Goal: Task Accomplishment & Management: Manage account settings

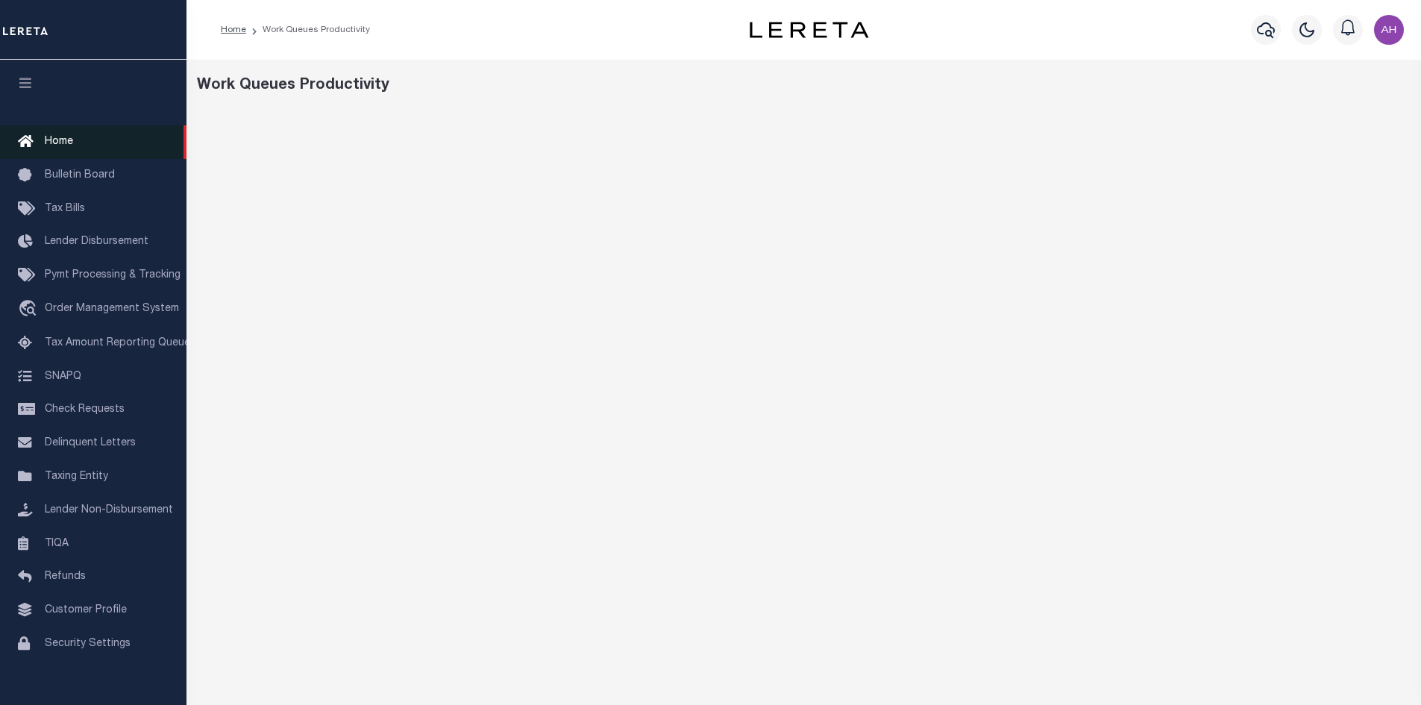
click at [62, 143] on span "Home" at bounding box center [59, 142] width 28 height 10
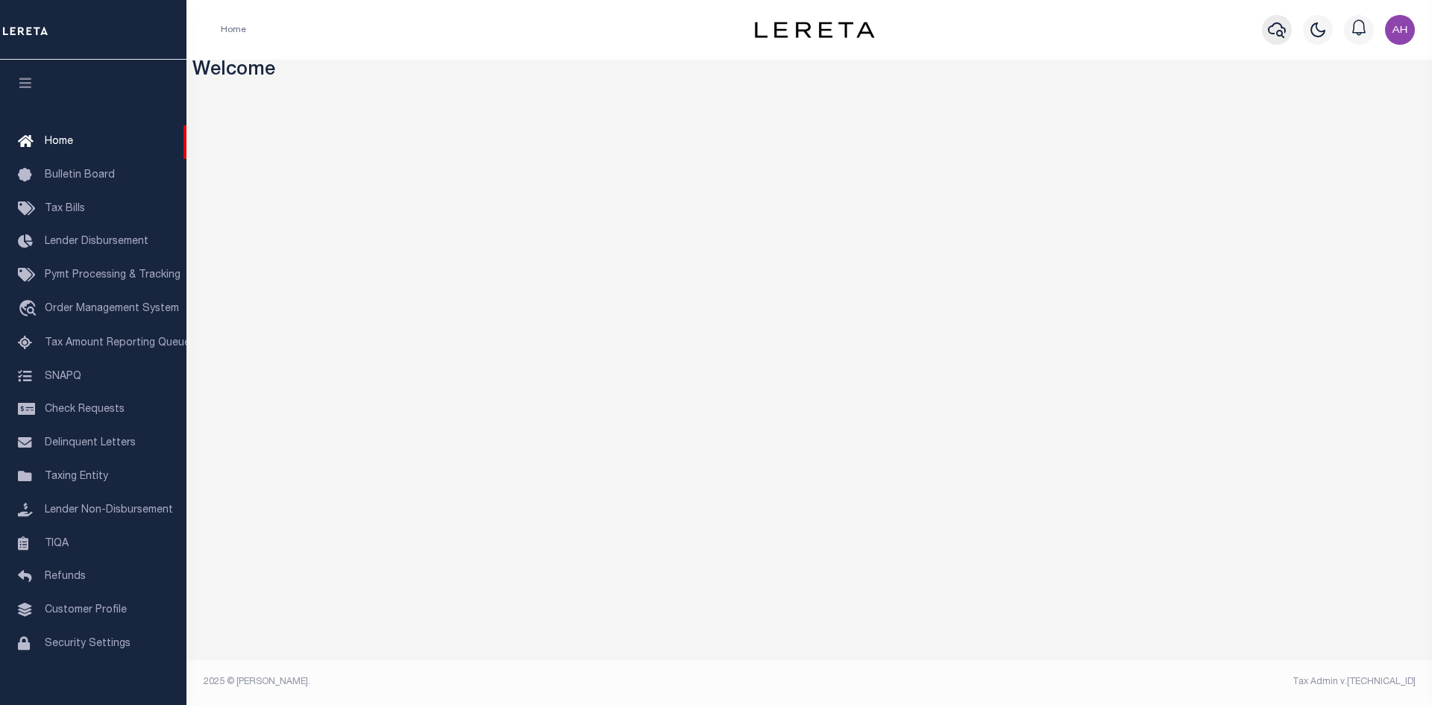
click at [1286, 29] on icon "button" at bounding box center [1277, 30] width 18 height 18
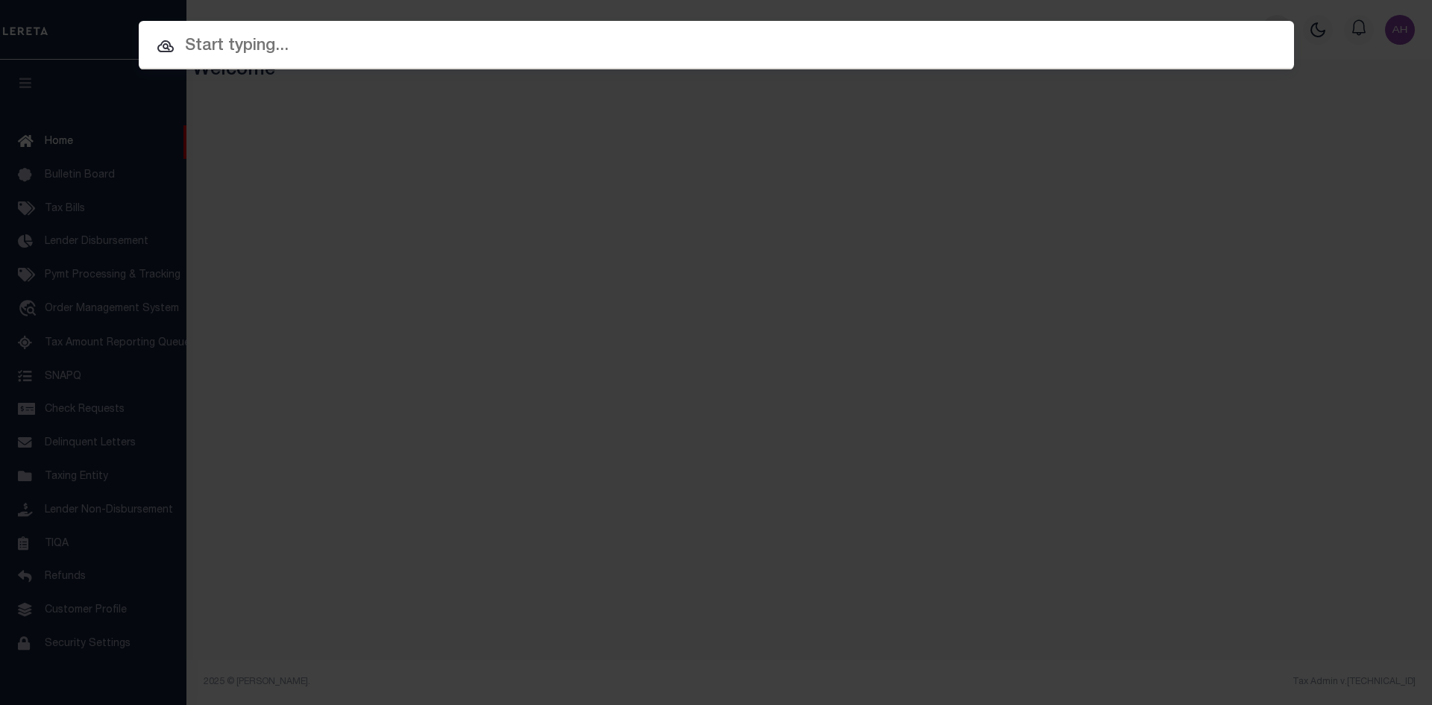
paste input "946228"
type input "946228"
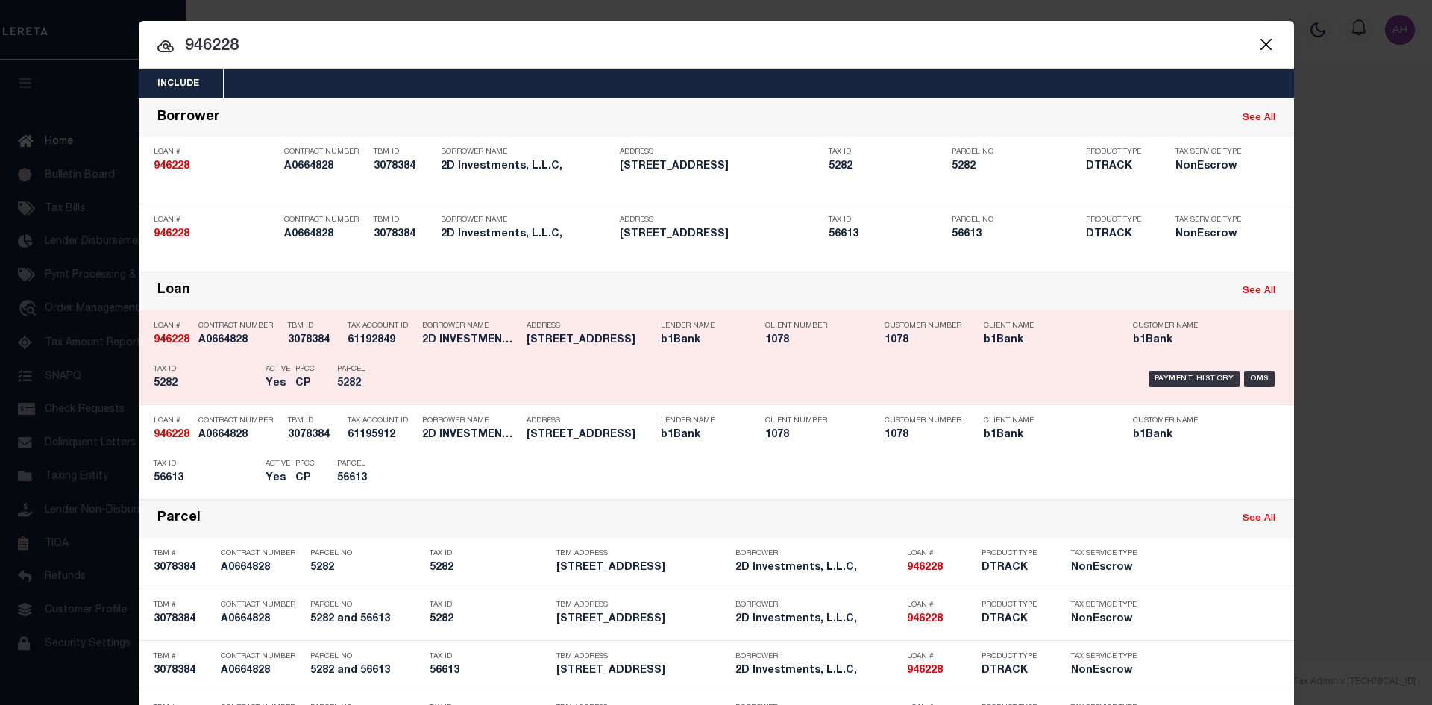
click at [1180, 372] on div "Payment History OMS" at bounding box center [853, 378] width 853 height 43
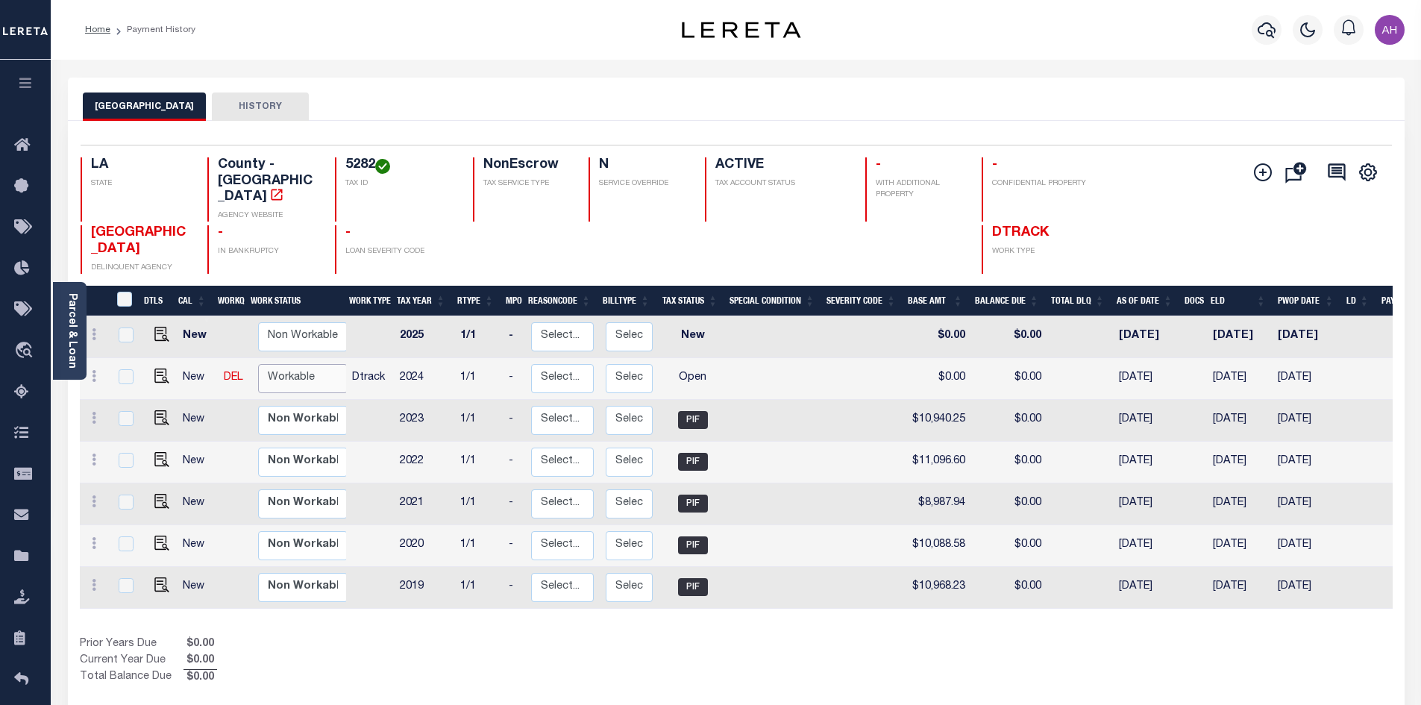
click at [300, 364] on select "Non Workable Workable" at bounding box center [303, 378] width 90 height 29
checkbox input "true"
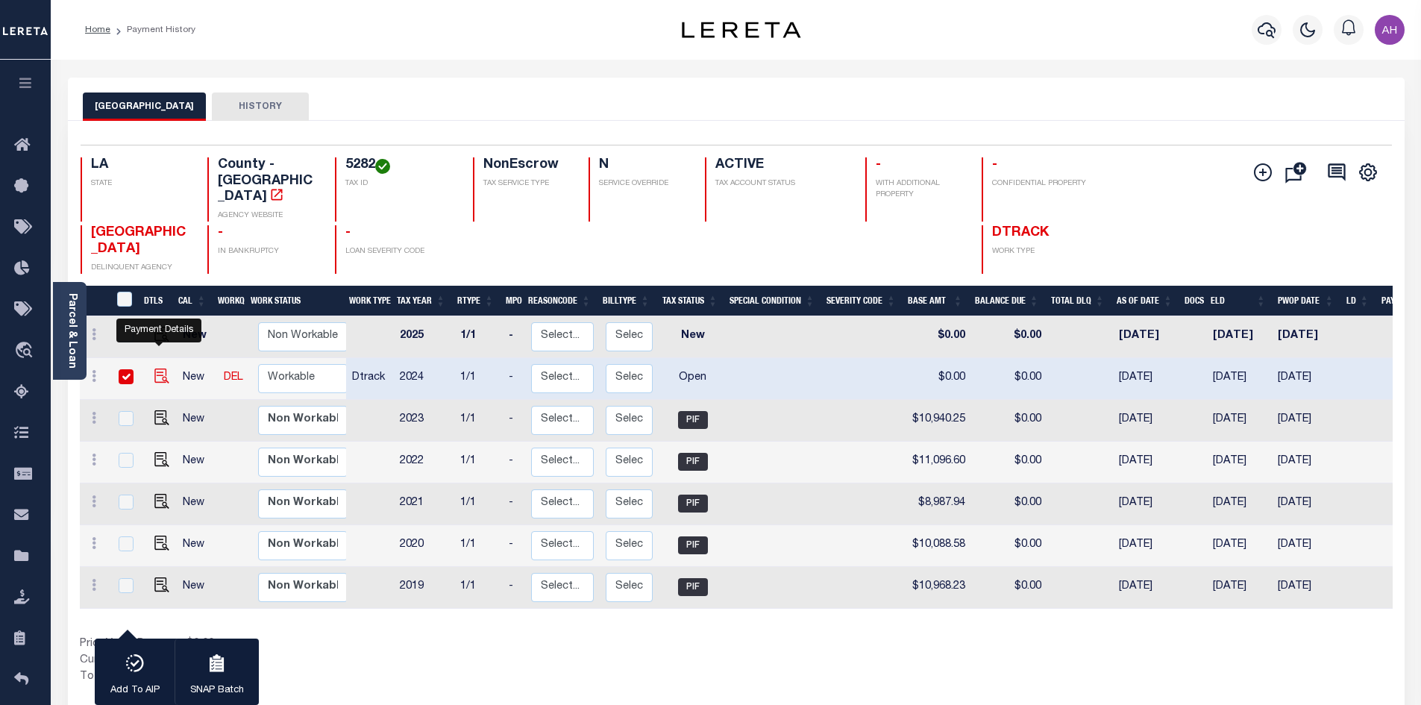
click at [155, 369] on img "" at bounding box center [161, 376] width 15 height 15
checkbox input "false"
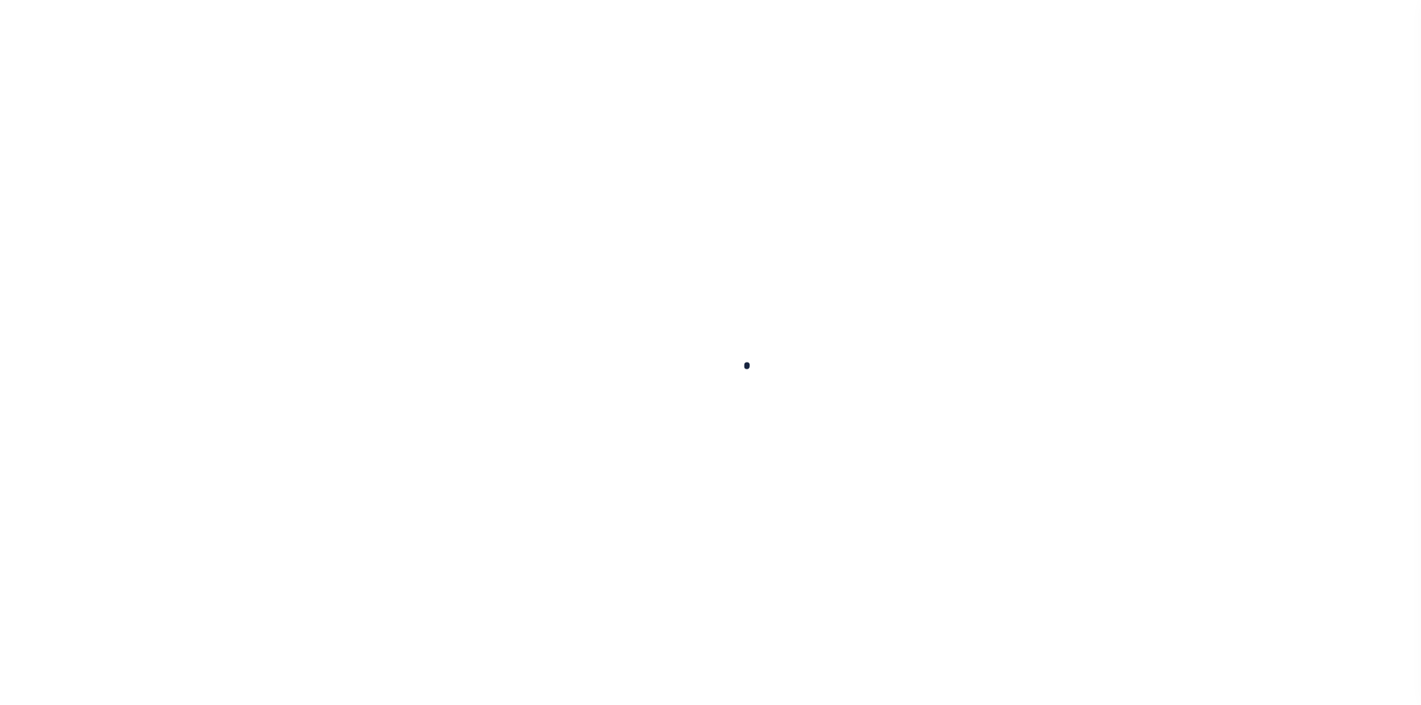
checkbox input "false"
type input "[DATE]"
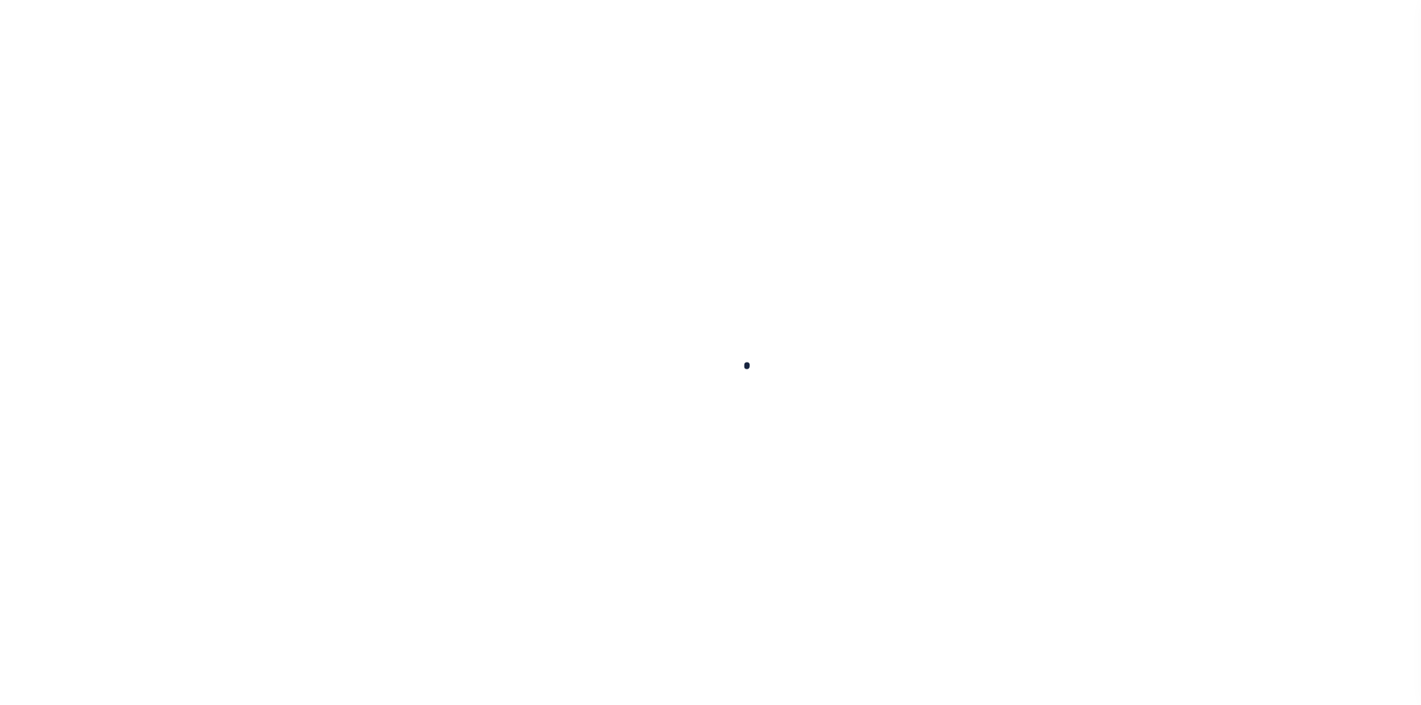
select select "OP2"
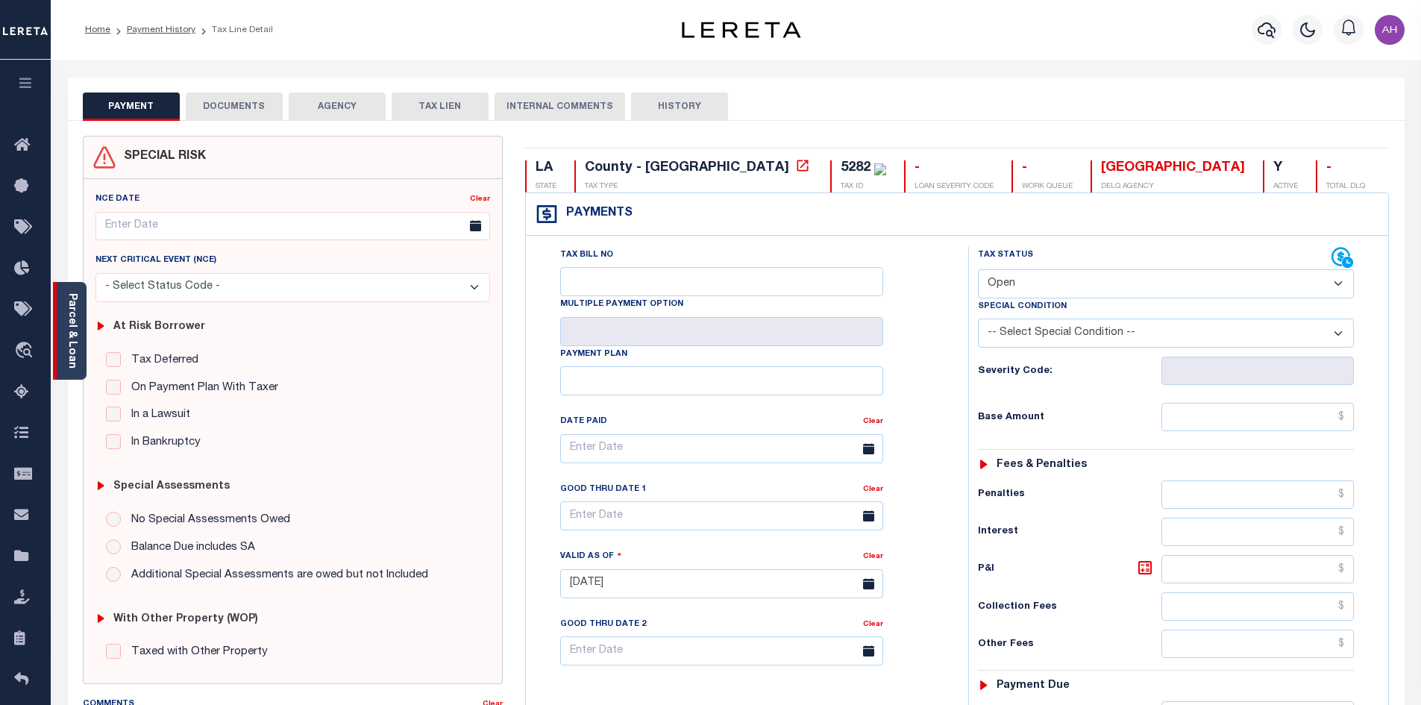
click at [72, 334] on link "Parcel & Loan" at bounding box center [71, 330] width 10 height 75
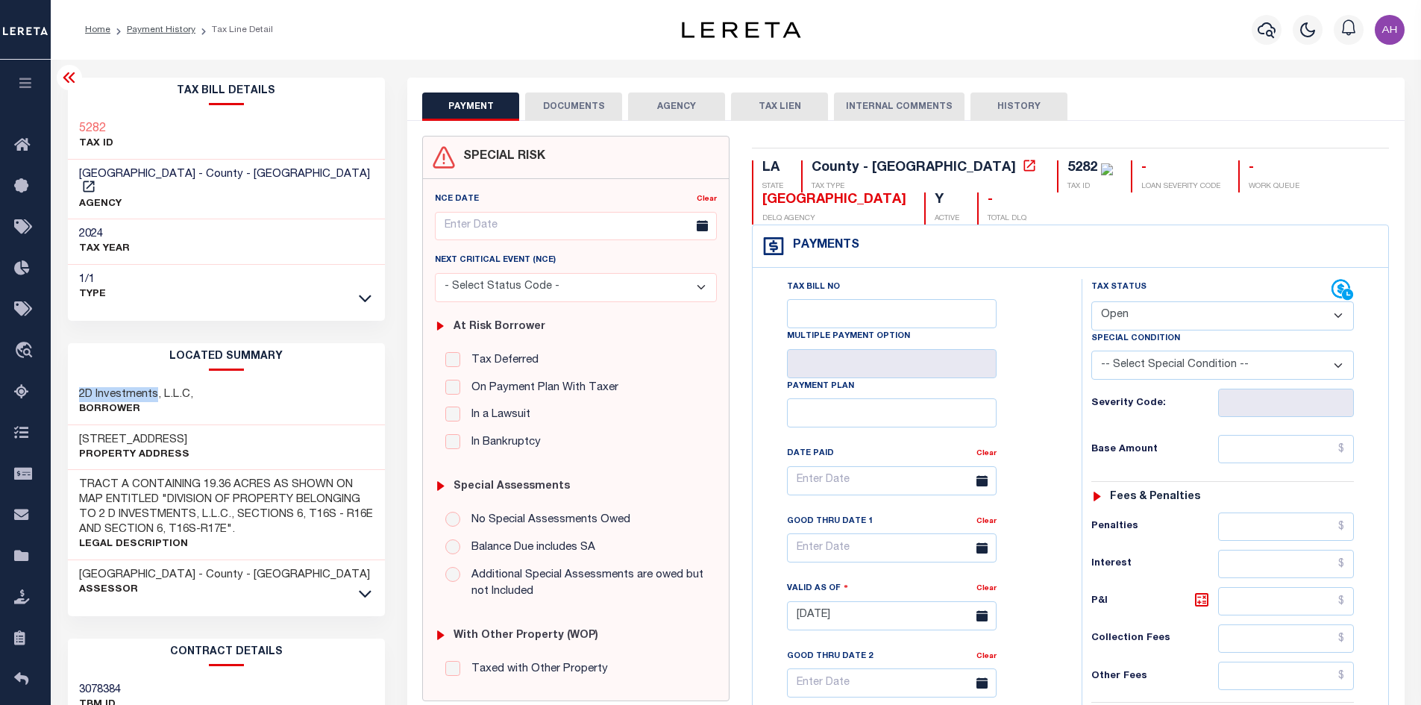
drag, startPoint x: 155, startPoint y: 378, endPoint x: 78, endPoint y: 380, distance: 76.9
click at [79, 387] on h3 "2D Investments, L.L.C," at bounding box center [136, 394] width 114 height 15
copy h3 "2D Investments"
click at [172, 25] on link "Payment History" at bounding box center [161, 29] width 69 height 9
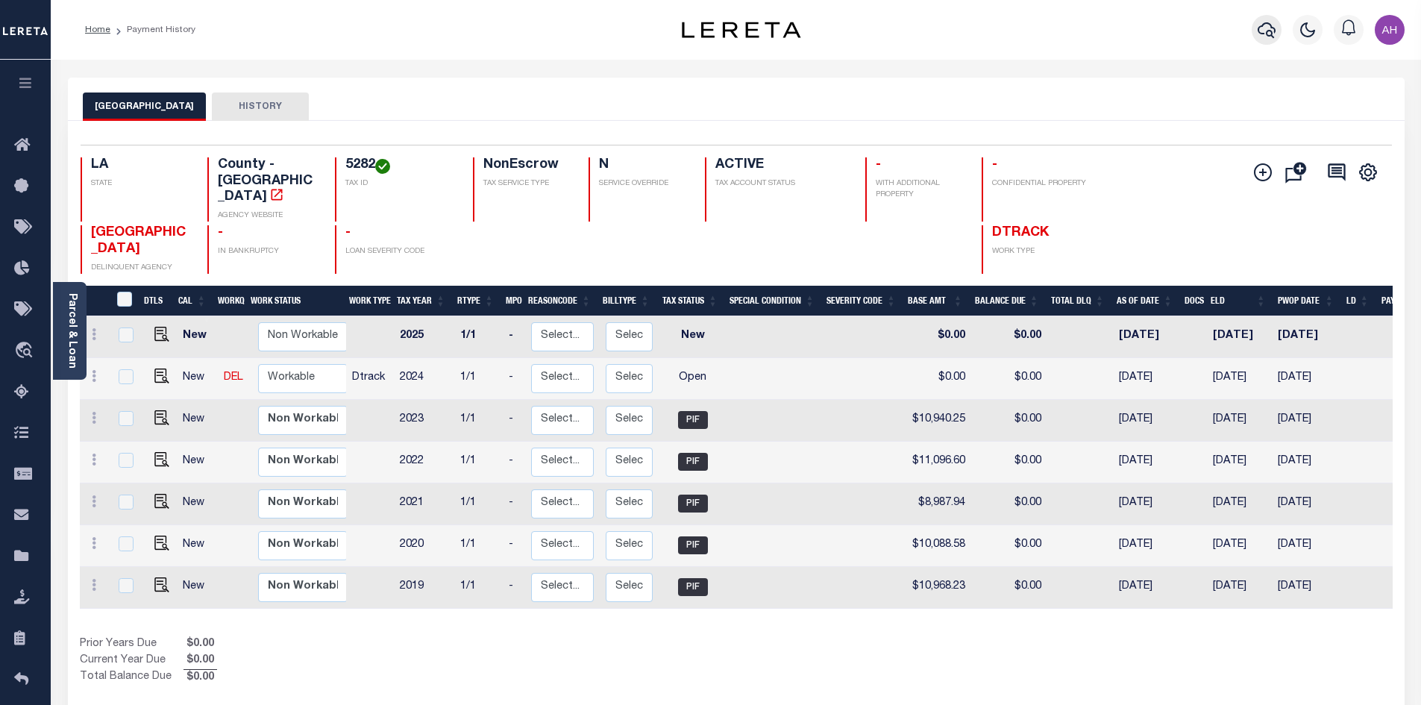
click at [1264, 30] on icon "button" at bounding box center [1267, 30] width 18 height 18
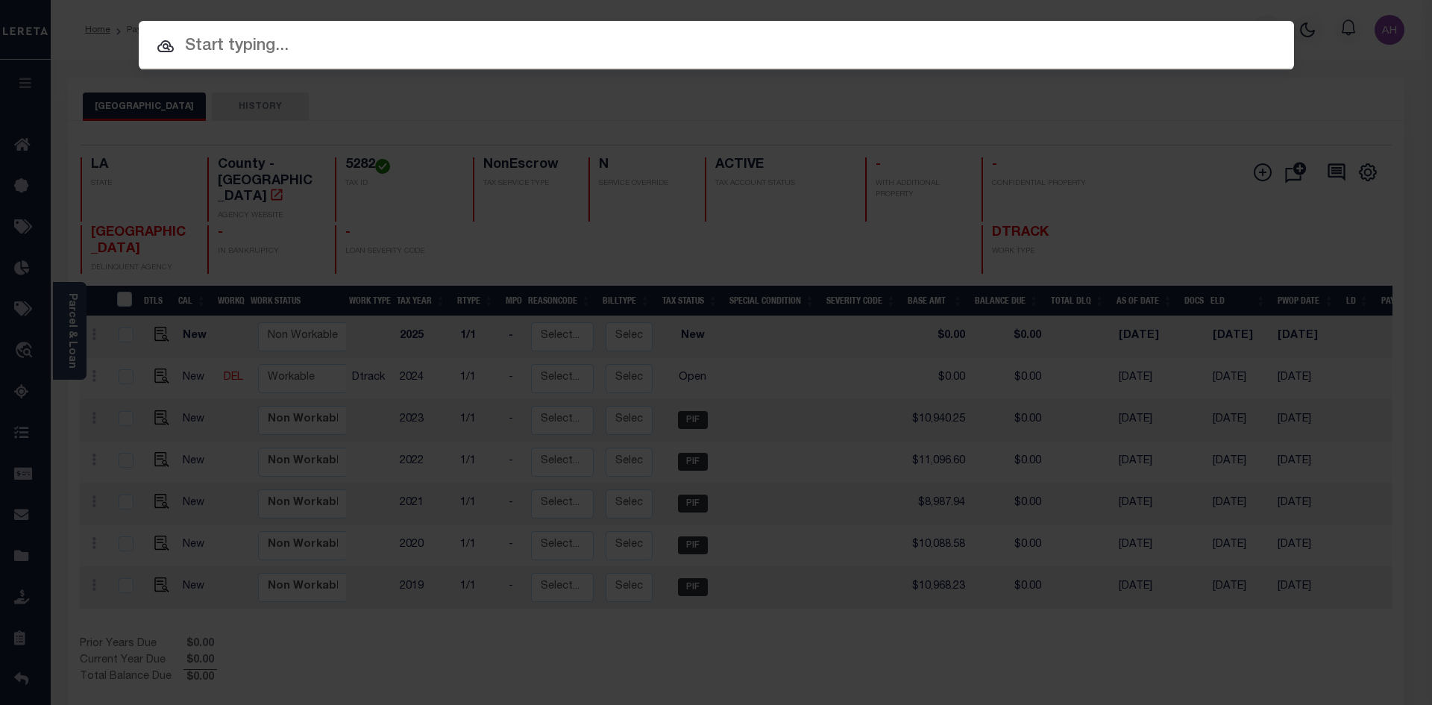
paste input "4420020233"
type input "4420020233"
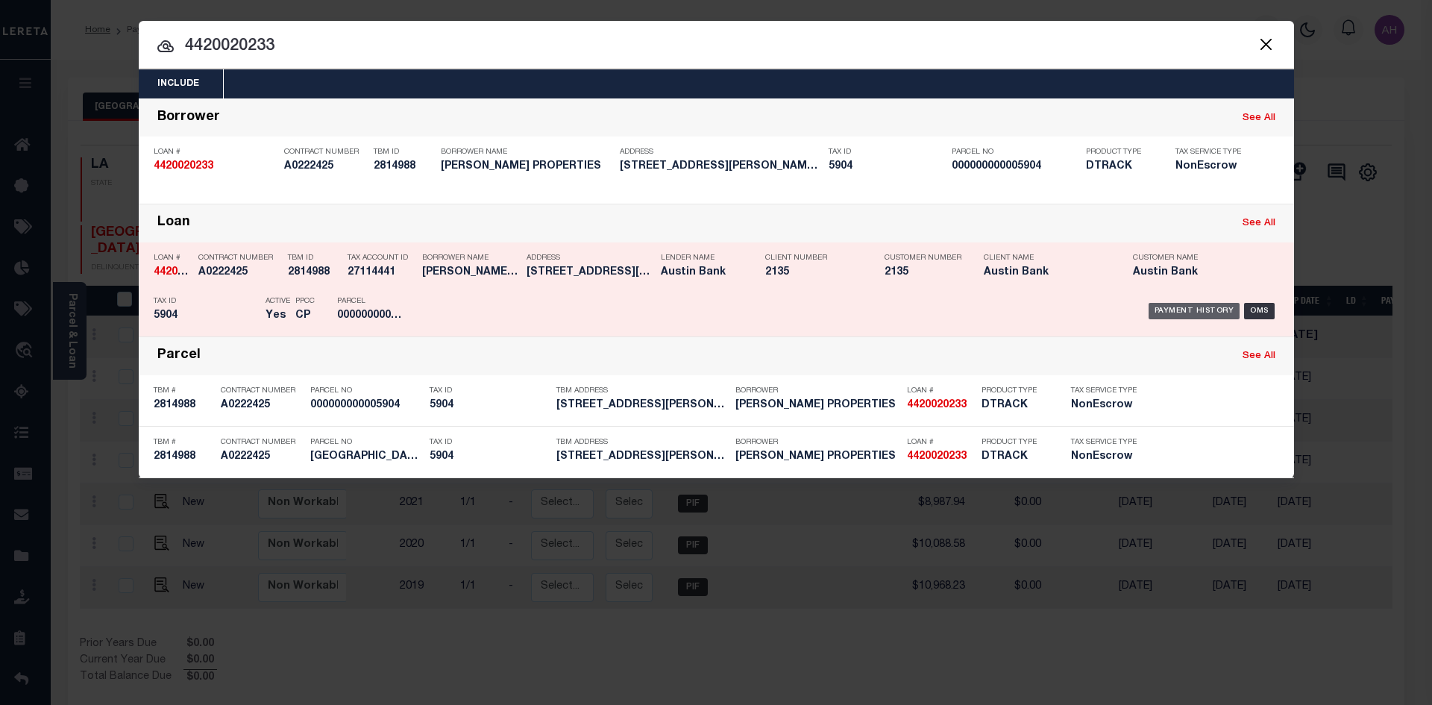
click at [1179, 313] on div "Payment History" at bounding box center [1195, 311] width 92 height 16
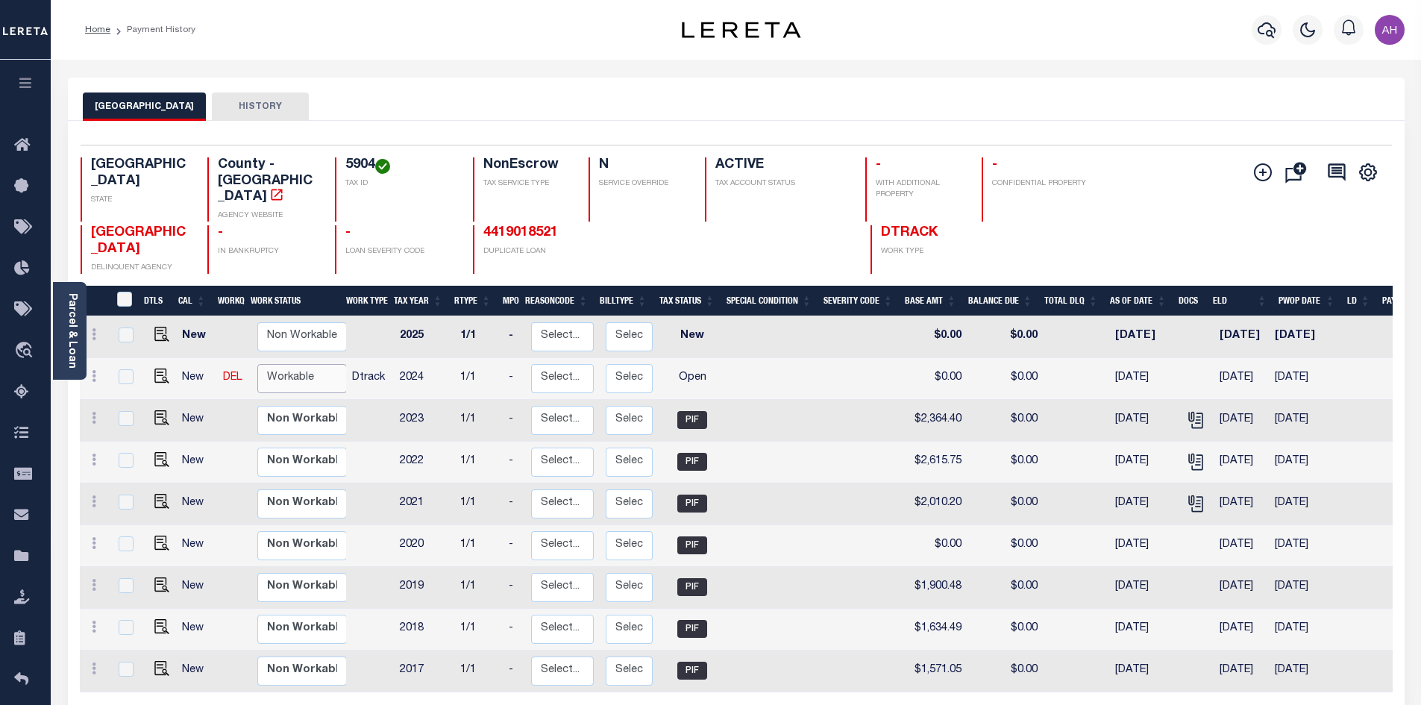
click at [301, 364] on select "Non Workable Workable" at bounding box center [302, 378] width 90 height 29
checkbox input "true"
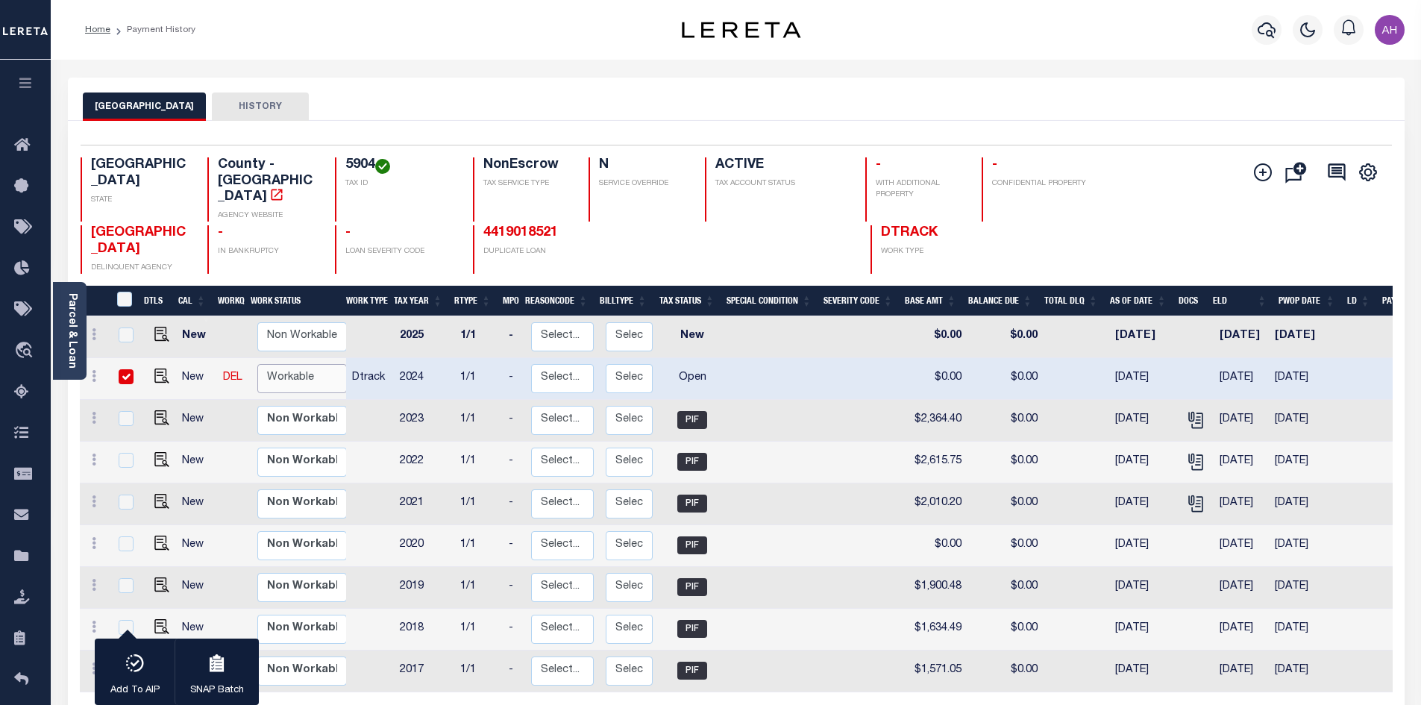
select select "true"
click at [257, 364] on select "Non Workable Workable" at bounding box center [302, 378] width 90 height 29
checkbox input "false"
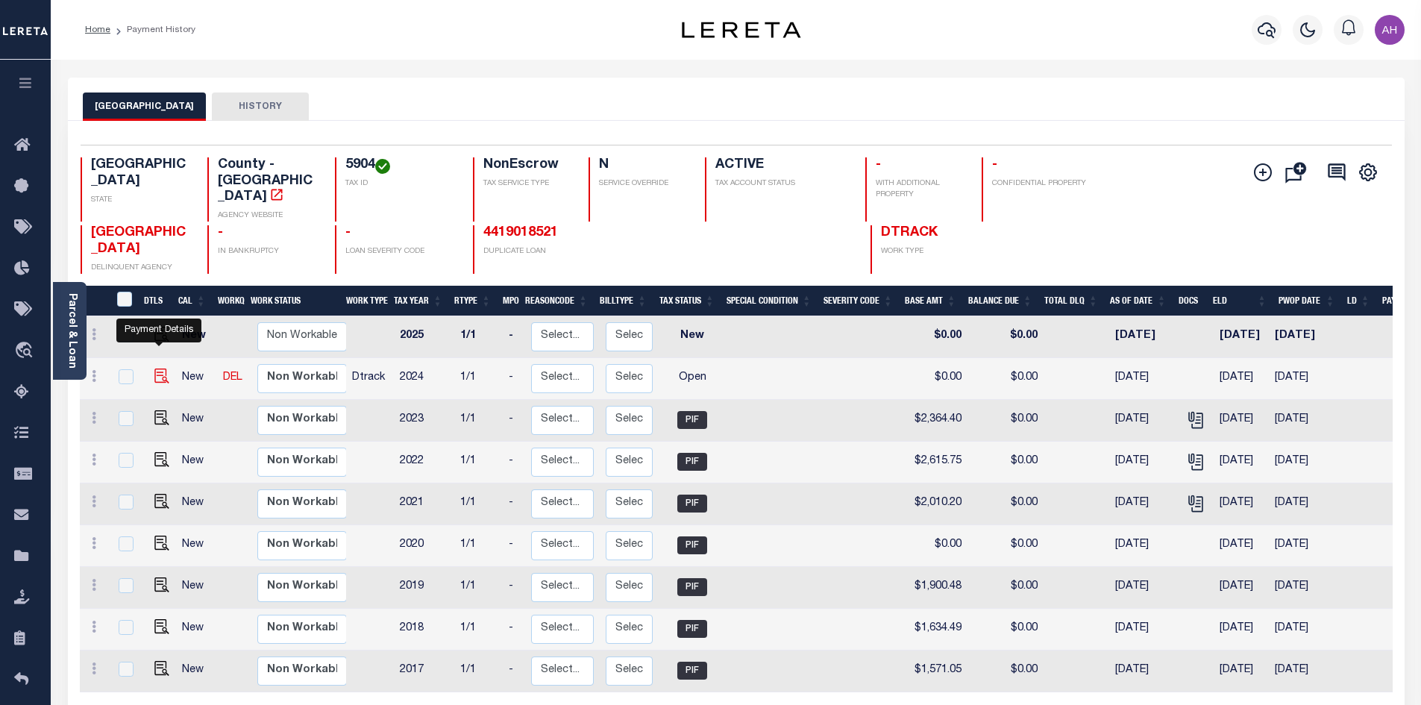
click at [158, 369] on img "" at bounding box center [161, 376] width 15 height 15
checkbox input "true"
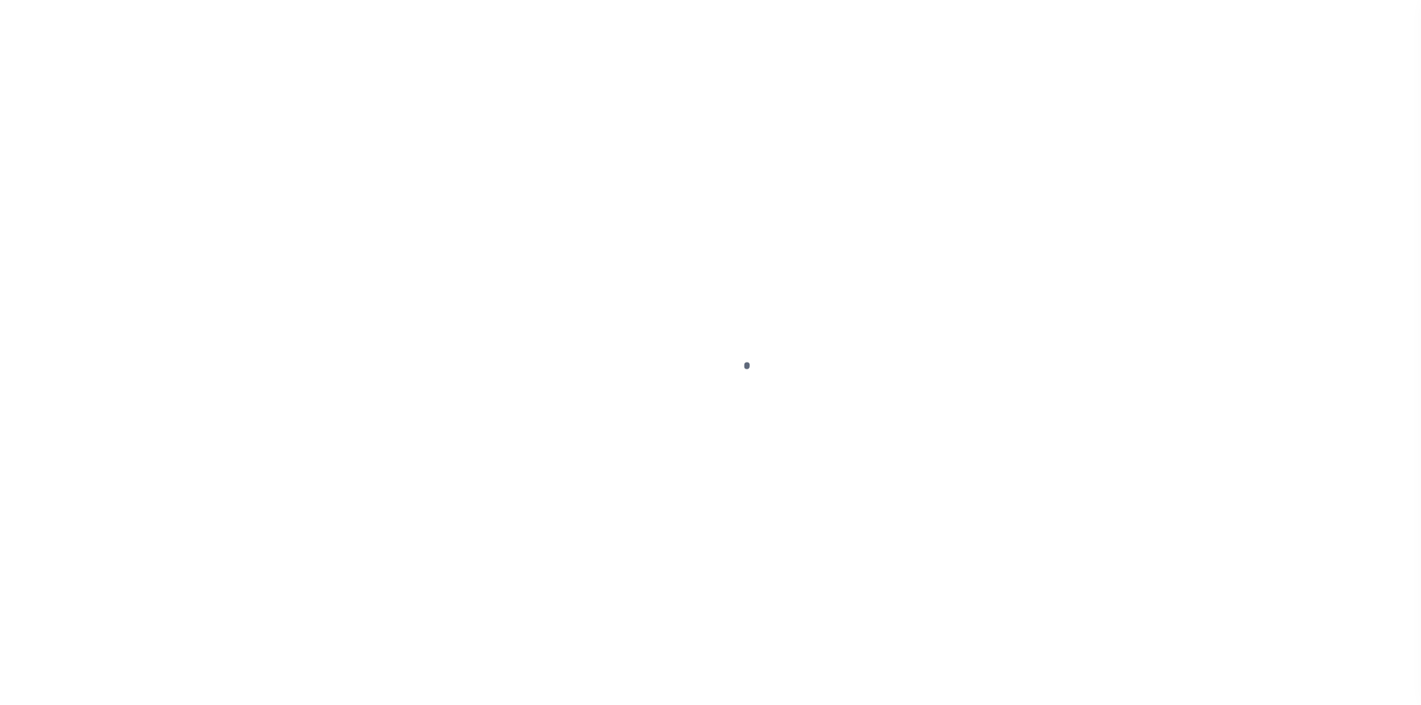
select select "OP2"
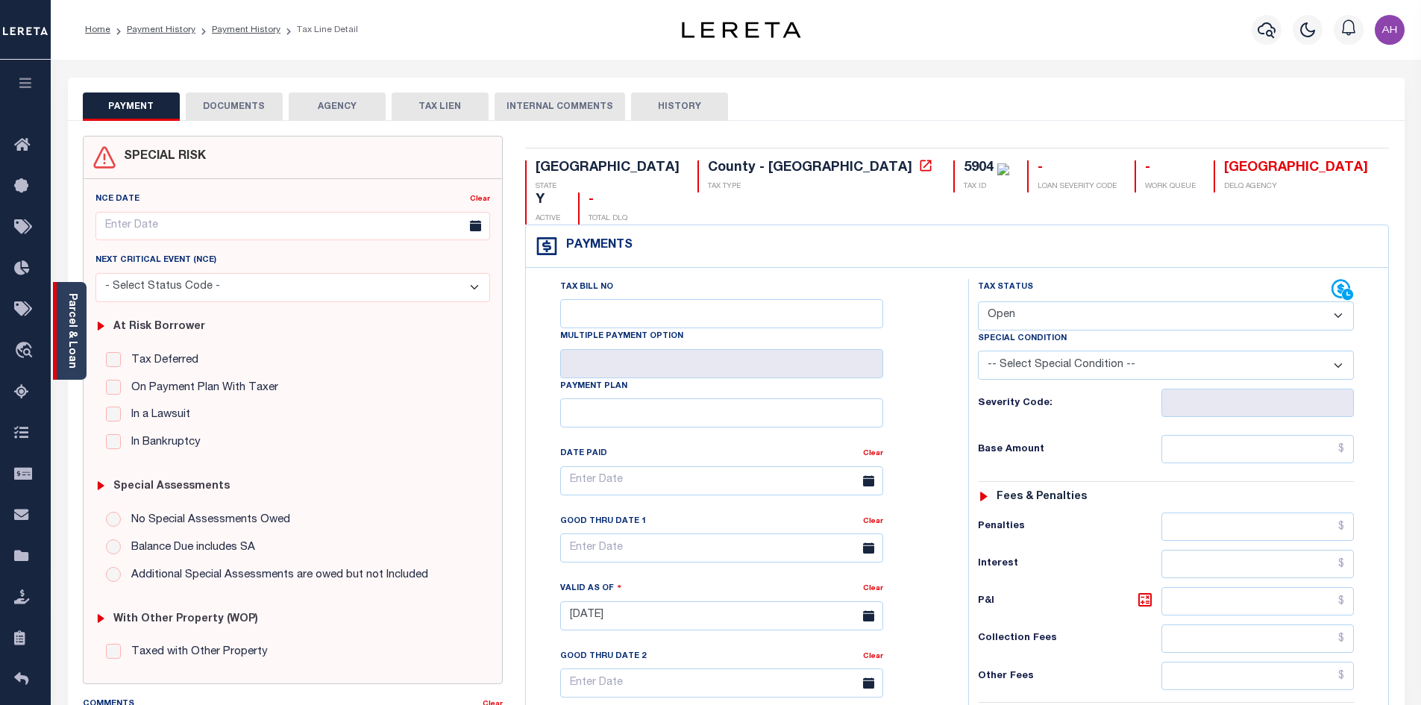
click at [73, 343] on link "Parcel & Loan" at bounding box center [71, 330] width 10 height 75
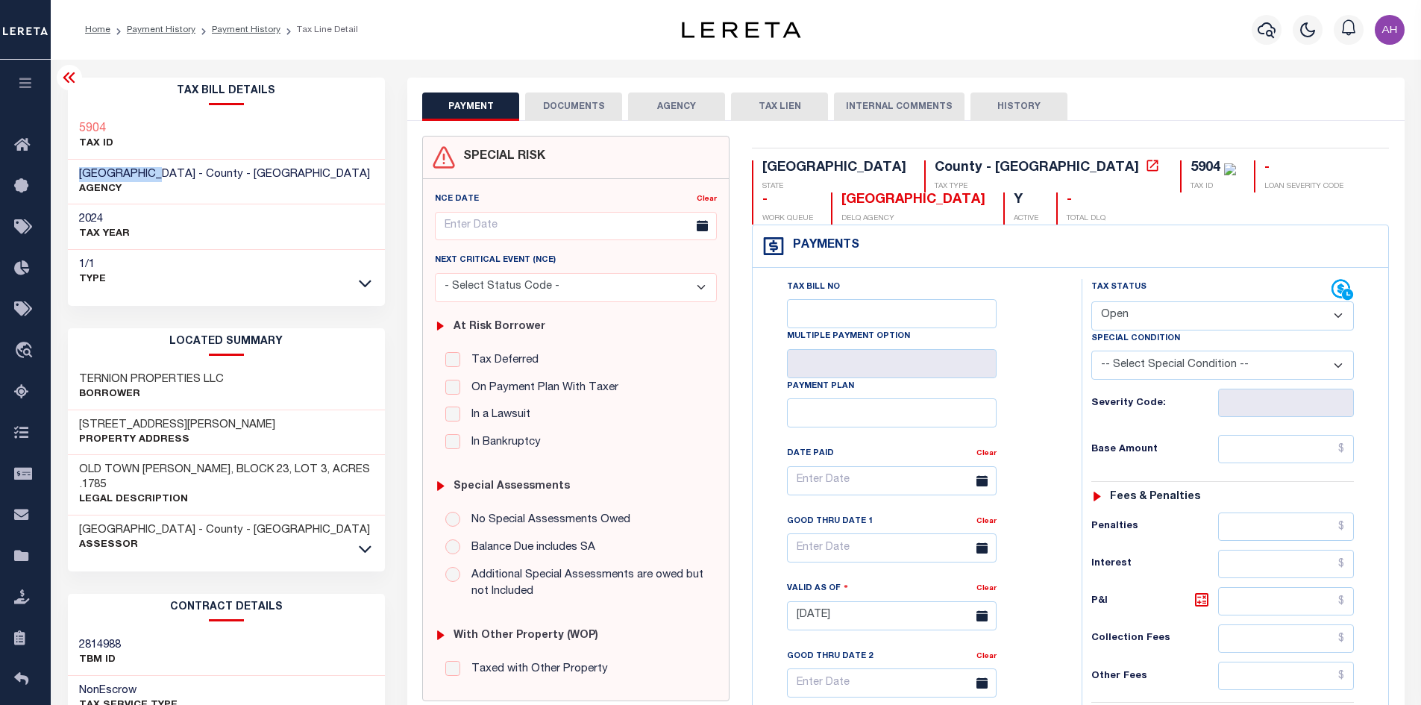
drag, startPoint x: 163, startPoint y: 172, endPoint x: 78, endPoint y: 172, distance: 85.8
click at [78, 172] on div "DELTA COUNTY - County - TX AGENCY" at bounding box center [227, 183] width 318 height 46
click at [366, 545] on icon at bounding box center [365, 548] width 13 height 7
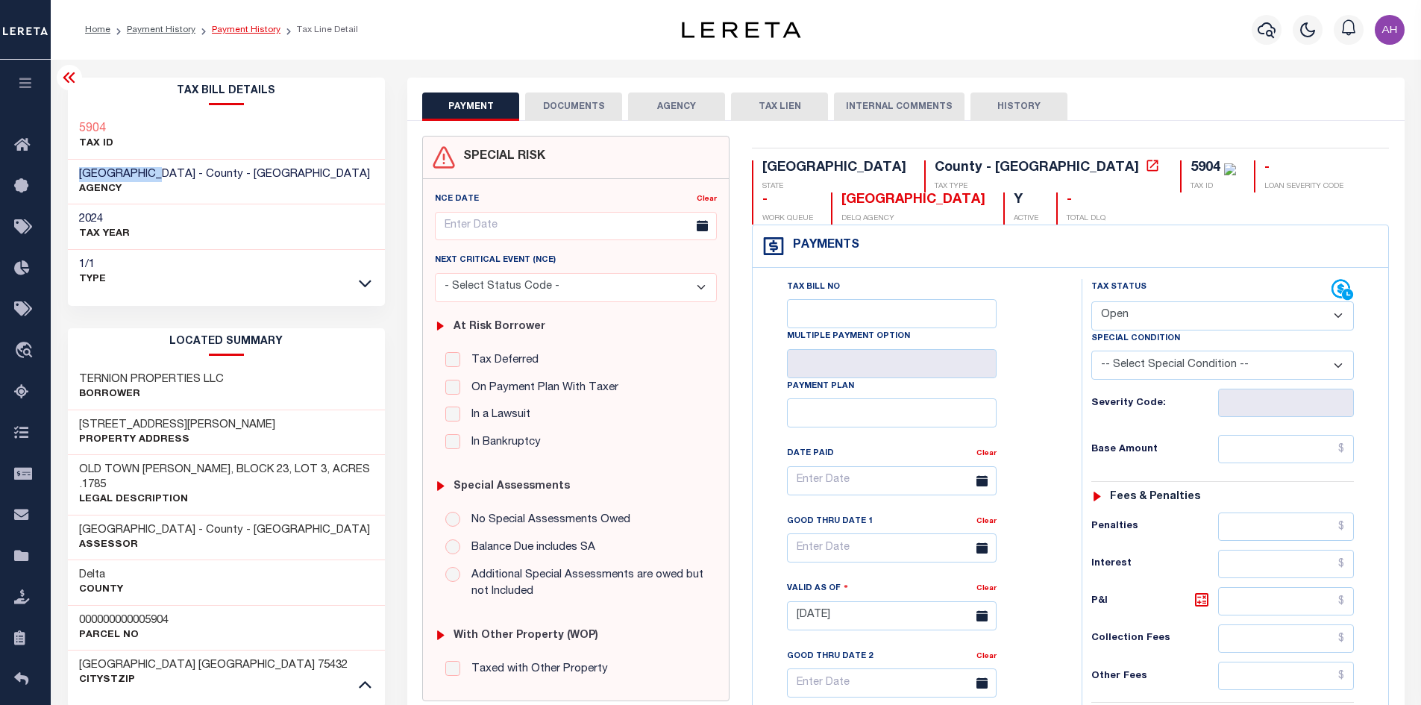
click at [248, 27] on link "Payment History" at bounding box center [246, 29] width 69 height 9
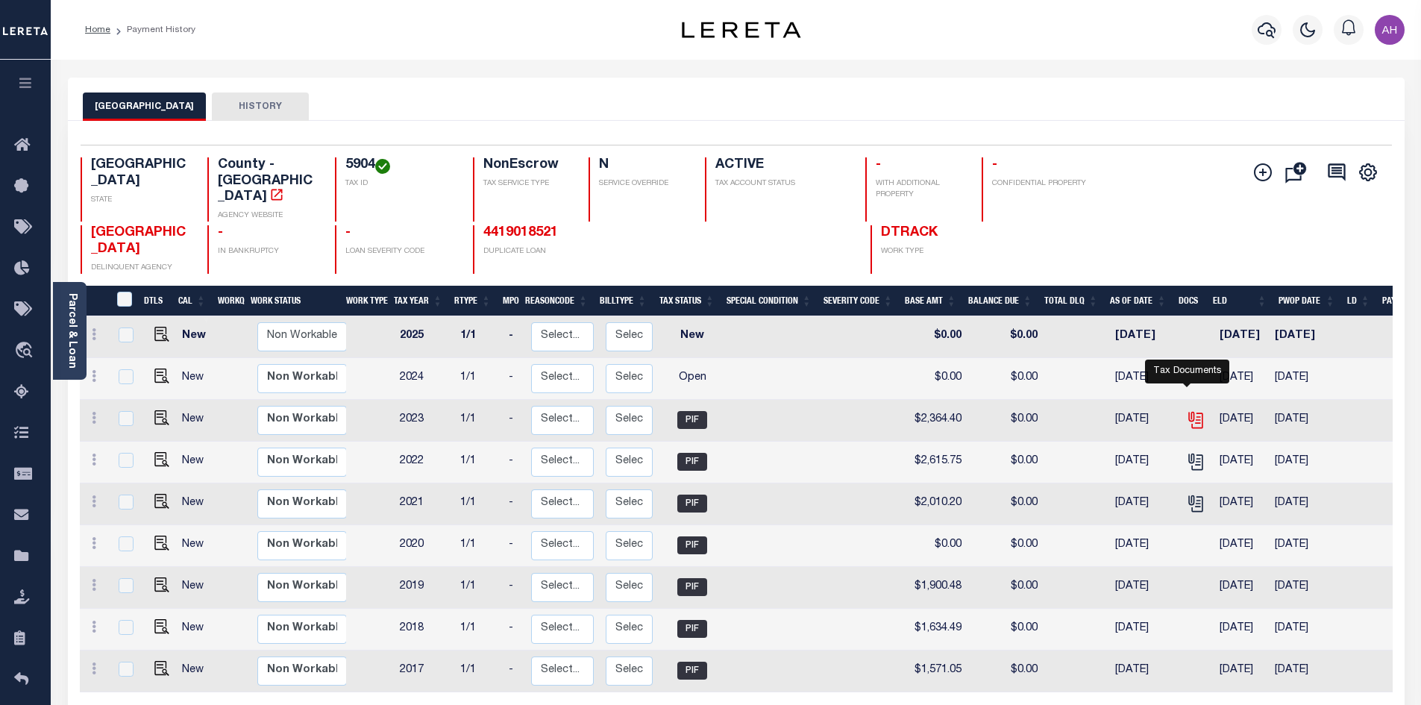
click at [1194, 413] on icon "" at bounding box center [1196, 421] width 11 height 16
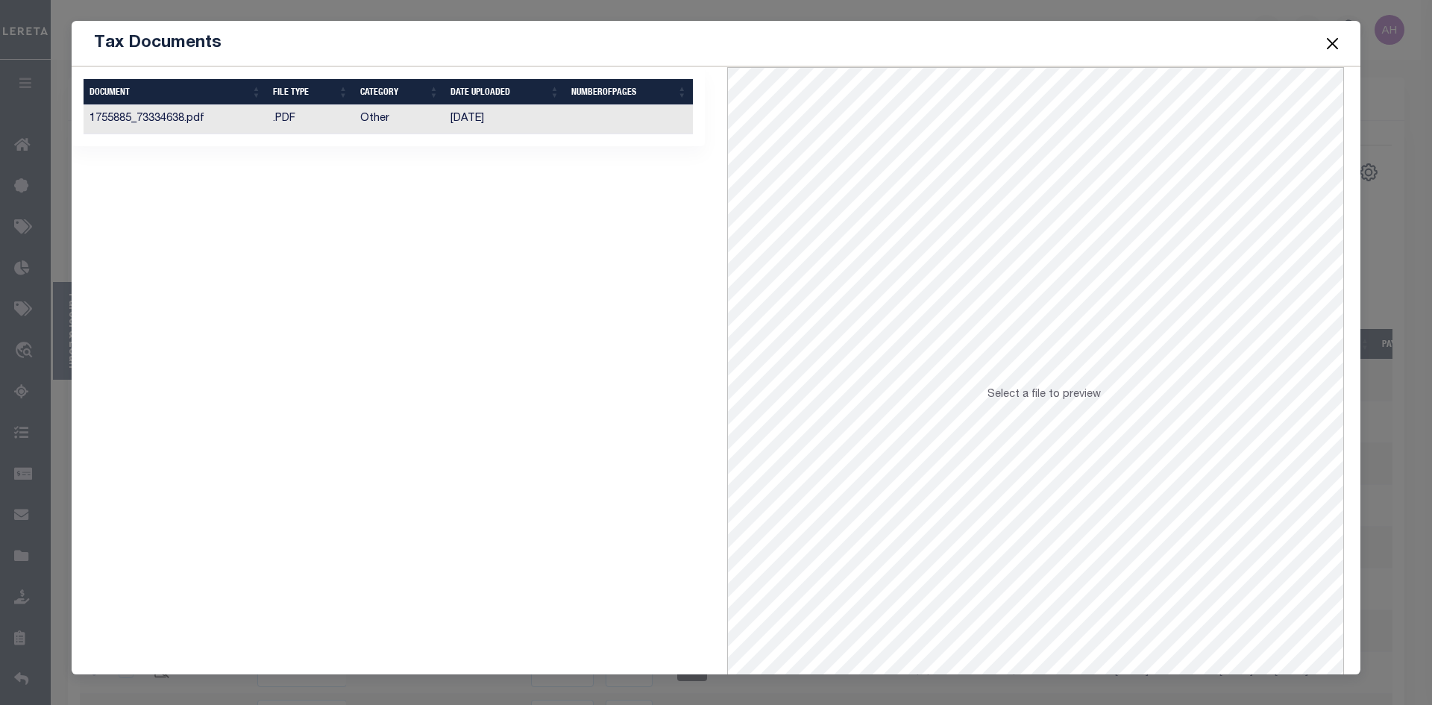
click at [226, 113] on td "1755885_73334638.pdf" at bounding box center [176, 119] width 184 height 29
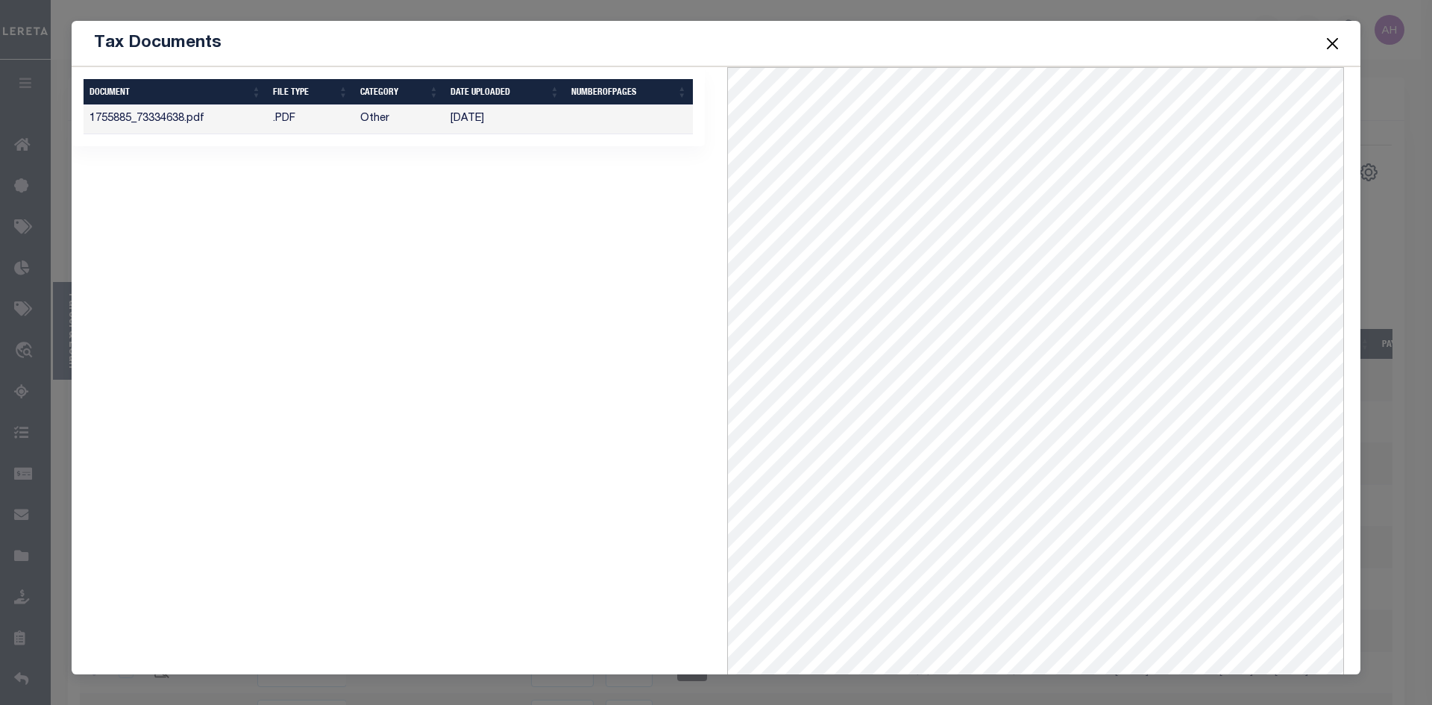
click at [1322, 43] on span at bounding box center [1332, 43] width 57 height 42
click at [1333, 40] on button "Close" at bounding box center [1333, 43] width 19 height 19
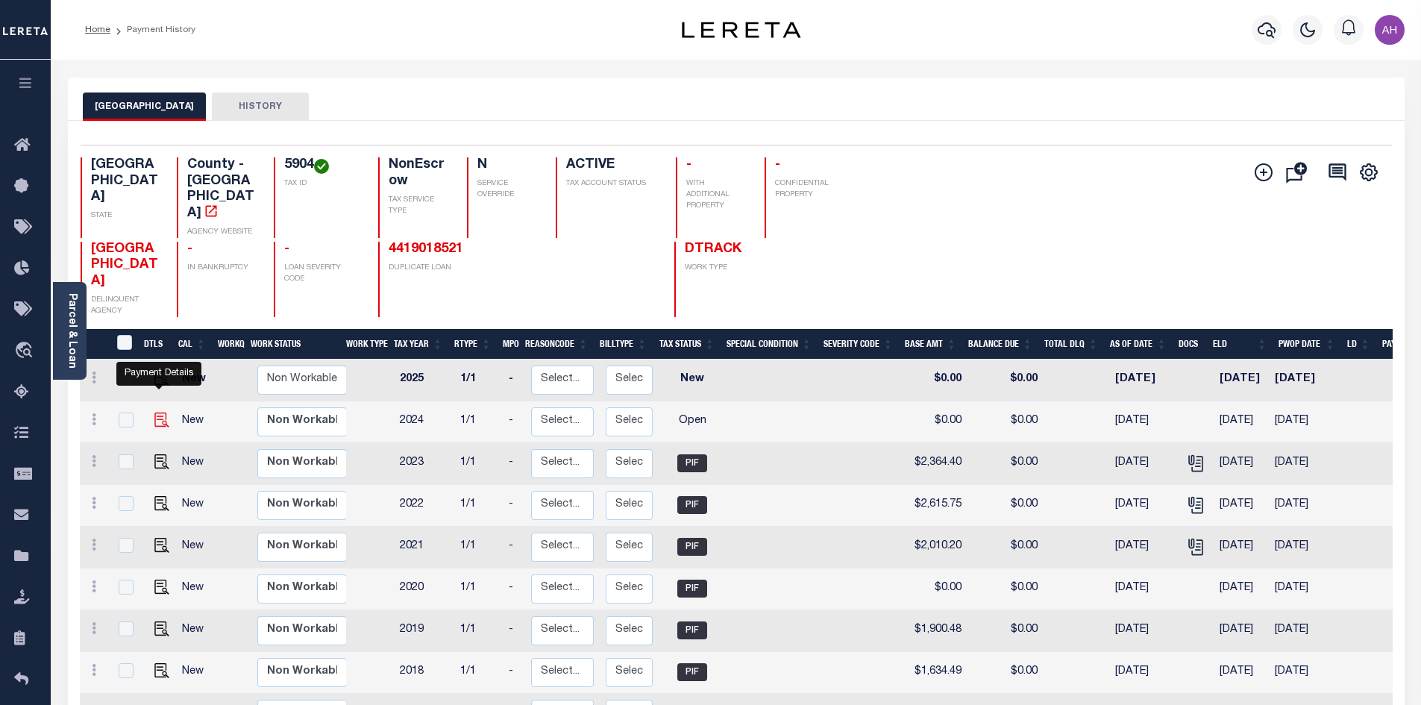
click at [157, 413] on img "" at bounding box center [161, 420] width 15 height 15
checkbox input "true"
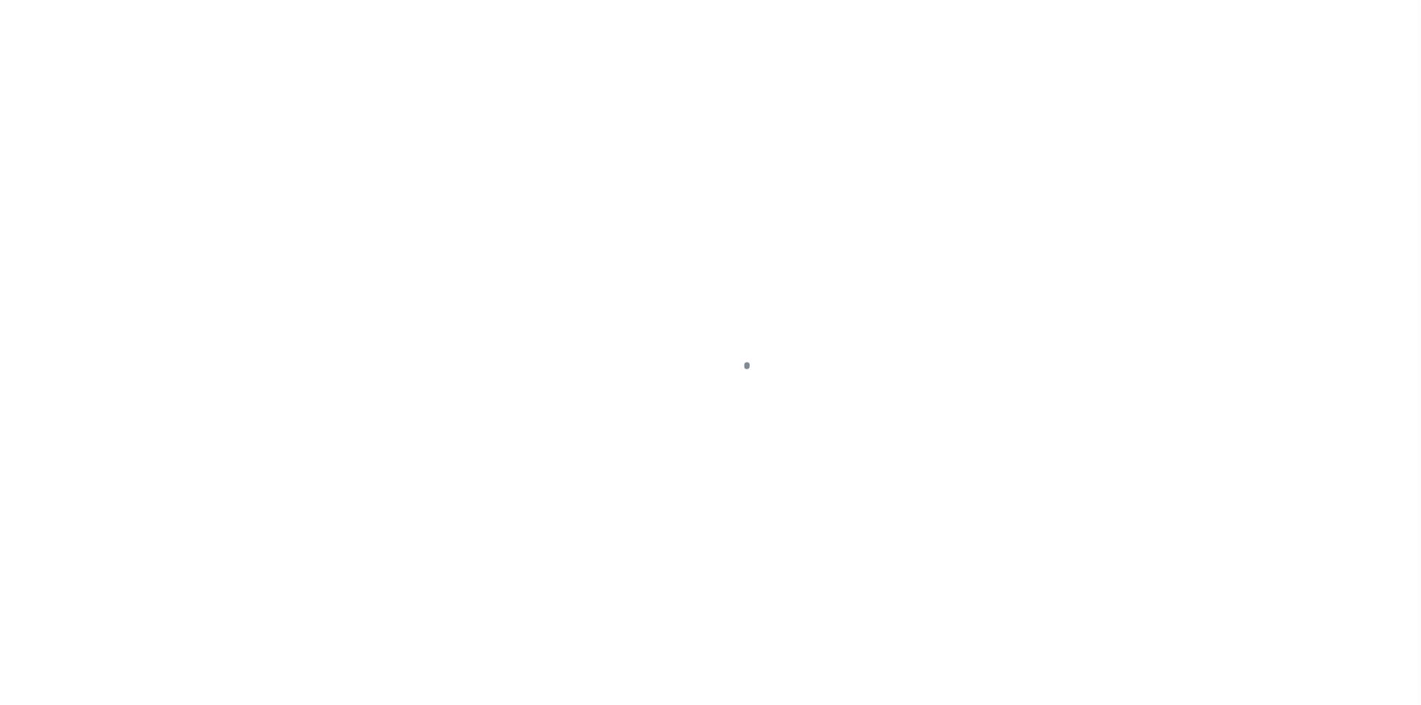
select select "OP2"
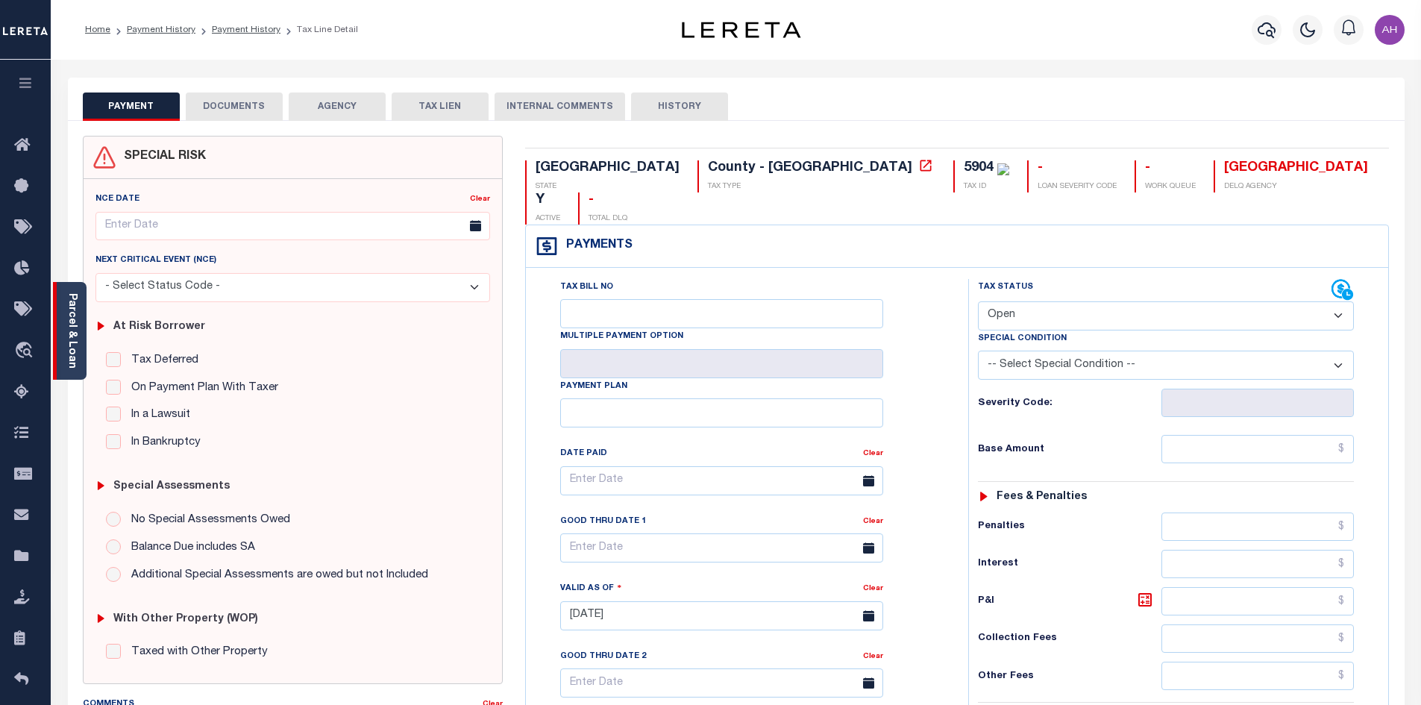
click at [78, 336] on div "Parcel & Loan" at bounding box center [70, 331] width 34 height 98
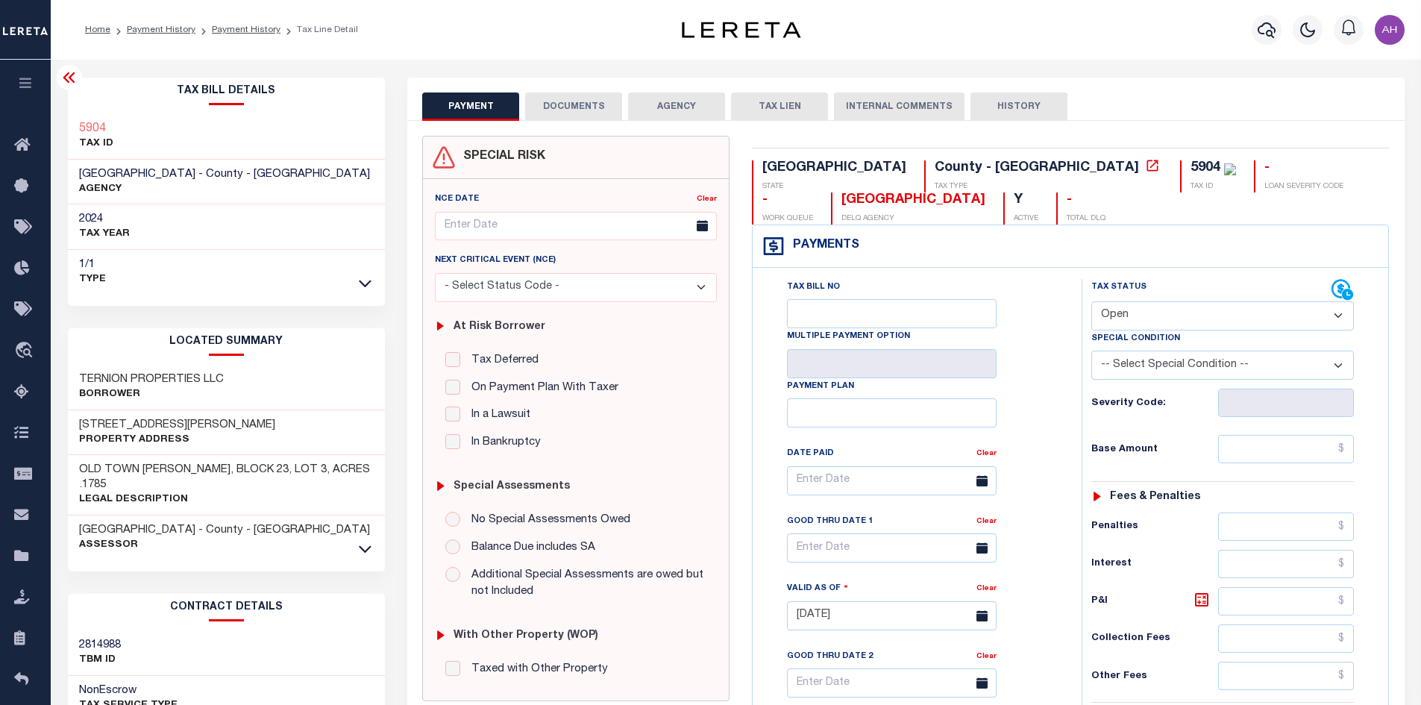
click at [673, 110] on button "AGENCY" at bounding box center [676, 107] width 97 height 28
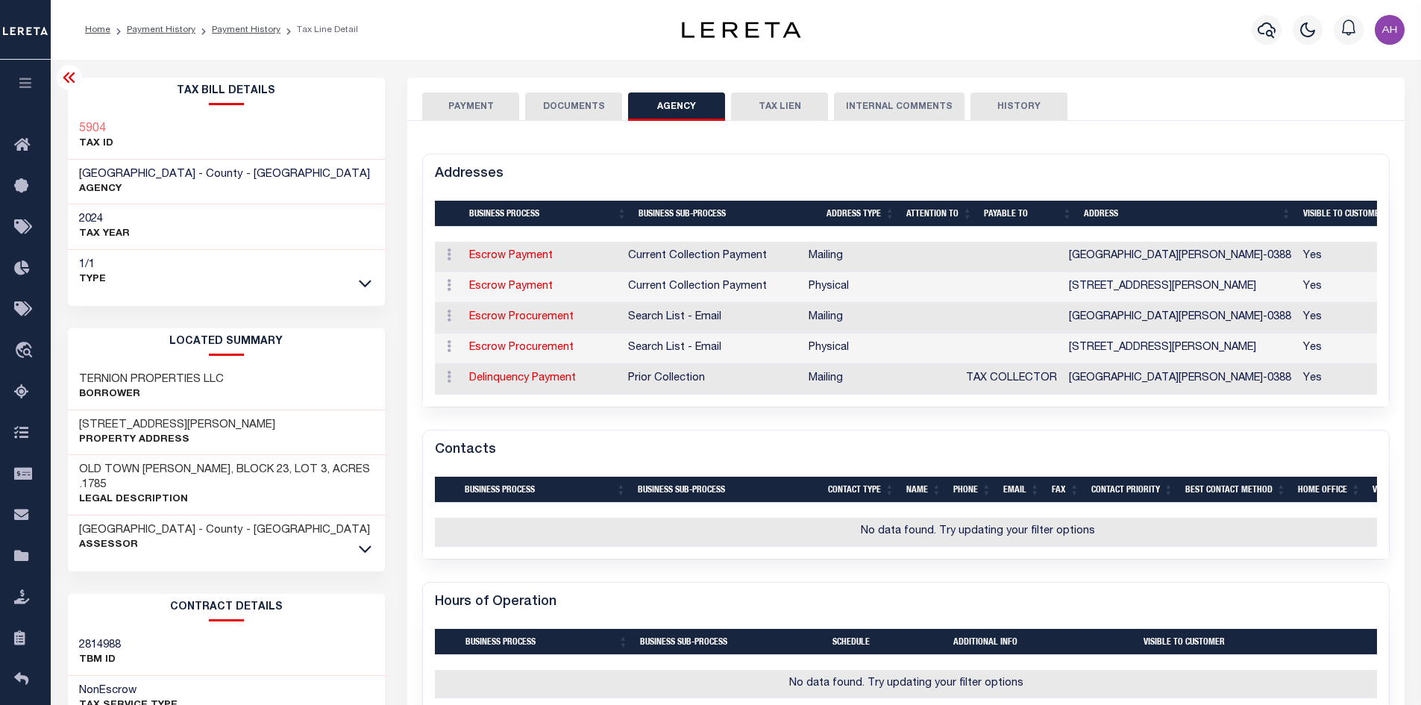
click at [576, 107] on button "DOCUMENTS" at bounding box center [573, 107] width 97 height 28
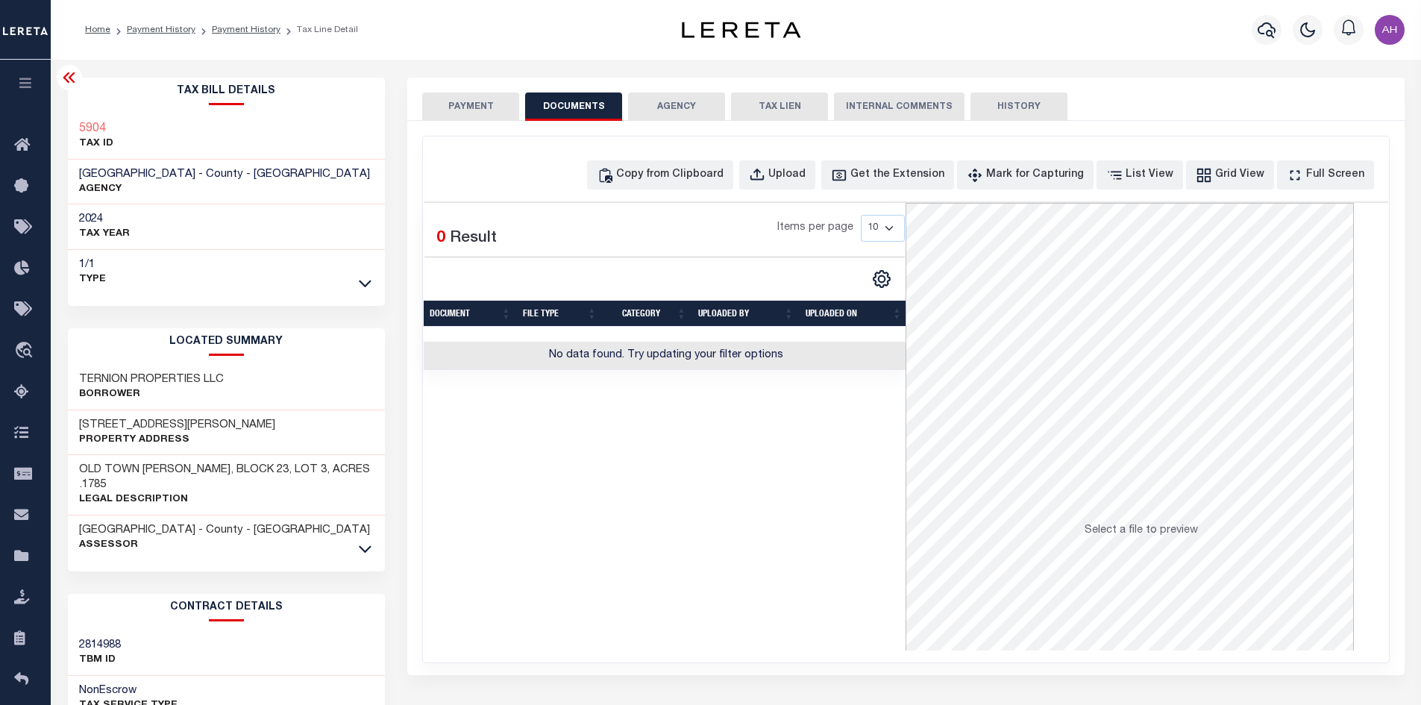
click at [481, 107] on button "PAYMENT" at bounding box center [470, 107] width 97 height 28
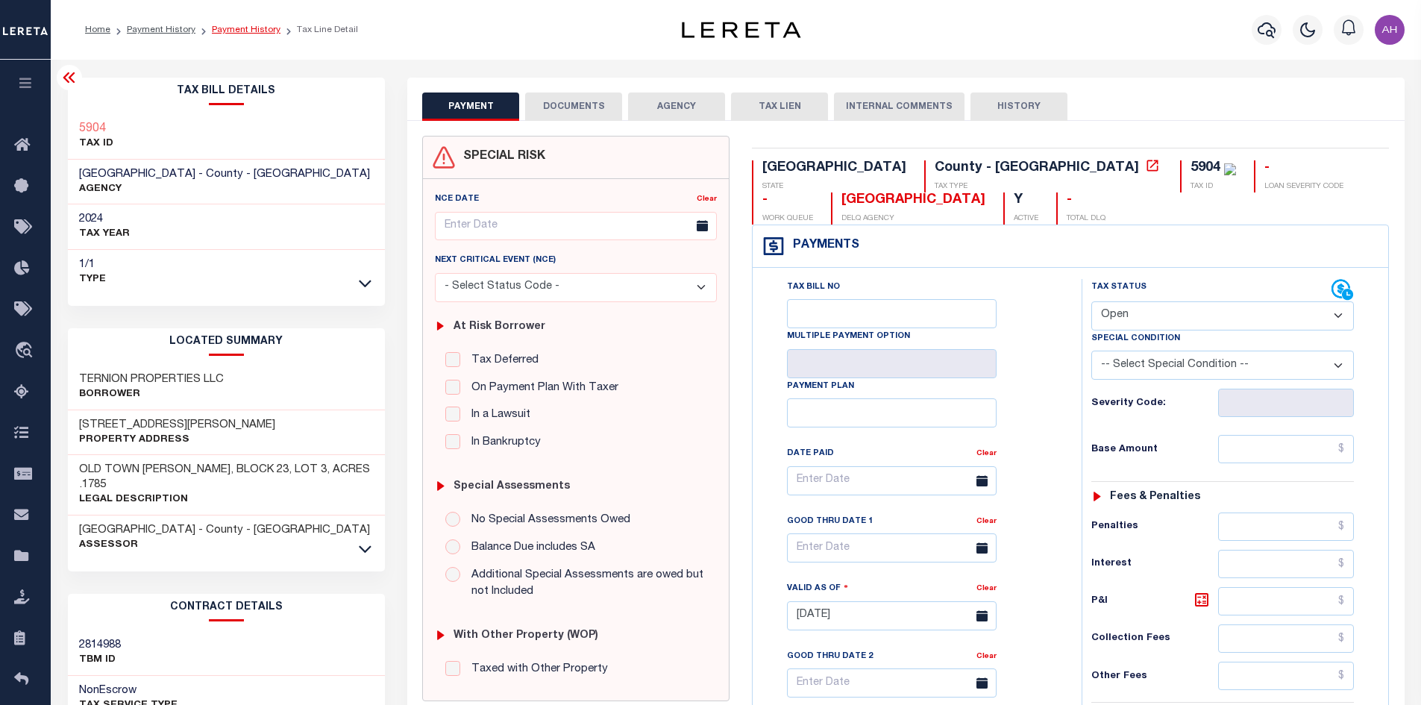
click at [231, 27] on link "Payment History" at bounding box center [246, 29] width 69 height 9
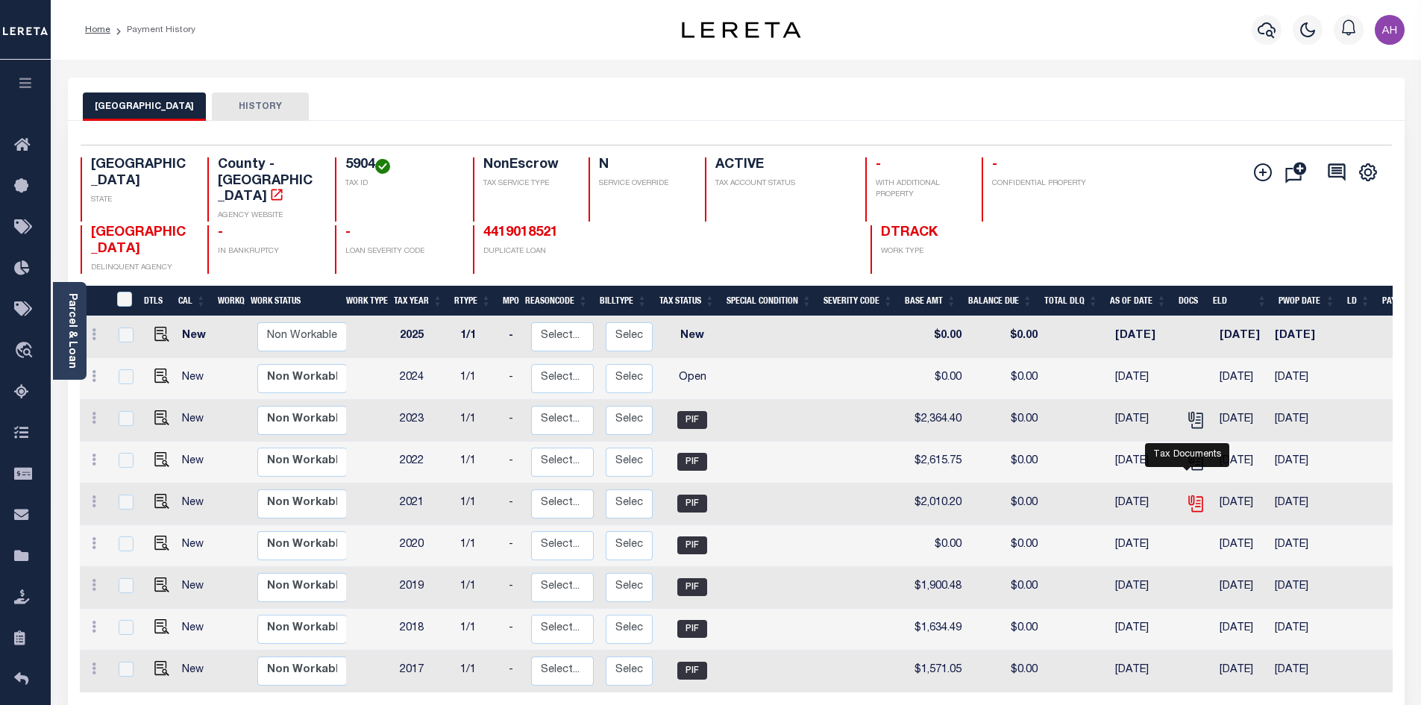
click at [1190, 495] on icon "" at bounding box center [1195, 501] width 12 height 12
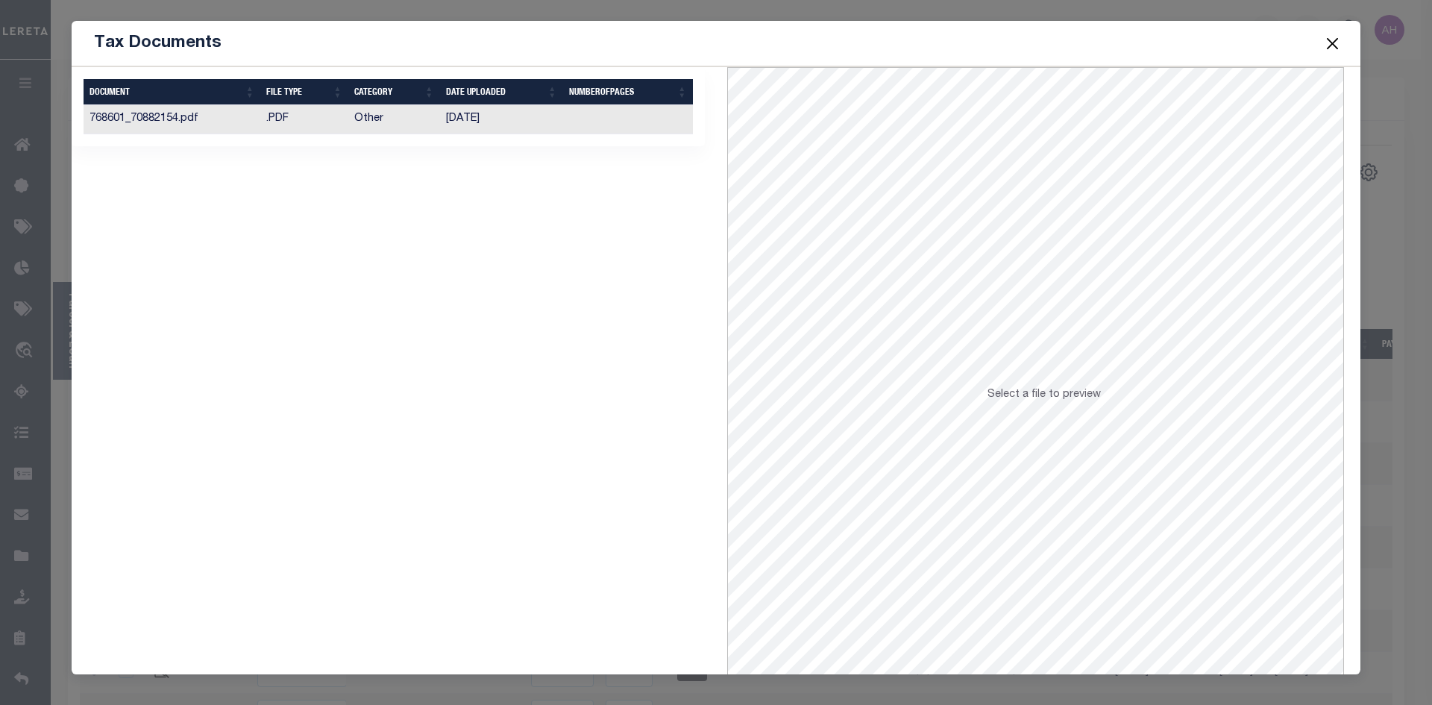
click at [345, 110] on td ".PDF" at bounding box center [304, 119] width 88 height 29
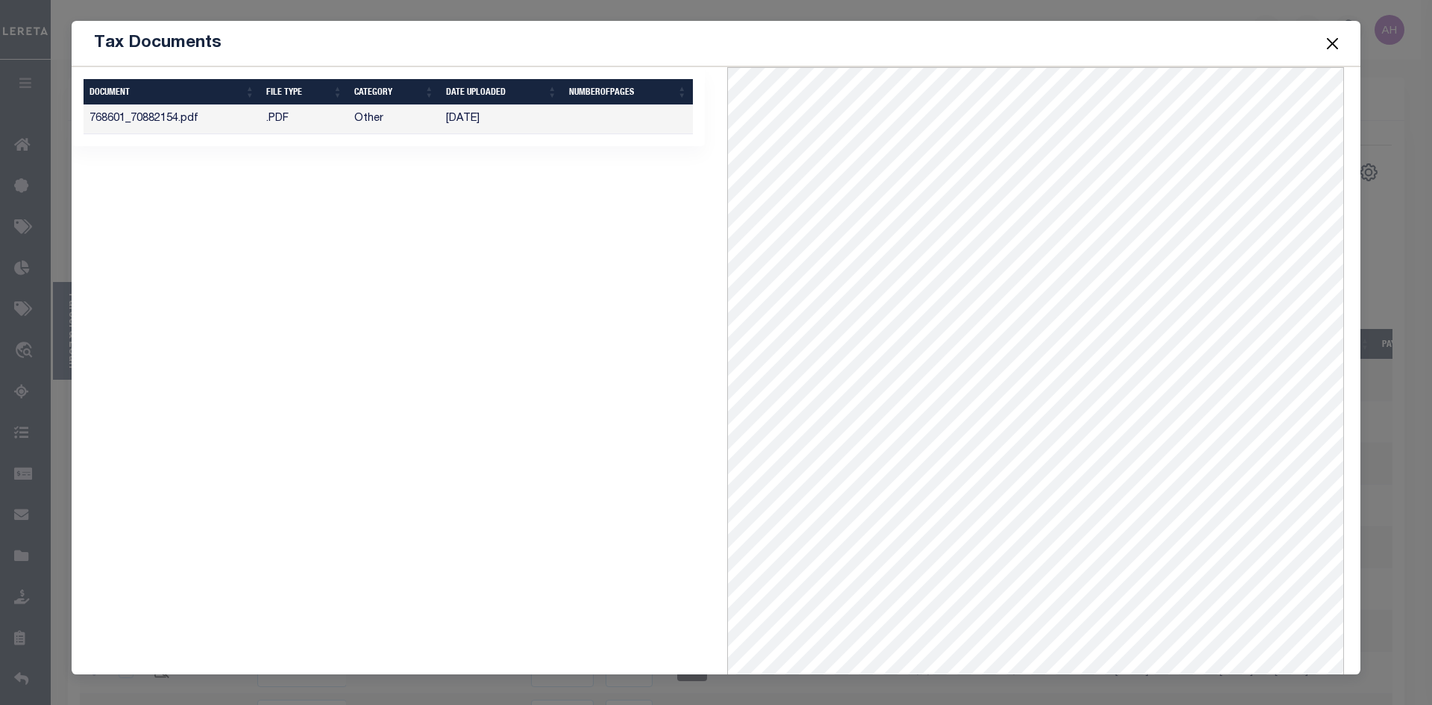
click at [1337, 40] on button "Close" at bounding box center [1333, 43] width 19 height 19
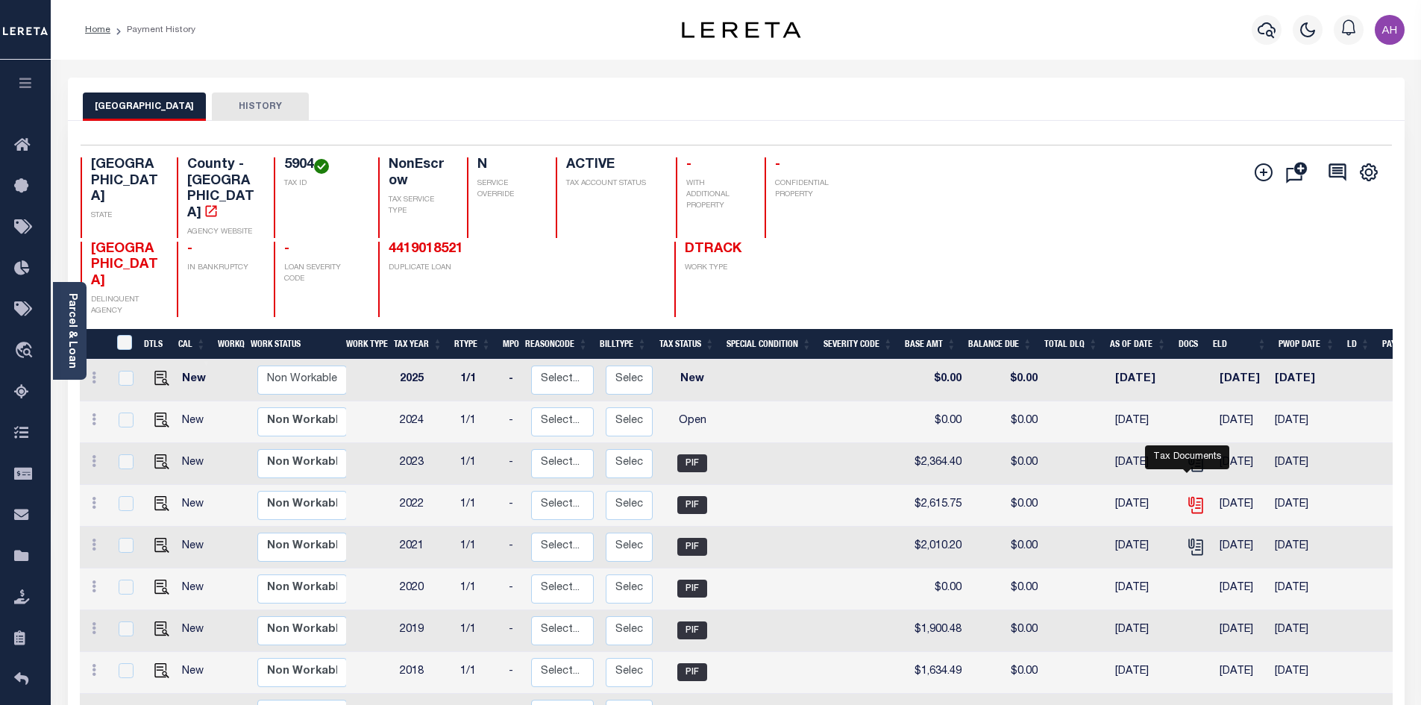
click at [1189, 495] on icon "" at bounding box center [1195, 504] width 19 height 19
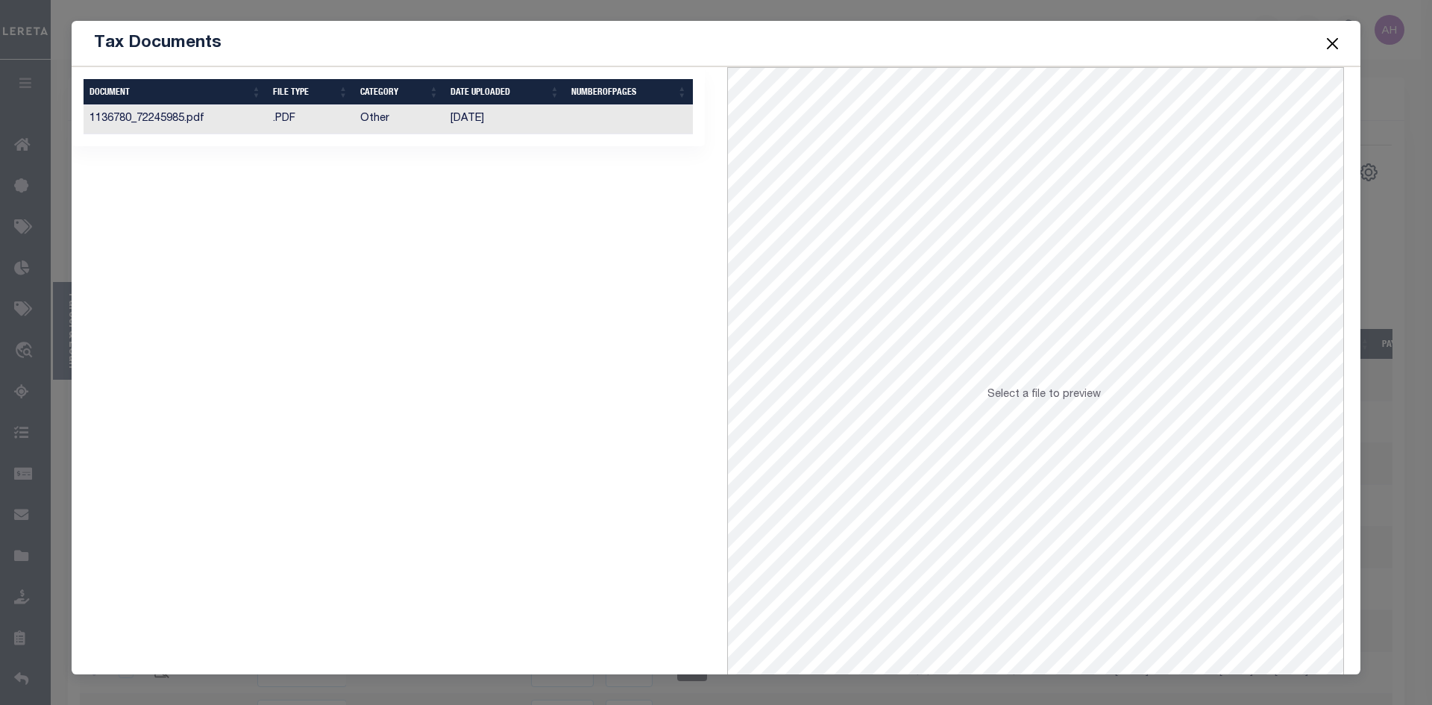
click at [419, 122] on td "Other" at bounding box center [399, 119] width 91 height 29
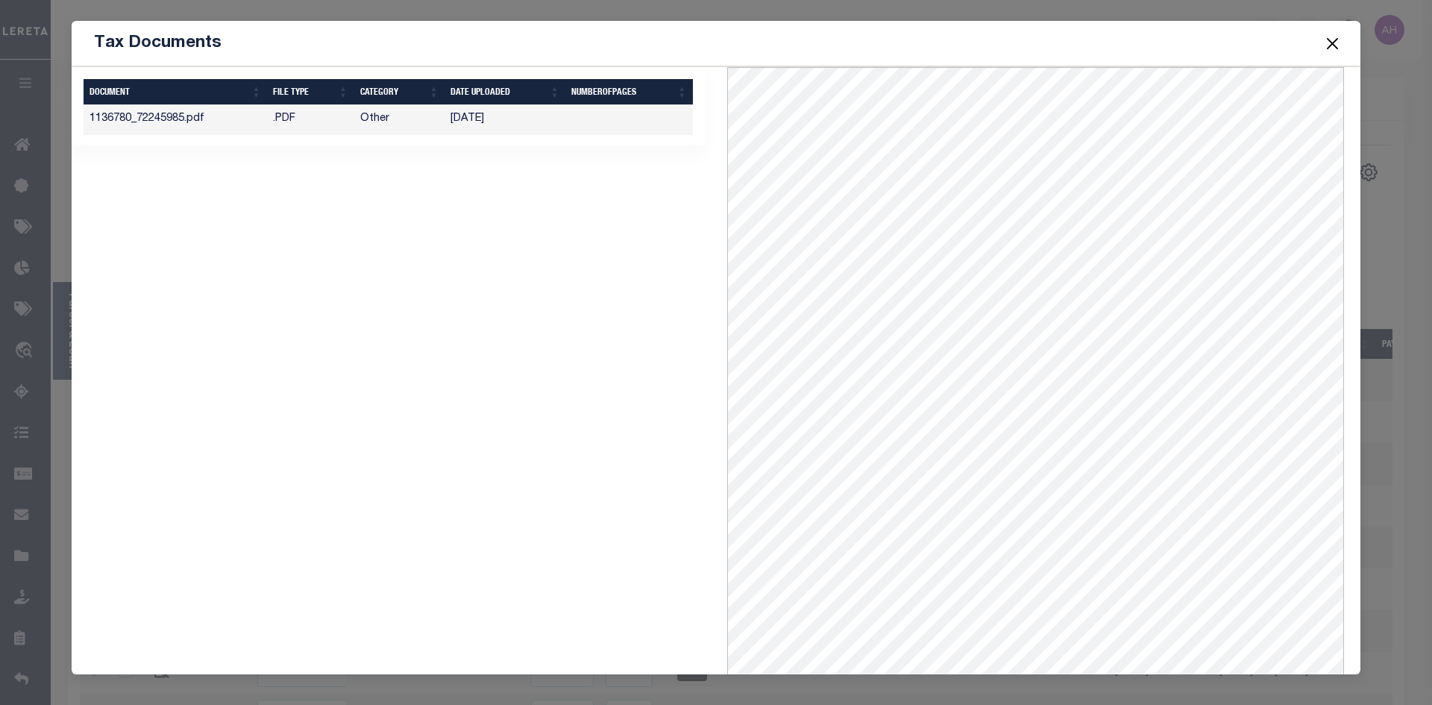
click at [1333, 43] on button "Close" at bounding box center [1333, 43] width 19 height 19
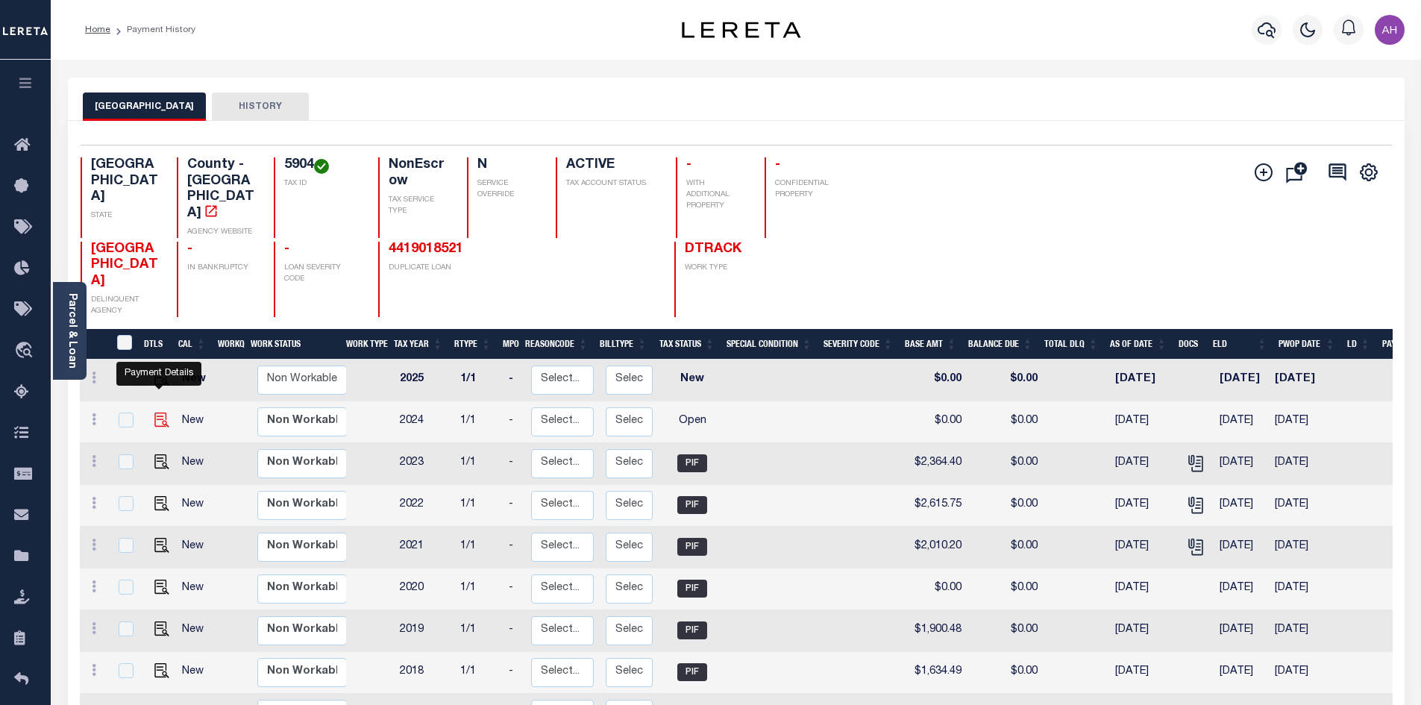
click at [166, 413] on img "" at bounding box center [161, 420] width 15 height 15
checkbox input "true"
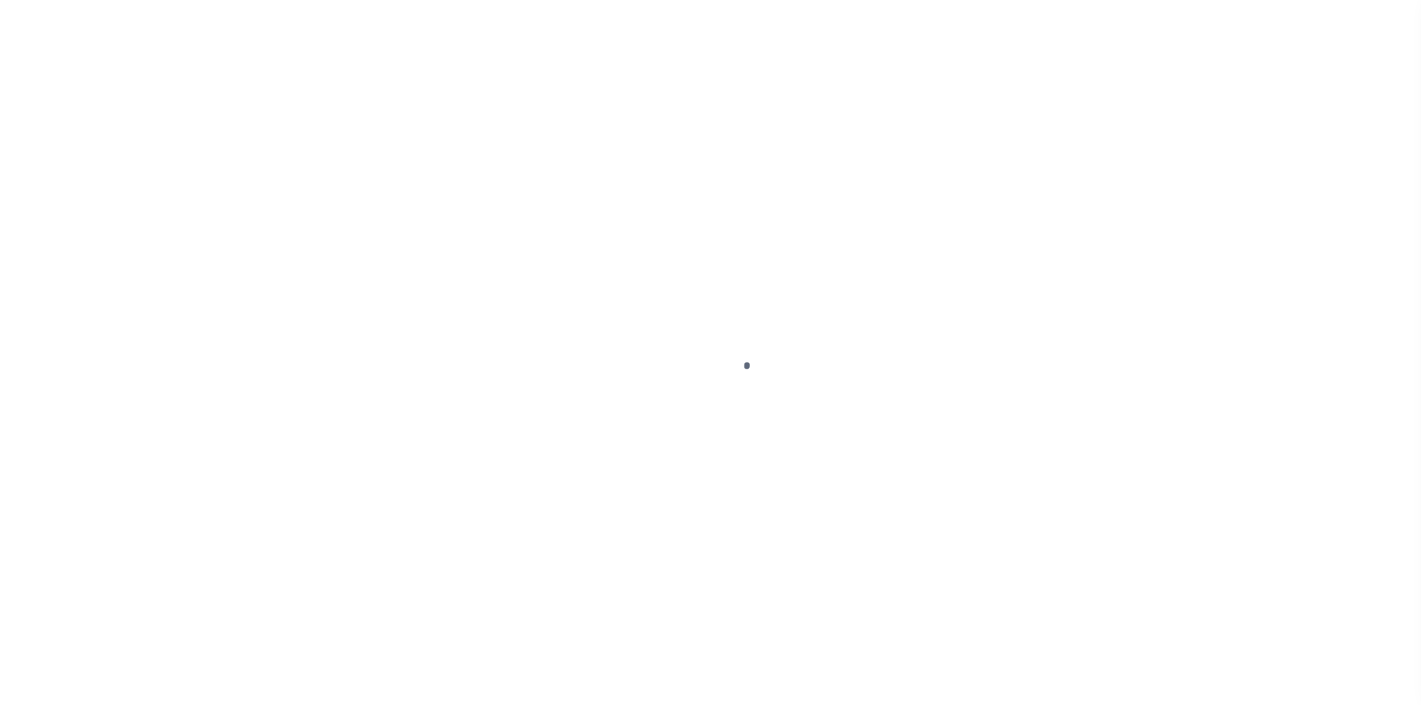
select select "OP2"
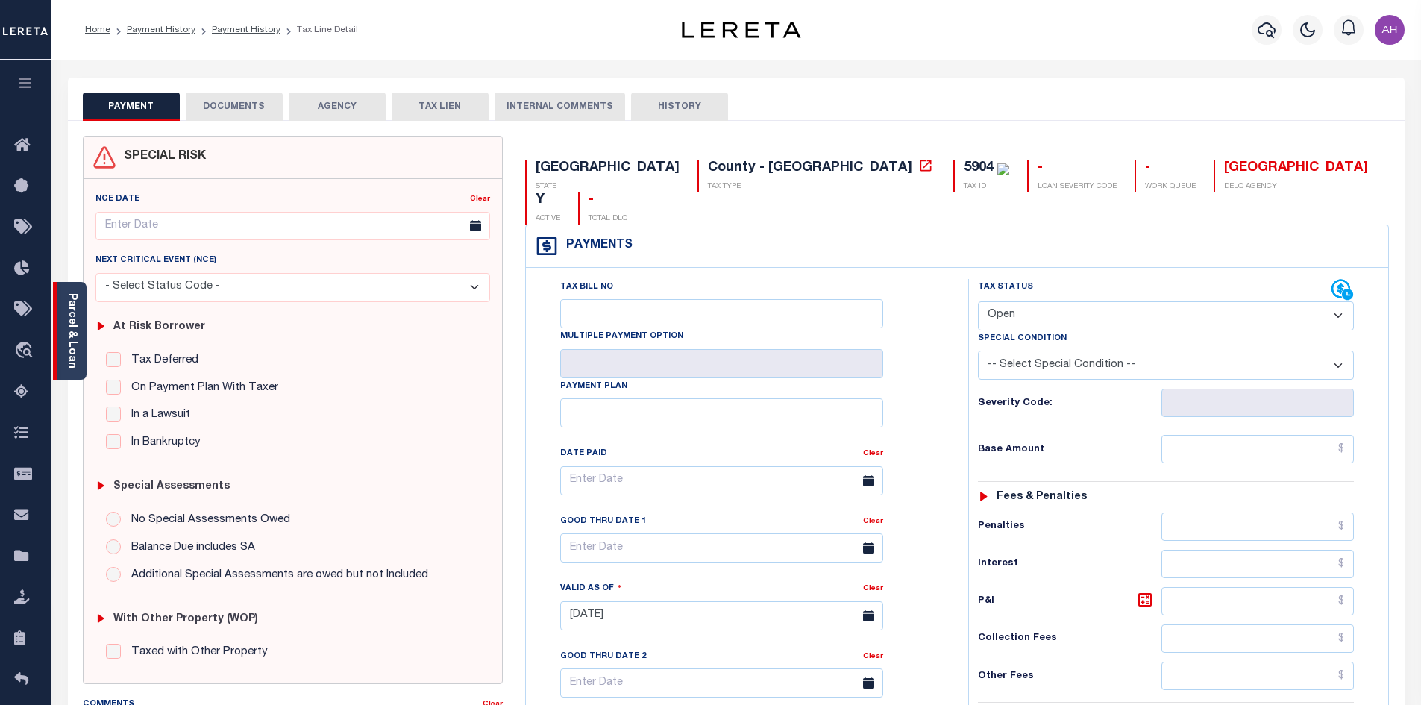
click at [80, 332] on div "Parcel & Loan" at bounding box center [70, 331] width 34 height 98
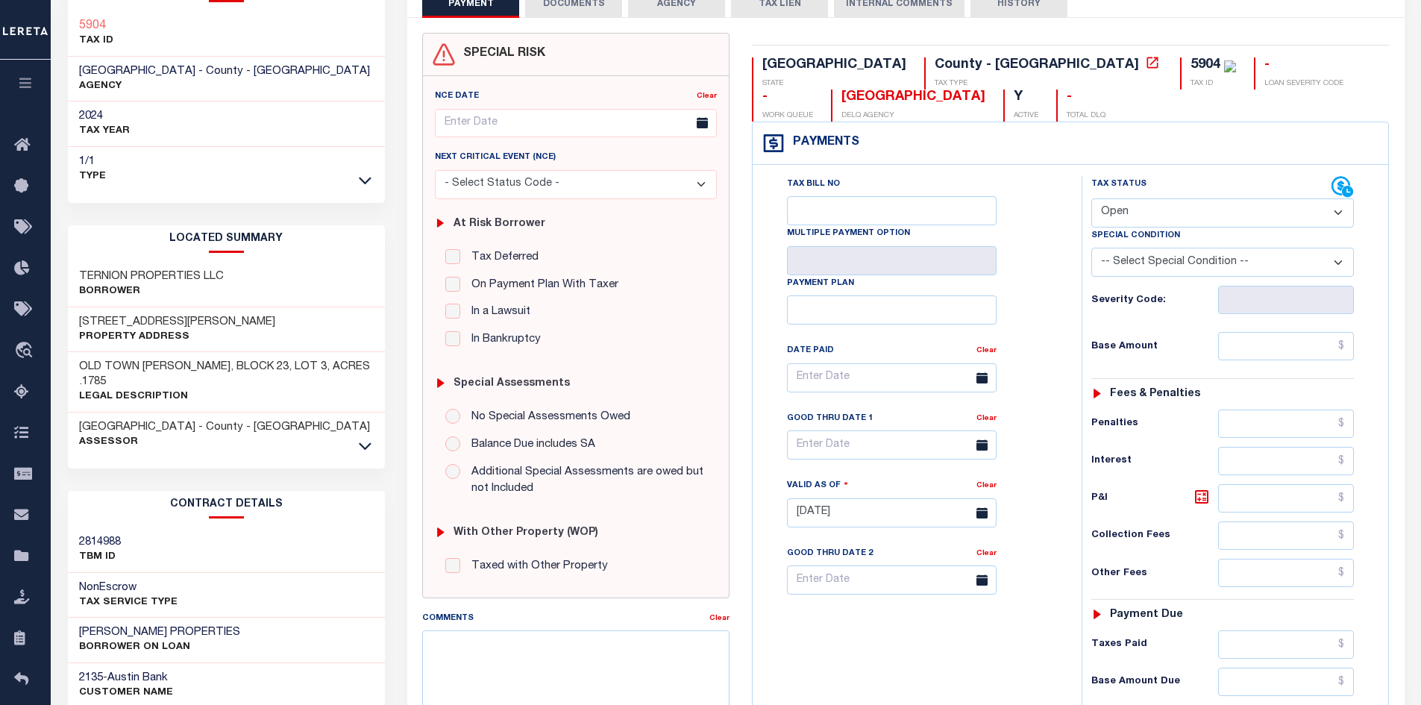
scroll to position [298, 0]
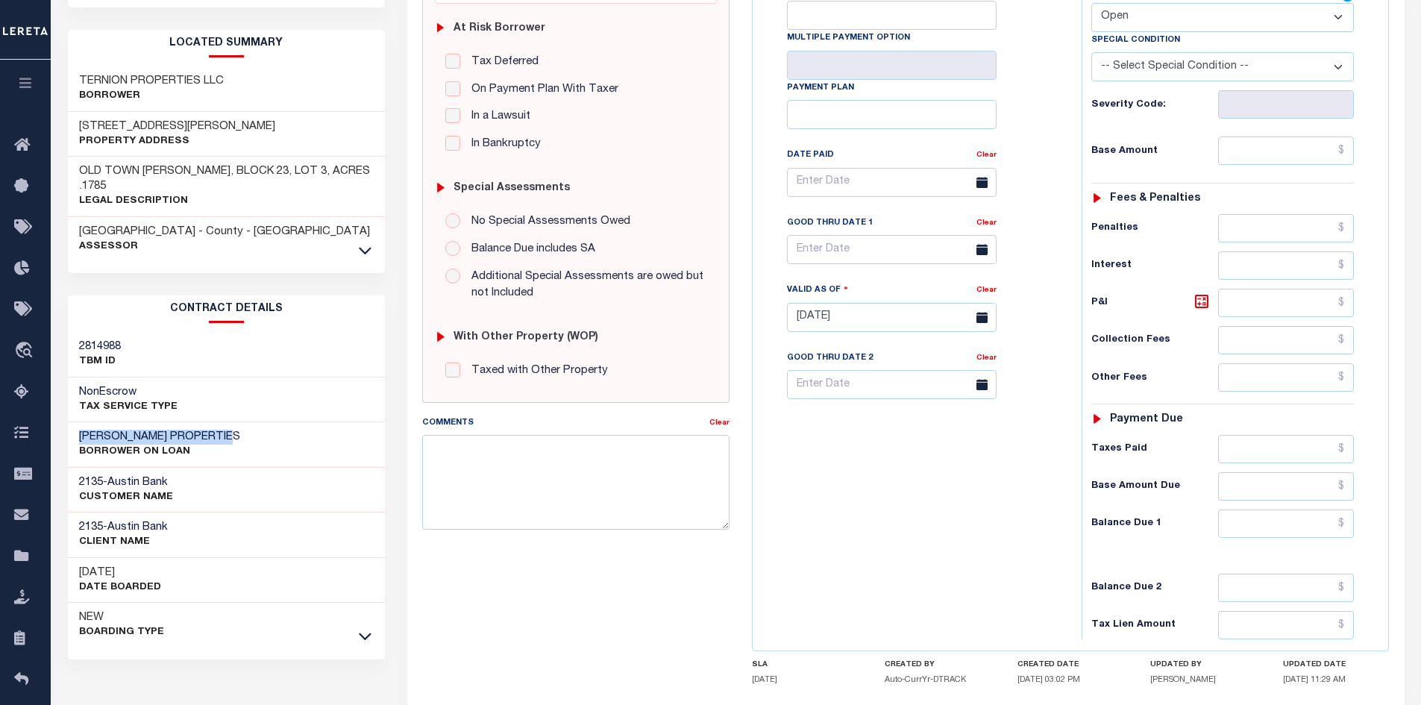
drag, startPoint x: 245, startPoint y: 420, endPoint x: 71, endPoint y: 417, distance: 174.6
click at [71, 422] on div "ROBERT SCOTT PROPERTIES BORROWER ON LOAN" at bounding box center [227, 445] width 318 height 46
copy h3 "ROBERT SCOTT PROPERTIES"
drag, startPoint x: 232, startPoint y: 85, endPoint x: 81, endPoint y: 85, distance: 151.5
click at [81, 84] on div "TERNION PROPERTIES LLC Borrower" at bounding box center [227, 89] width 318 height 46
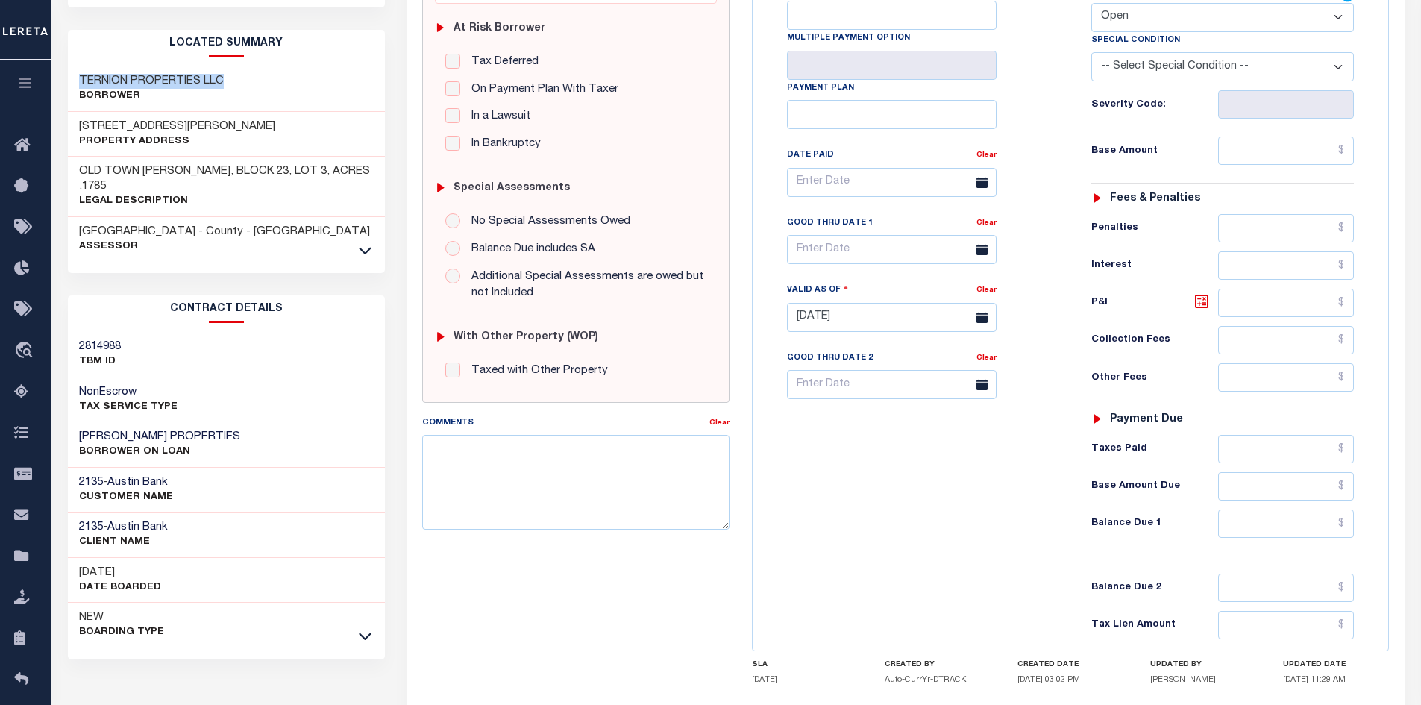
copy h3 "TERNION PROPERTIES LLC"
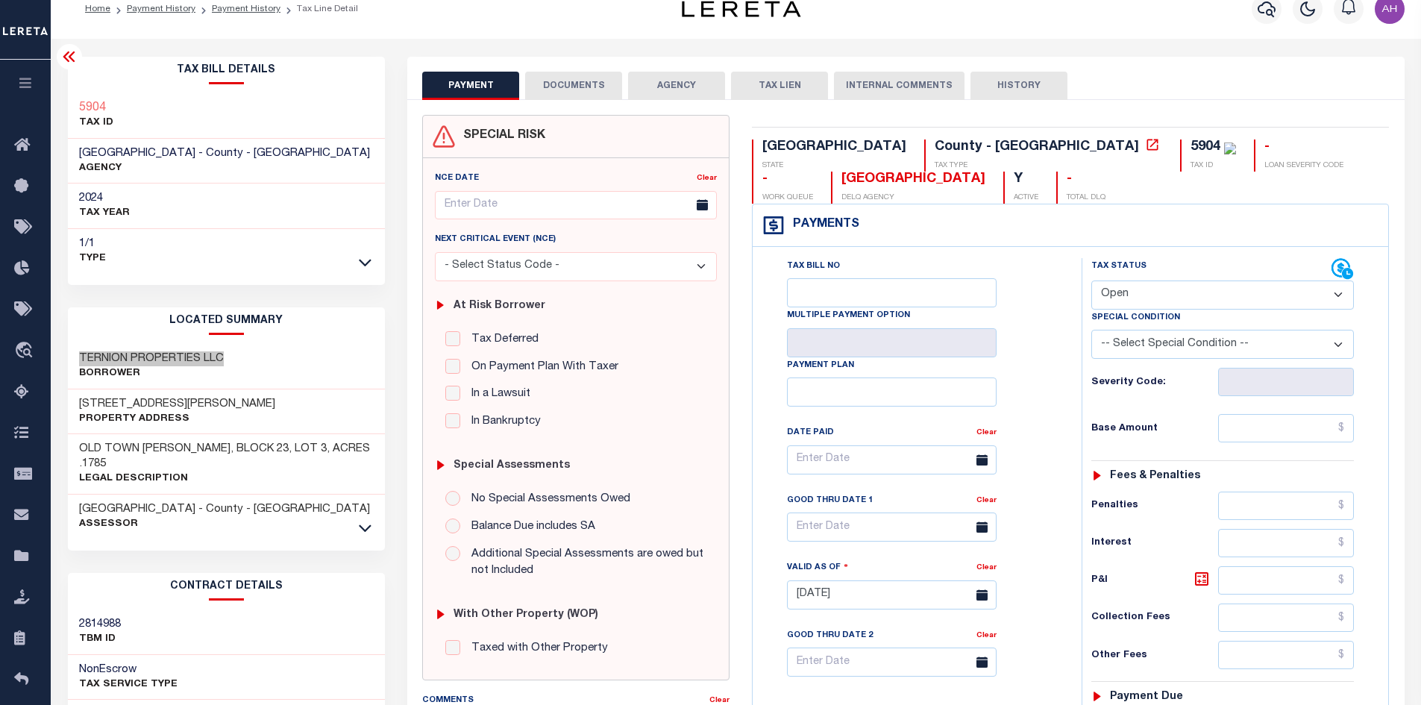
scroll to position [0, 0]
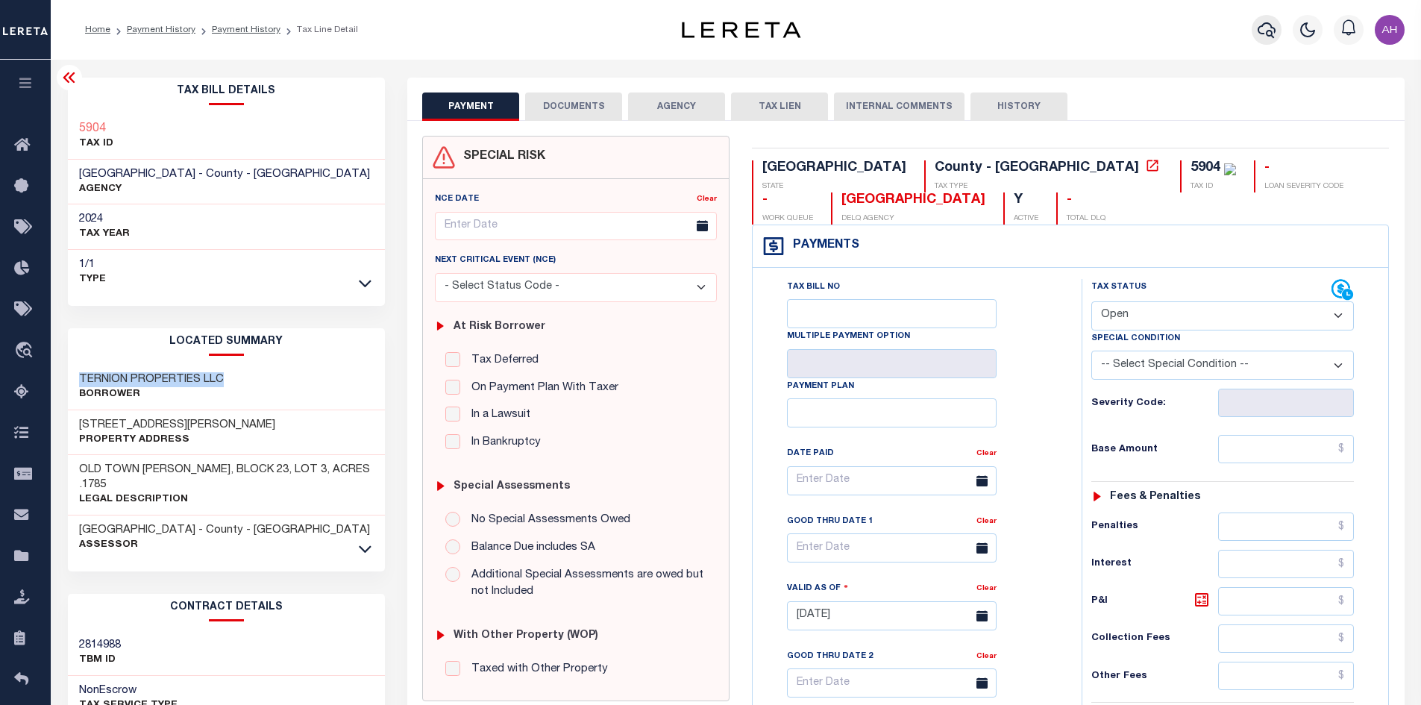
click at [1272, 22] on icon "button" at bounding box center [1267, 30] width 18 height 18
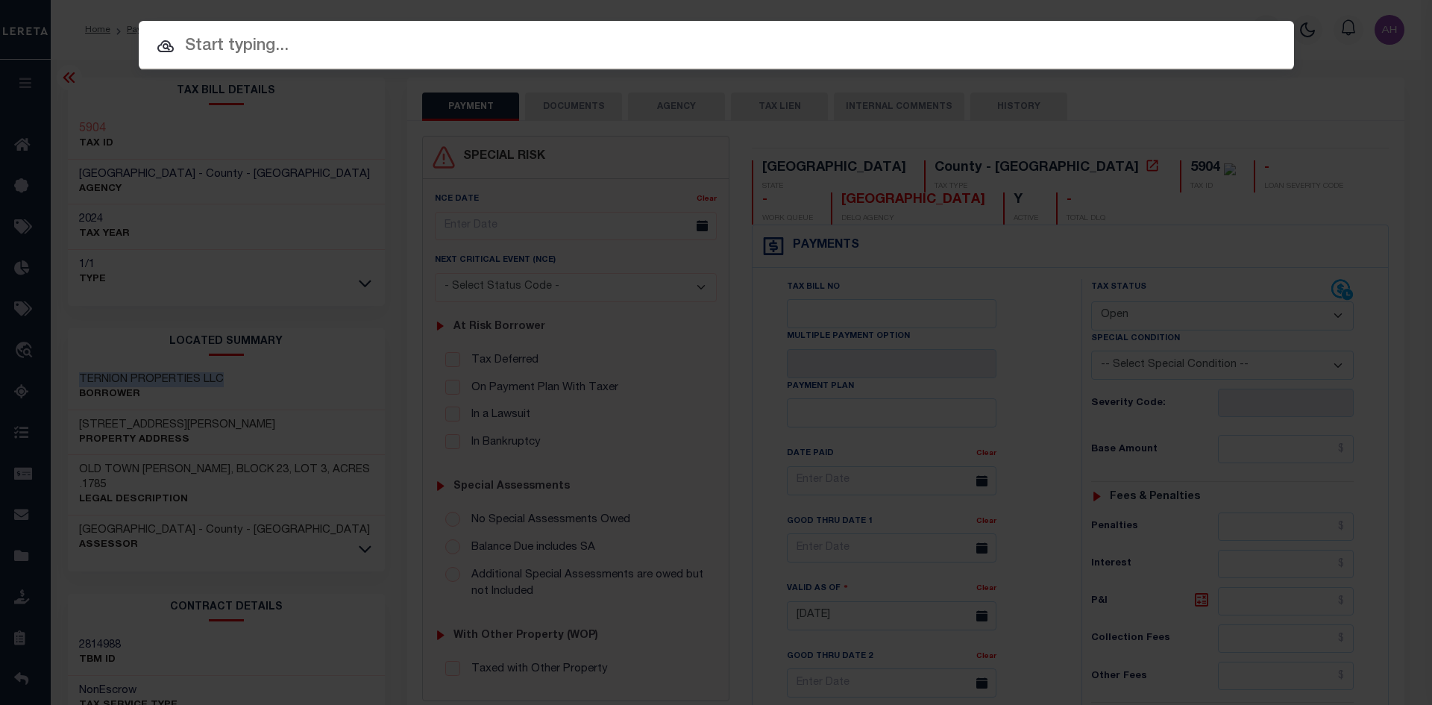
paste input "30006860"
type input "30006860"
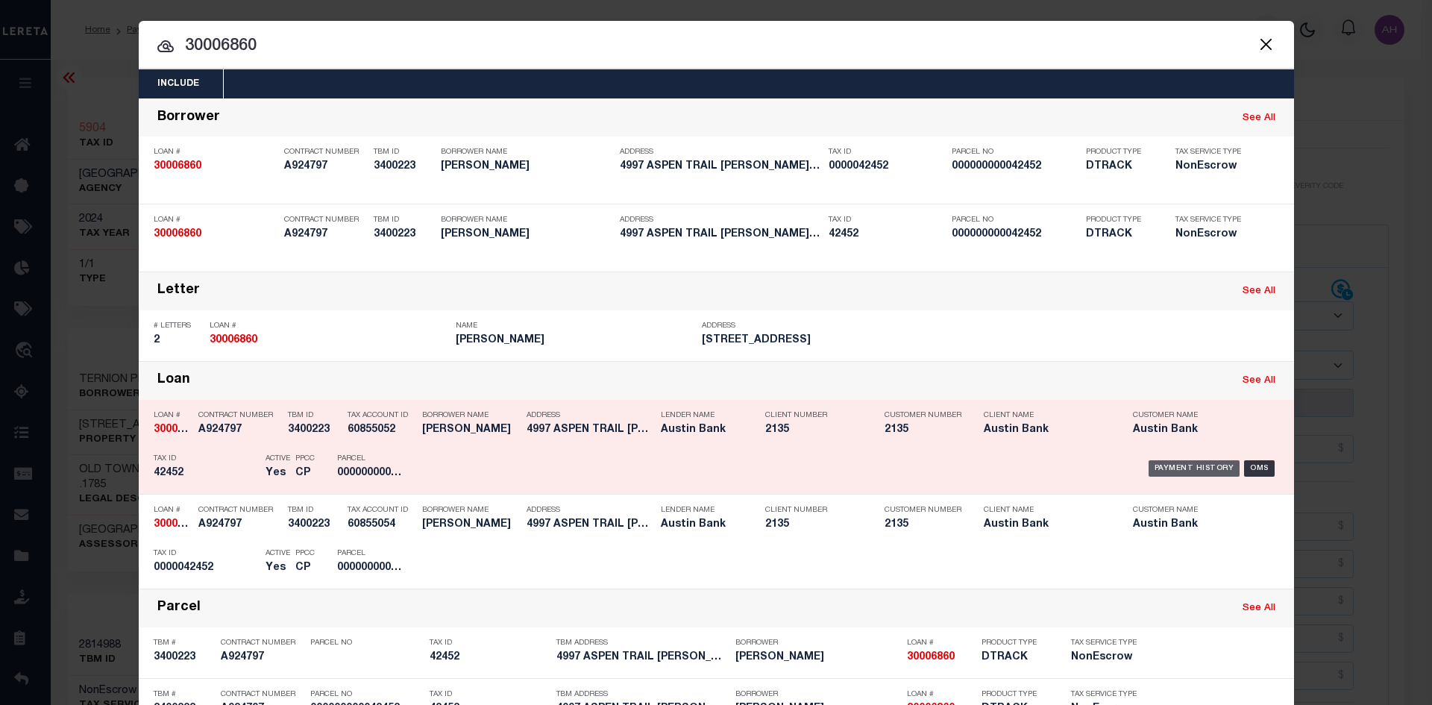
click at [1180, 472] on div "Payment History" at bounding box center [1195, 468] width 92 height 16
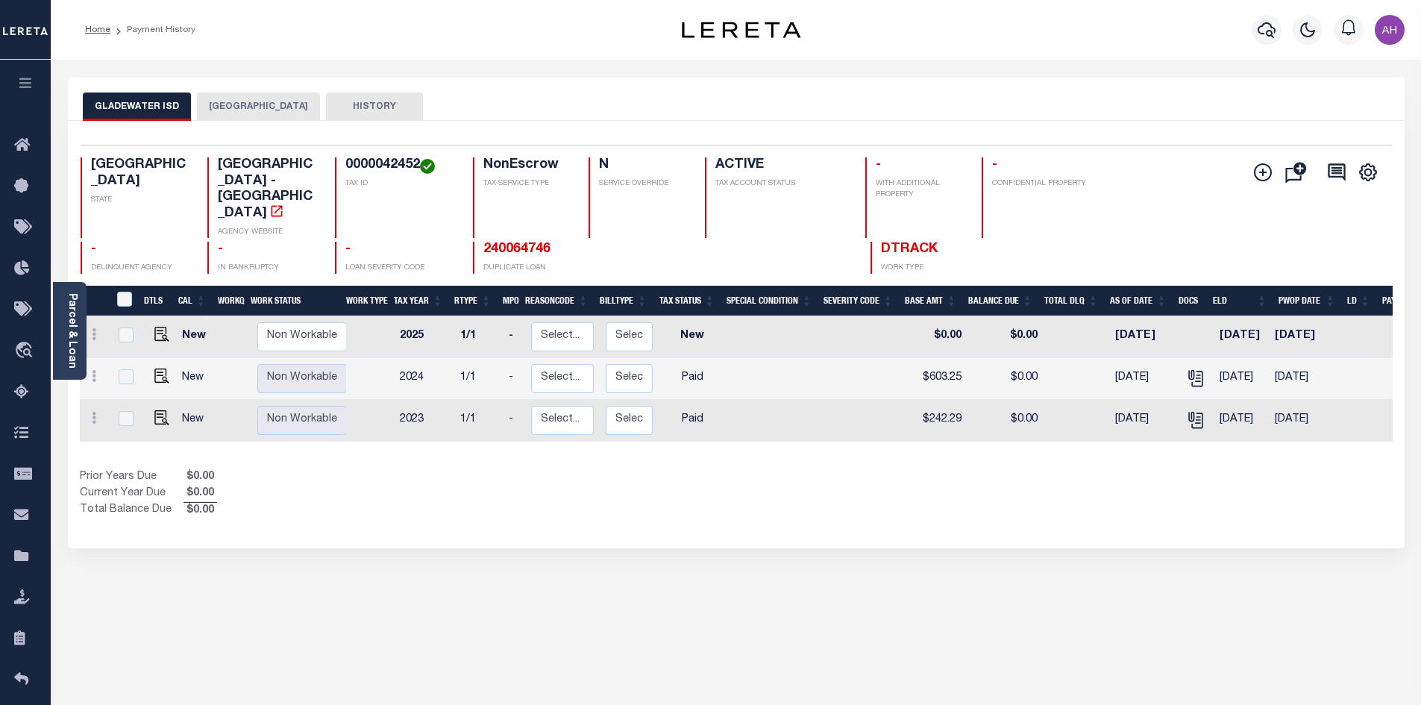
click at [228, 104] on button "[GEOGRAPHIC_DATA]" at bounding box center [258, 107] width 123 height 28
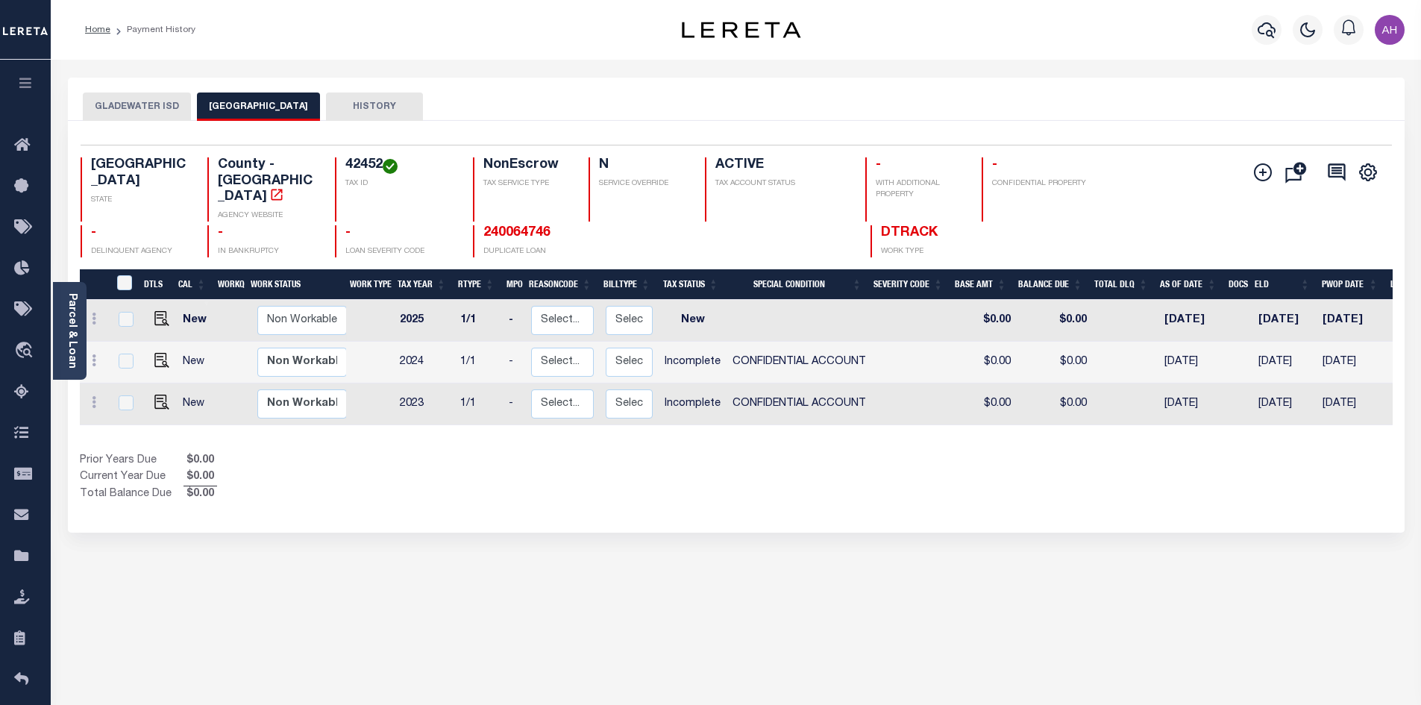
click at [157, 105] on button "GLADEWATER ISD" at bounding box center [137, 107] width 108 height 28
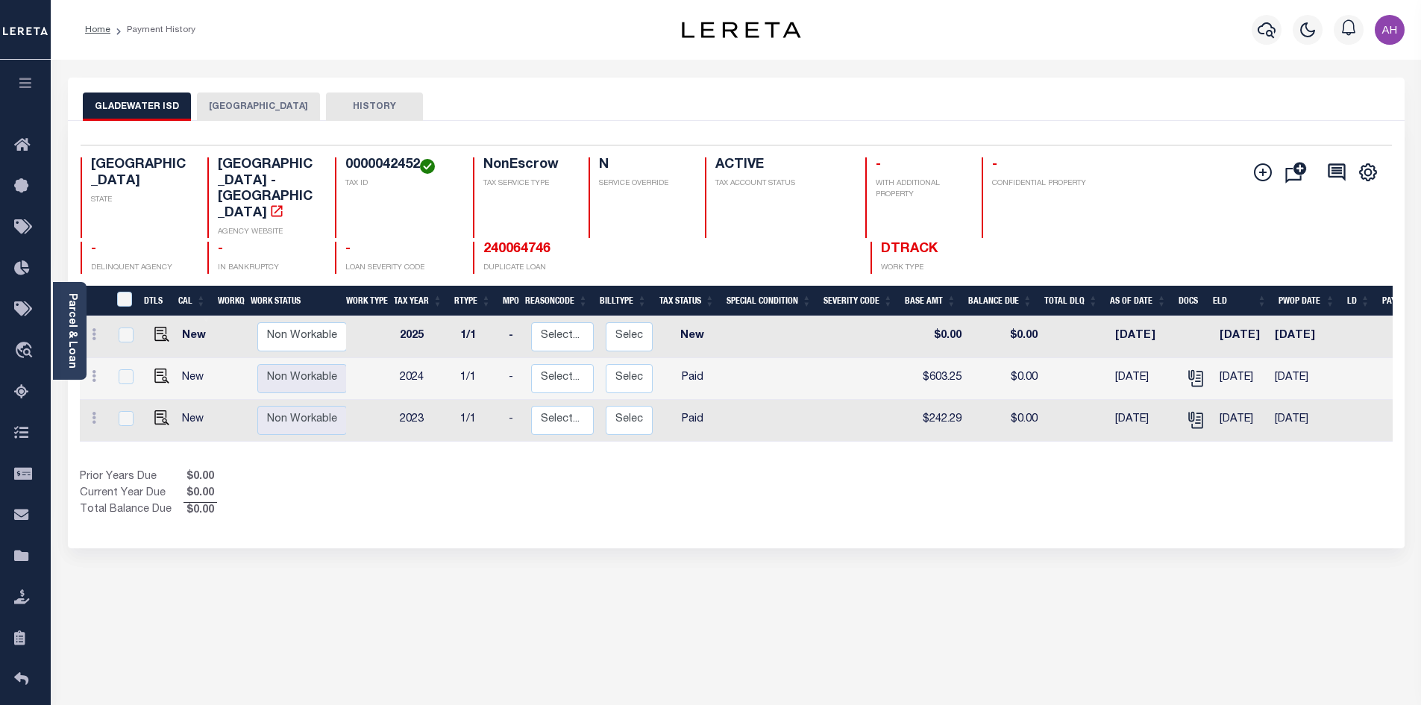
click at [246, 98] on button "[GEOGRAPHIC_DATA]" at bounding box center [258, 107] width 123 height 28
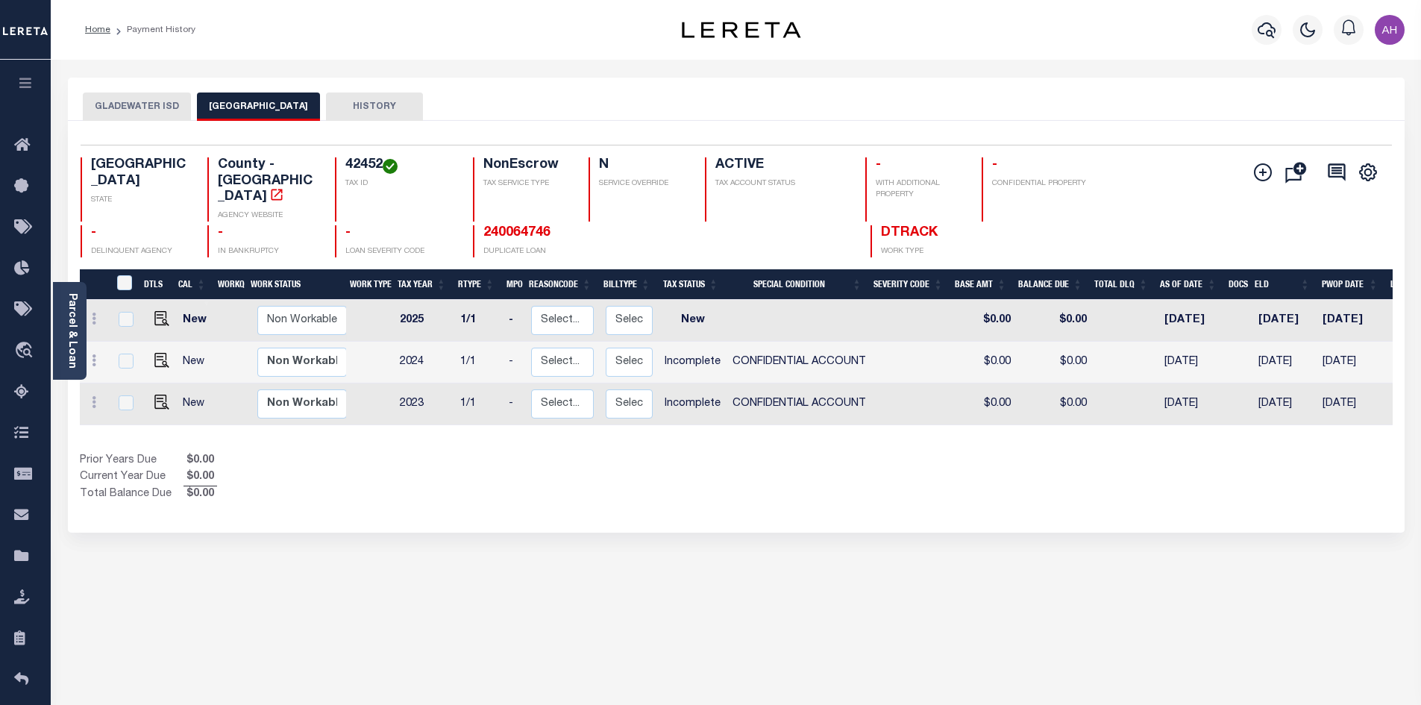
click at [169, 102] on button "GLADEWATER ISD" at bounding box center [137, 107] width 108 height 28
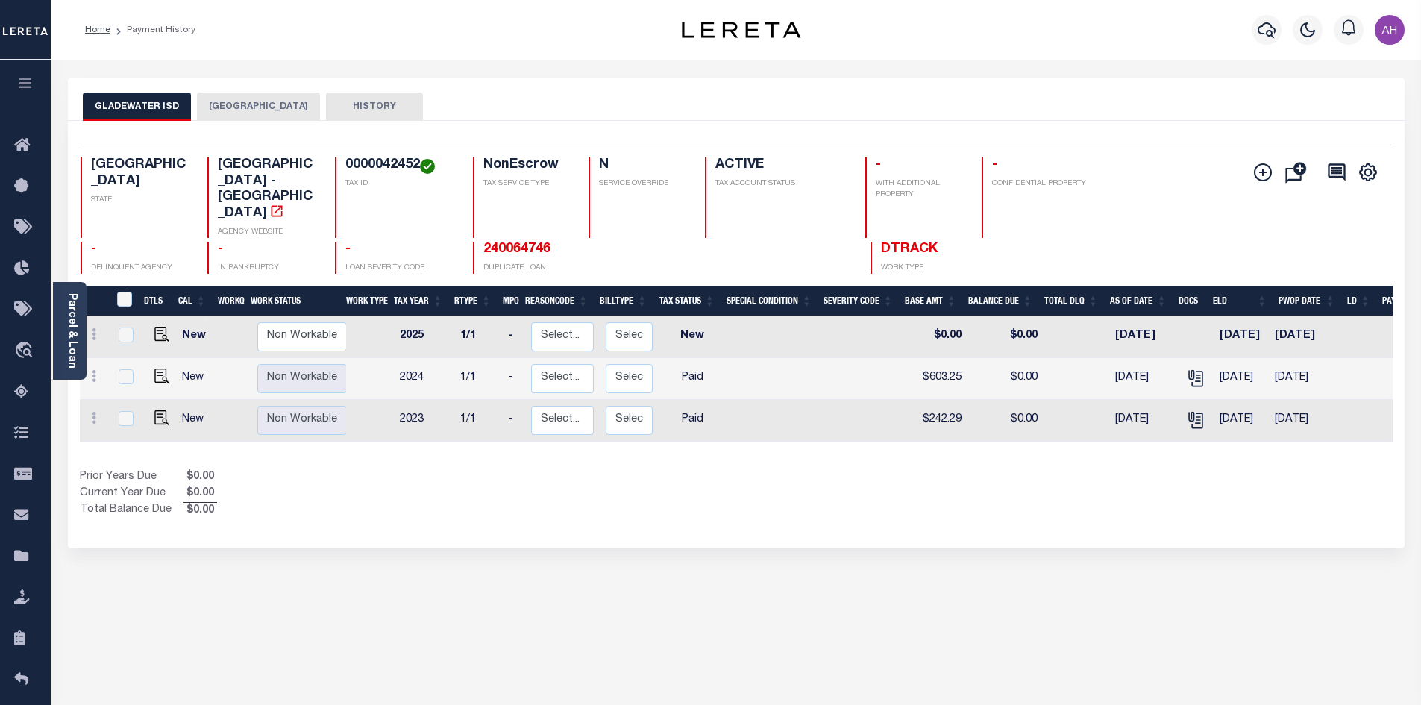
click at [247, 101] on button "[GEOGRAPHIC_DATA]" at bounding box center [258, 107] width 123 height 28
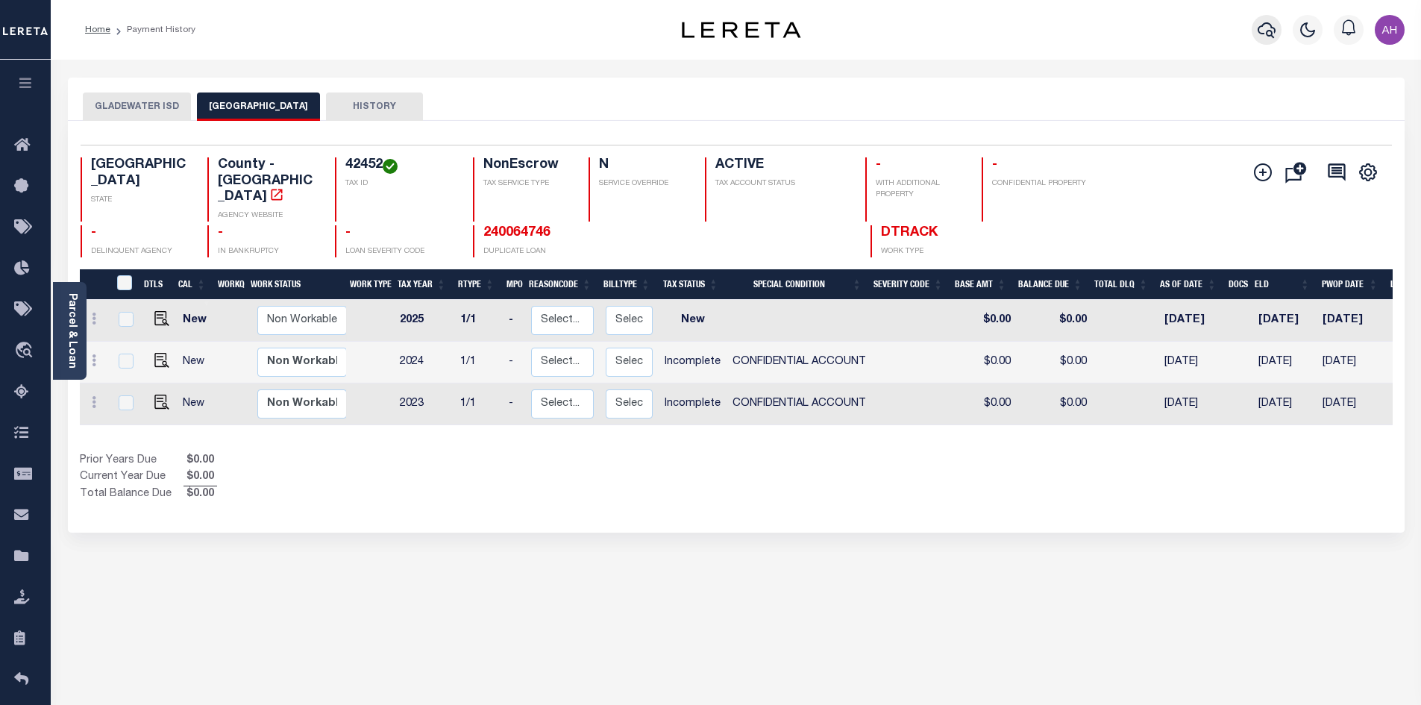
click at [1267, 25] on icon "button" at bounding box center [1267, 30] width 18 height 16
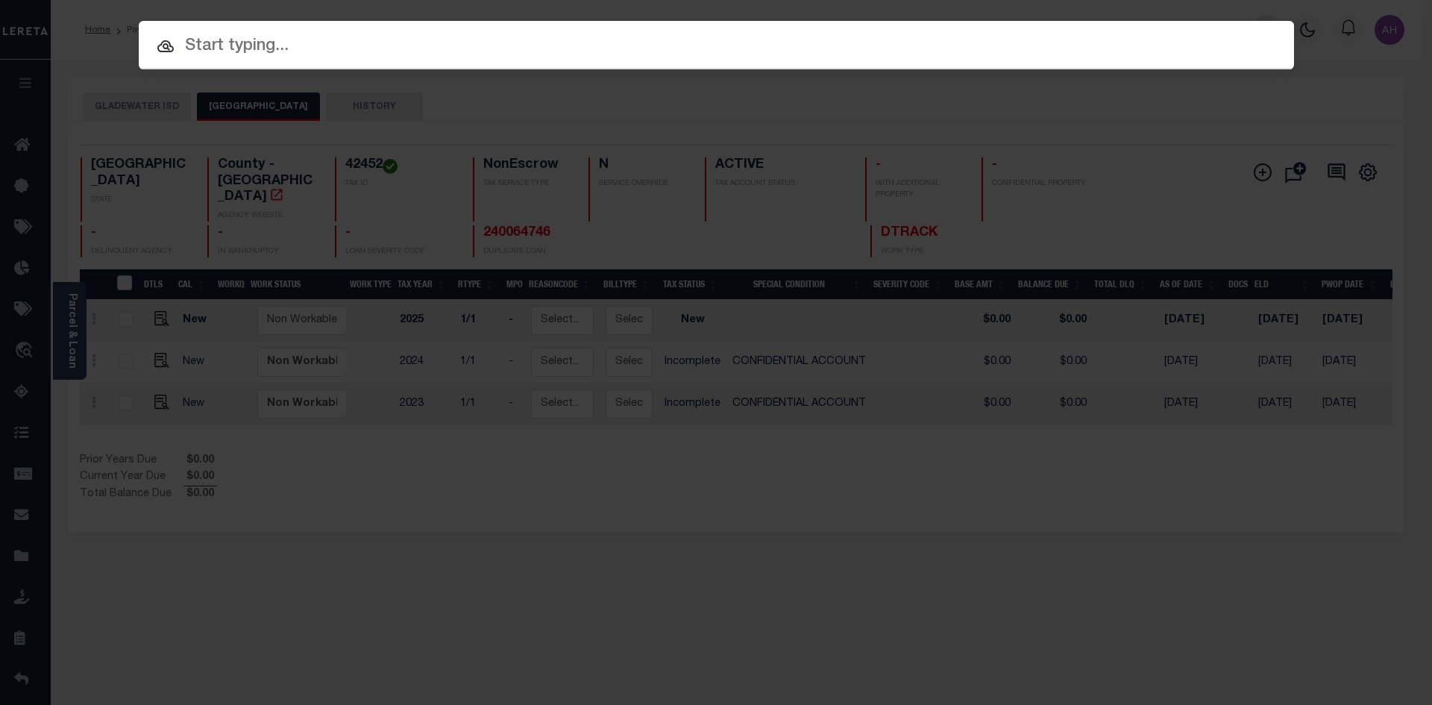
paste input "900168073"
type input "900168073"
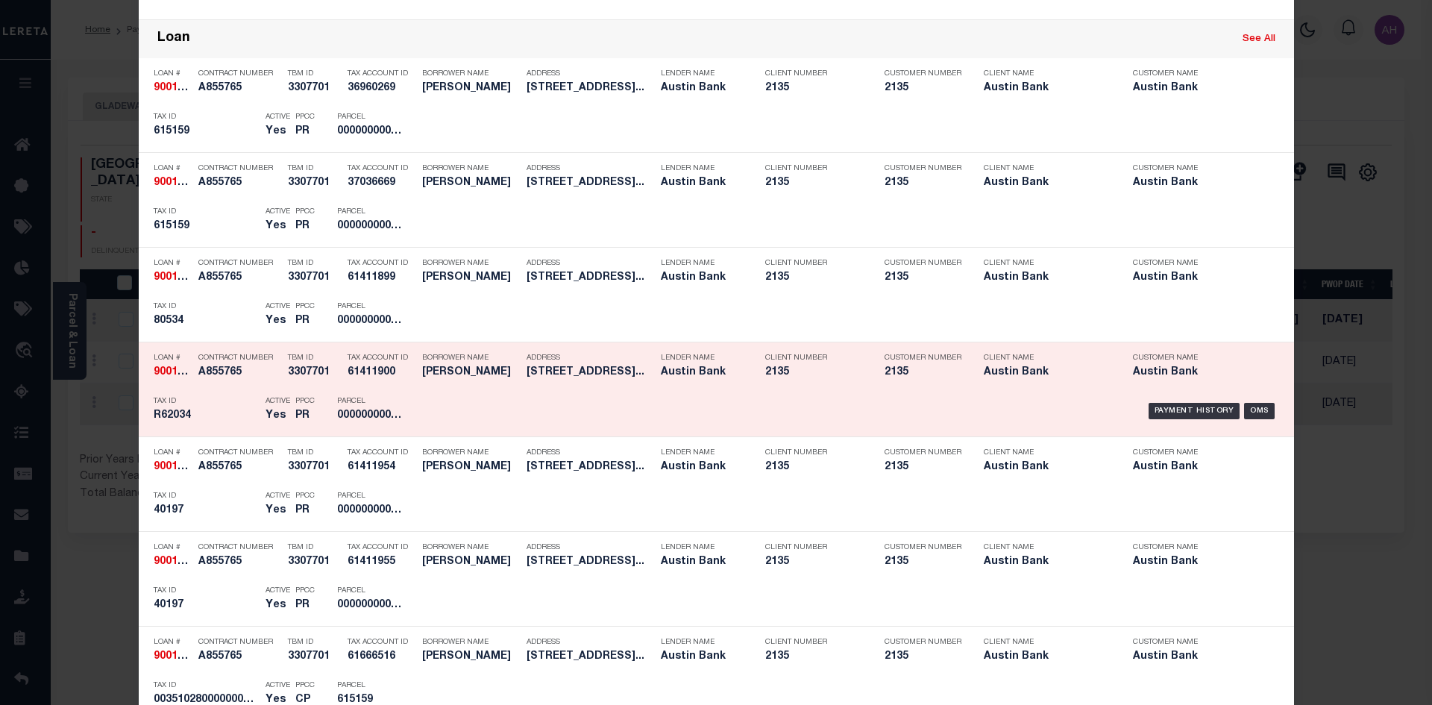
scroll to position [597, 0]
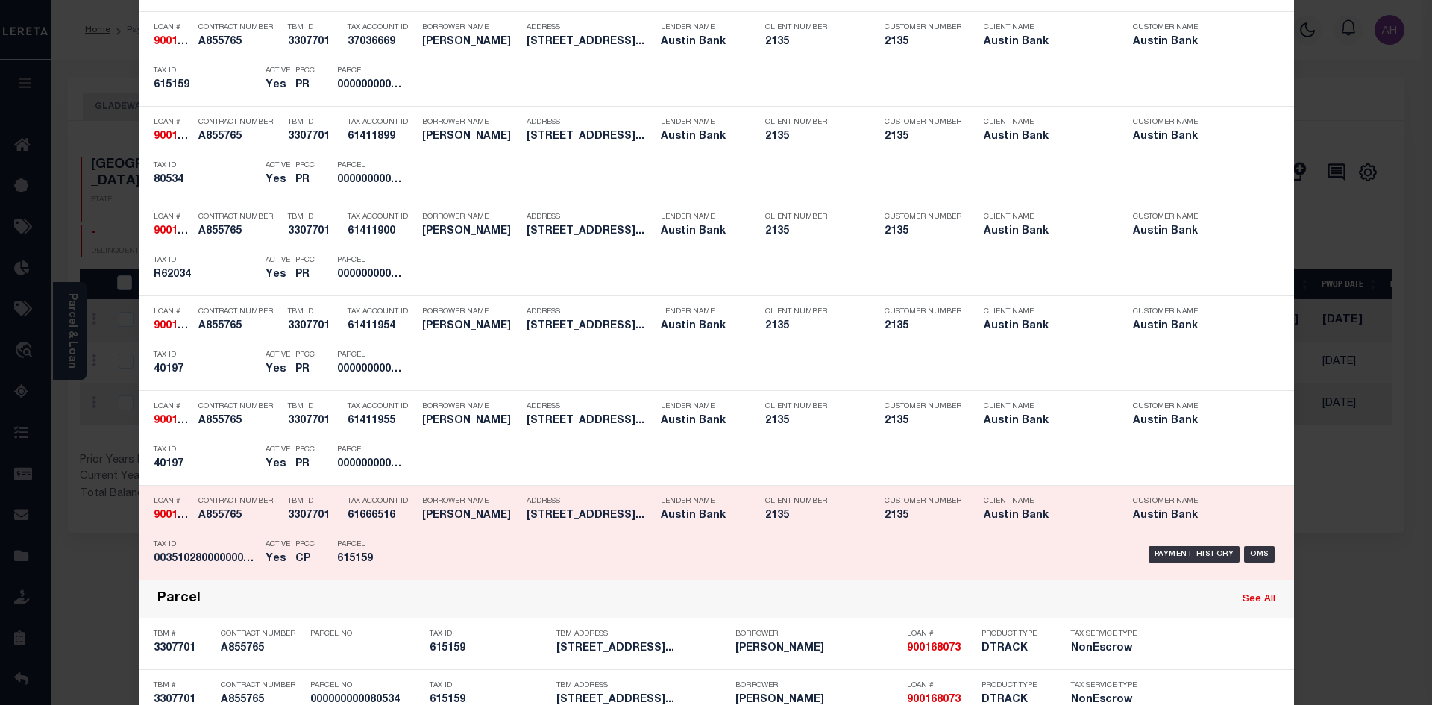
click at [1188, 556] on div "Payment History" at bounding box center [1195, 554] width 92 height 16
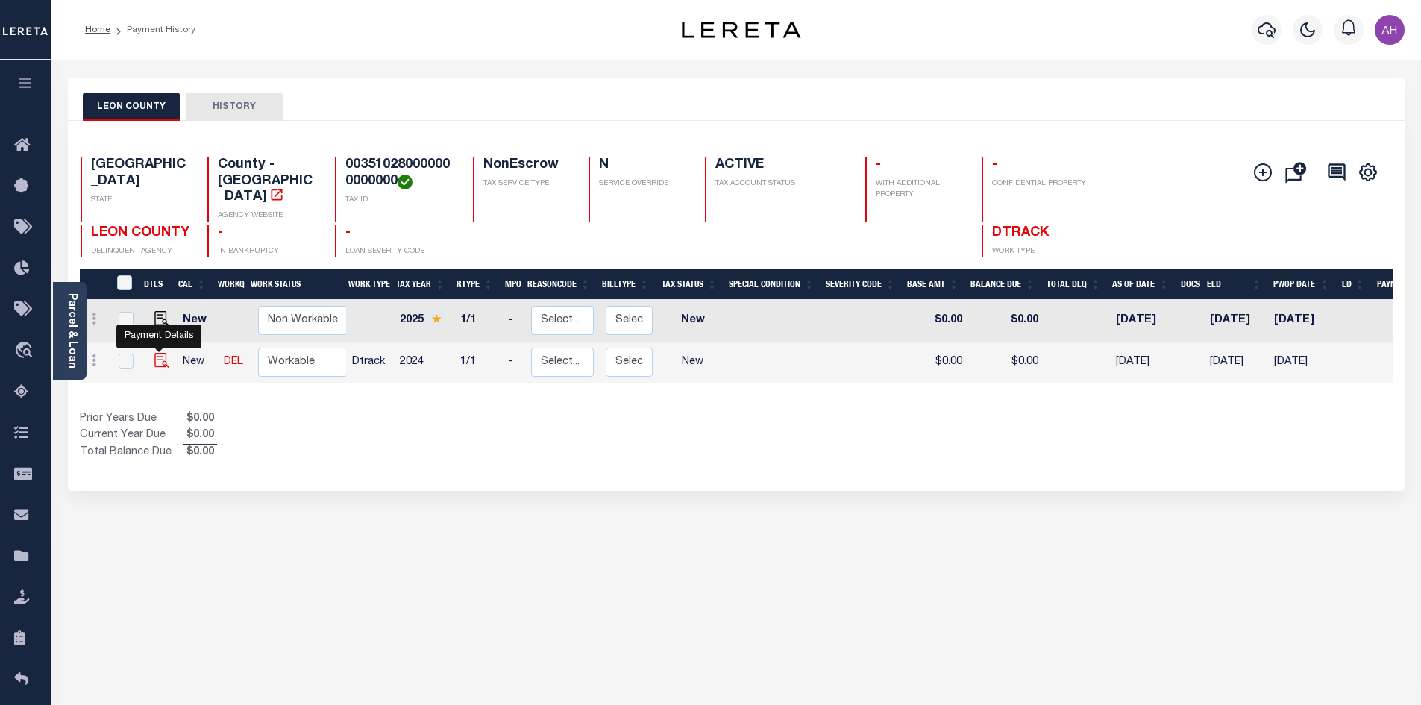
click at [161, 353] on img "" at bounding box center [161, 360] width 15 height 15
checkbox input "true"
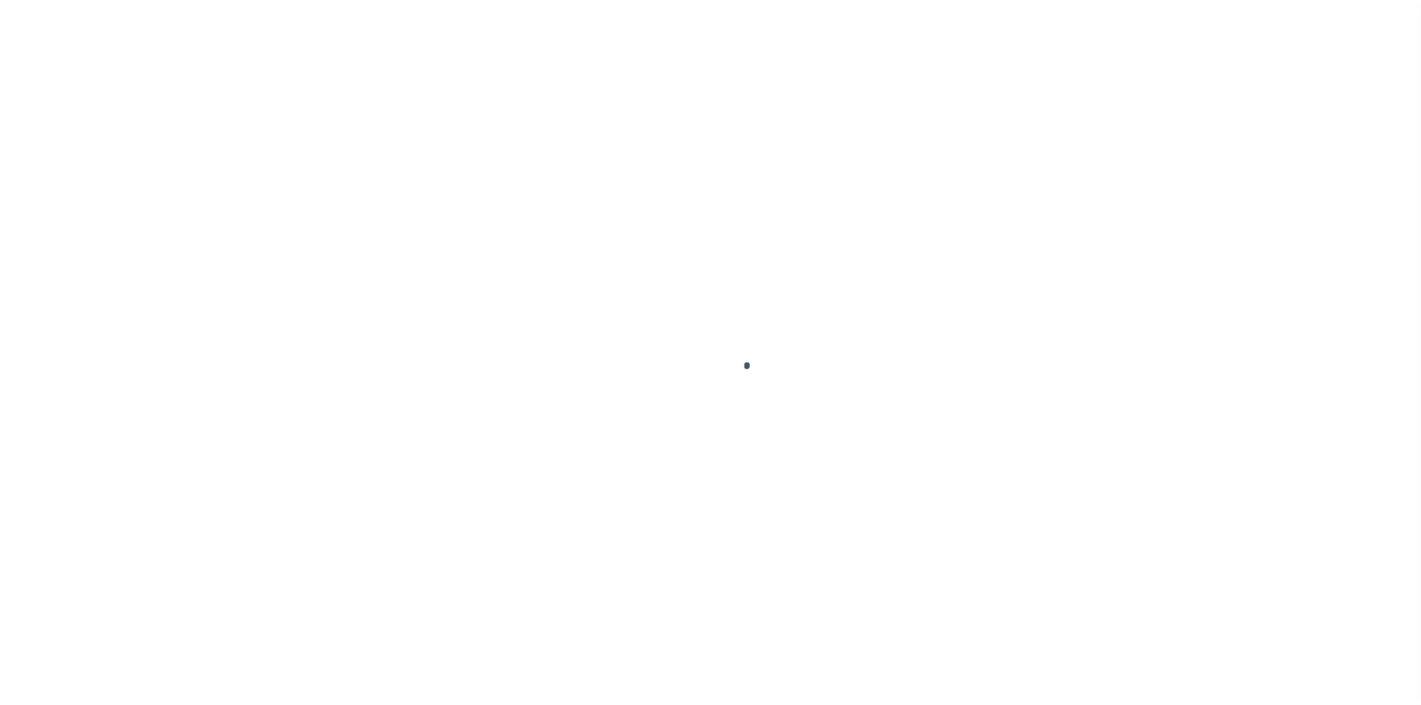
select select "NW2"
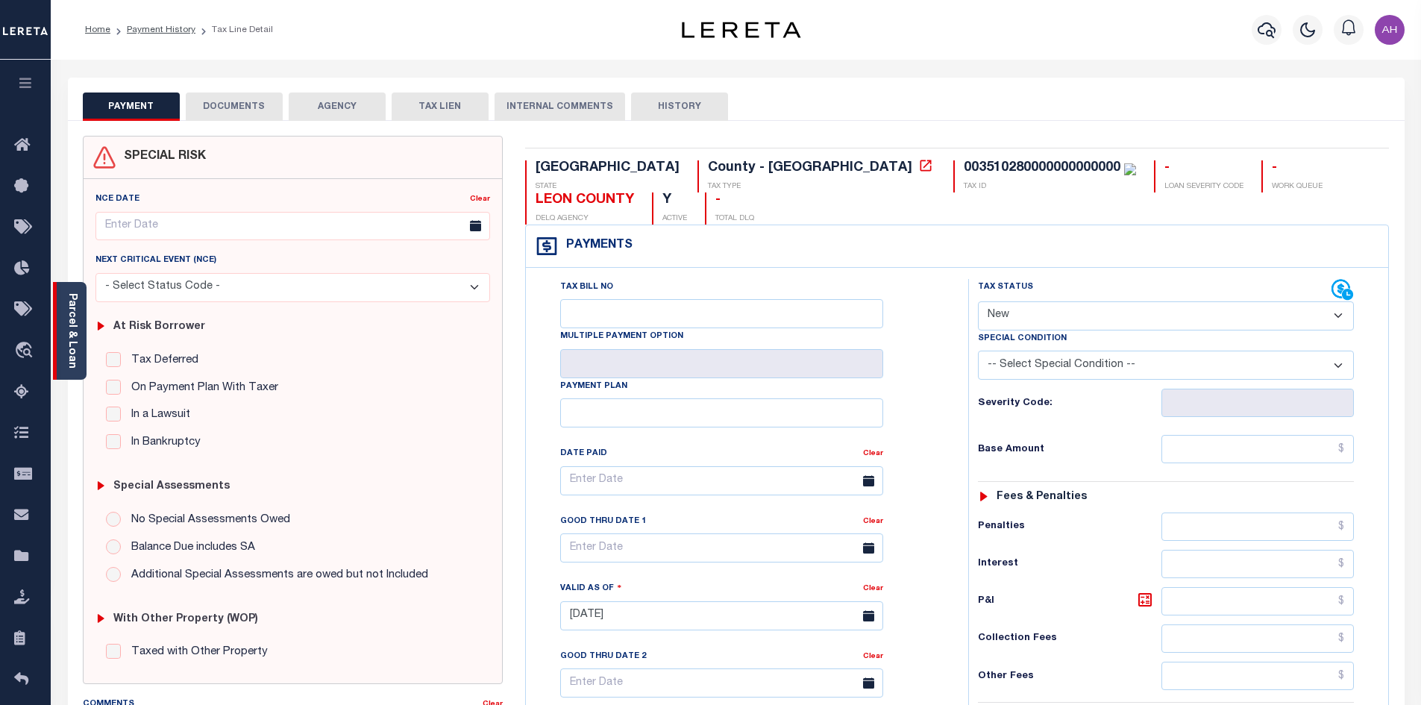
click at [78, 318] on div "Parcel & Loan" at bounding box center [70, 331] width 34 height 98
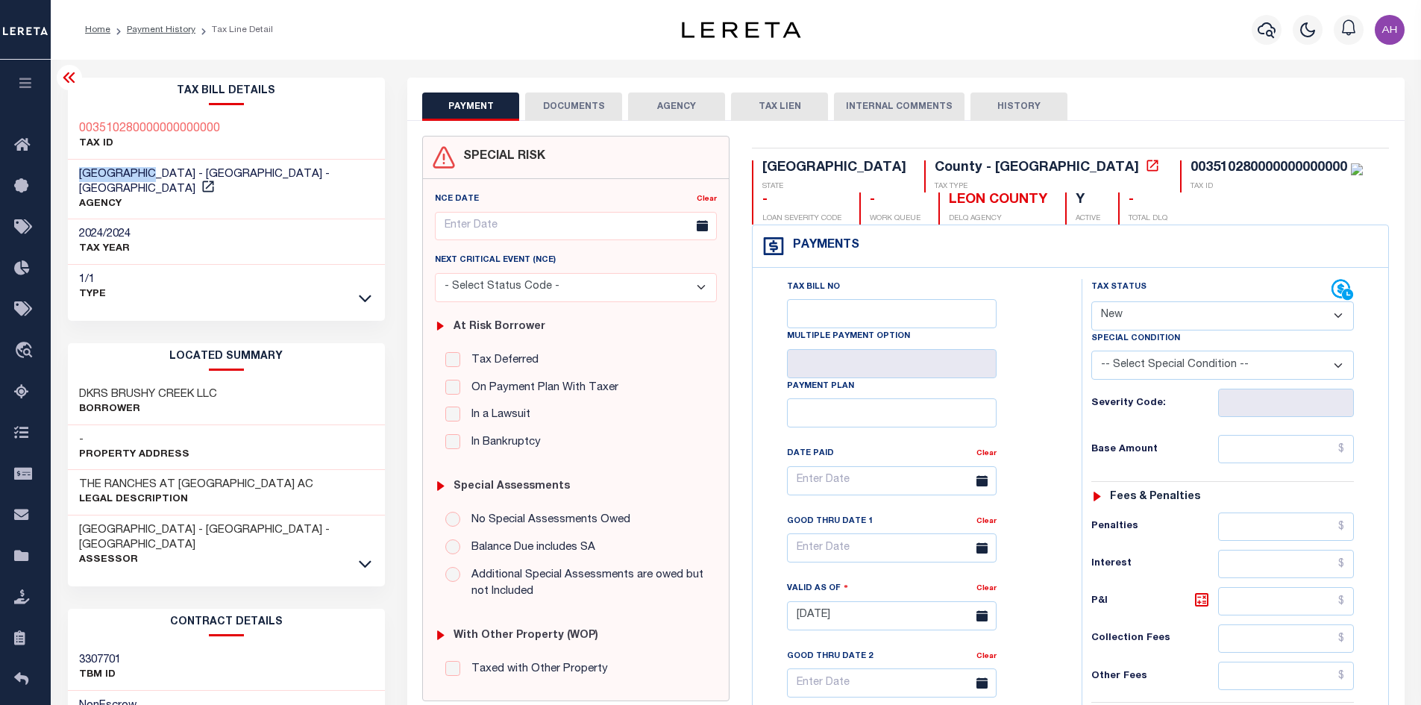
drag, startPoint x: 156, startPoint y: 175, endPoint x: 77, endPoint y: 176, distance: 79.1
click at [75, 176] on div "LEON COUNTY - County - TX AGENCY" at bounding box center [227, 190] width 318 height 60
copy span "LEON COUNTY"
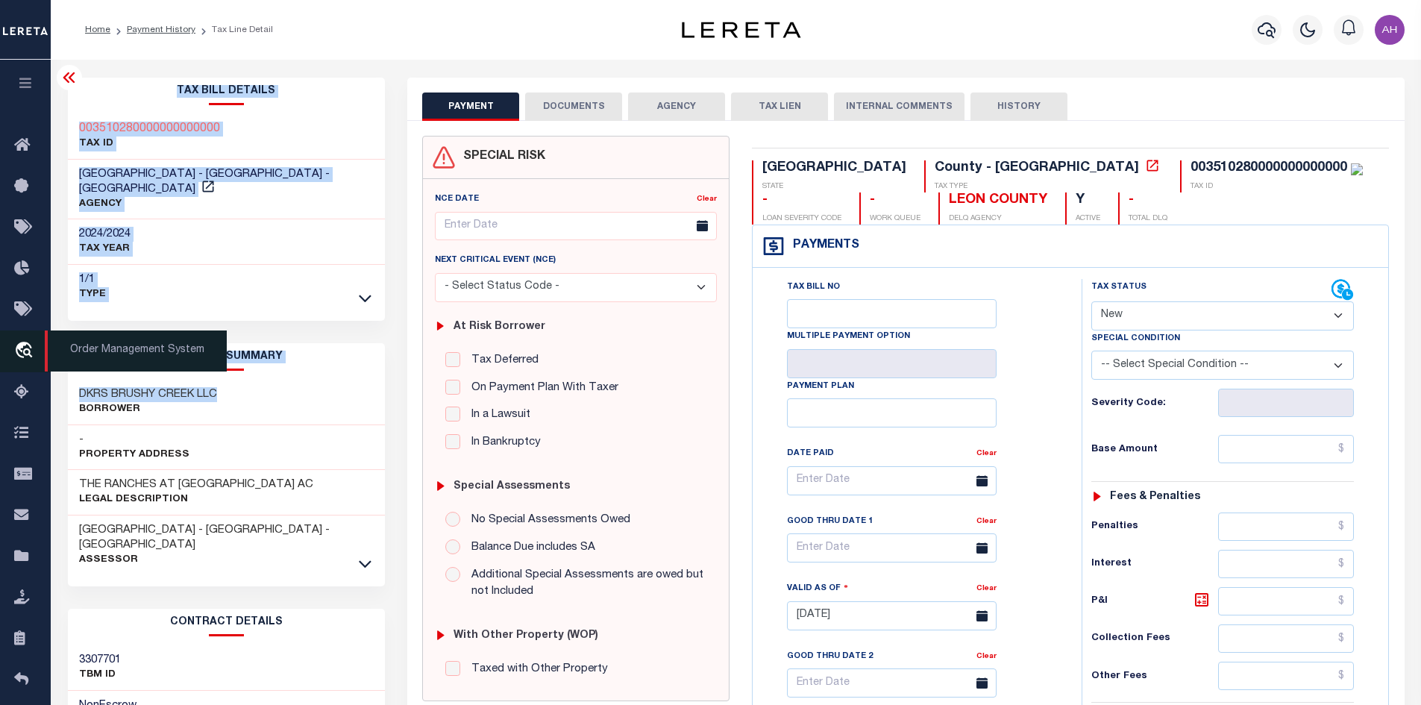
drag, startPoint x: 250, startPoint y: 383, endPoint x: 24, endPoint y: 363, distance: 227.0
click at [24, 363] on div "Home Payment History Tax Line Detail Profile Sign out" at bounding box center [710, 564] width 1421 height 1128
click at [247, 380] on div "DKRS BRUSHY CREEK LLC Borrower" at bounding box center [227, 403] width 318 height 46
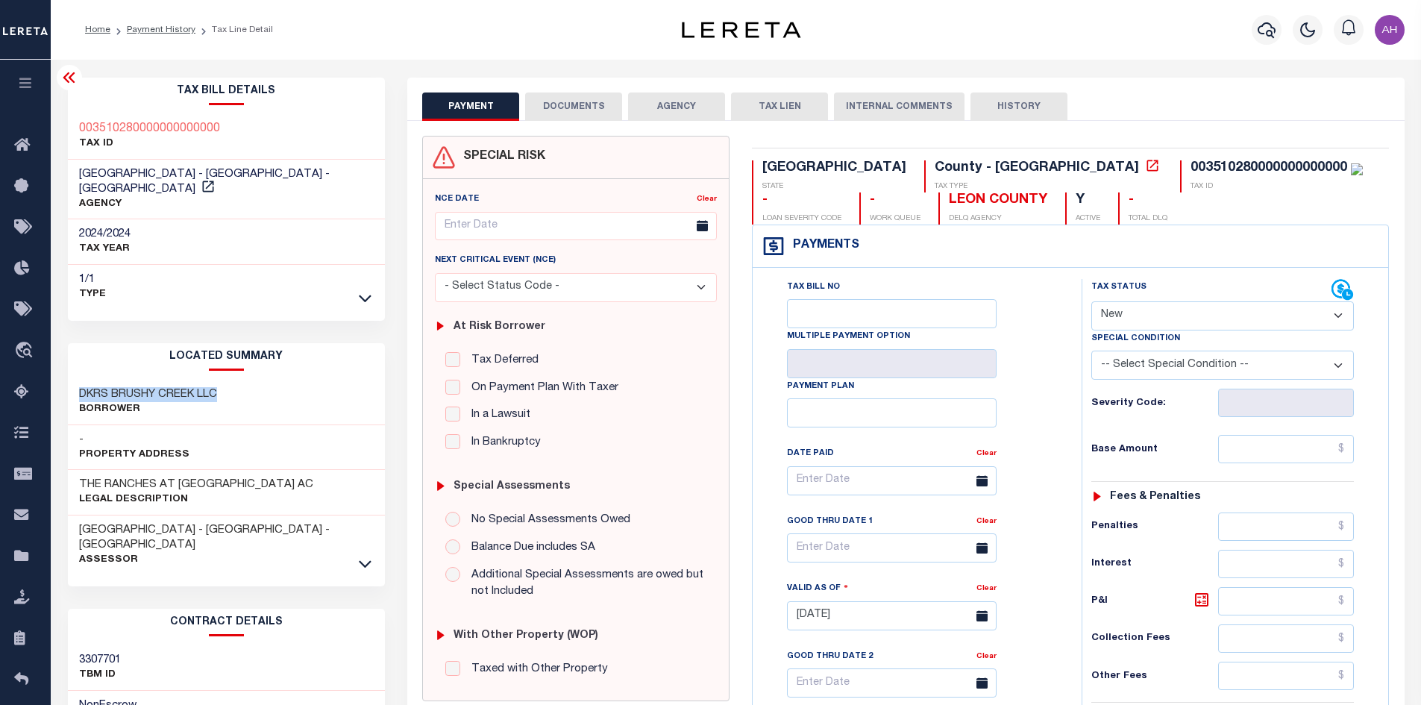
drag, startPoint x: 140, startPoint y: 381, endPoint x: 62, endPoint y: 384, distance: 78.4
click at [62, 384] on div "Tax Bill Details 003510280000000000000 TAX ID AGENCY 2024/2024 TAX YEAR 2025" at bounding box center [227, 603] width 340 height 1050
click at [182, 28] on link "Payment History" at bounding box center [161, 29] width 69 height 9
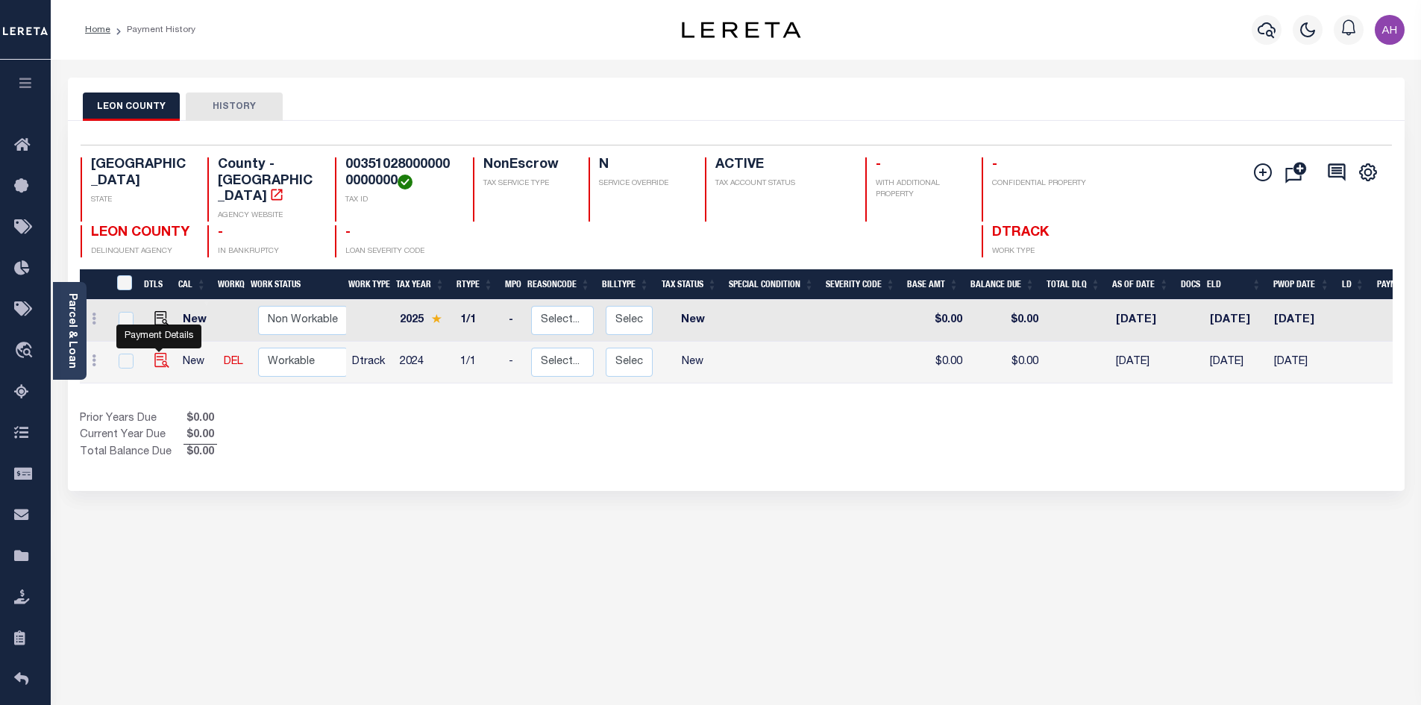
click at [160, 353] on img "" at bounding box center [161, 360] width 15 height 15
checkbox input "true"
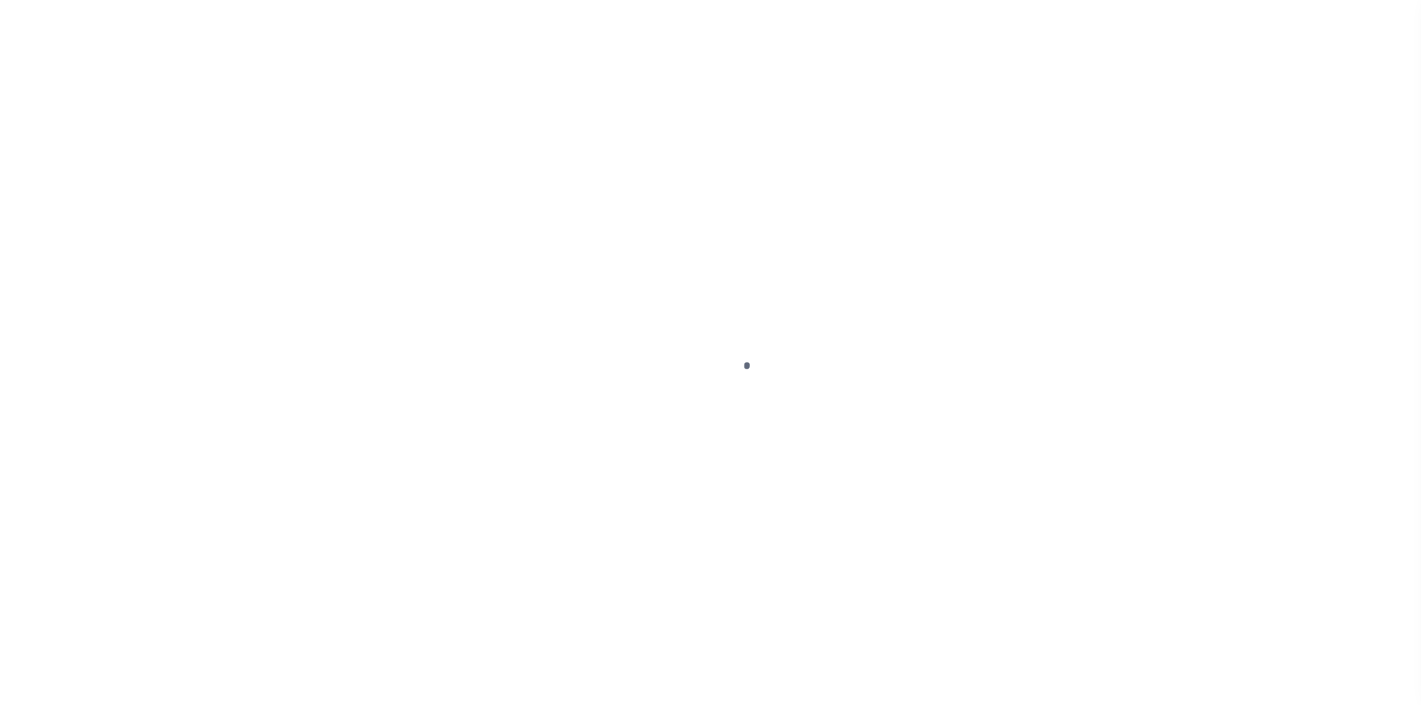
select select "NW2"
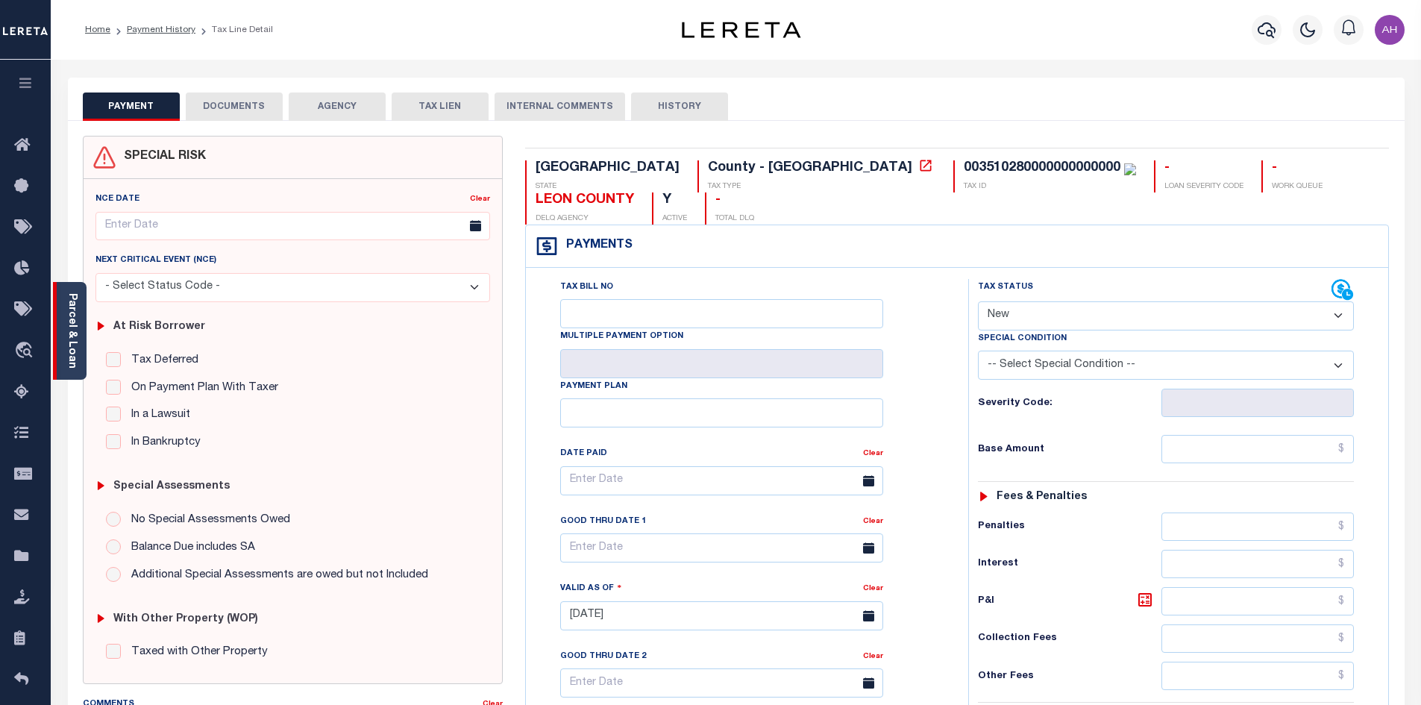
click at [78, 322] on div "Parcel & Loan" at bounding box center [70, 331] width 34 height 98
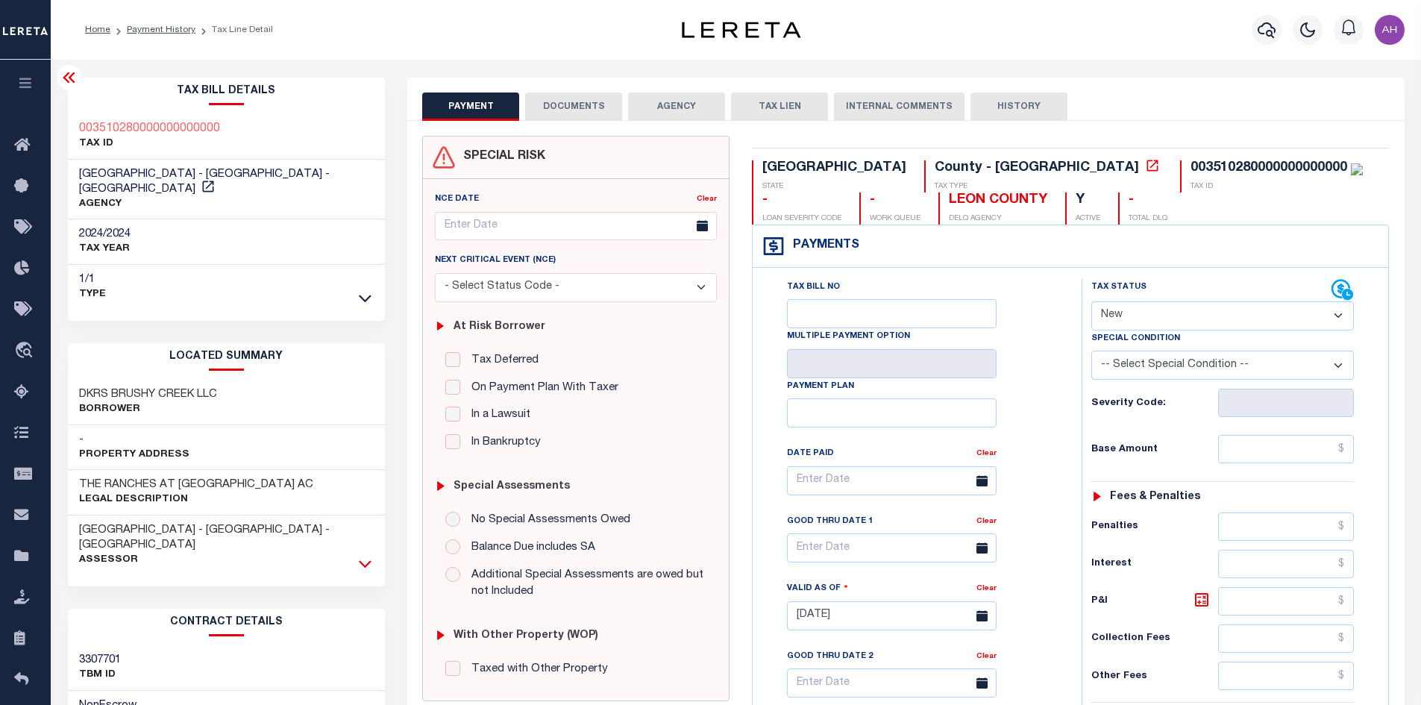
click at [361, 556] on icon at bounding box center [365, 564] width 13 height 16
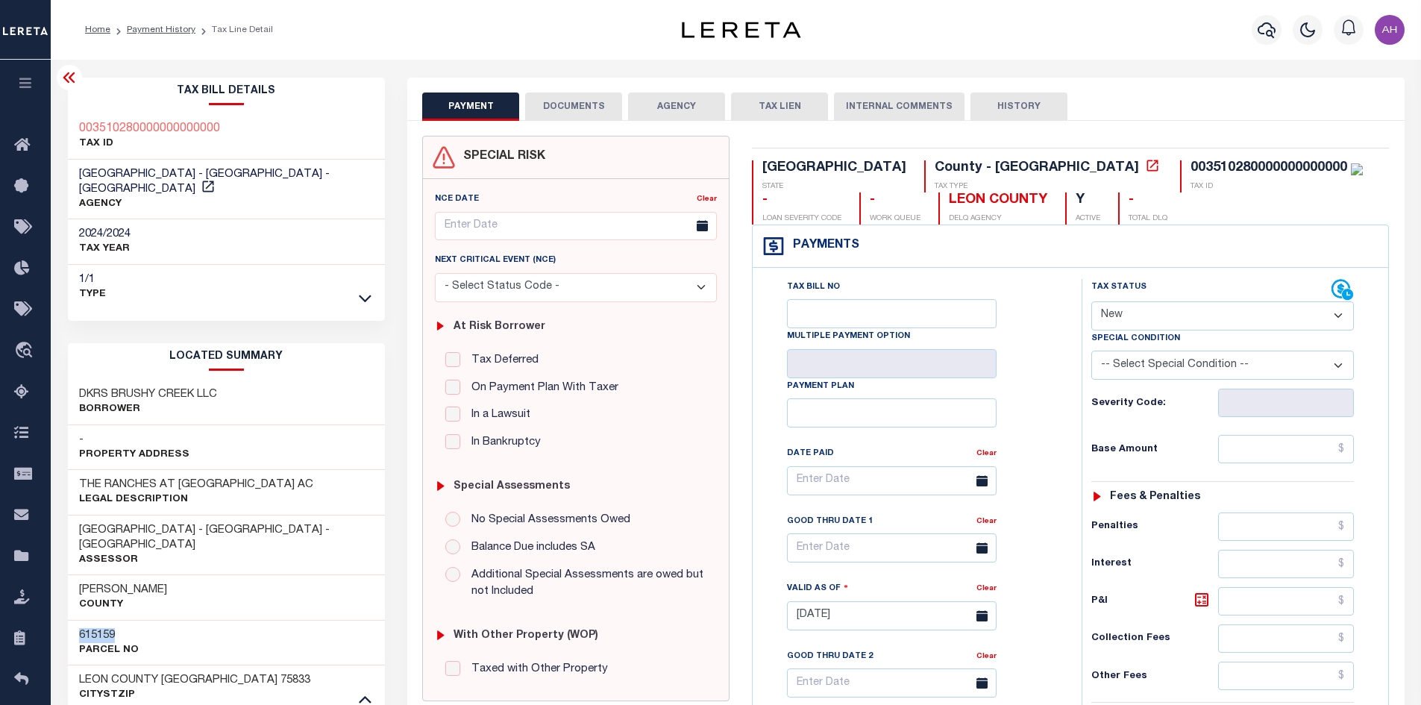
drag, startPoint x: 122, startPoint y: 601, endPoint x: 71, endPoint y: 602, distance: 51.5
click at [71, 620] on div "615159 Parcel No" at bounding box center [227, 643] width 318 height 46
copy h3 "615159"
drag, startPoint x: 228, startPoint y: 372, endPoint x: 79, endPoint y: 378, distance: 149.3
click at [79, 380] on div "DKRS BRUSHY CREEK LLC Borrower" at bounding box center [227, 403] width 318 height 46
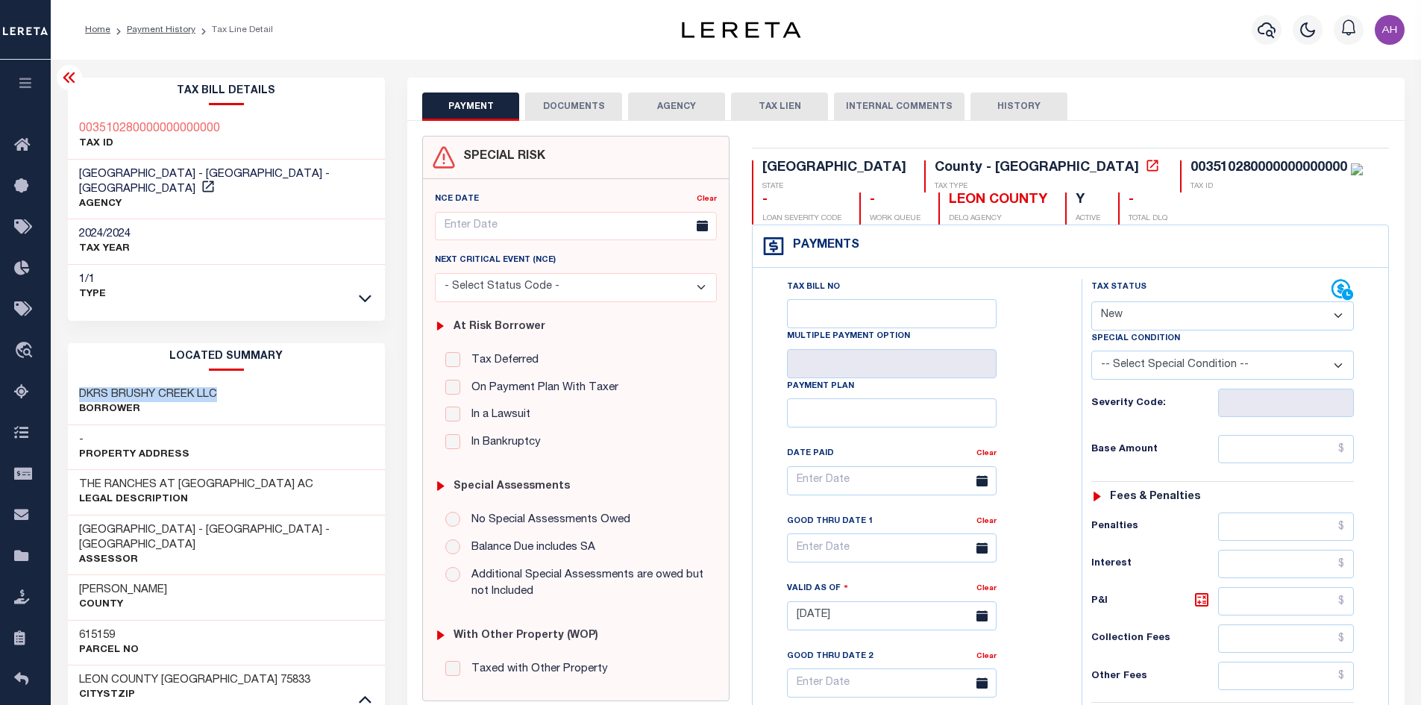
copy h3 "DKRS BRUSHY CREEK LLC"
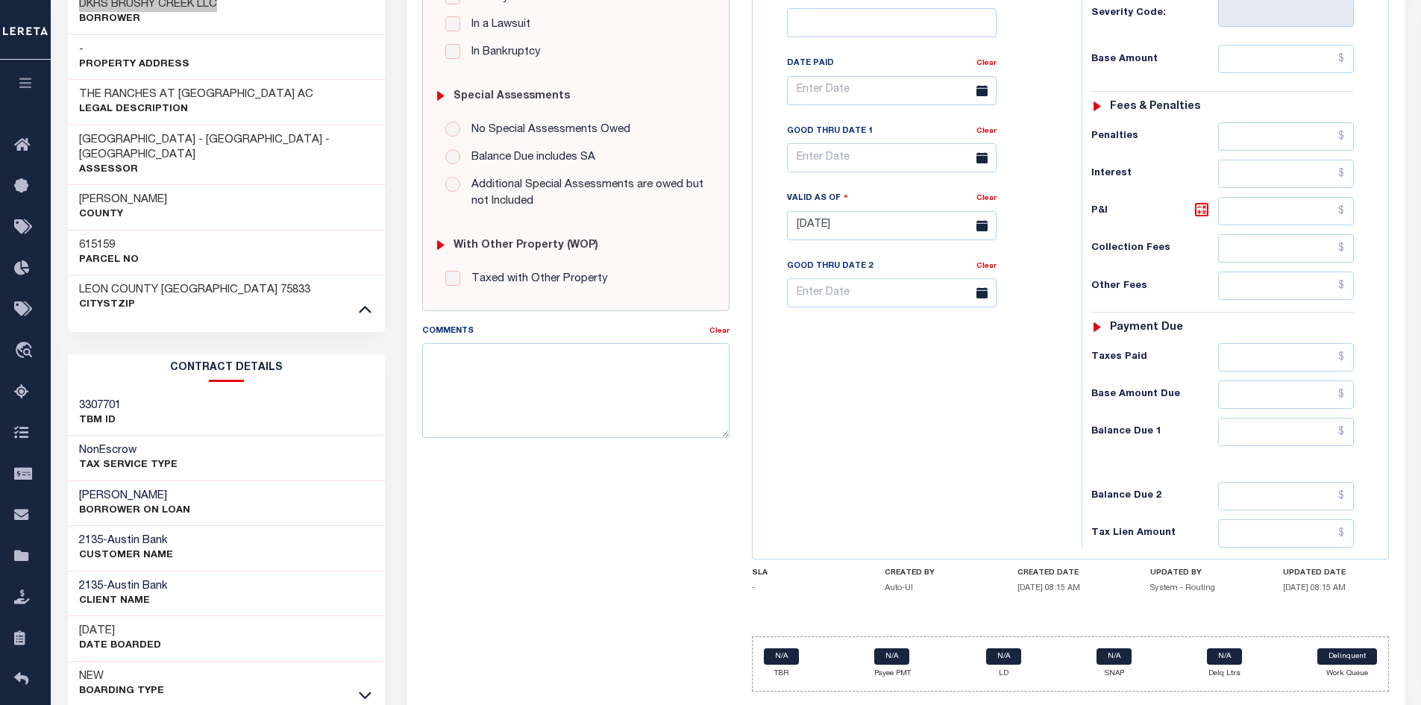
scroll to position [440, 0]
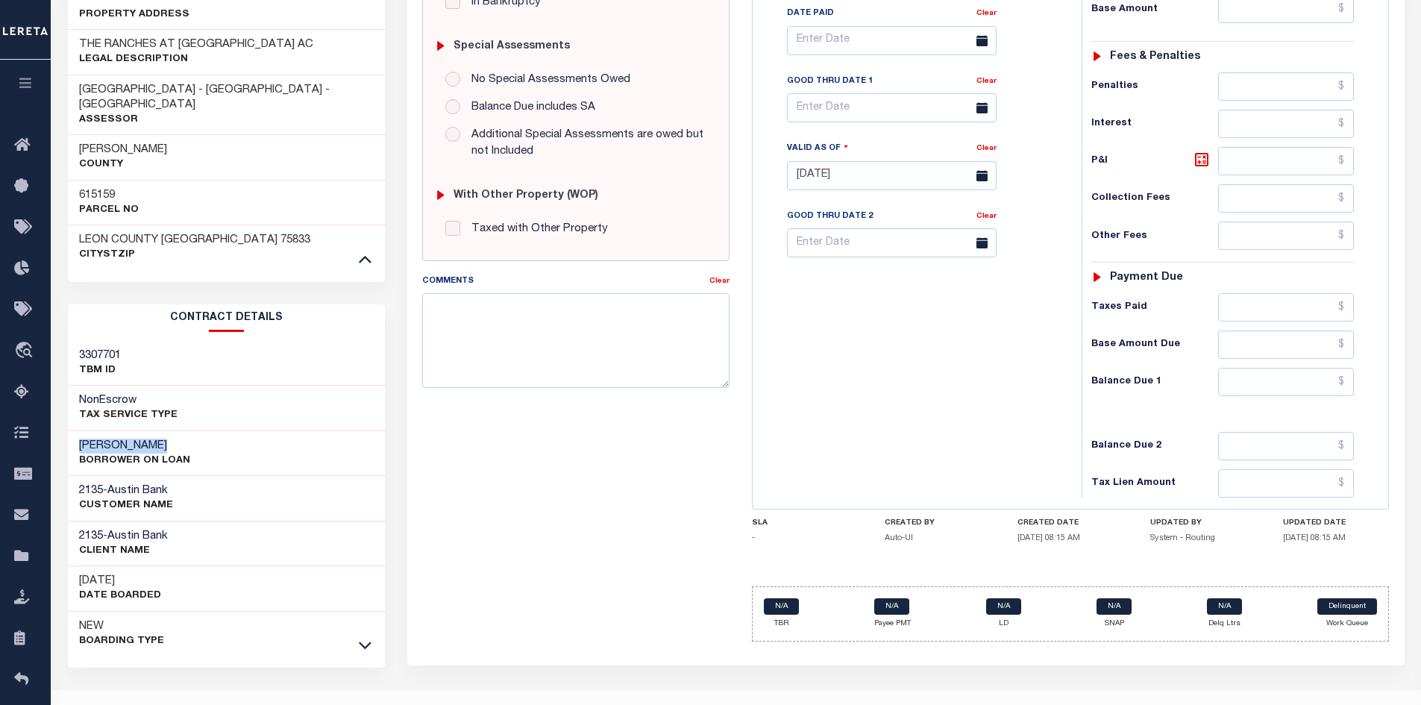
drag, startPoint x: 120, startPoint y: 409, endPoint x: 69, endPoint y: 409, distance: 50.7
click at [69, 431] on div "SILAS A MIMBA BORROWER ON LOAN" at bounding box center [227, 454] width 318 height 46
copy h3 "SILAS A MIMBA"
click at [367, 642] on icon at bounding box center [365, 645] width 13 height 7
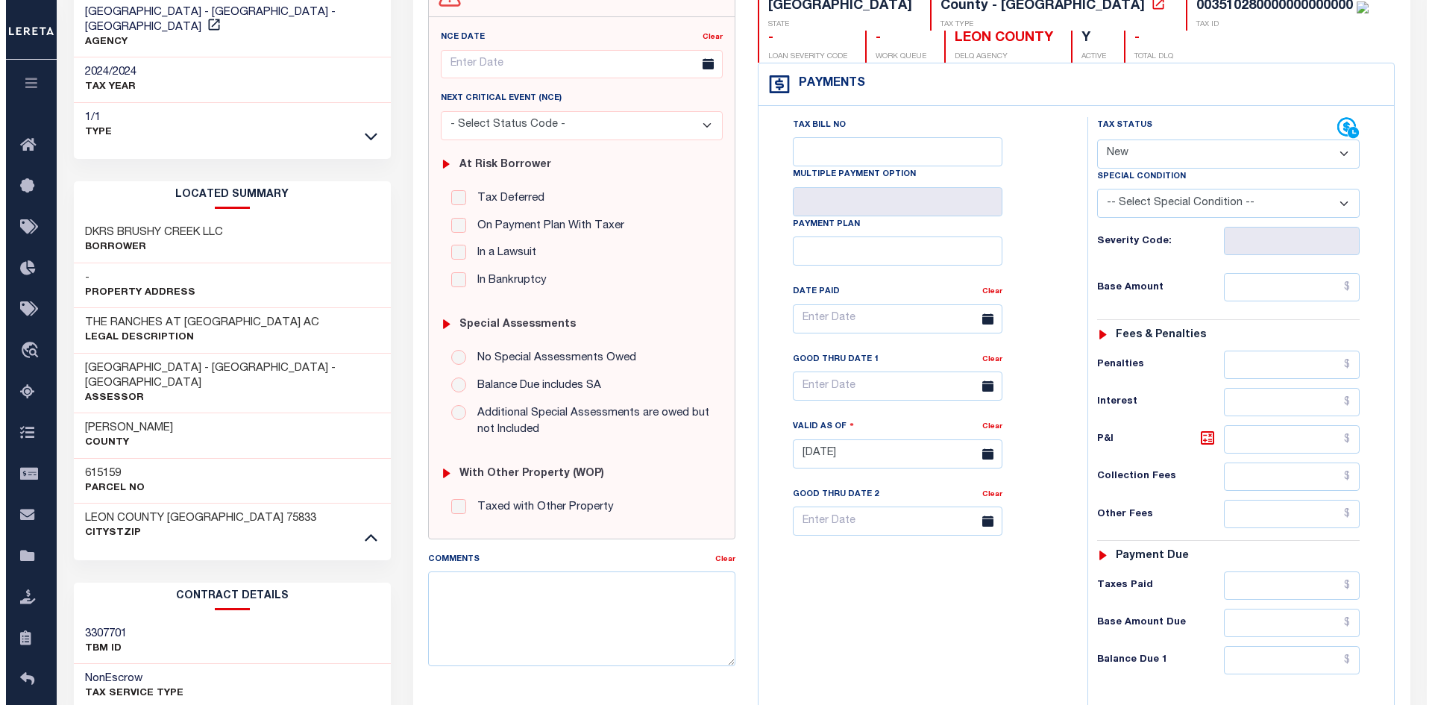
scroll to position [24, 0]
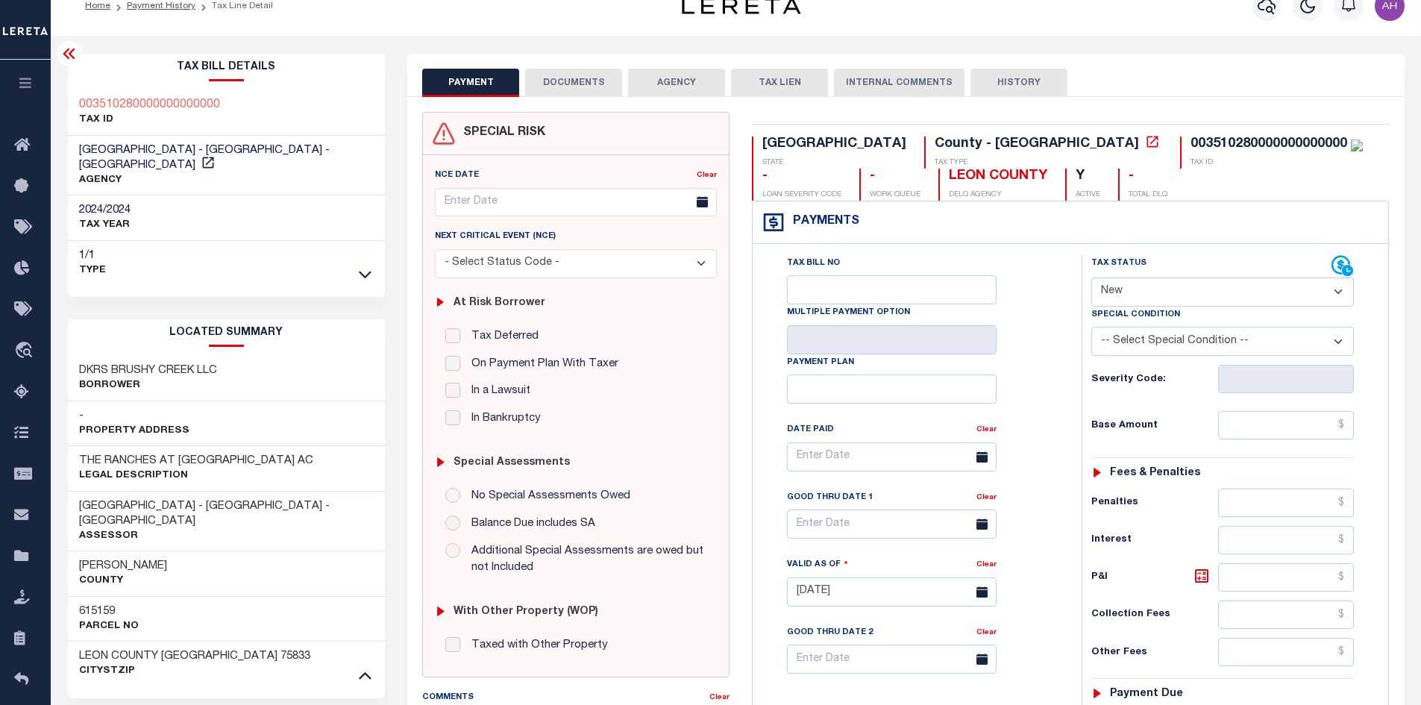
click at [1142, 296] on select "- Select Status Code - Open Due/Unpaid Paid Incomplete No Tax Due Internal Refu…" at bounding box center [1223, 292] width 263 height 29
click at [1268, 14] on icon "button" at bounding box center [1267, 6] width 18 height 18
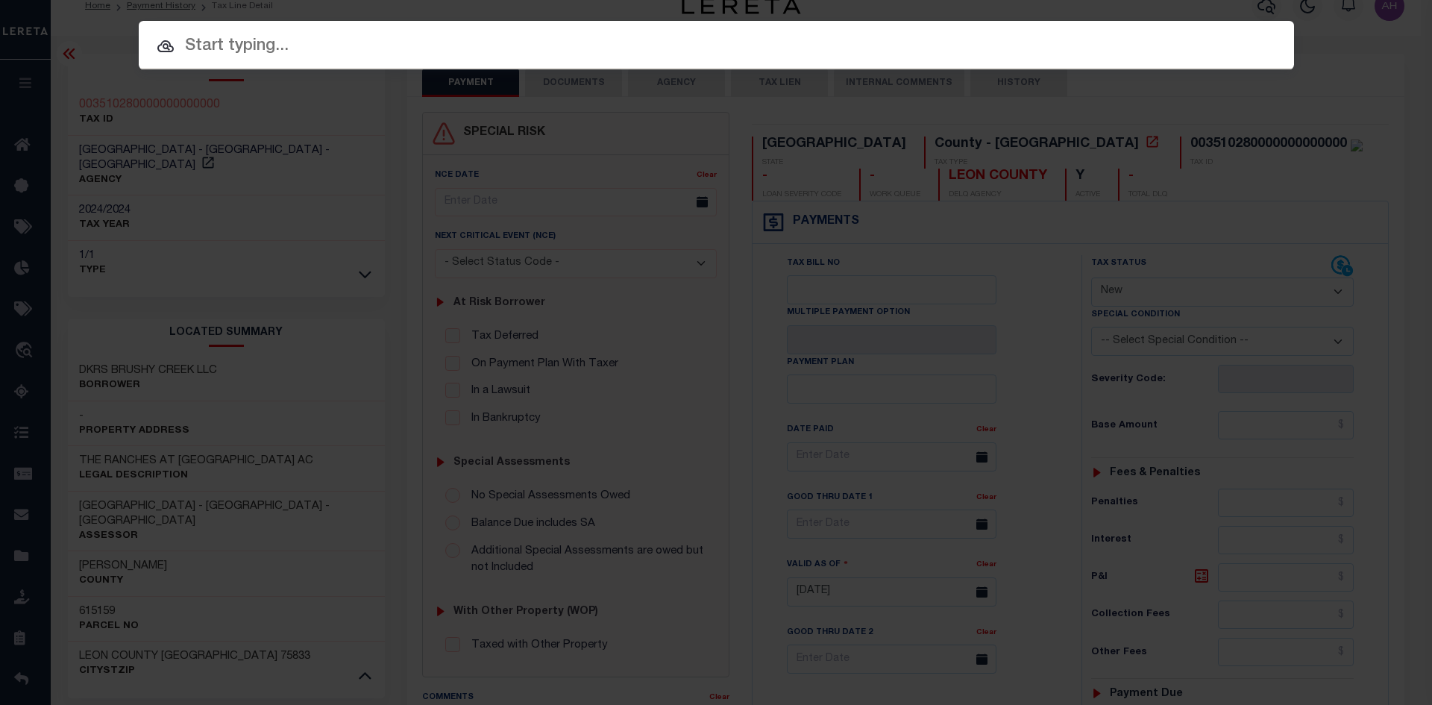
paste input "3814013833"
type input "3814013833"
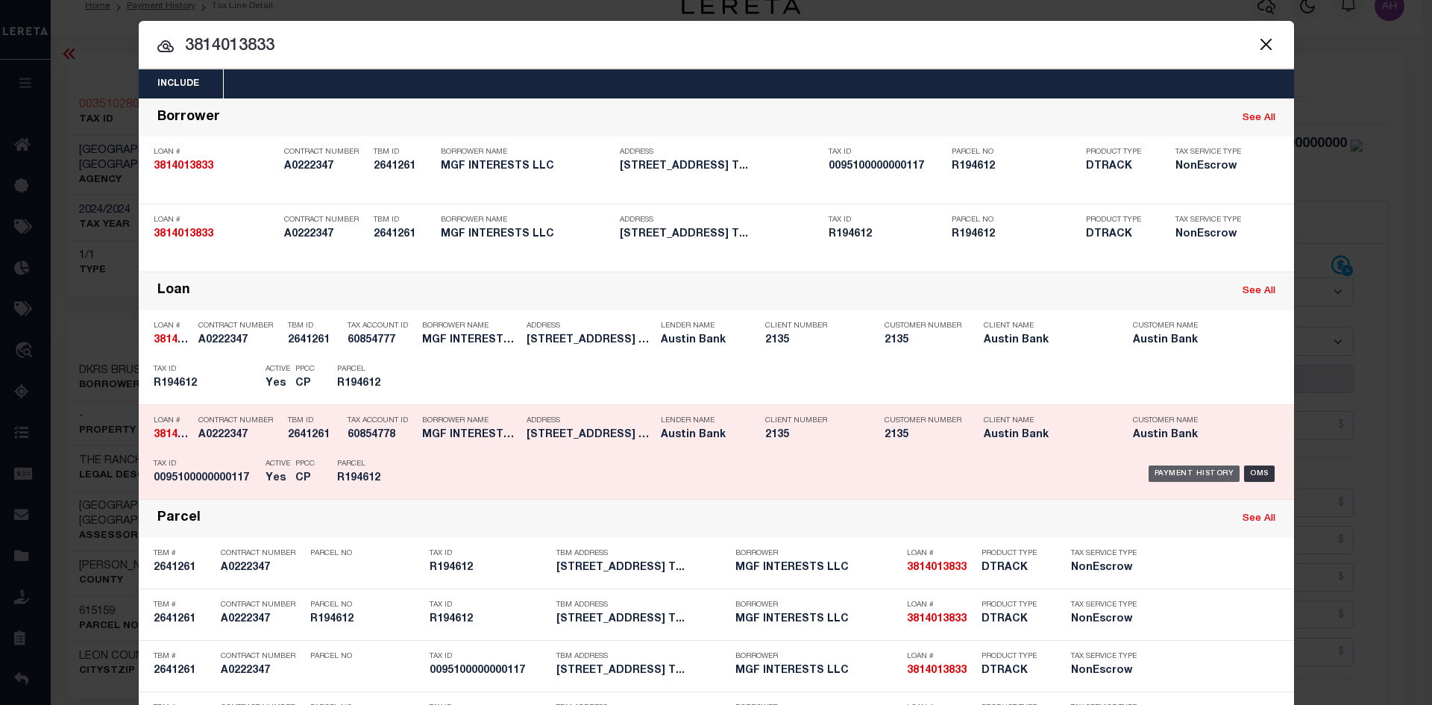
click at [1177, 472] on div "Payment History" at bounding box center [1195, 474] width 92 height 16
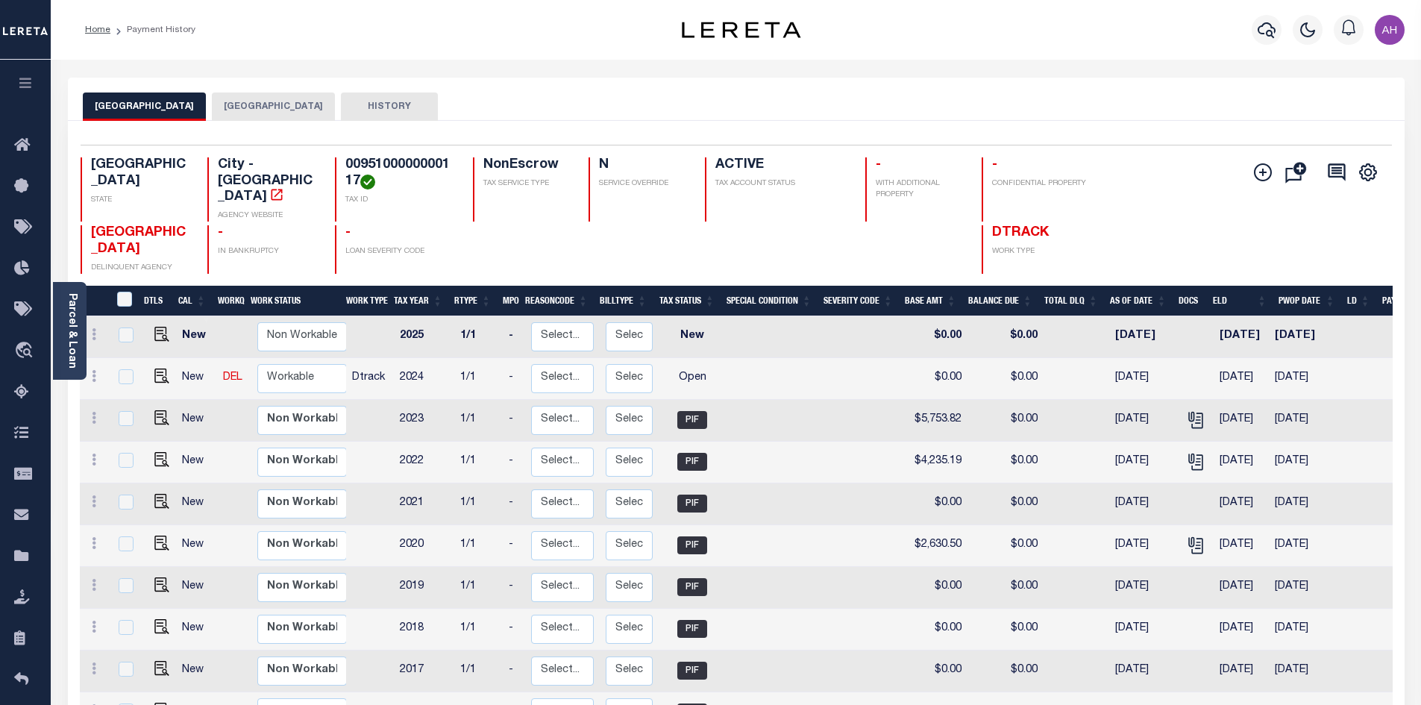
click at [240, 101] on button "ATASCOSA COUNTY" at bounding box center [273, 107] width 123 height 28
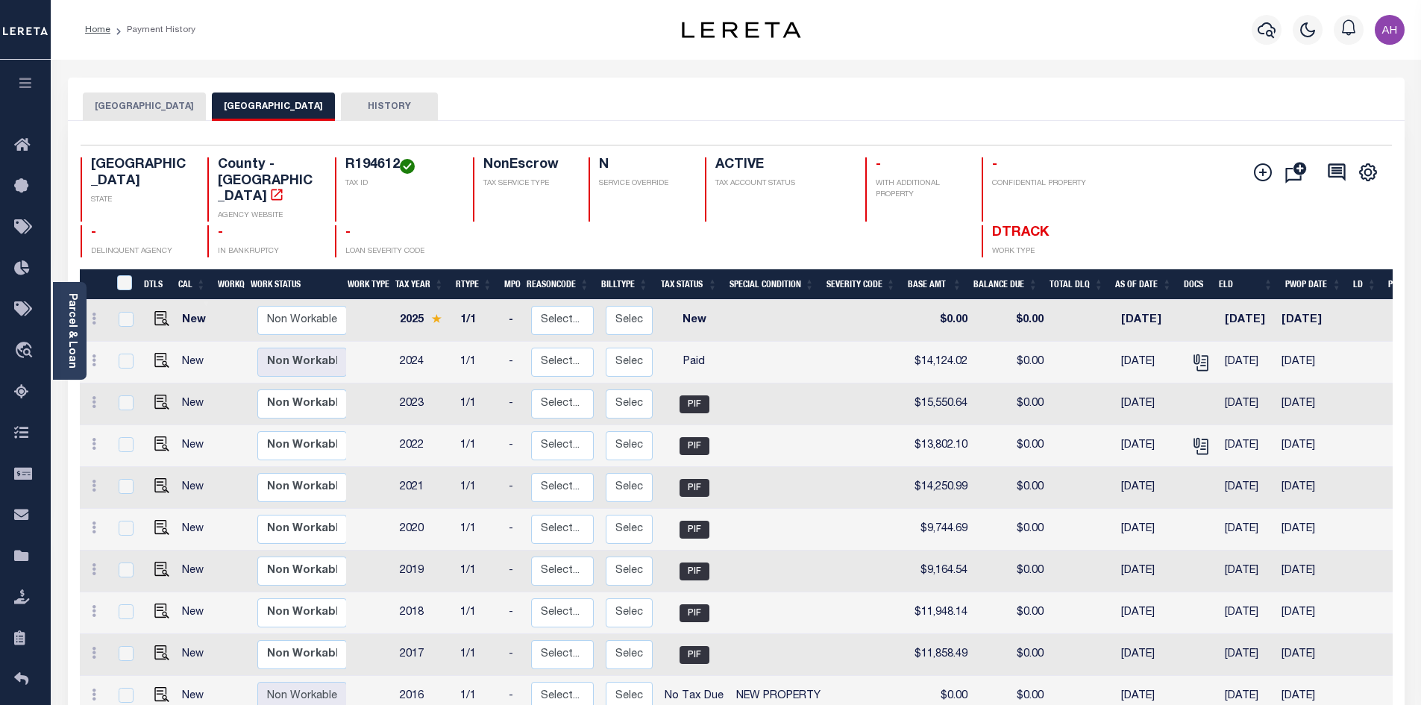
click at [133, 98] on button "PLEASANTON CITY" at bounding box center [144, 107] width 123 height 28
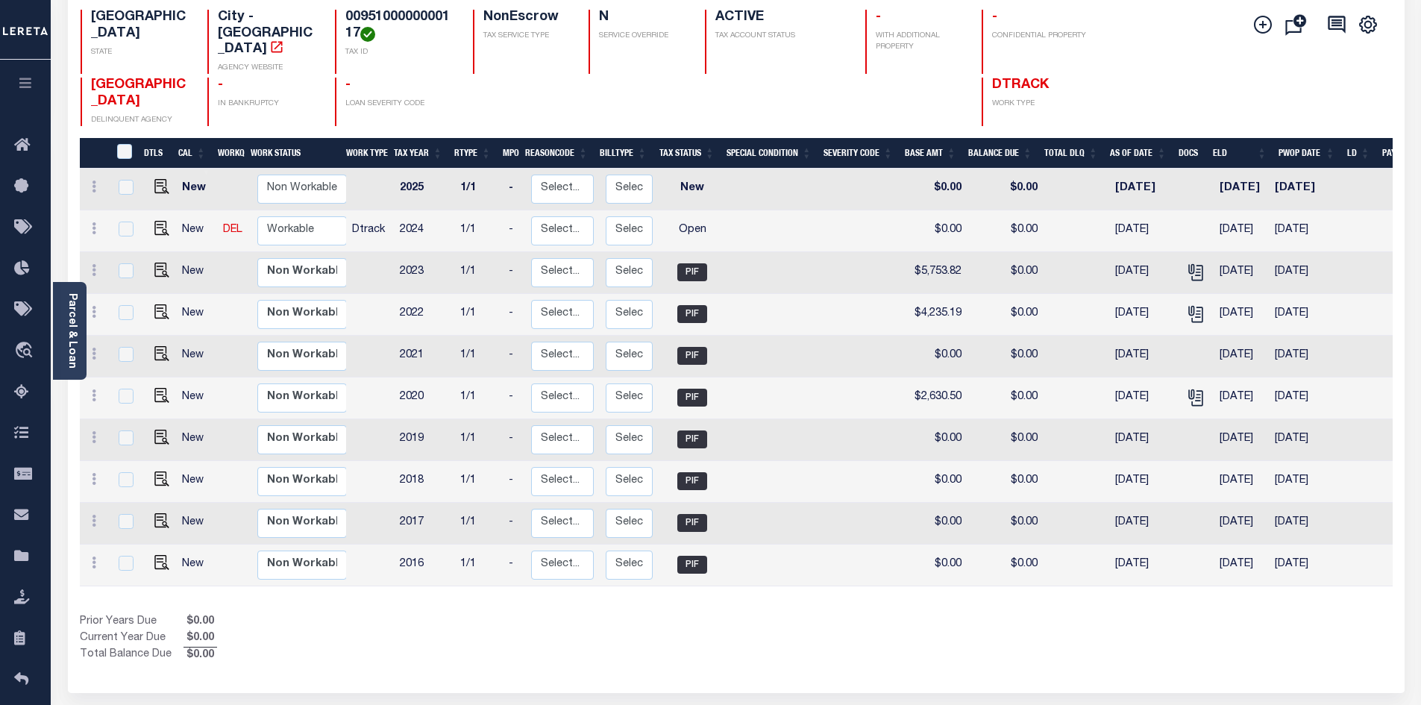
scroll to position [149, 0]
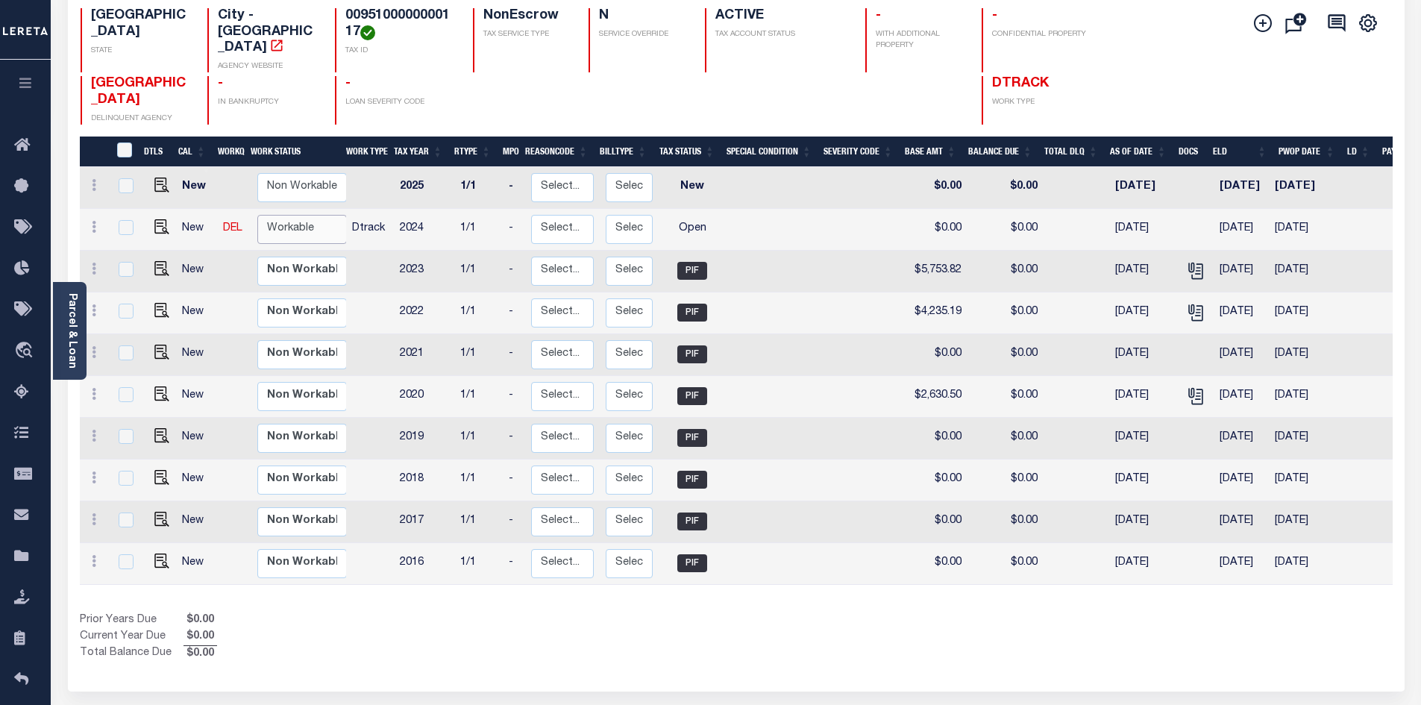
click at [276, 218] on select "Non Workable Workable" at bounding box center [302, 229] width 90 height 29
checkbox input "true"
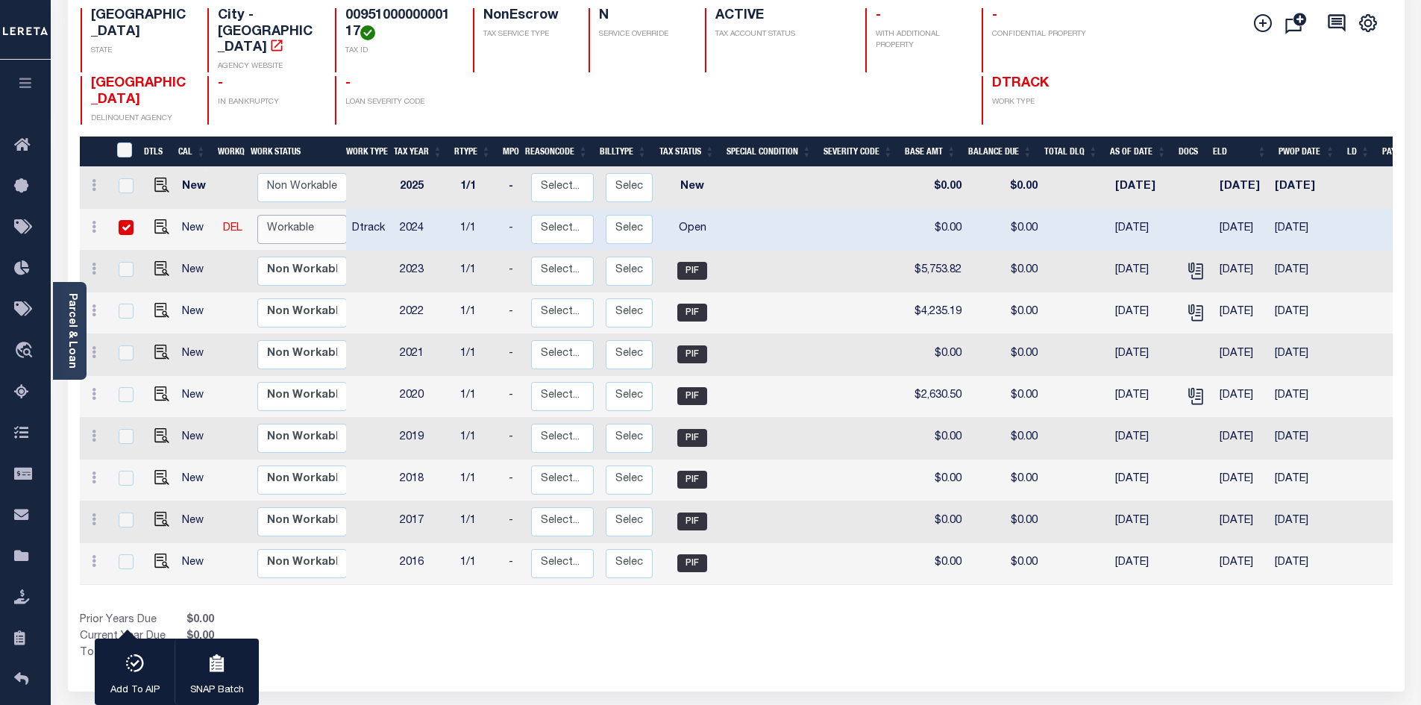
select select "true"
click at [257, 215] on select "Non Workable Workable" at bounding box center [302, 229] width 90 height 29
checkbox input "false"
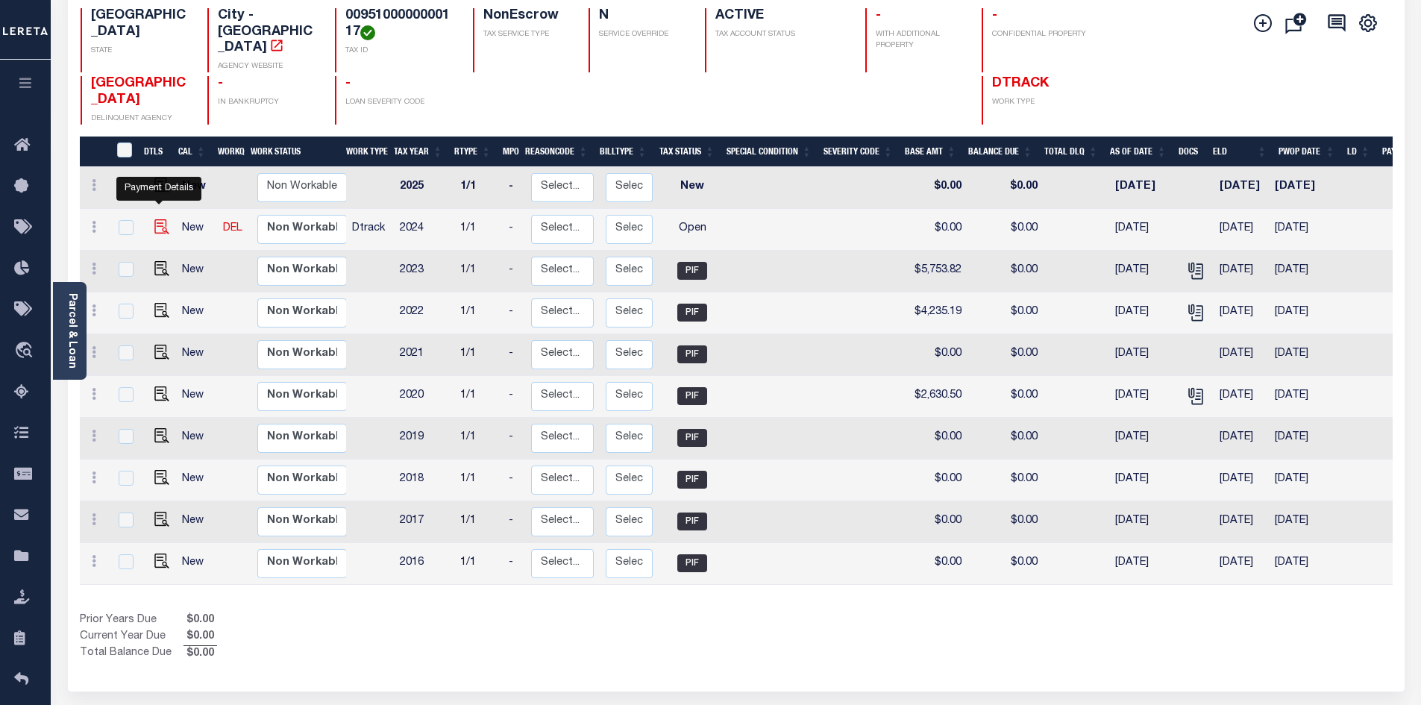
click at [156, 219] on img "" at bounding box center [161, 226] width 15 height 15
checkbox input "true"
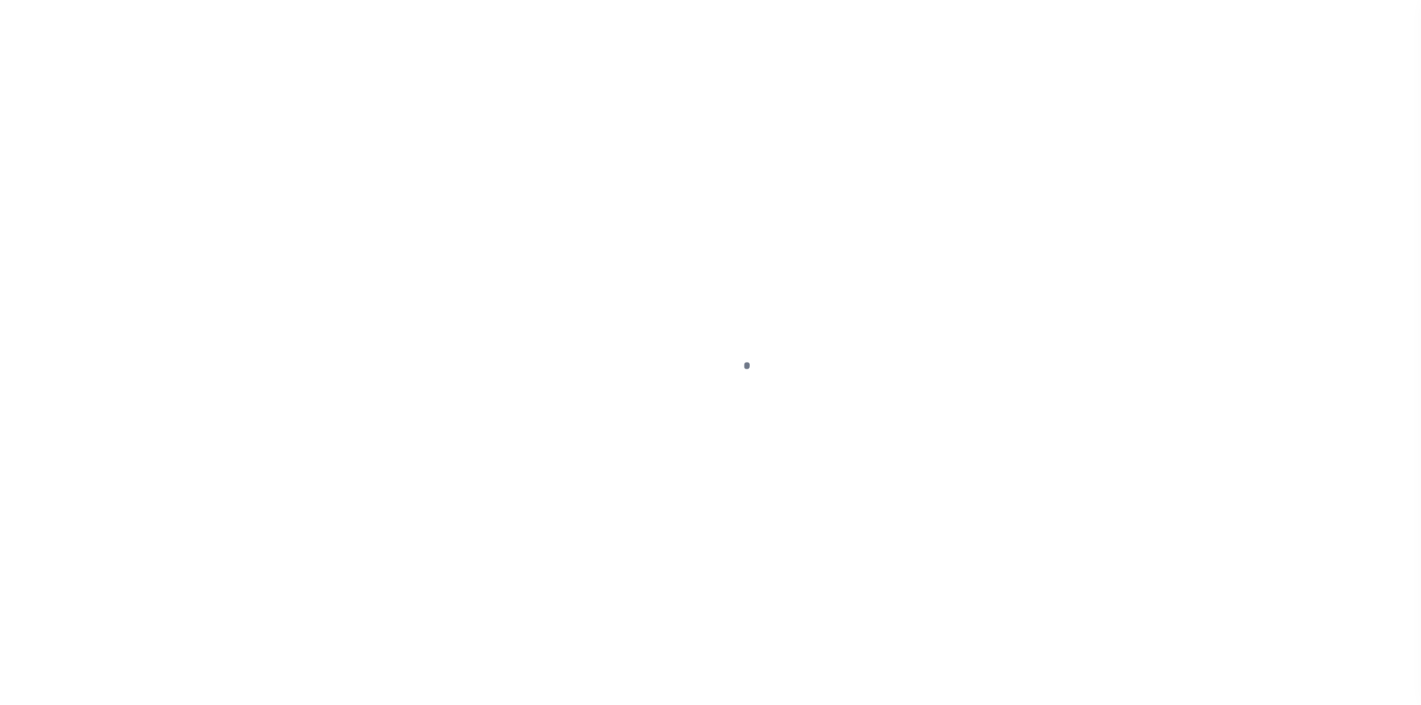
select select "OP2"
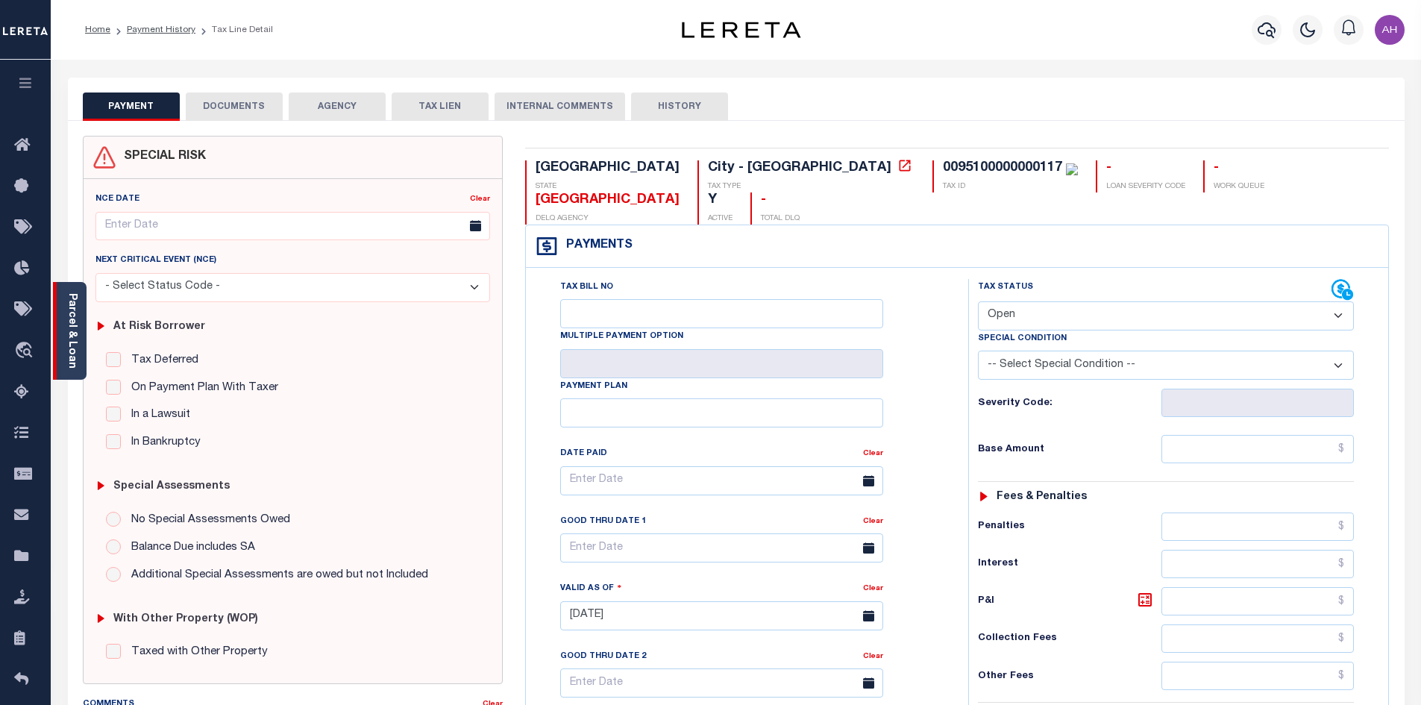
click at [75, 352] on link "Parcel & Loan" at bounding box center [71, 330] width 10 height 75
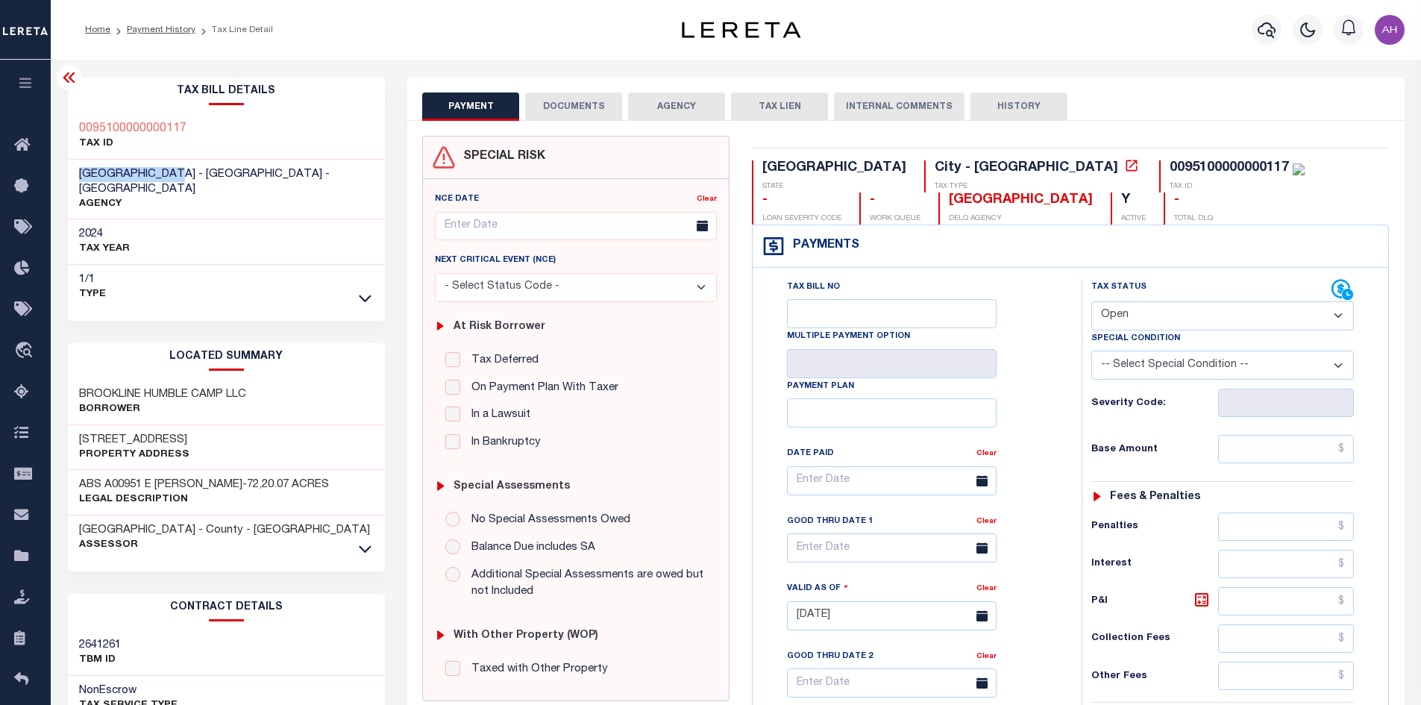
drag, startPoint x: 177, startPoint y: 172, endPoint x: 72, endPoint y: 172, distance: 104.5
click at [72, 172] on div "PLEASANTON CITY - City - TX AGENCY" at bounding box center [227, 190] width 318 height 60
copy span "PLEASANTON CITY"
click at [689, 109] on button "AGENCY" at bounding box center [676, 107] width 97 height 28
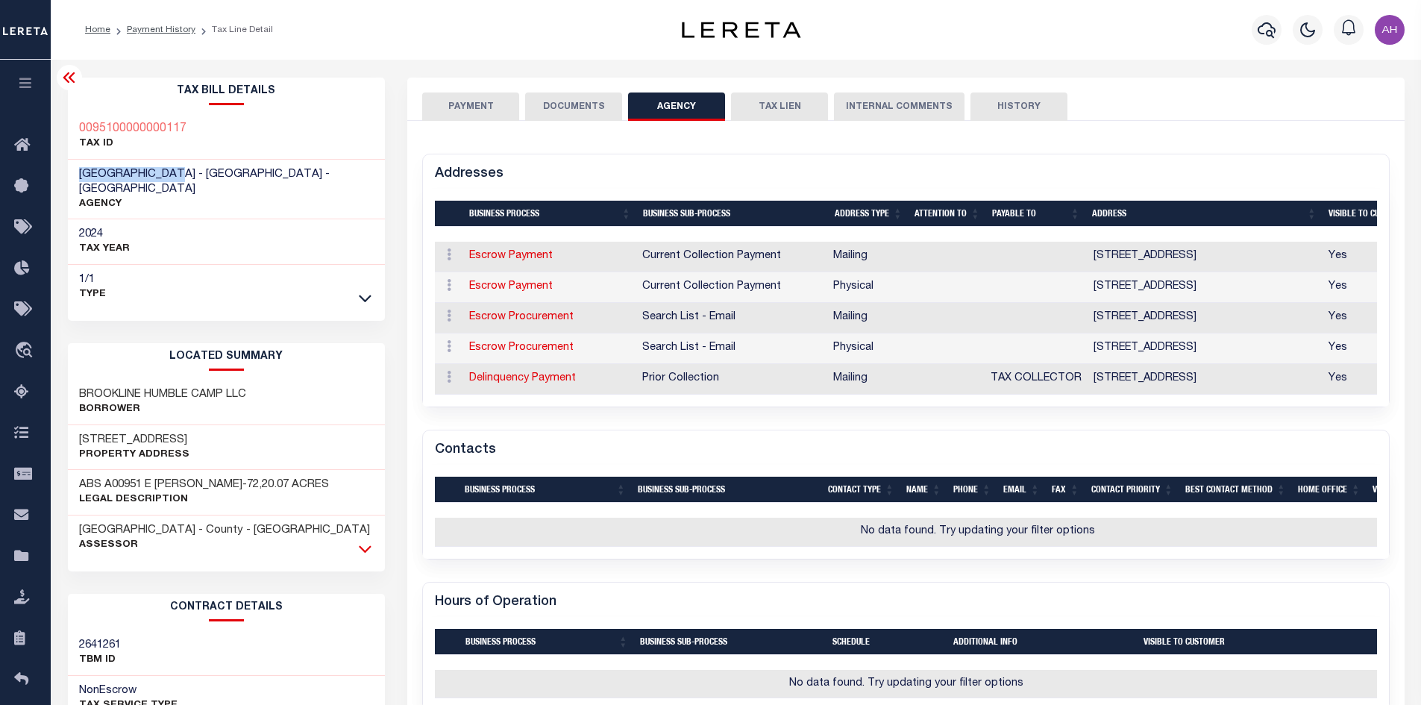
click at [364, 545] on icon at bounding box center [365, 548] width 13 height 7
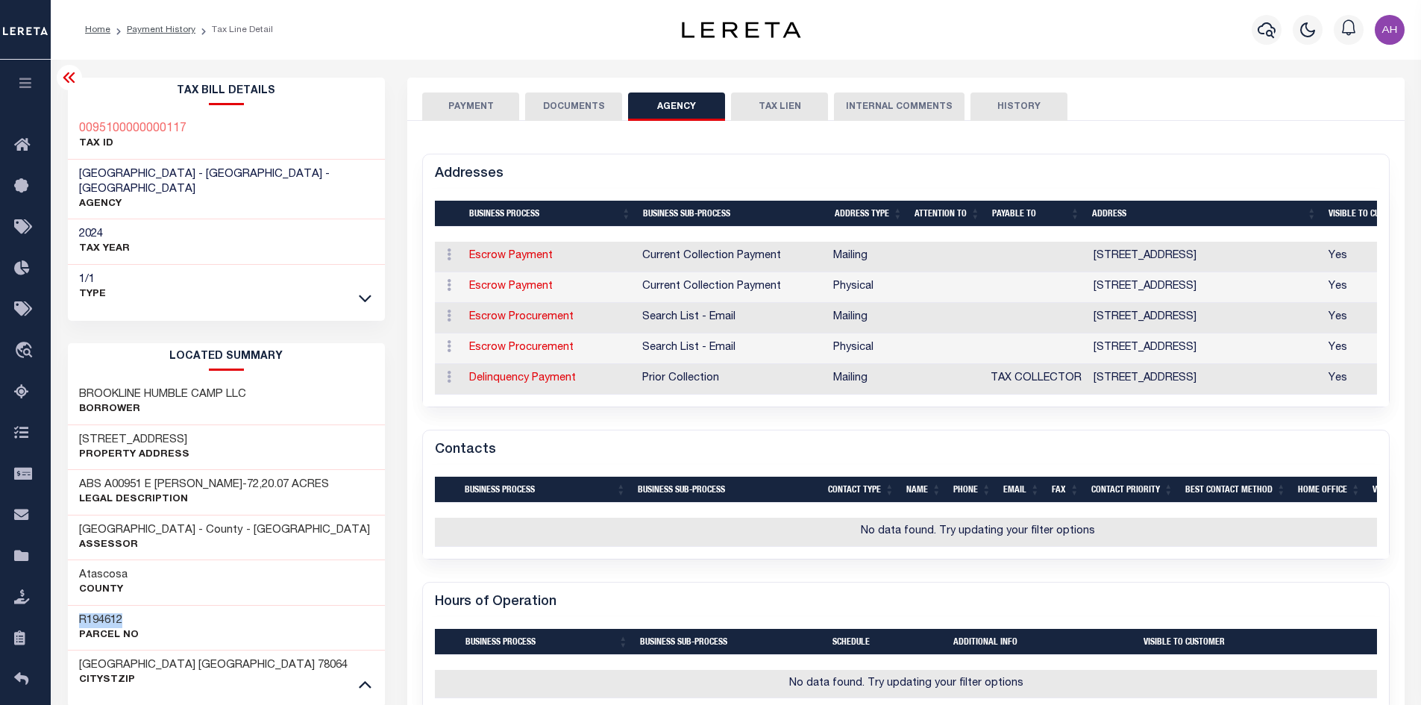
drag, startPoint x: 128, startPoint y: 602, endPoint x: 70, endPoint y: 603, distance: 58.2
click at [70, 605] on div "R194612 Parcel No" at bounding box center [227, 628] width 318 height 46
copy h3 "R194612"
click at [207, 124] on div "0095100000000117 TAX ID" at bounding box center [227, 137] width 318 height 46
click at [199, 124] on div "0095100000000117 TAX ID" at bounding box center [227, 137] width 318 height 46
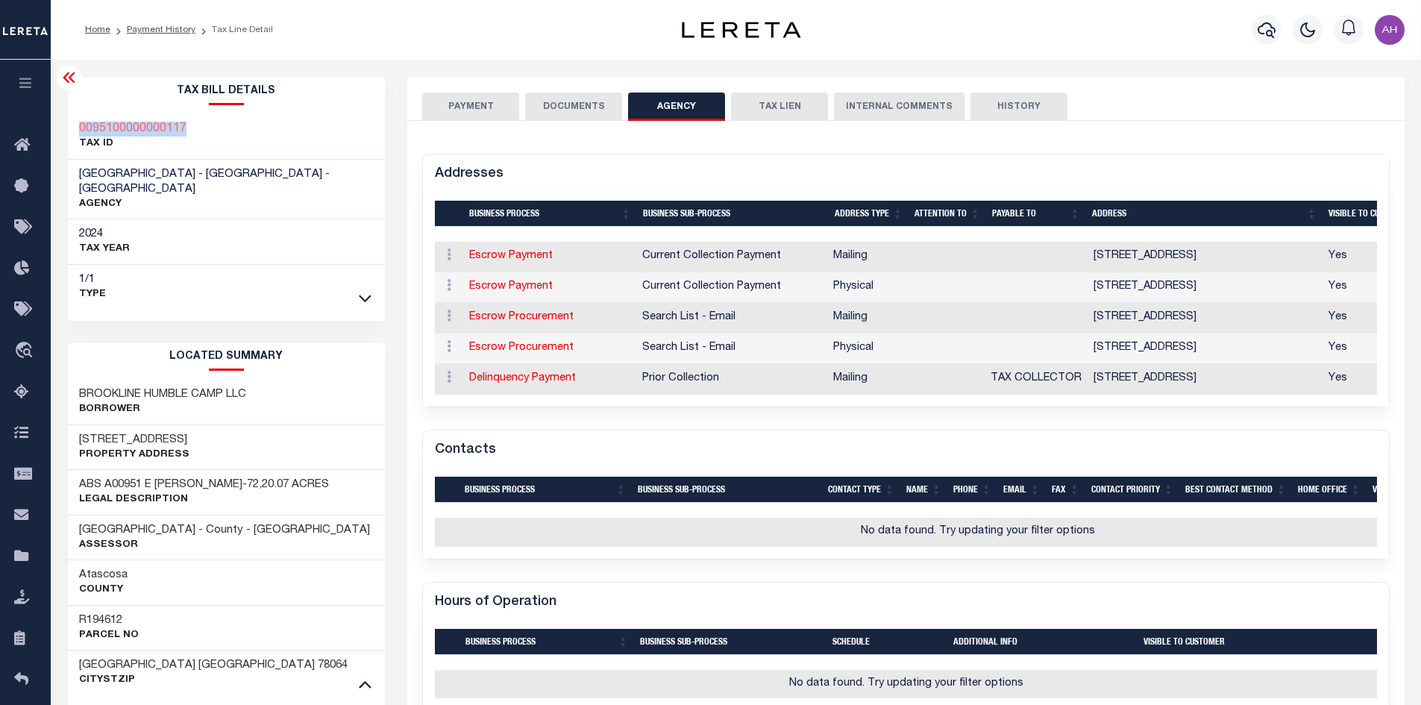
drag, startPoint x: 195, startPoint y: 130, endPoint x: 75, endPoint y: 130, distance: 120.1
click at [75, 130] on div "0095100000000117 TAX ID" at bounding box center [227, 137] width 318 height 46
copy h3 "0095100000000117"
drag, startPoint x: 266, startPoint y: 377, endPoint x: 78, endPoint y: 374, distance: 187.3
click at [78, 380] on div "BROOKLINE HUMBLE CAMP LLC Borrower" at bounding box center [227, 403] width 318 height 46
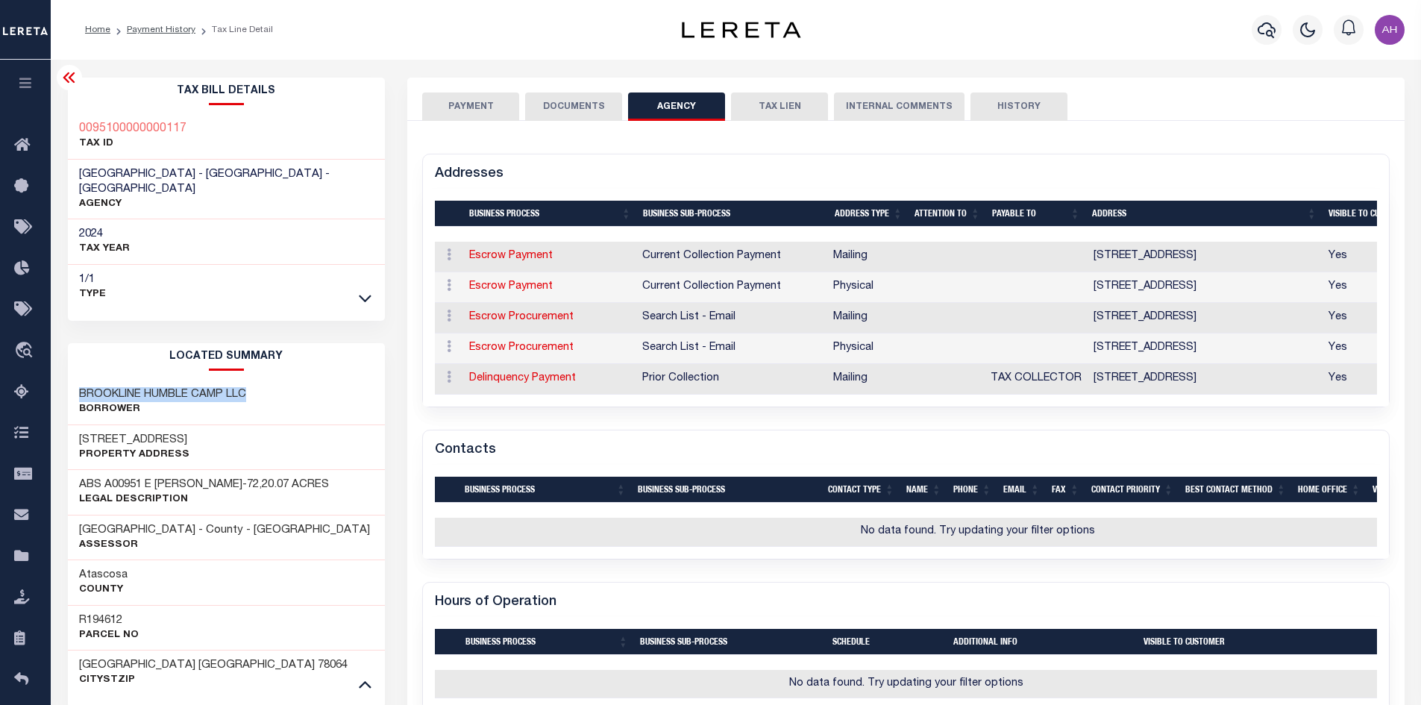
copy h3 "BROOKLINE HUMBLE CAMP LLC"
drag, startPoint x: 215, startPoint y: 430, endPoint x: 71, endPoint y: 428, distance: 144.0
click at [71, 428] on div "930 HUMBLE CAMP RD Property Address" at bounding box center [227, 448] width 318 height 46
copy h3 "930 HUMBLE CAMP RD"
click at [1267, 29] on icon "button" at bounding box center [1267, 30] width 18 height 18
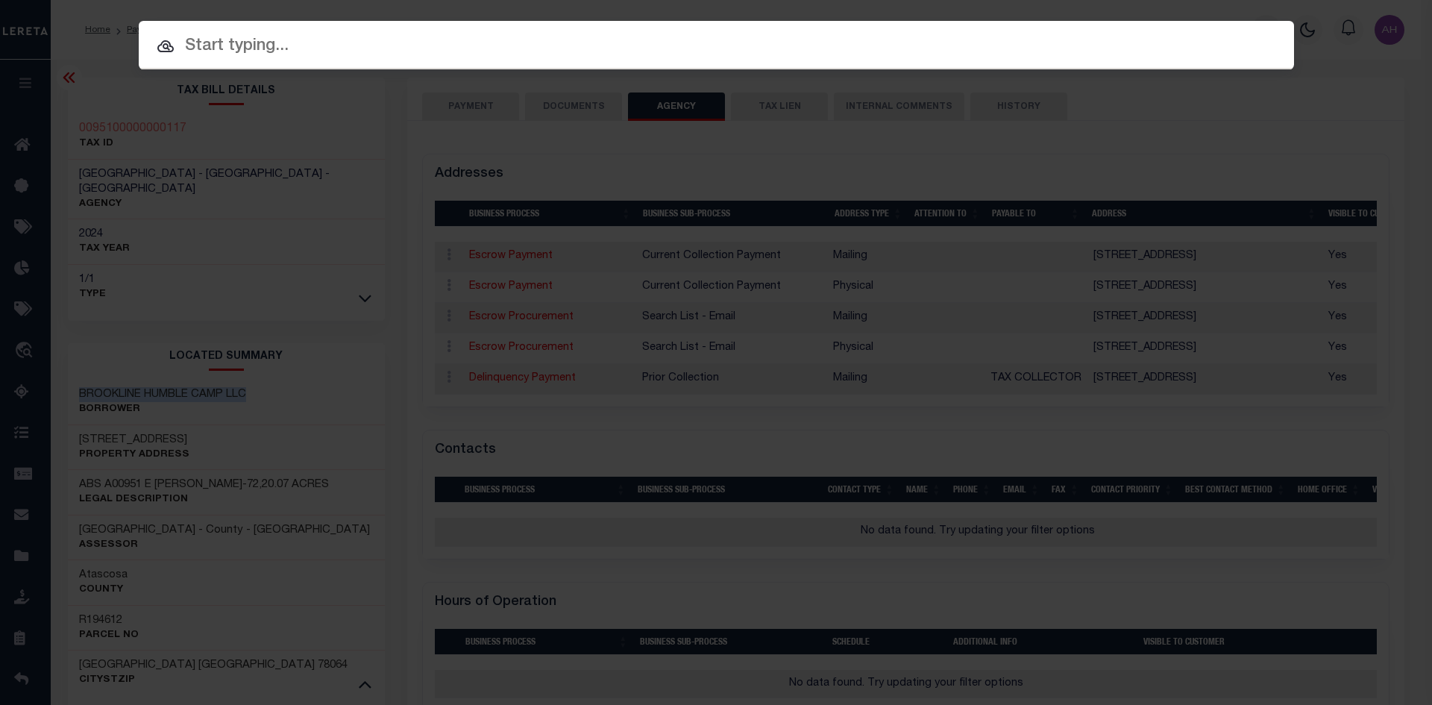
paste input "700009901"
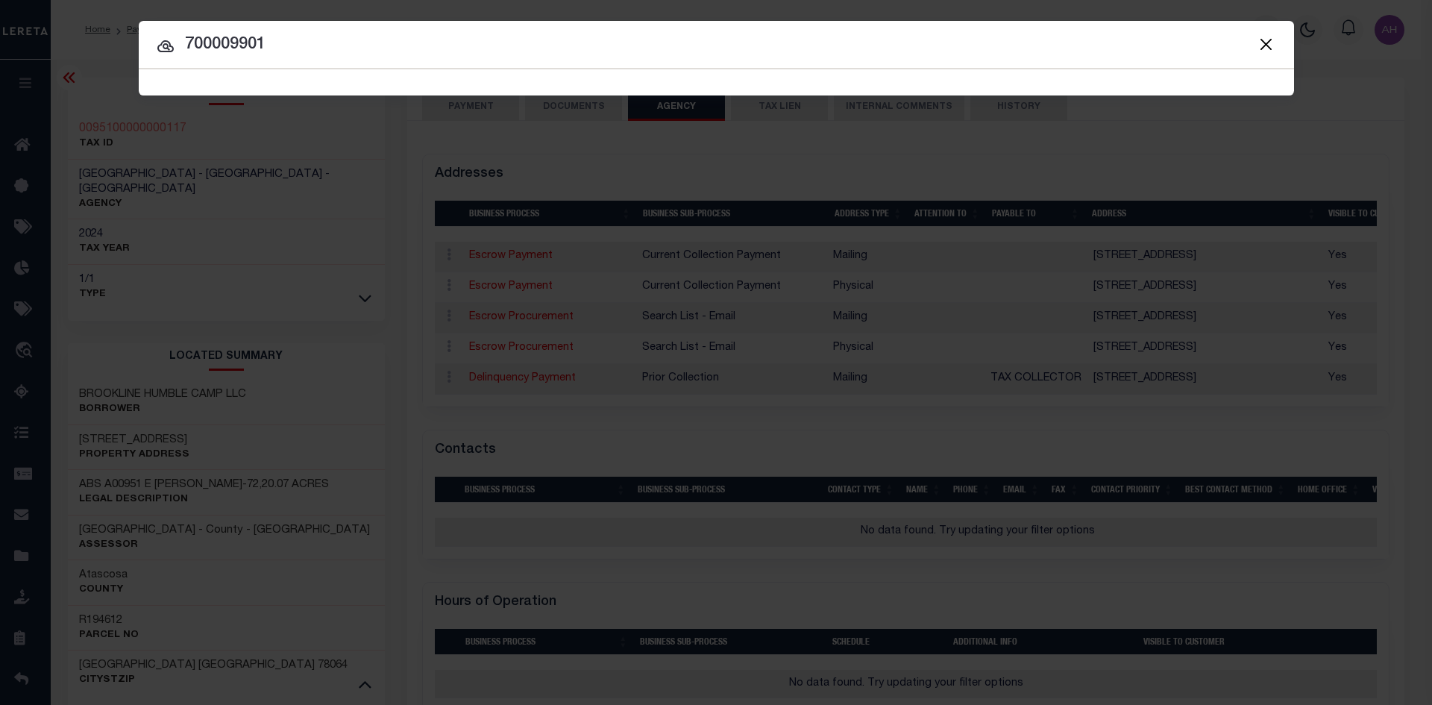
type input "700009901"
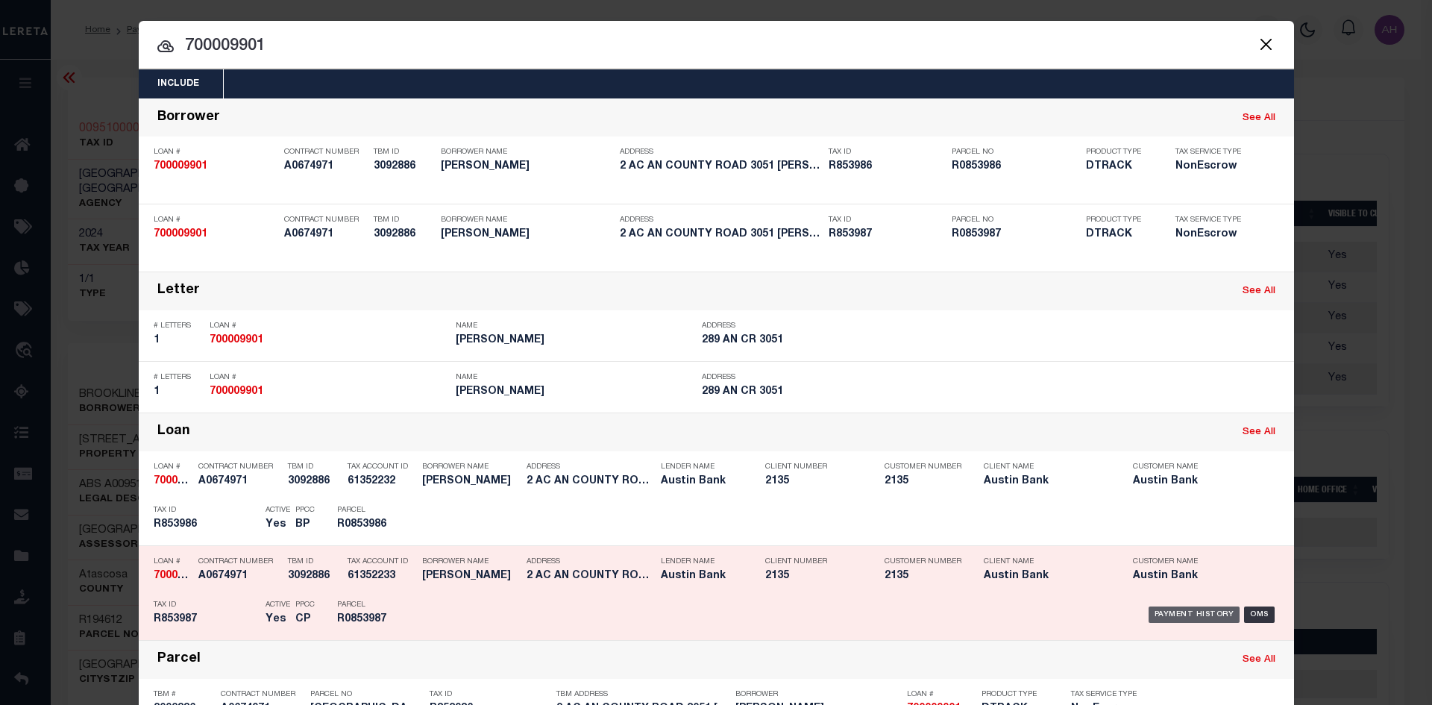
click at [1193, 610] on div "Payment History" at bounding box center [1195, 615] width 92 height 16
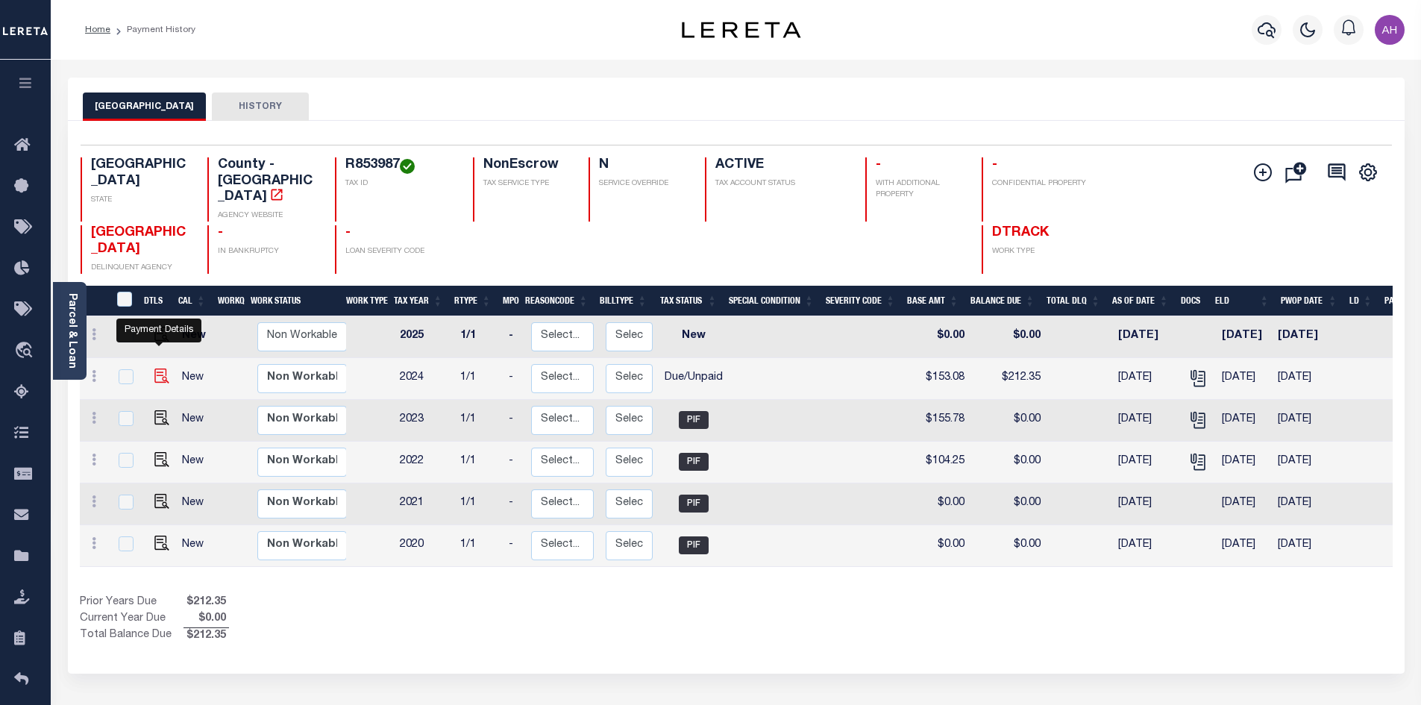
click at [163, 369] on img "" at bounding box center [161, 376] width 15 height 15
checkbox input "true"
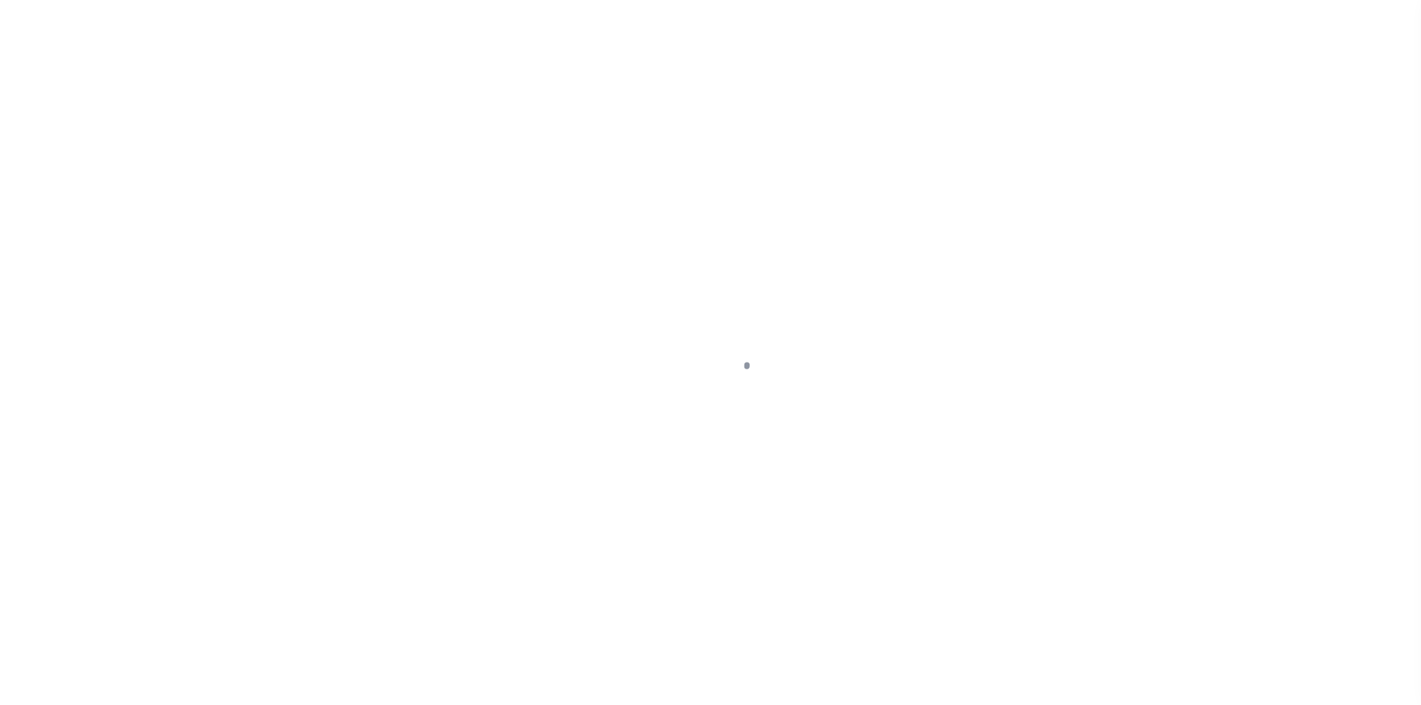
select select "DUE"
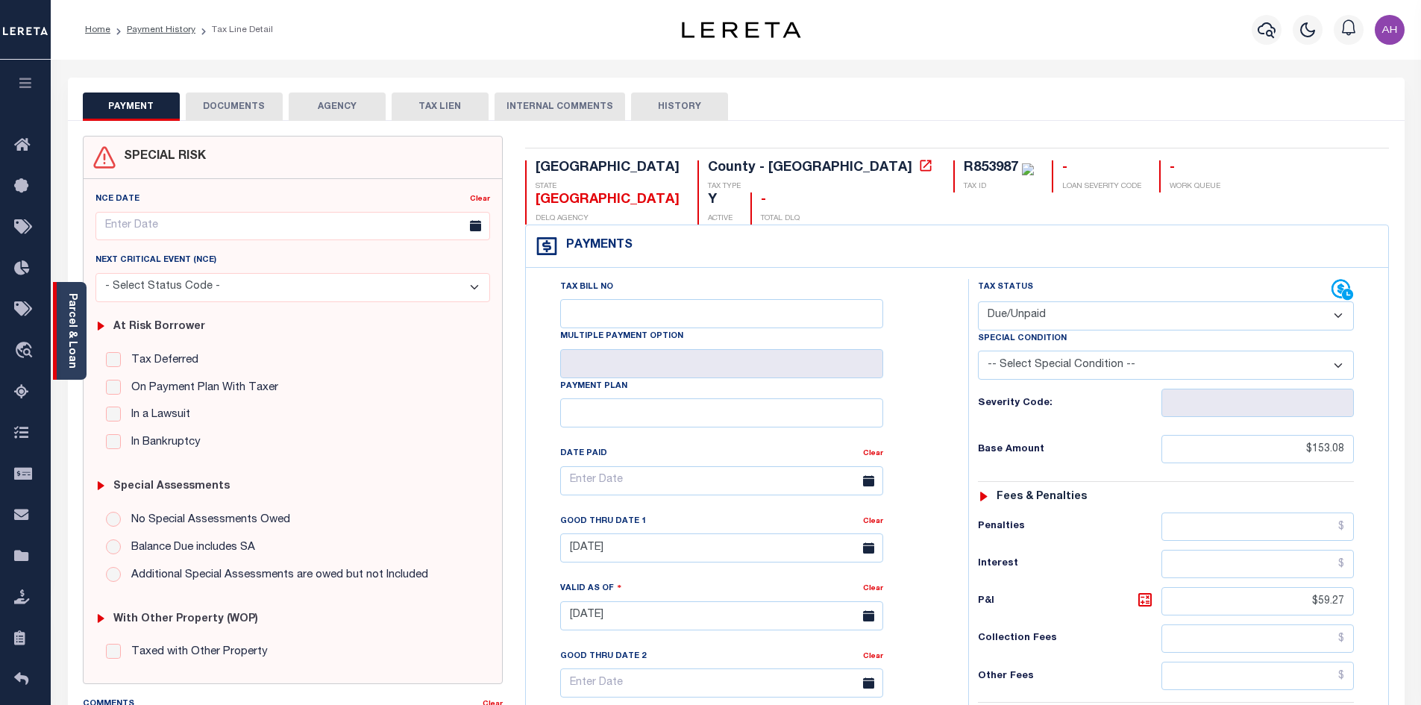
click at [78, 348] on div "Parcel & Loan" at bounding box center [70, 331] width 34 height 98
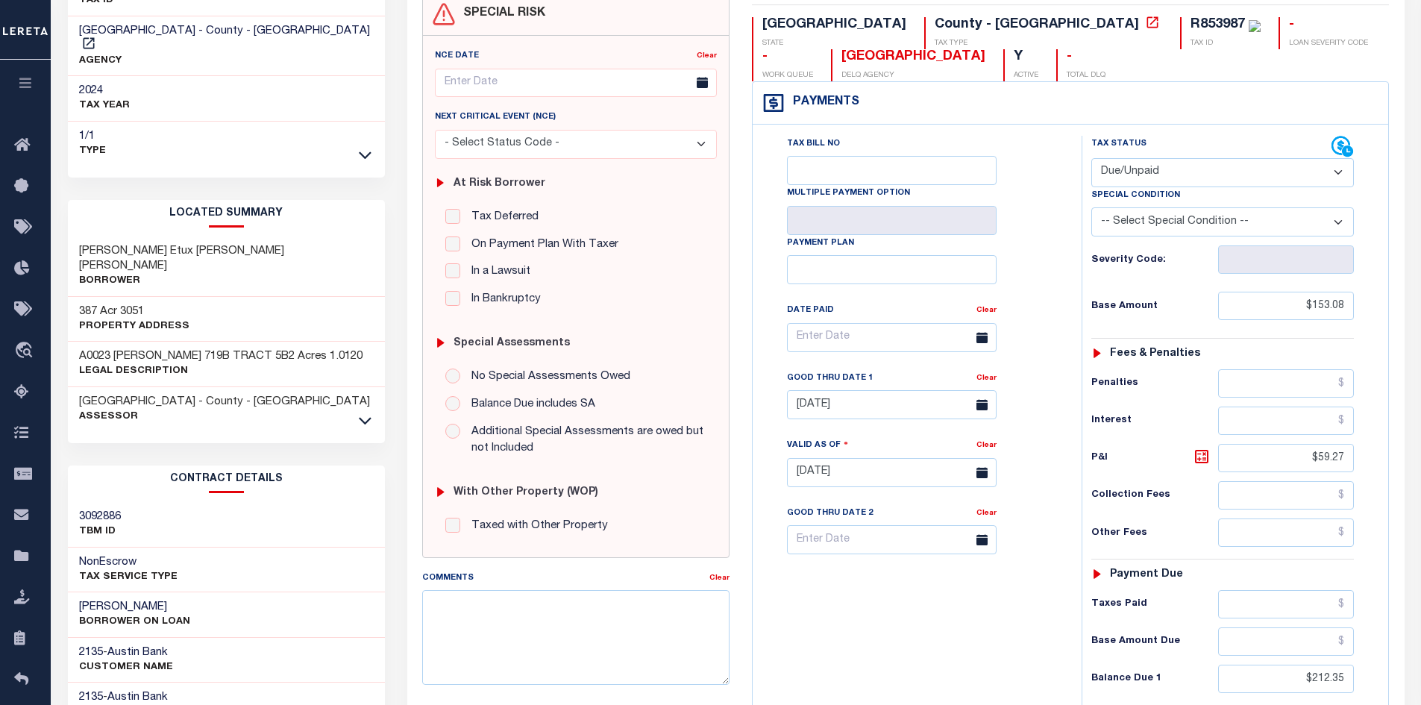
scroll to position [75, 0]
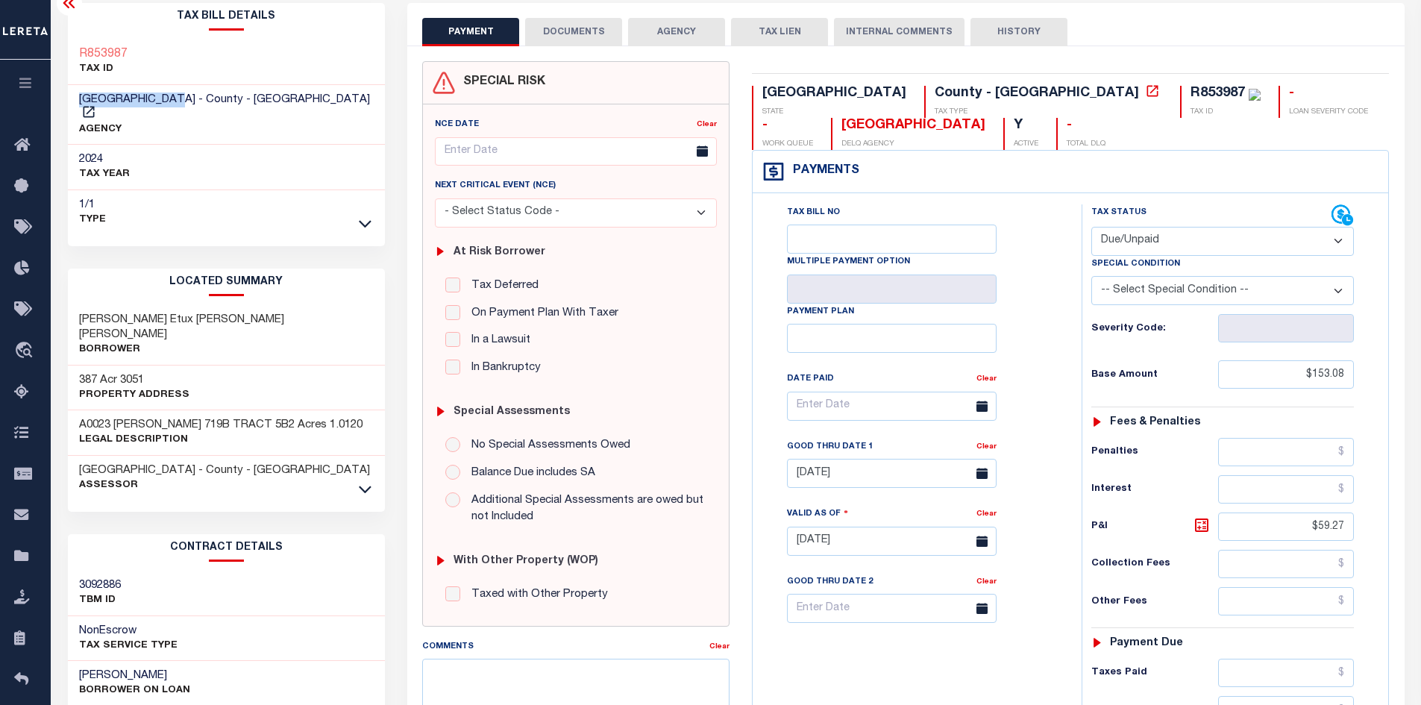
drag, startPoint x: 190, startPoint y: 99, endPoint x: 76, endPoint y: 99, distance: 114.2
click at [76, 99] on div "ANDERSON COUNTY - County - TX AGENCY" at bounding box center [227, 115] width 318 height 60
copy span "[GEOGRAPHIC_DATA]"
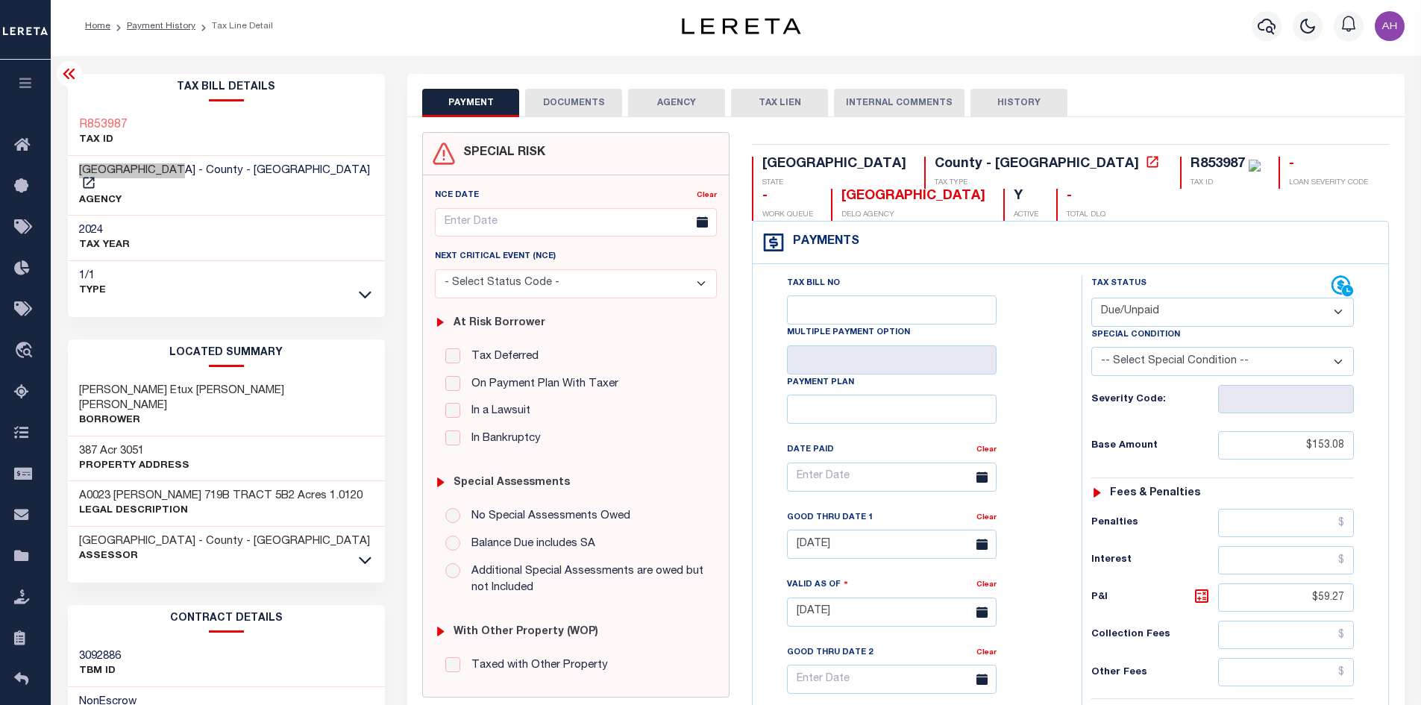
scroll to position [0, 0]
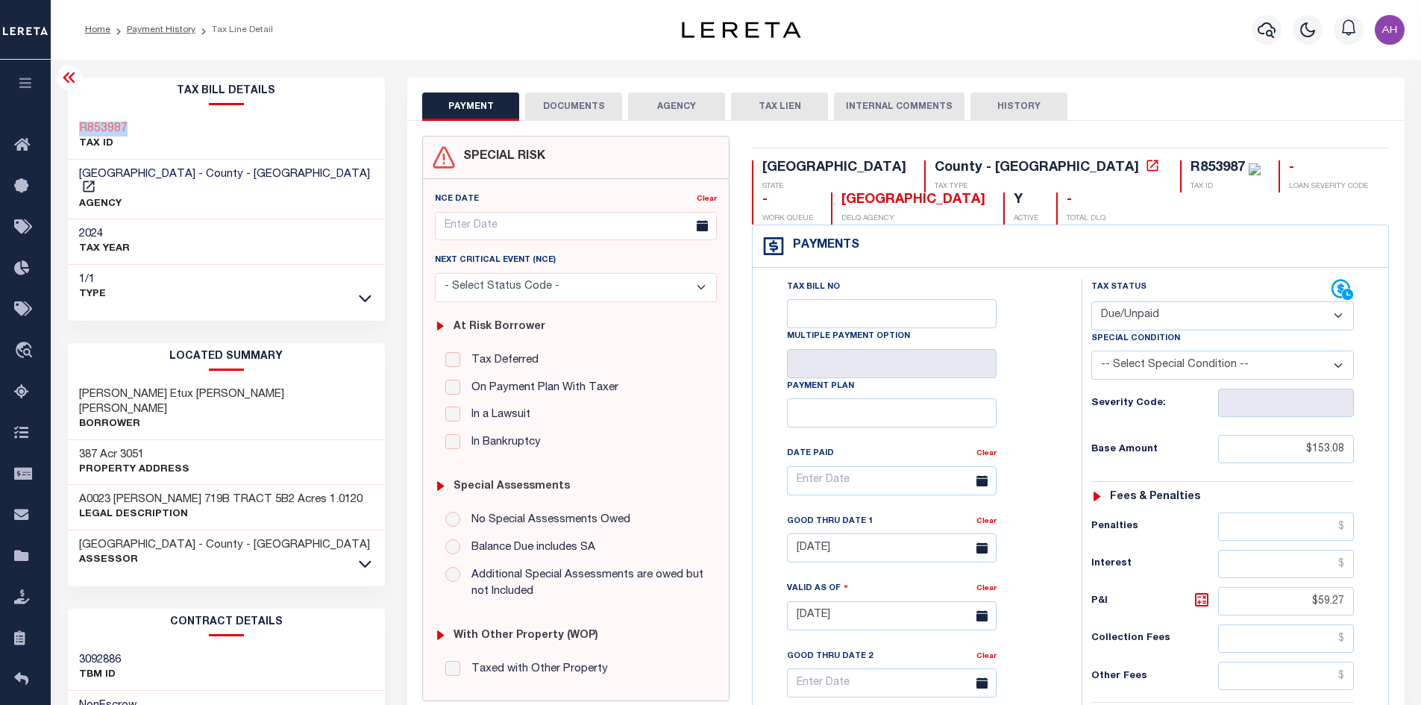
drag, startPoint x: 151, startPoint y: 134, endPoint x: 56, endPoint y: 134, distance: 95.5
click at [57, 134] on div "Tax Bill Details R853987 TAX ID AGENCY" at bounding box center [227, 604] width 340 height 1053
copy h3 "R853987"
drag, startPoint x: 253, startPoint y: 383, endPoint x: 81, endPoint y: 377, distance: 171.7
click at [81, 380] on div "Orozco Antonio Etux Rosa Maria Borrower" at bounding box center [227, 410] width 318 height 60
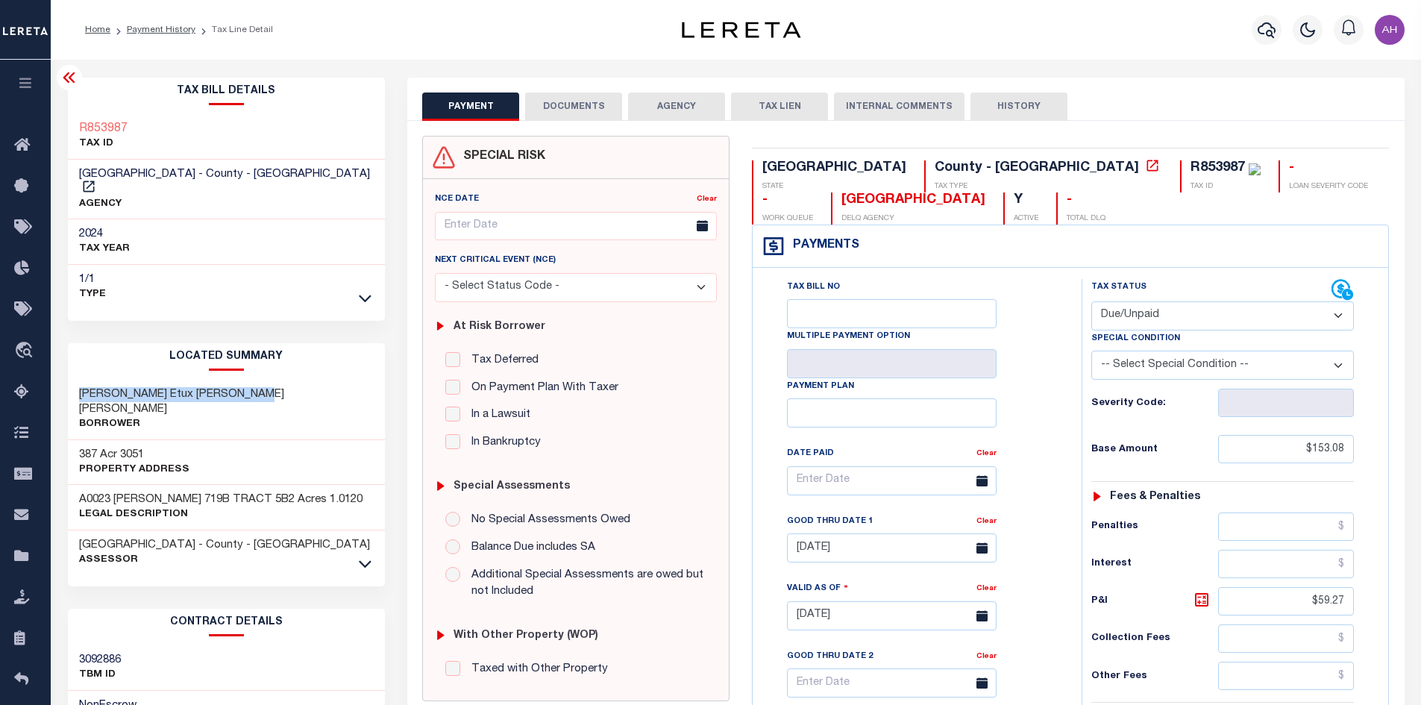
copy h3 "Orozco Antonio Etux Rosa Maria"
click at [170, 28] on link "Payment History" at bounding box center [161, 29] width 69 height 9
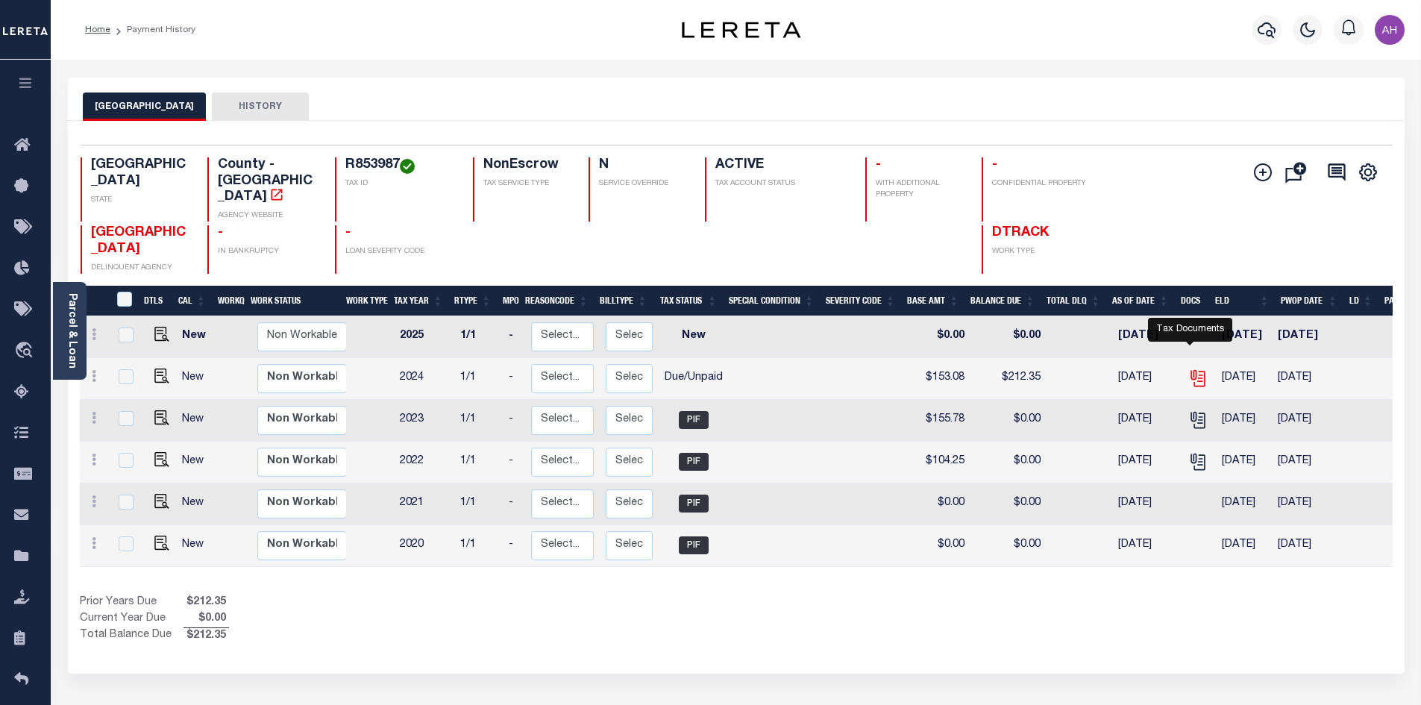
click at [1194, 369] on icon "" at bounding box center [1198, 378] width 19 height 19
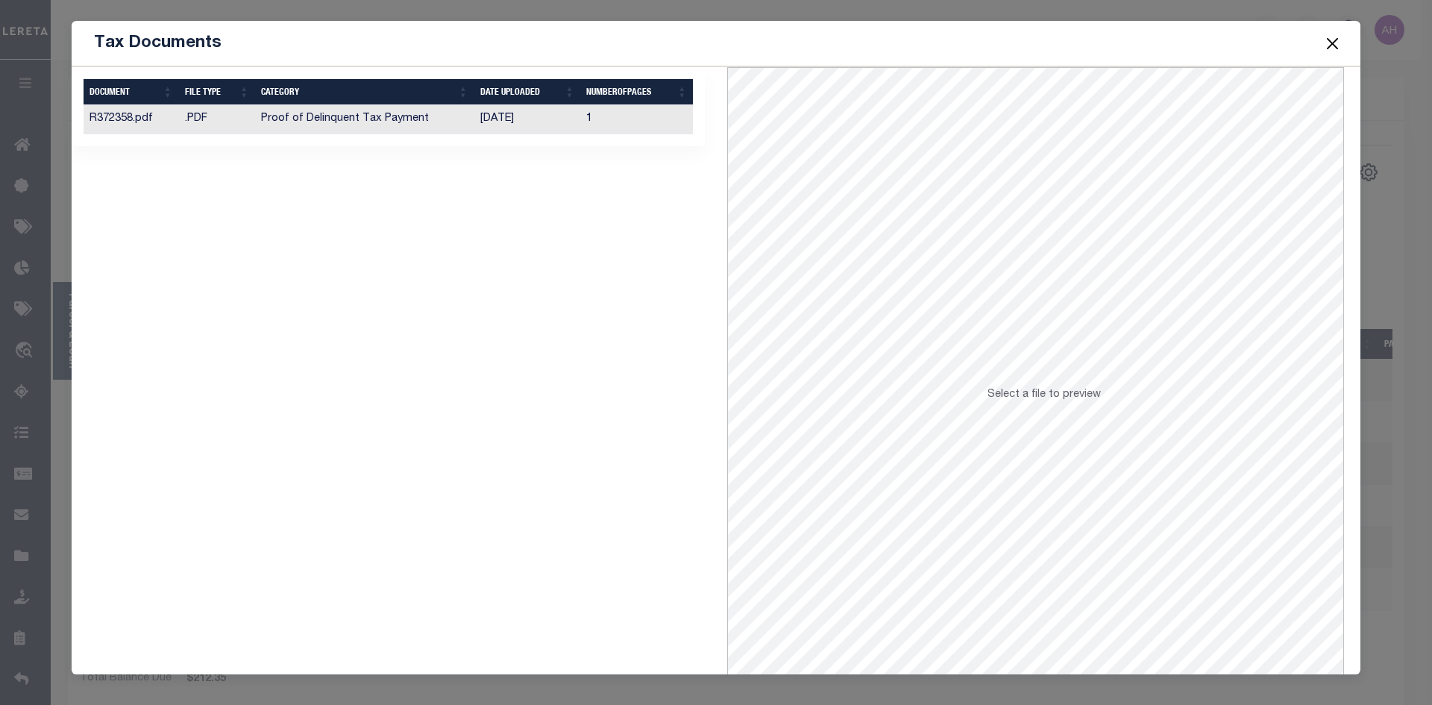
click at [432, 122] on td "Proof of Delinquent Tax Payment" at bounding box center [364, 119] width 219 height 29
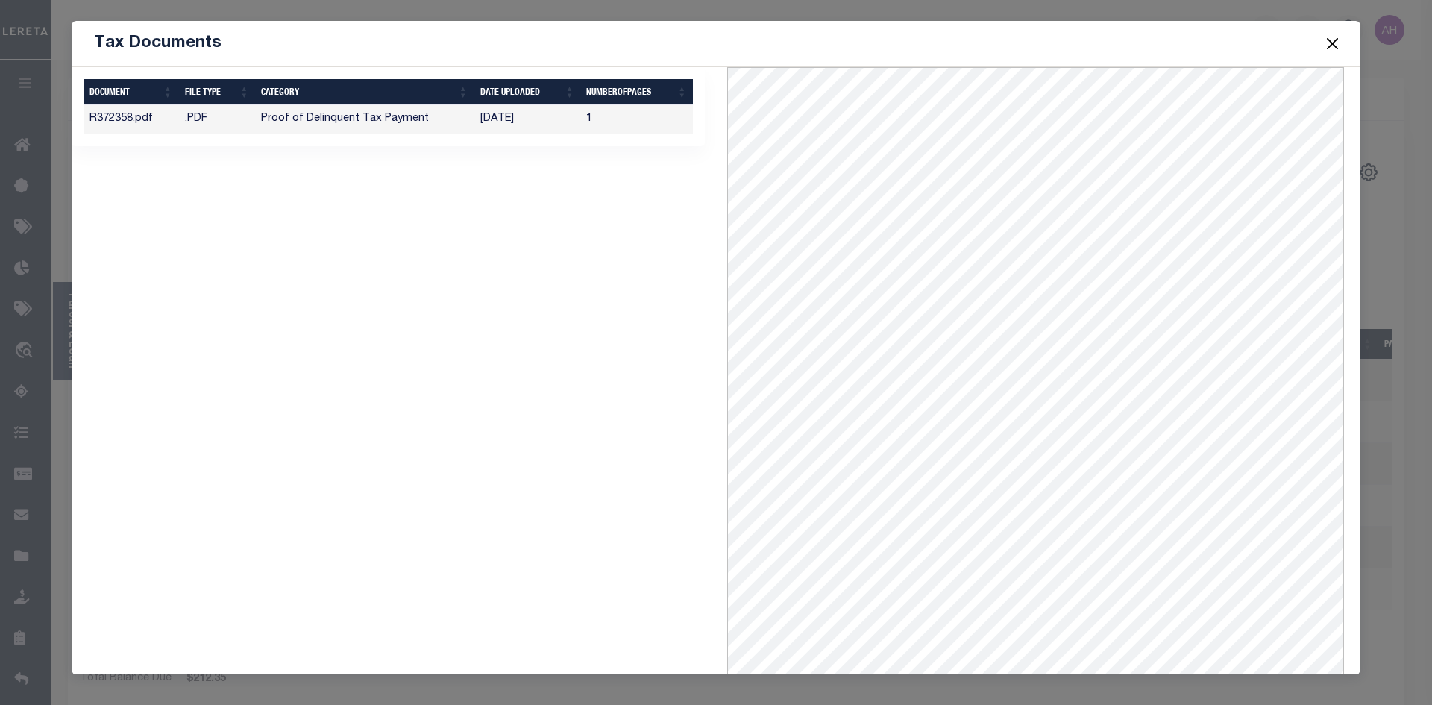
click at [1334, 43] on button "Close" at bounding box center [1333, 43] width 19 height 19
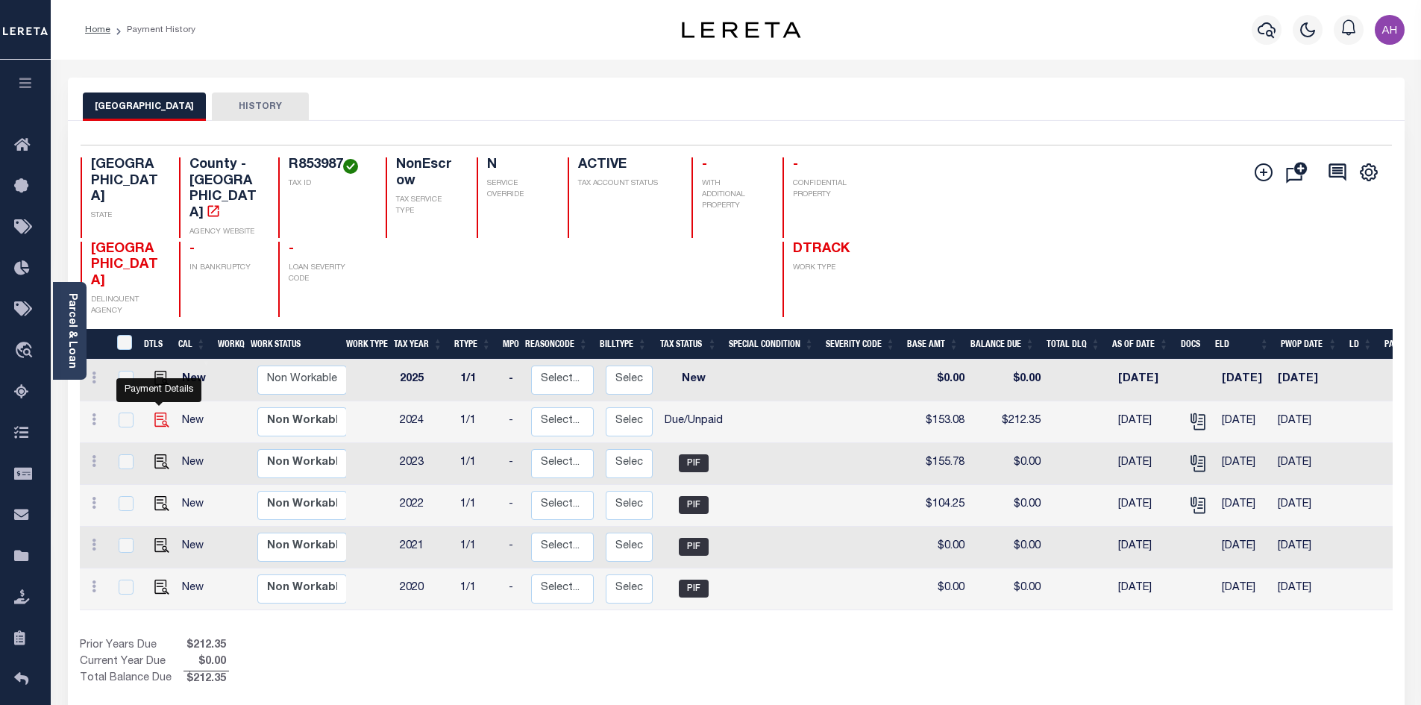
click at [156, 413] on img "" at bounding box center [161, 420] width 15 height 15
checkbox input "true"
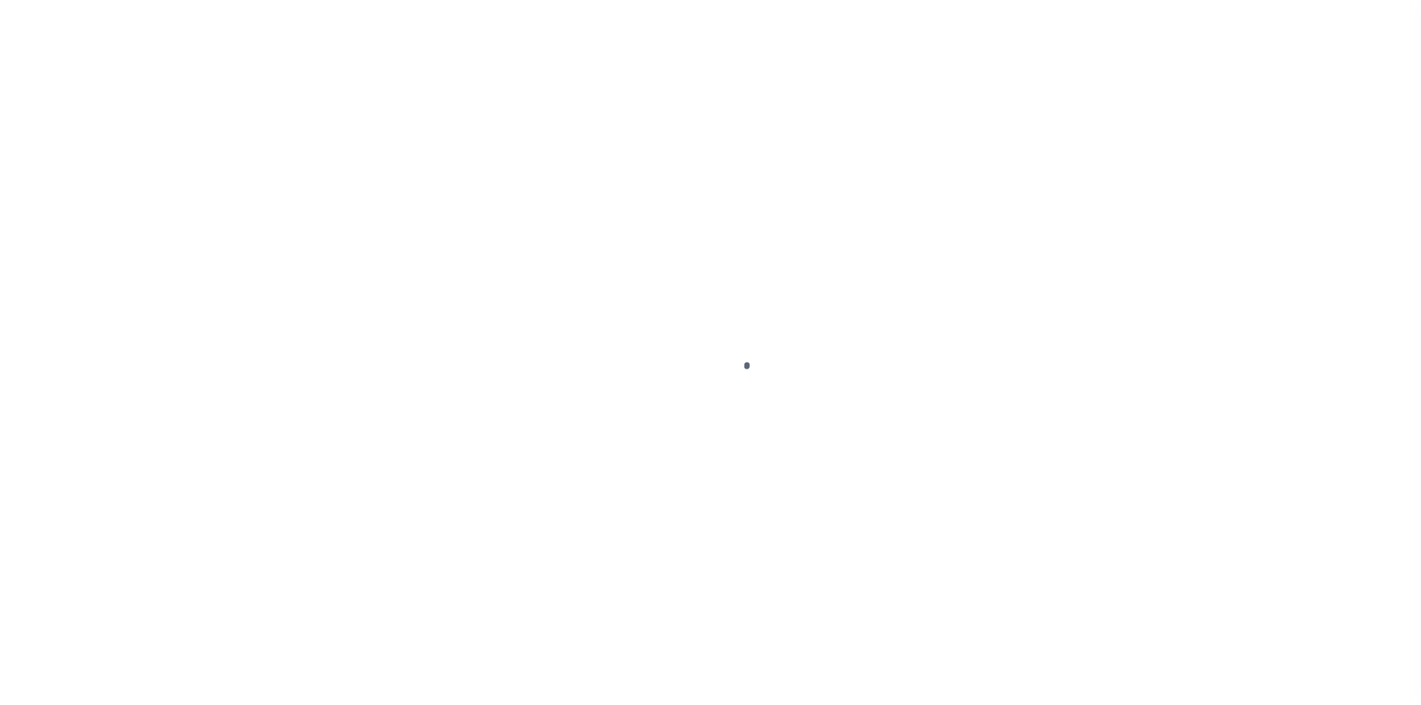
select select "DUE"
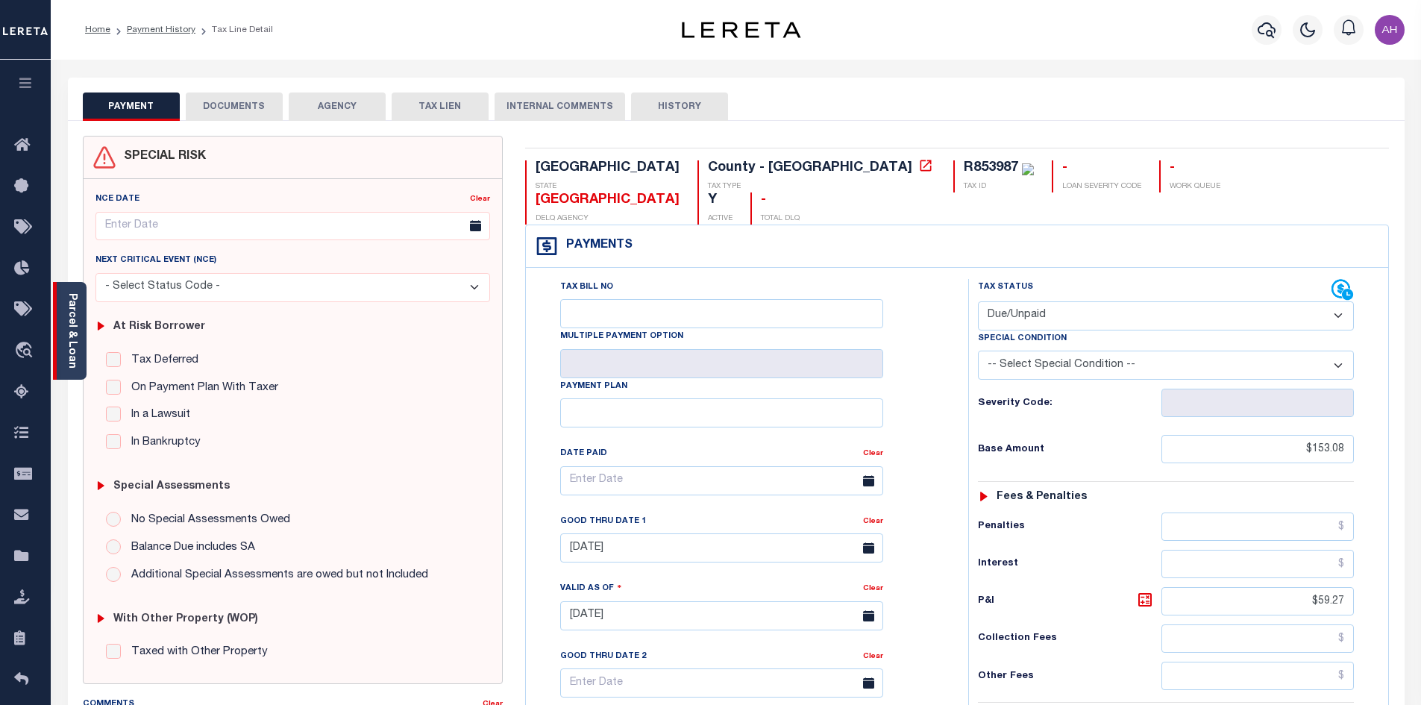
click at [79, 347] on div "Parcel & Loan" at bounding box center [70, 331] width 34 height 98
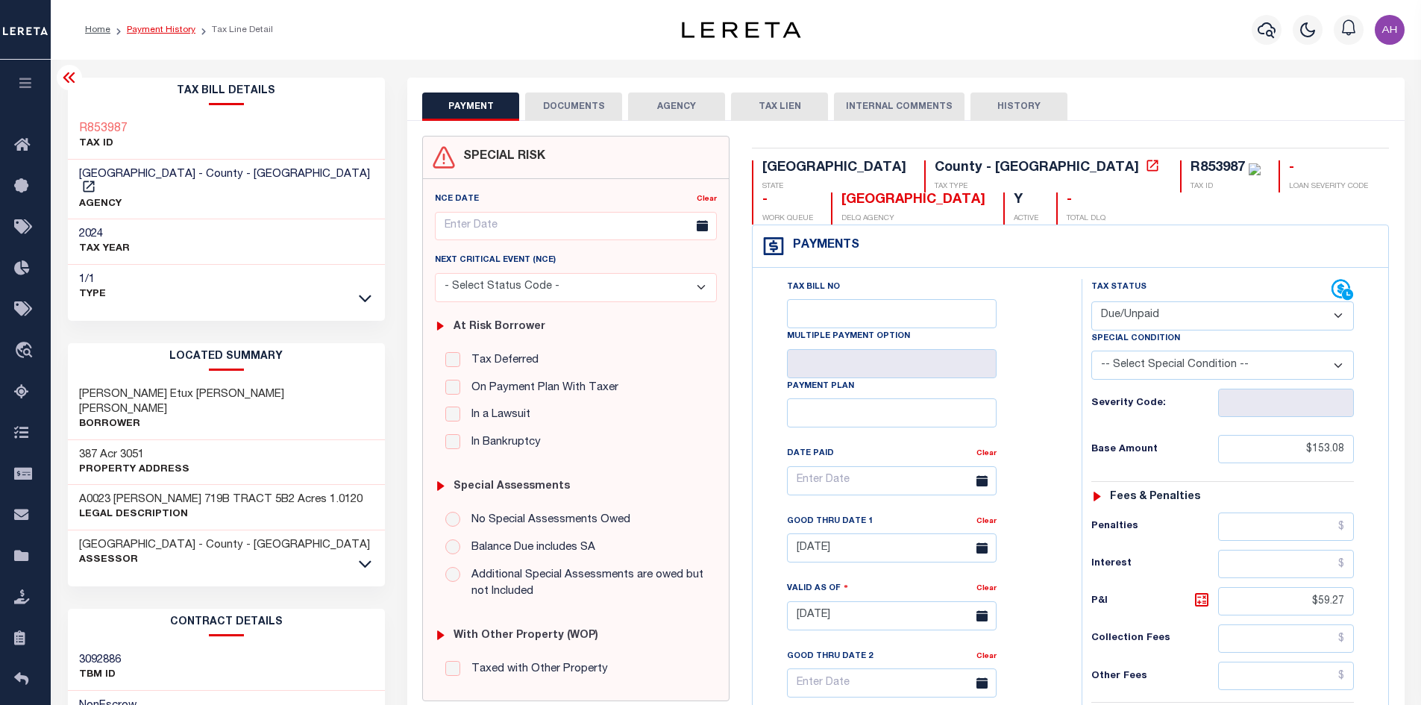
drag, startPoint x: 152, startPoint y: 25, endPoint x: 167, endPoint y: 31, distance: 15.8
click at [152, 25] on link "Payment History" at bounding box center [161, 29] width 69 height 9
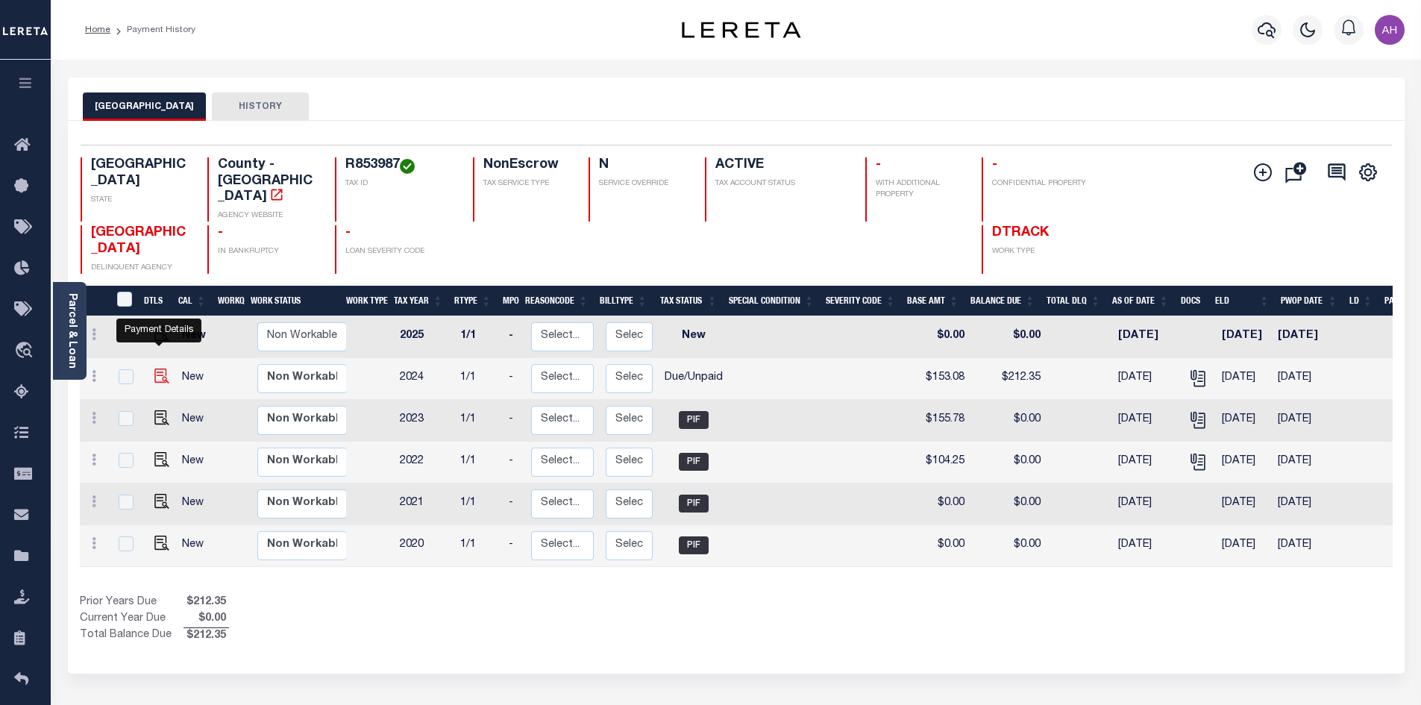
click at [163, 369] on img "" at bounding box center [161, 376] width 15 height 15
checkbox input "true"
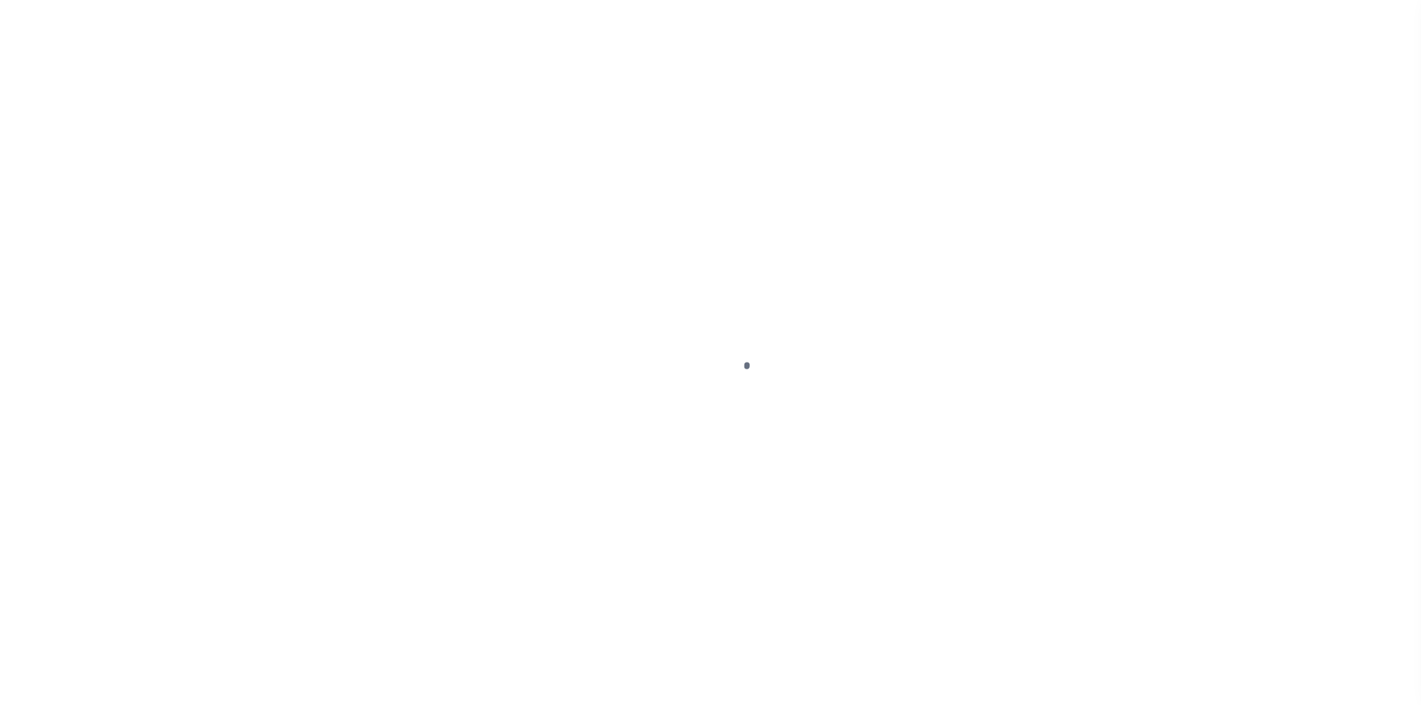
select select "DUE"
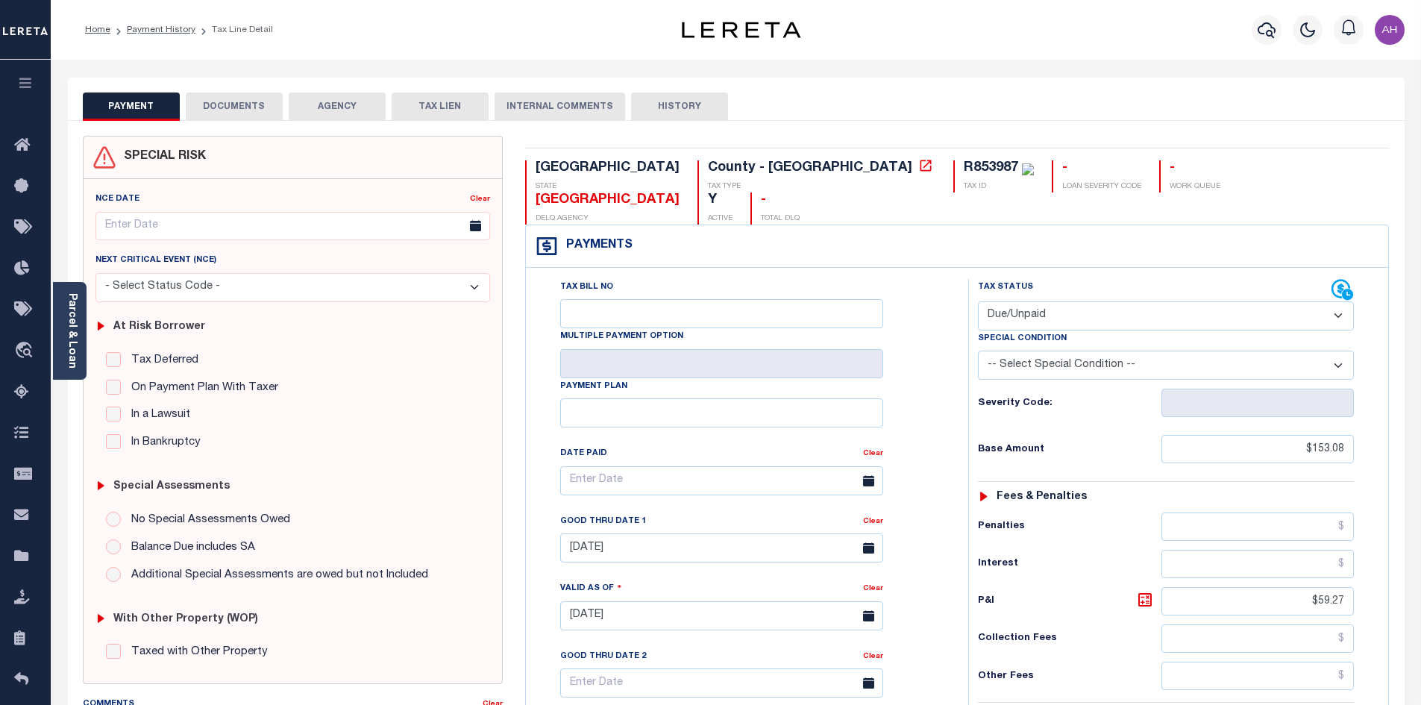
click at [269, 110] on button "DOCUMENTS" at bounding box center [234, 107] width 97 height 28
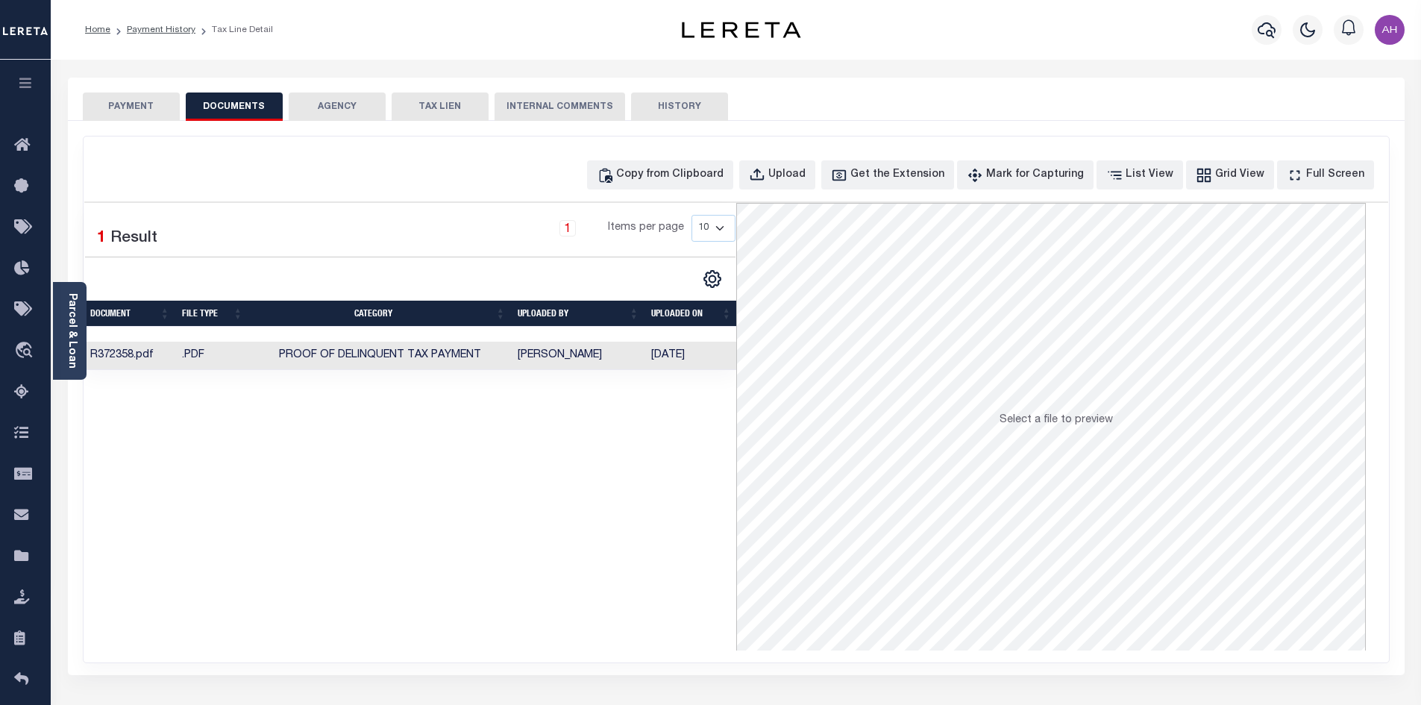
click at [492, 351] on td "Proof of Delinquent Tax Payment" at bounding box center [380, 356] width 263 height 29
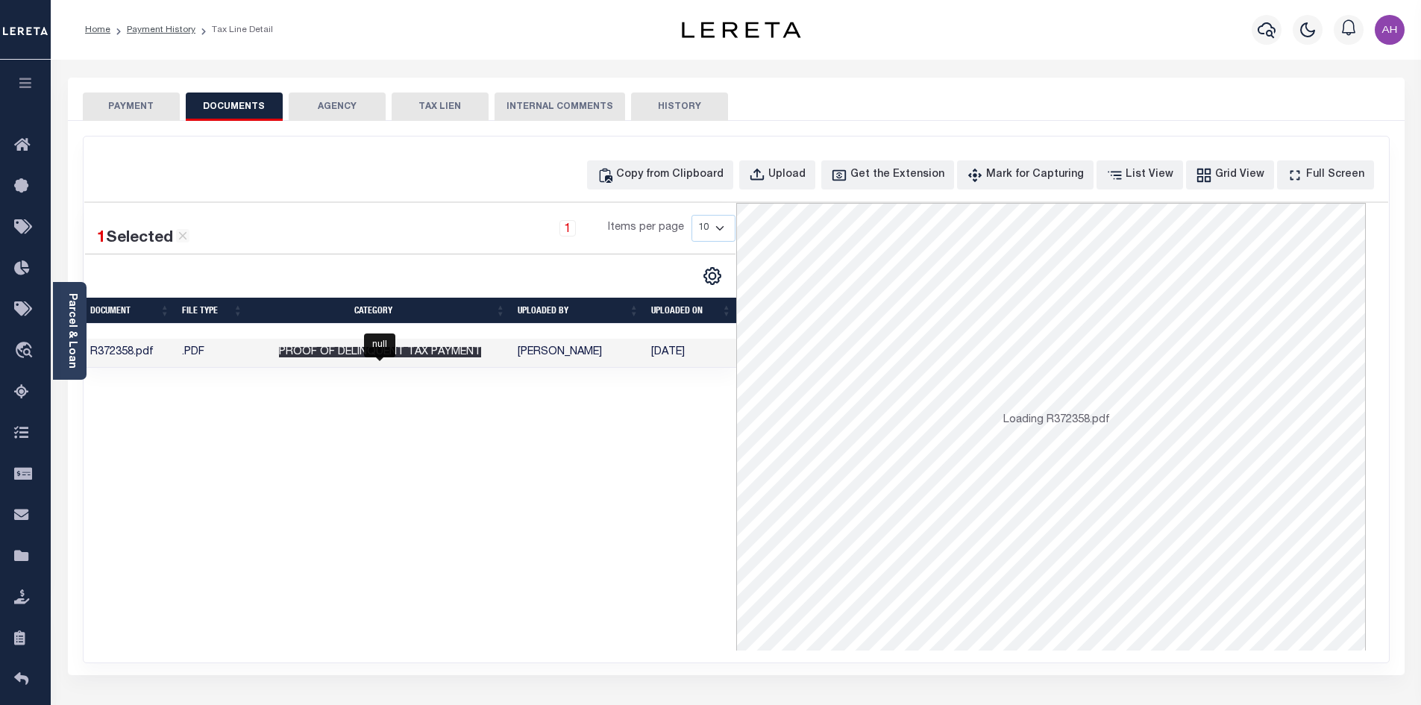
click at [454, 352] on span "Proof of Delinquent Tax Payment" at bounding box center [380, 352] width 202 height 10
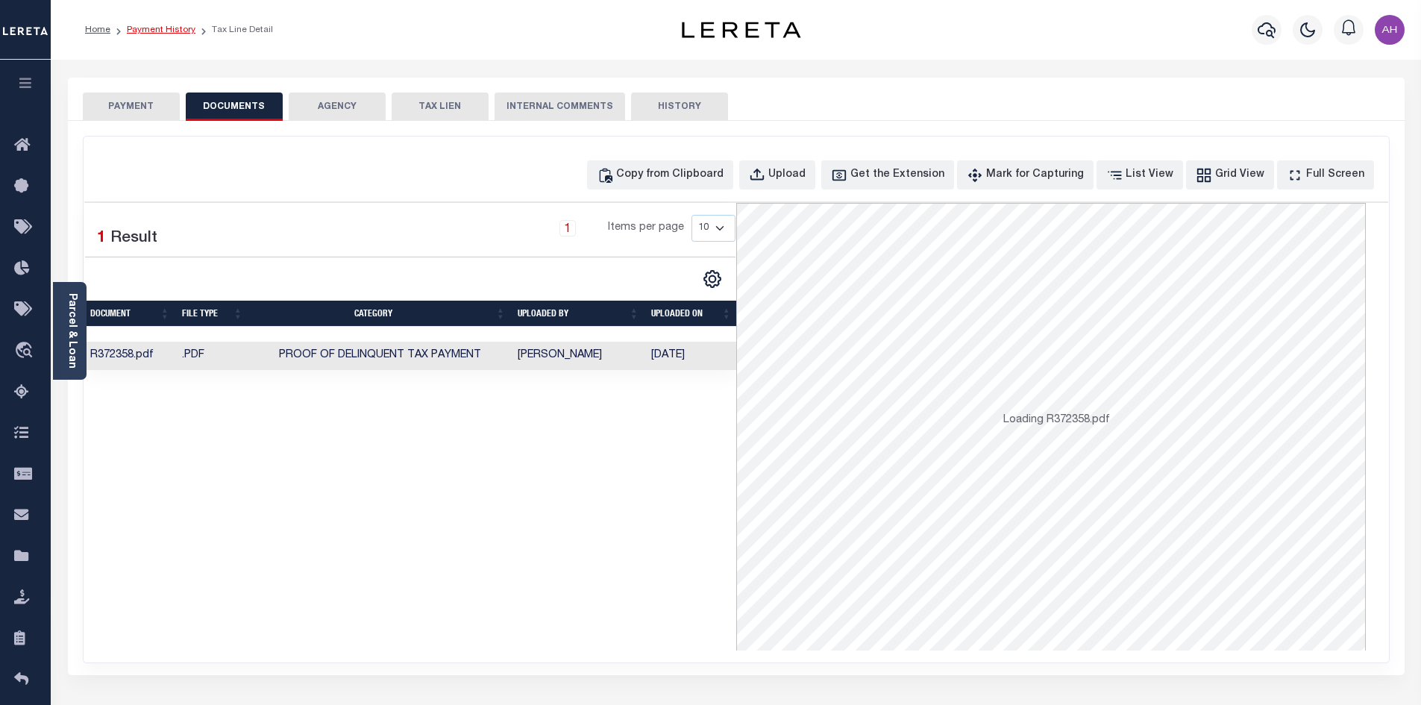
click at [172, 34] on link "Payment History" at bounding box center [161, 29] width 69 height 9
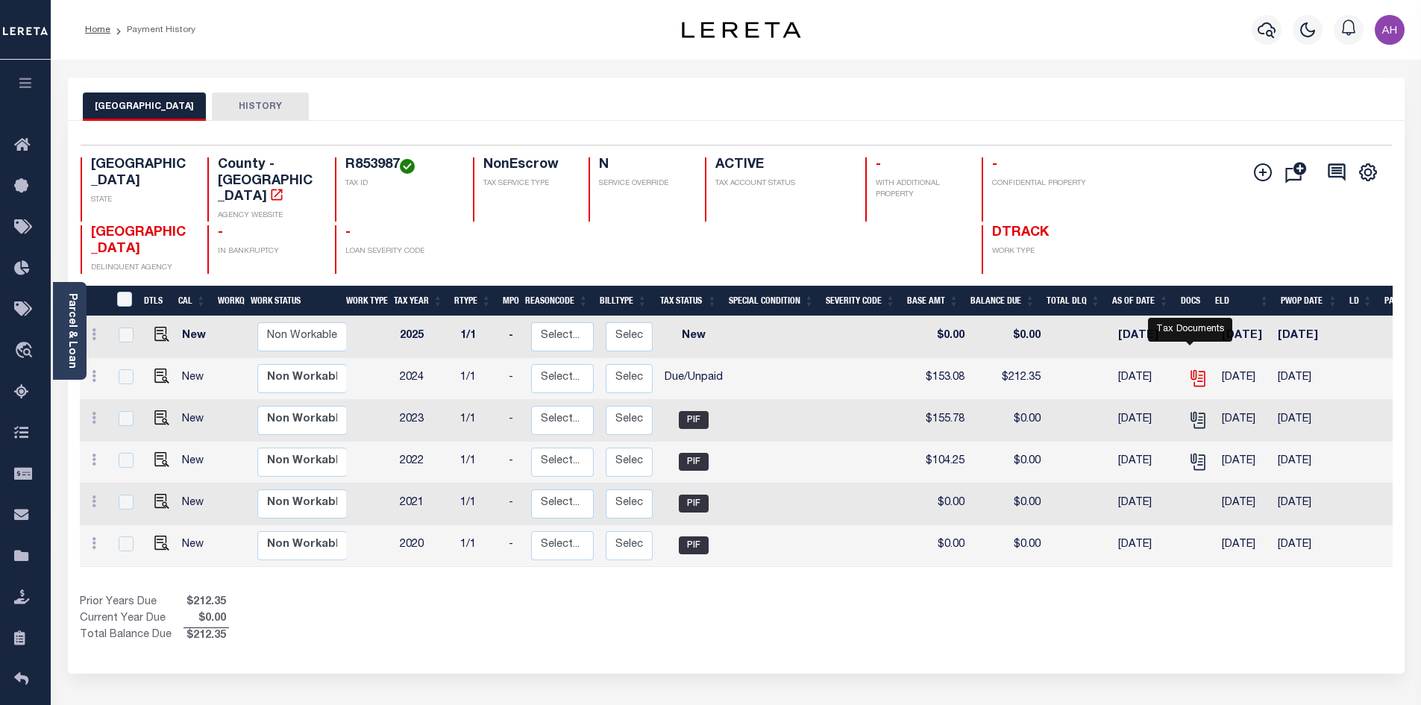
click at [1191, 370] on icon "" at bounding box center [1197, 376] width 12 height 12
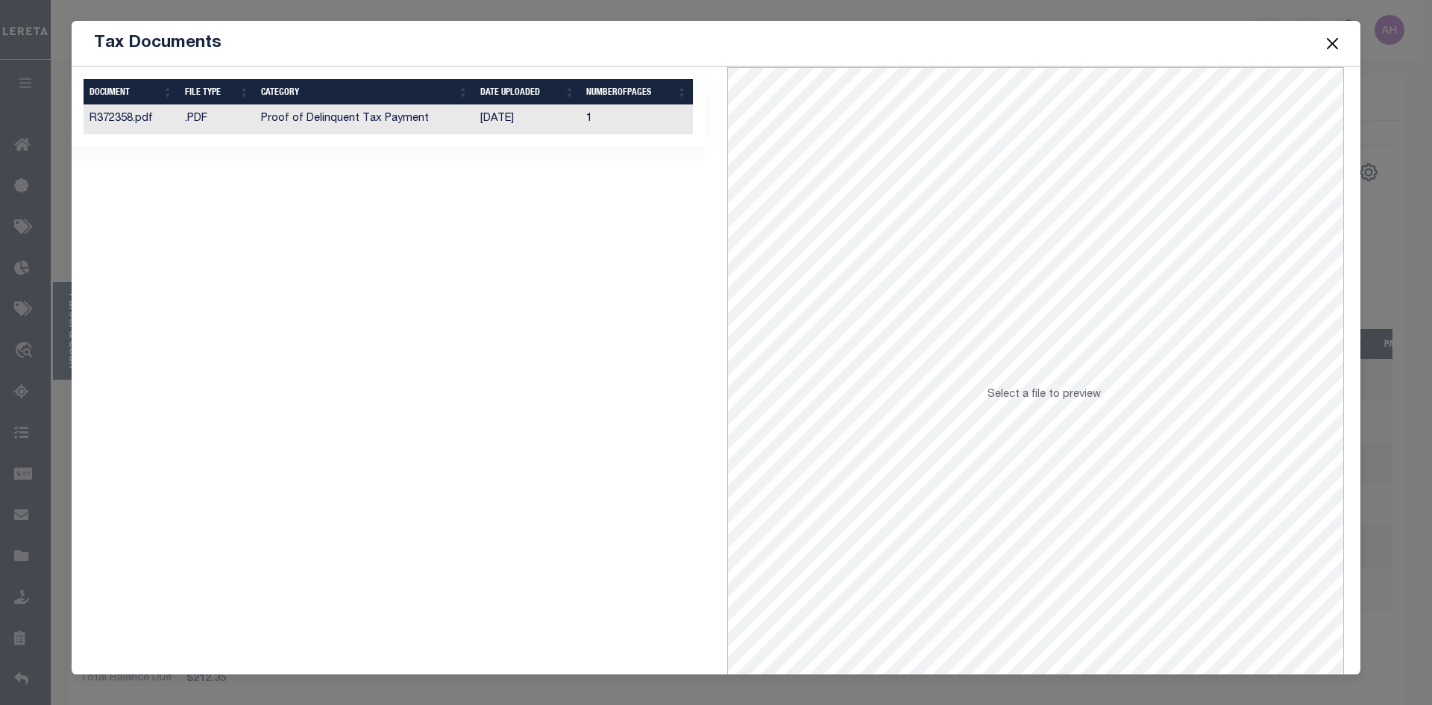
click at [339, 116] on td "Proof of Delinquent Tax Payment" at bounding box center [364, 119] width 219 height 29
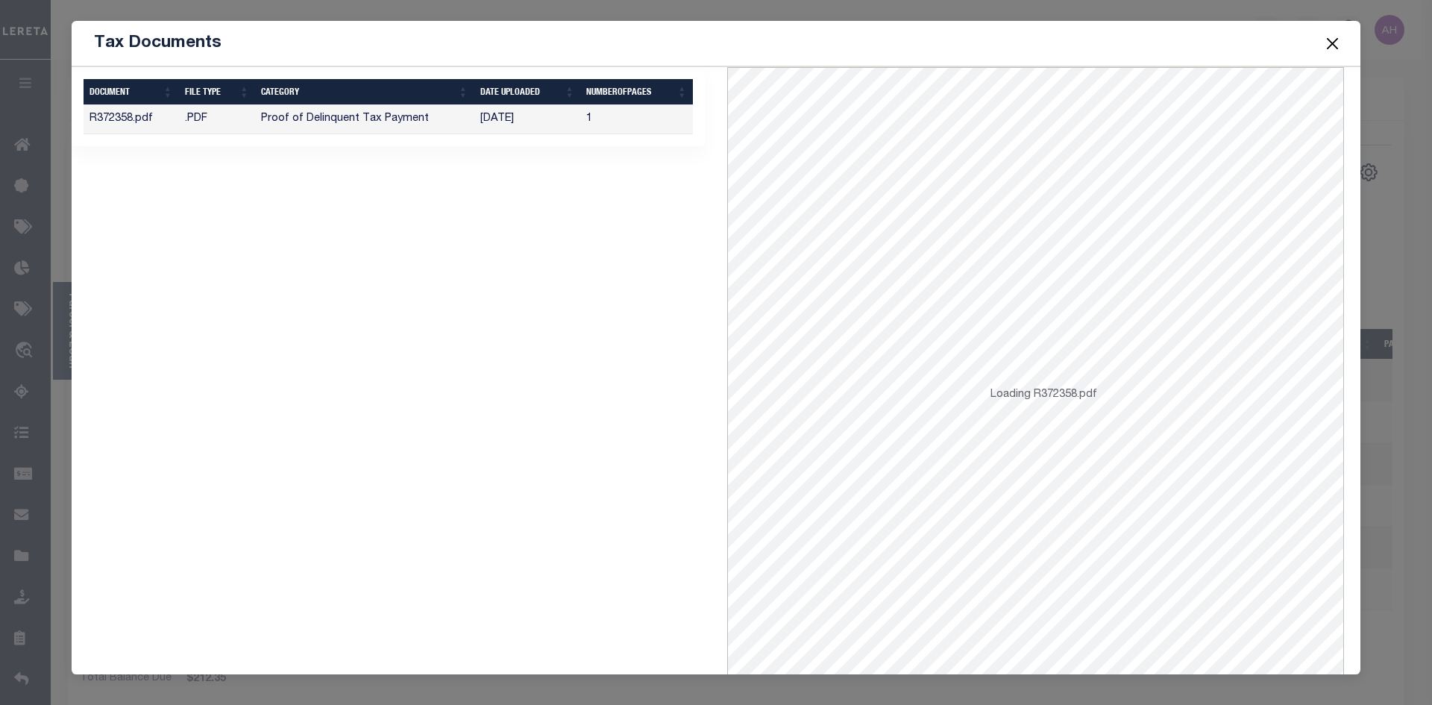
click at [1335, 43] on button "Close" at bounding box center [1333, 43] width 19 height 19
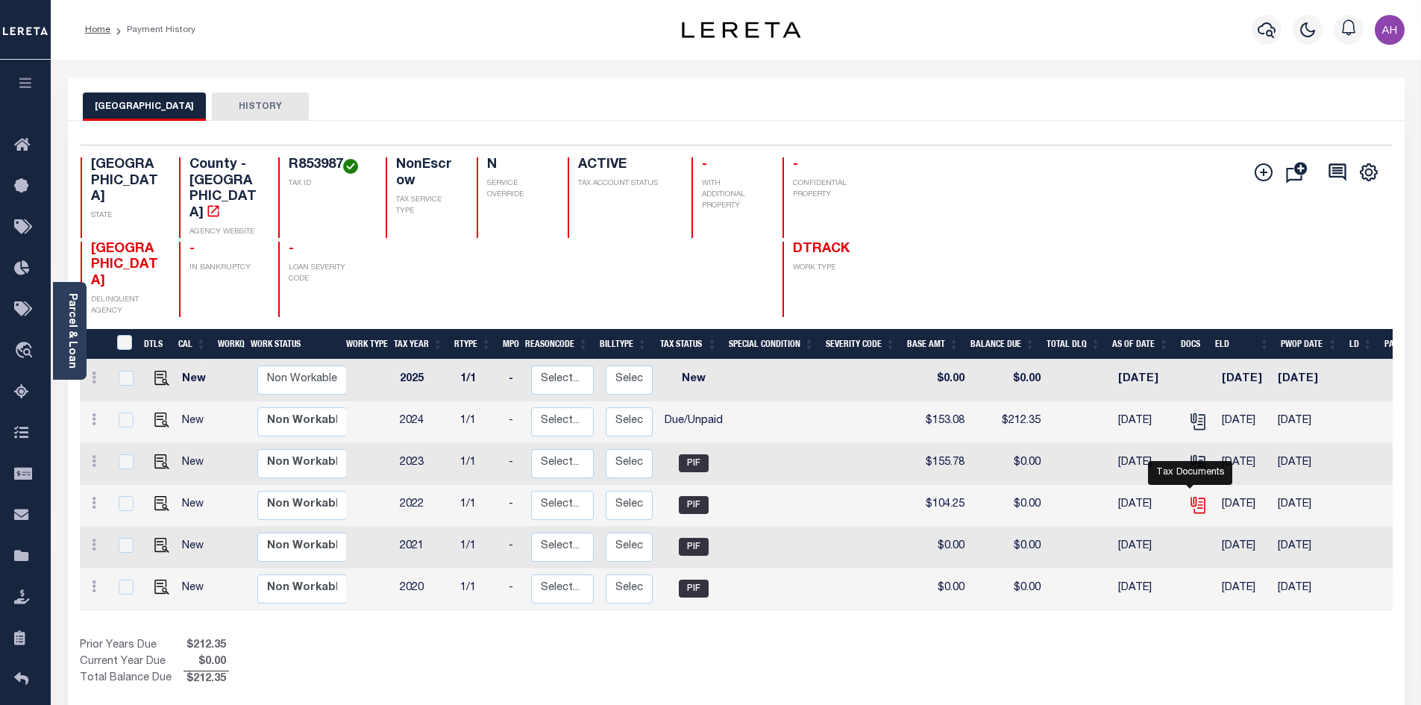
click at [1194, 508] on icon "" at bounding box center [1198, 504] width 19 height 19
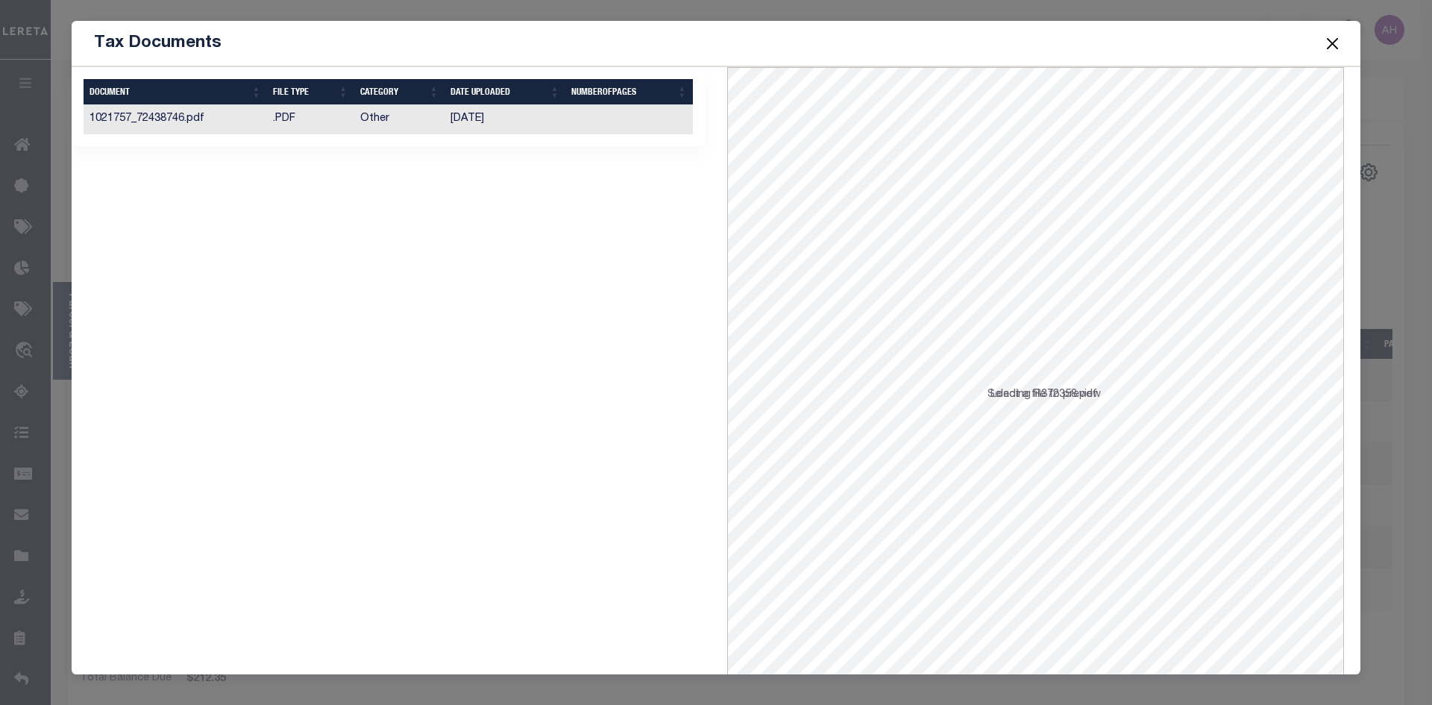
click at [378, 122] on td "Other" at bounding box center [399, 119] width 91 height 29
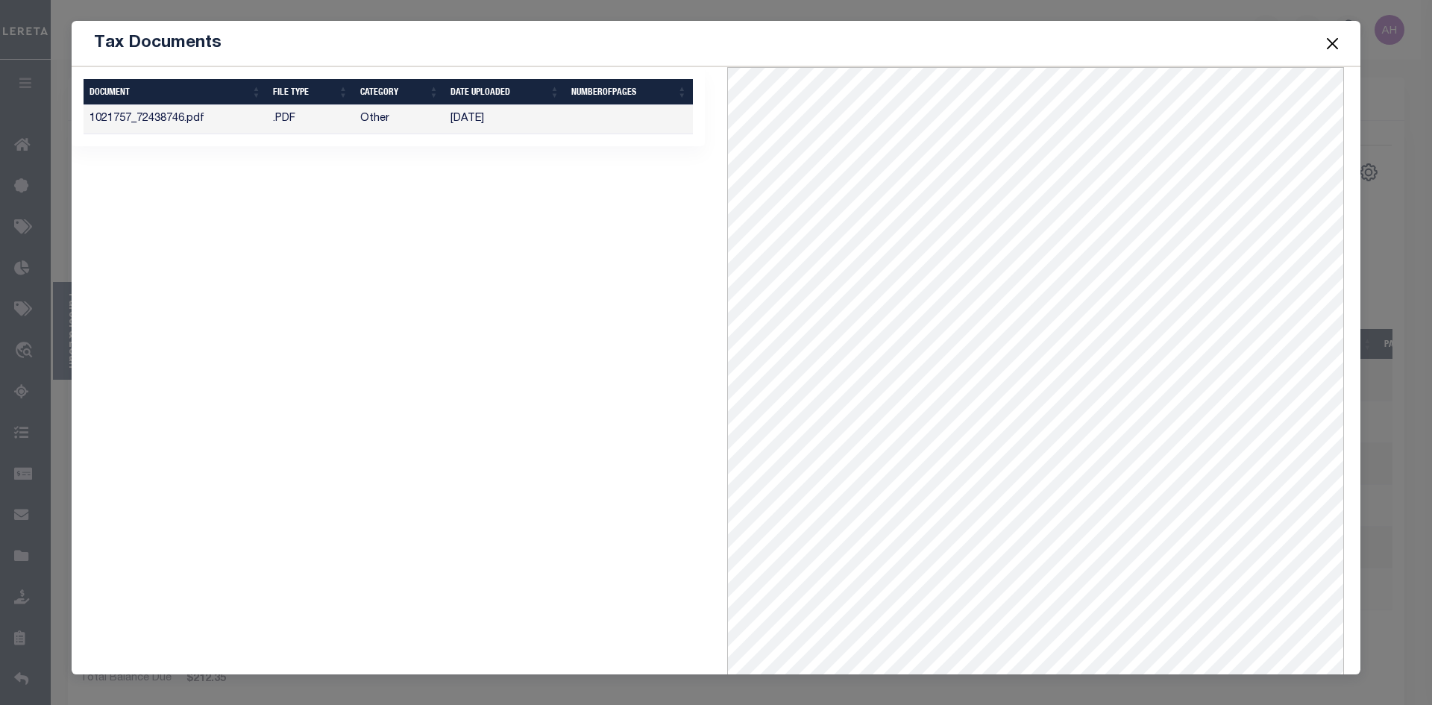
click at [1333, 48] on button "Close" at bounding box center [1333, 43] width 19 height 19
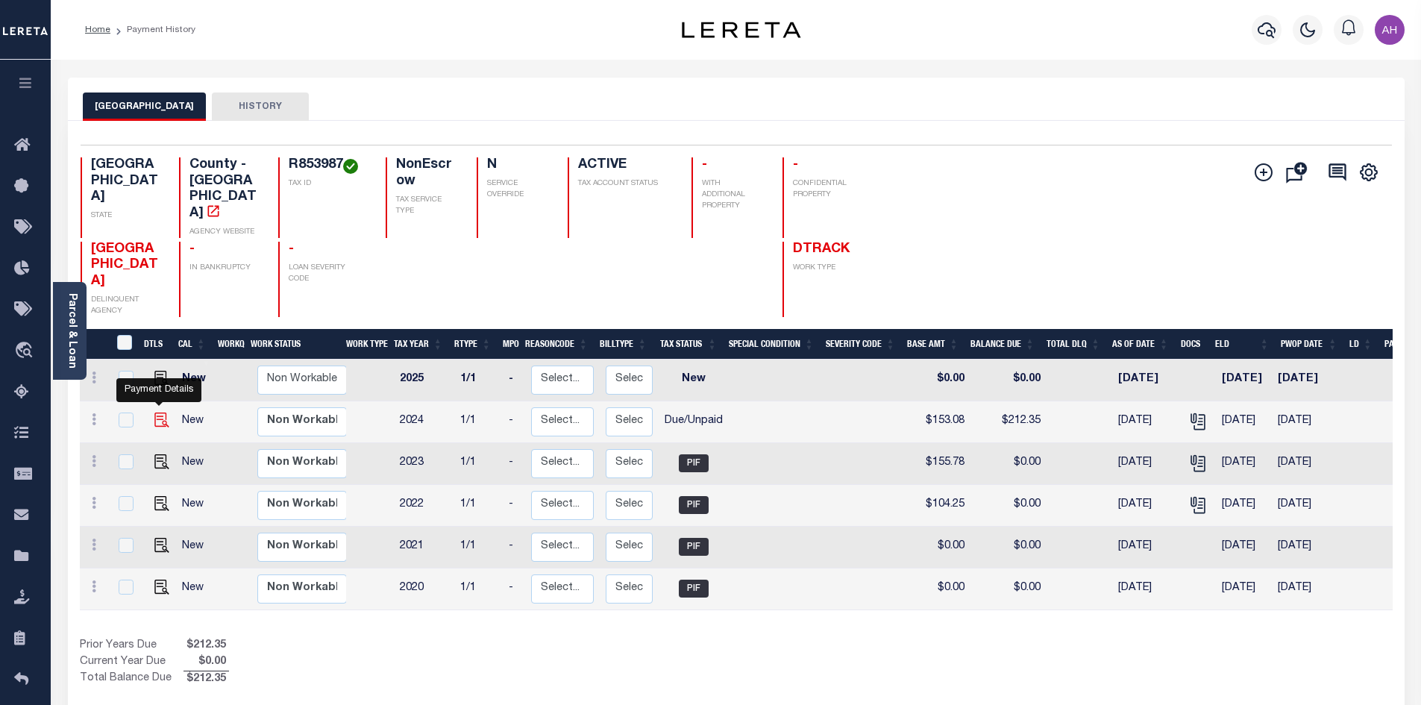
click at [157, 416] on img "" at bounding box center [161, 420] width 15 height 15
checkbox input "true"
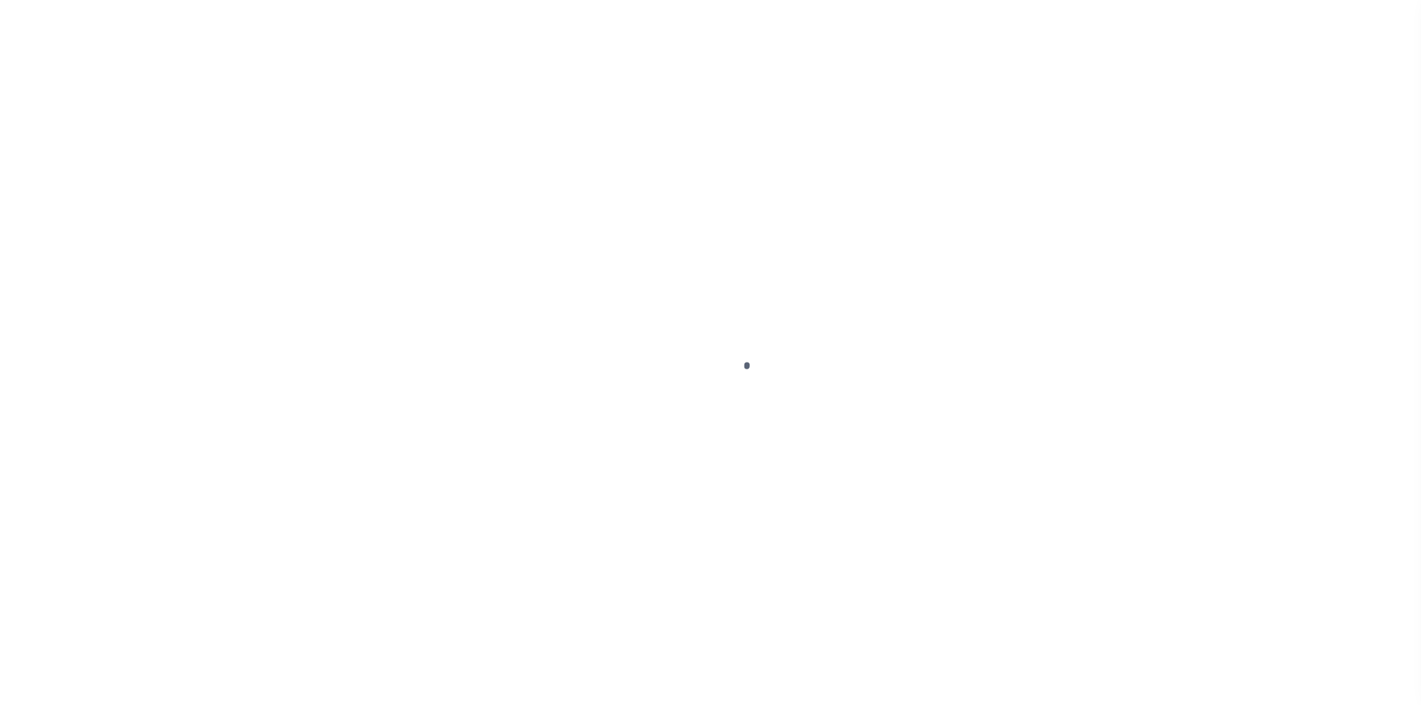
select select "DUE"
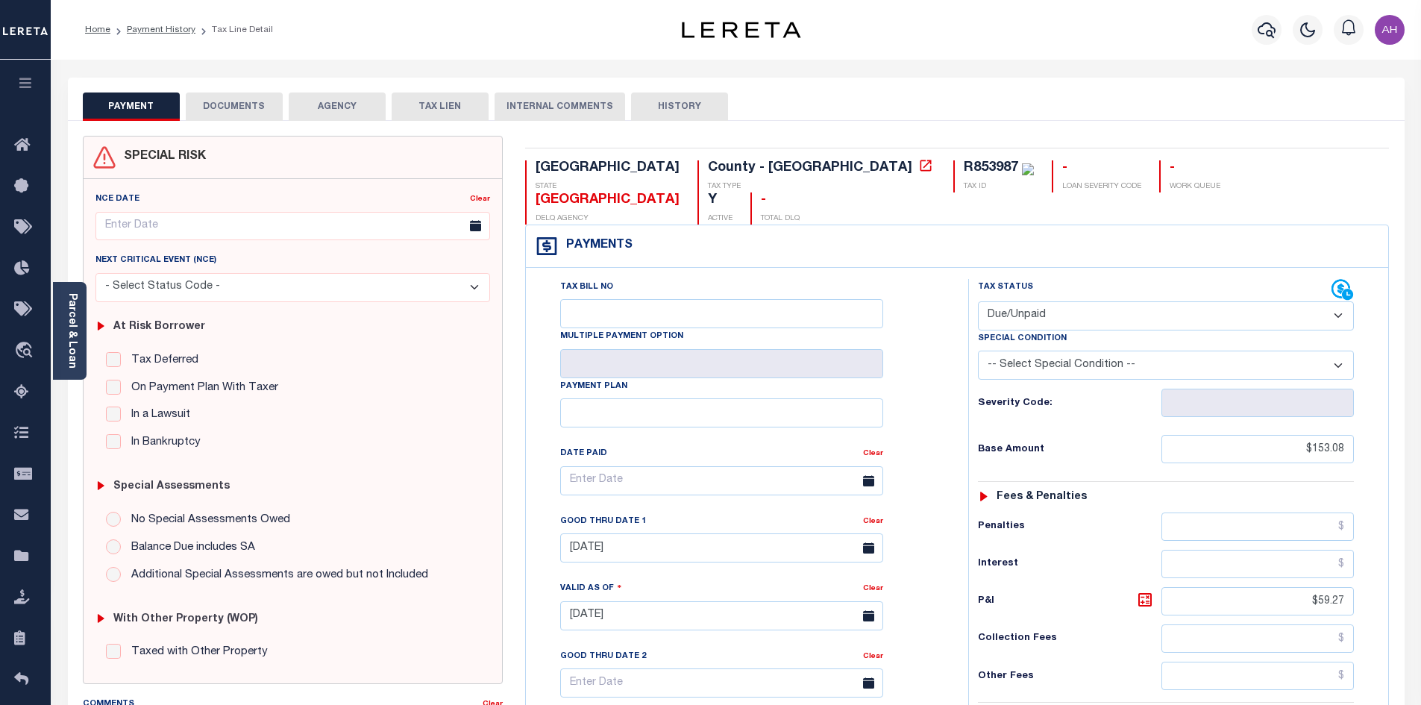
click at [232, 99] on button "DOCUMENTS" at bounding box center [234, 107] width 97 height 28
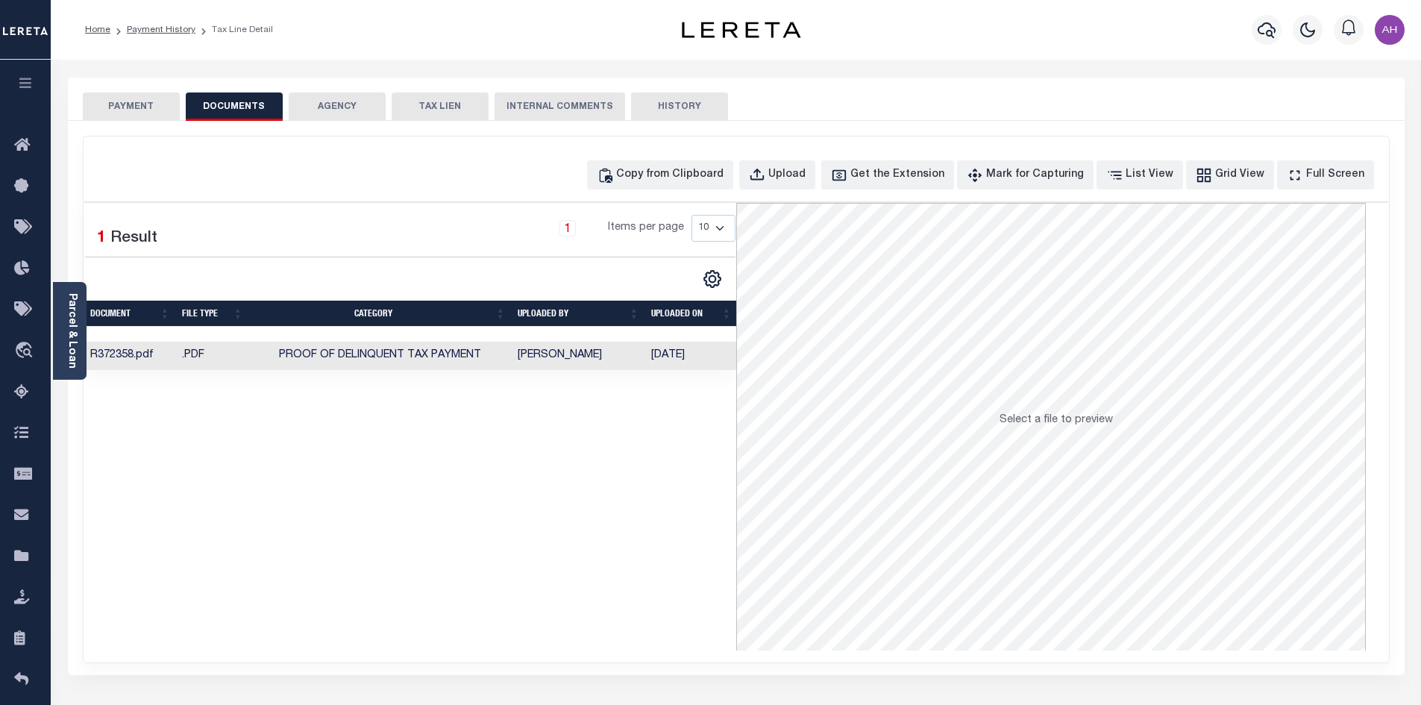
click at [523, 352] on td "[PERSON_NAME]" at bounding box center [579, 356] width 134 height 29
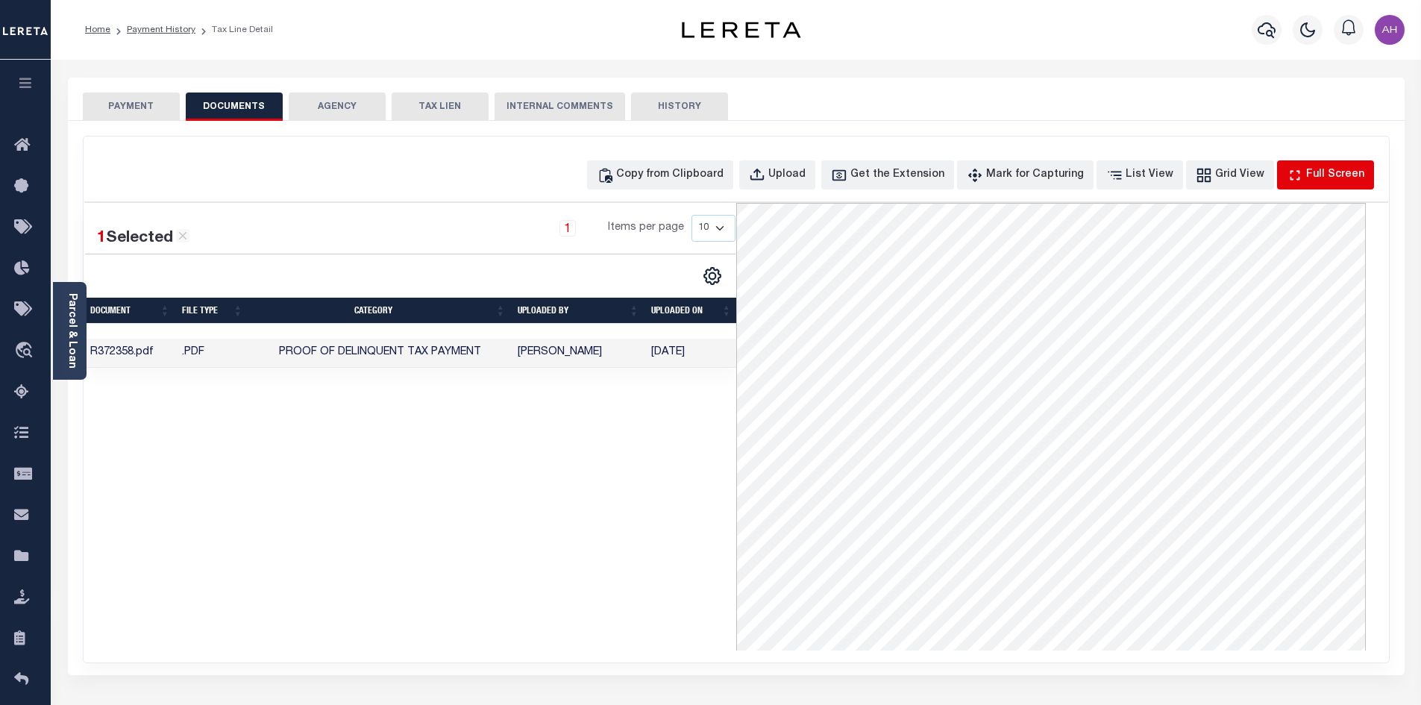
click at [1318, 175] on div "Full Screen" at bounding box center [1335, 175] width 58 height 16
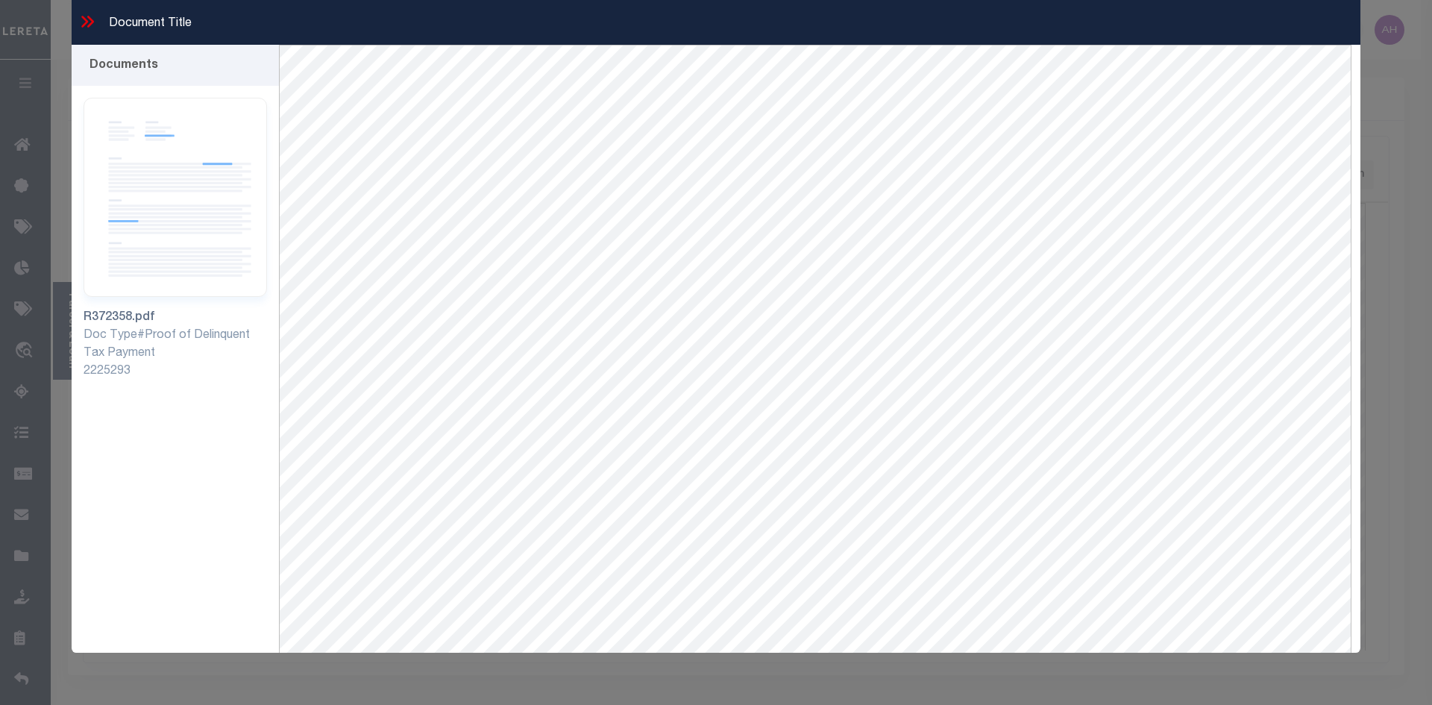
click at [93, 21] on icon at bounding box center [90, 22] width 7 height 12
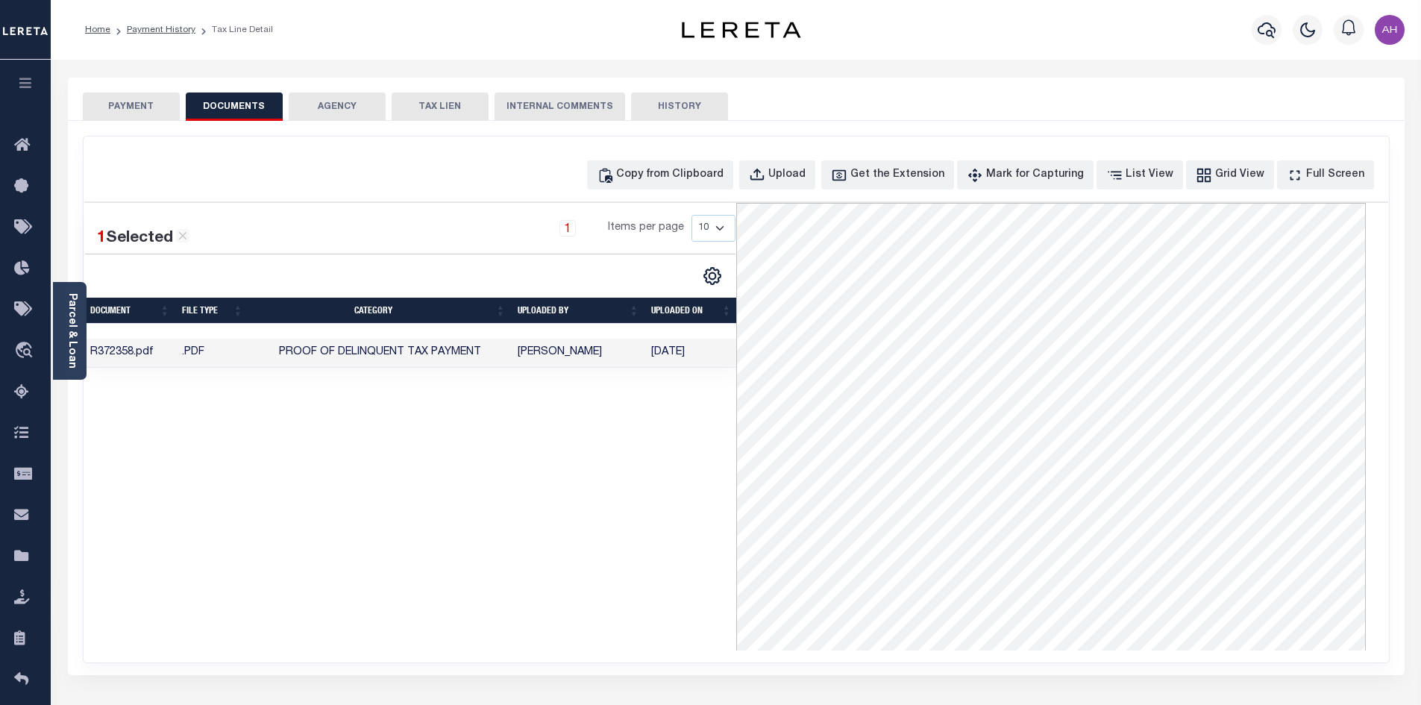
drag, startPoint x: 104, startPoint y: 99, endPoint x: 121, endPoint y: 99, distance: 16.4
click at [110, 99] on button "PAYMENT" at bounding box center [131, 107] width 97 height 28
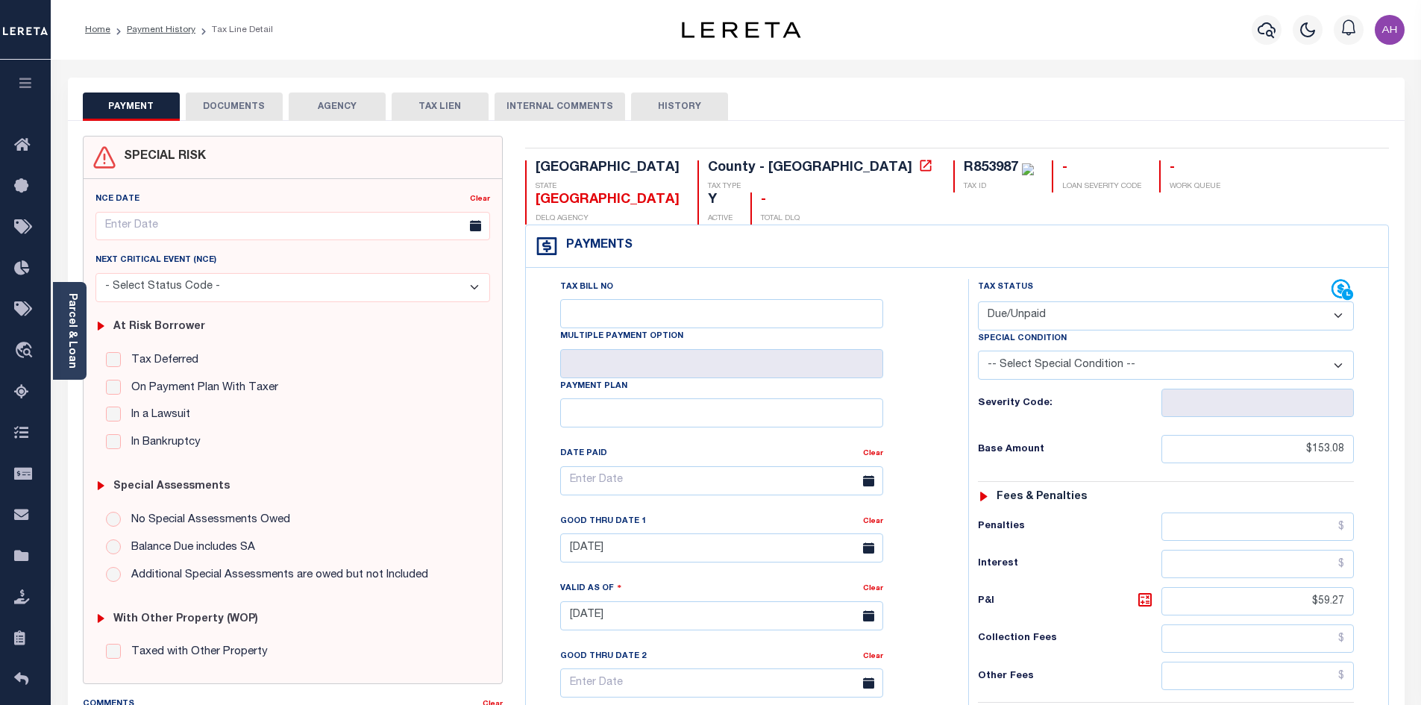
click at [1072, 301] on select "- Select Status Code - Open Due/Unpaid Paid Incomplete No Tax Due Internal Refu…" at bounding box center [1166, 315] width 376 height 29
click at [1074, 225] on div "Payments Warning! Search Status is not "Completed", amounts can not be keyed." at bounding box center [957, 246] width 862 height 43
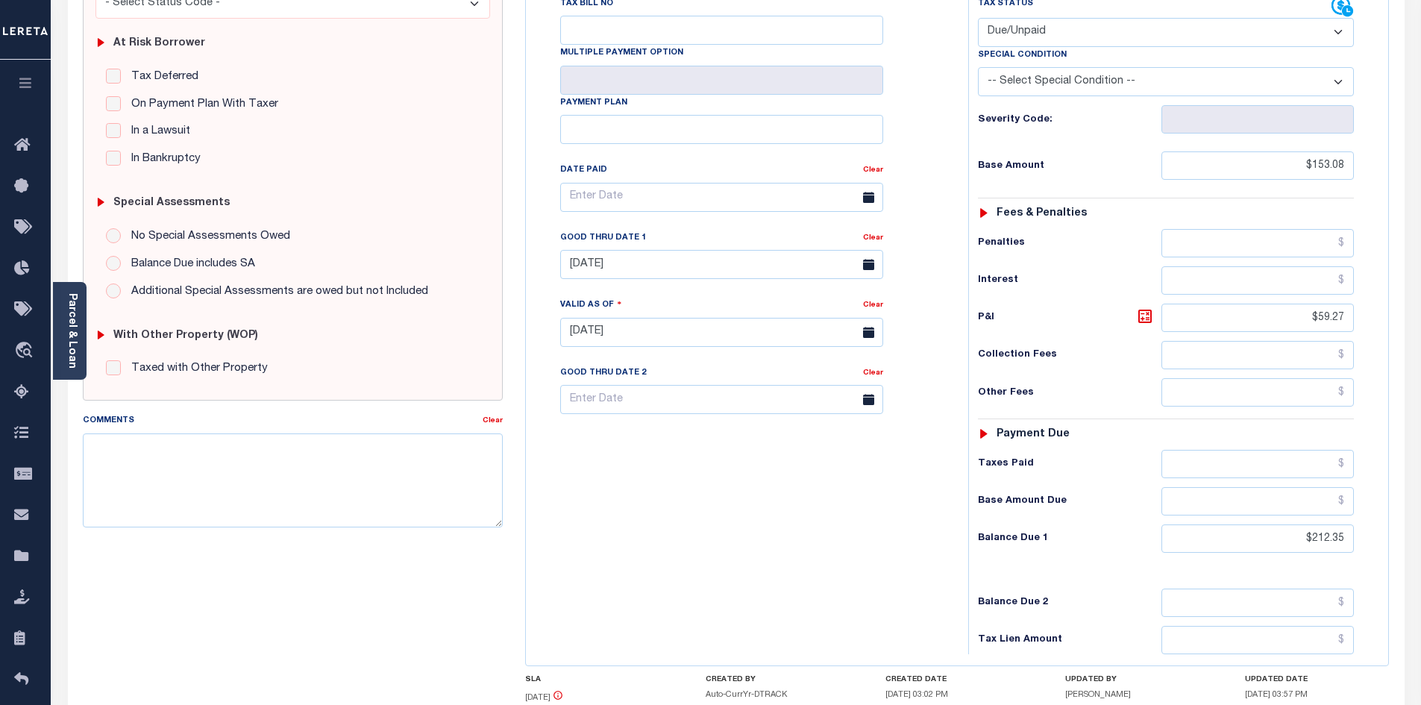
scroll to position [373, 0]
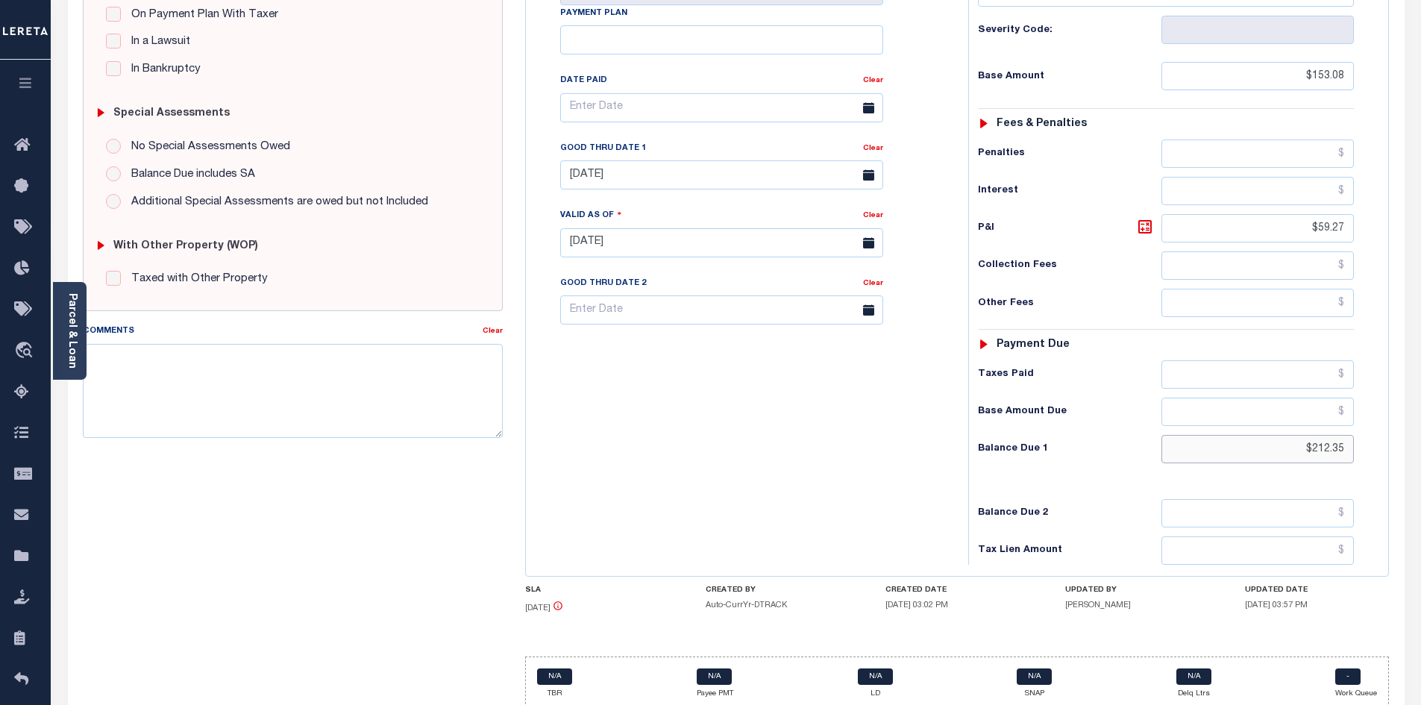
drag, startPoint x: 1287, startPoint y: 419, endPoint x: 1409, endPoint y: 414, distance: 122.4
click at [1409, 414] on div "PAYMENT DOCUMENTS AGENCY DELINQUENT PAYEE" at bounding box center [736, 229] width 1359 height 1049
type input "$215.93"
type input "10/01/2025"
click at [1152, 218] on icon at bounding box center [1145, 227] width 18 height 18
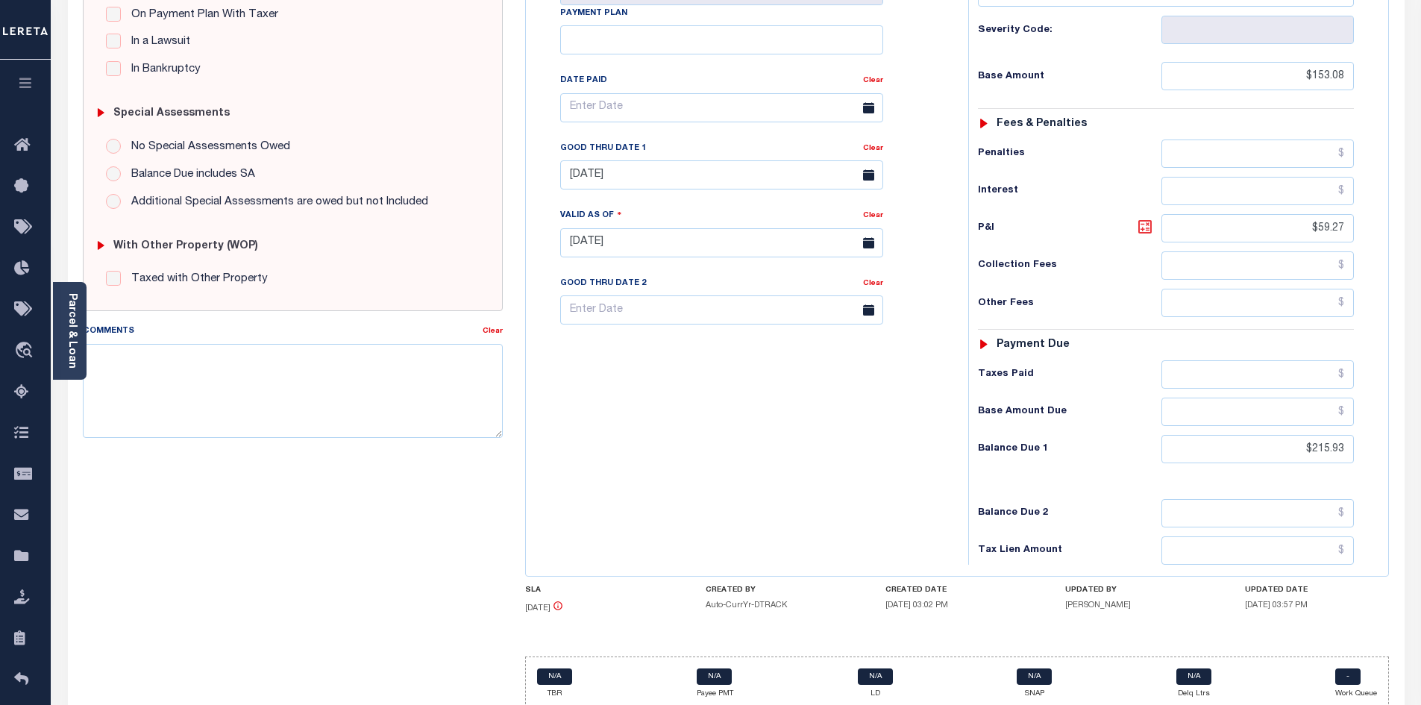
type input "$62.85"
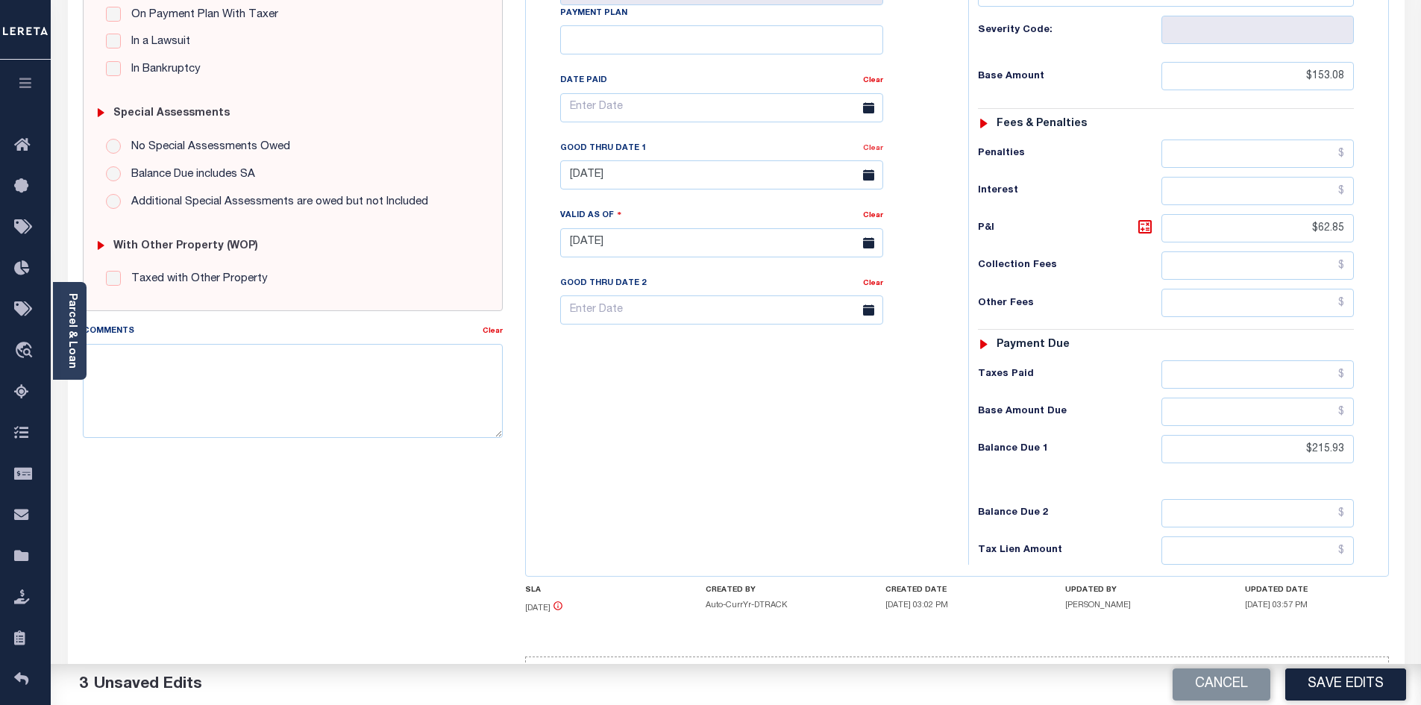
click at [873, 140] on div "Clear" at bounding box center [873, 150] width 20 height 21
click at [878, 145] on link "Clear" at bounding box center [873, 148] width 20 height 7
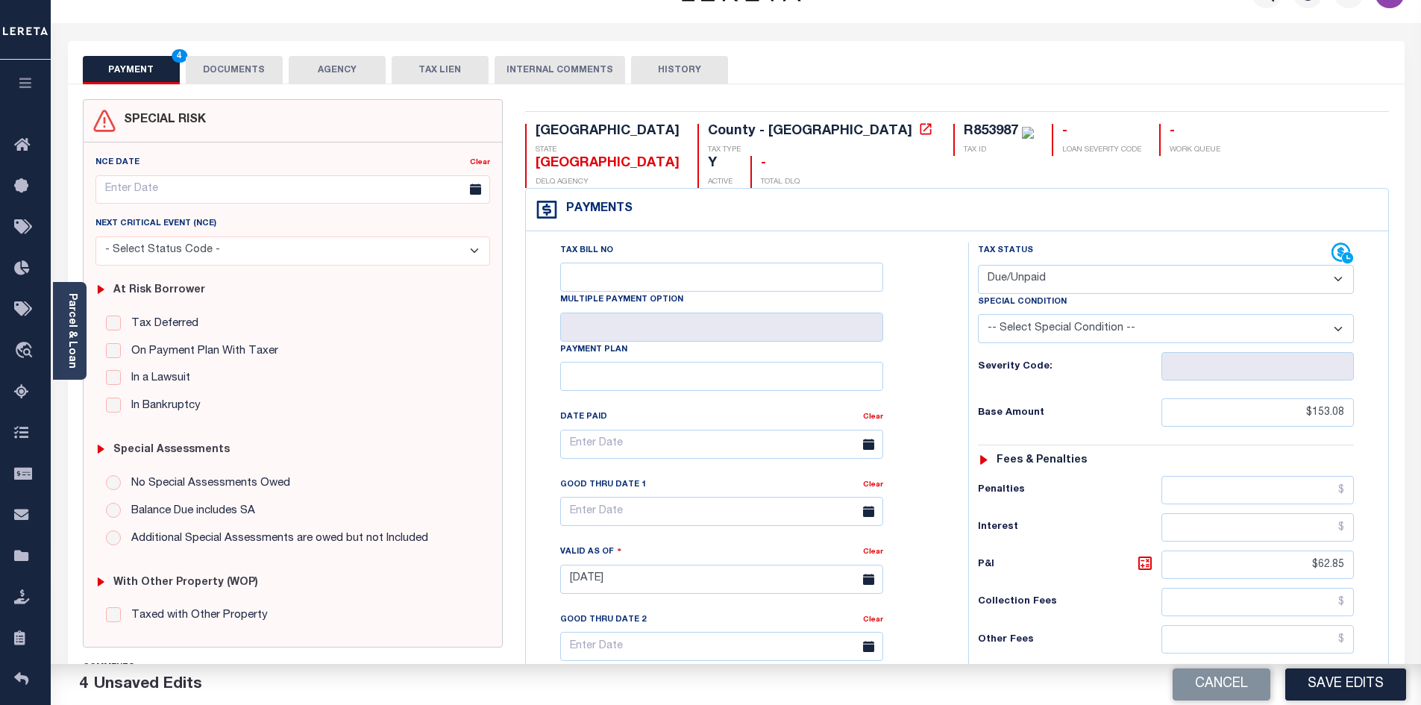
scroll to position [0, 0]
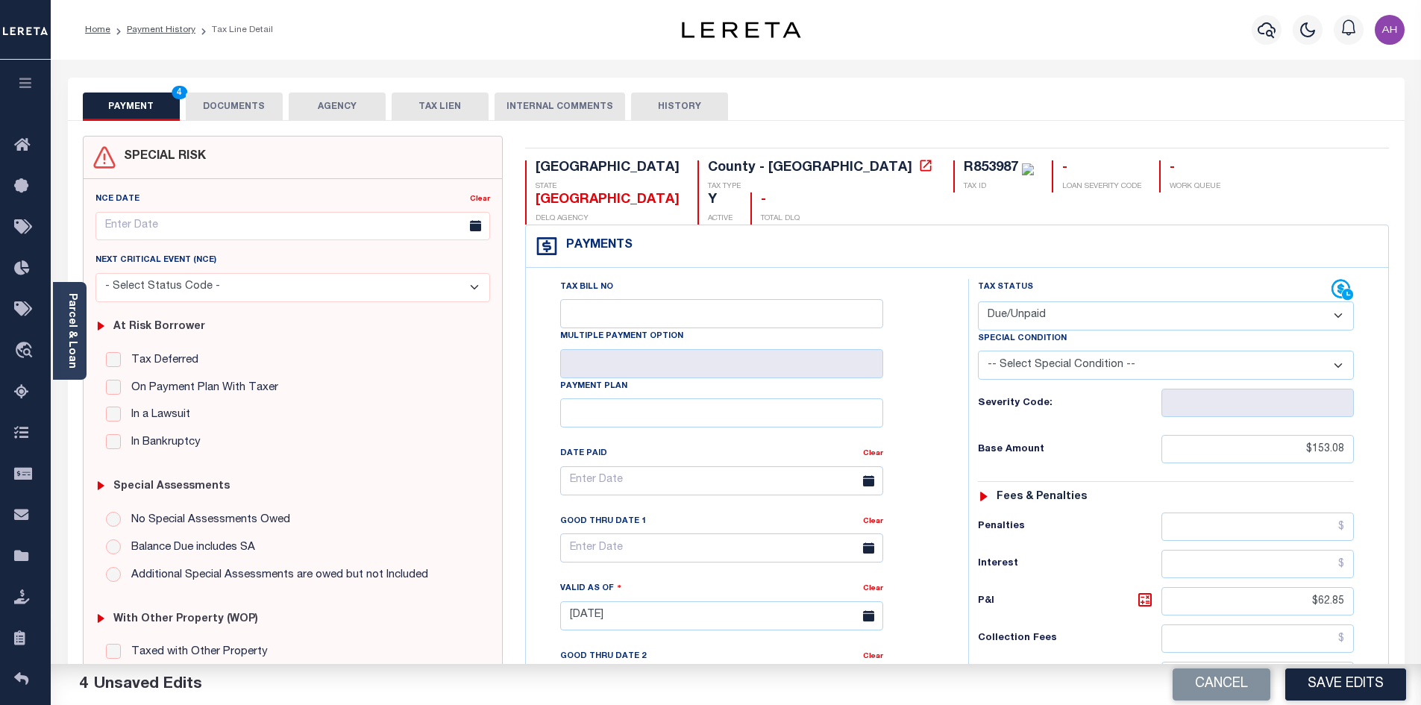
click at [201, 97] on button "DOCUMENTS" at bounding box center [234, 107] width 97 height 28
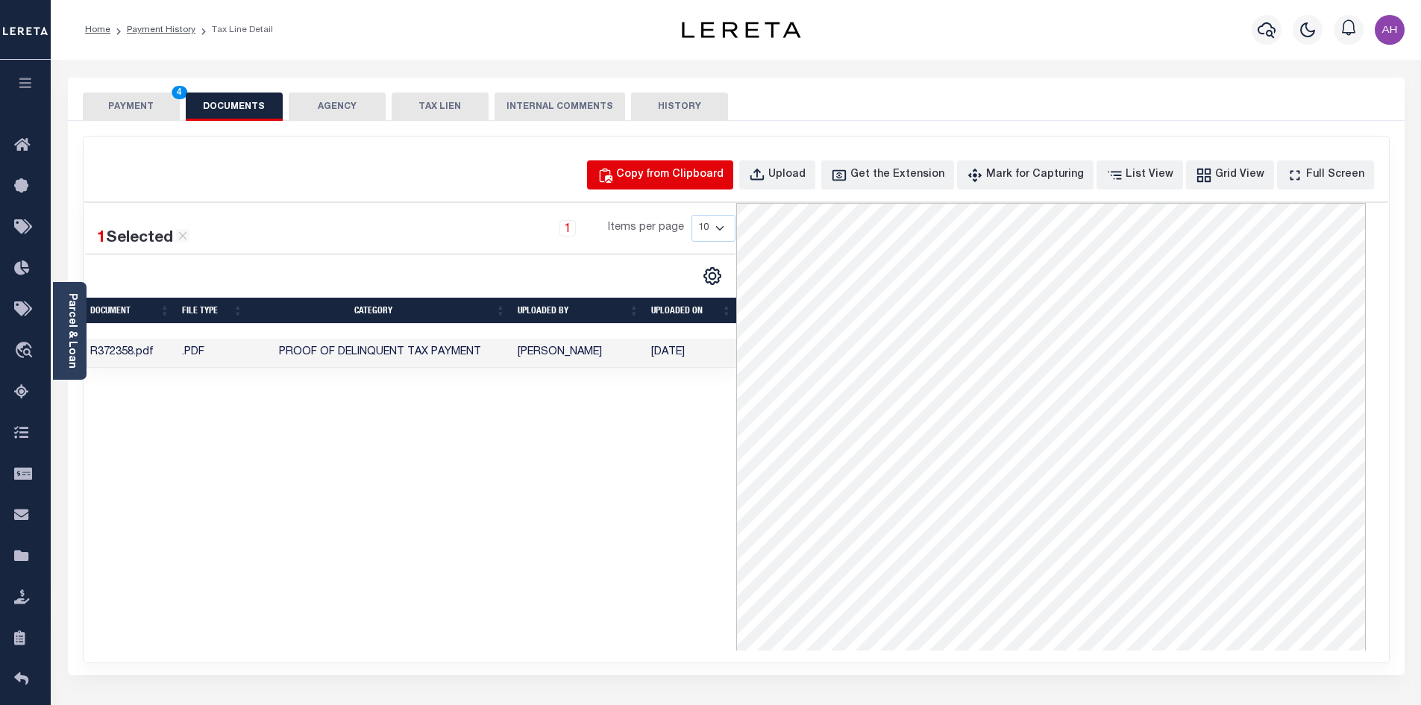
click at [674, 173] on div "Copy from Clipboard" at bounding box center [669, 175] width 107 height 16
select select "POP"
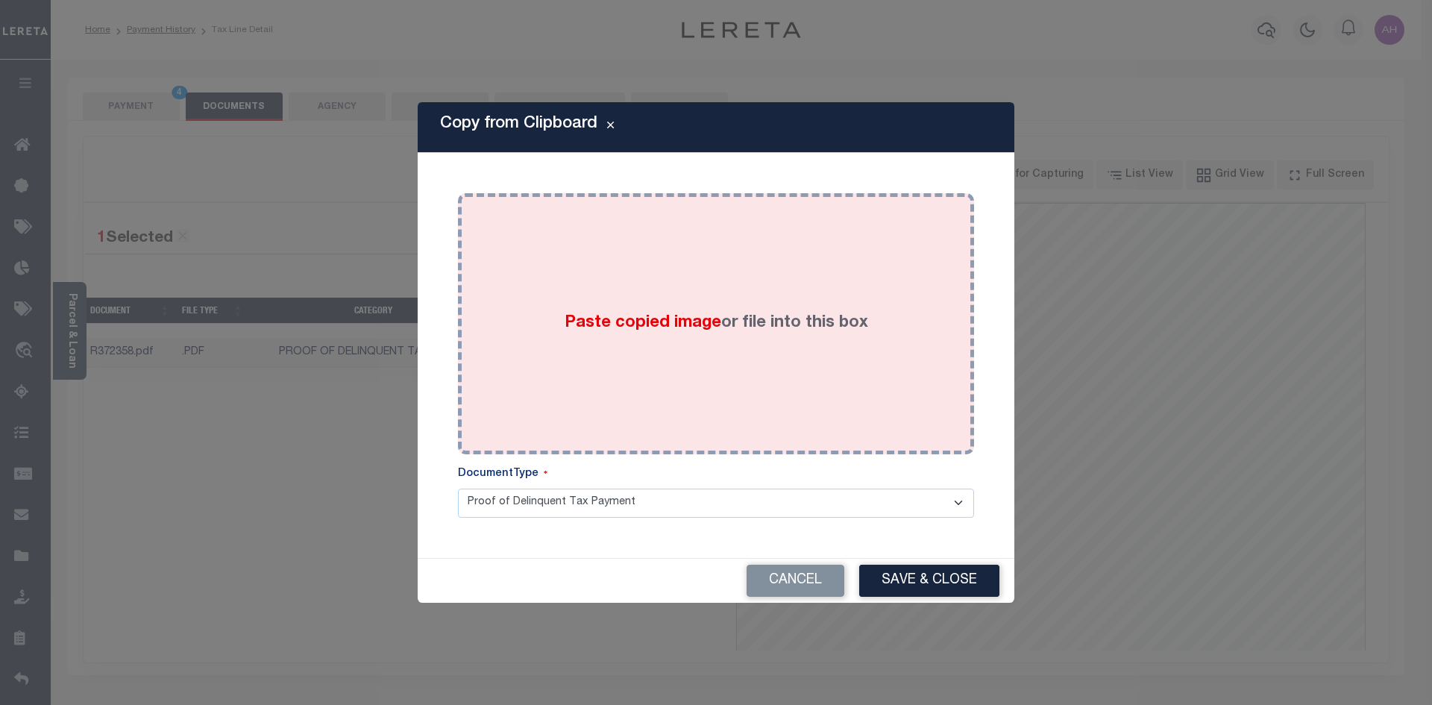
click at [666, 330] on span "Paste copied image" at bounding box center [643, 323] width 157 height 16
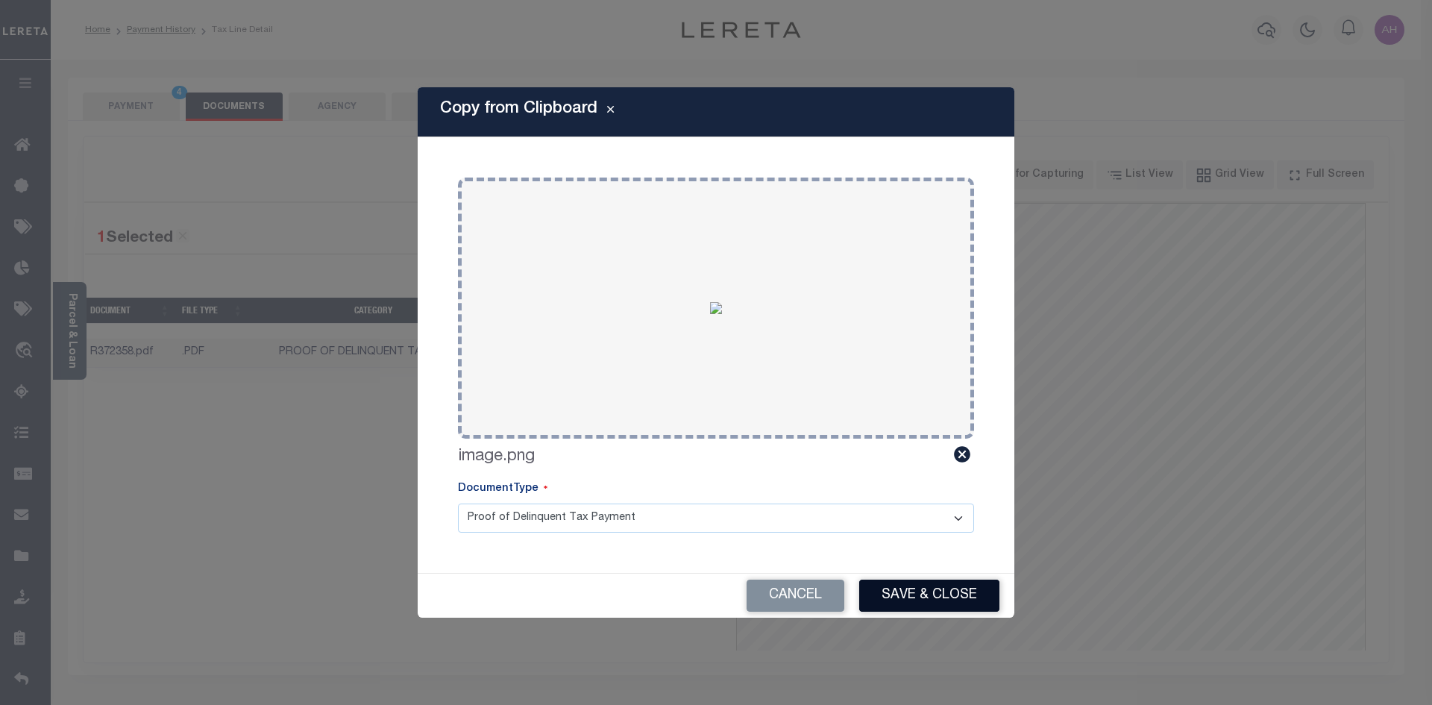
click at [918, 597] on button "Save & Close" at bounding box center [929, 596] width 140 height 32
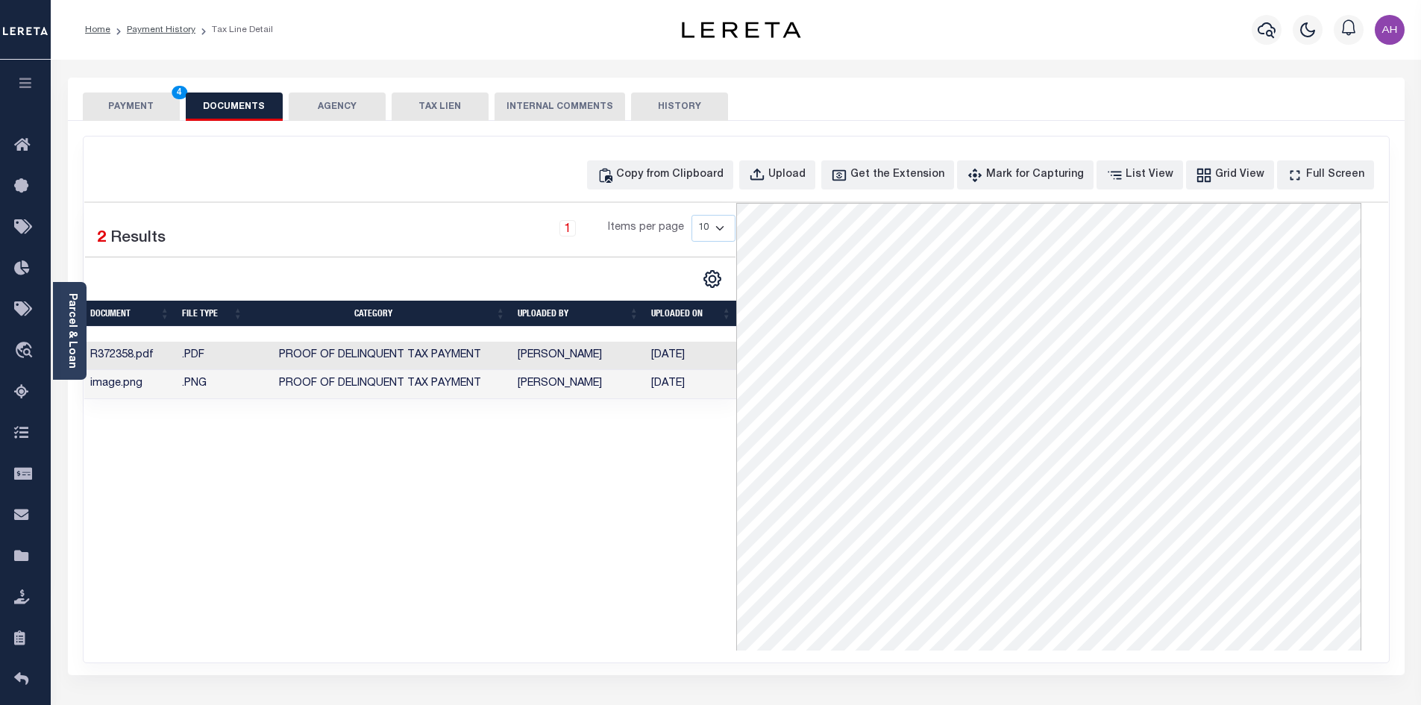
click at [149, 113] on button "PAYMENT 4" at bounding box center [131, 107] width 97 height 28
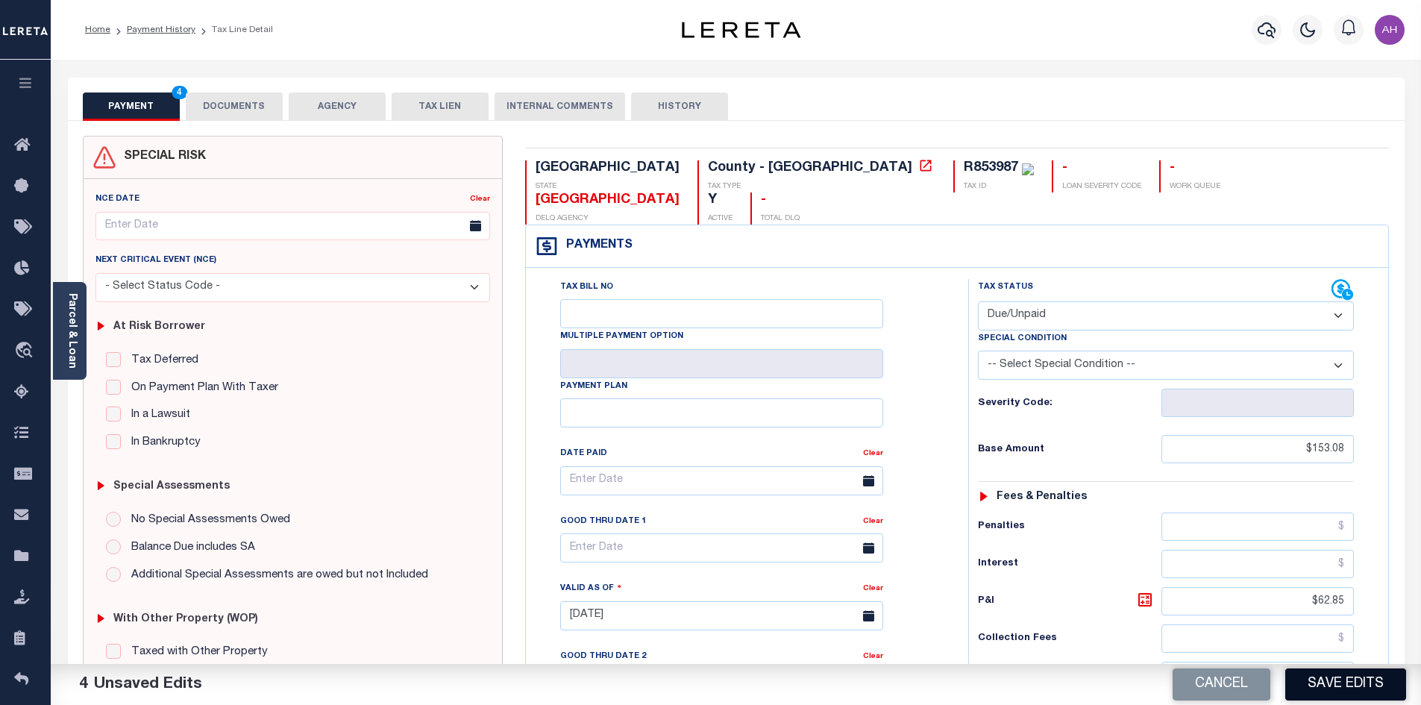
click at [1355, 684] on button "Save Edits" at bounding box center [1346, 684] width 121 height 32
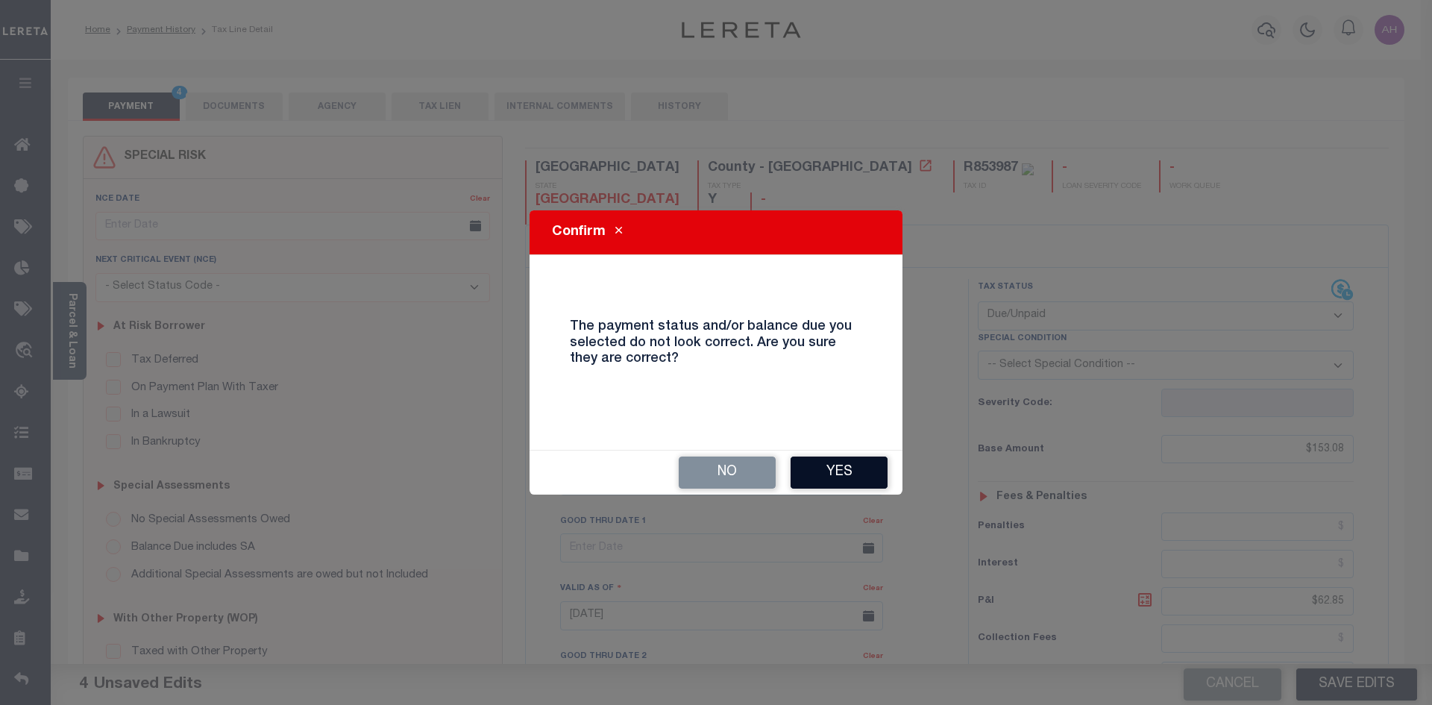
click at [826, 473] on button "Yes" at bounding box center [839, 473] width 97 height 32
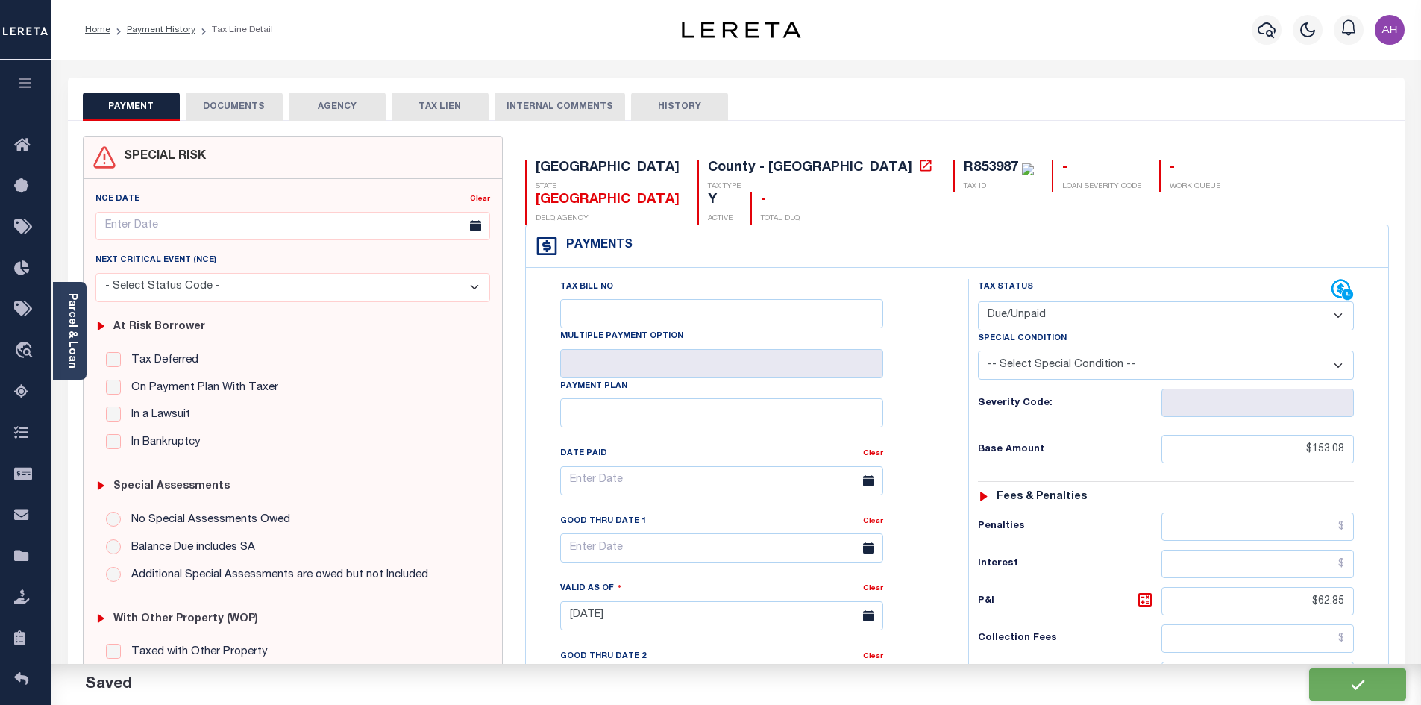
checkbox input "false"
type input "$153.08"
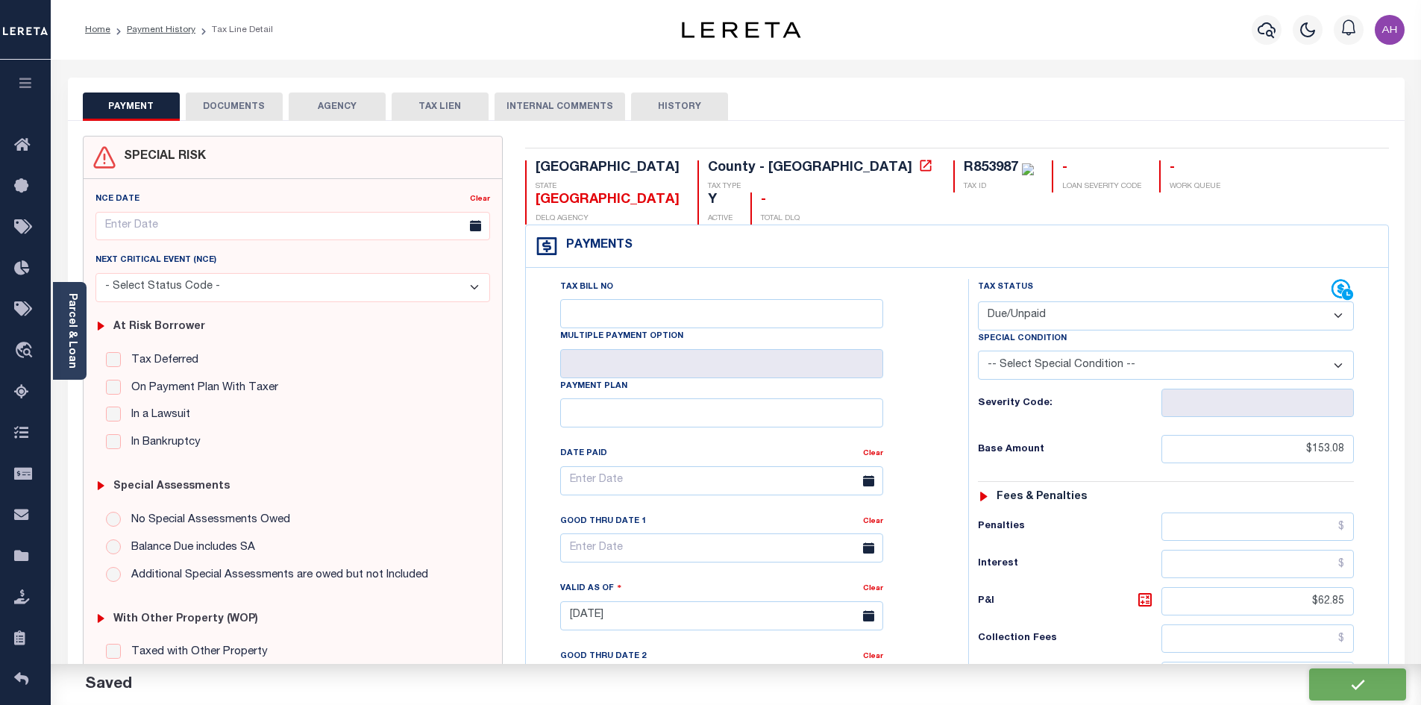
type input "$62.85"
type input "$215.93"
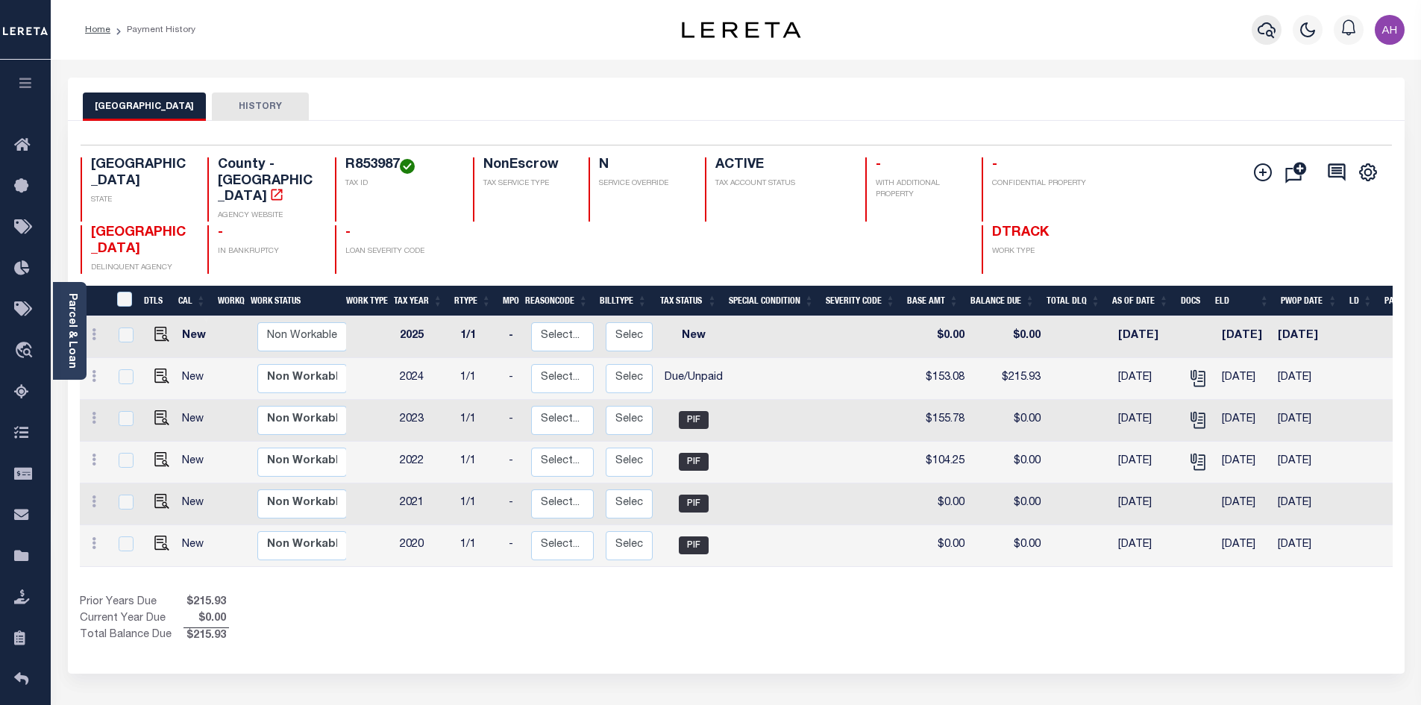
click at [1266, 36] on icon "button" at bounding box center [1267, 30] width 18 height 18
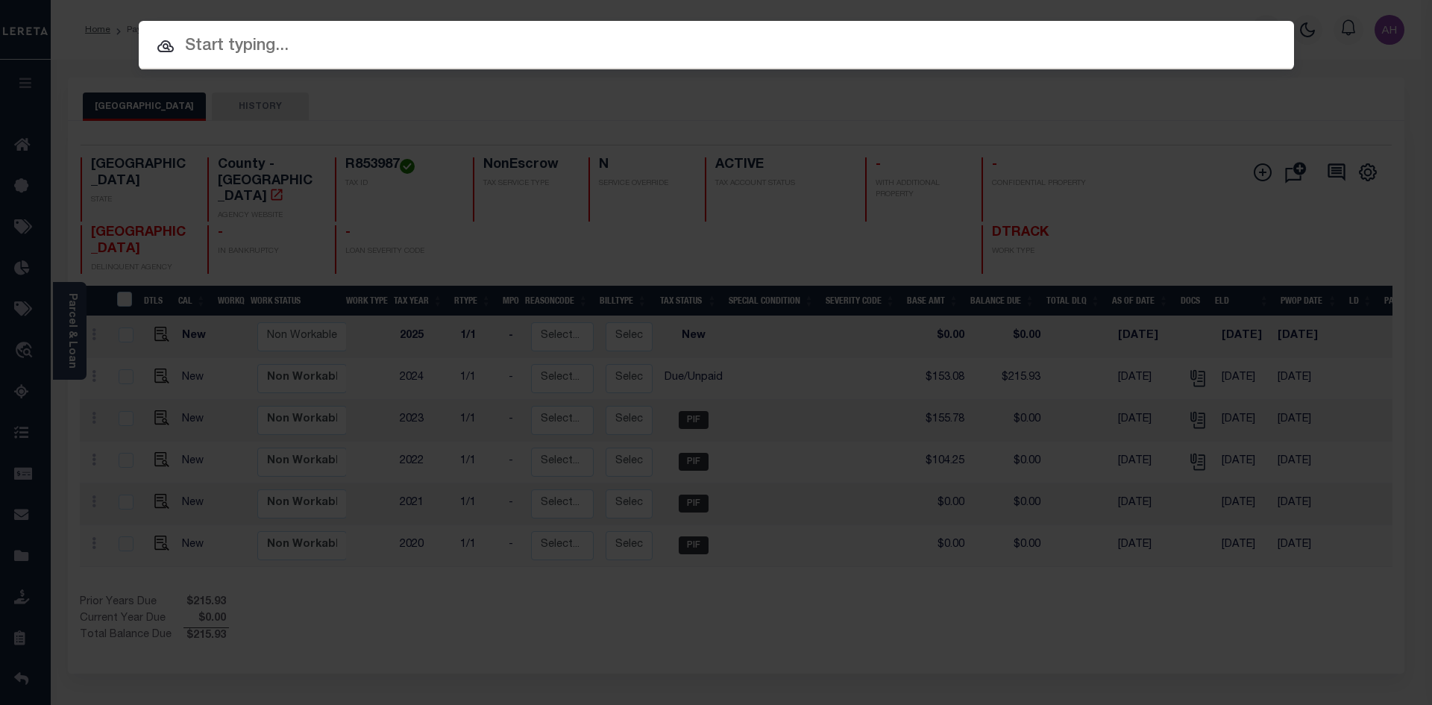
paste input "3423013969"
type input "3423013969"
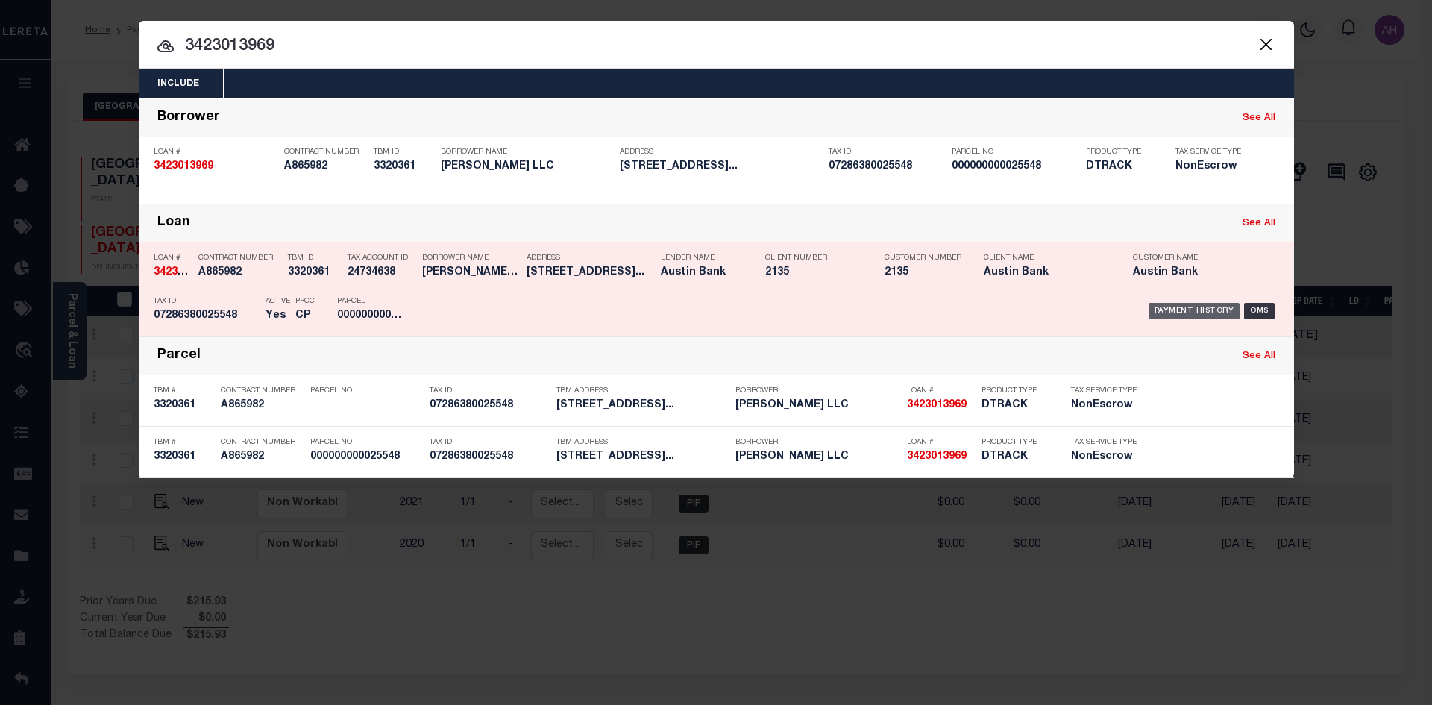
click at [1197, 308] on div "Payment History" at bounding box center [1195, 311] width 92 height 16
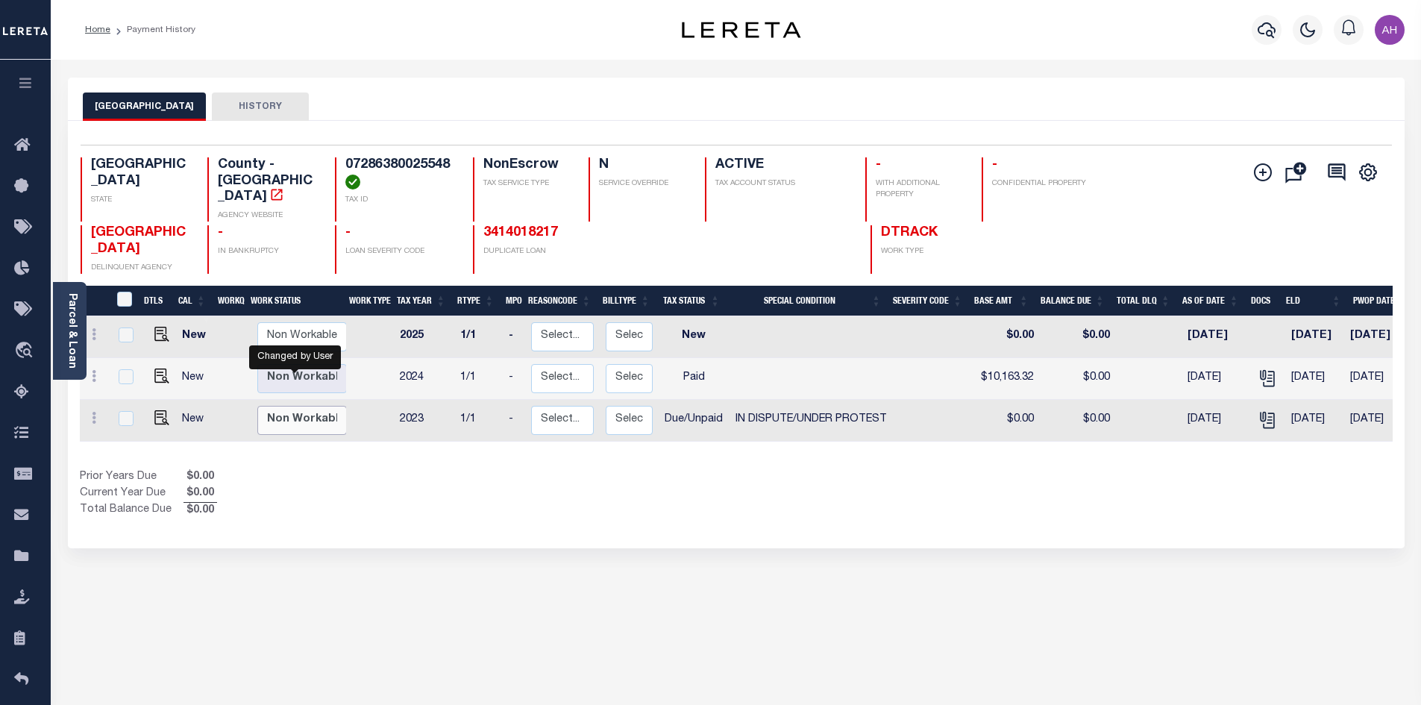
click at [302, 406] on select "Non Workable Workable" at bounding box center [302, 420] width 90 height 29
checkbox input "true"
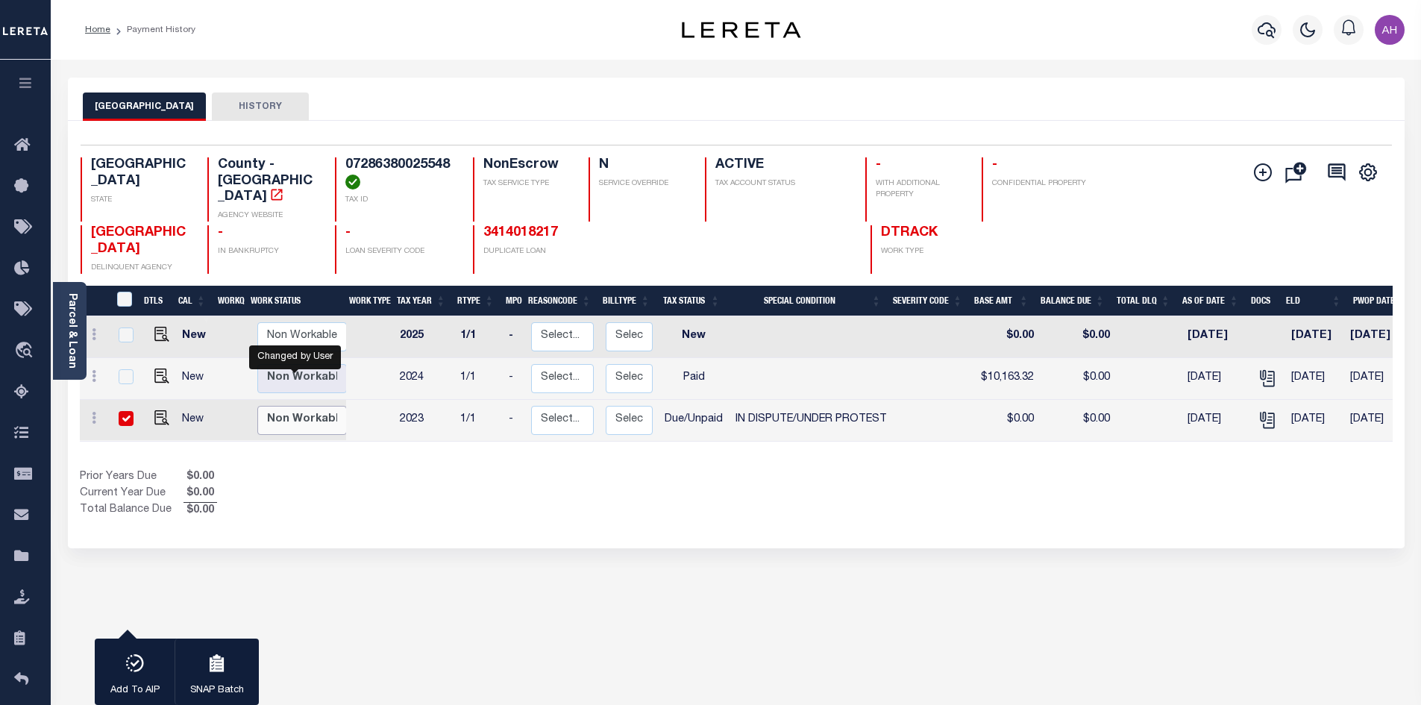
select select "false"
click at [257, 406] on select "Non Workable Workable" at bounding box center [302, 420] width 90 height 29
checkbox input "false"
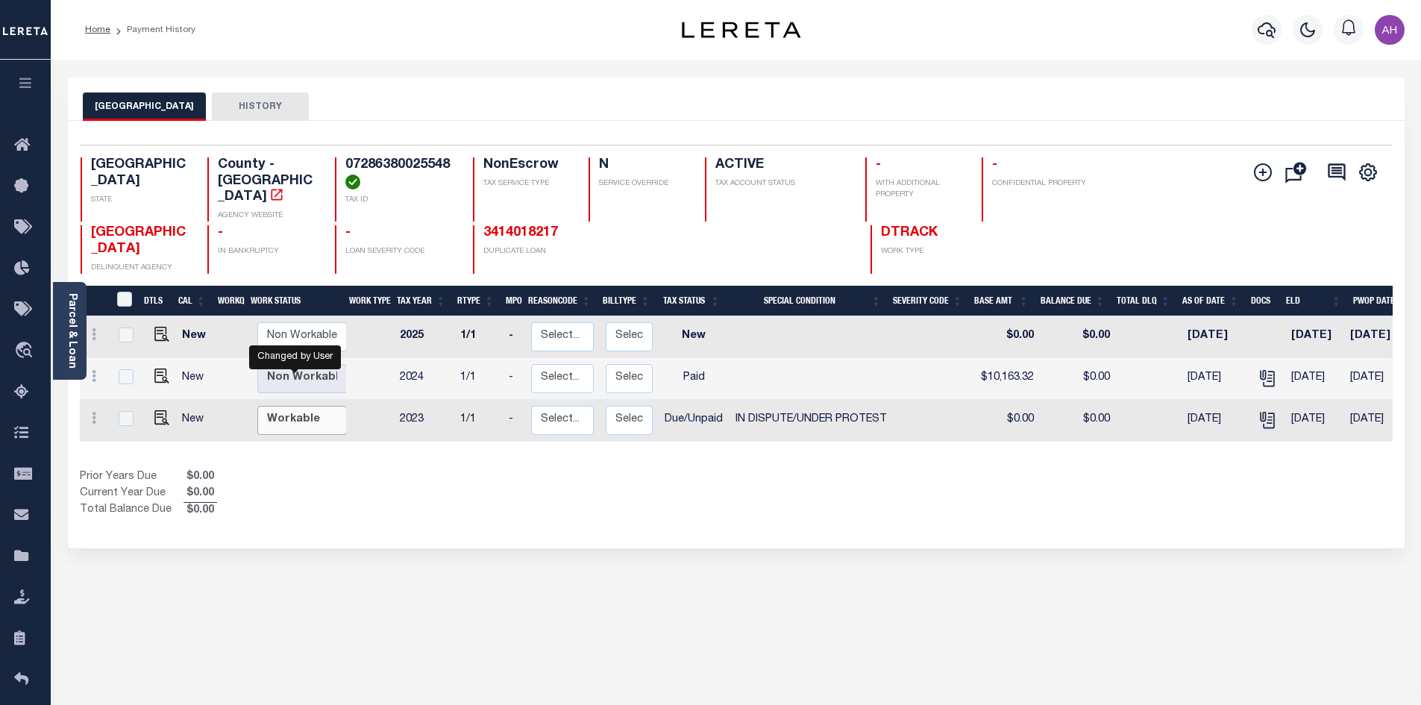
click at [286, 406] on select "Non Workable Workable" at bounding box center [302, 420] width 90 height 29
checkbox input "true"
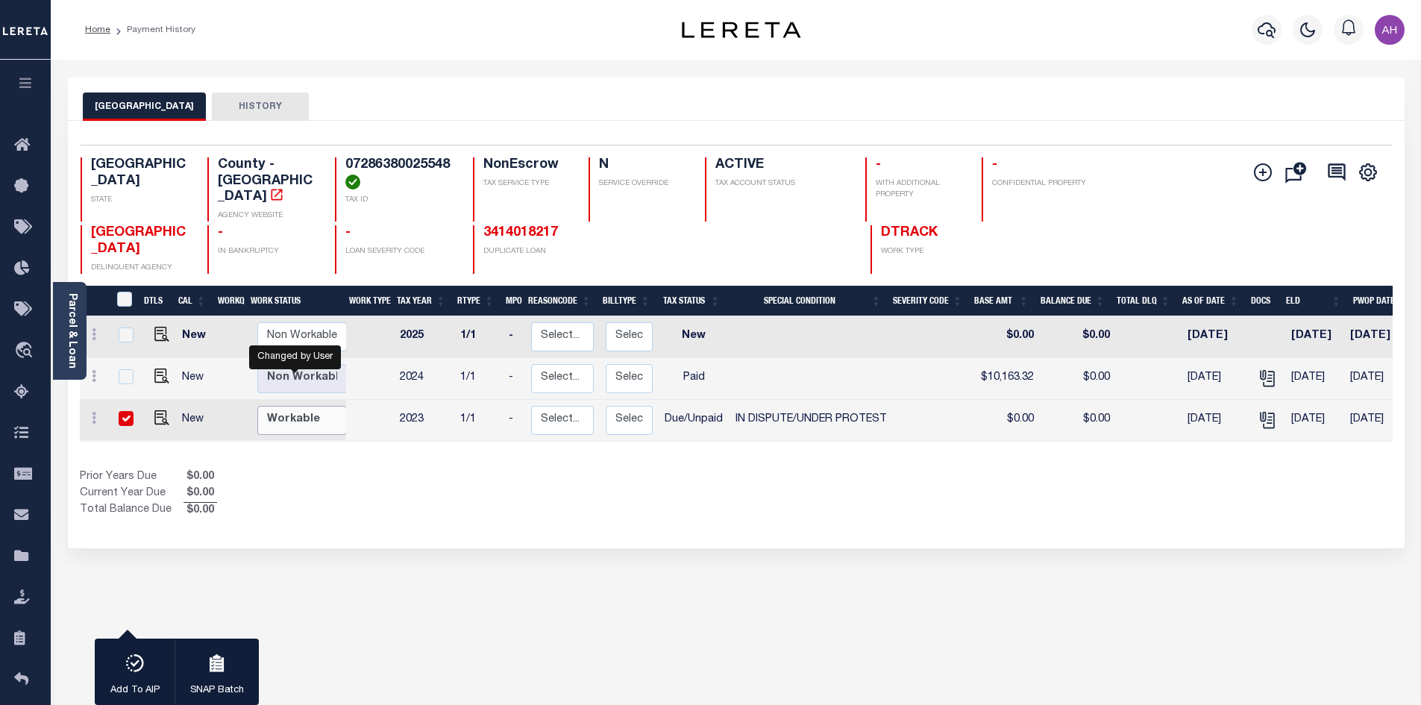
select select "true"
click at [257, 406] on select "Non Workable Workable" at bounding box center [302, 420] width 90 height 29
checkbox input "false"
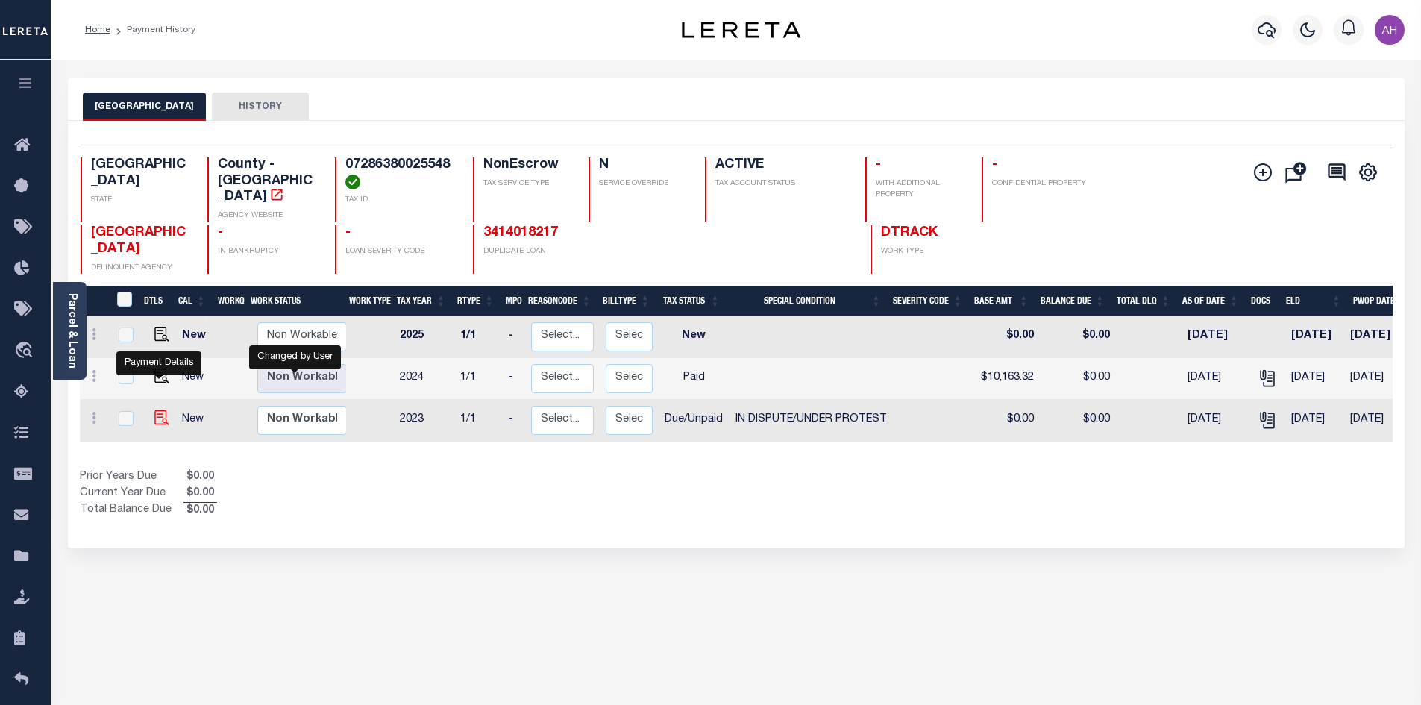
click at [157, 410] on img "" at bounding box center [161, 417] width 15 height 15
checkbox input "true"
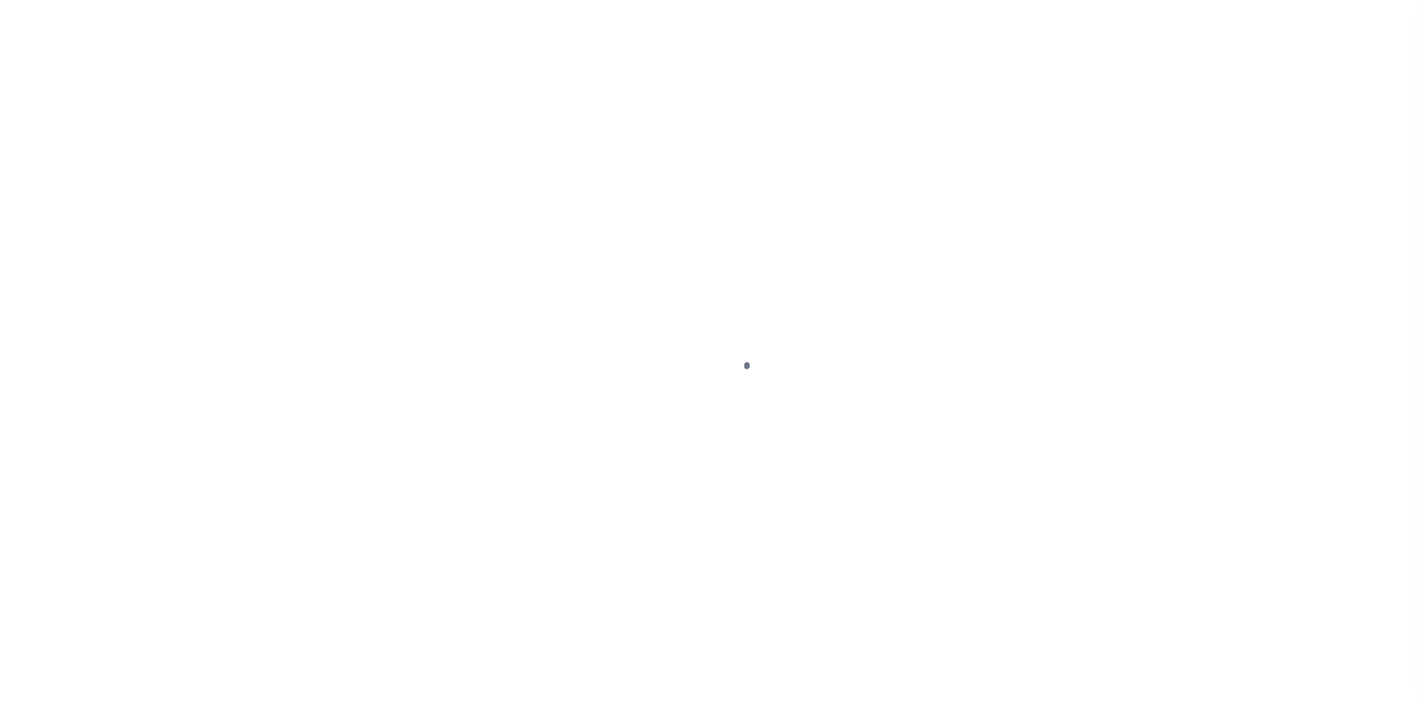
select select "DUE"
select select "14"
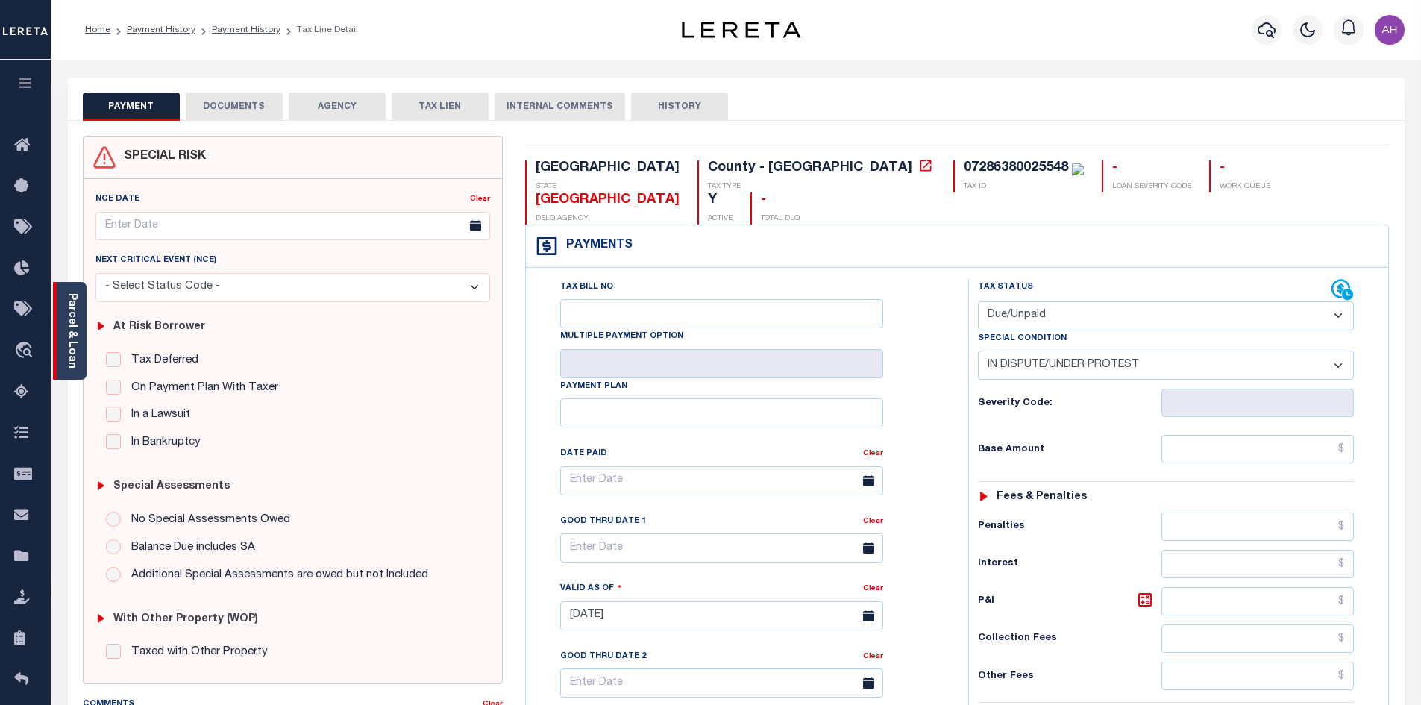
click at [71, 330] on link "Parcel & Loan" at bounding box center [71, 330] width 10 height 75
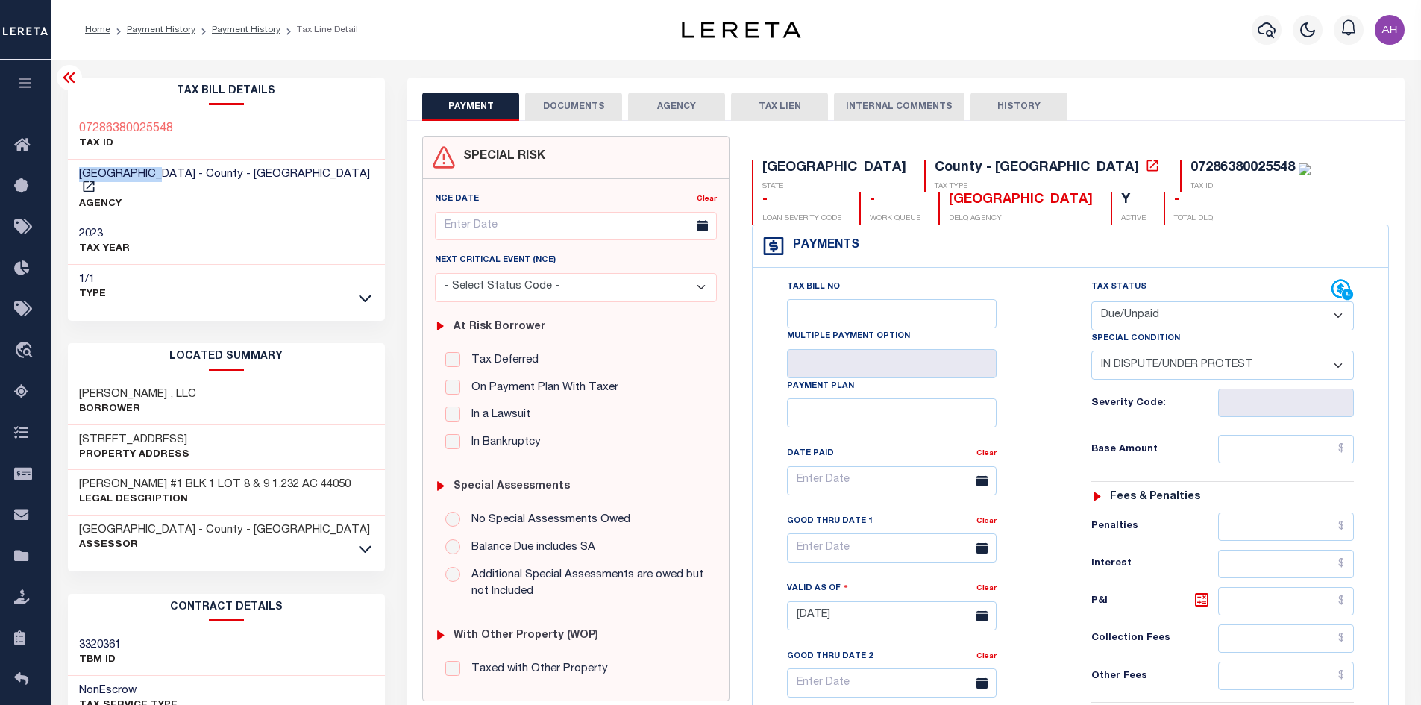
drag, startPoint x: 160, startPoint y: 172, endPoint x: 55, endPoint y: 172, distance: 105.2
click at [55, 172] on div "Parcel & Loan Tax Bill Details 07286380025548 TAX ID" at bounding box center [736, 595] width 1371 height 1071
copy span "[GEOGRAPHIC_DATA]"
click at [251, 31] on link "Payment History" at bounding box center [246, 29] width 69 height 9
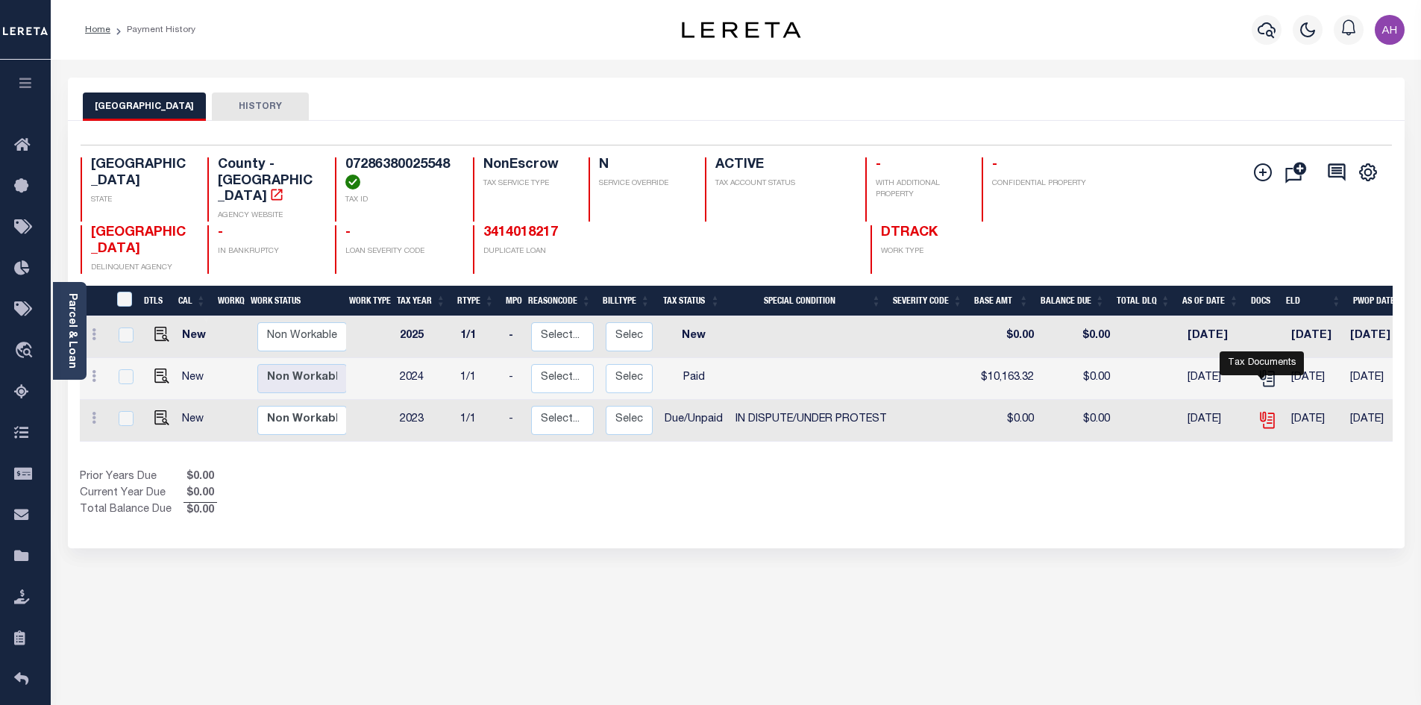
click at [1269, 413] on icon "" at bounding box center [1268, 421] width 11 height 16
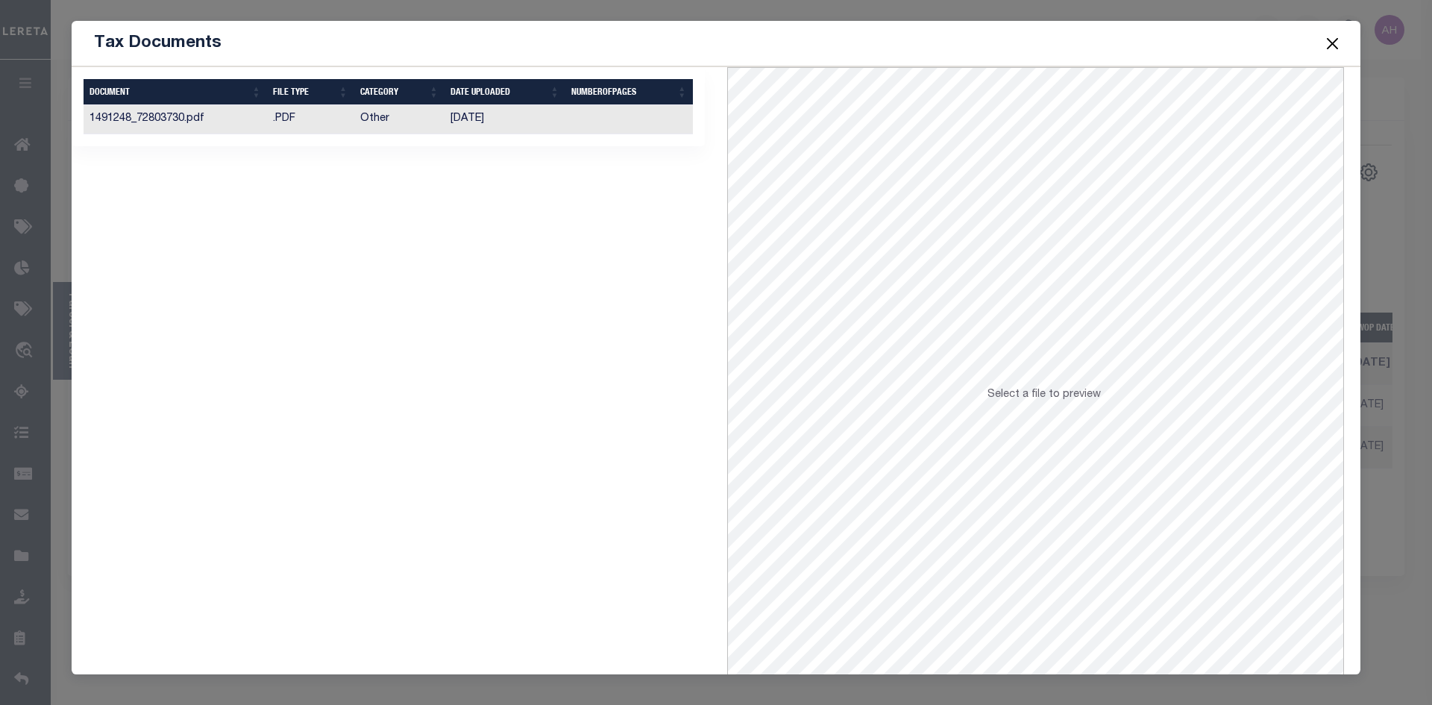
click at [363, 120] on td "Other" at bounding box center [399, 119] width 91 height 29
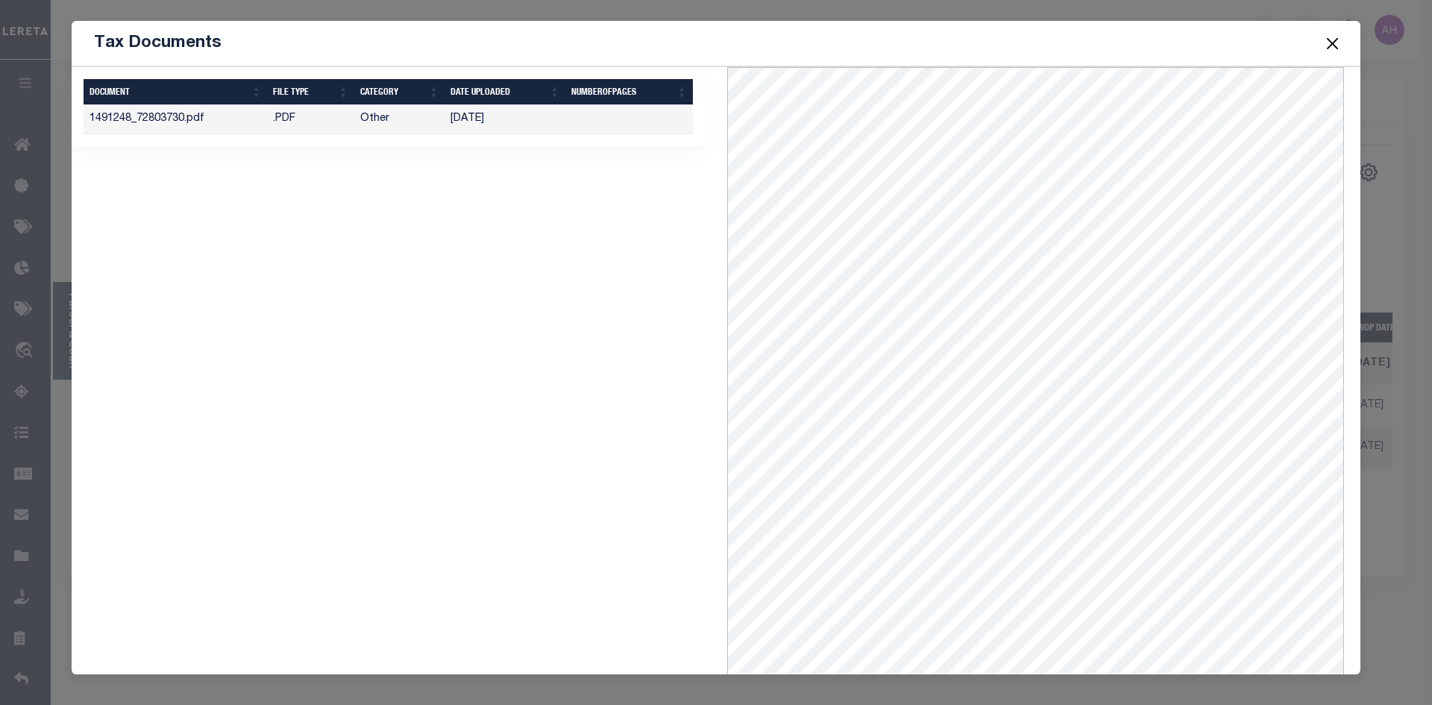
click at [1338, 40] on button "Close" at bounding box center [1333, 43] width 19 height 19
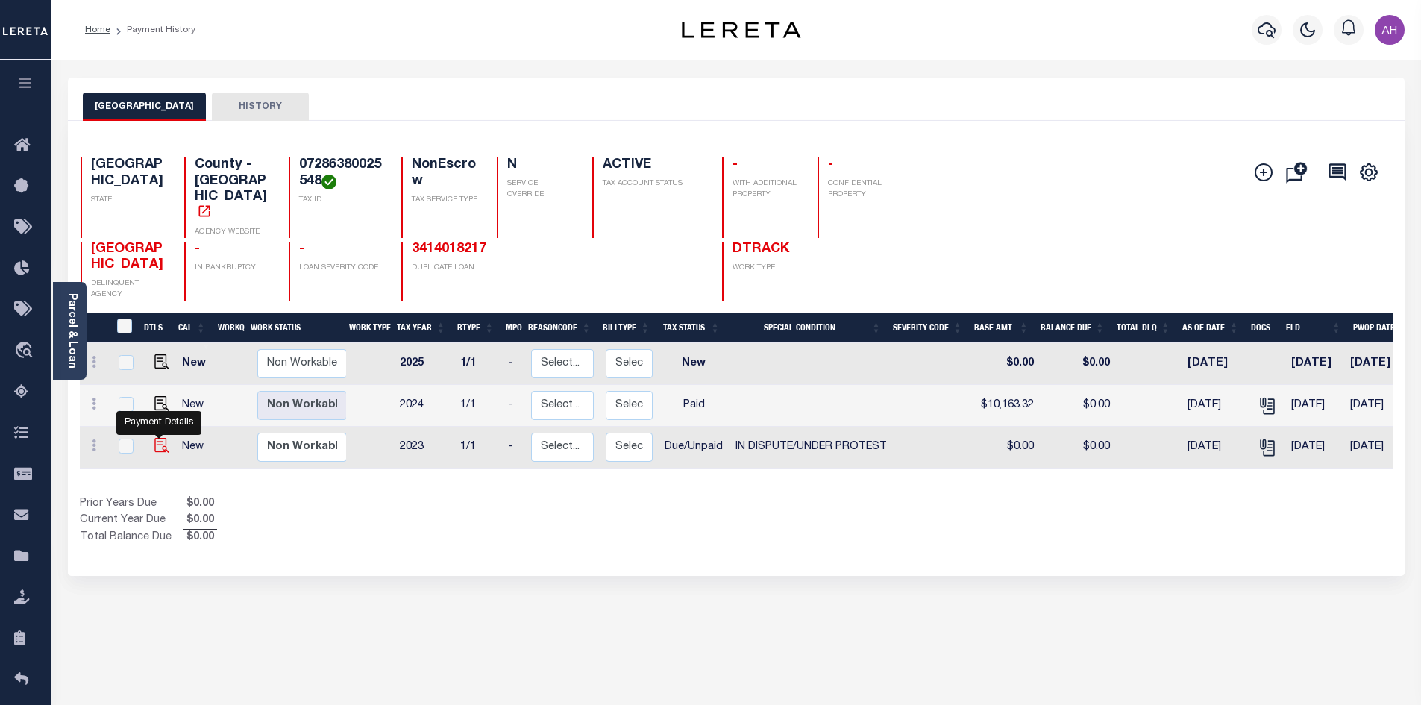
click at [160, 451] on img "" at bounding box center [161, 445] width 15 height 15
checkbox input "true"
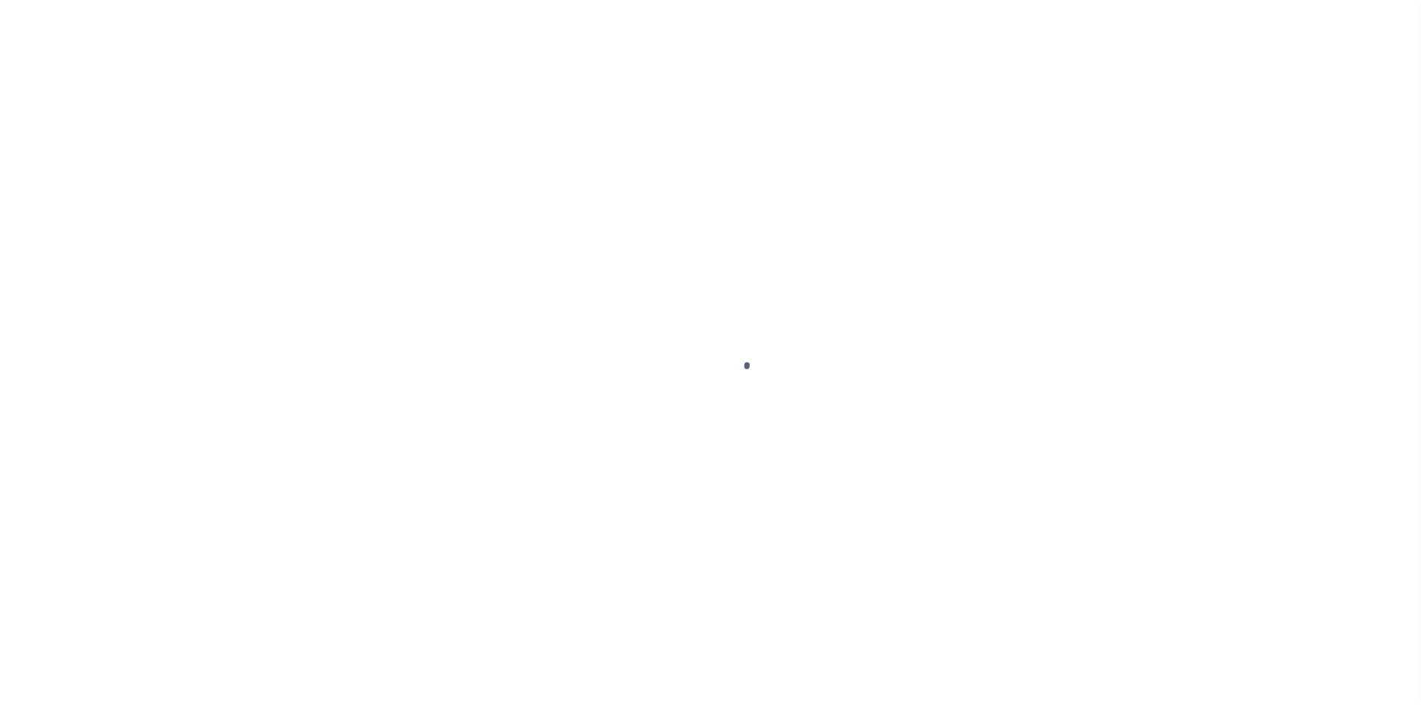
select select "DUE"
select select "14"
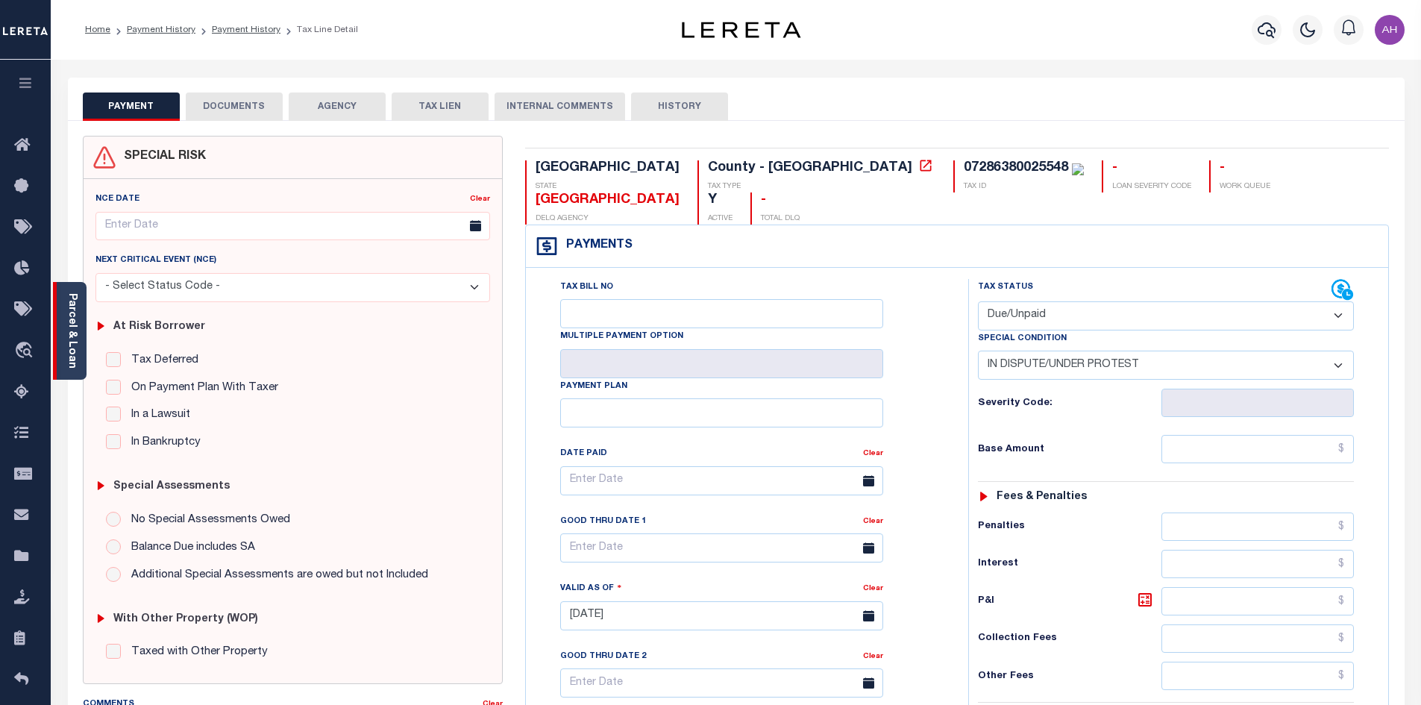
click at [75, 339] on link "Parcel & Loan" at bounding box center [71, 330] width 10 height 75
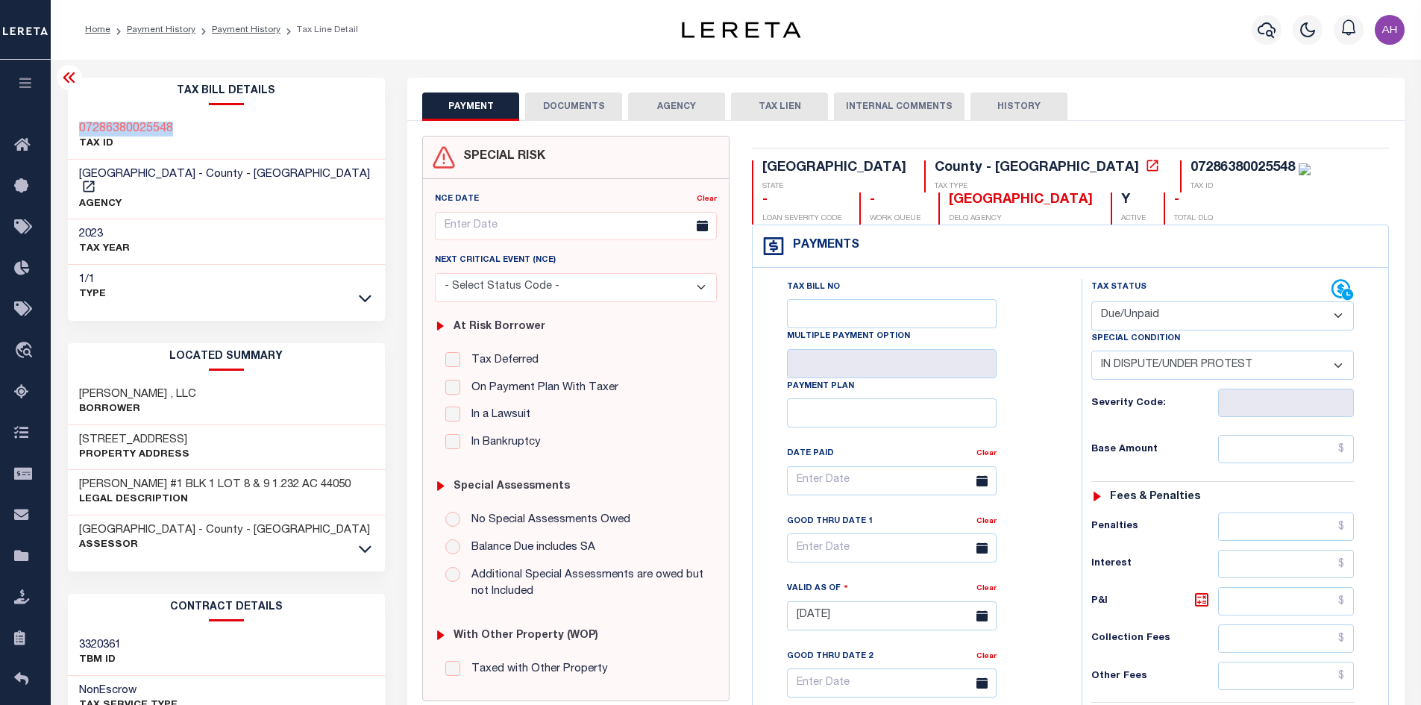
drag, startPoint x: 192, startPoint y: 122, endPoint x: 75, endPoint y: 122, distance: 117.1
click at [75, 122] on div "07286380025548 TAX ID" at bounding box center [227, 137] width 318 height 46
copy h3 "07286380025548"
click at [1265, 30] on icon "button" at bounding box center [1267, 30] width 18 height 18
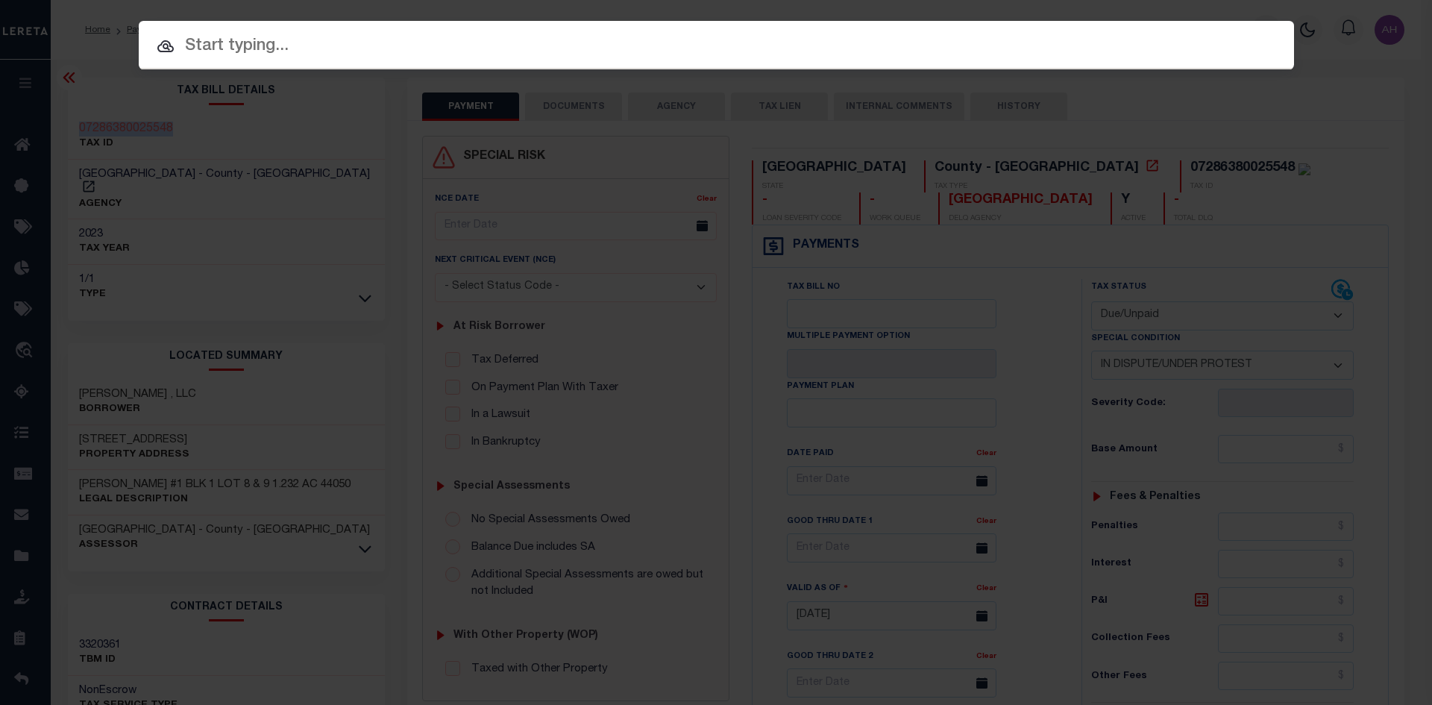
paste input "4425005489"
type input "4425005489"
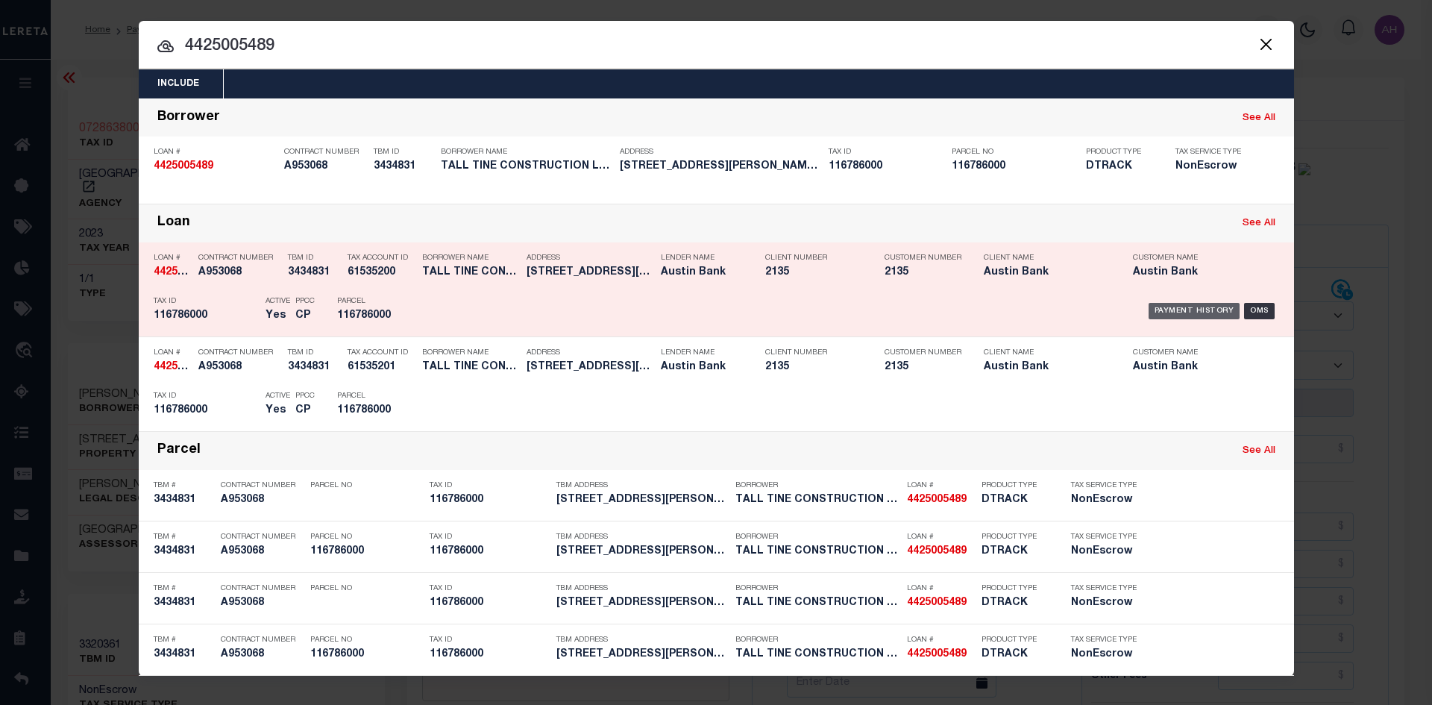
click at [1178, 311] on div "Payment History" at bounding box center [1195, 311] width 92 height 16
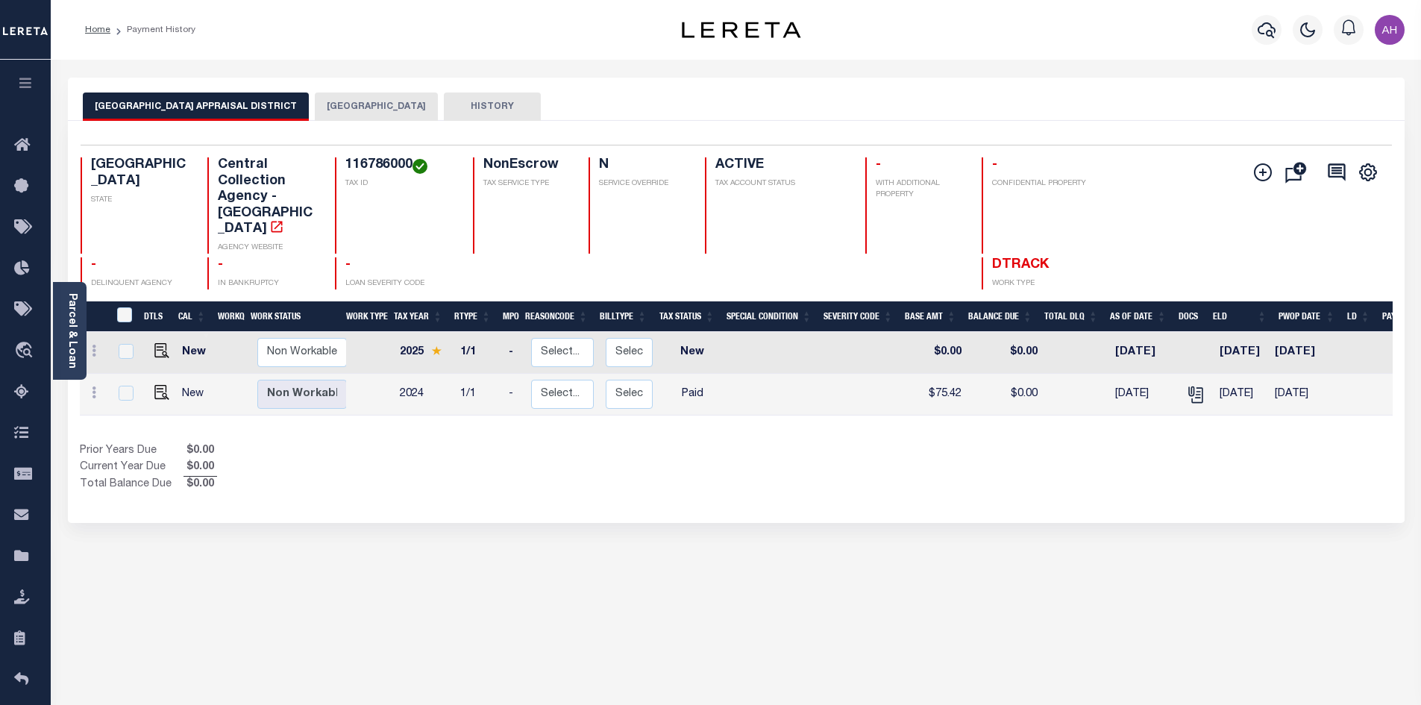
click at [366, 113] on button "[GEOGRAPHIC_DATA]" at bounding box center [376, 107] width 123 height 28
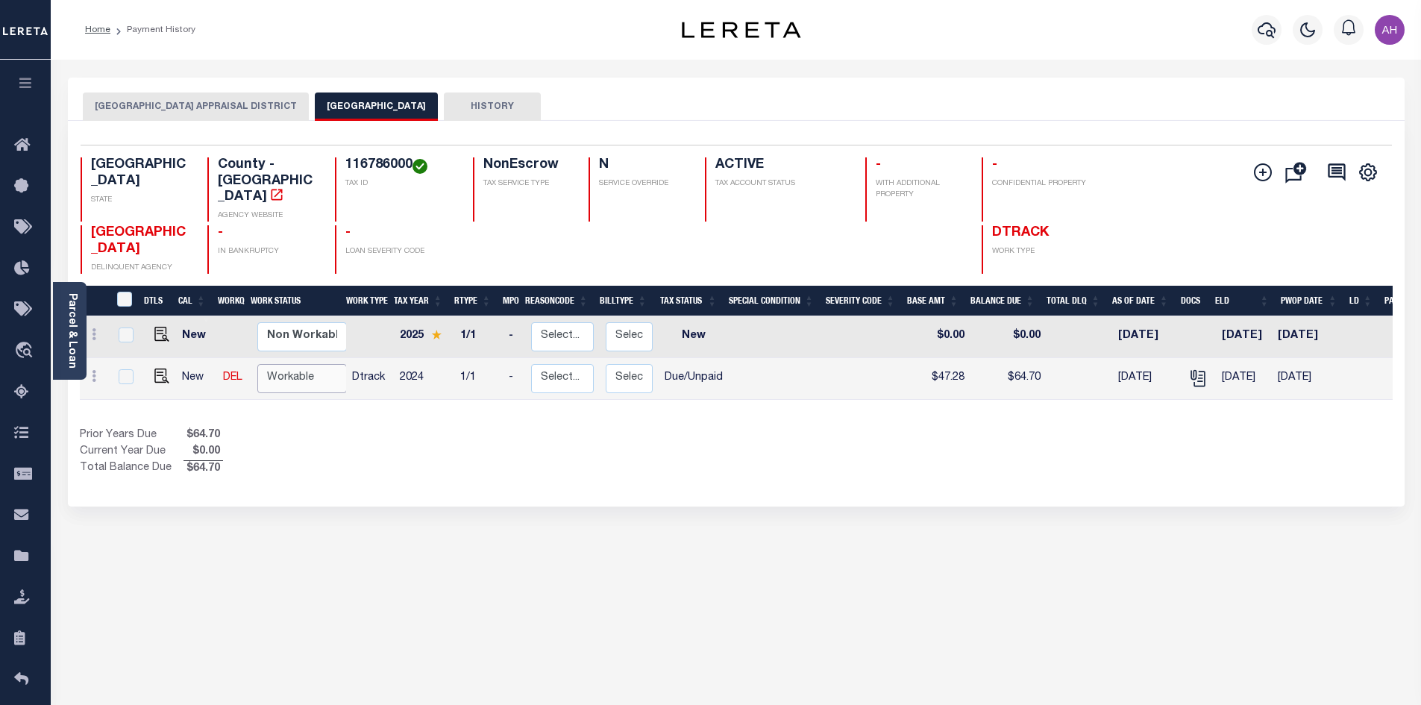
drag, startPoint x: 286, startPoint y: 366, endPoint x: 293, endPoint y: 370, distance: 7.7
click at [286, 366] on select "Non Workable Workable" at bounding box center [302, 378] width 90 height 29
checkbox input "true"
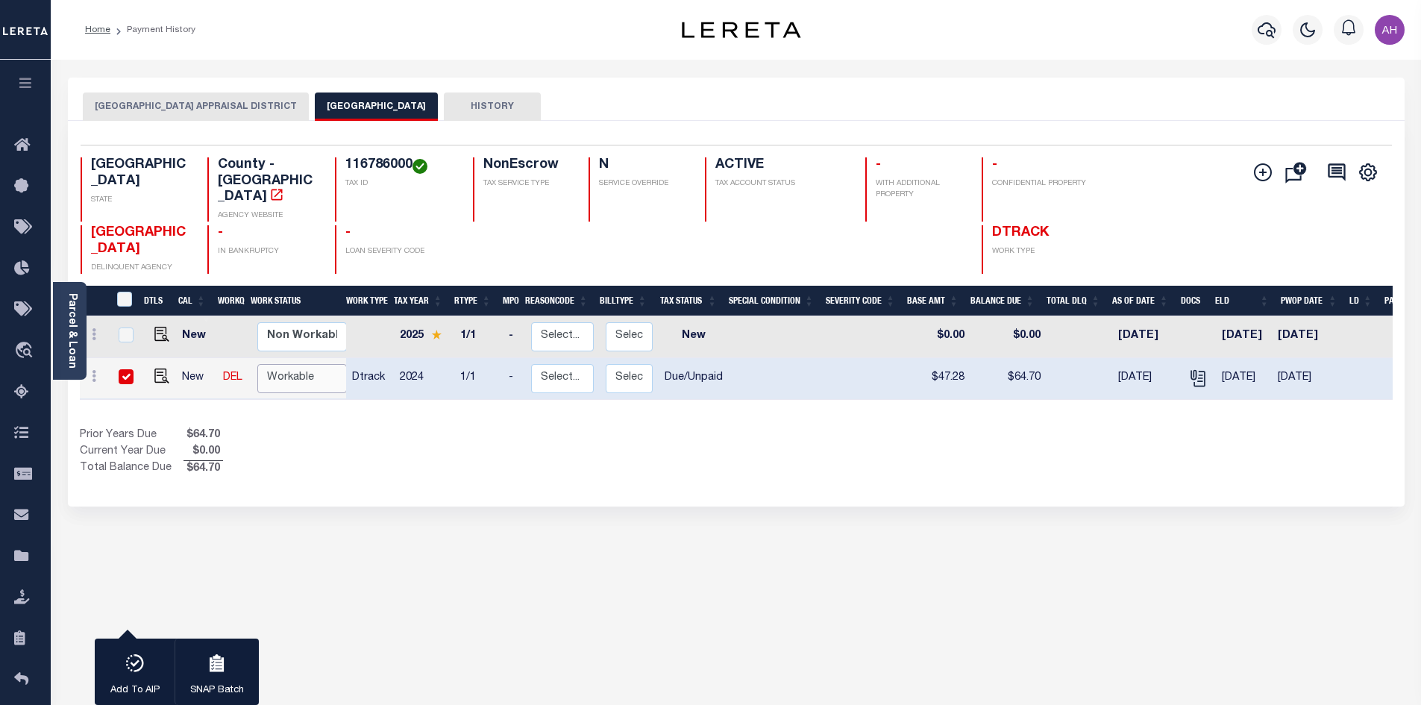
select select "true"
click at [257, 364] on select "Non Workable Workable" at bounding box center [302, 378] width 90 height 29
checkbox input "false"
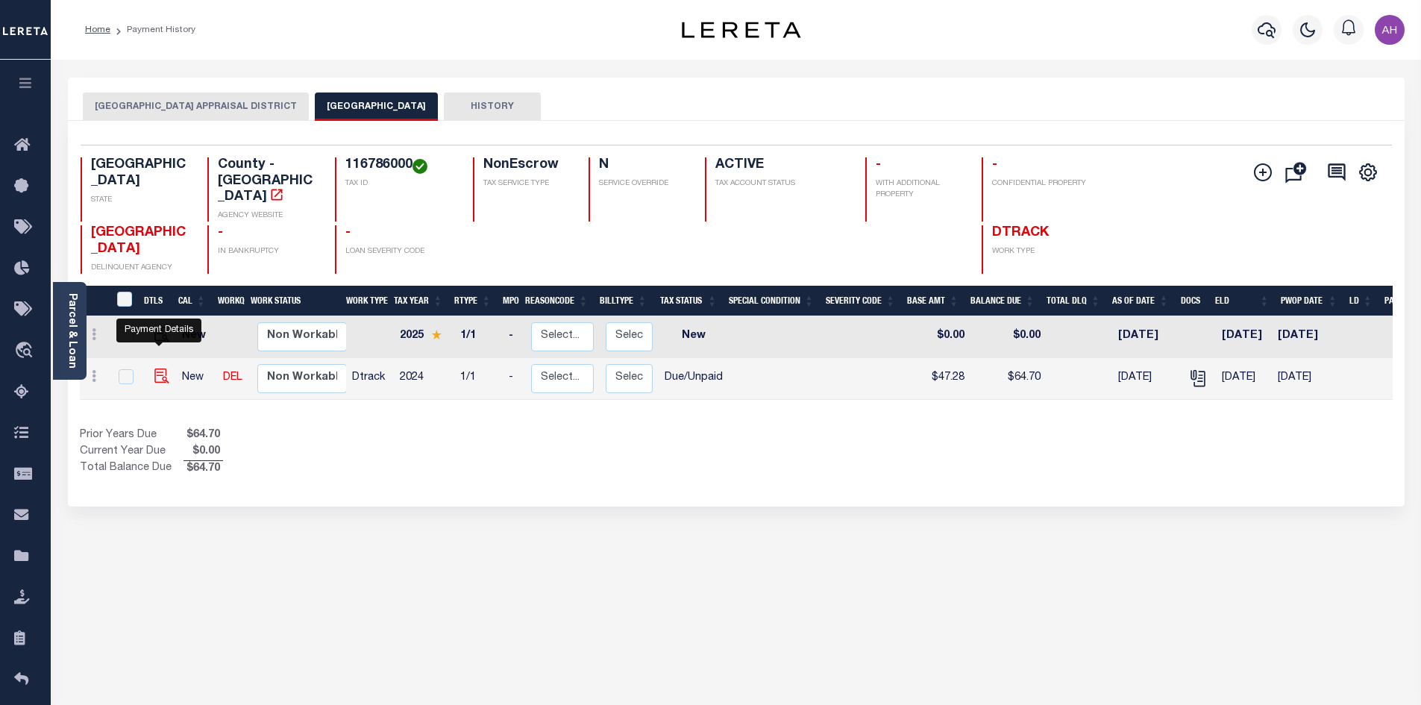
click at [157, 369] on img "" at bounding box center [161, 376] width 15 height 15
checkbox input "true"
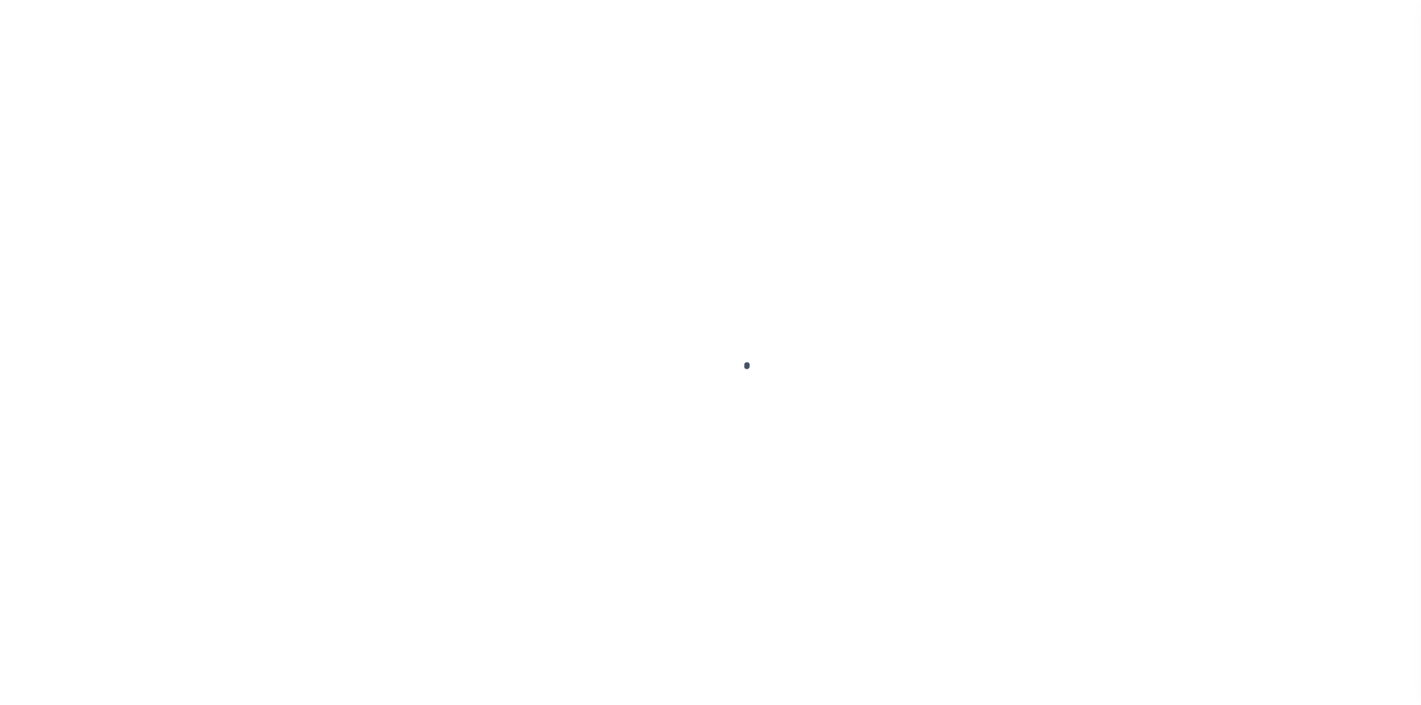
select select "DUE"
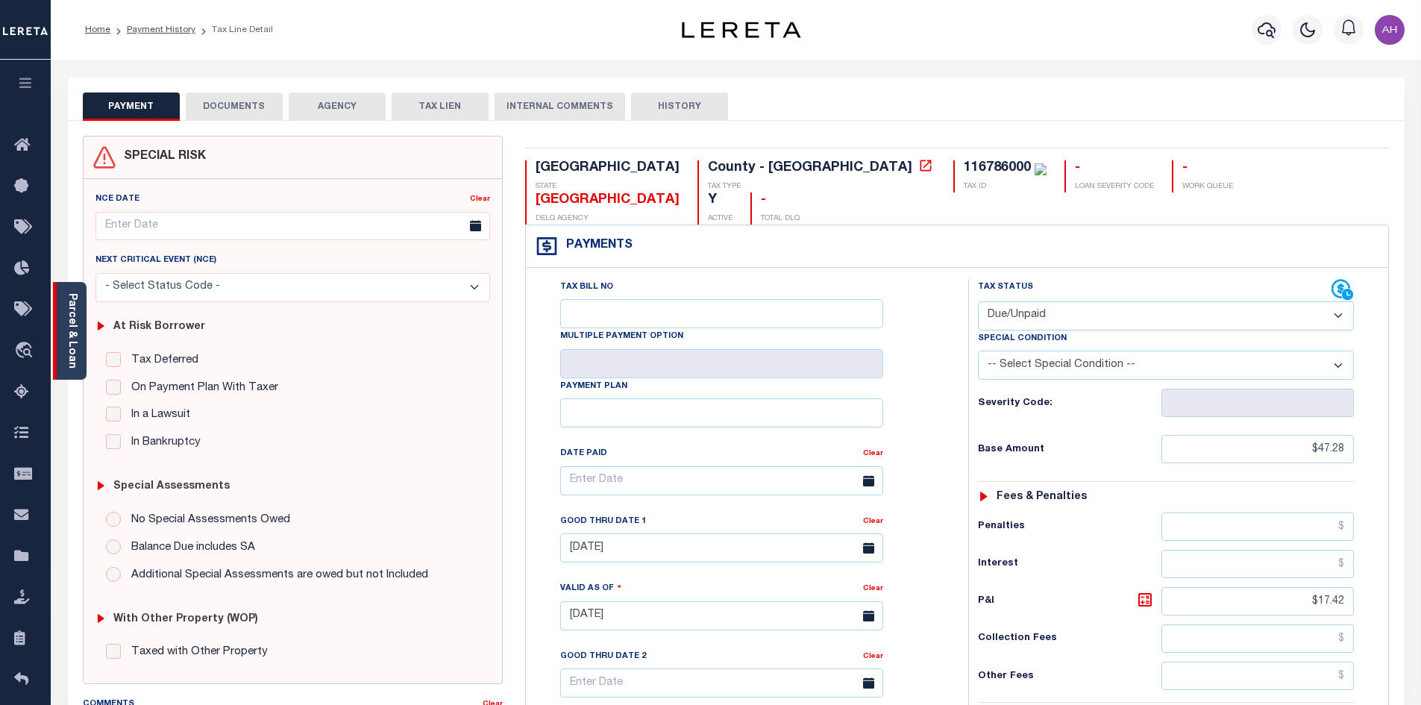
click at [70, 333] on link "Parcel & Loan" at bounding box center [71, 330] width 10 height 75
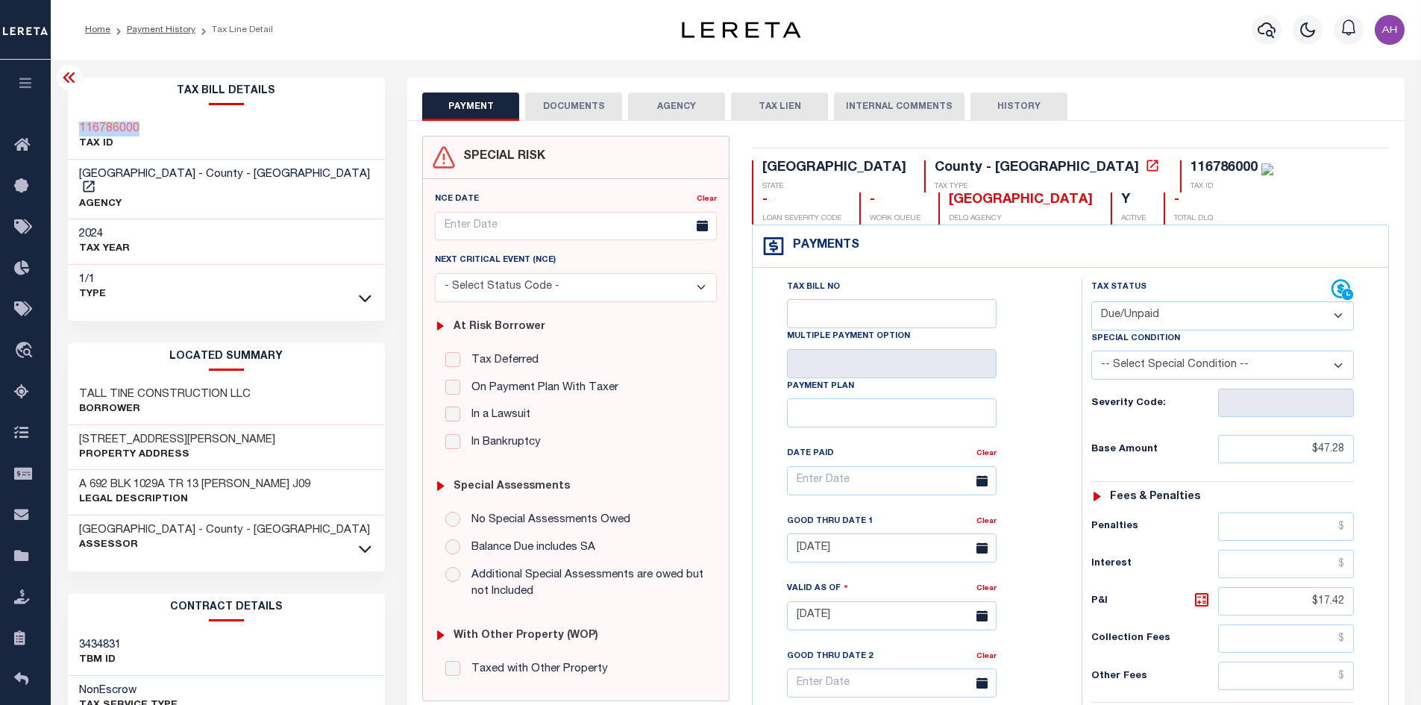
drag, startPoint x: 204, startPoint y: 129, endPoint x: 74, endPoint y: 129, distance: 129.8
click at [73, 129] on div "116786000 TAX ID" at bounding box center [227, 137] width 318 height 46
copy h3 "116786000"
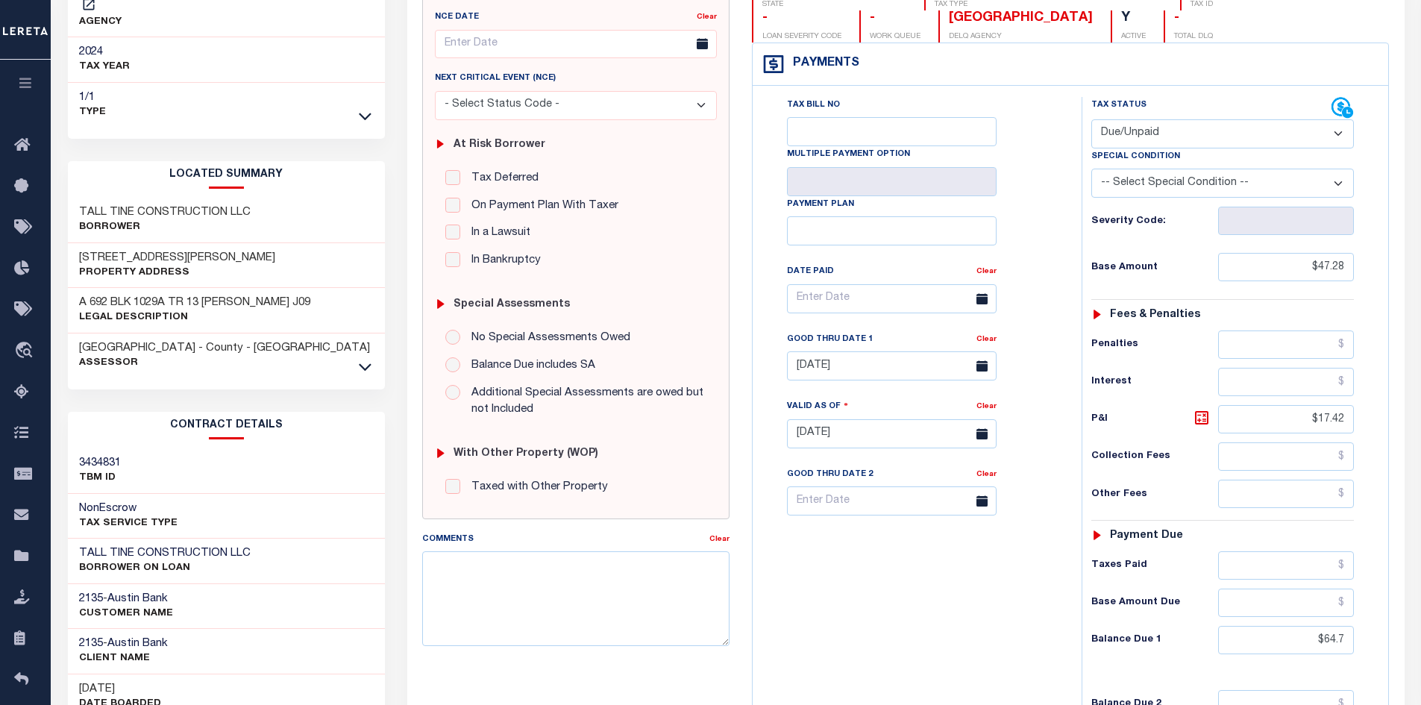
scroll to position [298, 0]
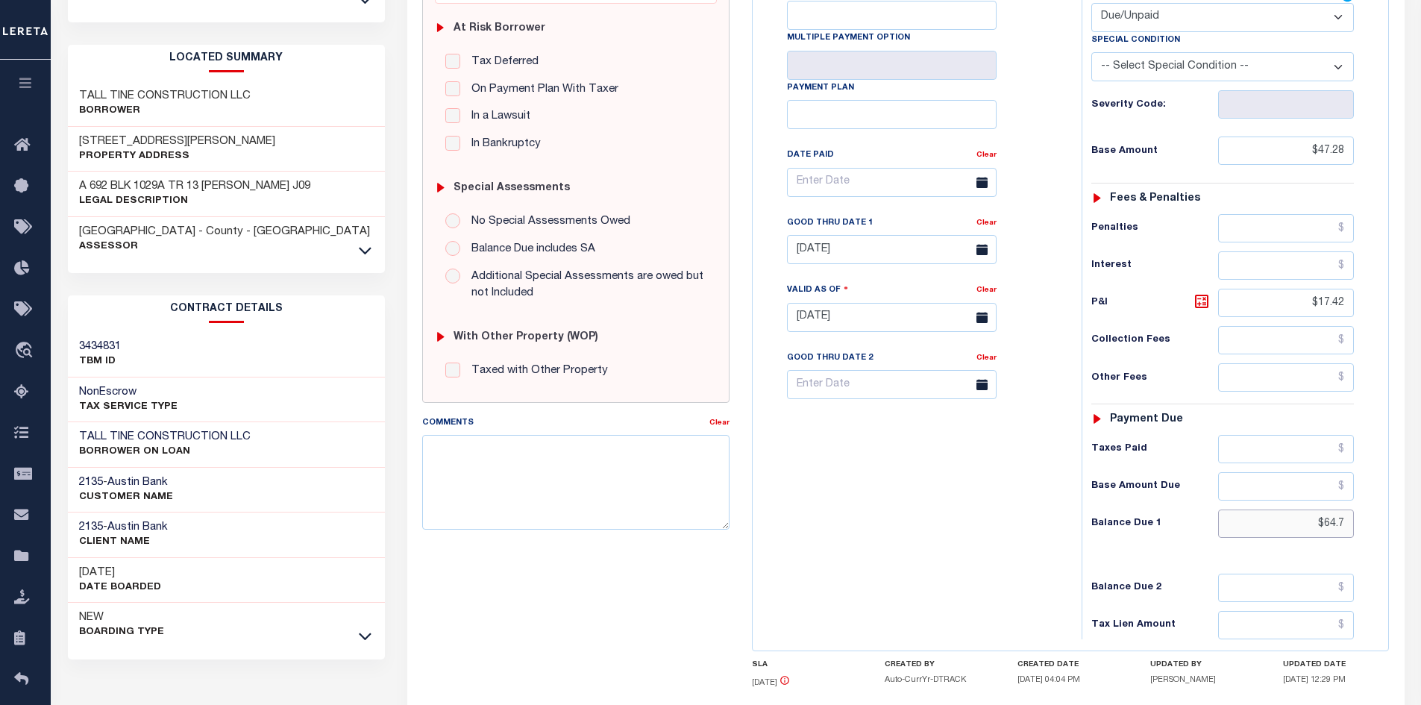
drag, startPoint x: 1293, startPoint y: 524, endPoint x: 1432, endPoint y: 519, distance: 138.9
click at [1421, 519] on html "Home Payment History Tax Line Detail" at bounding box center [710, 267] width 1421 height 1131
type input "$65.79"
type input "[DATE]"
click at [1203, 298] on icon at bounding box center [1201, 301] width 13 height 13
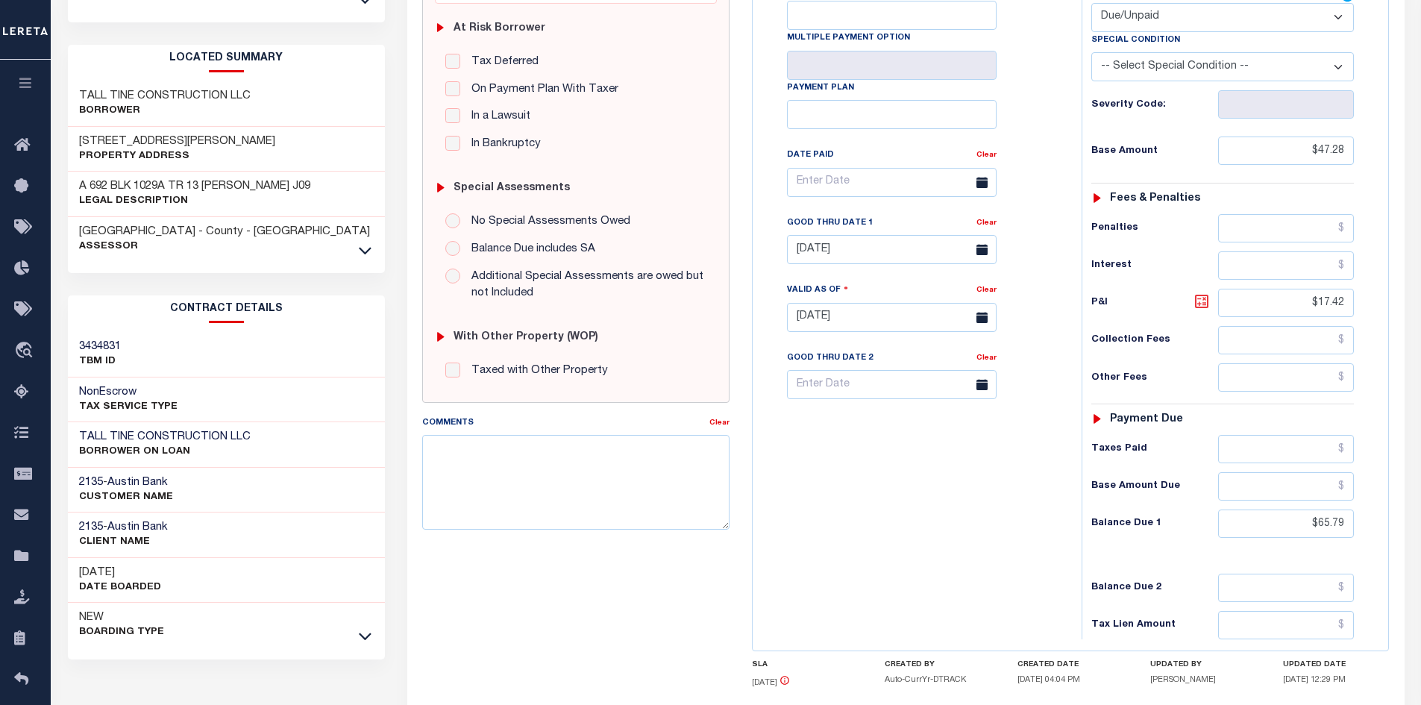
type input "$18.51"
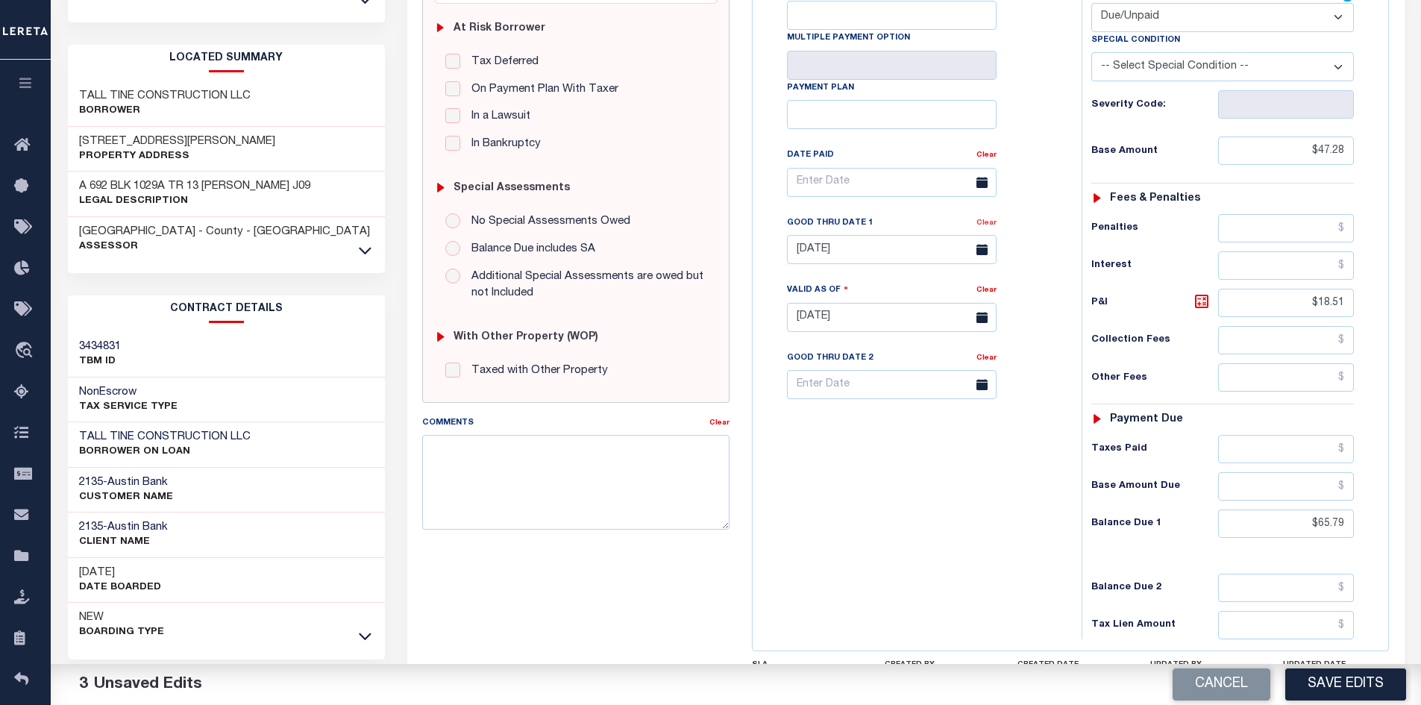
click at [984, 227] on link "Clear" at bounding box center [987, 222] width 20 height 7
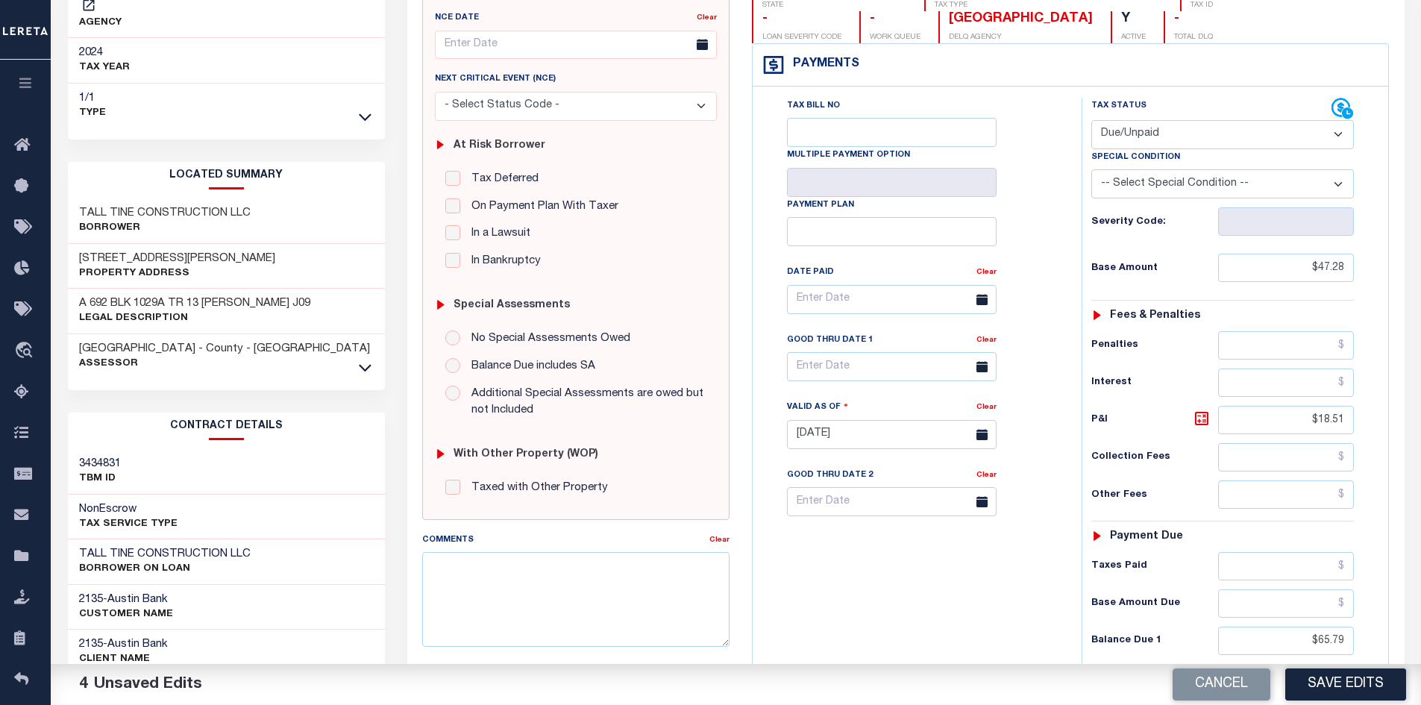
scroll to position [0, 0]
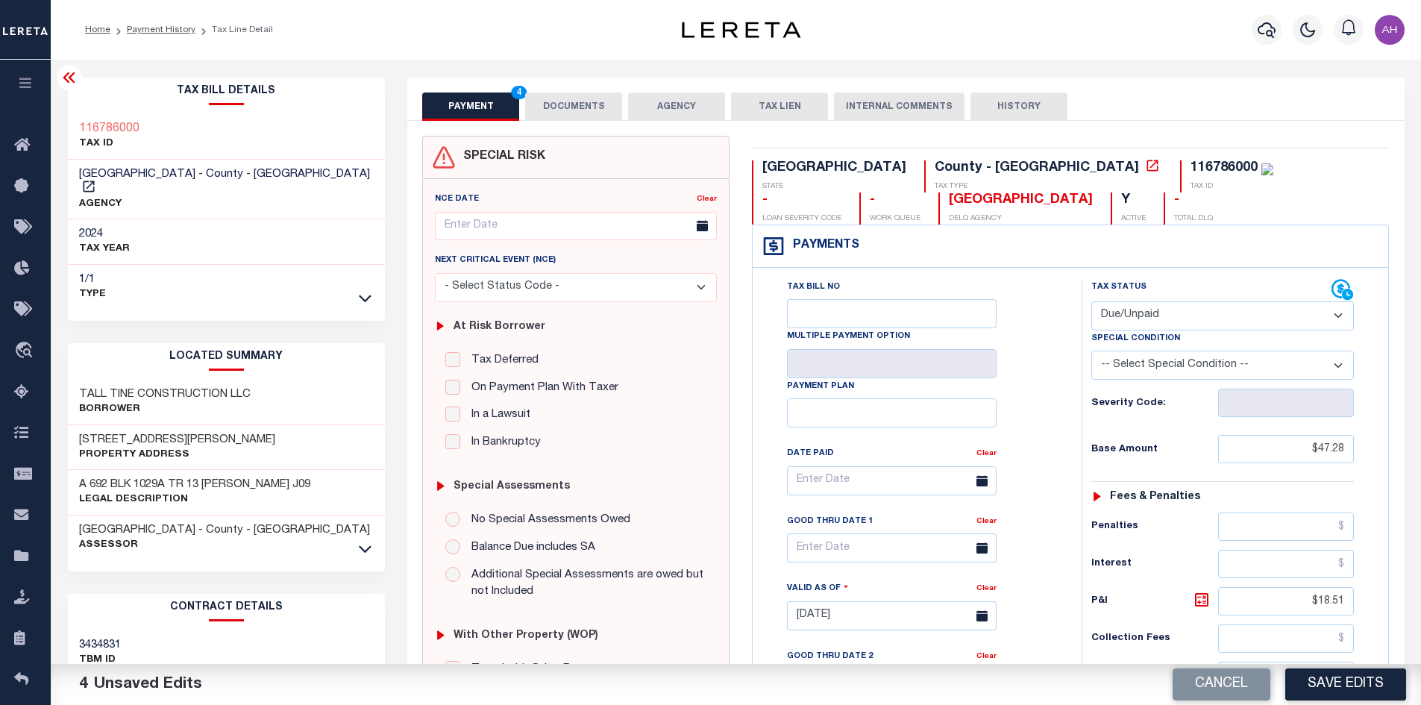
click at [586, 102] on button "DOCUMENTS" at bounding box center [573, 107] width 97 height 28
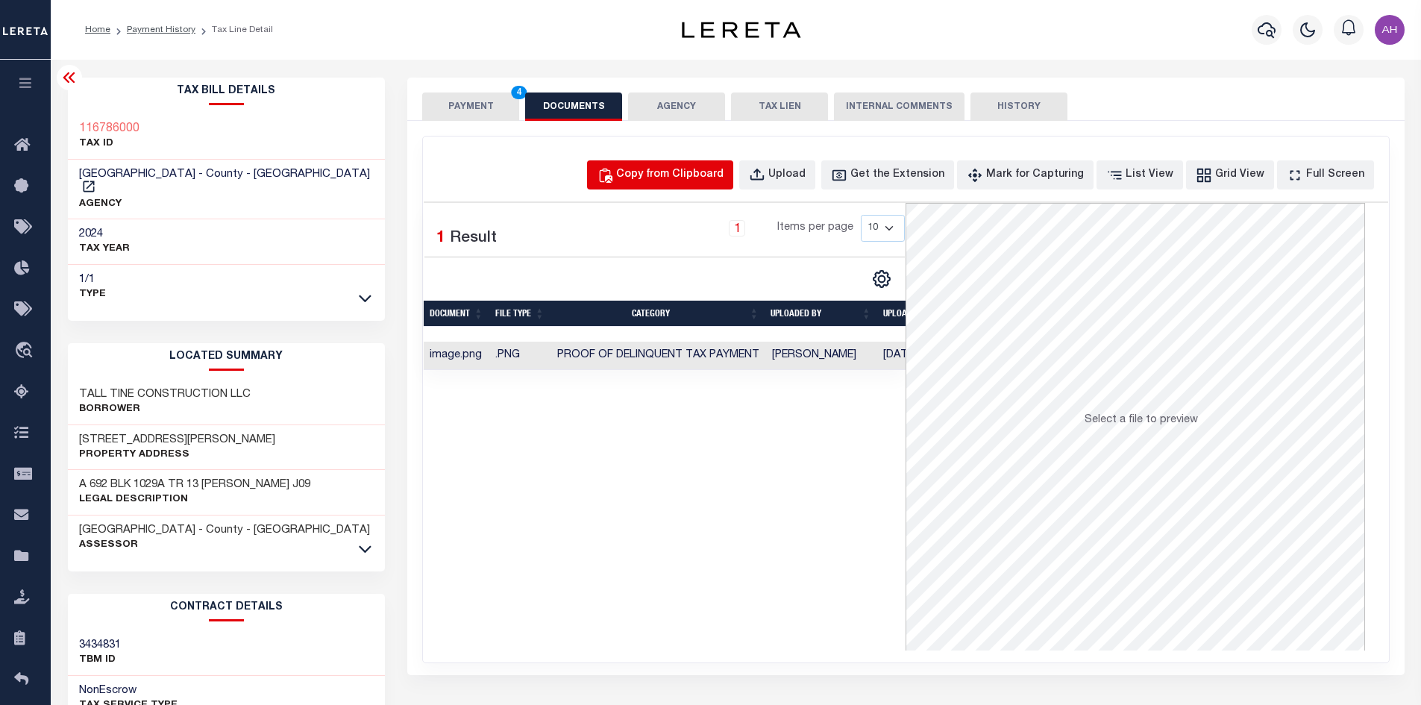
click at [704, 172] on div "Copy from Clipboard" at bounding box center [669, 175] width 107 height 16
select select "POP"
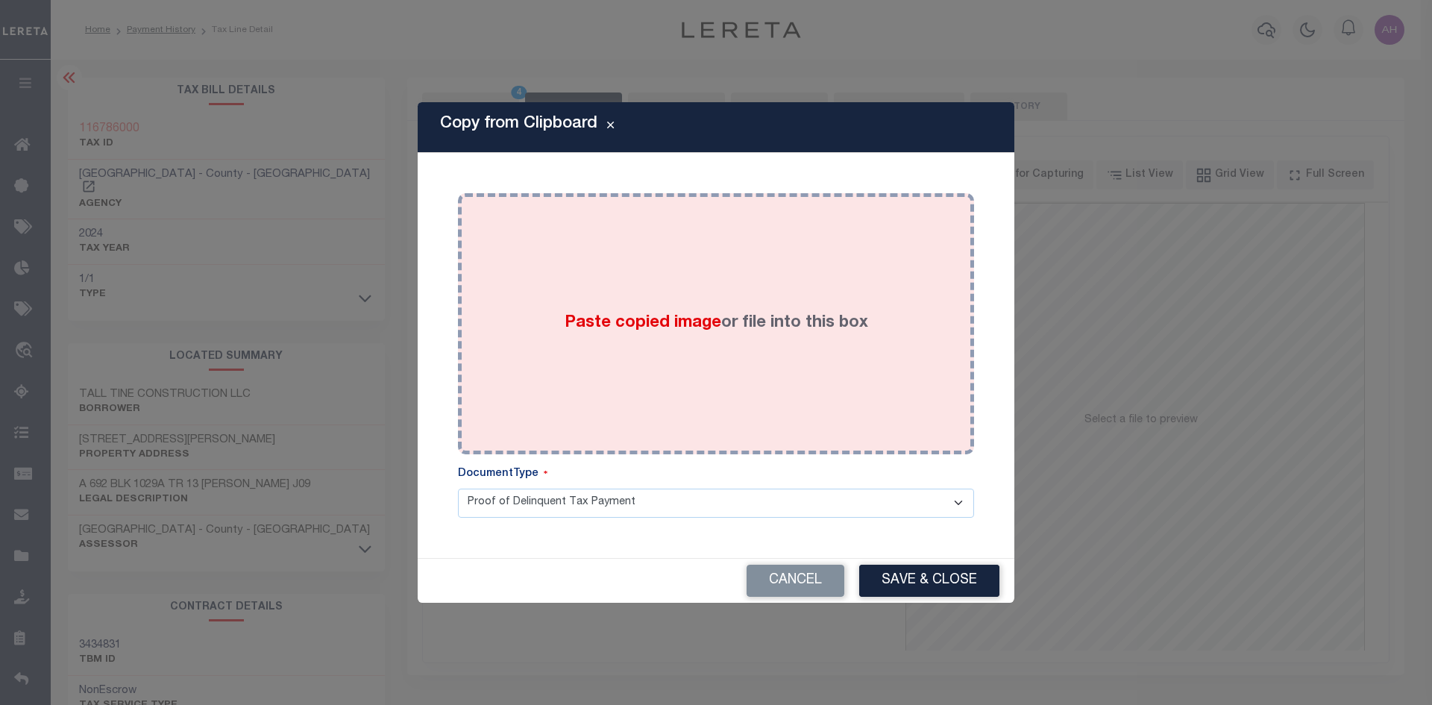
click at [701, 334] on label "Paste copied image or file into this box" at bounding box center [717, 323] width 304 height 25
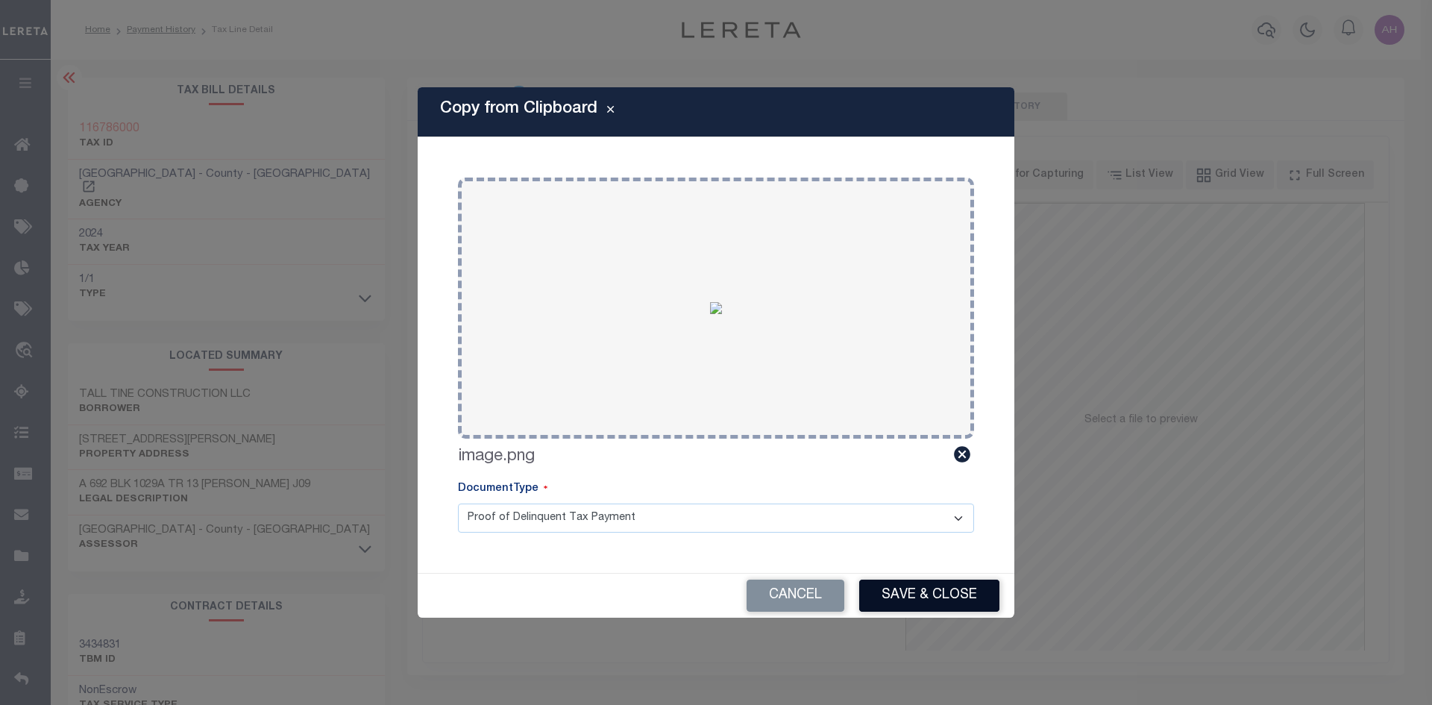
click at [924, 587] on button "Save & Close" at bounding box center [929, 596] width 140 height 32
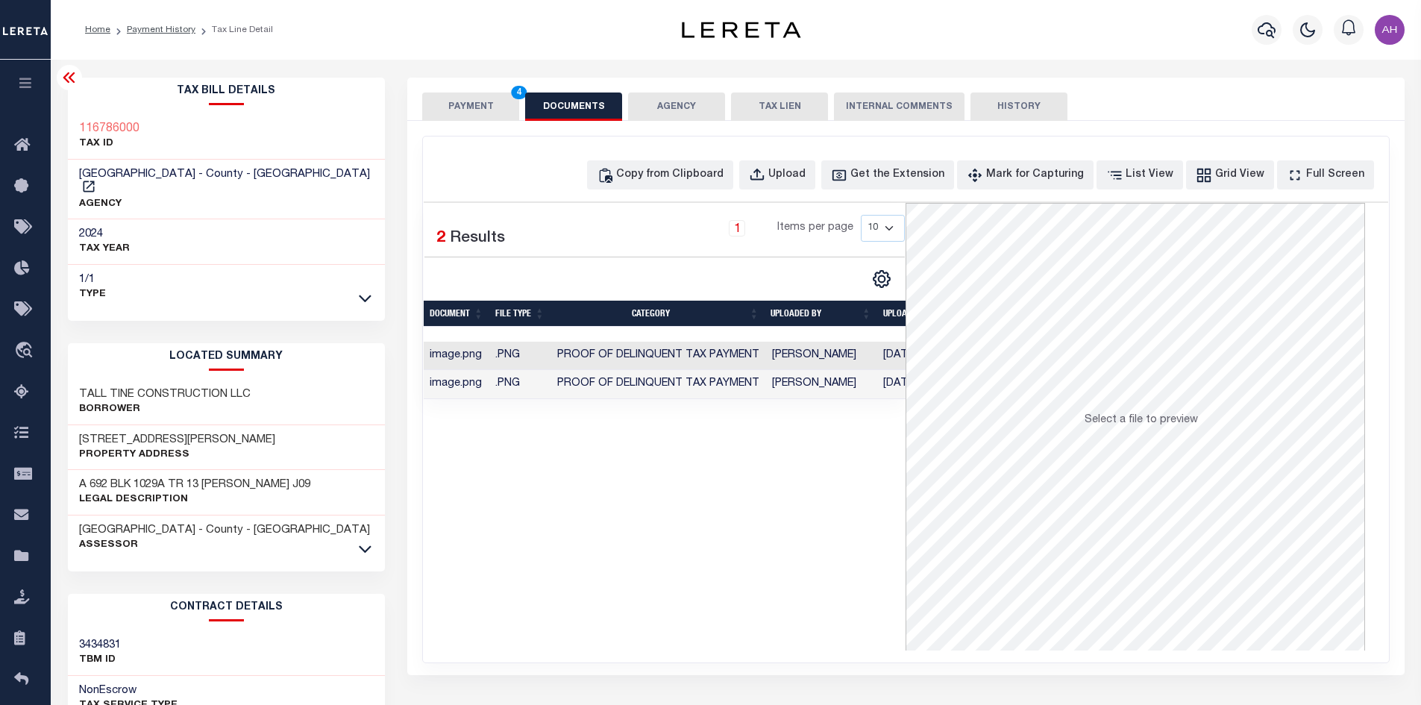
click at [486, 110] on button "PAYMENT 4" at bounding box center [470, 107] width 97 height 28
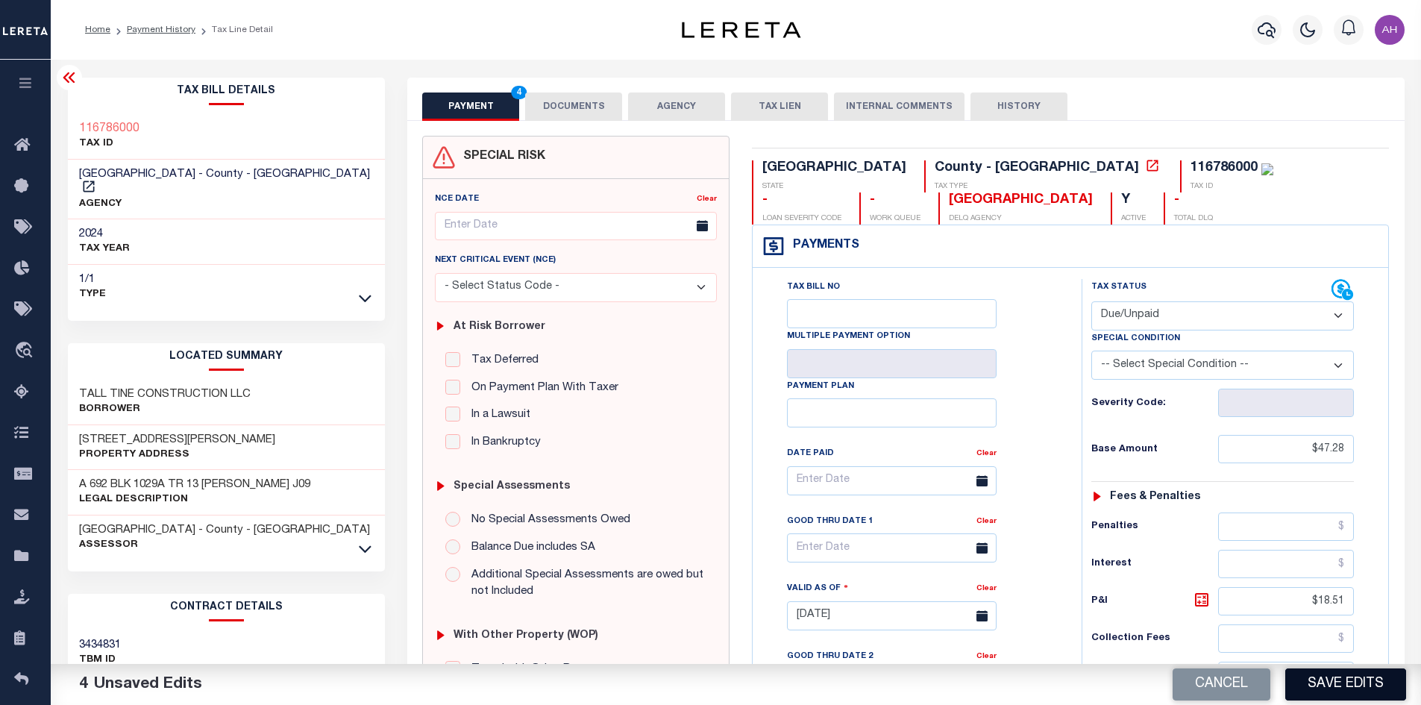
click at [1347, 687] on button "Save Edits" at bounding box center [1346, 684] width 121 height 32
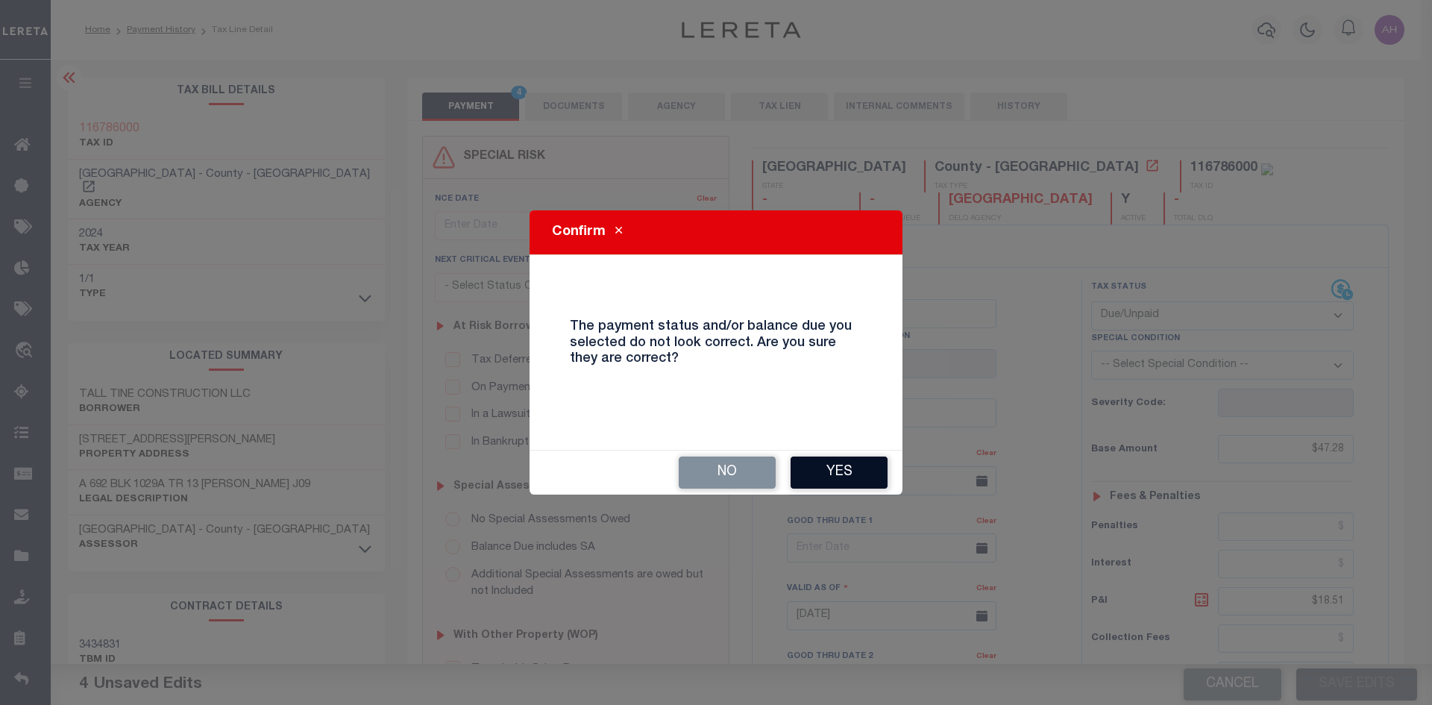
click at [833, 478] on button "Yes" at bounding box center [839, 473] width 97 height 32
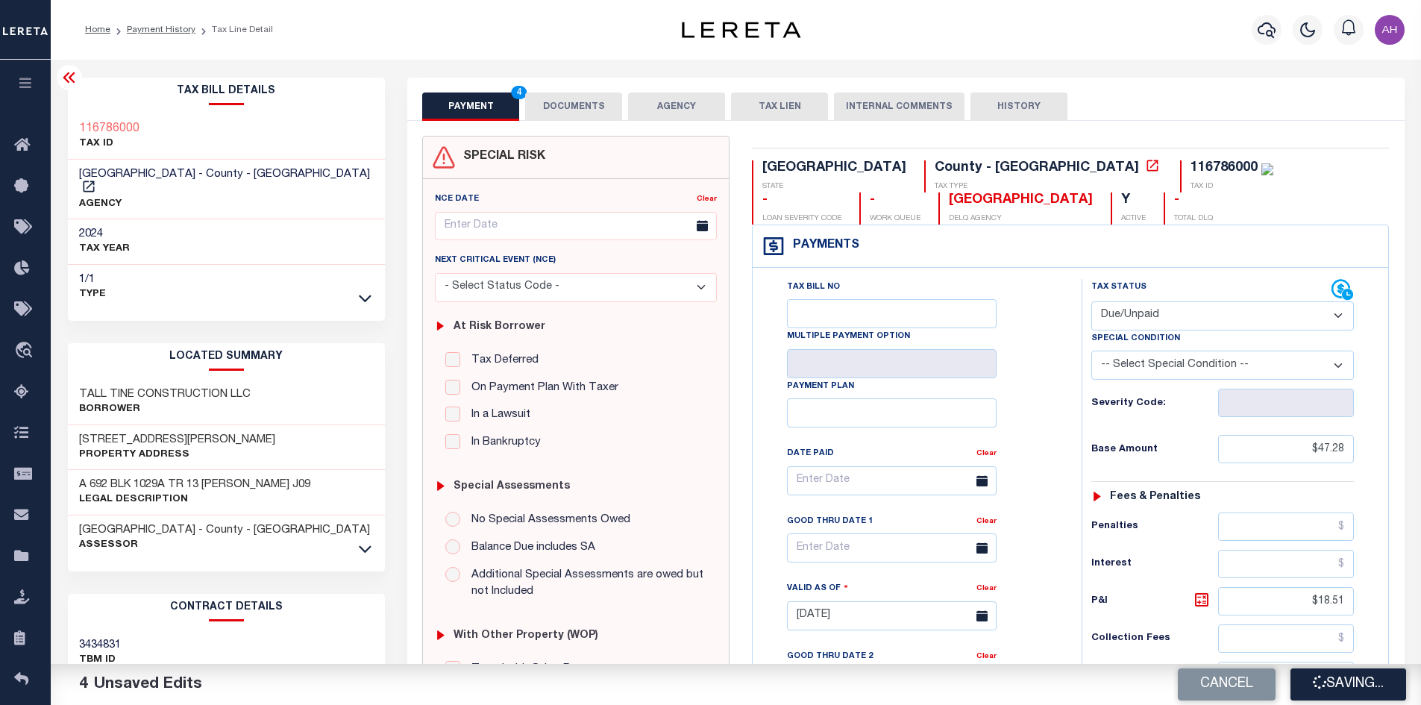
checkbox input "false"
type input "$47.28"
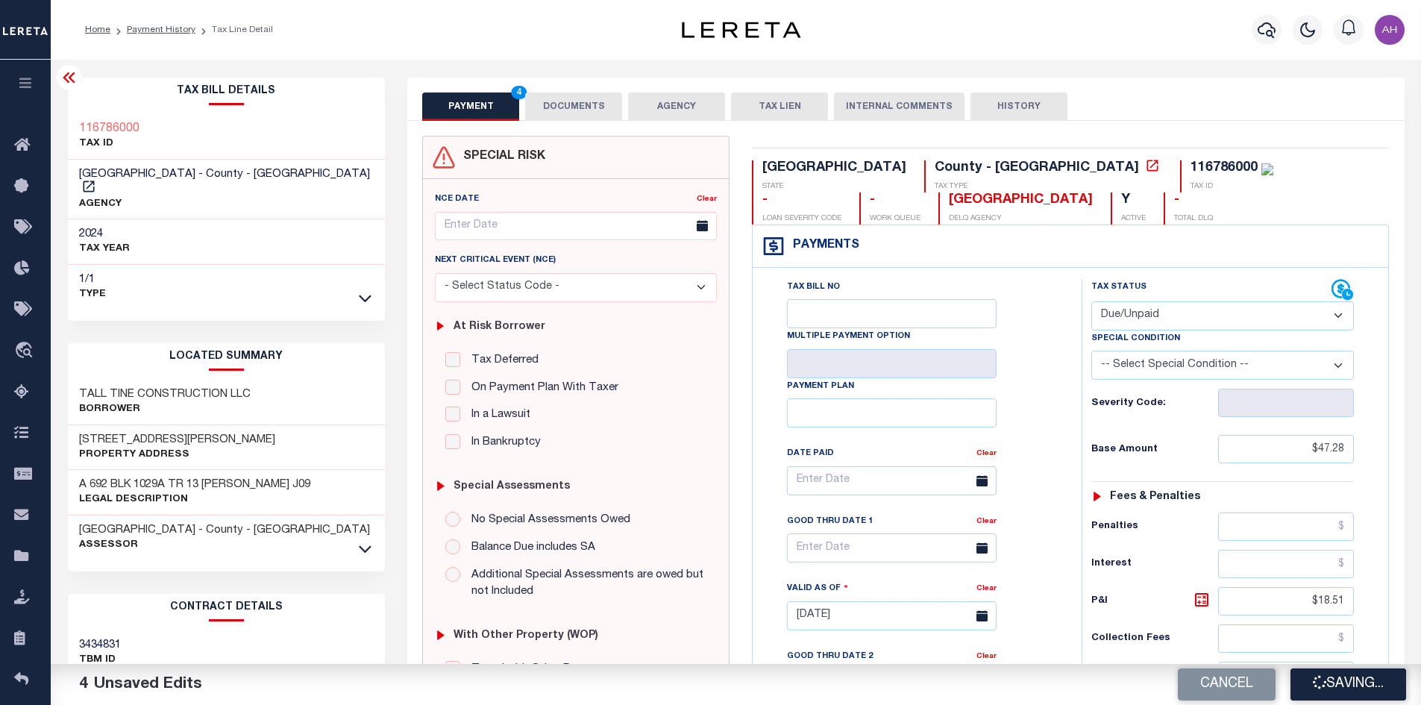
type input "$18.51"
type input "$65.79"
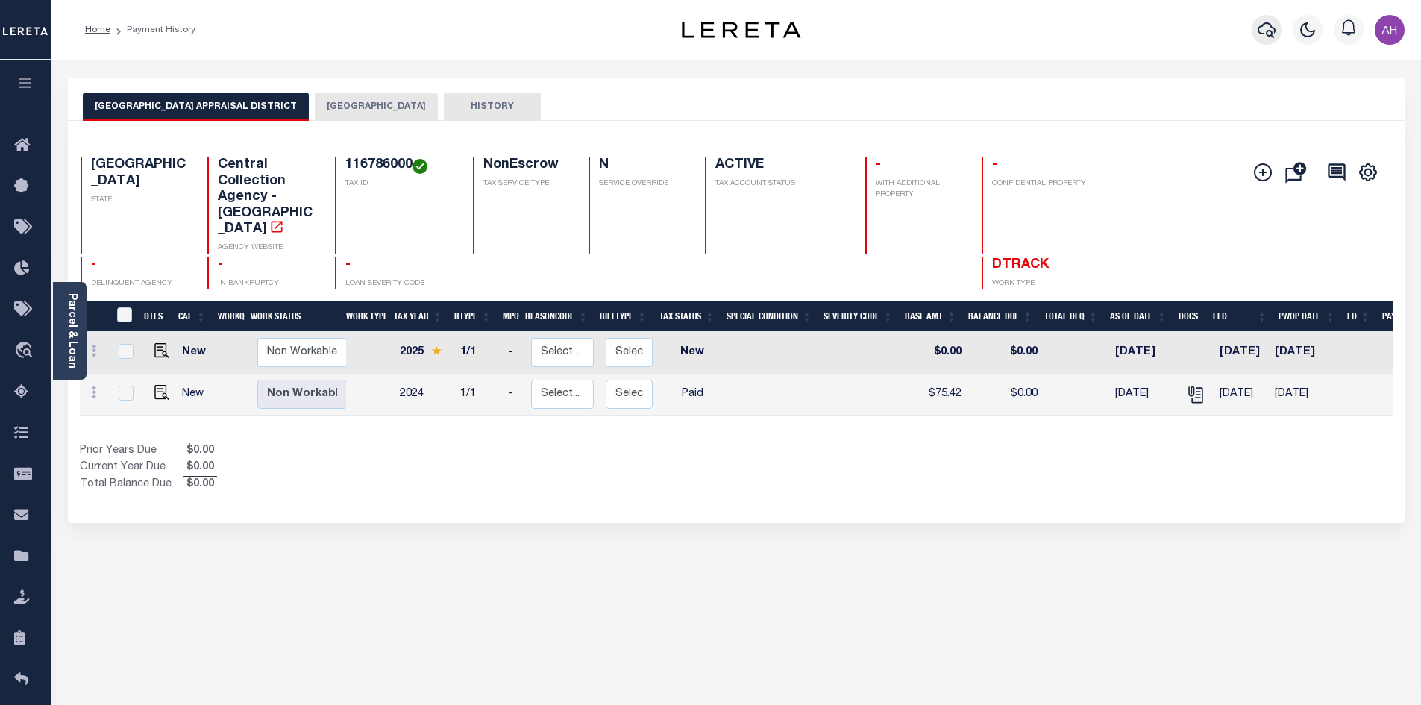
click at [1271, 30] on icon "button" at bounding box center [1267, 30] width 18 height 18
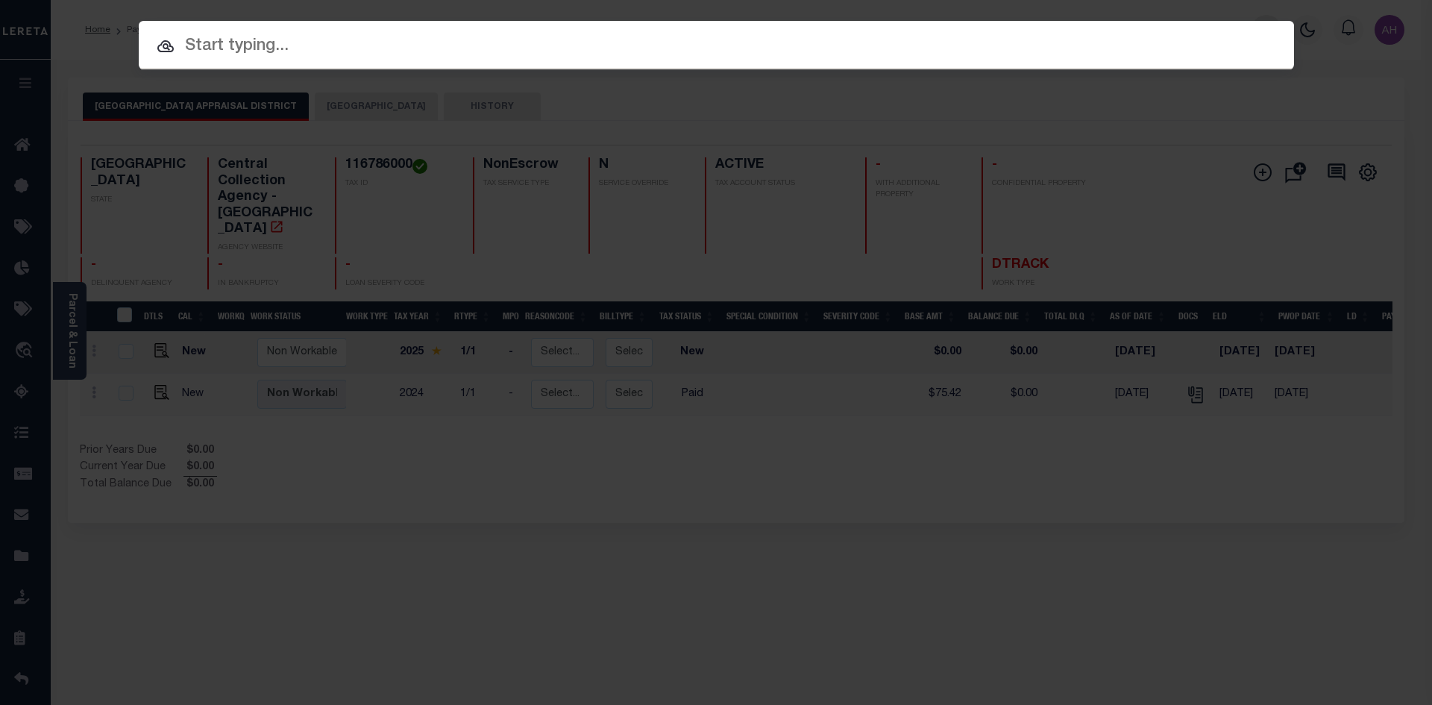
paste input "3823010649"
type input "3823010649"
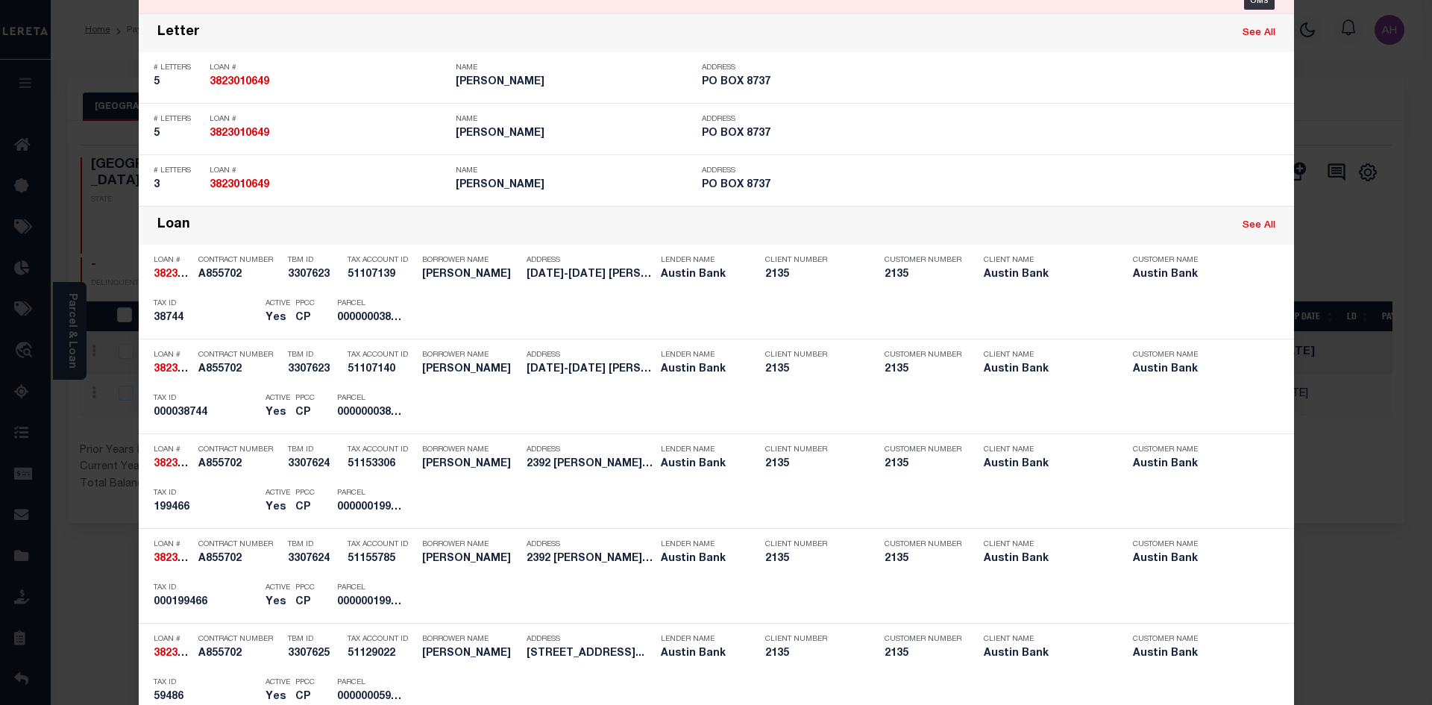
scroll to position [671, 0]
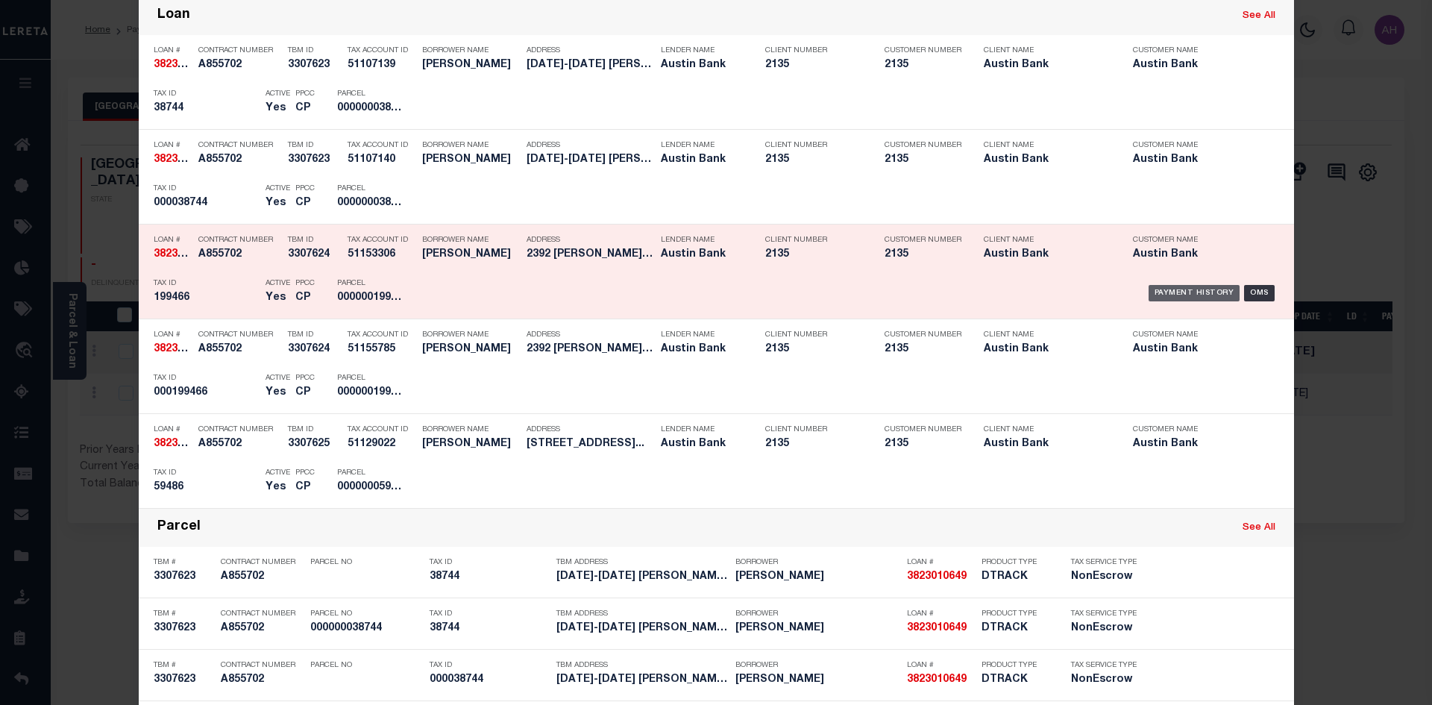
click at [1172, 296] on div "Payment History" at bounding box center [1195, 293] width 92 height 16
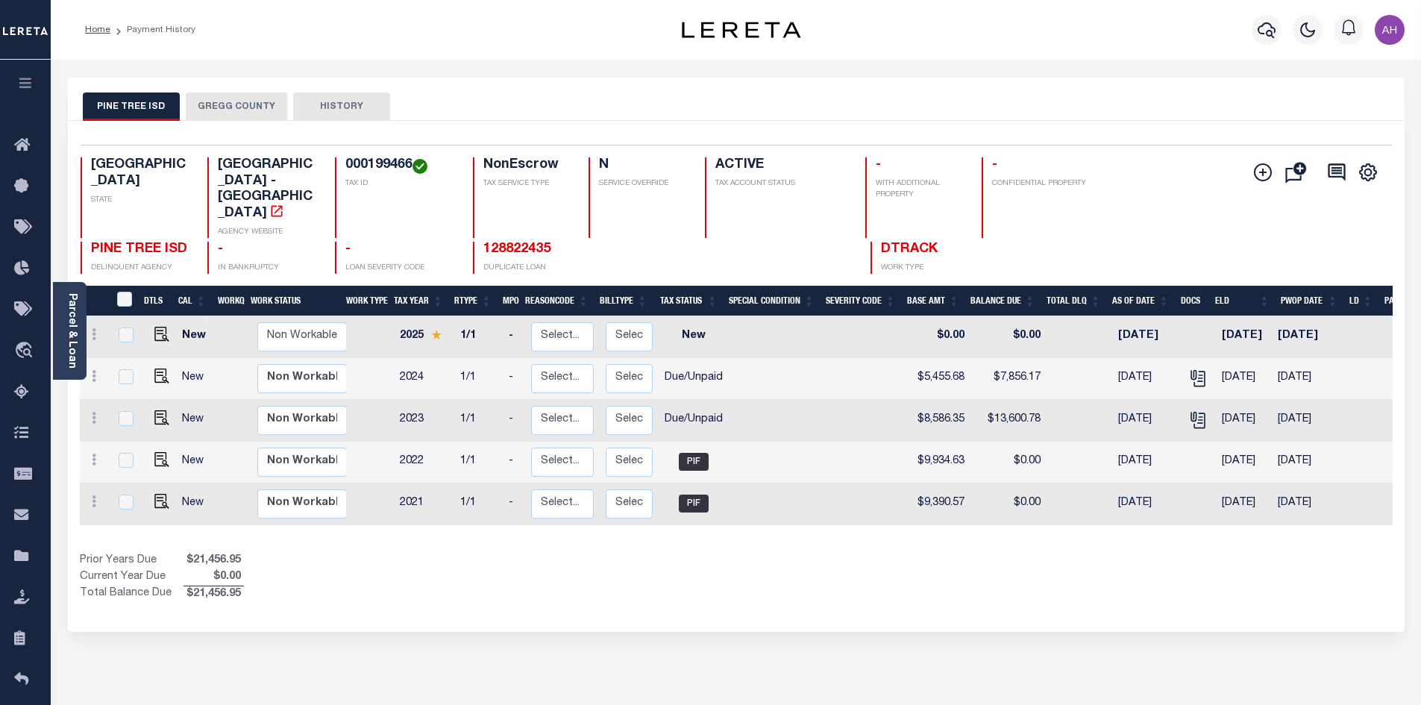
click at [234, 108] on button "GREGG COUNTY" at bounding box center [236, 107] width 101 height 28
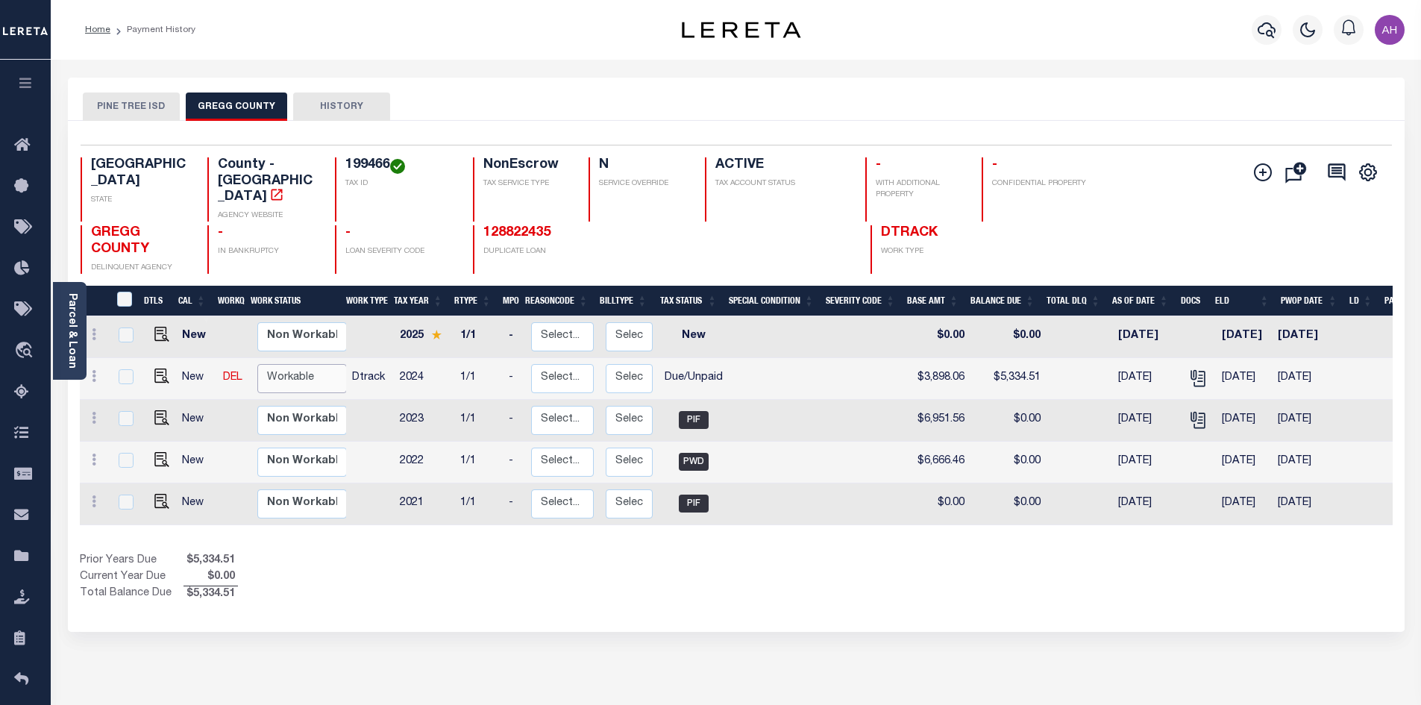
click at [304, 364] on select "Non Workable Workable" at bounding box center [302, 378] width 90 height 29
checkbox input "true"
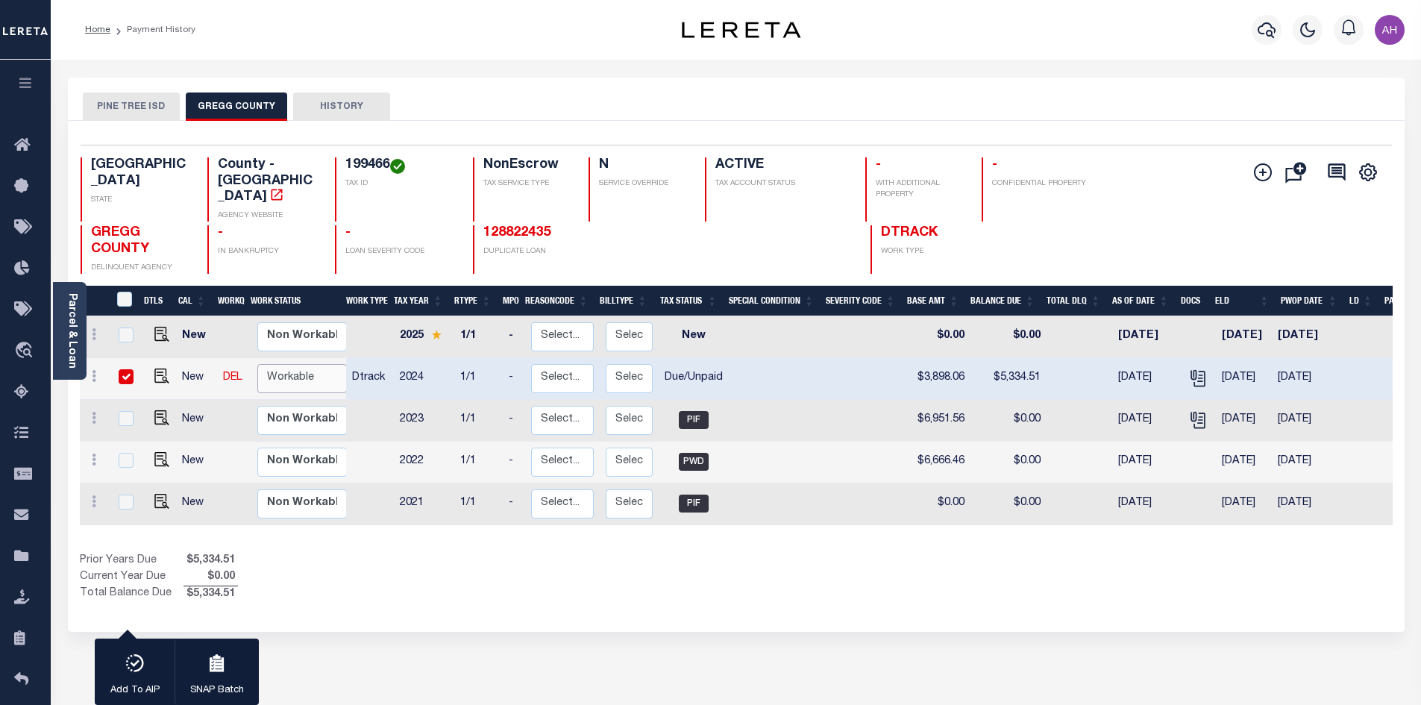
select select "true"
click at [257, 364] on select "Non Workable Workable" at bounding box center [302, 378] width 90 height 29
checkbox input "false"
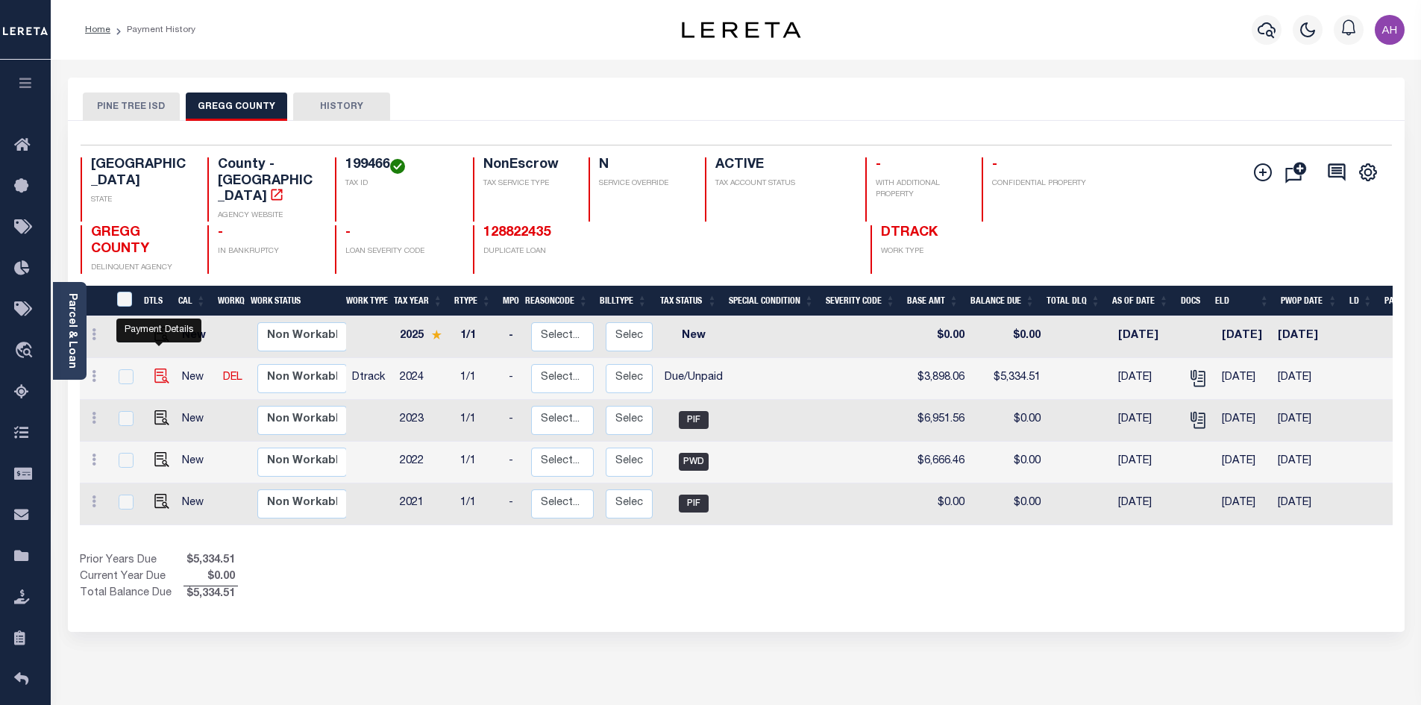
click at [158, 369] on img "" at bounding box center [161, 376] width 15 height 15
checkbox input "true"
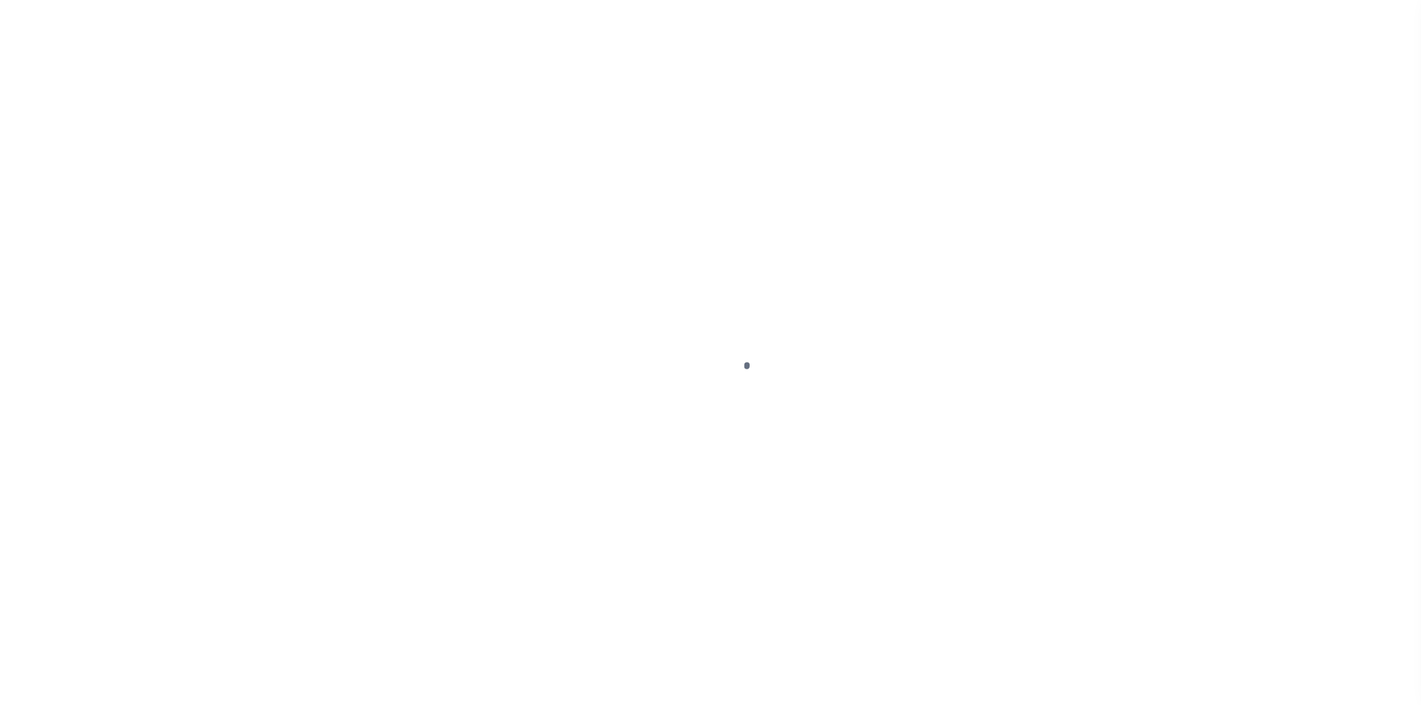
select select "DUE"
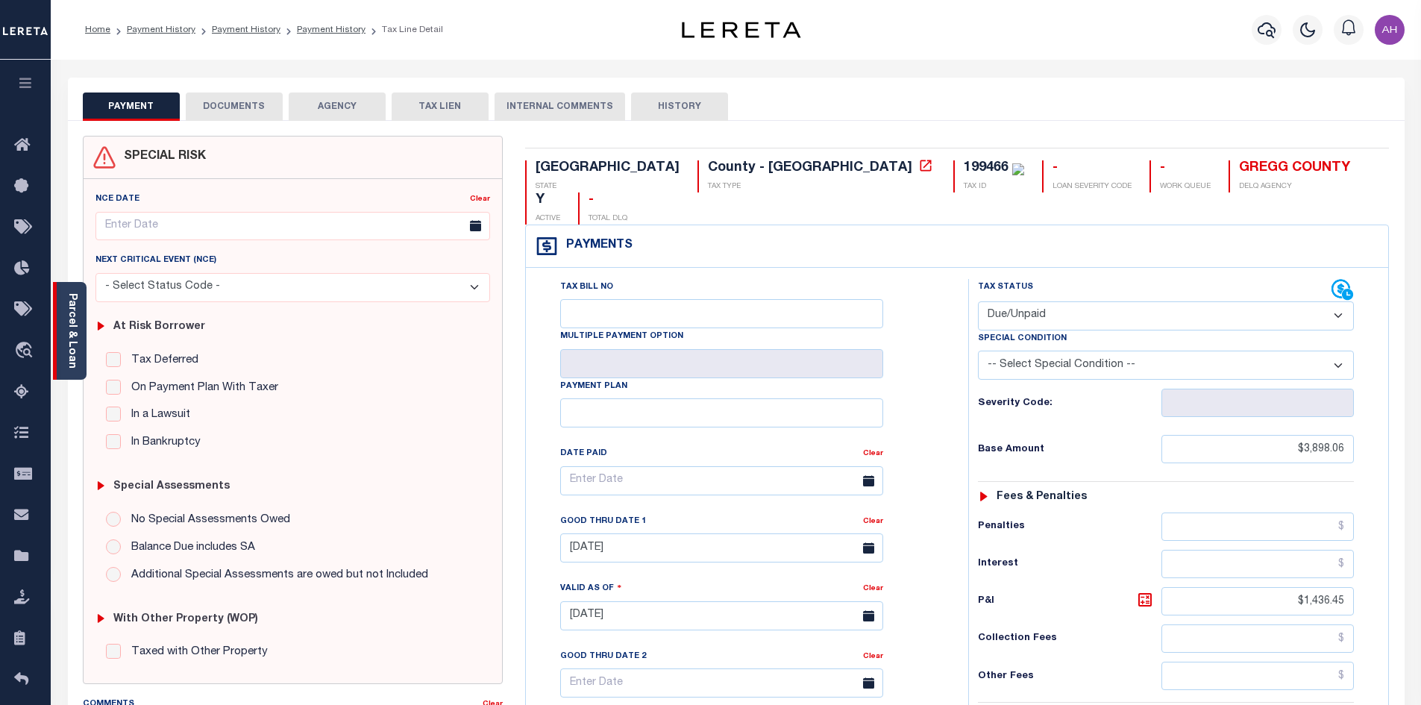
click at [74, 342] on link "Parcel & Loan" at bounding box center [71, 330] width 10 height 75
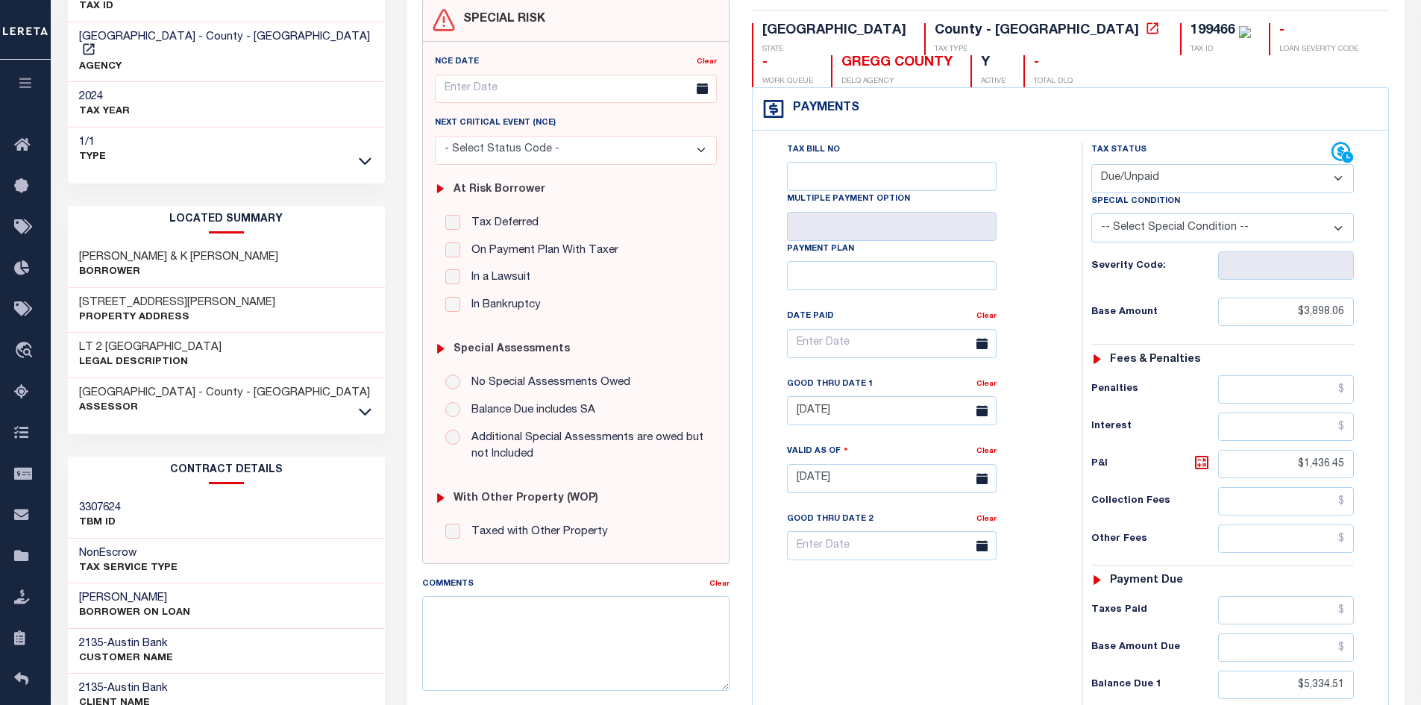
scroll to position [224, 0]
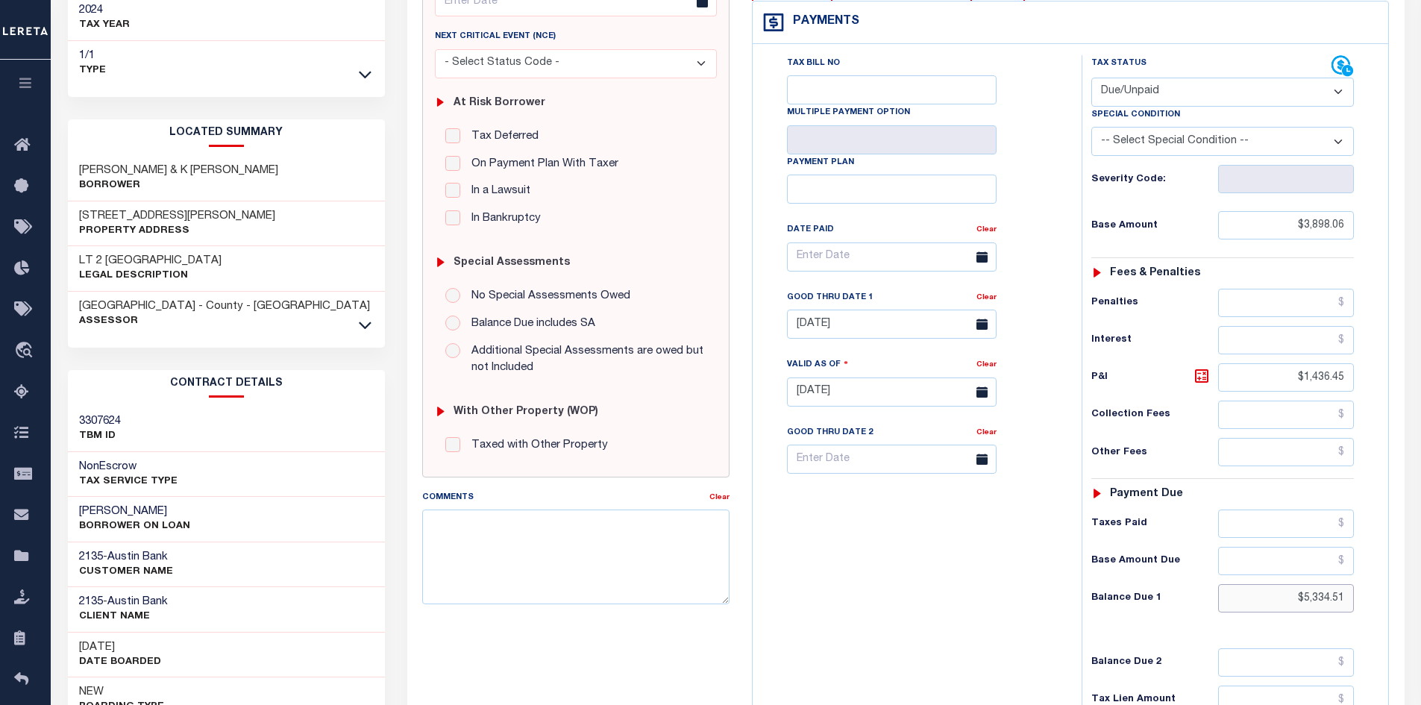
drag, startPoint x: 1284, startPoint y: 601, endPoint x: 1394, endPoint y: 601, distance: 109.7
click at [1394, 601] on div "TX STATE County - TX TAX TYPE 199466 TAX ID - LOAN SEVERITY CODE - WORK QUEUE G…" at bounding box center [1071, 392] width 660 height 961
type input "$5,424.16"
type input "10/01/2025"
click at [1200, 379] on icon at bounding box center [1202, 376] width 18 height 18
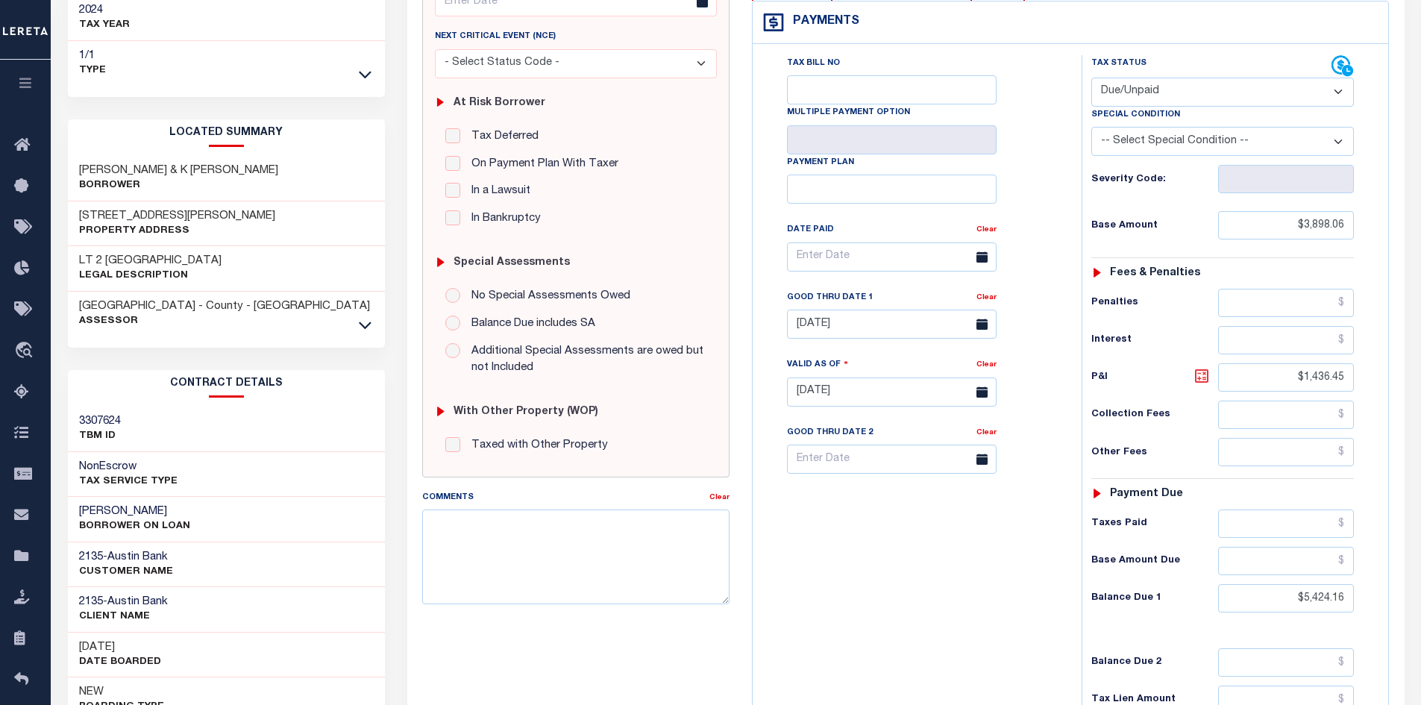
type input "$1,526.10"
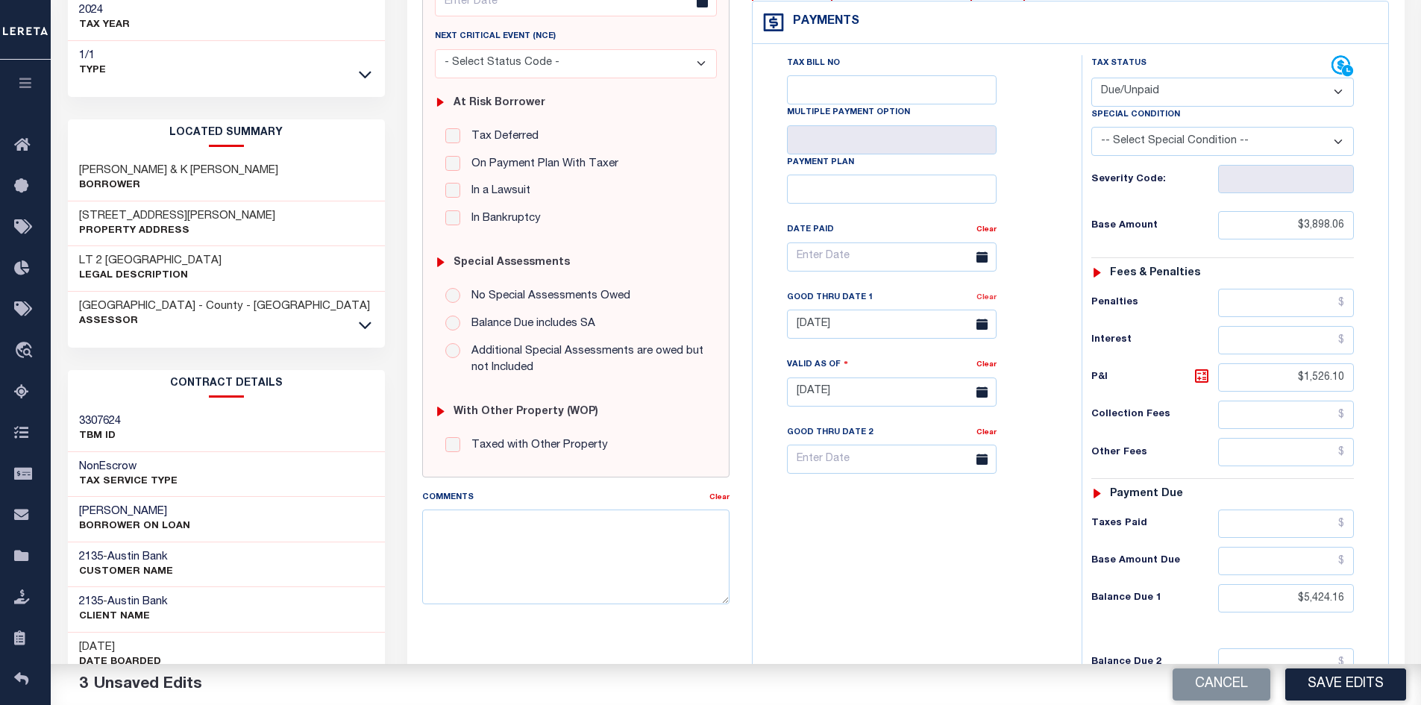
click at [989, 299] on link "Clear" at bounding box center [987, 297] width 20 height 7
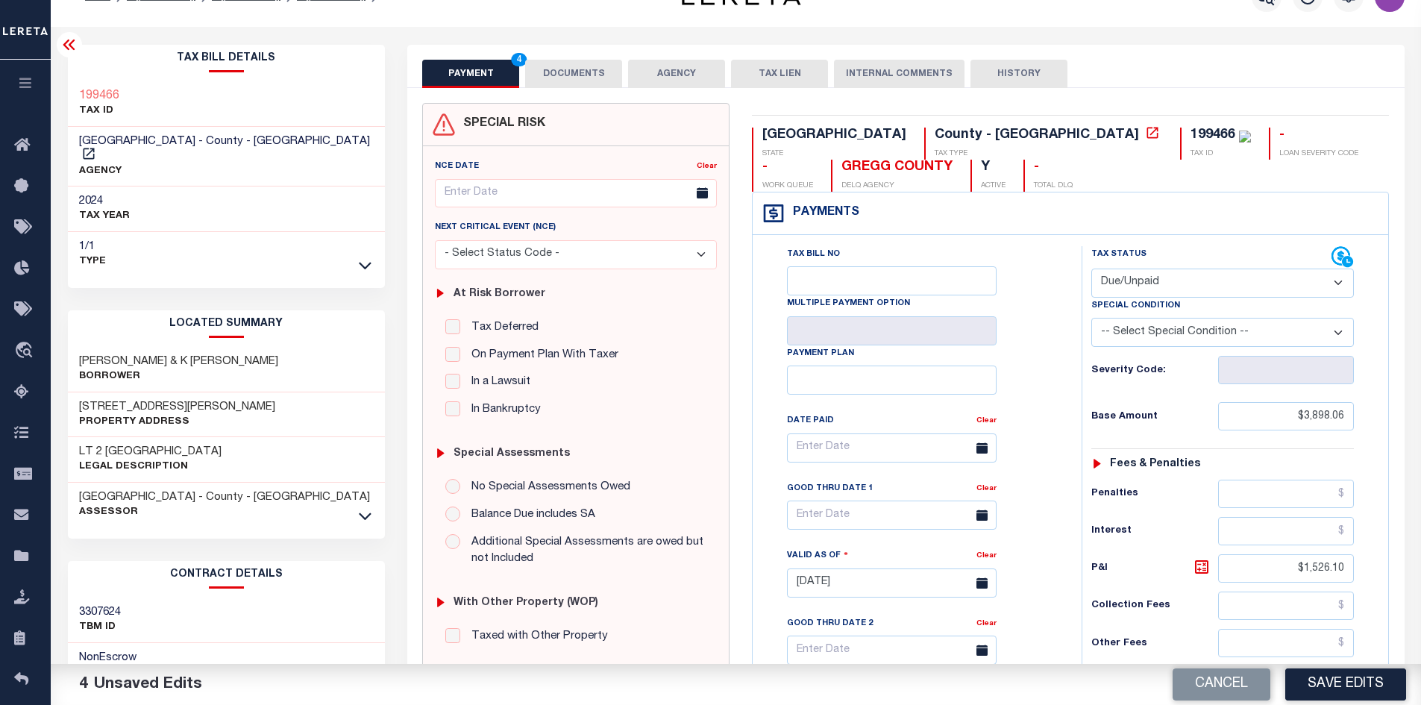
scroll to position [0, 0]
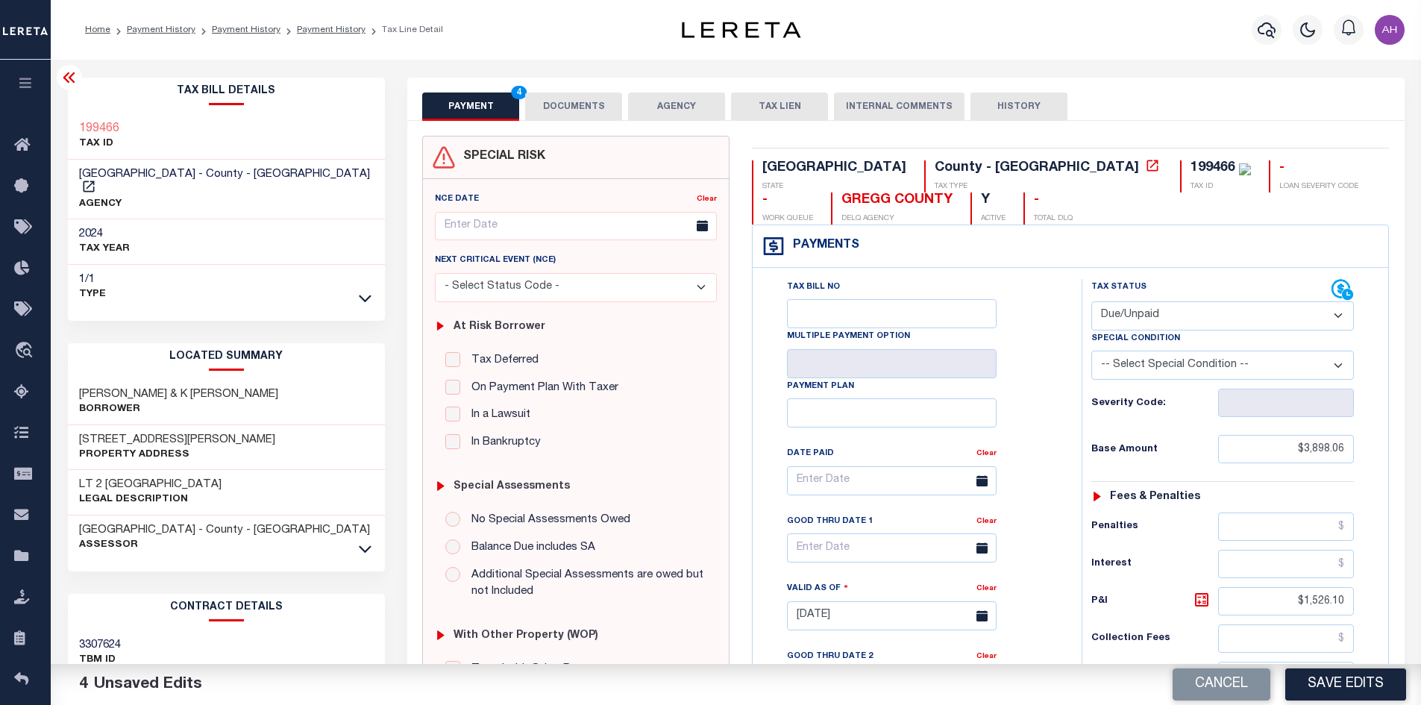
click at [594, 104] on button "DOCUMENTS" at bounding box center [573, 107] width 97 height 28
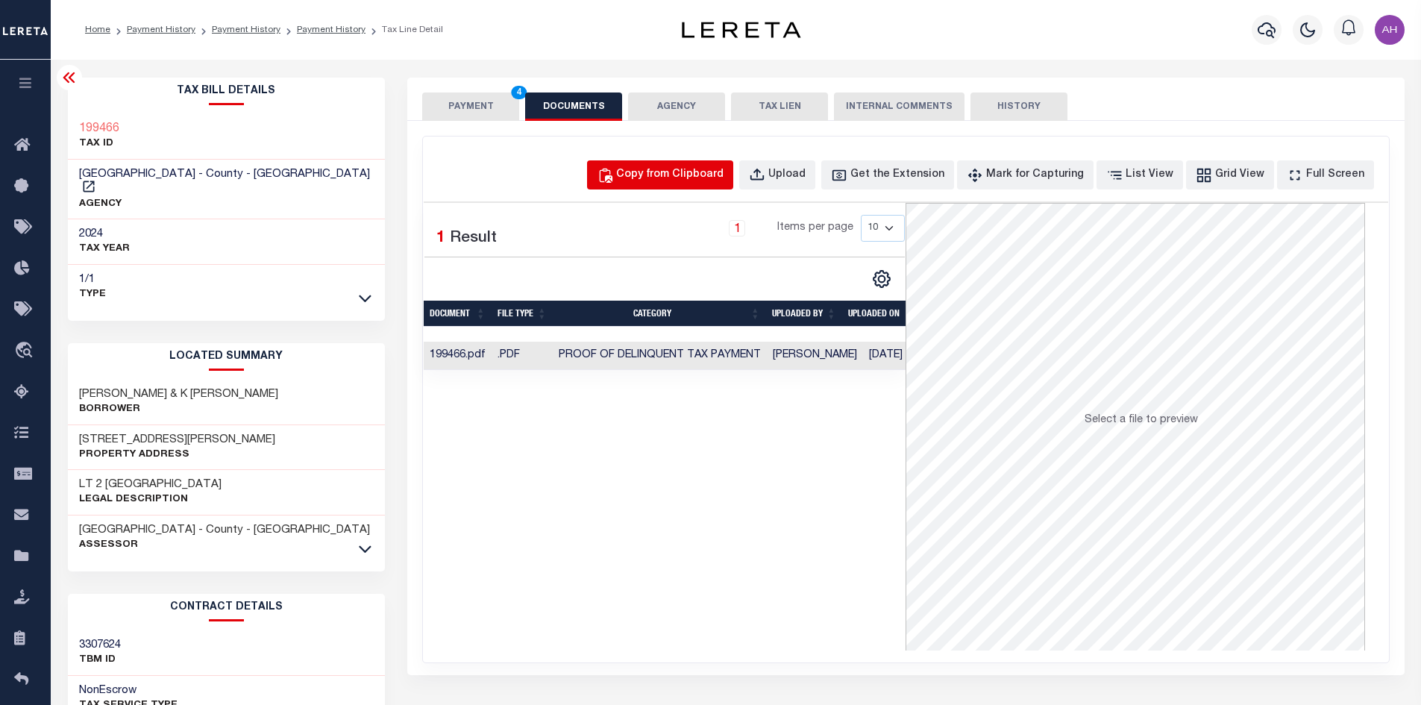
click at [665, 173] on div "Copy from Clipboard" at bounding box center [669, 175] width 107 height 16
select select "POP"
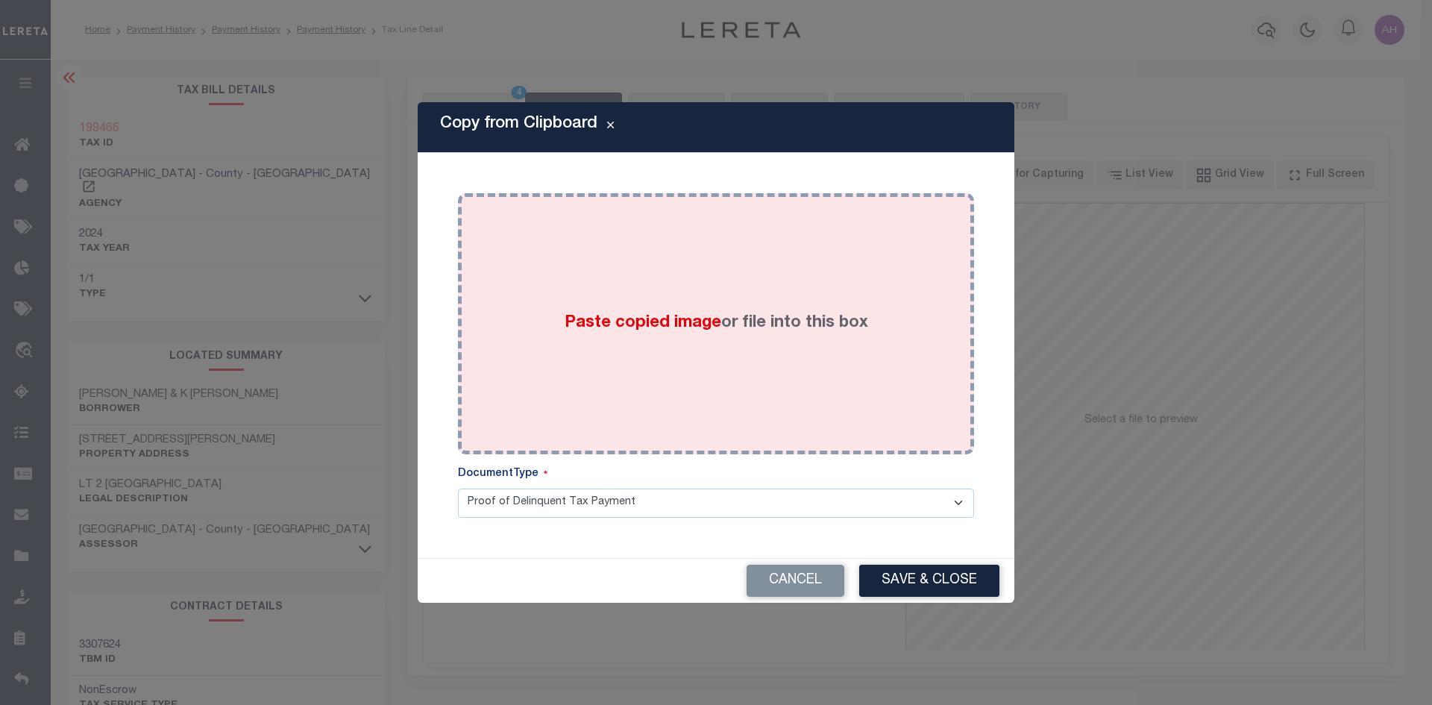
click at [626, 319] on span "Paste copied image" at bounding box center [643, 323] width 157 height 16
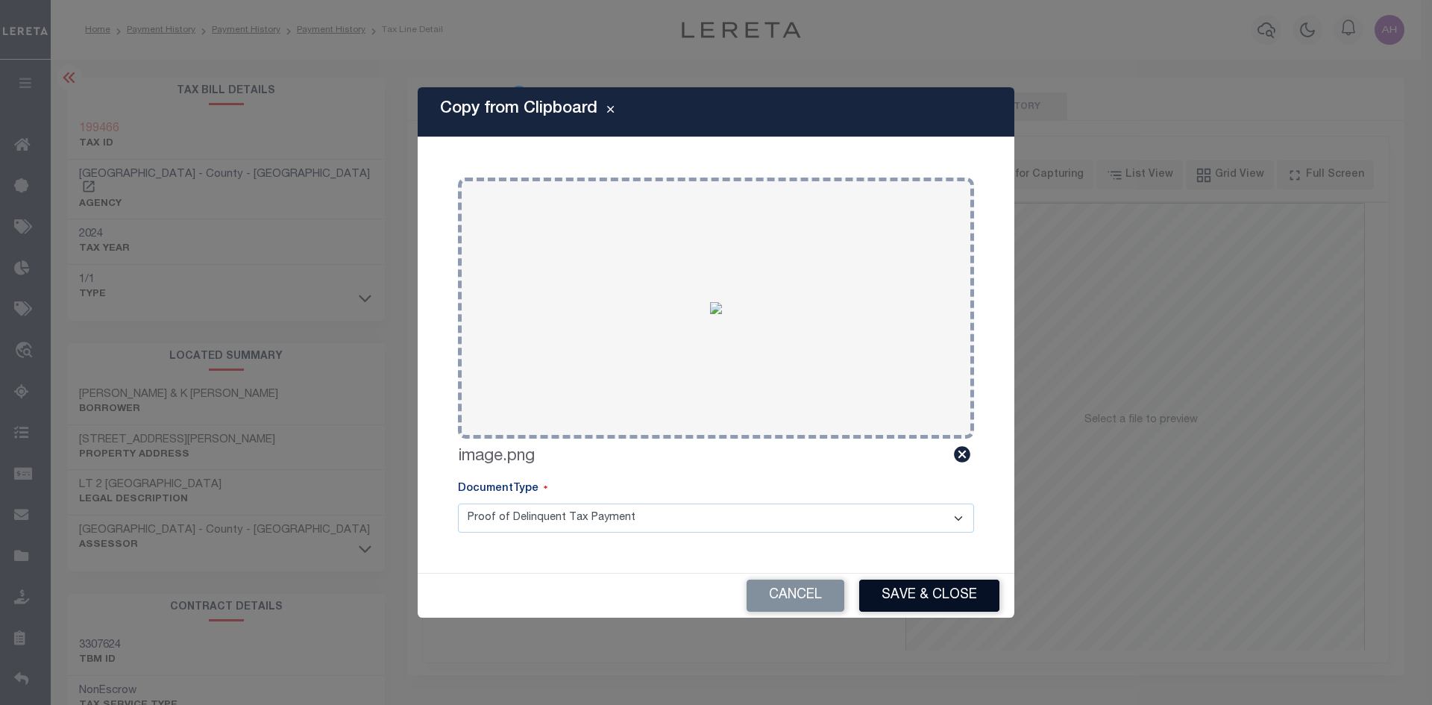
click at [935, 595] on button "Save & Close" at bounding box center [929, 596] width 140 height 32
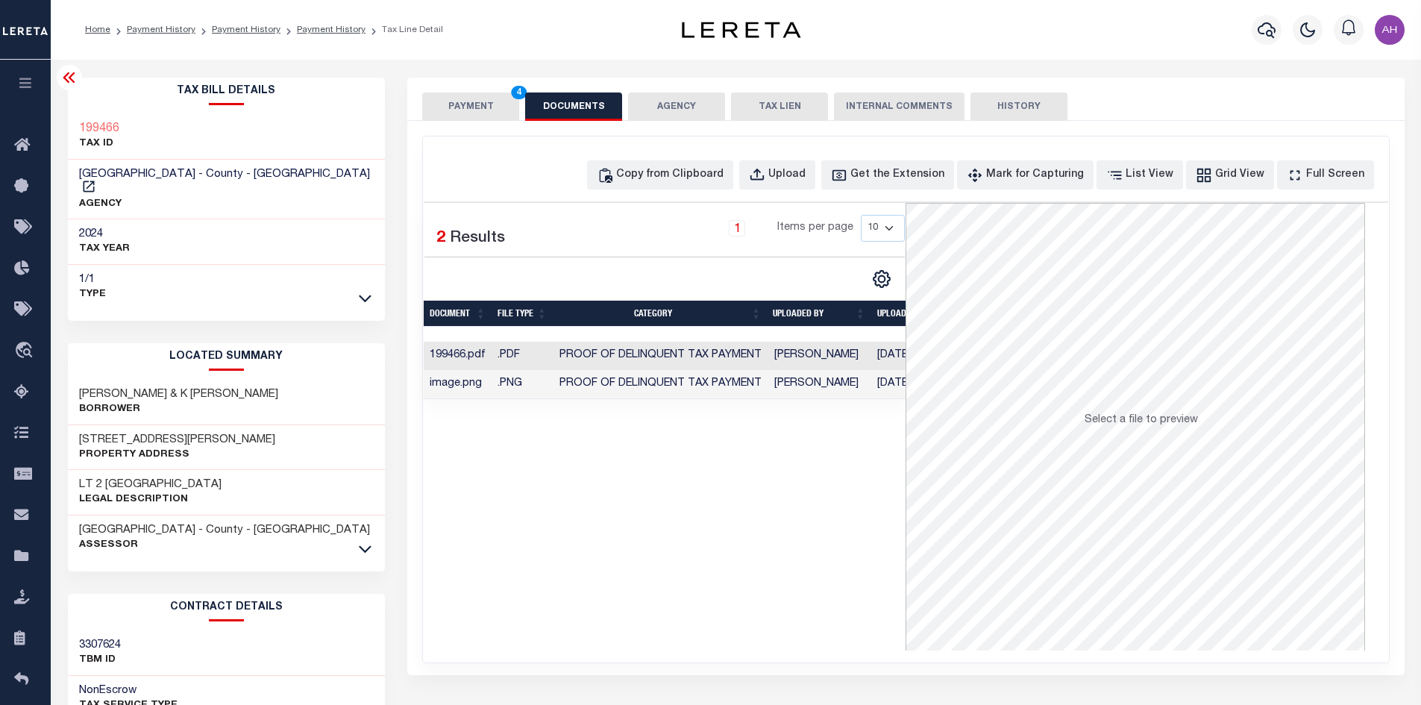
click at [480, 110] on button "PAYMENT 4" at bounding box center [470, 107] width 97 height 28
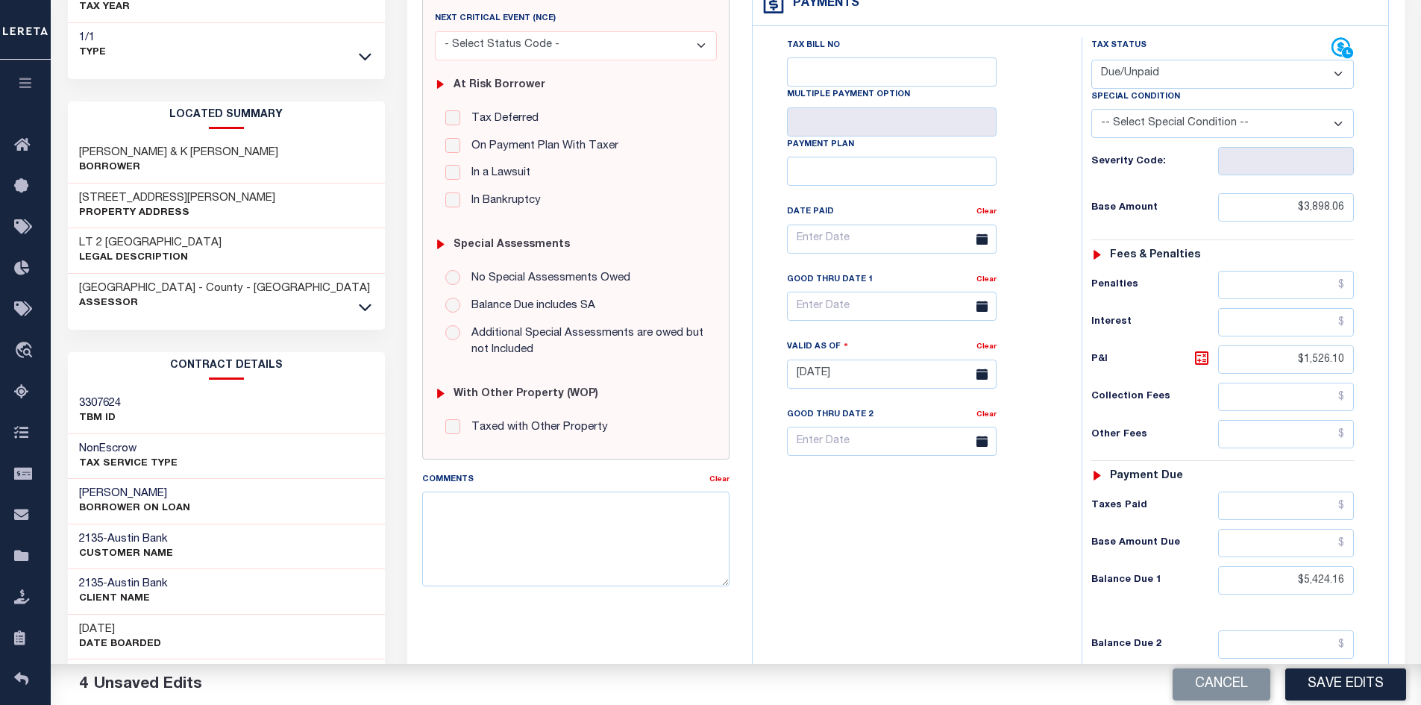
scroll to position [373, 0]
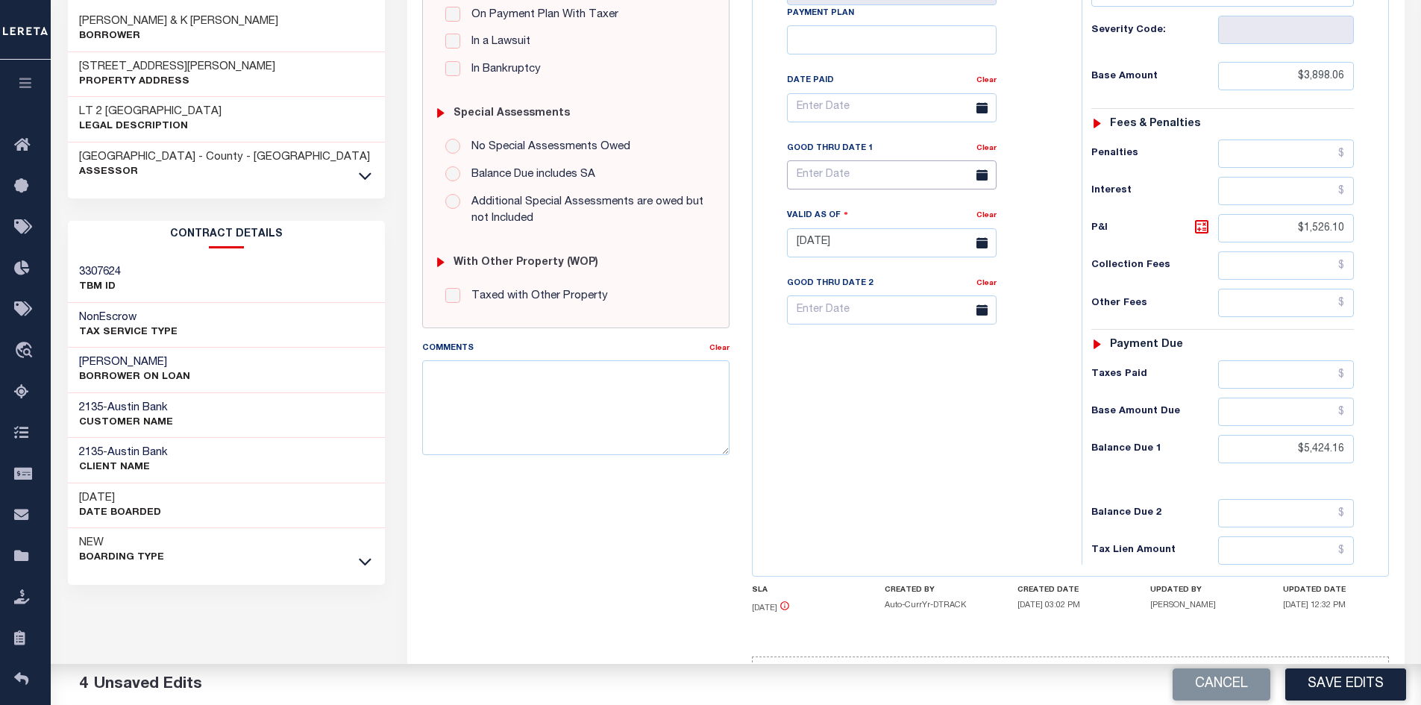
click at [847, 184] on input "text" at bounding box center [892, 174] width 210 height 29
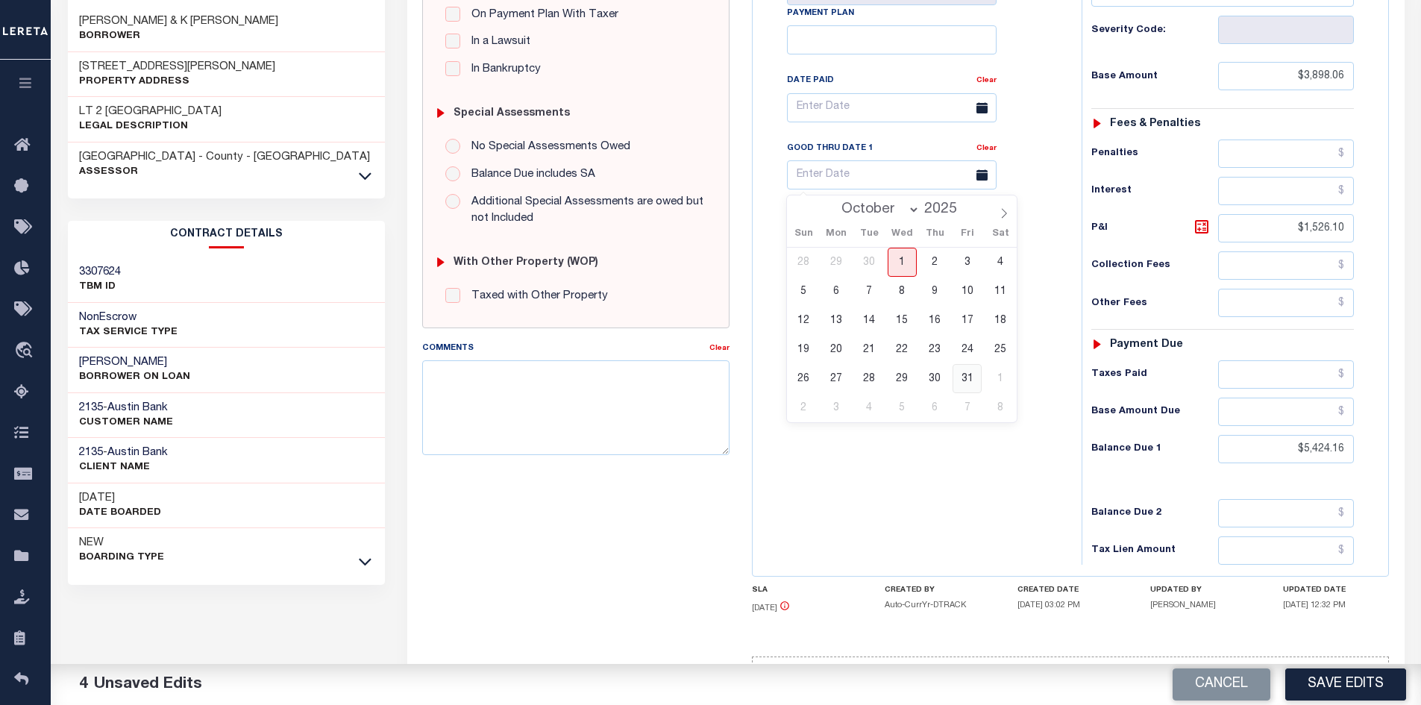
click at [966, 382] on span "31" at bounding box center [967, 378] width 29 height 29
type input "[DATE]"
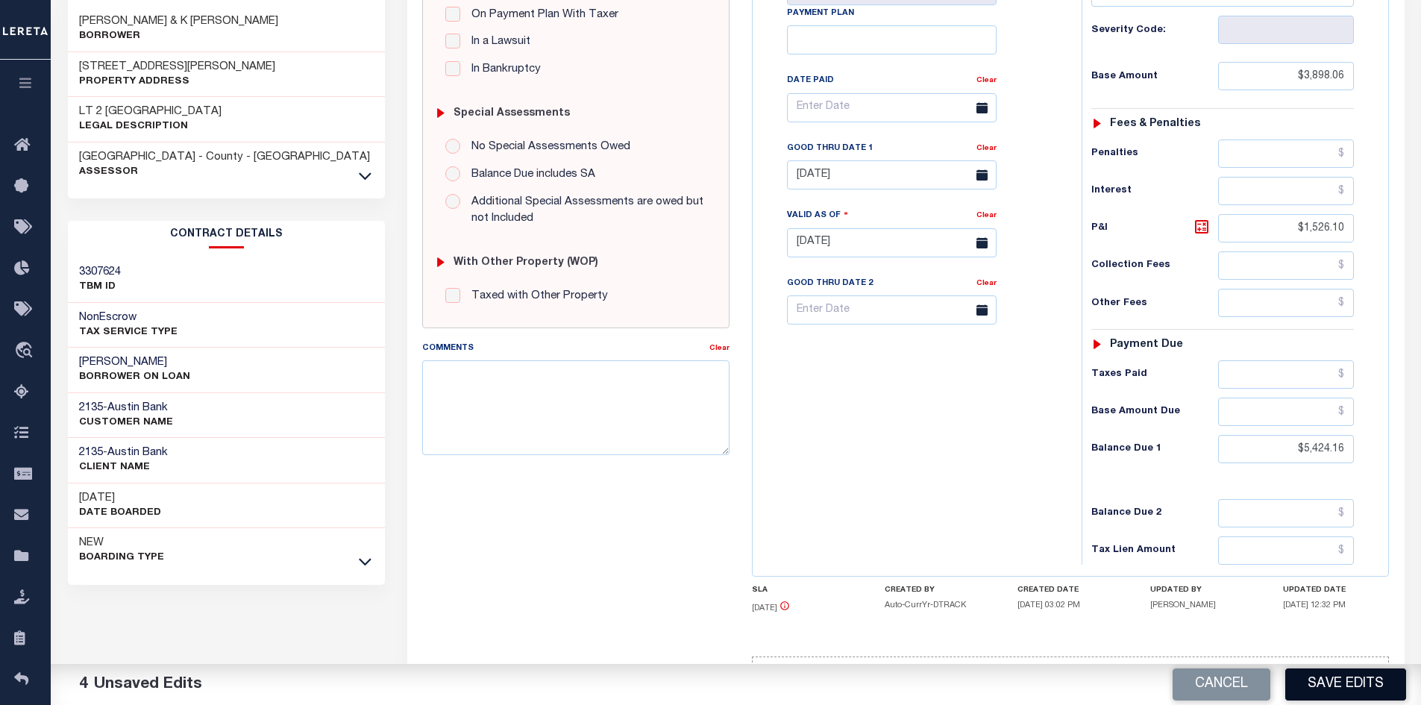
click at [1329, 692] on button "Save Edits" at bounding box center [1346, 684] width 121 height 32
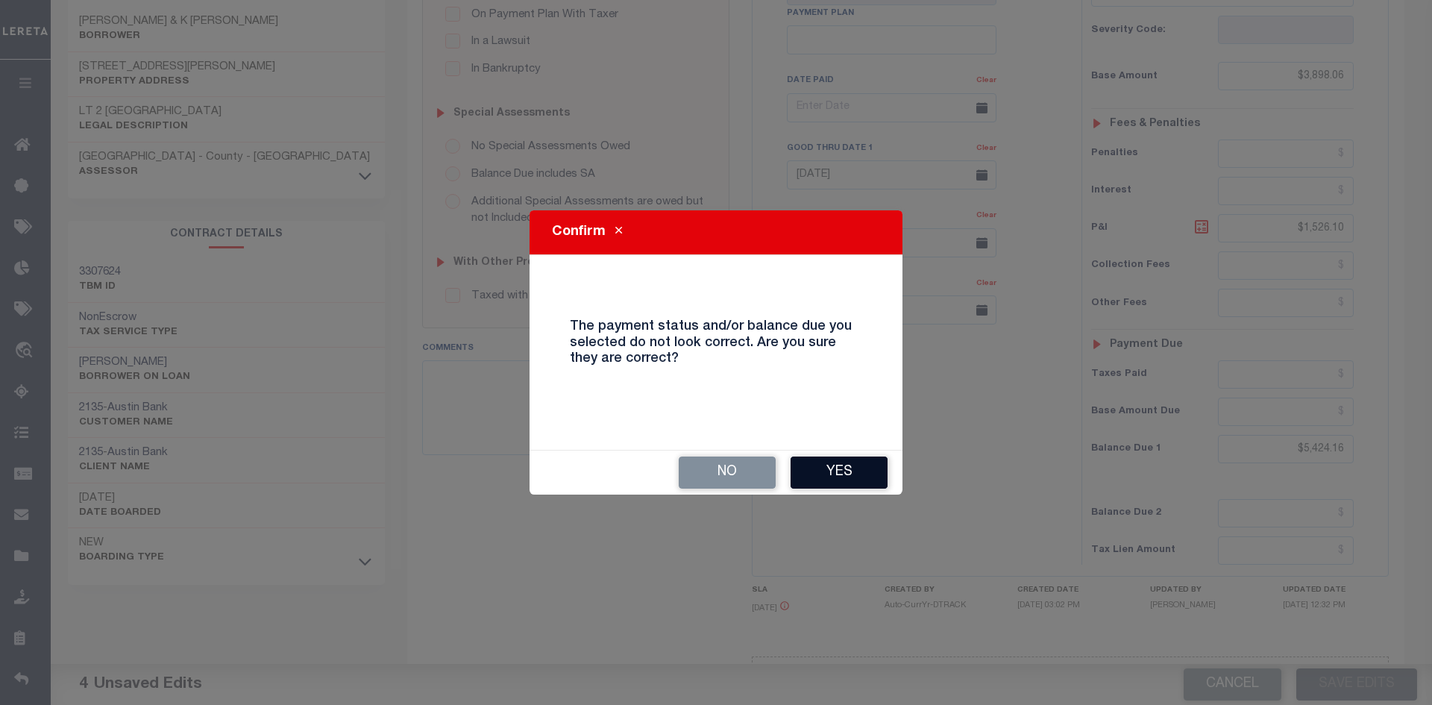
click at [836, 462] on button "Yes" at bounding box center [839, 473] width 97 height 32
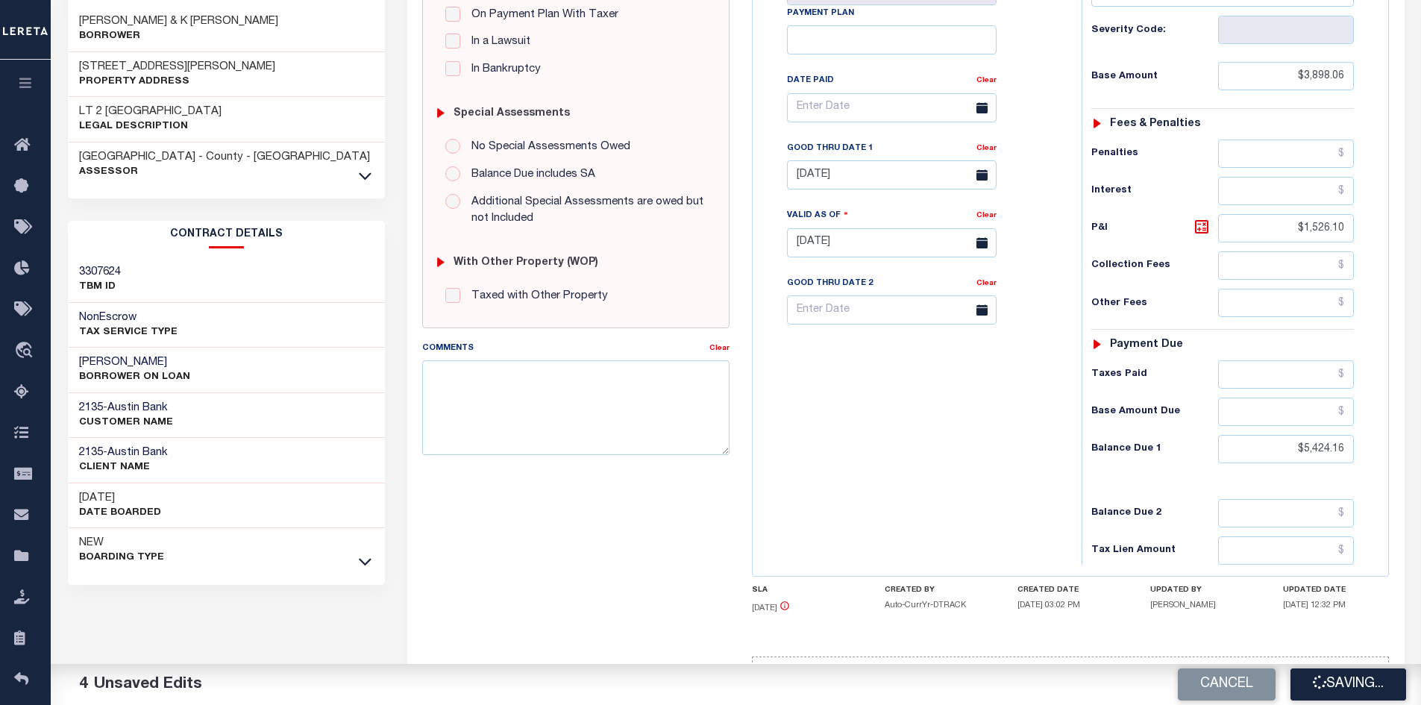
checkbox input "false"
type input "$3,898.06"
type input "$1,526.1"
type input "$5,424.16"
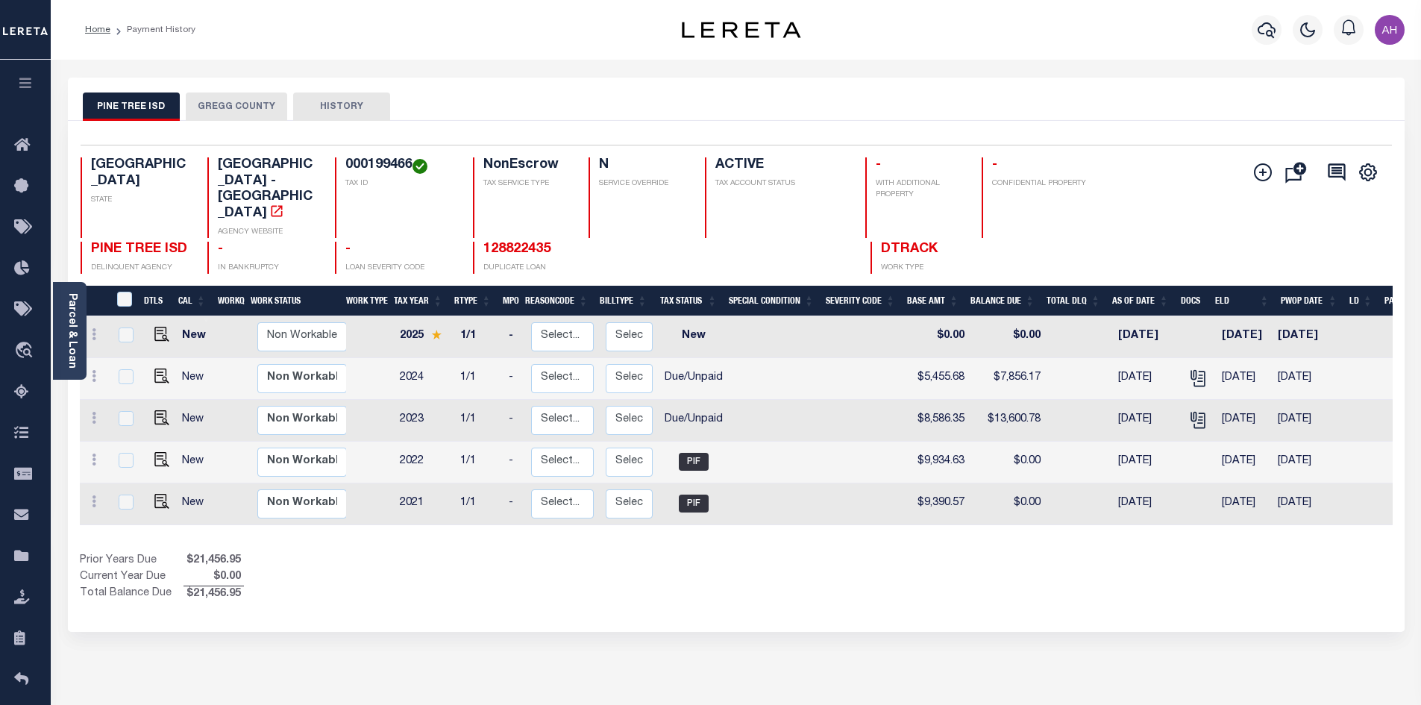
click at [220, 98] on button "GREGG COUNTY" at bounding box center [236, 107] width 101 height 28
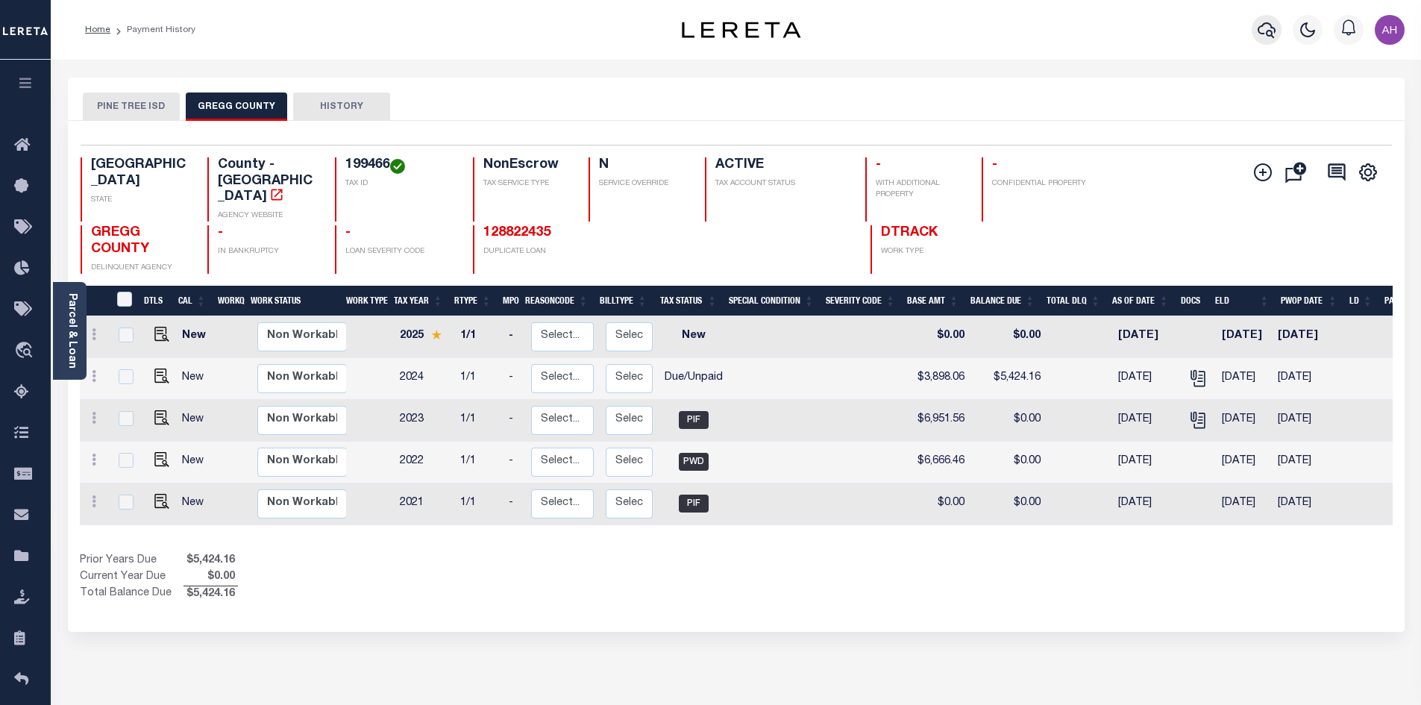
click at [1262, 31] on icon "button" at bounding box center [1267, 30] width 18 height 18
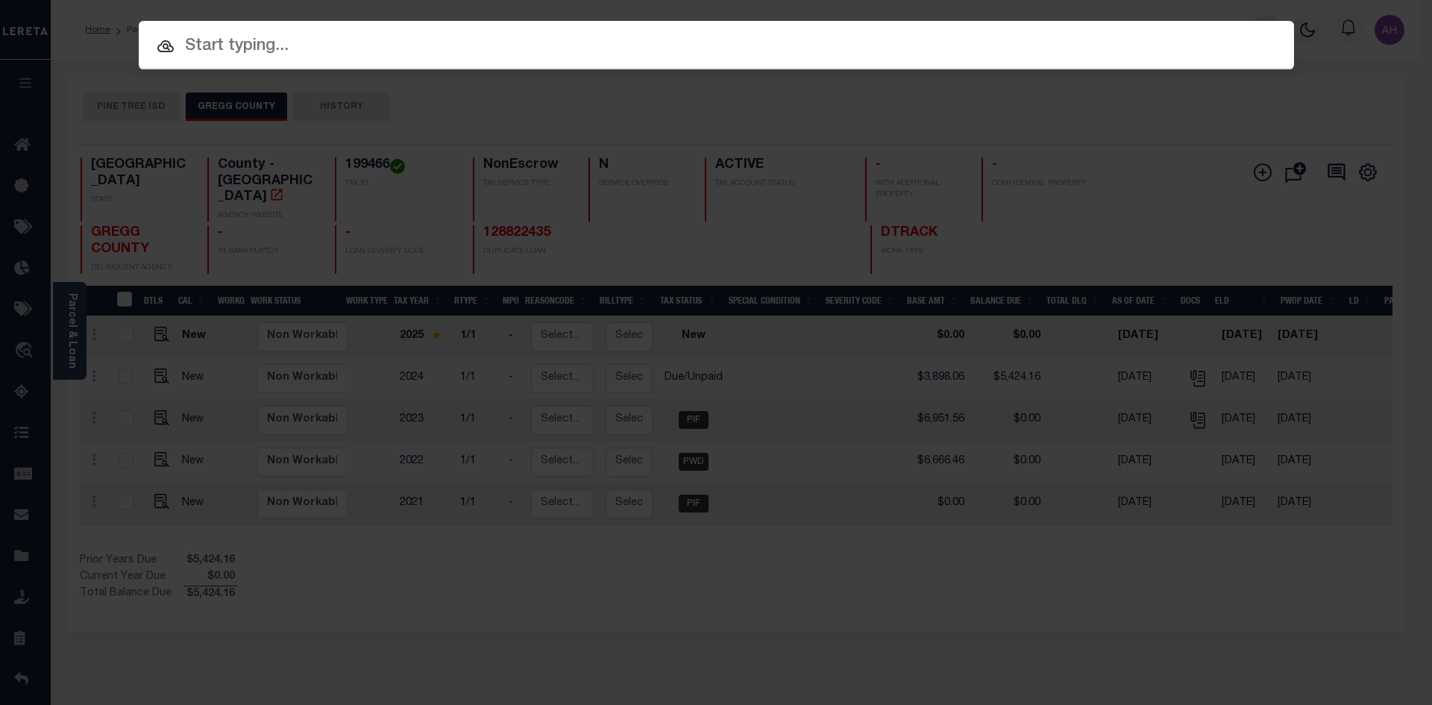
paste input "3618010593"
type input "3618010593"
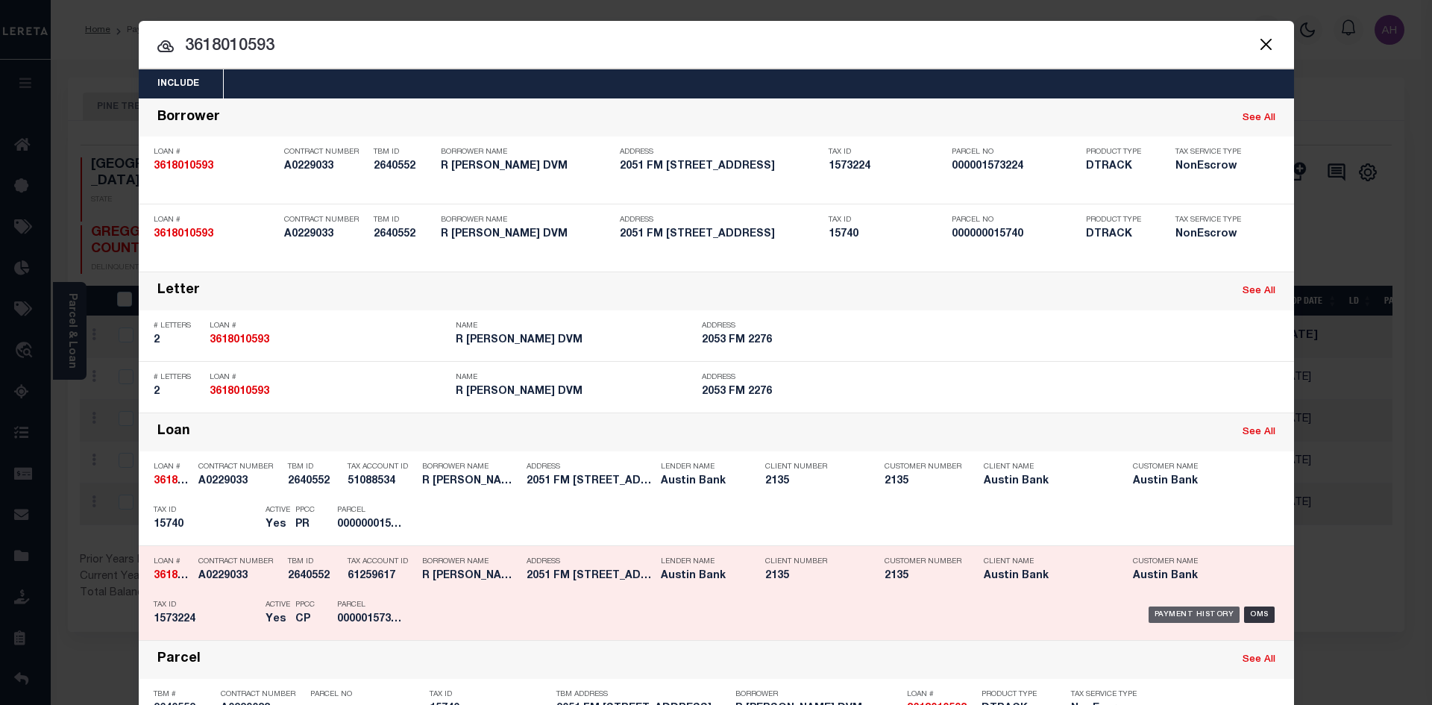
click at [1154, 615] on div "Payment History" at bounding box center [1195, 615] width 92 height 16
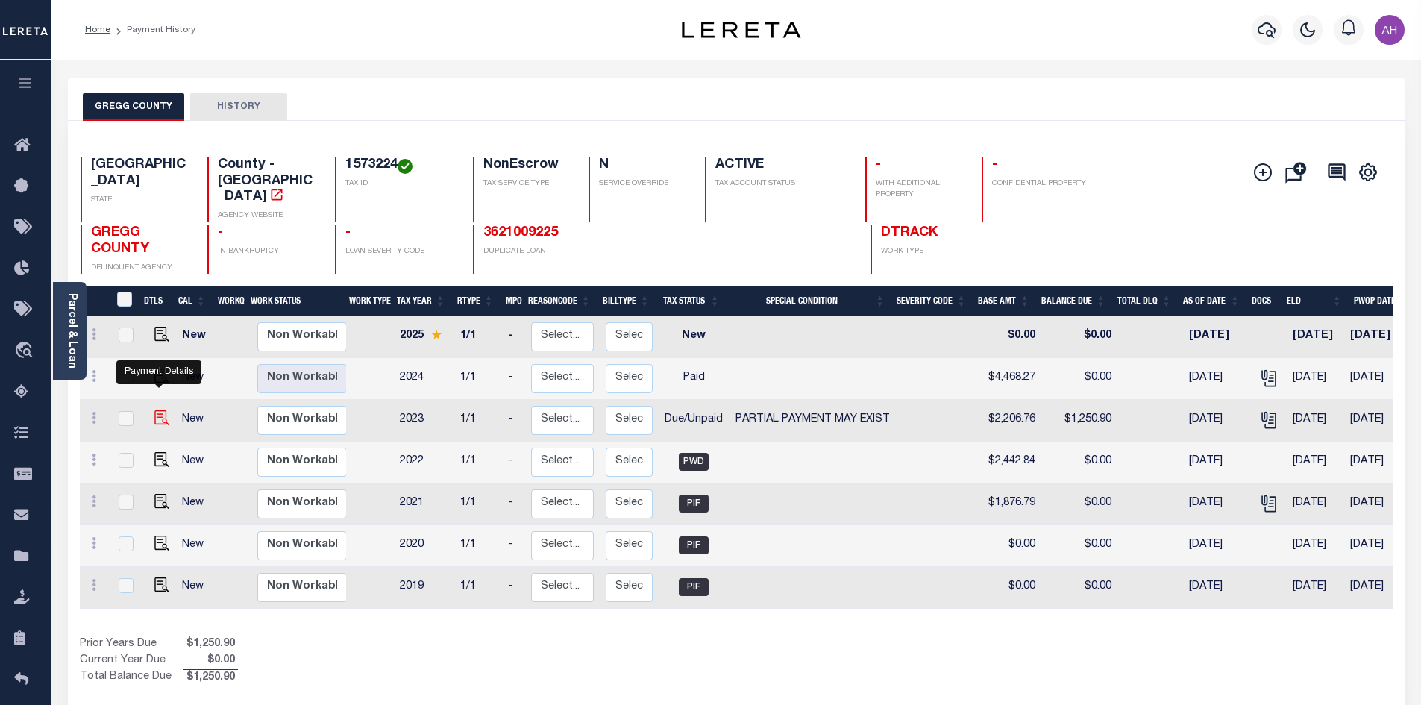
click at [154, 410] on img "" at bounding box center [161, 417] width 15 height 15
checkbox input "true"
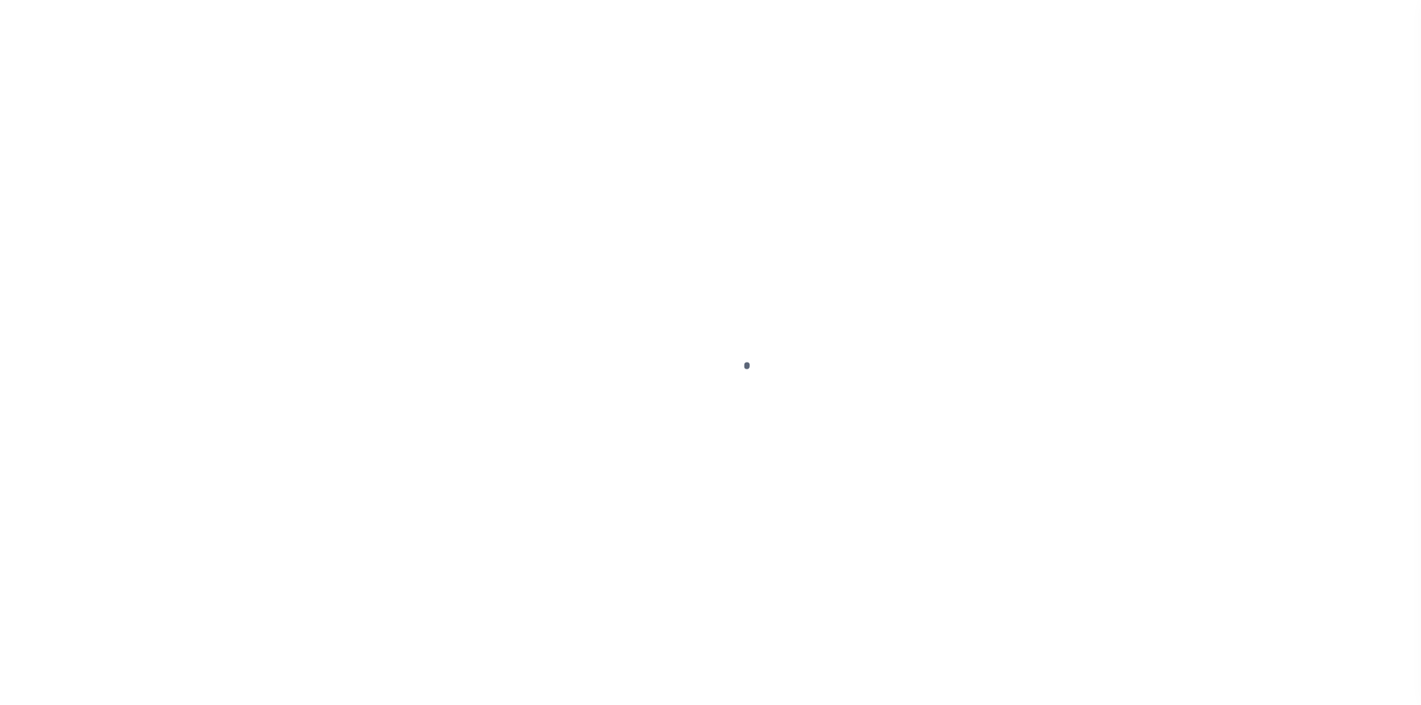
select select "DUE"
select select "15"
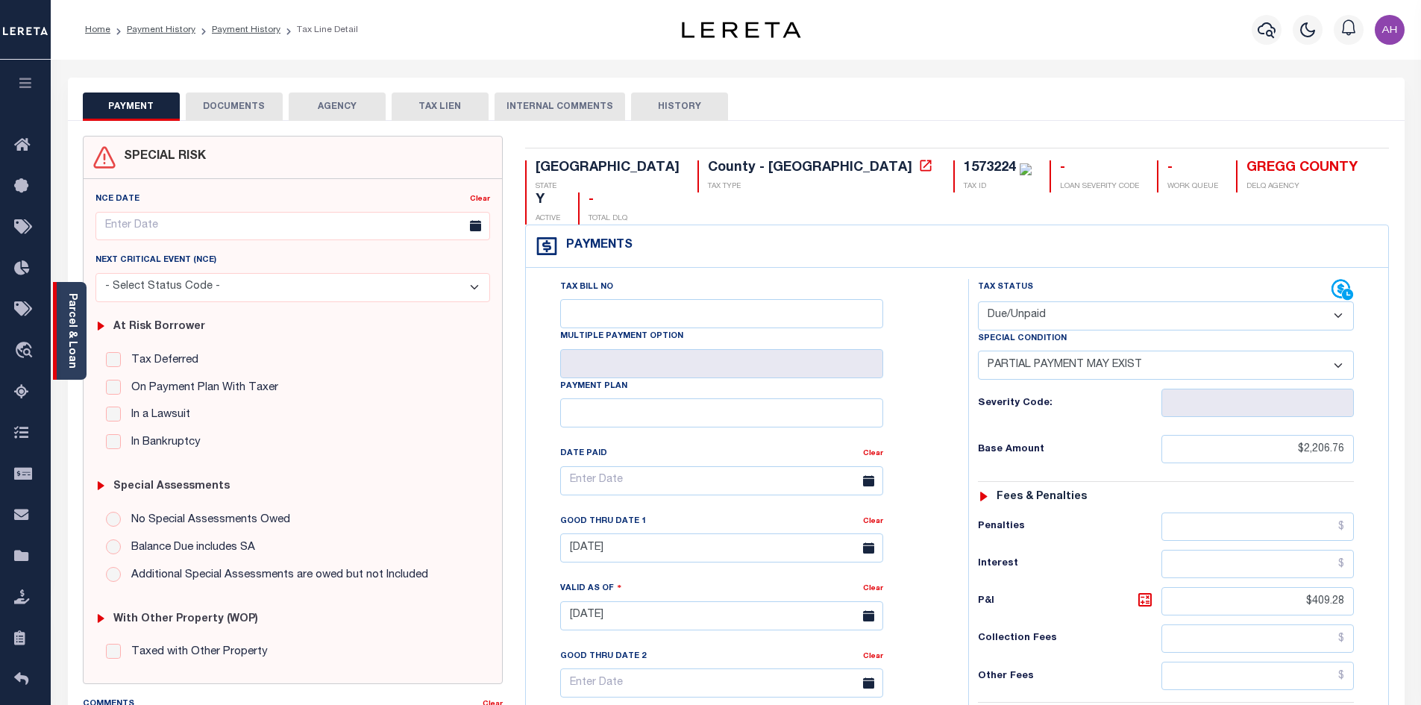
click at [78, 342] on div "Parcel & Loan" at bounding box center [70, 331] width 34 height 98
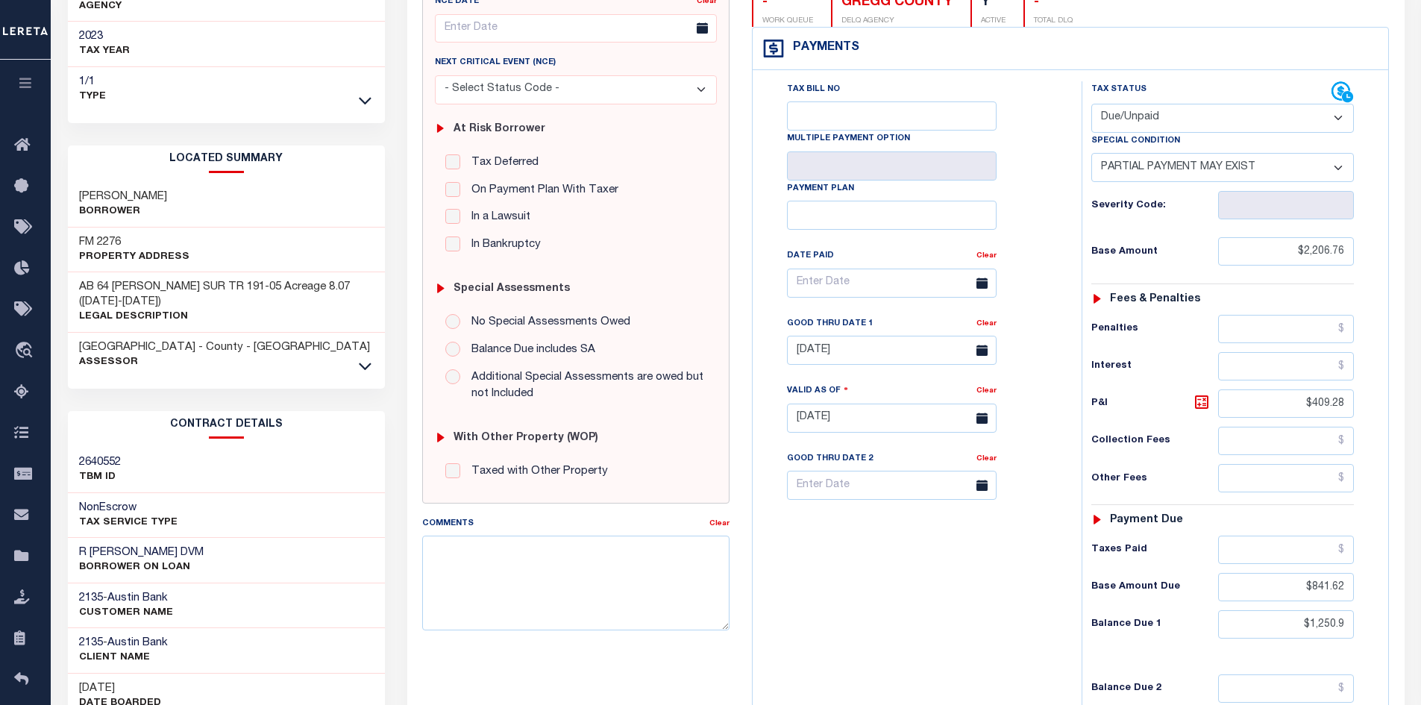
scroll to position [298, 0]
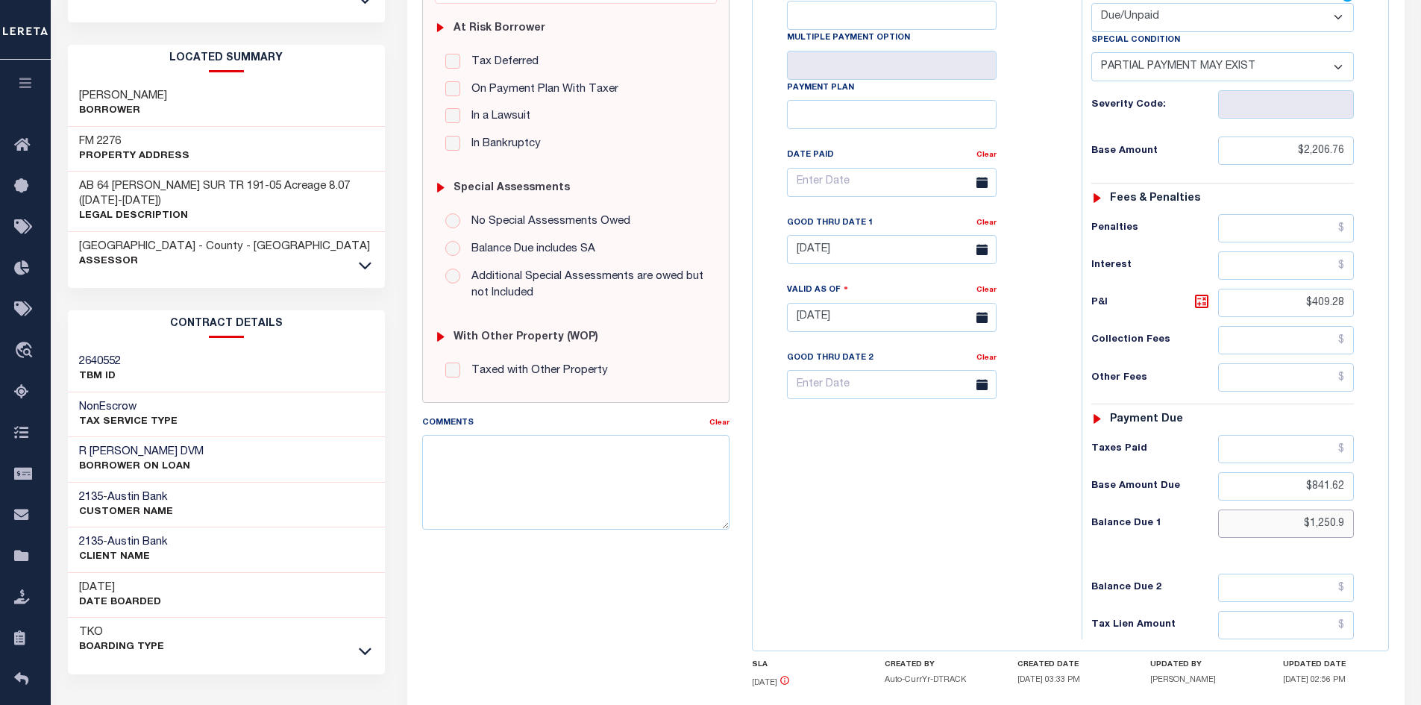
drag, startPoint x: 1277, startPoint y: 536, endPoint x: 1409, endPoint y: 518, distance: 133.3
click at [1409, 518] on div "PAYMENT DOCUMENTS AGENCY DELINQUENT PAYEE" at bounding box center [906, 305] width 1020 height 1053
type input "$1,270.89"
type input "[DATE]"
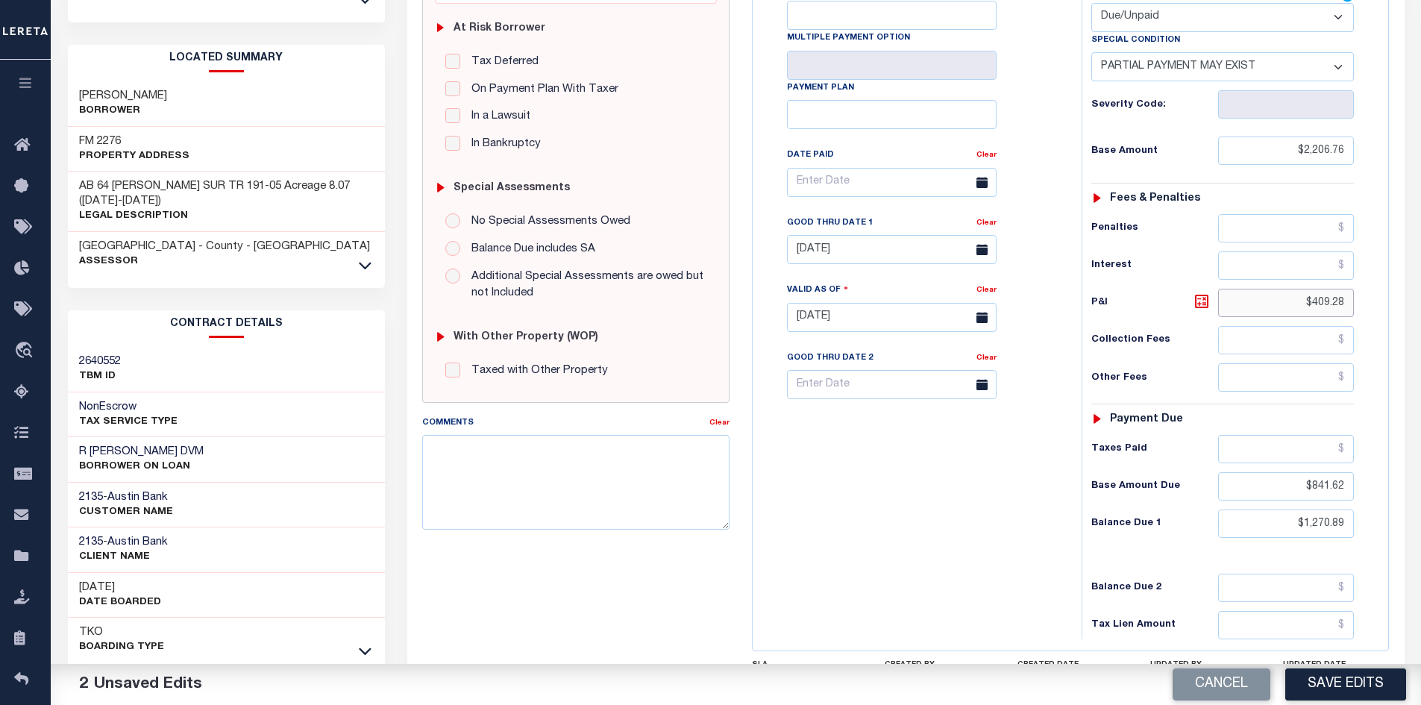
drag, startPoint x: 1295, startPoint y: 295, endPoint x: 1365, endPoint y: 301, distance: 69.6
click at [1365, 301] on div "Tax Status Status - Select Status Code -" at bounding box center [1228, 310] width 292 height 659
click at [1330, 301] on input "$427.27" at bounding box center [1286, 303] width 137 height 28
type input "$429.27"
click at [864, 255] on input "08/31/2025" at bounding box center [892, 249] width 210 height 29
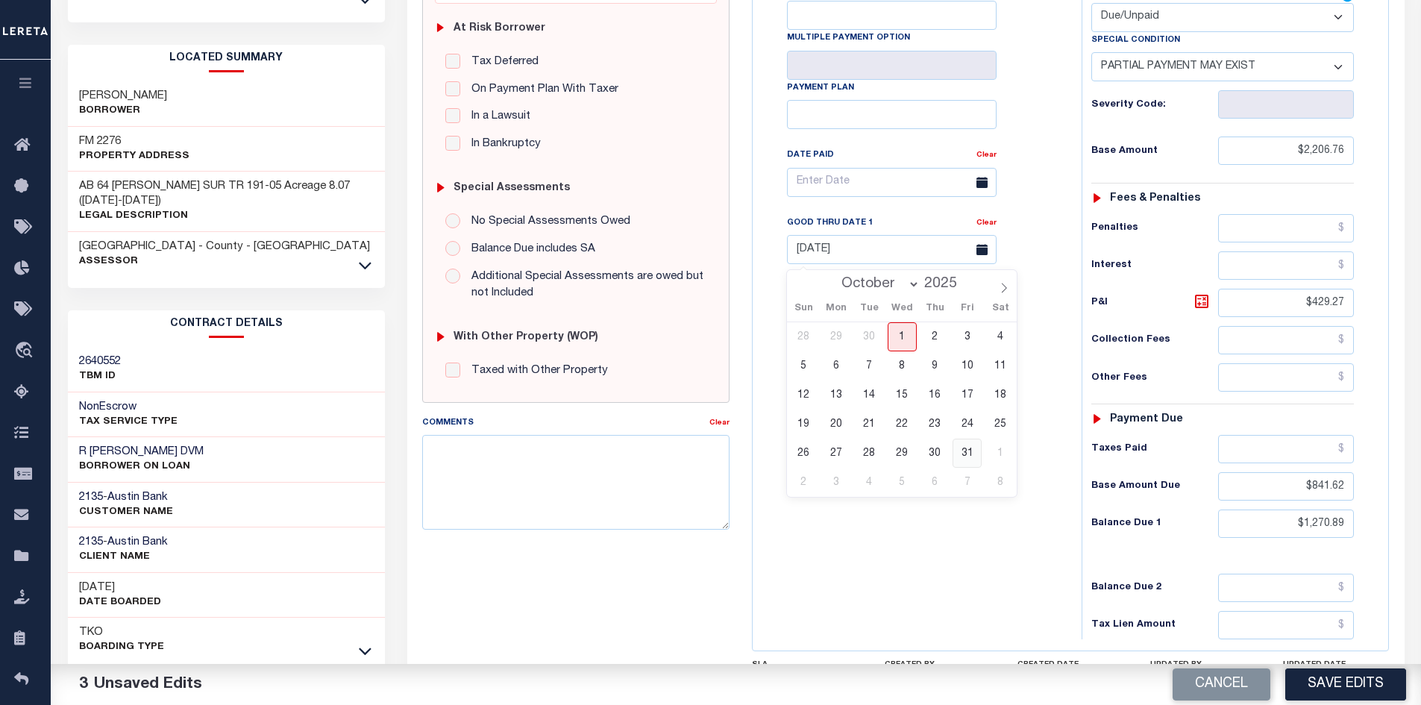
click at [964, 456] on span "31" at bounding box center [967, 453] width 29 height 29
type input "[DATE]"
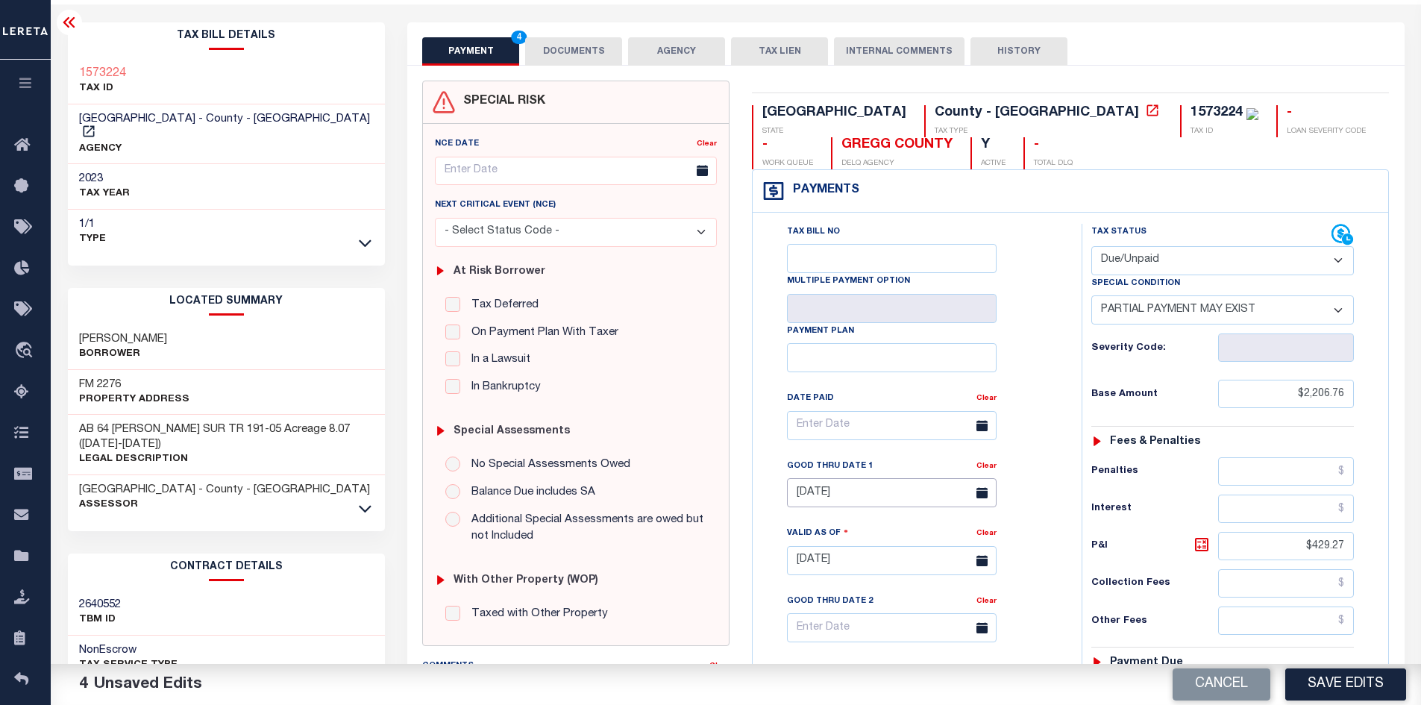
scroll to position [0, 0]
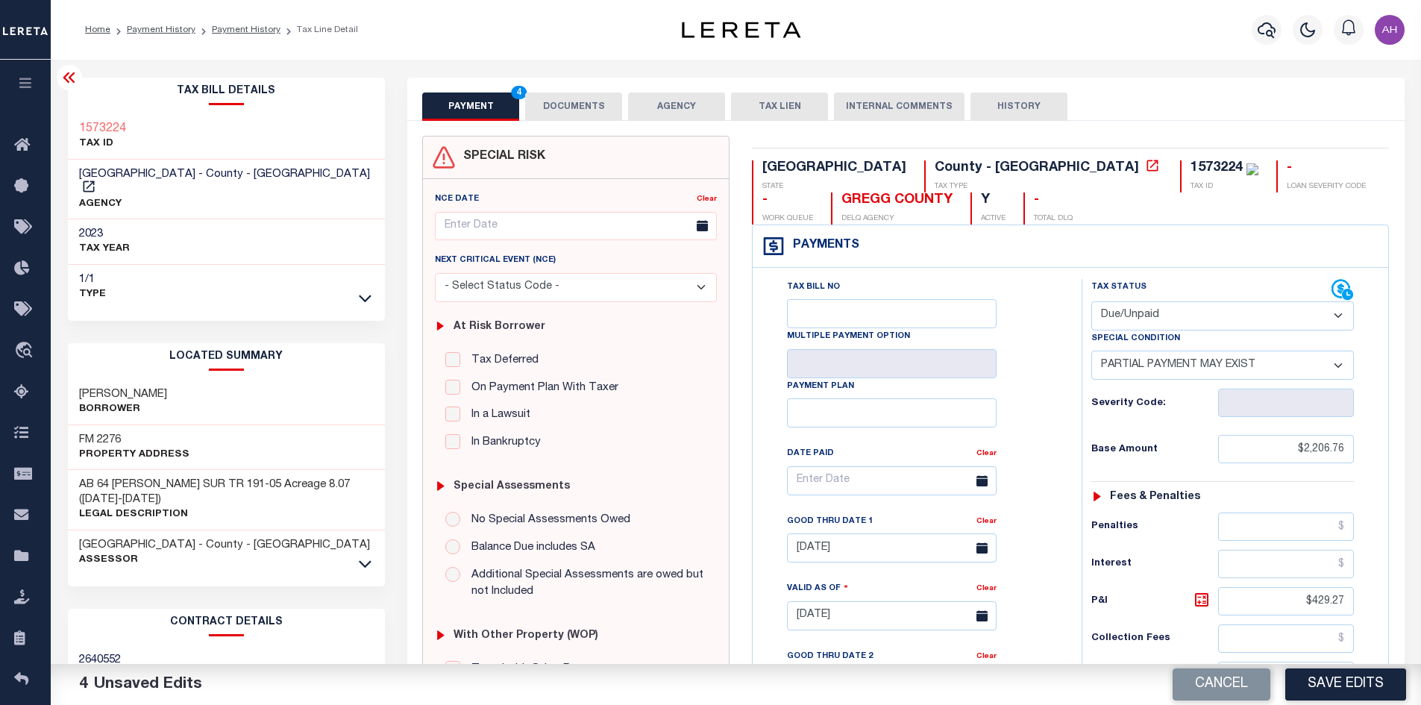
click at [556, 110] on button "DOCUMENTS" at bounding box center [573, 107] width 97 height 28
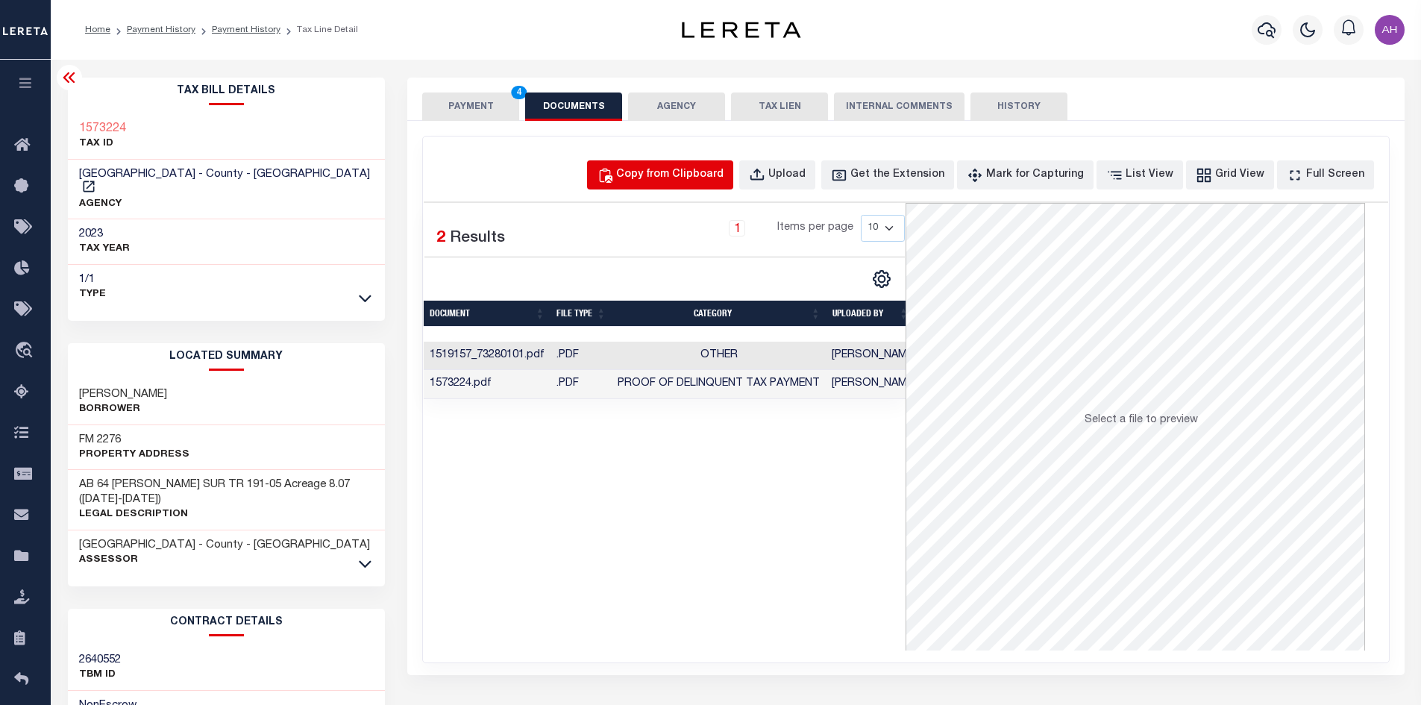
click at [687, 169] on div "Copy from Clipboard" at bounding box center [669, 175] width 107 height 16
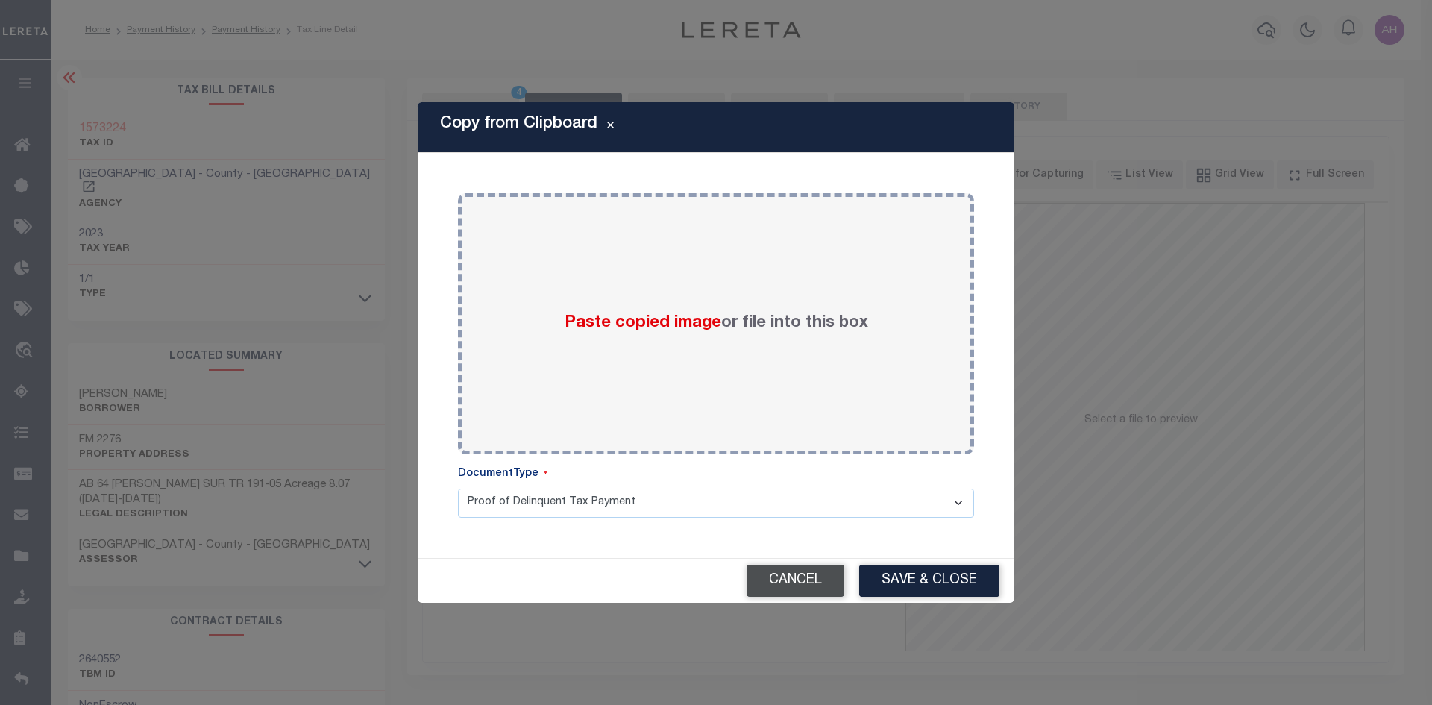
click at [792, 583] on button "Cancel" at bounding box center [796, 581] width 98 height 32
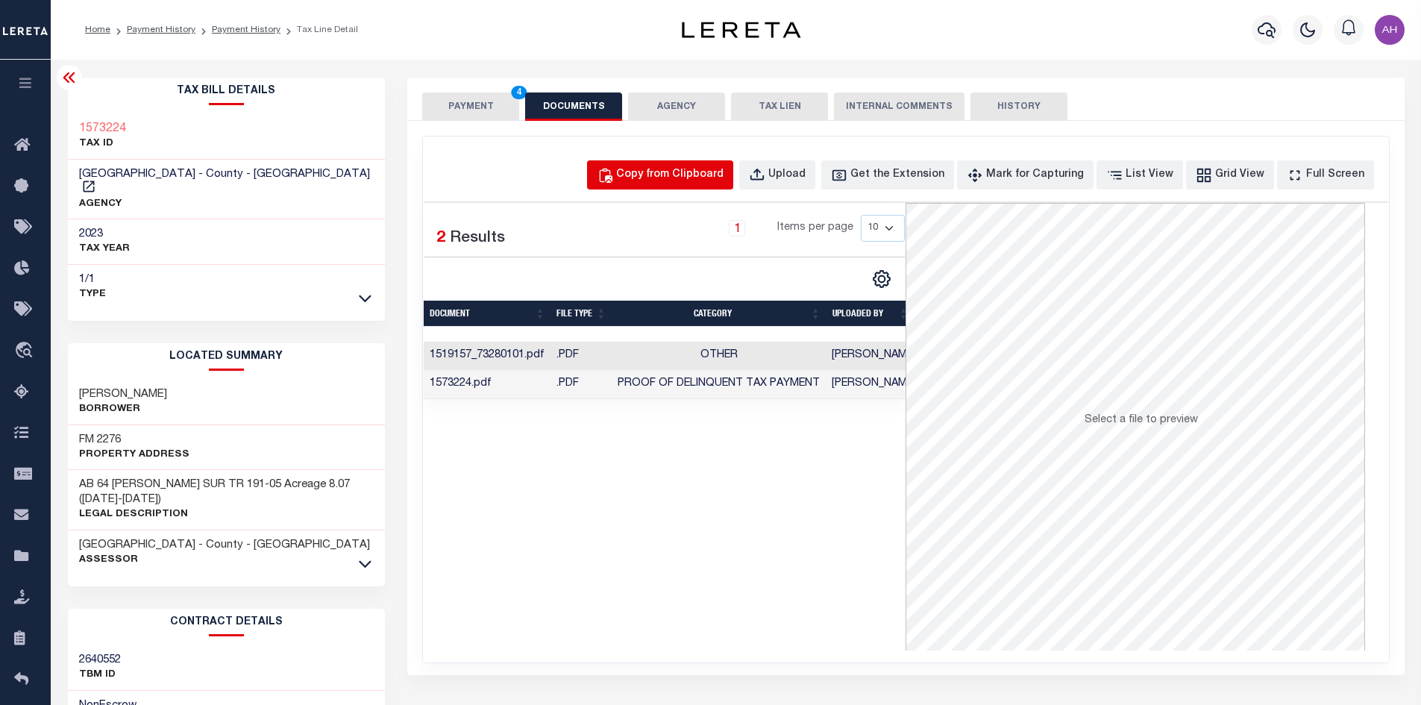
click at [685, 181] on div "Copy from Clipboard" at bounding box center [669, 175] width 107 height 16
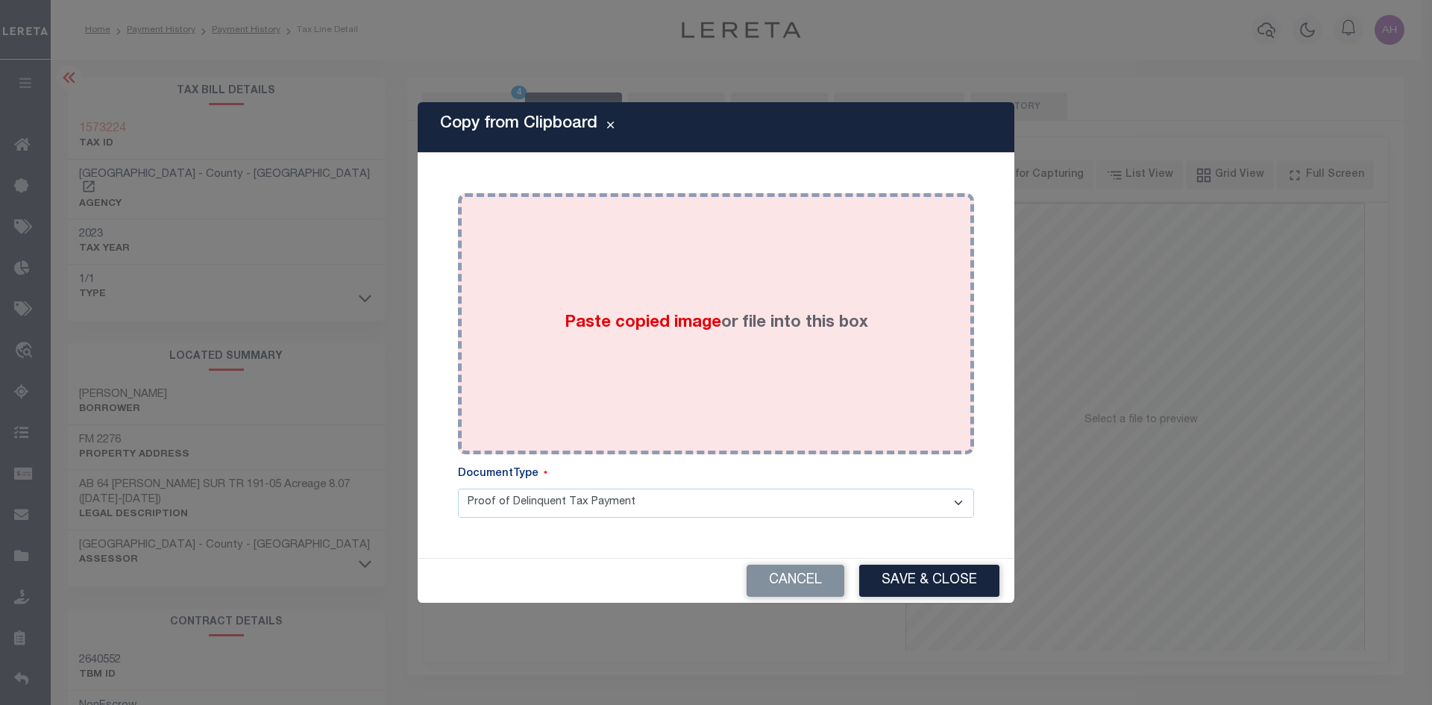
click at [664, 316] on span "Paste copied image" at bounding box center [643, 323] width 157 height 16
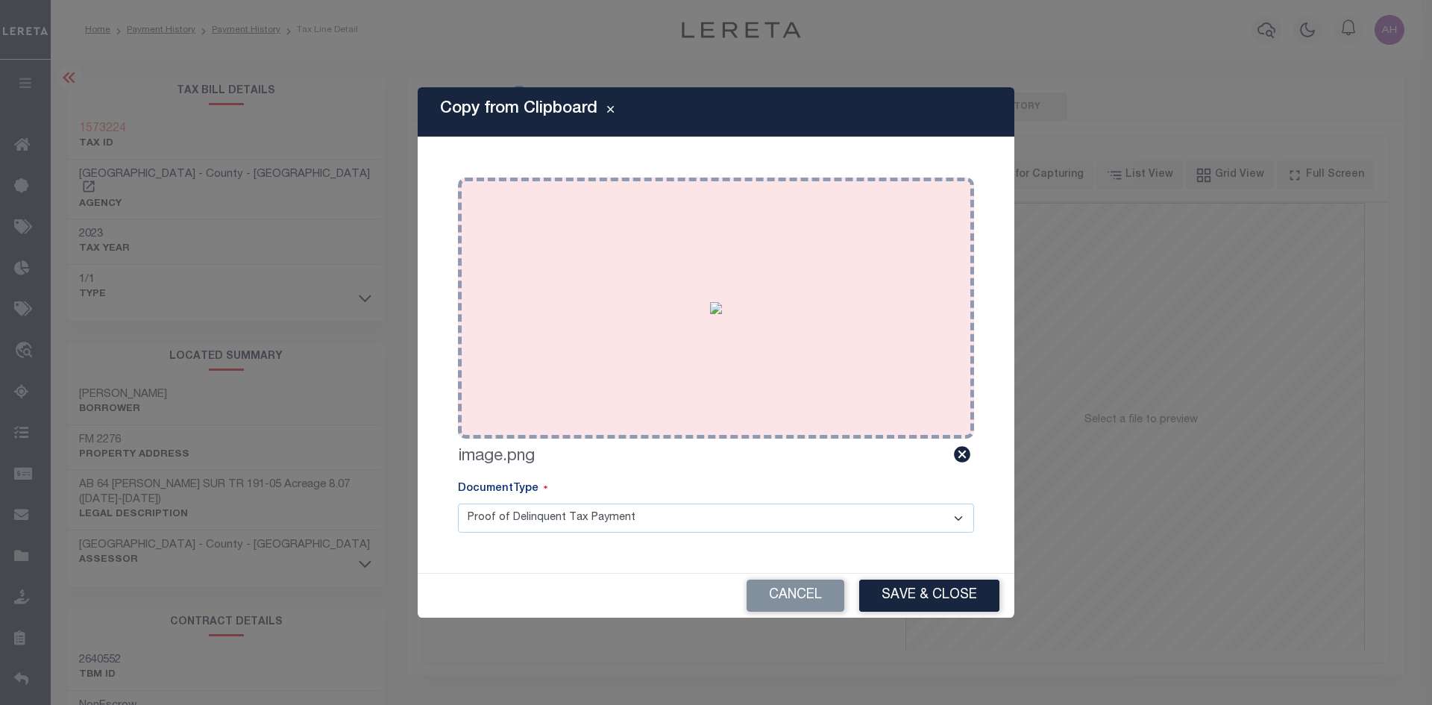
click at [760, 316] on div "Paste copied image or file into this box" at bounding box center [716, 308] width 494 height 239
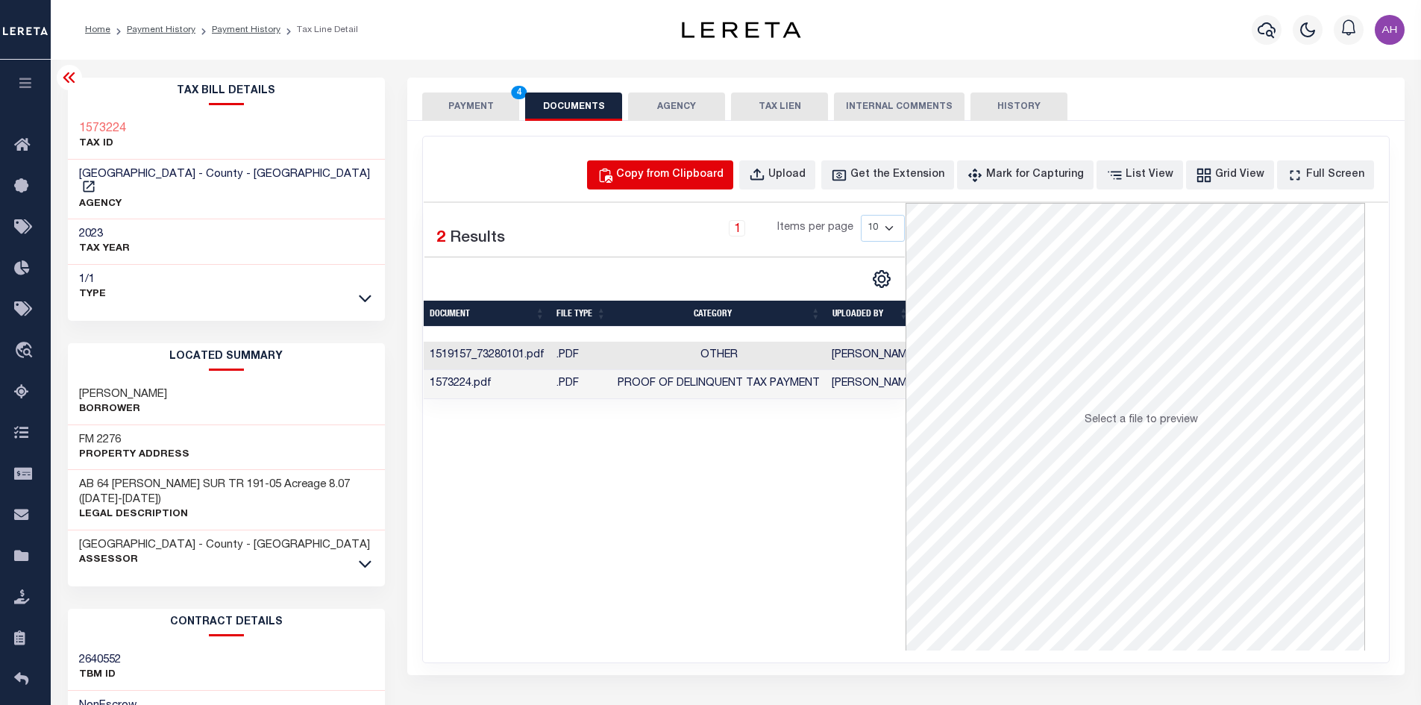
click at [708, 169] on div "Copy from Clipboard" at bounding box center [669, 175] width 107 height 16
select select "POP"
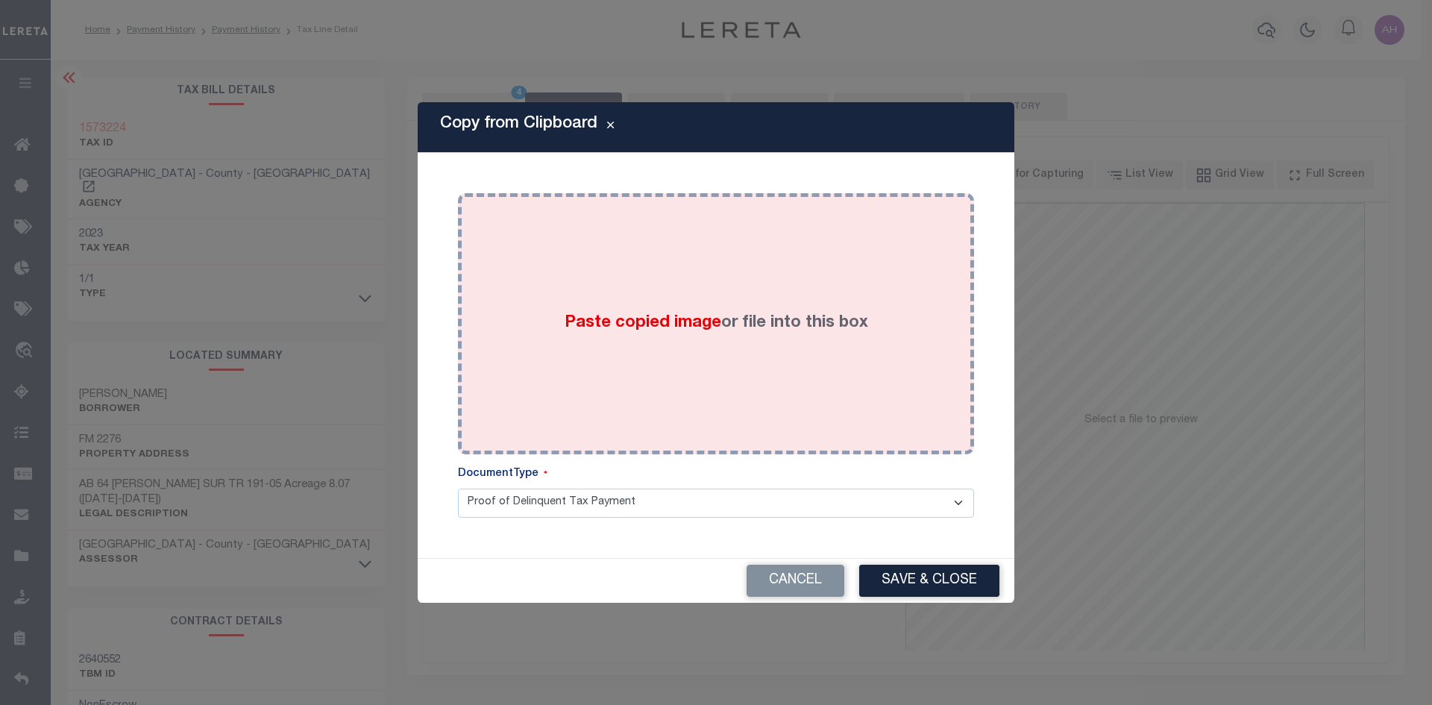
click at [703, 331] on span "Paste copied image" at bounding box center [643, 323] width 157 height 16
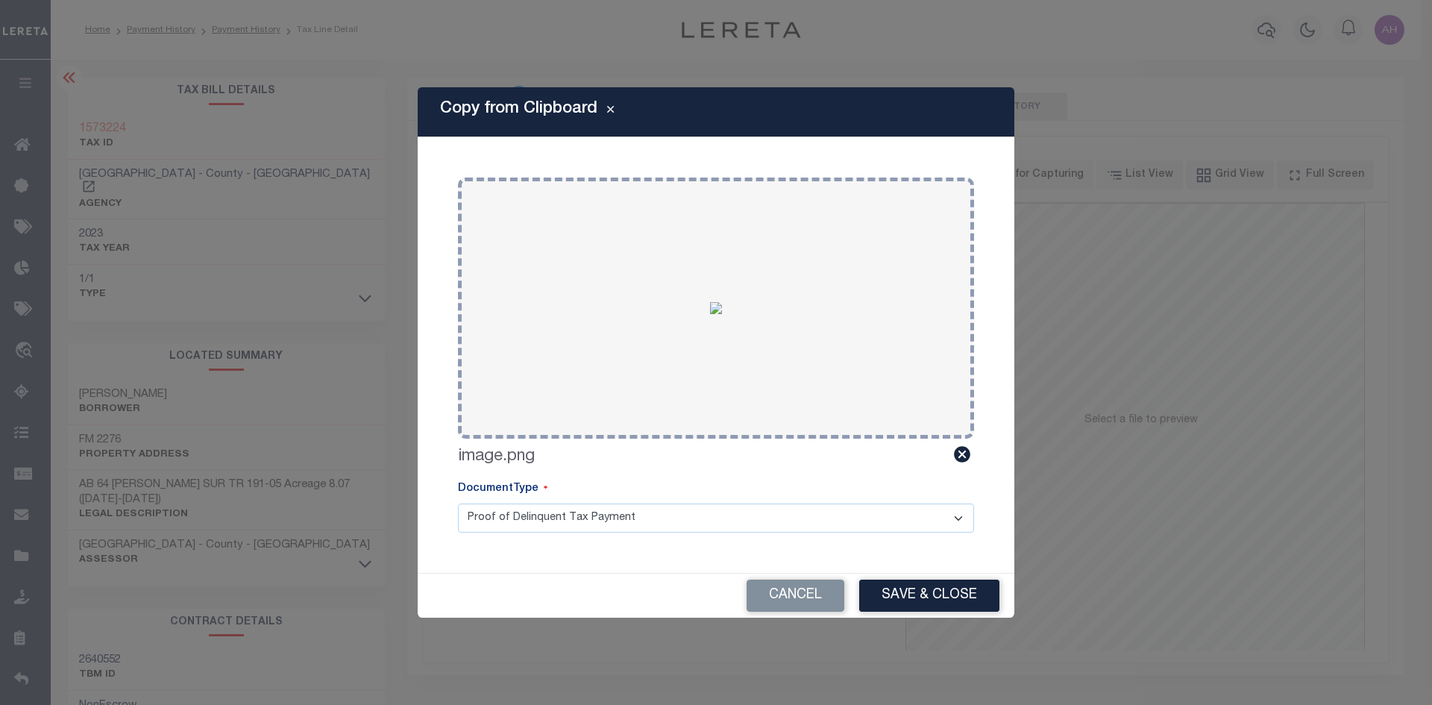
click at [916, 591] on button "Save & Close" at bounding box center [929, 596] width 140 height 32
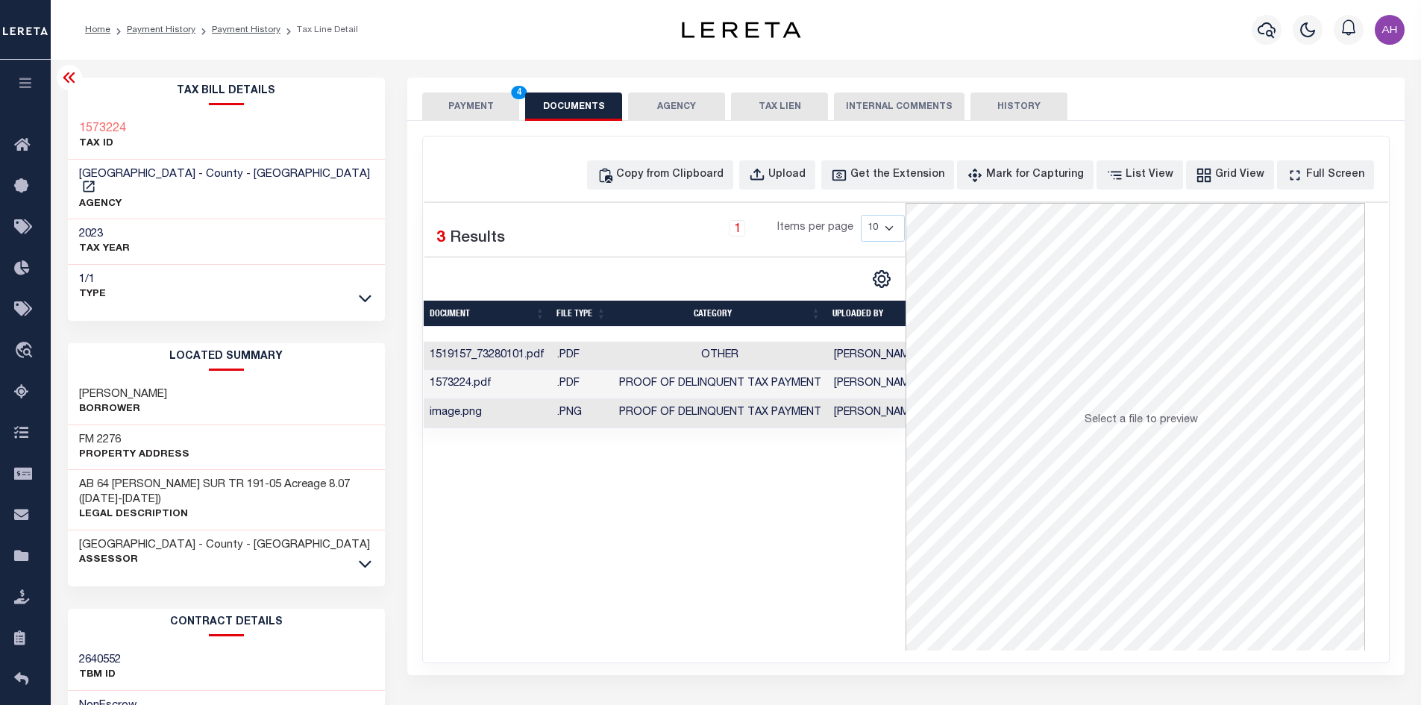
click at [481, 100] on button "PAYMENT 4" at bounding box center [470, 107] width 97 height 28
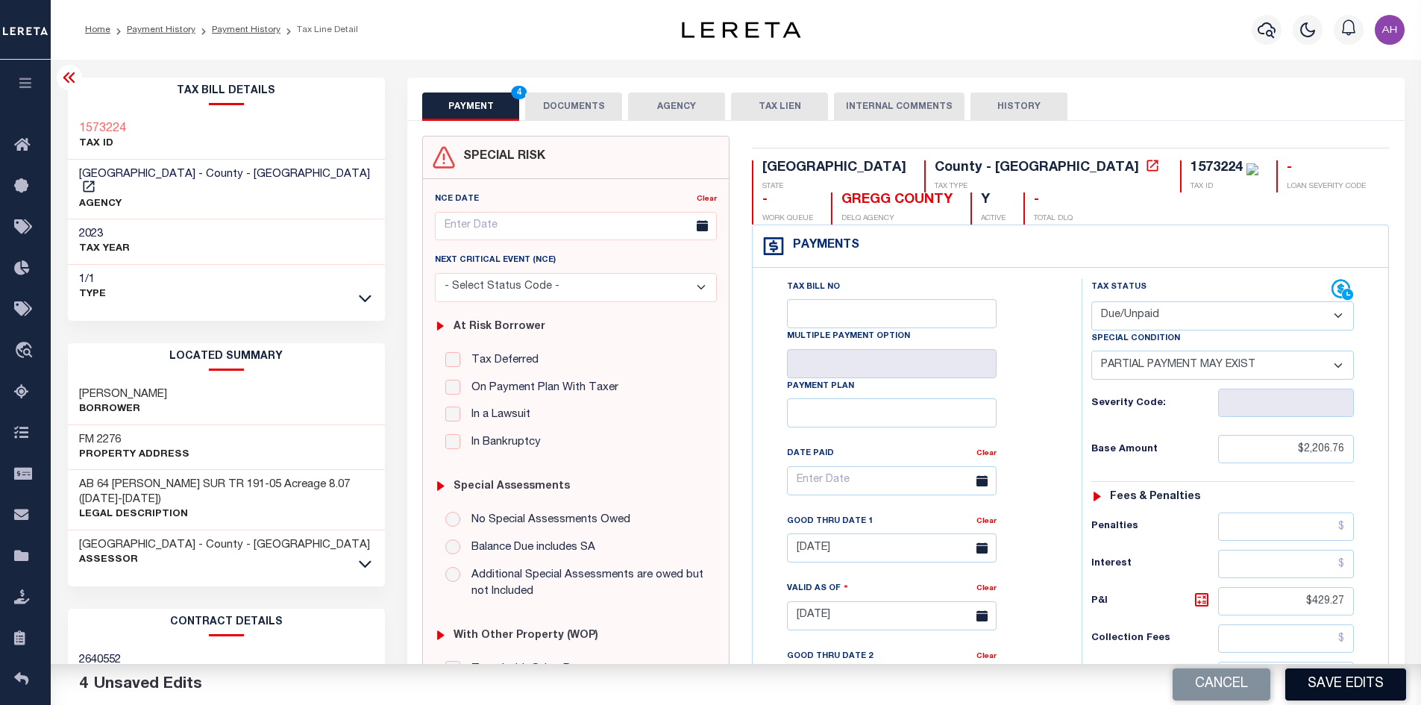
click at [1332, 686] on button "Save Edits" at bounding box center [1346, 684] width 121 height 32
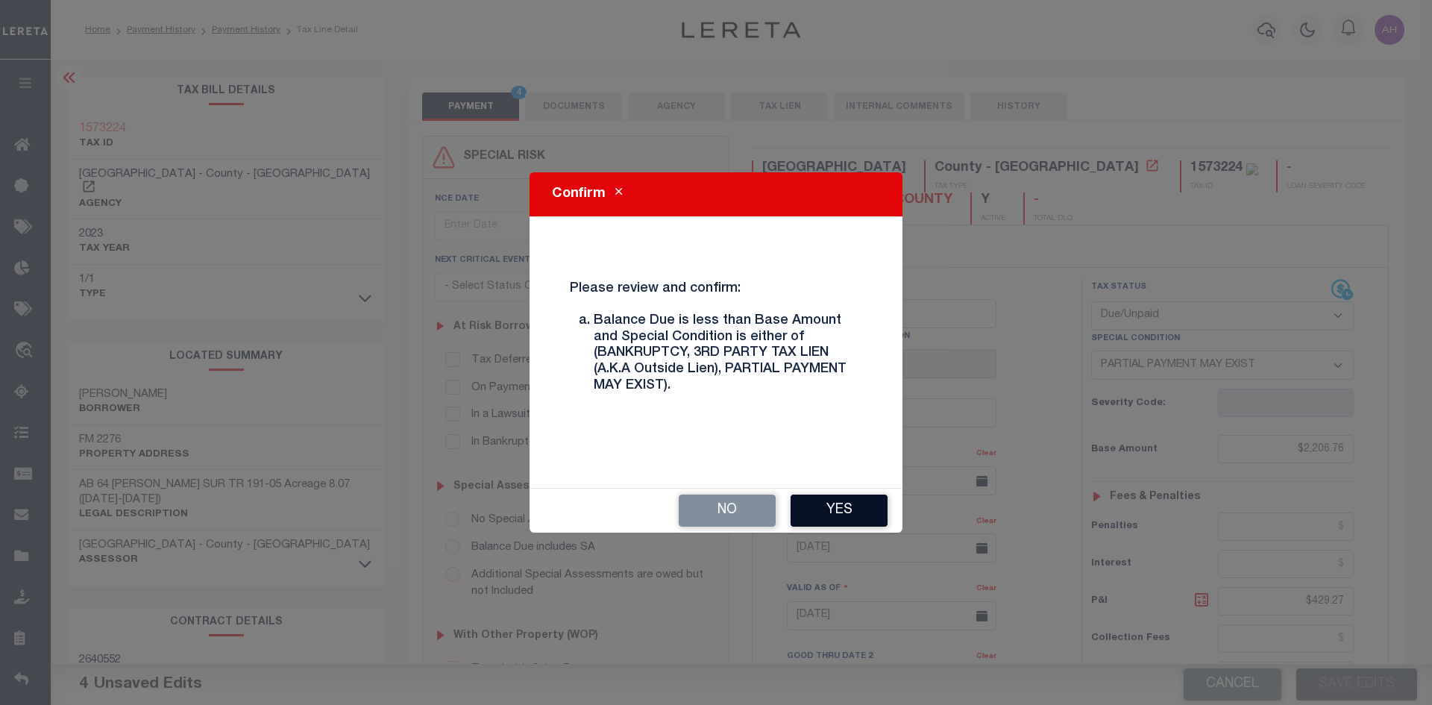
click at [839, 510] on button "Yes" at bounding box center [839, 511] width 97 height 32
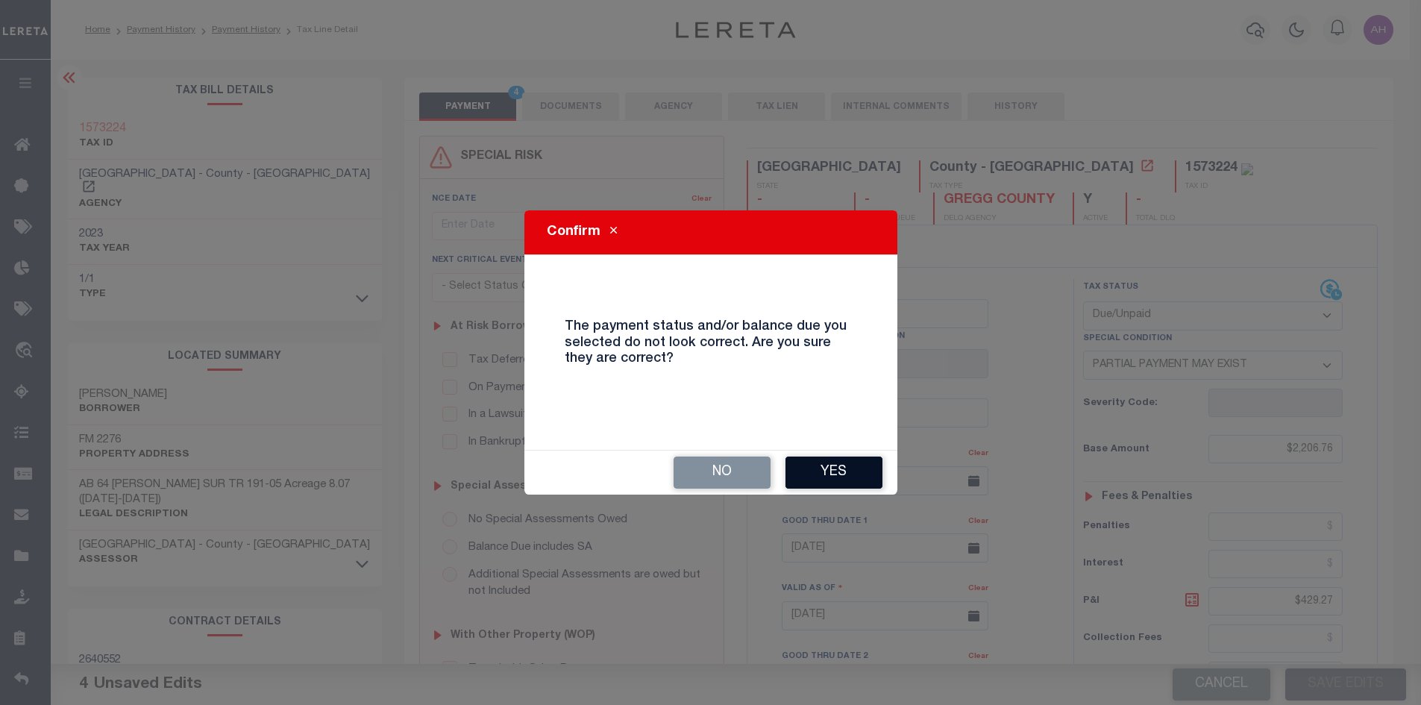
click at [841, 469] on button "Yes" at bounding box center [834, 473] width 97 height 32
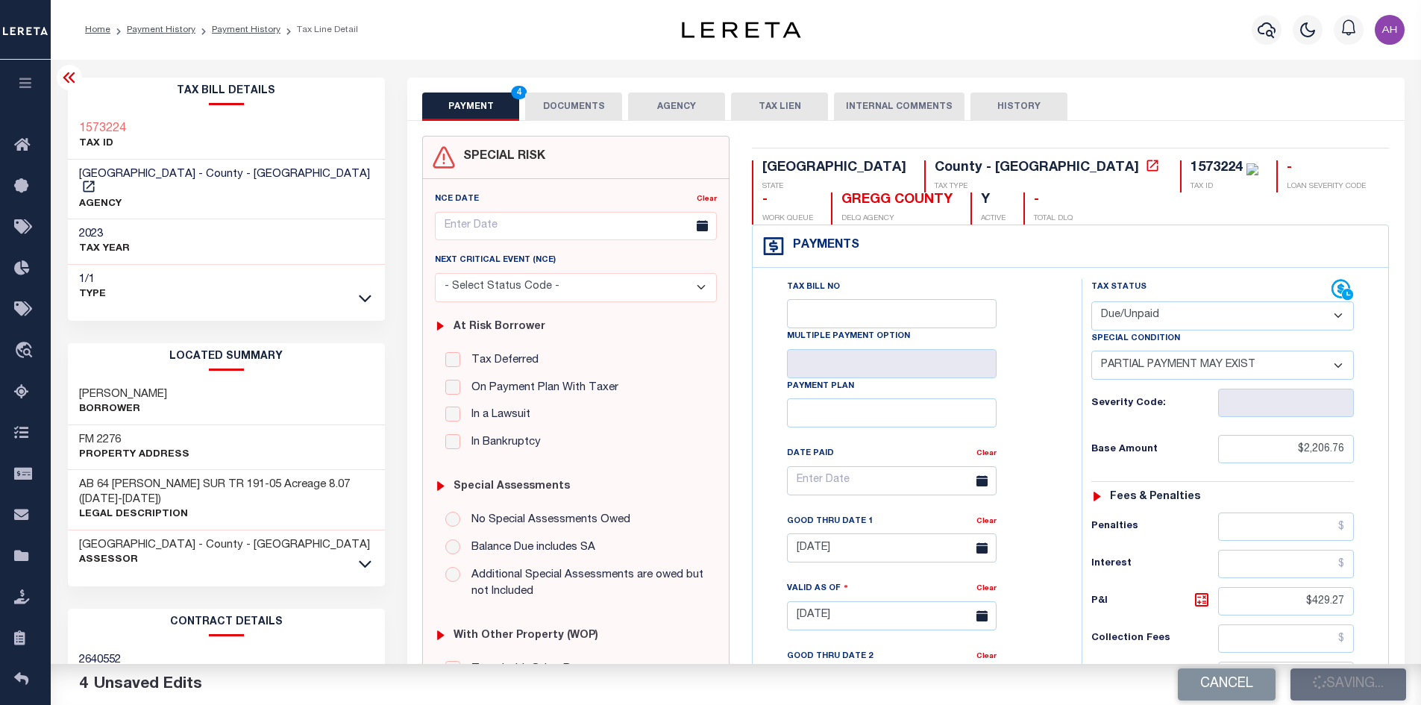
checkbox input "false"
type input "$2,206.76"
type input "$429.27"
type input "$841.62"
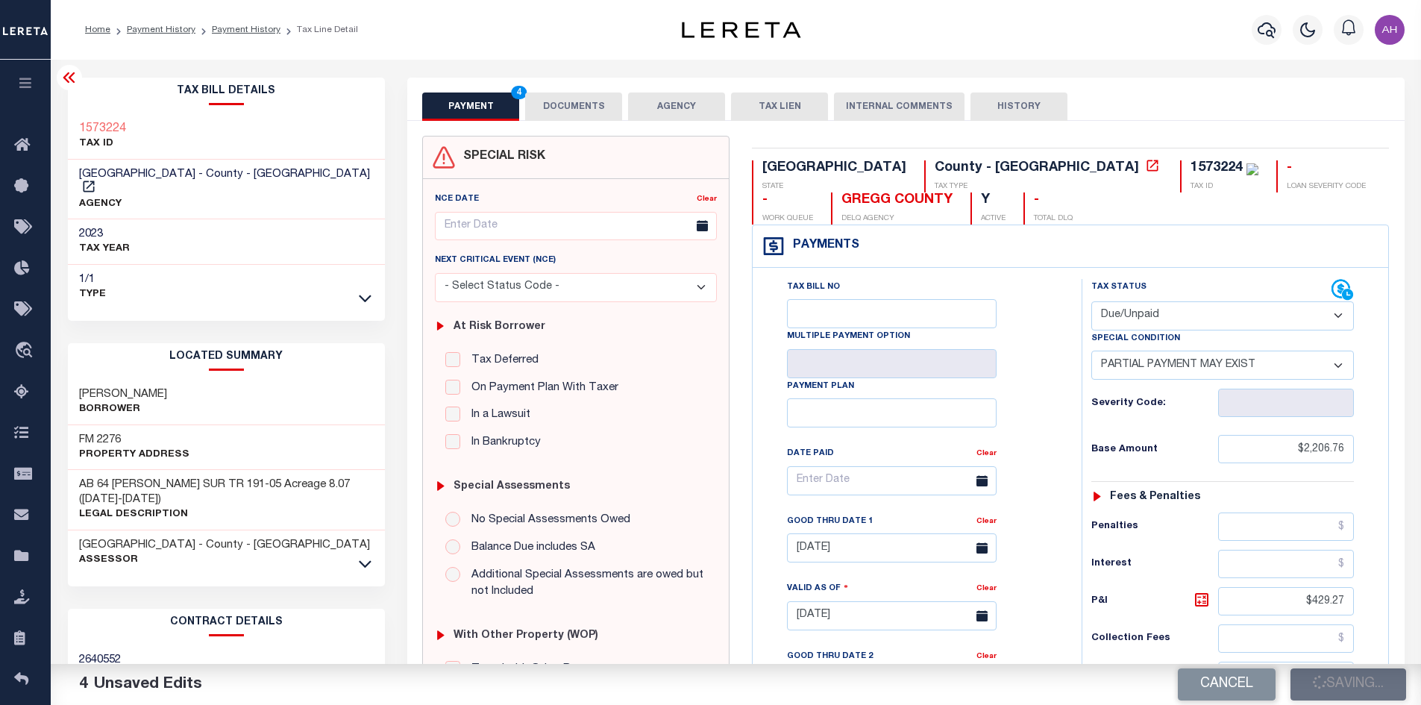
type input "$1,270.89"
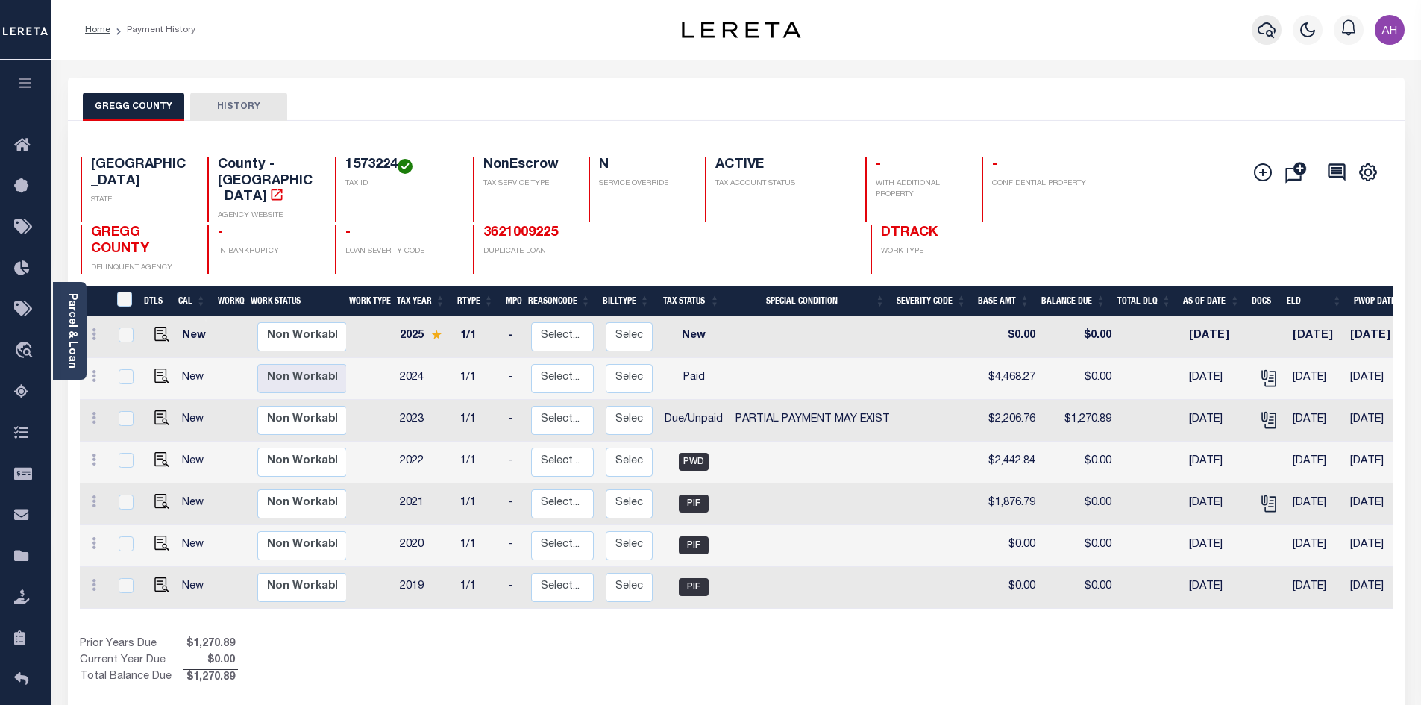
click at [1267, 29] on icon "button" at bounding box center [1267, 30] width 18 height 18
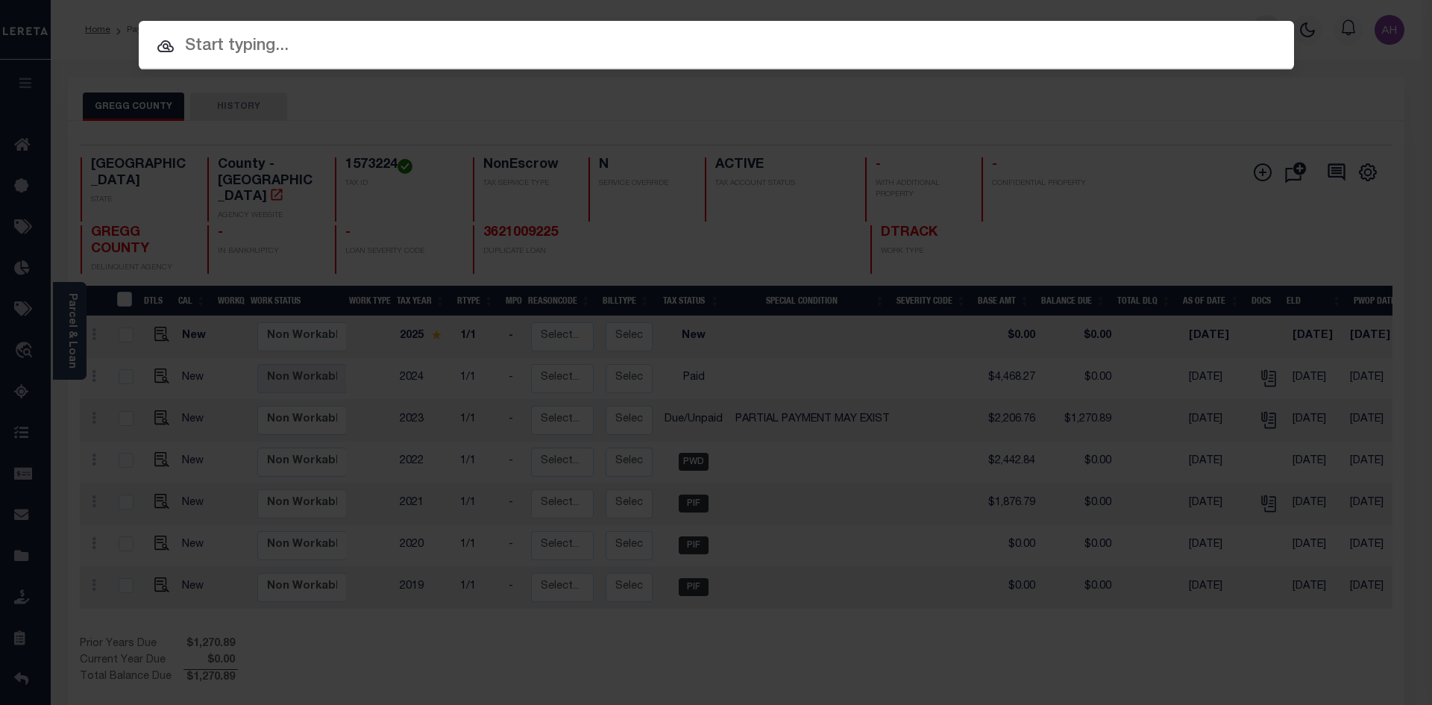
paste input "3621009225"
type input "3621009225"
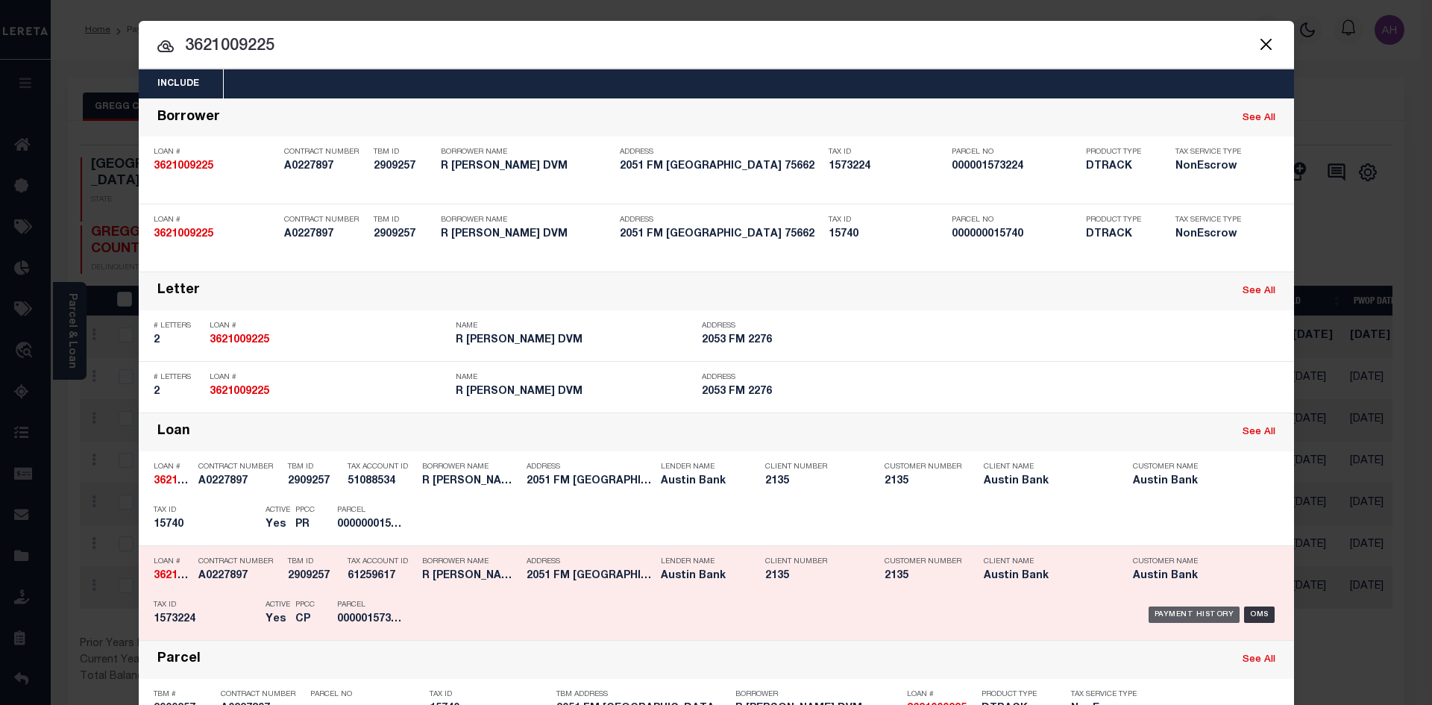
click at [1162, 614] on div "Payment History" at bounding box center [1195, 615] width 92 height 16
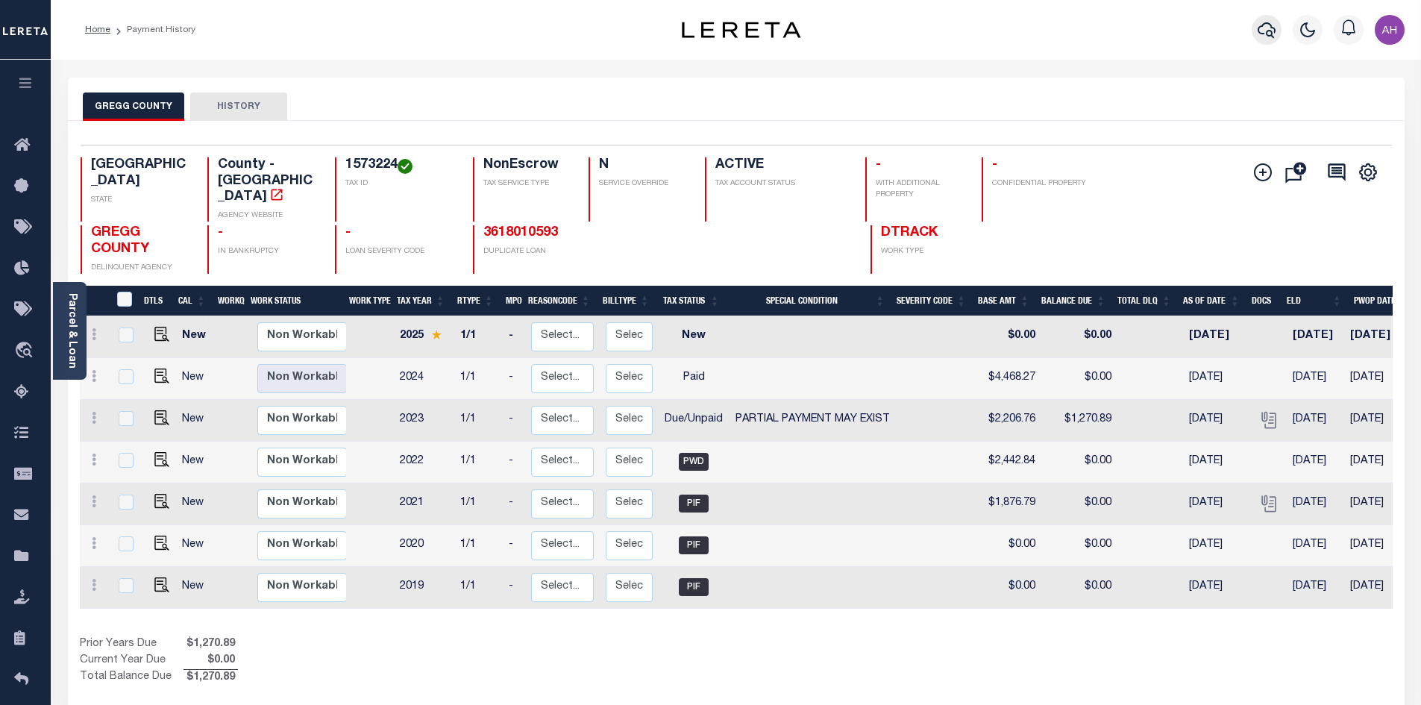
click at [1265, 28] on icon "button" at bounding box center [1267, 30] width 18 height 18
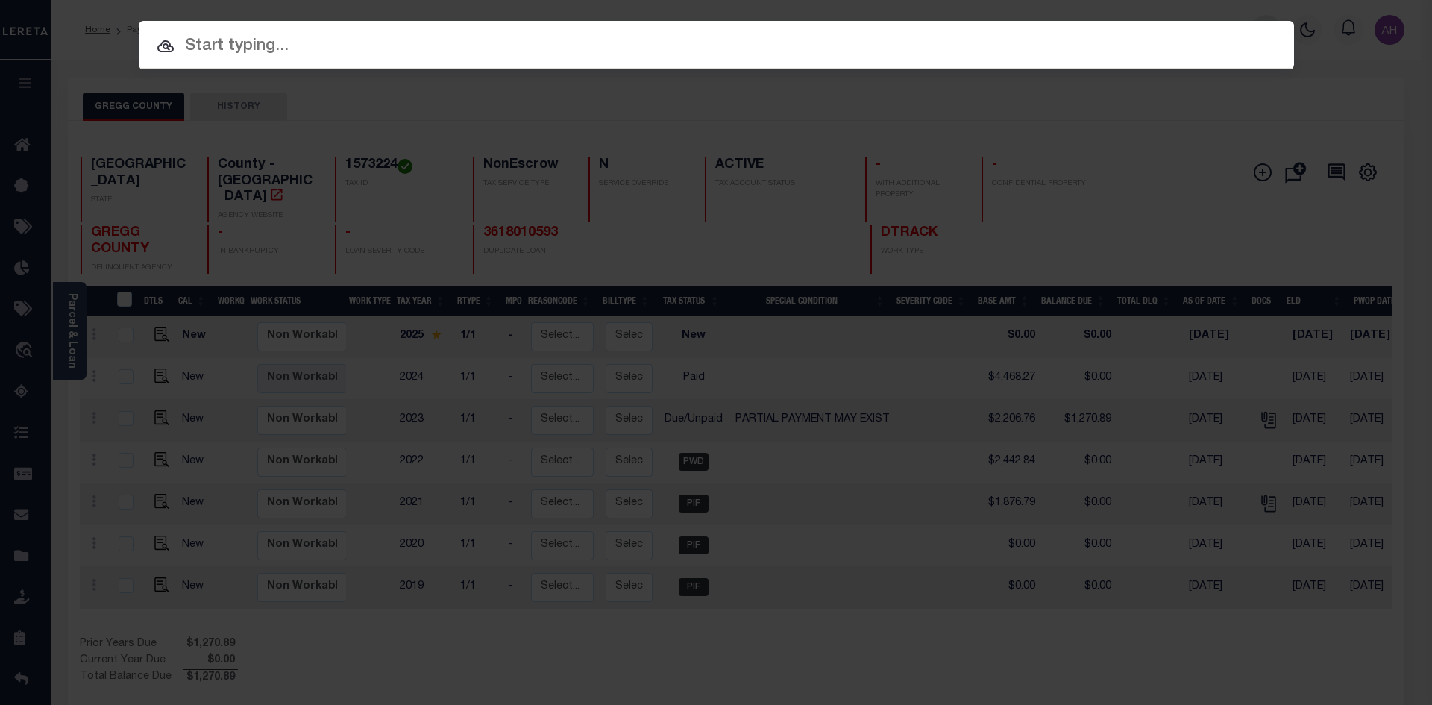
paste input "121026425"
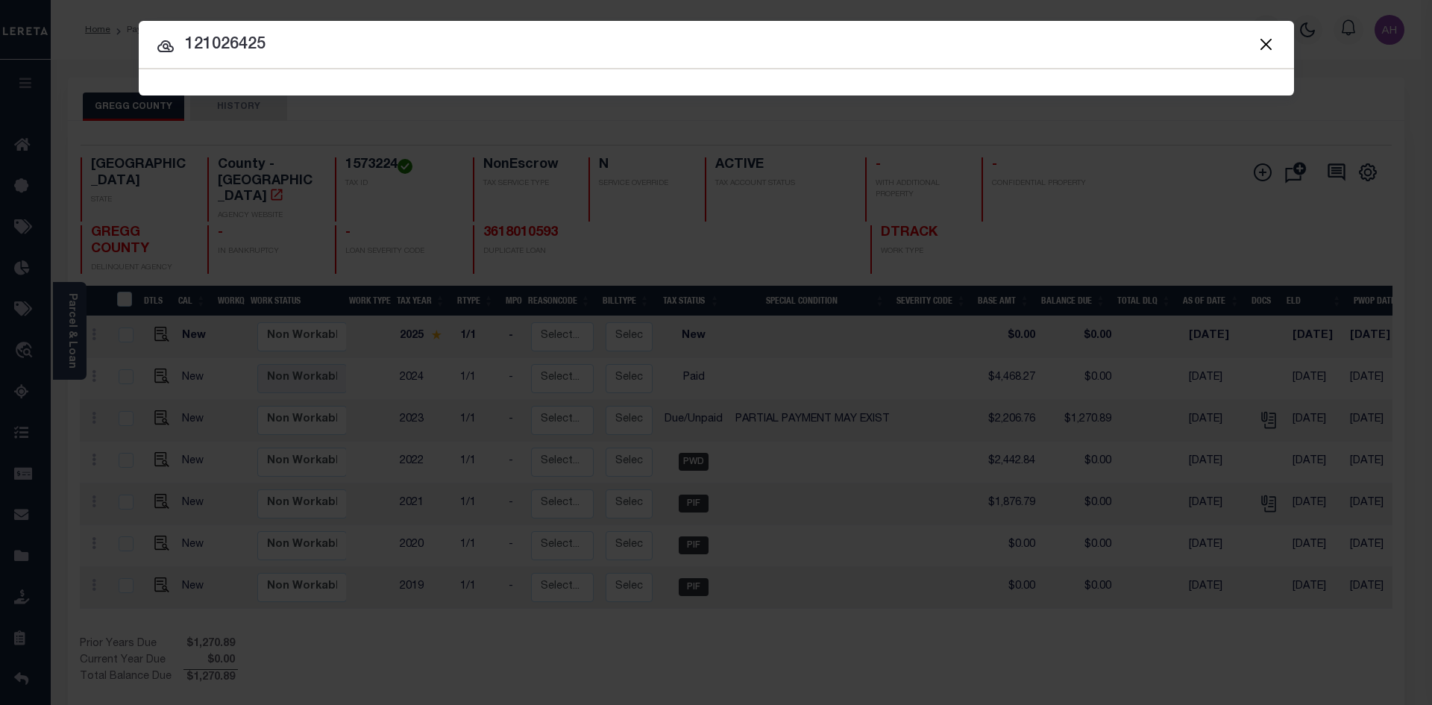
type input "121026425"
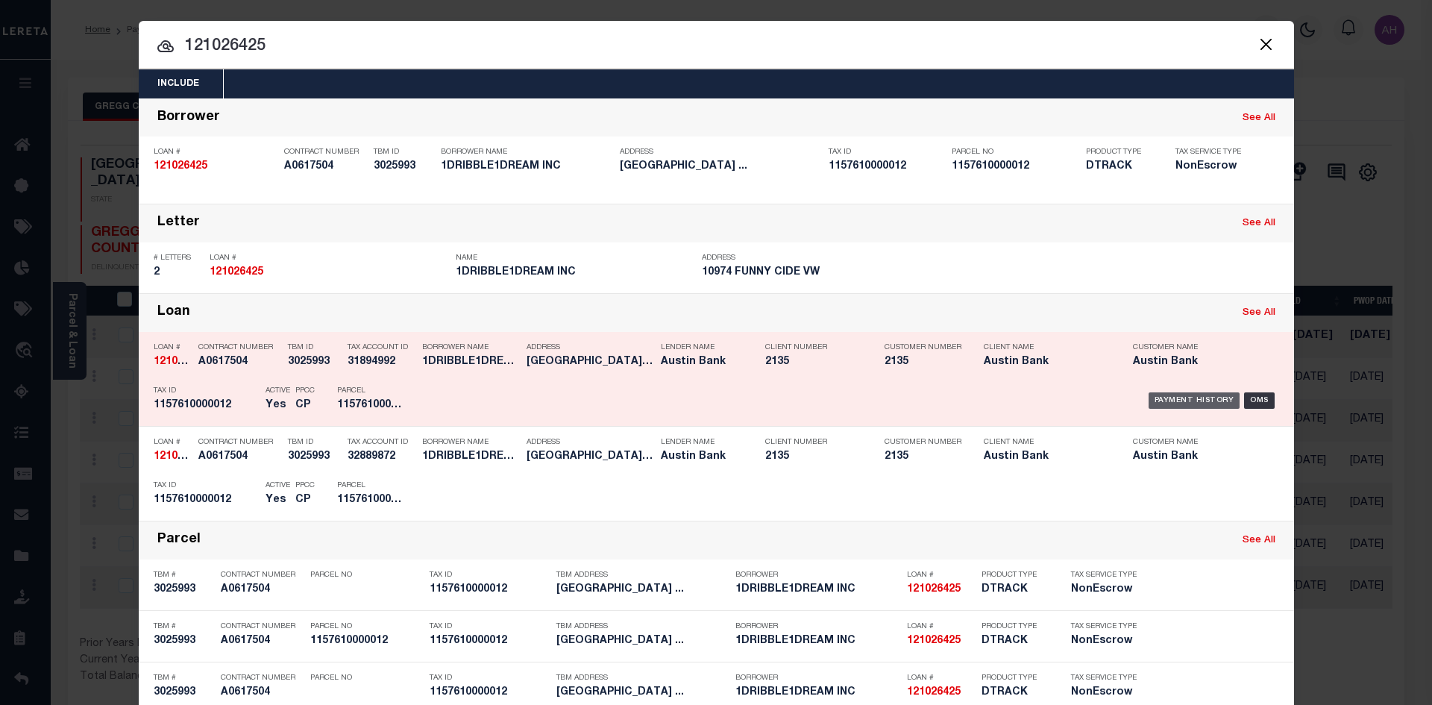
click at [1177, 398] on div "Payment History" at bounding box center [1195, 400] width 92 height 16
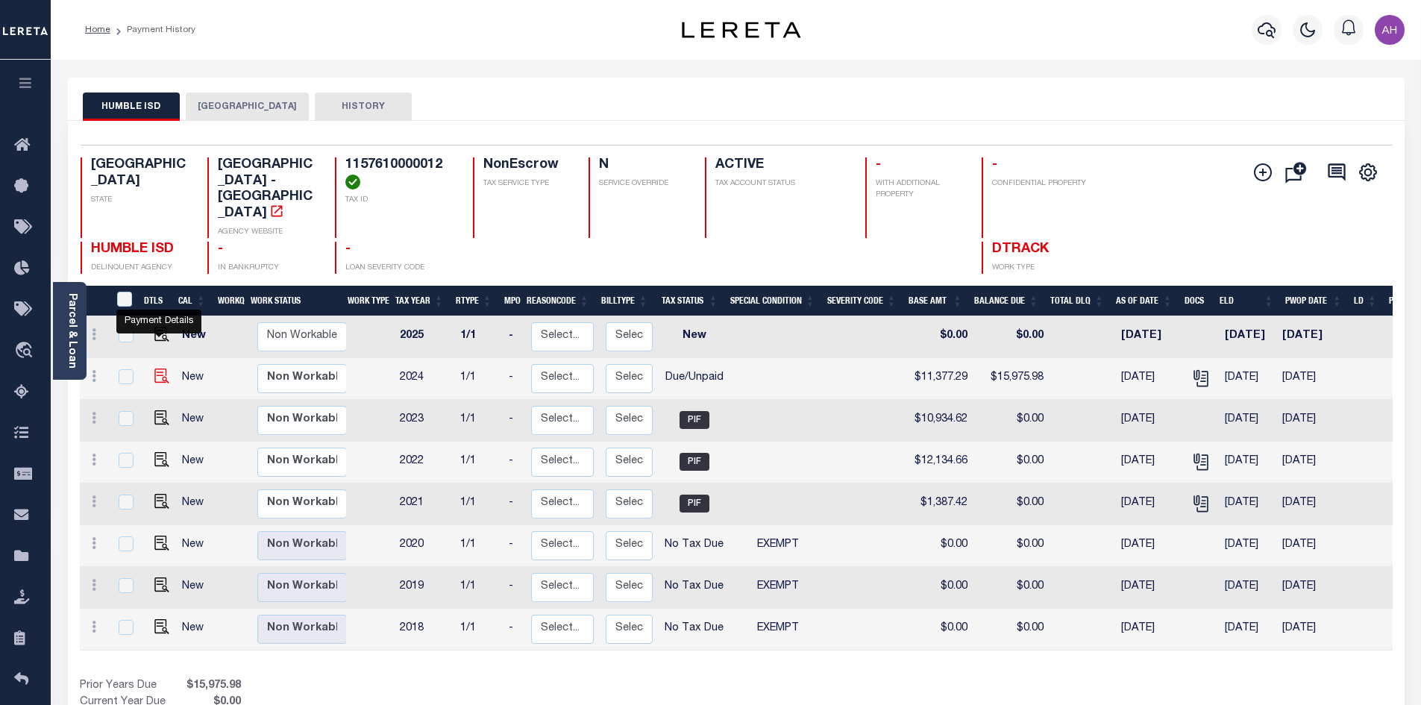
click at [154, 369] on img "" at bounding box center [161, 376] width 15 height 15
checkbox input "true"
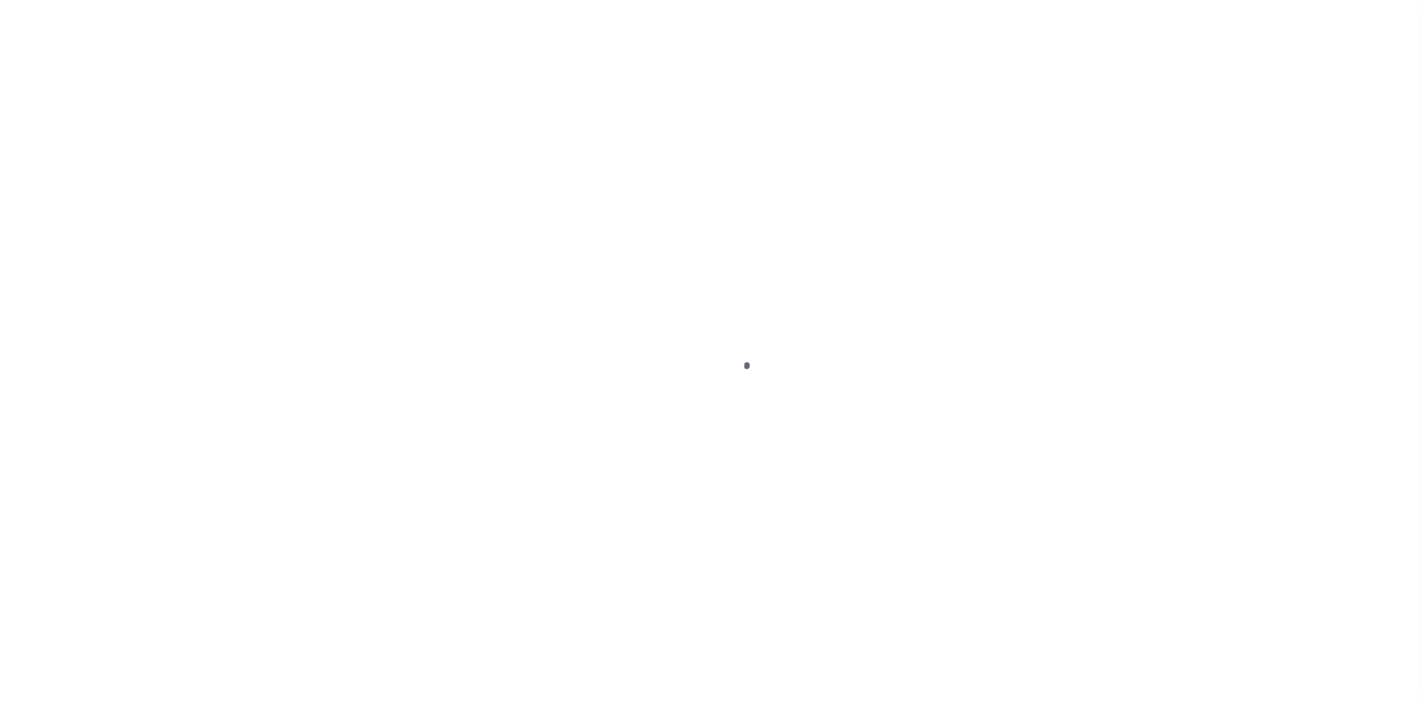
select select "DUE"
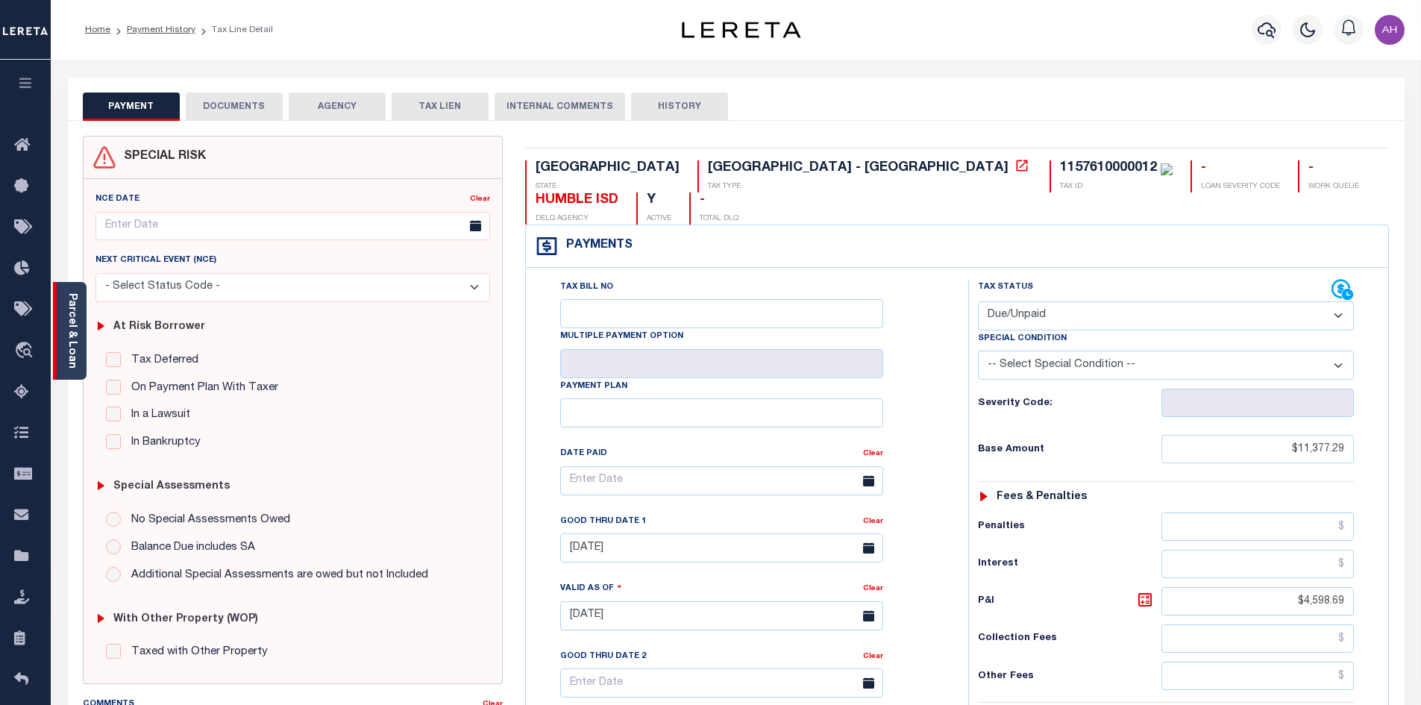
click at [78, 341] on div "Parcel & Loan" at bounding box center [70, 331] width 34 height 98
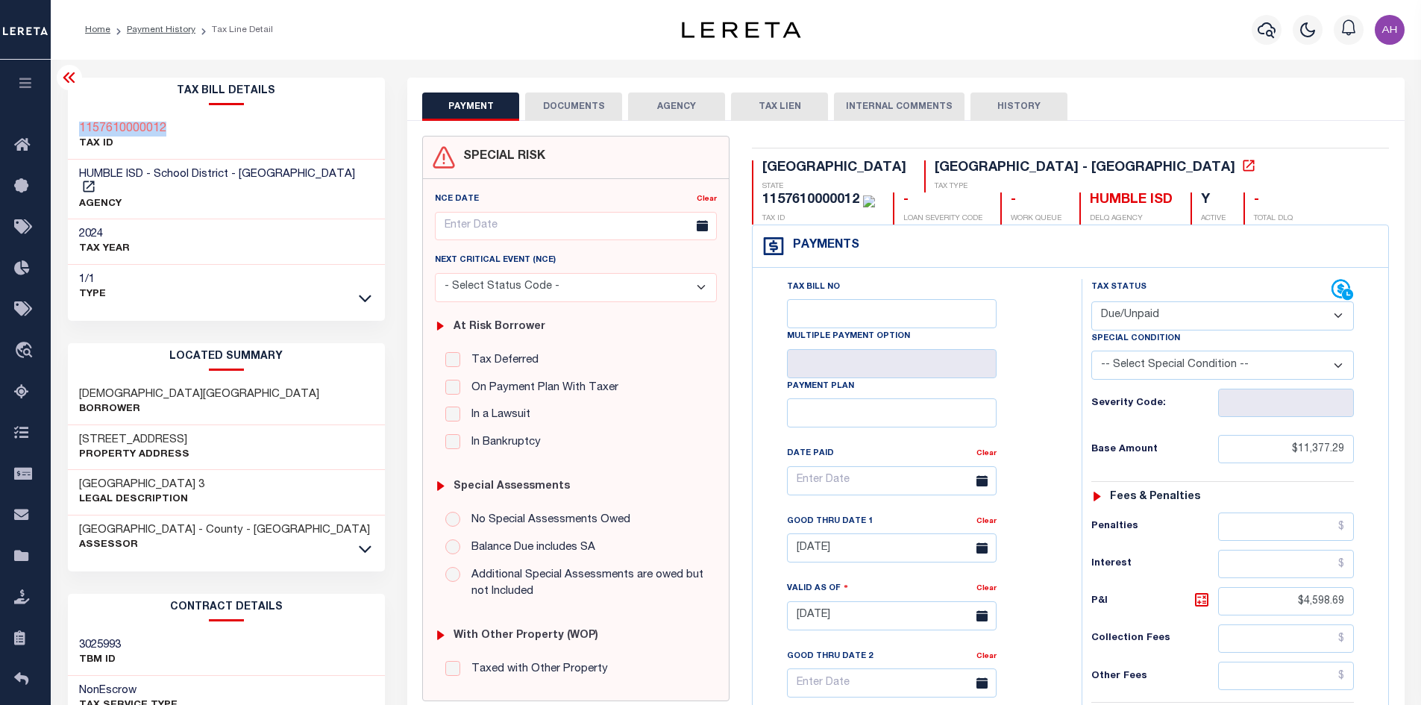
drag, startPoint x: 188, startPoint y: 131, endPoint x: 78, endPoint y: 129, distance: 110.4
click at [78, 129] on div "1157610000012 TAX ID" at bounding box center [227, 137] width 318 height 46
copy h3 "1157610000012"
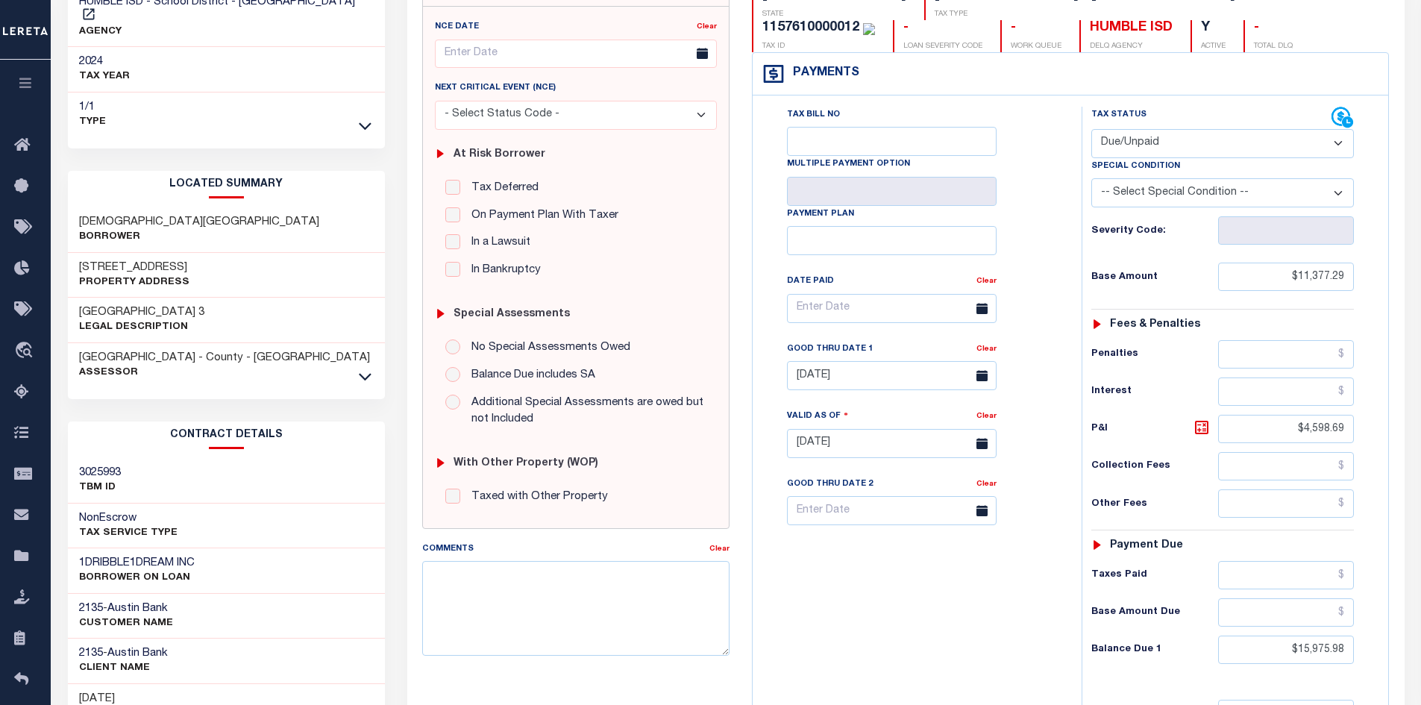
scroll to position [298, 0]
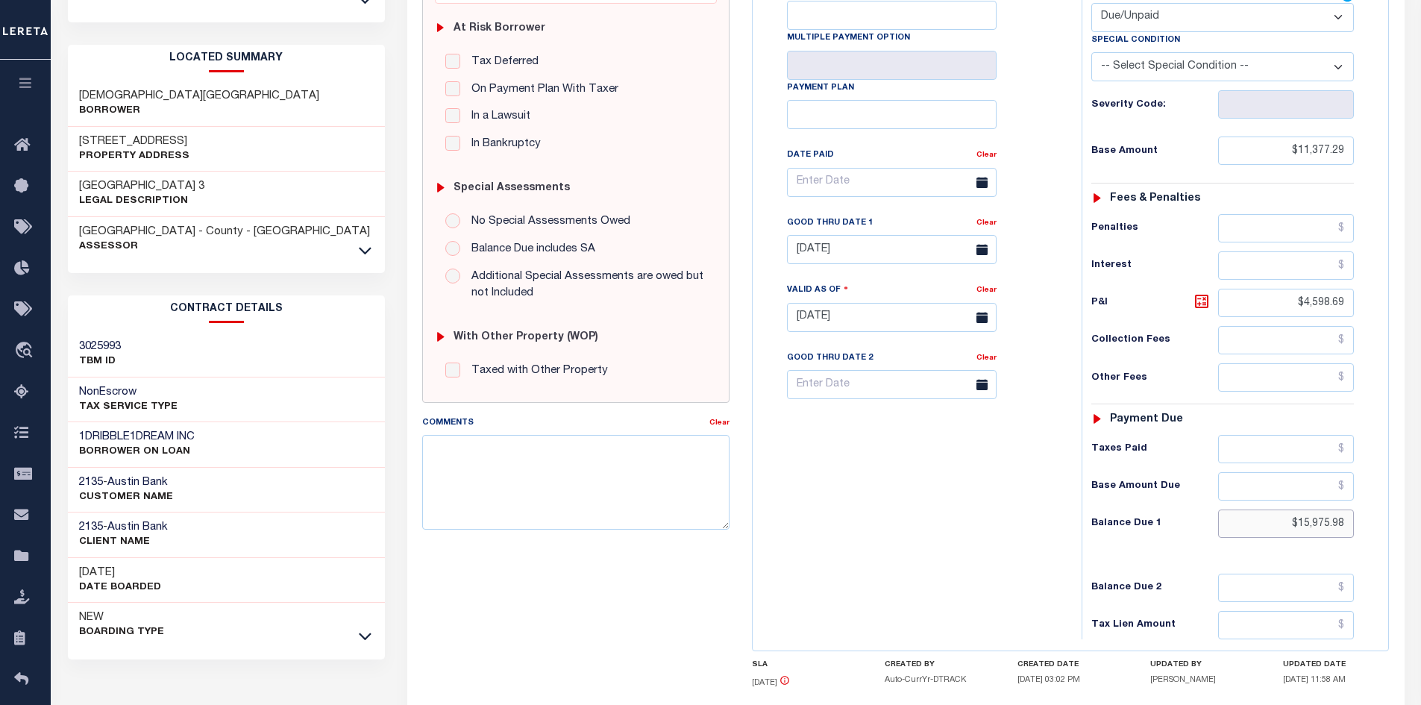
drag, startPoint x: 1332, startPoint y: 527, endPoint x: 1400, endPoint y: 520, distance: 69.0
click at [1400, 520] on div "TX STATE School District - TX TAX TYPE 1157610000012 TAX ID - LOAN SEVERITY COD…" at bounding box center [1071, 317] width 660 height 961
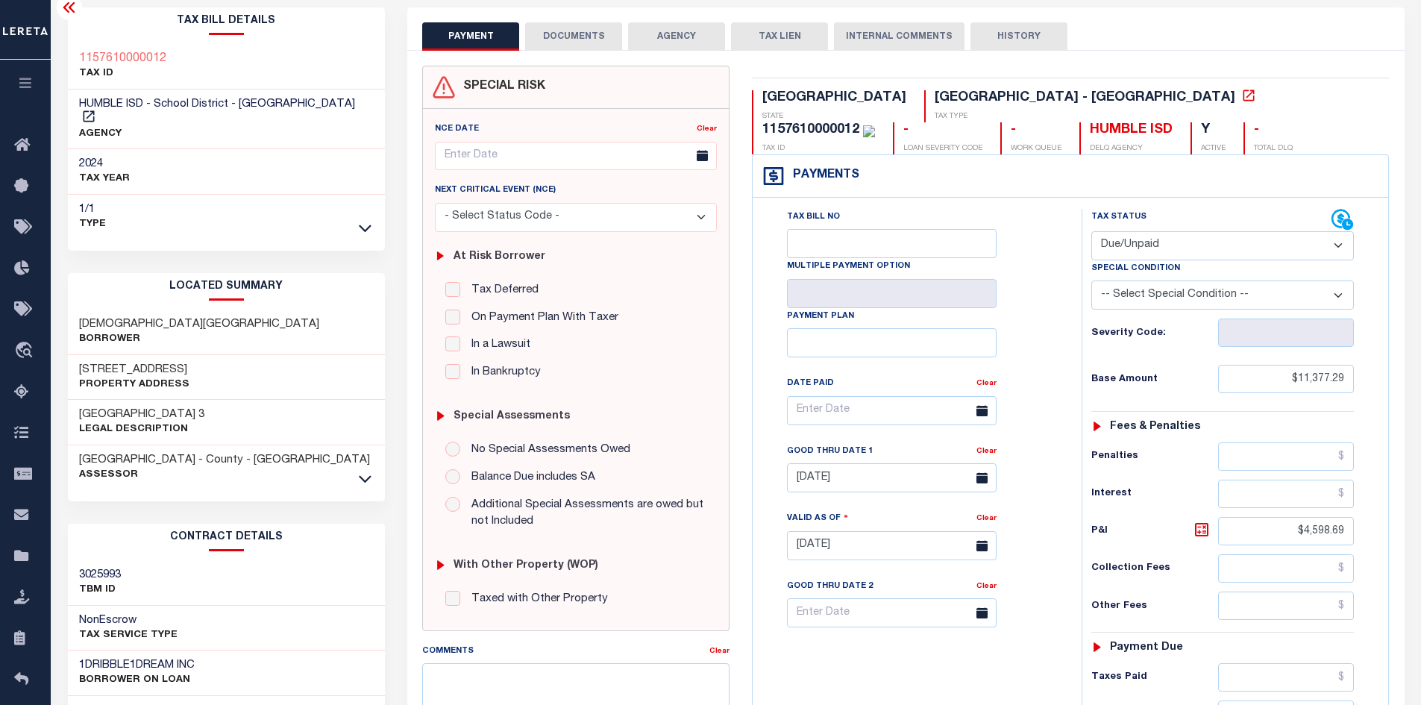
scroll to position [0, 0]
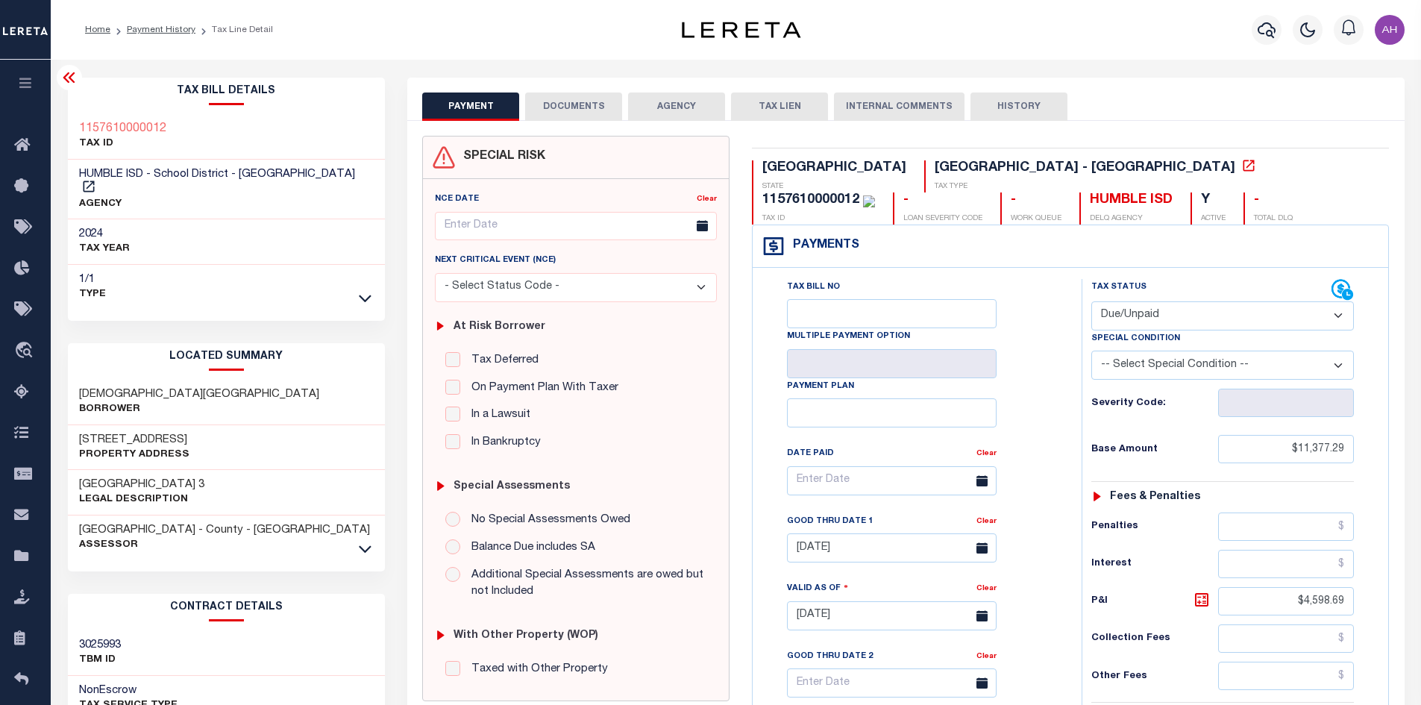
type input "$0"
type input "[DATE]"
type input "$0.00"
click at [580, 104] on button "DOCUMENTS" at bounding box center [573, 107] width 97 height 28
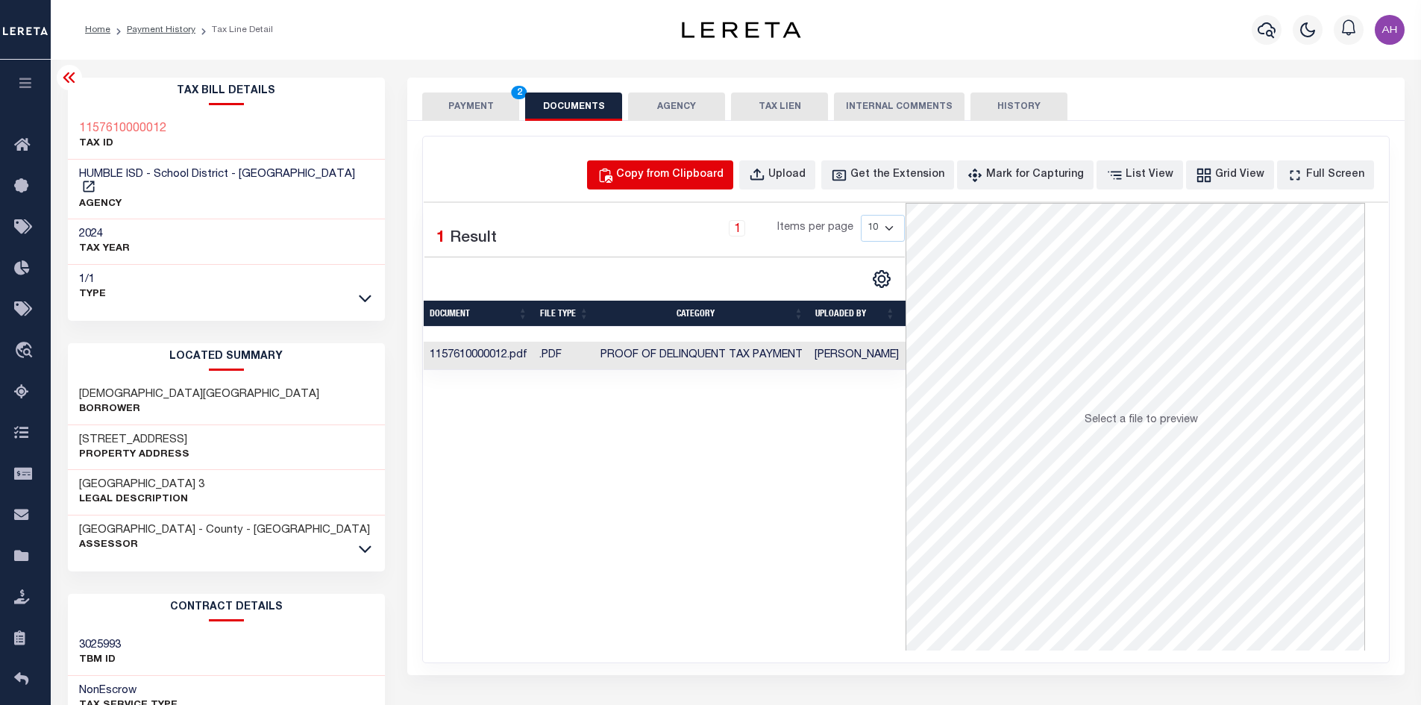
click at [700, 178] on div "Copy from Clipboard" at bounding box center [669, 175] width 107 height 16
select select "POP"
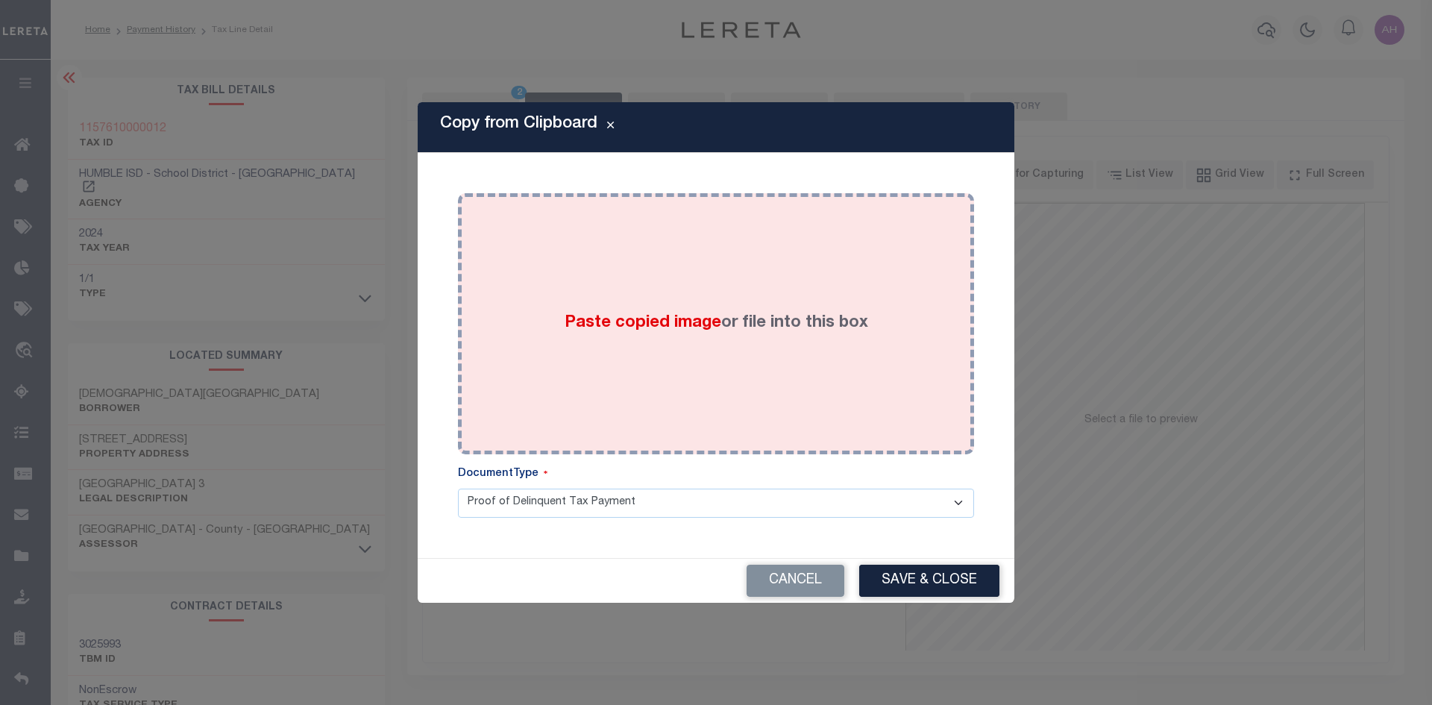
click at [595, 325] on span "Paste copied image" at bounding box center [643, 323] width 157 height 16
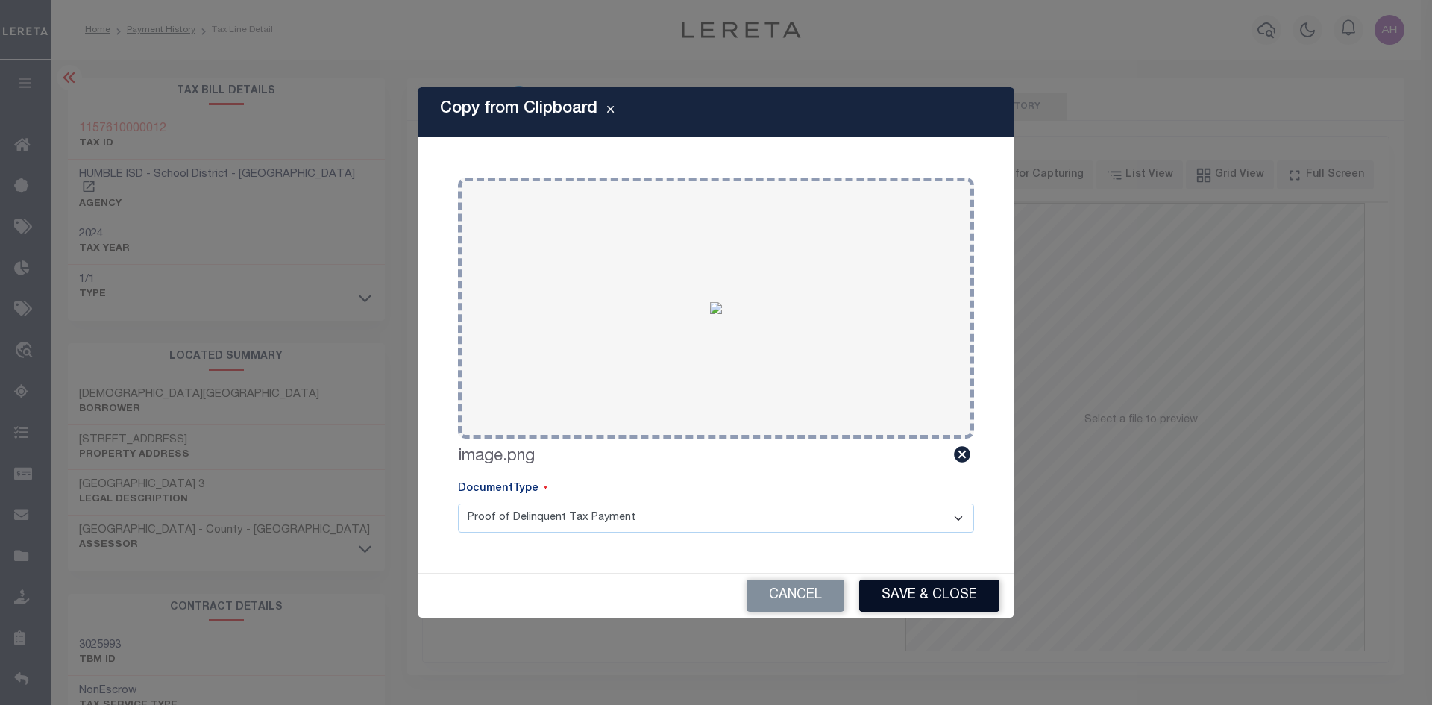
click at [924, 598] on button "Save & Close" at bounding box center [929, 596] width 140 height 32
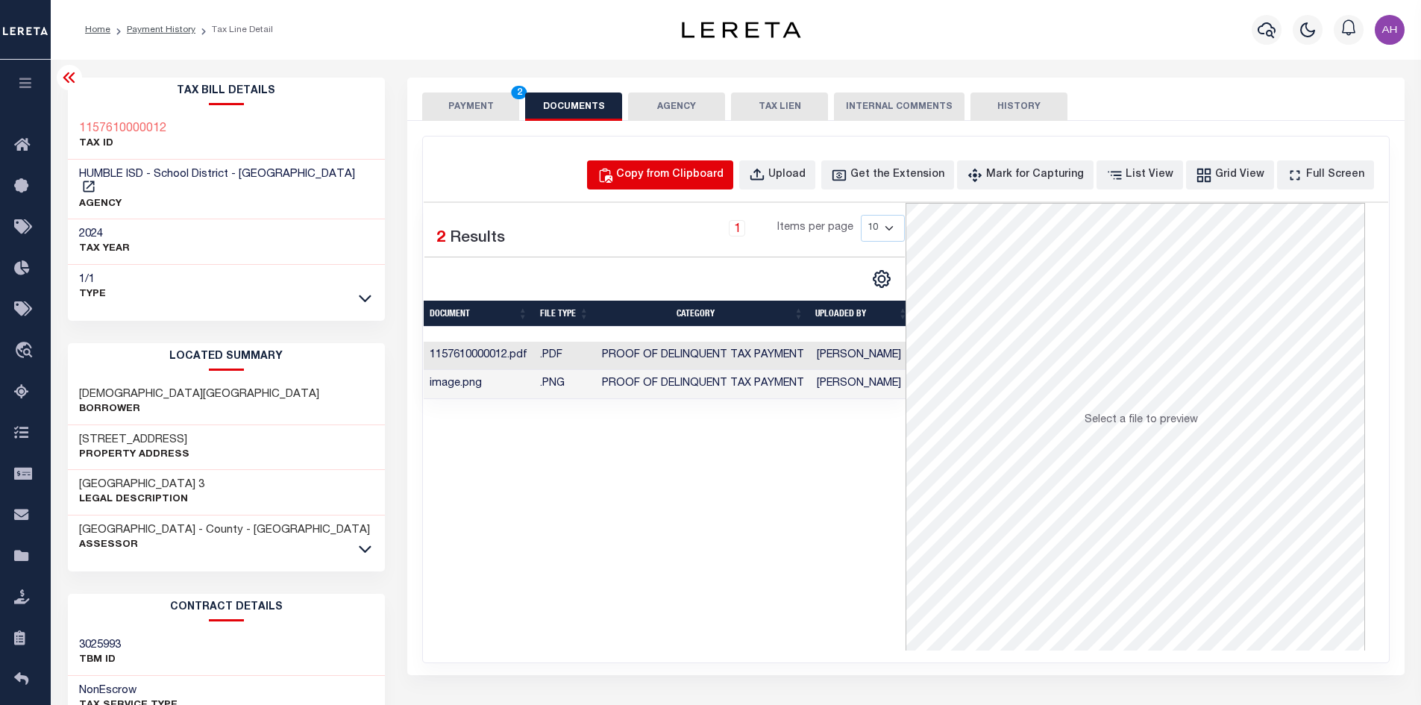
click at [679, 172] on div "Copy from Clipboard" at bounding box center [669, 175] width 107 height 16
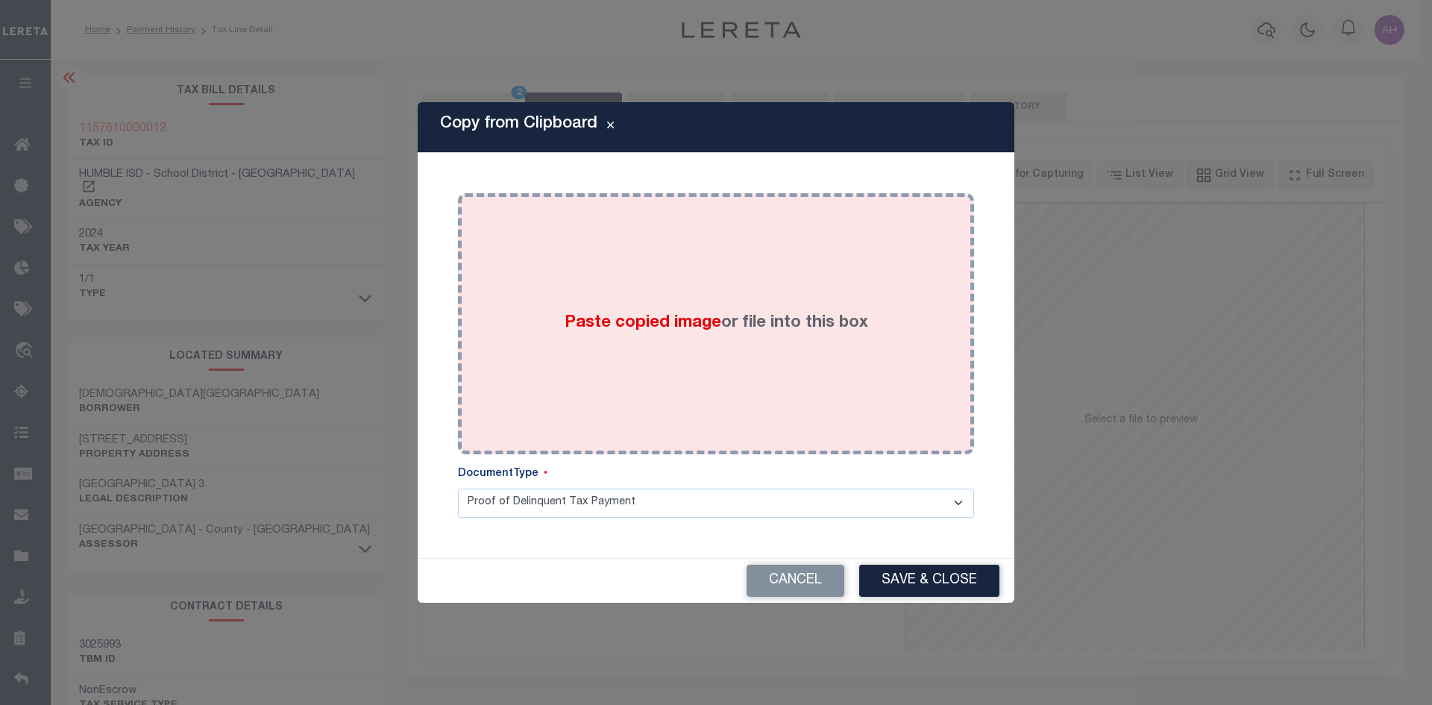
click at [630, 315] on span "Paste copied image" at bounding box center [643, 323] width 157 height 16
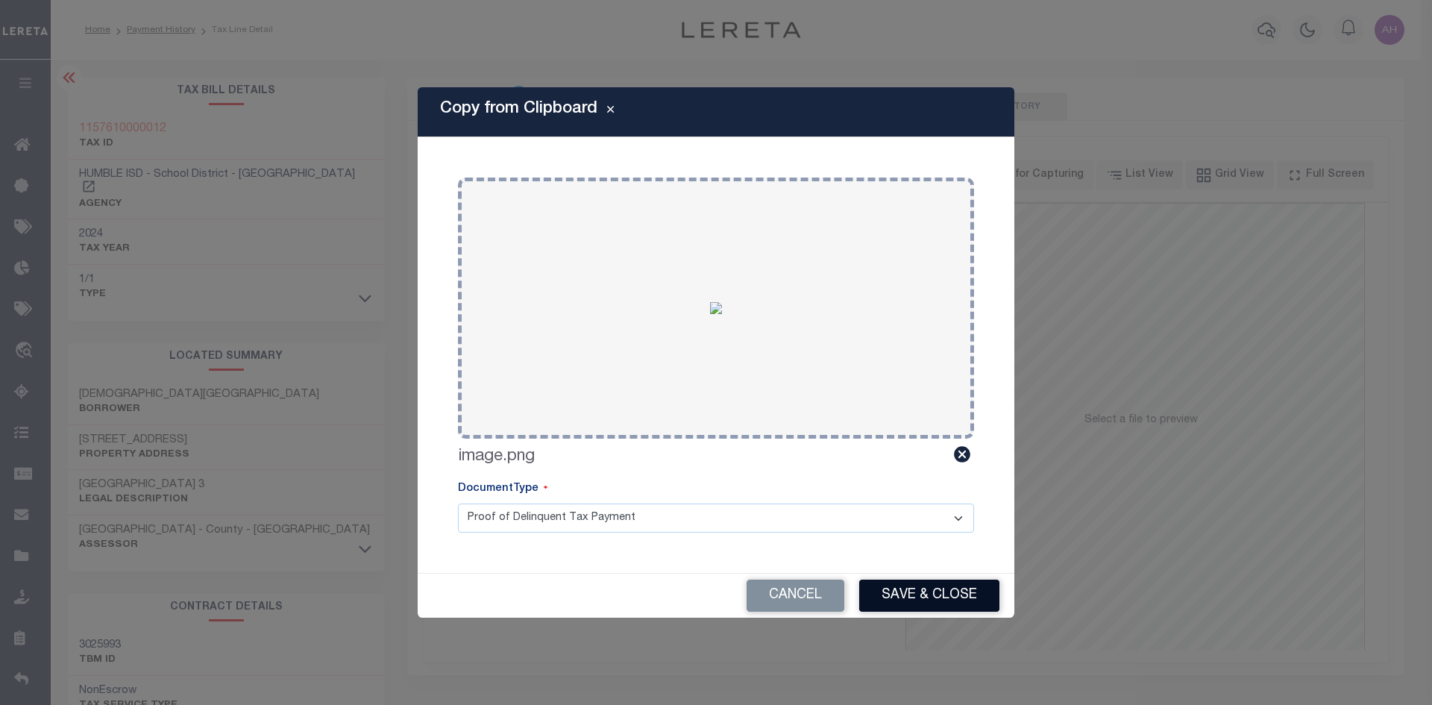
click at [930, 591] on button "Save & Close" at bounding box center [929, 596] width 140 height 32
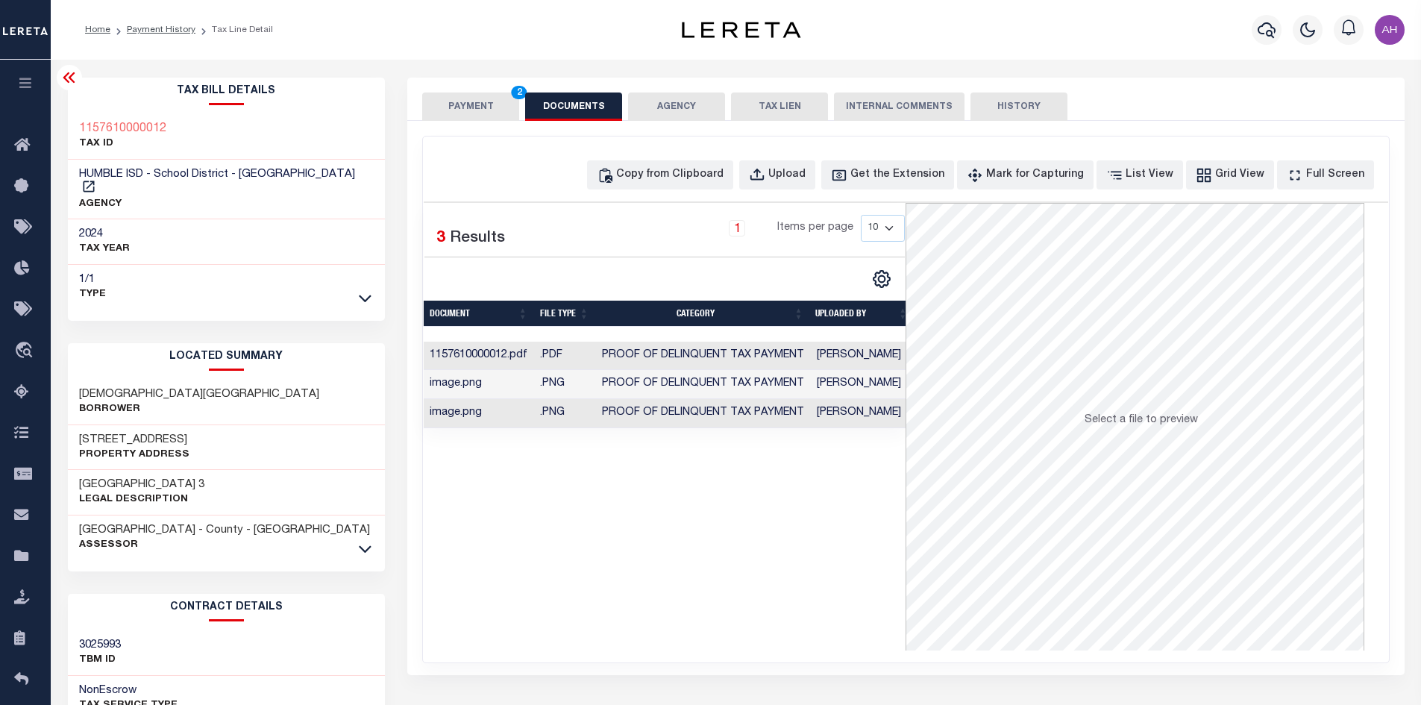
click at [454, 98] on button "PAYMENT 2" at bounding box center [470, 107] width 97 height 28
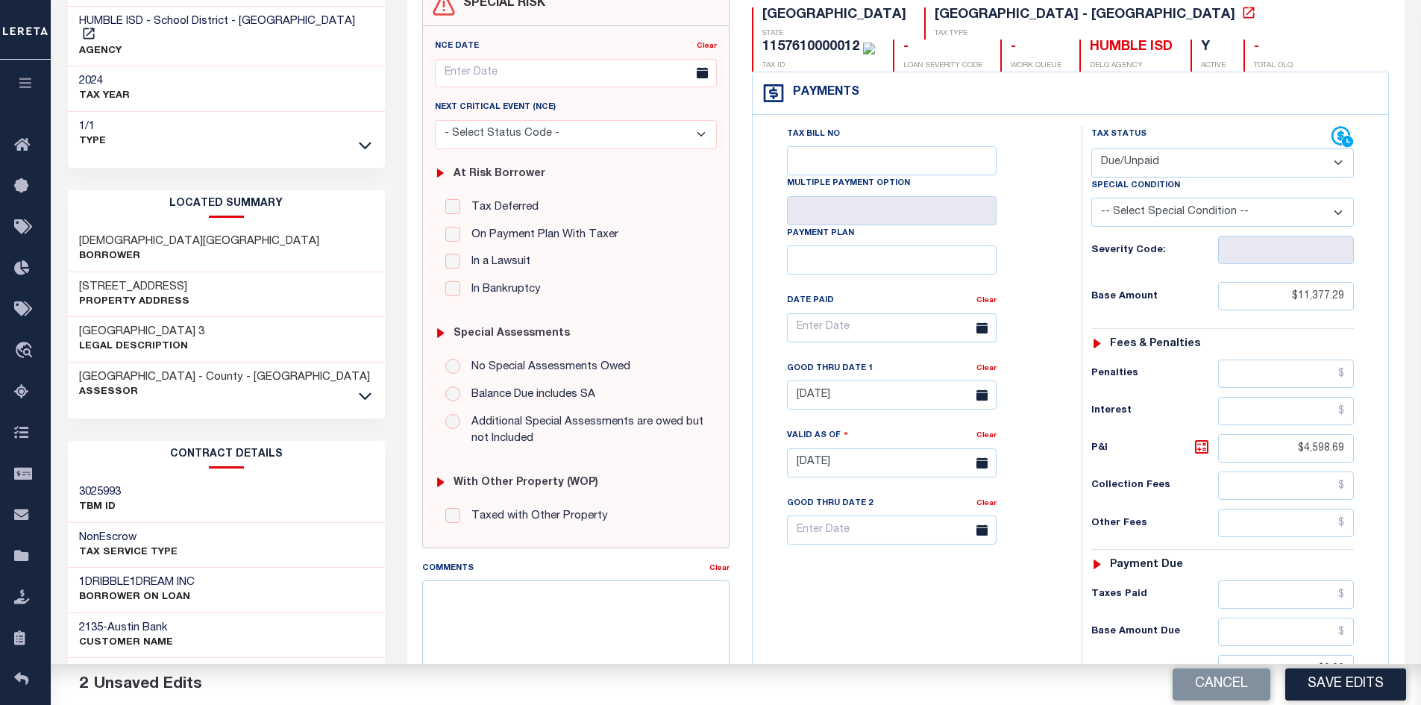
scroll to position [149, 0]
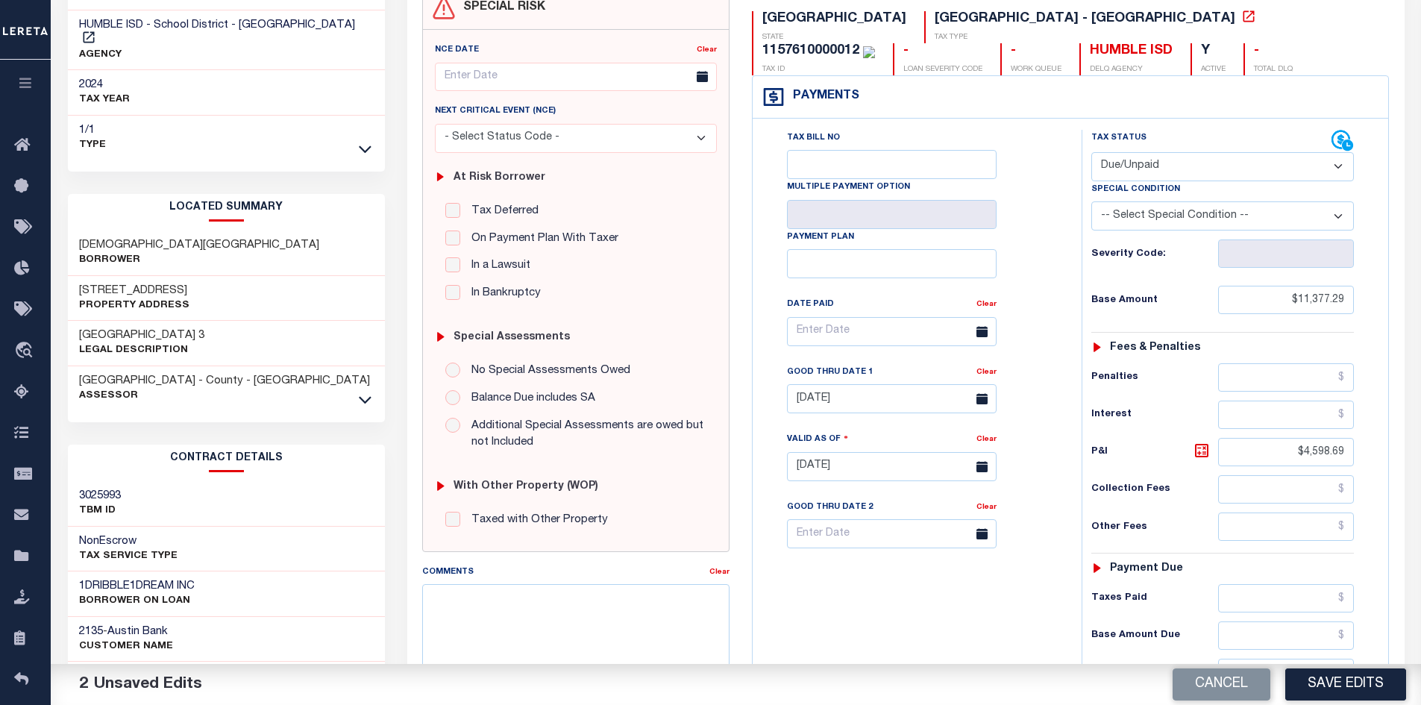
click at [1138, 171] on select "- Select Status Code - Open Due/Unpaid Paid Incomplete No Tax Due Internal Refu…" at bounding box center [1223, 166] width 263 height 29
select select "PYD"
click at [1092, 153] on select "- Select Status Code - Open Due/Unpaid Paid Incomplete No Tax Due Internal Refu…" at bounding box center [1223, 166] width 263 height 29
click at [986, 376] on link "Clear" at bounding box center [987, 372] width 20 height 7
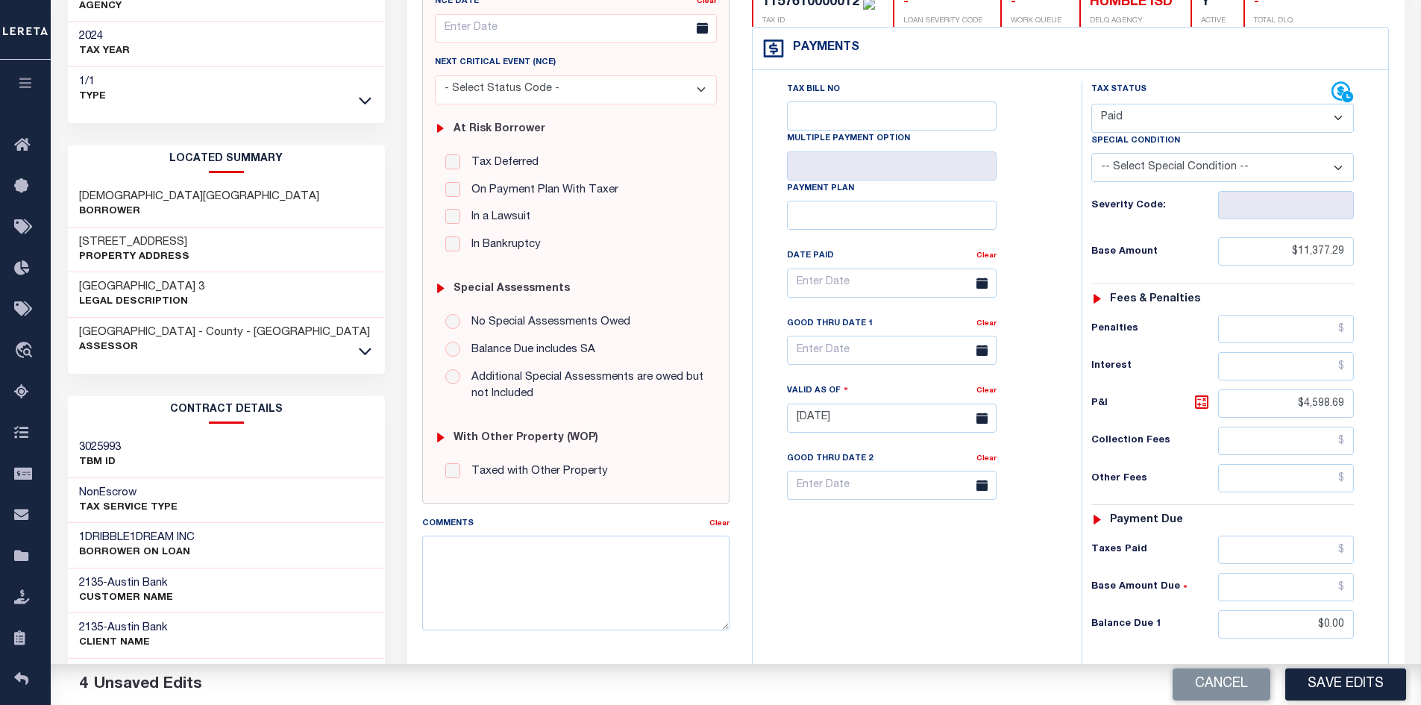
scroll to position [423, 0]
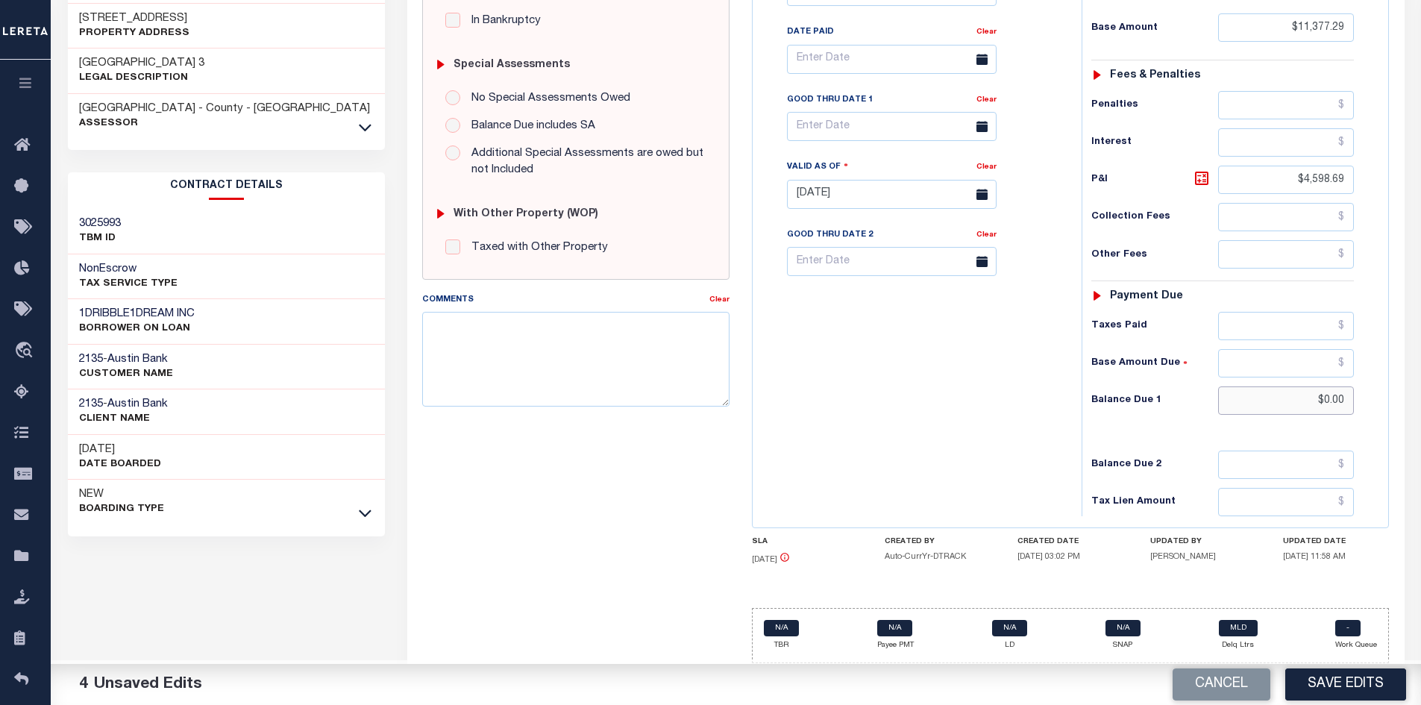
click at [1227, 406] on input "$0.00" at bounding box center [1286, 400] width 137 height 28
click at [1356, 684] on button "Save Edits" at bounding box center [1346, 684] width 121 height 32
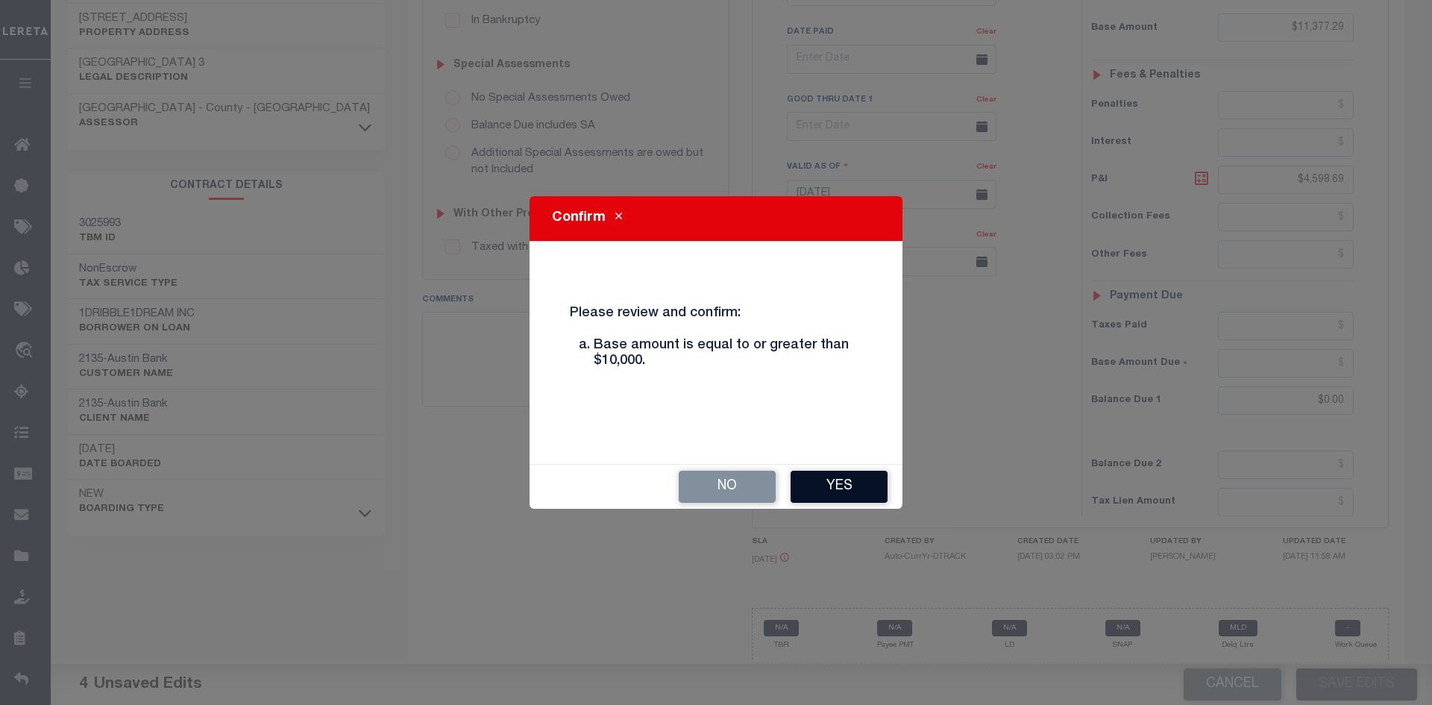
click at [837, 492] on button "Yes" at bounding box center [839, 487] width 97 height 32
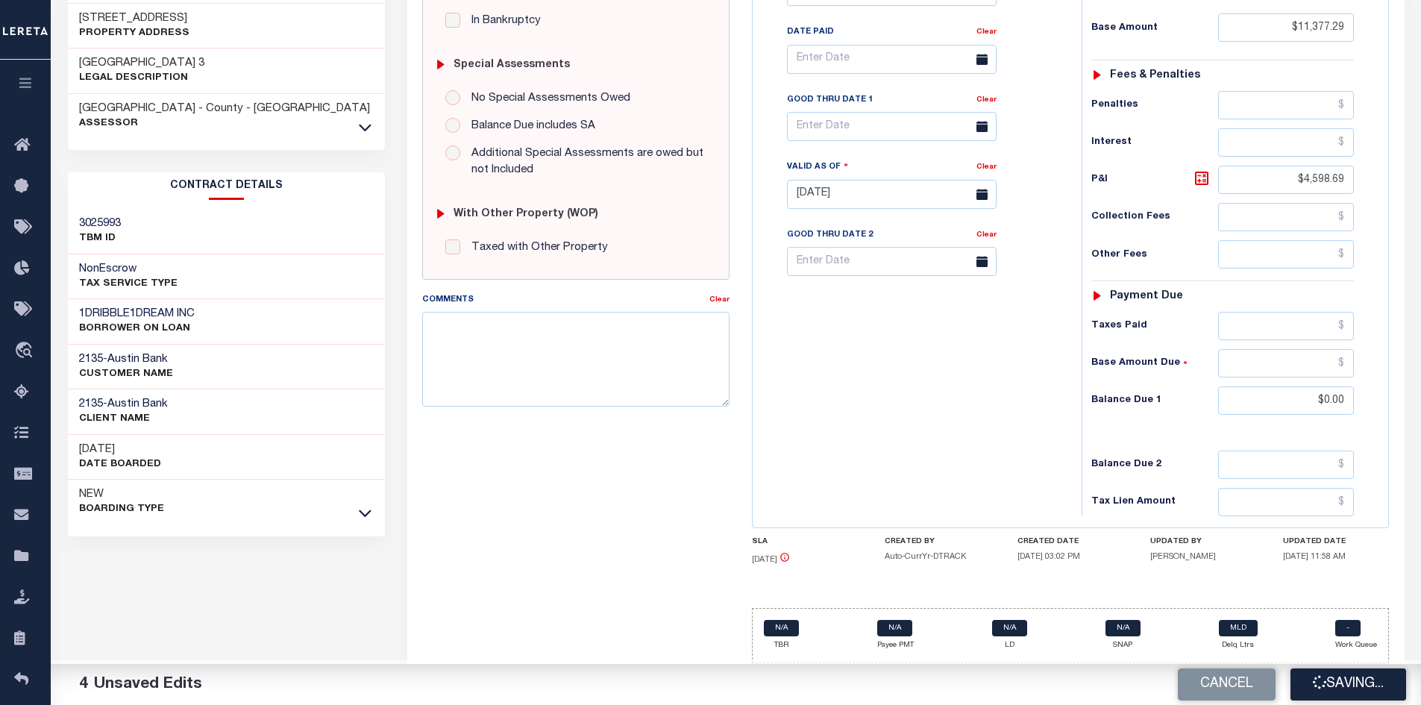
checkbox input "false"
type input "$11,377.29"
type input "$4,598.69"
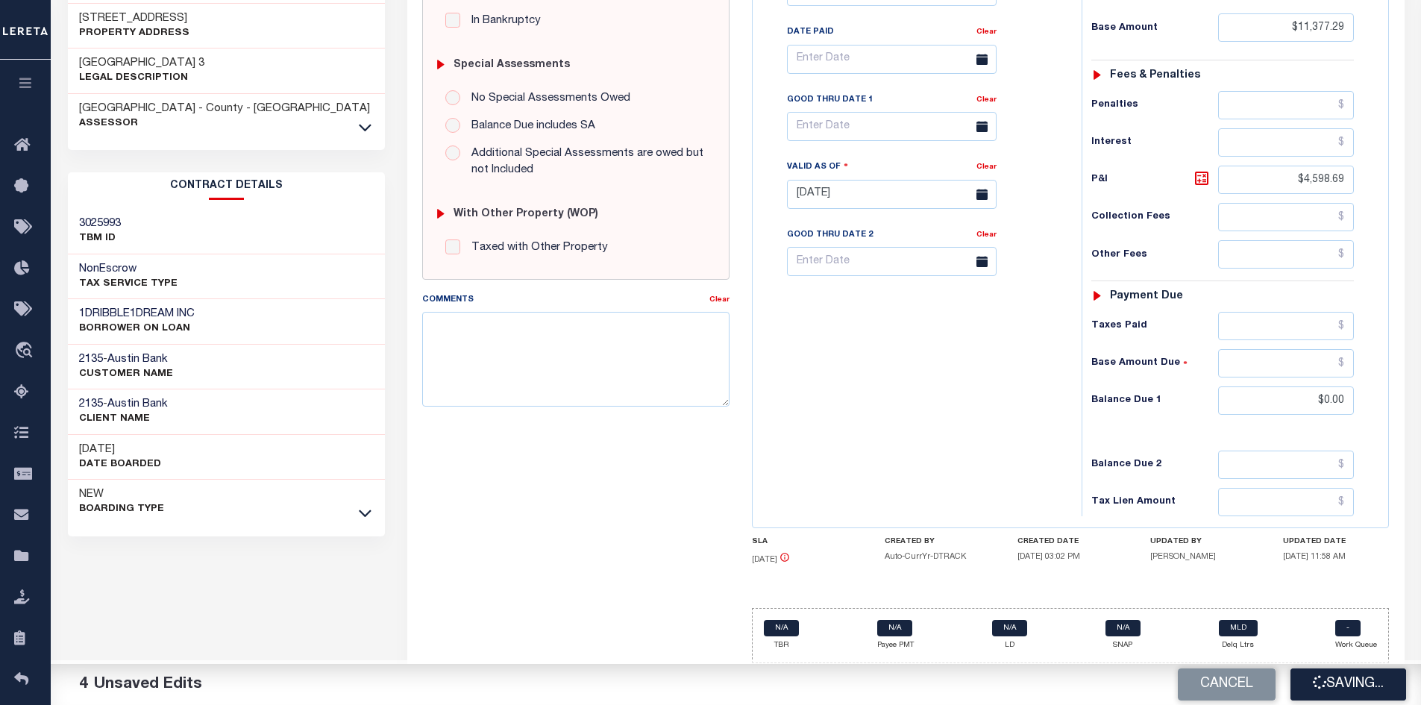
type input "$0"
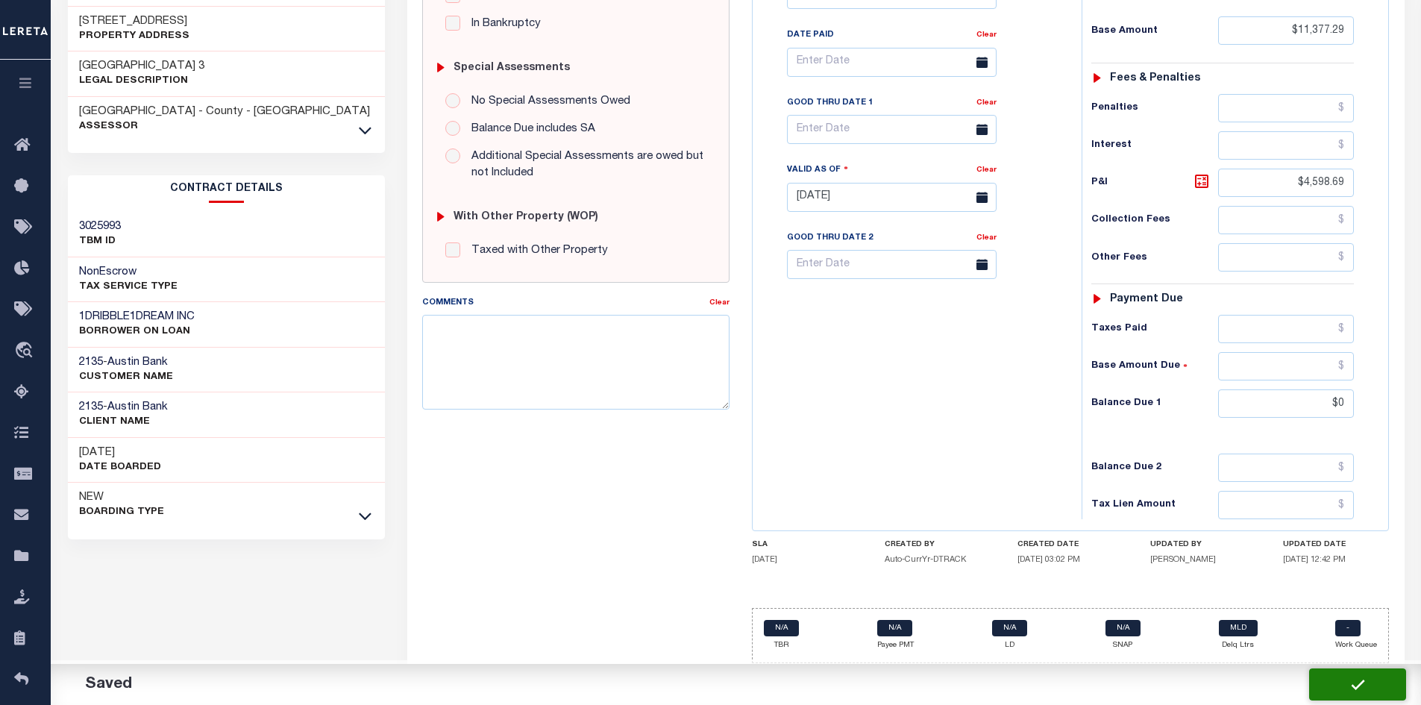
scroll to position [421, 0]
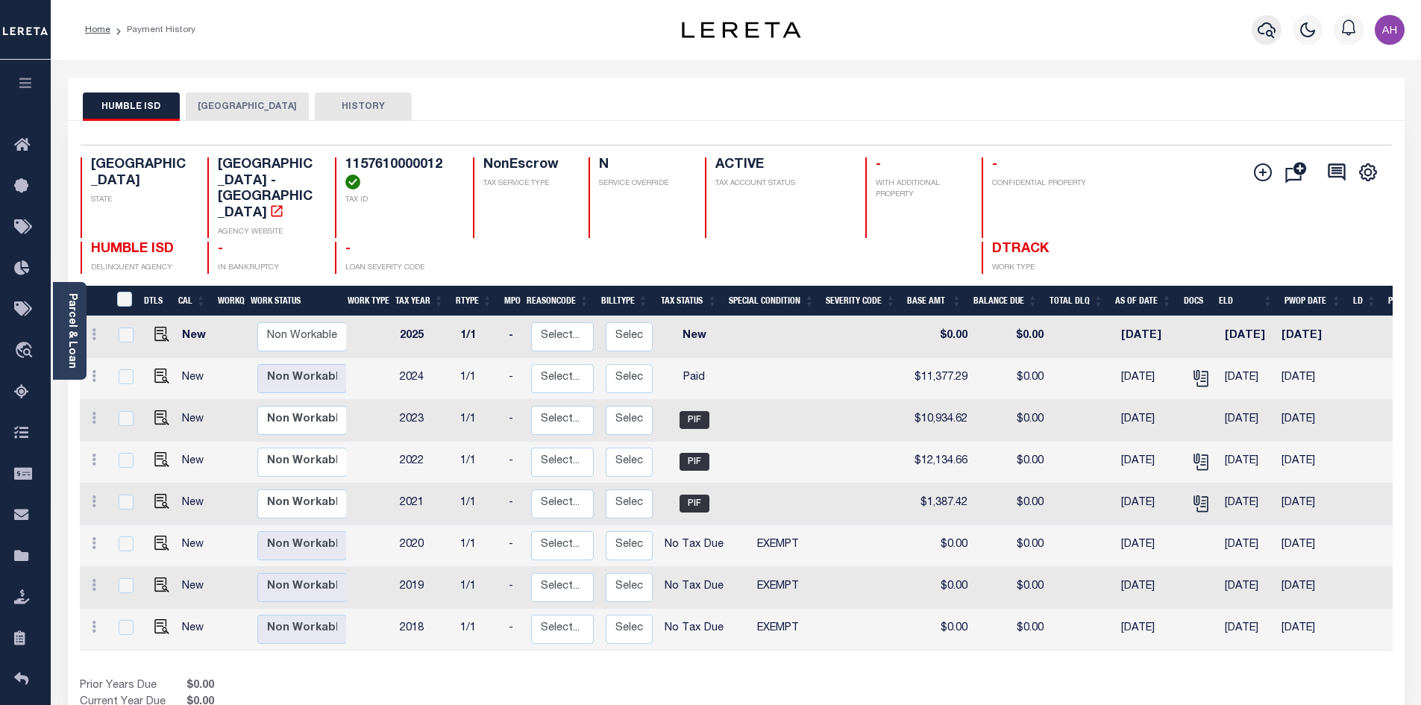
click at [1270, 31] on icon "button" at bounding box center [1267, 30] width 18 height 16
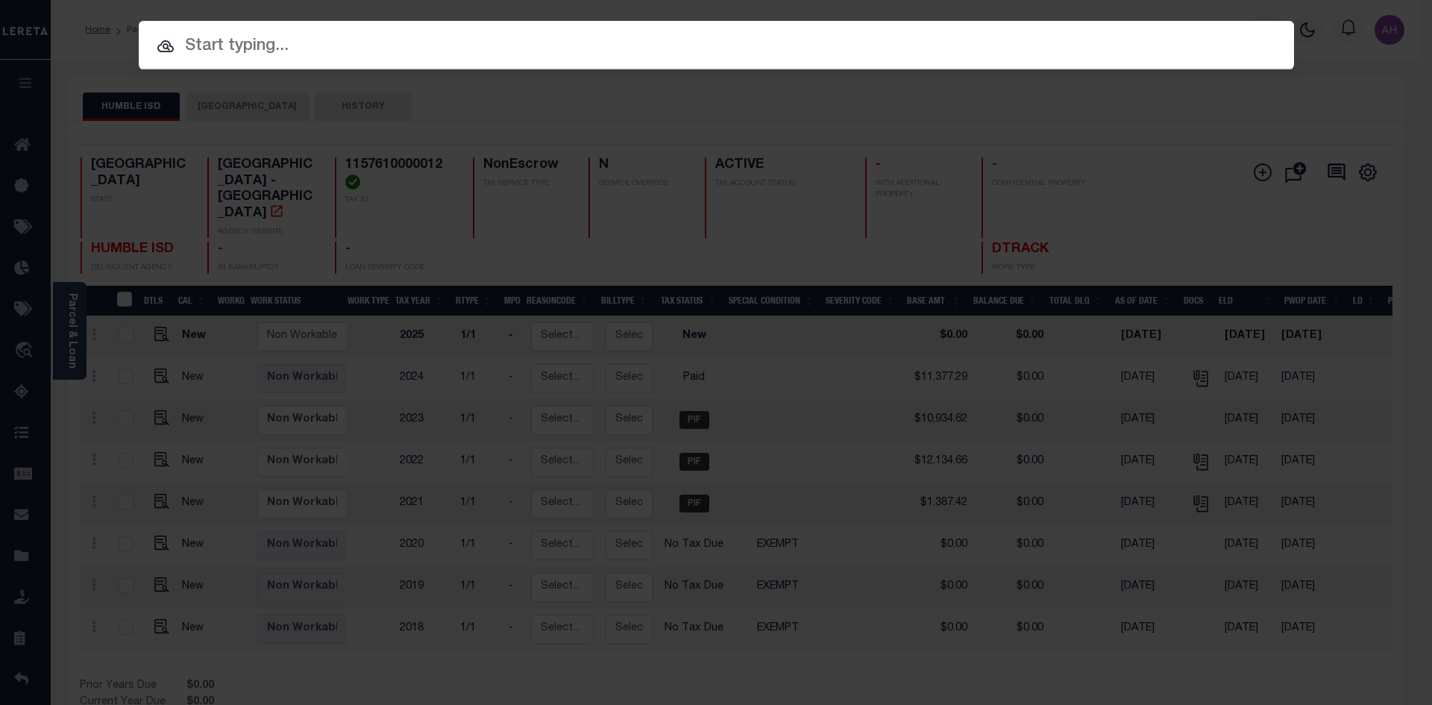
paste input "4322012105"
type input "4322012105"
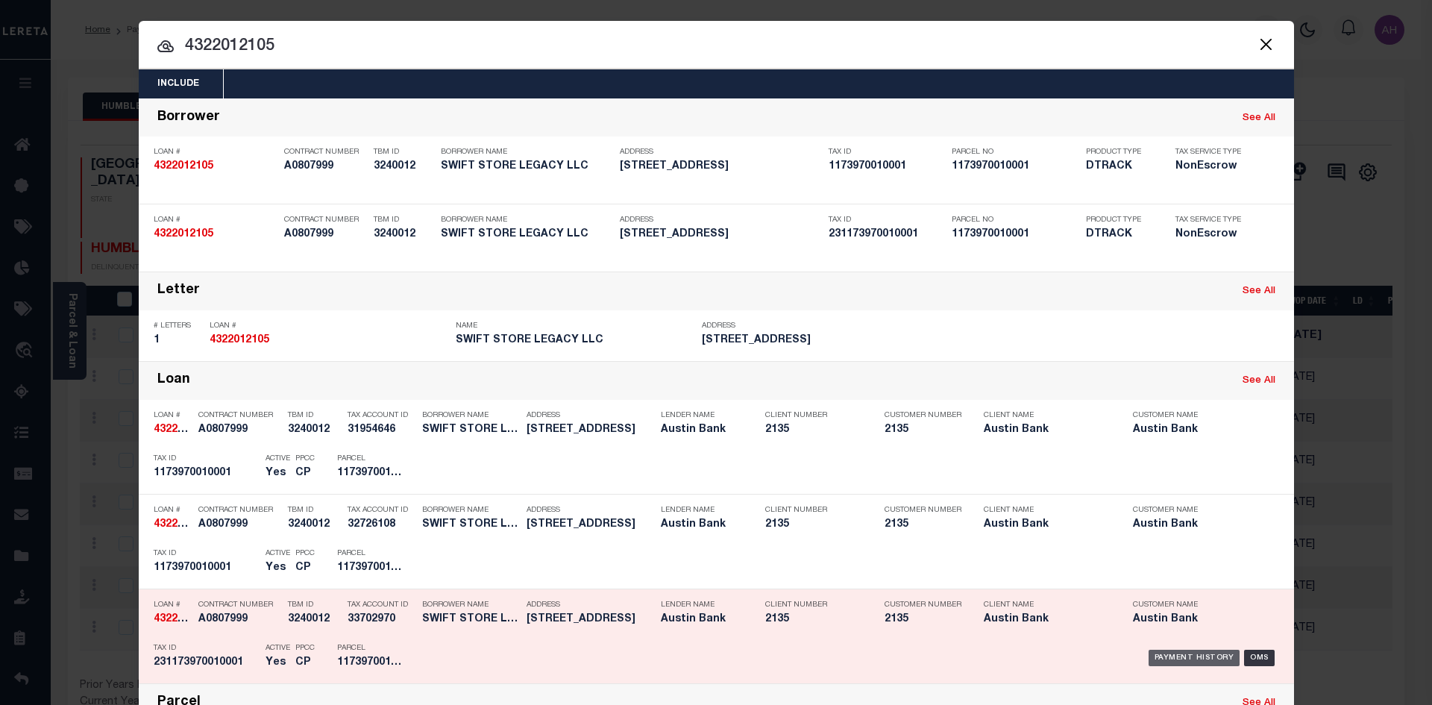
click at [1180, 652] on div "Payment History" at bounding box center [1195, 658] width 92 height 16
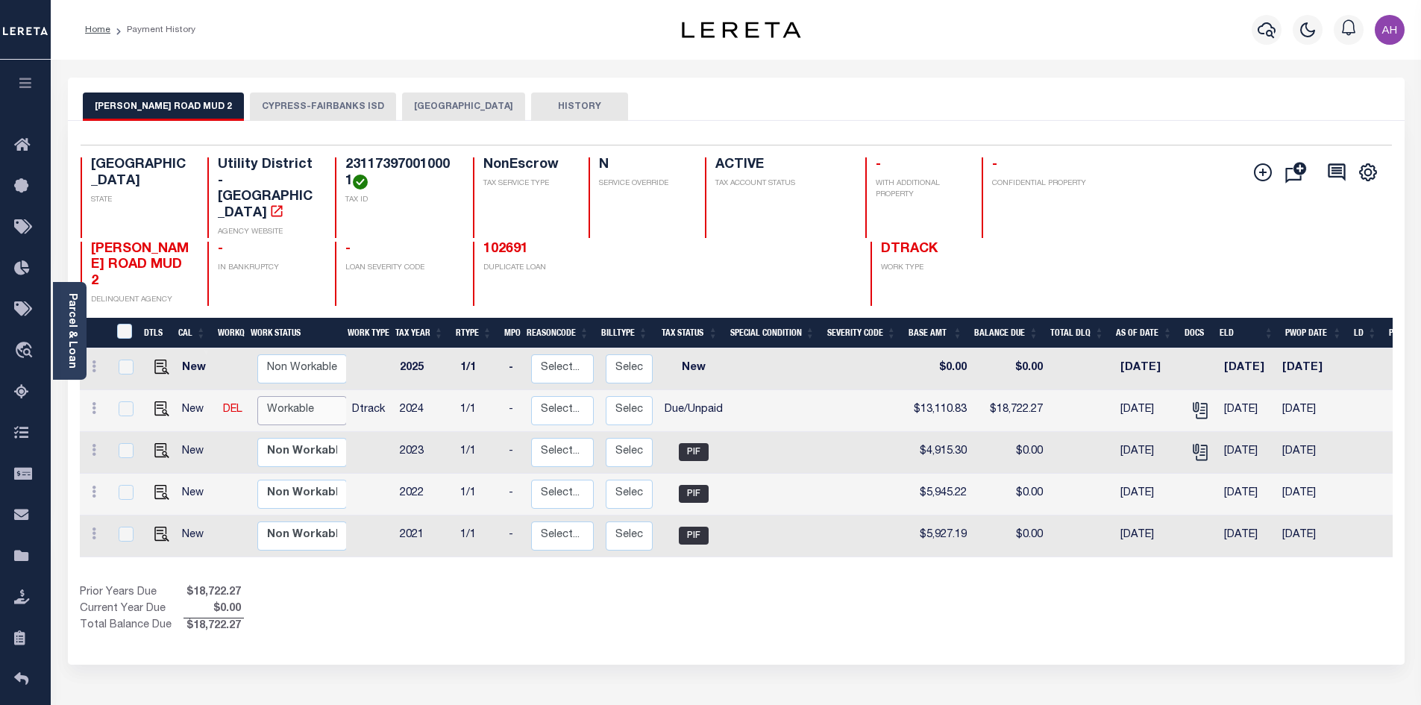
click at [298, 396] on select "Non Workable Workable" at bounding box center [302, 410] width 90 height 29
checkbox input "true"
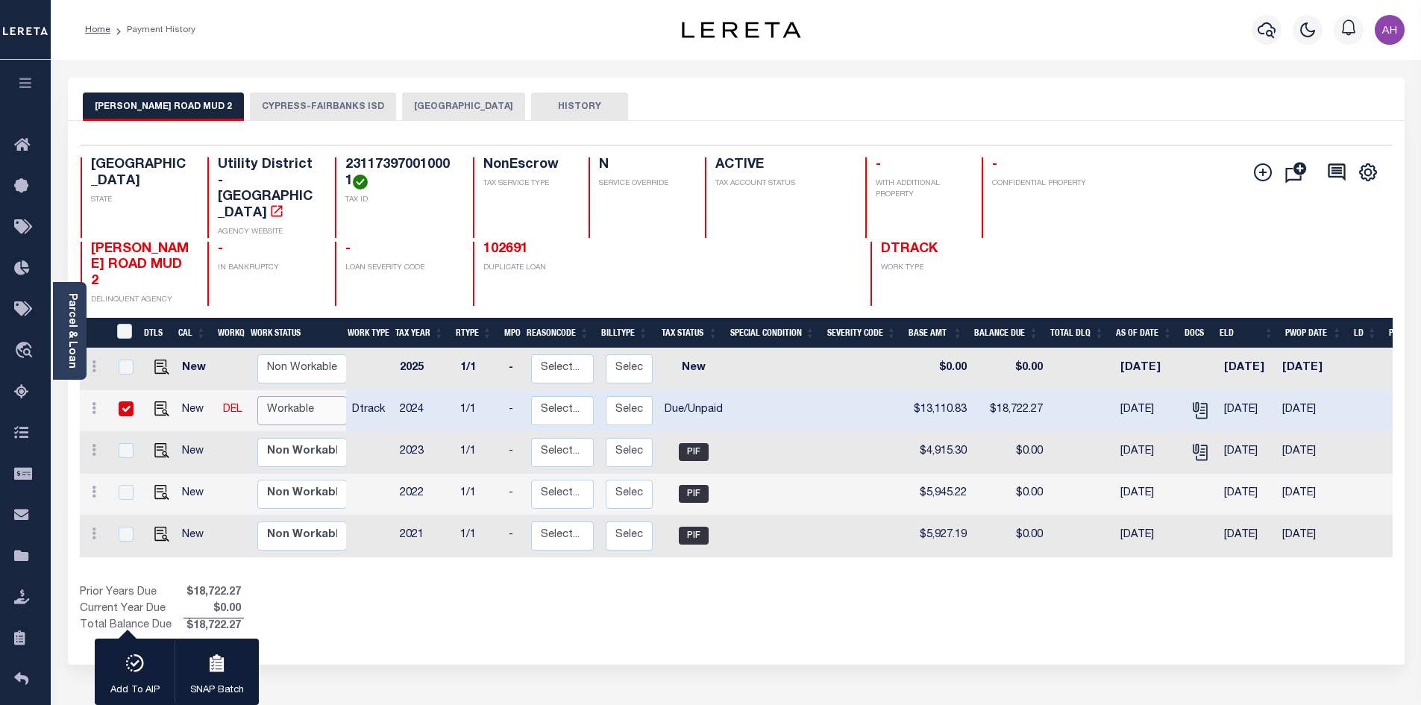
select select "true"
click at [257, 396] on select "Non Workable Workable" at bounding box center [302, 410] width 90 height 29
checkbox input "false"
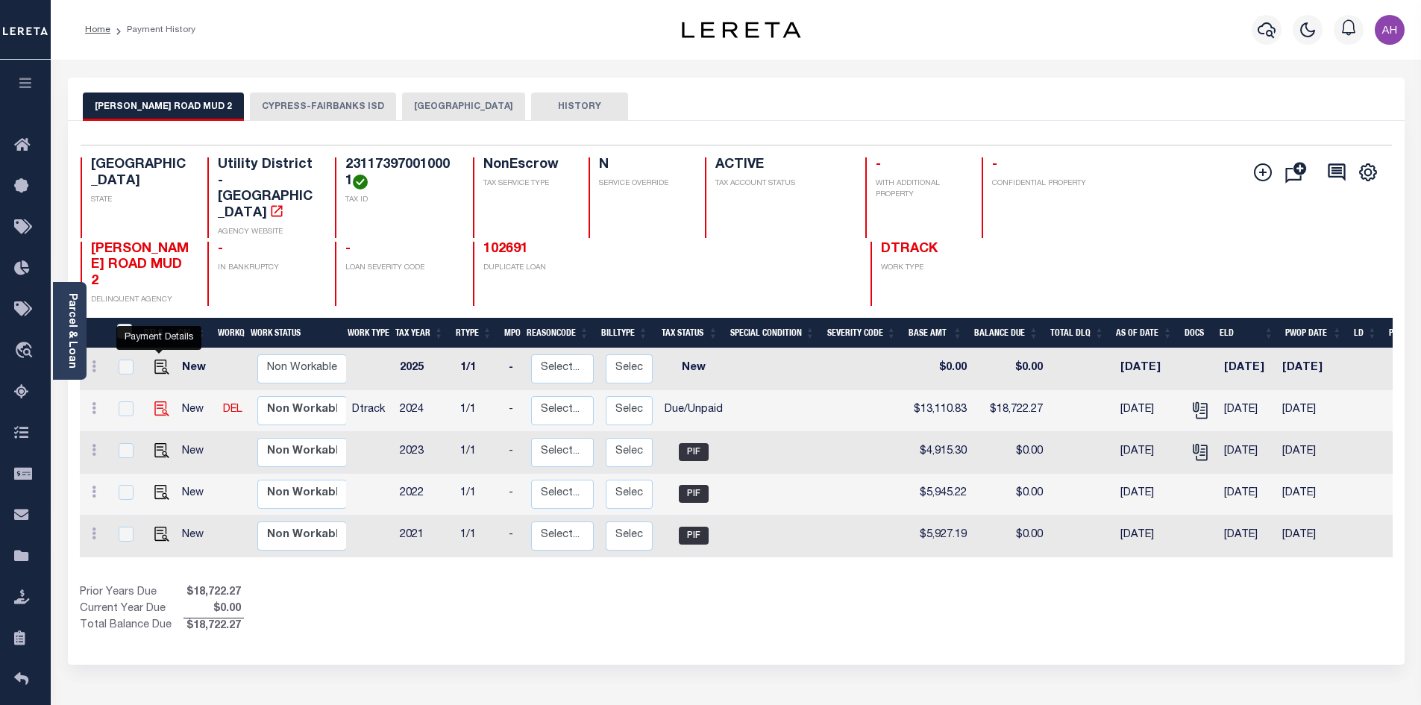
click at [162, 401] on img "" at bounding box center [161, 408] width 15 height 15
checkbox input "true"
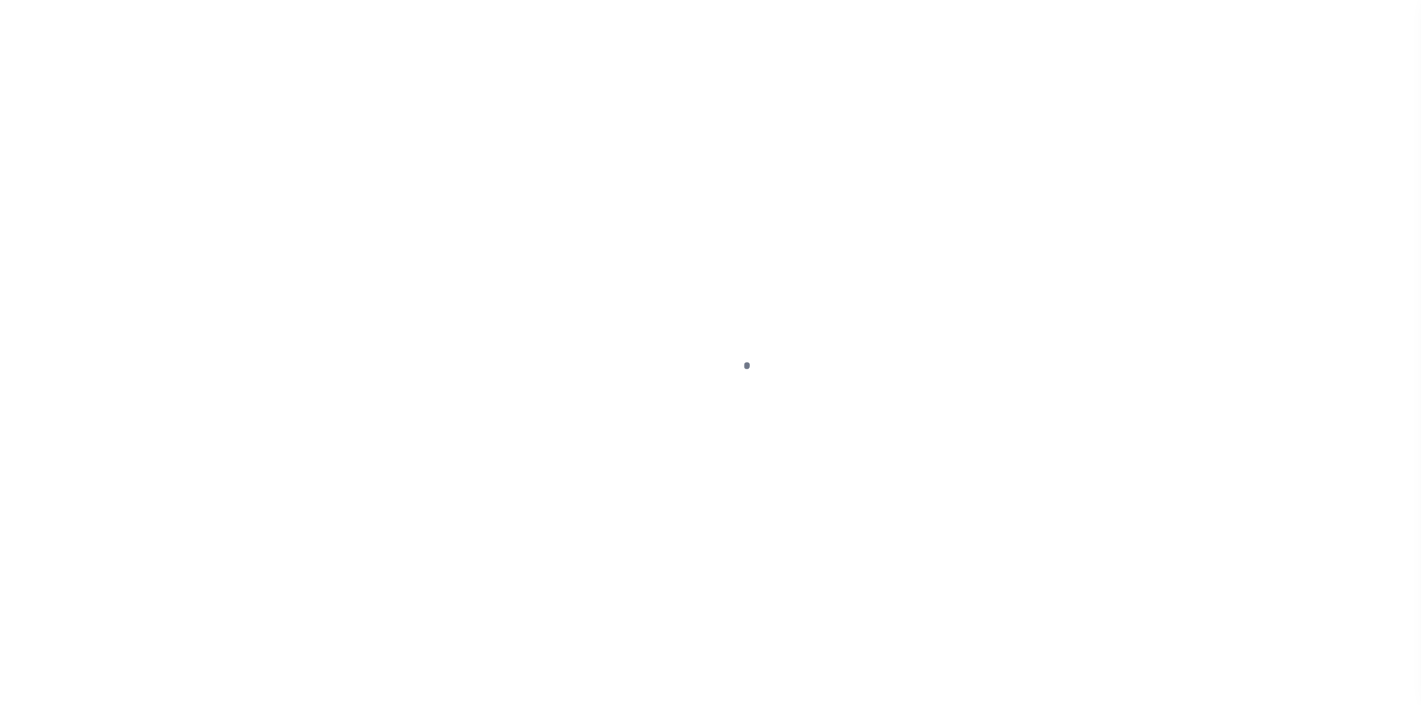
select select "DUE"
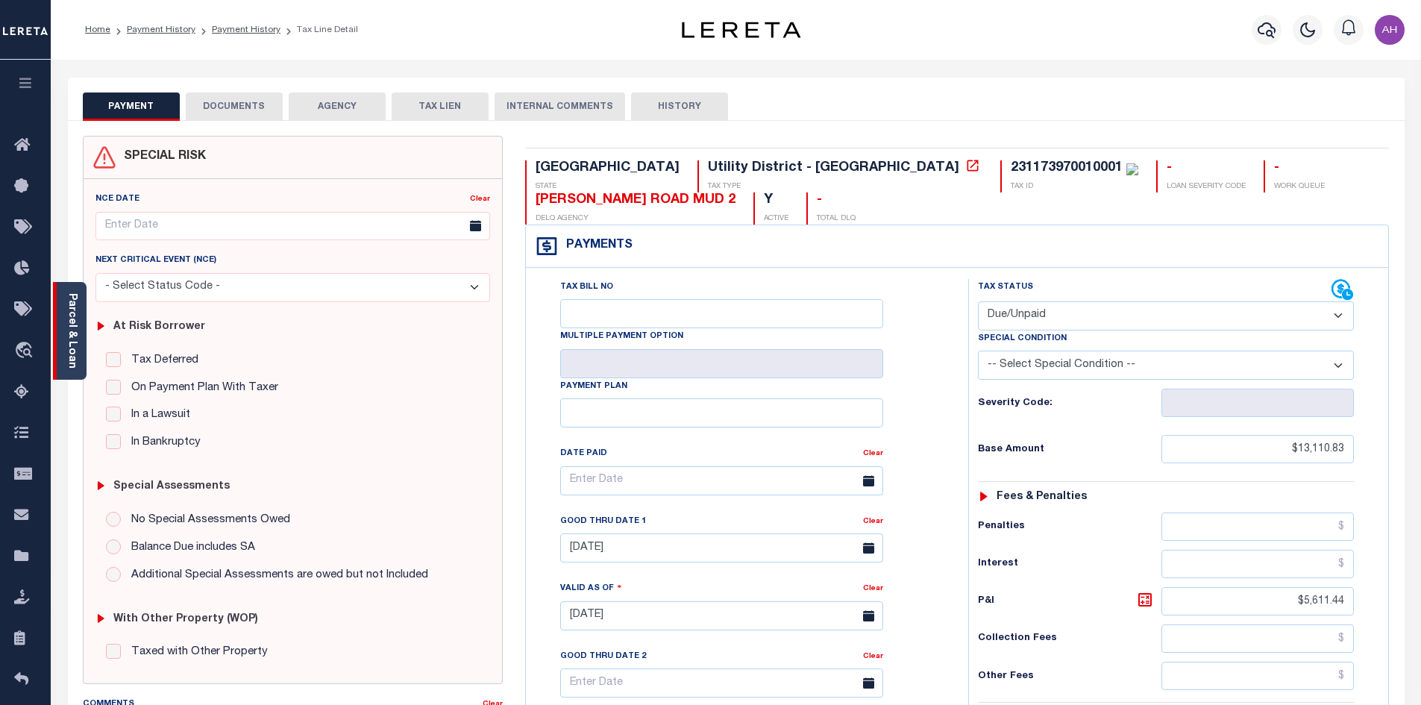
click at [75, 331] on link "Parcel & Loan" at bounding box center [71, 330] width 10 height 75
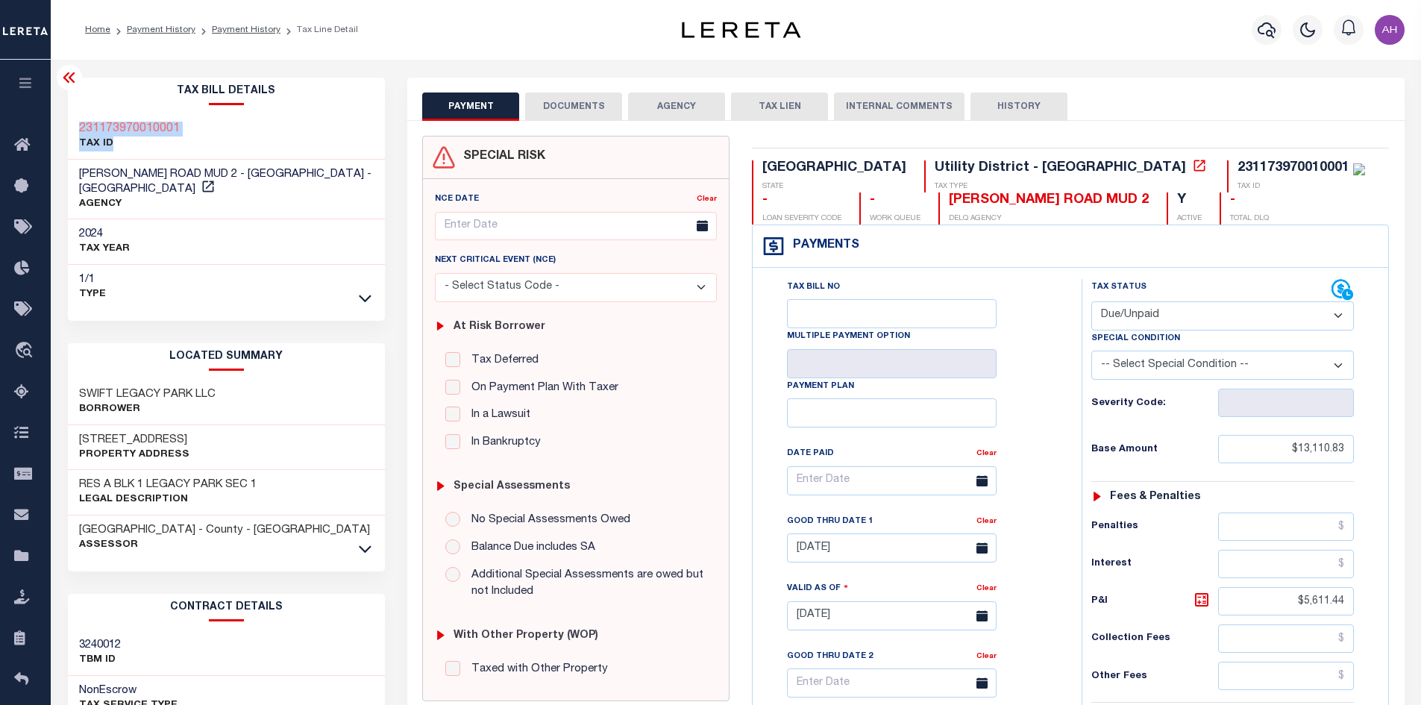
drag, startPoint x: 207, startPoint y: 139, endPoint x: 69, endPoint y: 122, distance: 139.1
click at [69, 122] on div "231173970010001 TAX ID" at bounding box center [227, 137] width 318 height 46
click at [225, 126] on div "231173970010001 TAX ID" at bounding box center [227, 137] width 318 height 46
drag, startPoint x: 167, startPoint y: 128, endPoint x: 72, endPoint y: 126, distance: 94.8
click at [72, 126] on div "231173970010001 TAX ID" at bounding box center [227, 137] width 318 height 46
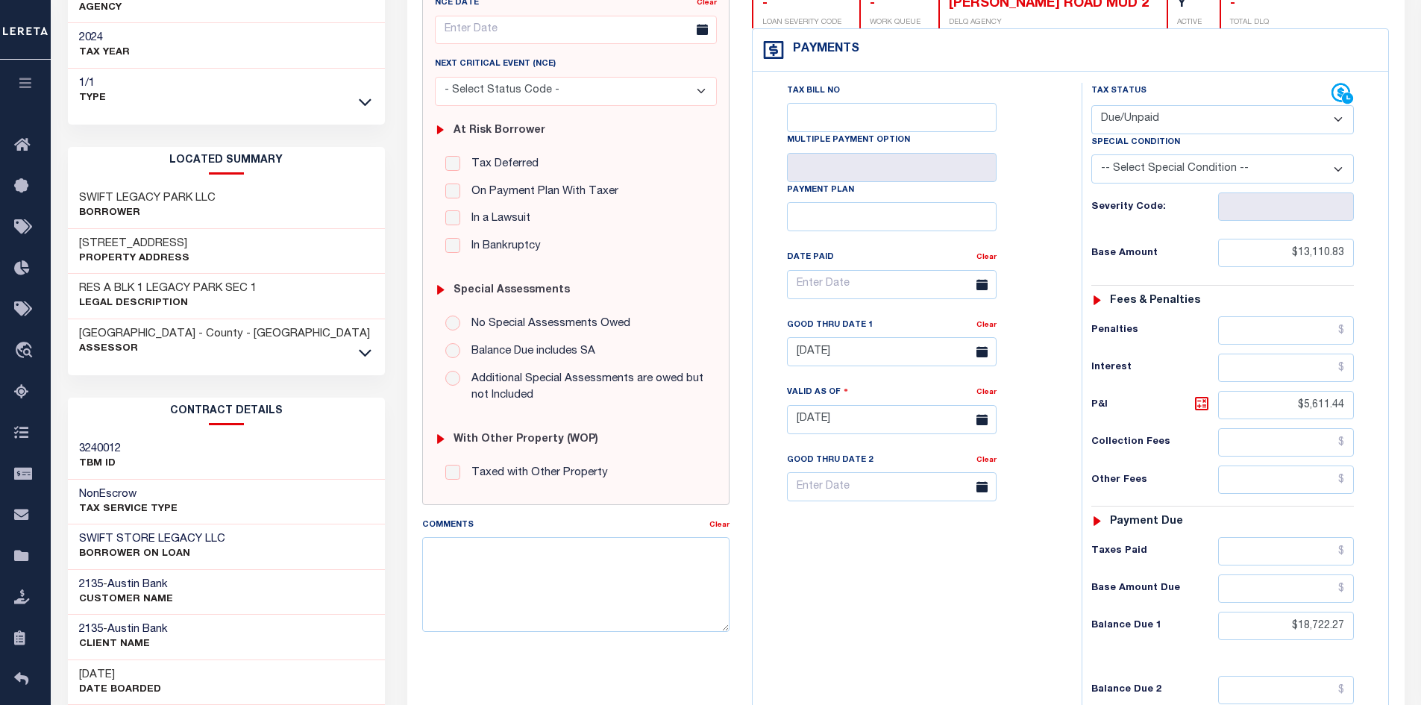
scroll to position [298, 0]
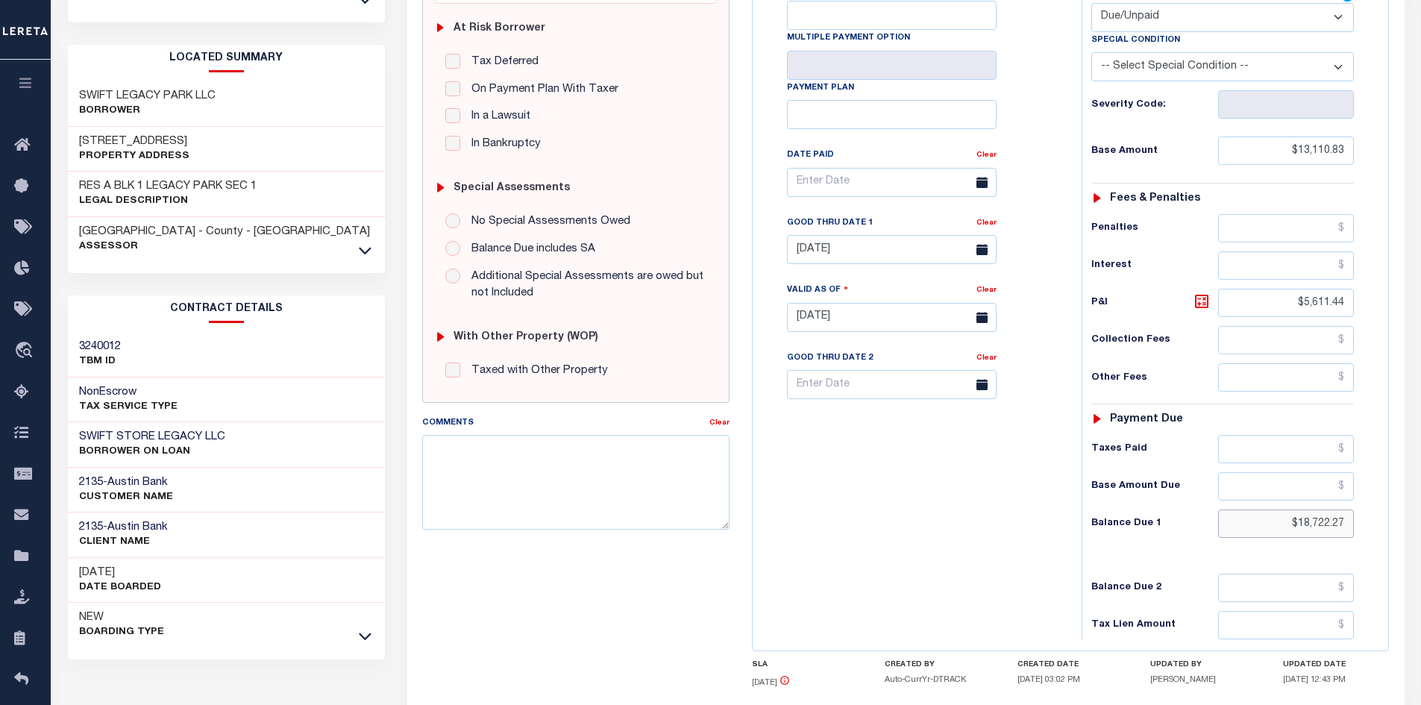
drag, startPoint x: 1276, startPoint y: 519, endPoint x: 1368, endPoint y: 526, distance: 92.8
click at [1368, 526] on div "Tax Status Status - Select Status Code -" at bounding box center [1228, 310] width 292 height 659
type input "$19,036.92"
type input "[DATE]"
click at [1199, 301] on icon at bounding box center [1202, 301] width 18 height 18
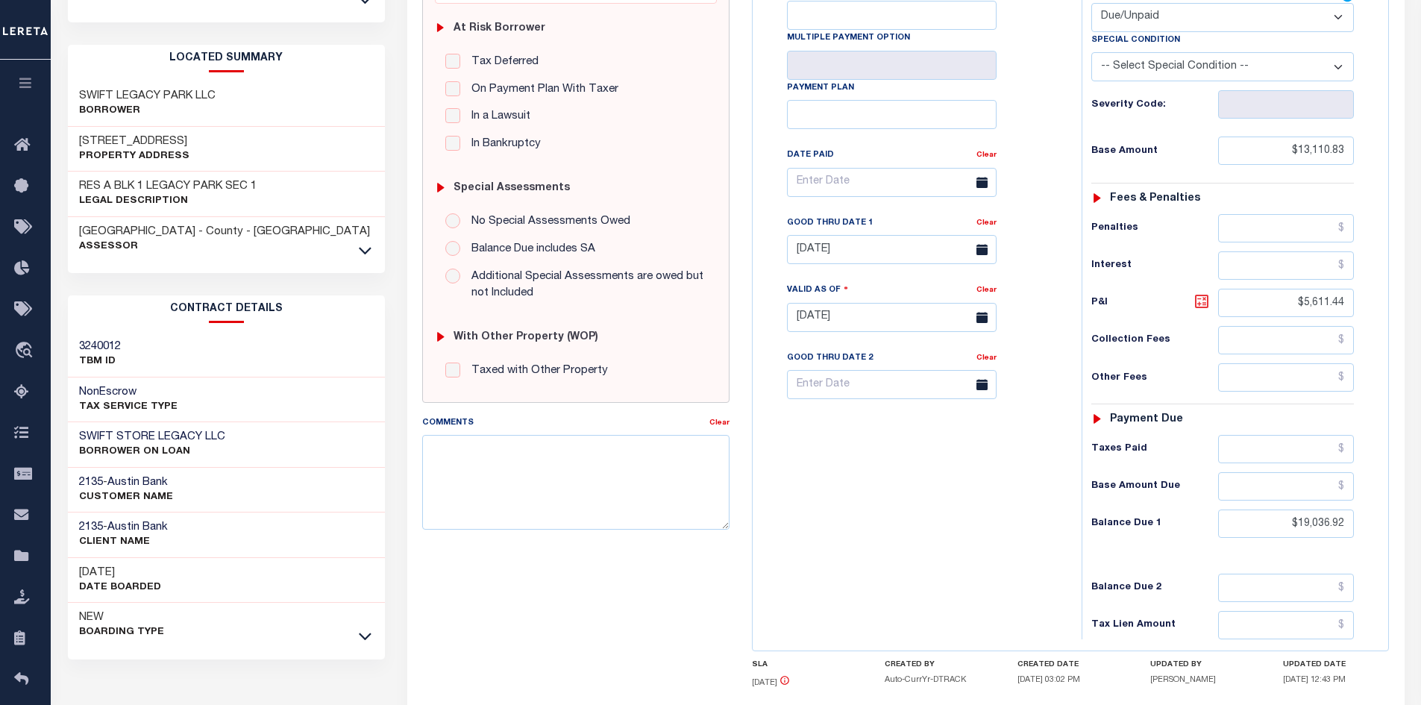
type input "$5,926.09"
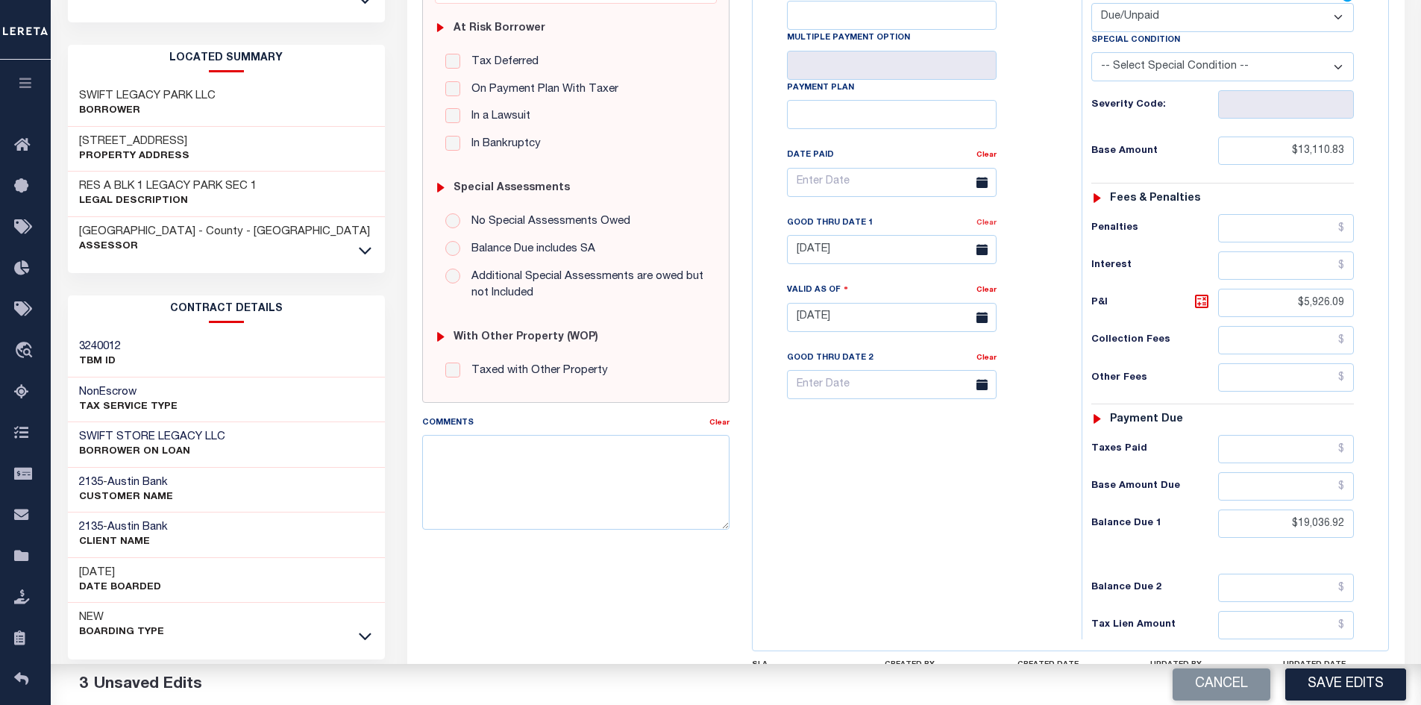
click at [994, 225] on link "Clear" at bounding box center [987, 222] width 20 height 7
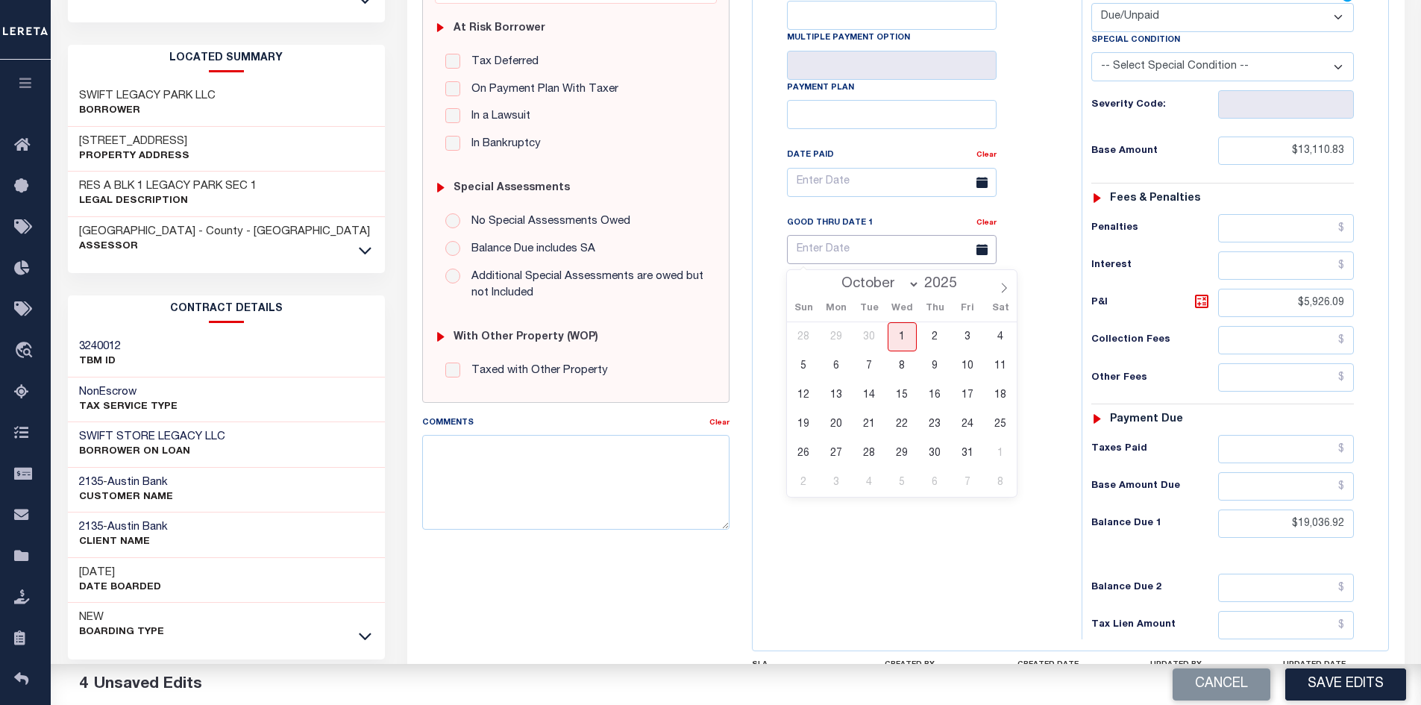
click at [851, 247] on input "text" at bounding box center [892, 249] width 210 height 29
click at [965, 451] on span "31" at bounding box center [967, 453] width 29 height 29
type input "10/31/2025"
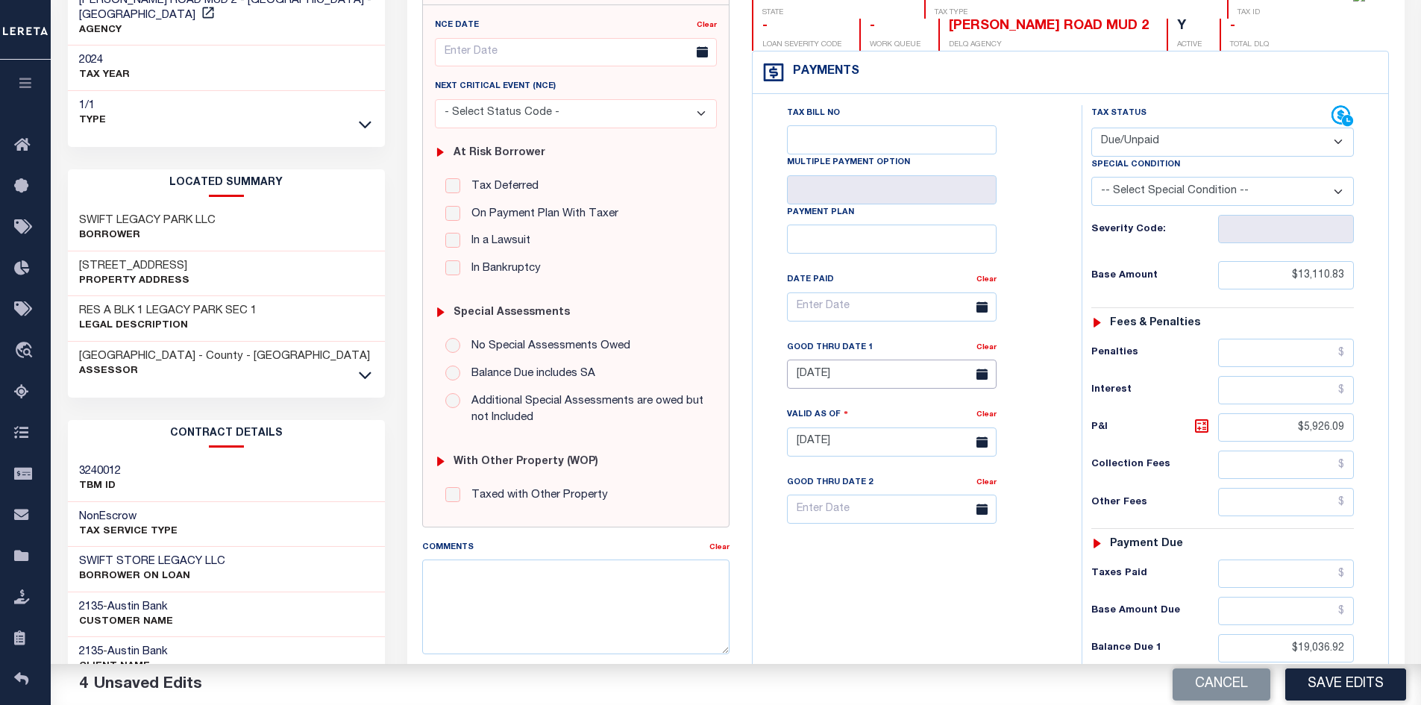
scroll to position [0, 0]
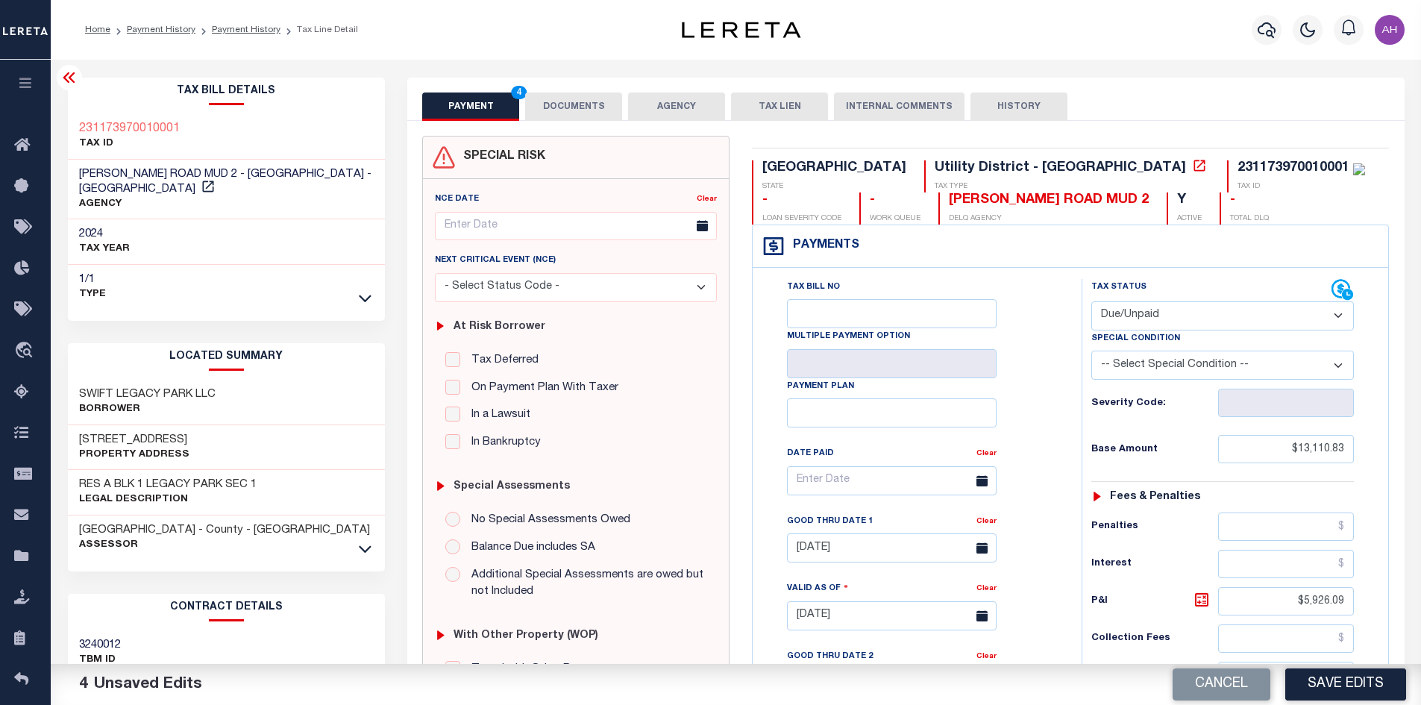
click at [572, 128] on div "SPECIAL RISK NCE Date Clear" at bounding box center [906, 615] width 998 height 988
click at [580, 104] on button "DOCUMENTS" at bounding box center [573, 107] width 97 height 28
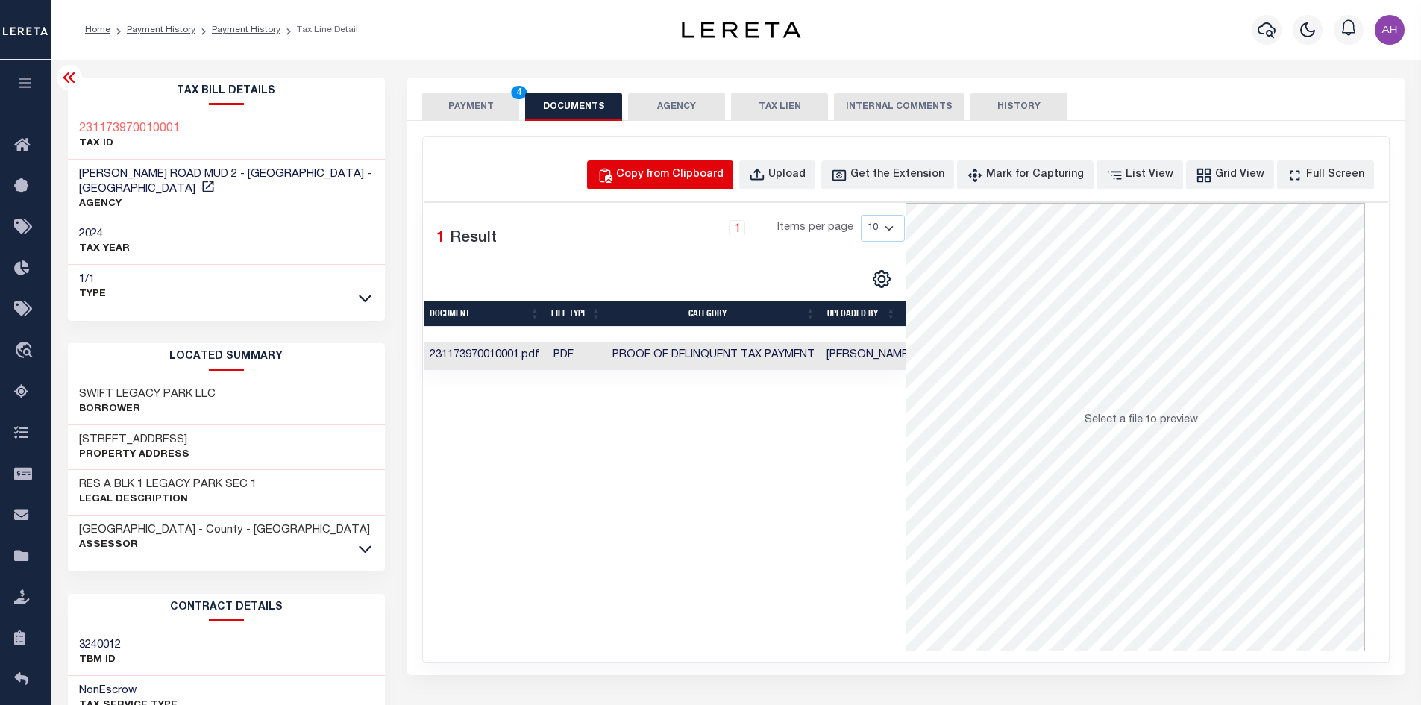
click at [689, 169] on div "Copy from Clipboard" at bounding box center [669, 175] width 107 height 16
select select "POP"
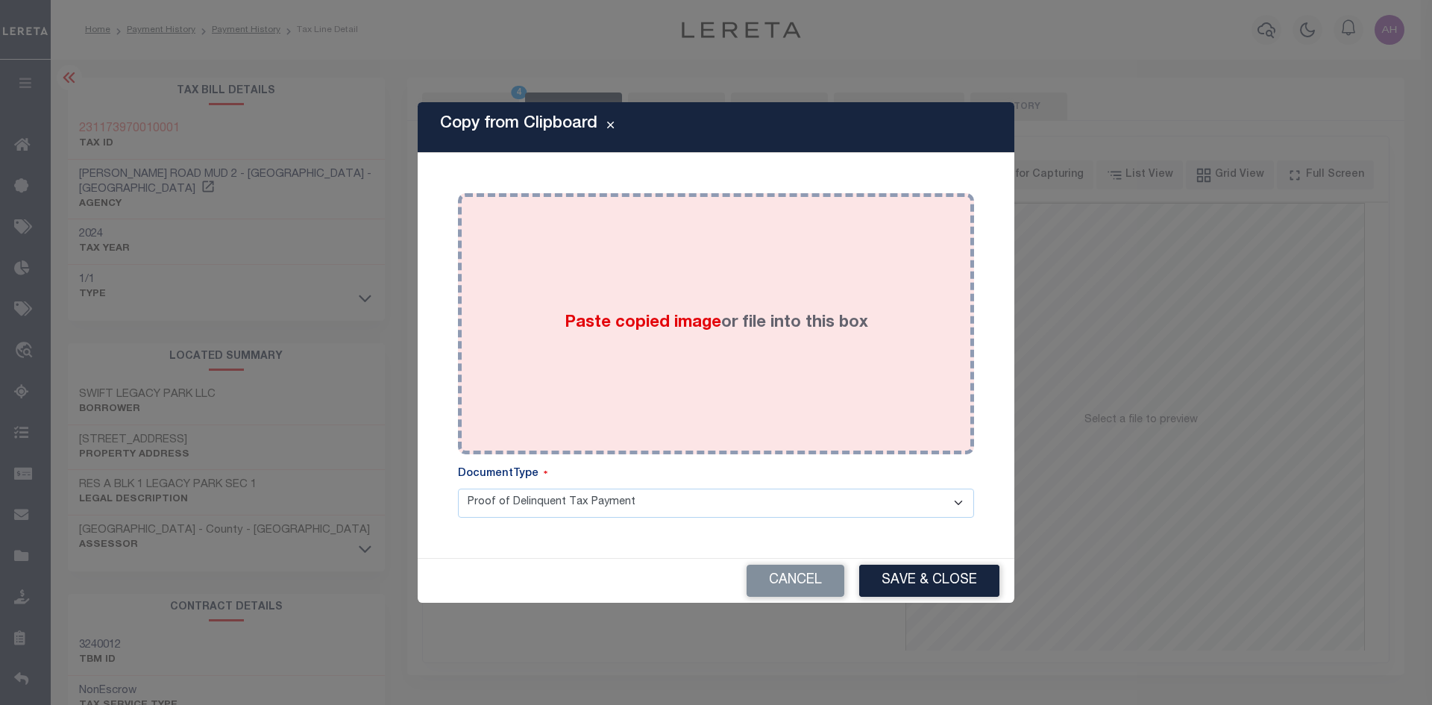
click at [609, 331] on span "Paste copied image" at bounding box center [643, 323] width 157 height 16
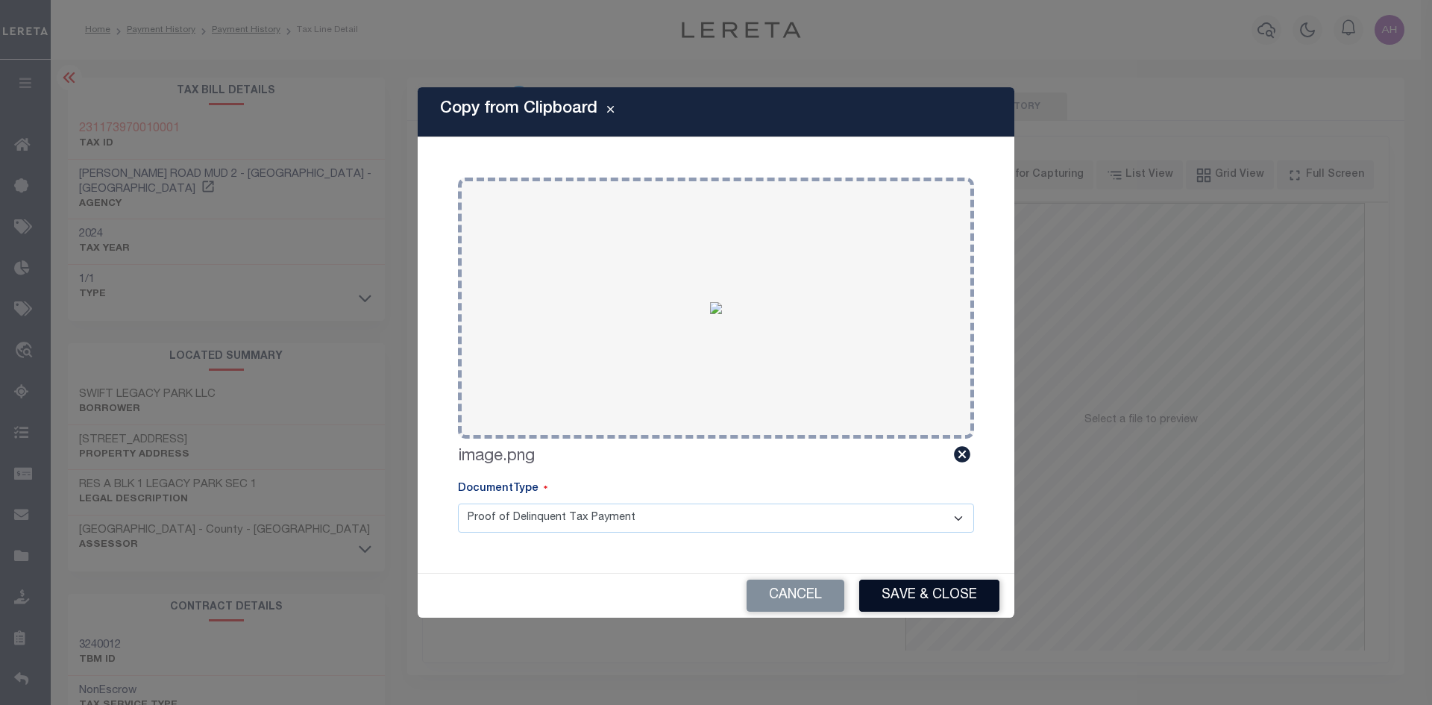
click at [930, 596] on button "Save & Close" at bounding box center [929, 596] width 140 height 32
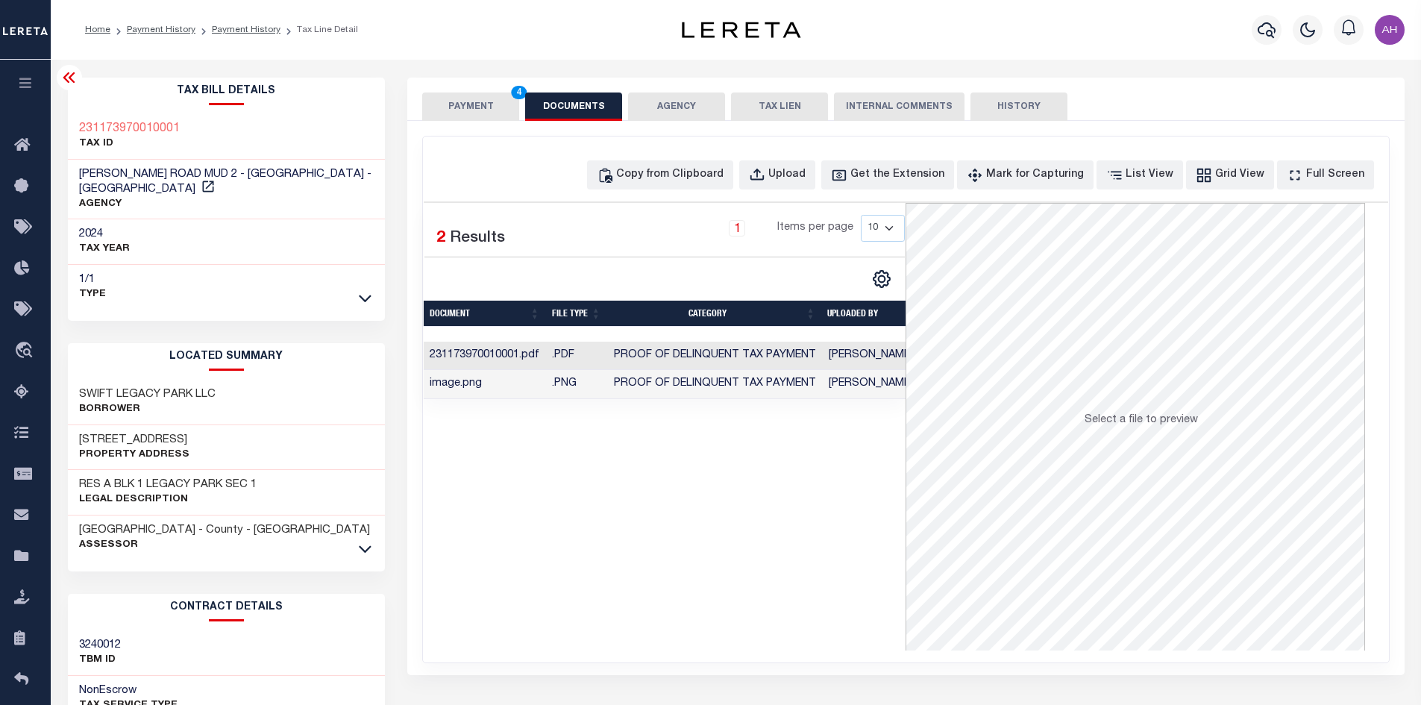
click at [483, 110] on button "PAYMENT 4" at bounding box center [470, 107] width 97 height 28
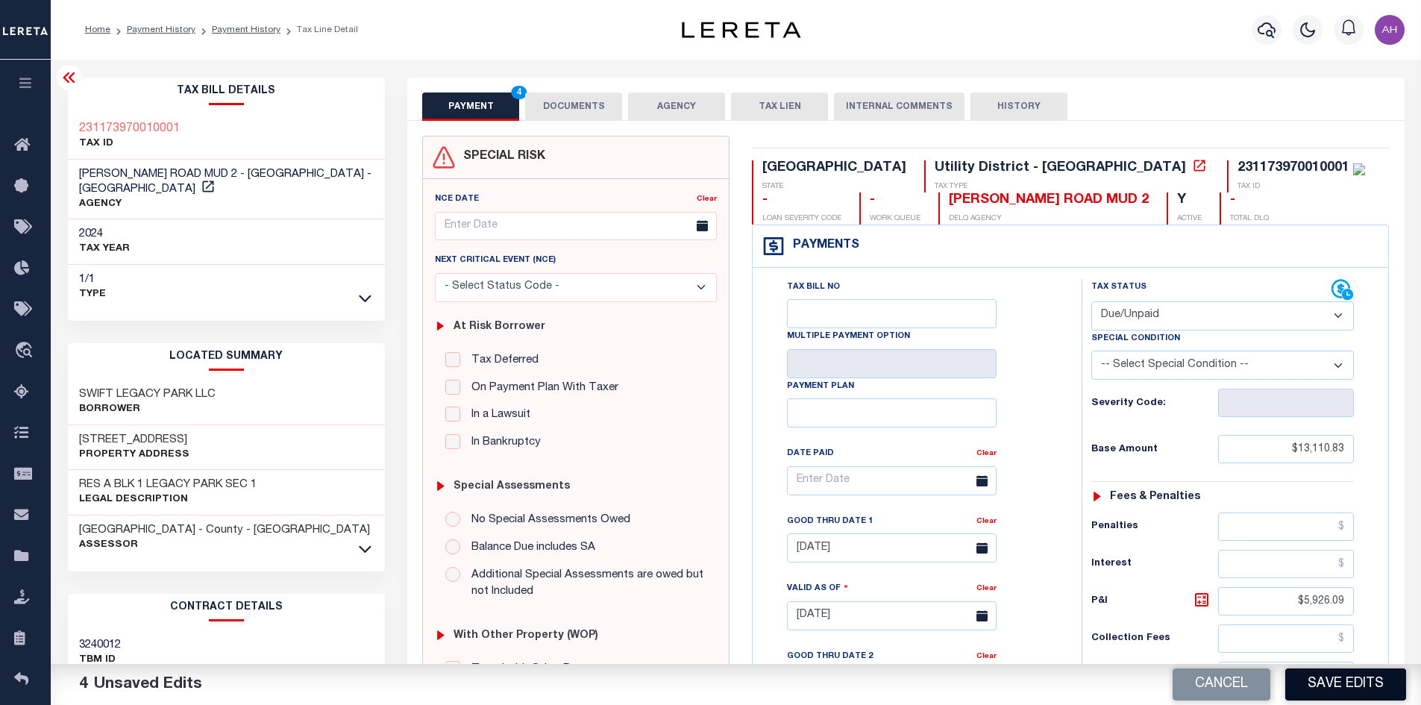
click at [1324, 689] on button "Save Edits" at bounding box center [1346, 684] width 121 height 32
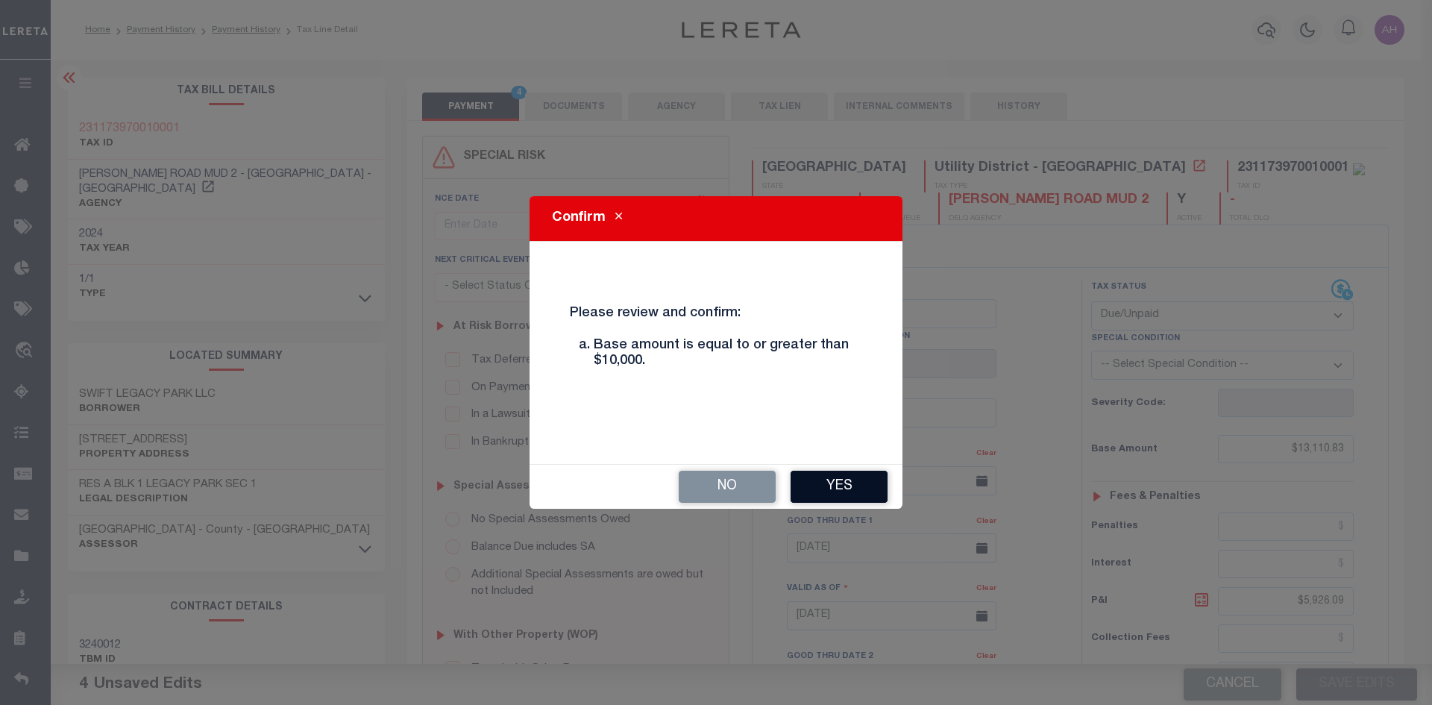
click at [856, 478] on button "Yes" at bounding box center [839, 487] width 97 height 32
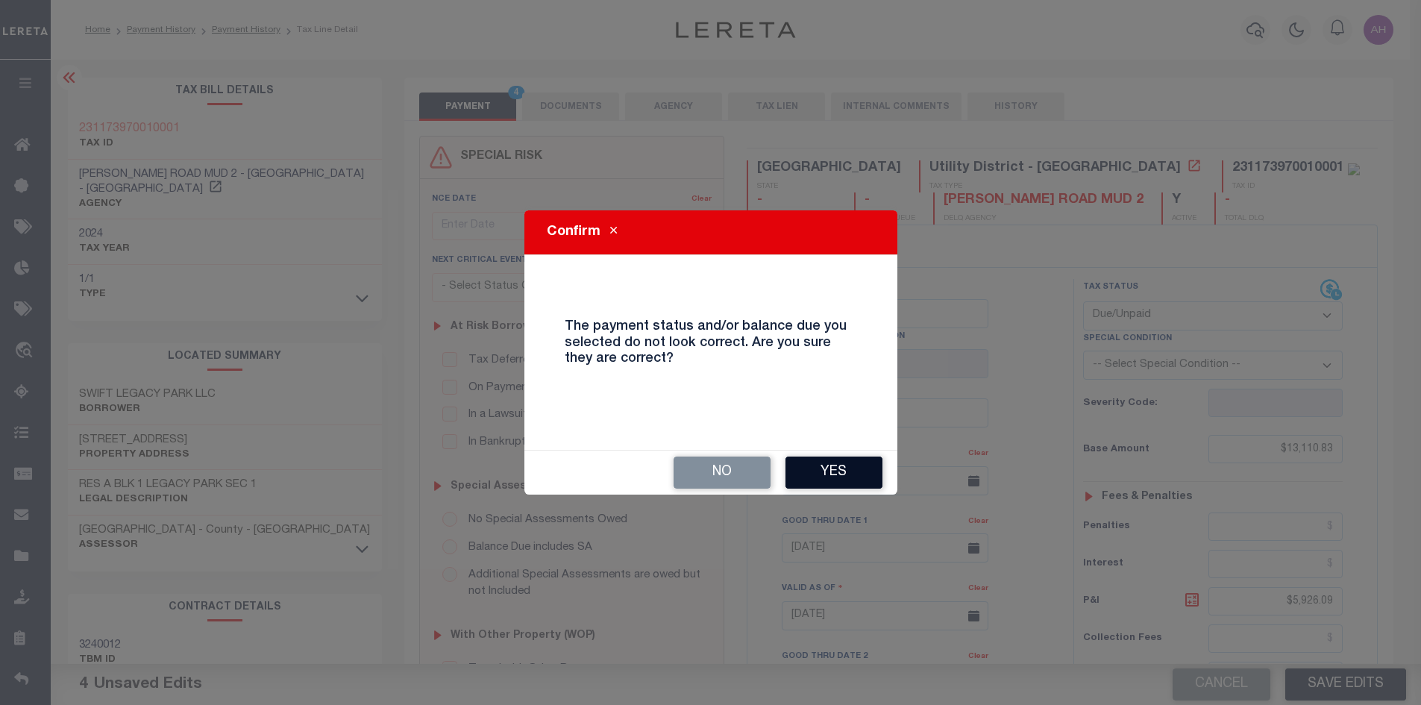
click at [833, 460] on button "Yes" at bounding box center [834, 473] width 97 height 32
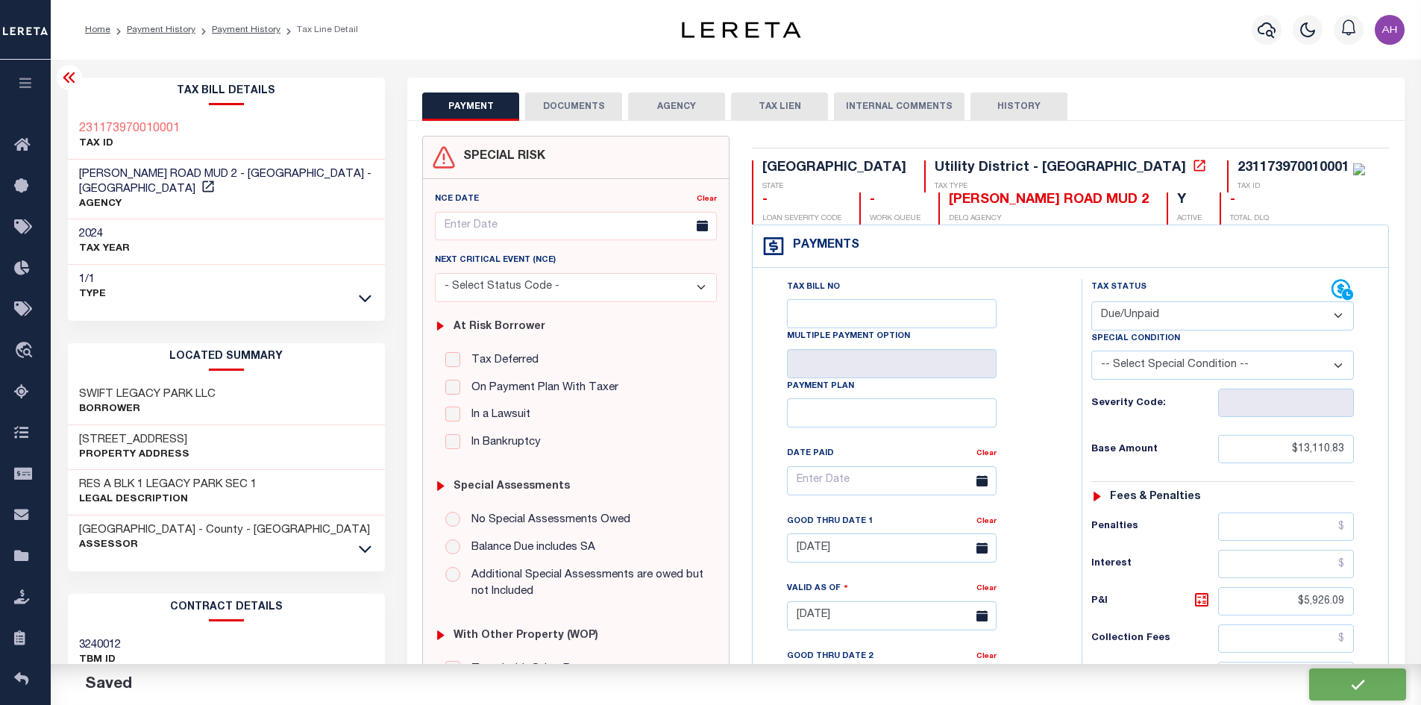
checkbox input "false"
type input "$13,110.83"
type input "$5,926.09"
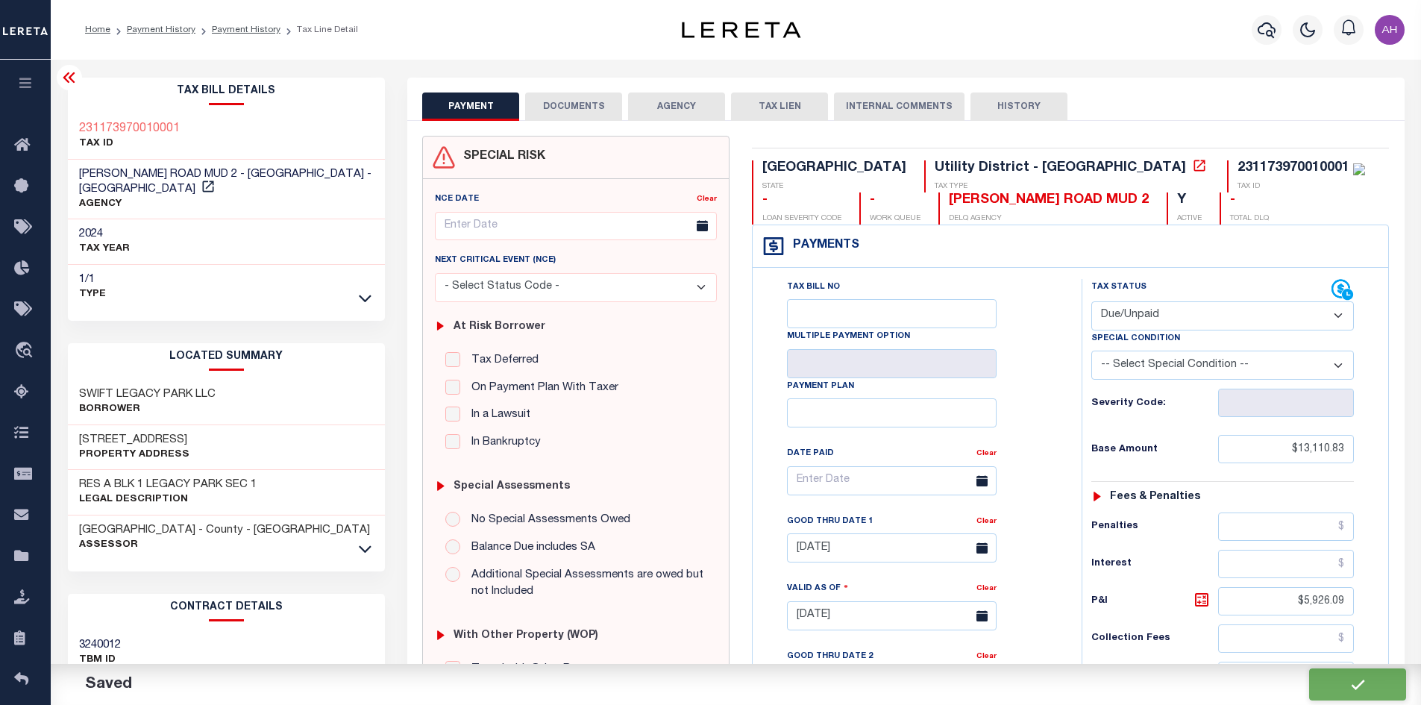
type input "$19,036.92"
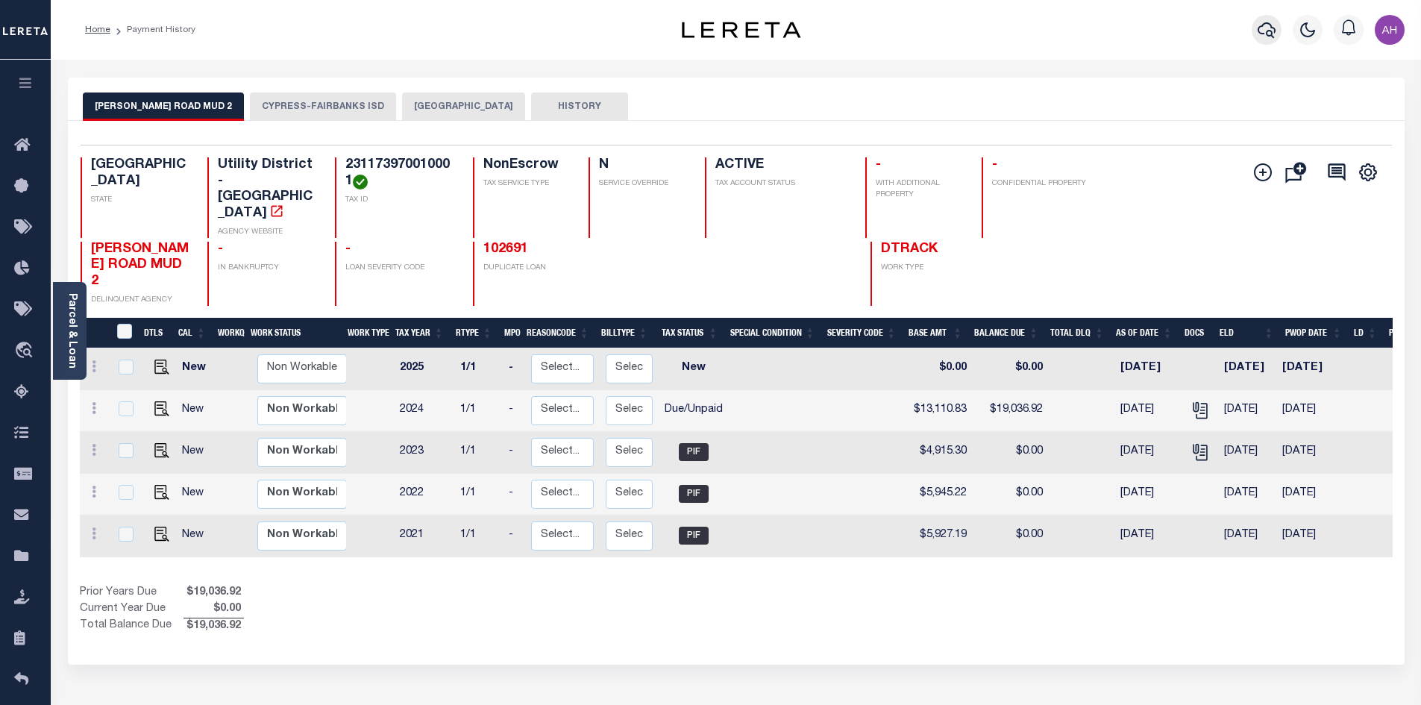
click at [1265, 30] on icon "button" at bounding box center [1267, 30] width 18 height 18
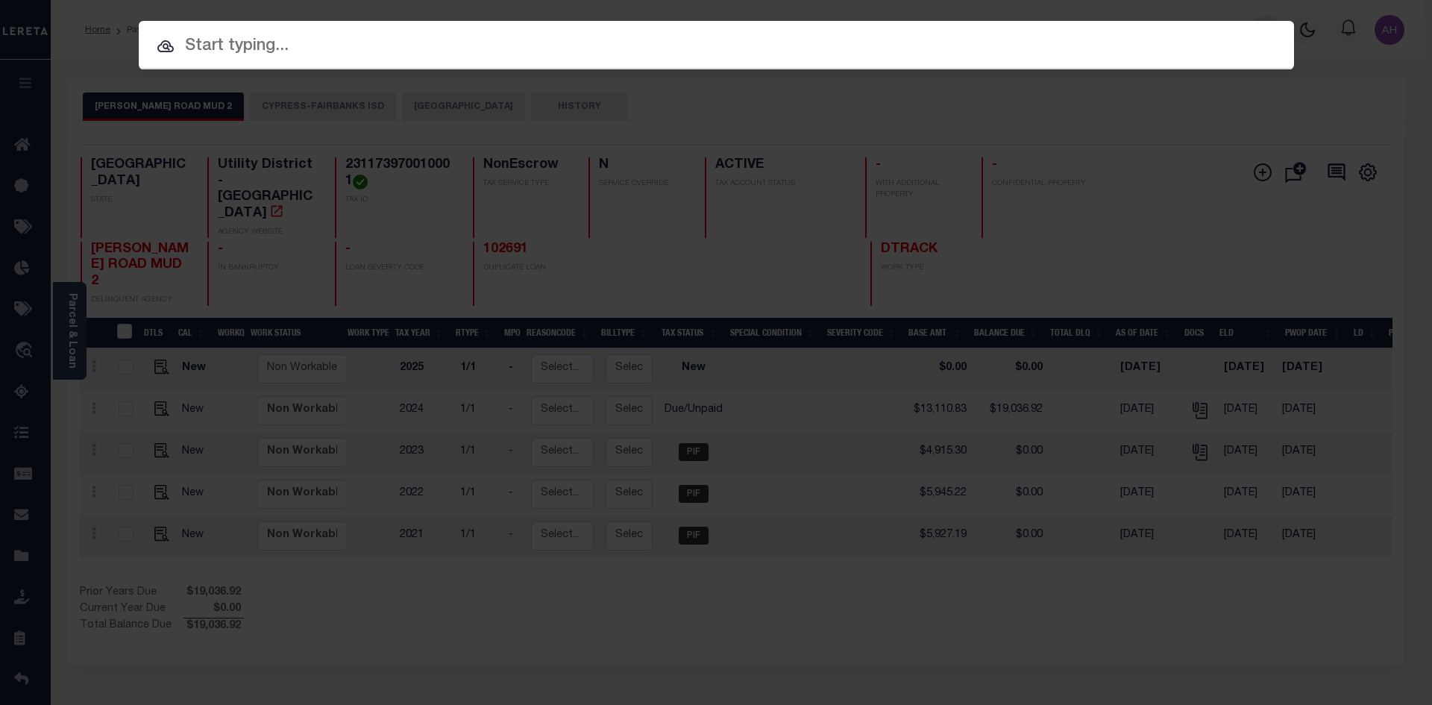
paste input "124005761"
type input "124005761"
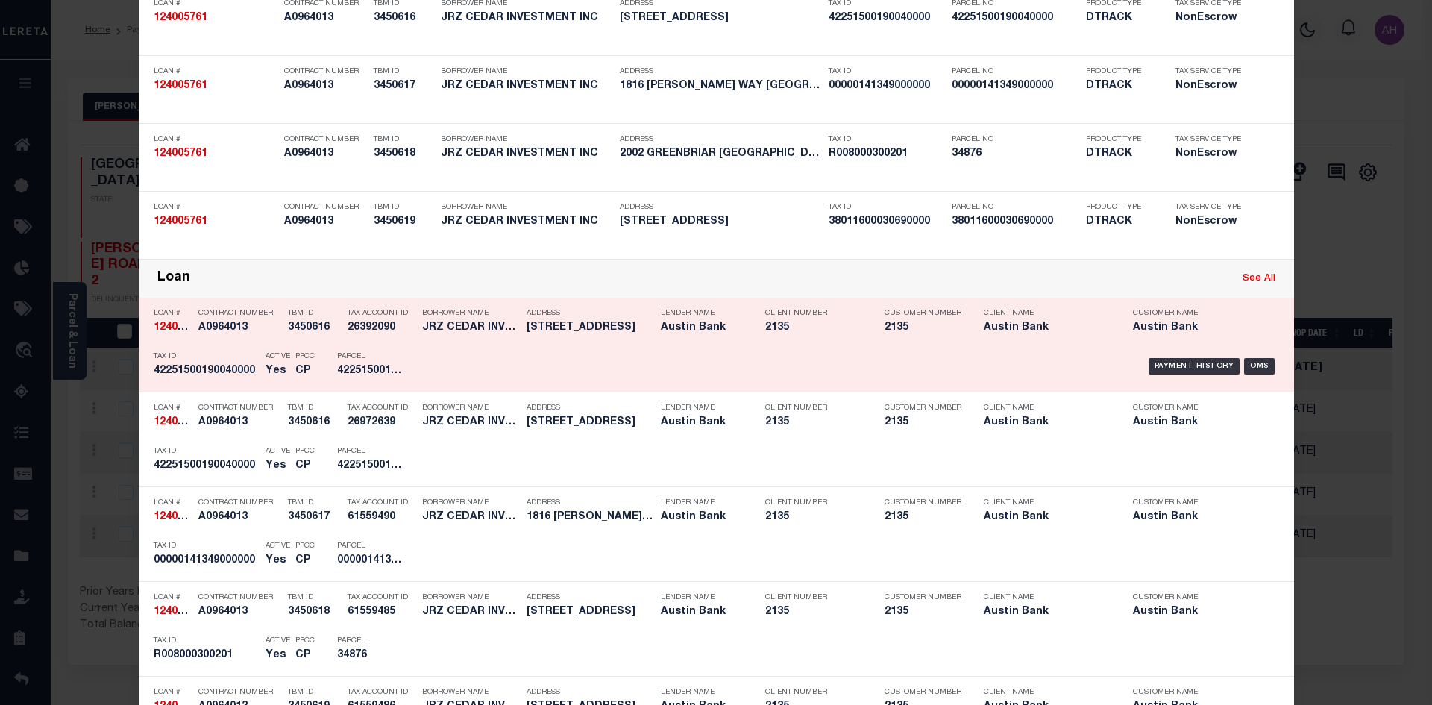
scroll to position [149, 0]
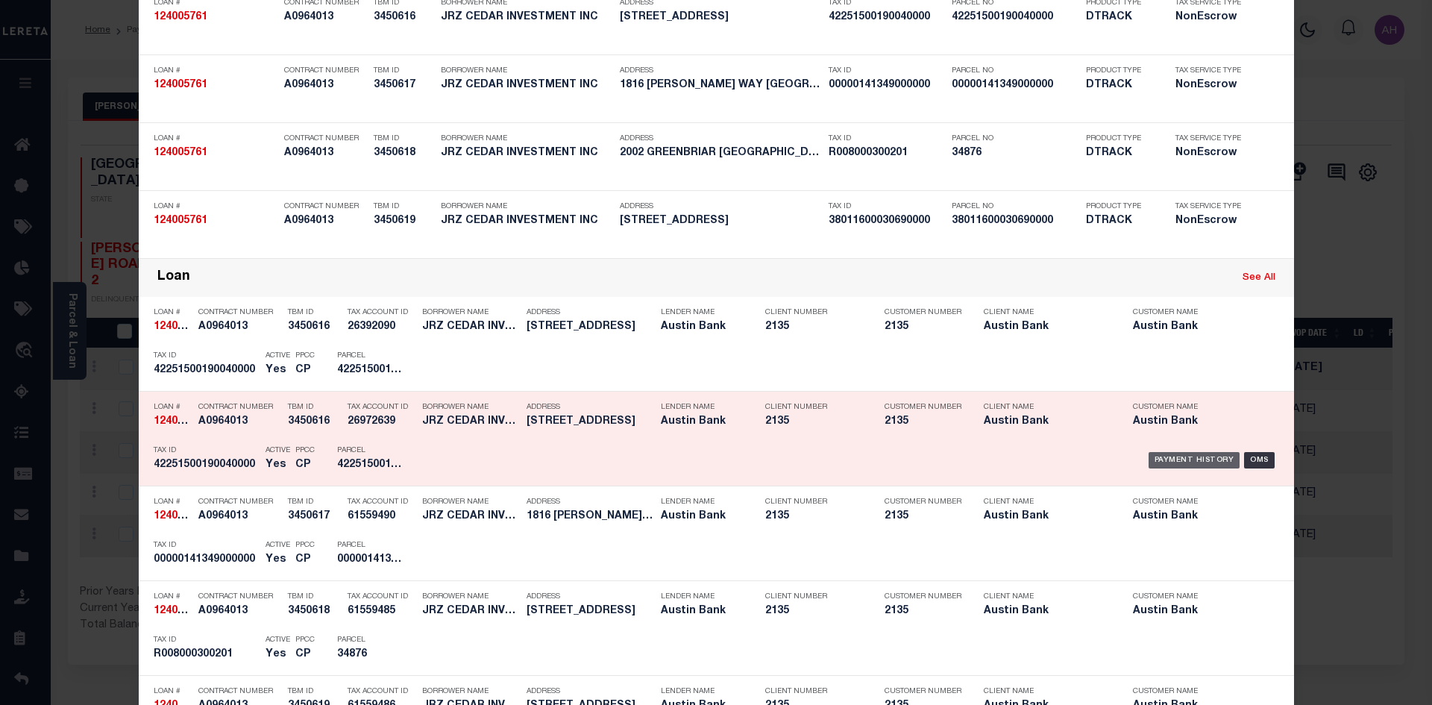
click at [1194, 465] on div "Payment History" at bounding box center [1195, 460] width 92 height 16
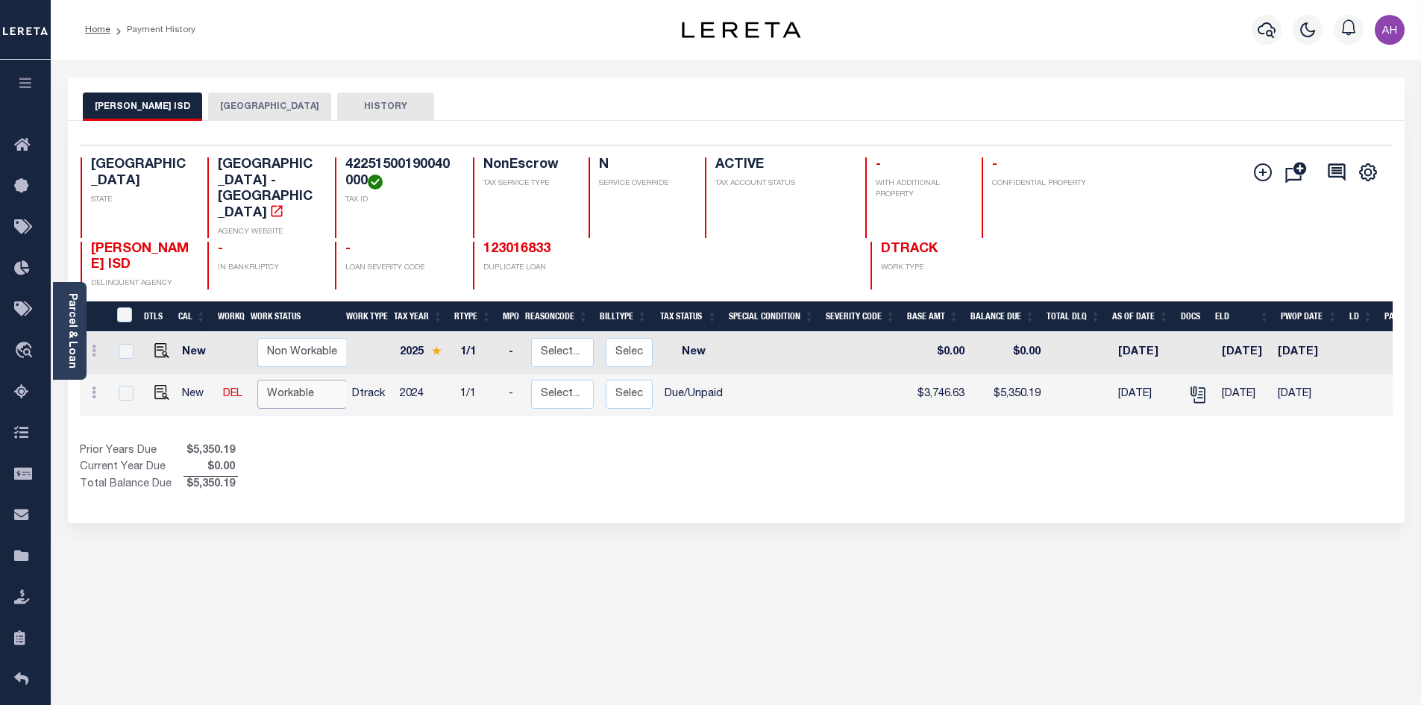
click at [280, 380] on select "Non Workable Workable" at bounding box center [302, 394] width 90 height 29
checkbox input "true"
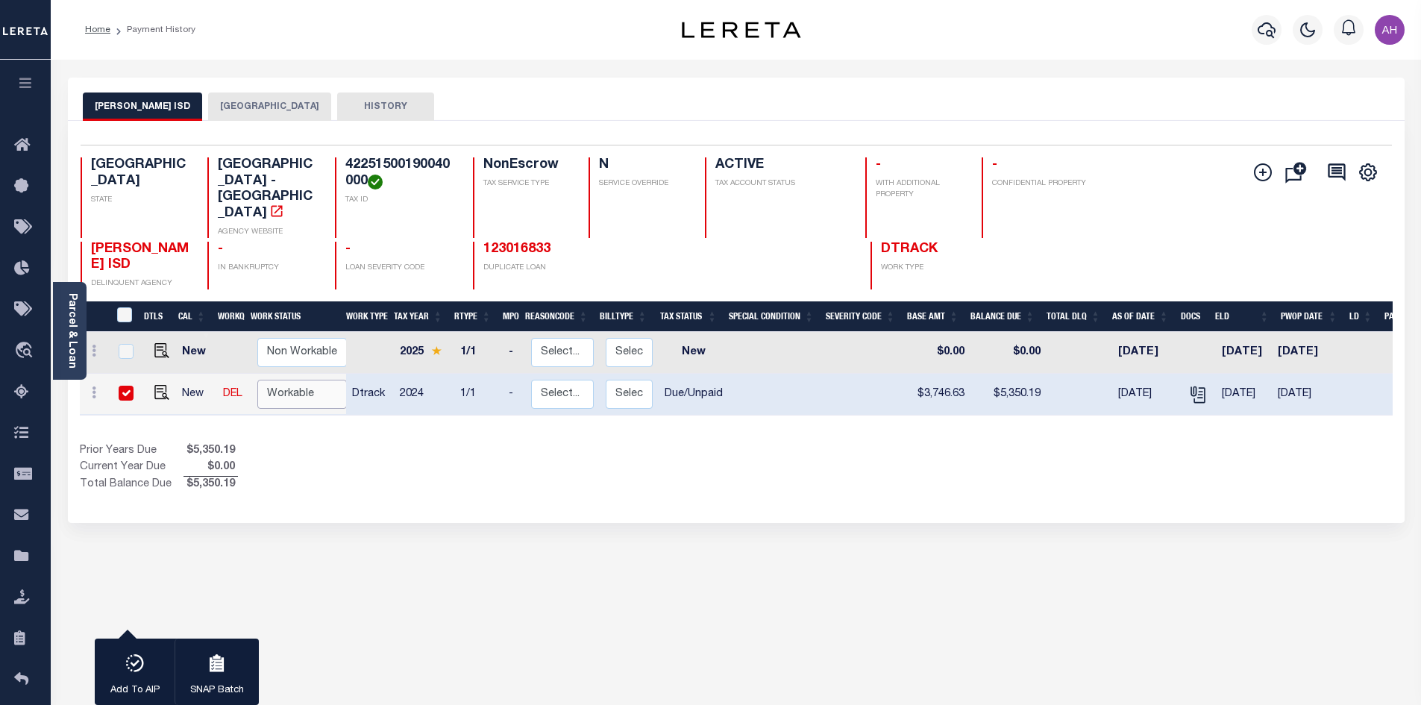
select select "true"
click at [257, 380] on select "Non Workable Workable" at bounding box center [302, 394] width 90 height 29
checkbox input "false"
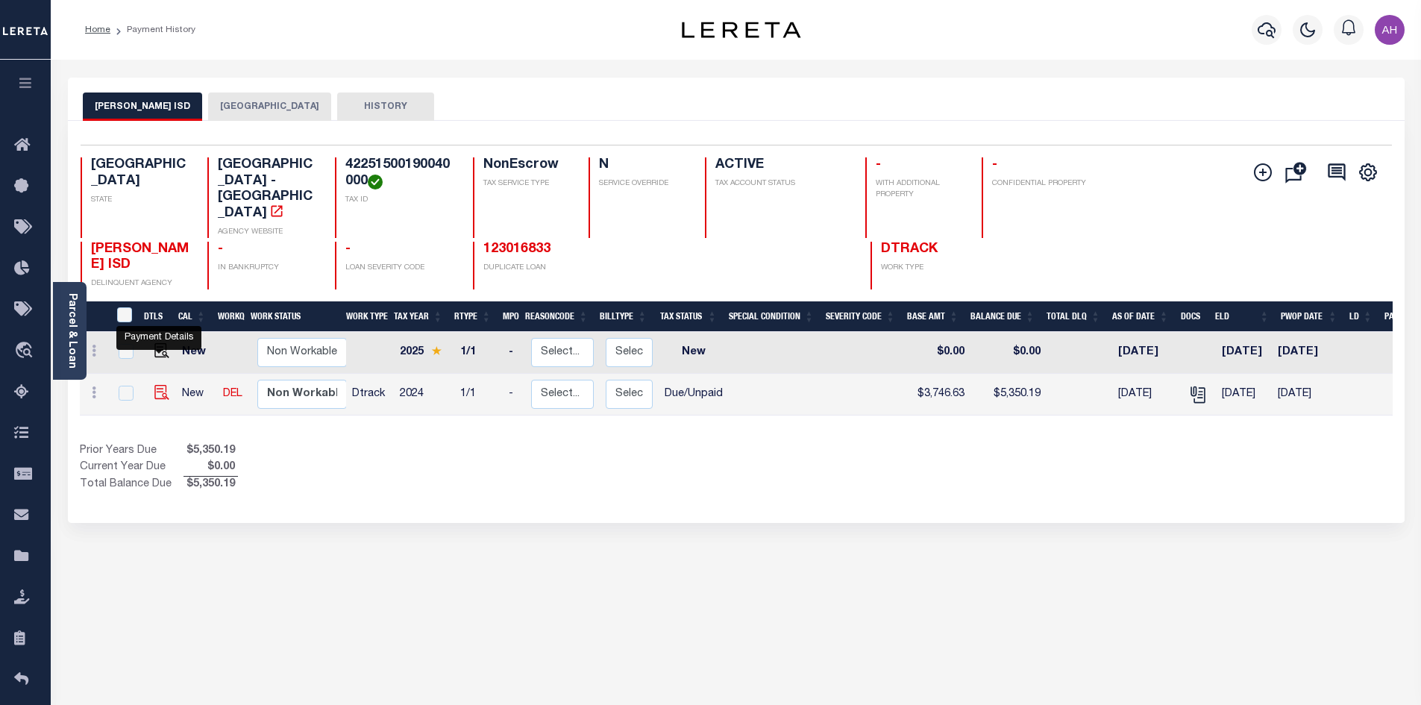
click at [155, 385] on img "" at bounding box center [161, 392] width 15 height 15
checkbox input "true"
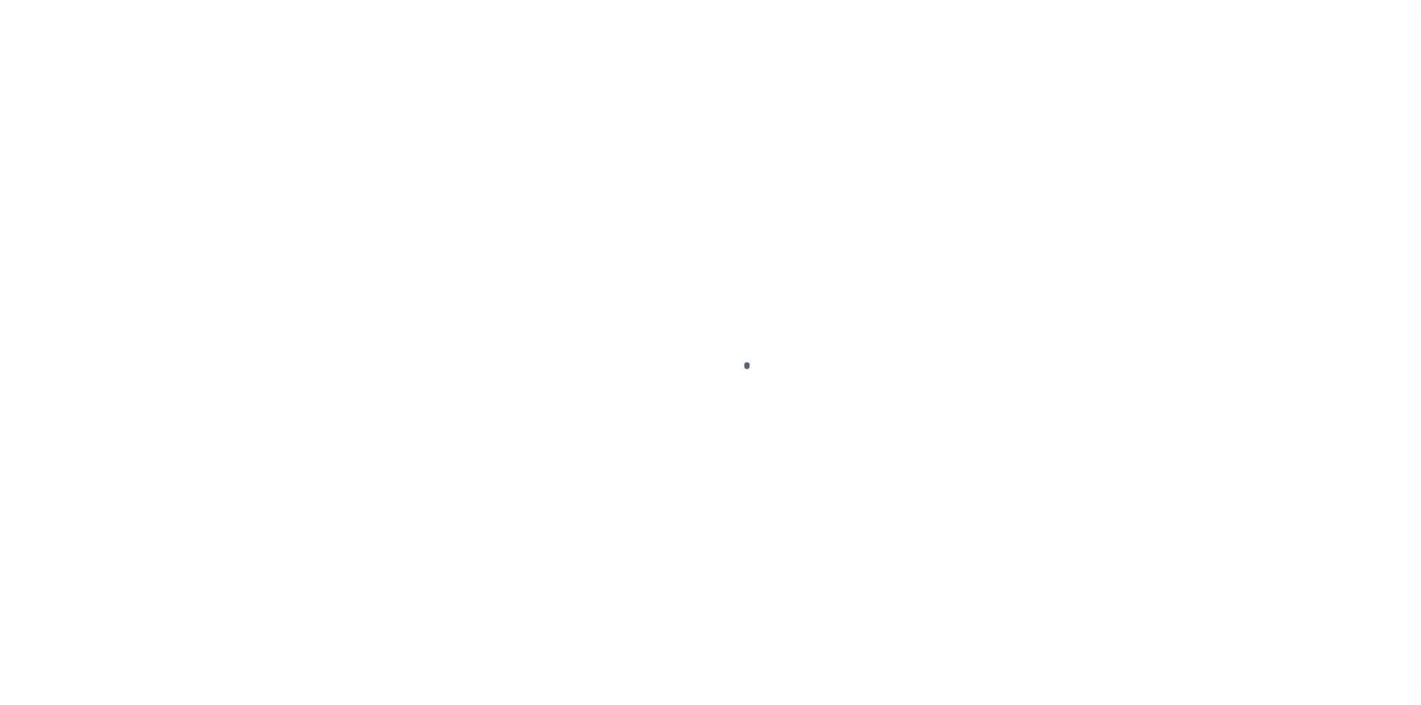
select select "DUE"
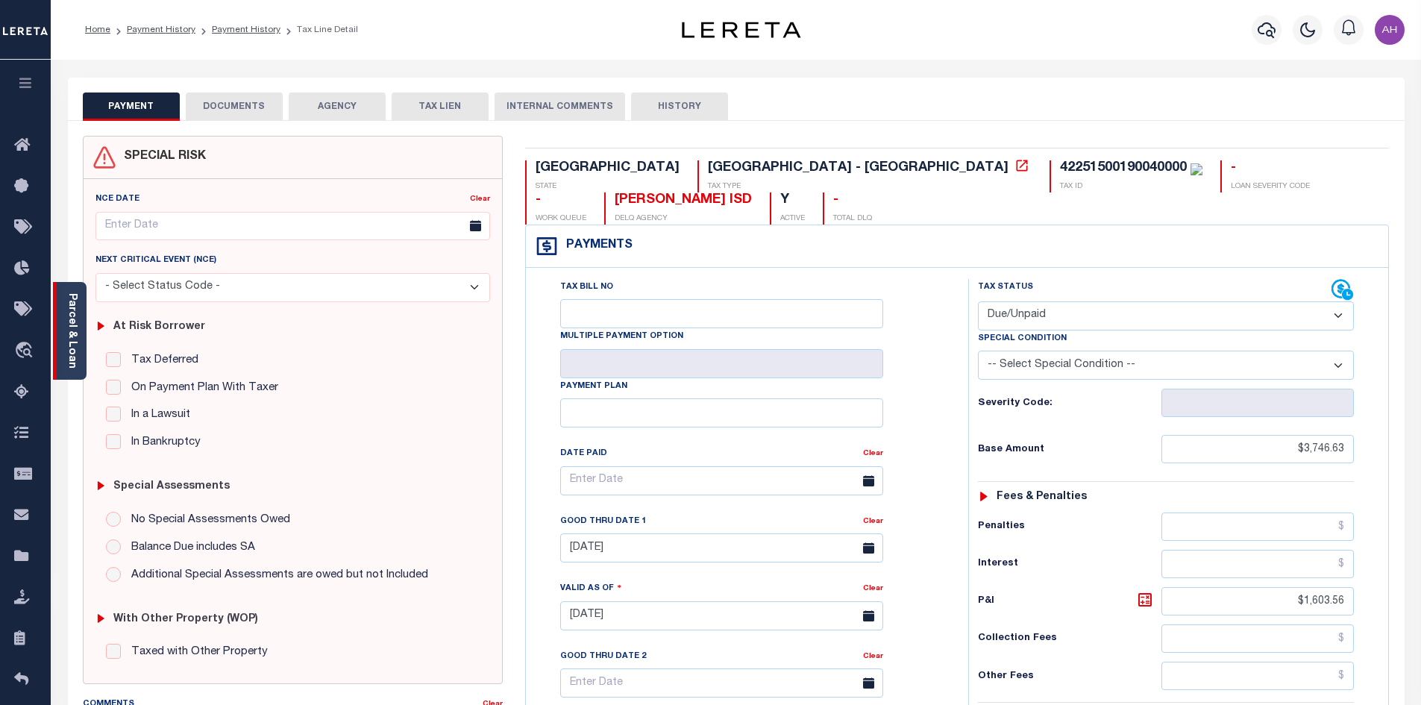
click at [74, 335] on link "Parcel & Loan" at bounding box center [71, 330] width 10 height 75
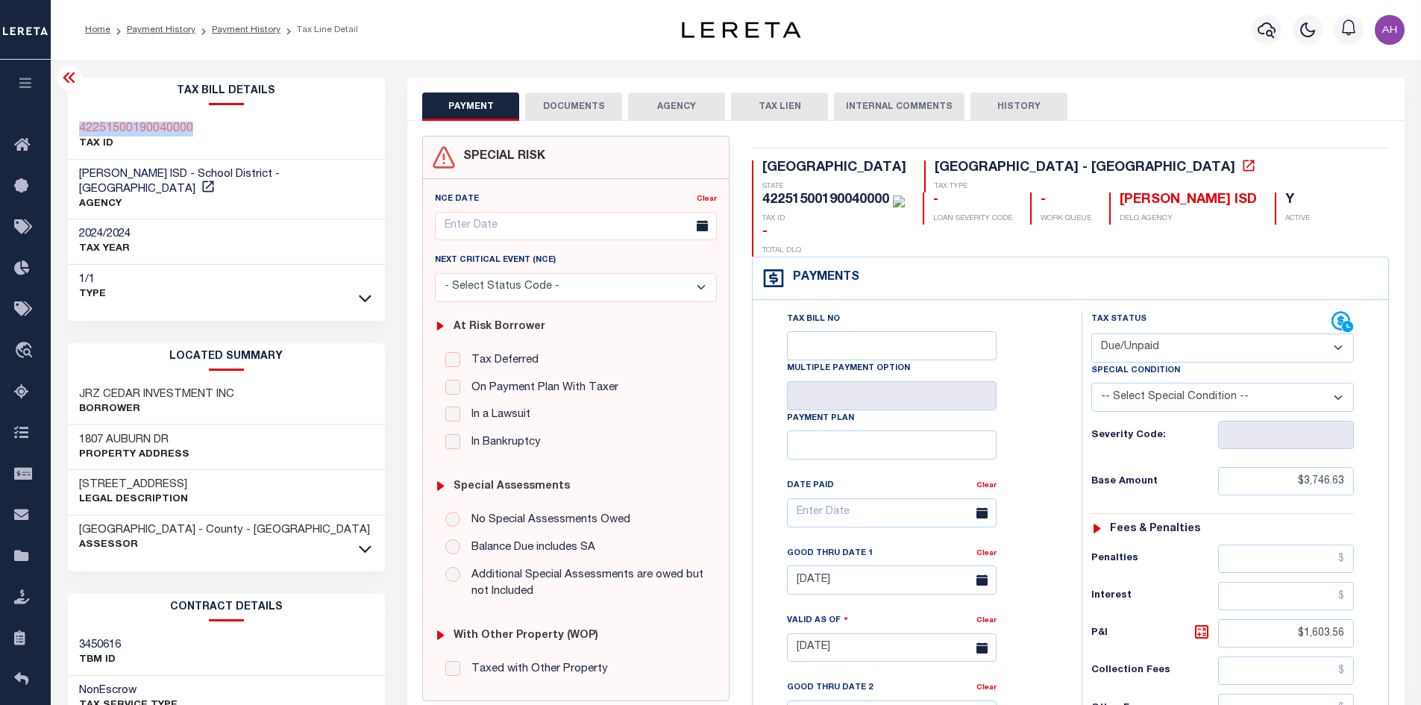
drag, startPoint x: 200, startPoint y: 131, endPoint x: 77, endPoint y: 124, distance: 123.3
click at [77, 124] on div "42251500190040000 TAX ID" at bounding box center [227, 137] width 318 height 46
copy h3 "42251500190040000"
click at [367, 541] on icon at bounding box center [365, 549] width 13 height 16
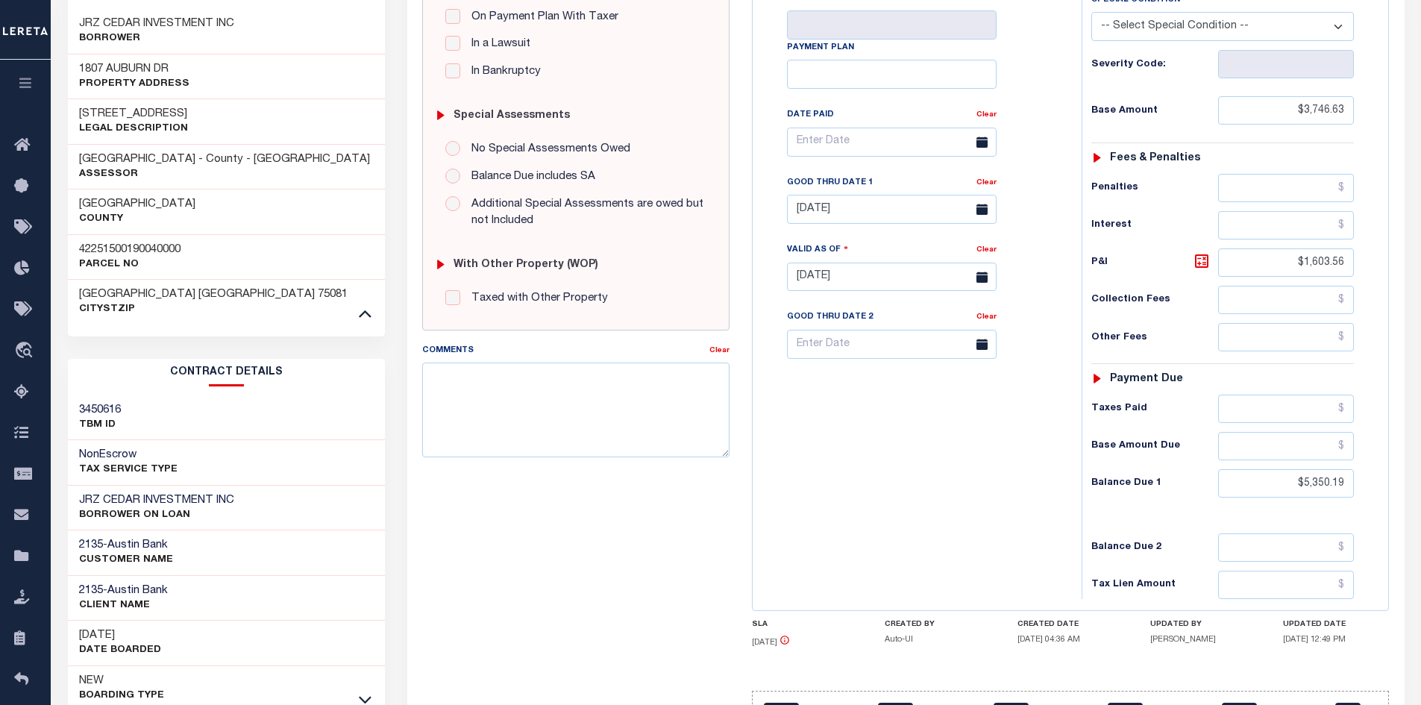
scroll to position [373, 0]
drag, startPoint x: 1277, startPoint y: 457, endPoint x: 1395, endPoint y: 448, distance: 119.0
click at [1395, 448] on div "TX STATE School District - TX TAX TYPE 42251500190040000 TAX ID - LOAN SEVERITY…" at bounding box center [1071, 259] width 660 height 993
type input "$5,440"
type input "[DATE]"
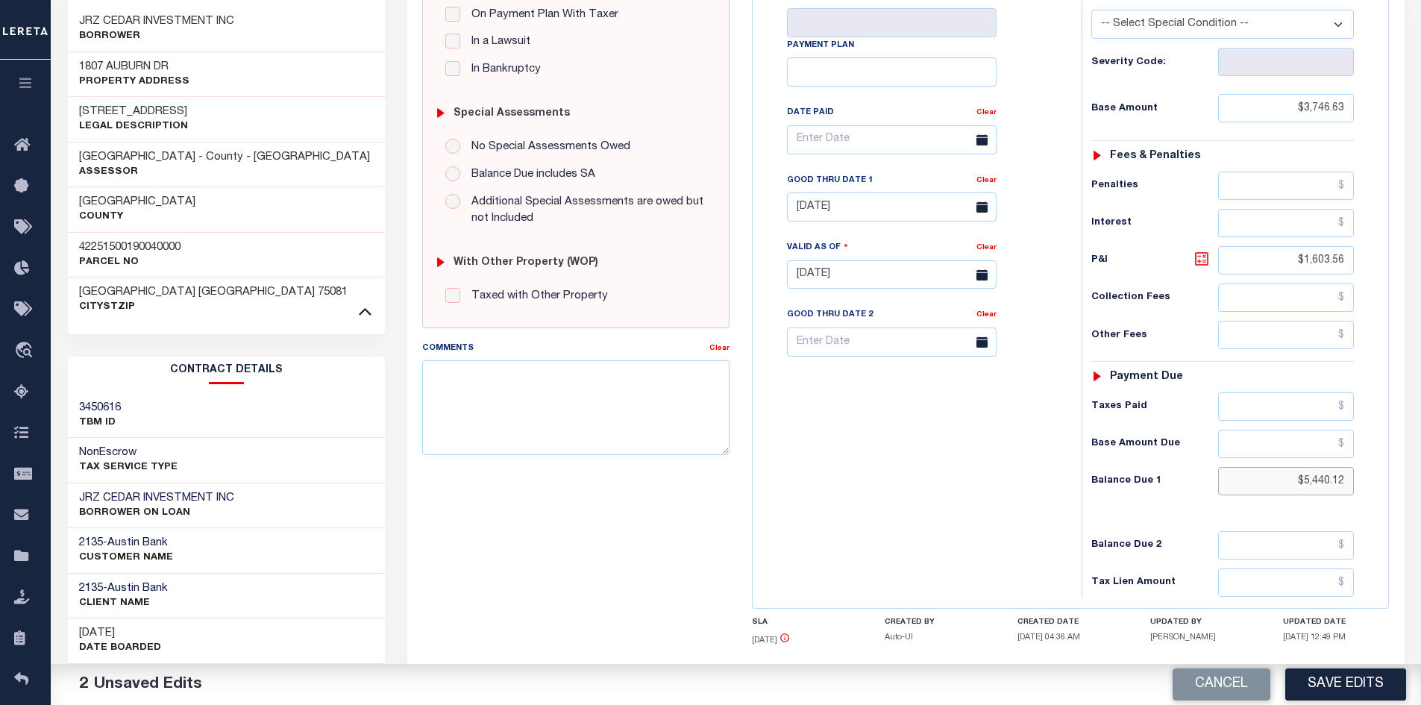
type input "$5,440.12"
click at [1197, 250] on icon at bounding box center [1202, 259] width 18 height 18
type input "$1,693.49"
click at [994, 177] on link "Clear" at bounding box center [987, 180] width 20 height 7
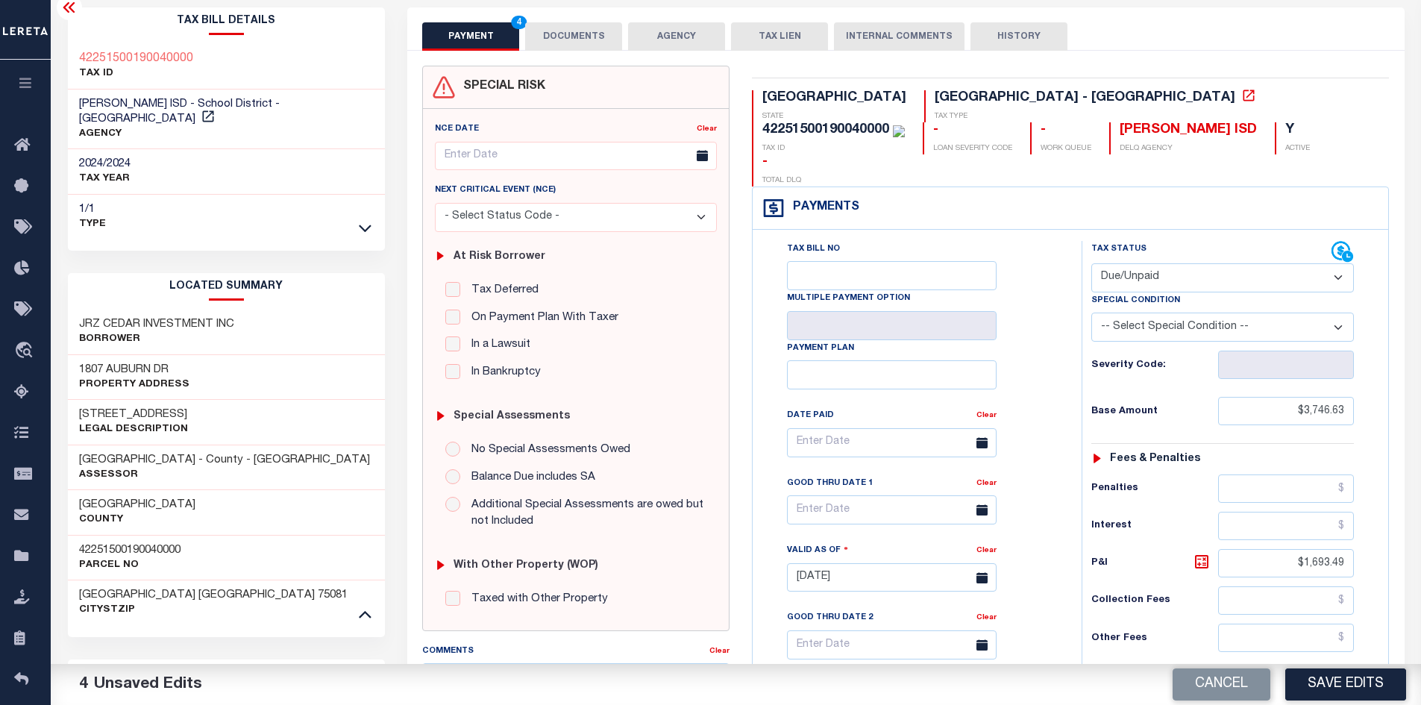
scroll to position [0, 0]
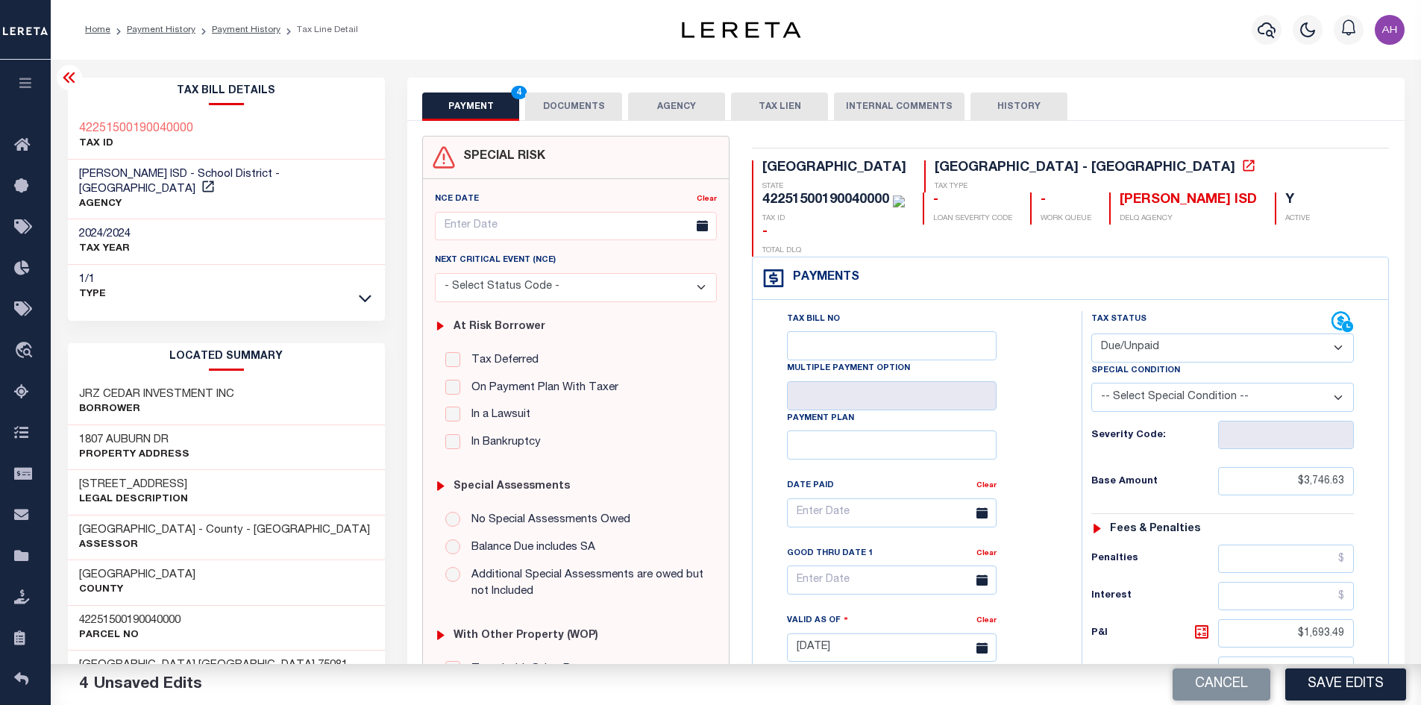
click at [602, 107] on button "DOCUMENTS" at bounding box center [573, 107] width 97 height 28
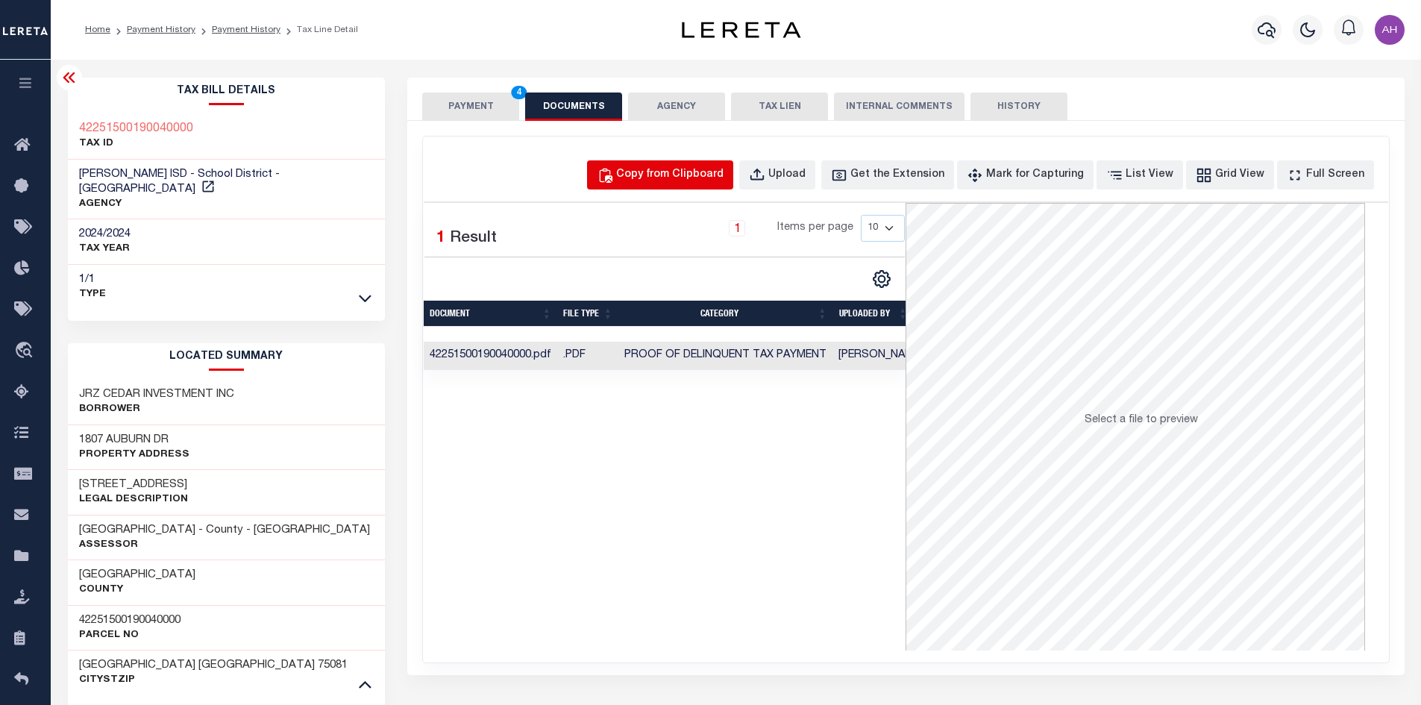
click at [694, 175] on div "Copy from Clipboard" at bounding box center [669, 175] width 107 height 16
select select "POP"
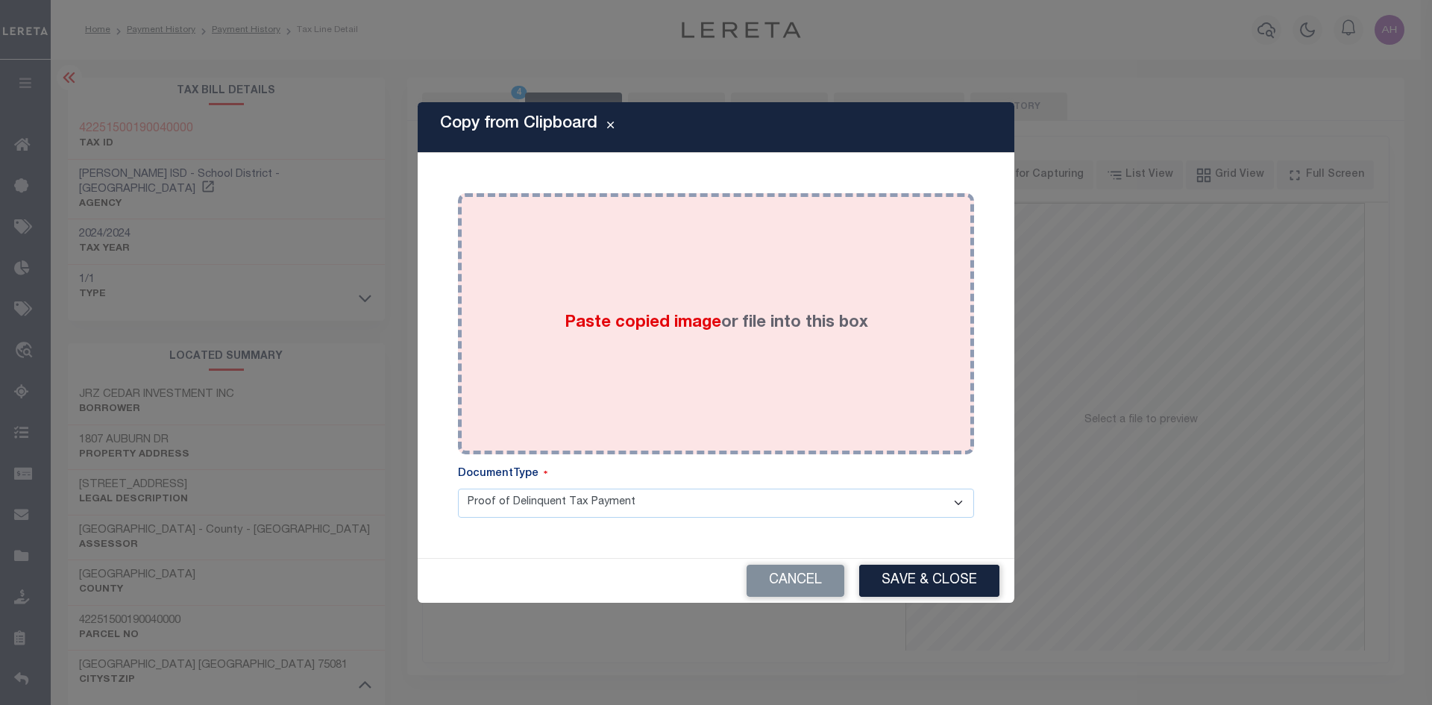
click at [657, 331] on span "Paste copied image" at bounding box center [643, 323] width 157 height 16
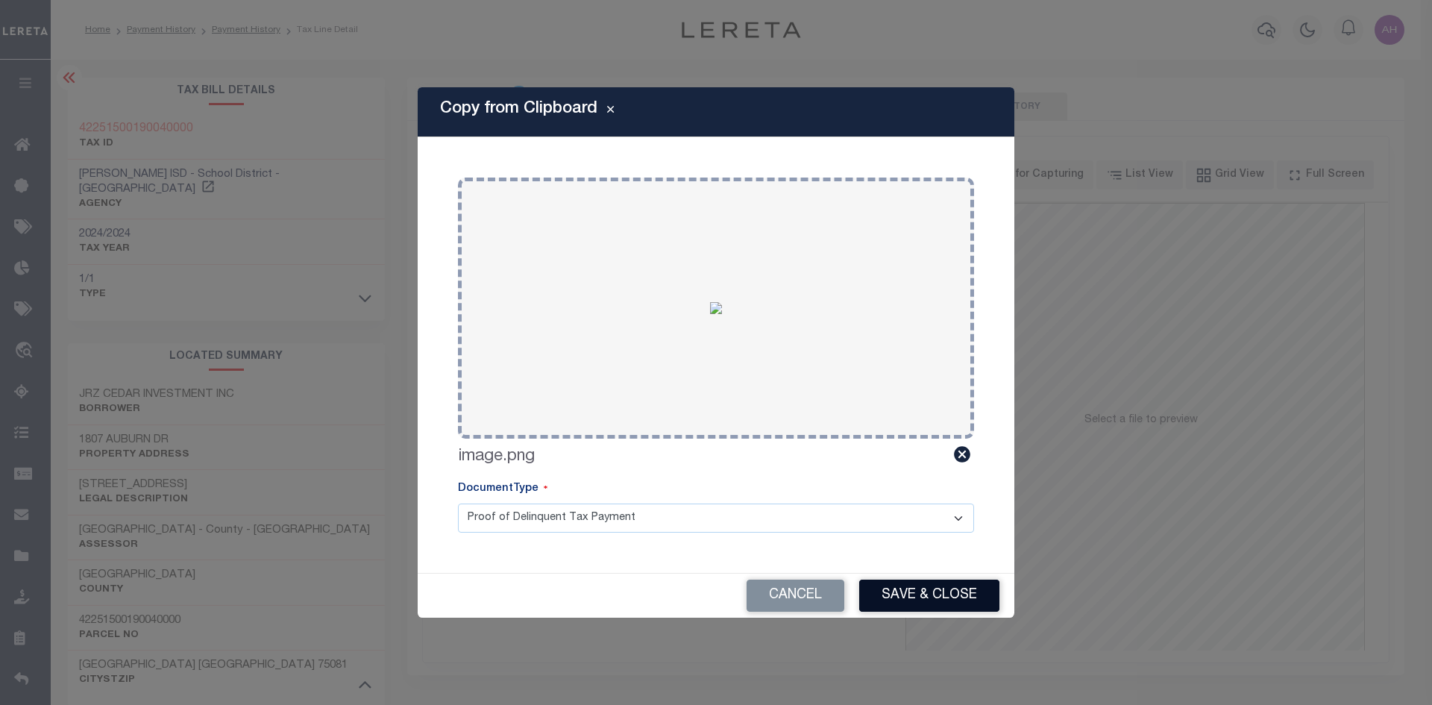
click at [947, 588] on button "Save & Close" at bounding box center [929, 596] width 140 height 32
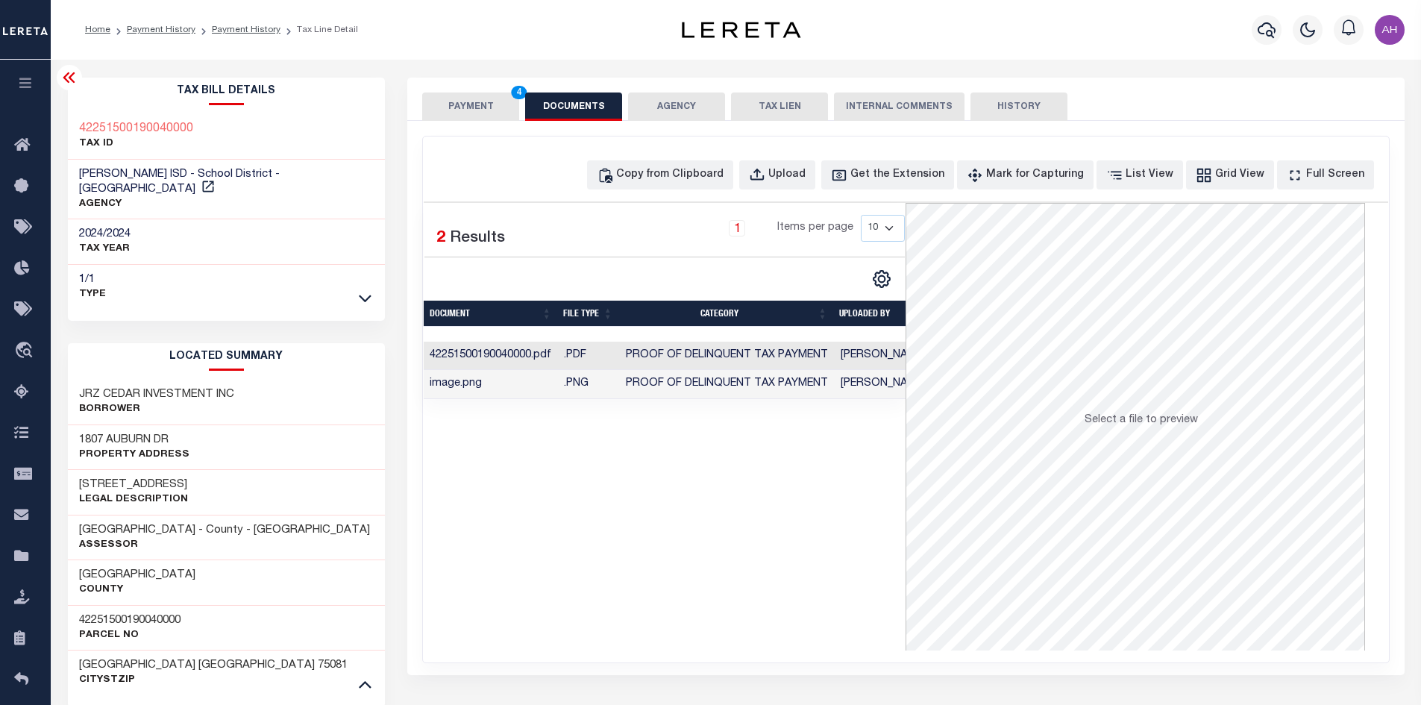
click at [476, 111] on button "PAYMENT 4" at bounding box center [470, 107] width 97 height 28
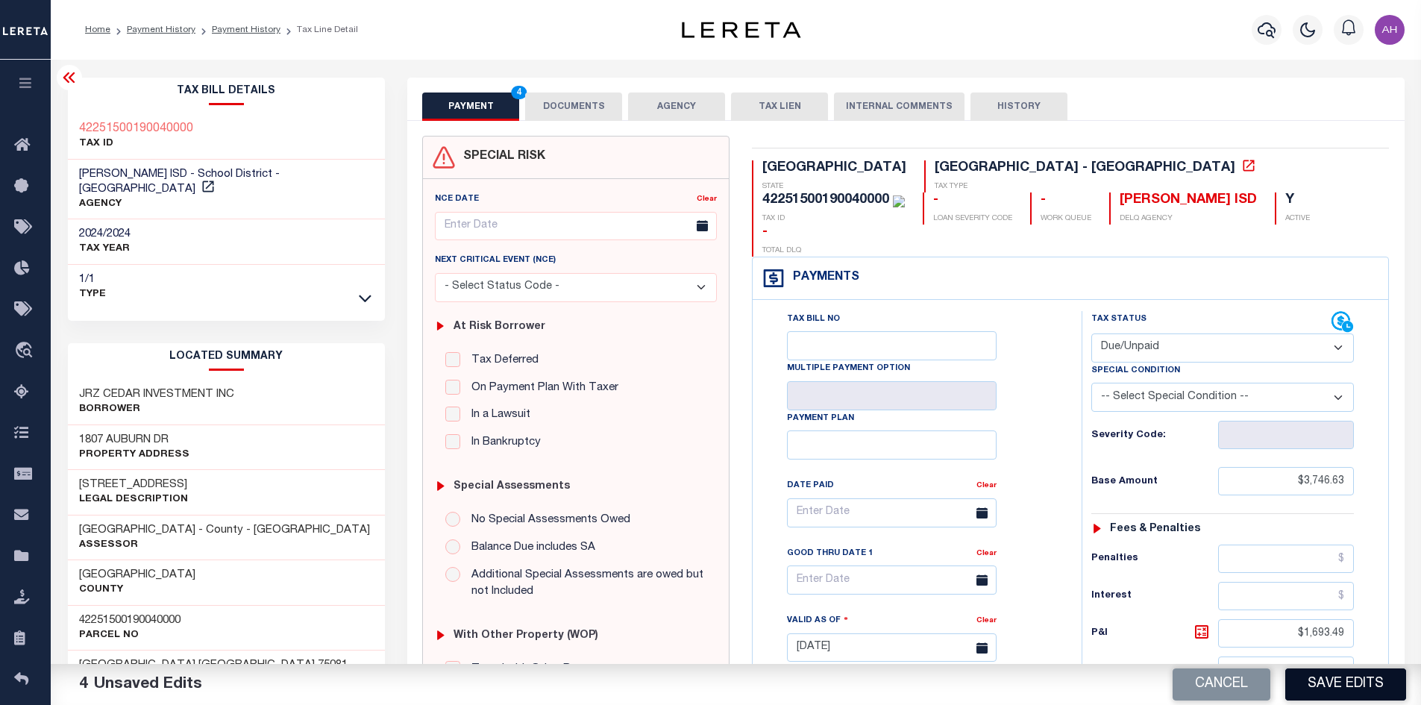
click at [1330, 691] on button "Save Edits" at bounding box center [1346, 684] width 121 height 32
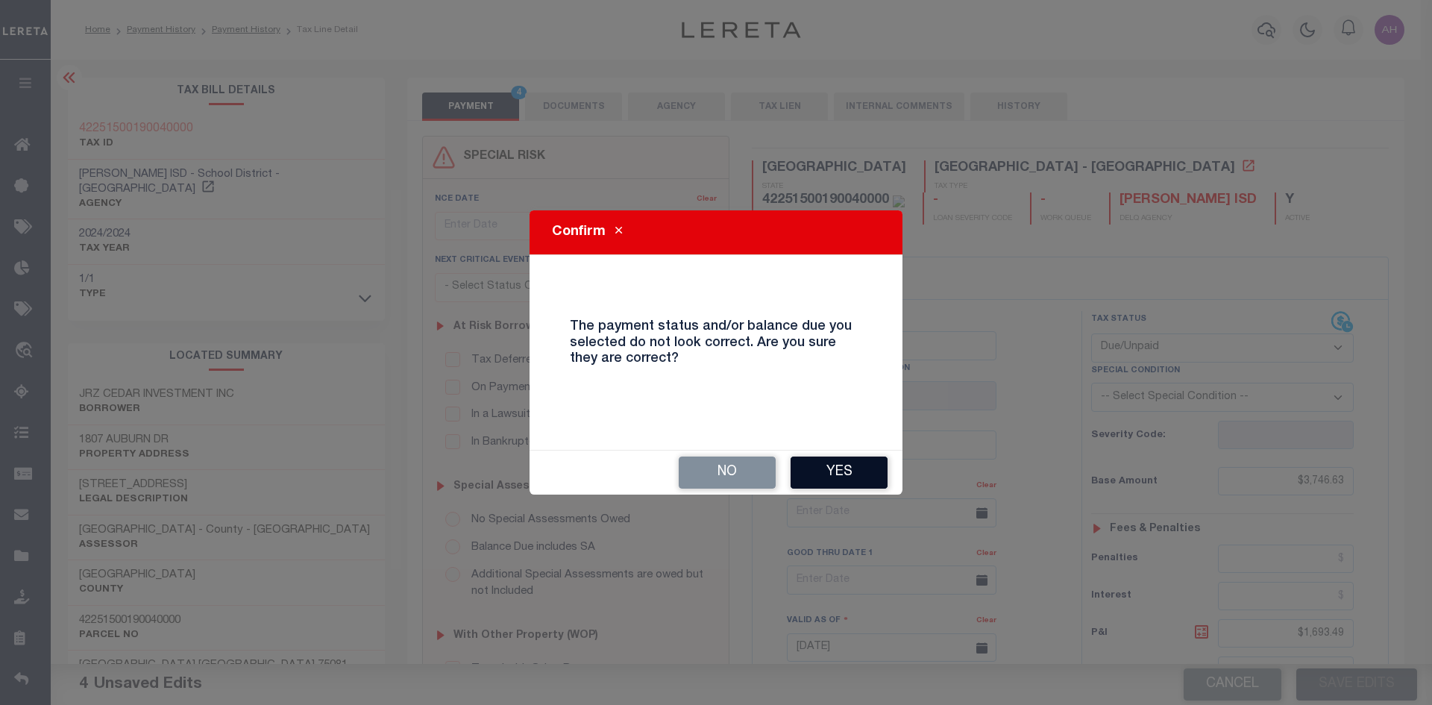
click at [835, 483] on button "Yes" at bounding box center [839, 473] width 97 height 32
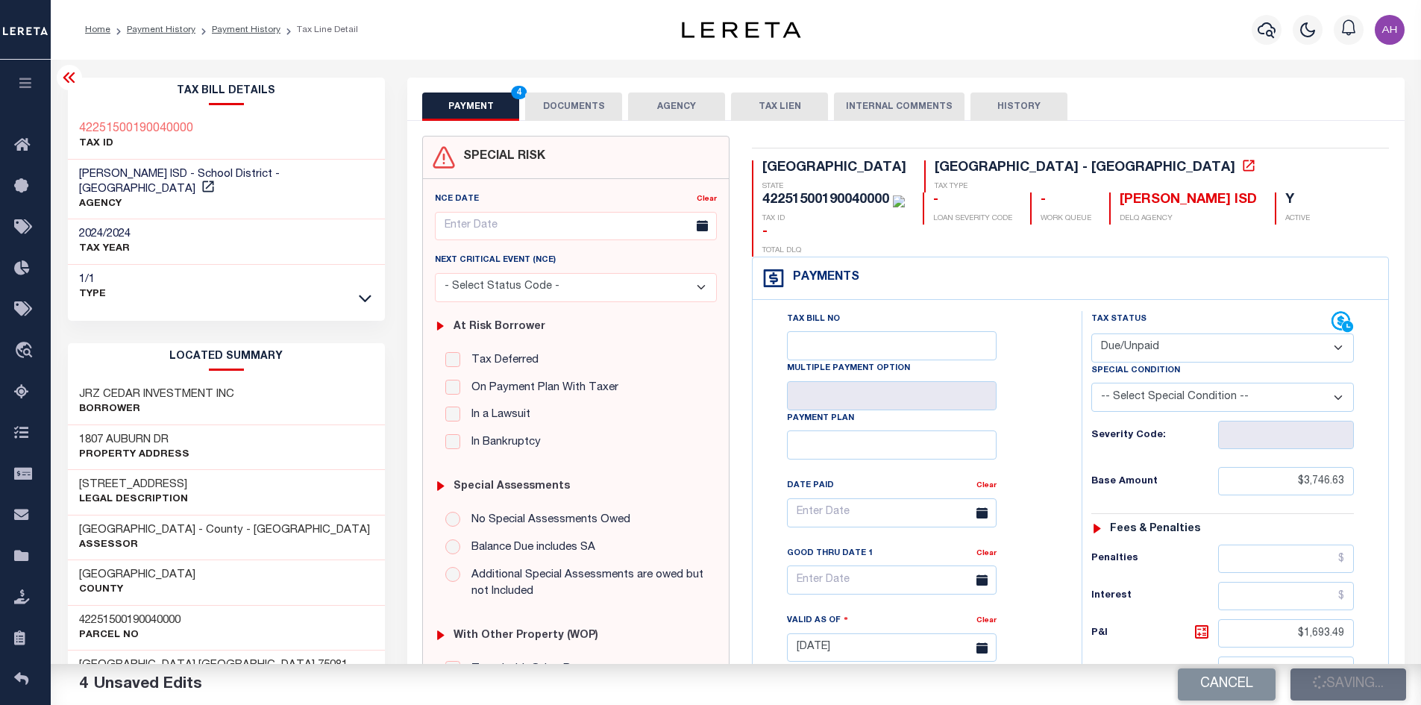
checkbox input "false"
type input "$3,746.63"
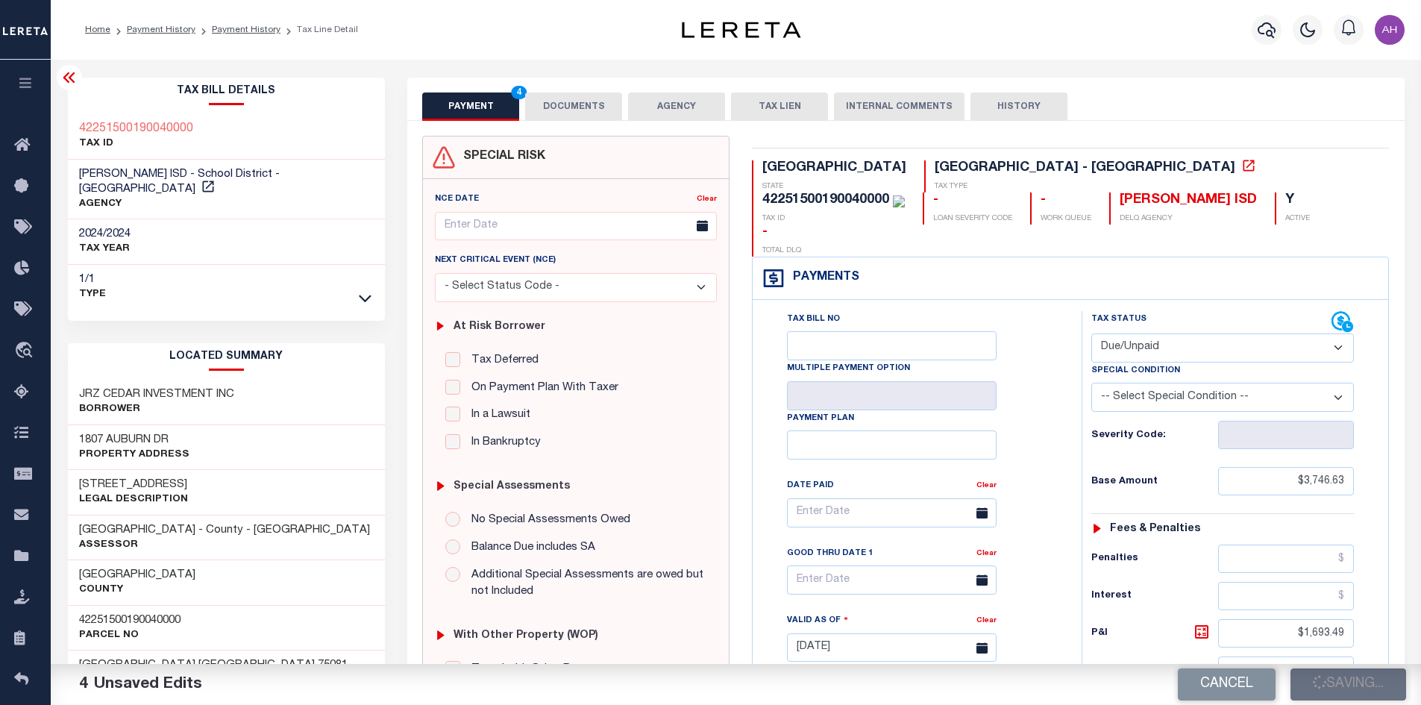
type input "$1,693.49"
type input "$5,440.12"
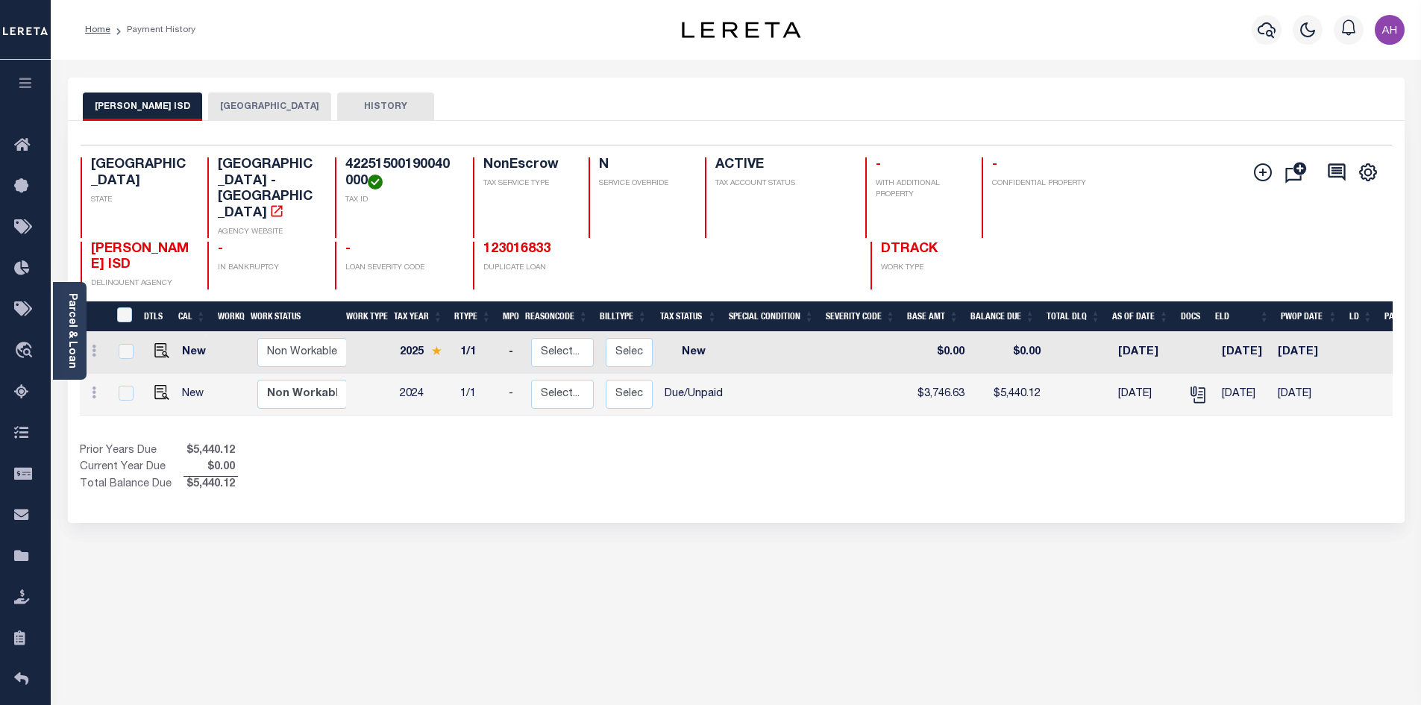
click at [270, 109] on button "[GEOGRAPHIC_DATA]" at bounding box center [269, 107] width 123 height 28
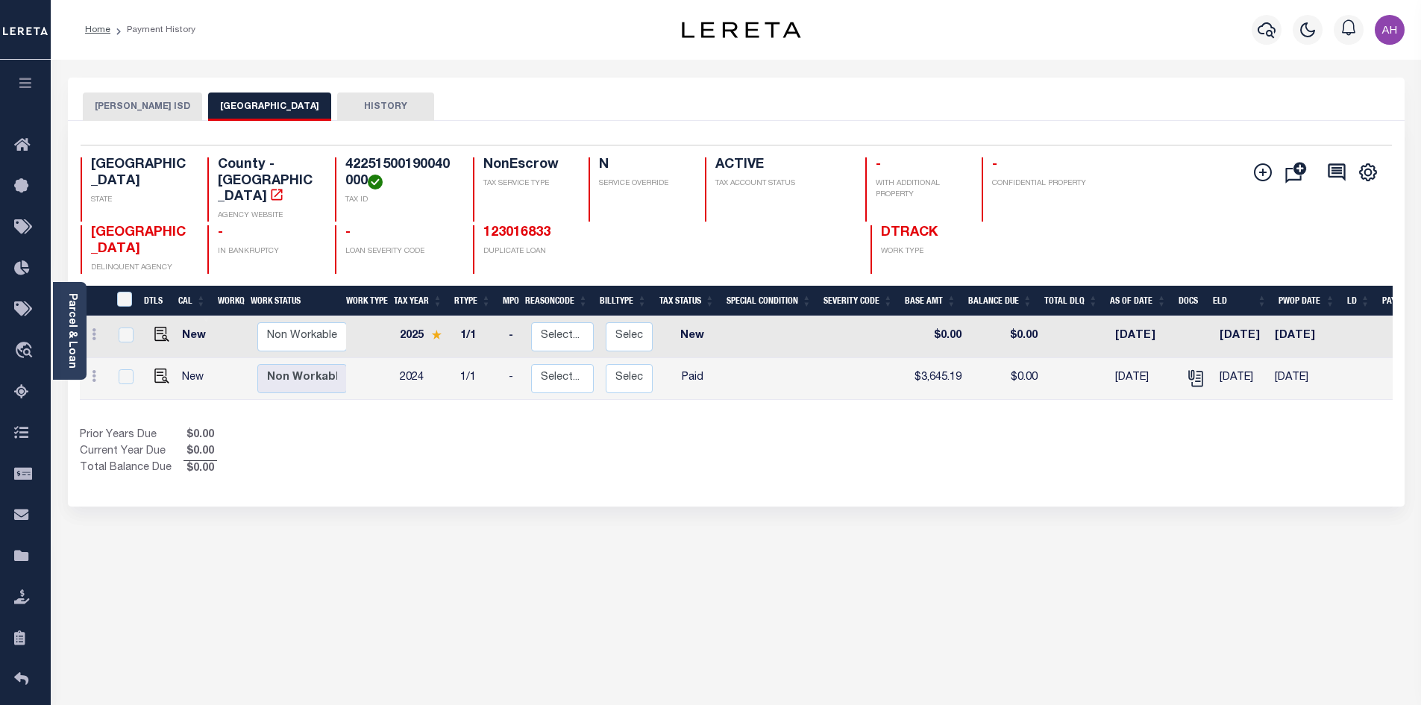
click at [139, 104] on button "[PERSON_NAME] ISD" at bounding box center [142, 107] width 119 height 28
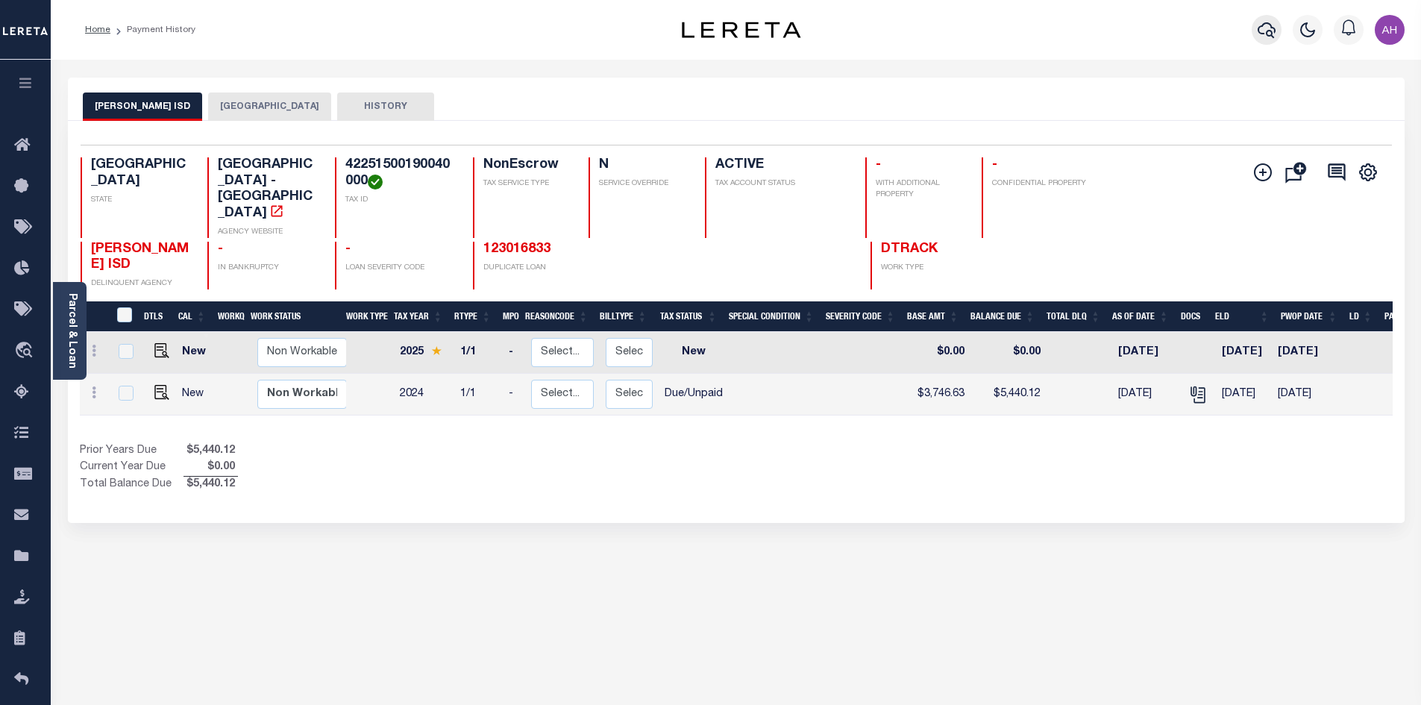
click at [1274, 32] on icon "button" at bounding box center [1267, 30] width 18 height 18
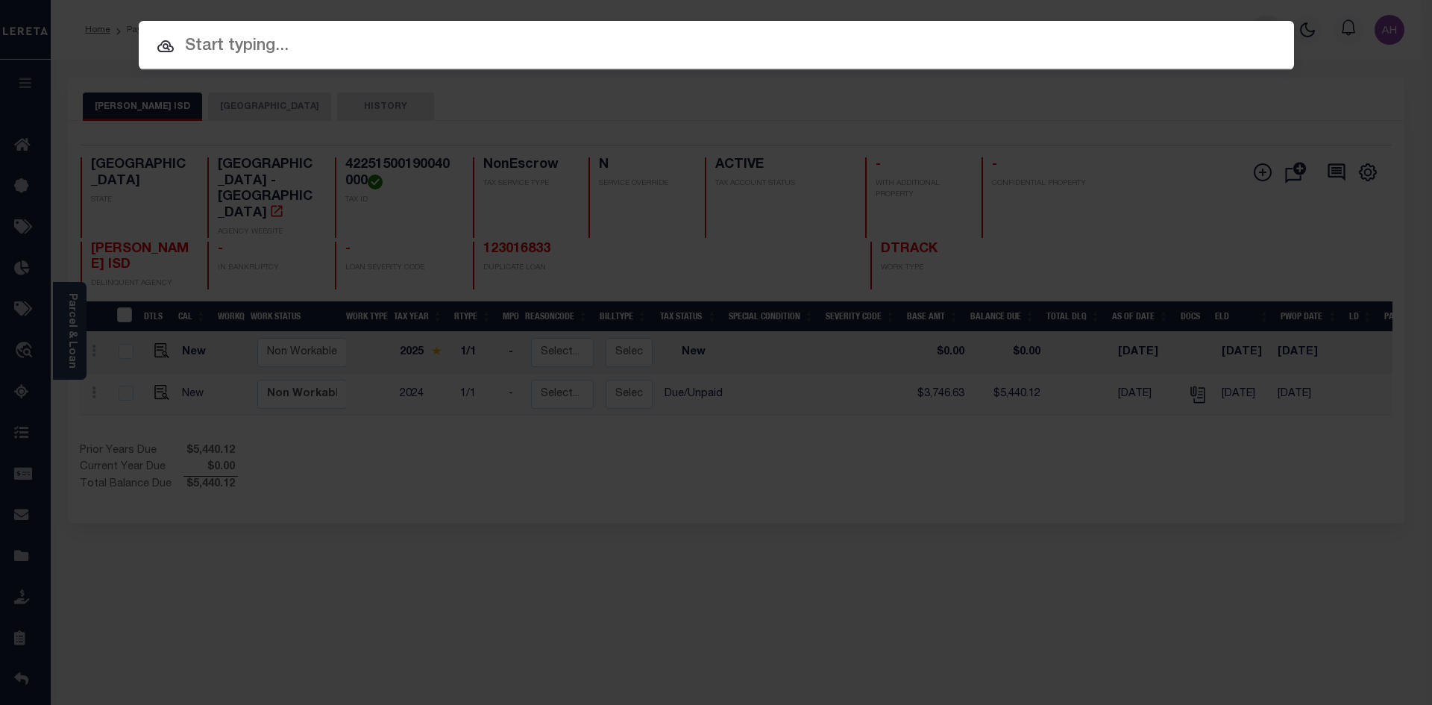
paste input "2823015754"
type input "2823015754"
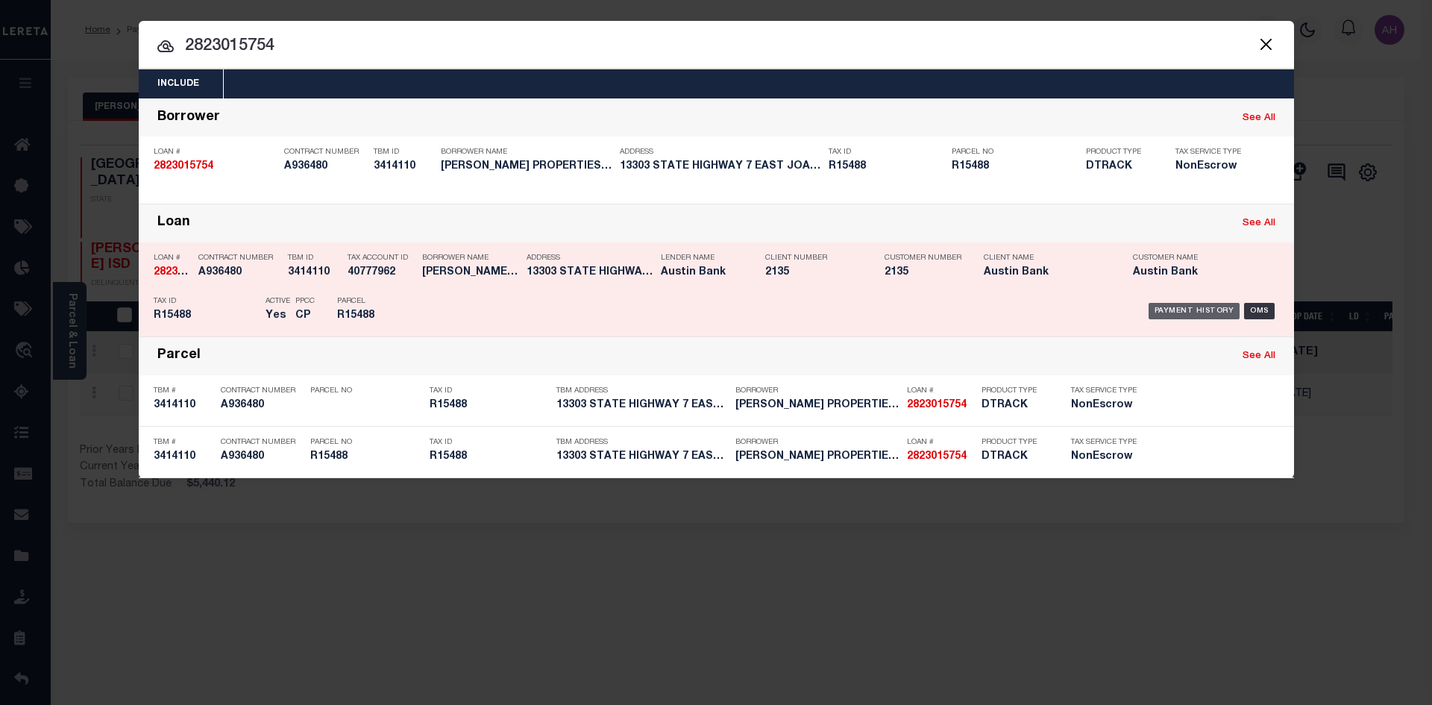
click at [1168, 308] on div "Payment History" at bounding box center [1195, 311] width 92 height 16
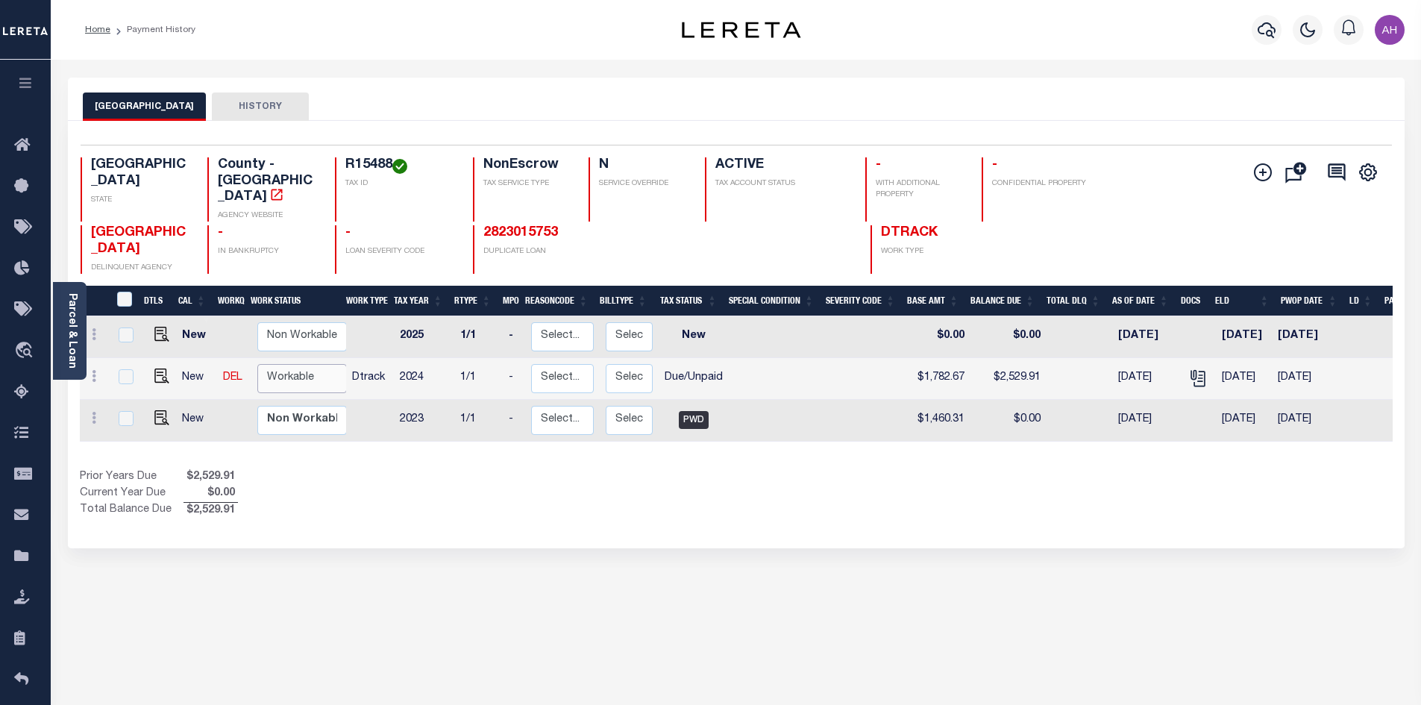
click at [277, 364] on select "Non Workable Workable" at bounding box center [302, 378] width 90 height 29
checkbox input "true"
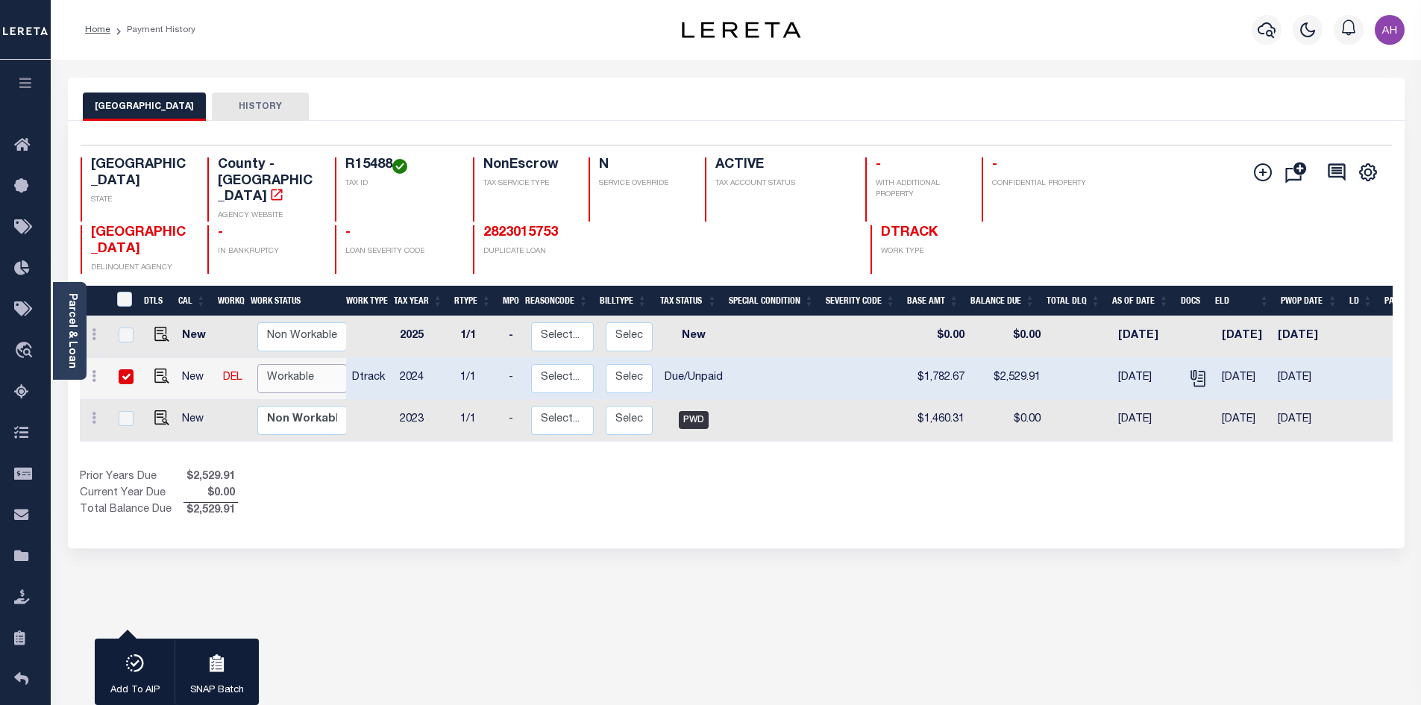
select select "true"
click at [257, 364] on select "Non Workable Workable" at bounding box center [302, 378] width 90 height 29
checkbox input "false"
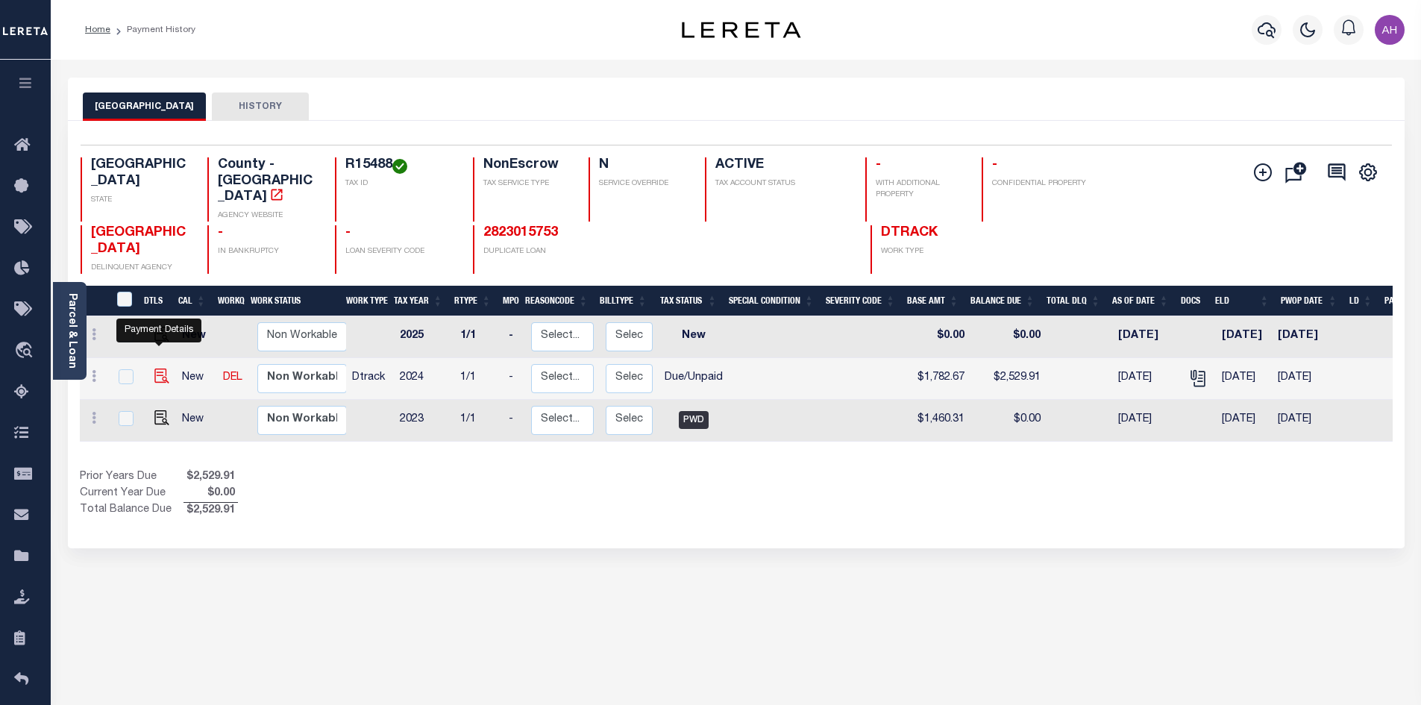
click at [161, 369] on img "" at bounding box center [161, 376] width 15 height 15
checkbox input "true"
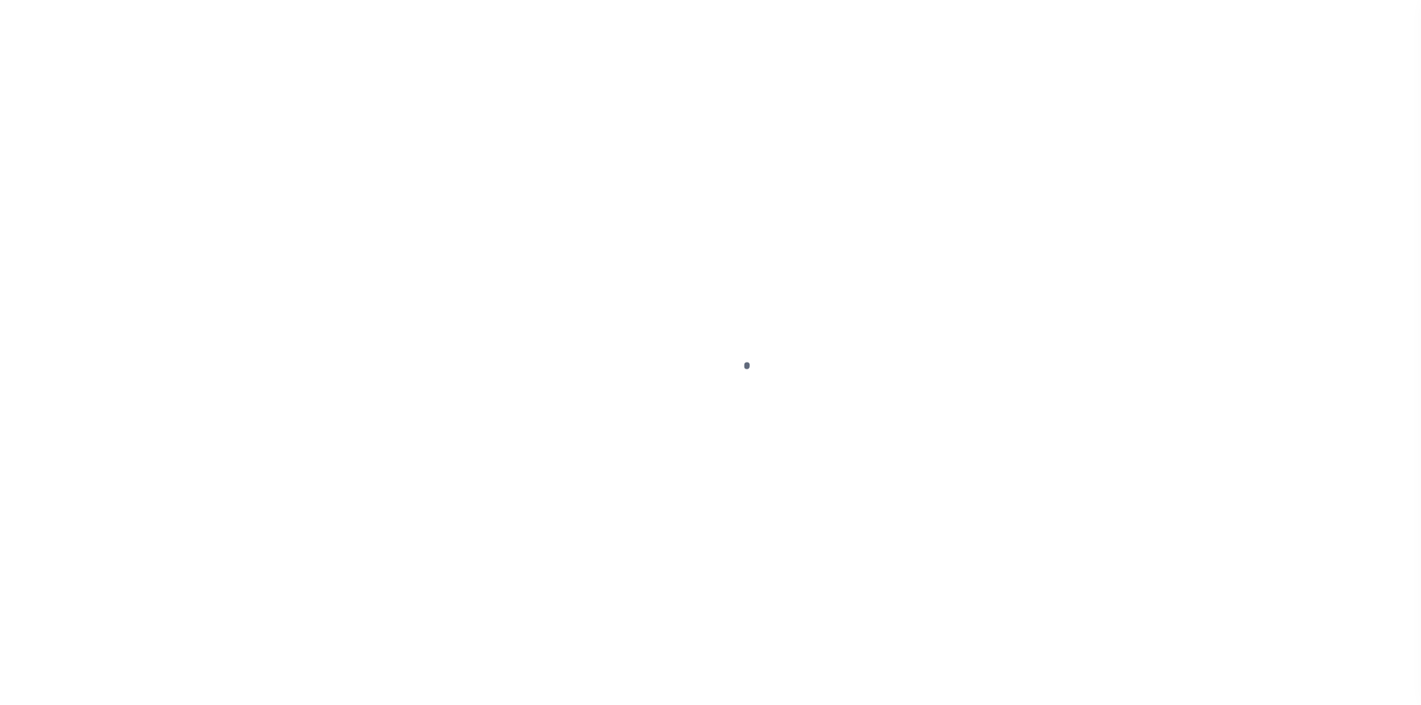
select select "DUE"
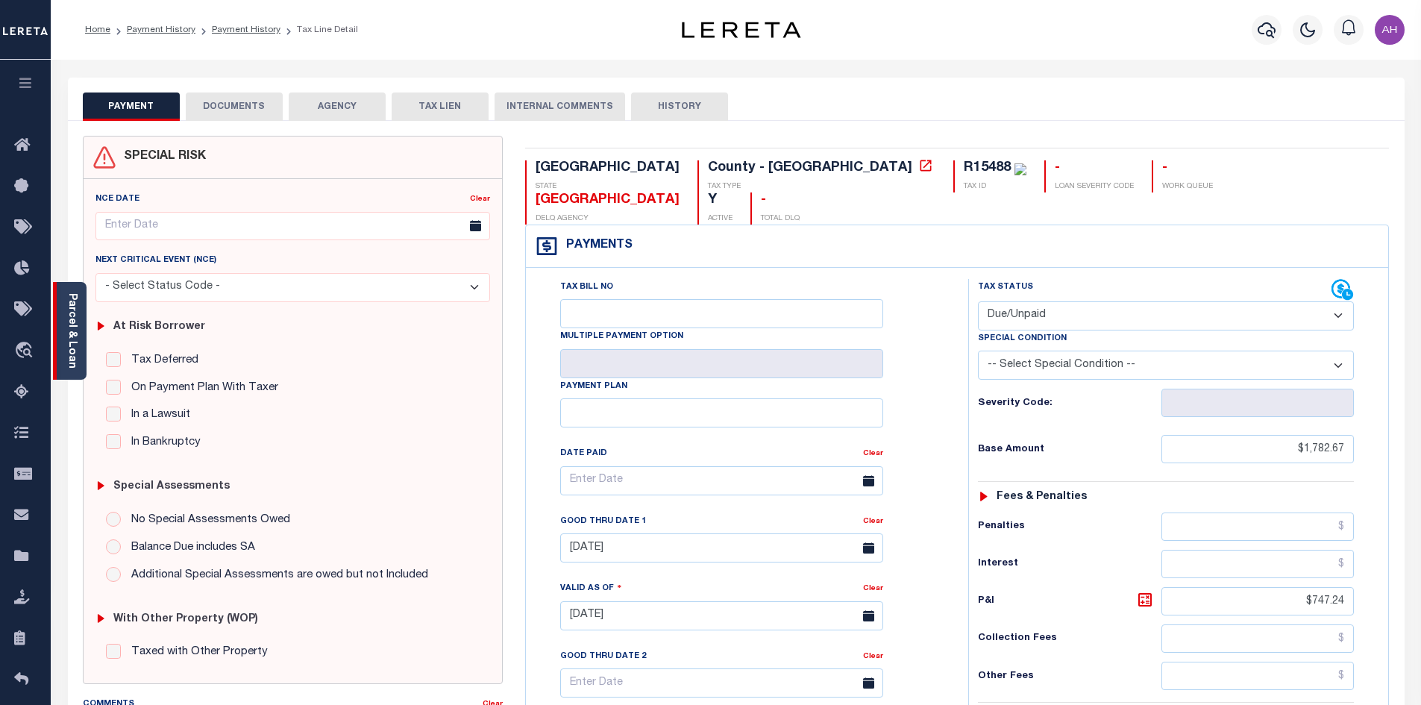
click at [67, 329] on link "Parcel & Loan" at bounding box center [71, 330] width 10 height 75
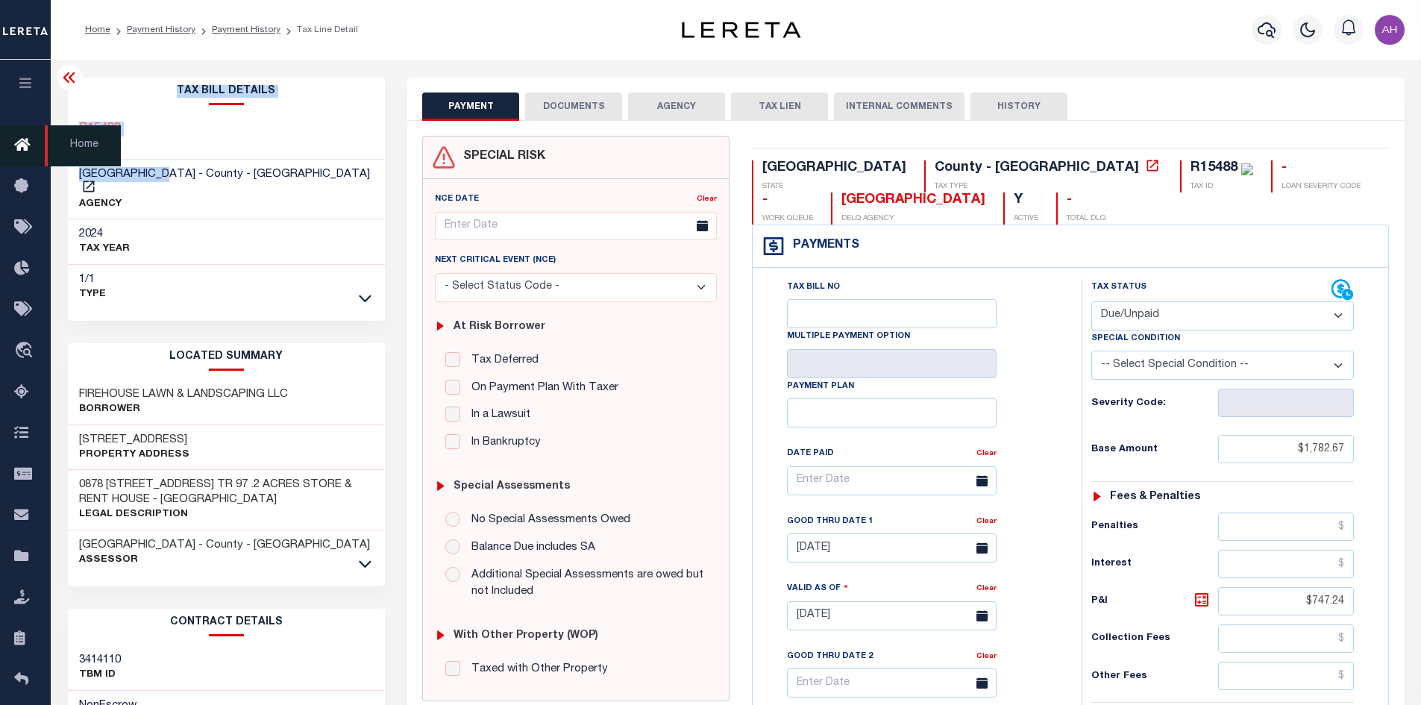
drag, startPoint x: 172, startPoint y: 172, endPoint x: 39, endPoint y: 166, distance: 133.0
click at [39, 166] on div "Home Payment History Payment History Tax Line Detail Profile" at bounding box center [710, 565] width 1421 height 1131
click at [269, 178] on div "[GEOGRAPHIC_DATA] - County - [GEOGRAPHIC_DATA] AGENCY" at bounding box center [227, 190] width 318 height 60
drag, startPoint x: 172, startPoint y: 173, endPoint x: 81, endPoint y: 167, distance: 91.2
click at [79, 167] on h3 "[GEOGRAPHIC_DATA] - County - [GEOGRAPHIC_DATA]" at bounding box center [226, 182] width 295 height 30
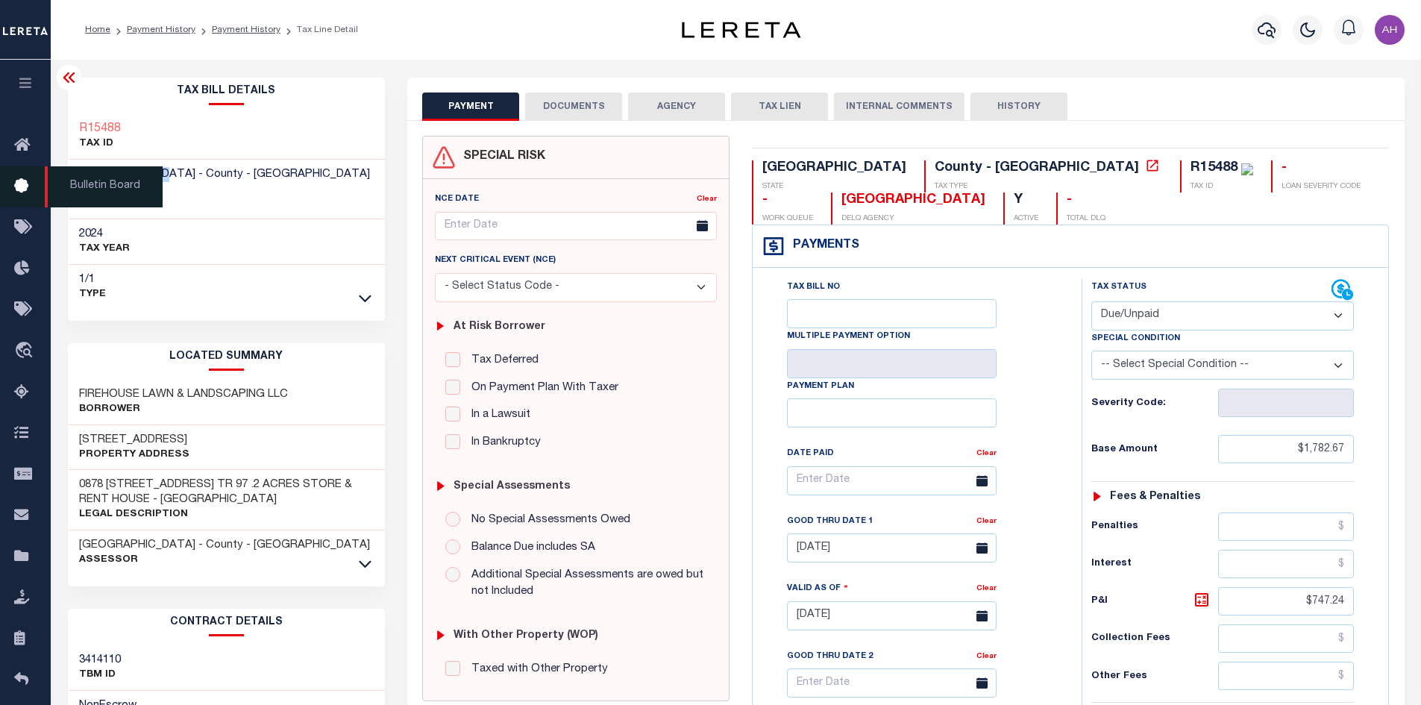
copy span "[GEOGRAPHIC_DATA]"
click at [140, 122] on div "R15488 TAX ID" at bounding box center [227, 137] width 318 height 46
drag, startPoint x: 141, startPoint y: 123, endPoint x: 70, endPoint y: 127, distance: 71.0
click at [70, 127] on div "R15488 TAX ID" at bounding box center [227, 137] width 318 height 46
copy div "R15488"
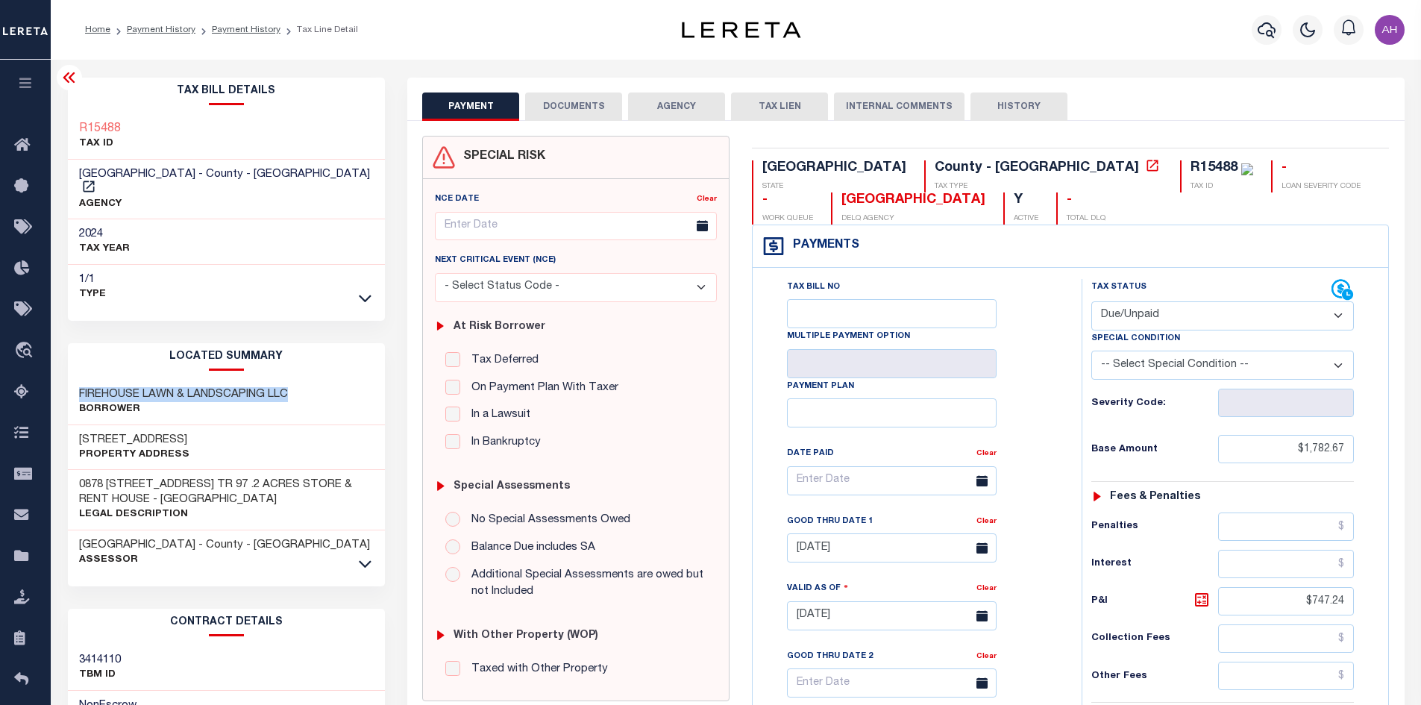
drag, startPoint x: 74, startPoint y: 378, endPoint x: 302, endPoint y: 371, distance: 228.4
click at [302, 380] on div "FIREHOUSE LAWN & LANDSCAPING LLC Borrower" at bounding box center [227, 403] width 318 height 46
copy h3 "FIREHOUSE LAWN & LANDSCAPING LLC"
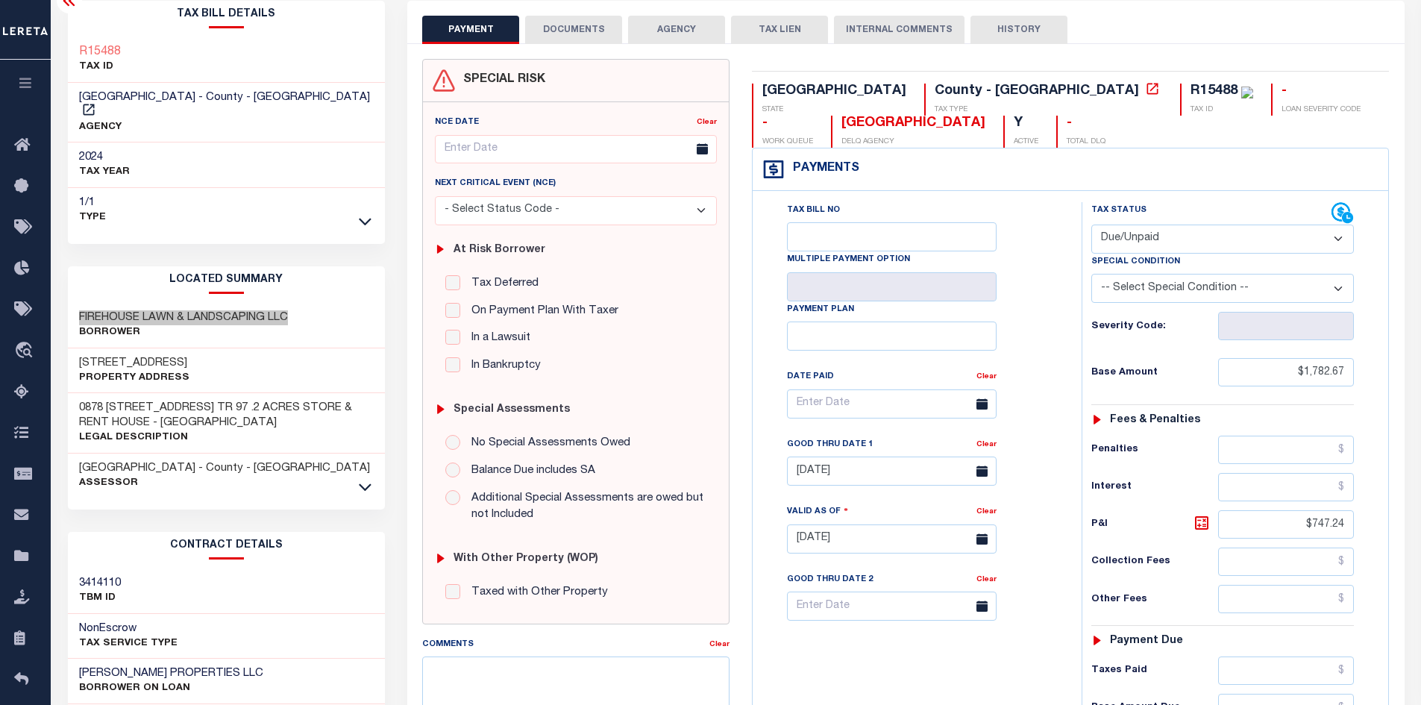
scroll to position [298, 0]
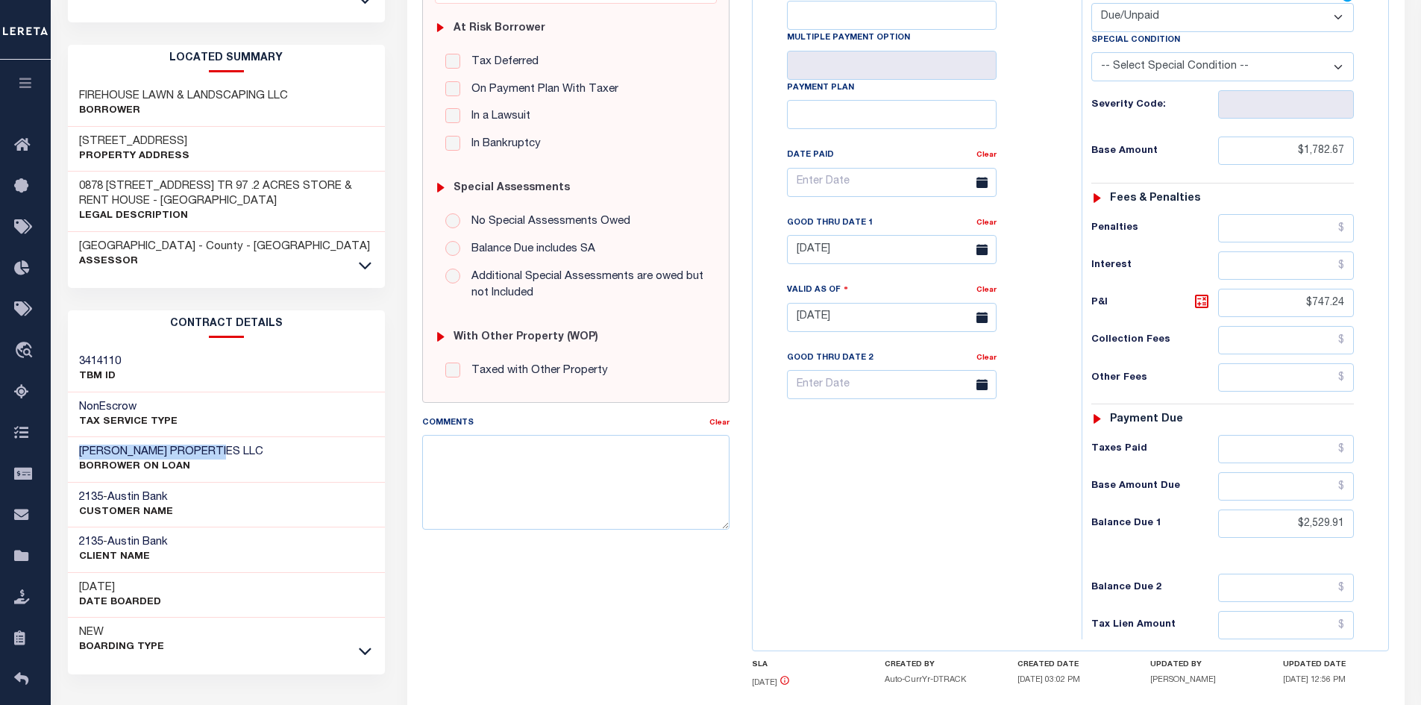
drag, startPoint x: 234, startPoint y: 431, endPoint x: 73, endPoint y: 436, distance: 161.2
click at [73, 437] on div "PLEDGER PROPERTIES LLC BORROWER ON LOAN" at bounding box center [227, 460] width 318 height 46
copy h3 "[PERSON_NAME] PROPERTIES LLC"
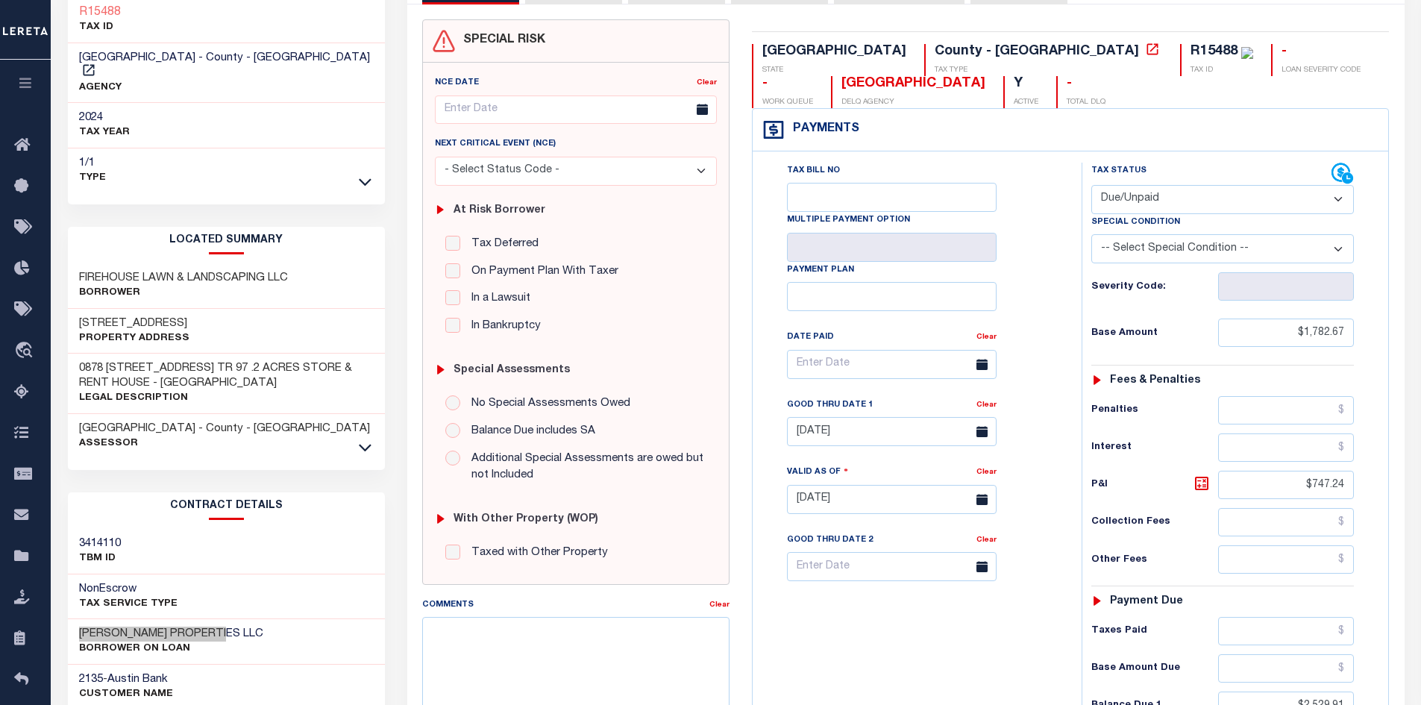
scroll to position [0, 0]
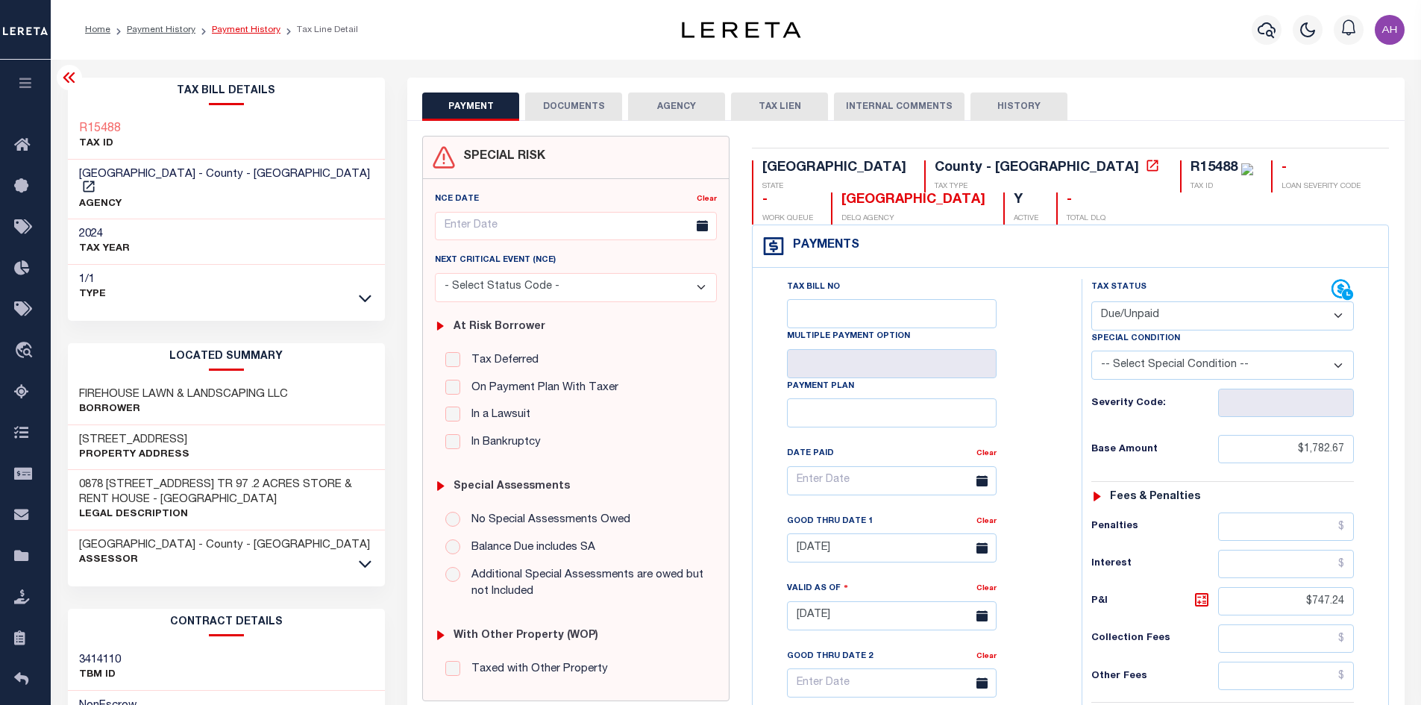
click at [251, 32] on link "Payment History" at bounding box center [246, 29] width 69 height 9
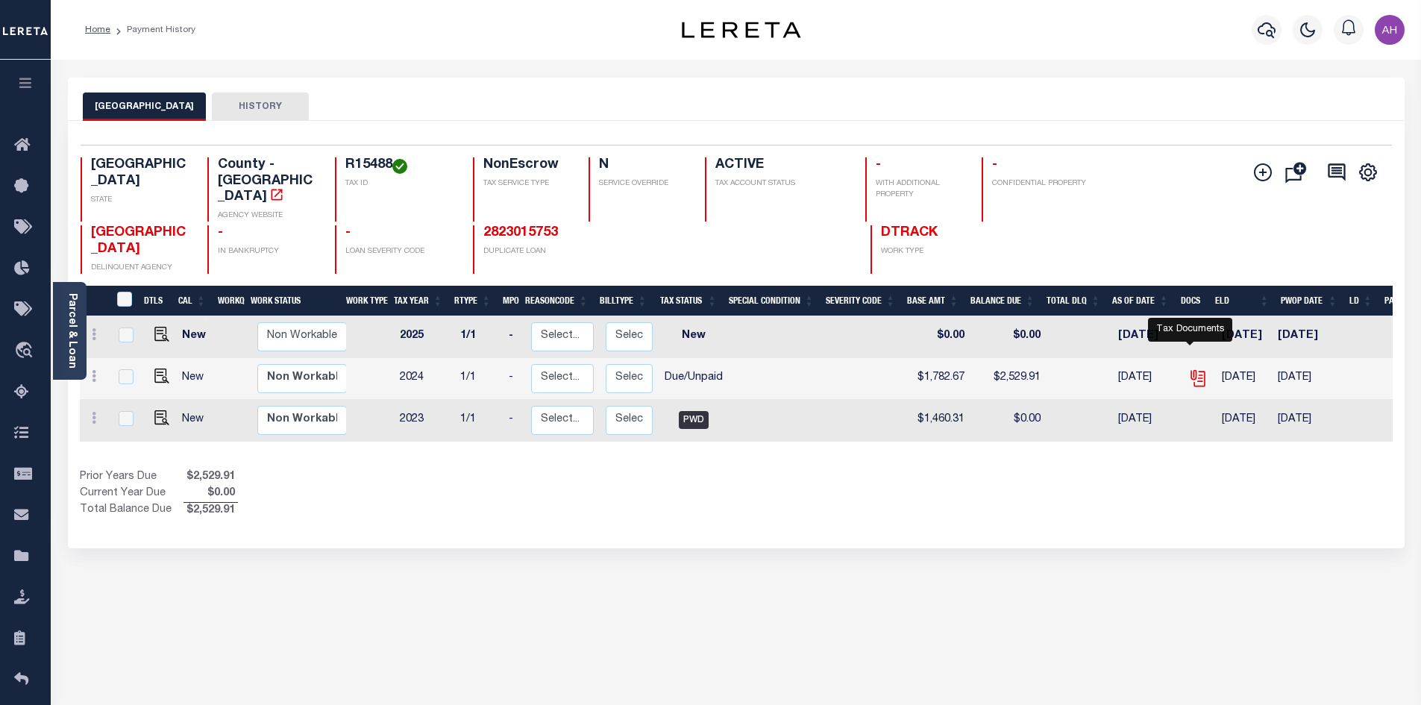
click at [1195, 372] on icon "" at bounding box center [1199, 380] width 11 height 16
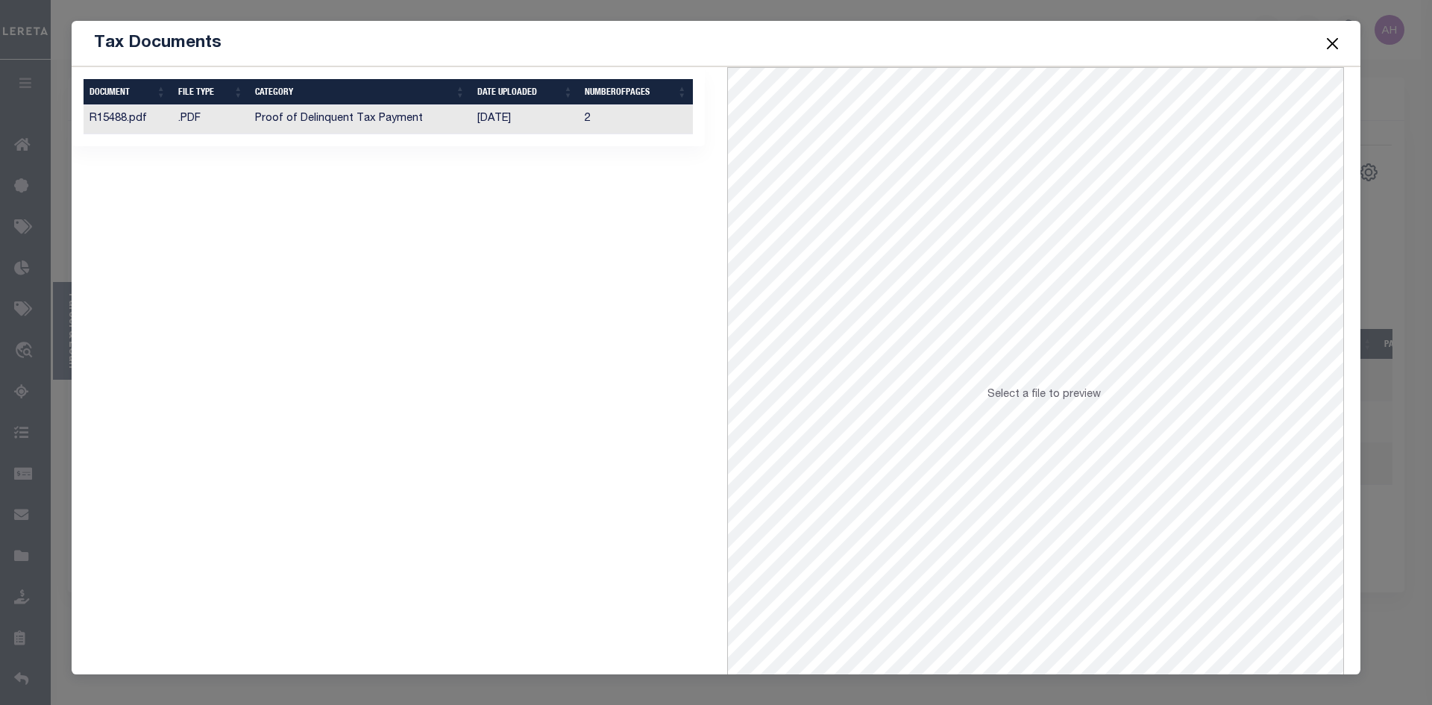
click at [348, 125] on td "Proof of Delinquent Tax Payment" at bounding box center [360, 119] width 222 height 29
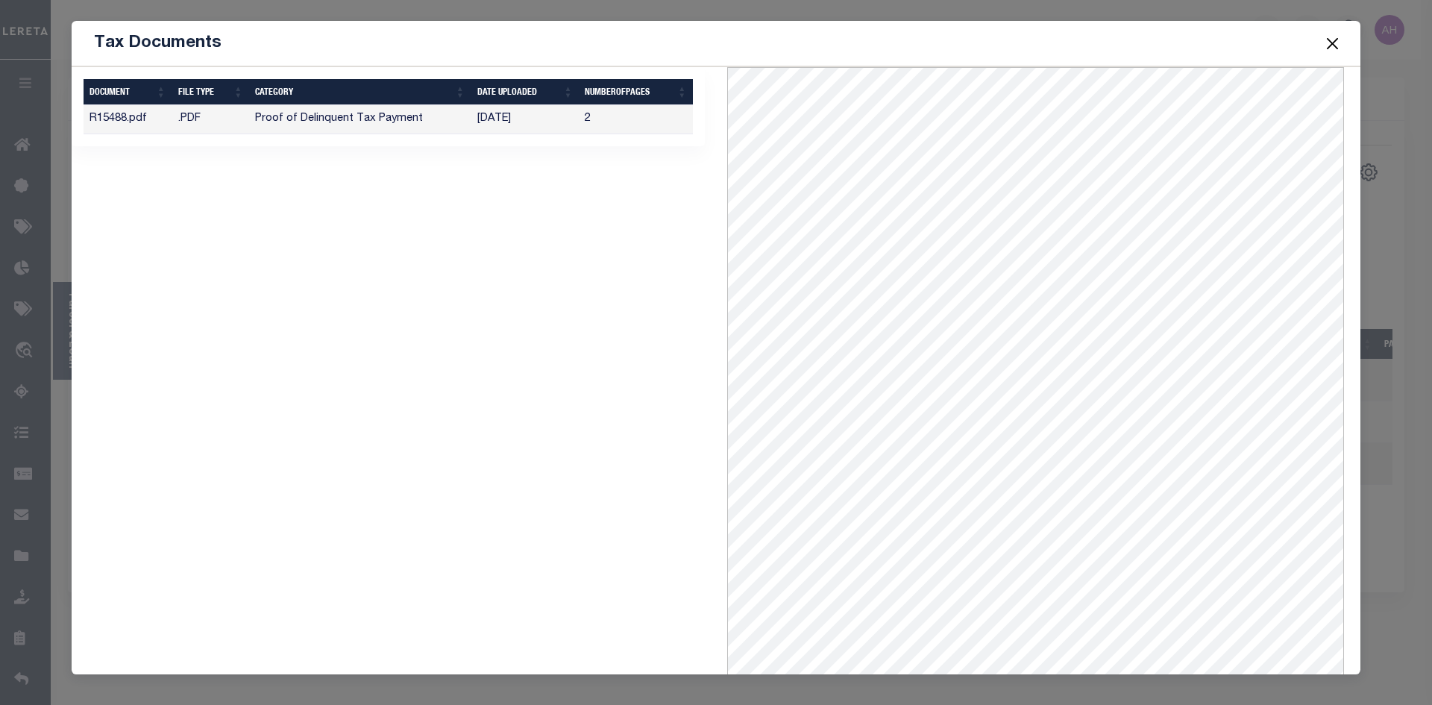
click at [1333, 37] on button "Close" at bounding box center [1333, 43] width 19 height 19
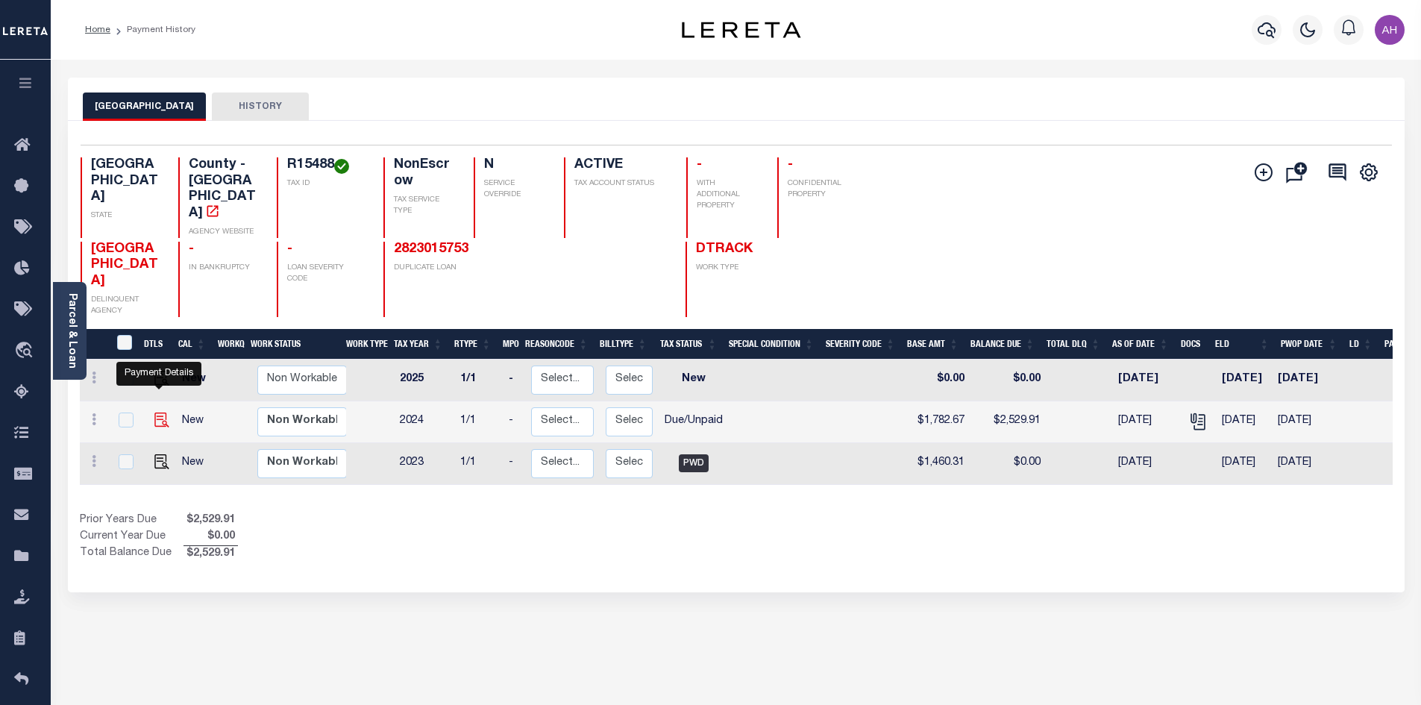
click at [163, 413] on img "" at bounding box center [161, 420] width 15 height 15
checkbox input "true"
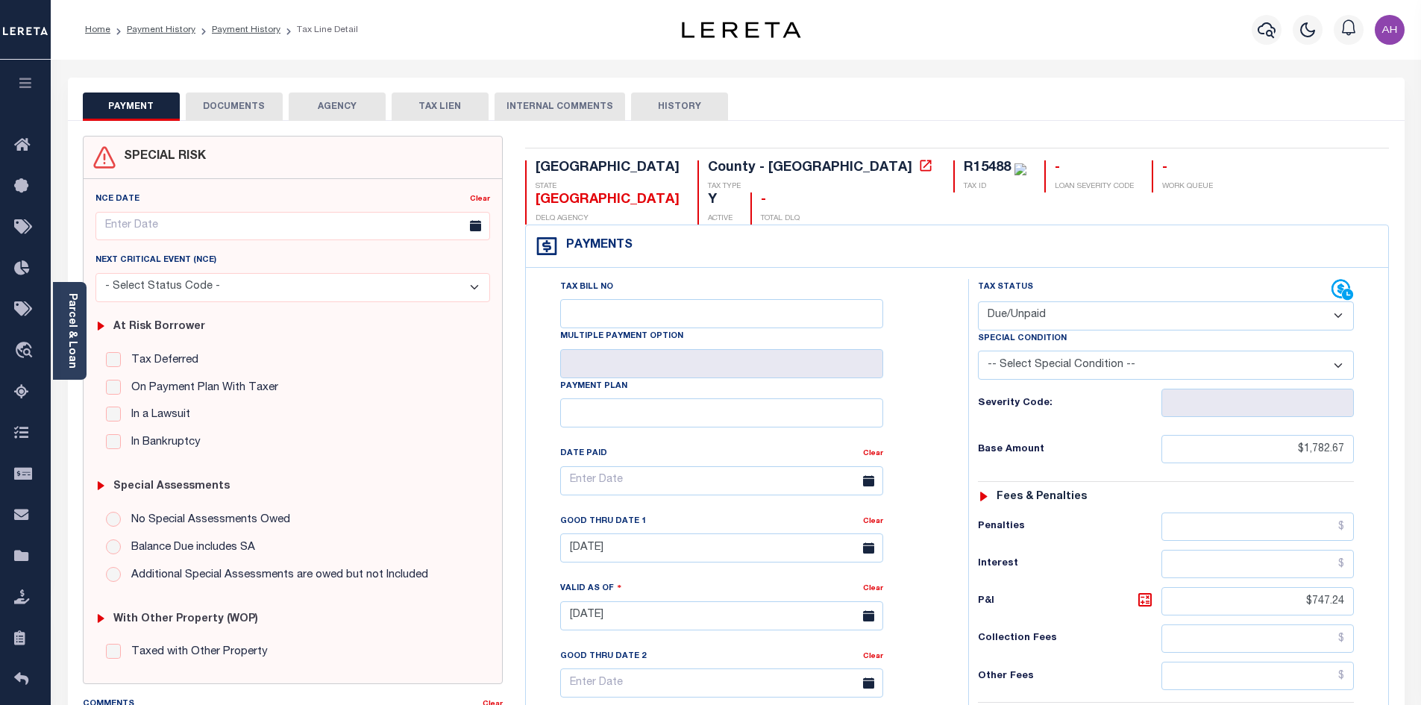
drag, startPoint x: 79, startPoint y: 331, endPoint x: 119, endPoint y: 328, distance: 39.7
click at [83, 331] on div "Parcel & Loan" at bounding box center [70, 331] width 34 height 98
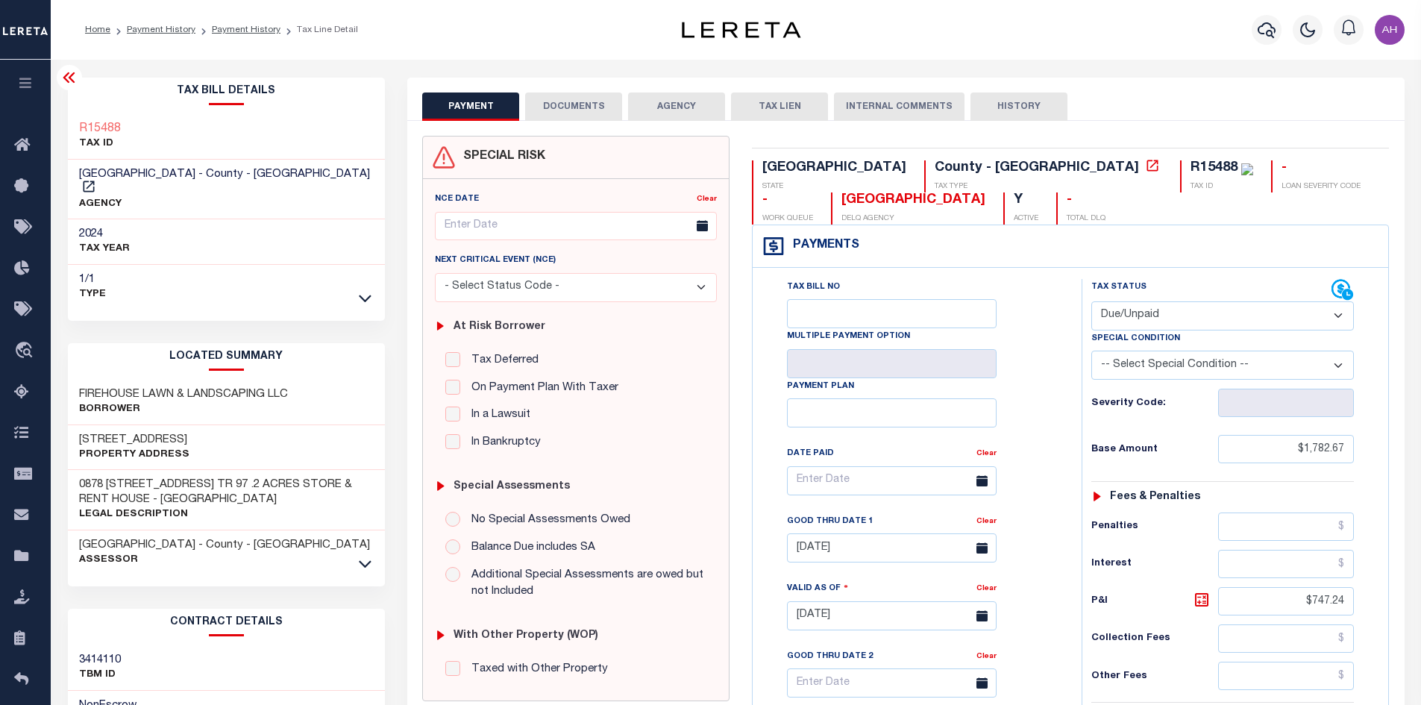
click at [1236, 313] on select "- Select Status Code - Open Due/Unpaid Paid Incomplete No Tax Due Internal Refu…" at bounding box center [1223, 315] width 263 height 29
select select "PYD"
click at [1092, 302] on select "- Select Status Code - Open Due/Unpaid Paid Incomplete No Tax Due Internal Refu…" at bounding box center [1223, 315] width 263 height 29
type input "[DATE]"
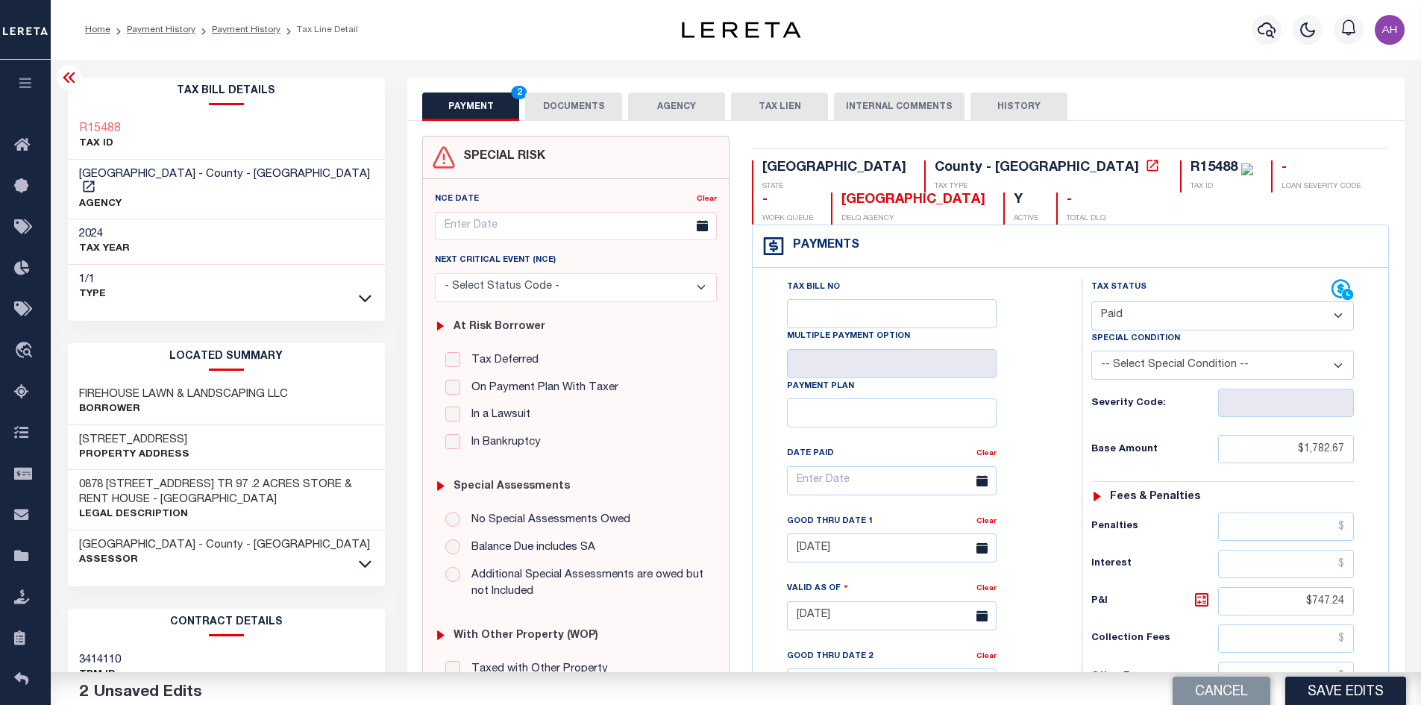
scroll to position [373, 0]
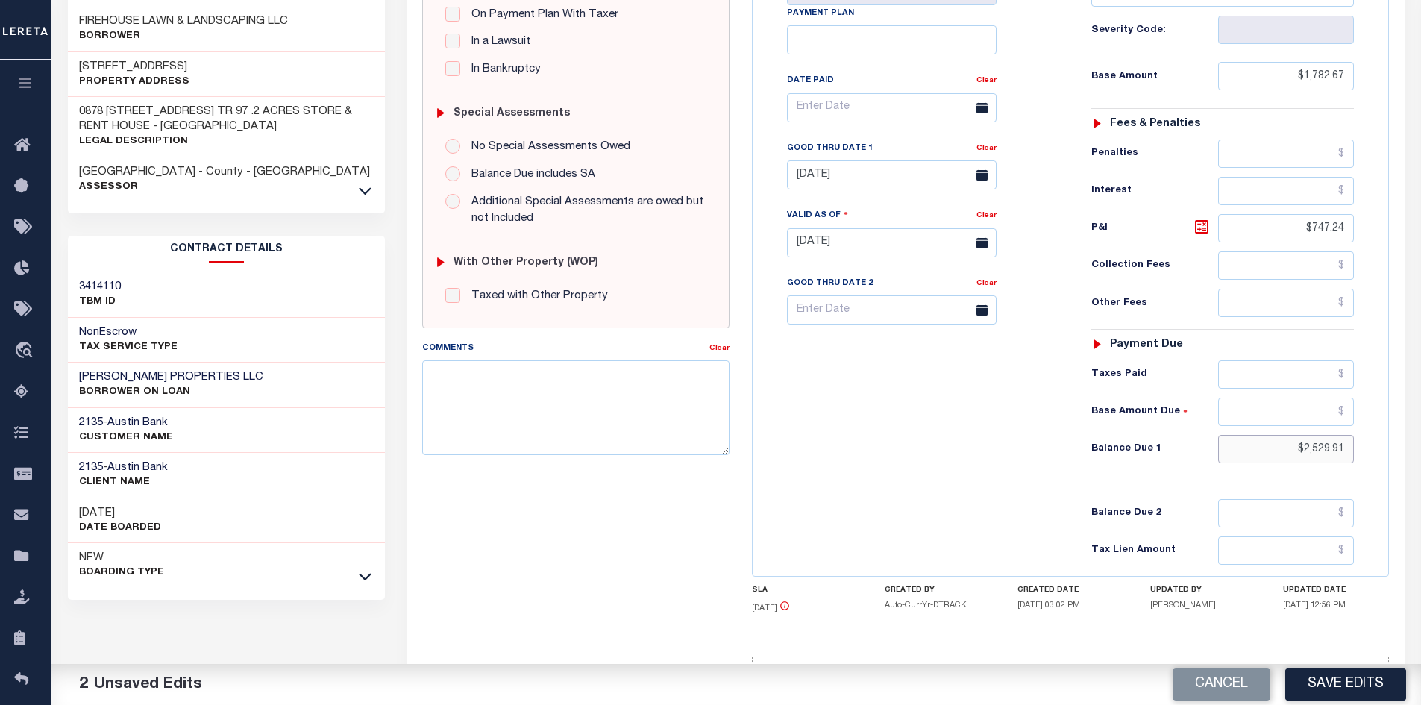
drag, startPoint x: 1305, startPoint y: 452, endPoint x: 1430, endPoint y: 436, distance: 125.7
click at [1421, 436] on html "Home Payment History Payment History Tax Line Detail Profile Sign out" at bounding box center [710, 192] width 1421 height 1131
type input "$0"
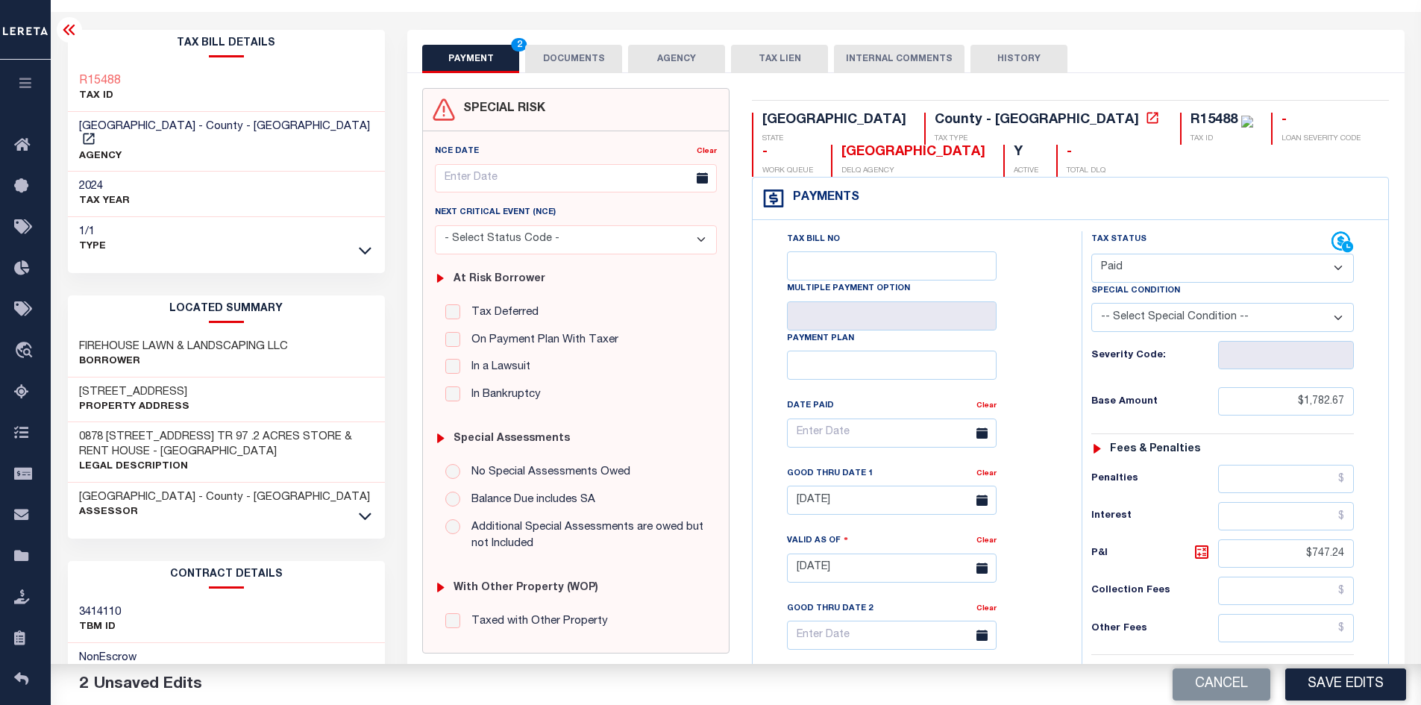
scroll to position [0, 0]
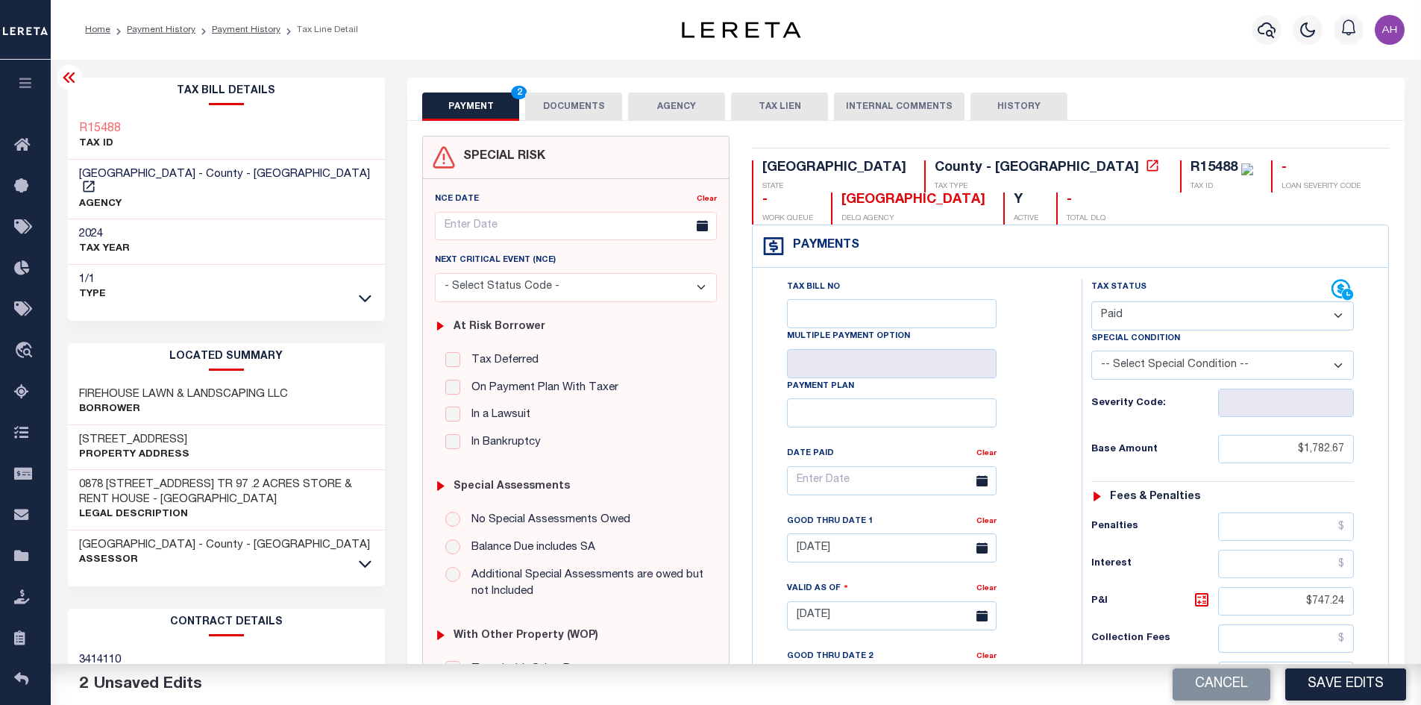
click at [586, 105] on button "DOCUMENTS" at bounding box center [573, 107] width 97 height 28
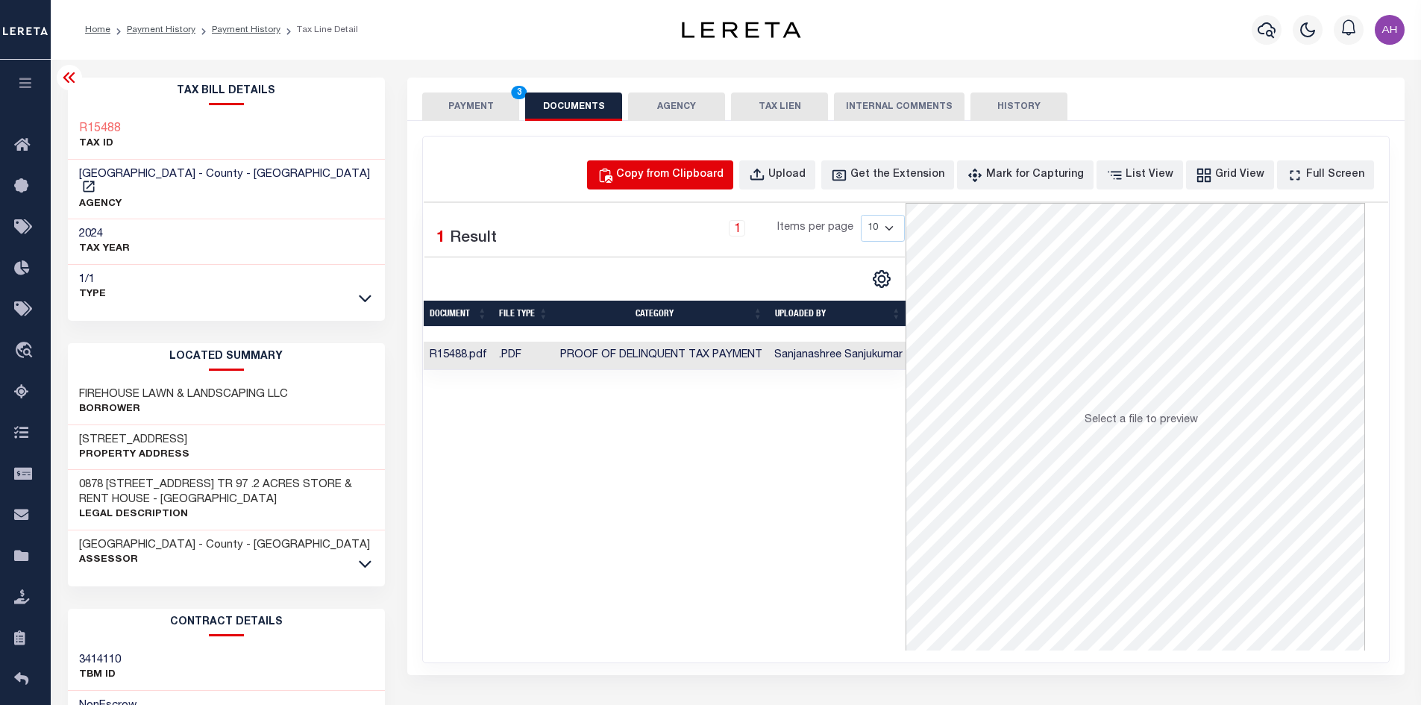
click at [683, 168] on div "Copy from Clipboard" at bounding box center [669, 175] width 107 height 16
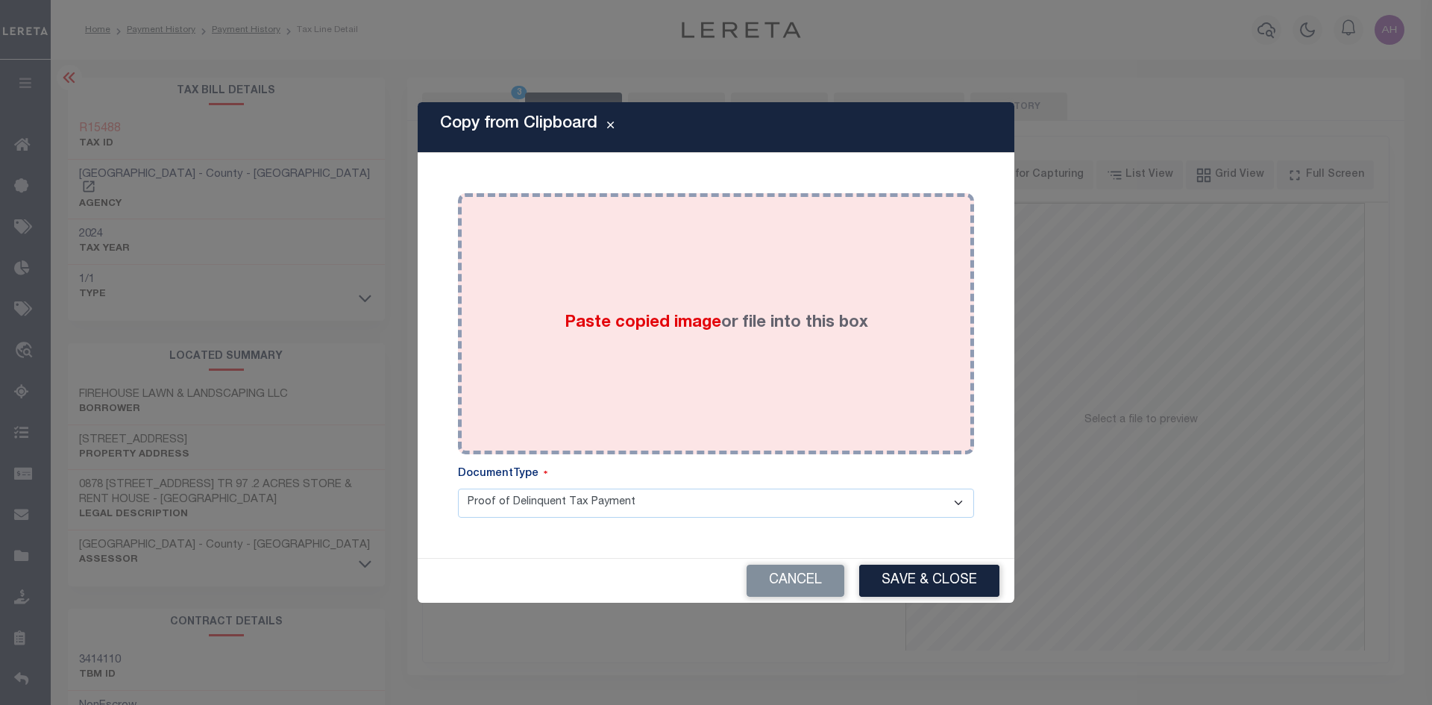
click at [677, 319] on span "Paste copied image" at bounding box center [643, 323] width 157 height 16
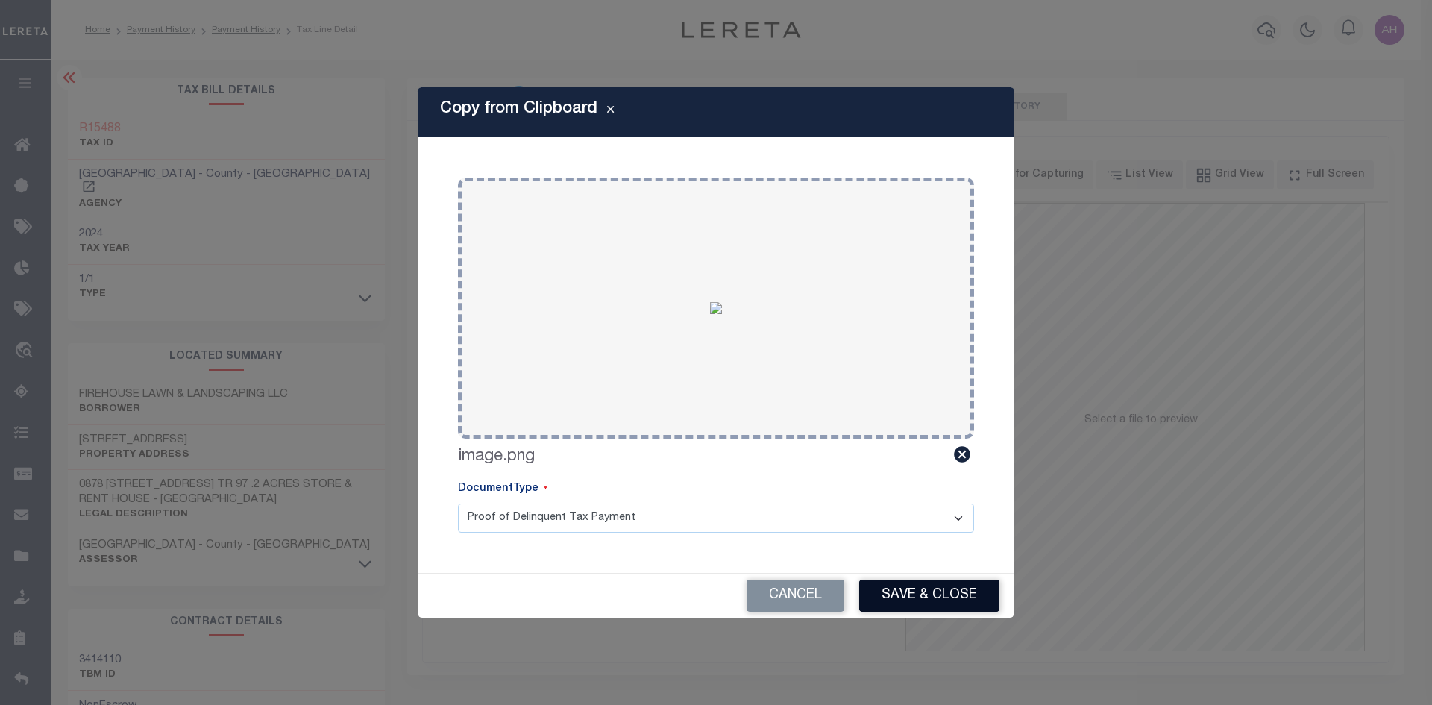
click at [945, 594] on button "Save & Close" at bounding box center [929, 596] width 140 height 32
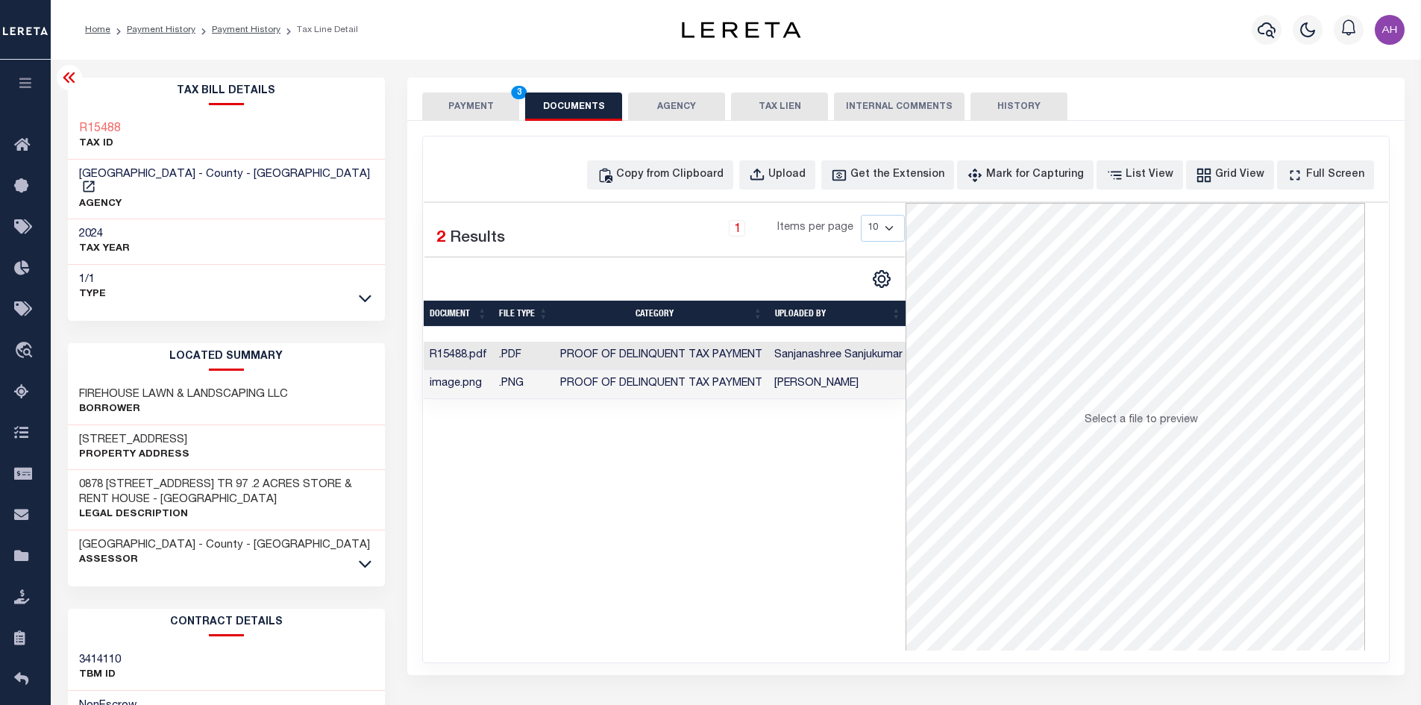
click at [471, 104] on button "PAYMENT 3" at bounding box center [470, 107] width 97 height 28
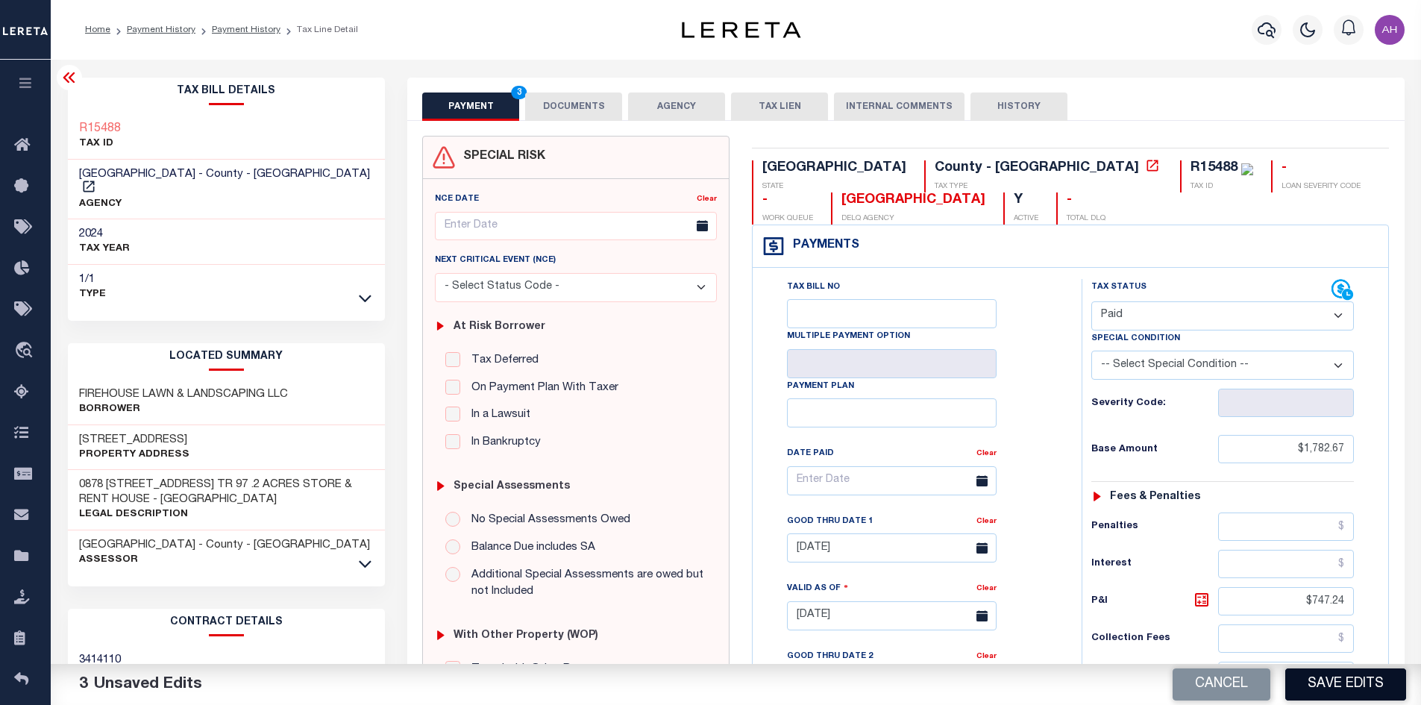
click at [1370, 683] on button "Save Edits" at bounding box center [1346, 684] width 121 height 32
checkbox input "false"
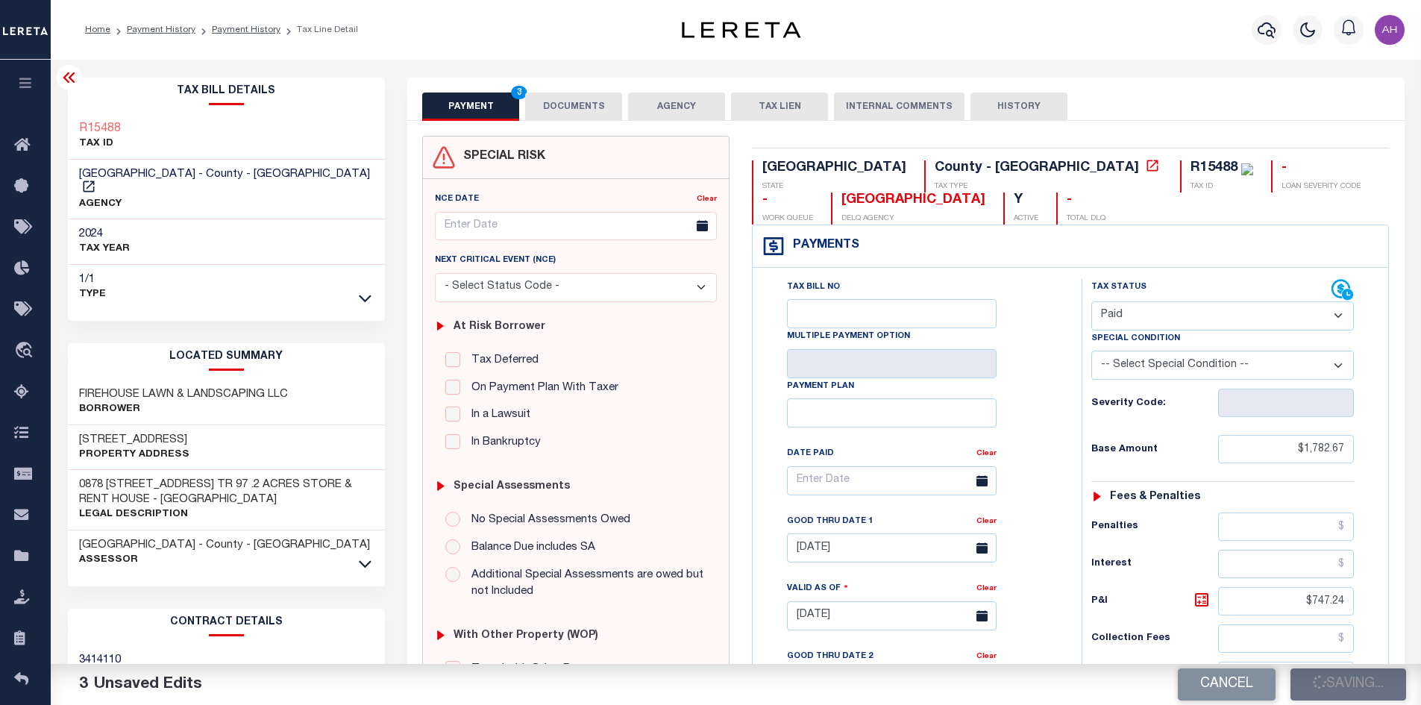
type input "$1,782.67"
type input "$747.24"
type input "$0"
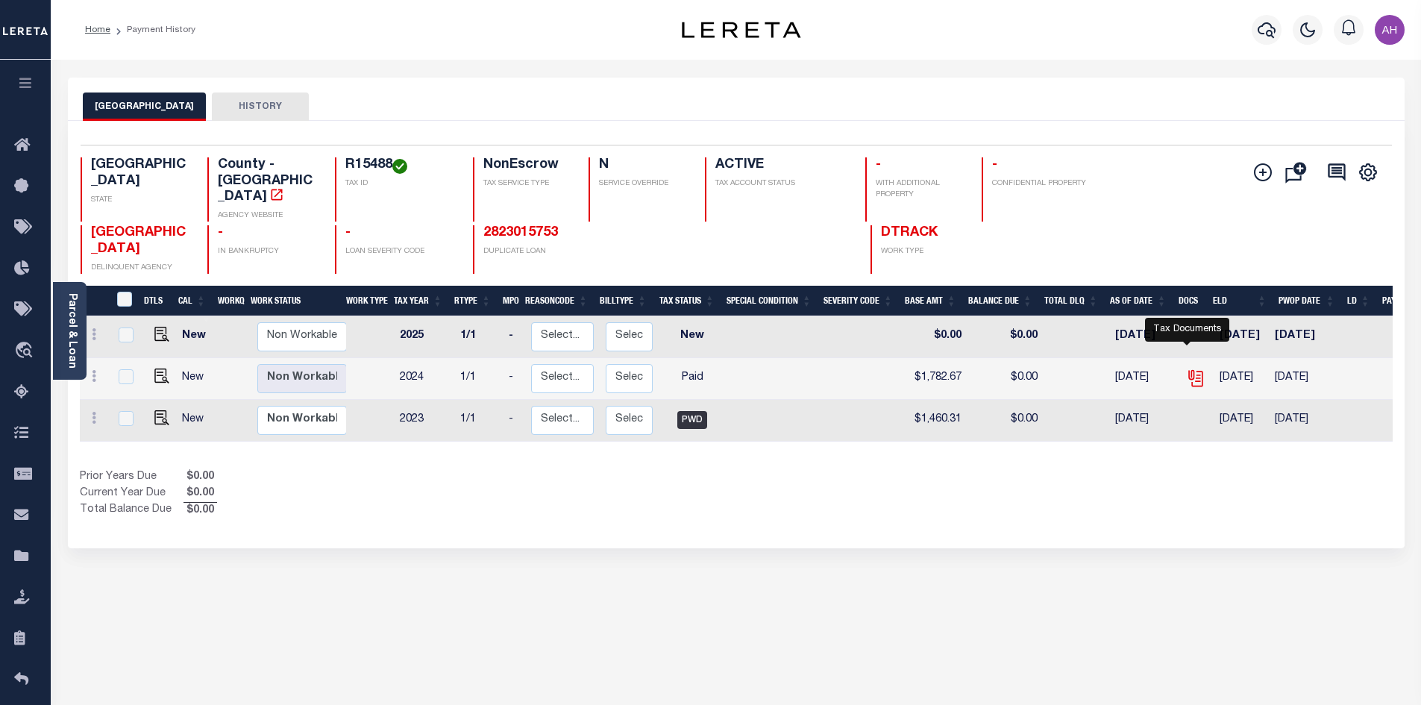
click at [1186, 369] on icon "" at bounding box center [1195, 378] width 19 height 19
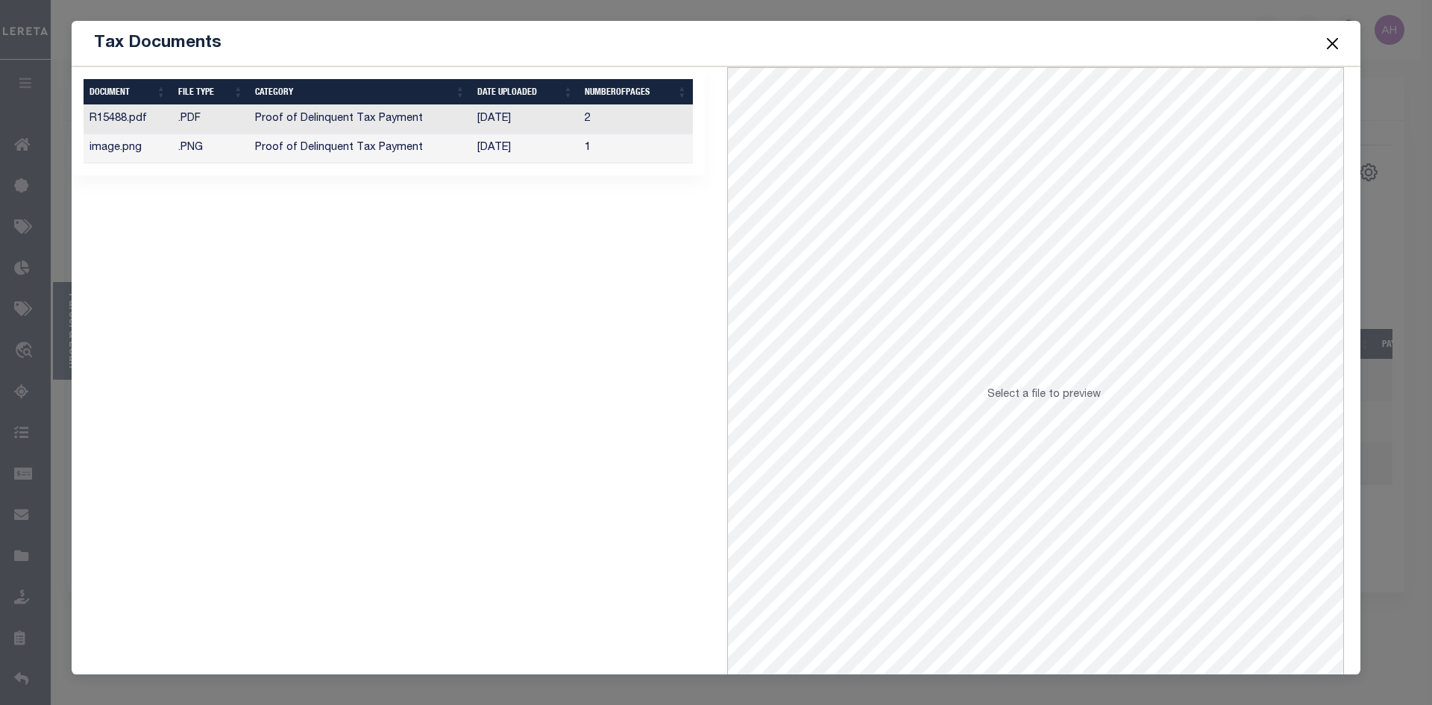
click at [1335, 43] on button "Close" at bounding box center [1333, 43] width 19 height 19
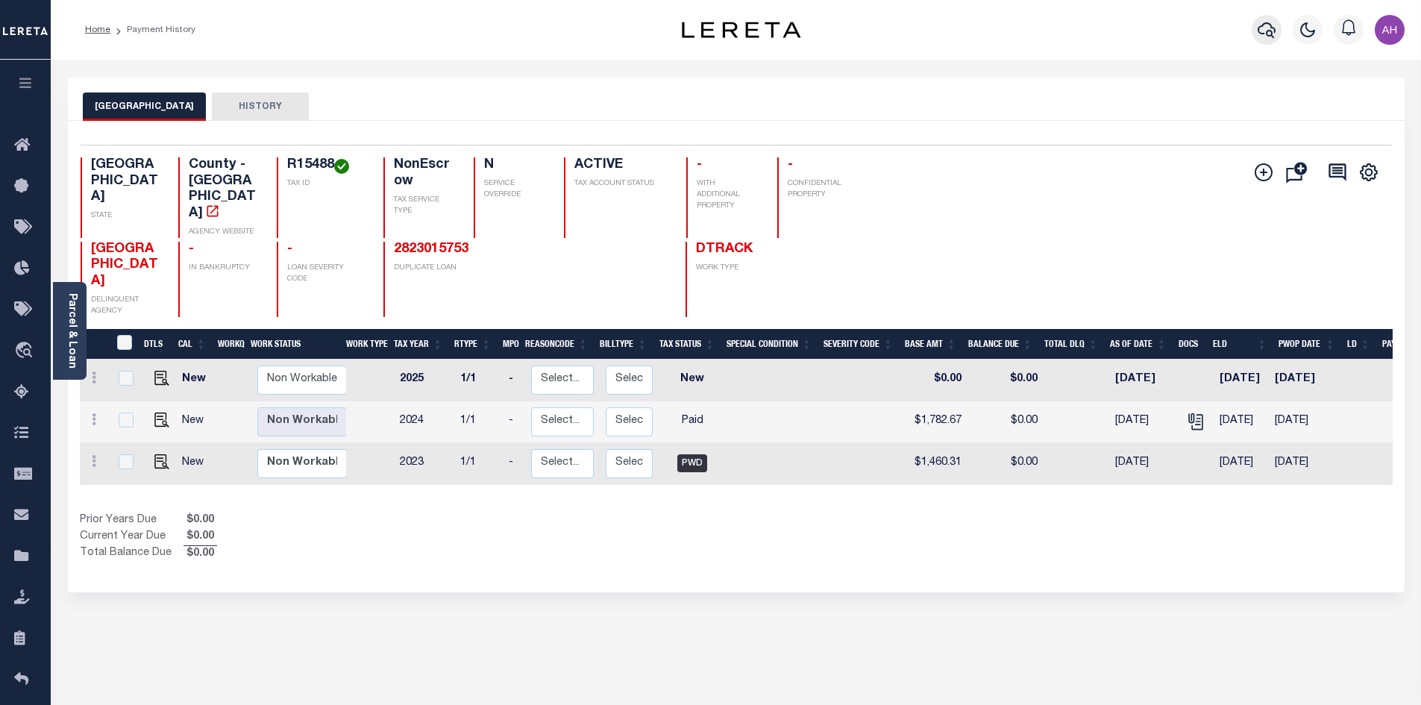
click at [1275, 30] on icon "button" at bounding box center [1267, 30] width 18 height 16
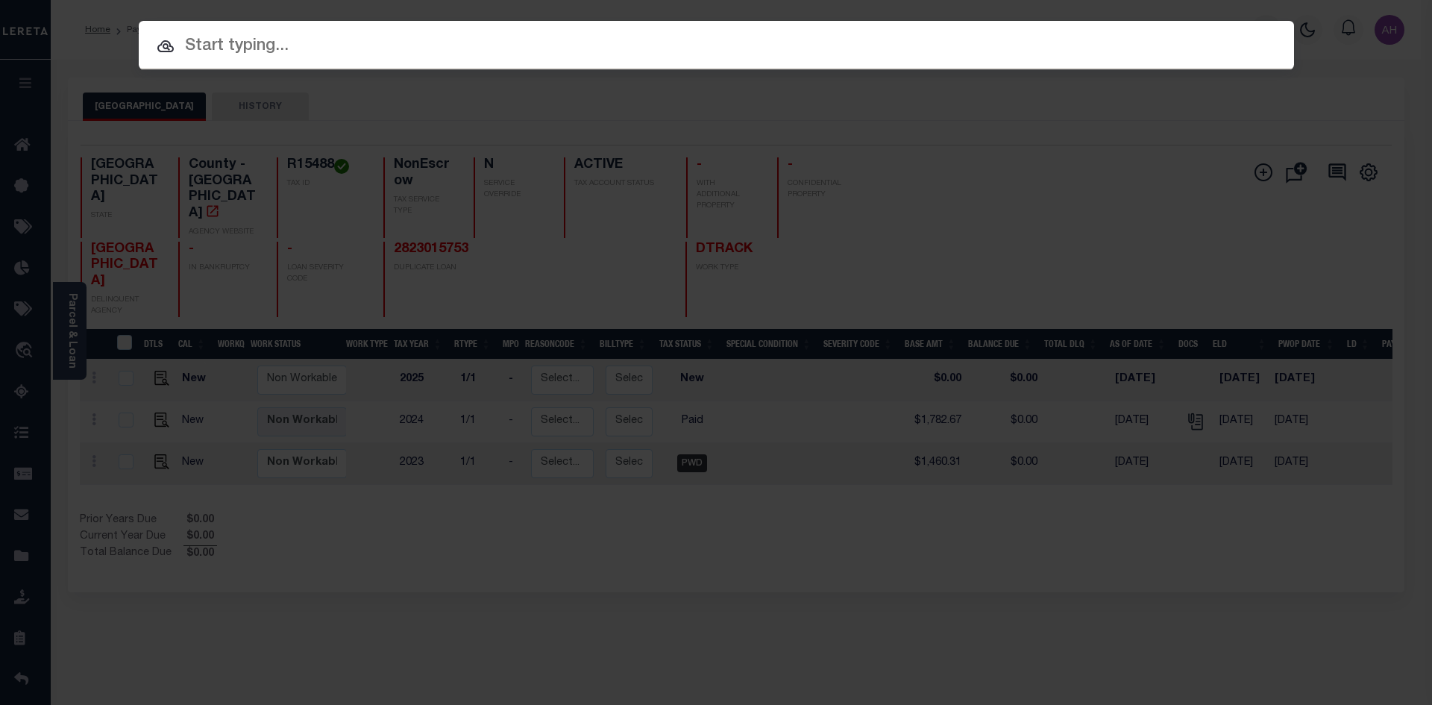
paste input "125004289"
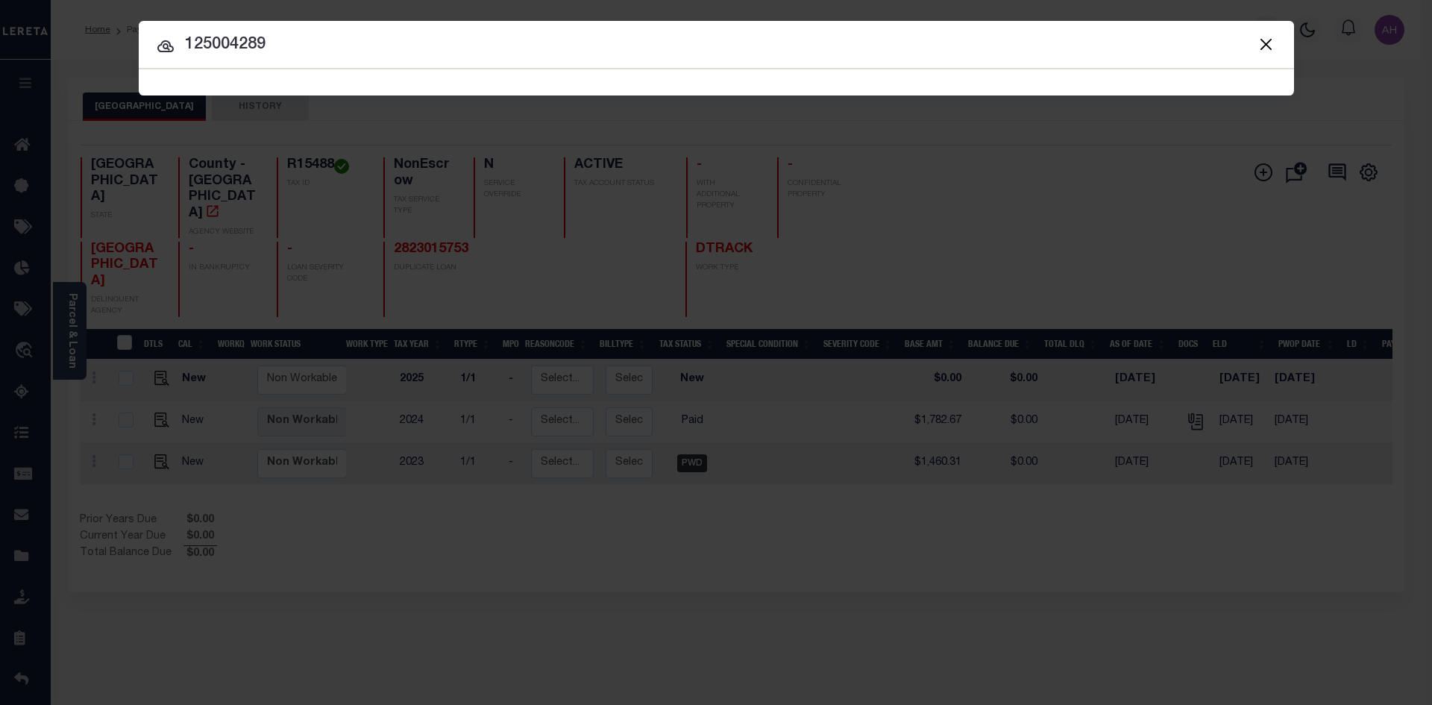
type input "125004289"
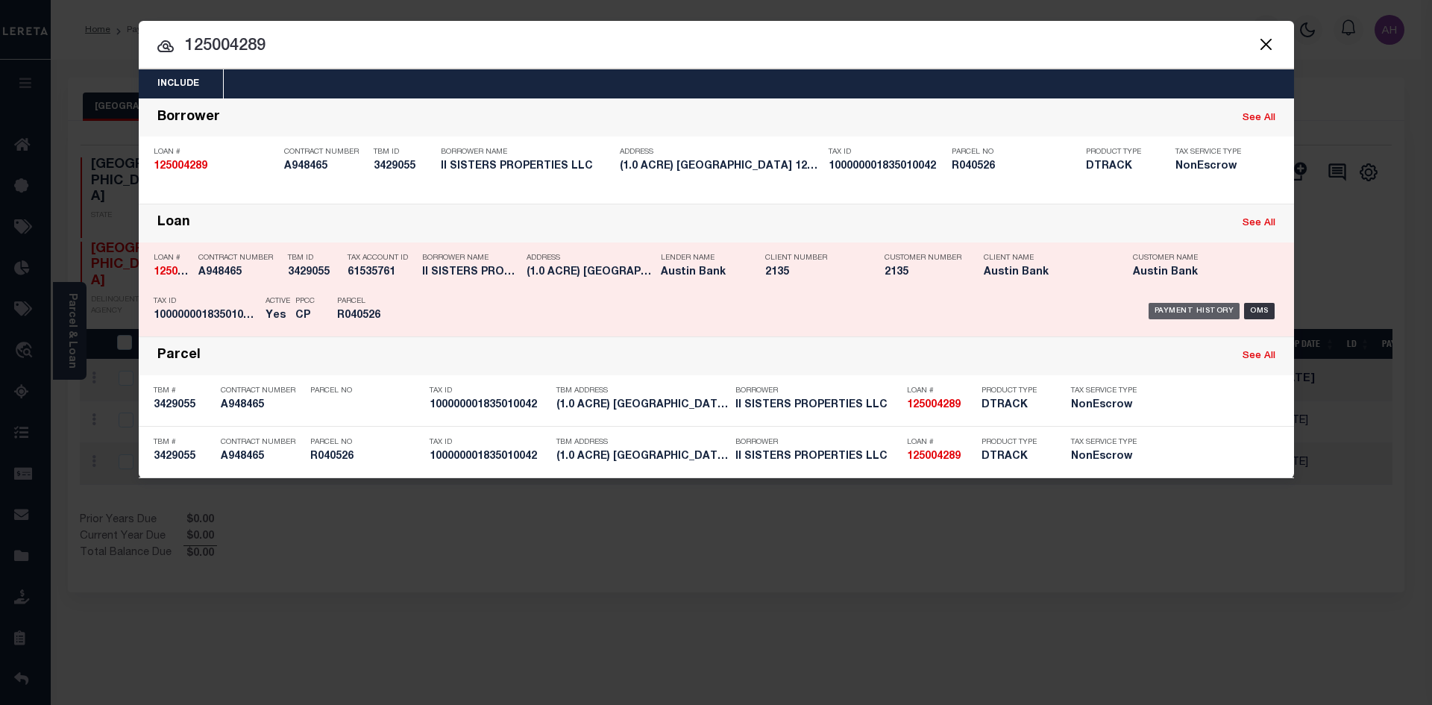
click at [1219, 315] on div "Payment History" at bounding box center [1195, 311] width 92 height 16
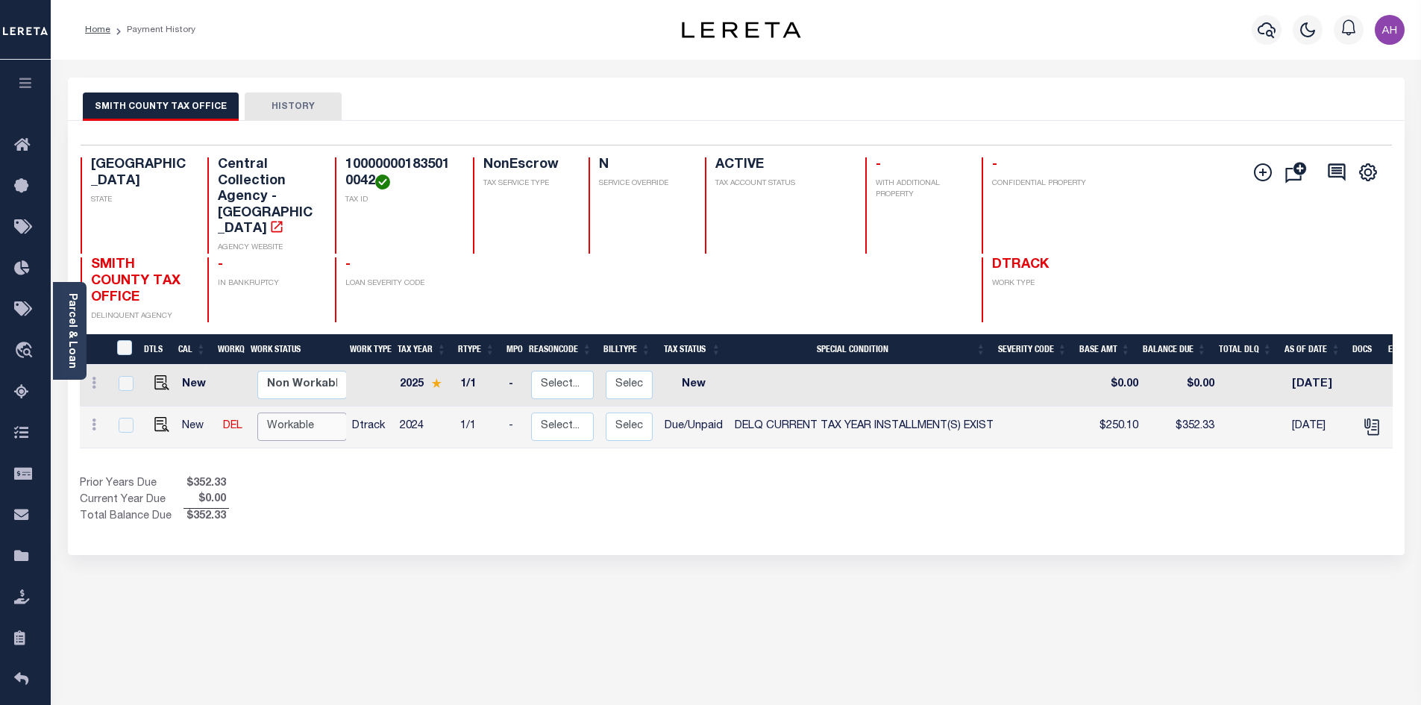
click at [306, 413] on select "Non Workable Workable" at bounding box center [302, 427] width 90 height 29
checkbox input "true"
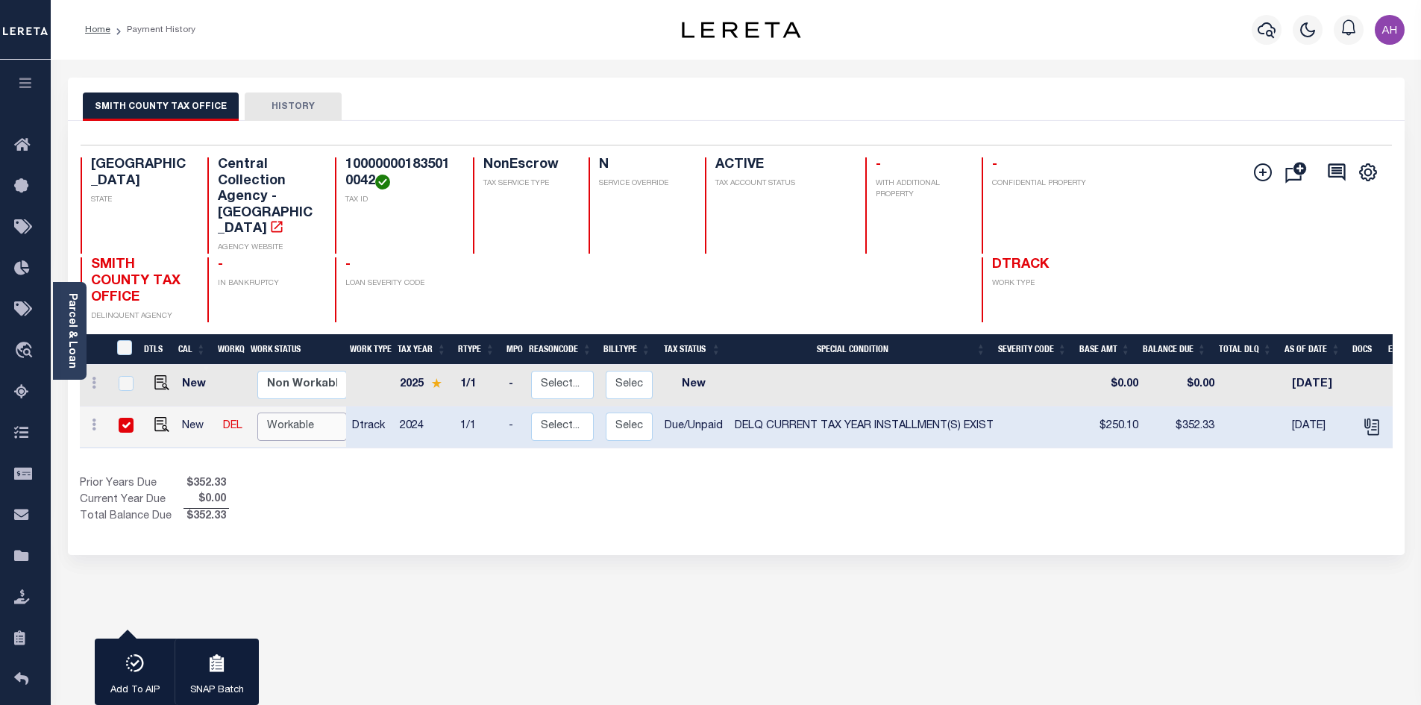
select select "true"
click at [257, 413] on select "Non Workable Workable" at bounding box center [302, 427] width 90 height 29
checkbox input "false"
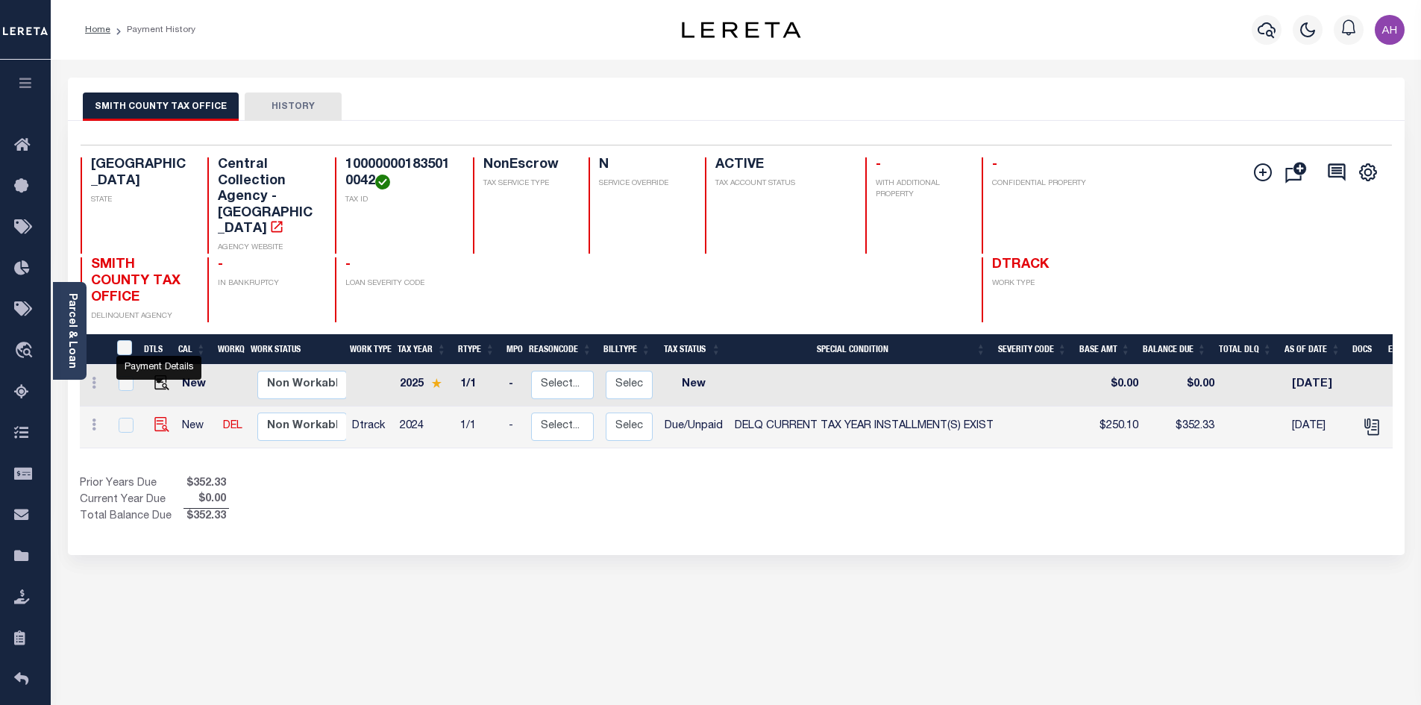
click at [157, 417] on img "" at bounding box center [161, 424] width 15 height 15
checkbox input "true"
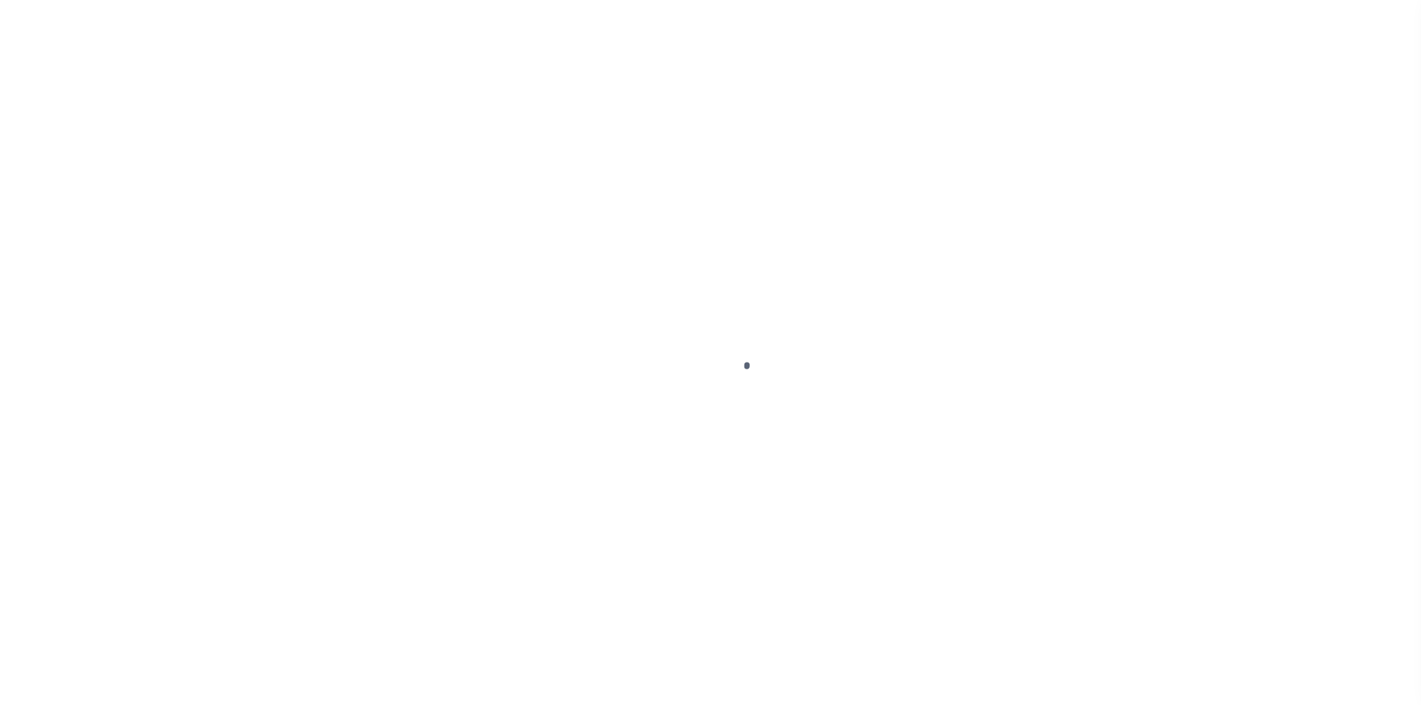
select select "DUE"
select select "17"
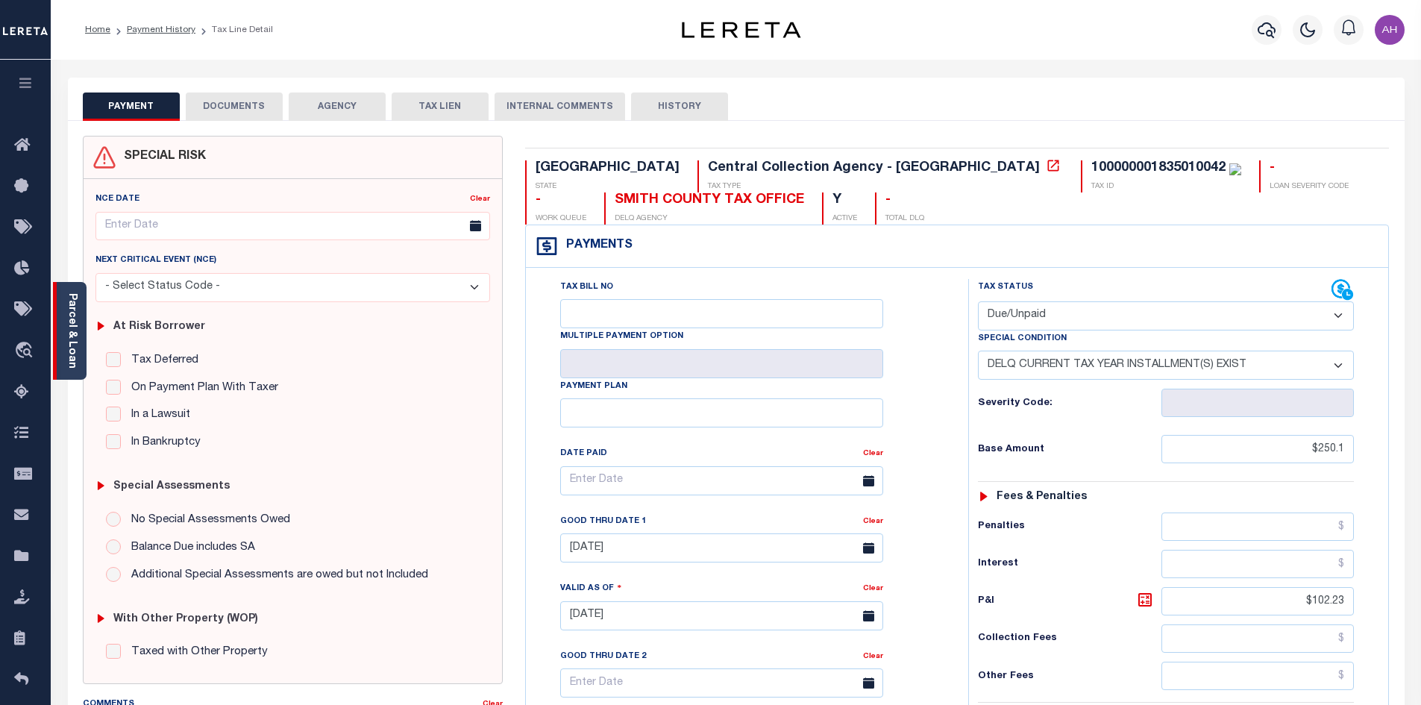
click at [69, 334] on link "Parcel & Loan" at bounding box center [71, 330] width 10 height 75
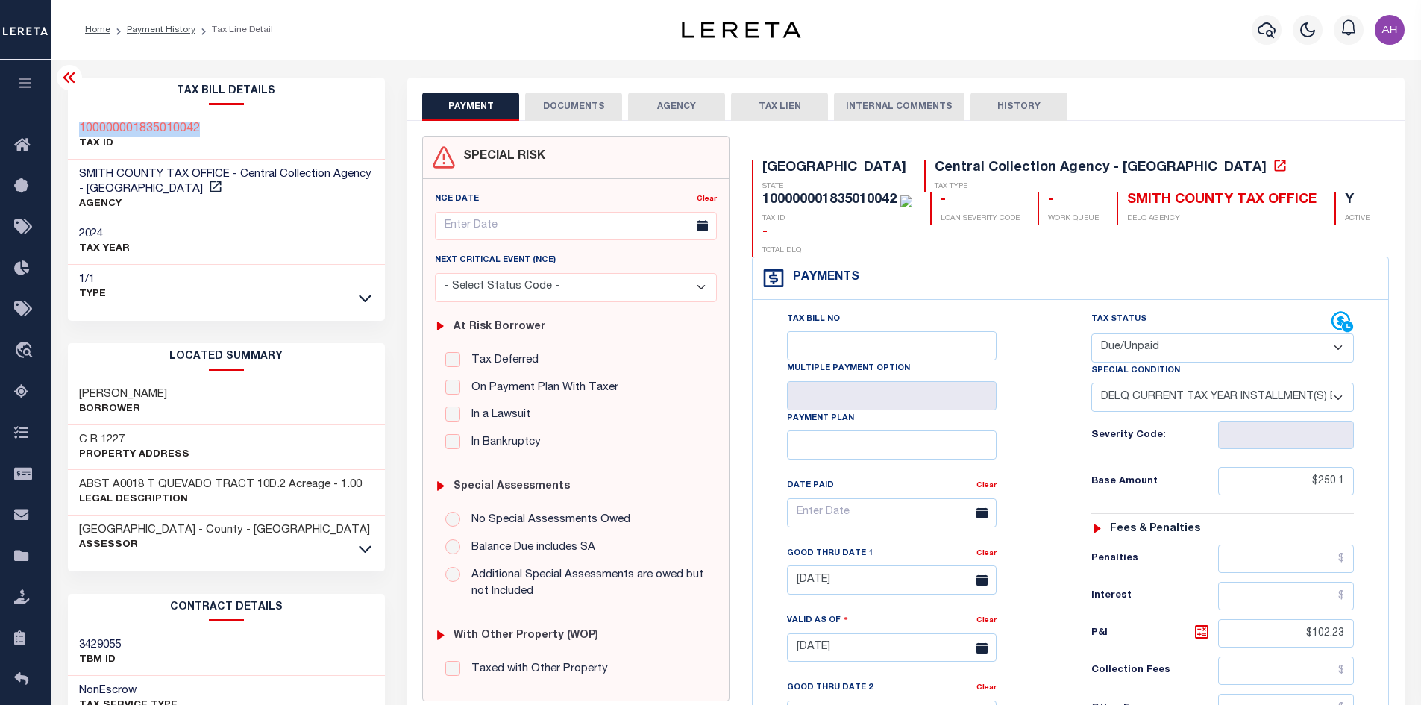
drag, startPoint x: 216, startPoint y: 126, endPoint x: 75, endPoint y: 124, distance: 141.0
click at [75, 124] on div "100000001835010042 TAX ID" at bounding box center [227, 137] width 318 height 46
copy h3 "100000001835010042"
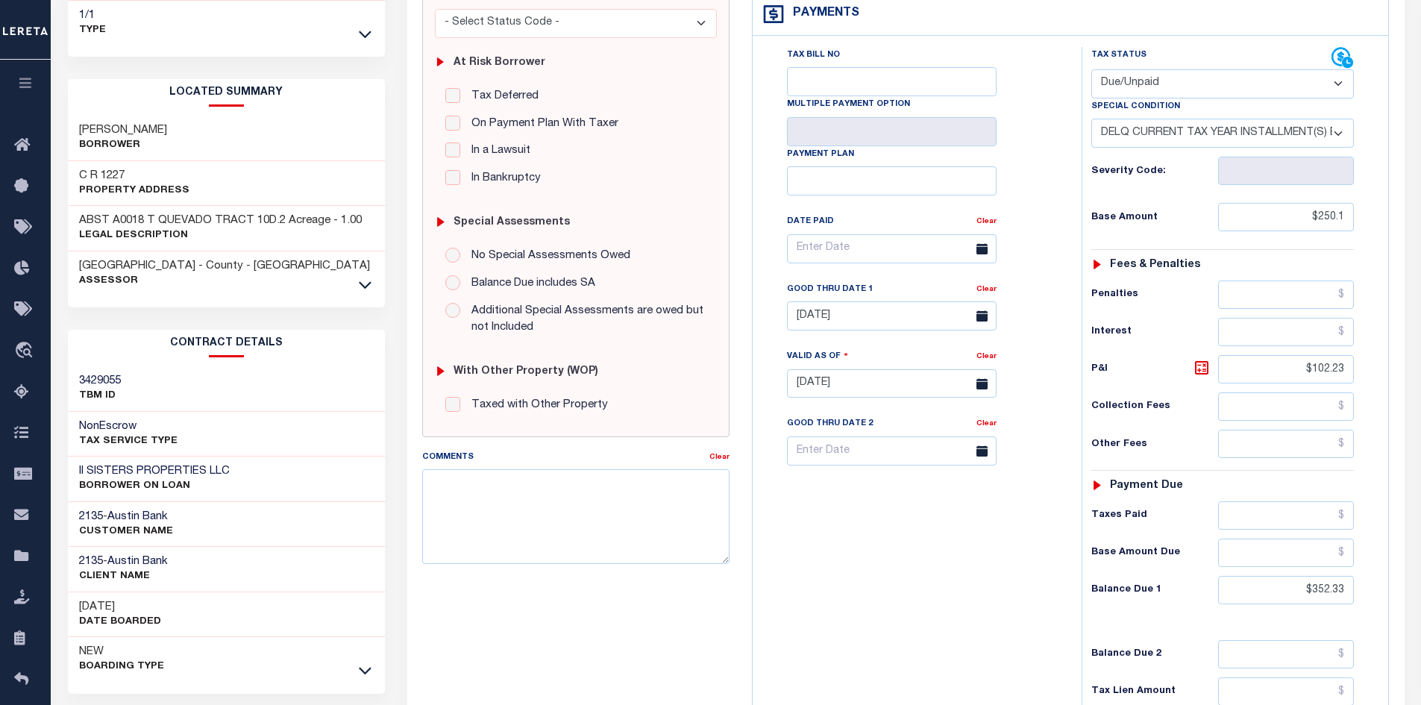
scroll to position [373, 0]
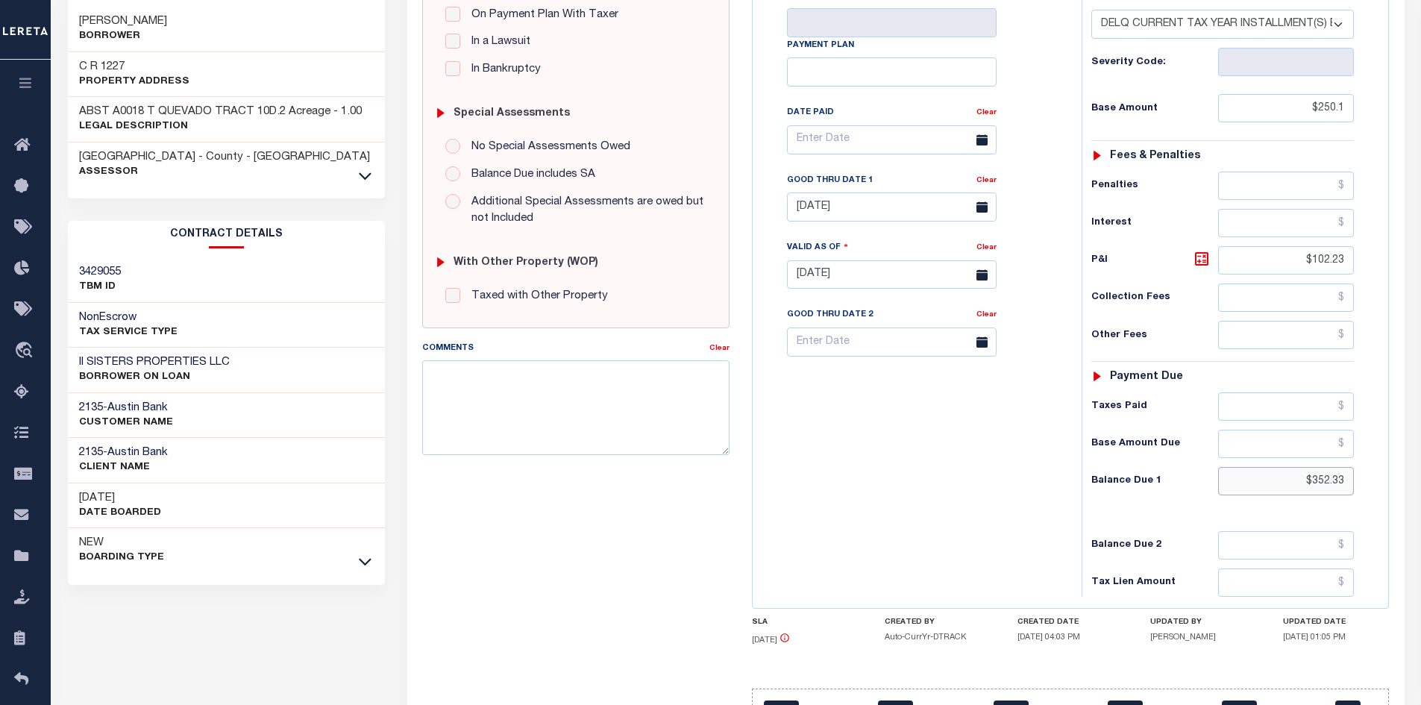
drag, startPoint x: 1271, startPoint y: 445, endPoint x: 1405, endPoint y: 445, distance: 133.6
click at [1405, 445] on div "PAYMENT DOCUMENTS AGENCY DELINQUENT PAYEE" at bounding box center [906, 248] width 1020 height 1086
type input "$358.26"
type input "[DATE]"
click at [1198, 252] on icon at bounding box center [1201, 258] width 13 height 13
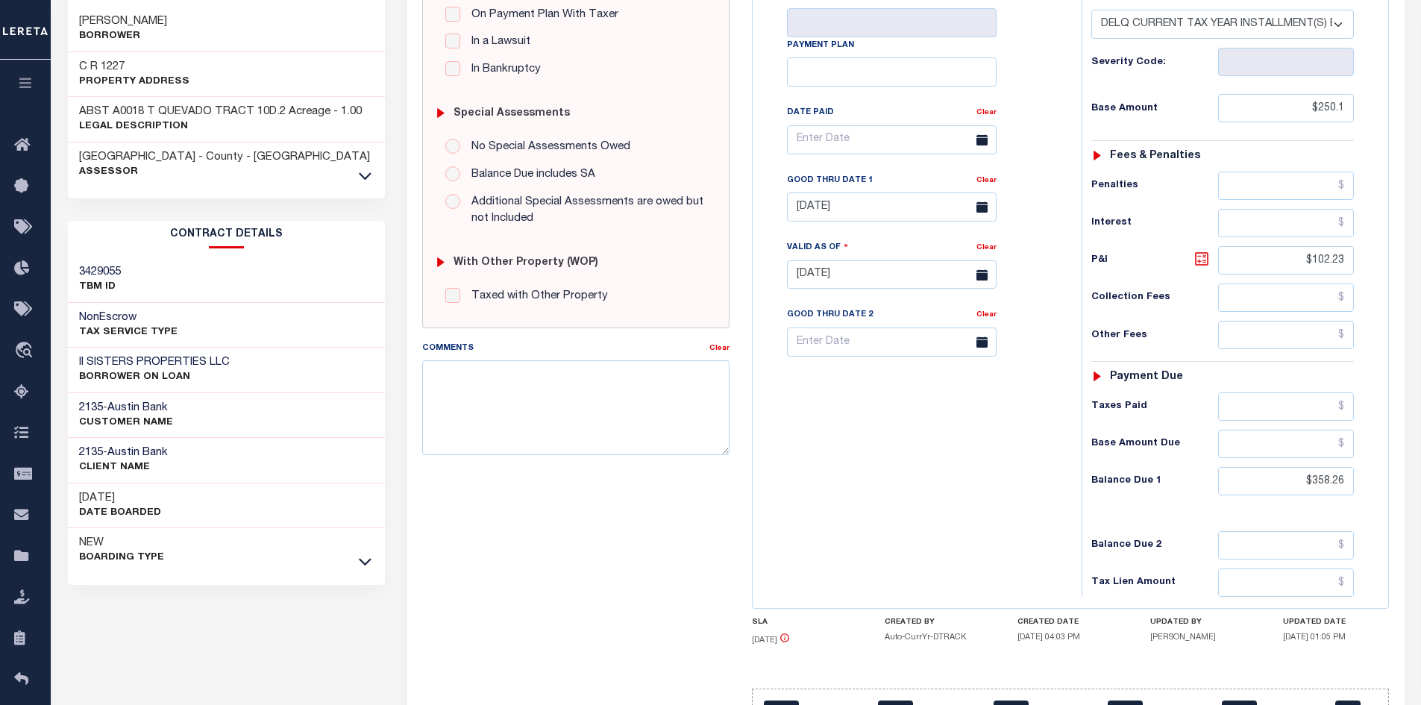
type input "$108.16"
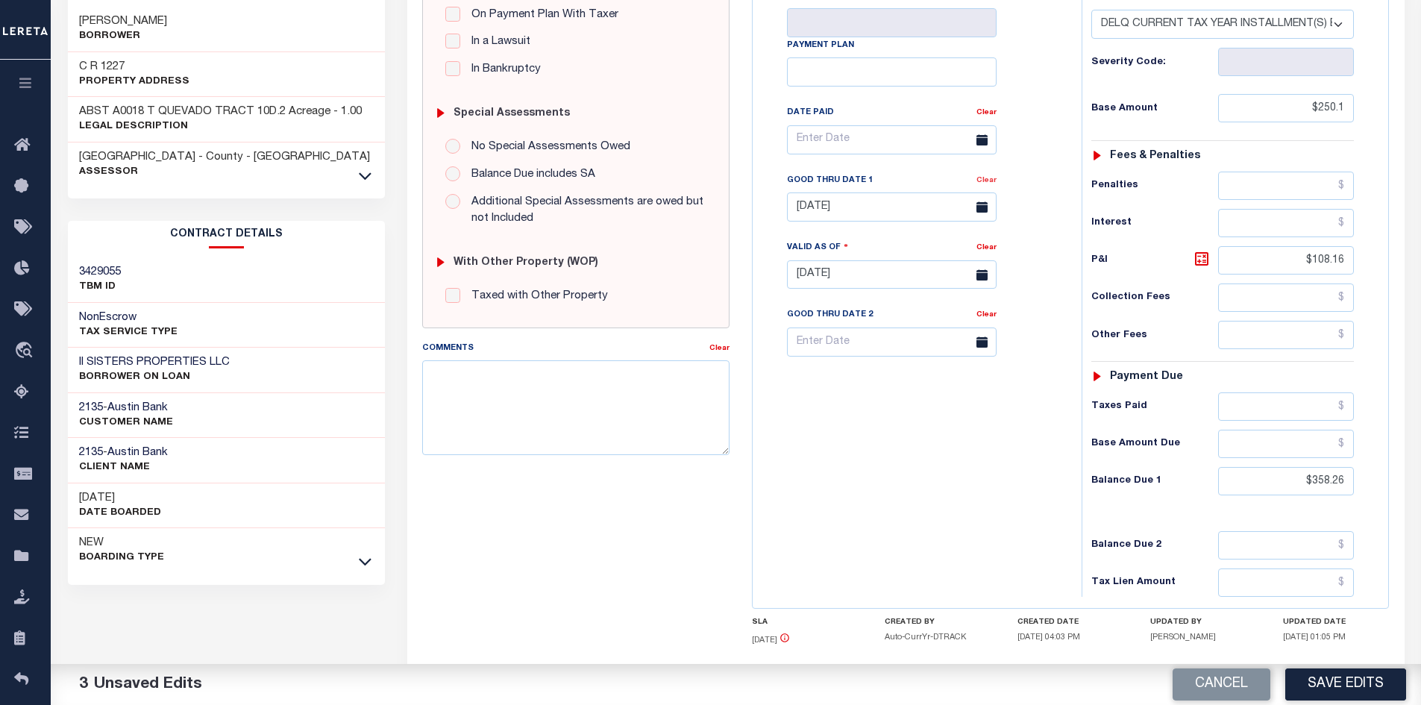
click at [989, 177] on link "Clear" at bounding box center [987, 180] width 20 height 7
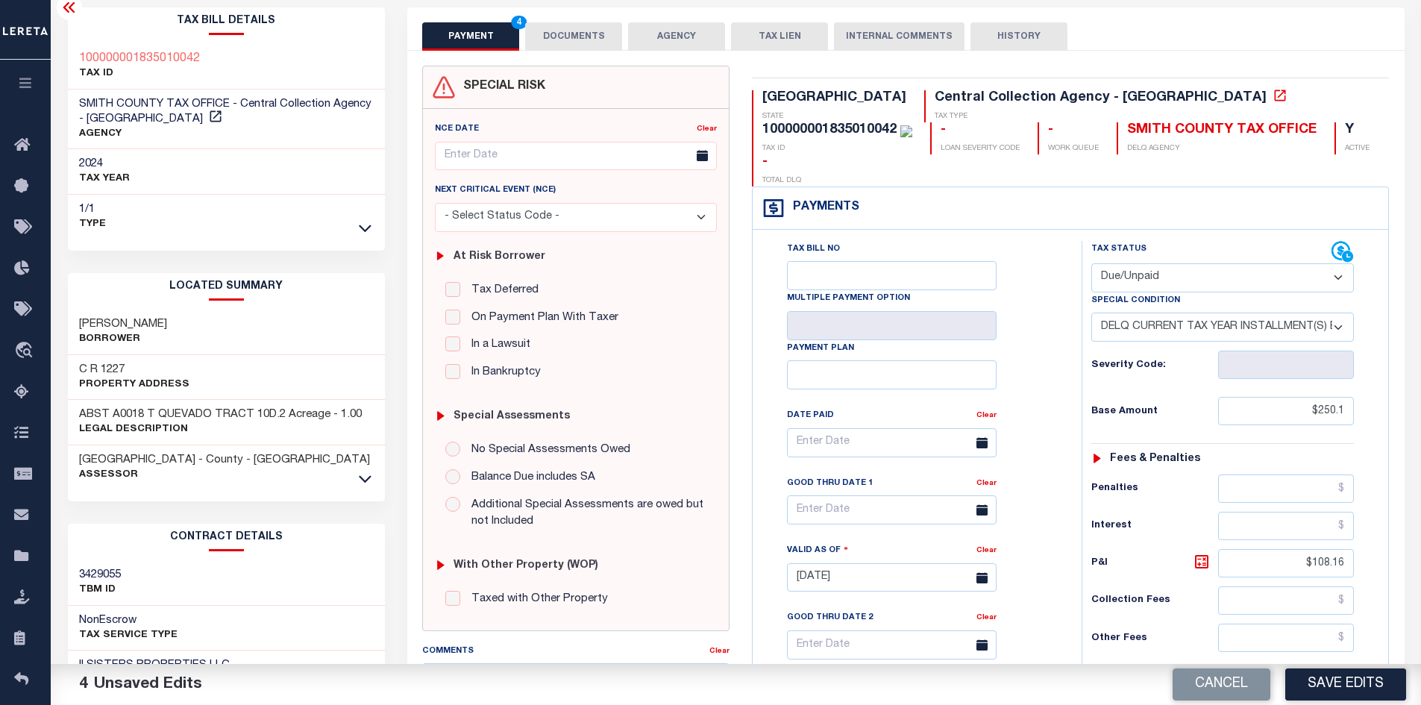
scroll to position [0, 0]
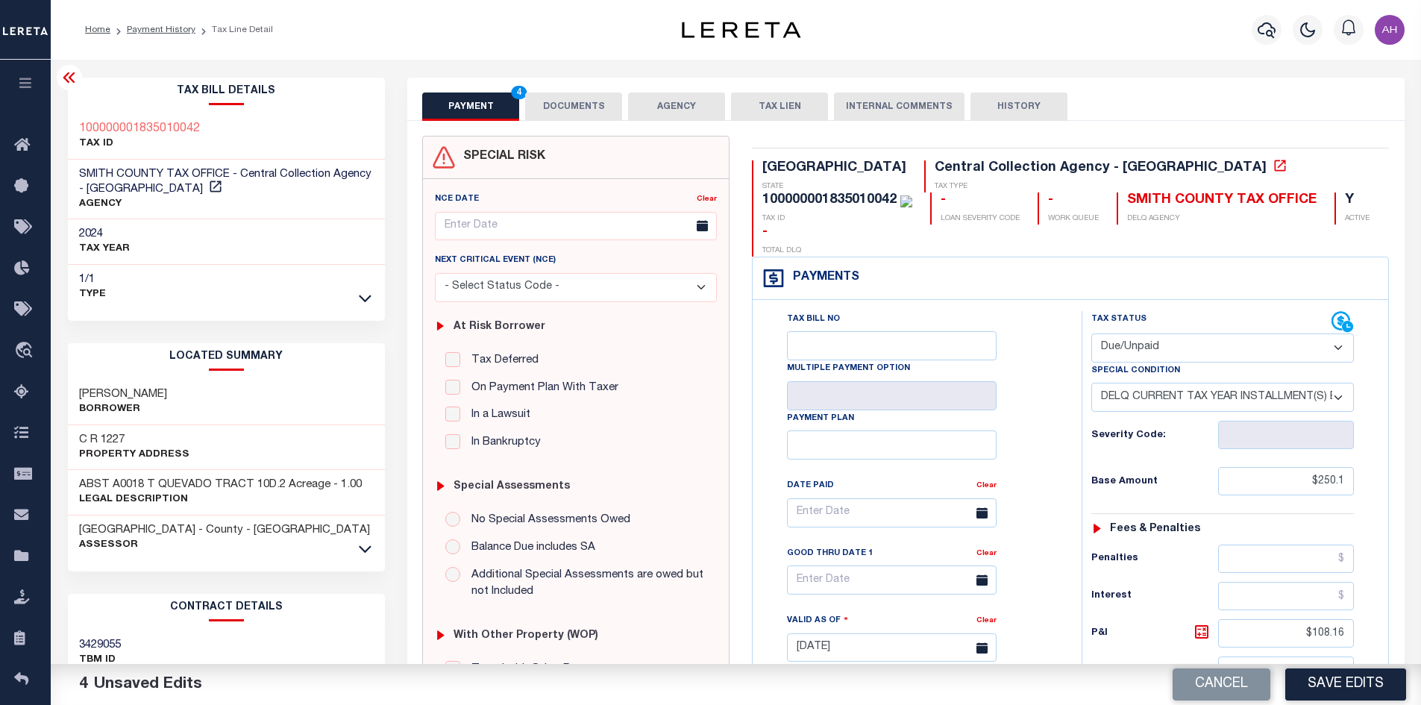
click at [586, 96] on button "DOCUMENTS" at bounding box center [573, 107] width 97 height 28
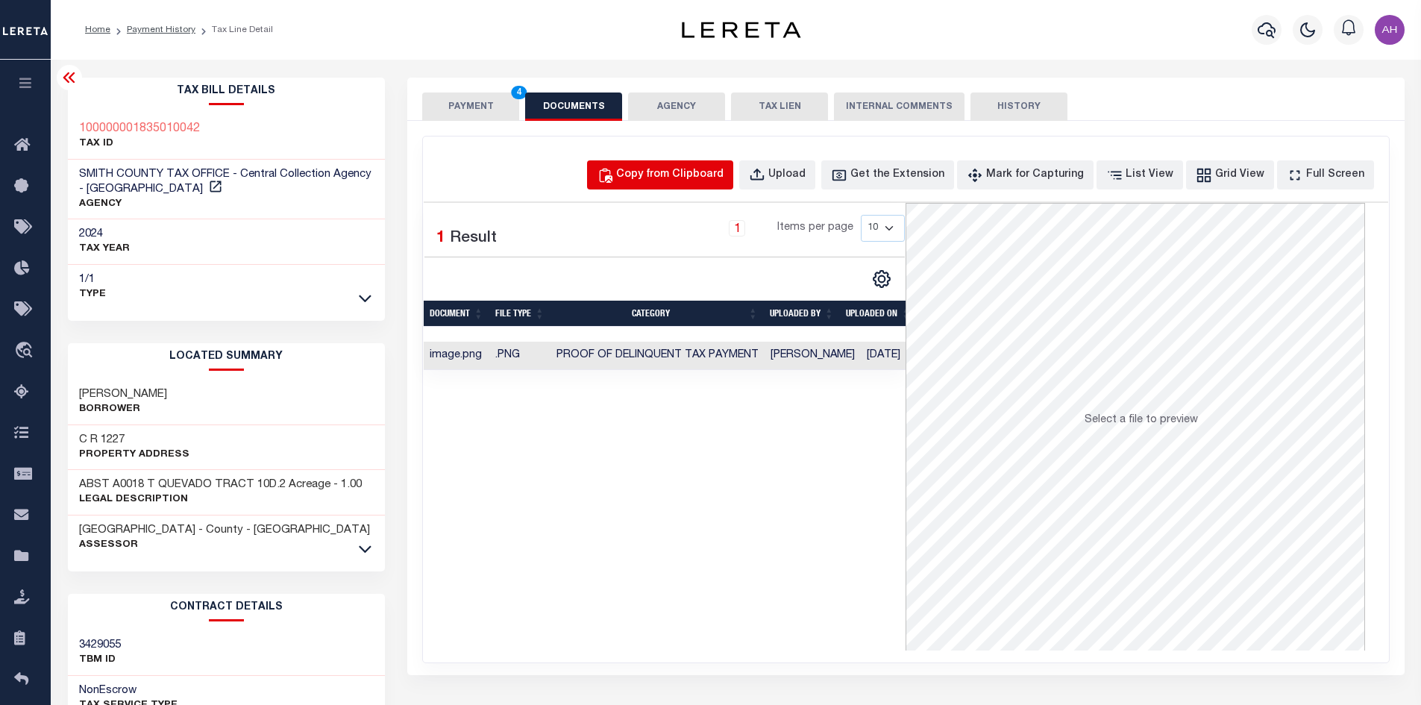
click at [680, 173] on div "Copy from Clipboard" at bounding box center [669, 175] width 107 height 16
select select "POP"
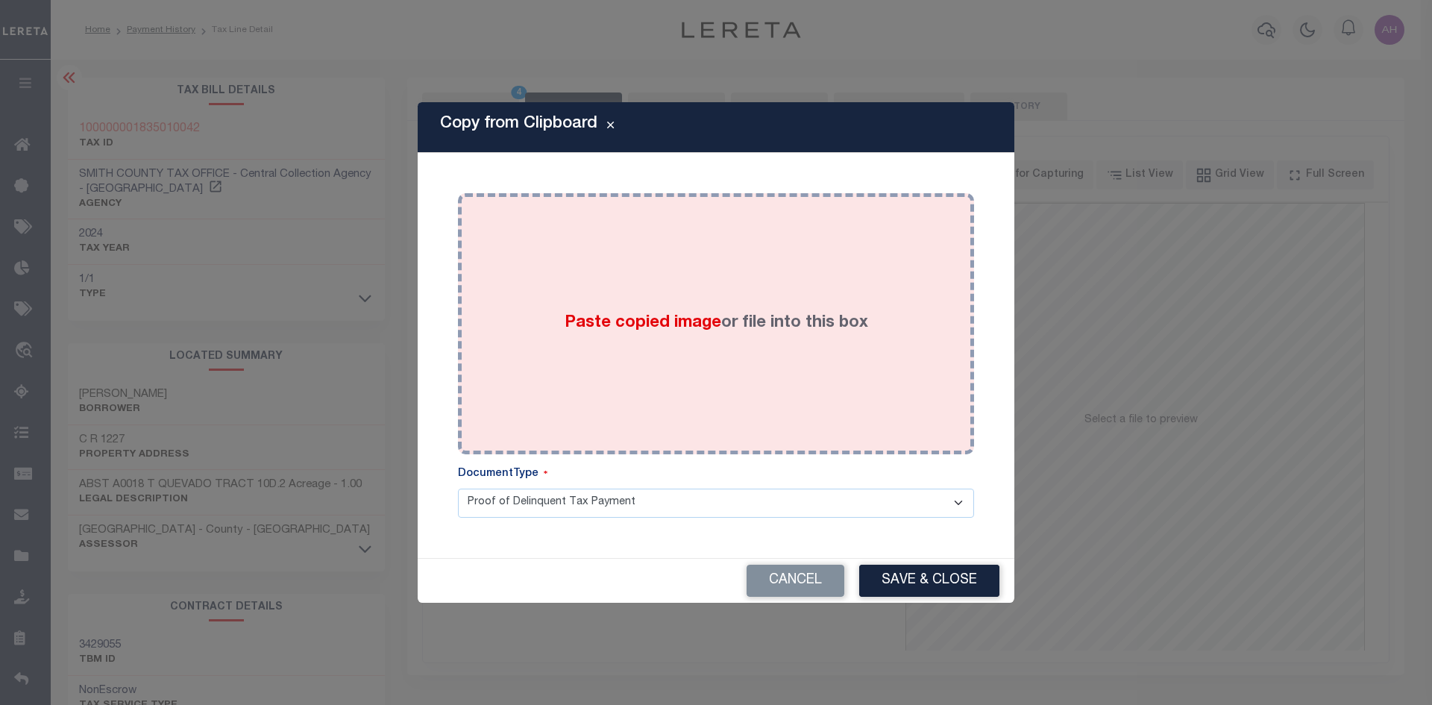
click at [647, 319] on span "Paste copied image" at bounding box center [643, 323] width 157 height 16
click at [651, 324] on span "Paste copied image" at bounding box center [643, 323] width 157 height 16
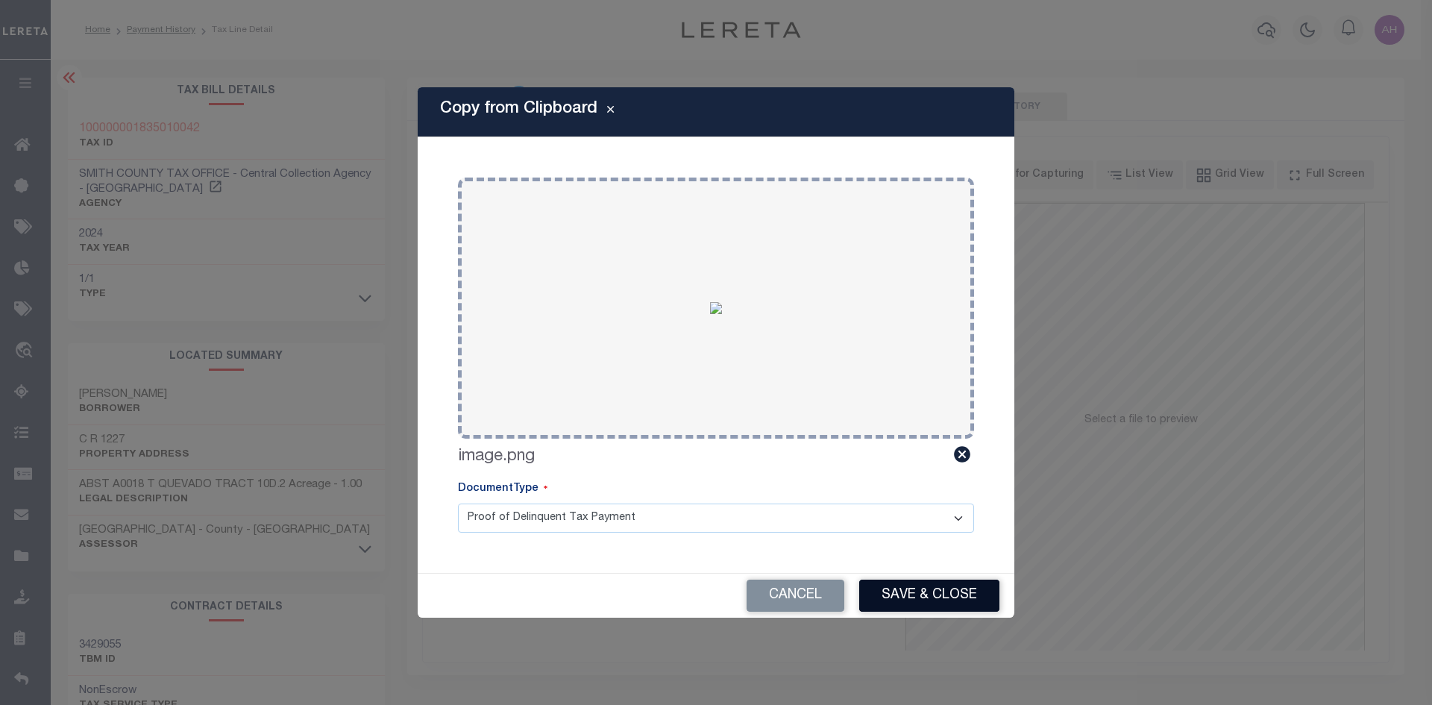
click at [915, 592] on button "Save & Close" at bounding box center [929, 596] width 140 height 32
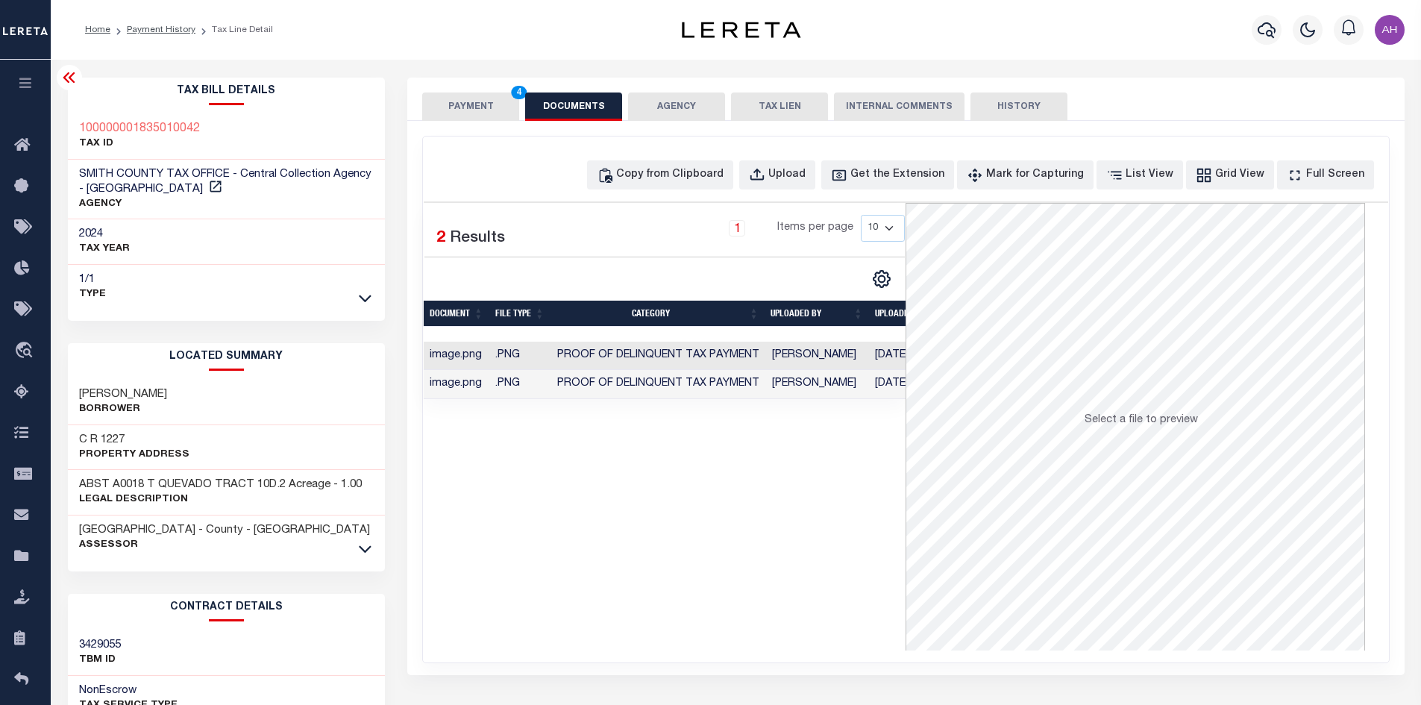
click at [475, 97] on button "PAYMENT 4" at bounding box center [470, 107] width 97 height 28
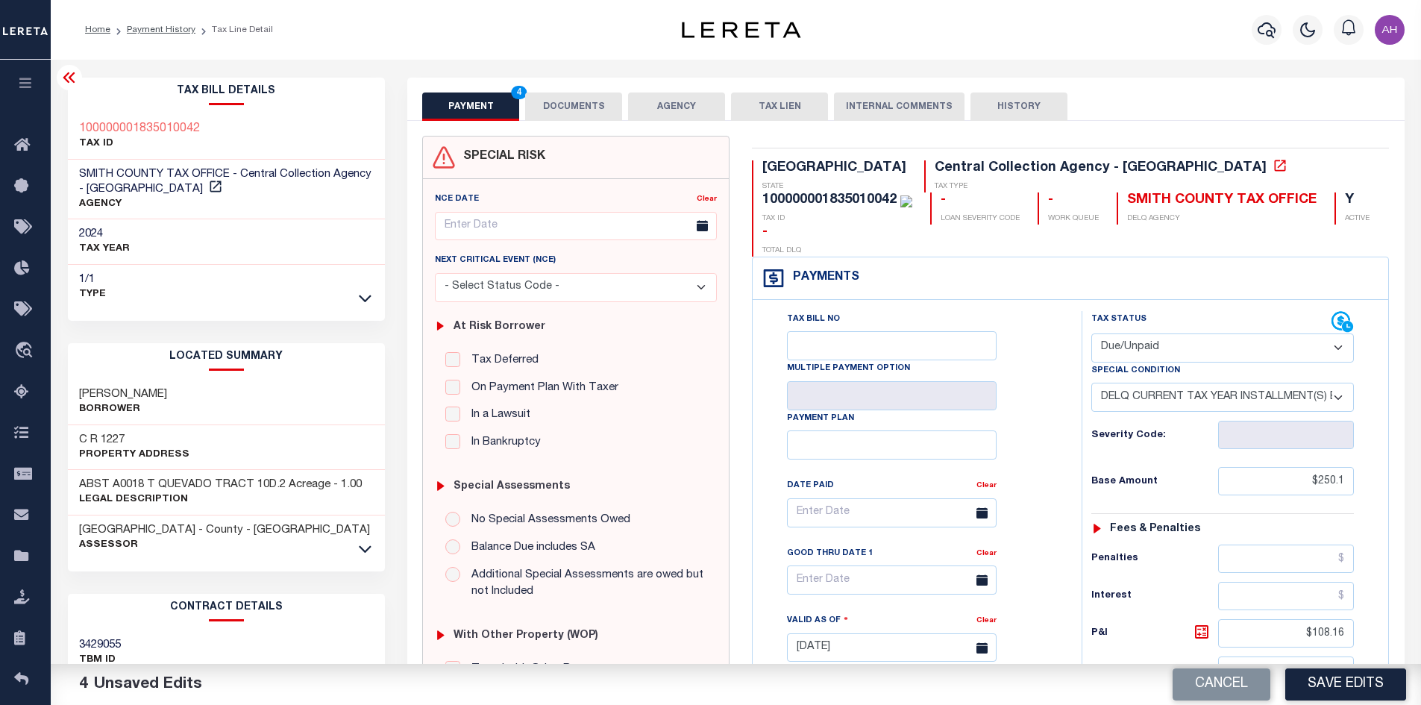
click at [1352, 690] on button "Save Edits" at bounding box center [1346, 684] width 121 height 32
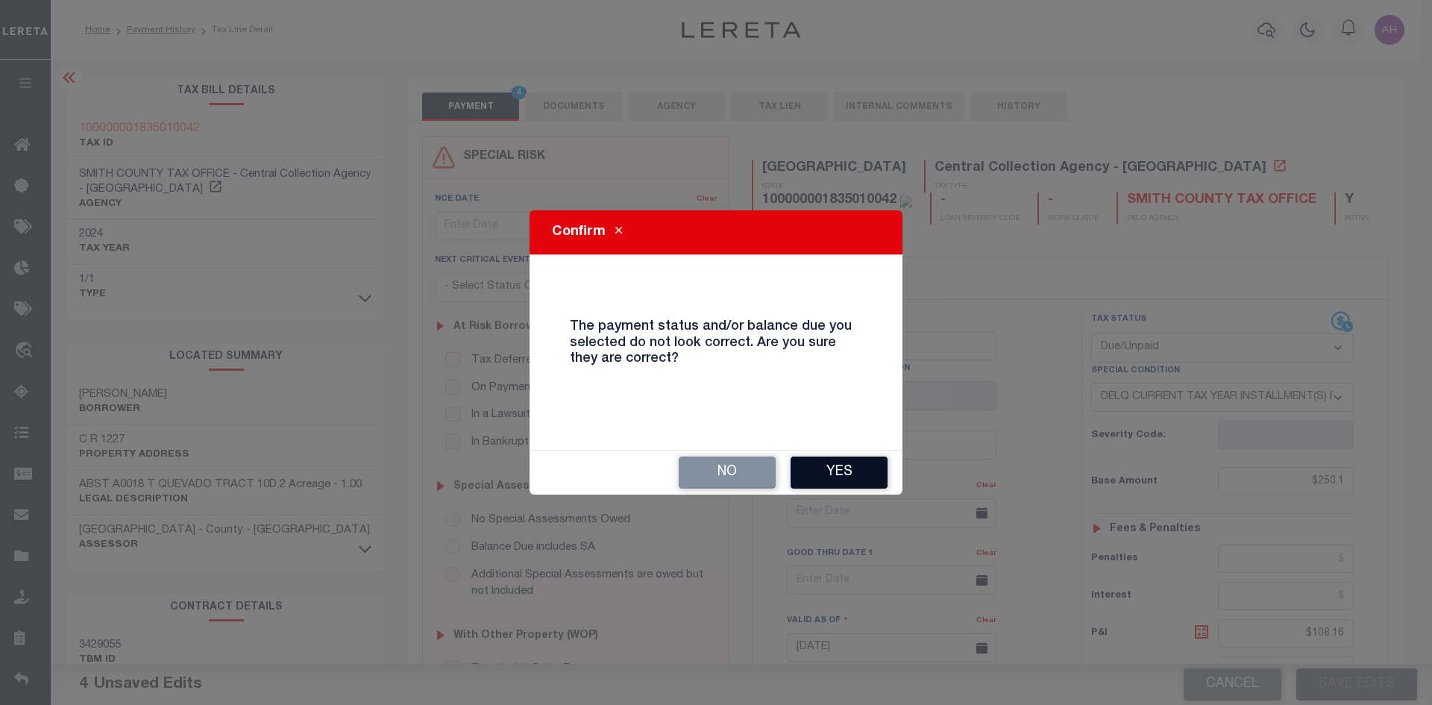
click at [839, 473] on button "Yes" at bounding box center [839, 473] width 97 height 32
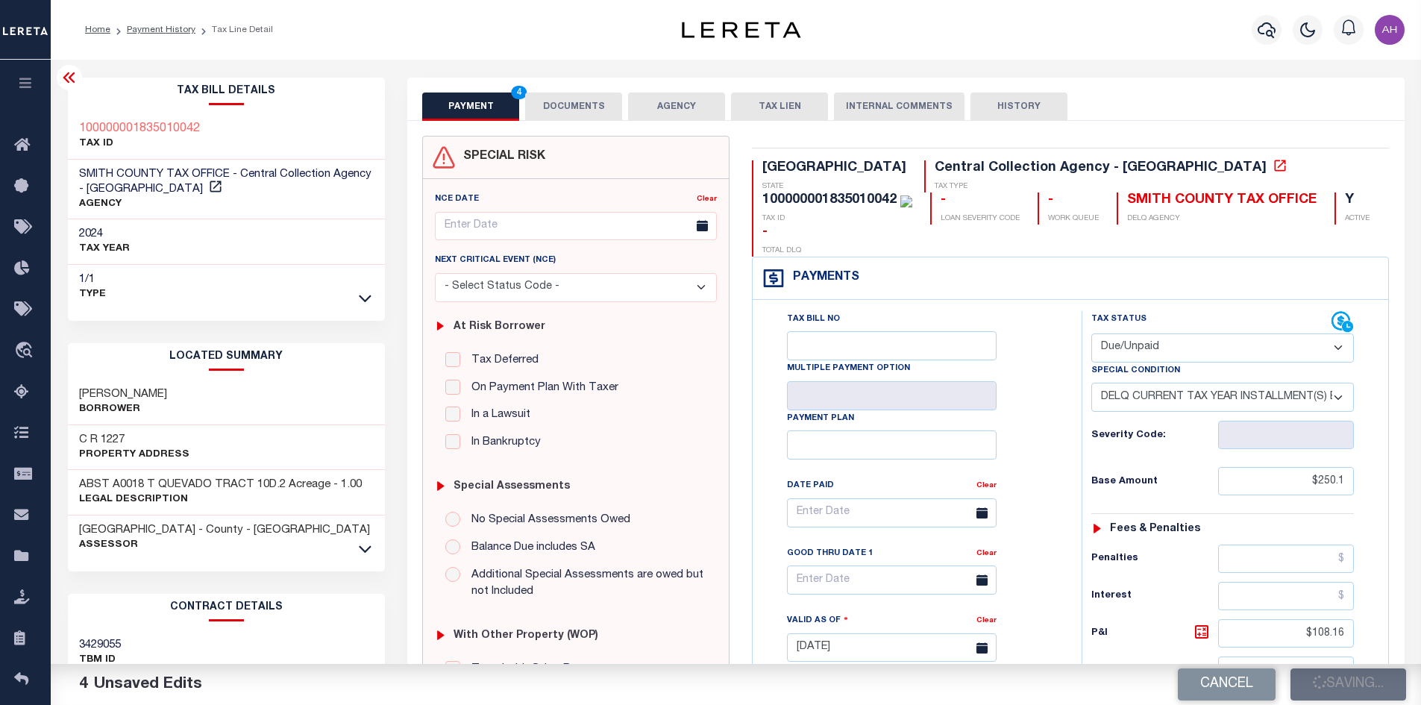
checkbox input "false"
type input "$250.1"
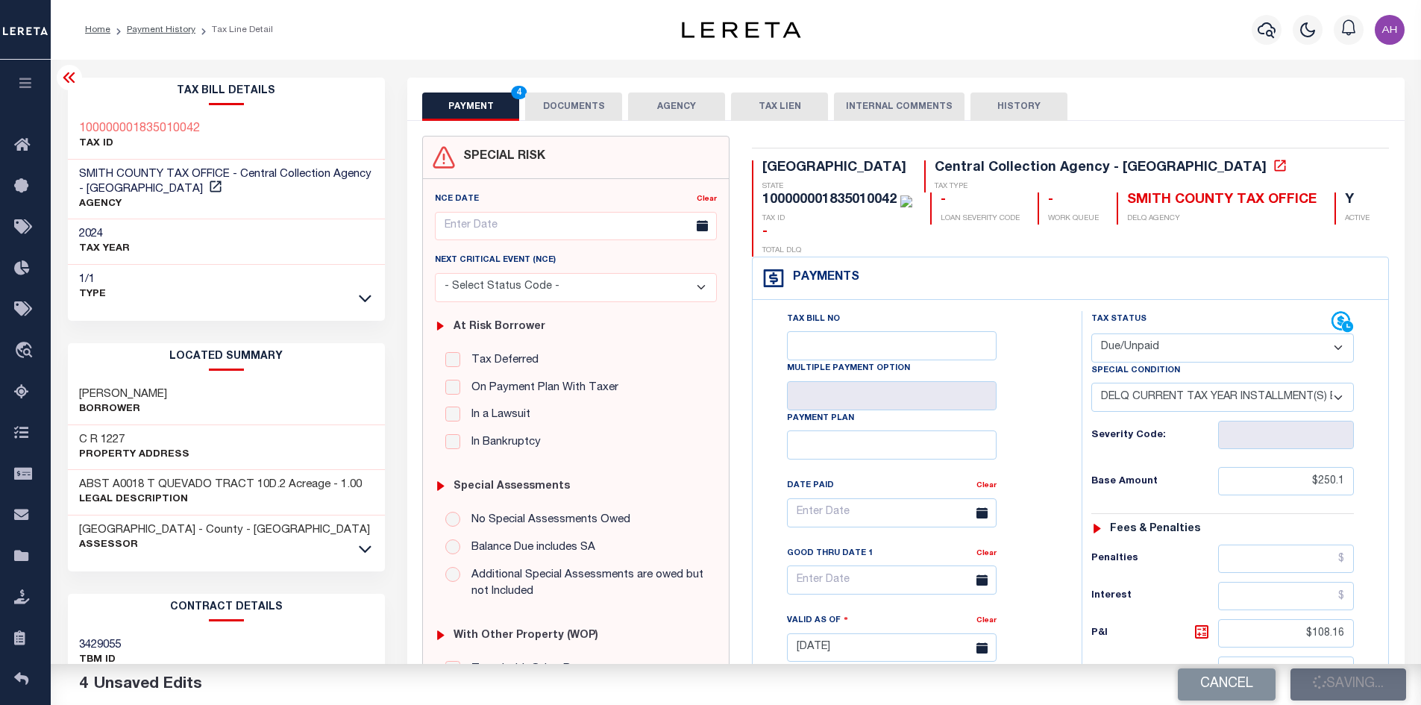
type input "$108.16"
type input "$358.26"
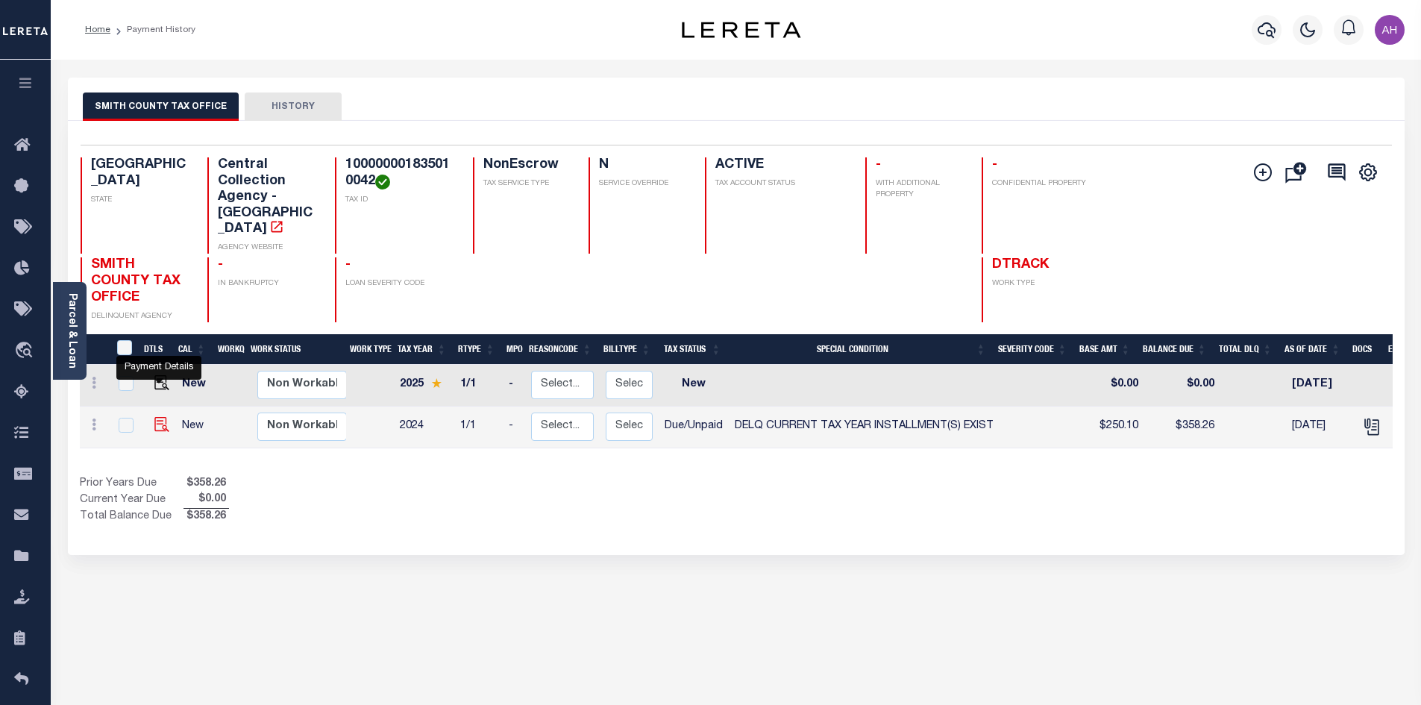
click at [154, 417] on img "" at bounding box center [161, 424] width 15 height 15
checkbox input "true"
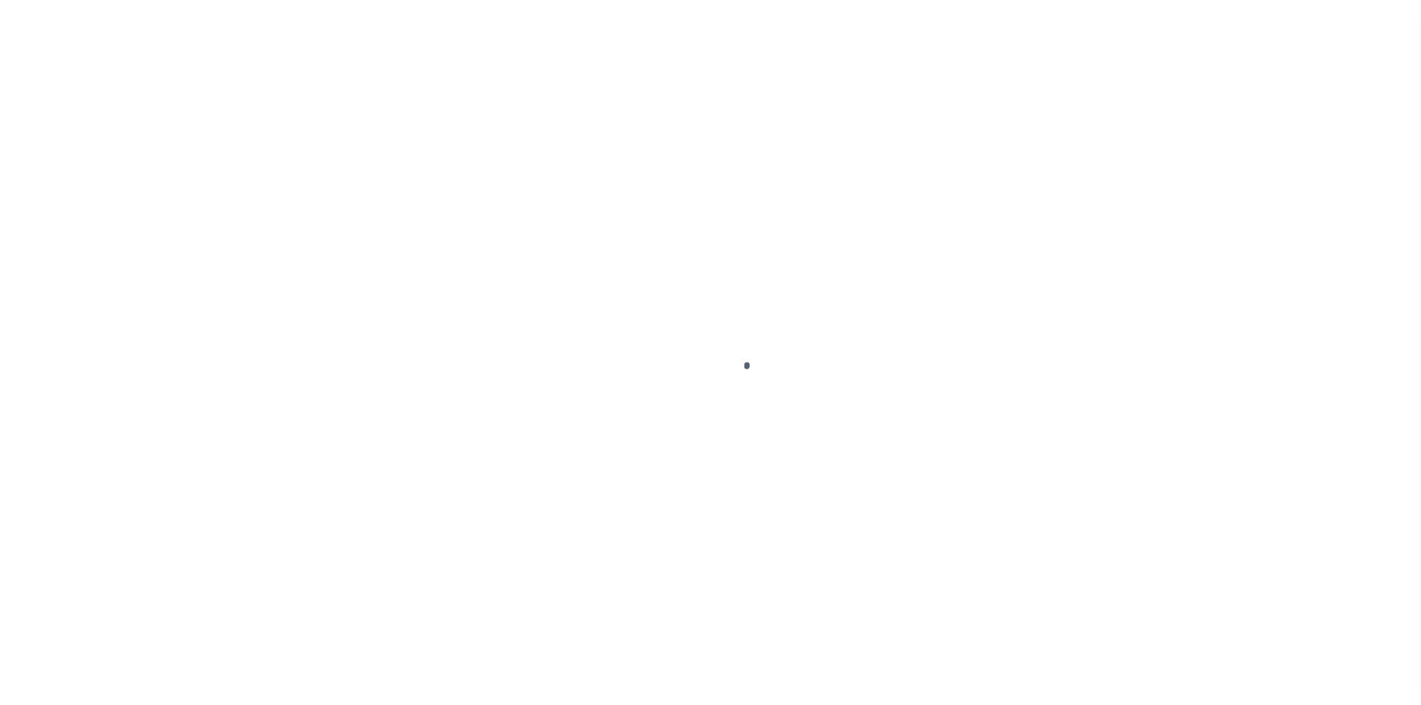
select select "DUE"
select select "17"
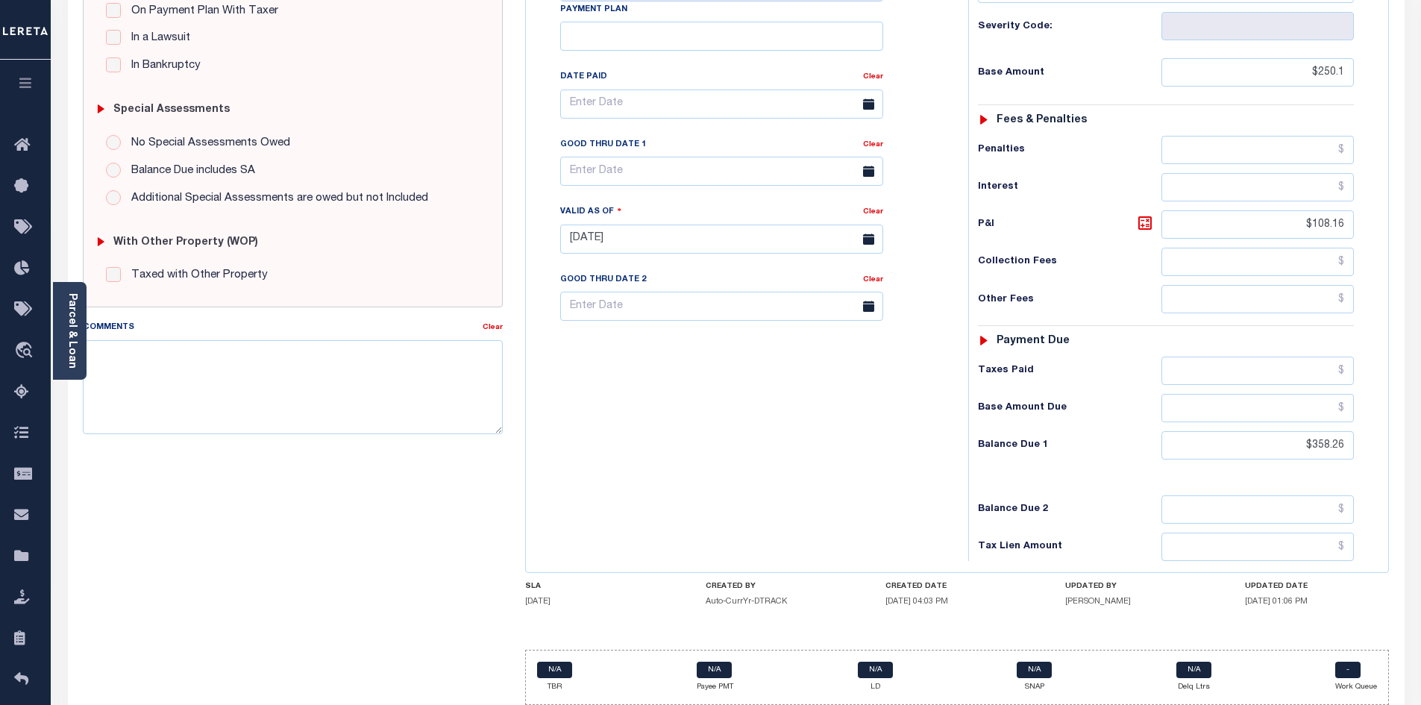
scroll to position [425, 0]
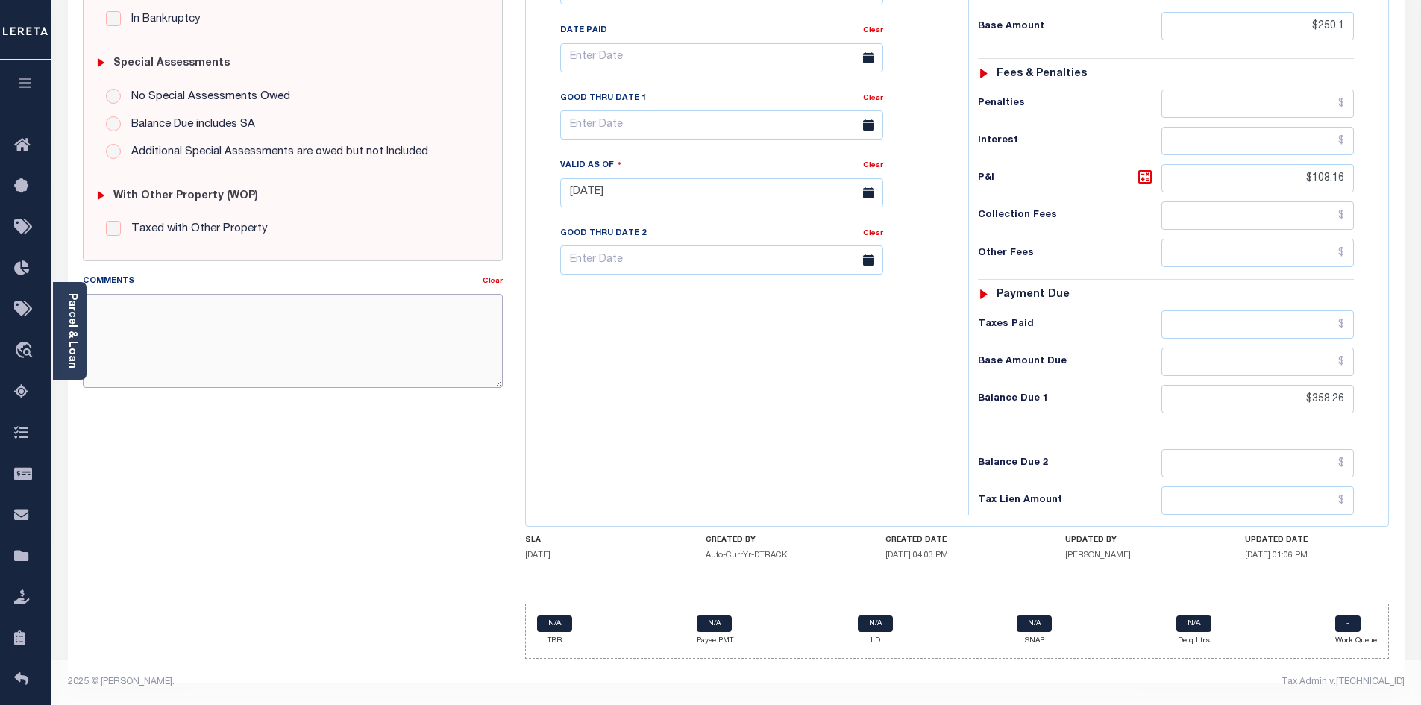
click at [298, 344] on textarea "Comments" at bounding box center [293, 341] width 421 height 94
type textarea "t"
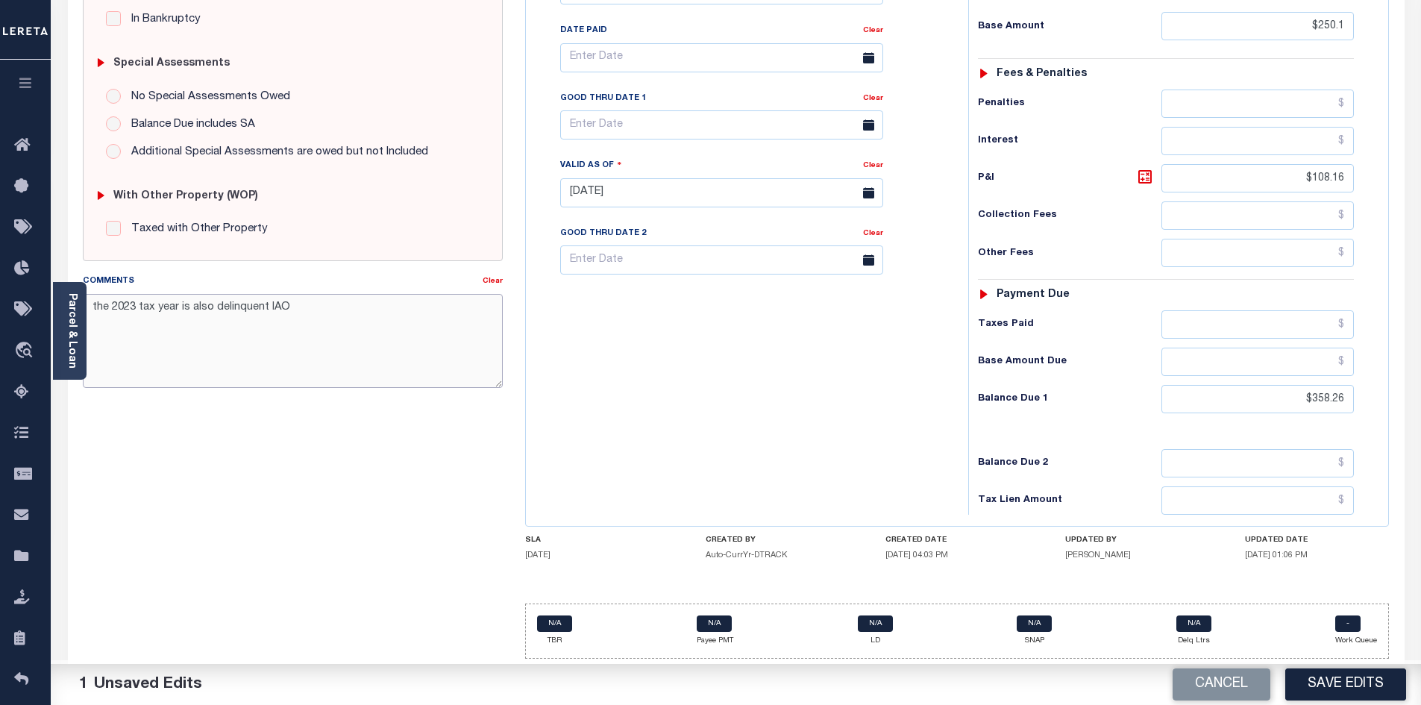
click at [307, 304] on textarea "the 2023 tax year is also delinquent IAO" at bounding box center [293, 341] width 421 height 94
drag, startPoint x: 307, startPoint y: 304, endPoint x: 92, endPoint y: 313, distance: 215.1
click at [92, 313] on textarea "the 2023 tax year is also delinquent IAO" at bounding box center [293, 341] width 421 height 94
type textarea "this parcel has been delinquent sine 2004 according to website. I have added th…"
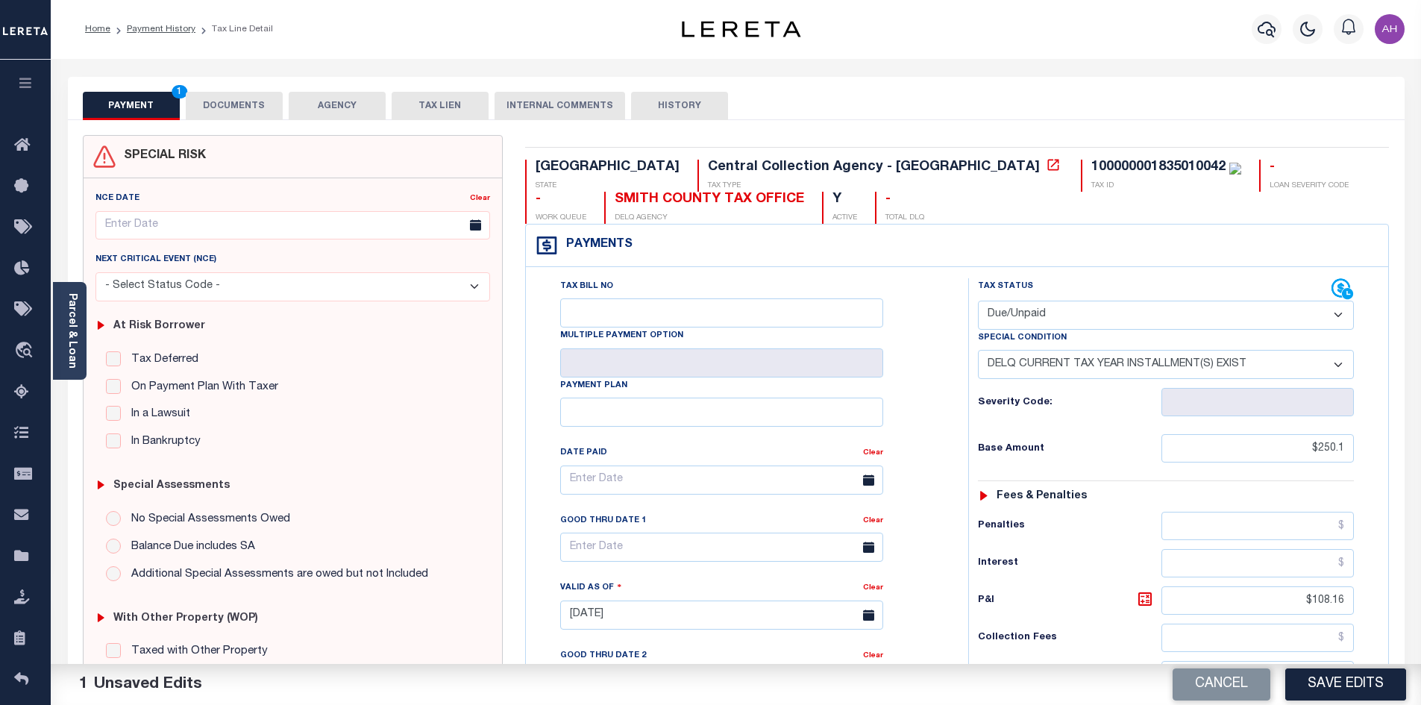
scroll to position [0, 0]
click at [69, 329] on link "Parcel & Loan" at bounding box center [71, 330] width 10 height 75
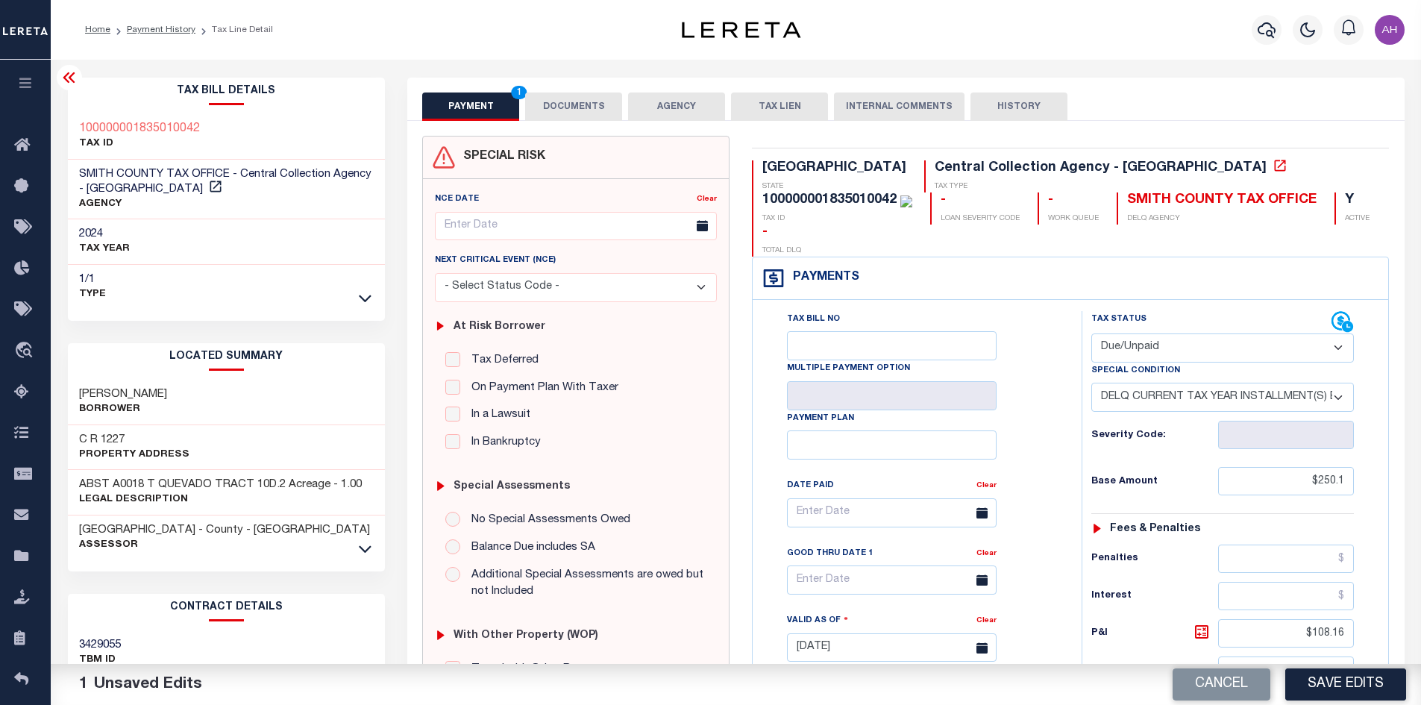
click at [574, 98] on button "DOCUMENTS" at bounding box center [573, 107] width 97 height 28
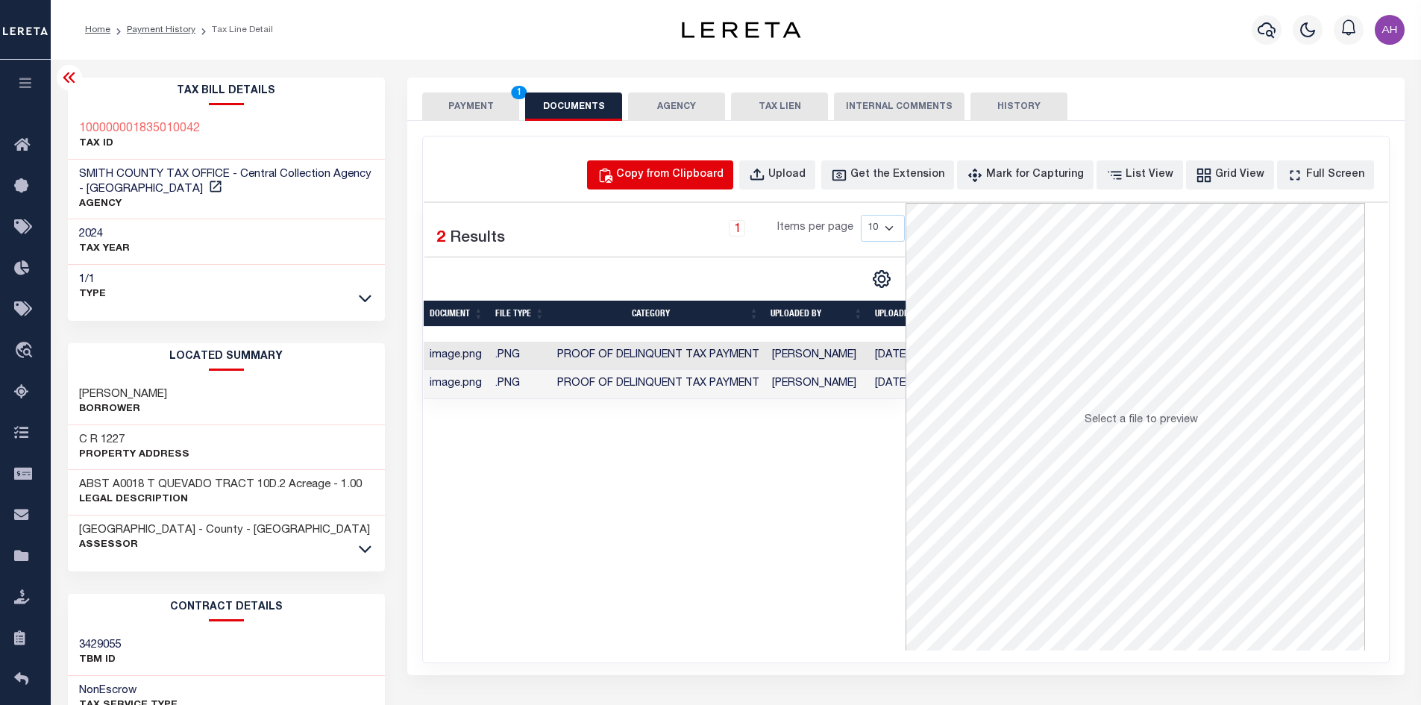
click at [689, 167] on div "Copy from Clipboard" at bounding box center [669, 175] width 107 height 16
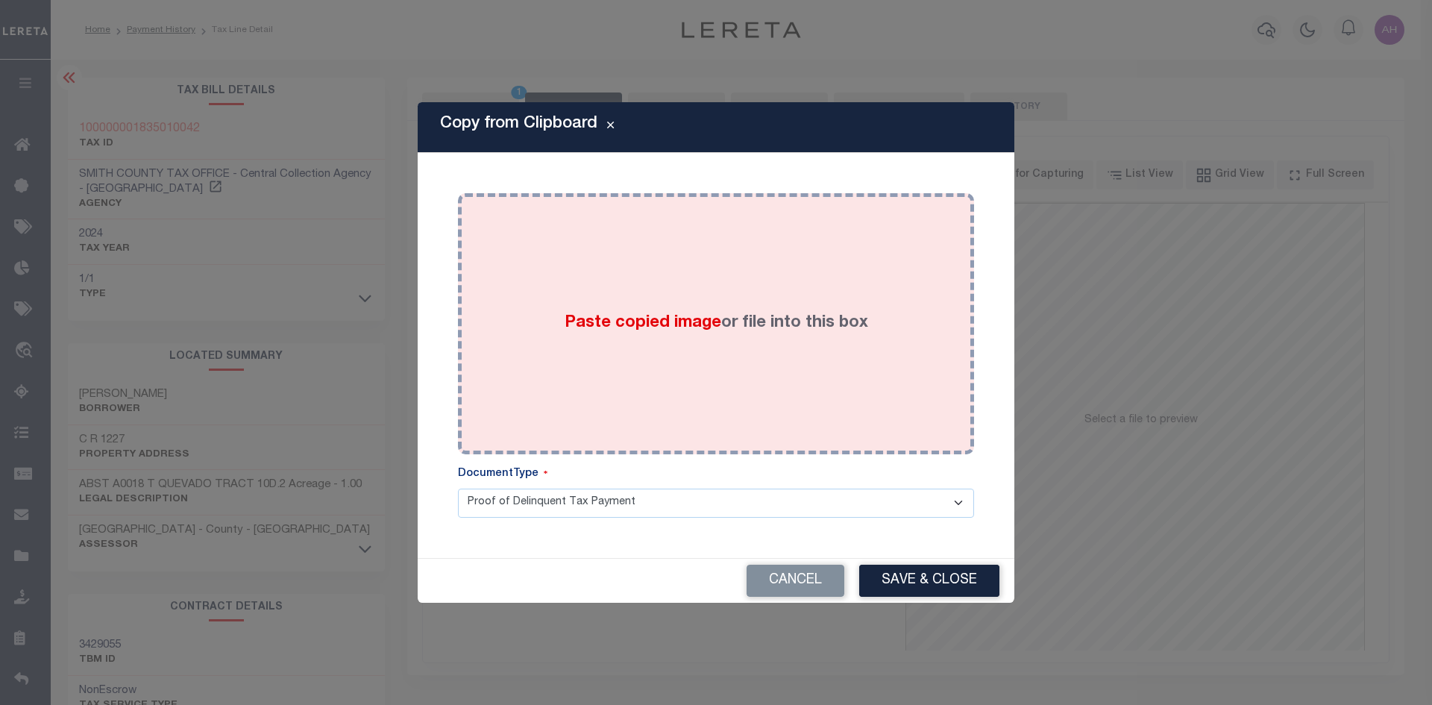
click at [688, 317] on span "Paste copied image" at bounding box center [643, 323] width 157 height 16
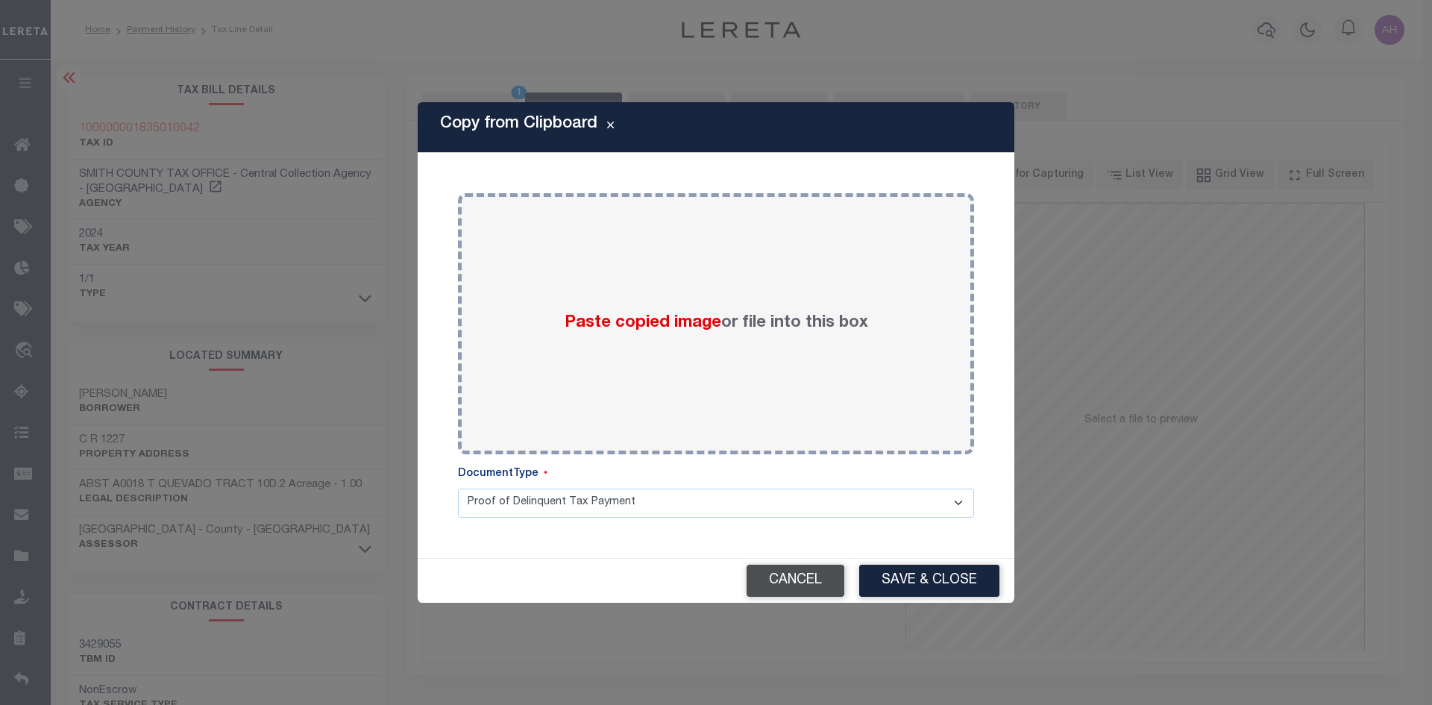
click at [833, 582] on button "Cancel" at bounding box center [796, 581] width 98 height 32
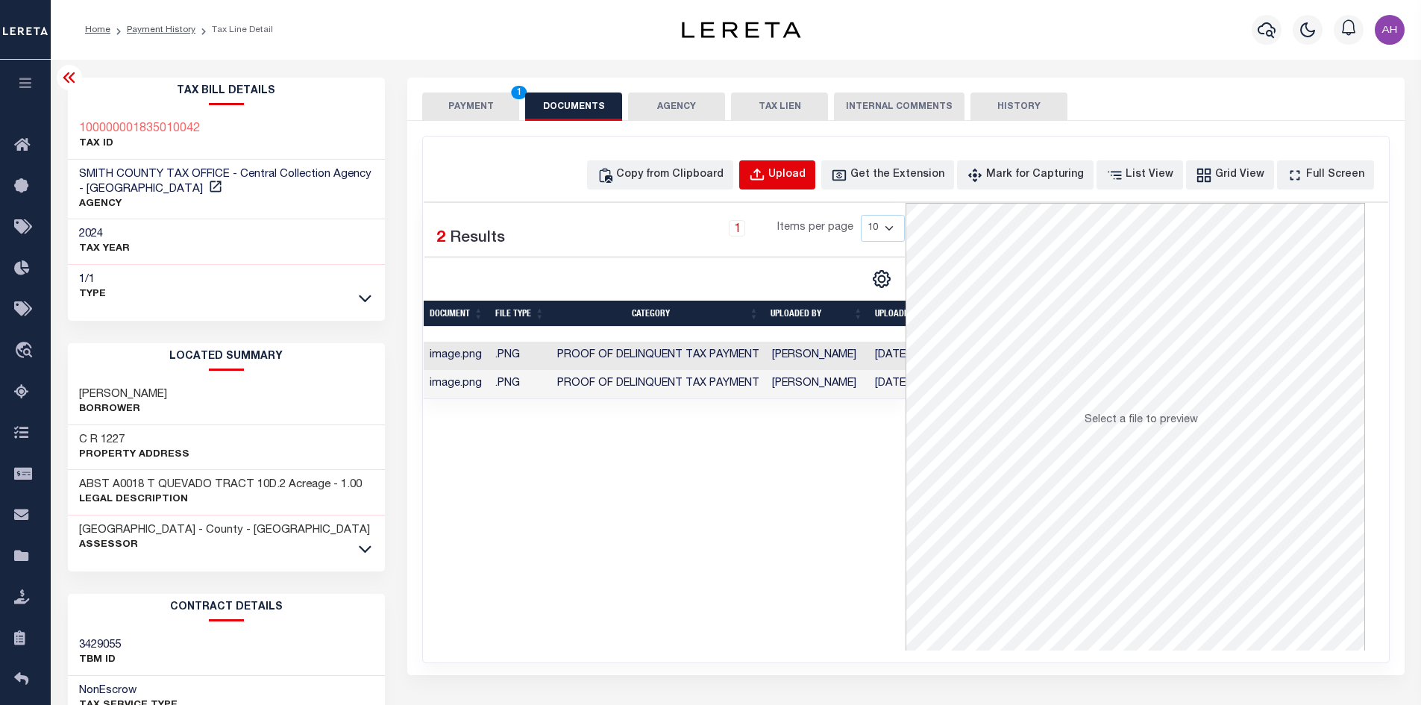
click at [806, 175] on div "Upload" at bounding box center [786, 175] width 37 height 16
select select "POP"
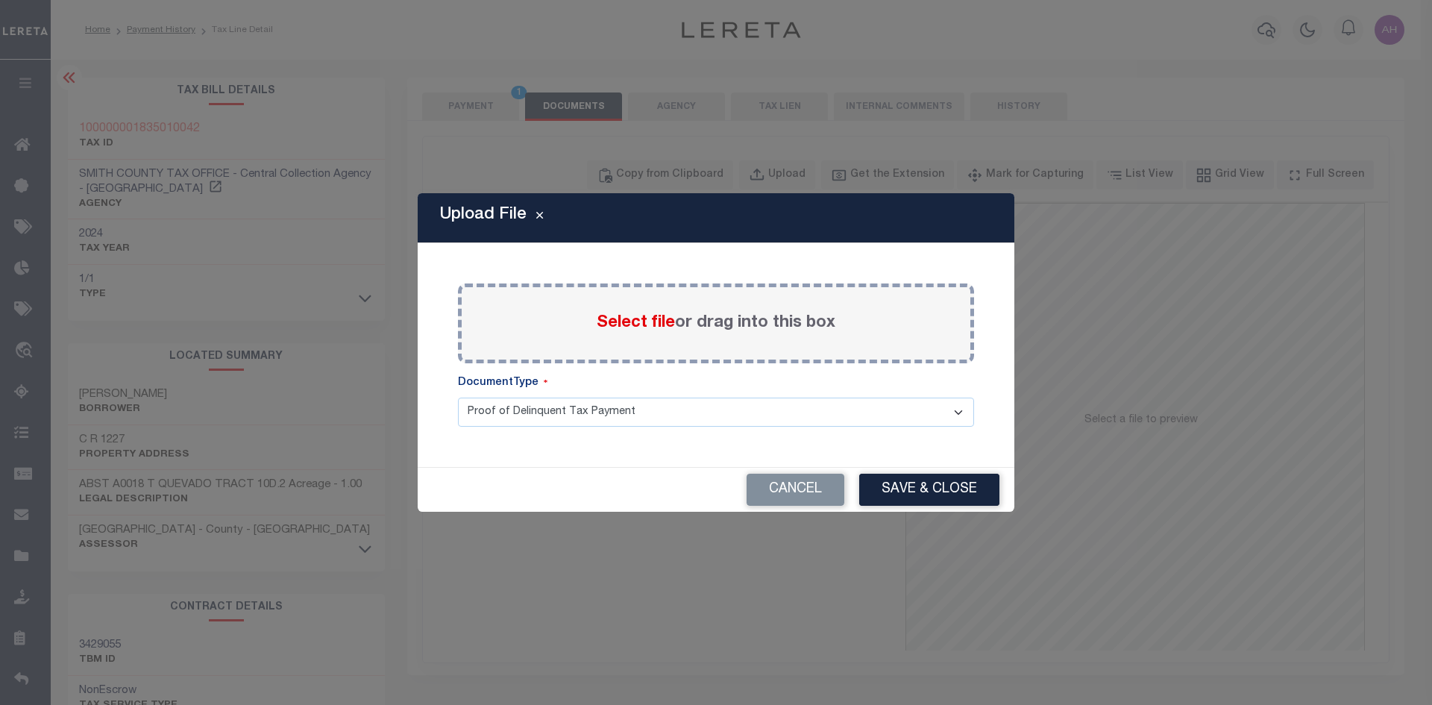
click at [638, 315] on span "Select file" at bounding box center [636, 323] width 78 height 16
click at [0, 0] on input "Select file or drag into this box" at bounding box center [0, 0] width 0 height 0
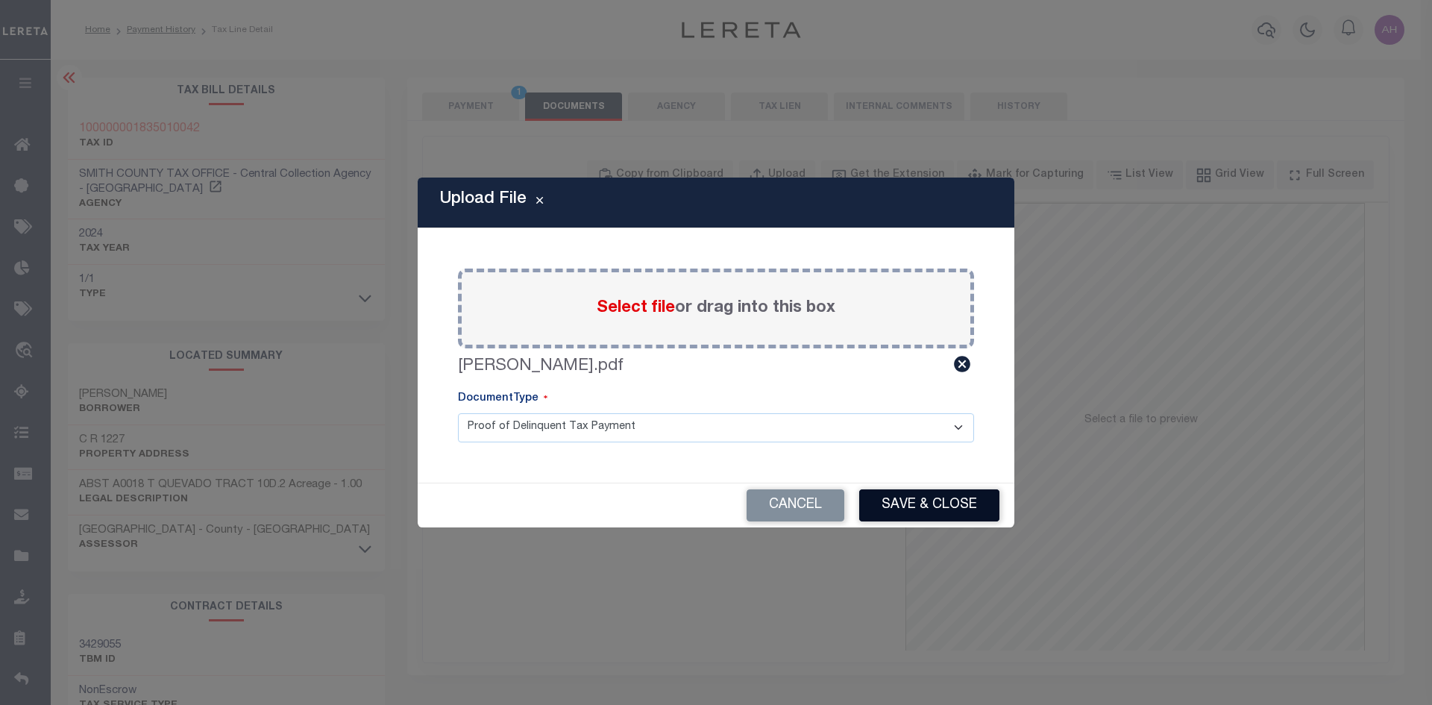
click at [950, 512] on button "Save & Close" at bounding box center [929, 505] width 140 height 32
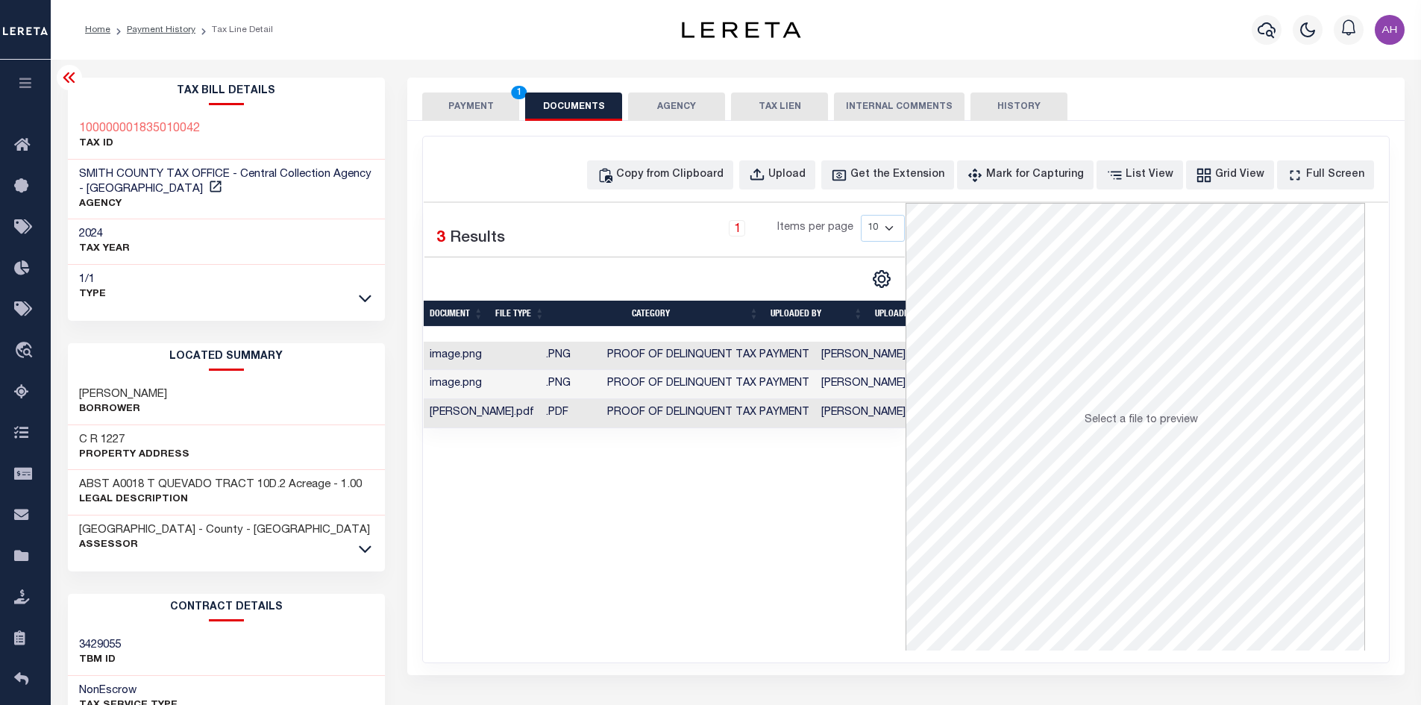
click at [477, 103] on button "PAYMENT 1" at bounding box center [470, 107] width 97 height 28
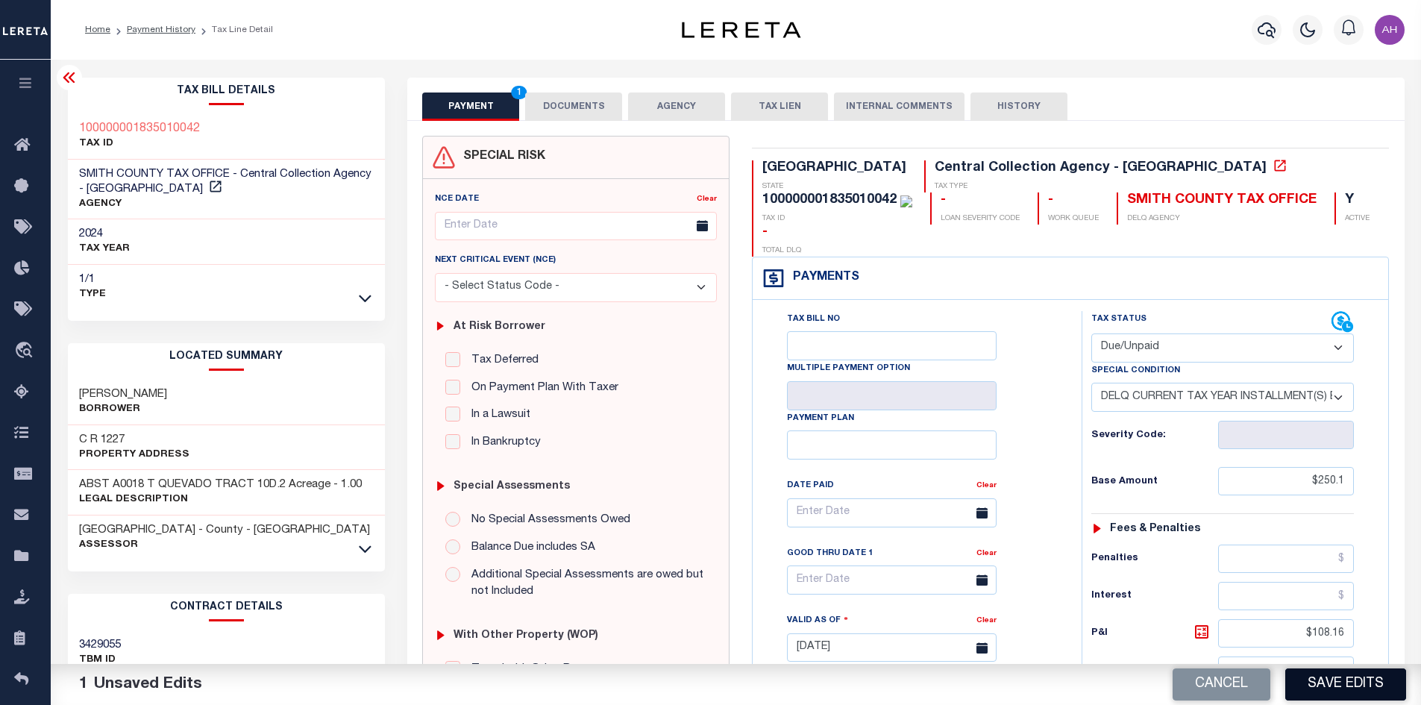
click at [1351, 679] on button "Save Edits" at bounding box center [1346, 684] width 121 height 32
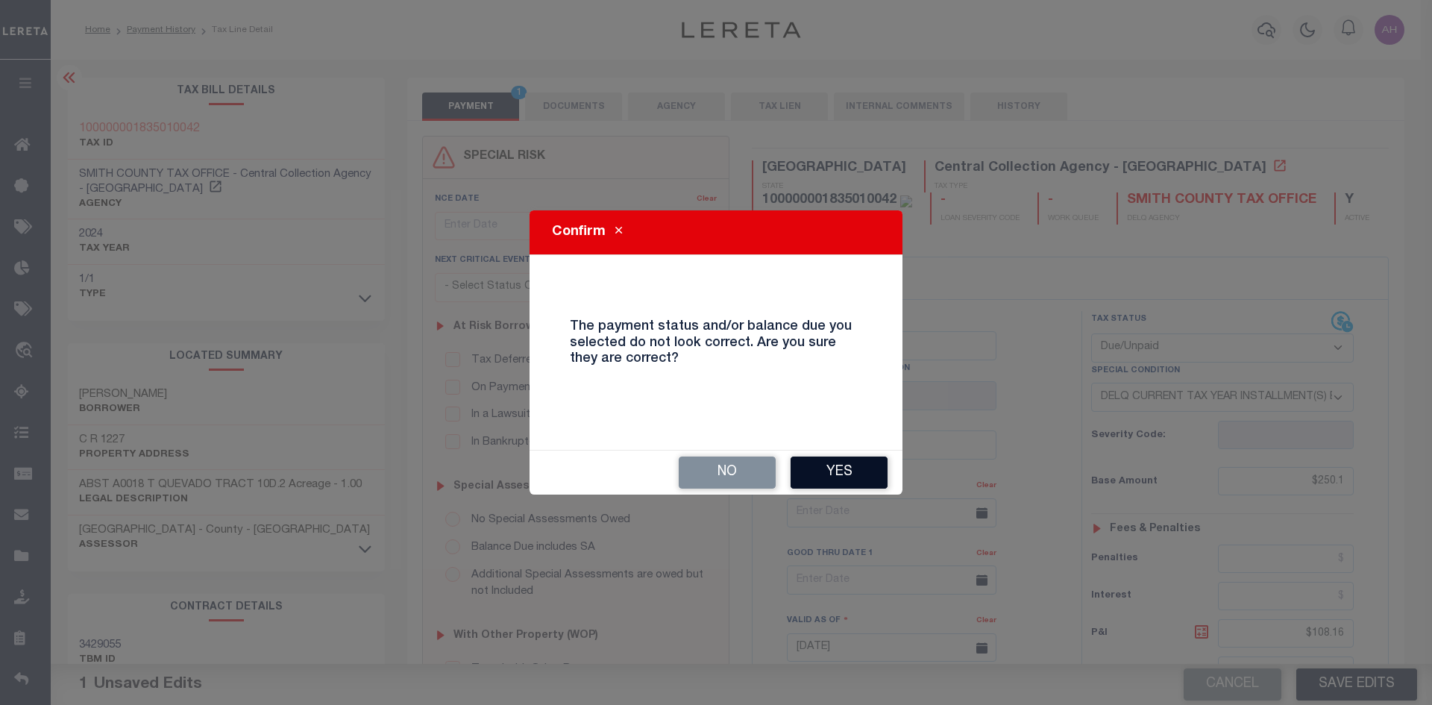
click at [842, 466] on button "Yes" at bounding box center [839, 473] width 97 height 32
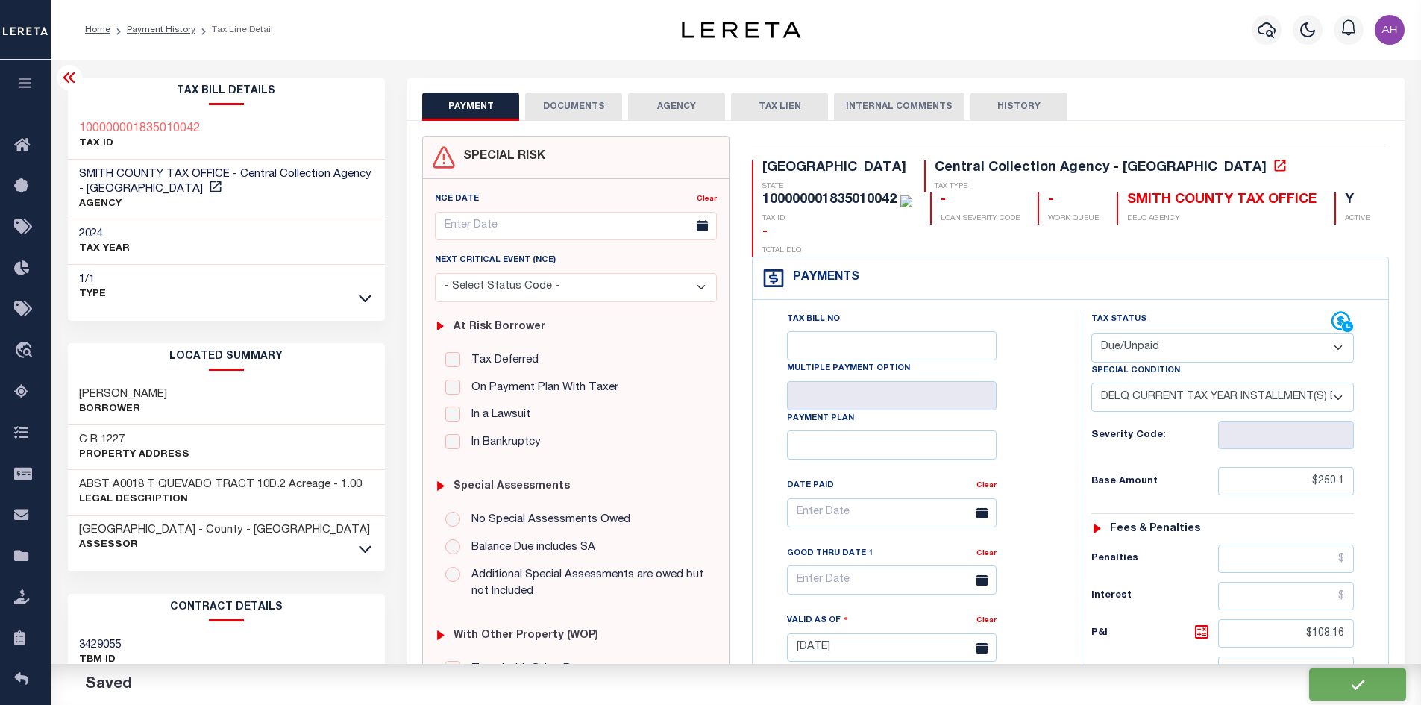
checkbox input "false"
type input "$250.1"
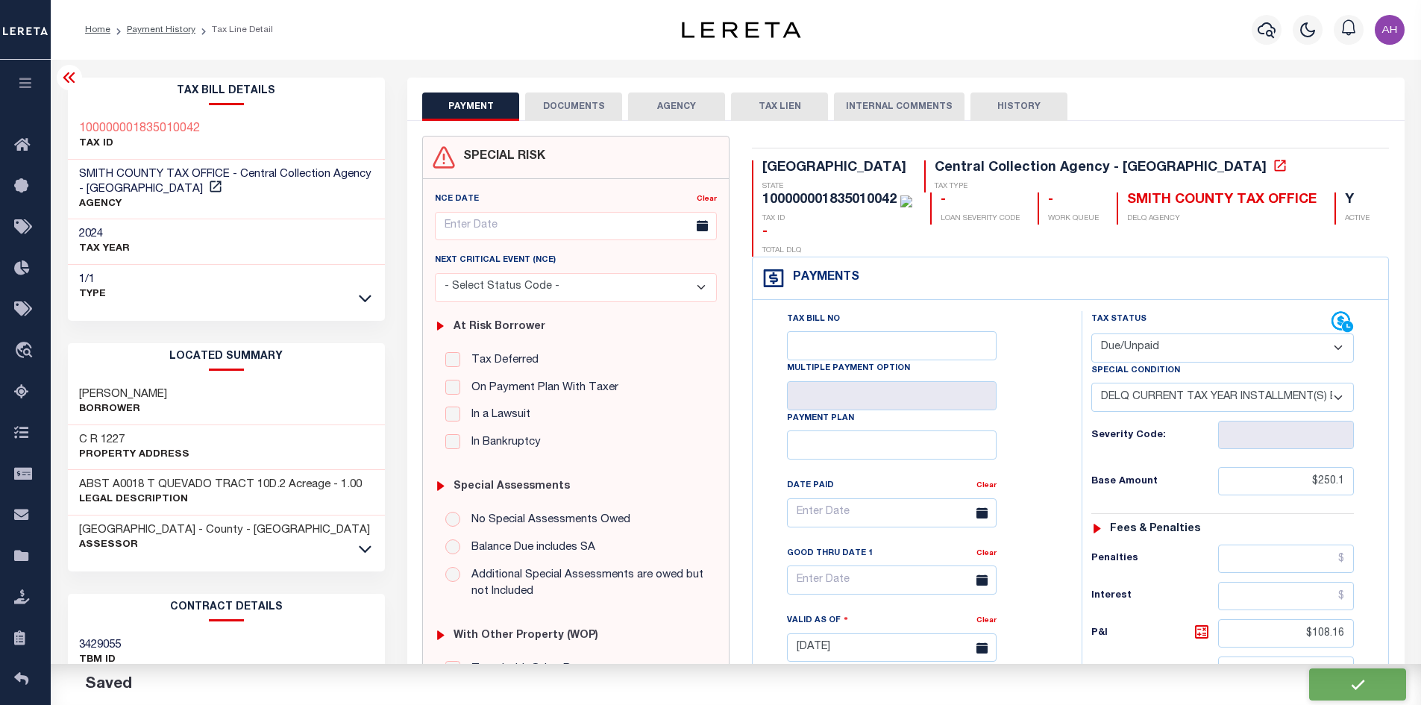
type input "$108.16"
type input "$358.26"
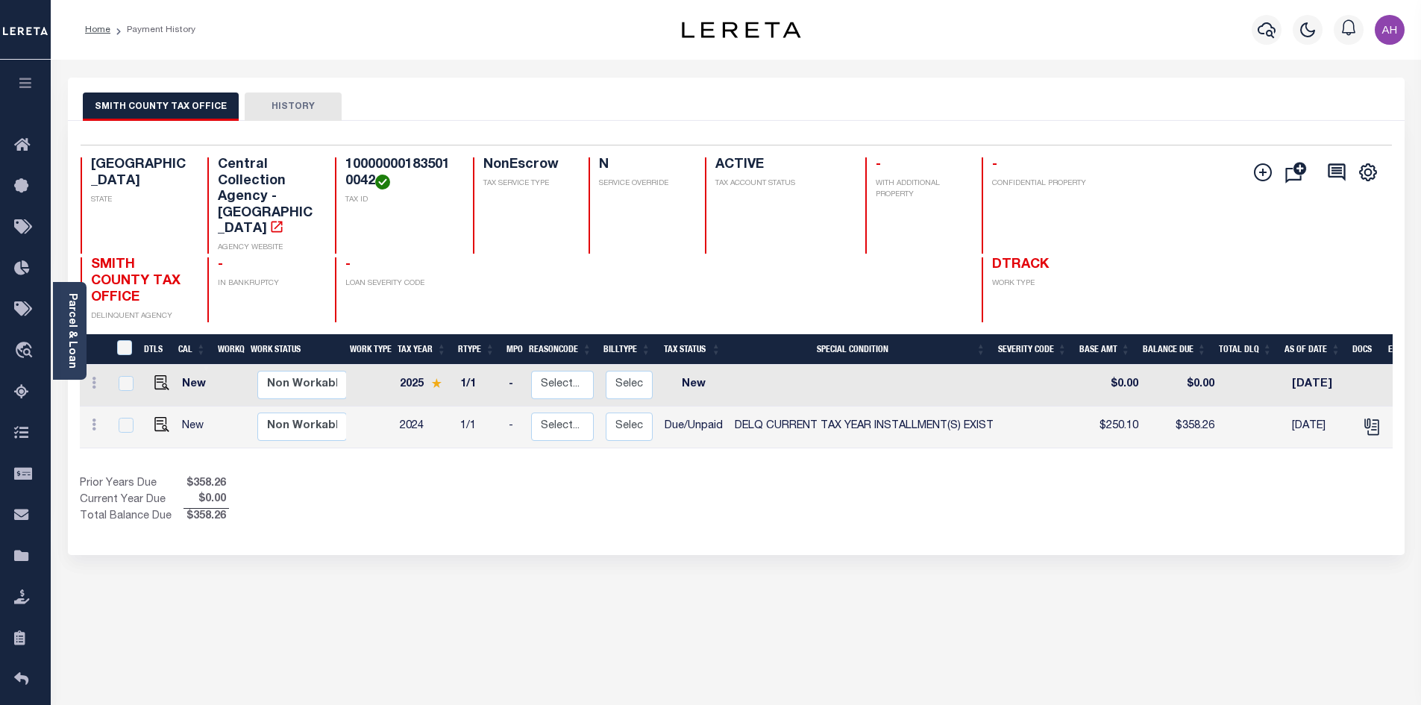
drag, startPoint x: 1111, startPoint y: 628, endPoint x: 1038, endPoint y: 587, distance: 83.8
click at [1111, 628] on div "SMITH COUNTY TAX OFFICE HISTORY Selected 2 Results" at bounding box center [736, 499] width 1359 height 842
click at [160, 417] on img "" at bounding box center [161, 424] width 15 height 15
checkbox input "true"
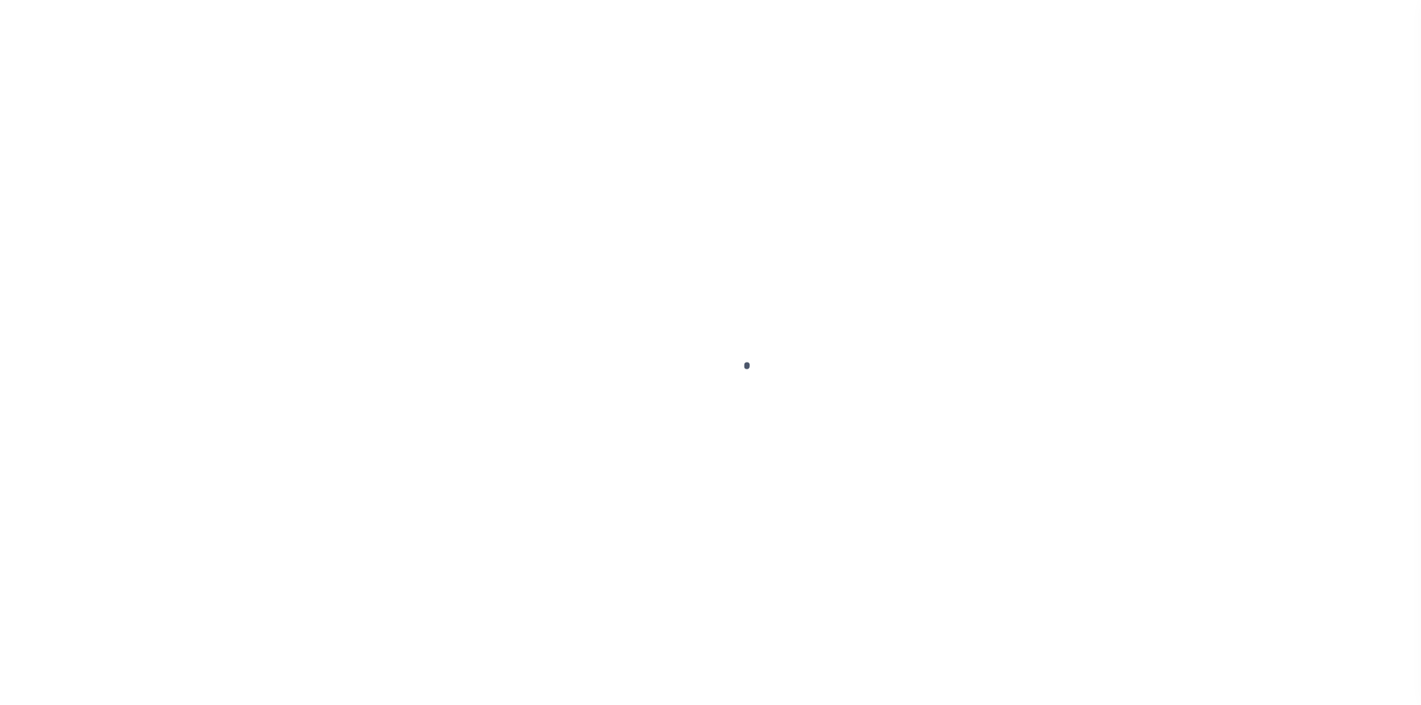
checkbox input "false"
type textarea "this parcel has been delinquent sine 2004 according to website. I have added th…"
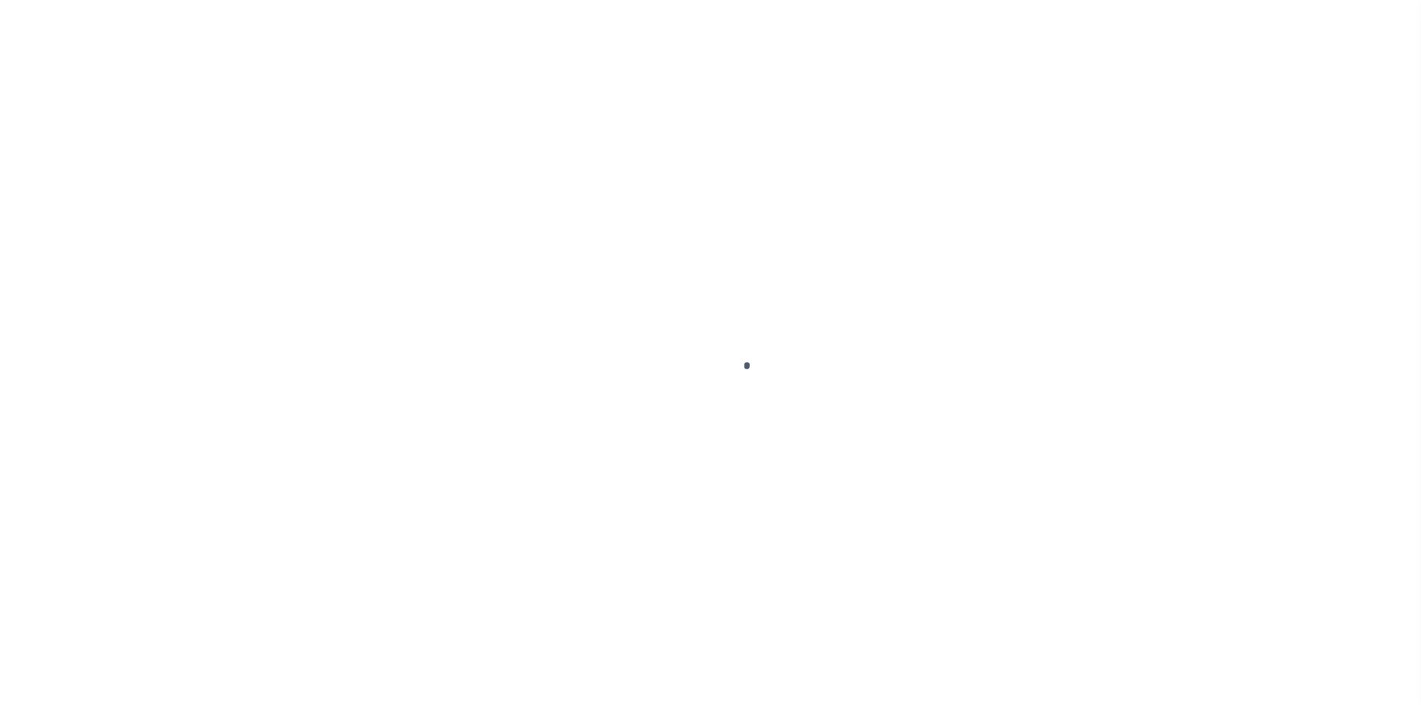
type input "[DATE]"
select select "DUE"
select select "17"
type input "$250.1"
type input "$108.16"
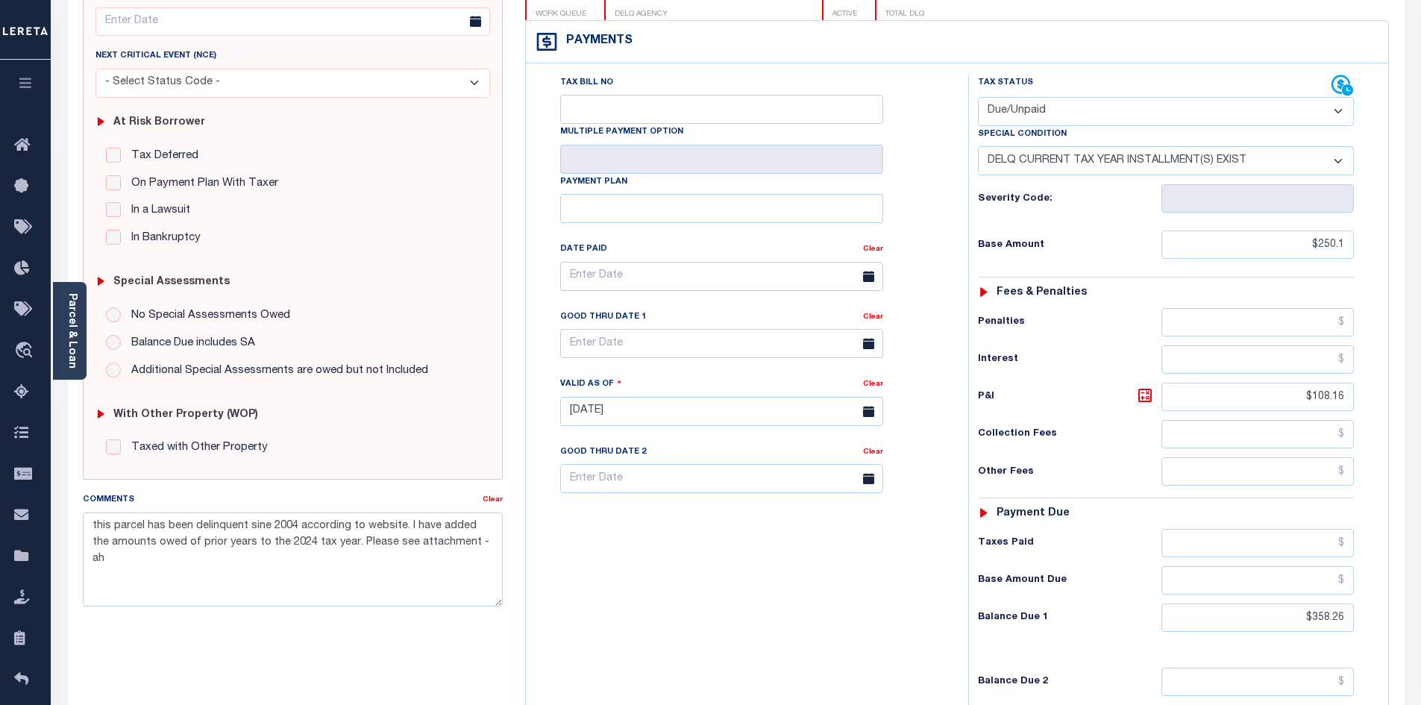
scroll to position [298, 0]
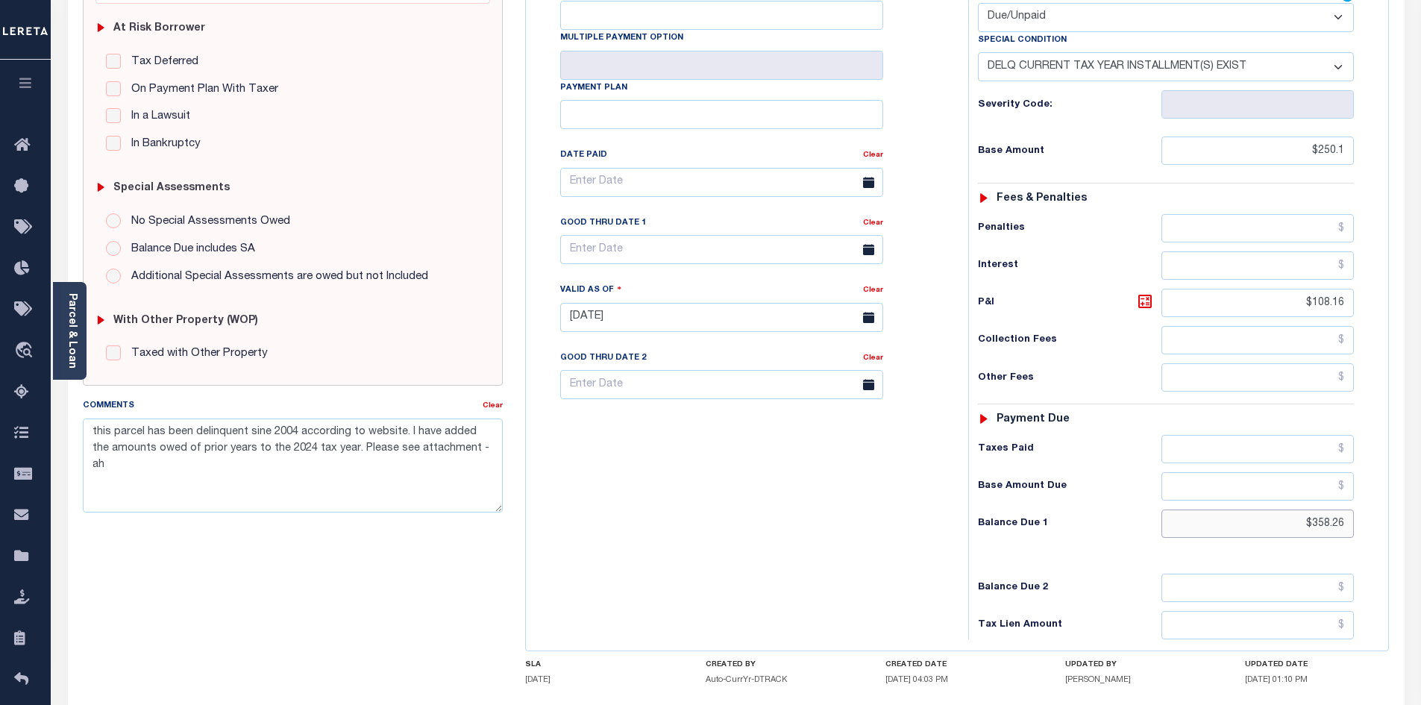
drag, startPoint x: 1278, startPoint y: 526, endPoint x: 1396, endPoint y: 519, distance: 118.1
click at [1396, 519] on div "TX STATE Central Collection Agency - TX TAX TYPE 100000001835010042 TAX ID - LO…" at bounding box center [957, 316] width 886 height 958
type input "$8,859.73"
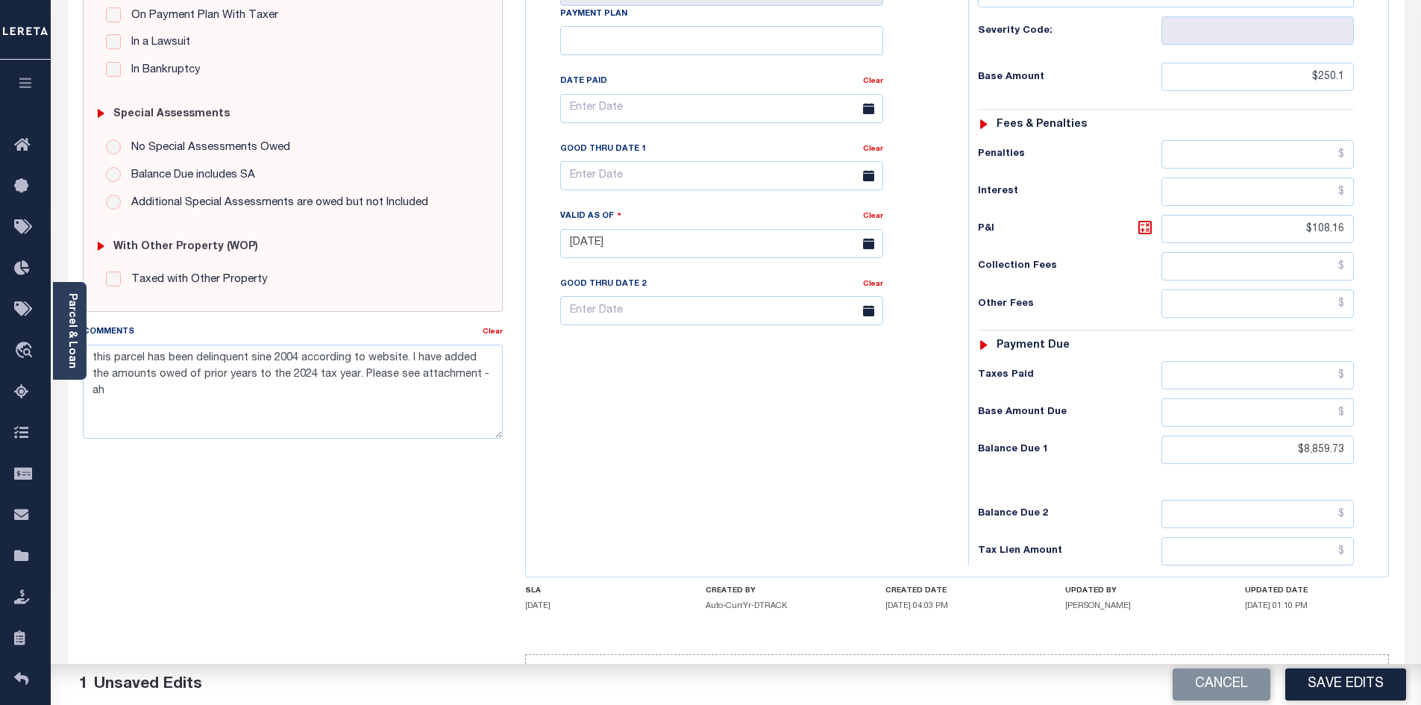
scroll to position [373, 0]
click at [286, 392] on textarea "this parcel has been delinquent sine 2004 according to website. I have added th…" at bounding box center [293, 391] width 421 height 94
click at [1367, 682] on button "Save Edits" at bounding box center [1346, 684] width 121 height 32
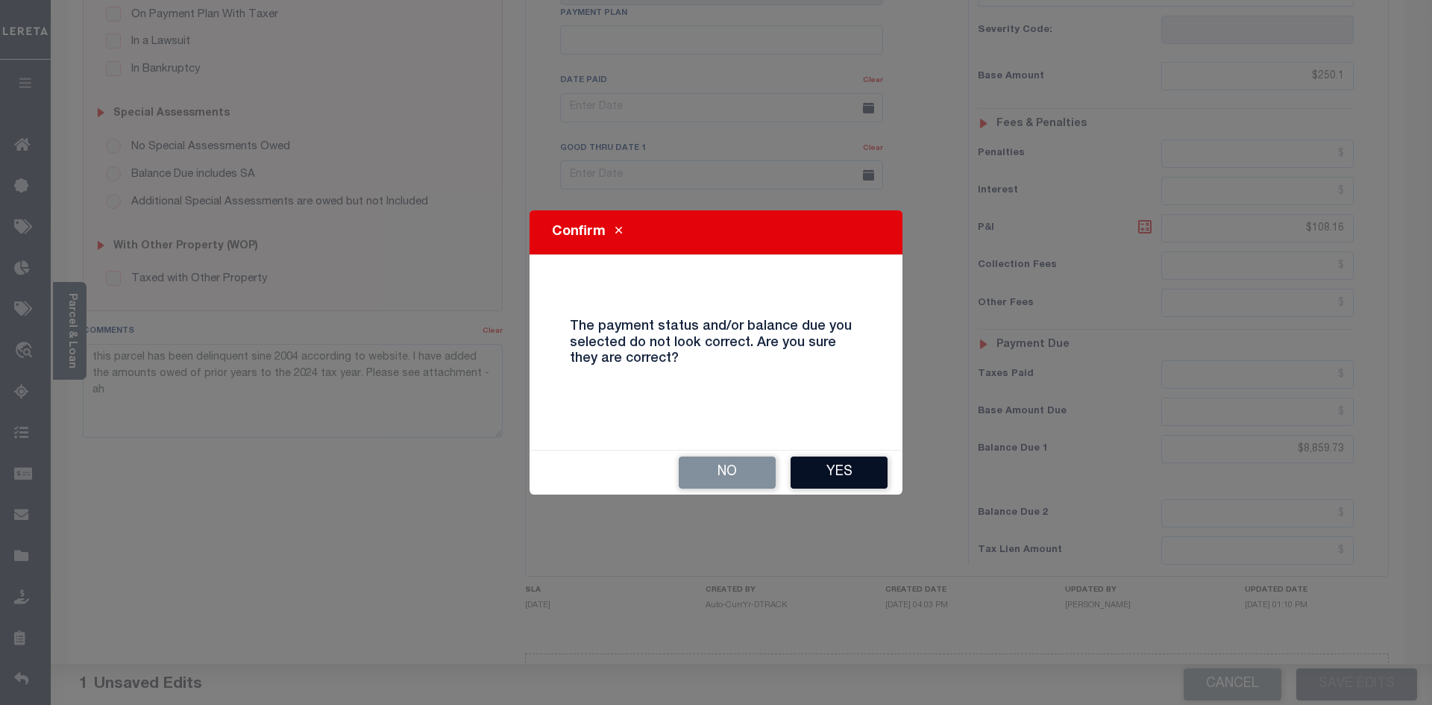
click at [847, 477] on button "Yes" at bounding box center [839, 473] width 97 height 32
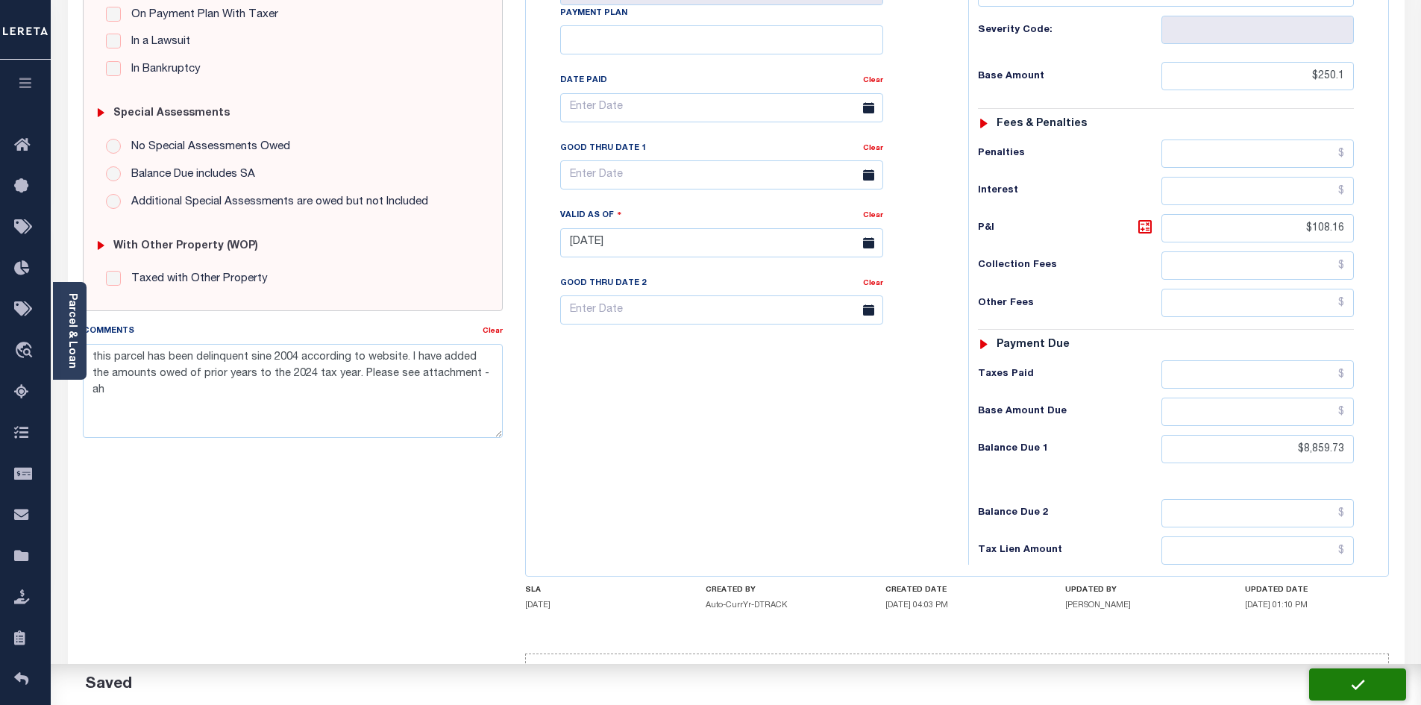
checkbox input "false"
type input "$250.1"
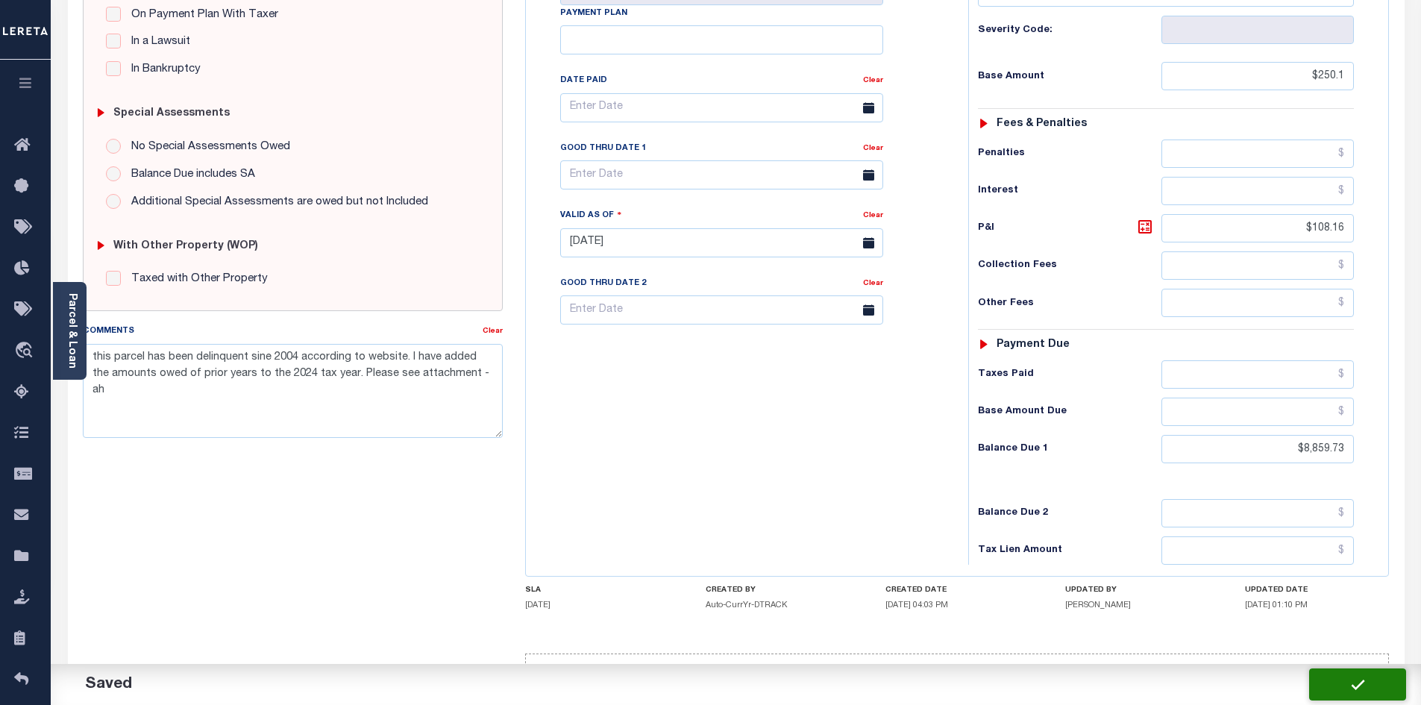
type input "$108.16"
type input "$8,859.73"
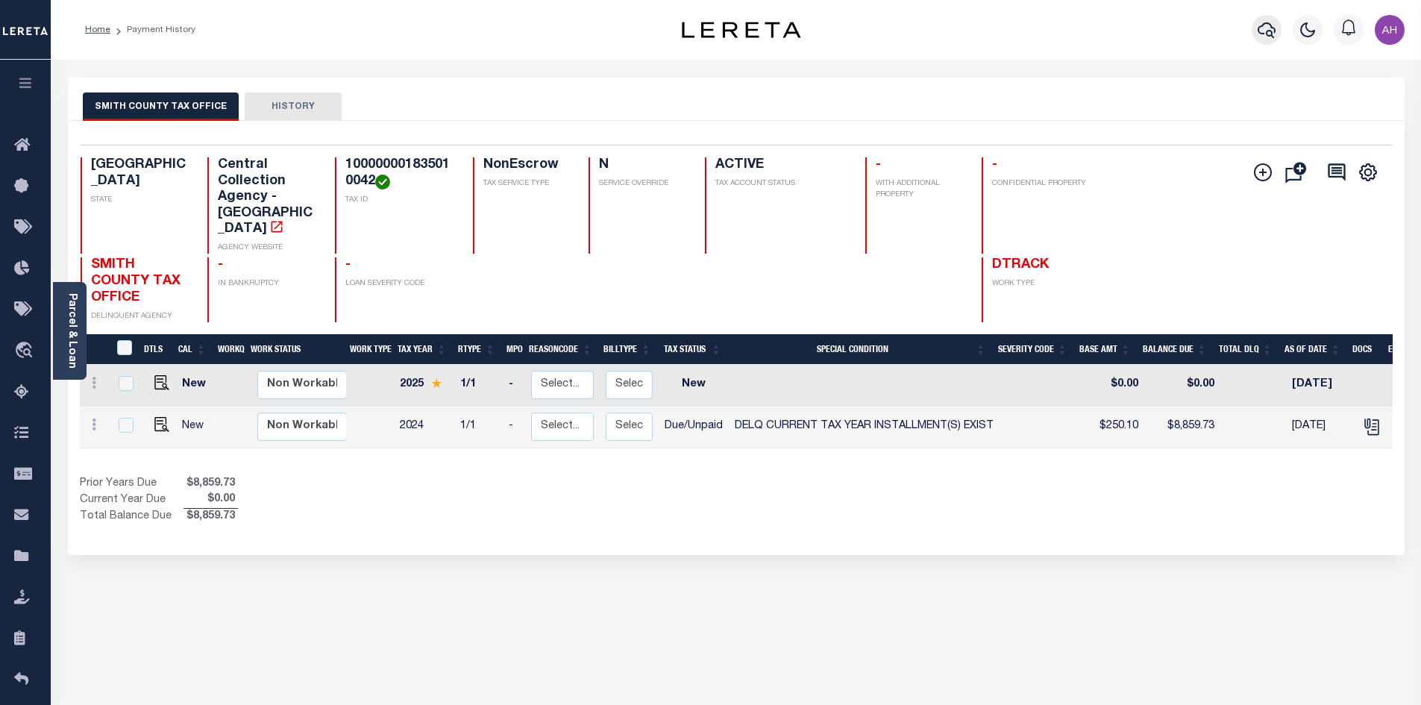
click at [1268, 34] on icon "button" at bounding box center [1267, 30] width 18 height 18
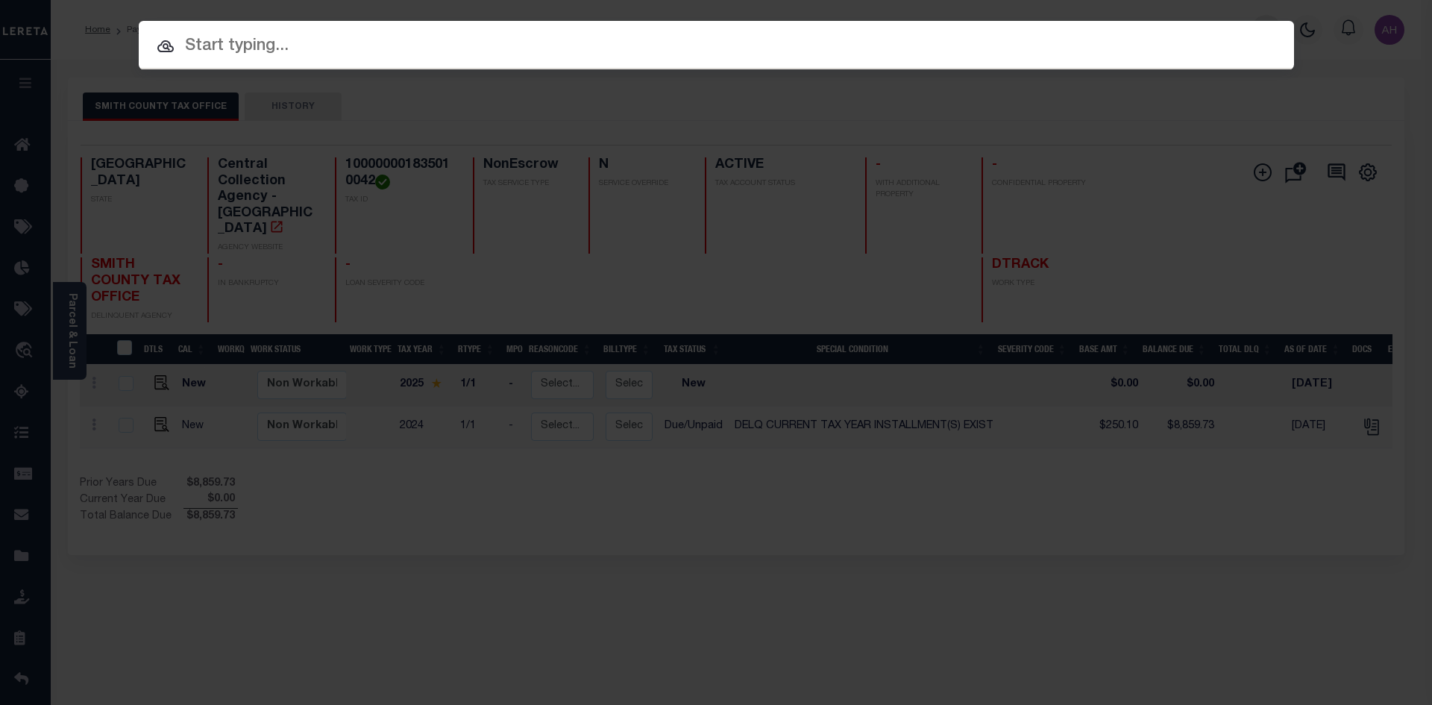
paste input "2620053972"
type input "2620053972"
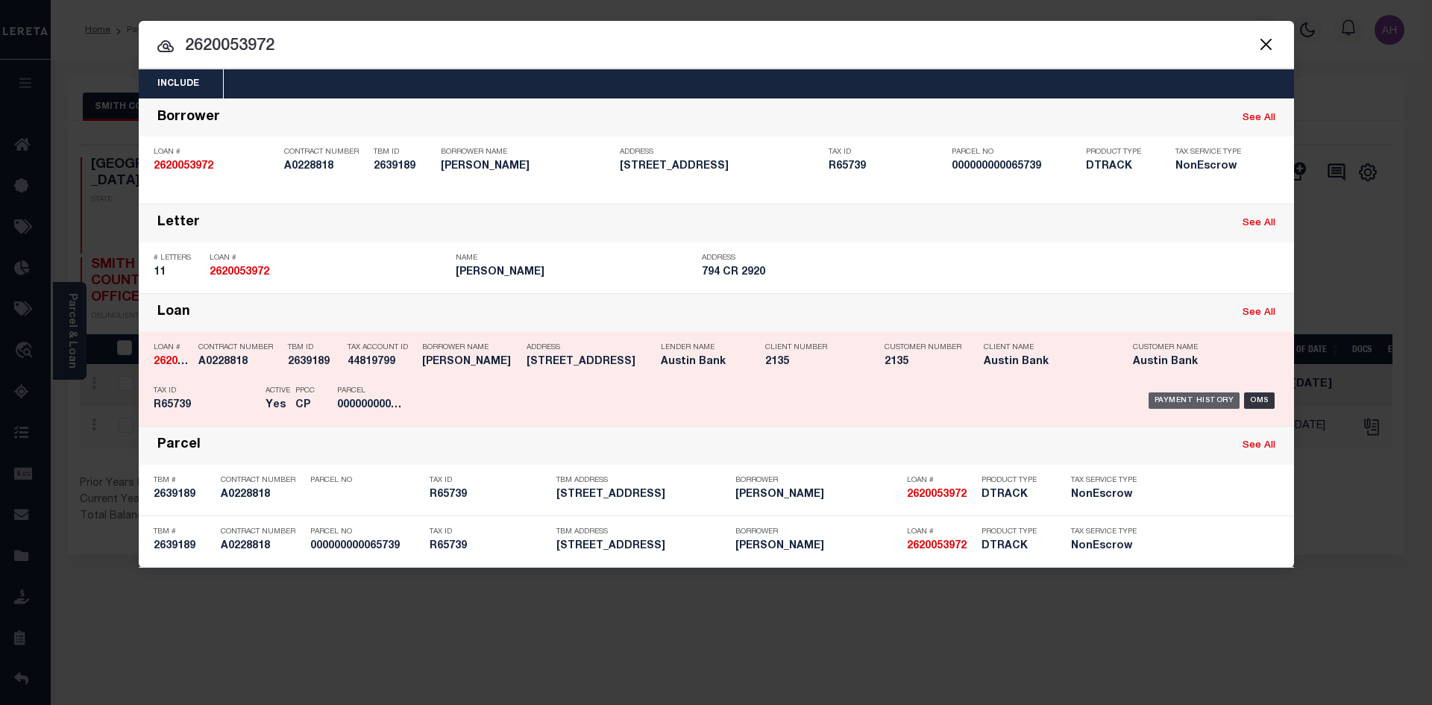
click at [1177, 405] on div "Payment History" at bounding box center [1195, 400] width 92 height 16
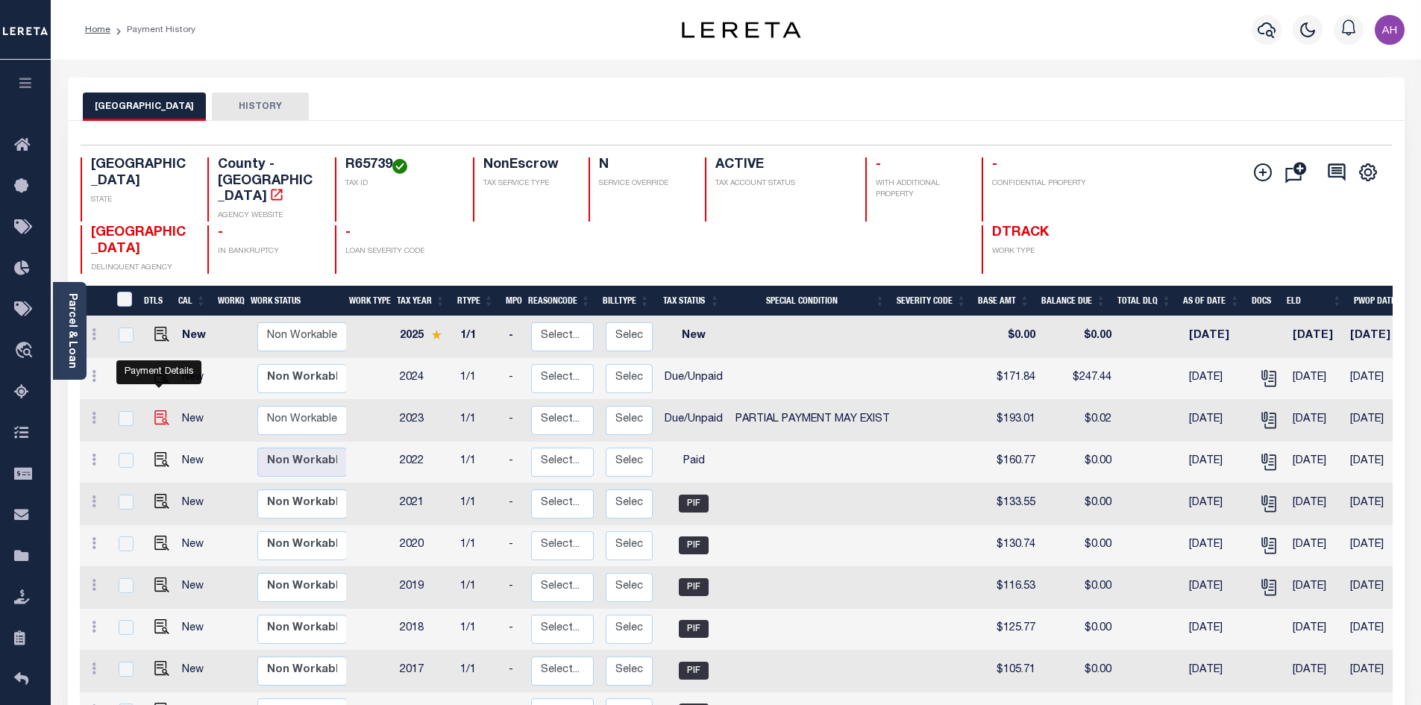
click at [161, 410] on img "" at bounding box center [161, 417] width 15 height 15
checkbox input "true"
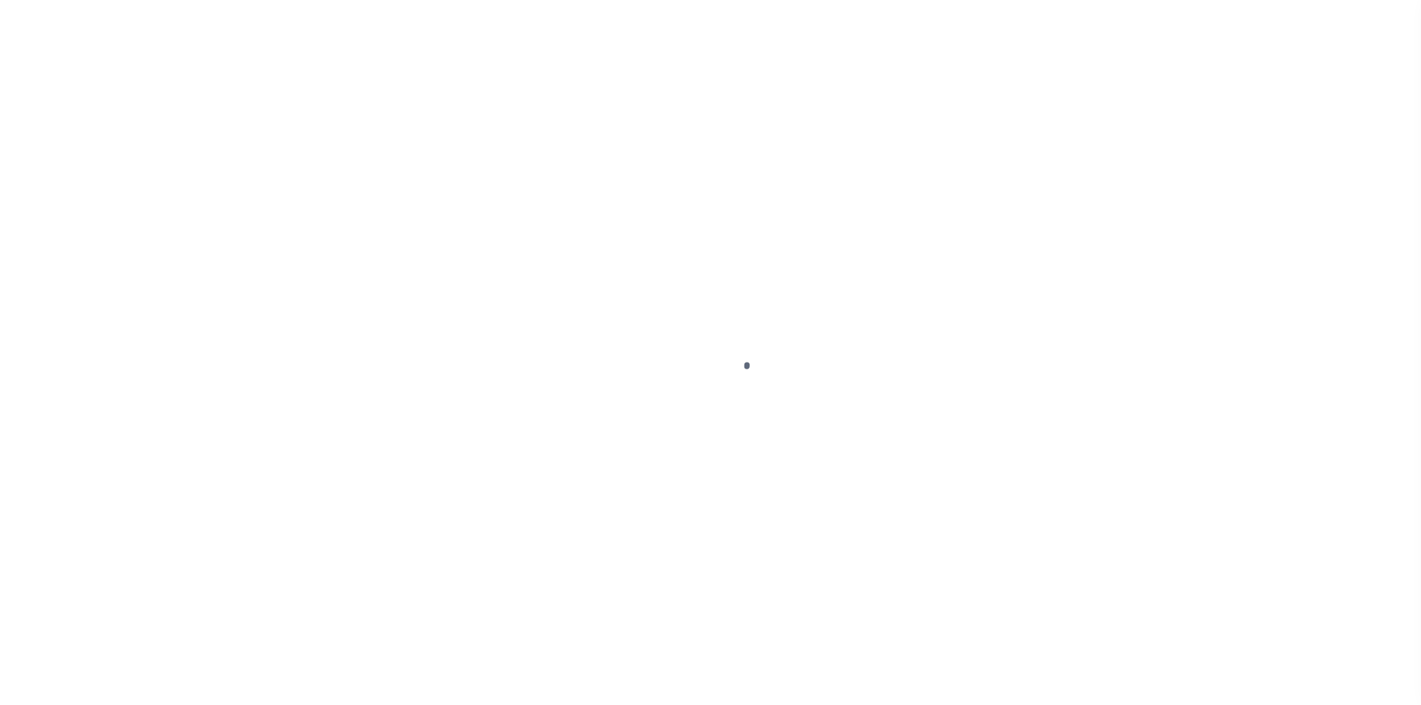
select select "DUE"
select select "15"
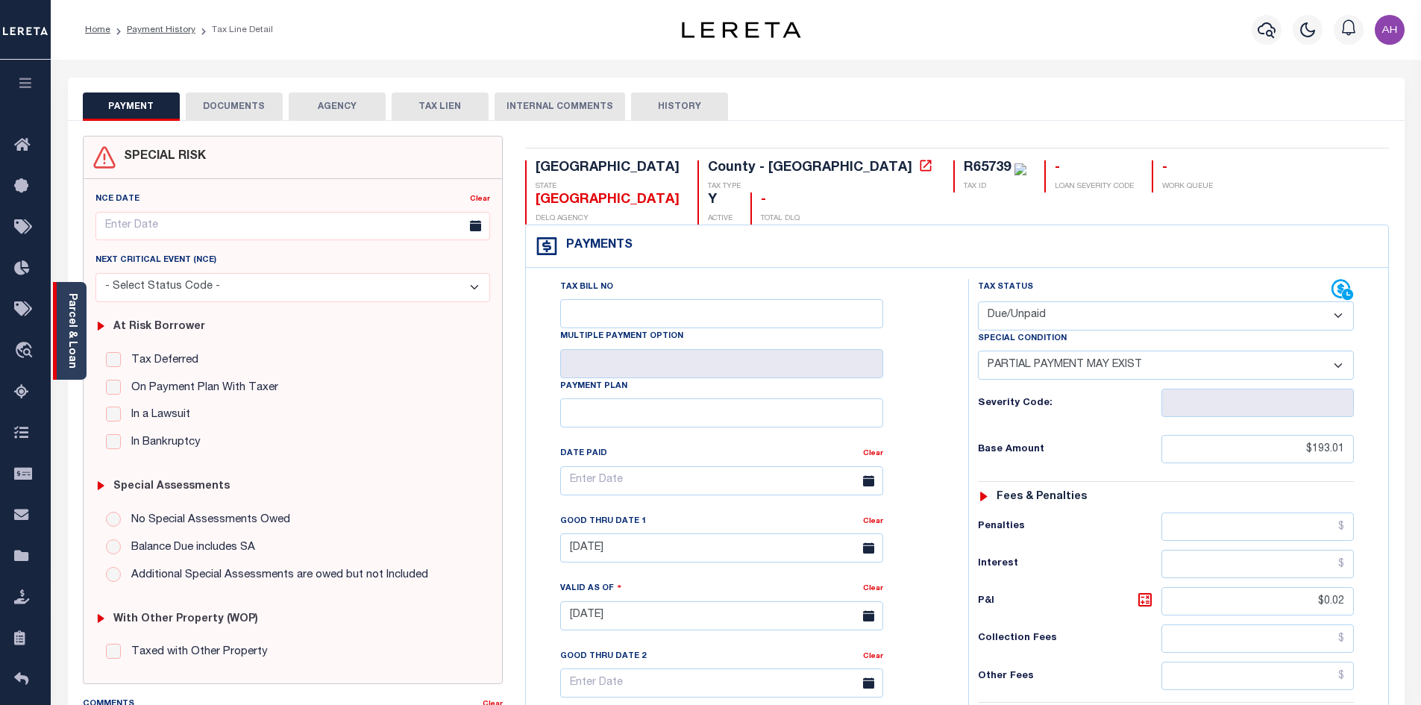
click at [78, 334] on div "Parcel & Loan" at bounding box center [70, 331] width 34 height 98
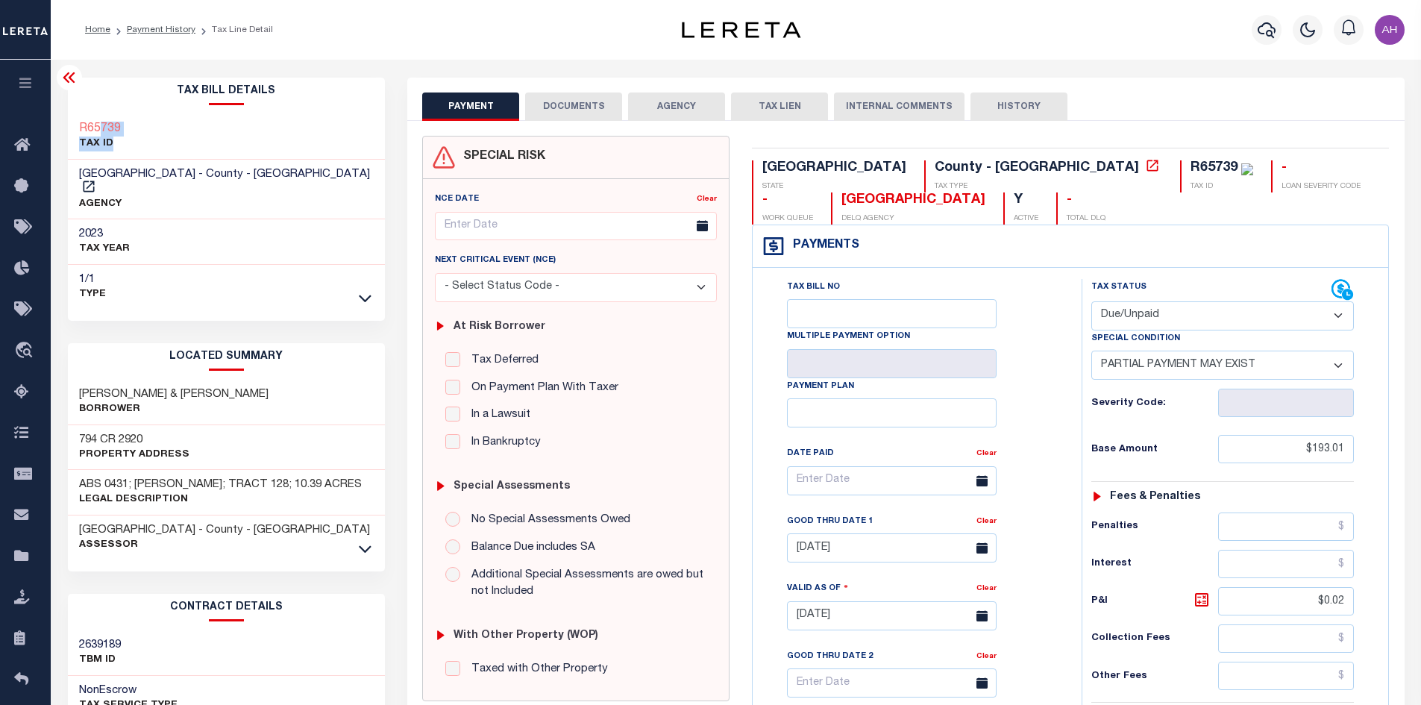
drag, startPoint x: 151, startPoint y: 139, endPoint x: 98, endPoint y: 134, distance: 52.5
click at [98, 134] on div "R65739 TAX ID" at bounding box center [227, 137] width 318 height 46
click at [191, 135] on div "R65739 TAX ID" at bounding box center [227, 137] width 318 height 46
drag, startPoint x: 140, startPoint y: 129, endPoint x: 76, endPoint y: 128, distance: 63.4
click at [76, 128] on div "R65739 TAX ID" at bounding box center [227, 137] width 318 height 46
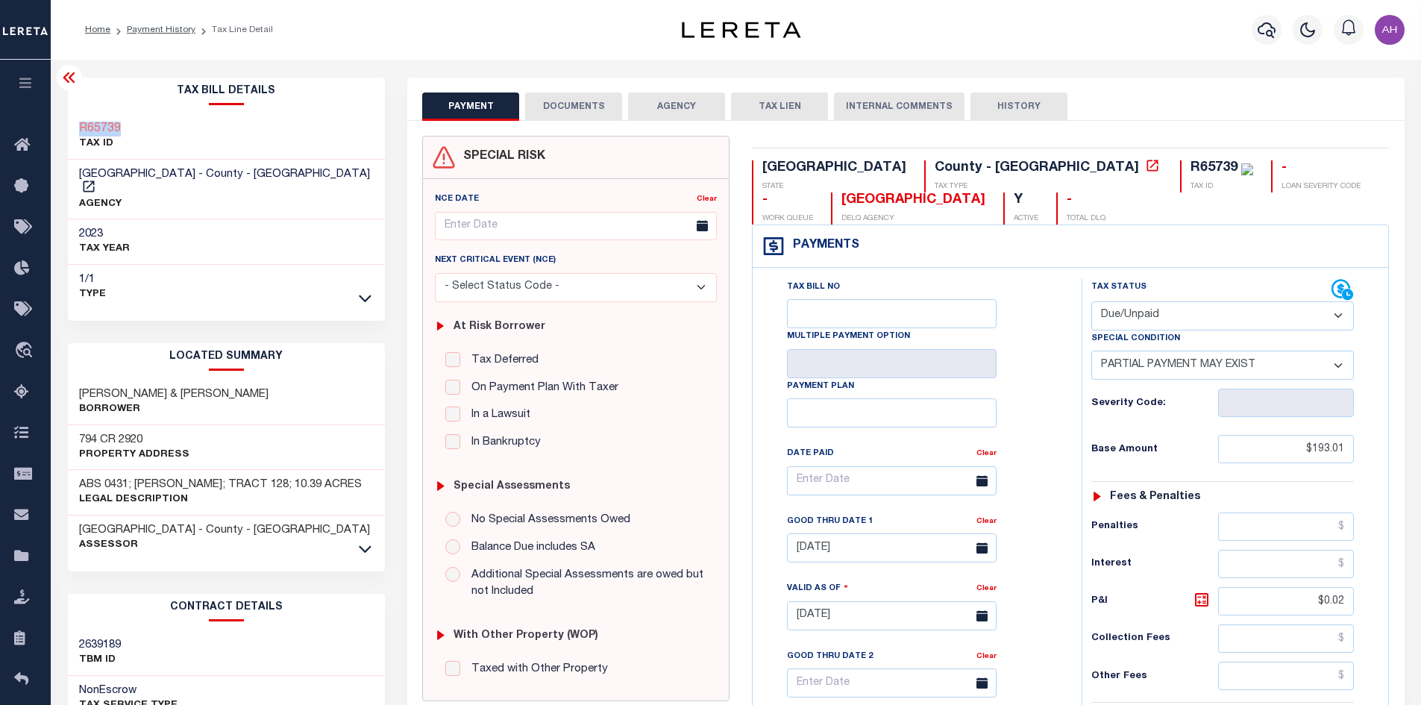
copy h3 "R65739"
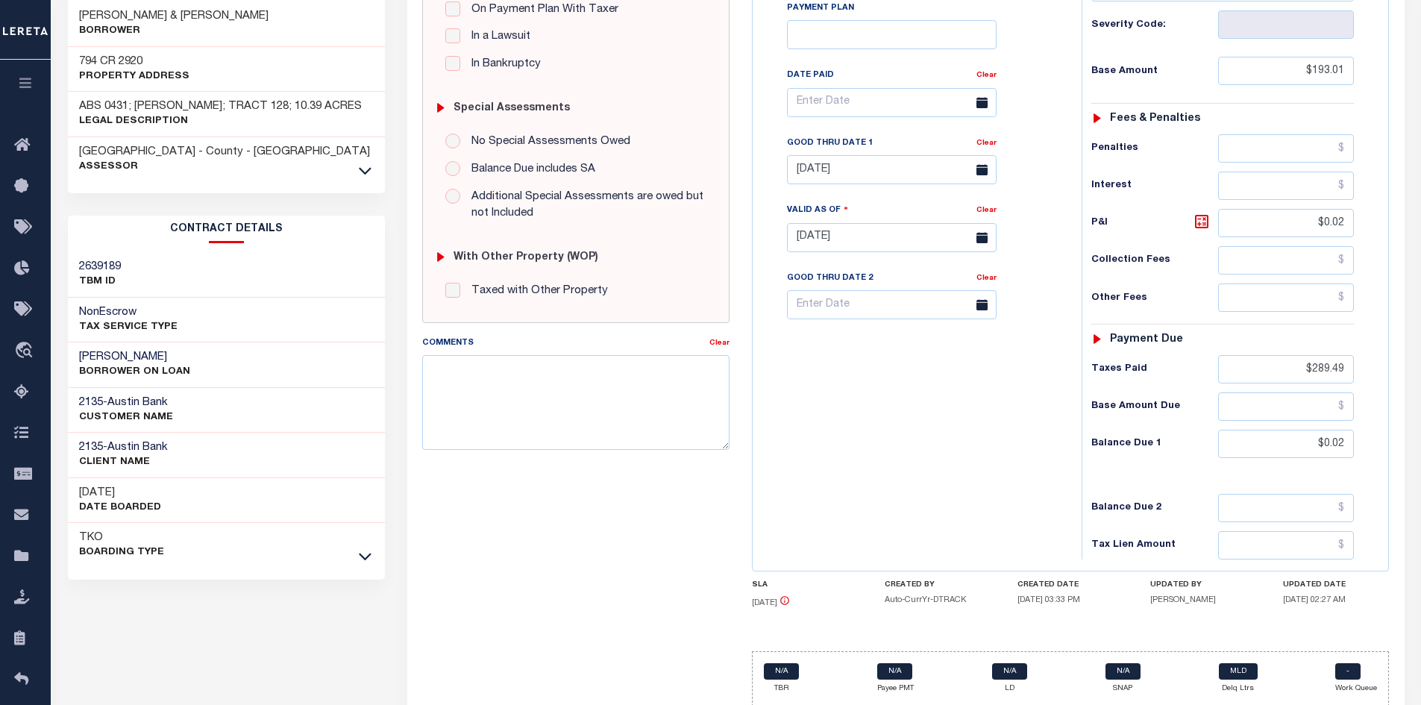
scroll to position [428, 0]
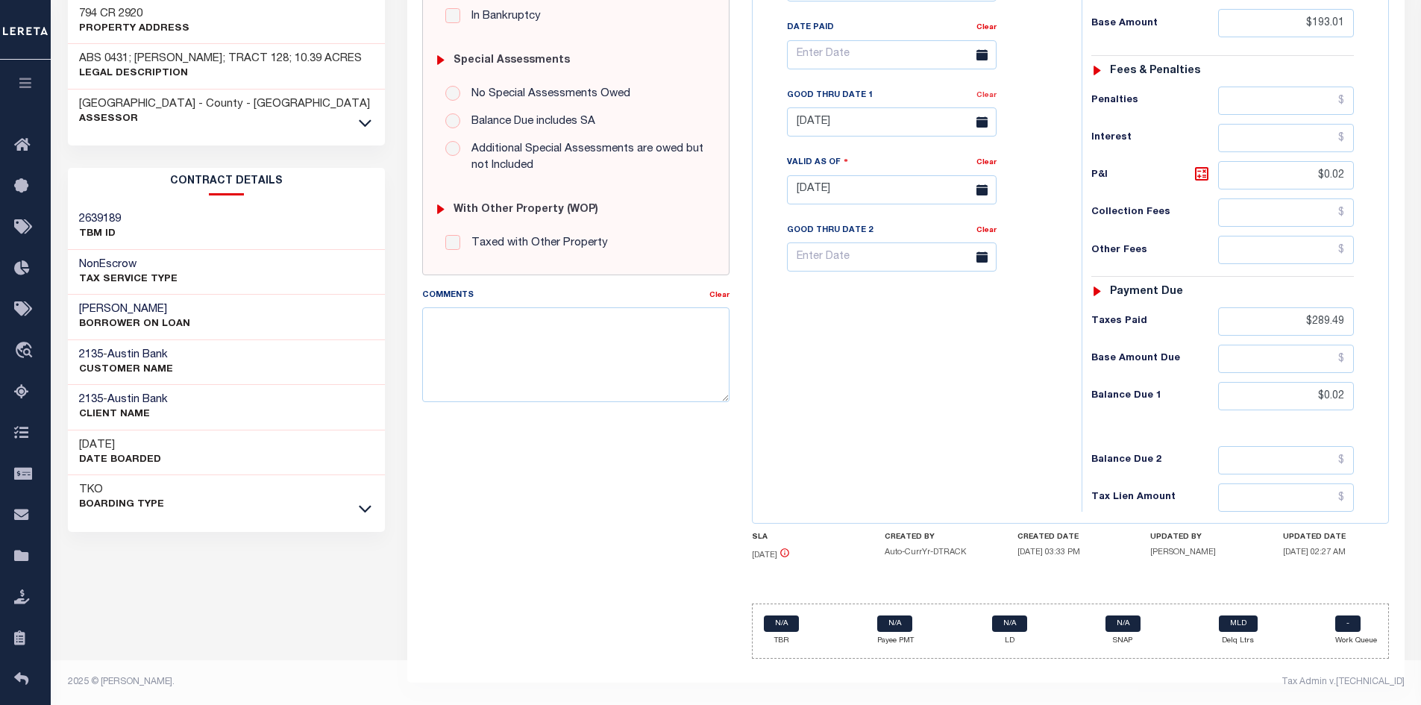
click at [990, 98] on link "Clear" at bounding box center [987, 95] width 20 height 7
type input "[DATE]"
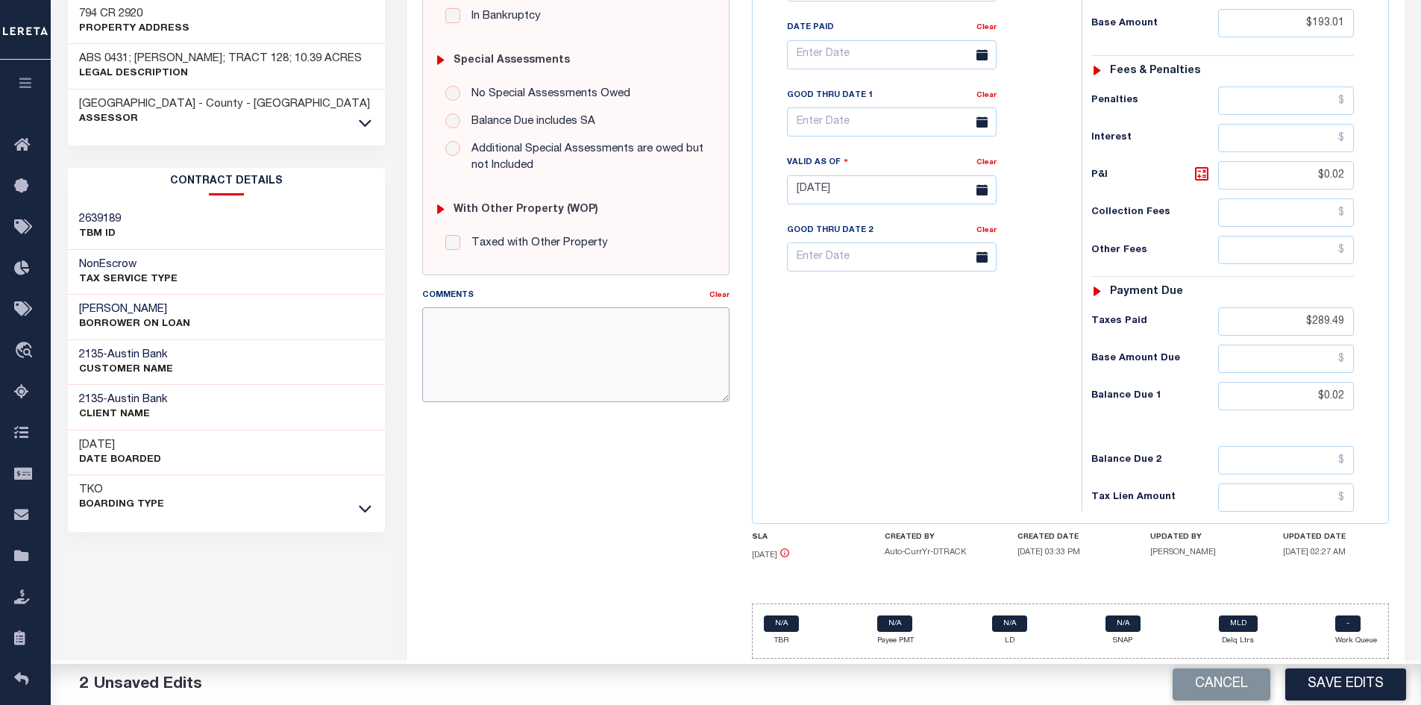
click at [551, 347] on textarea "Comments" at bounding box center [575, 354] width 307 height 94
type textarea "p"
type textarea "m"
type textarea "s"
type textarea "m"
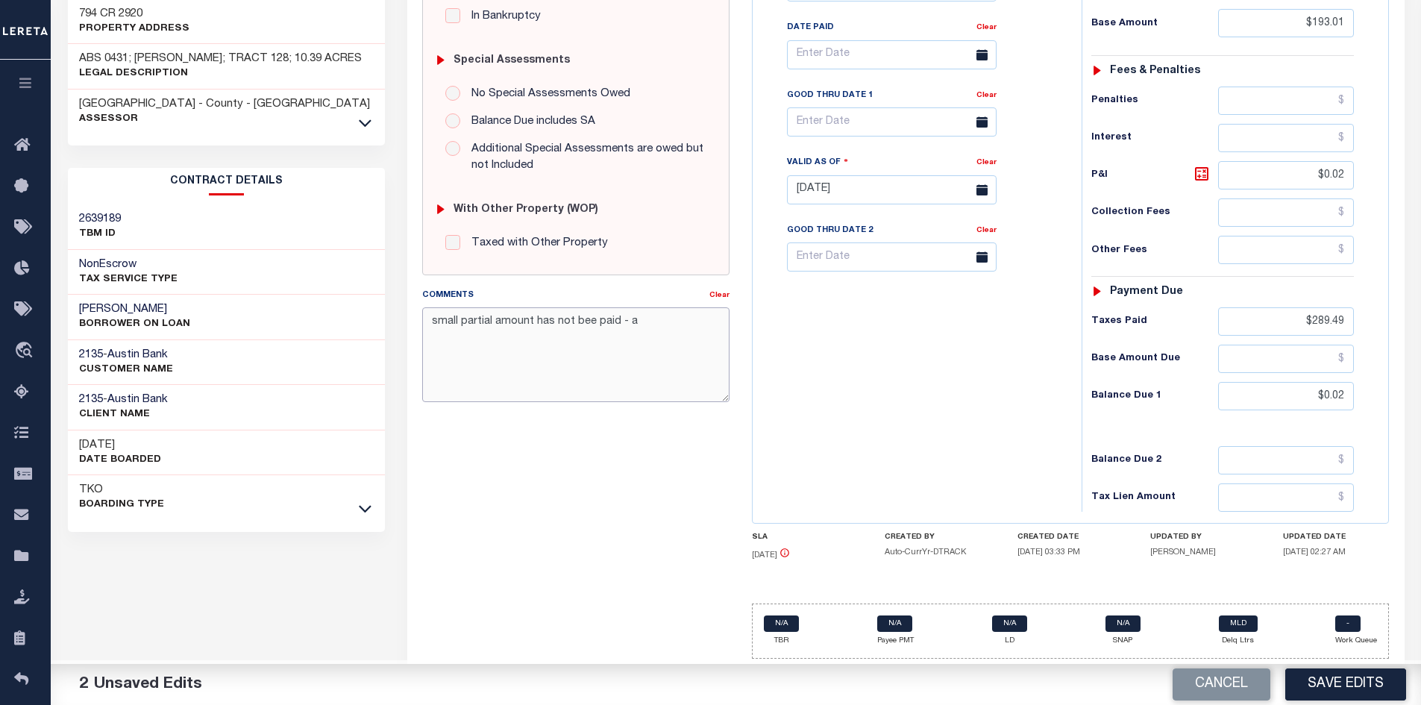
type textarea "small partial amount has not bee paid - ah"
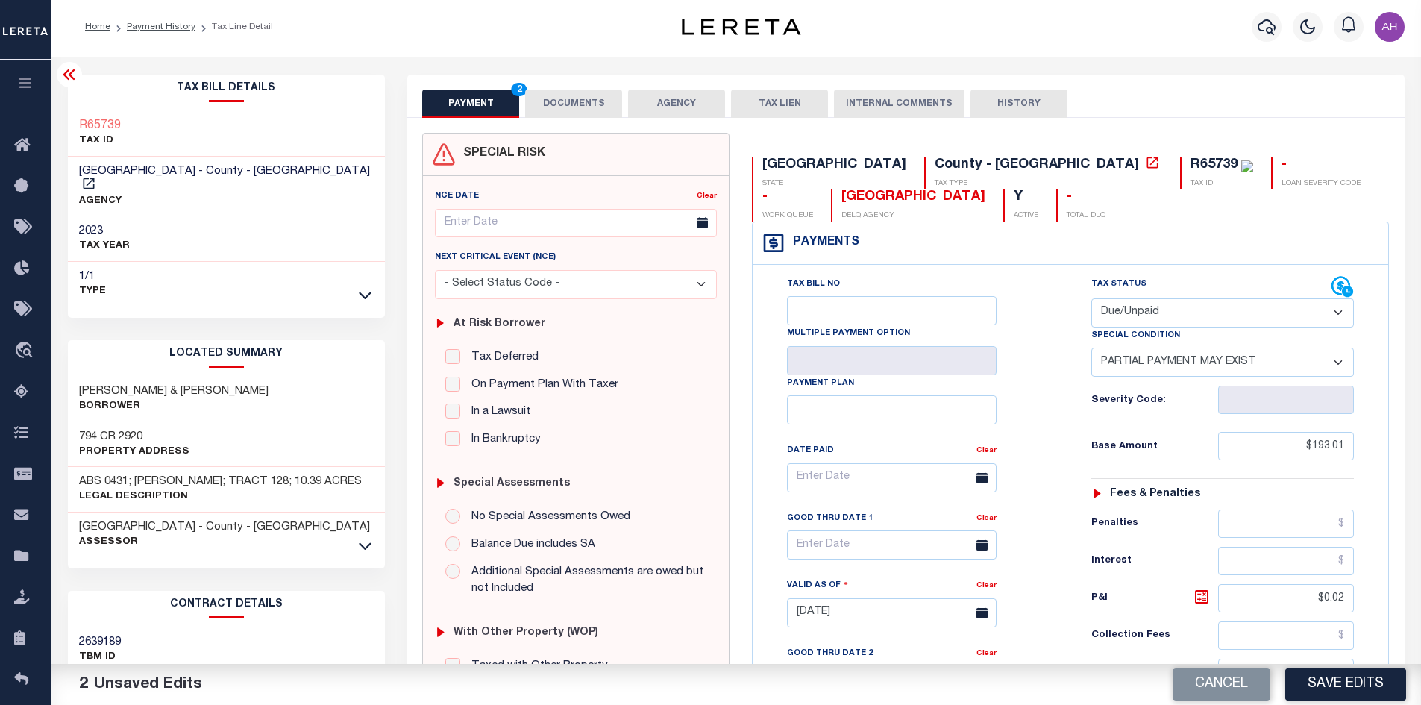
scroll to position [0, 0]
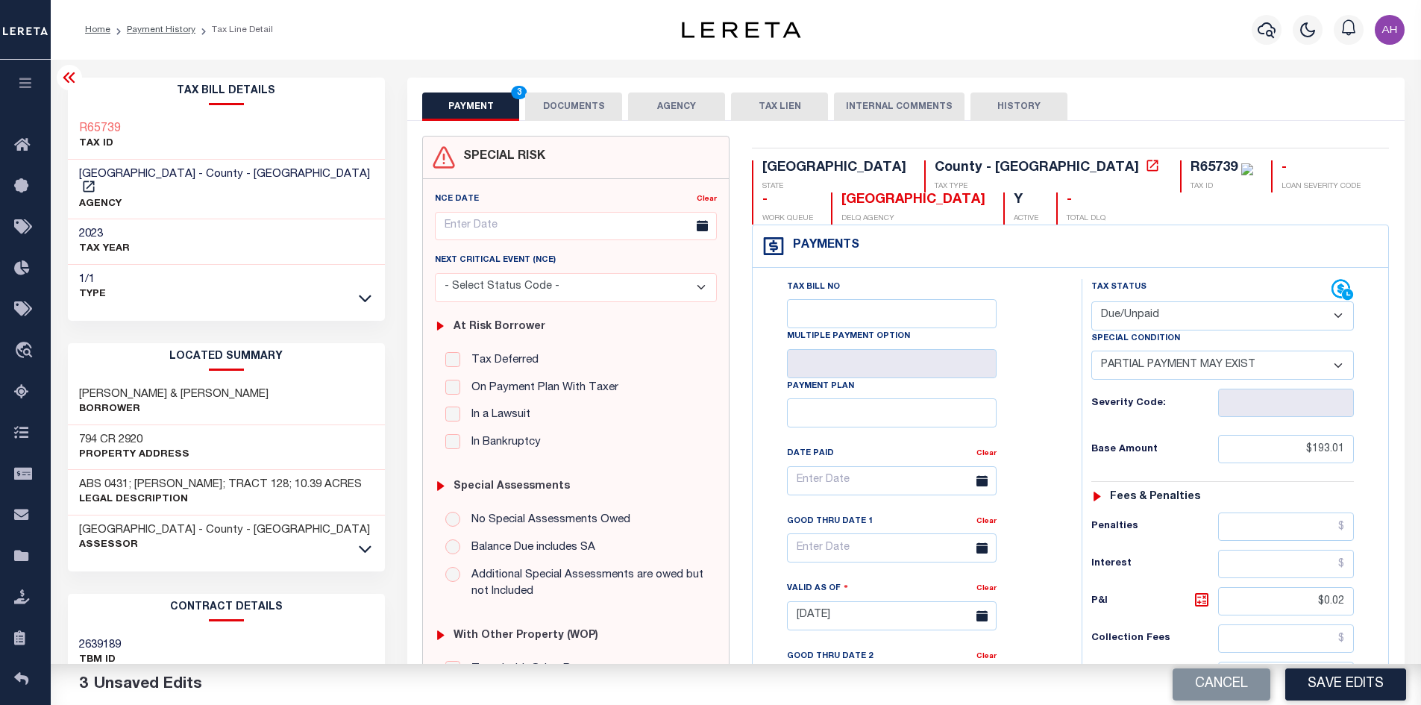
click at [592, 110] on button "DOCUMENTS" at bounding box center [573, 107] width 97 height 28
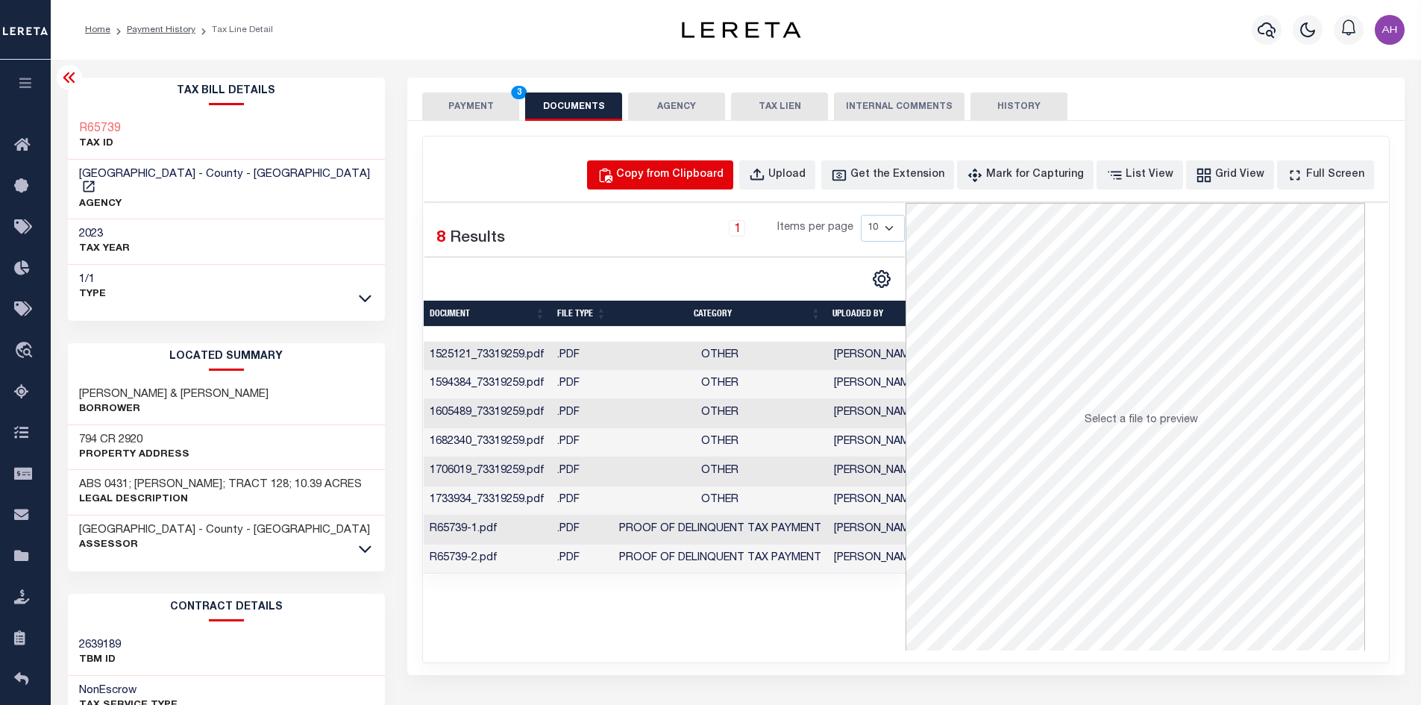
click at [670, 184] on button "Copy from Clipboard" at bounding box center [660, 174] width 146 height 29
select select "POP"
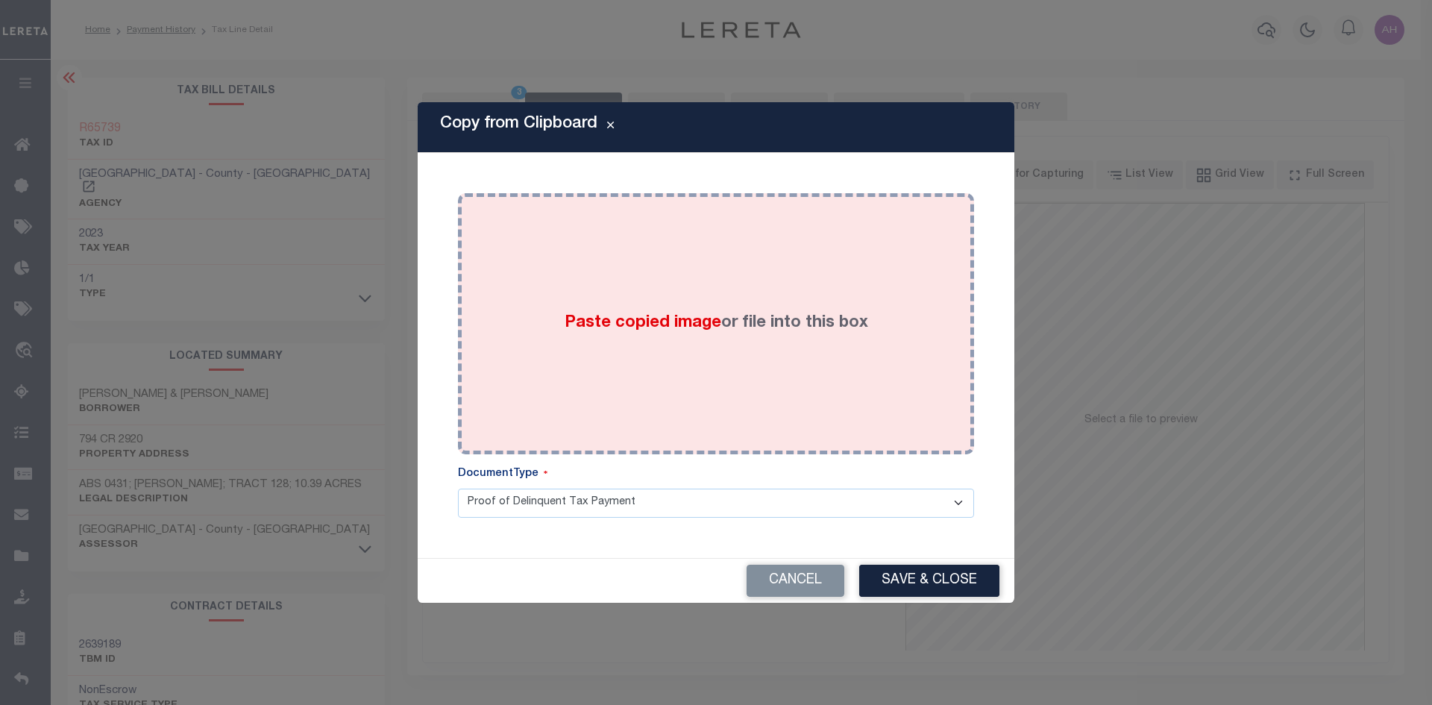
click at [695, 336] on label "Paste copied image or file into this box" at bounding box center [717, 323] width 304 height 25
click at [689, 328] on span "Paste copied image" at bounding box center [643, 323] width 157 height 16
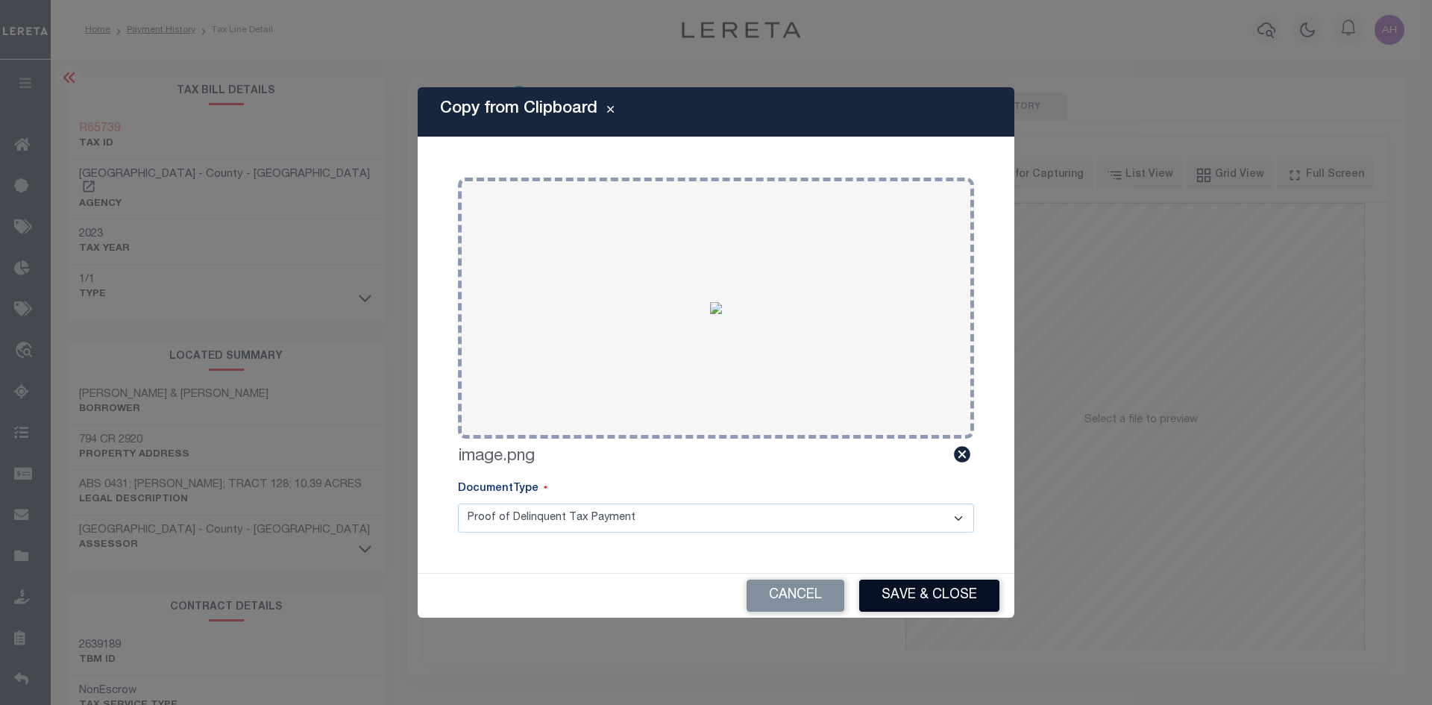
click at [905, 591] on button "Save & Close" at bounding box center [929, 596] width 140 height 32
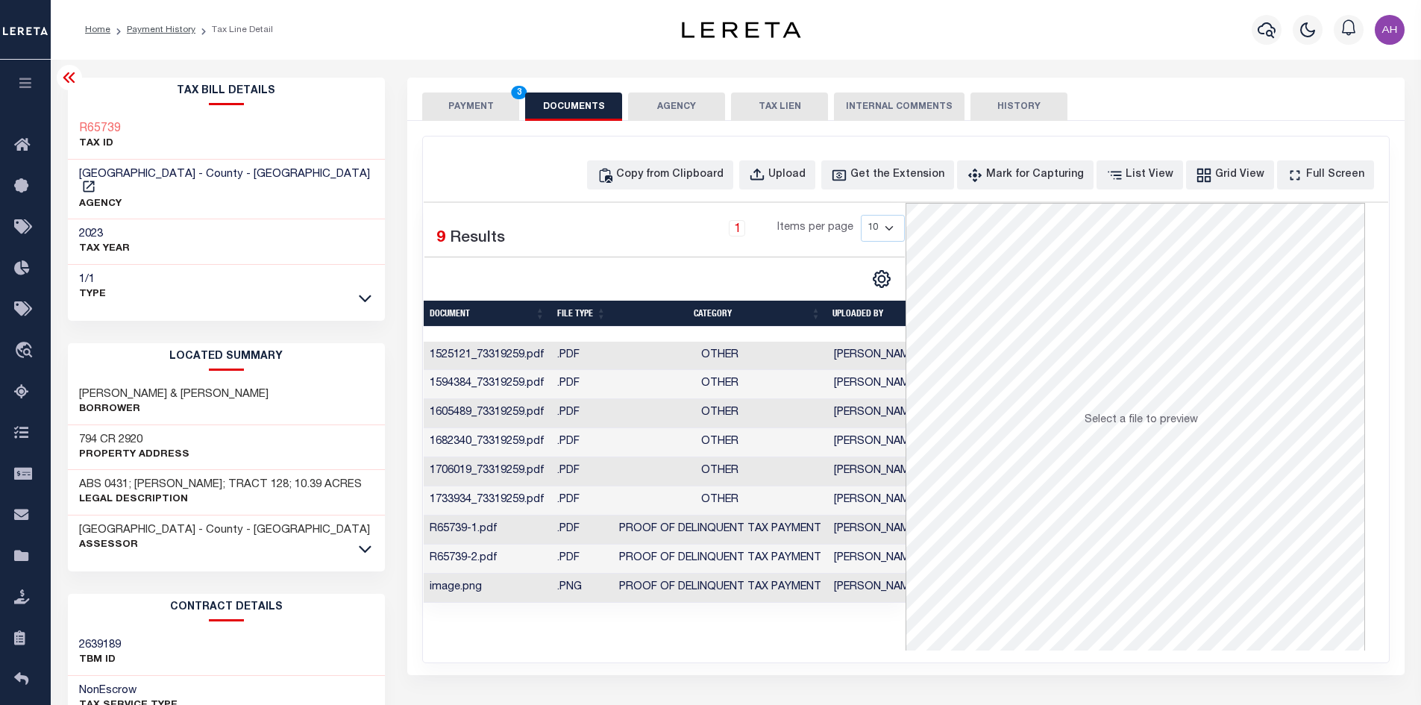
click at [466, 111] on button "PAYMENT 3" at bounding box center [470, 107] width 97 height 28
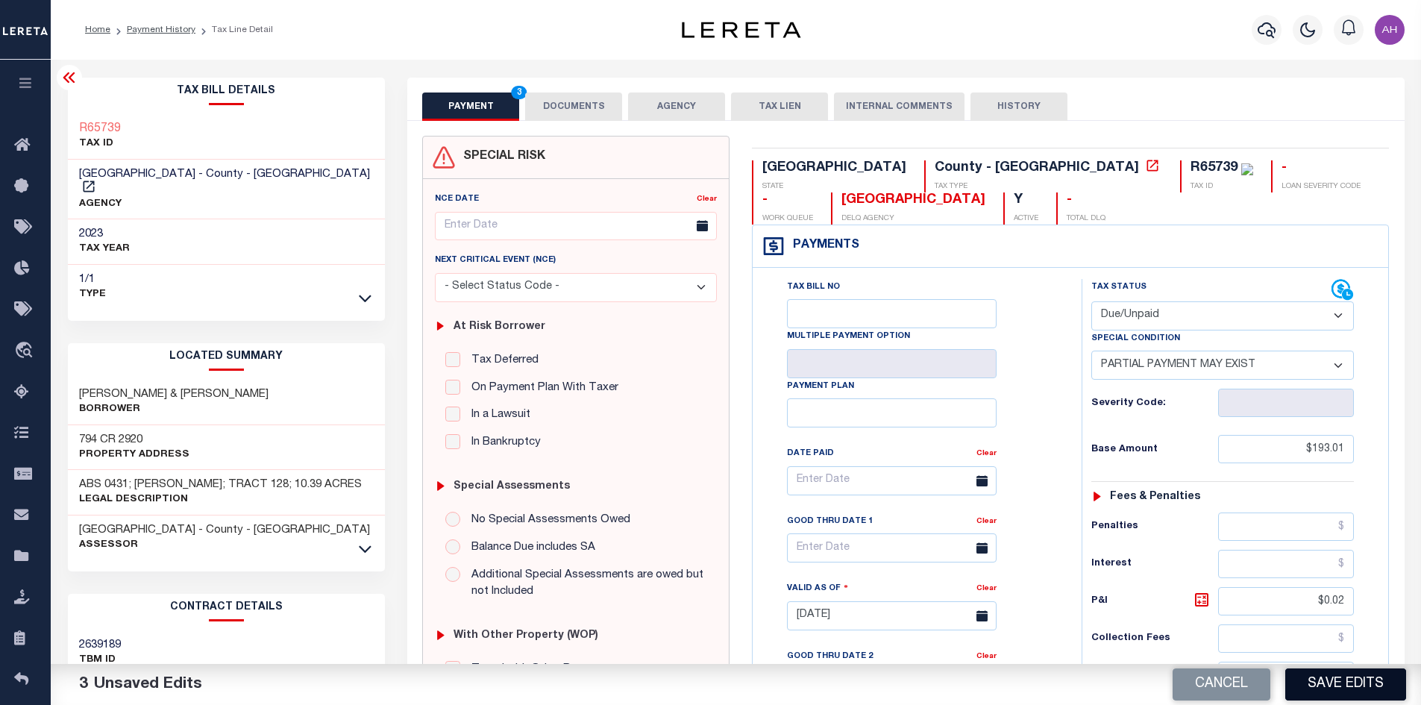
click at [1343, 692] on button "Save Edits" at bounding box center [1346, 684] width 121 height 32
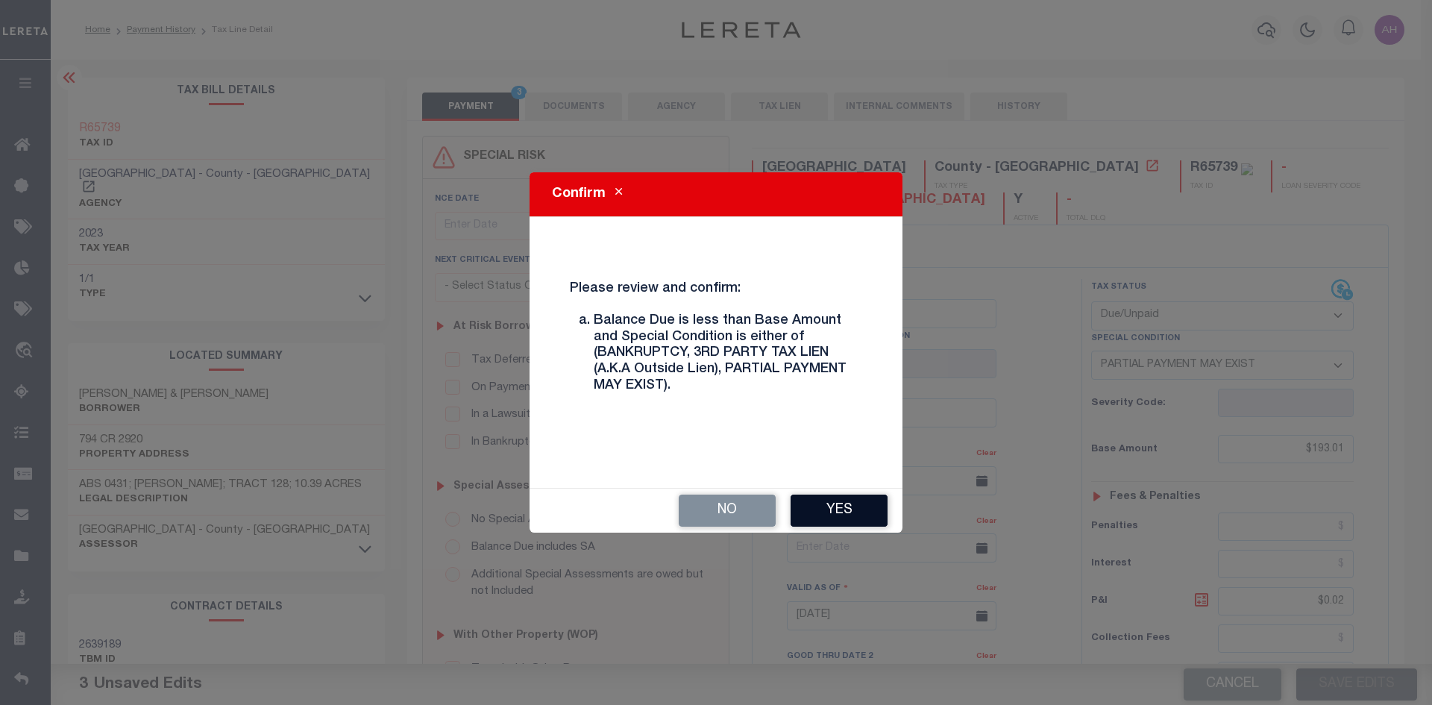
click at [842, 504] on button "Yes" at bounding box center [839, 511] width 97 height 32
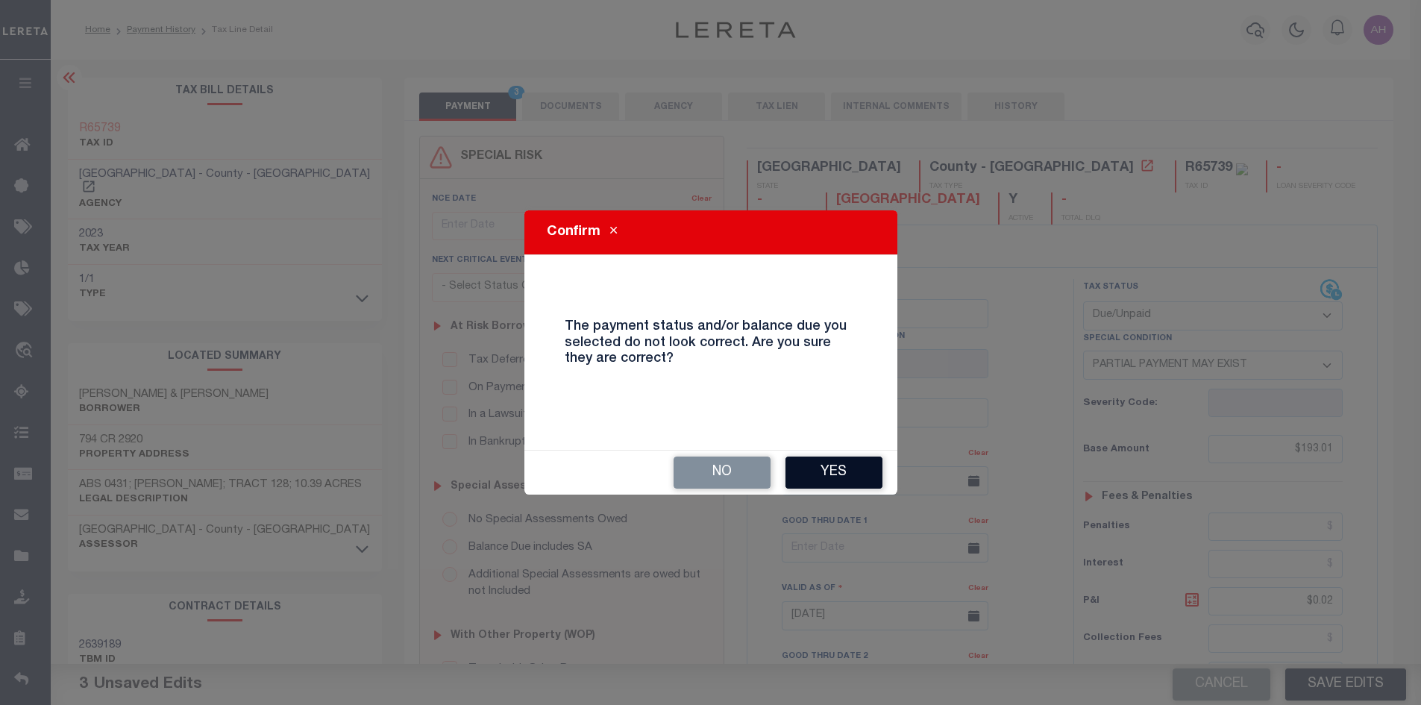
click at [857, 480] on button "Yes" at bounding box center [834, 473] width 97 height 32
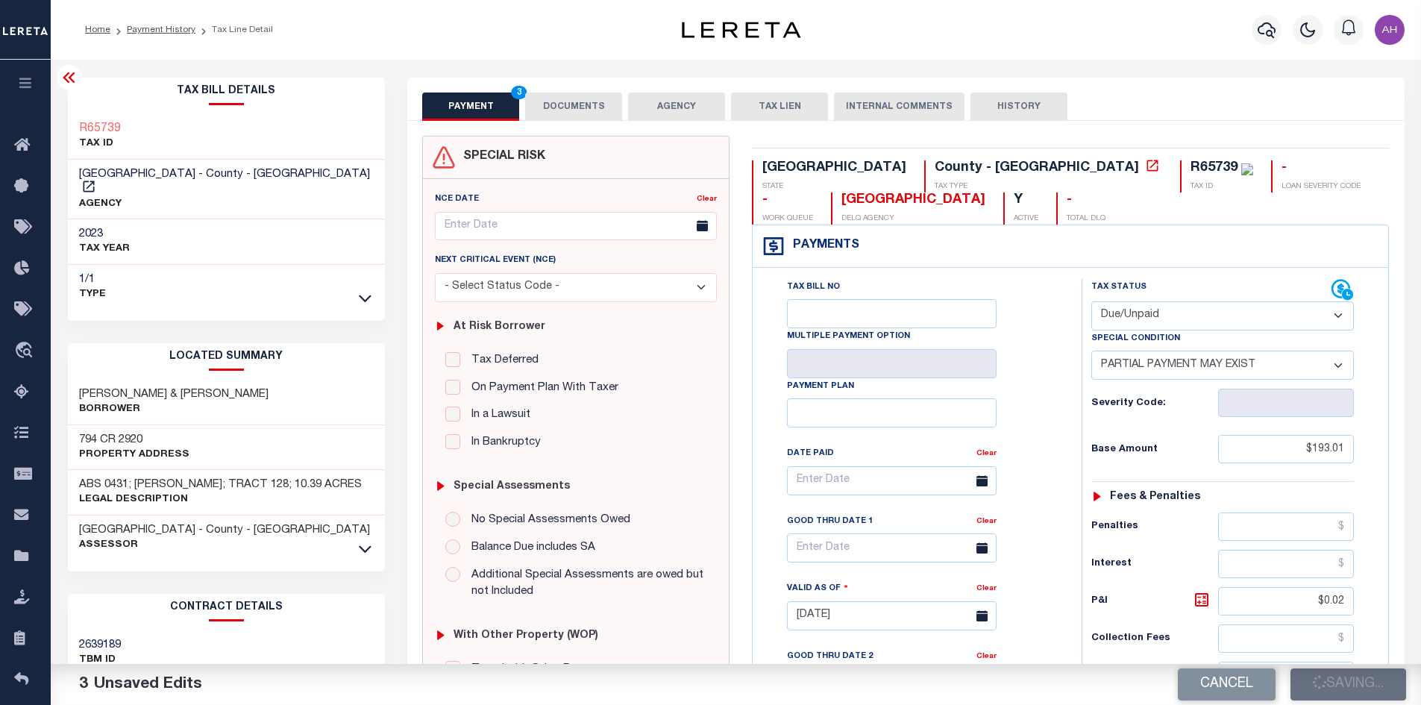
checkbox input "false"
type input "$193.01"
type input "$0.02"
type input "$289.49"
type input "$0.02"
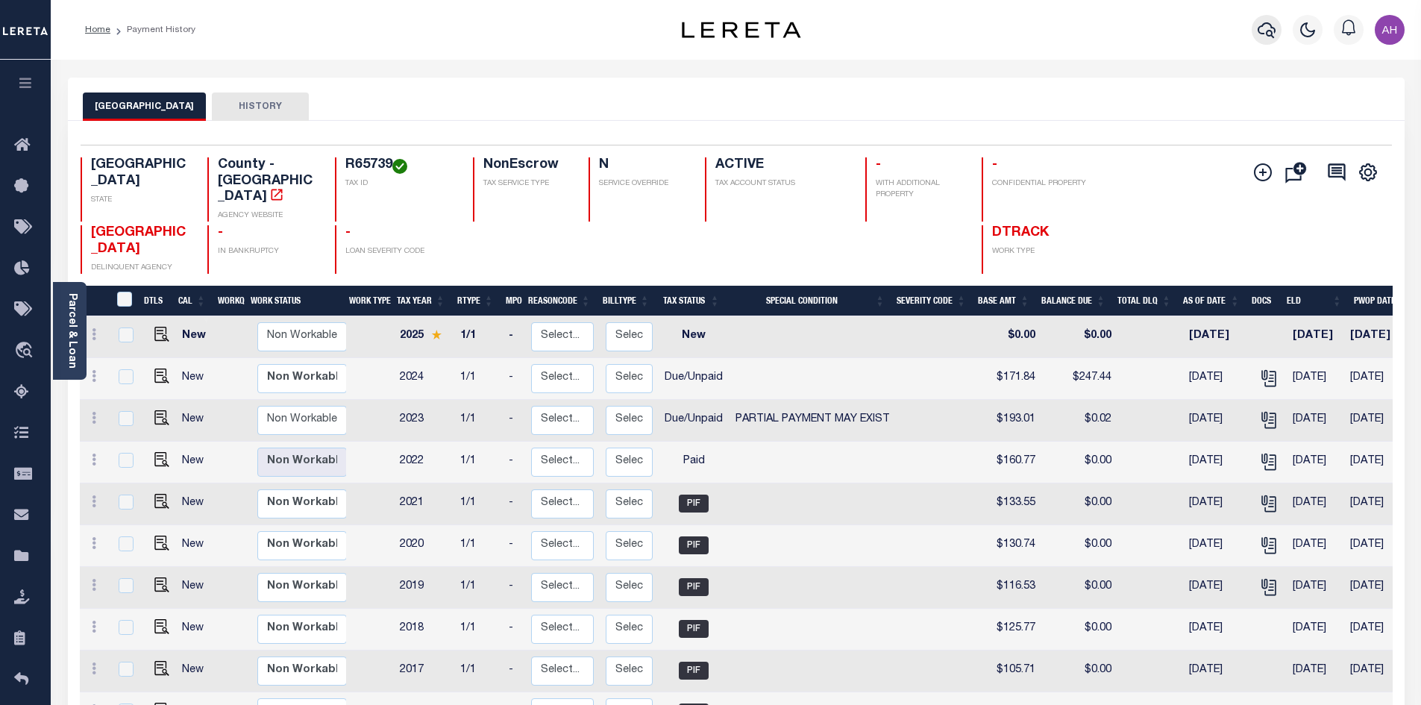
click at [1262, 32] on icon "button" at bounding box center [1267, 30] width 18 height 18
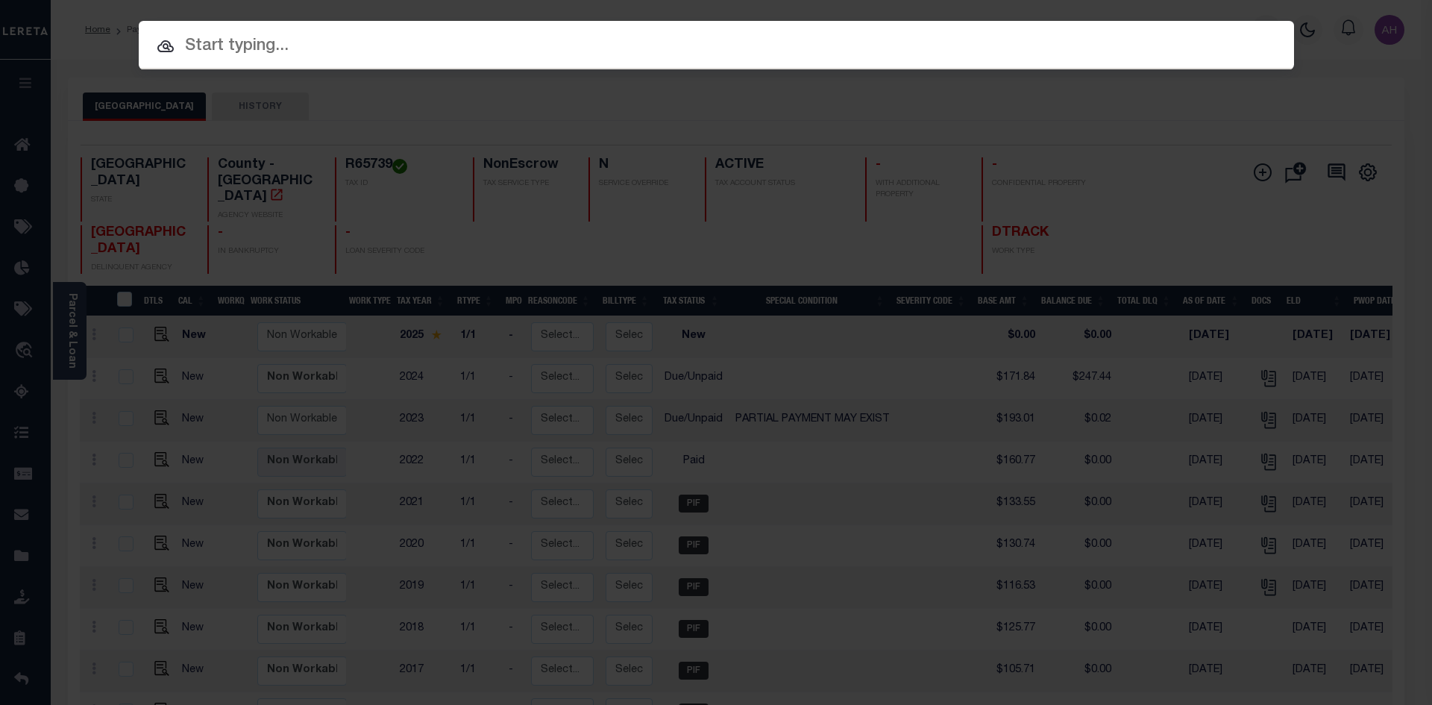
paste input "33572"
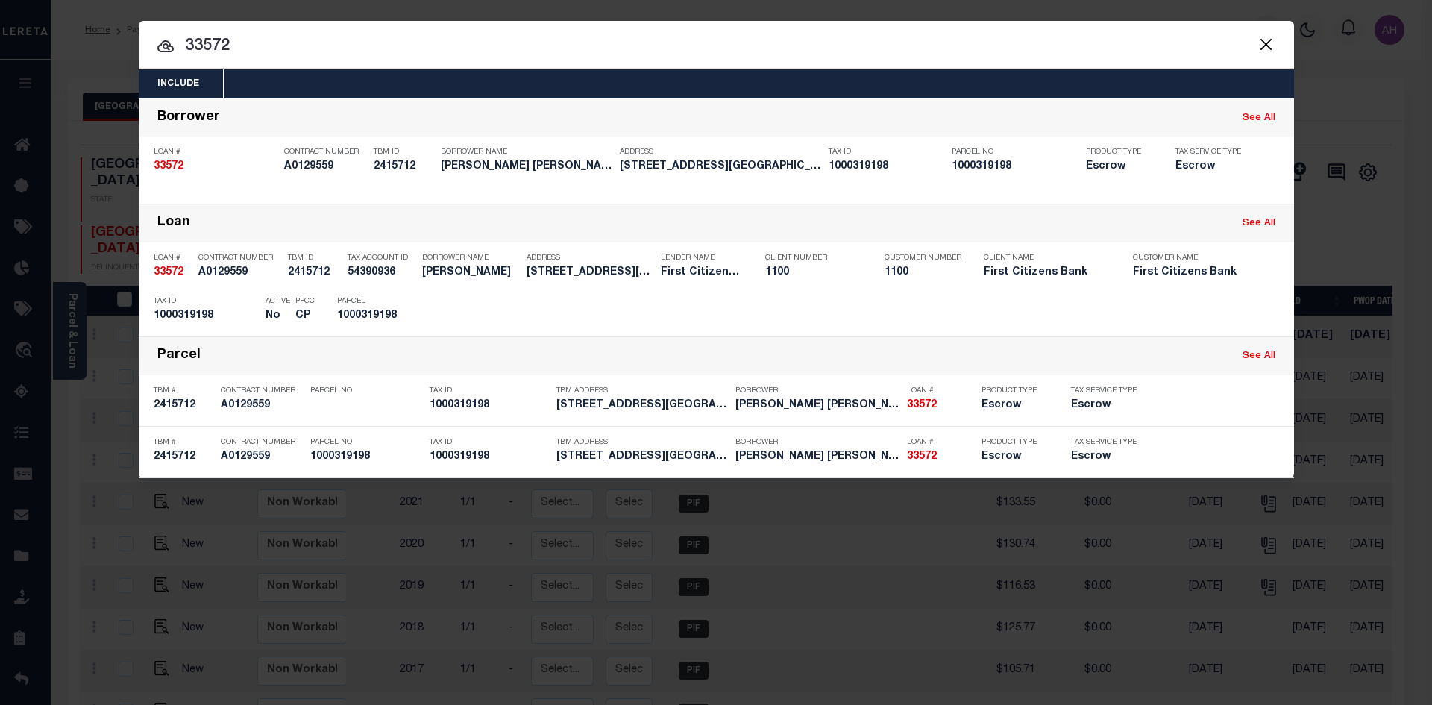
drag, startPoint x: 250, startPoint y: 48, endPoint x: 172, endPoint y: 48, distance: 77.6
click at [172, 98] on div "33572 33572 Borrower See All Loan # 33572 Contract Number A0129559 TBM ID 24157…" at bounding box center [717, 288] width 1156 height 380
paste input "RANGO HOLDINGS LLC"
type input "RANGO HOLDINGS LLC"
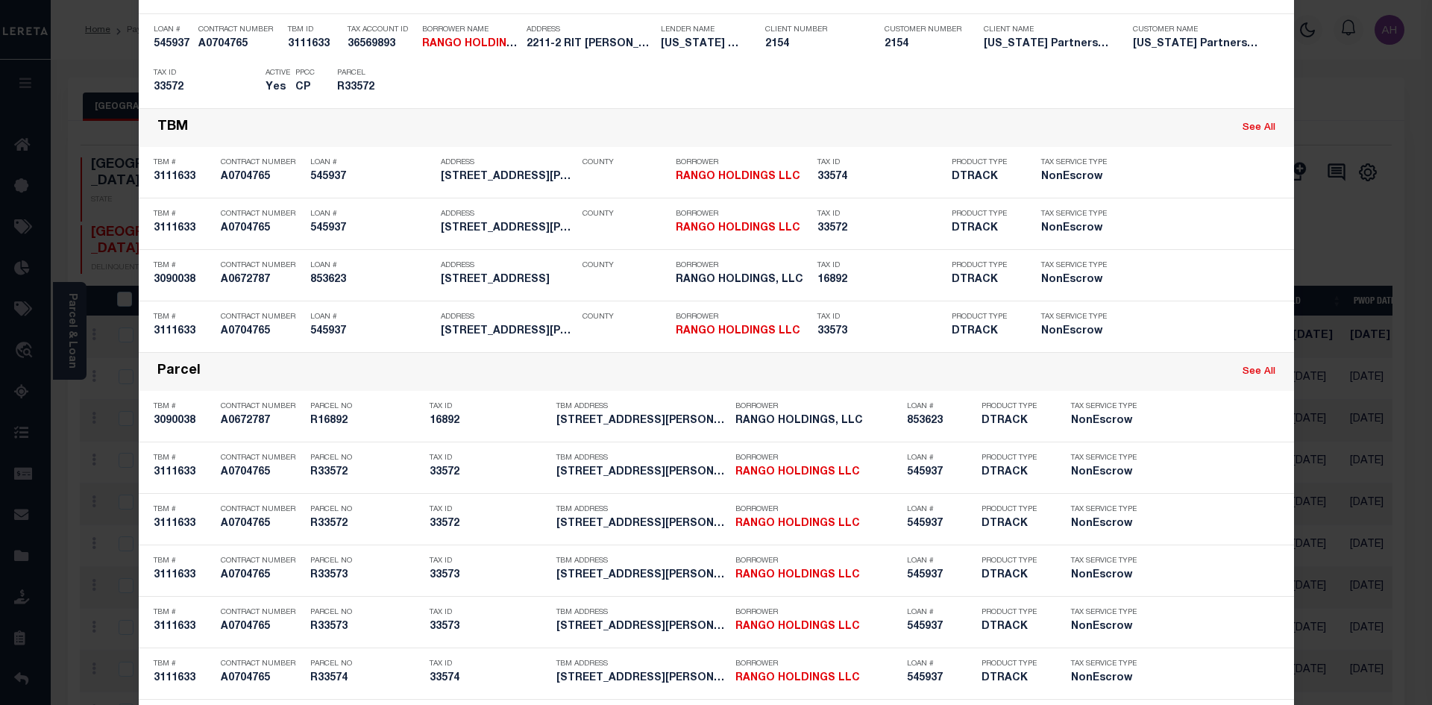
scroll to position [597, 0]
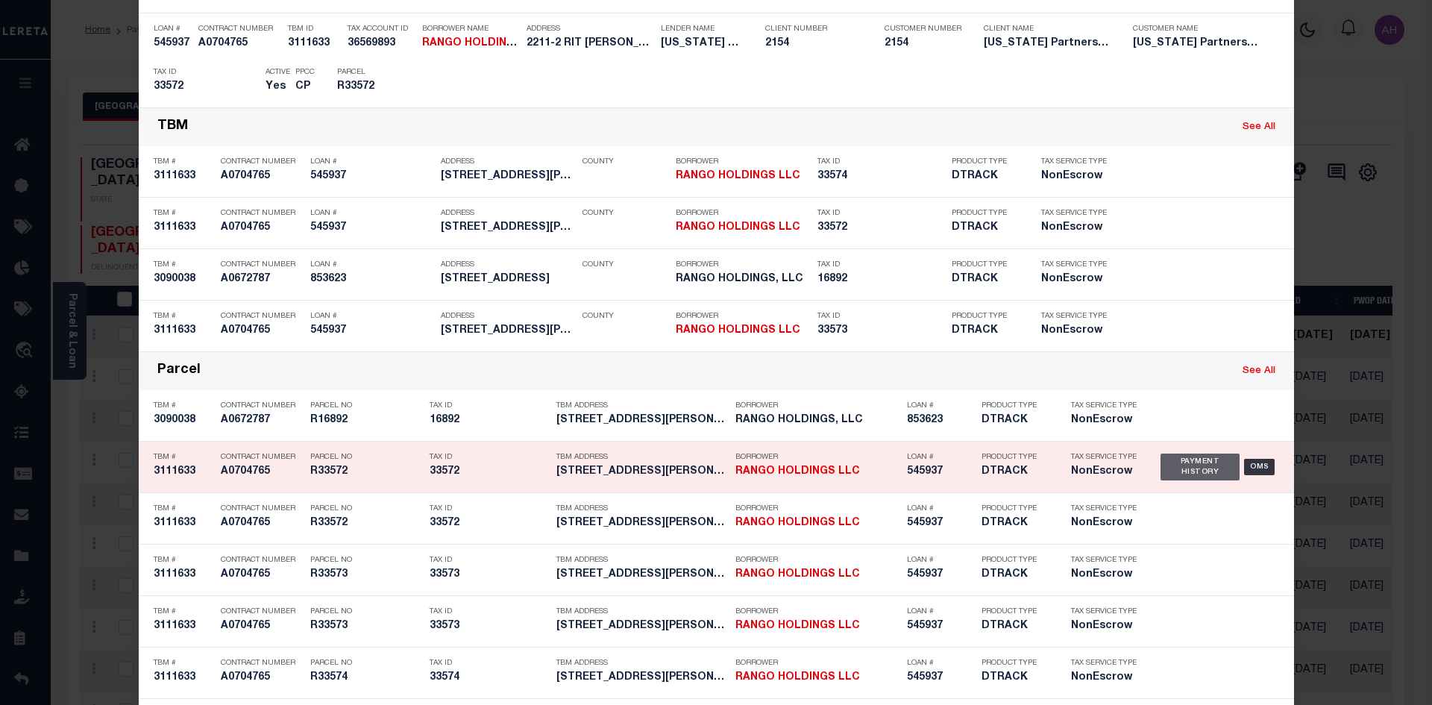
click at [1209, 465] on div "Payment History" at bounding box center [1201, 467] width 80 height 27
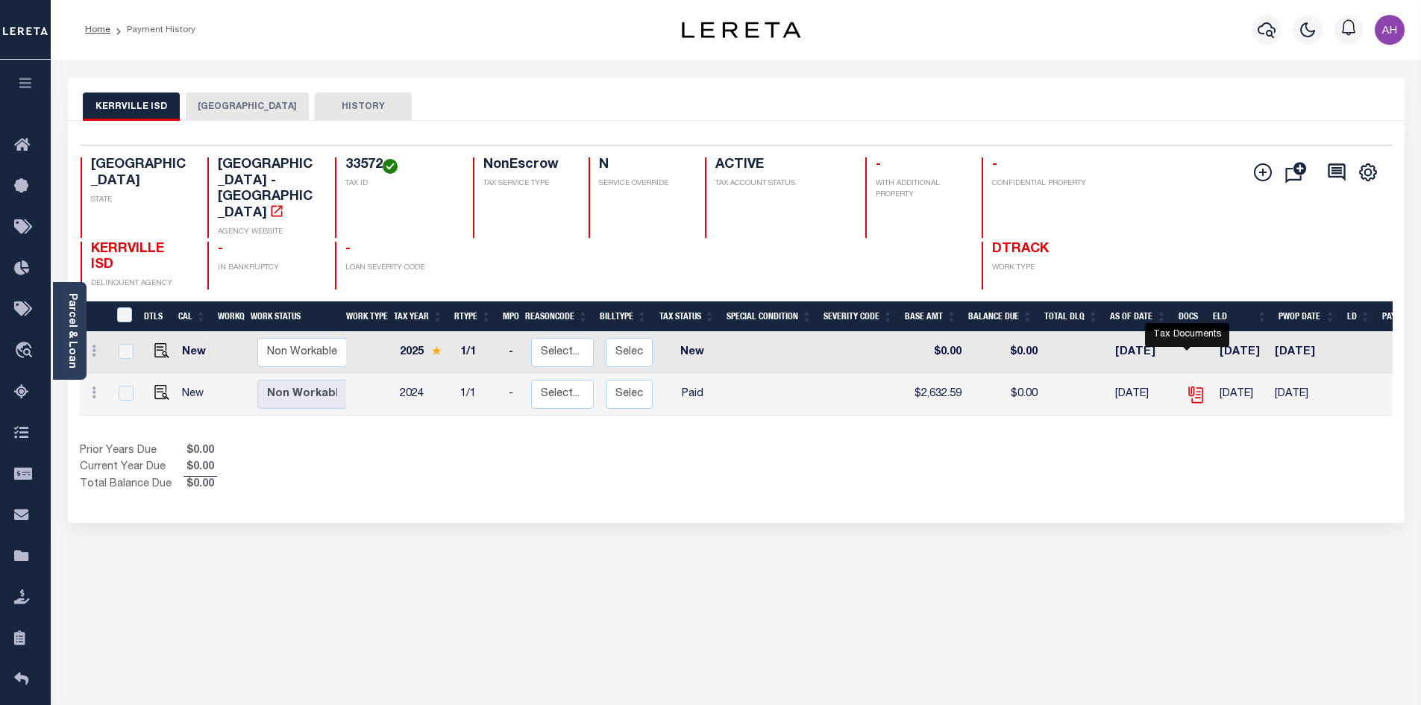
click at [1188, 385] on icon "" at bounding box center [1195, 394] width 19 height 19
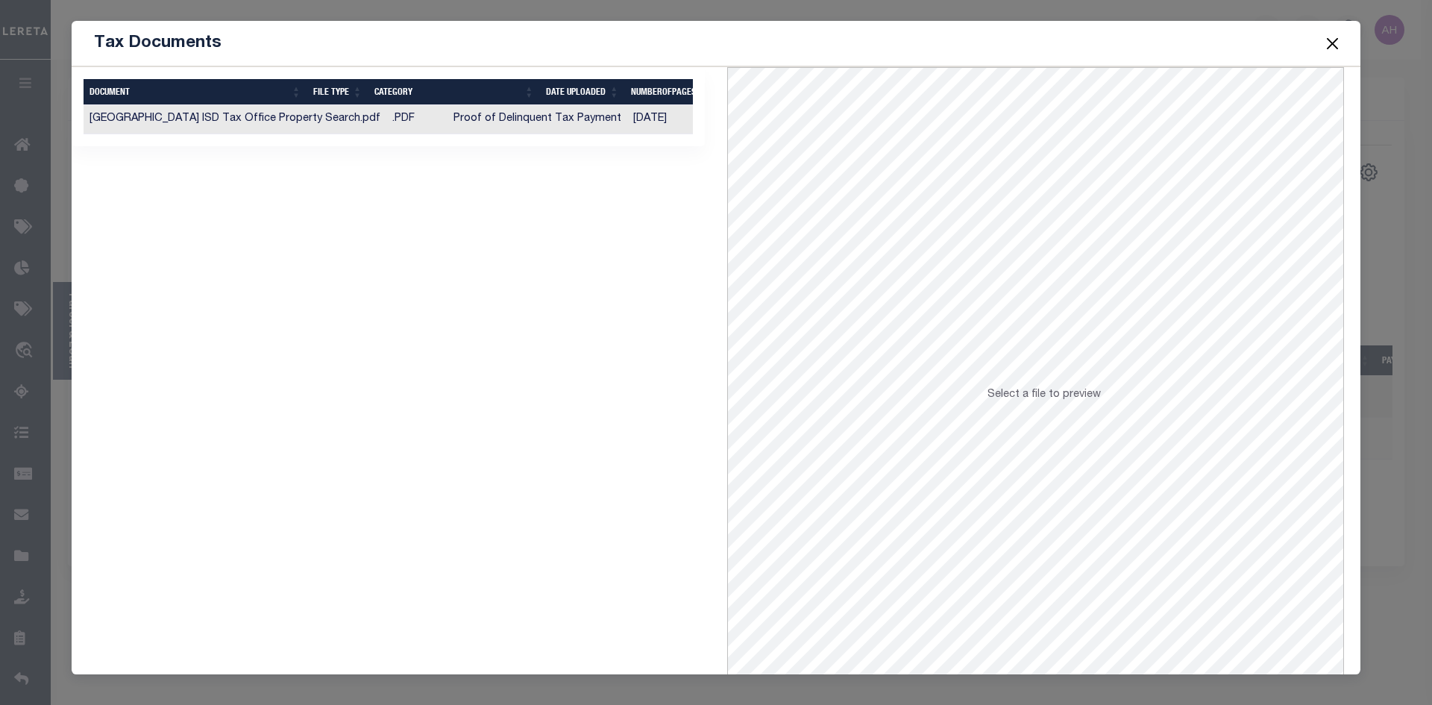
click at [448, 114] on td "Proof of Delinquent Tax Payment" at bounding box center [538, 119] width 180 height 29
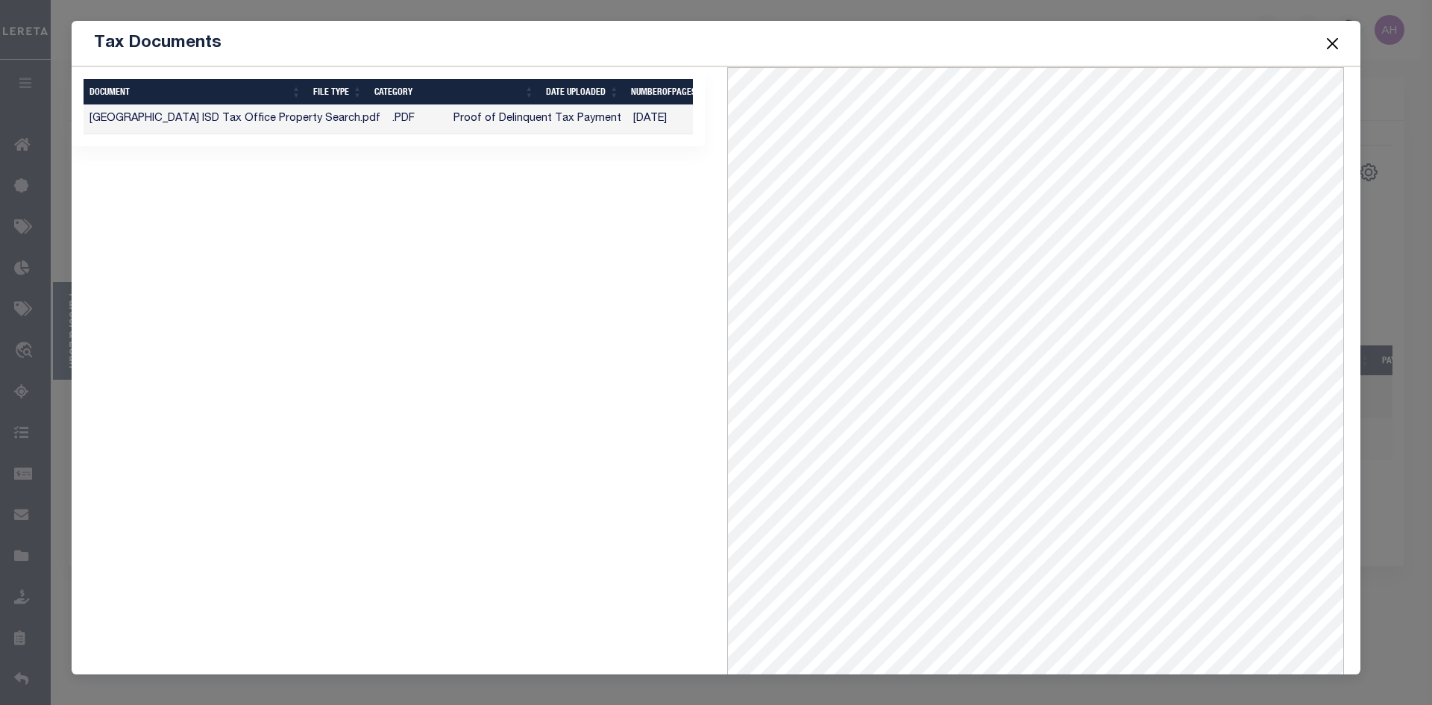
click at [1341, 44] on button "Close" at bounding box center [1333, 43] width 19 height 19
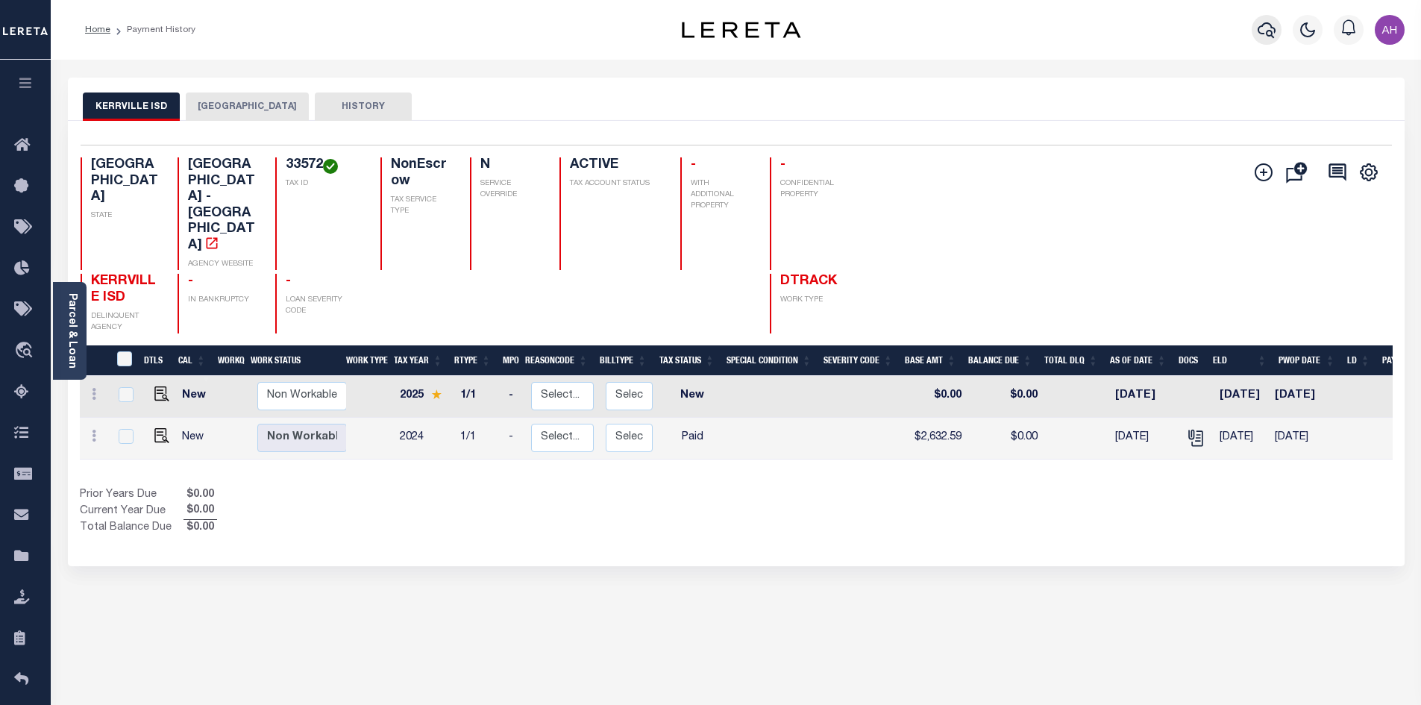
click at [1265, 34] on icon "button" at bounding box center [1267, 30] width 18 height 18
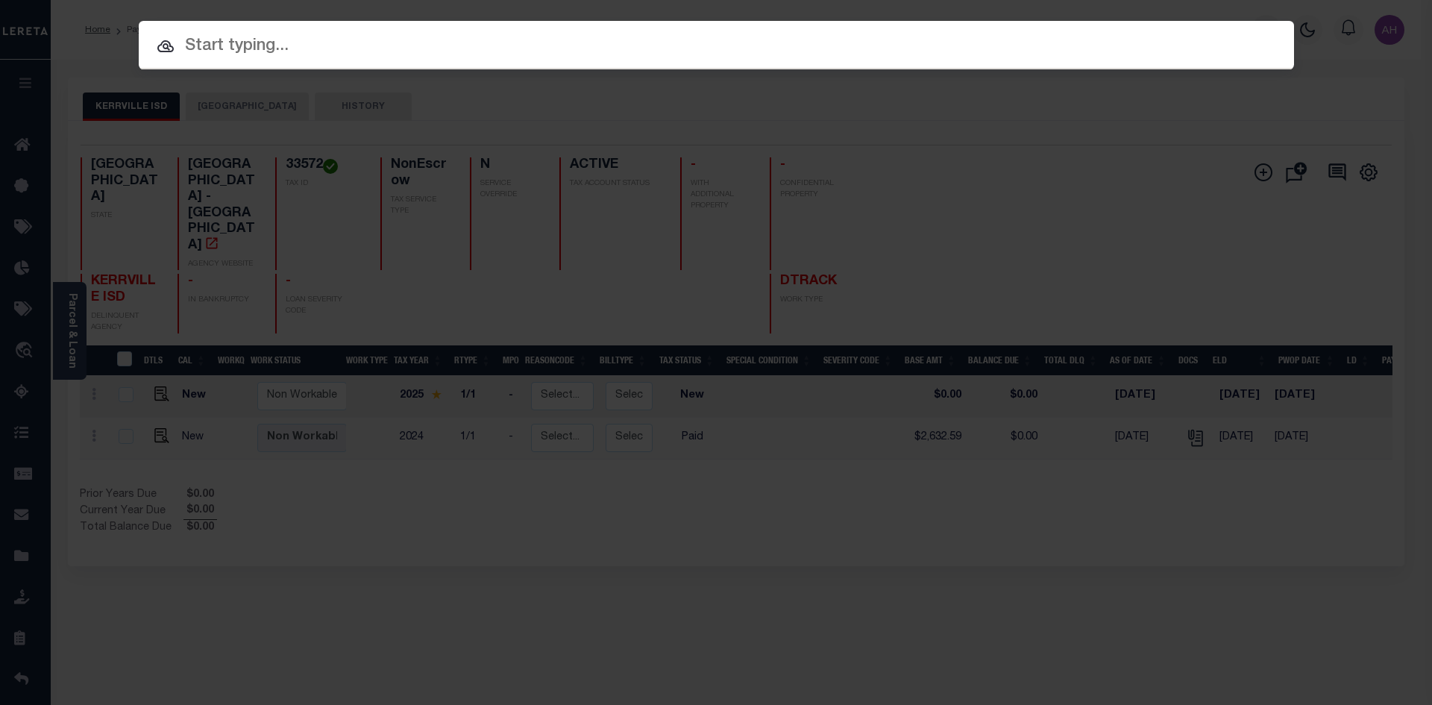
paste input "[STREET_ADDRESS]"
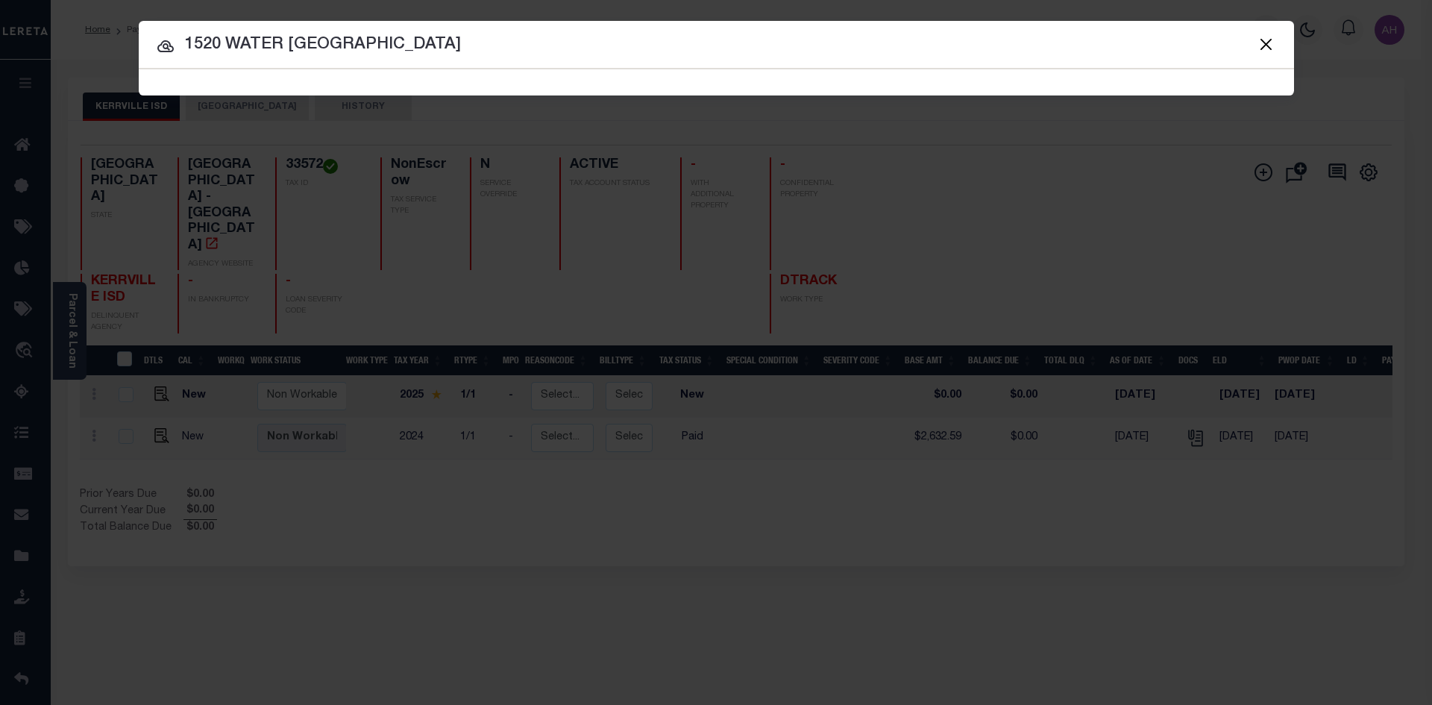
type input "1520 WATER [GEOGRAPHIC_DATA]"
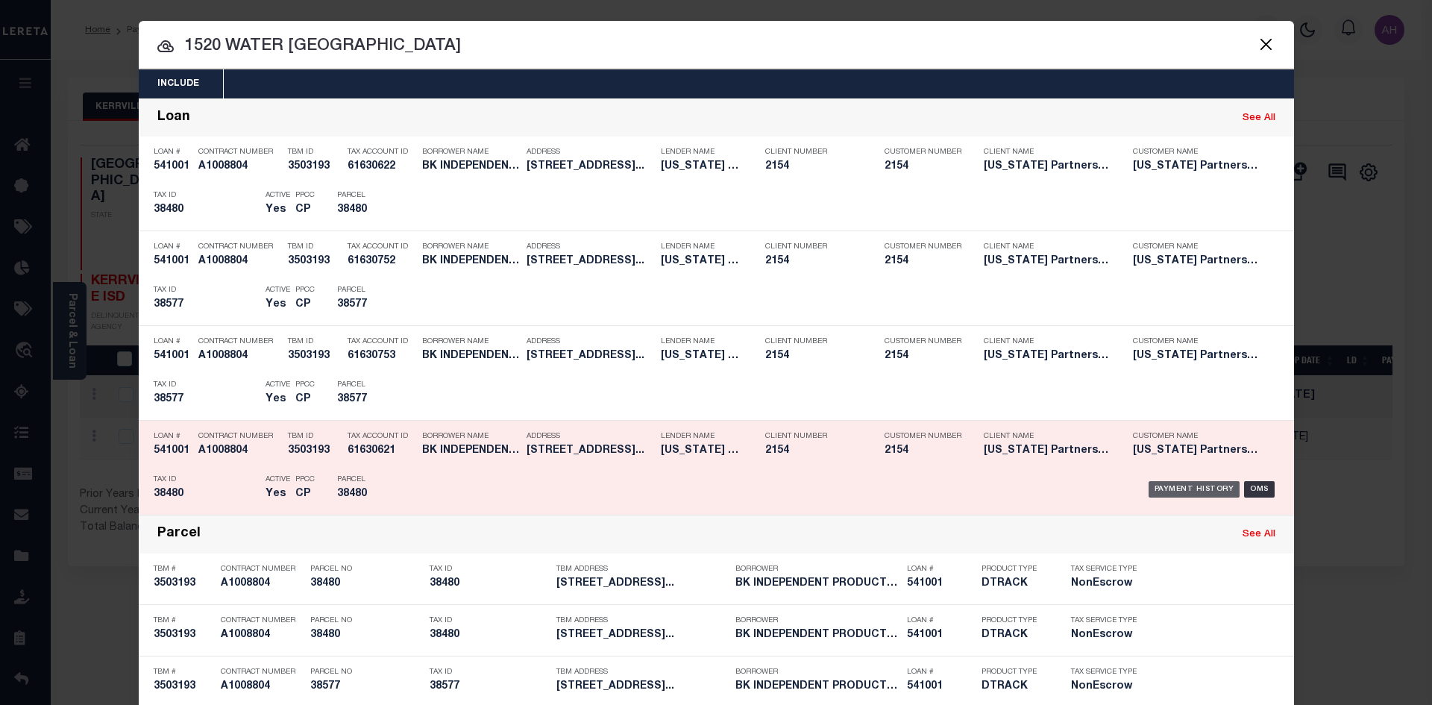
click at [1159, 487] on div "Payment History" at bounding box center [1195, 489] width 92 height 16
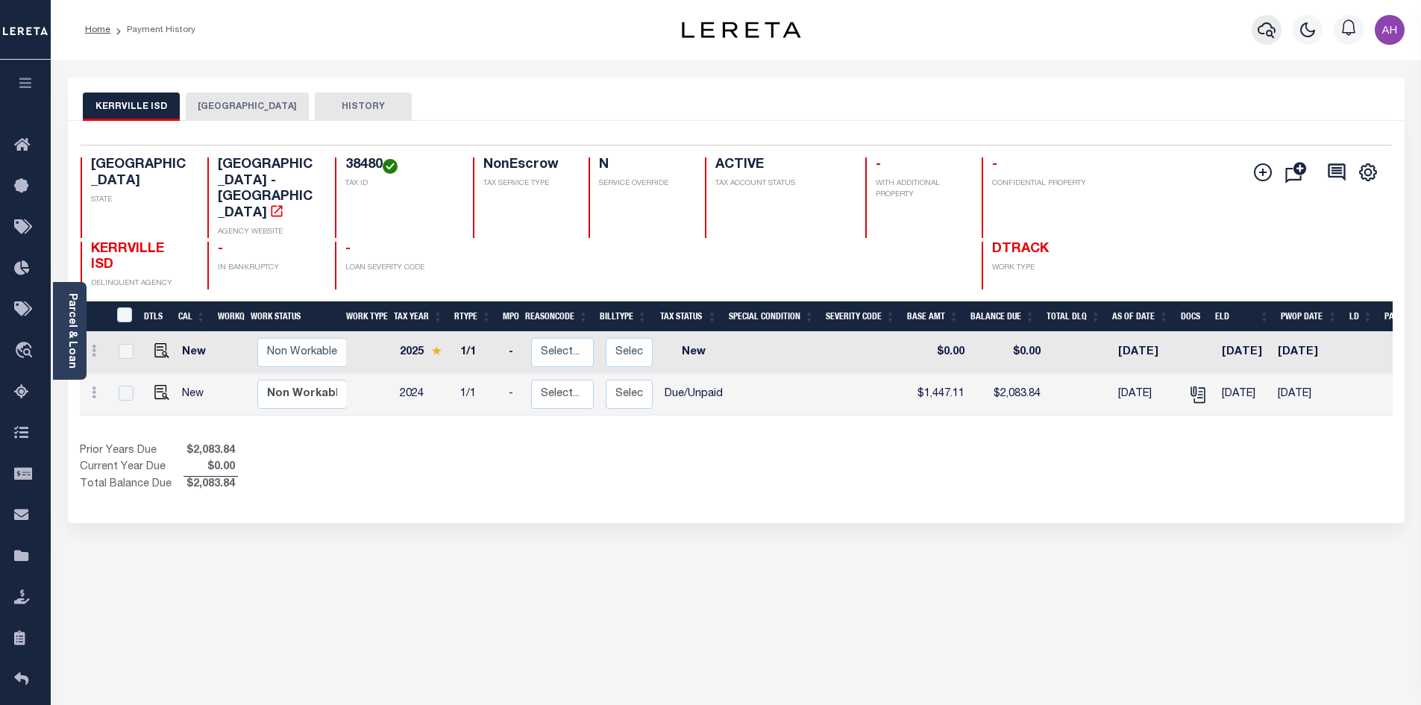
click at [1270, 34] on icon "button" at bounding box center [1267, 30] width 18 height 18
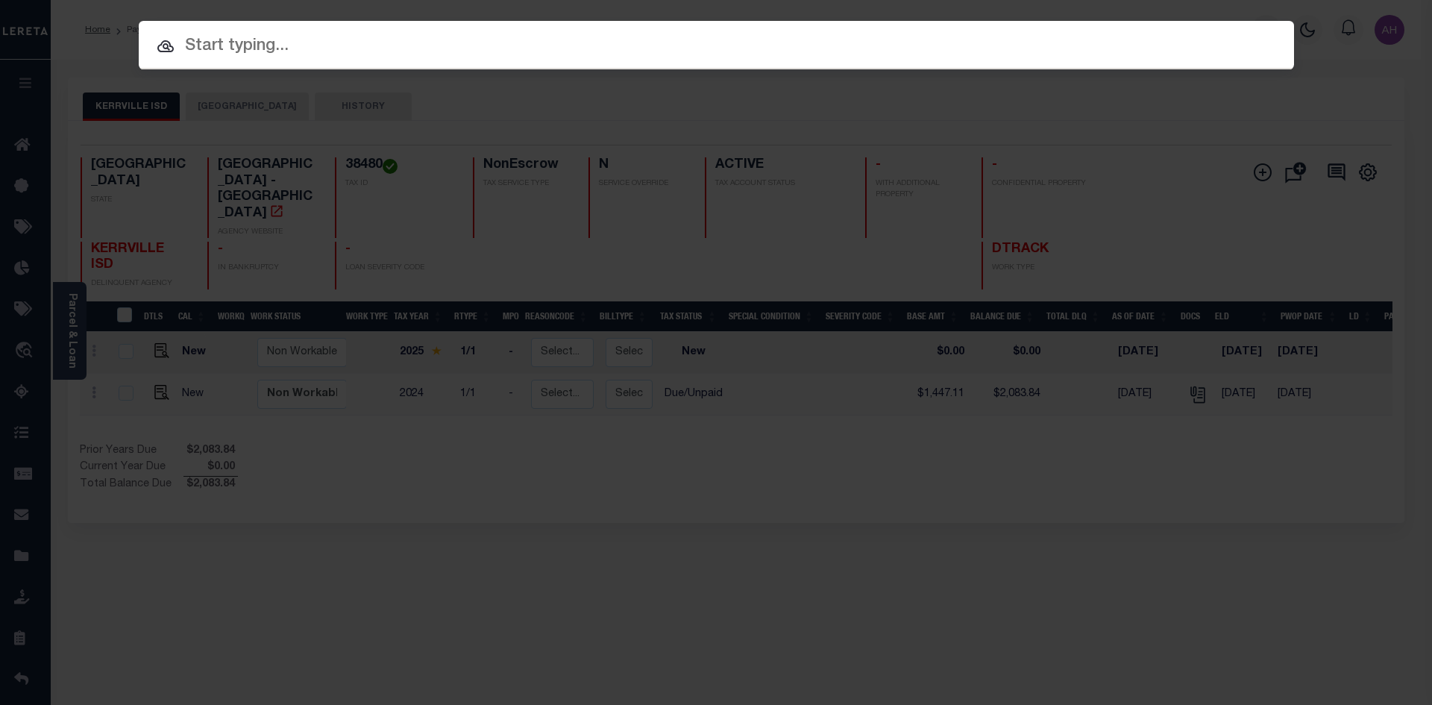
paste input "946228"
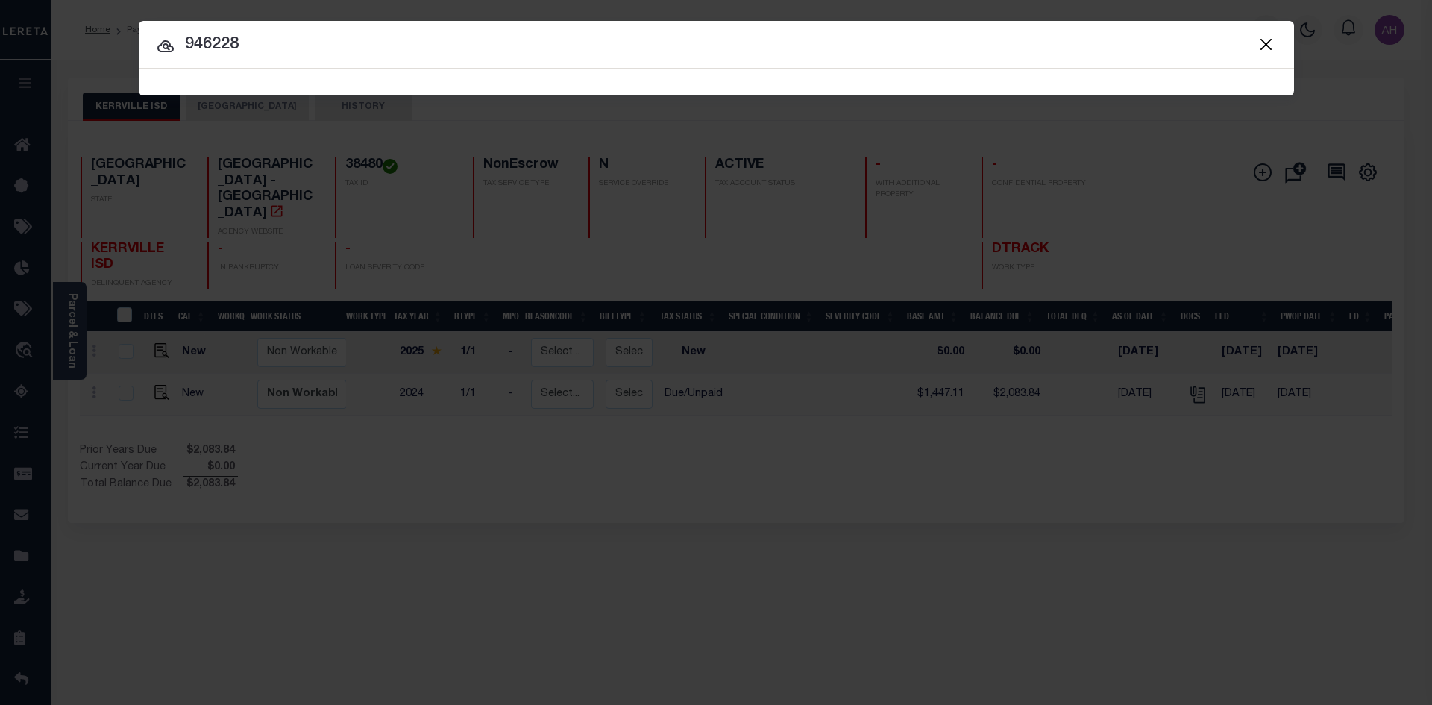
type input "946228"
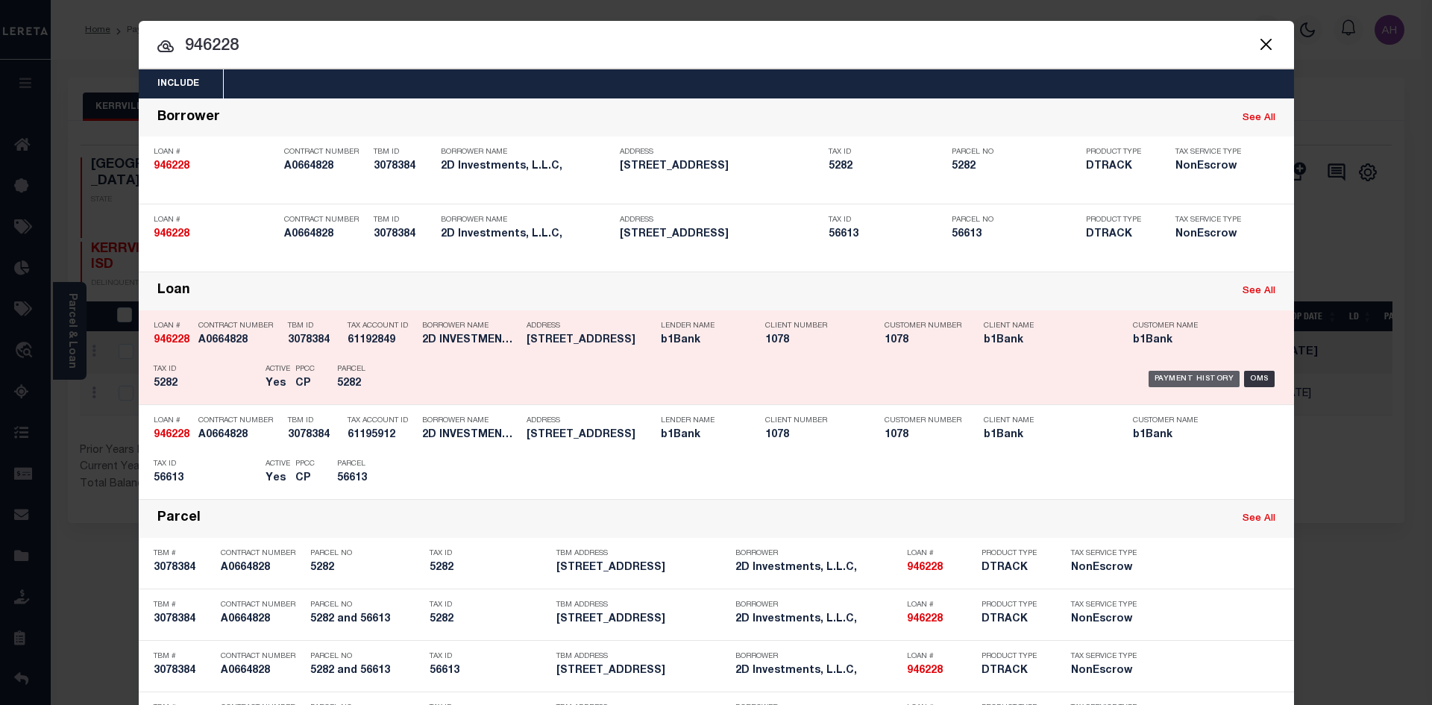
click at [1189, 386] on div "Payment History" at bounding box center [1195, 379] width 92 height 16
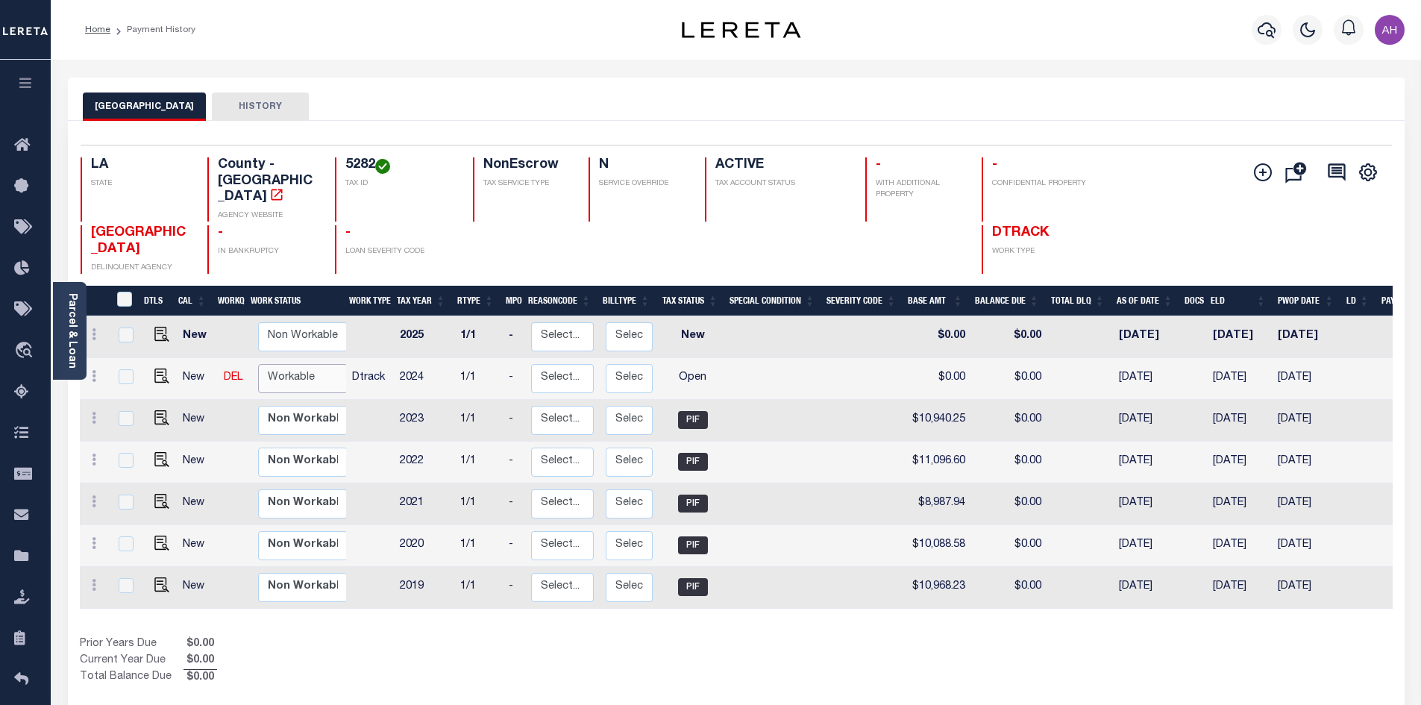
click at [298, 364] on select "Non Workable Workable" at bounding box center [303, 378] width 90 height 29
checkbox input "true"
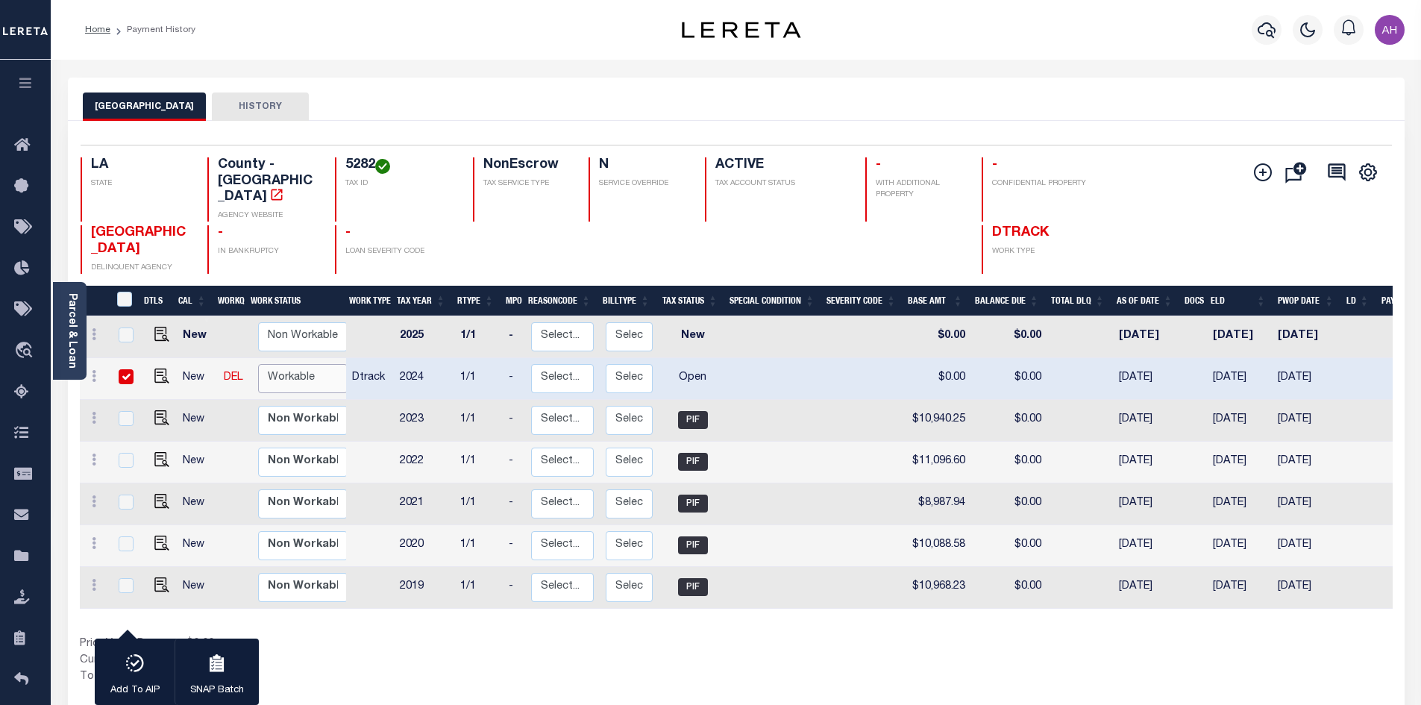
select select "true"
click at [258, 364] on select "Non Workable Workable" at bounding box center [303, 378] width 90 height 29
checkbox input "false"
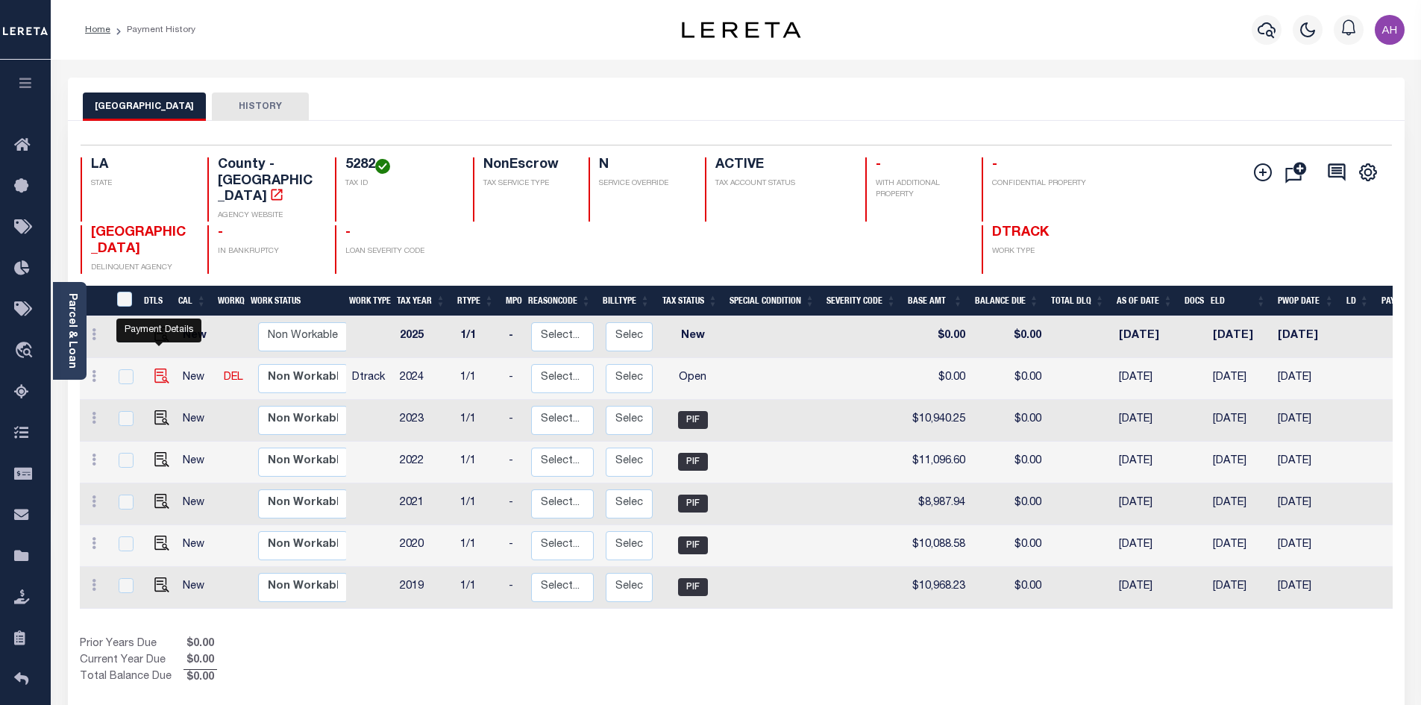
click at [163, 369] on img "" at bounding box center [161, 376] width 15 height 15
checkbox input "true"
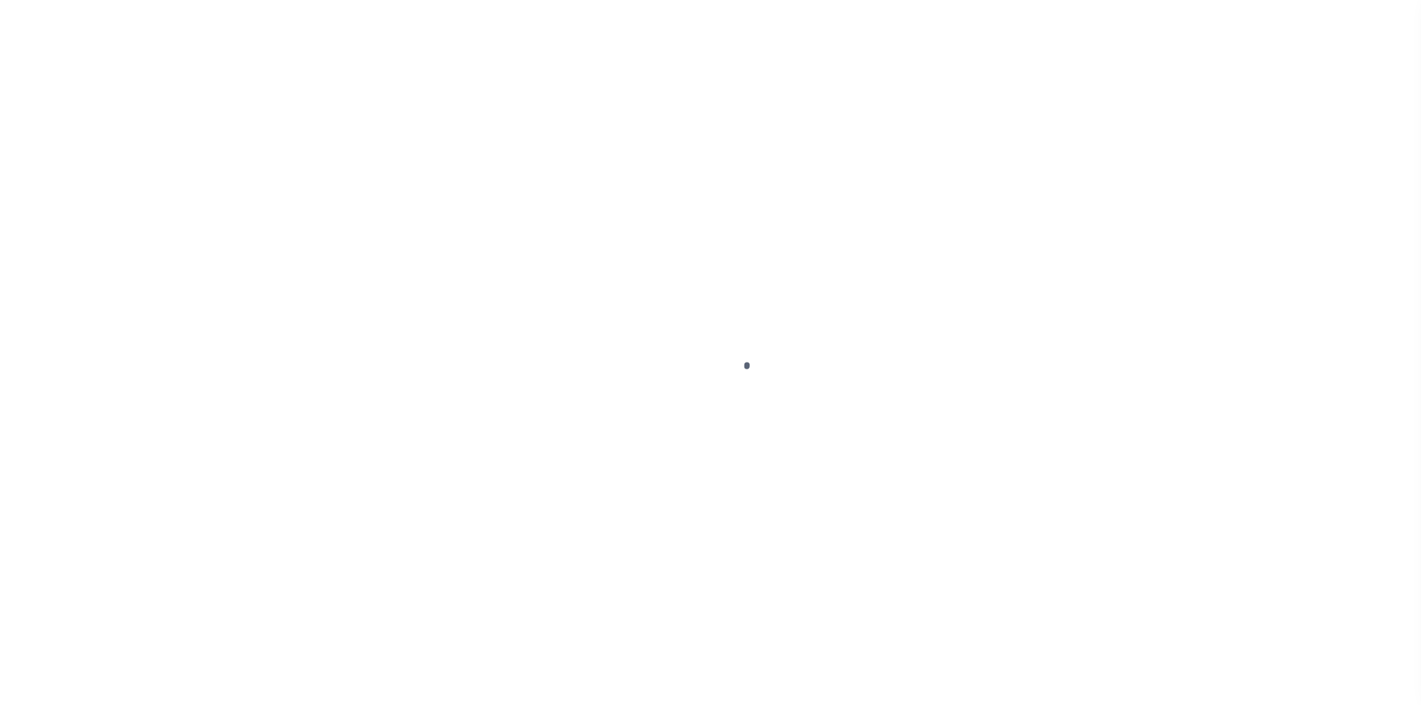
select select "OP2"
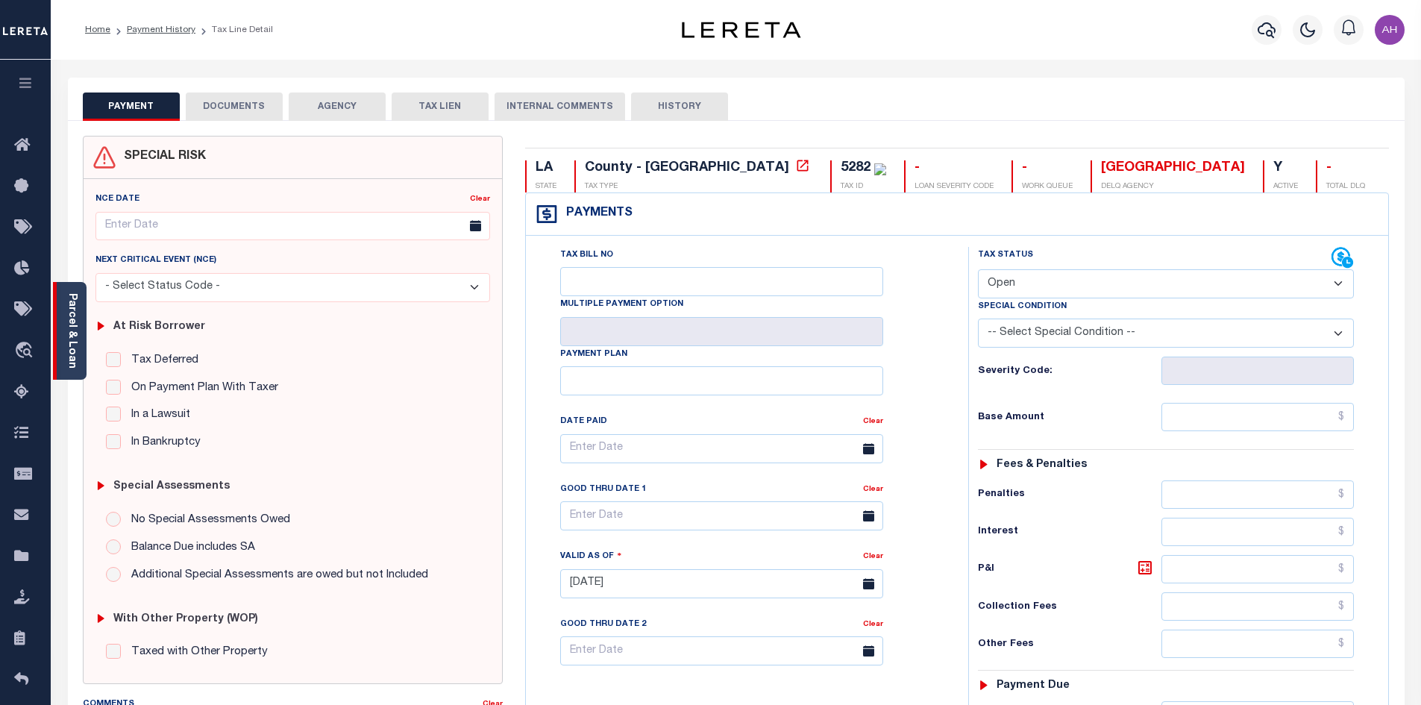
click at [80, 338] on div "Parcel & Loan" at bounding box center [70, 331] width 34 height 98
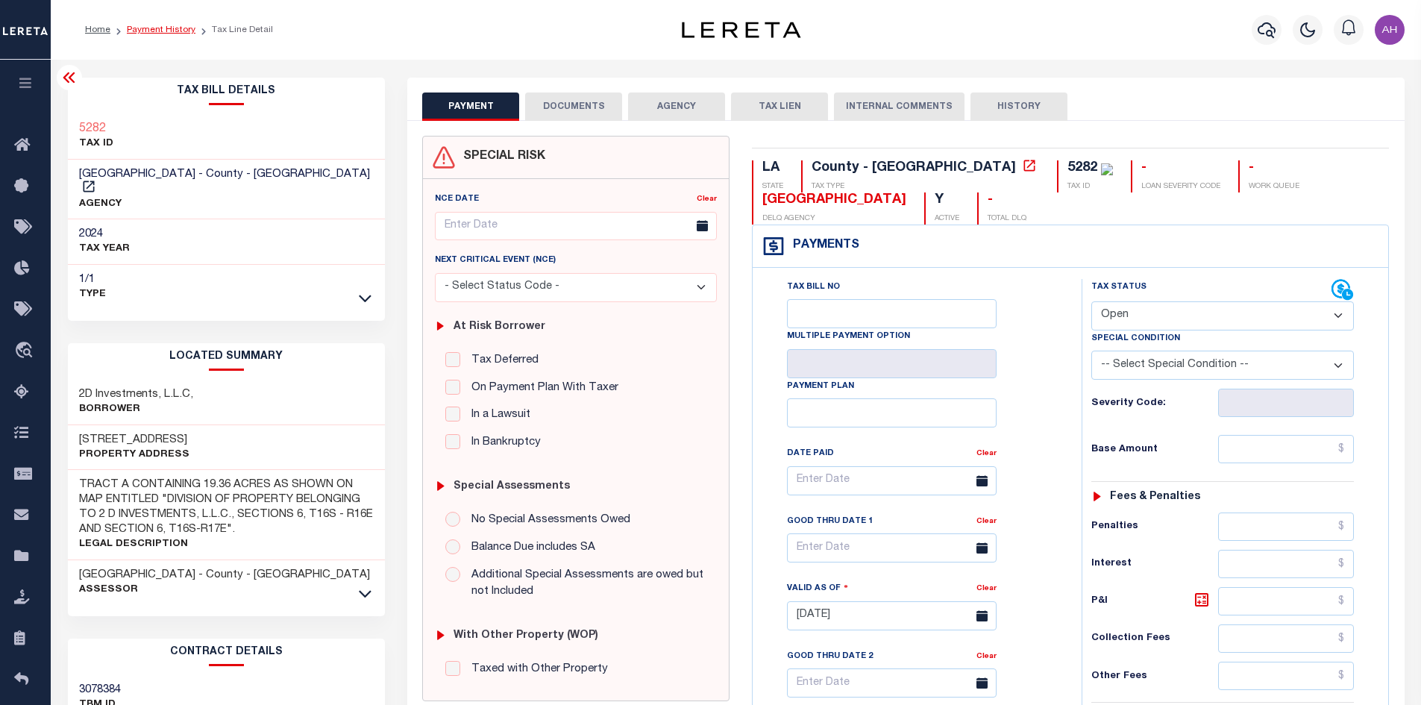
click at [132, 28] on link "Payment History" at bounding box center [161, 29] width 69 height 9
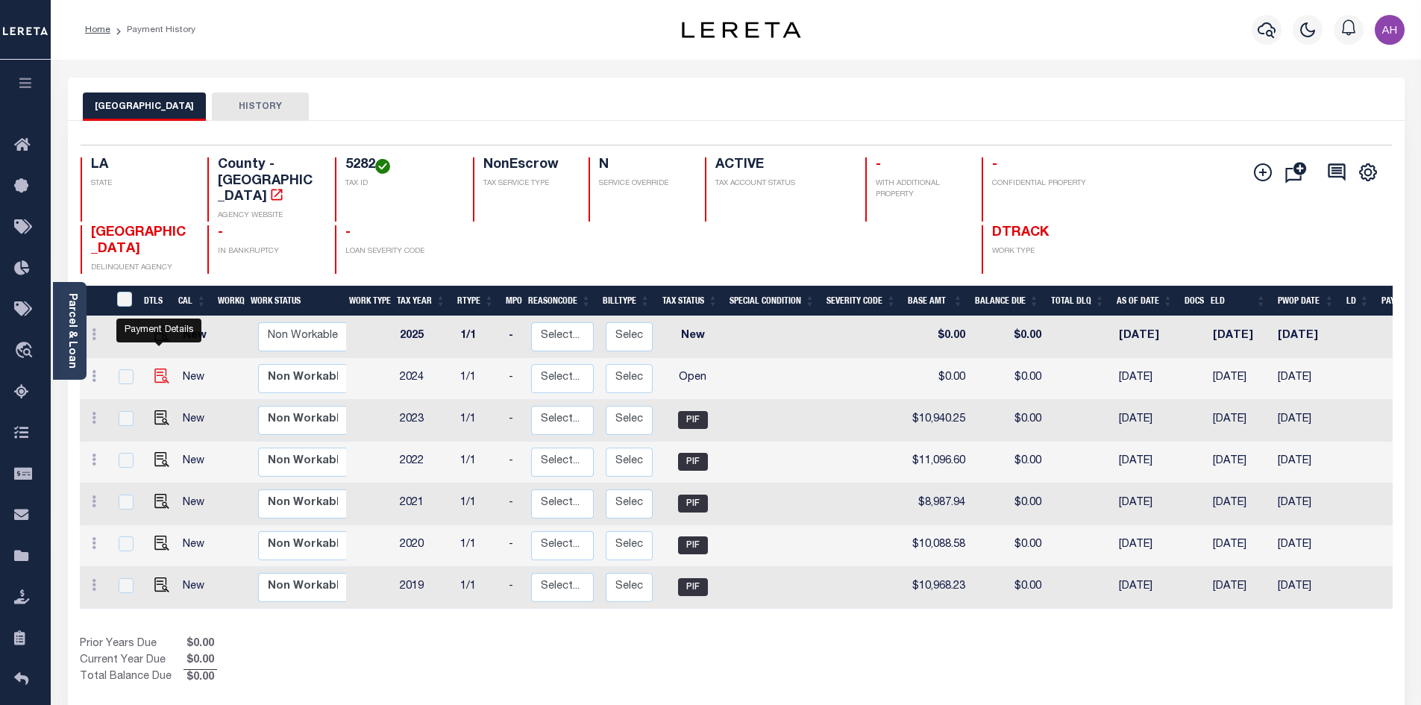
click at [157, 369] on img "" at bounding box center [161, 376] width 15 height 15
checkbox input "true"
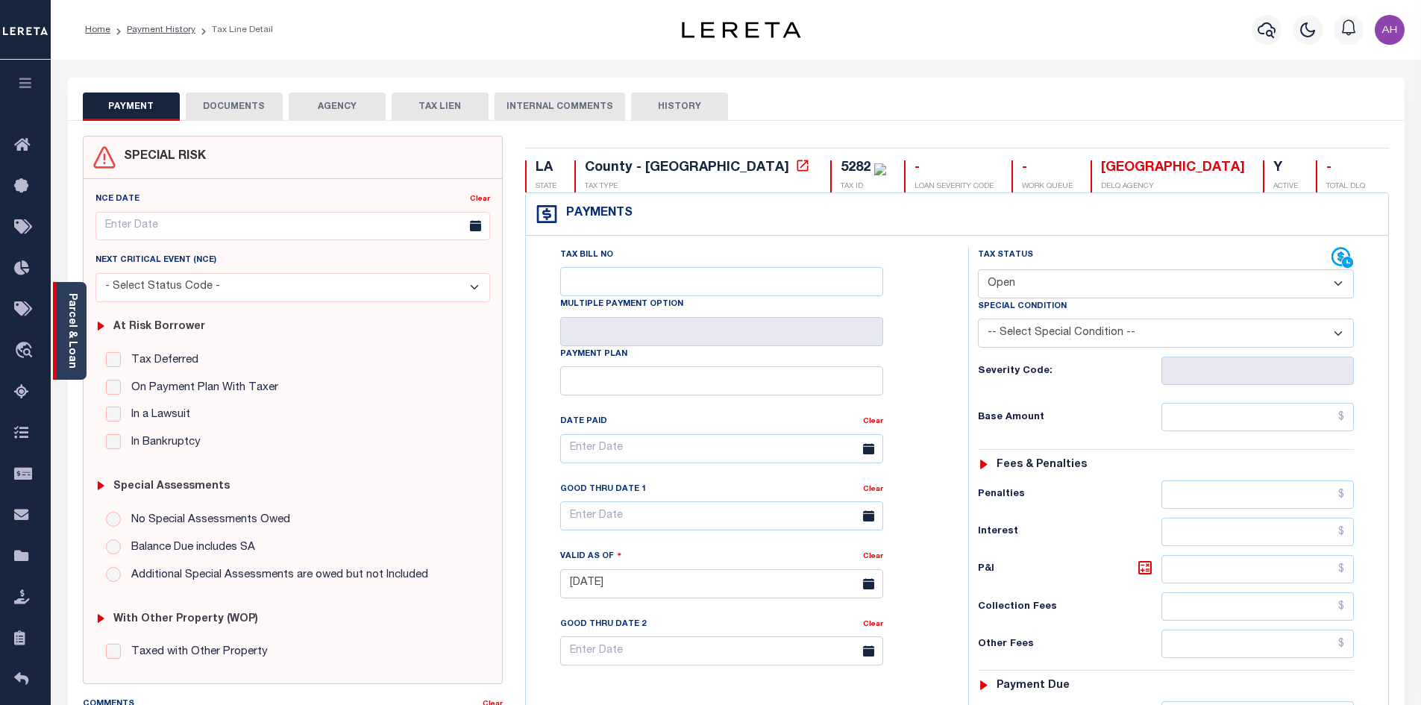
click at [69, 347] on link "Parcel & Loan" at bounding box center [71, 330] width 10 height 75
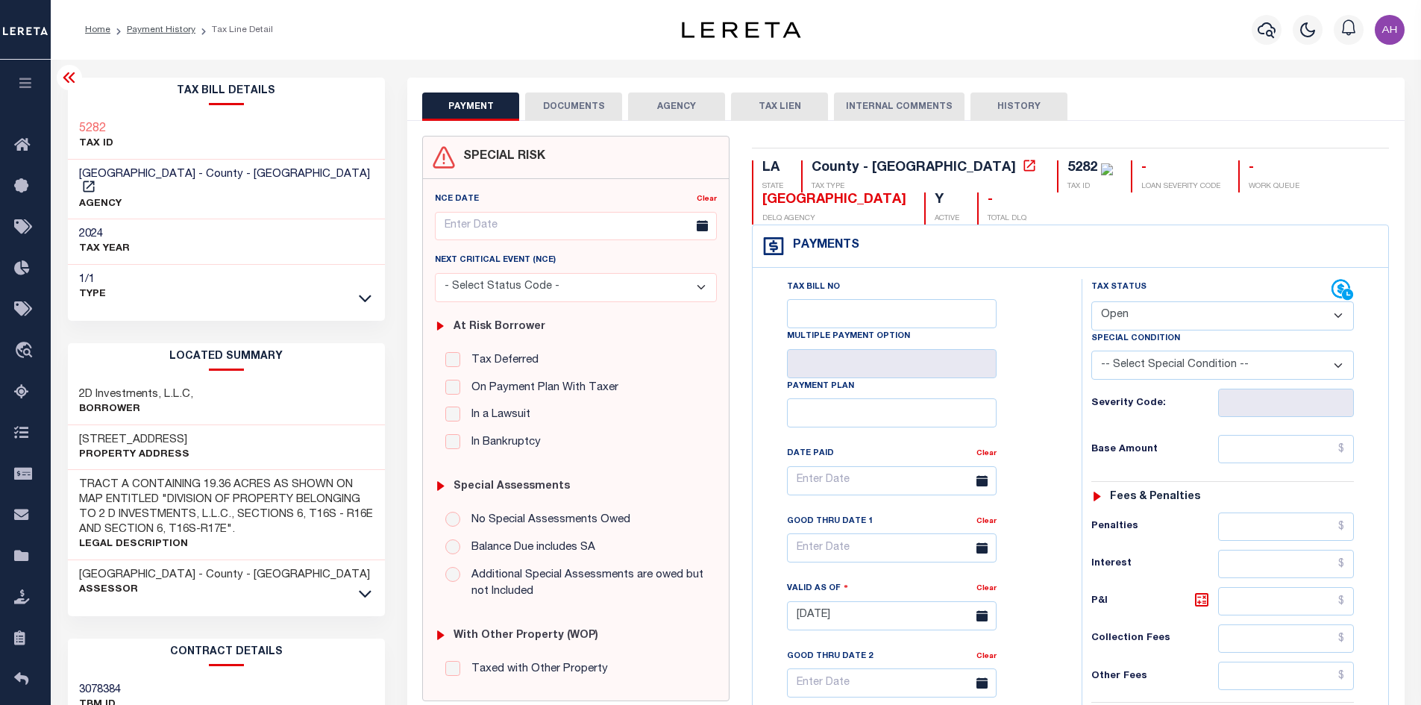
click at [1120, 325] on select "- Select Status Code - Open Due/Unpaid Paid Incomplete No Tax Due Internal Refu…" at bounding box center [1223, 315] width 263 height 29
select select "PYD"
click at [1092, 302] on select "- Select Status Code - Open Due/Unpaid Paid Incomplete No Tax Due Internal Refu…" at bounding box center [1223, 315] width 263 height 29
type input "10/01/2025"
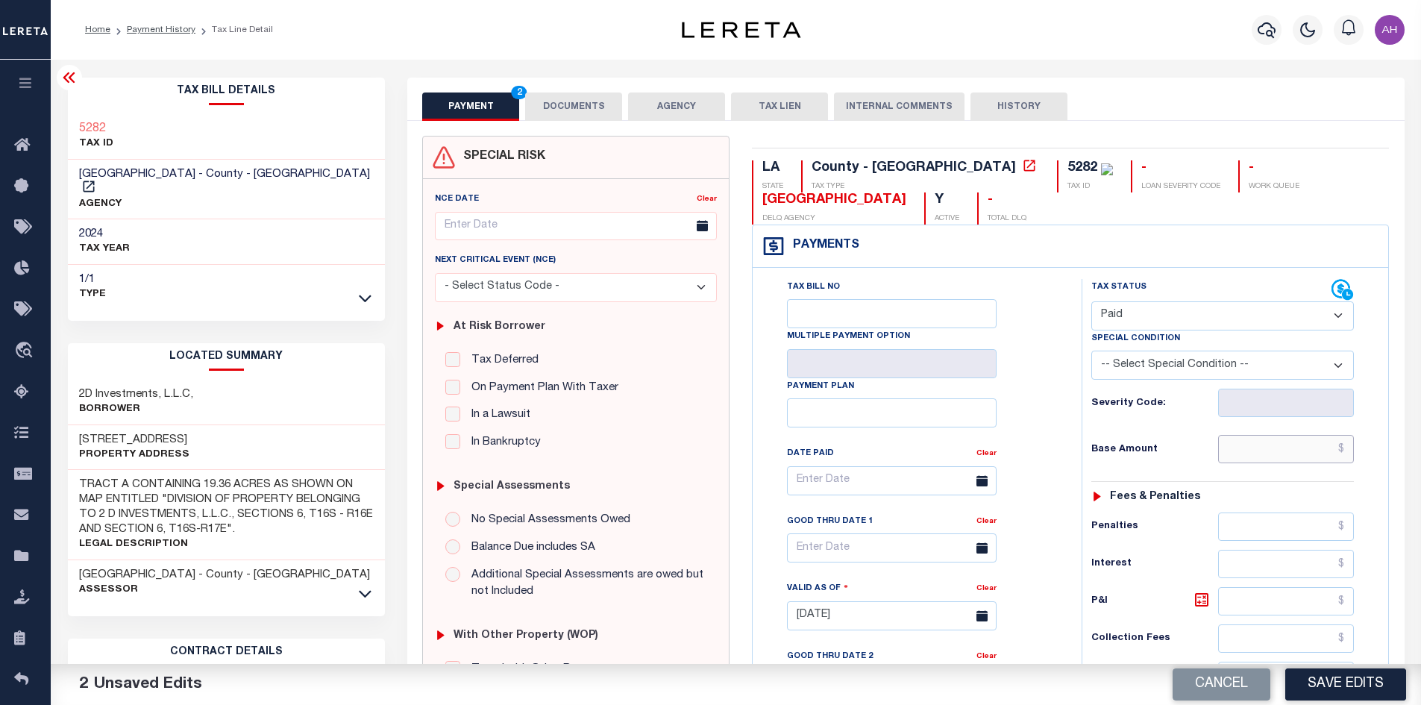
click at [1256, 445] on input "text" at bounding box center [1286, 449] width 137 height 28
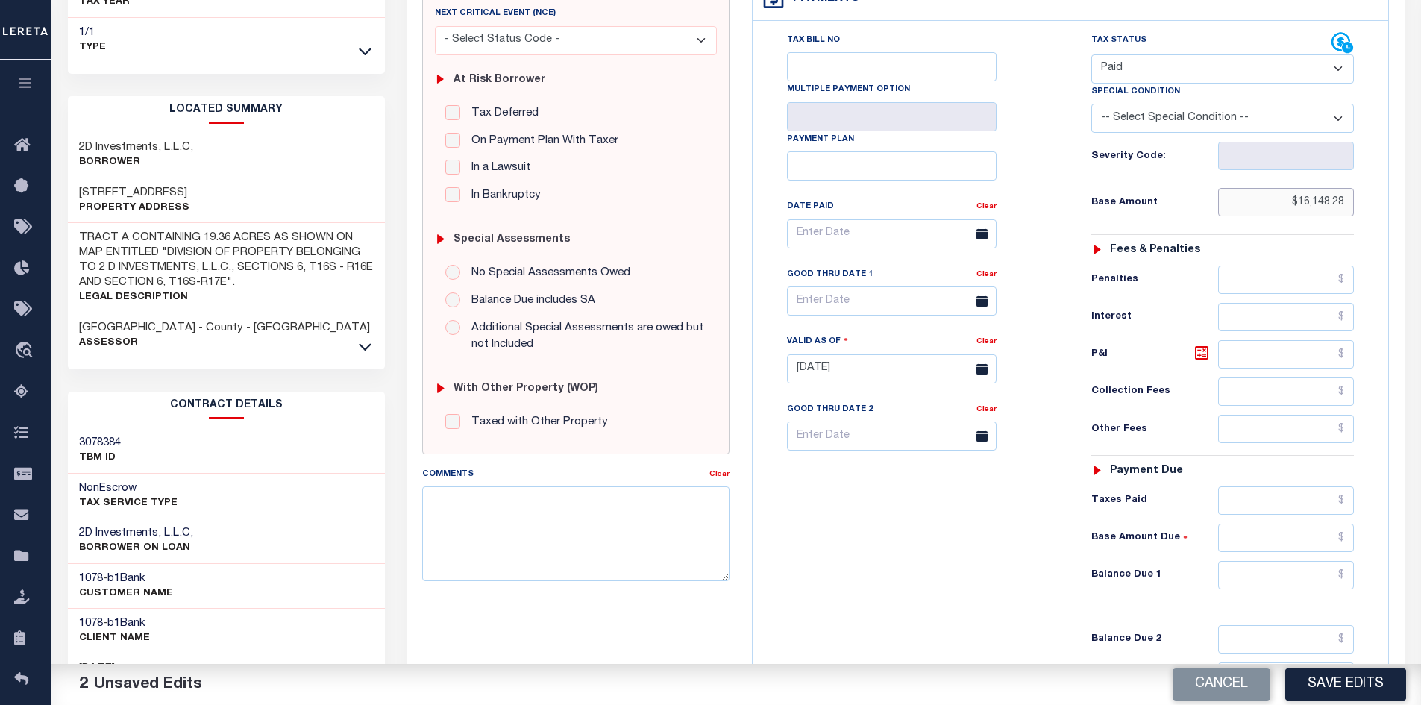
scroll to position [298, 0]
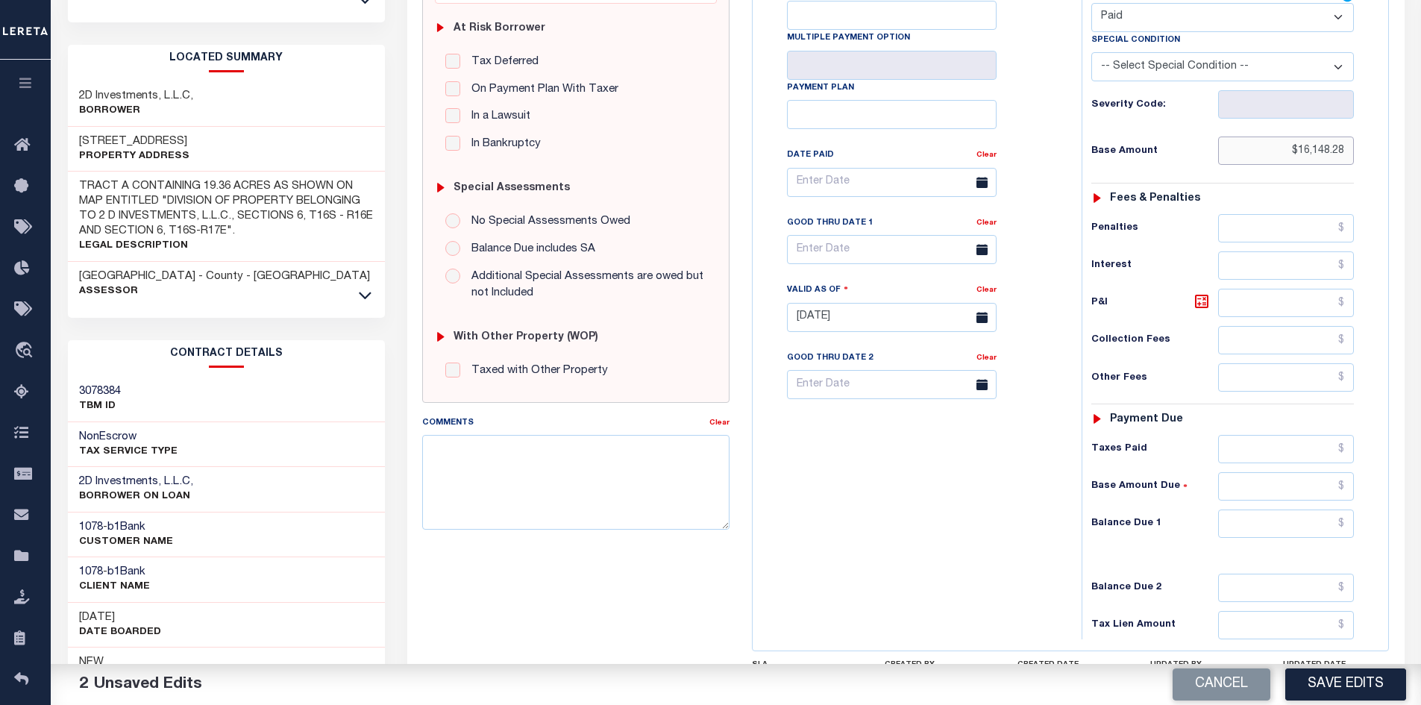
type input "$16,148.28"
click at [1258, 522] on input "text" at bounding box center [1286, 524] width 137 height 28
type input "$0.00"
click at [1338, 676] on button "Save Edits" at bounding box center [1346, 684] width 121 height 32
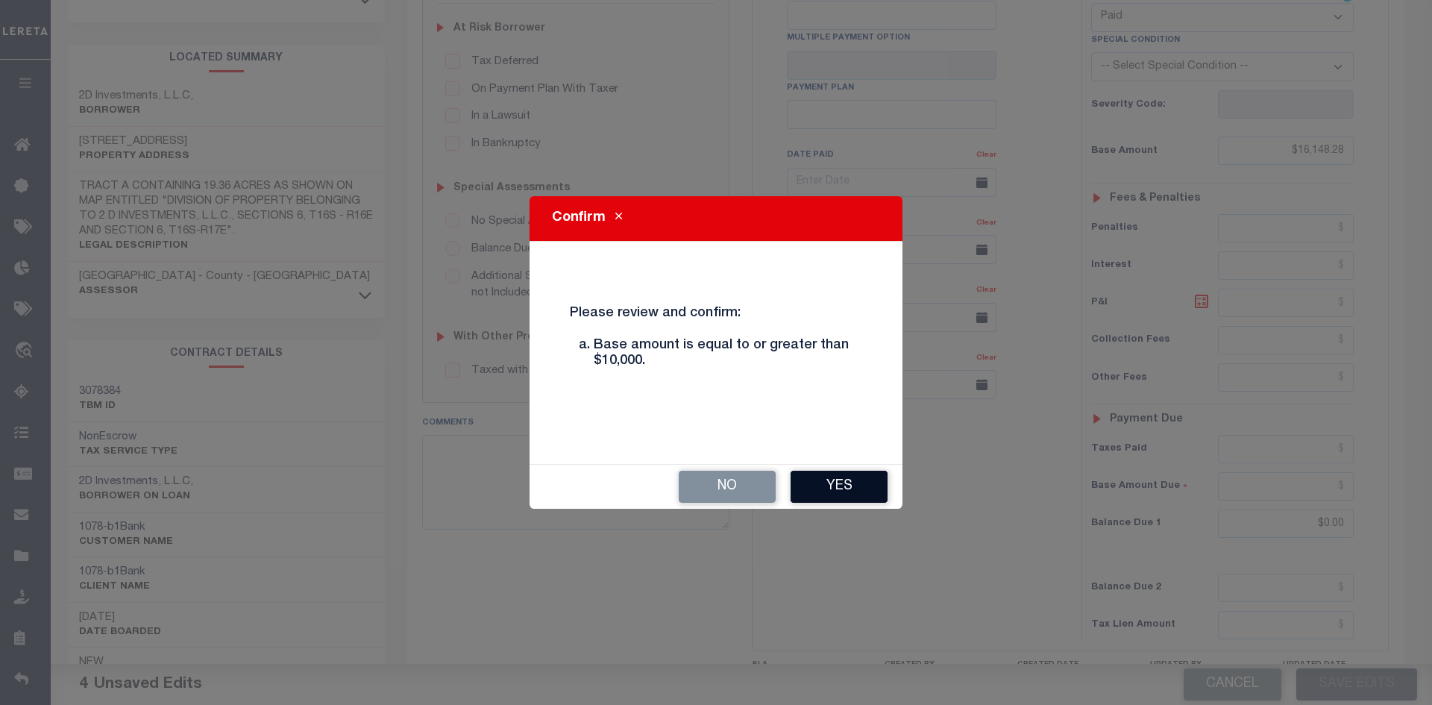
click at [850, 489] on button "Yes" at bounding box center [839, 487] width 97 height 32
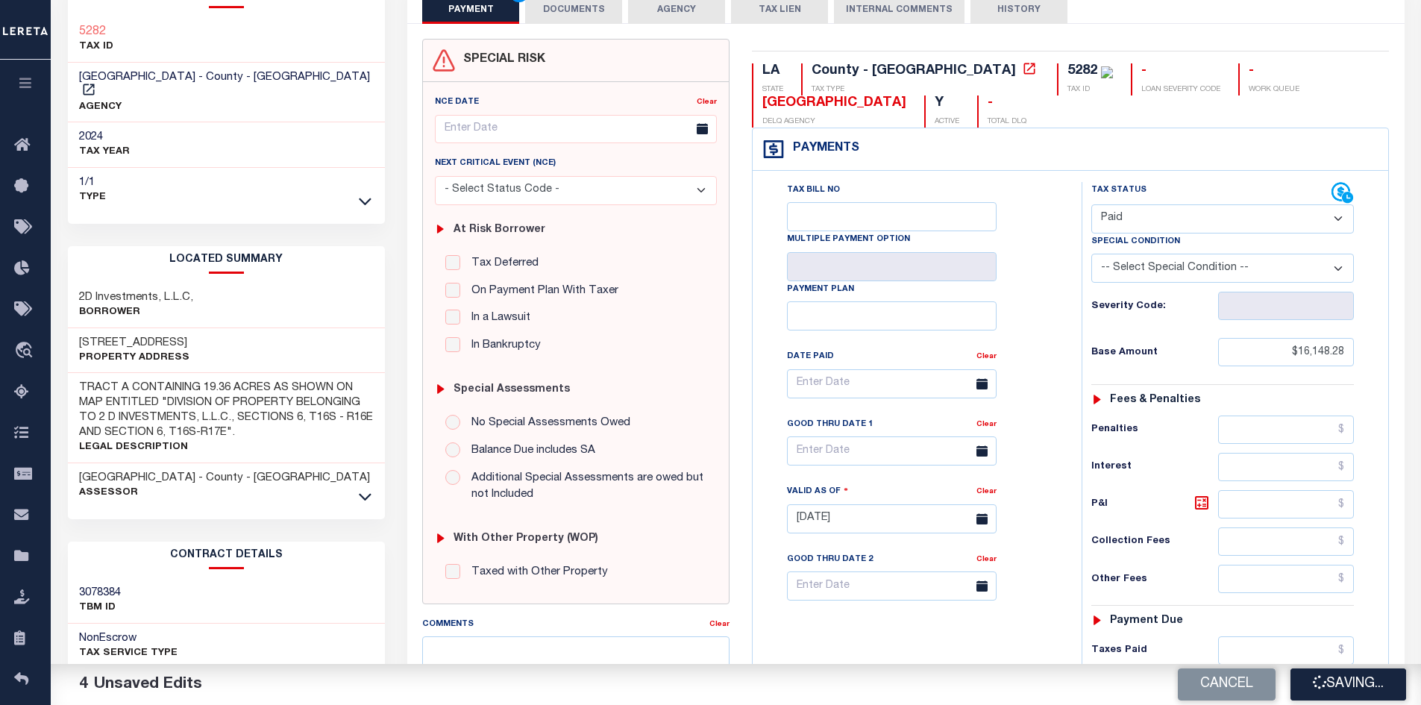
scroll to position [0, 0]
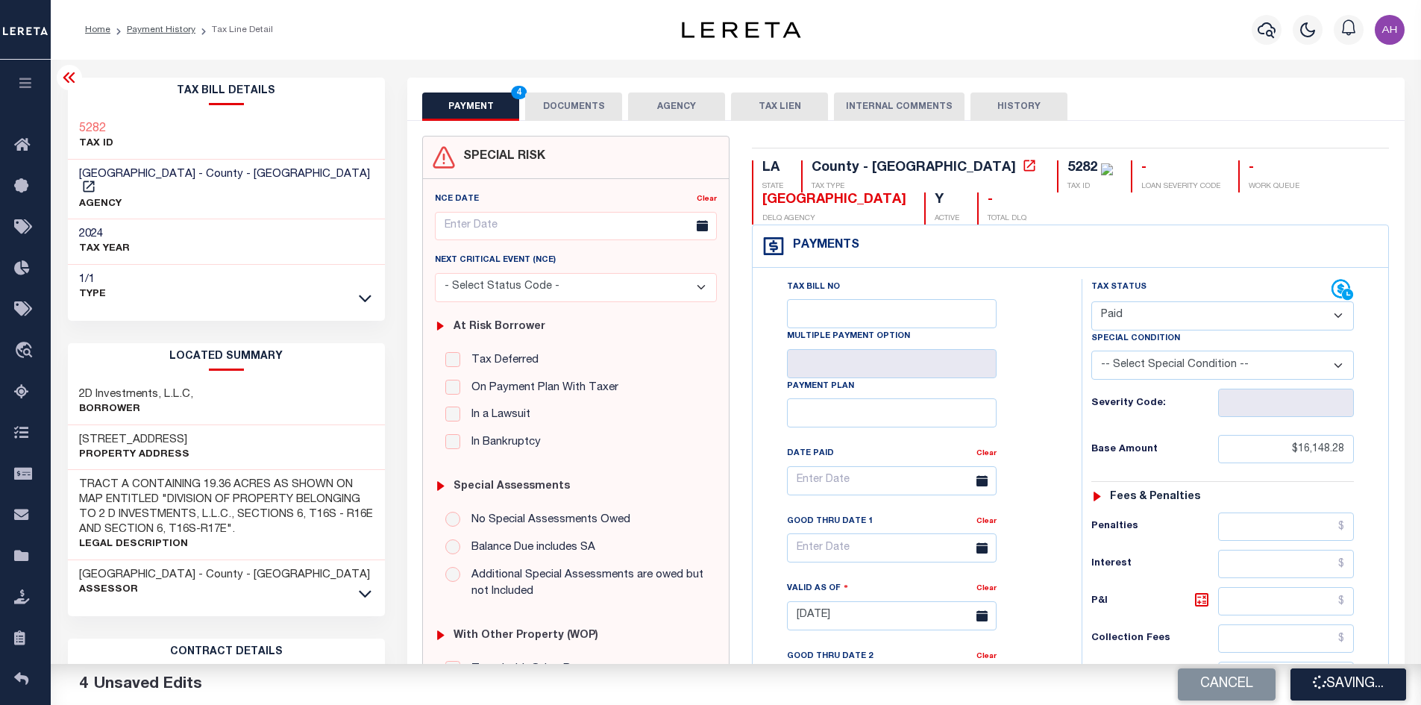
click at [580, 96] on button "DOCUMENTS" at bounding box center [573, 107] width 97 height 28
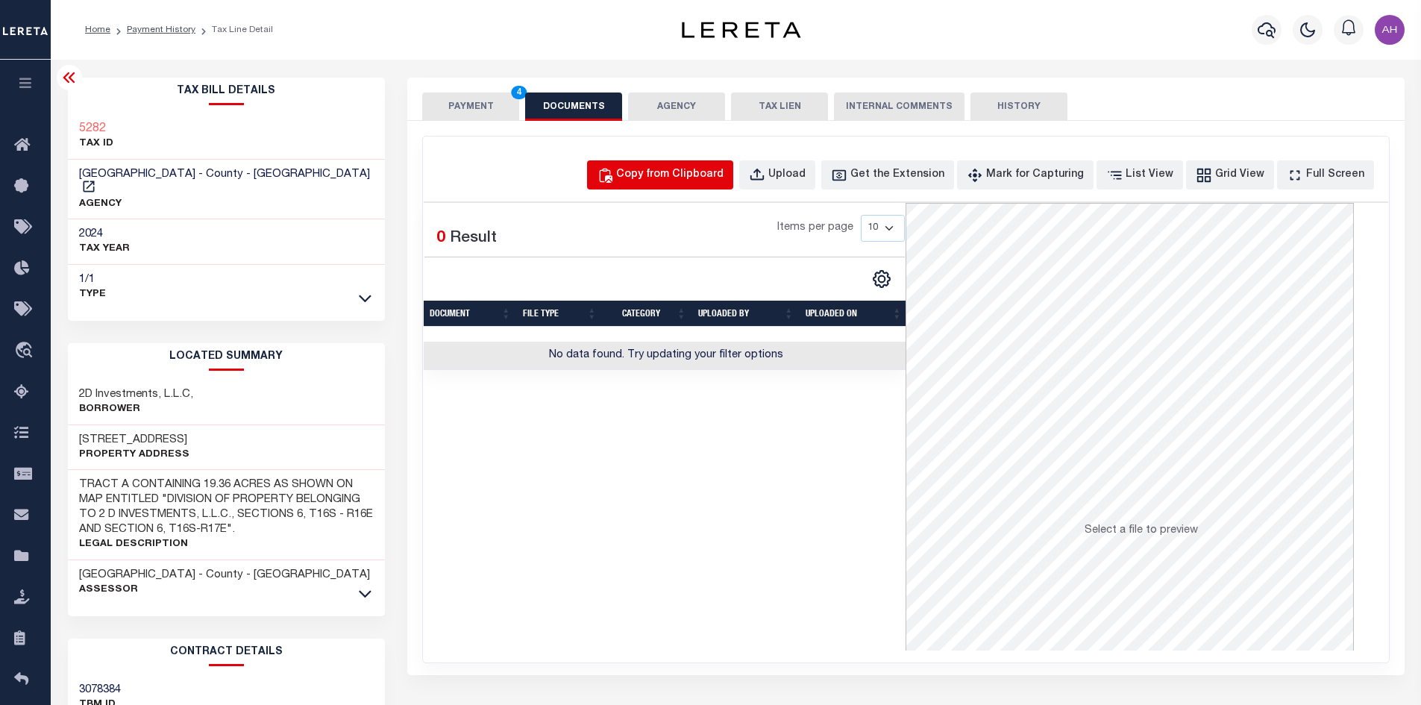
click at [678, 170] on div "Copy from Clipboard" at bounding box center [669, 175] width 107 height 16
select select "POP"
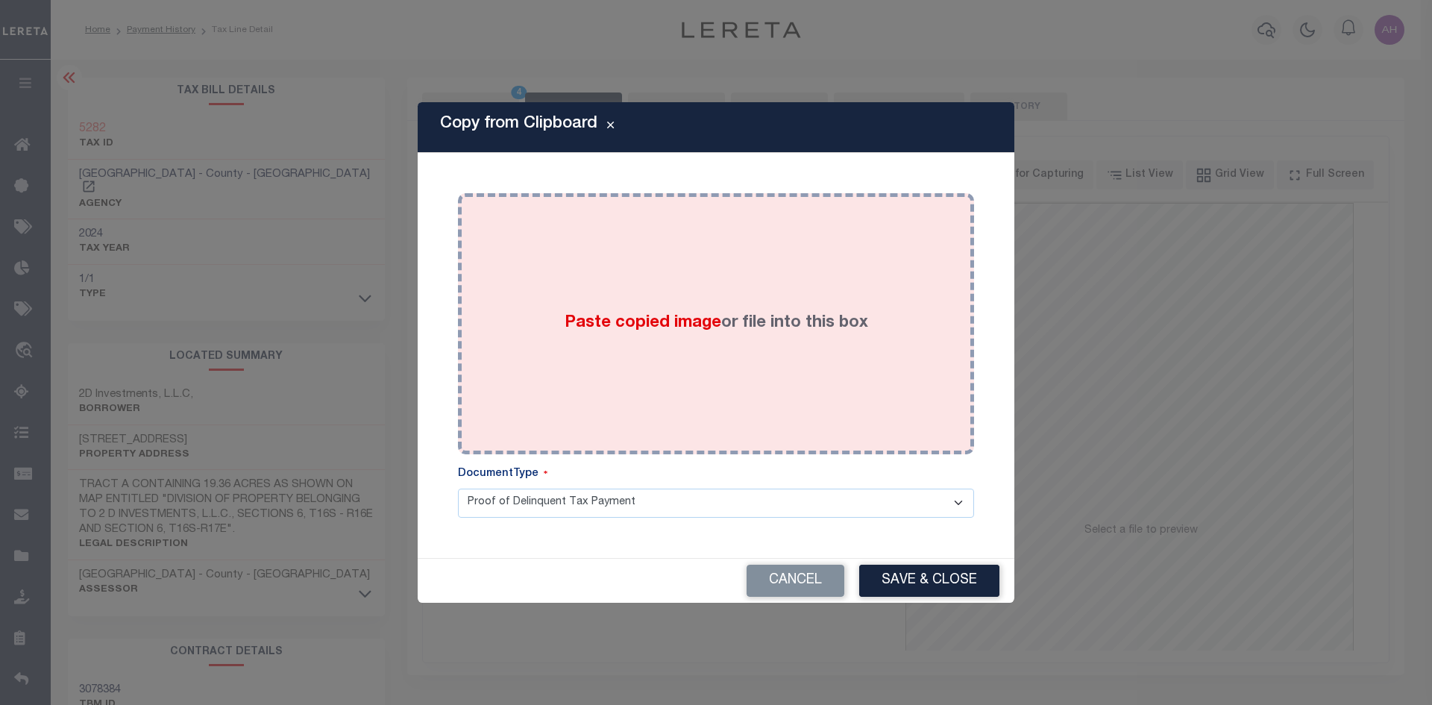
click at [677, 307] on div "Paste copied image or file into this box" at bounding box center [716, 323] width 494 height 239
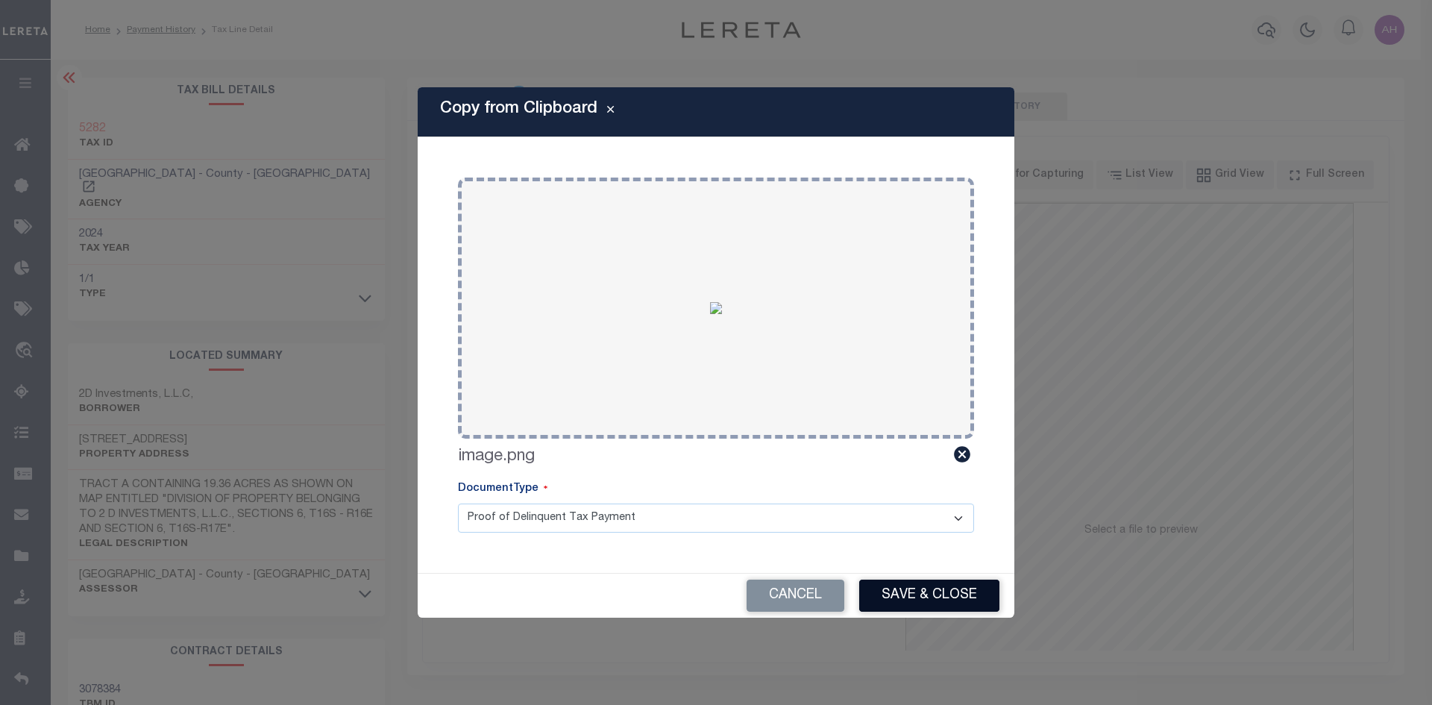
click at [893, 587] on button "Save & Close" at bounding box center [929, 596] width 140 height 32
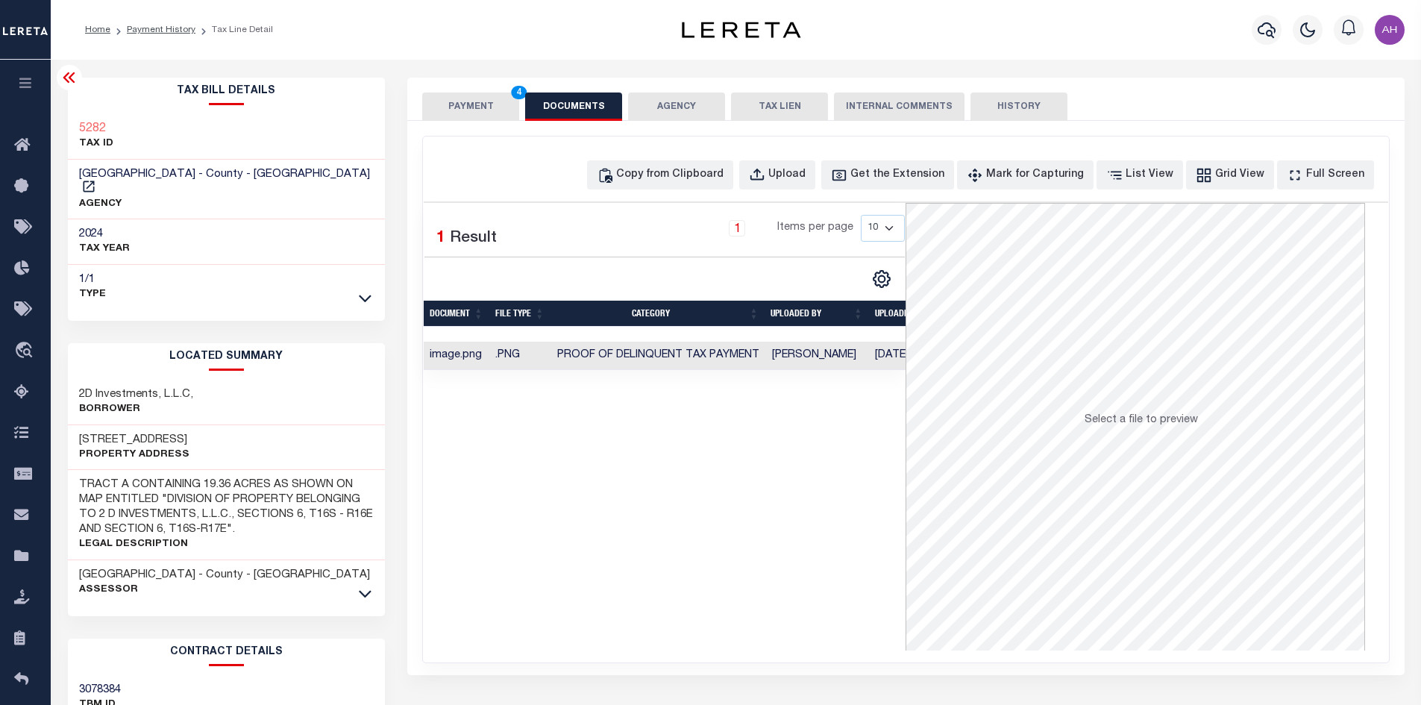
click at [469, 100] on button "PAYMENT 4" at bounding box center [470, 107] width 97 height 28
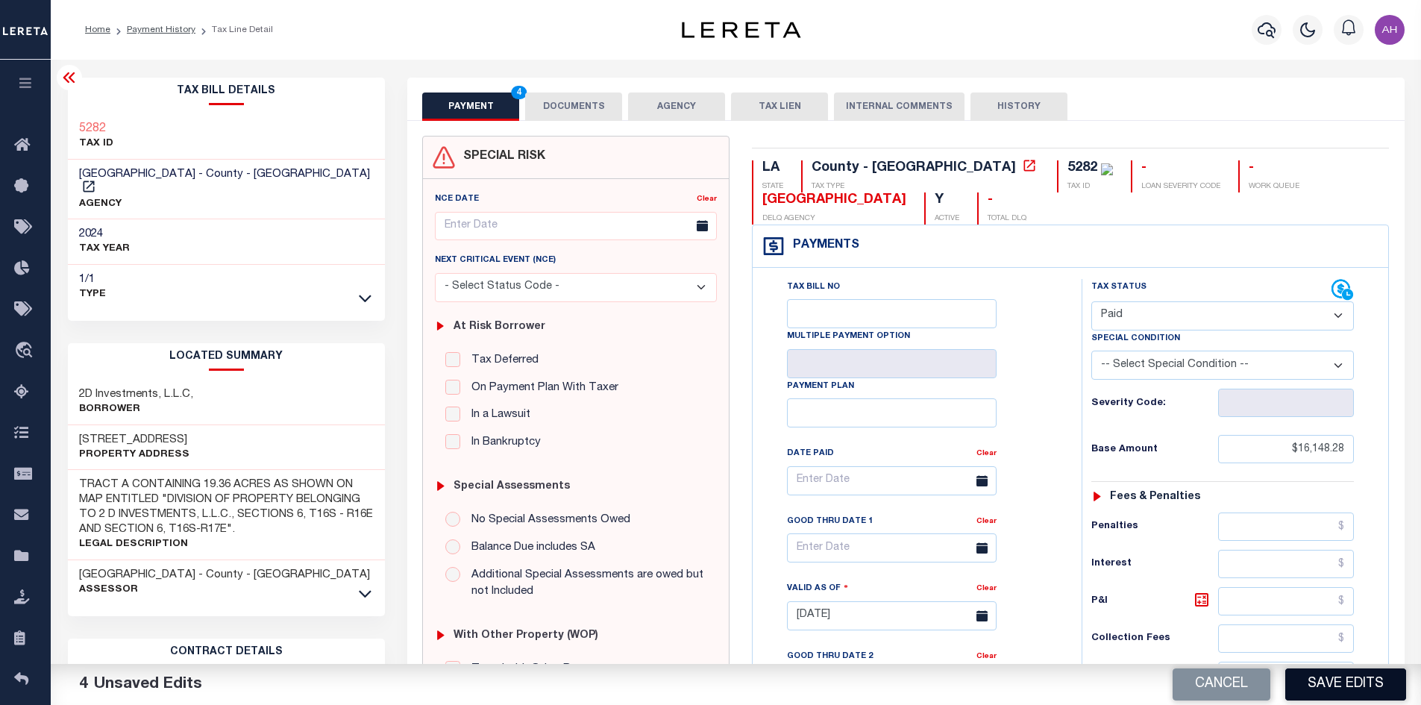
click at [1378, 684] on button "Save Edits" at bounding box center [1346, 684] width 121 height 32
checkbox input "false"
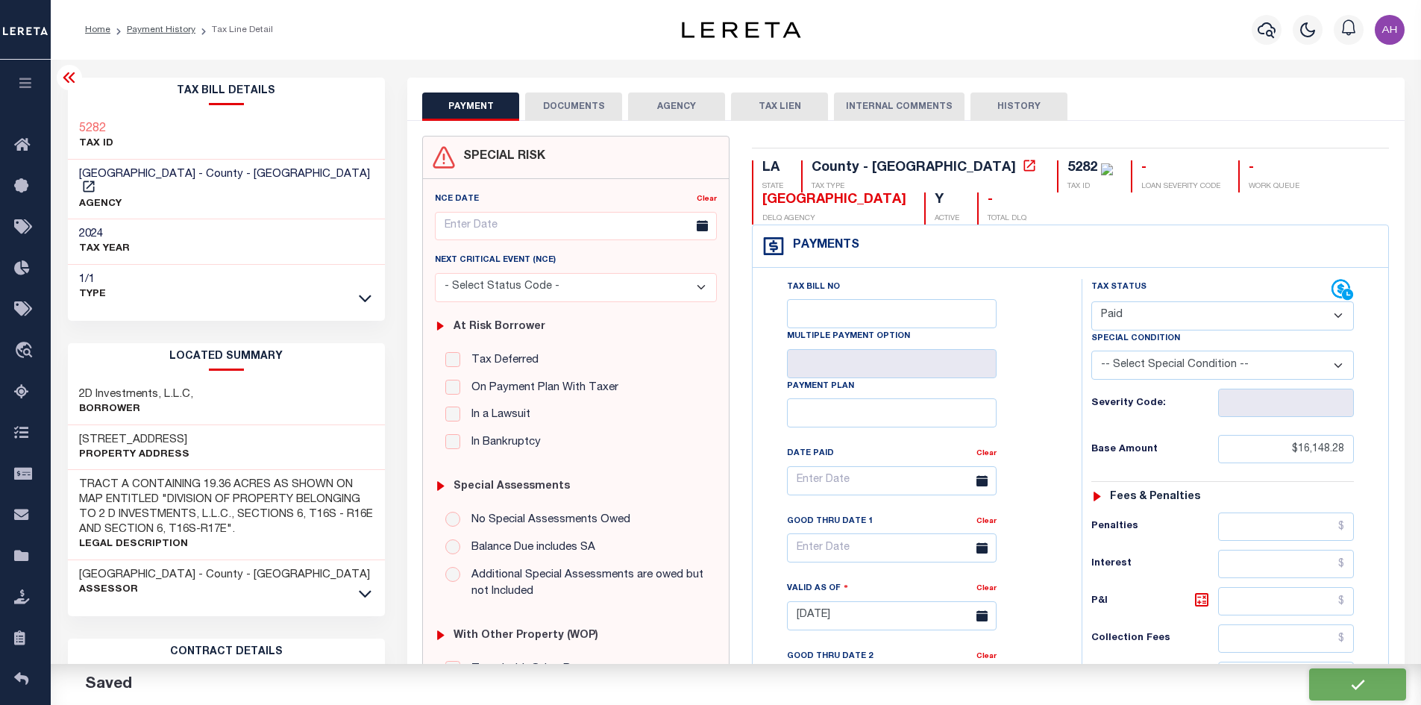
type input "$16,148.28"
type input "$0"
checkbox input "false"
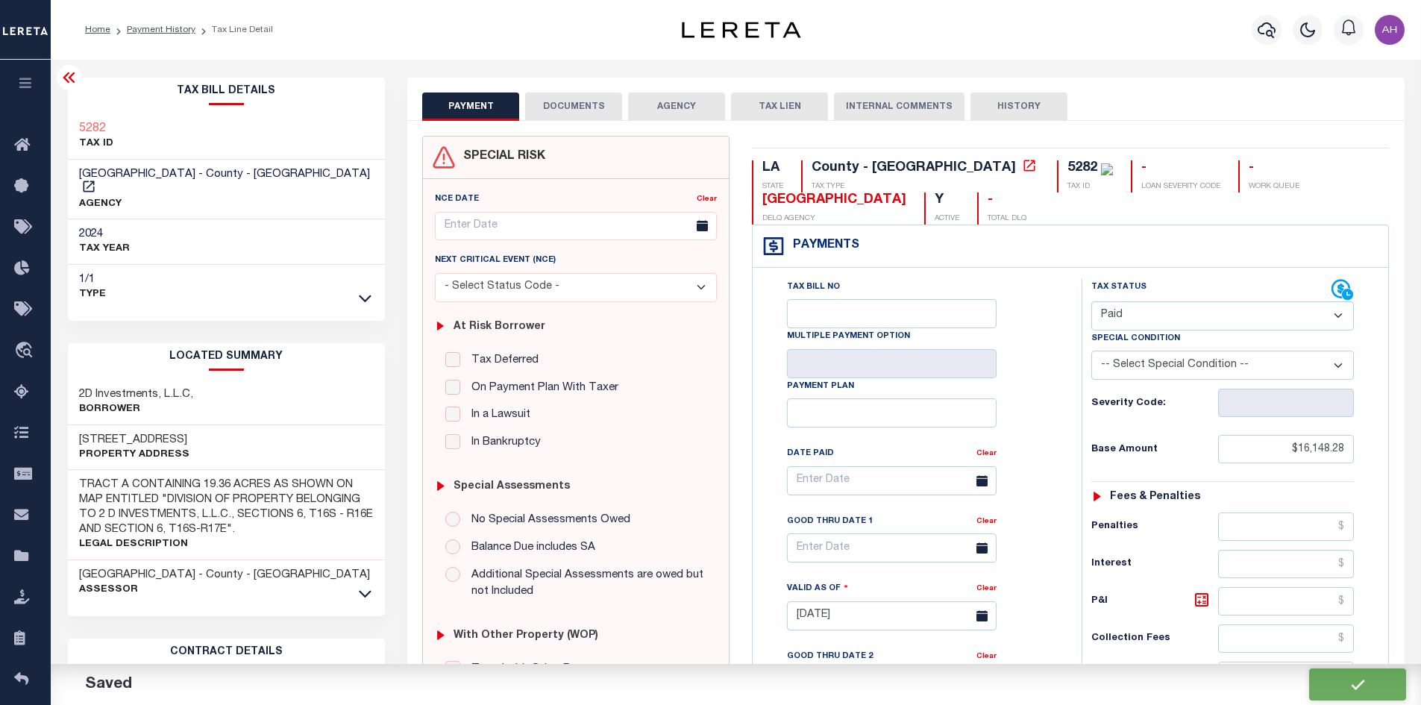
checkbox input "false"
type input "$16,148.28"
type input "$0"
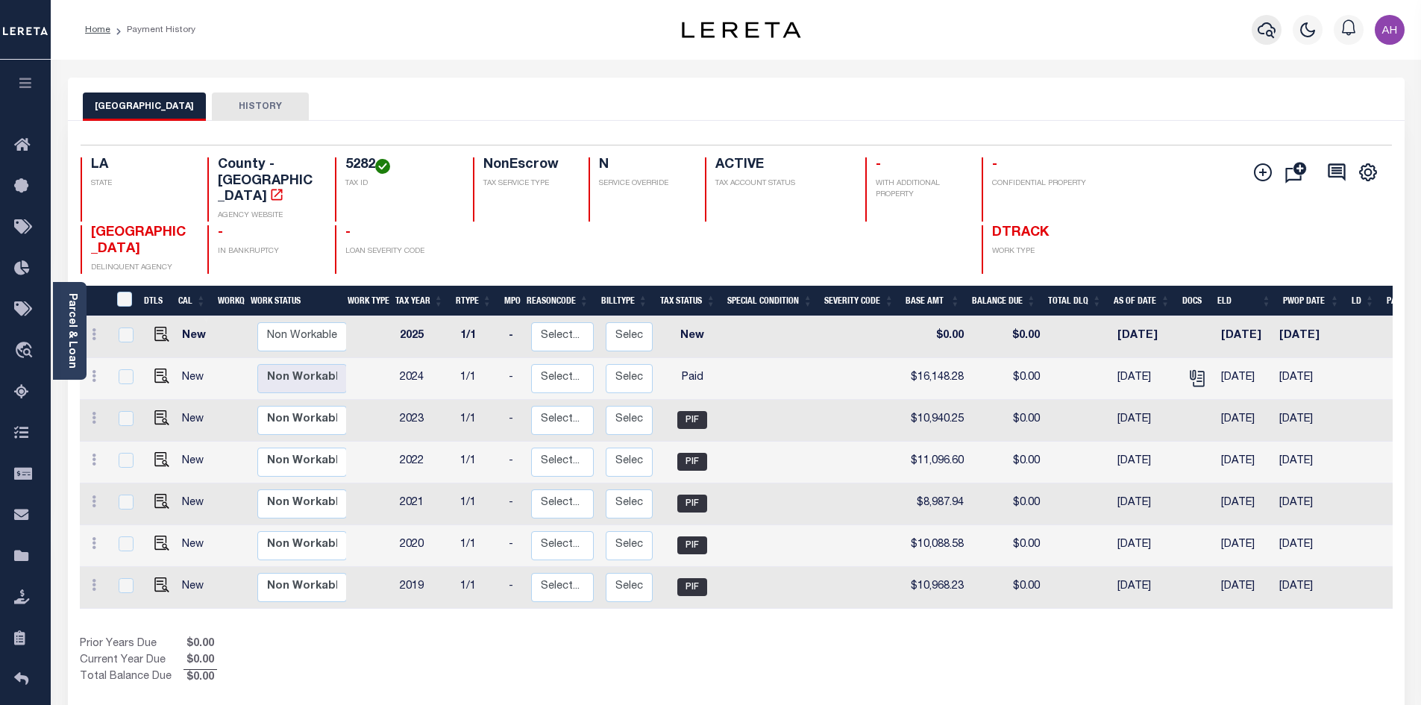
click at [1268, 33] on icon "button" at bounding box center [1267, 30] width 18 height 18
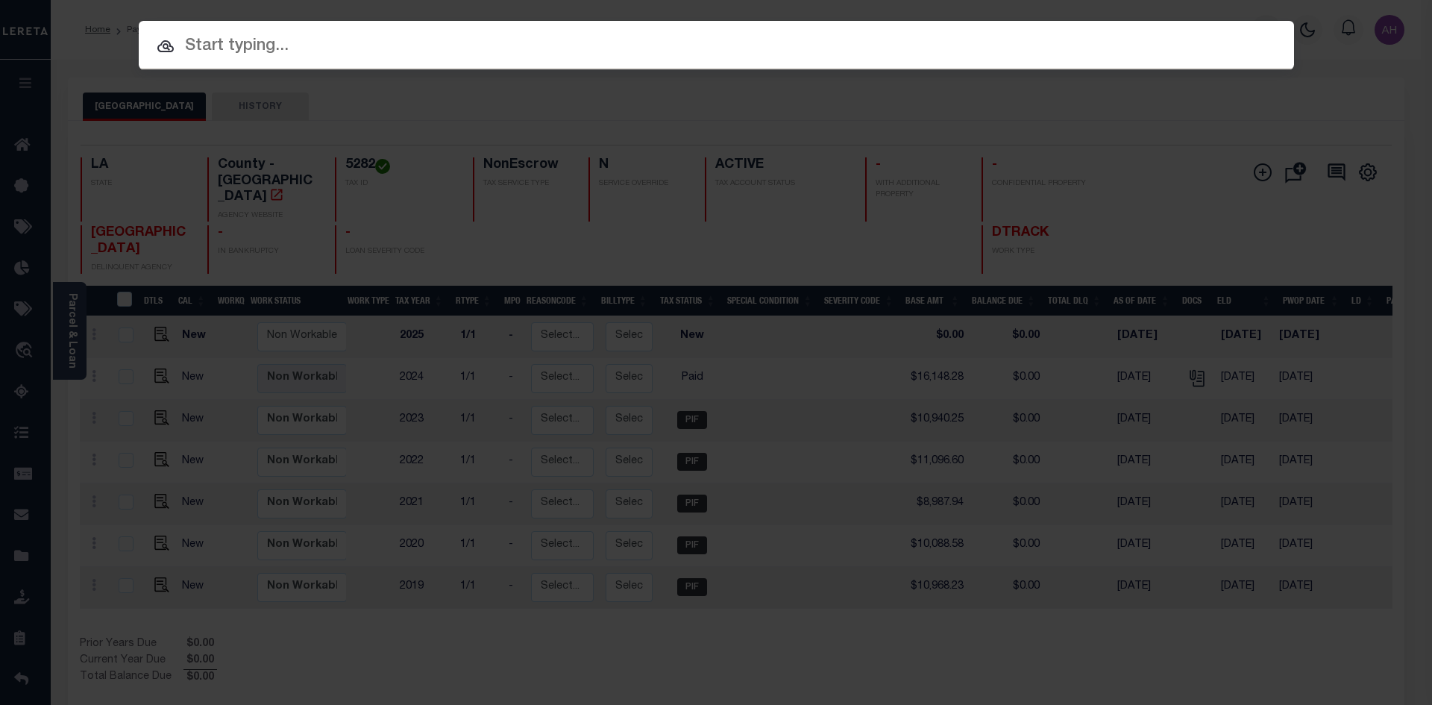
paste input "17115378"
type input "17115378"
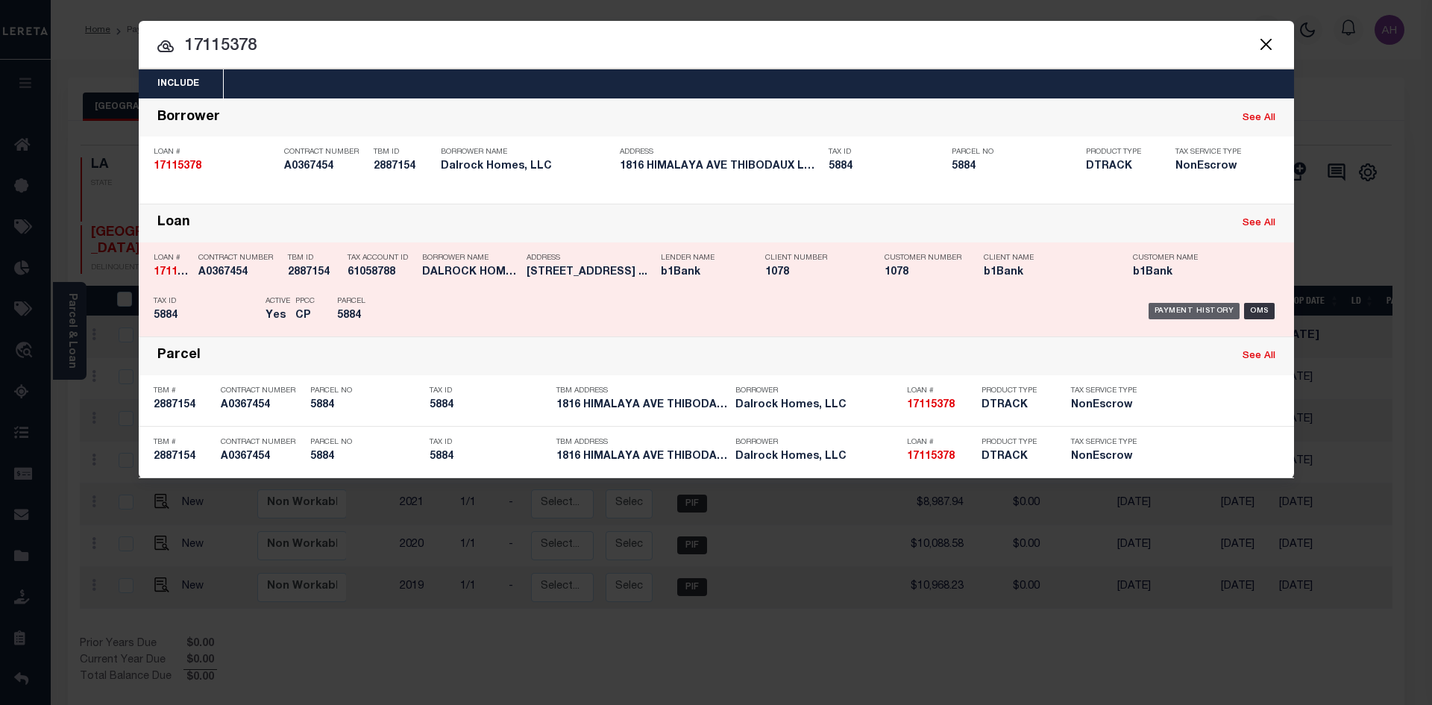
click at [1194, 316] on div "Payment History" at bounding box center [1195, 311] width 92 height 16
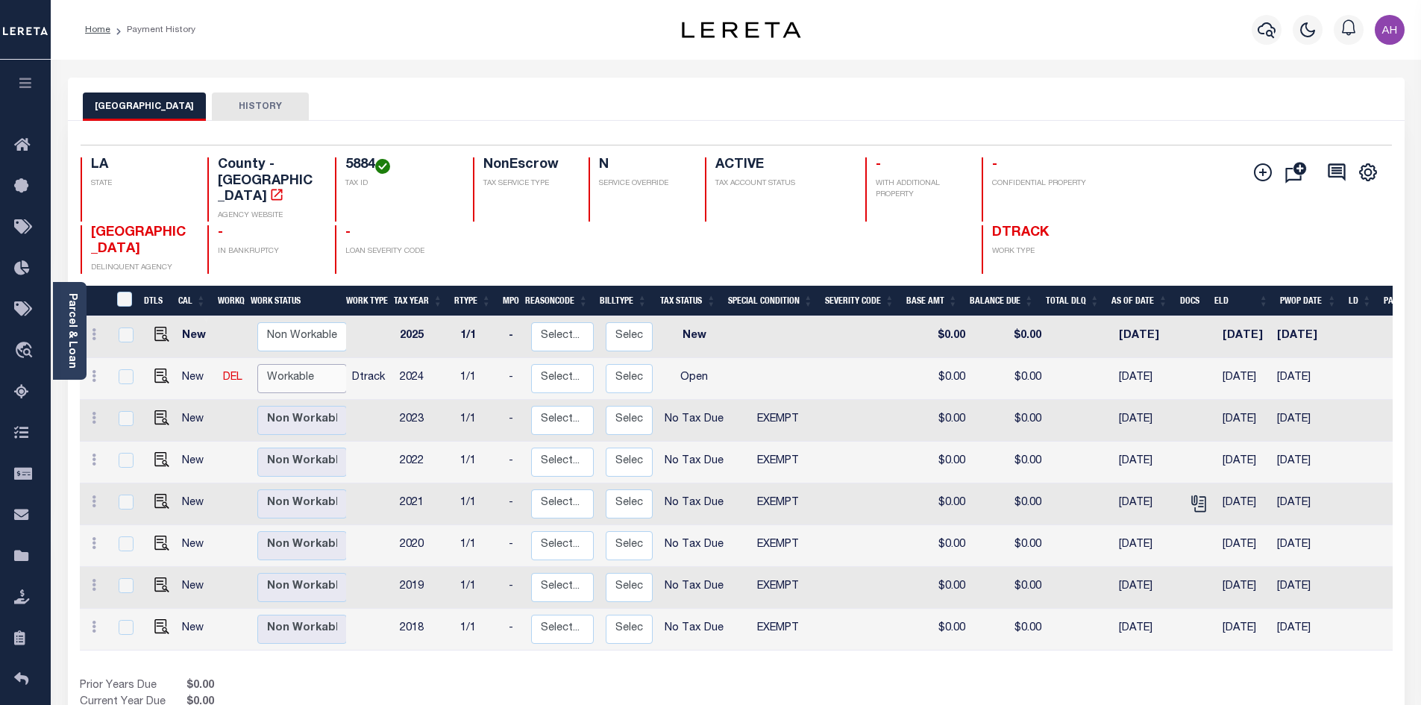
click at [304, 364] on select "Non Workable Workable" at bounding box center [302, 378] width 90 height 29
checkbox input "true"
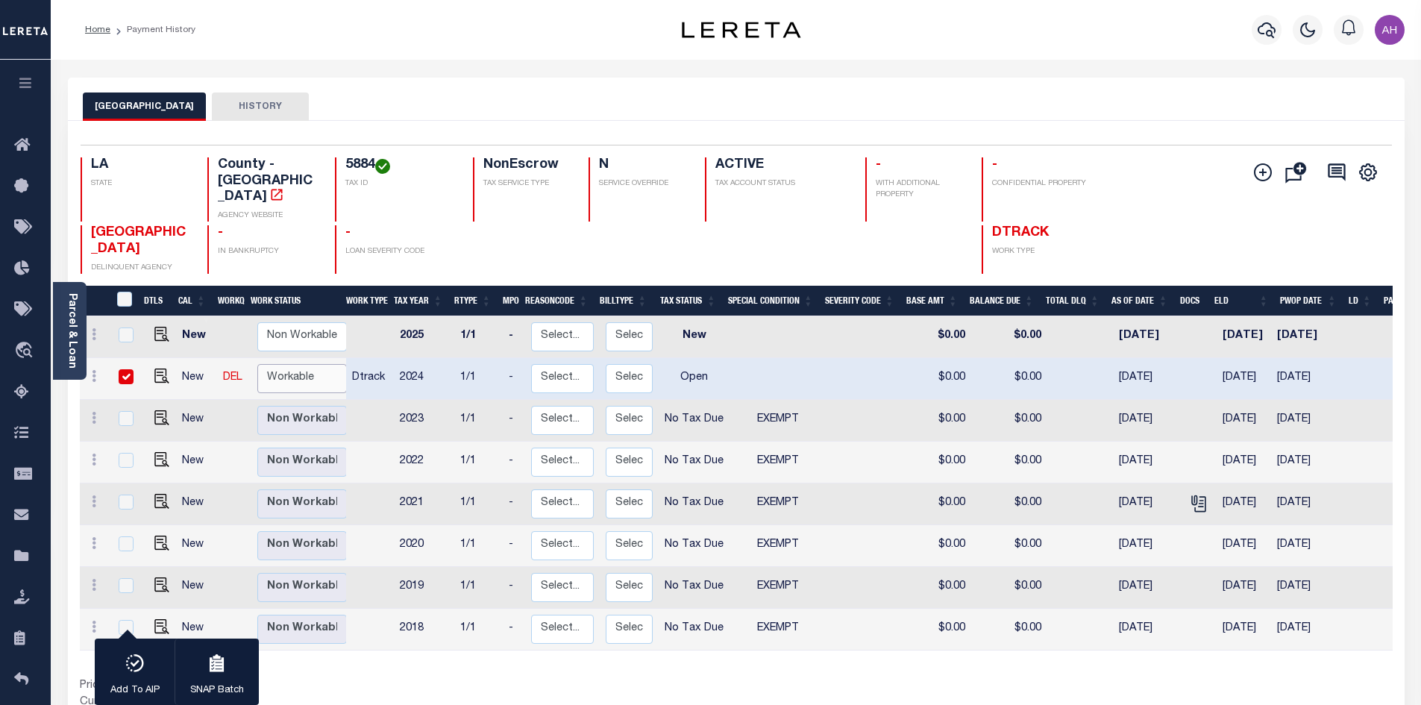
select select "true"
click at [257, 364] on select "Non Workable Workable" at bounding box center [302, 378] width 90 height 29
checkbox input "false"
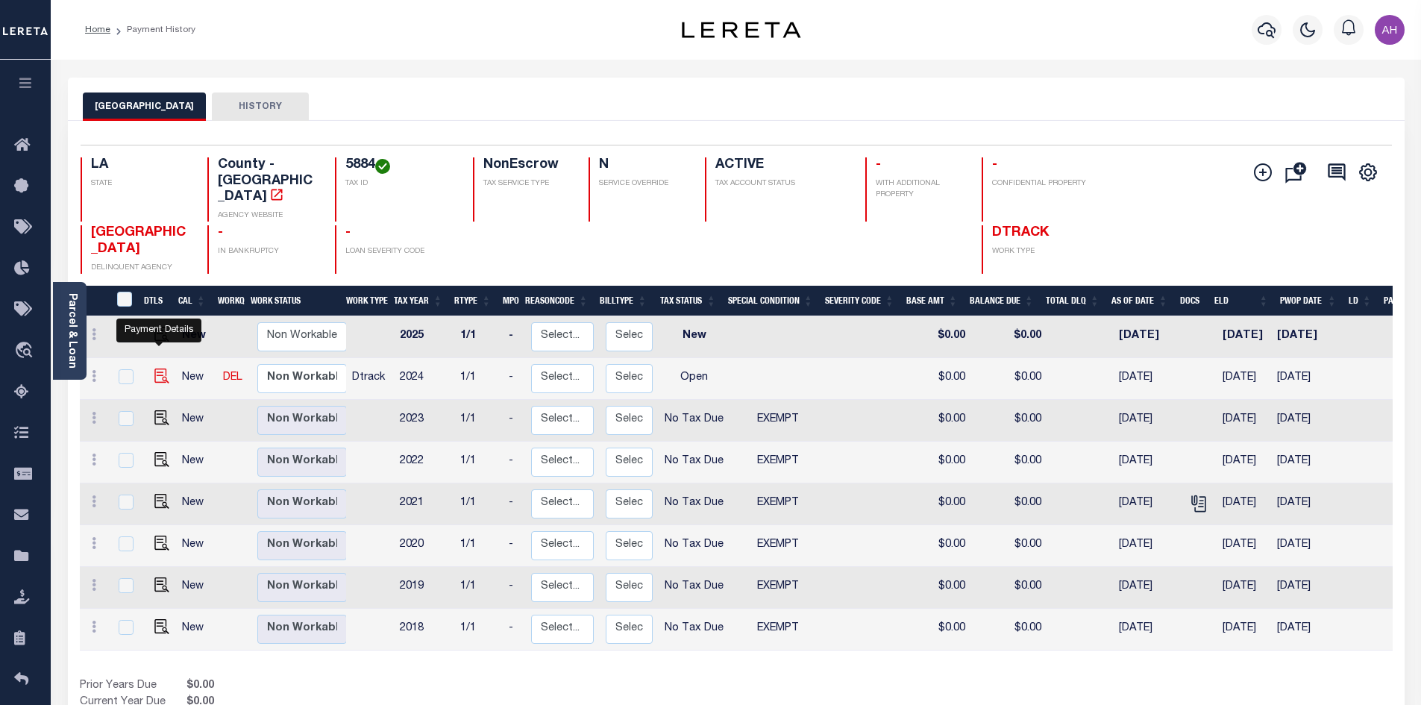
click at [155, 369] on img "" at bounding box center [161, 376] width 15 height 15
checkbox input "true"
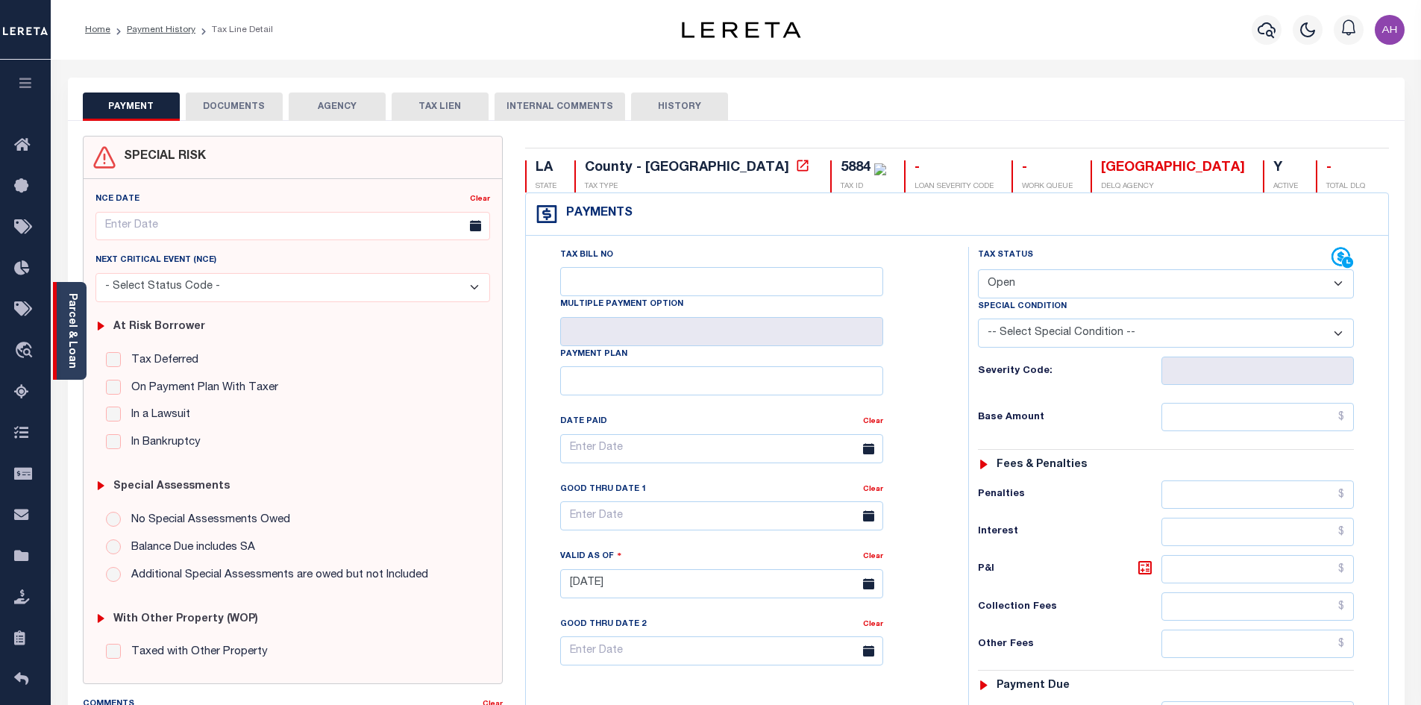
click at [80, 342] on div "Parcel & Loan" at bounding box center [70, 331] width 34 height 98
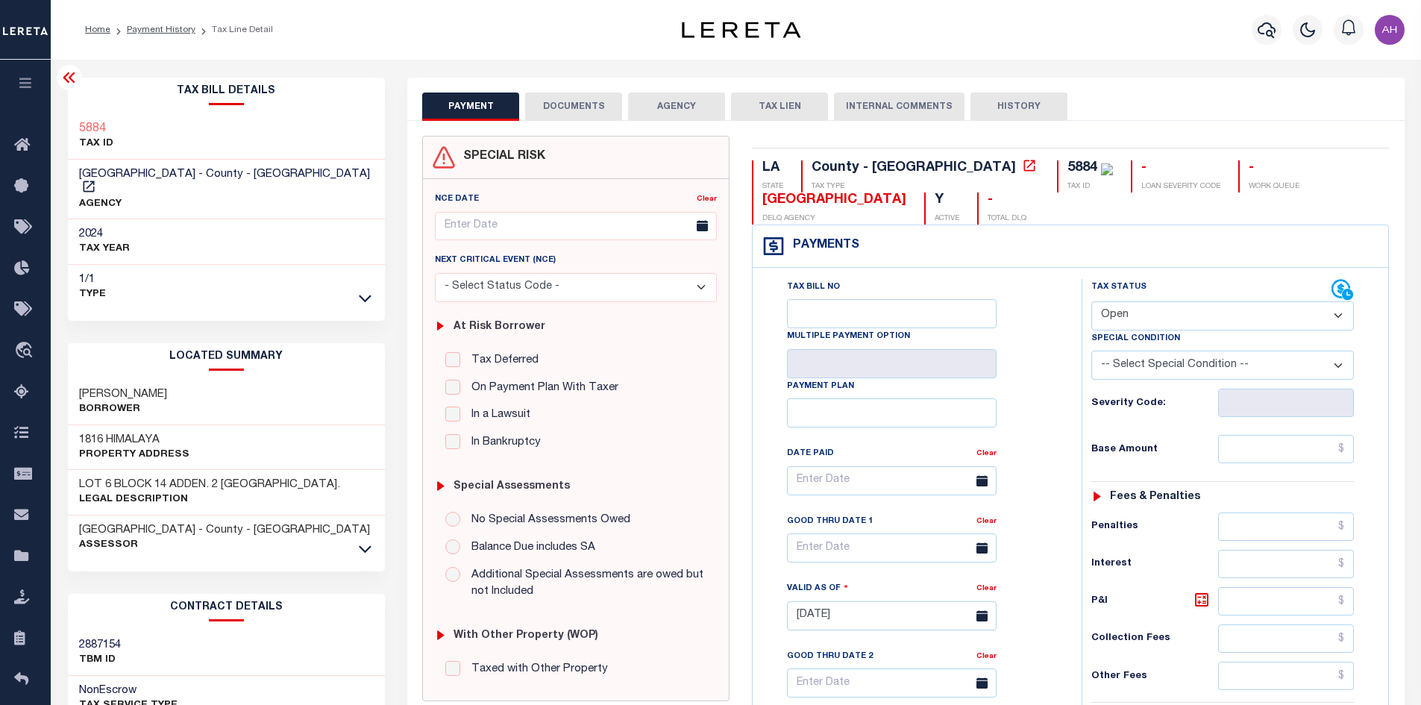
click at [1150, 321] on select "- Select Status Code - Open Due/Unpaid Paid Incomplete No Tax Due Internal Refu…" at bounding box center [1223, 315] width 263 height 29
select select "PYD"
click at [1092, 302] on select "- Select Status Code - Open Due/Unpaid Paid Incomplete No Tax Due Internal Refu…" at bounding box center [1223, 315] width 263 height 29
type input "[DATE]"
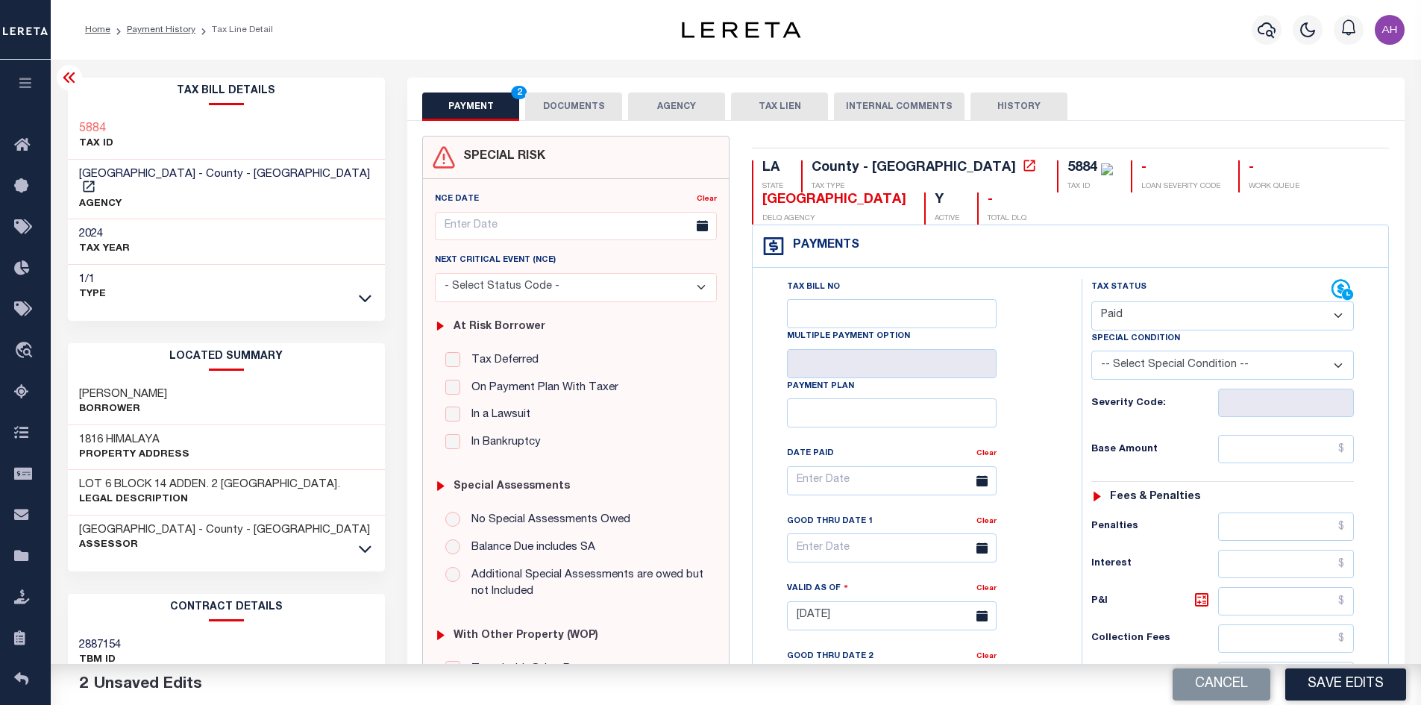
click at [1134, 313] on select "- Select Status Code - Open Due/Unpaid Paid Incomplete No Tax Due Internal Refu…" at bounding box center [1223, 315] width 263 height 29
select select "NTX"
click at [1092, 302] on select "- Select Status Code - Open Due/Unpaid Paid Incomplete No Tax Due Internal Refu…" at bounding box center [1223, 315] width 263 height 29
click at [1138, 361] on select "-- Select Special Condition -- 3RD PARTY TAX LIEN AGENCY TAX LIEN (A.K.A Inside…" at bounding box center [1223, 365] width 263 height 29
select select "5"
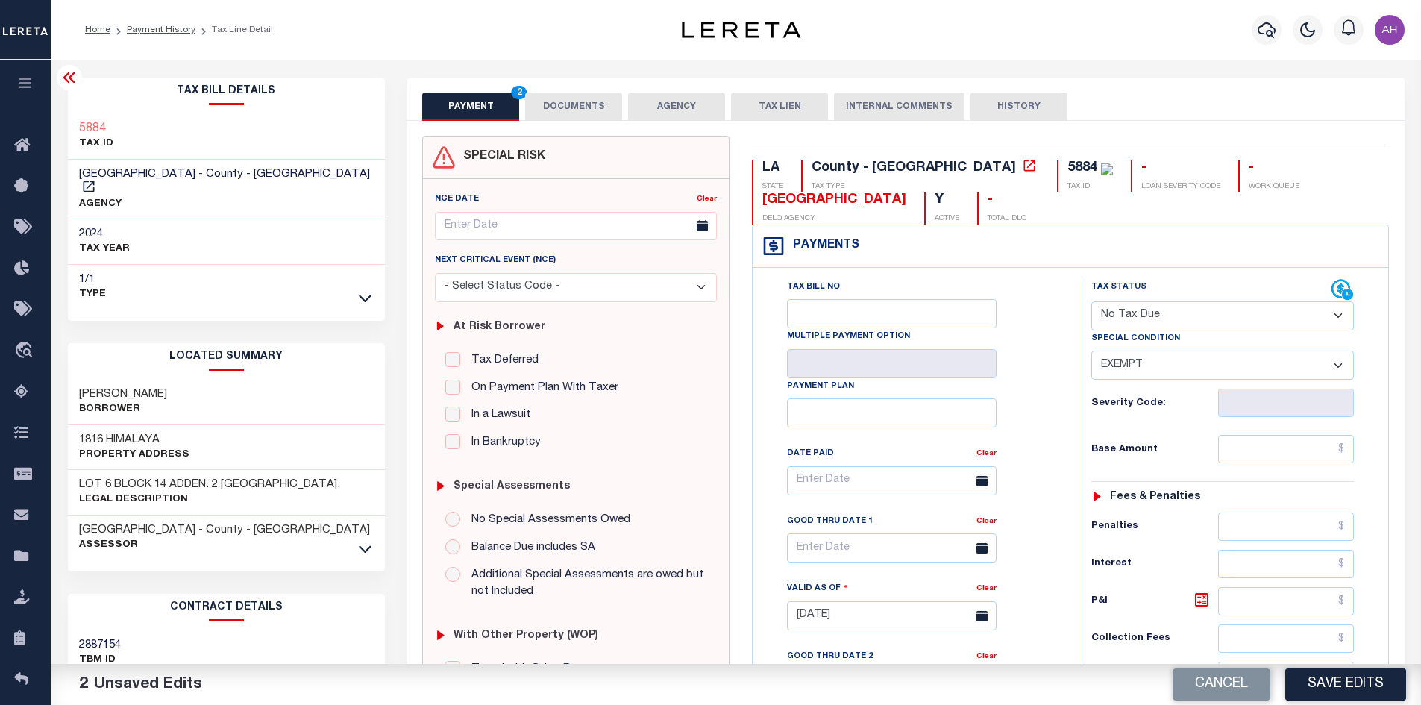
click at [1092, 352] on select "-- Select Special Condition -- 3RD PARTY TAX LIEN AGENCY TAX LIEN (A.K.A Inside…" at bounding box center [1223, 365] width 263 height 29
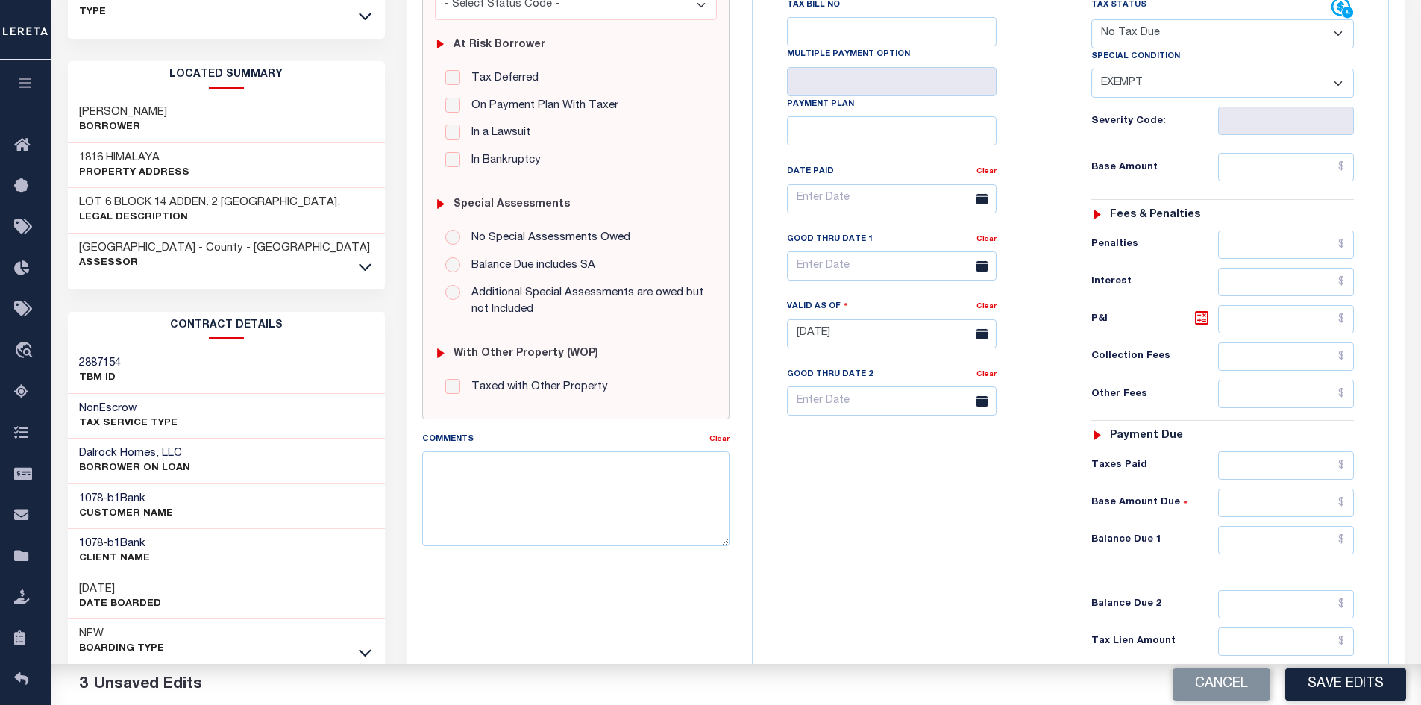
scroll to position [298, 0]
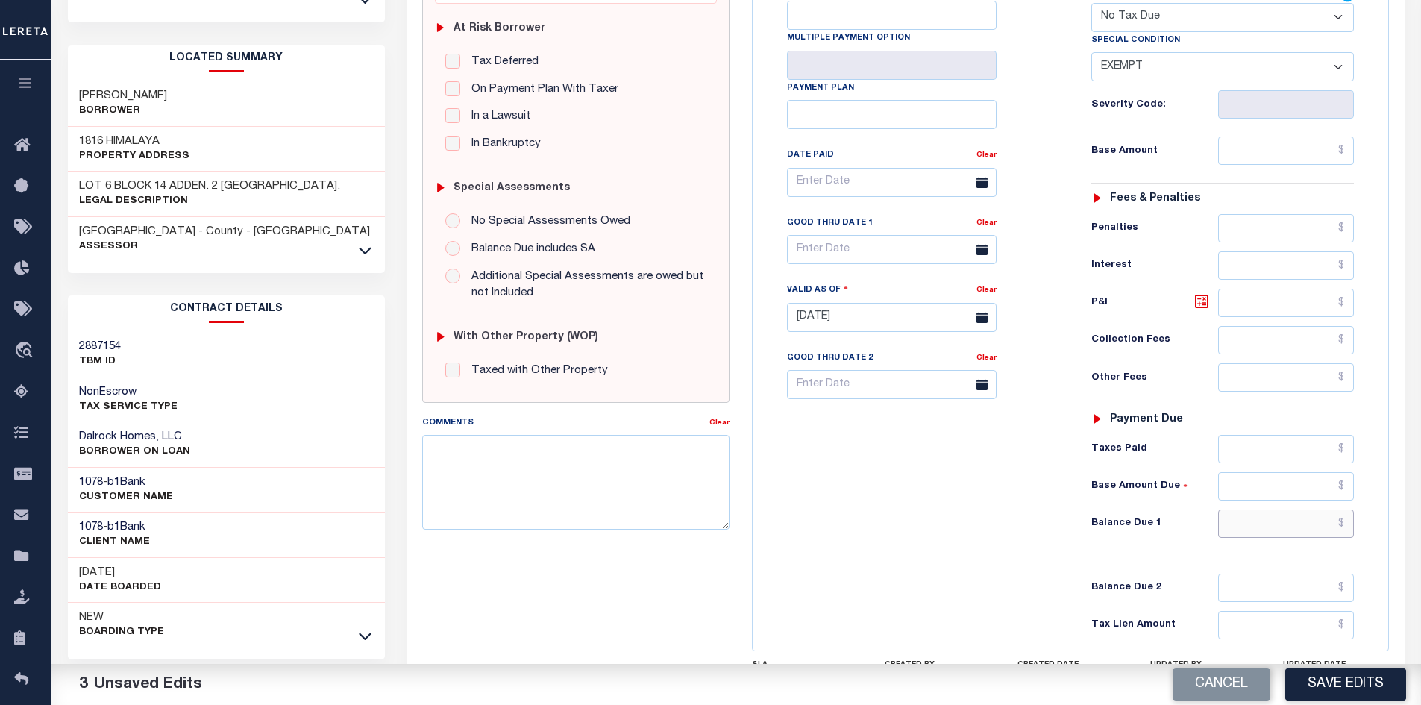
click at [1274, 527] on input "text" at bounding box center [1286, 524] width 137 height 28
type input "$0"
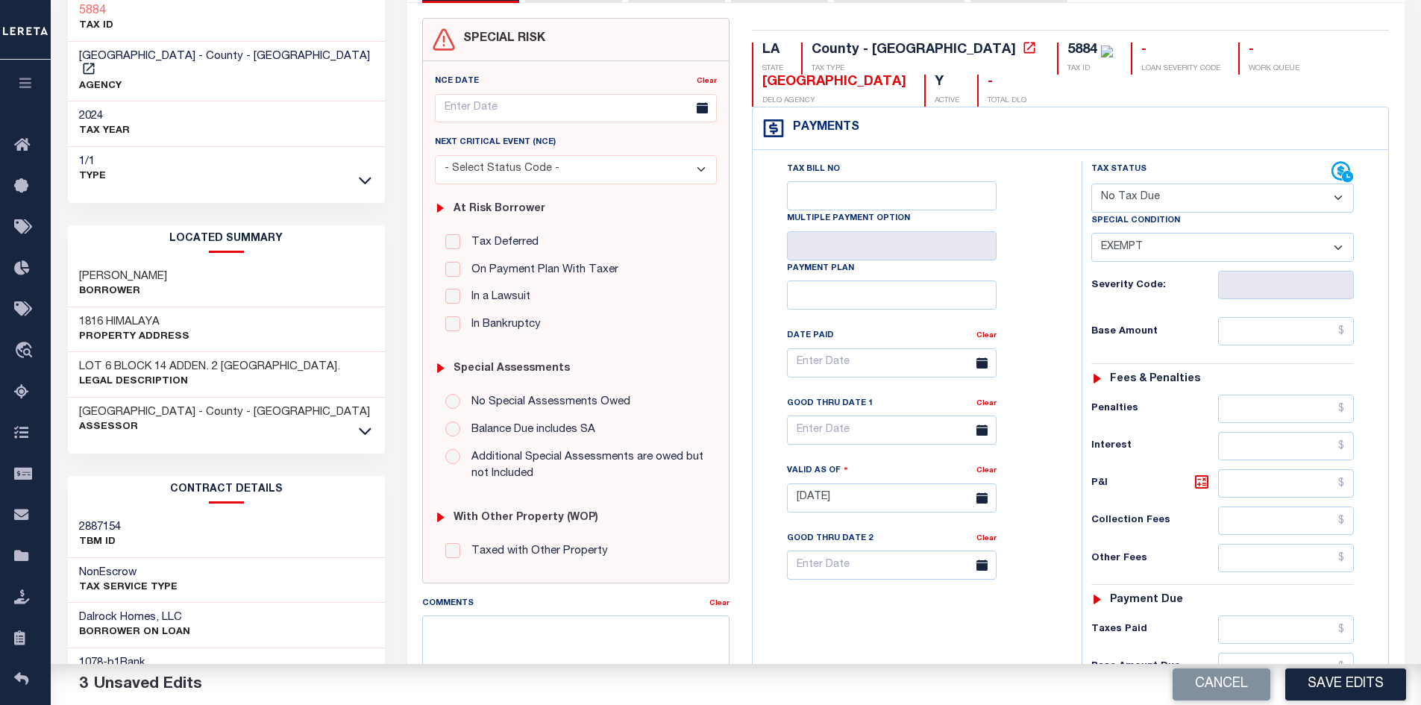
scroll to position [75, 0]
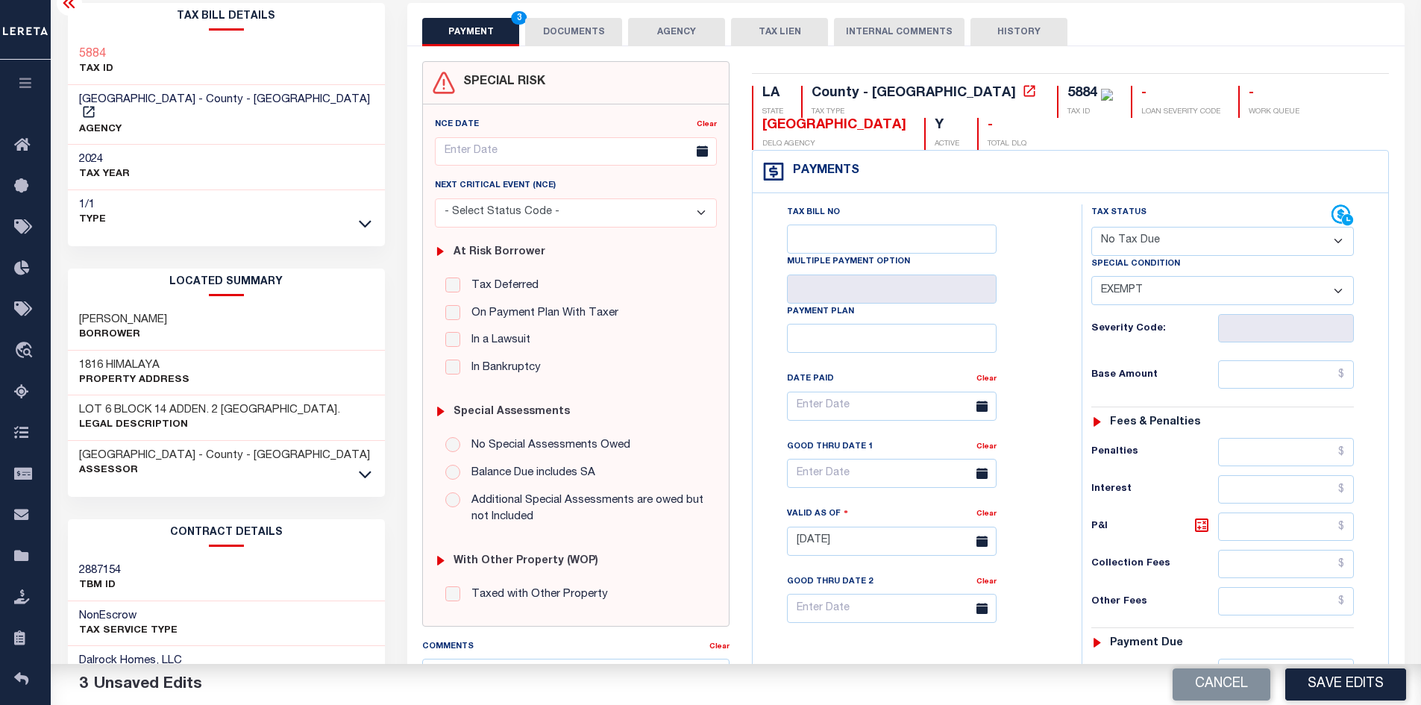
click at [583, 27] on button "DOCUMENTS" at bounding box center [573, 32] width 97 height 28
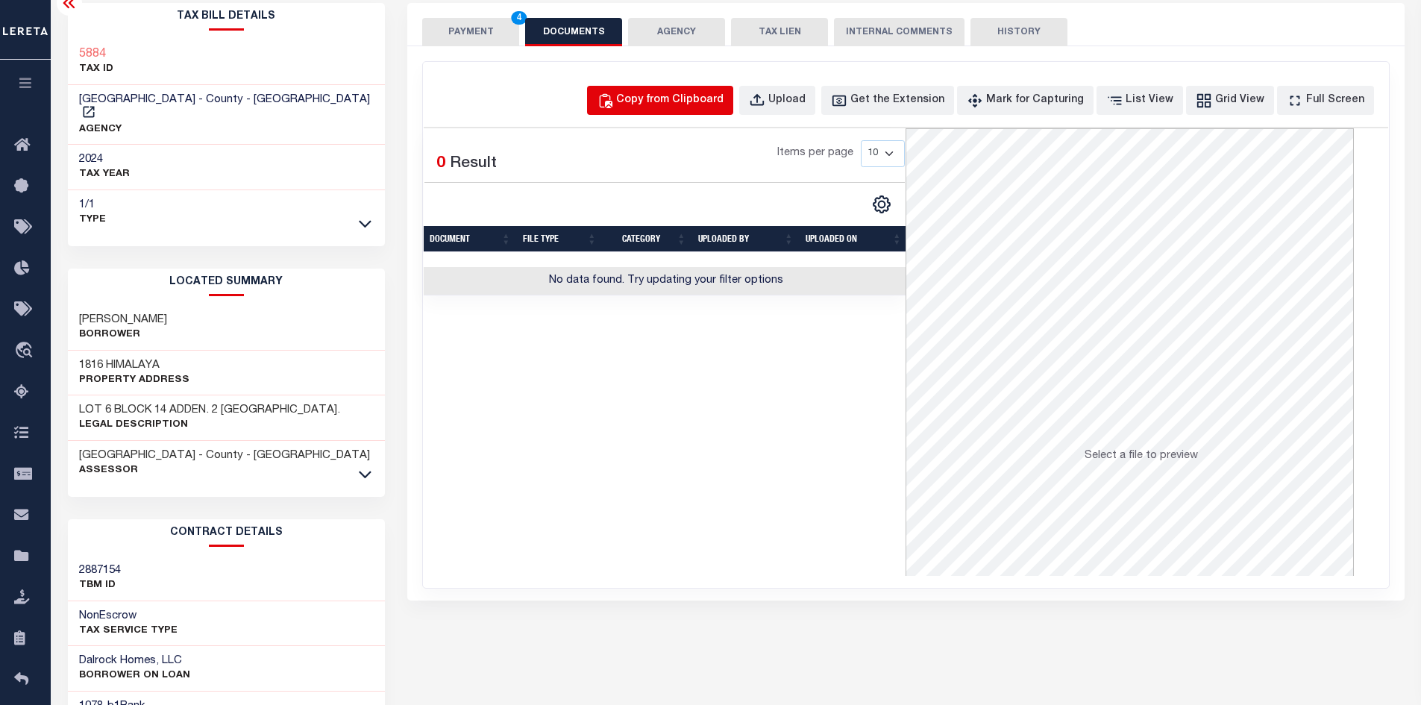
click at [665, 108] on div "Copy from Clipboard" at bounding box center [669, 101] width 107 height 16
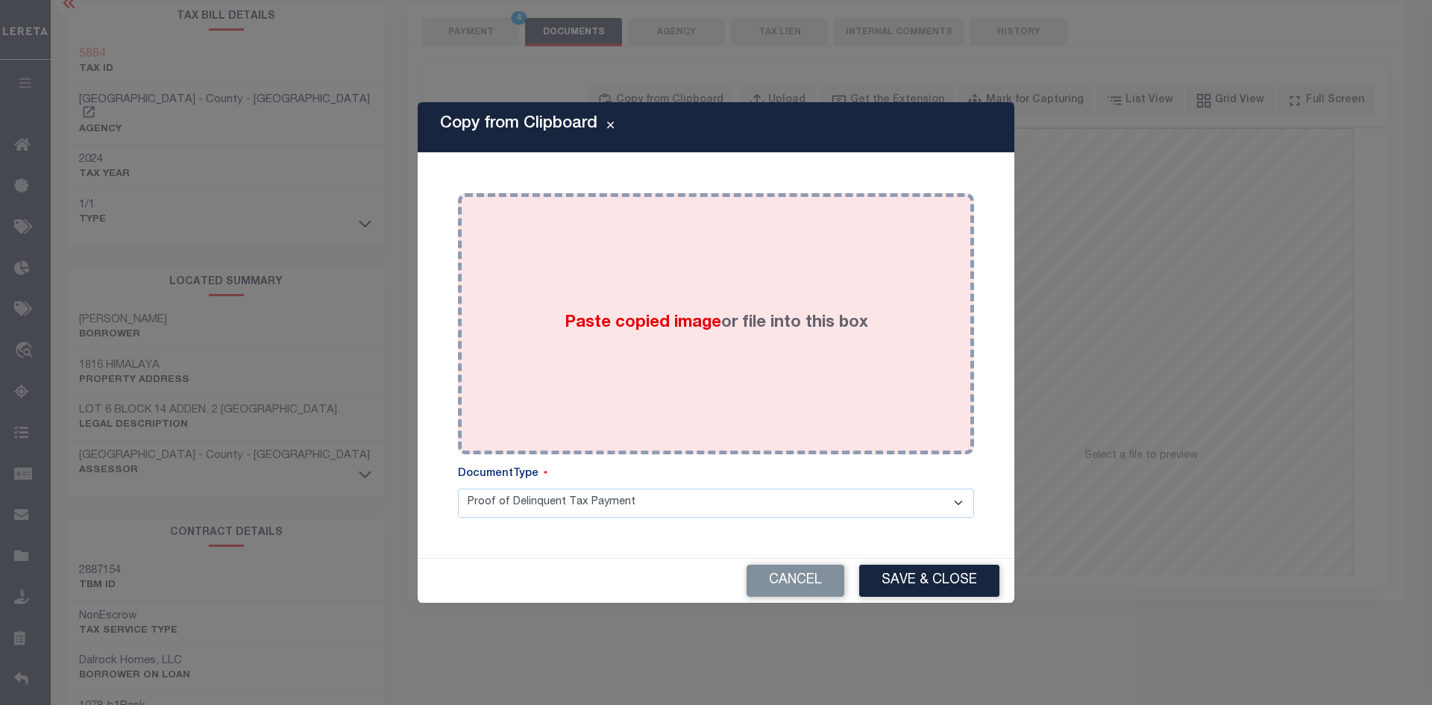
click at [707, 325] on span "Paste copied image" at bounding box center [643, 323] width 157 height 16
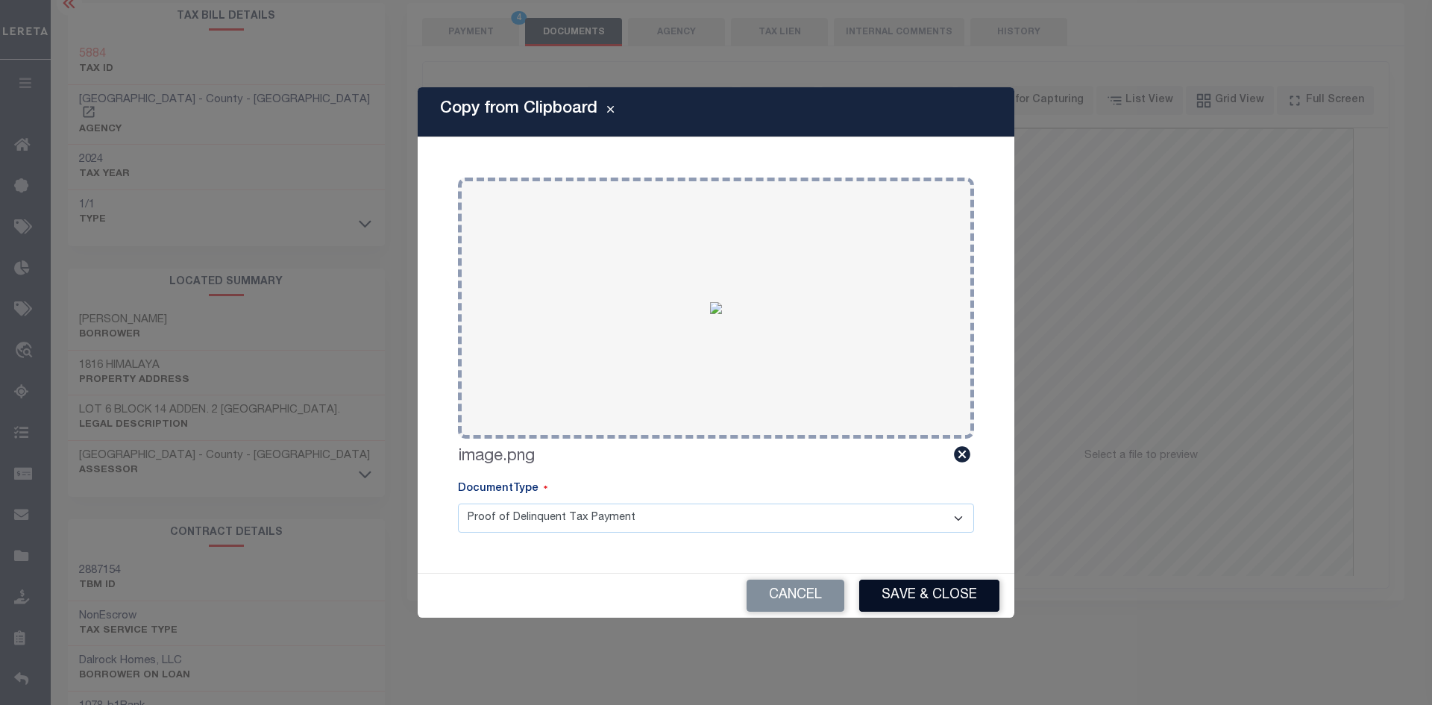
click at [950, 586] on button "Save & Close" at bounding box center [929, 596] width 140 height 32
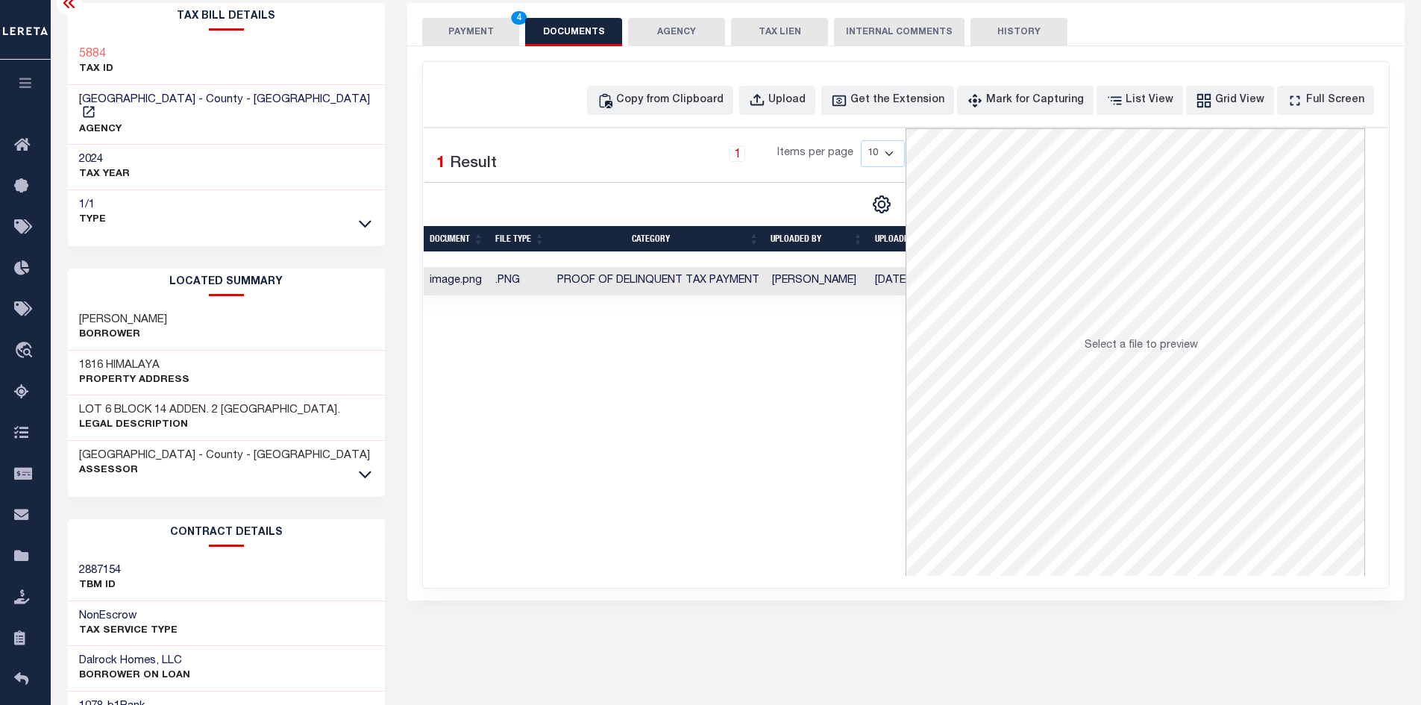
click at [476, 34] on button "PAYMENT 4" at bounding box center [470, 32] width 97 height 28
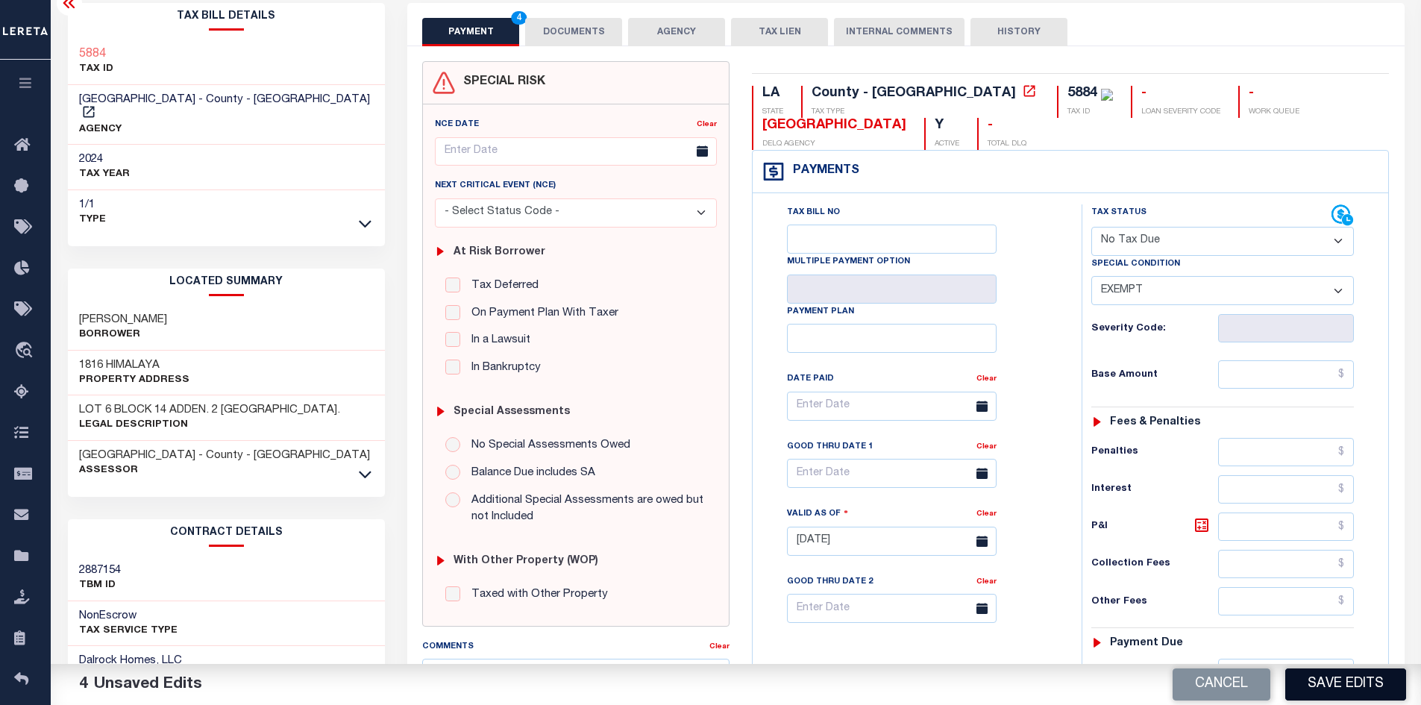
click at [1361, 683] on button "Save Edits" at bounding box center [1346, 684] width 121 height 32
checkbox input "false"
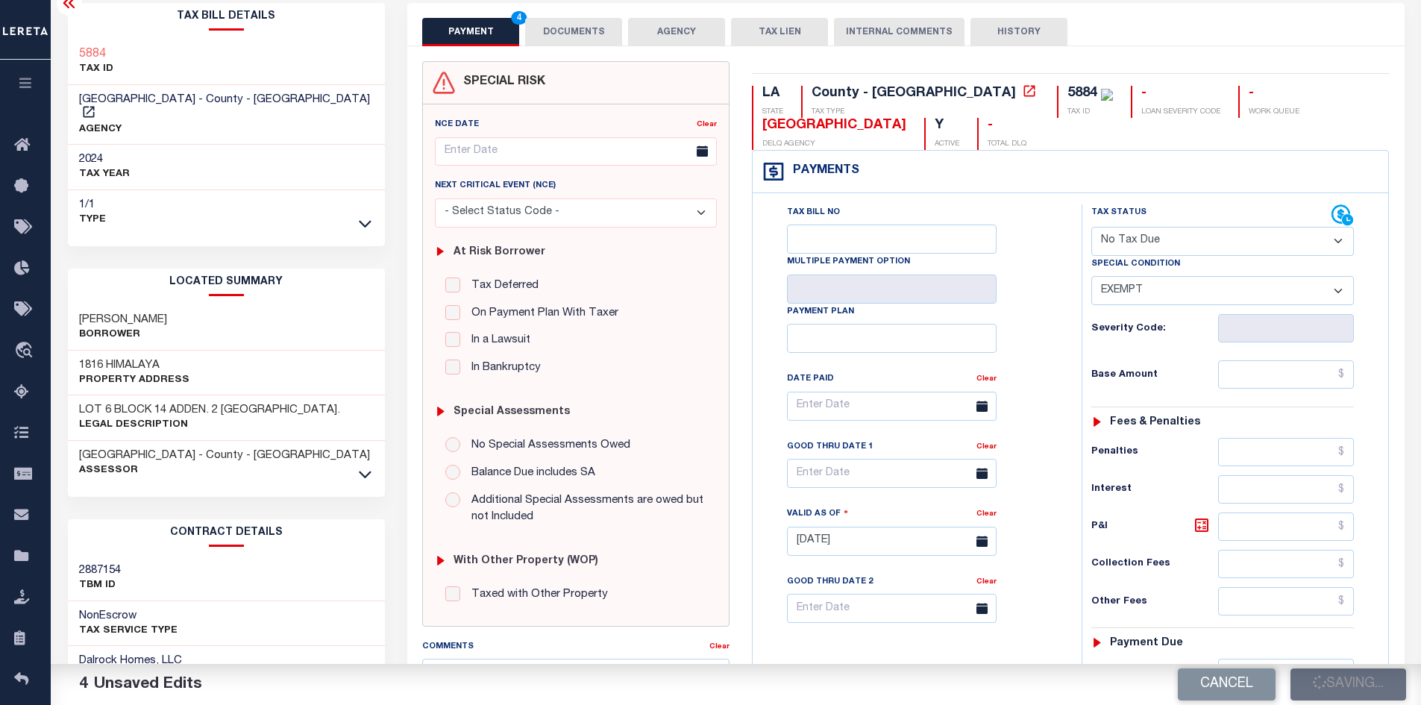
type input "$0"
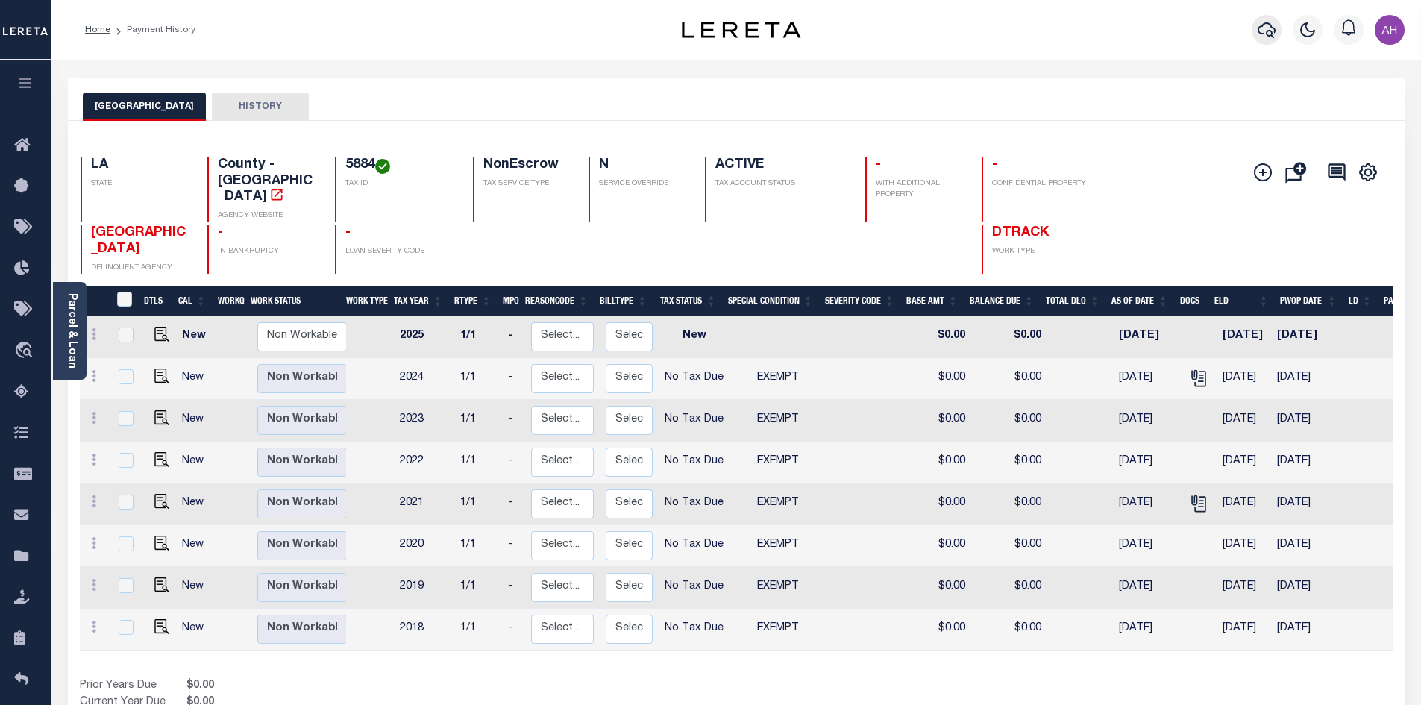
click at [1271, 35] on icon "button" at bounding box center [1267, 30] width 18 height 16
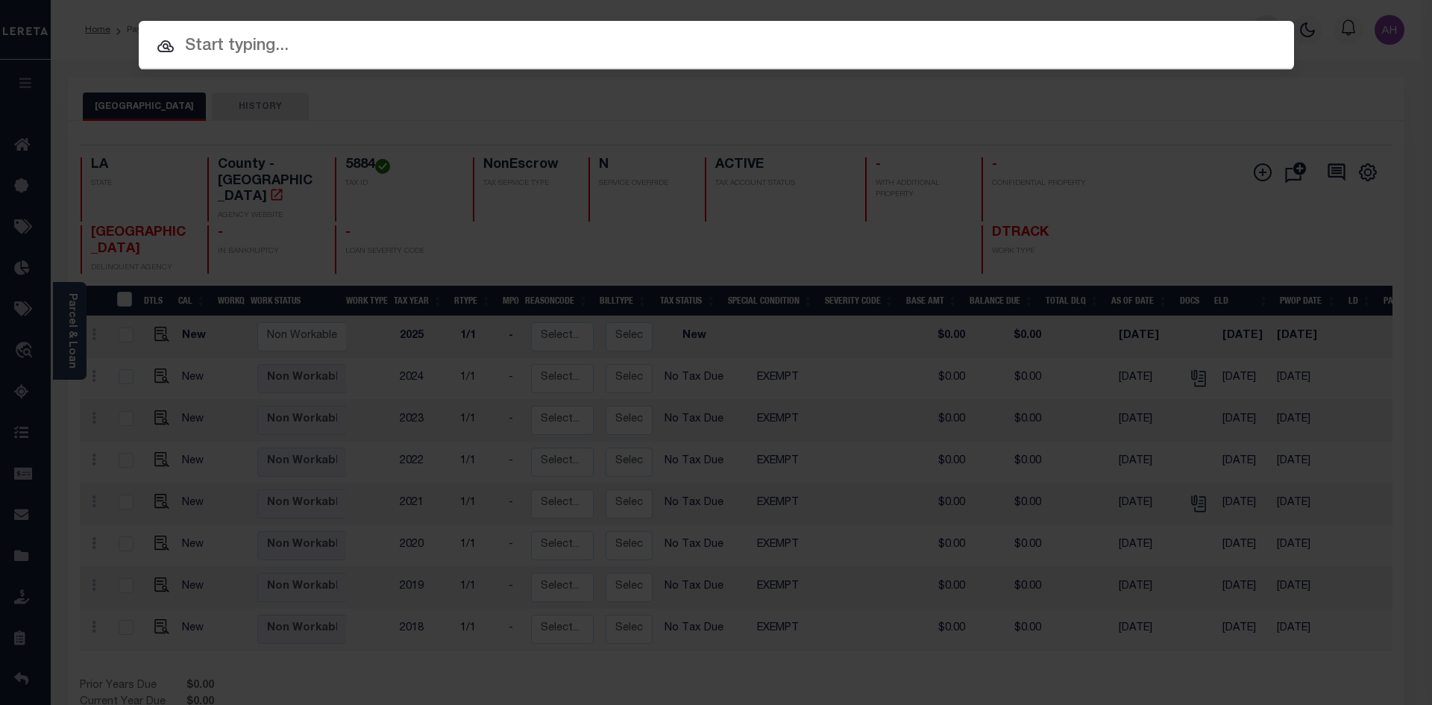
paste input "952200000661"
type input "952200000661"
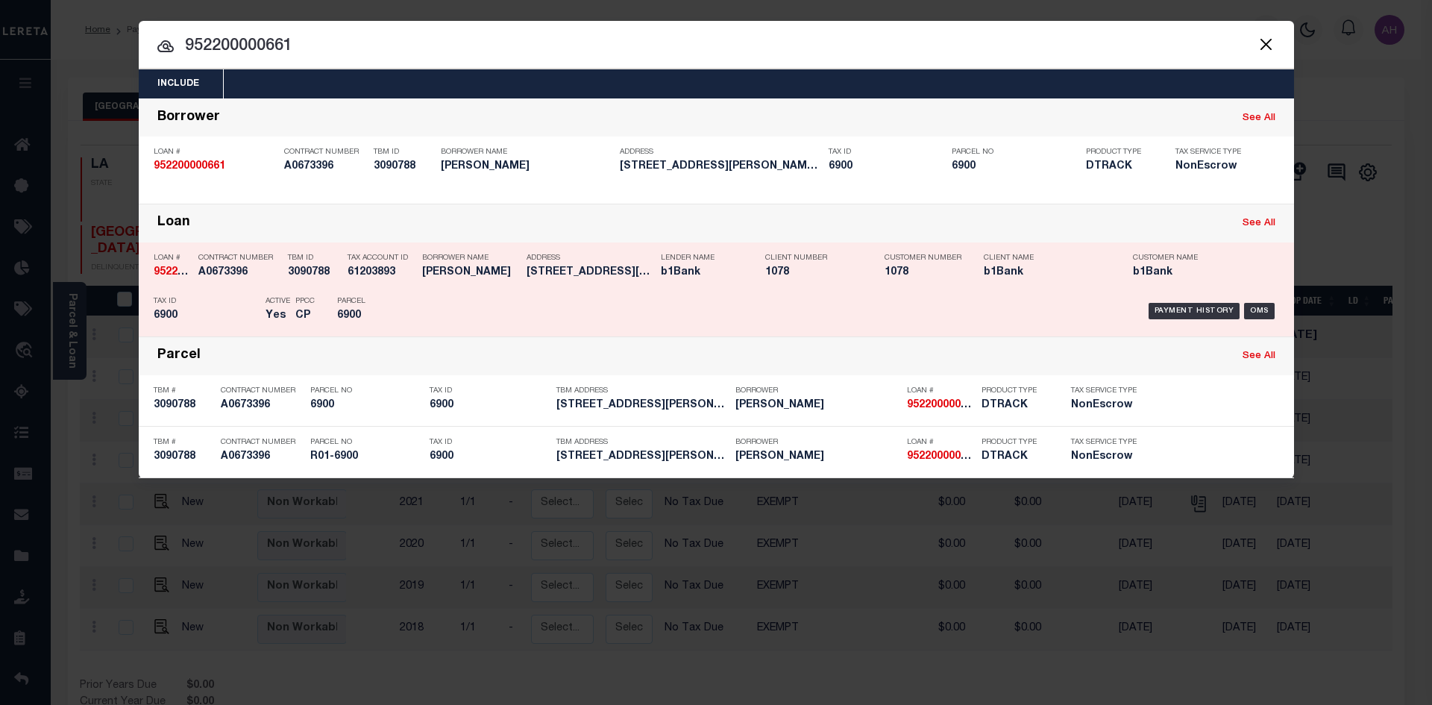
click at [1191, 304] on div "Payment History OMS" at bounding box center [853, 310] width 853 height 43
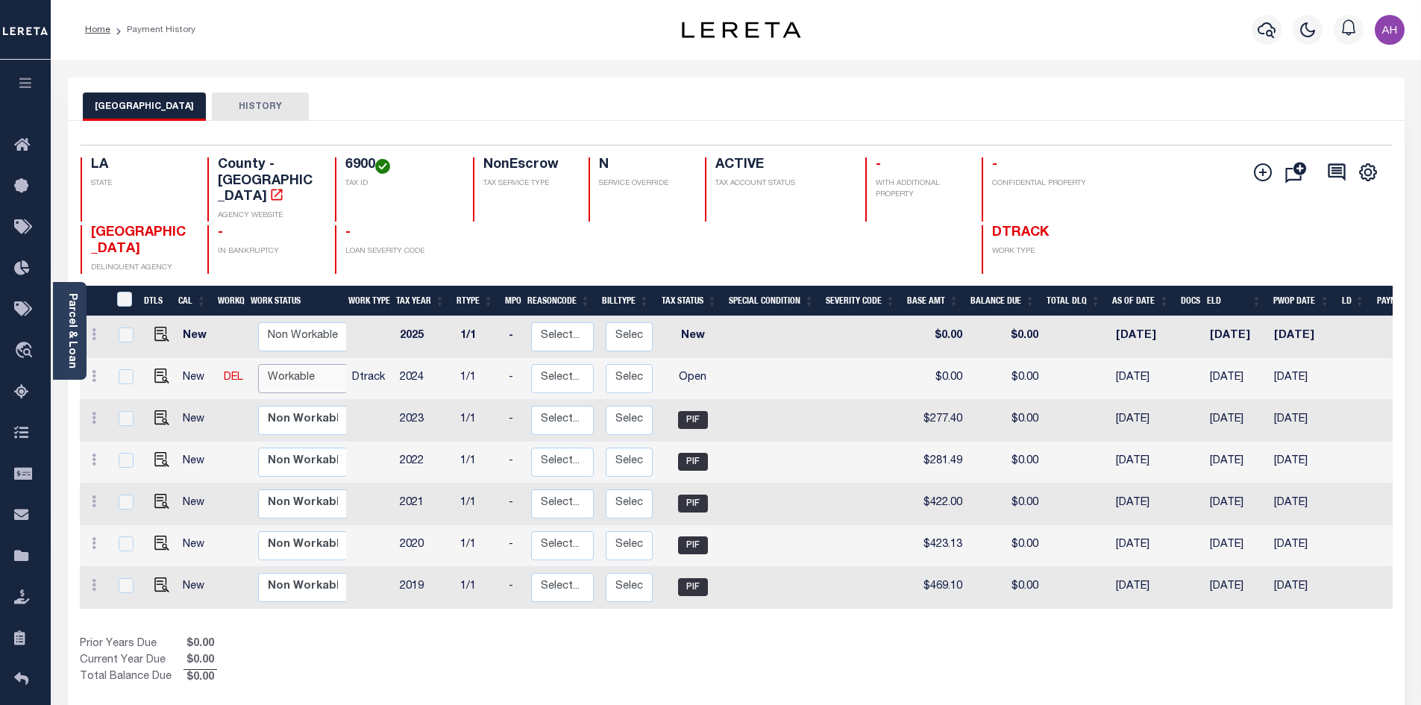
click at [281, 364] on select "Non Workable Workable" at bounding box center [303, 378] width 90 height 29
checkbox input "true"
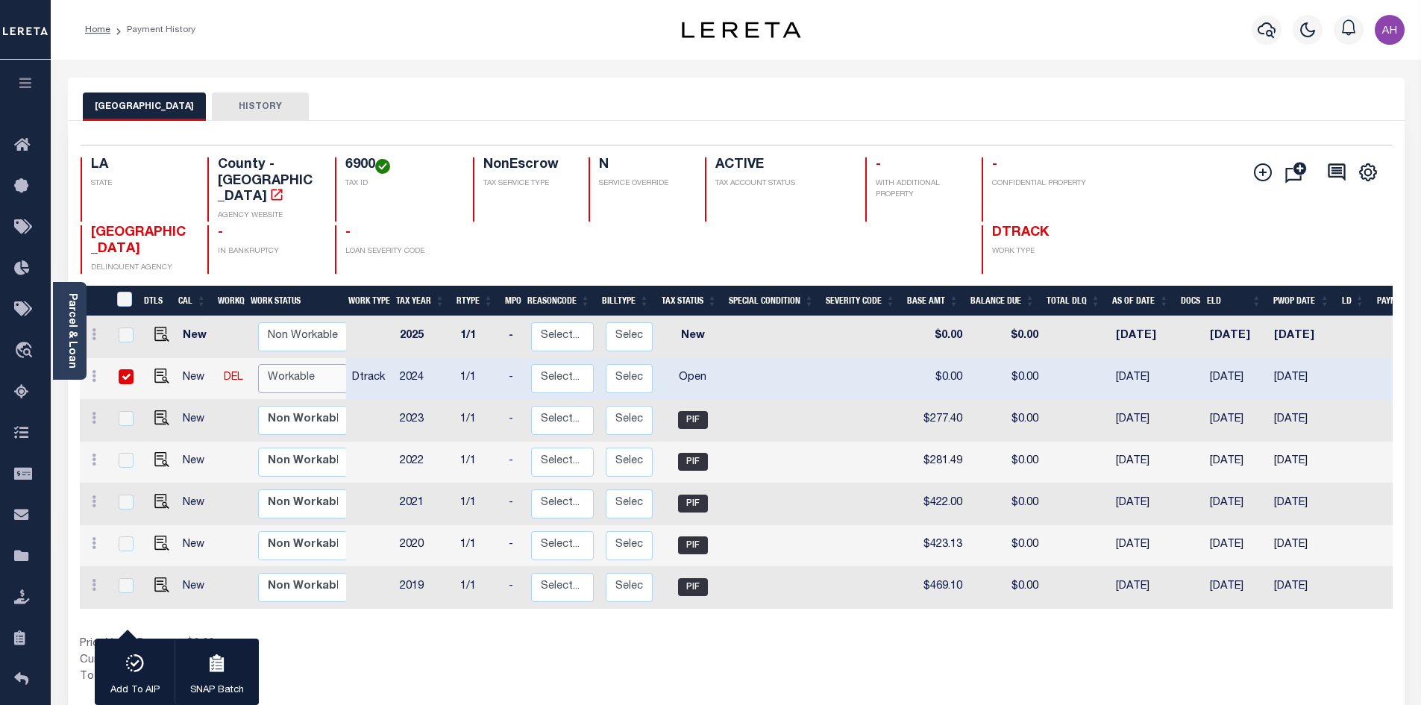
select select "true"
click at [258, 364] on select "Non Workable Workable" at bounding box center [303, 378] width 90 height 29
checkbox input "false"
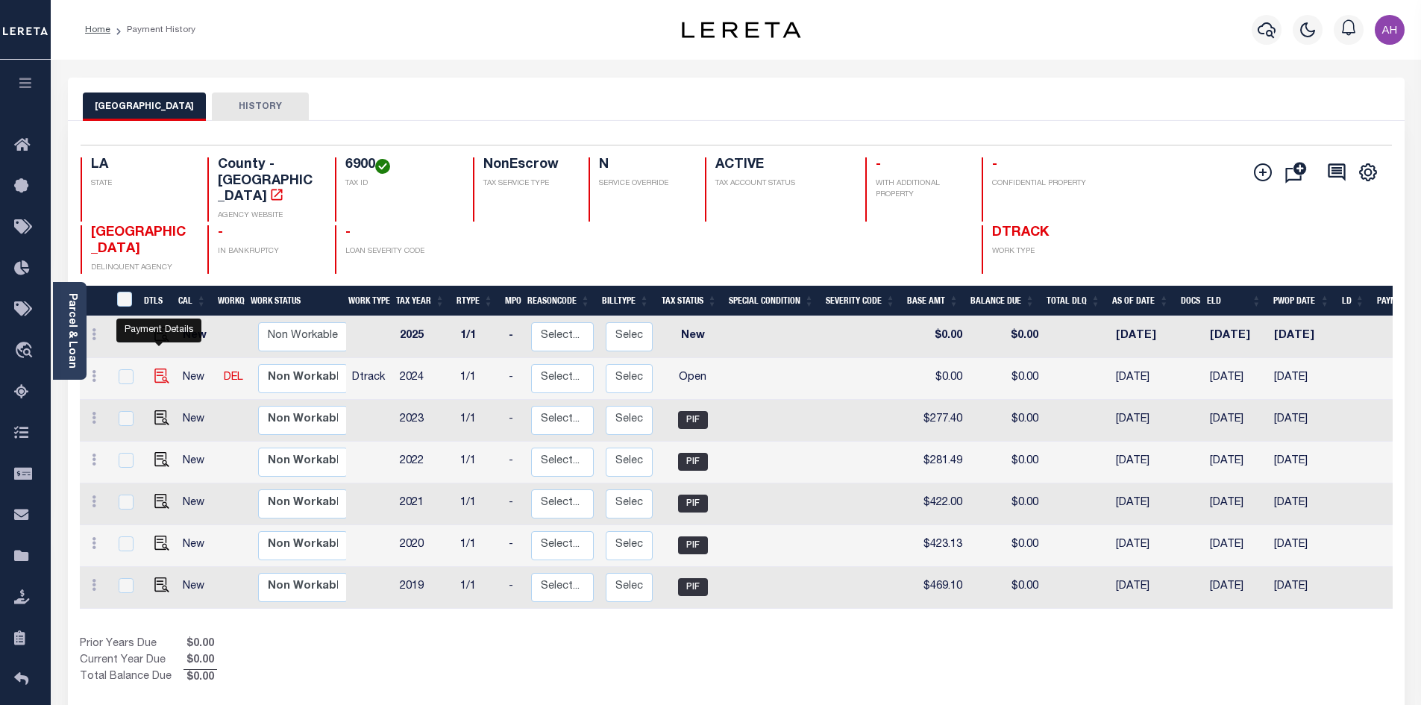
click at [157, 369] on img "" at bounding box center [161, 376] width 15 height 15
checkbox input "true"
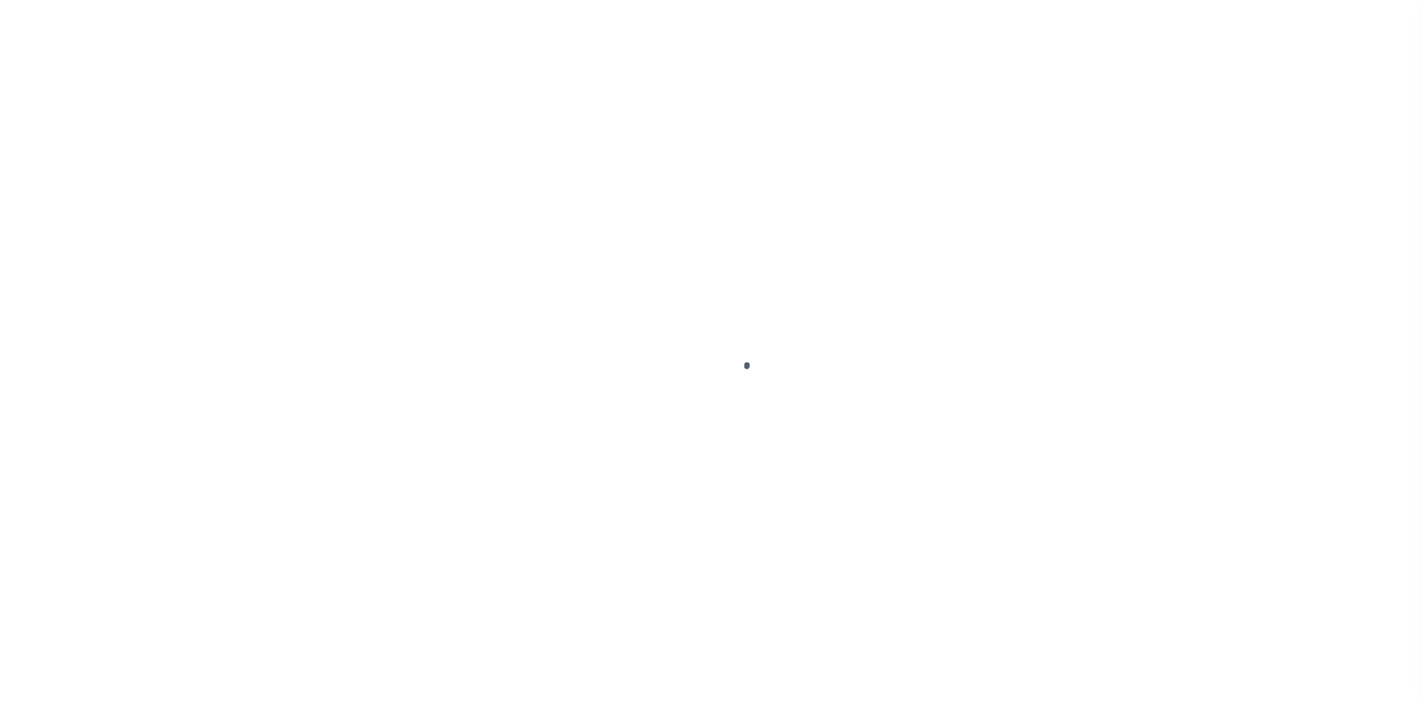
select select "OP2"
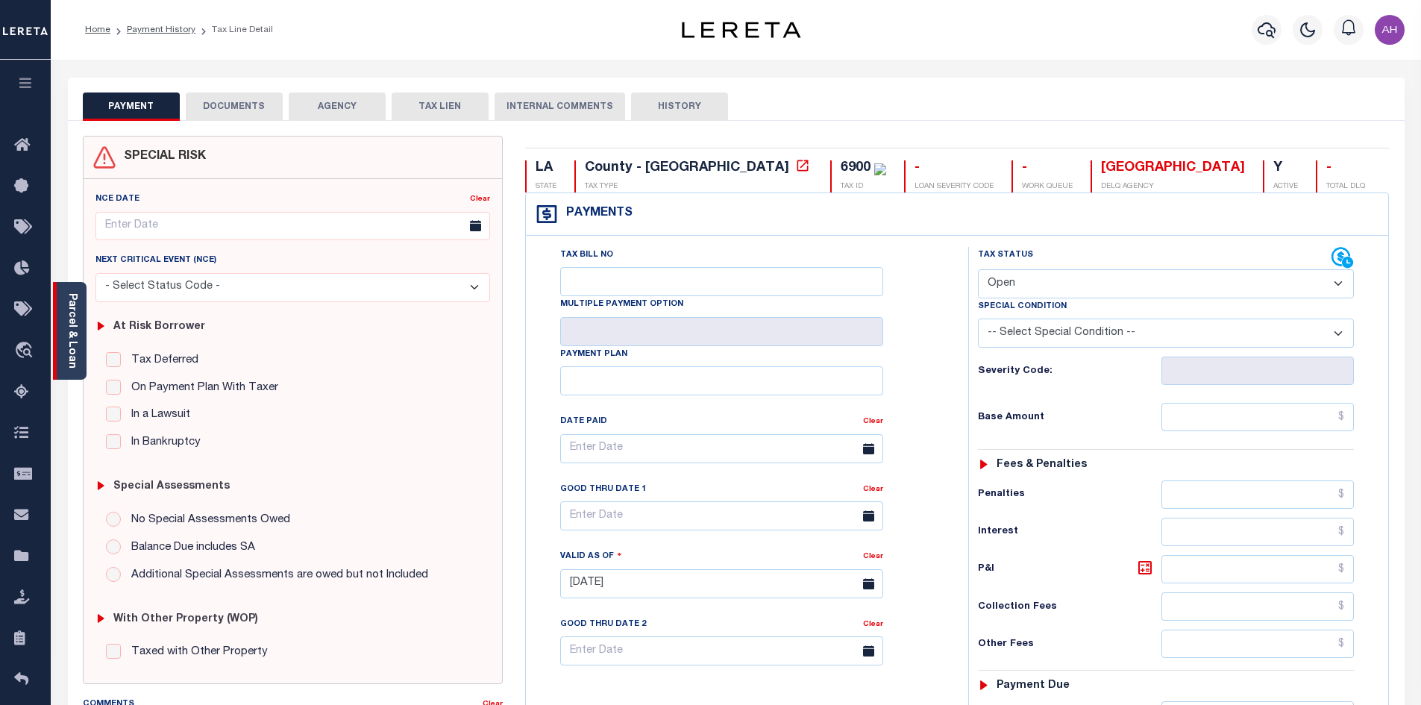
click at [75, 323] on link "Parcel & Loan" at bounding box center [71, 330] width 10 height 75
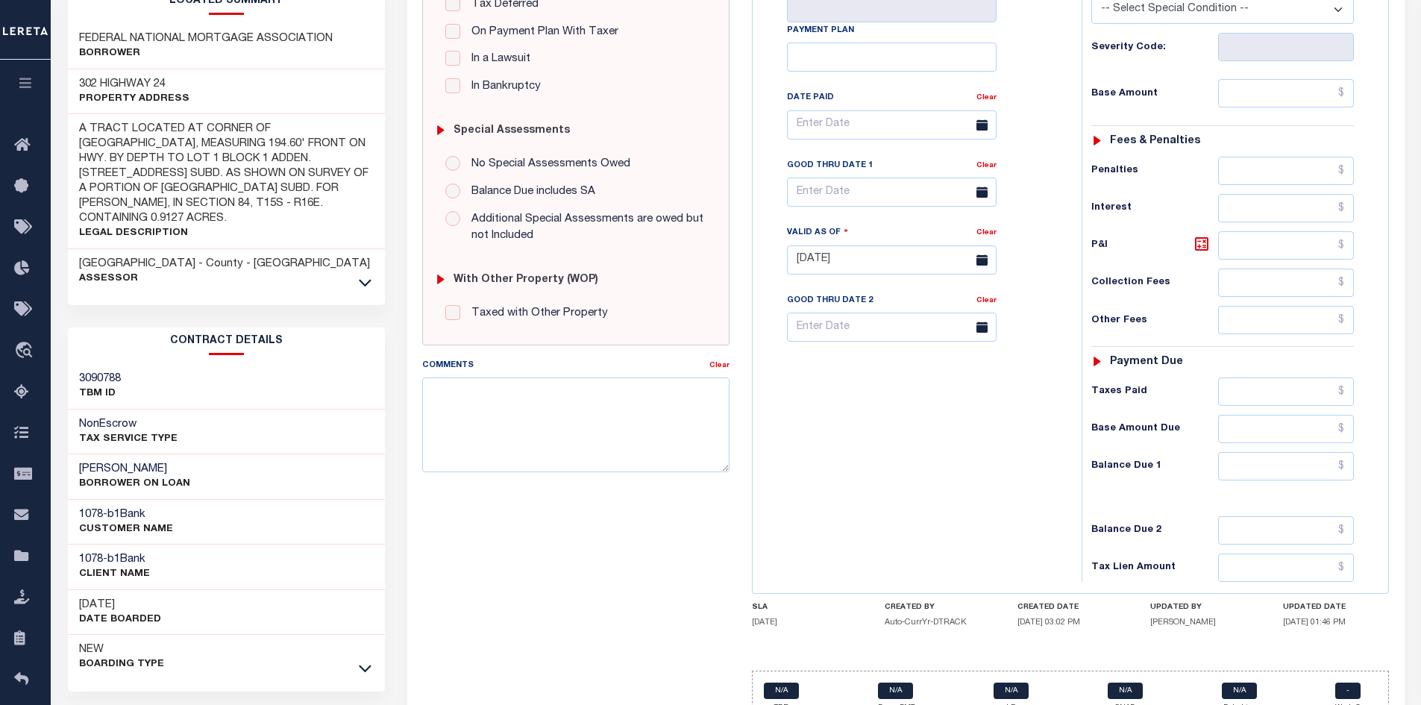
scroll to position [425, 0]
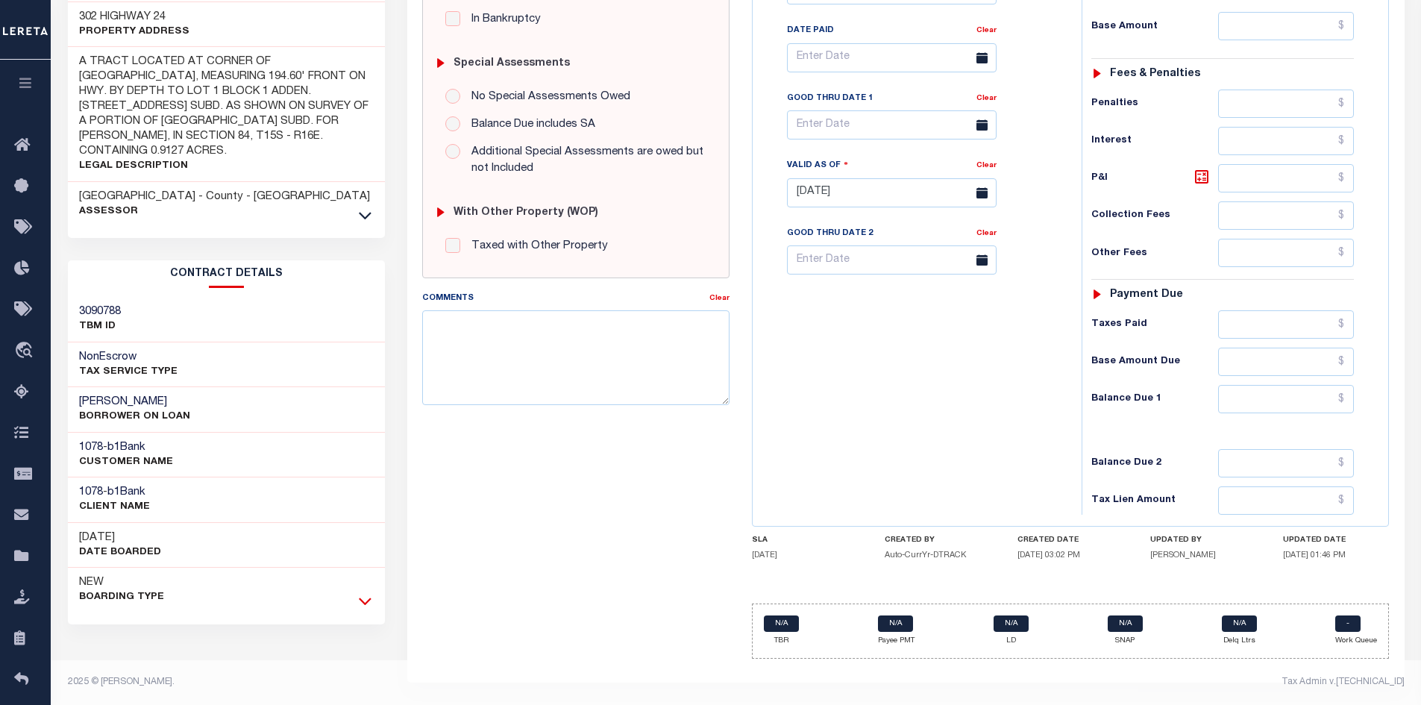
click at [364, 593] on icon at bounding box center [365, 601] width 13 height 16
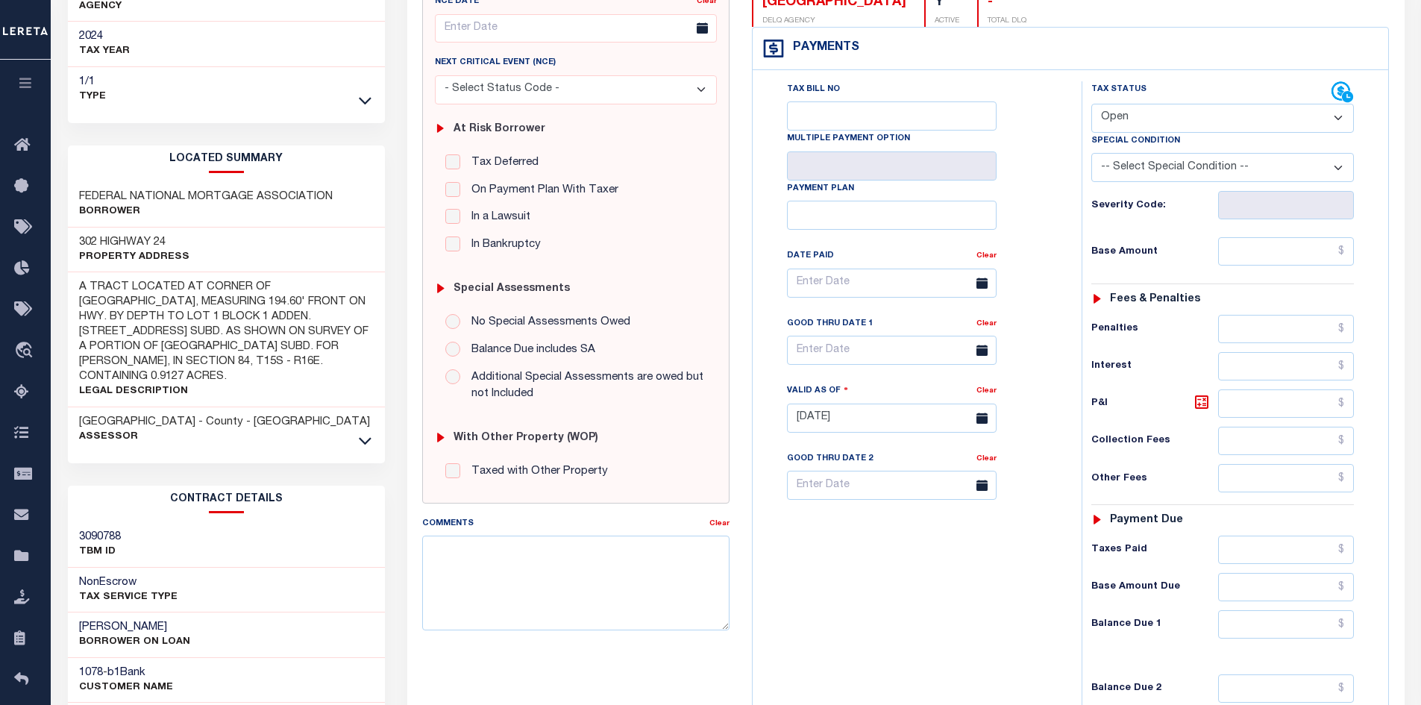
scroll to position [201, 0]
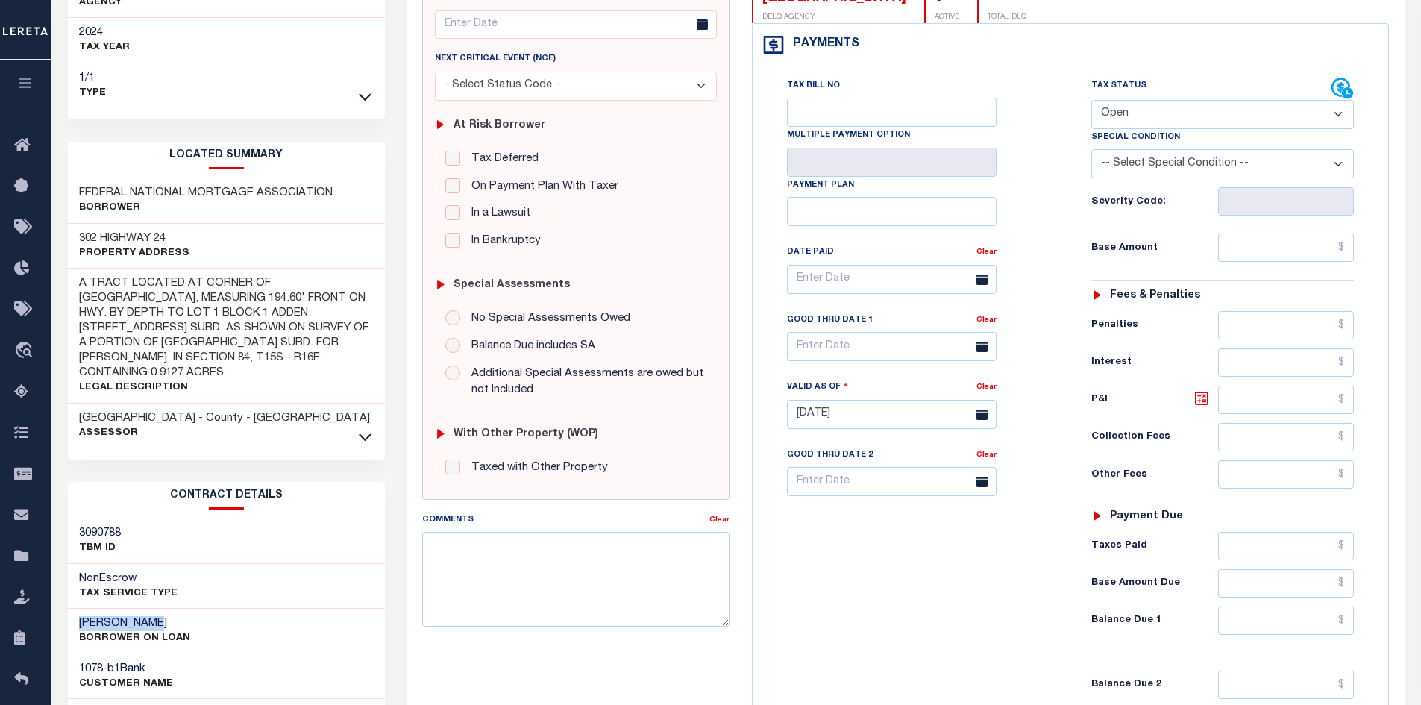
drag, startPoint x: 154, startPoint y: 610, endPoint x: 77, endPoint y: 611, distance: 76.9
click at [77, 611] on div "Mary Kingrey BORROWER ON LOAN" at bounding box center [227, 632] width 318 height 46
click at [181, 616] on h3 "[PERSON_NAME]" at bounding box center [134, 623] width 111 height 15
drag, startPoint x: 149, startPoint y: 605, endPoint x: 107, endPoint y: 602, distance: 41.9
click at [107, 616] on h3 "[PERSON_NAME]" at bounding box center [134, 623] width 111 height 15
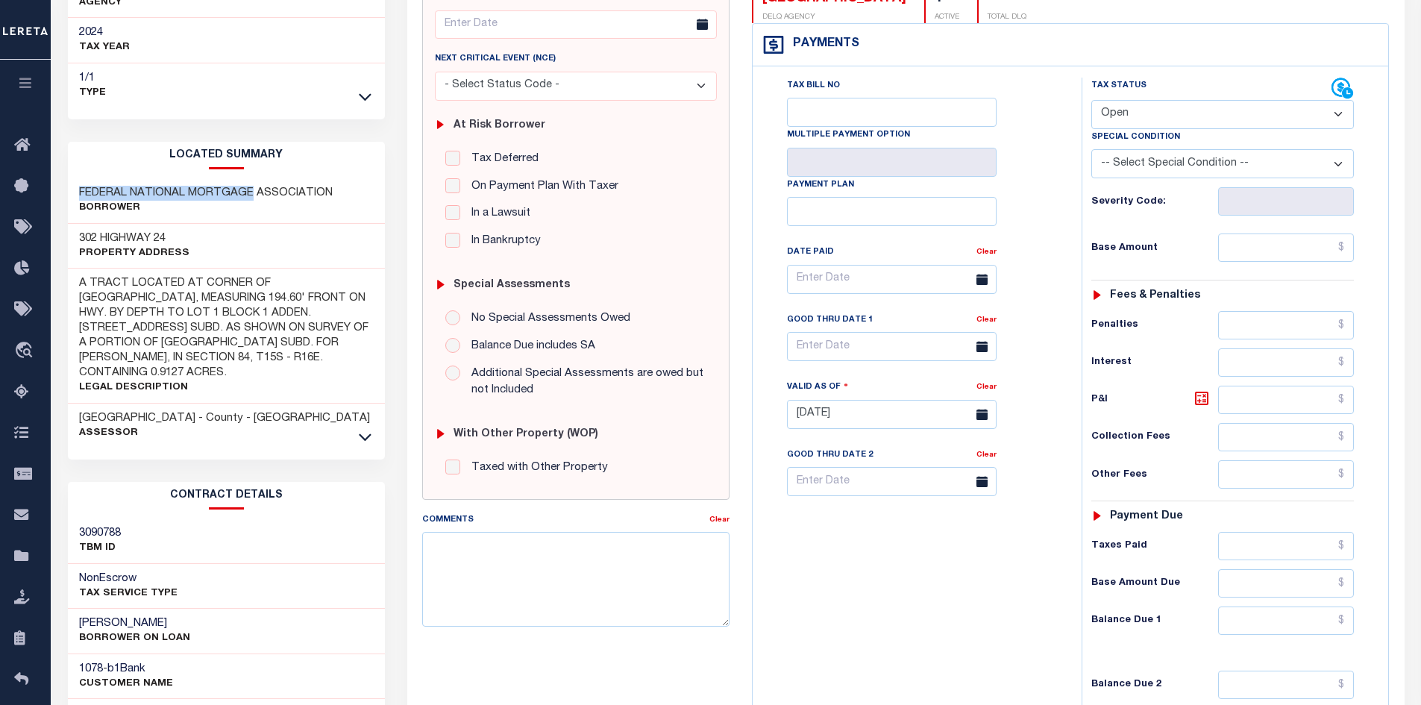
drag, startPoint x: 248, startPoint y: 176, endPoint x: 66, endPoint y: 172, distance: 182.1
click at [66, 172] on div "Tax Bill Details 6900 TAX ID AGENCY 1/1" at bounding box center [227, 485] width 340 height 1218
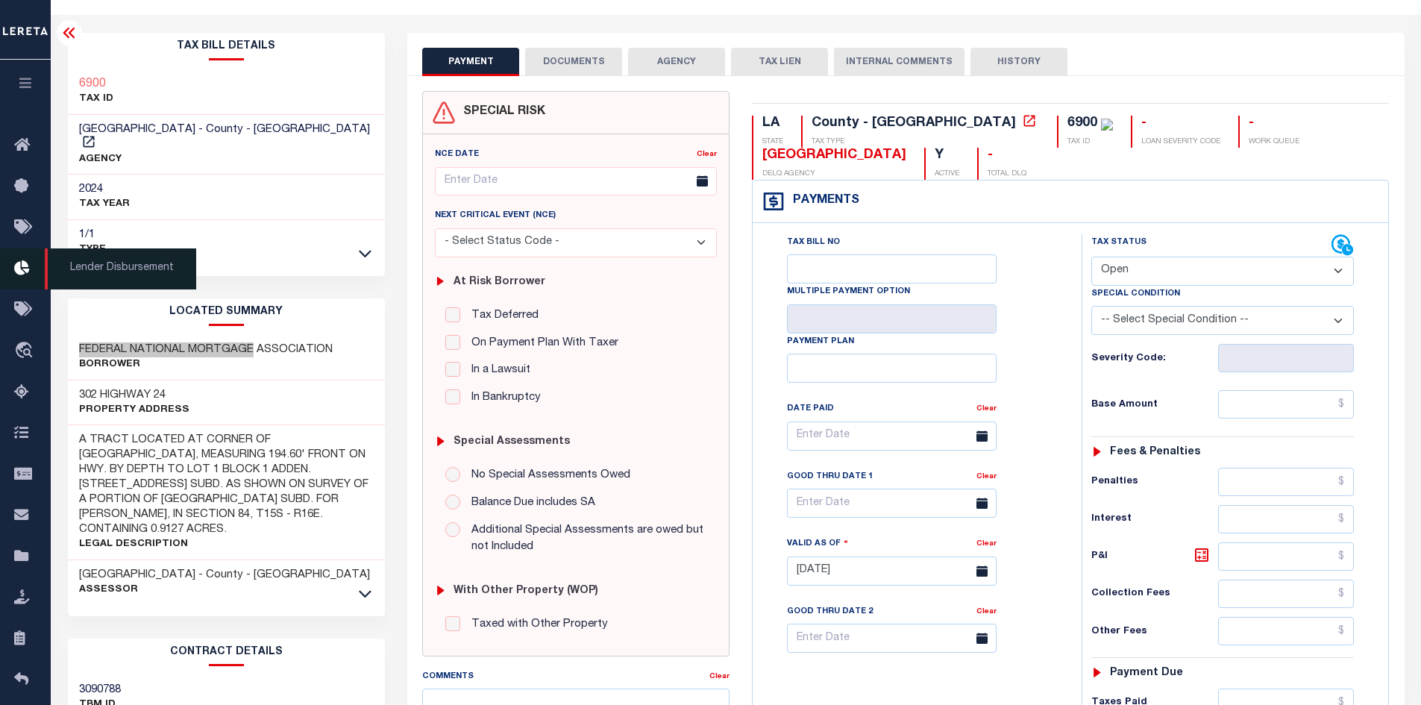
scroll to position [0, 0]
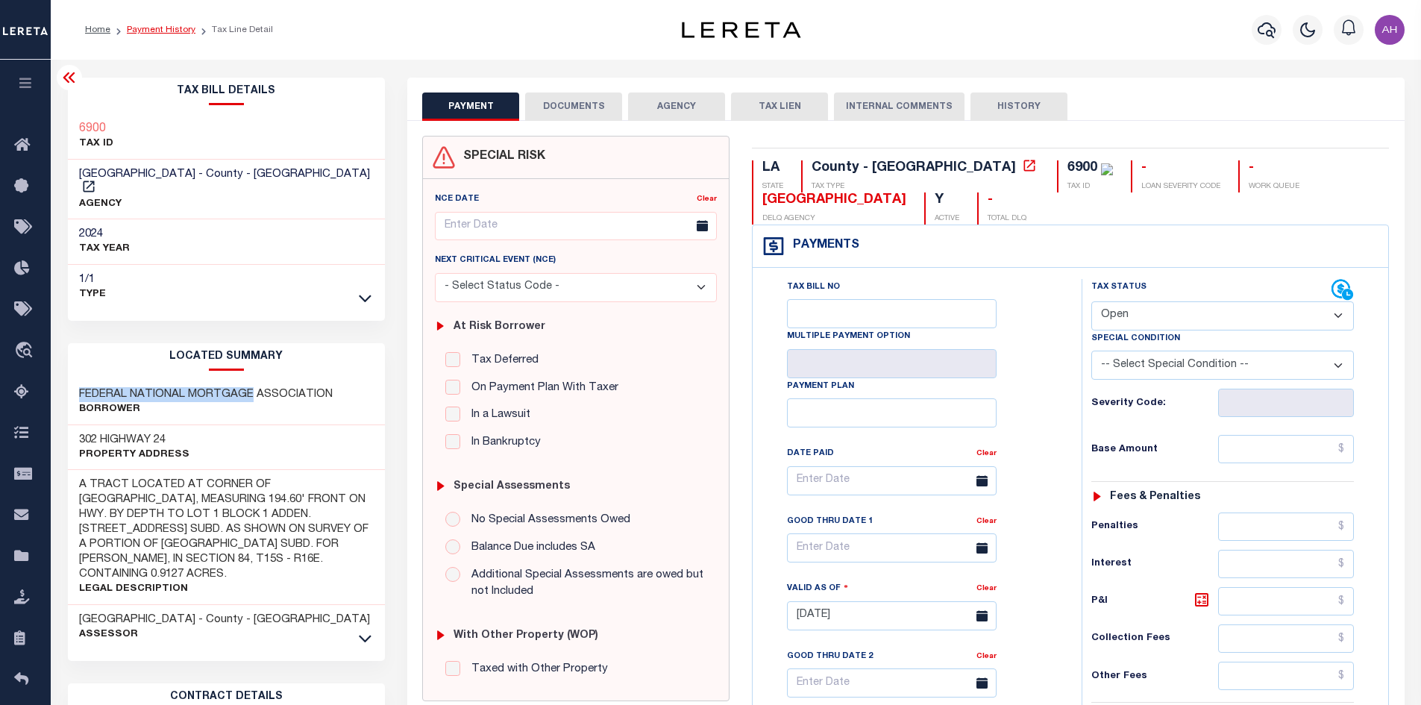
click at [178, 28] on link "Payment History" at bounding box center [161, 29] width 69 height 9
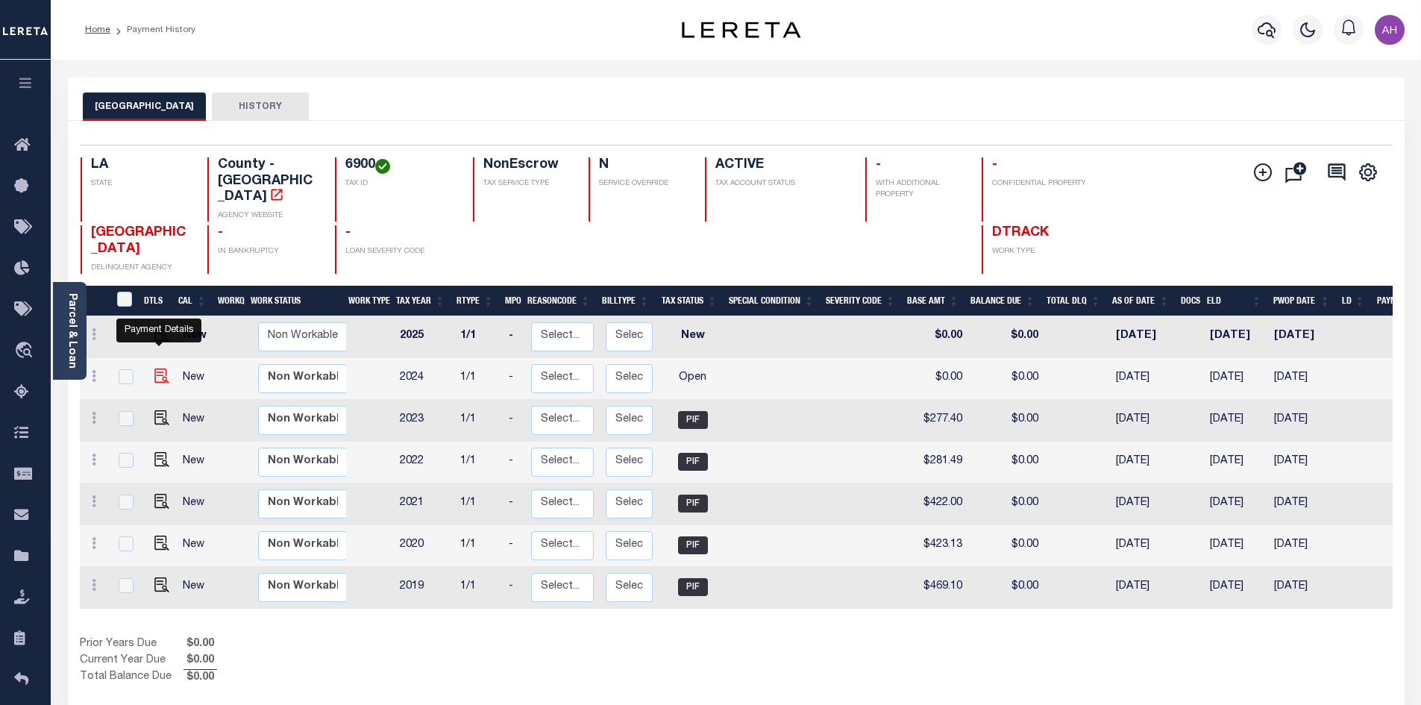
click at [161, 369] on img "" at bounding box center [161, 376] width 15 height 15
checkbox input "true"
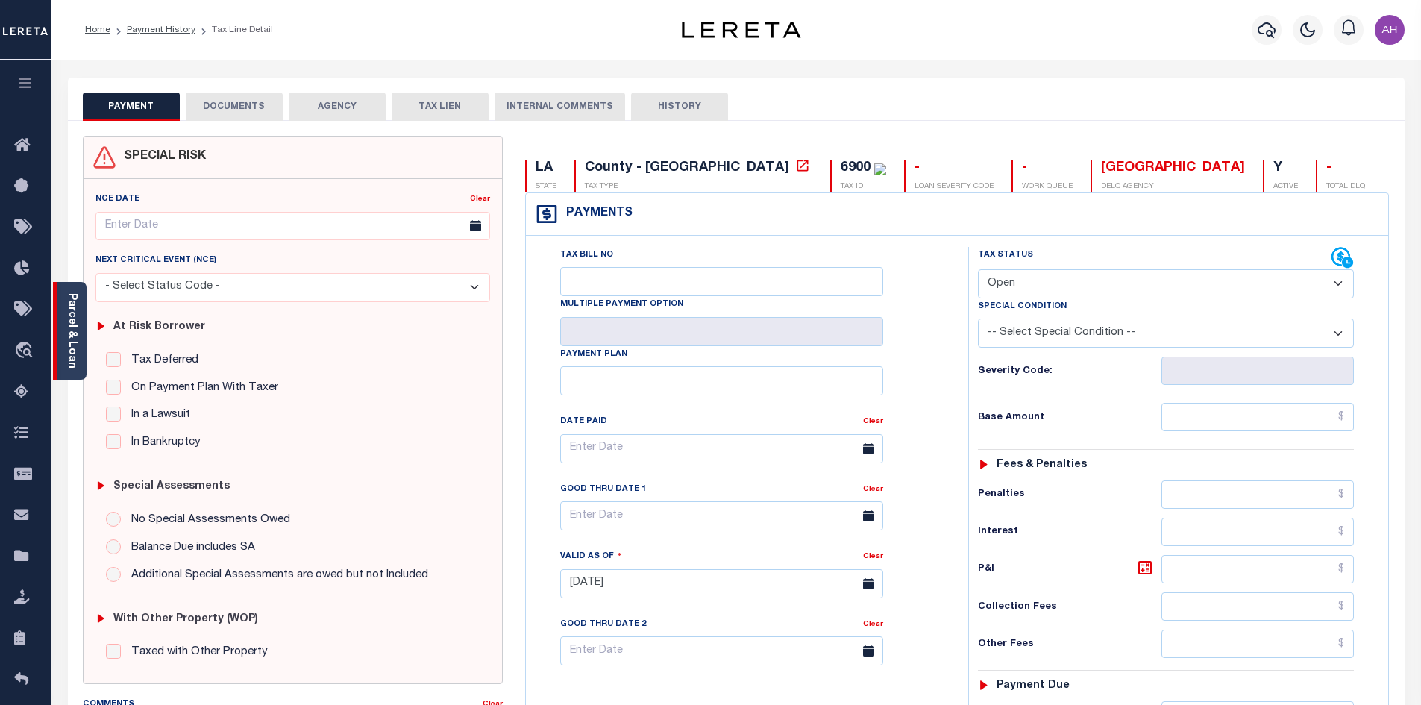
click at [73, 340] on link "Parcel & Loan" at bounding box center [71, 330] width 10 height 75
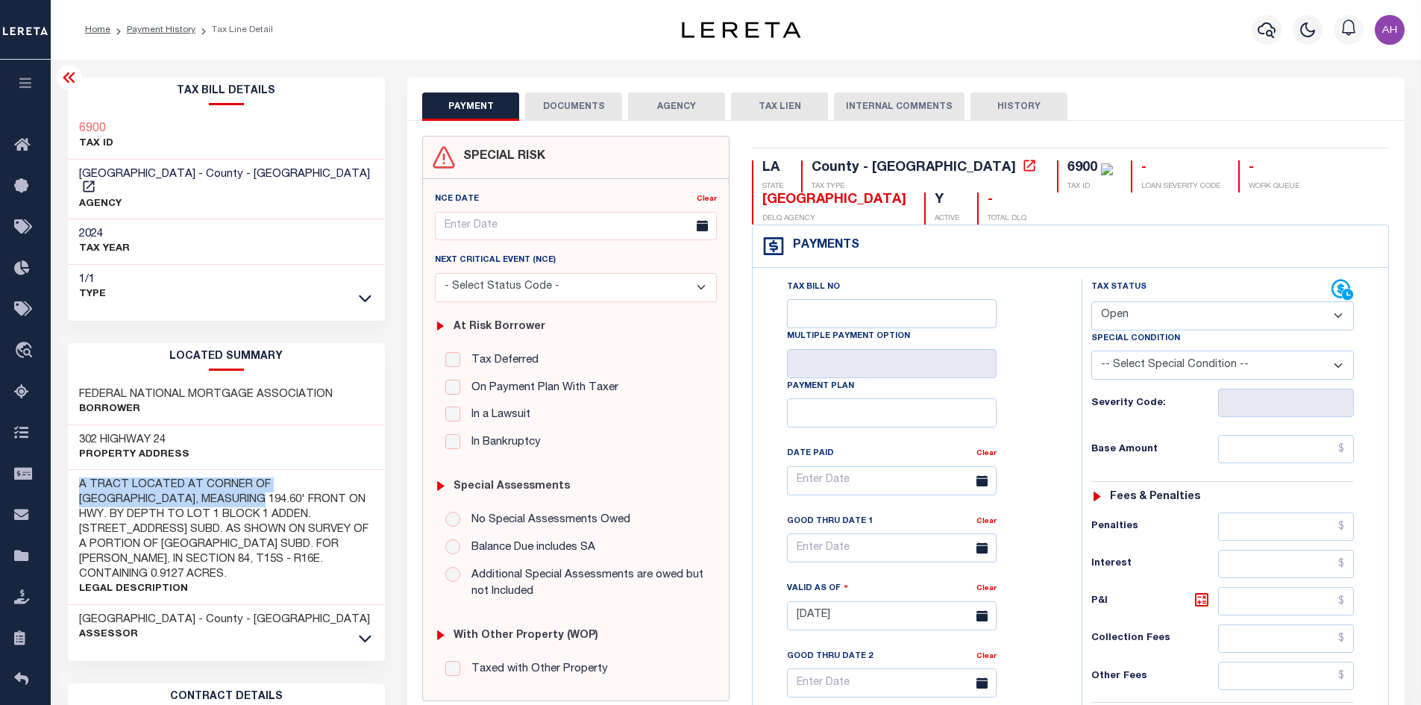
drag, startPoint x: 77, startPoint y: 469, endPoint x: 209, endPoint y: 488, distance: 133.5
click at [209, 488] on div "A TRACT LOCATED AT CORNER OF HWY. 24 & ROSELAND BOULEVARD, MEASURING 194.60' FR…" at bounding box center [227, 537] width 318 height 135
copy h3 "A TRACT LOCATED AT CORNER OF HWY. 24 & ROSELAND BOULEVARD"
click at [1152, 316] on select "- Select Status Code - Open Due/Unpaid Paid Incomplete No Tax Due Internal Refu…" at bounding box center [1223, 315] width 263 height 29
select select "PYD"
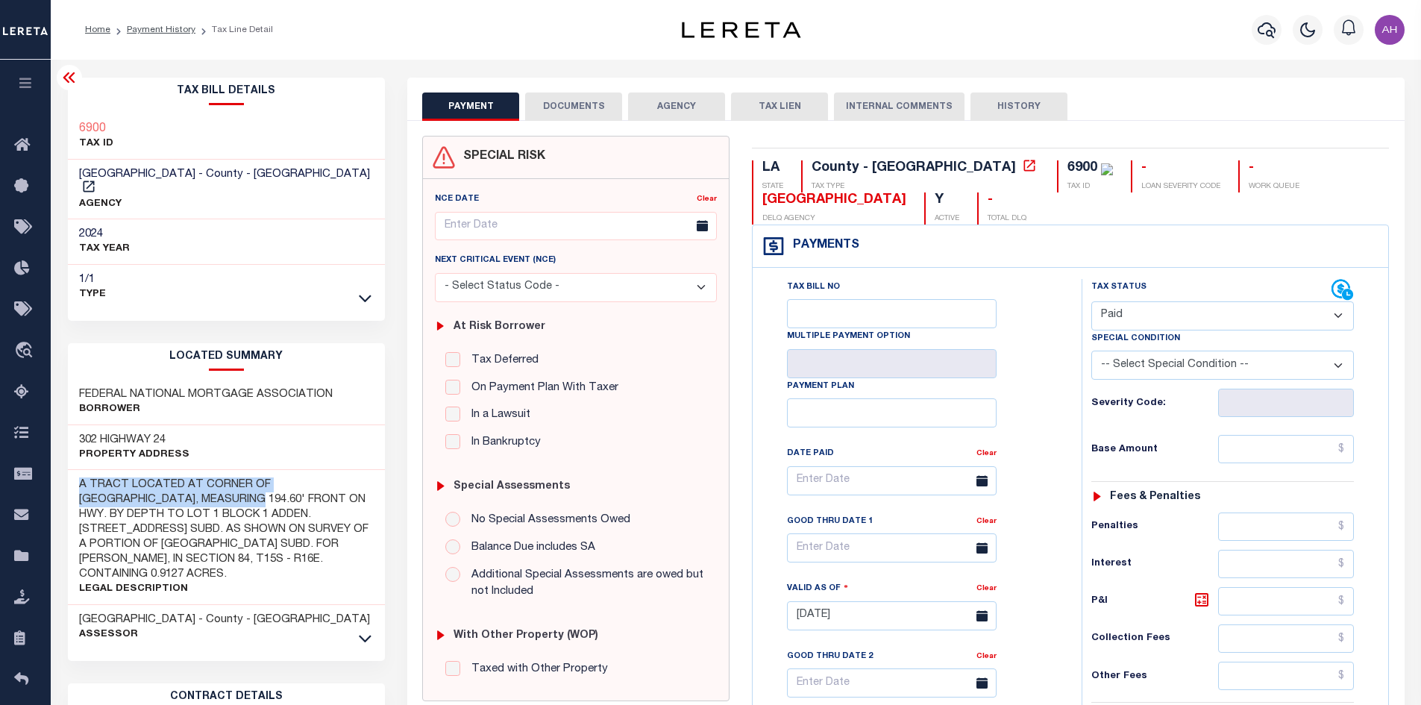
click at [1092, 302] on select "- Select Status Code - Open Due/Unpaid Paid Incomplete No Tax Due Internal Refu…" at bounding box center [1223, 315] width 263 height 29
type input "[DATE]"
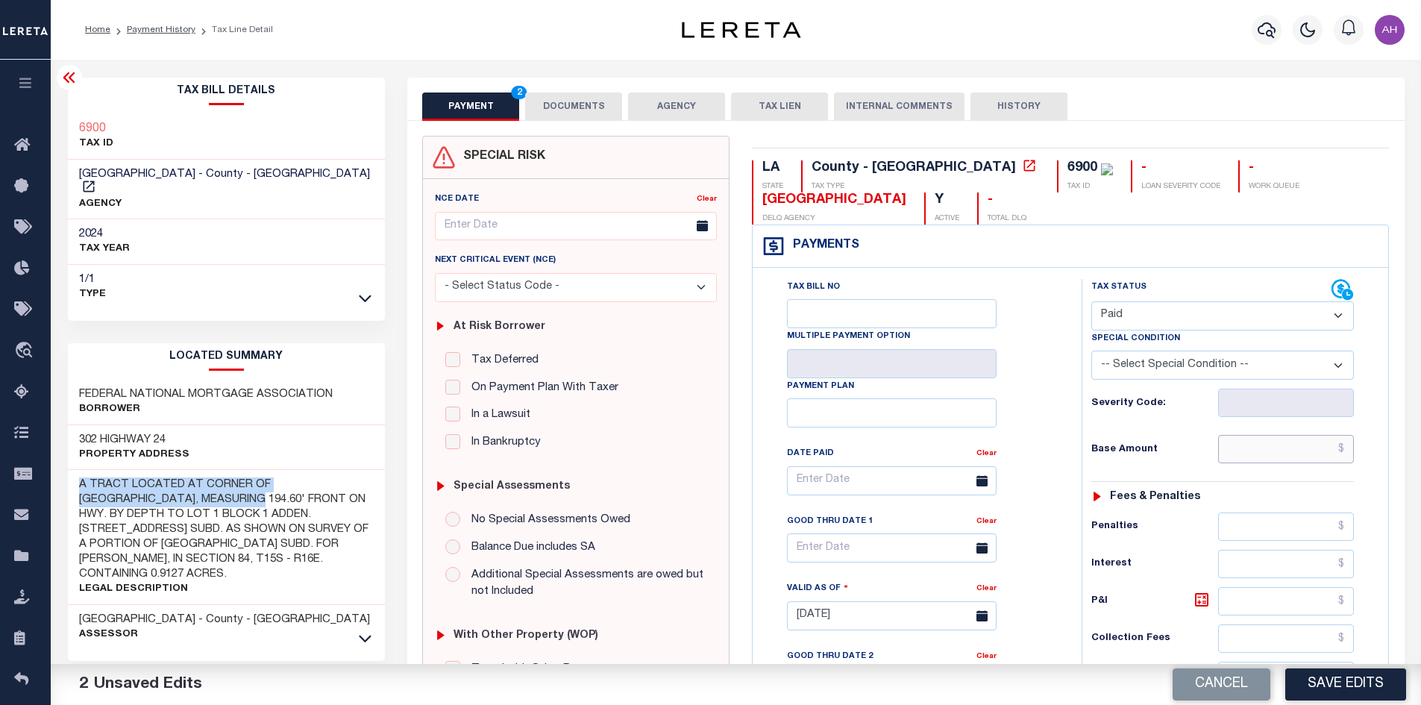
click at [1286, 439] on input "text" at bounding box center [1286, 449] width 137 height 28
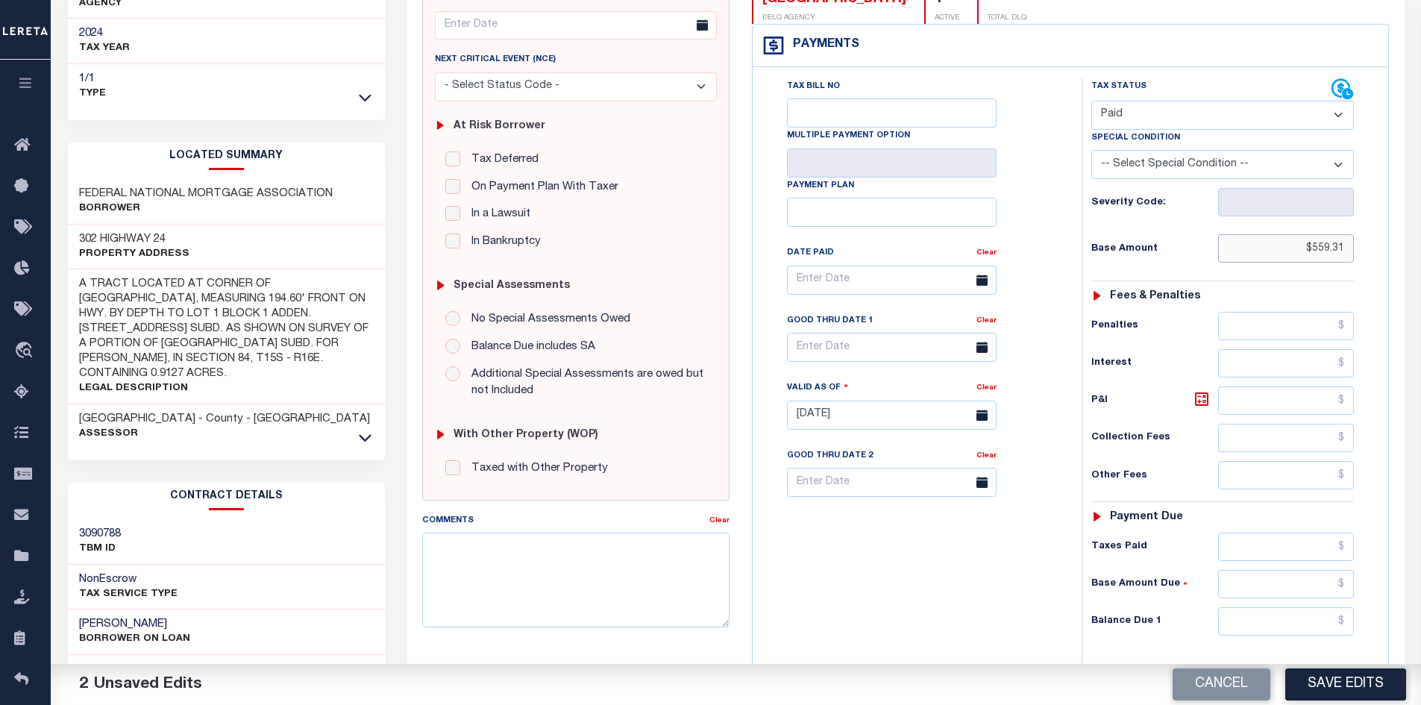
scroll to position [298, 0]
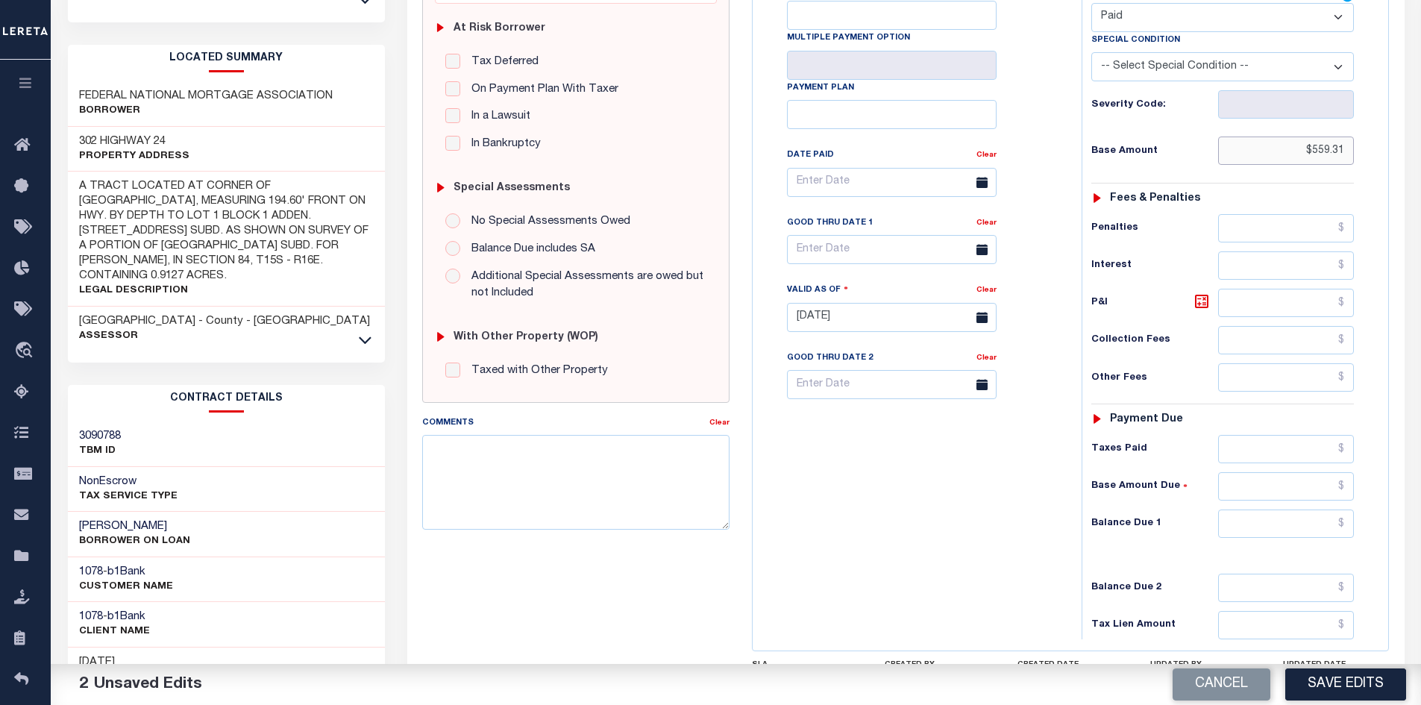
type input "$559.31"
click at [1268, 522] on input "text" at bounding box center [1286, 524] width 137 height 28
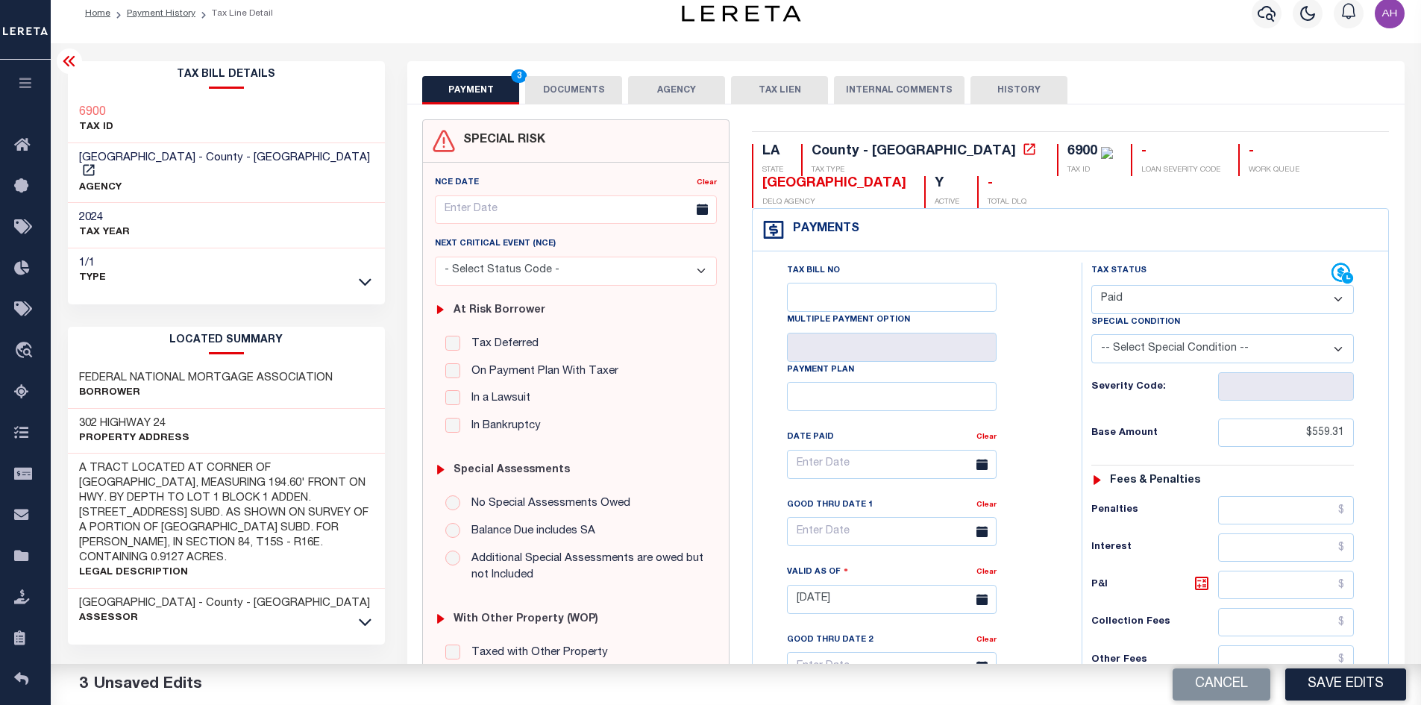
scroll to position [0, 0]
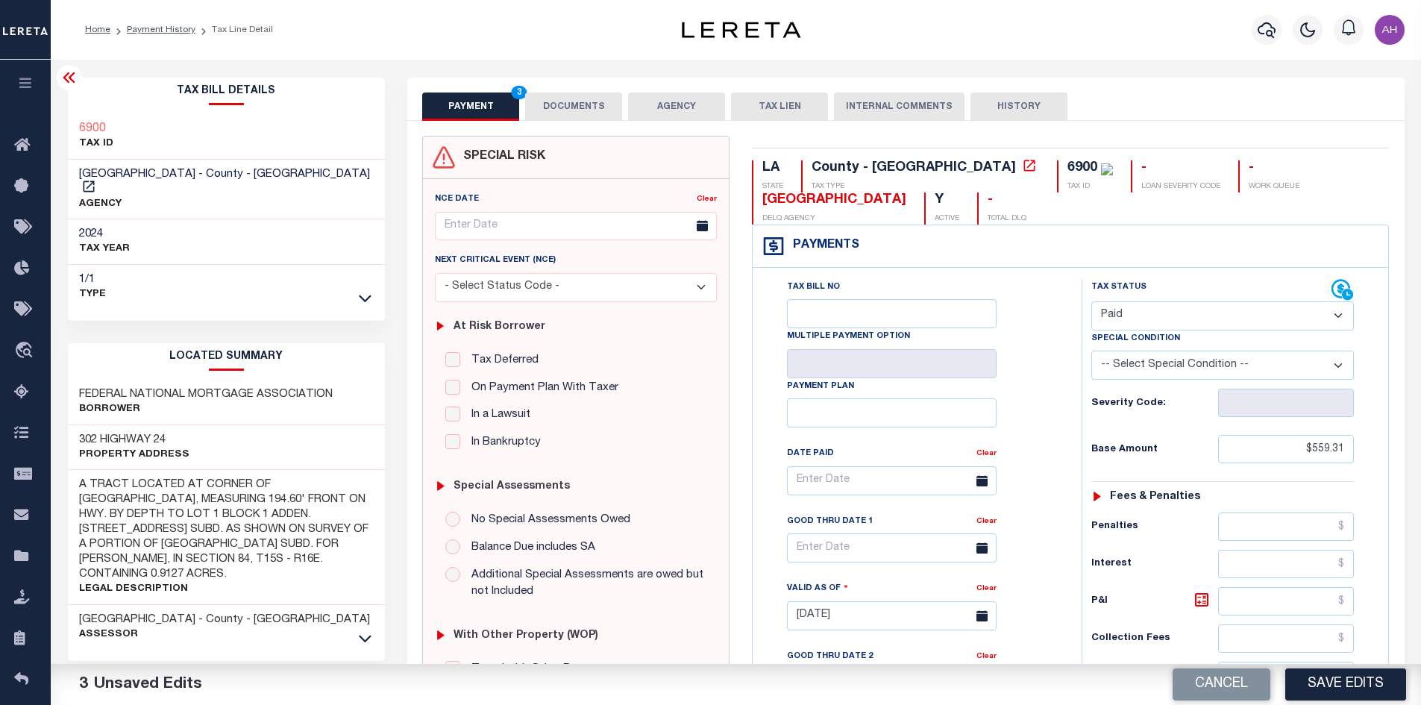
type input "$0.00"
click at [596, 107] on button "DOCUMENTS" at bounding box center [573, 107] width 97 height 28
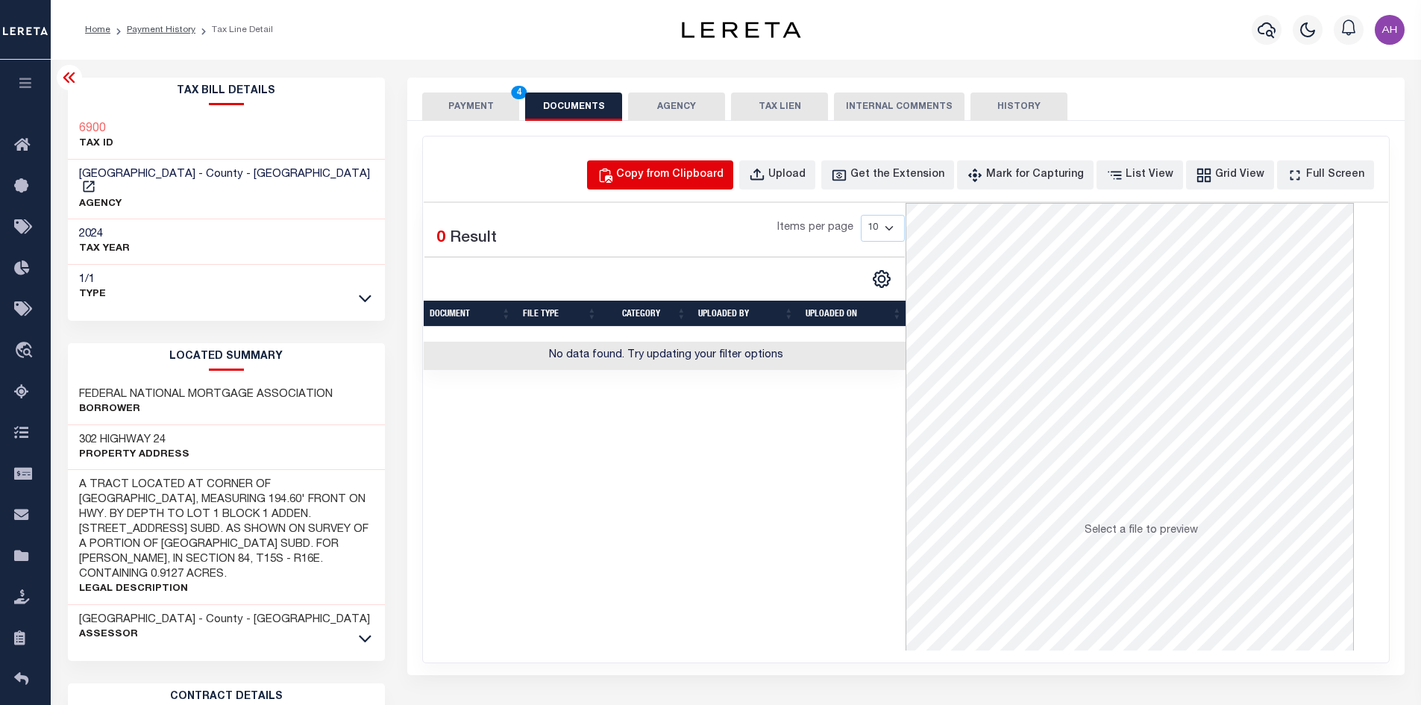
click at [676, 180] on div "Copy from Clipboard" at bounding box center [669, 175] width 107 height 16
select select "POP"
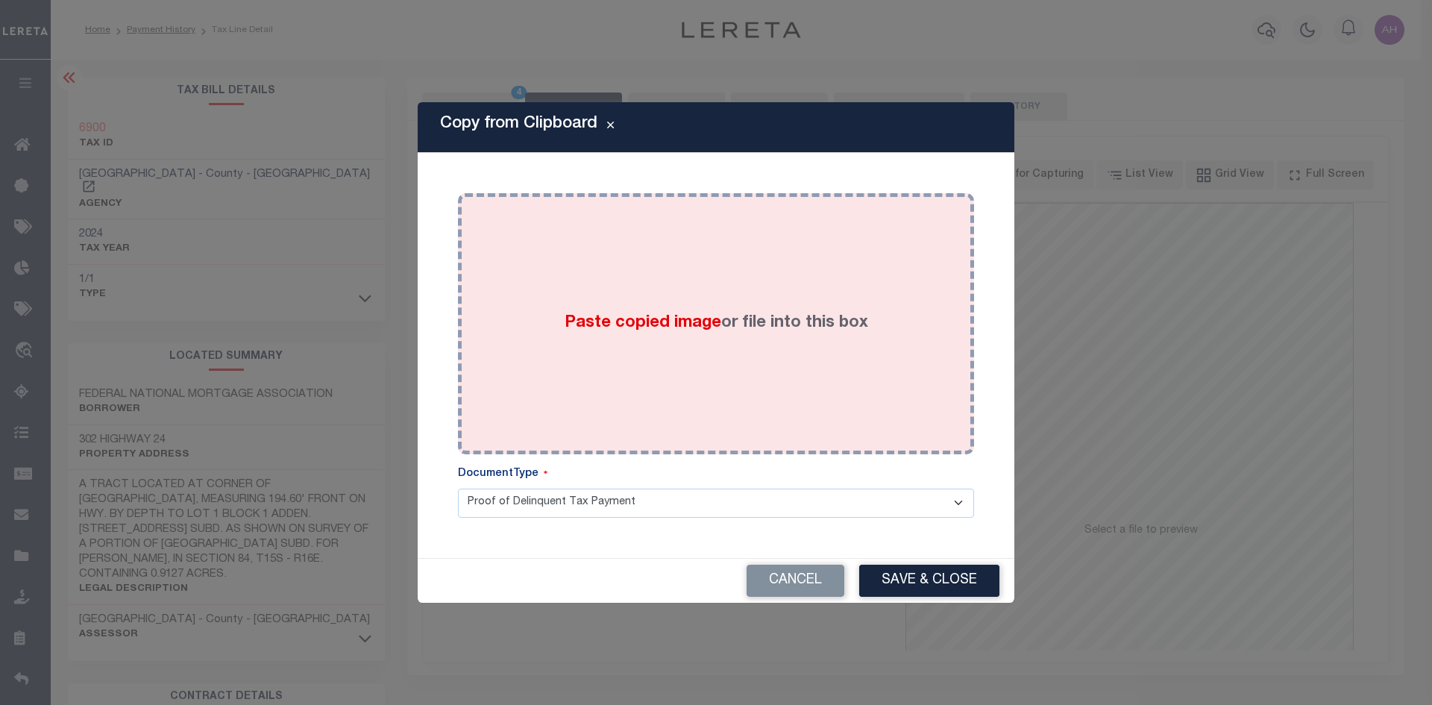
click at [629, 326] on span "Paste copied image" at bounding box center [643, 323] width 157 height 16
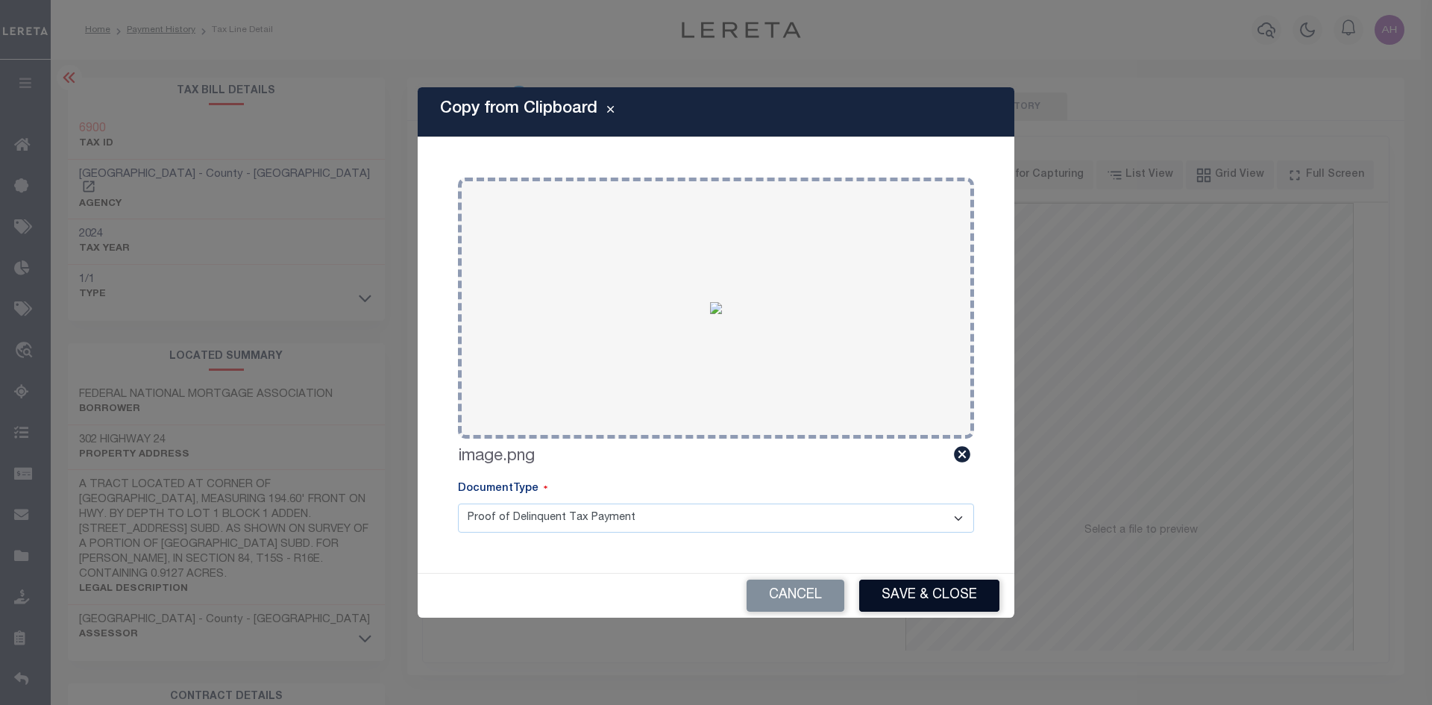
click at [968, 599] on button "Save & Close" at bounding box center [929, 596] width 140 height 32
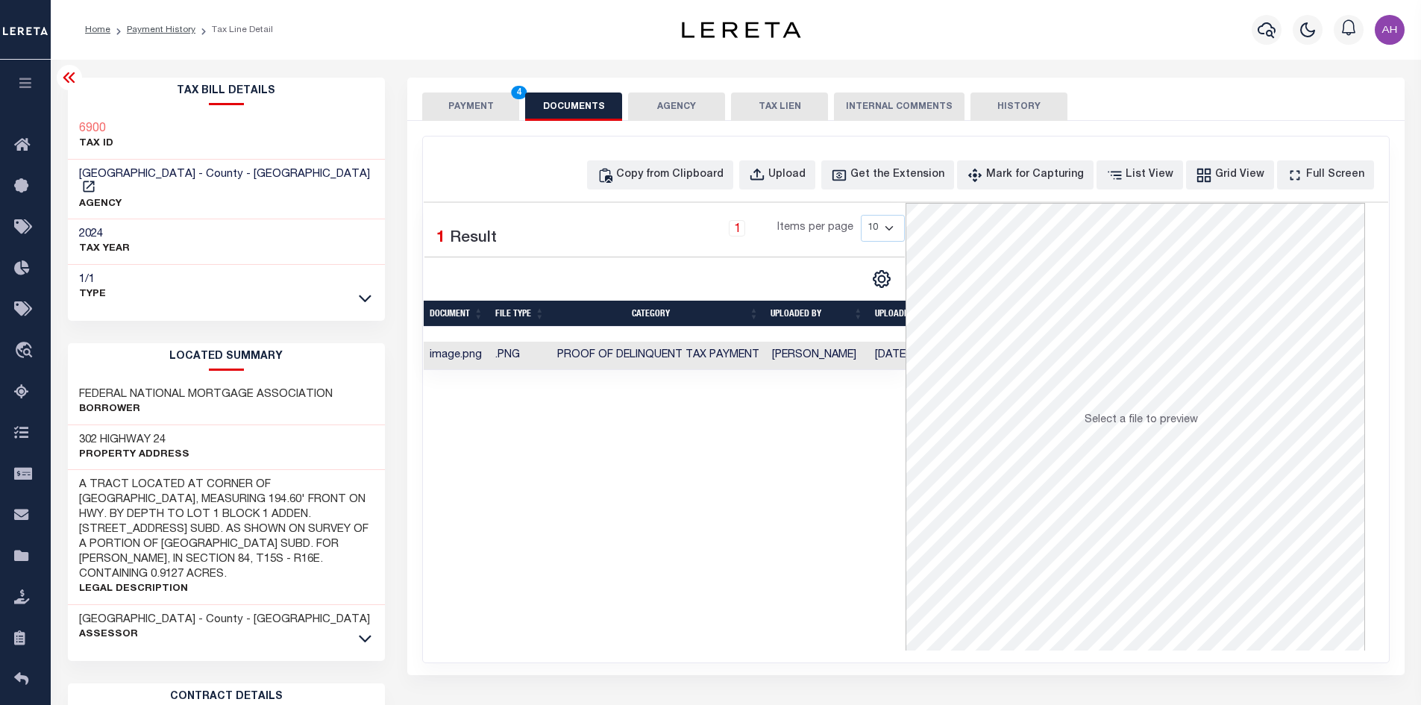
click at [481, 101] on button "PAYMENT 4" at bounding box center [470, 107] width 97 height 28
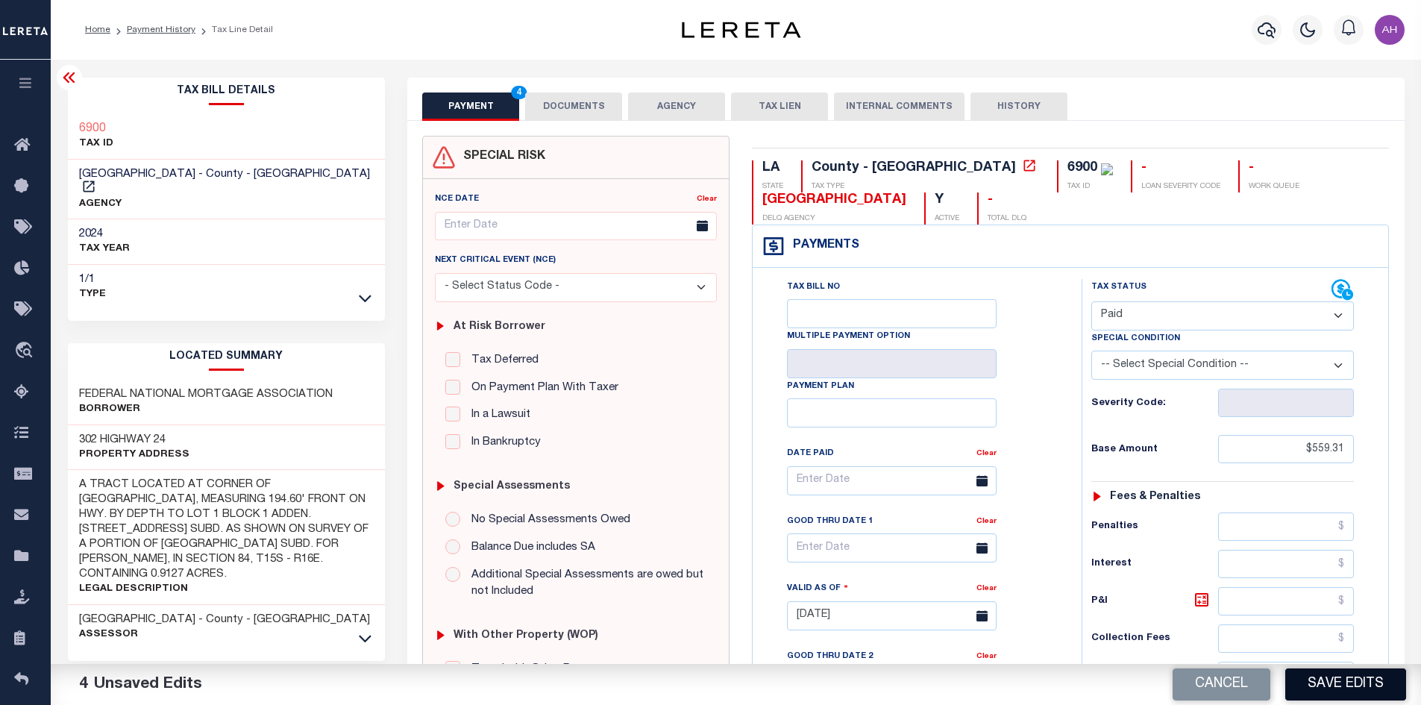
click at [1325, 687] on button "Save Edits" at bounding box center [1346, 684] width 121 height 32
checkbox input "false"
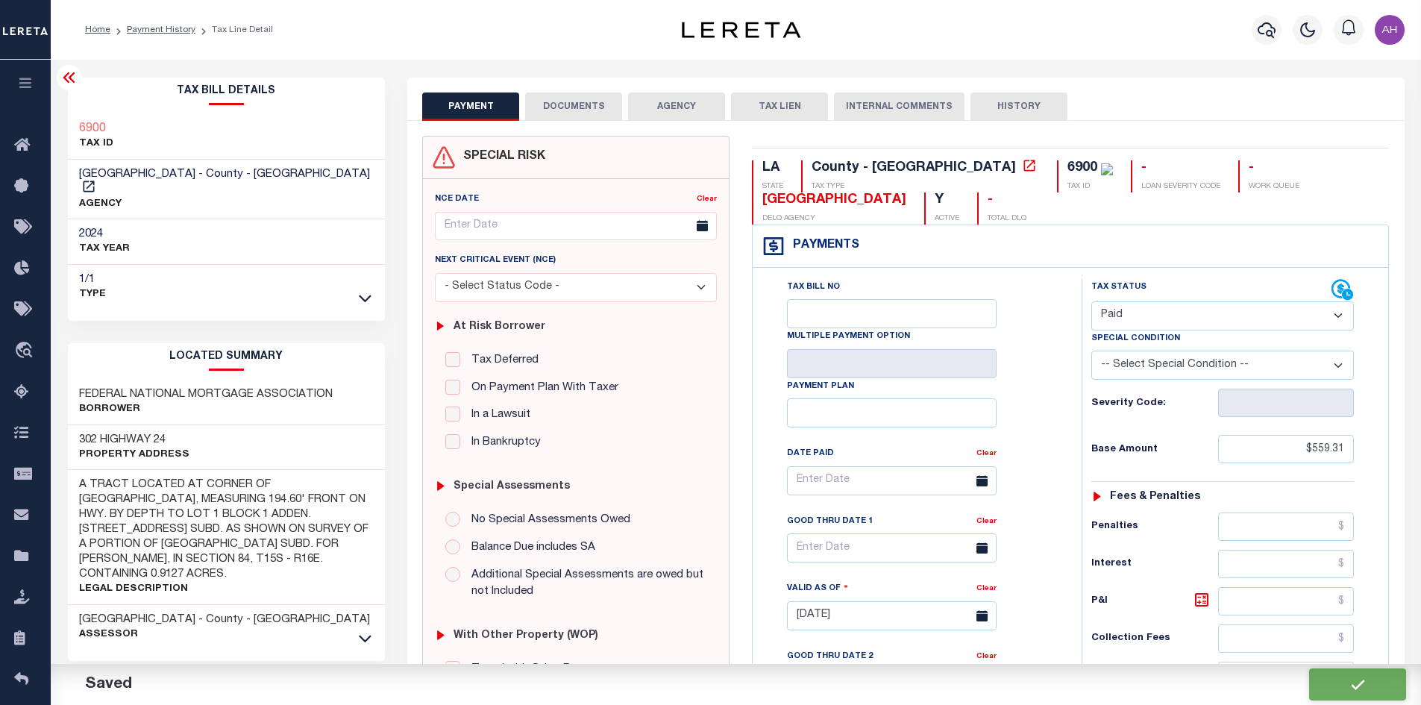
type input "$559.31"
type input "$0"
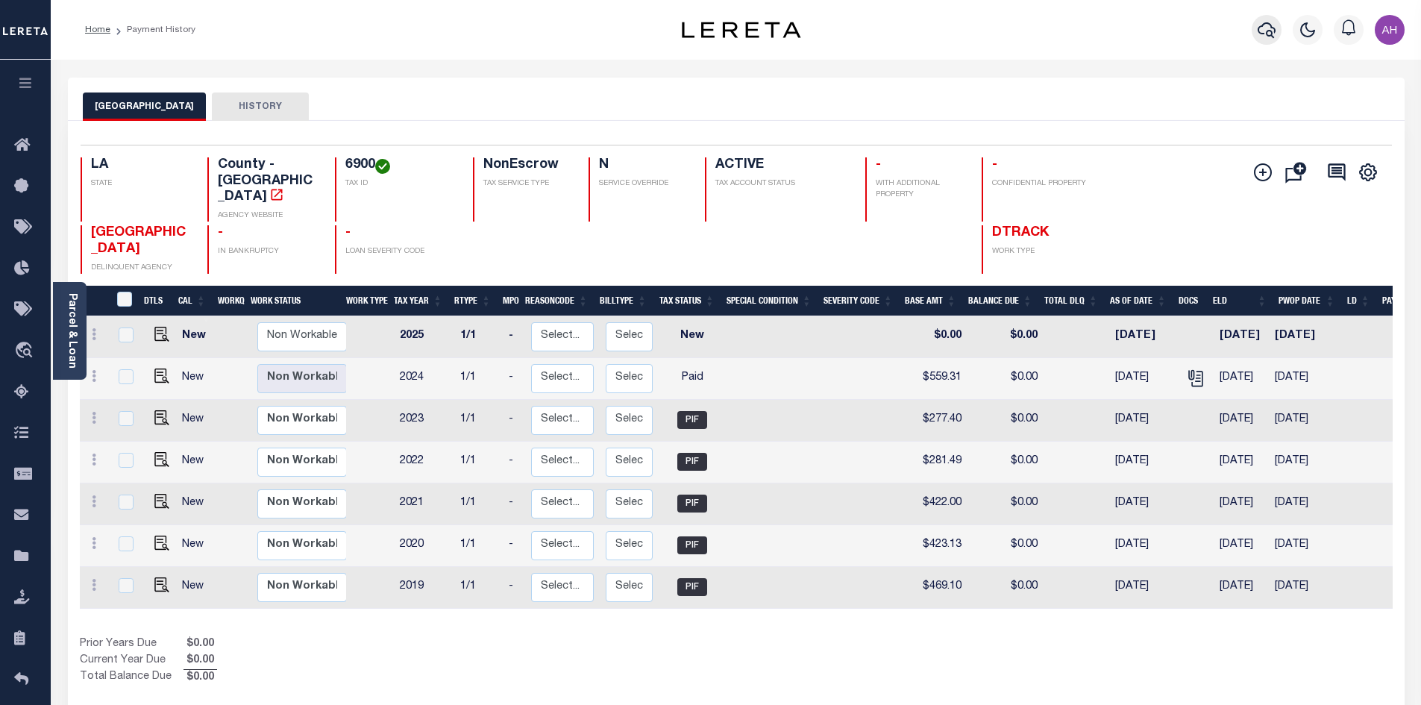
click at [1266, 25] on icon "button" at bounding box center [1267, 30] width 18 height 16
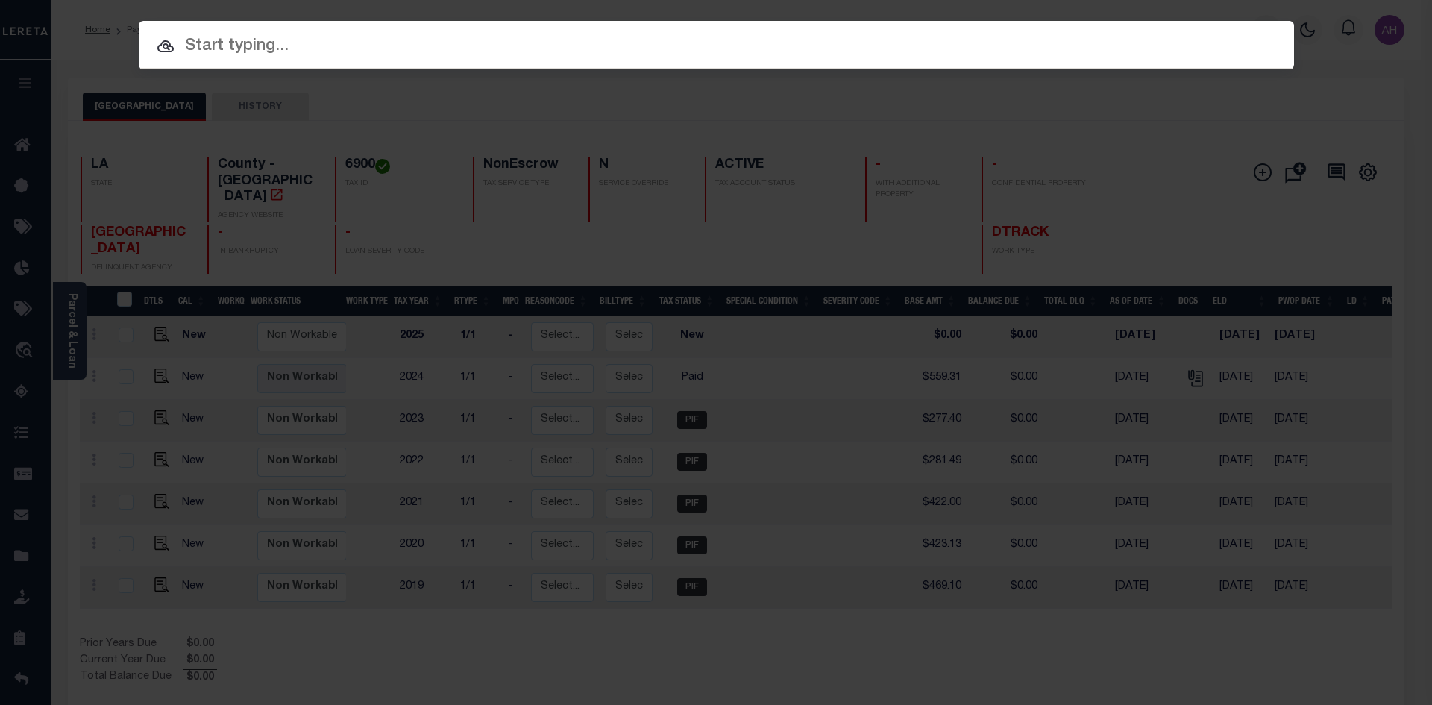
paste input "[PERSON_NAME]"
type input "[PERSON_NAME]"
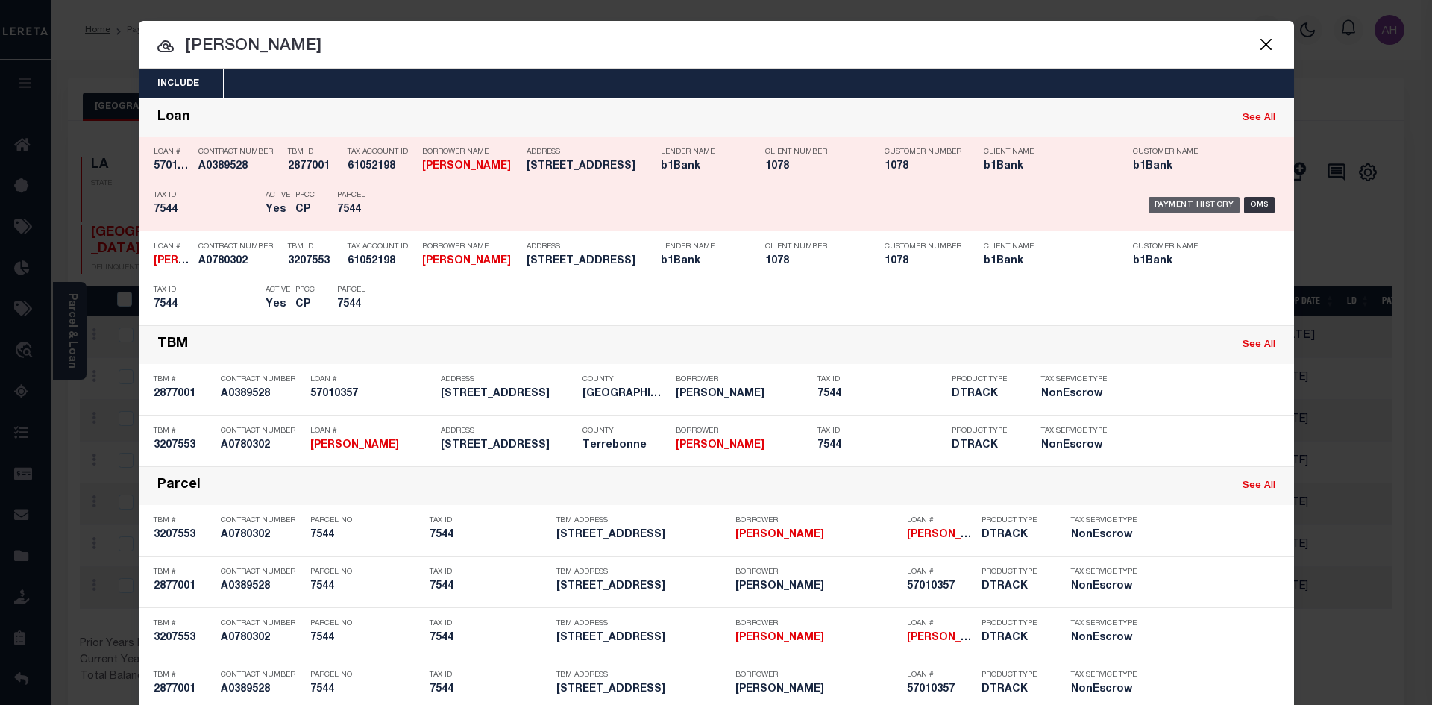
click at [1192, 208] on div "Payment History" at bounding box center [1195, 205] width 92 height 16
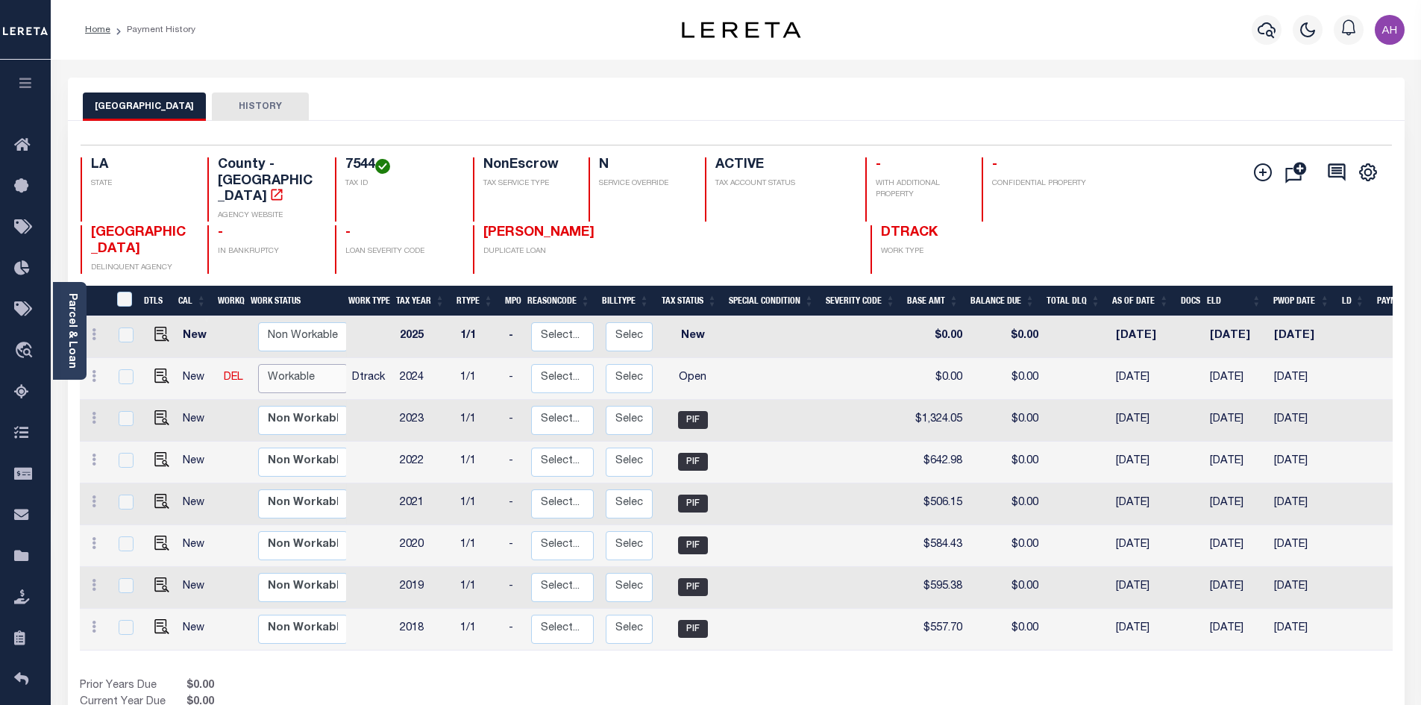
click at [287, 364] on select "Non Workable Workable" at bounding box center [303, 378] width 90 height 29
checkbox input "true"
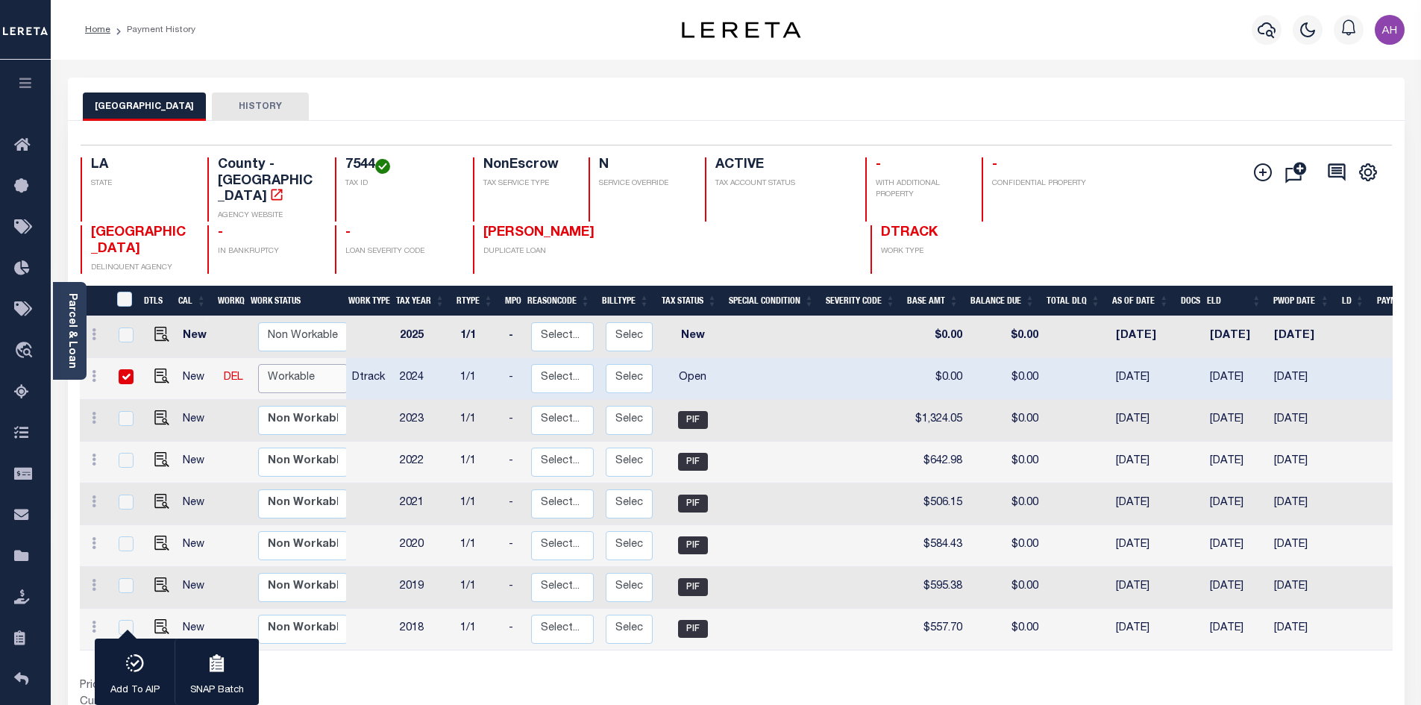
select select "true"
click at [258, 364] on select "Non Workable Workable" at bounding box center [303, 378] width 90 height 29
checkbox input "false"
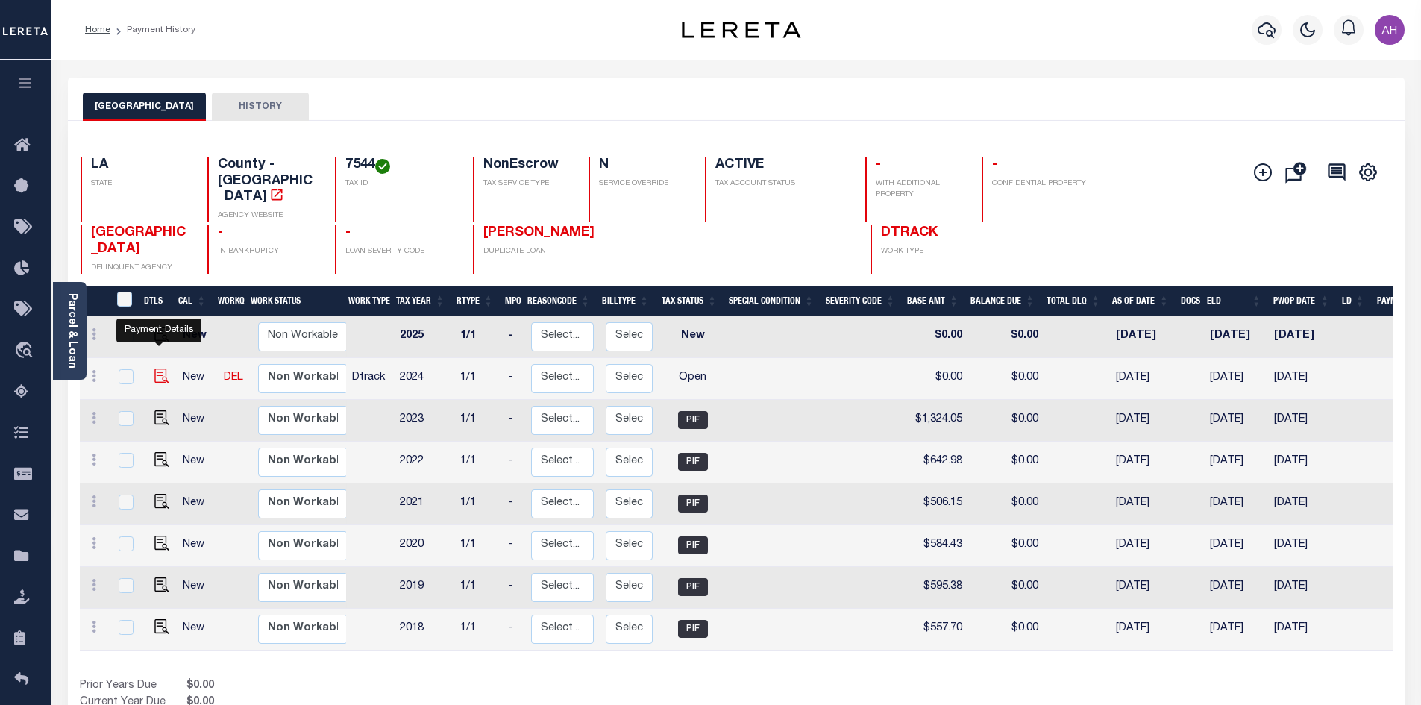
click at [154, 369] on img "" at bounding box center [161, 376] width 15 height 15
checkbox input "true"
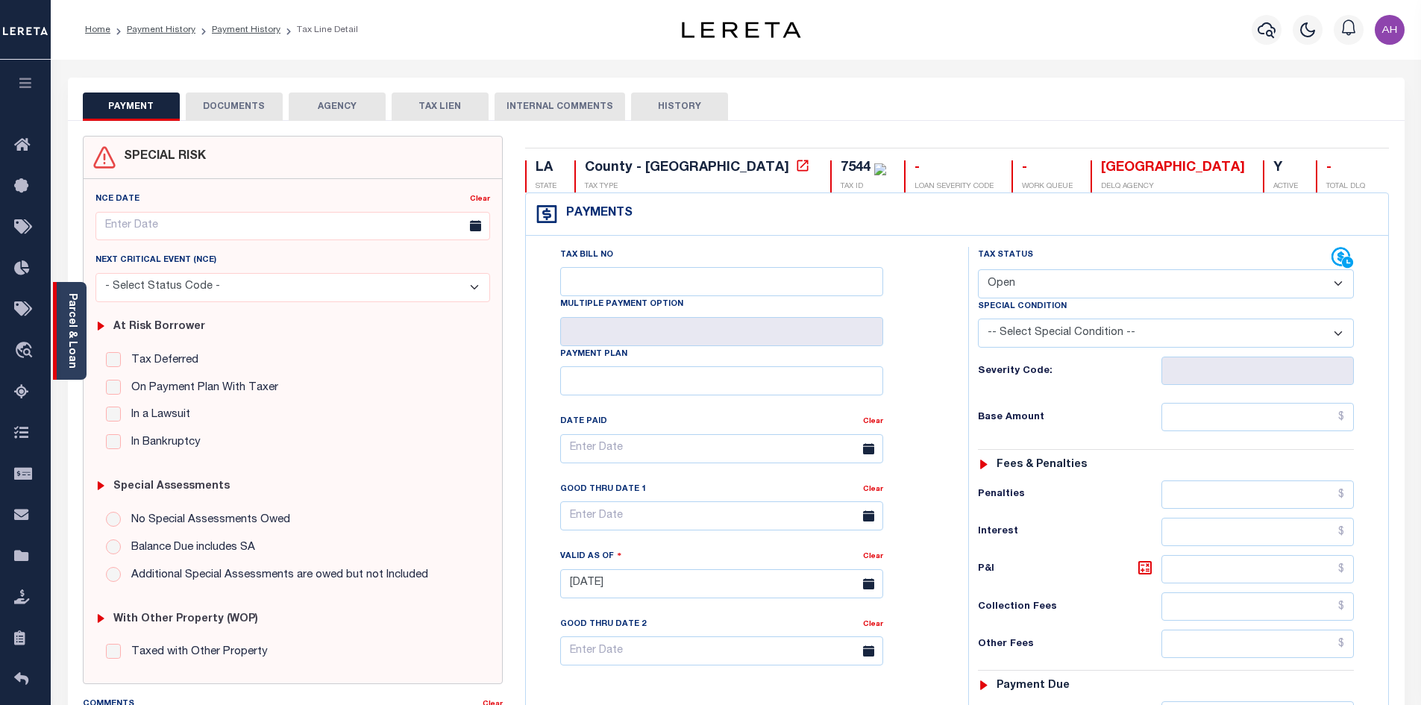
click at [69, 348] on link "Parcel & Loan" at bounding box center [71, 330] width 10 height 75
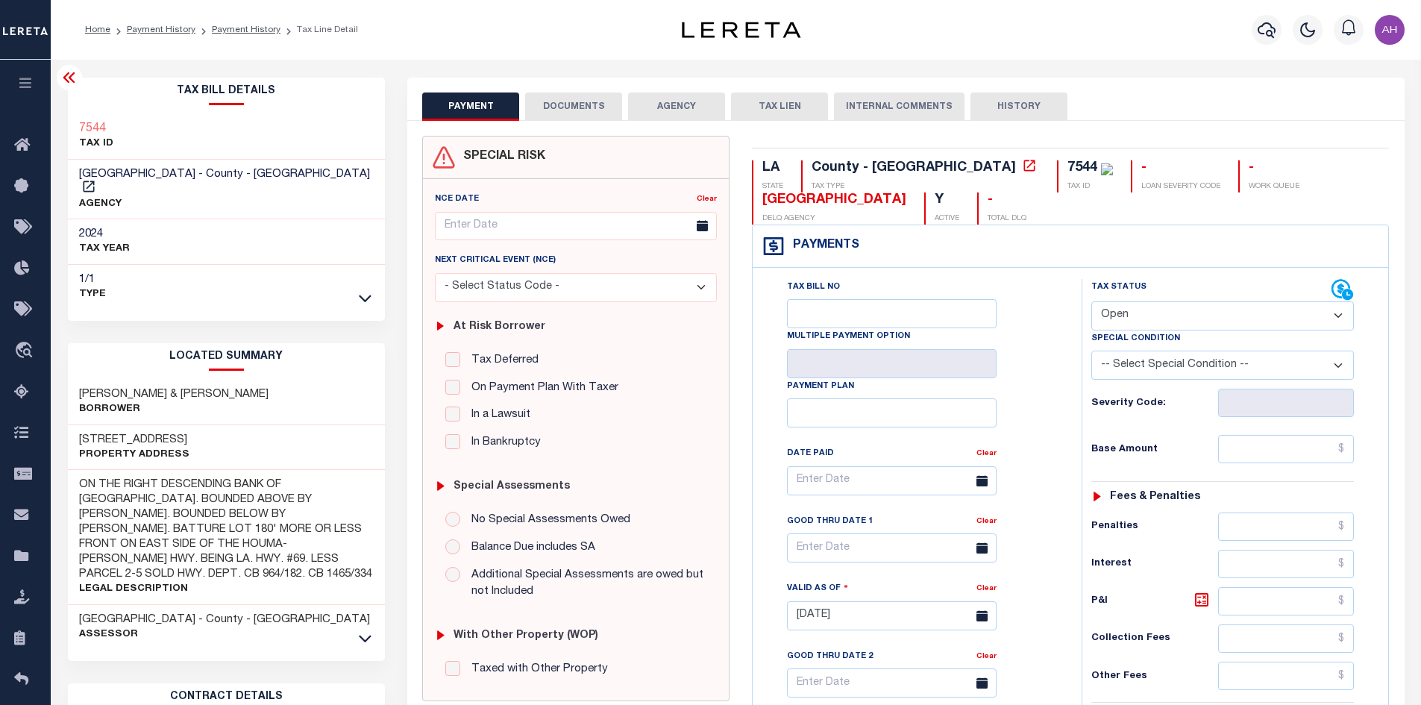
drag, startPoint x: 1121, startPoint y: 316, endPoint x: 1130, endPoint y: 311, distance: 9.7
click at [1121, 316] on select "- Select Status Code - Open Due/Unpaid Paid Incomplete No Tax Due Internal Refu…" at bounding box center [1223, 315] width 263 height 29
select select "PYD"
click at [1092, 302] on select "- Select Status Code - Open Due/Unpaid Paid Incomplete No Tax Due Internal Refu…" at bounding box center [1223, 315] width 263 height 29
type input "[DATE]"
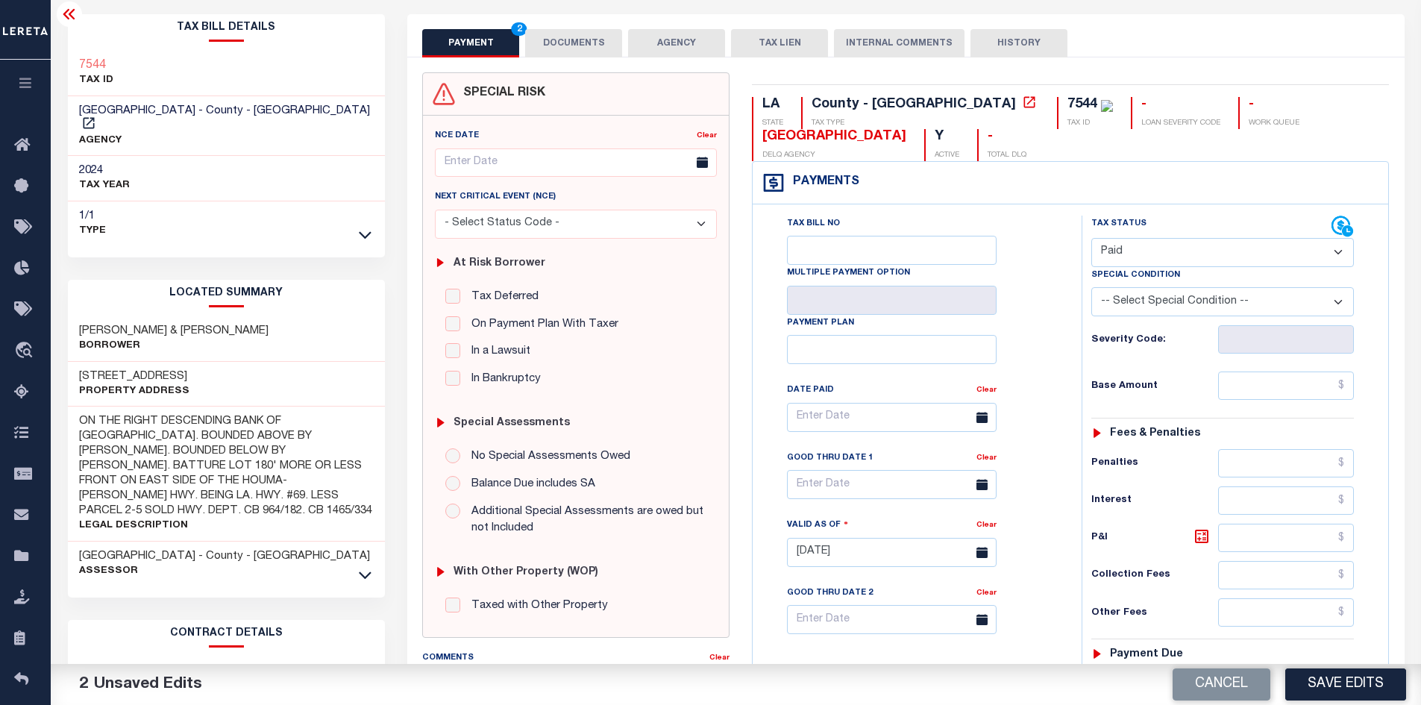
scroll to position [75, 0]
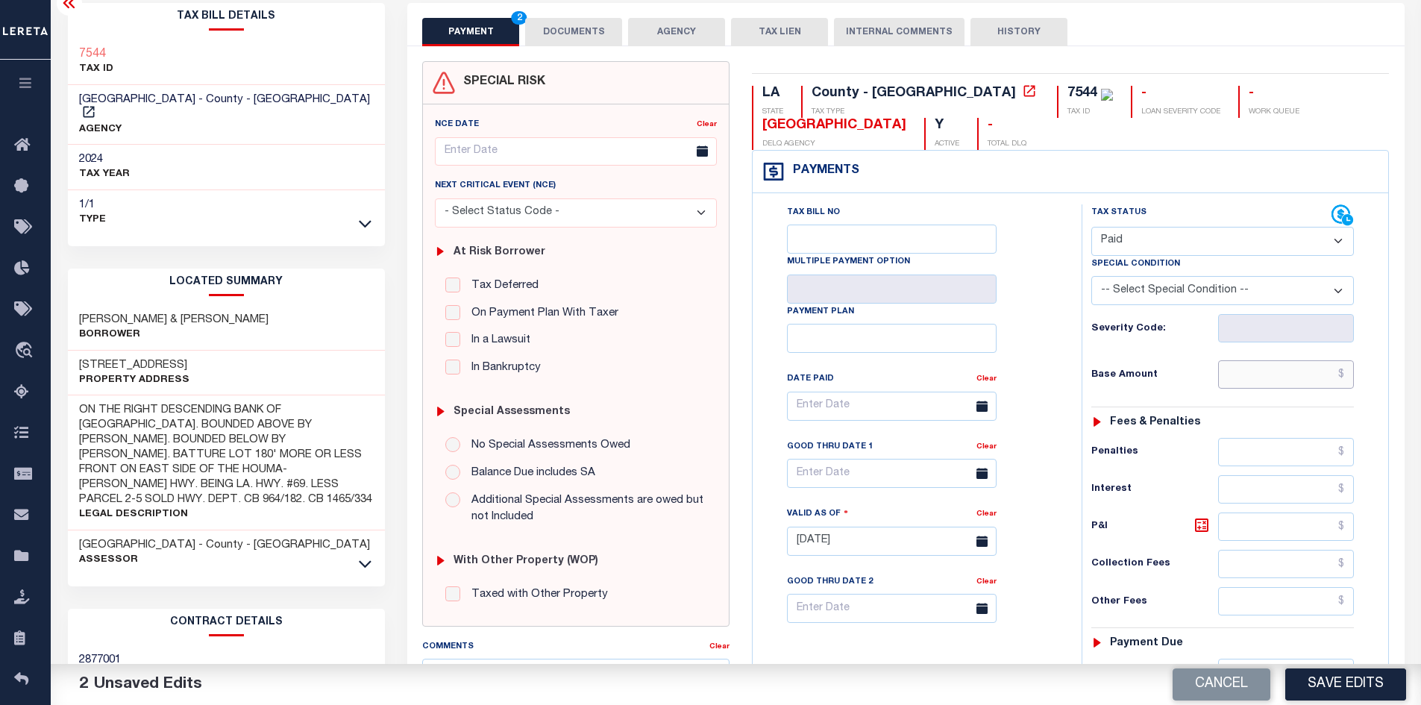
click at [1250, 378] on input "text" at bounding box center [1286, 374] width 137 height 28
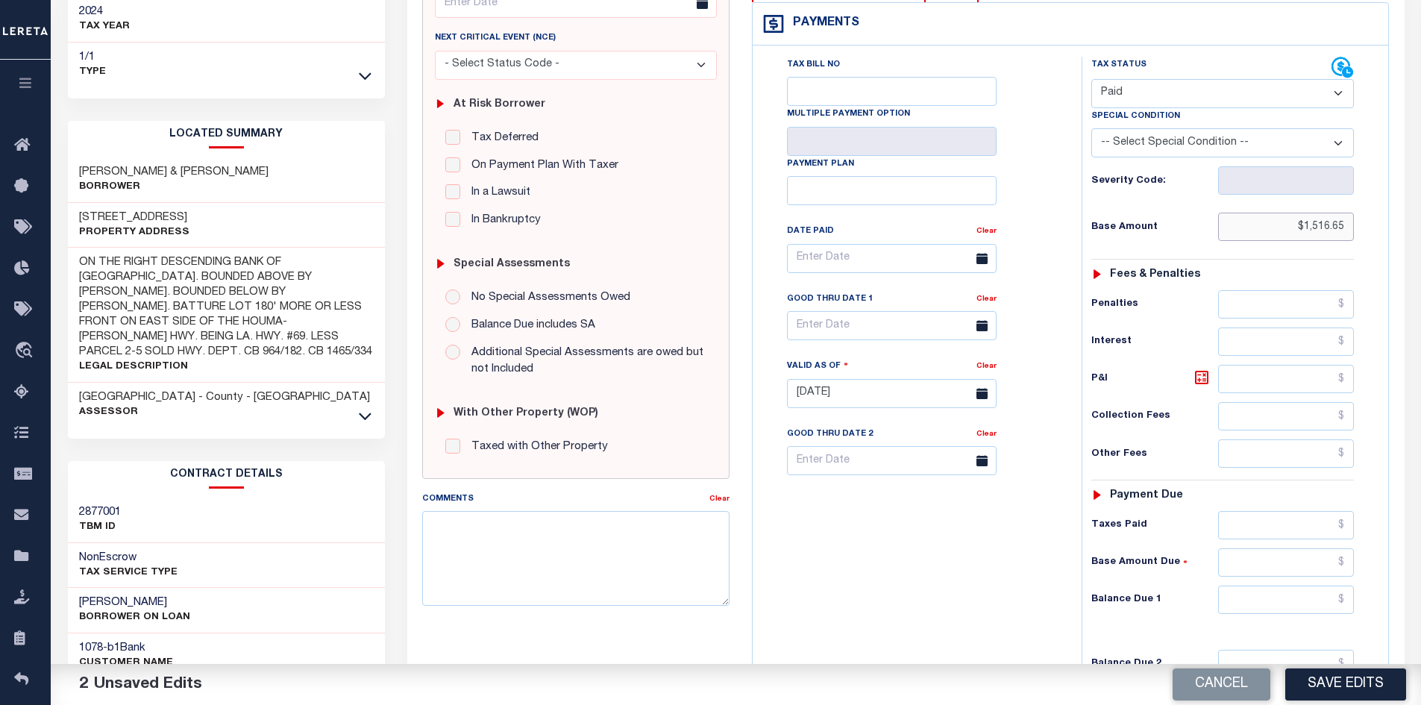
scroll to position [298, 0]
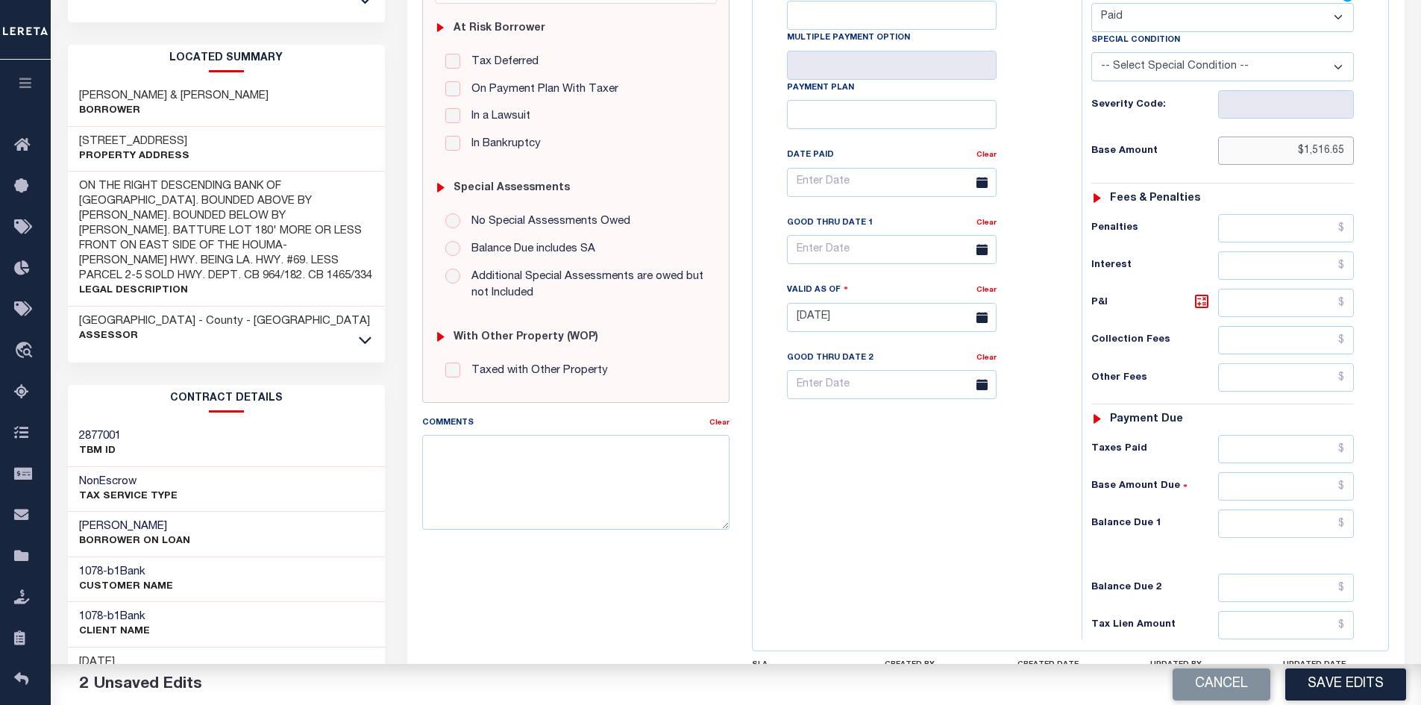
type input "$1,516.65"
click at [1270, 518] on input "text" at bounding box center [1286, 524] width 137 height 28
type input "$0"
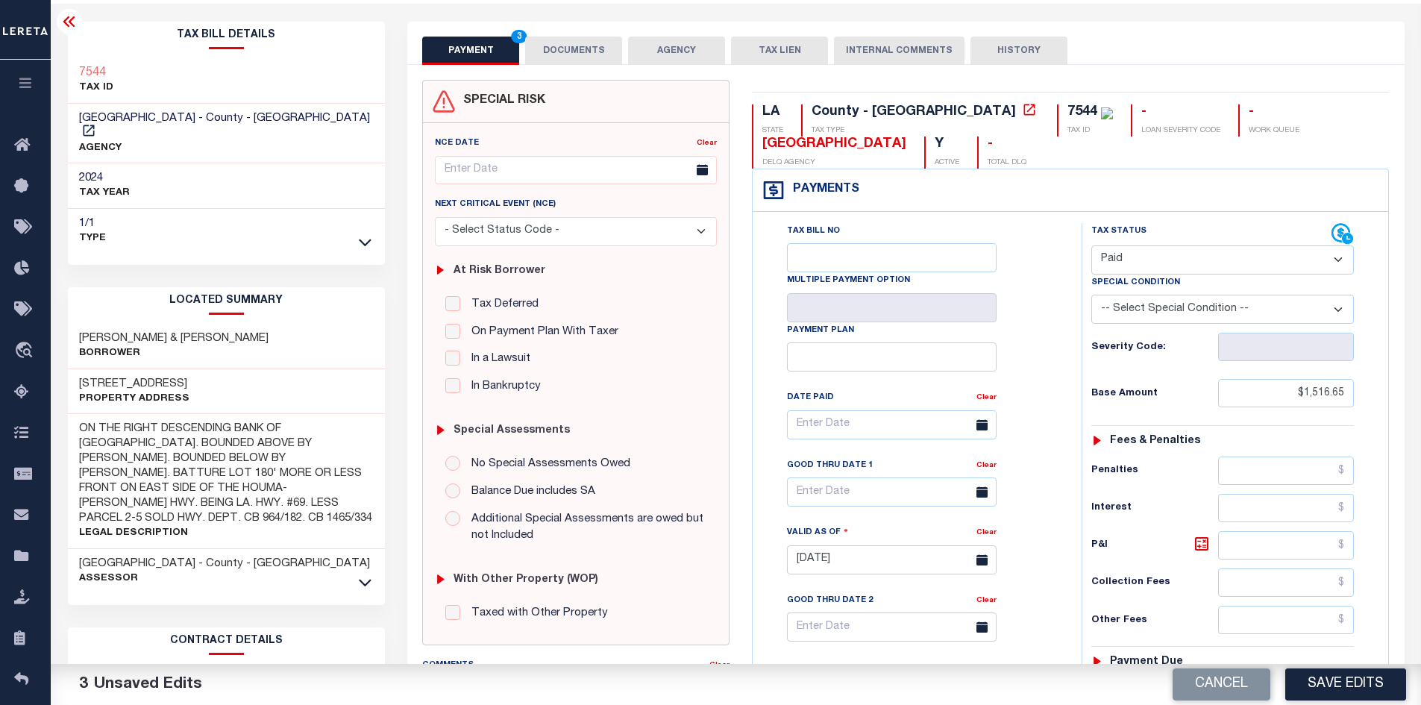
scroll to position [0, 0]
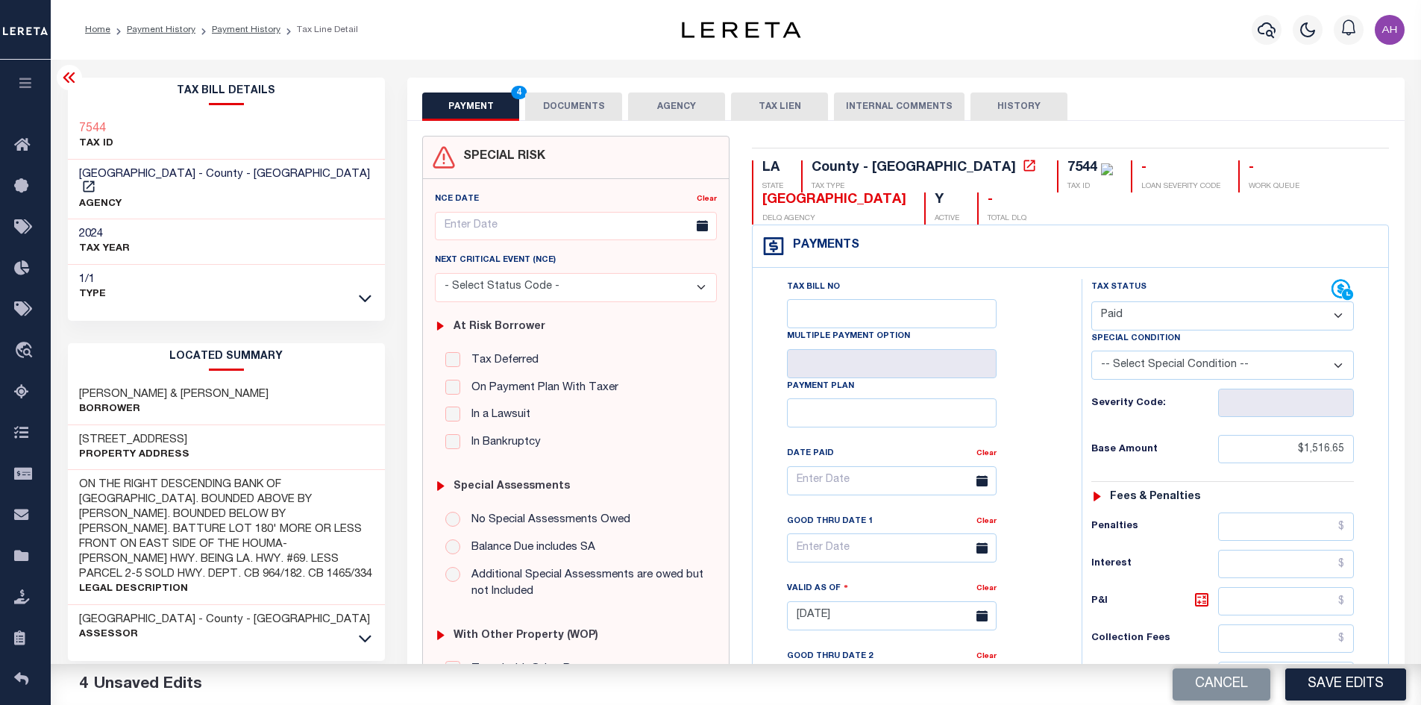
click at [572, 109] on button "DOCUMENTS" at bounding box center [573, 107] width 97 height 28
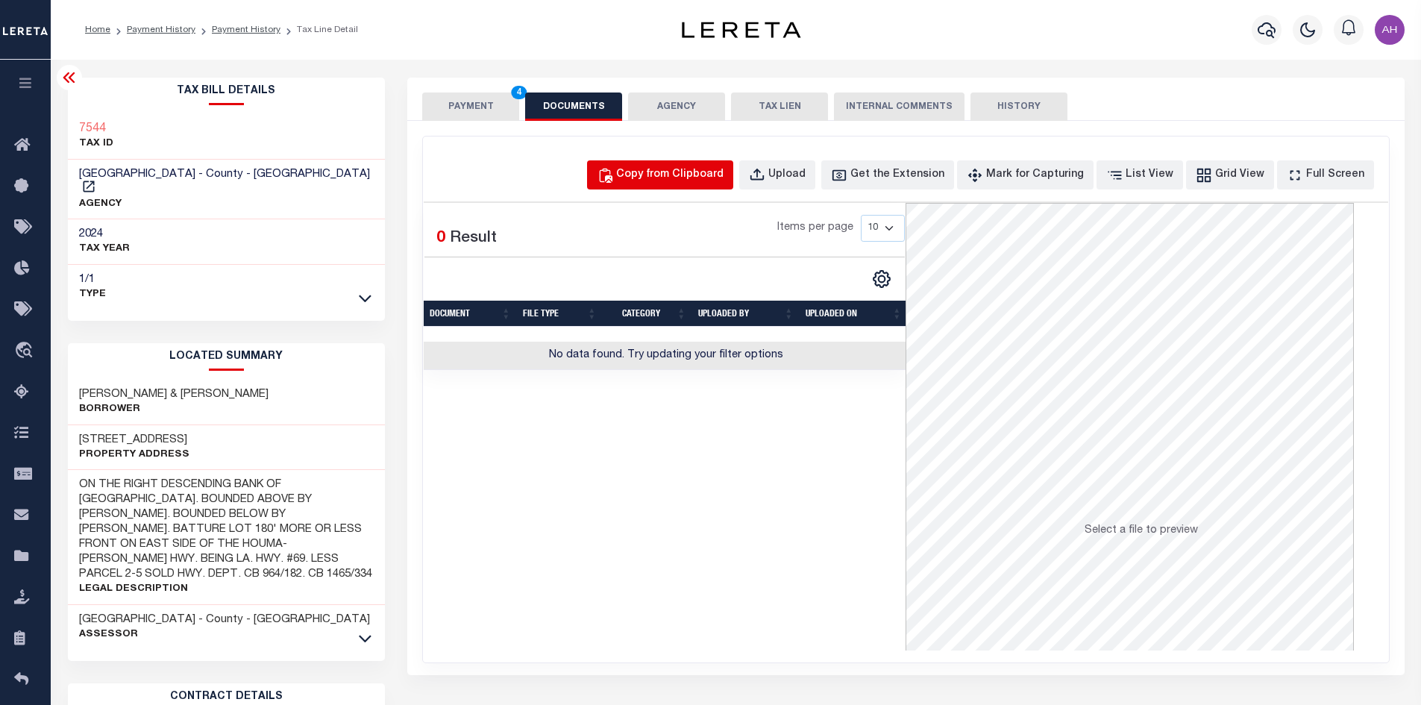
click at [692, 169] on div "Copy from Clipboard" at bounding box center [669, 175] width 107 height 16
select select "POP"
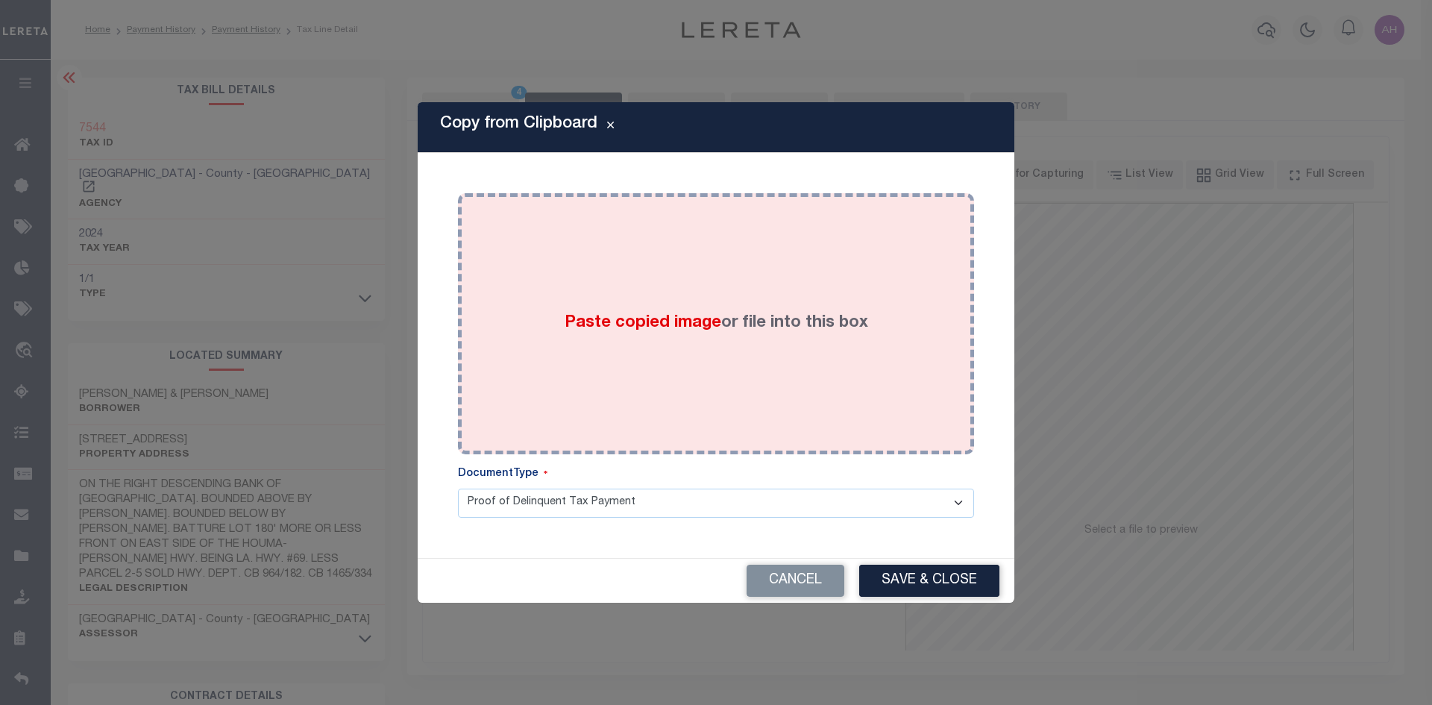
click at [624, 324] on span "Paste copied image" at bounding box center [643, 323] width 157 height 16
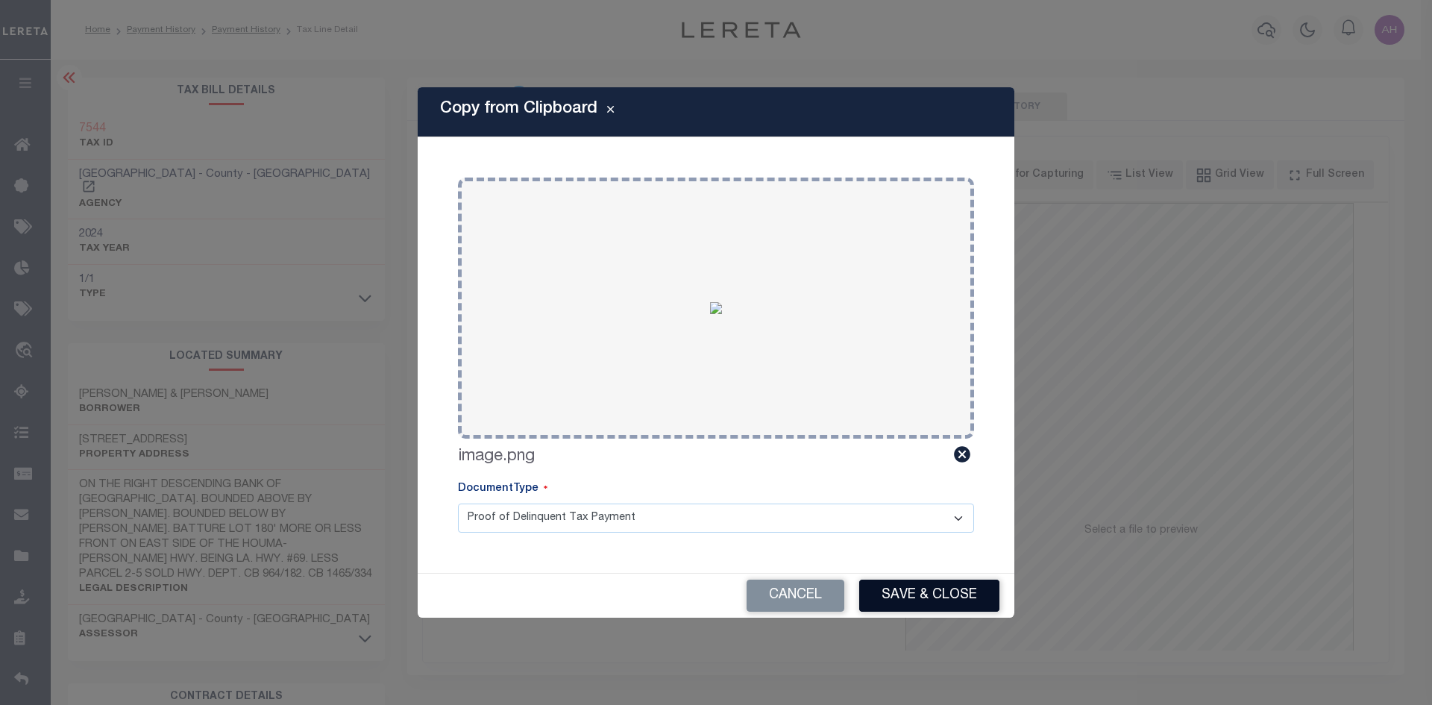
click at [986, 595] on button "Save & Close" at bounding box center [929, 596] width 140 height 32
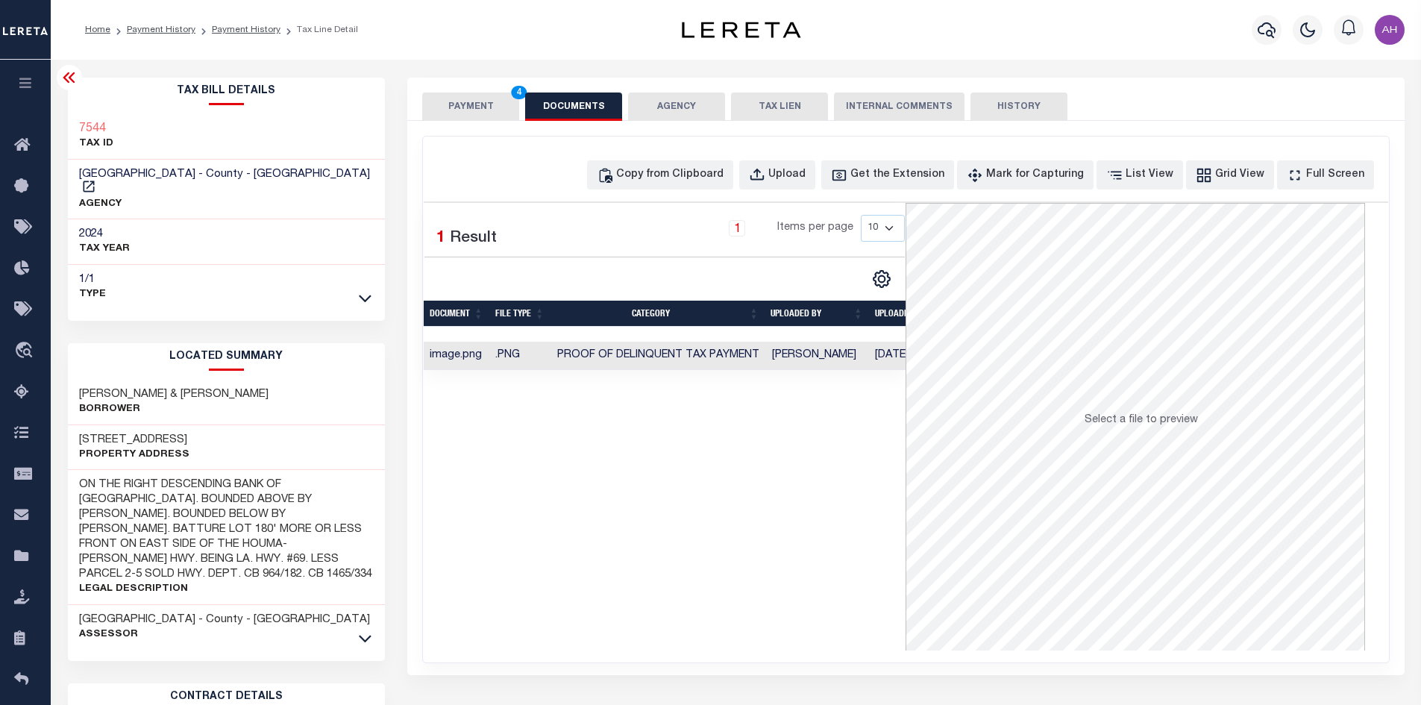
click at [478, 107] on button "PAYMENT 4" at bounding box center [470, 107] width 97 height 28
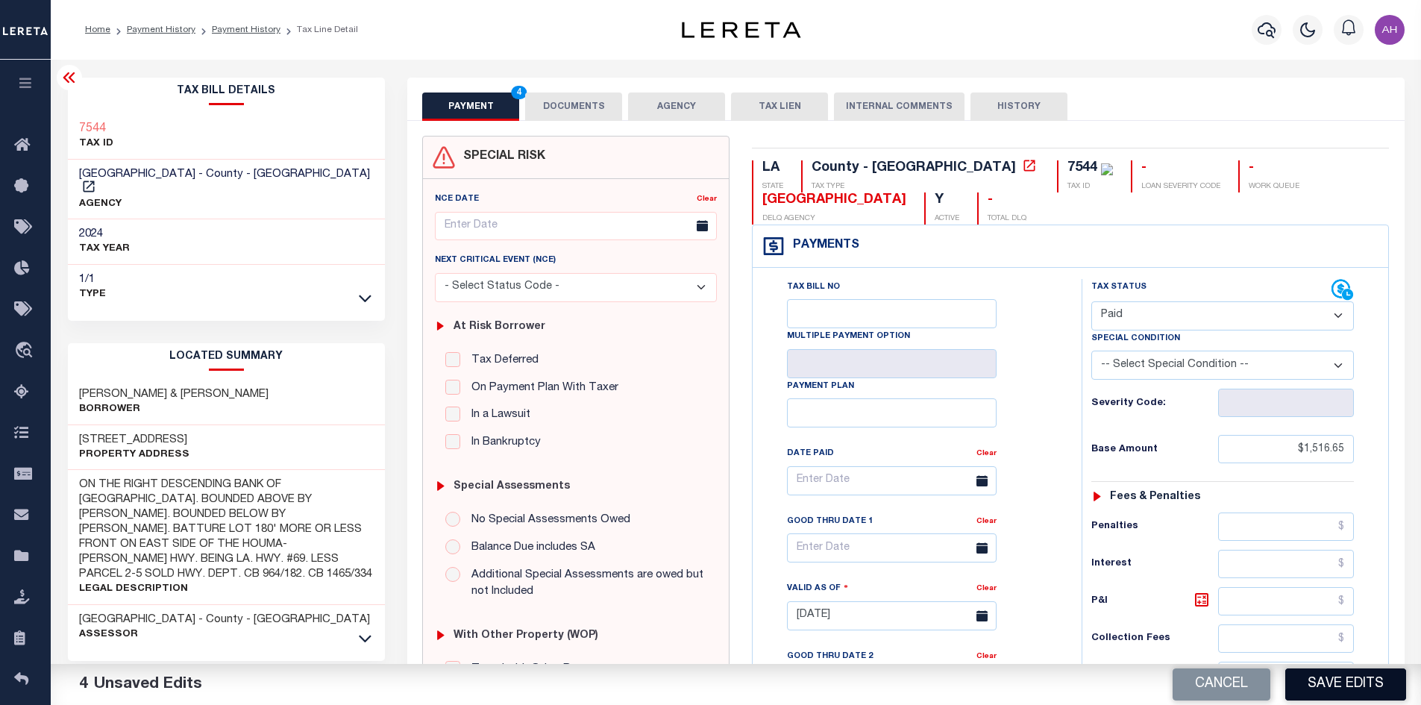
click at [1342, 682] on button "Save Edits" at bounding box center [1346, 684] width 121 height 32
checkbox input "false"
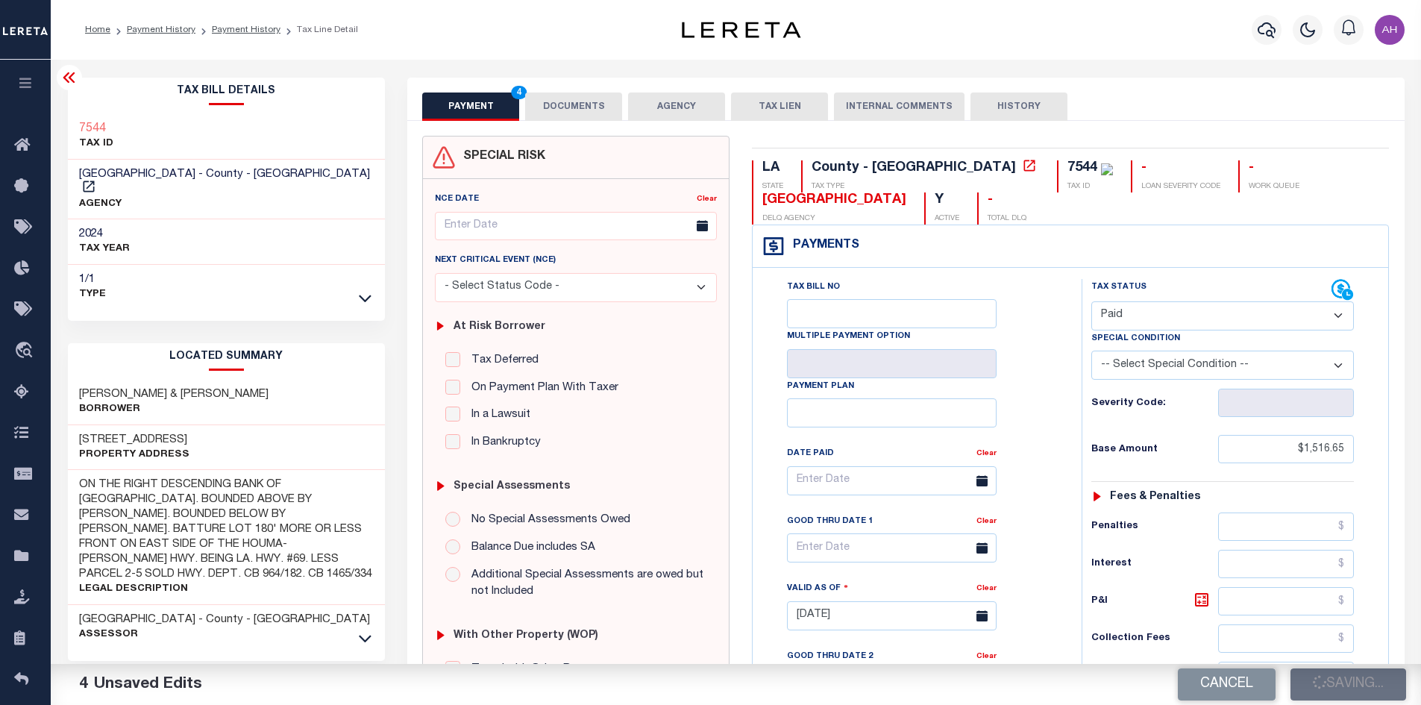
type input "$1,516.65"
type input "$0"
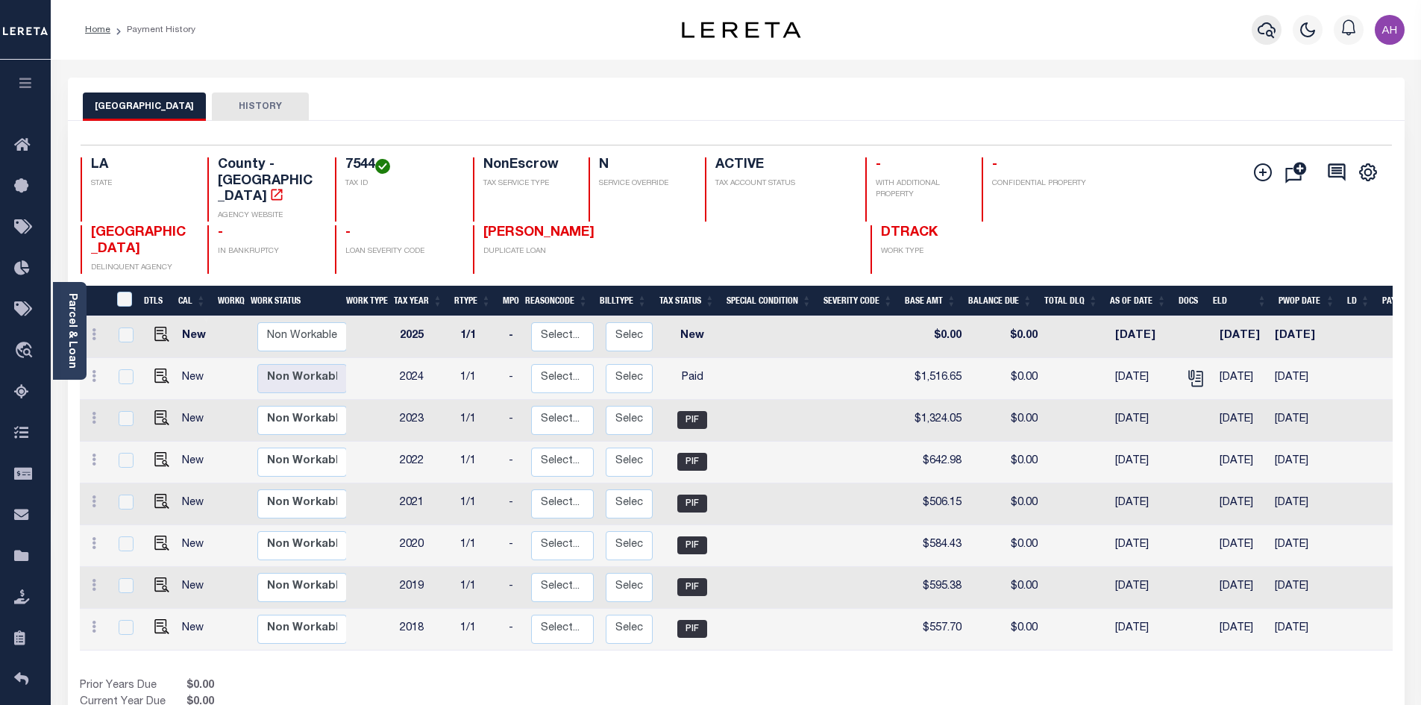
click at [1264, 32] on icon "button" at bounding box center [1267, 30] width 18 height 18
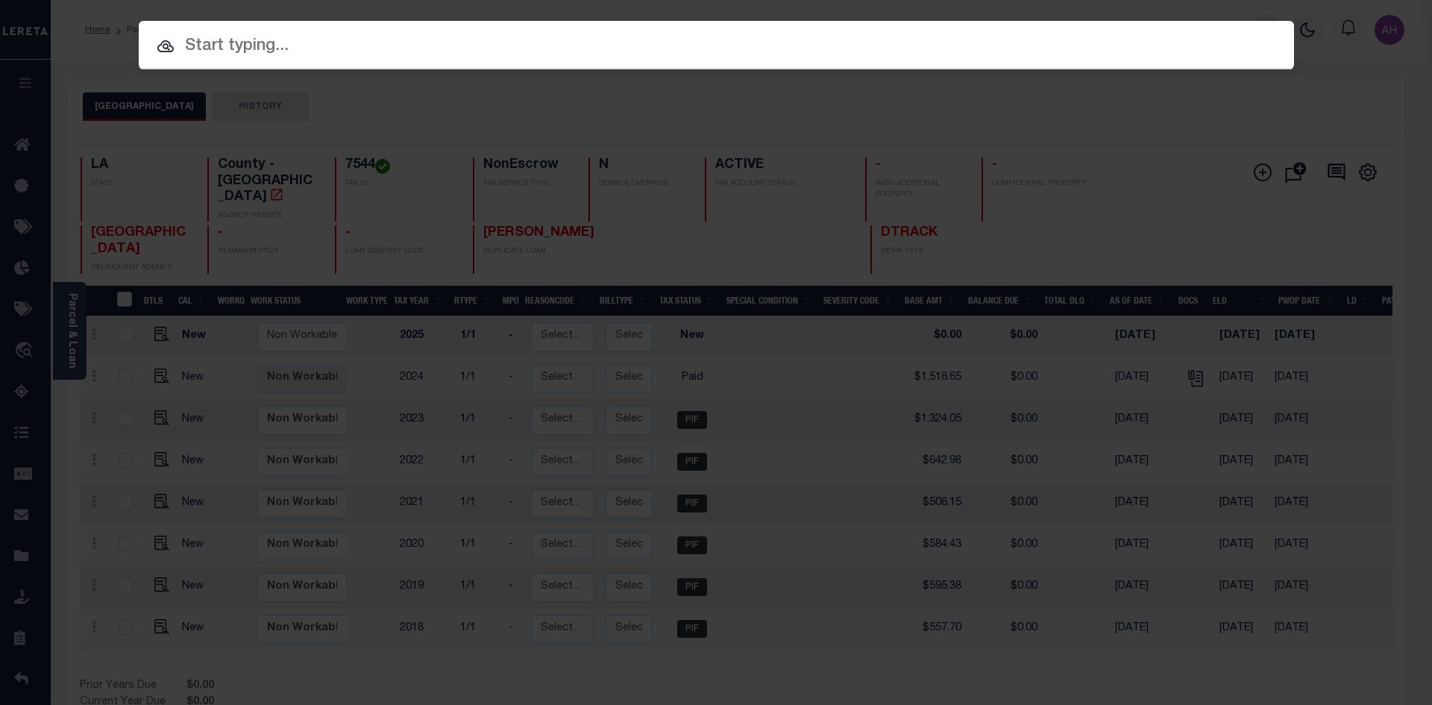
paste input "57010357"
type input "57010357"
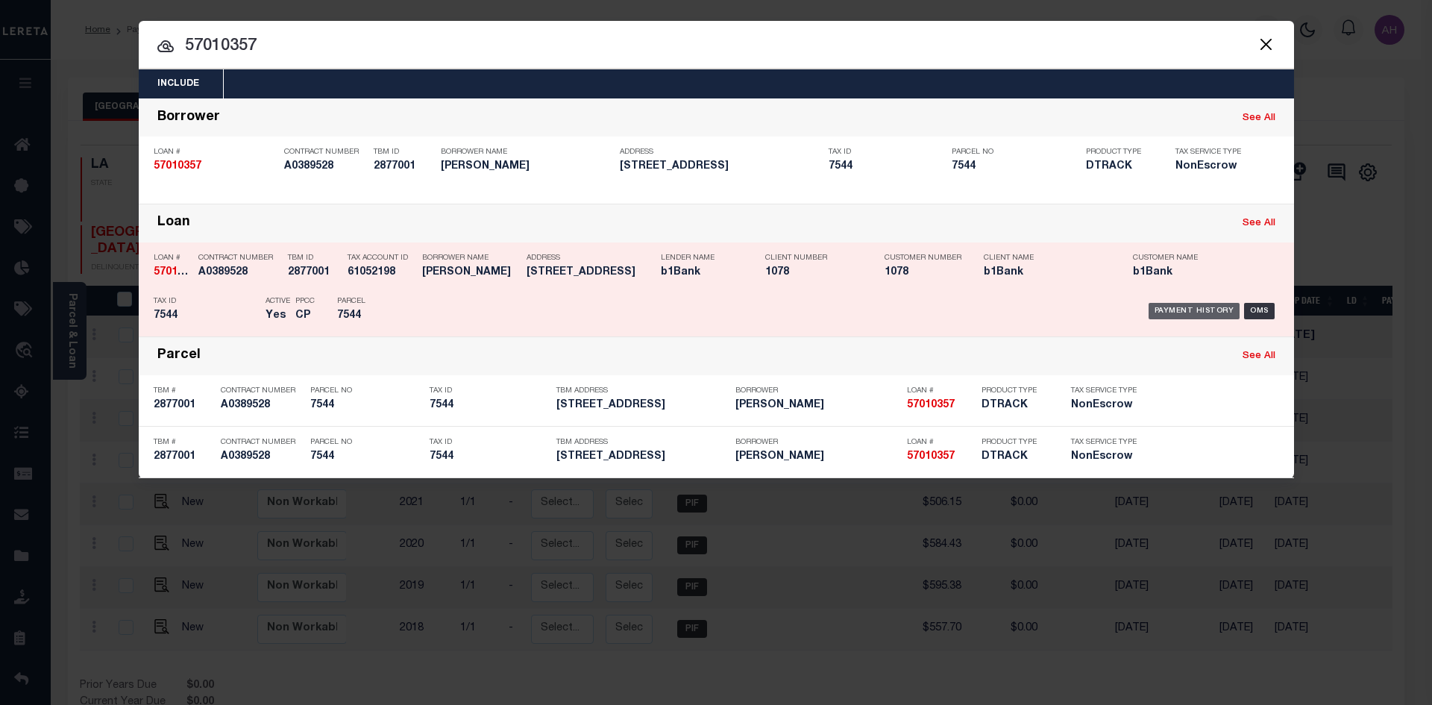
click at [1212, 307] on div "Payment History" at bounding box center [1195, 311] width 92 height 16
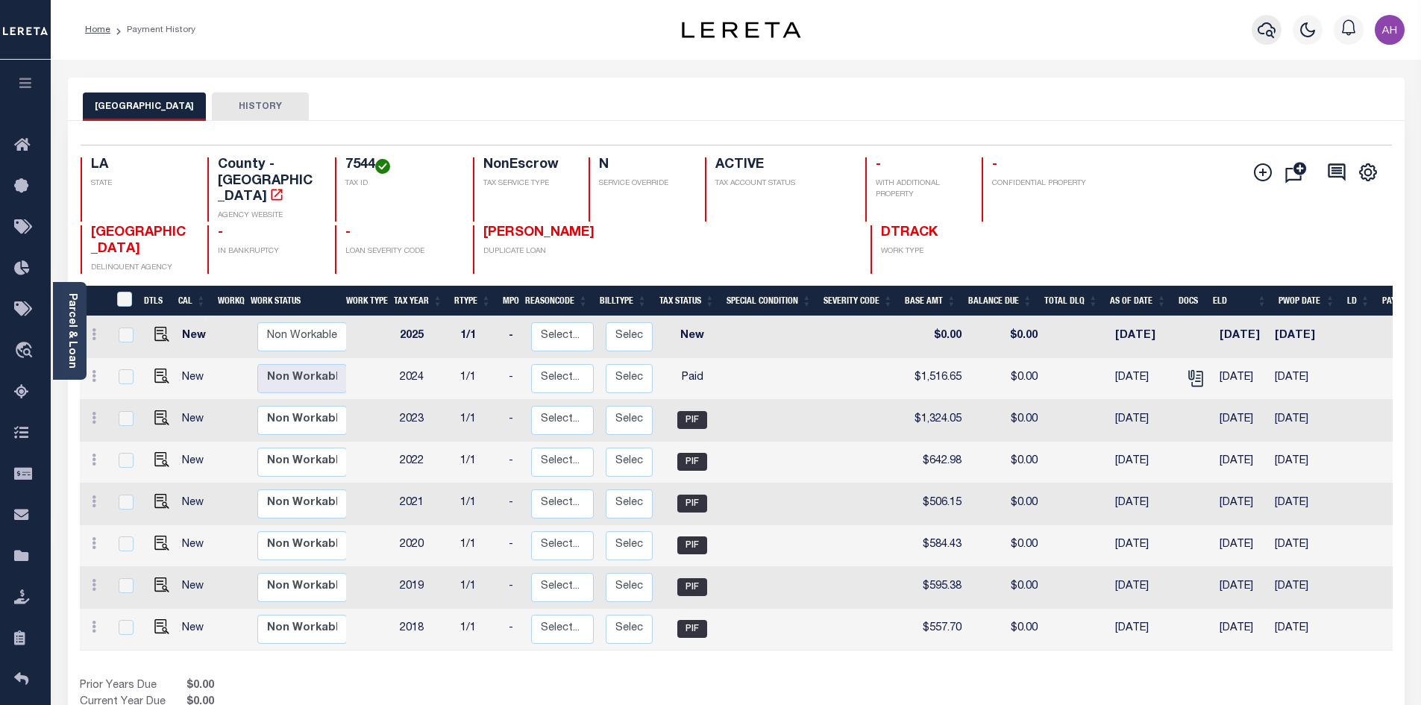
click at [1267, 31] on icon "button" at bounding box center [1267, 30] width 18 height 18
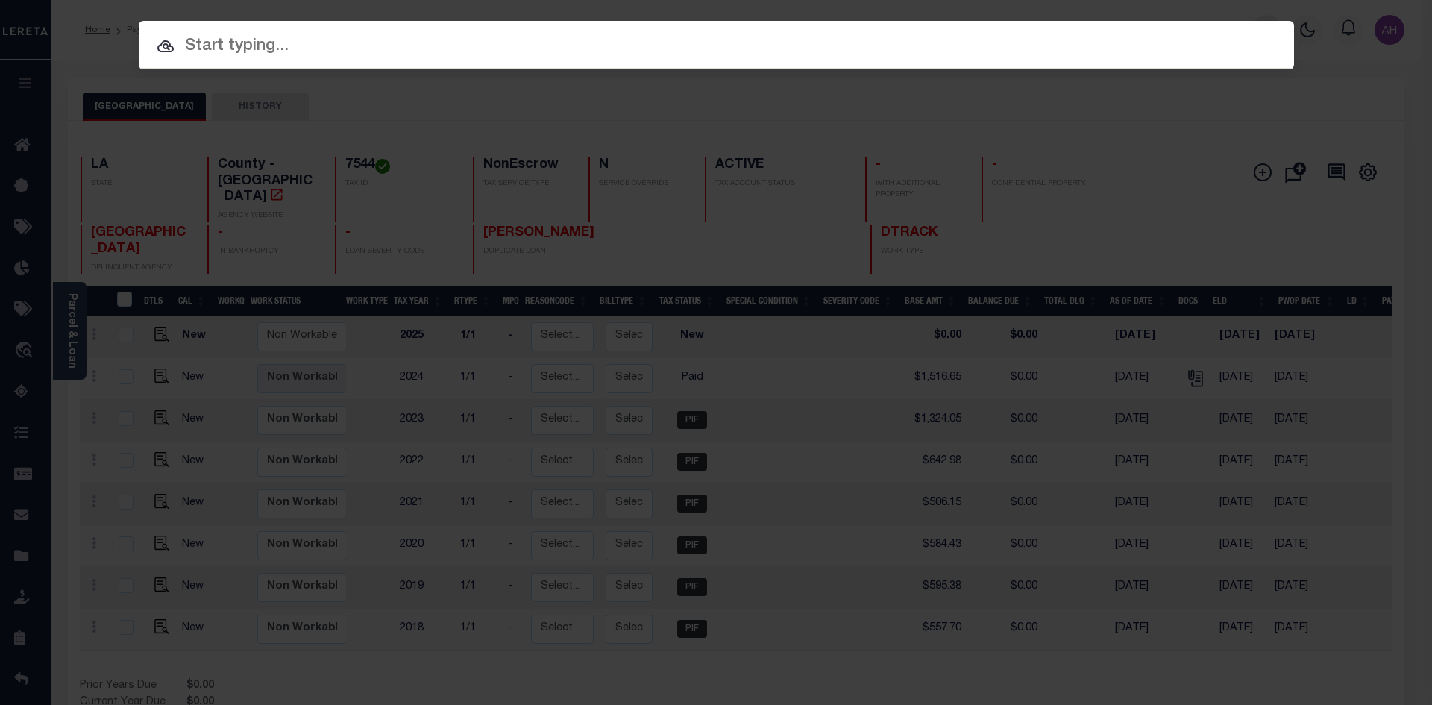
paste input "942400016187"
type input "942400016187"
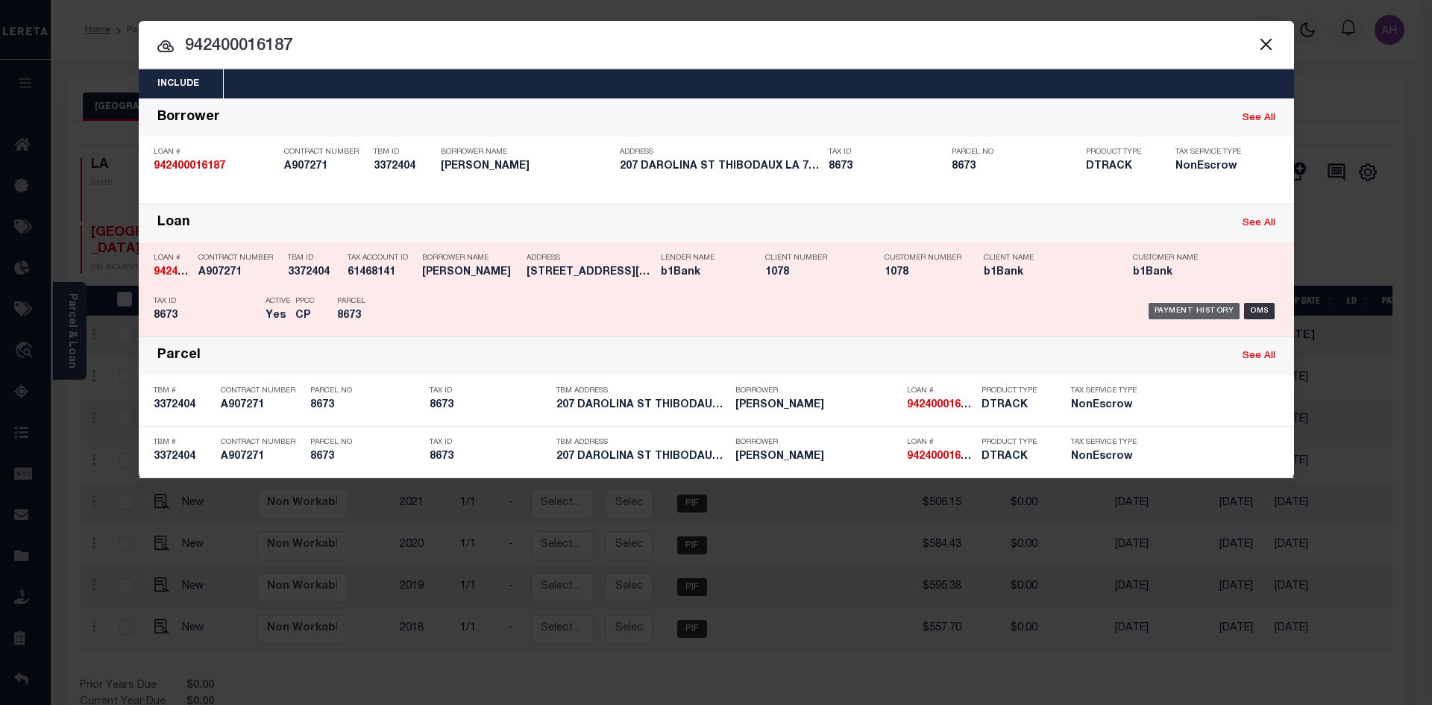
click at [1174, 310] on div "Payment History" at bounding box center [1195, 311] width 92 height 16
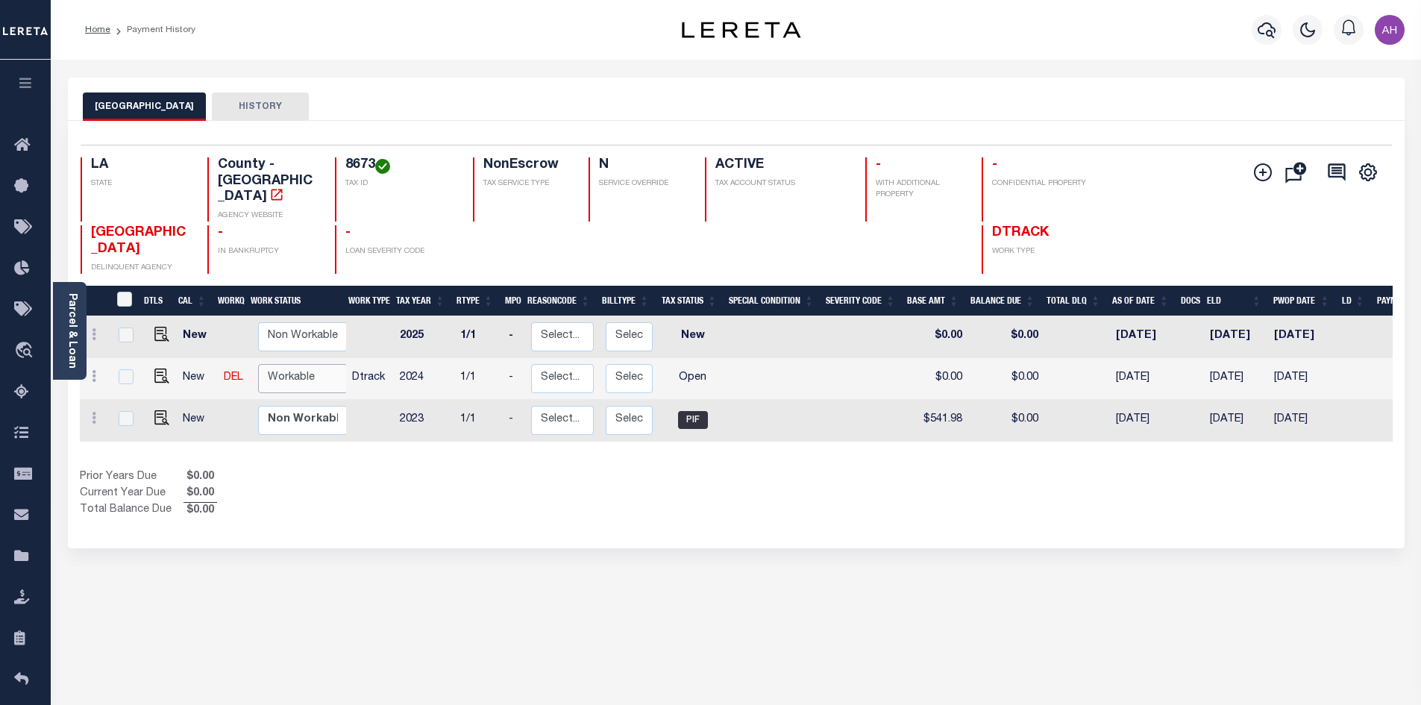
click at [315, 364] on select "Non Workable Workable" at bounding box center [303, 378] width 90 height 29
checkbox input "true"
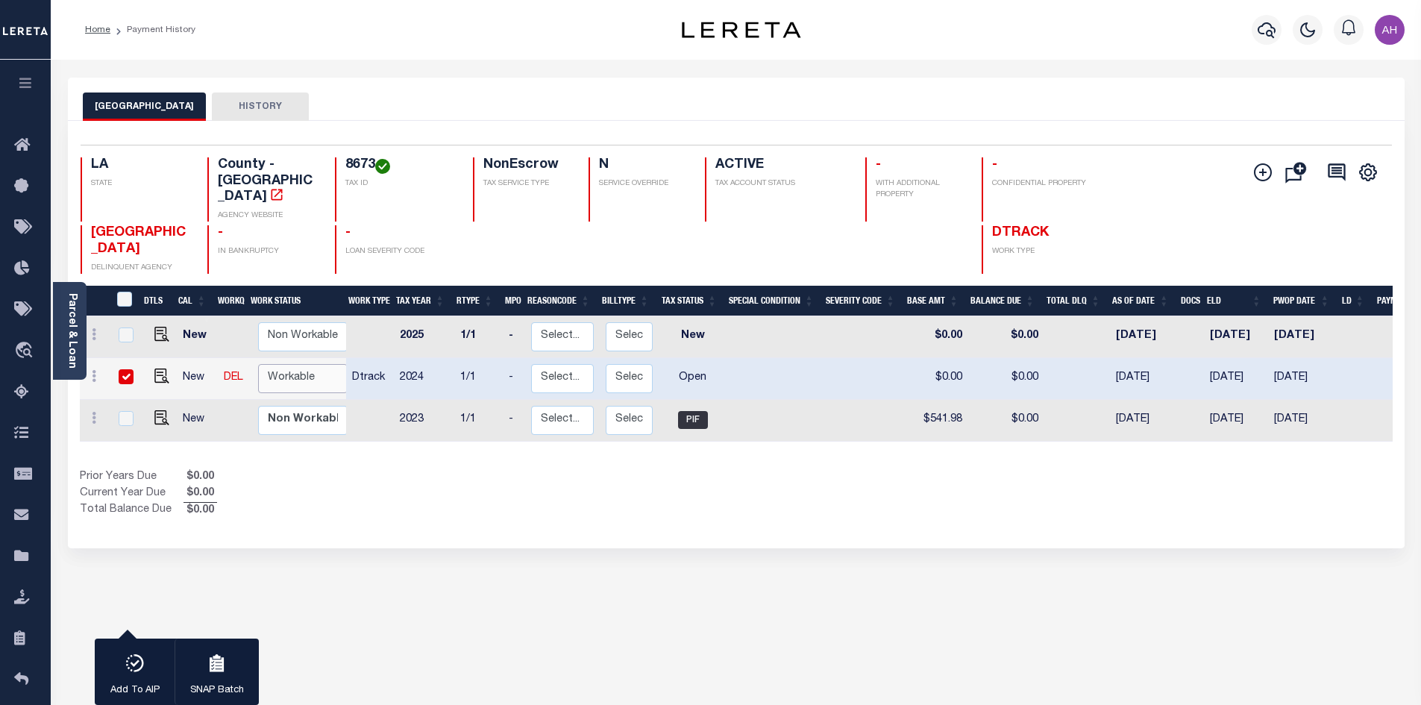
select select "true"
click at [258, 364] on select "Non Workable Workable" at bounding box center [303, 378] width 90 height 29
checkbox input "false"
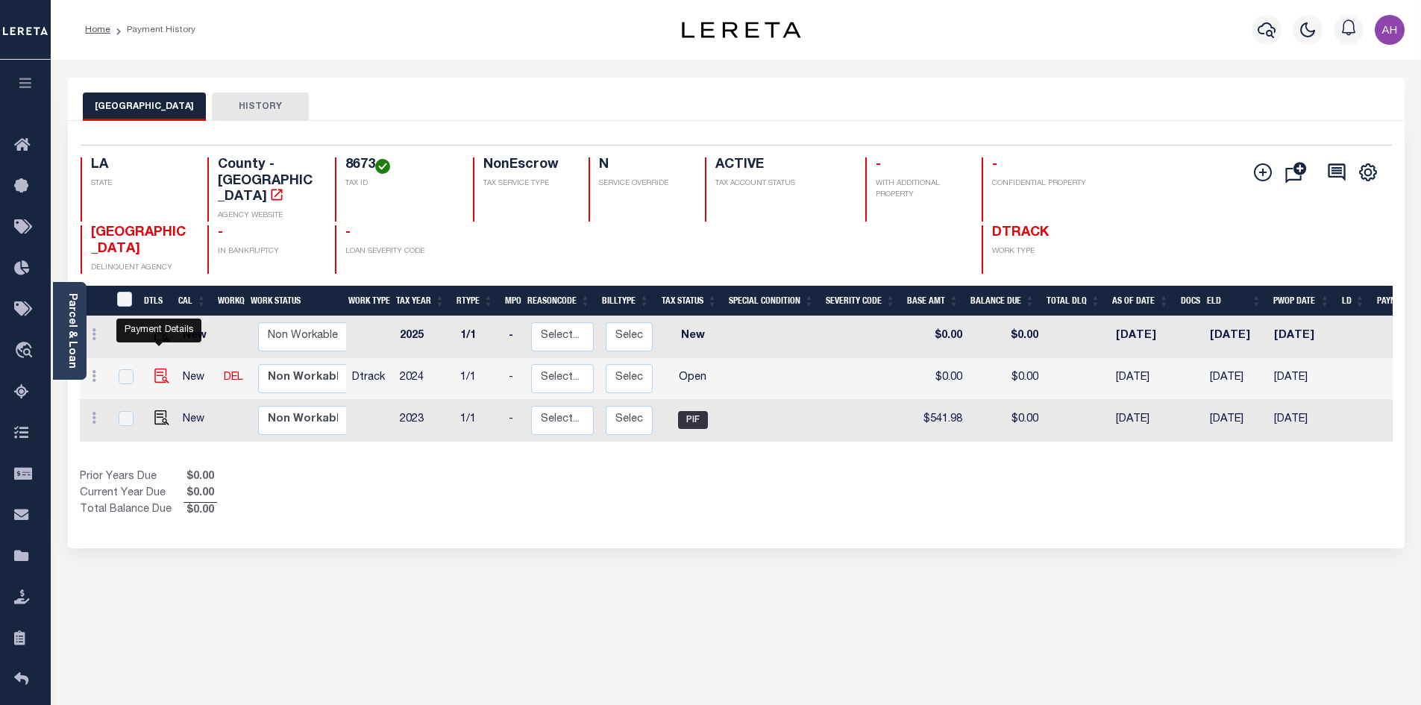
click at [164, 369] on img "" at bounding box center [161, 376] width 15 height 15
checkbox input "true"
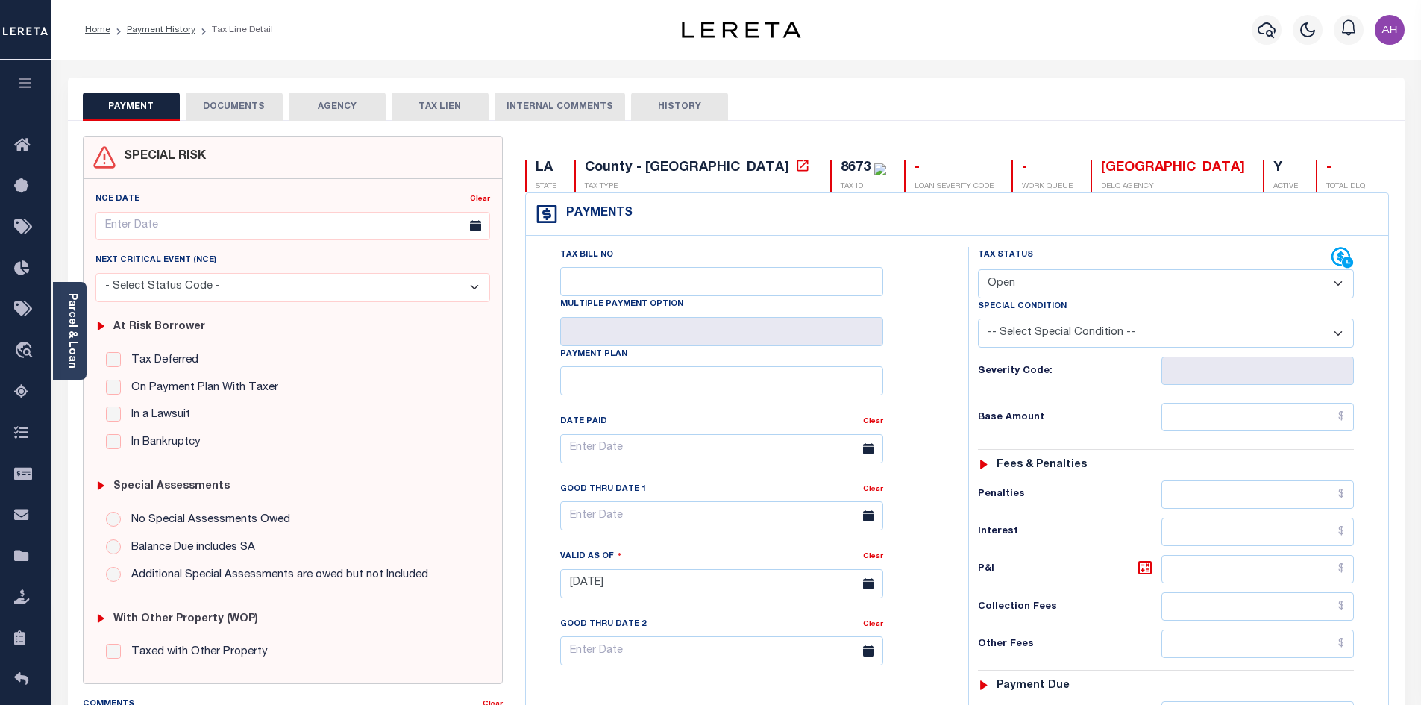
drag, startPoint x: 71, startPoint y: 331, endPoint x: 81, endPoint y: 328, distance: 10.1
click at [71, 330] on link "Parcel & Loan" at bounding box center [71, 330] width 10 height 75
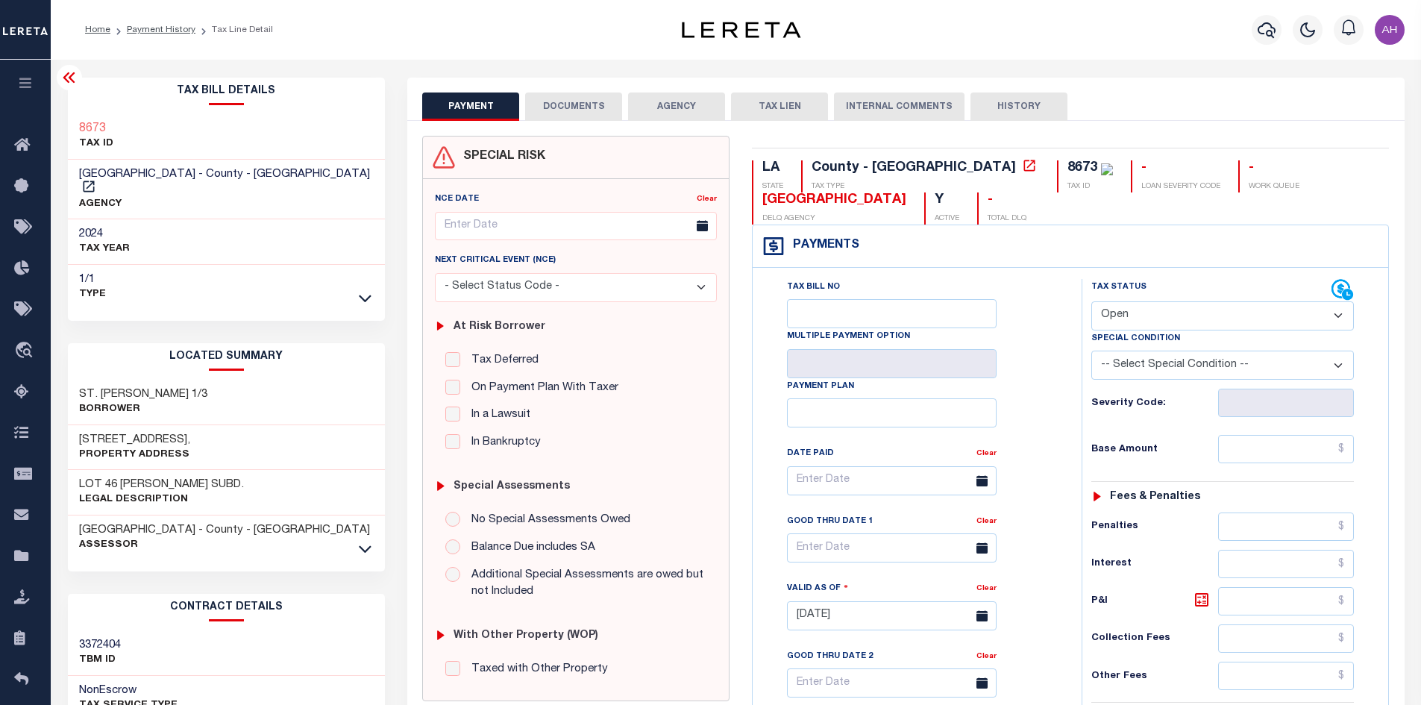
click at [1150, 316] on select "- Select Status Code - Open Due/Unpaid Paid Incomplete No Tax Due Internal Refu…" at bounding box center [1223, 315] width 263 height 29
select select "PYD"
click at [1092, 302] on select "- Select Status Code - Open Due/Unpaid Paid Incomplete No Tax Due Internal Refu…" at bounding box center [1223, 315] width 263 height 29
type input "[DATE]"
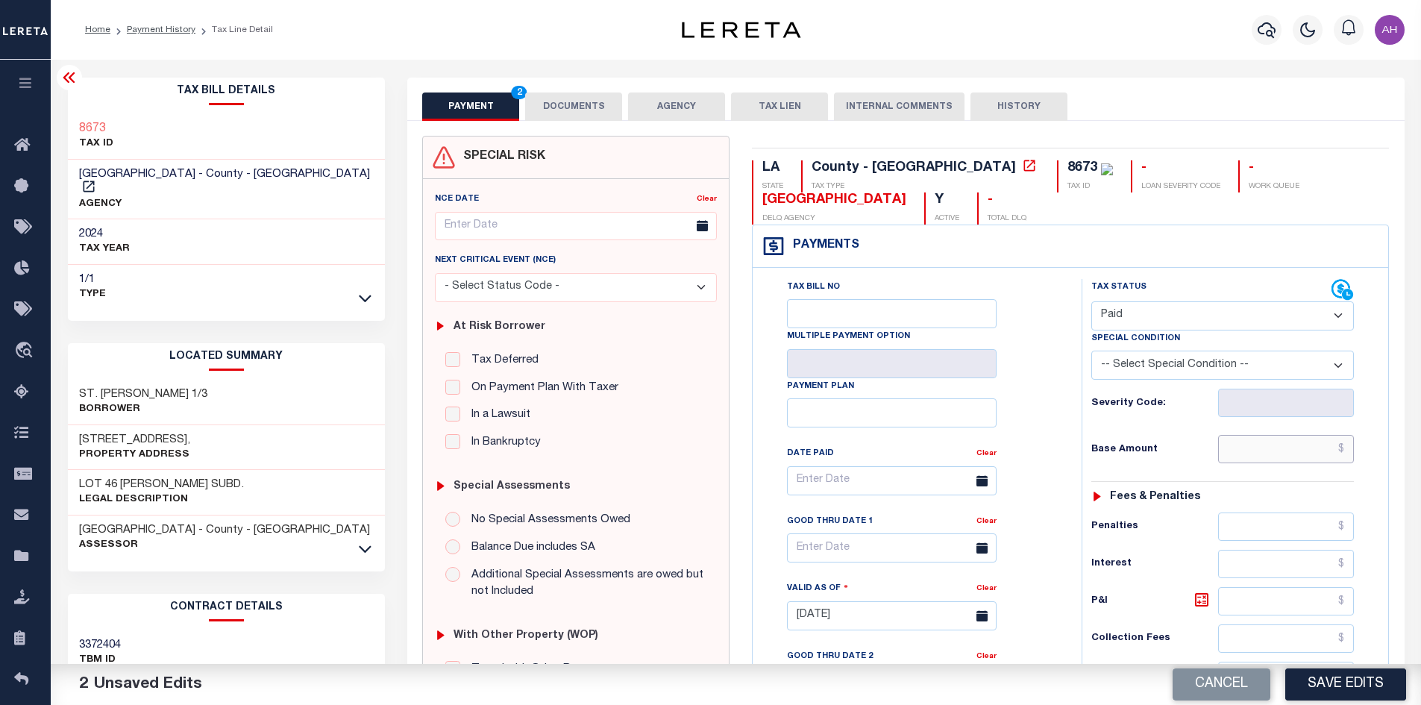
click at [1259, 441] on input "text" at bounding box center [1286, 449] width 137 height 28
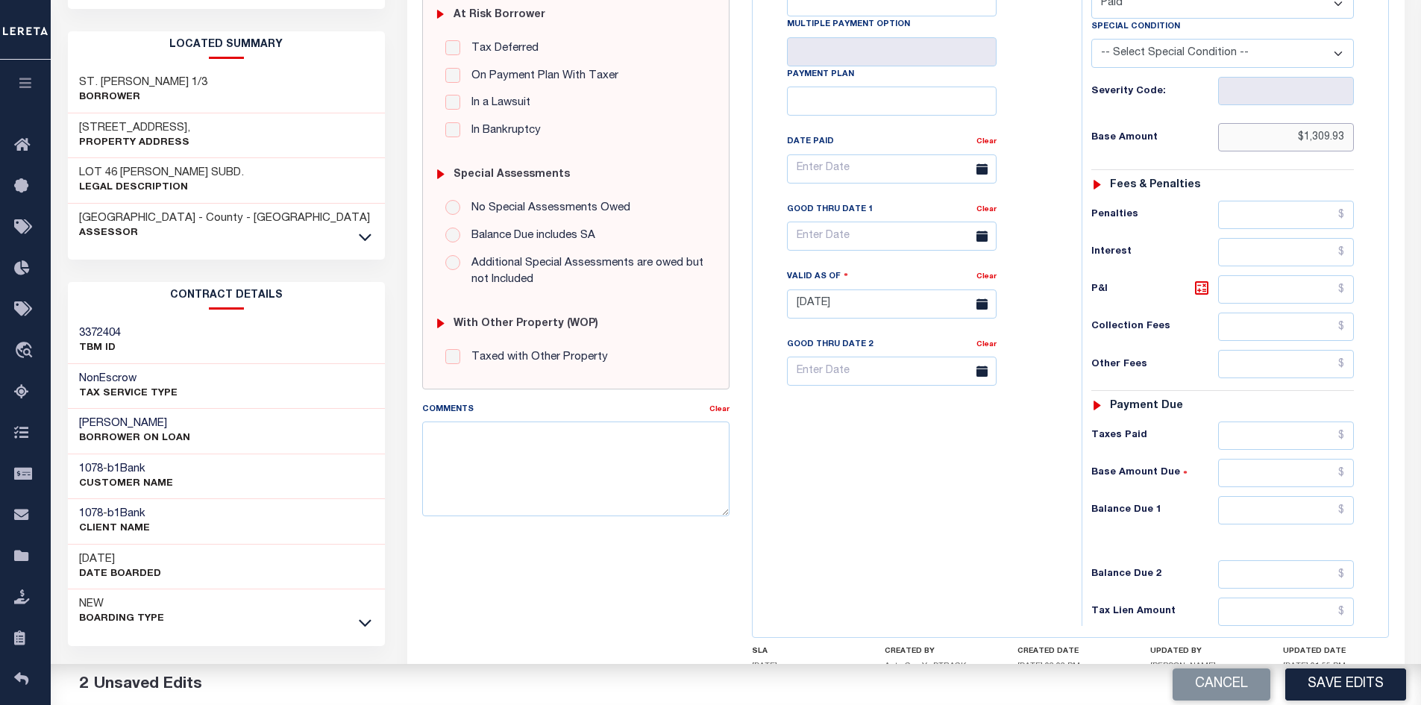
scroll to position [373, 0]
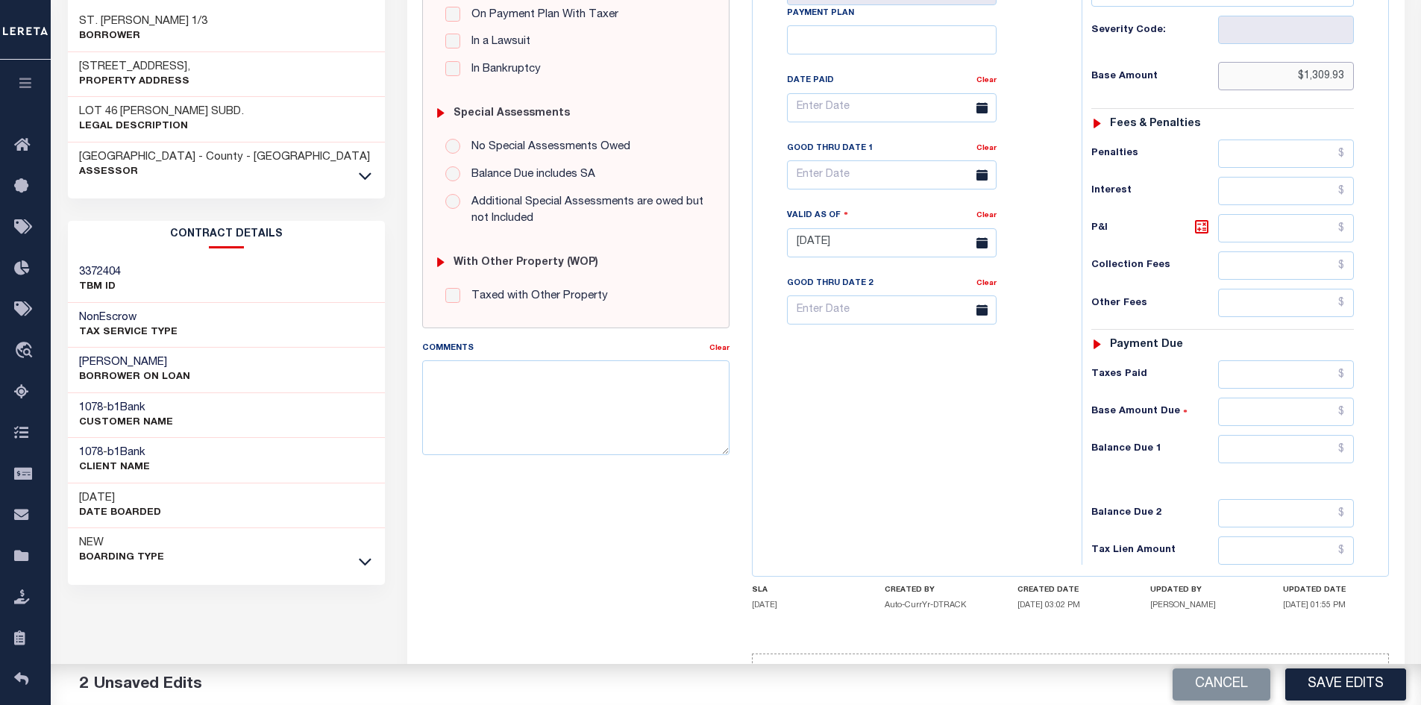
type input "$1,309.93"
click at [1295, 466] on div "Tax Status Status - Select Status Code -" at bounding box center [1228, 235] width 292 height 659
click at [1297, 451] on input "text" at bounding box center [1286, 449] width 137 height 28
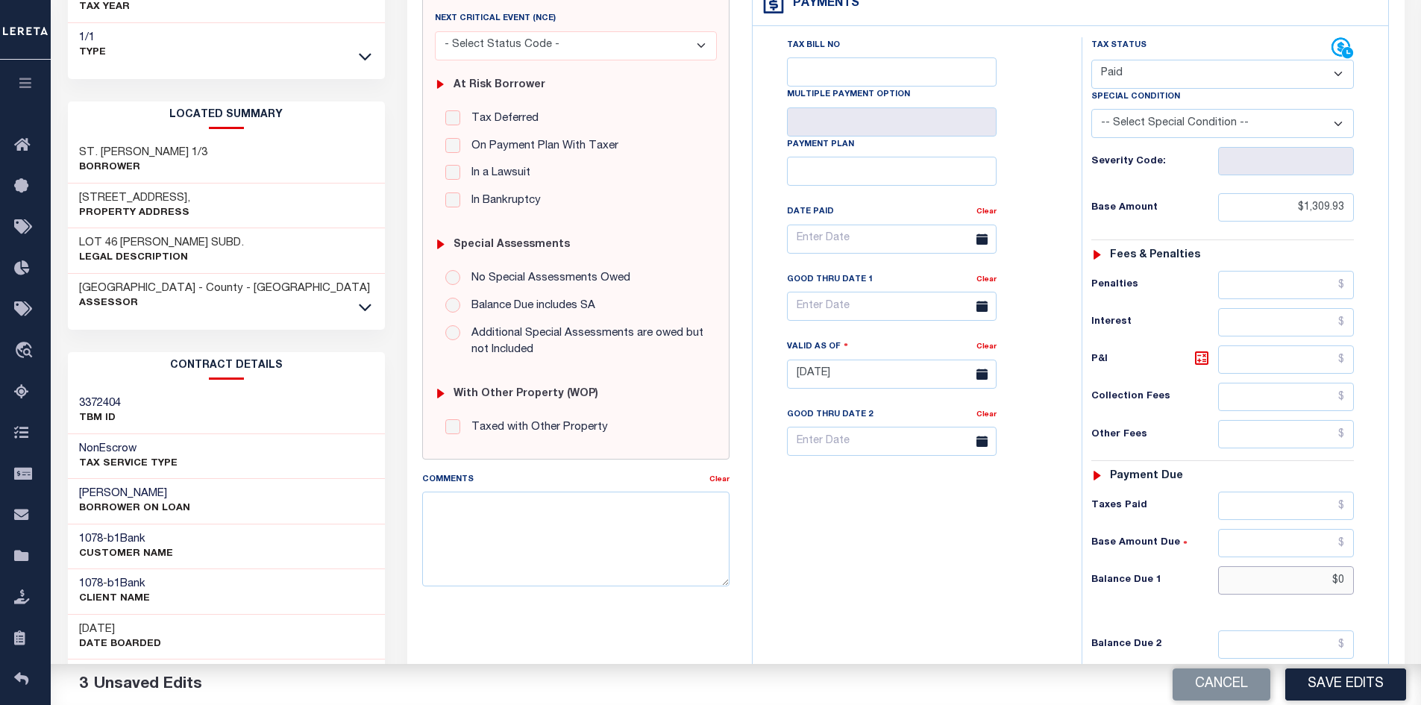
scroll to position [75, 0]
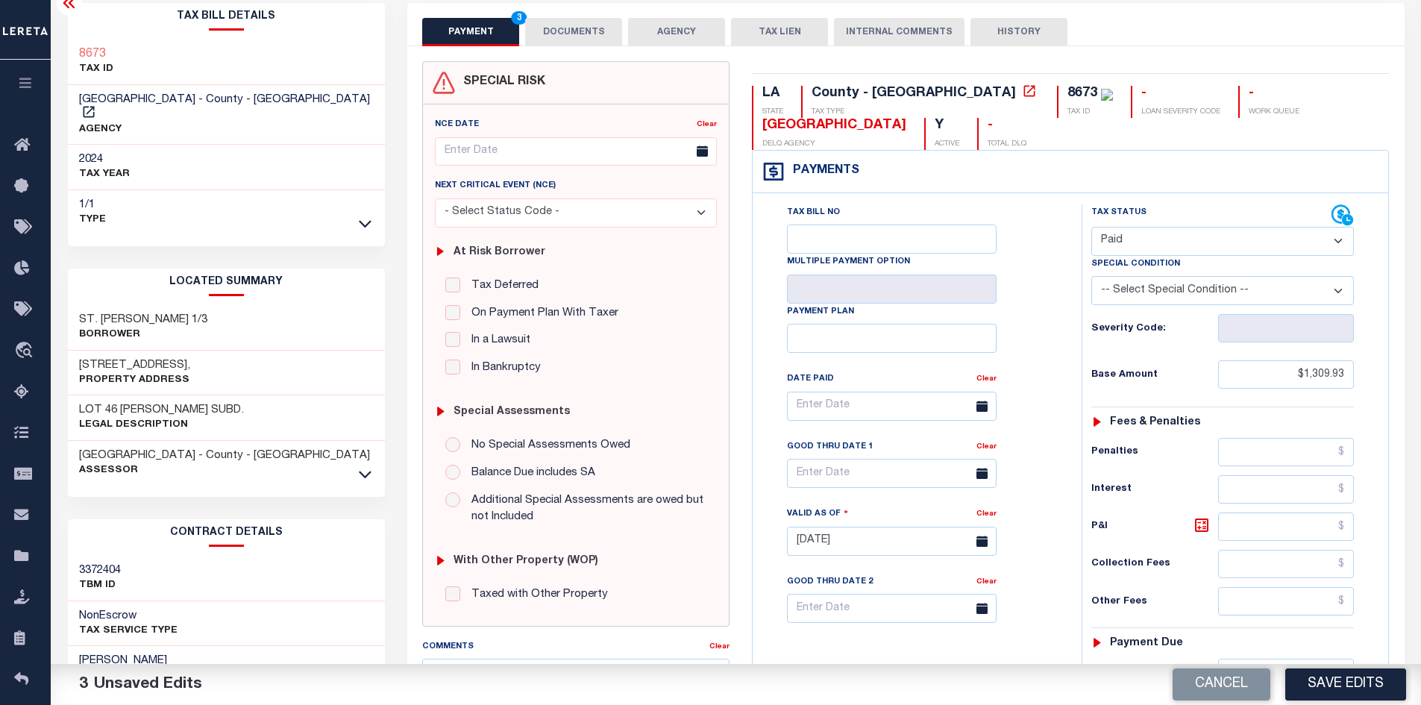
type input "$0.00"
drag, startPoint x: 572, startPoint y: 28, endPoint x: 592, endPoint y: 43, distance: 24.0
click at [573, 29] on button "DOCUMENTS" at bounding box center [573, 32] width 97 height 28
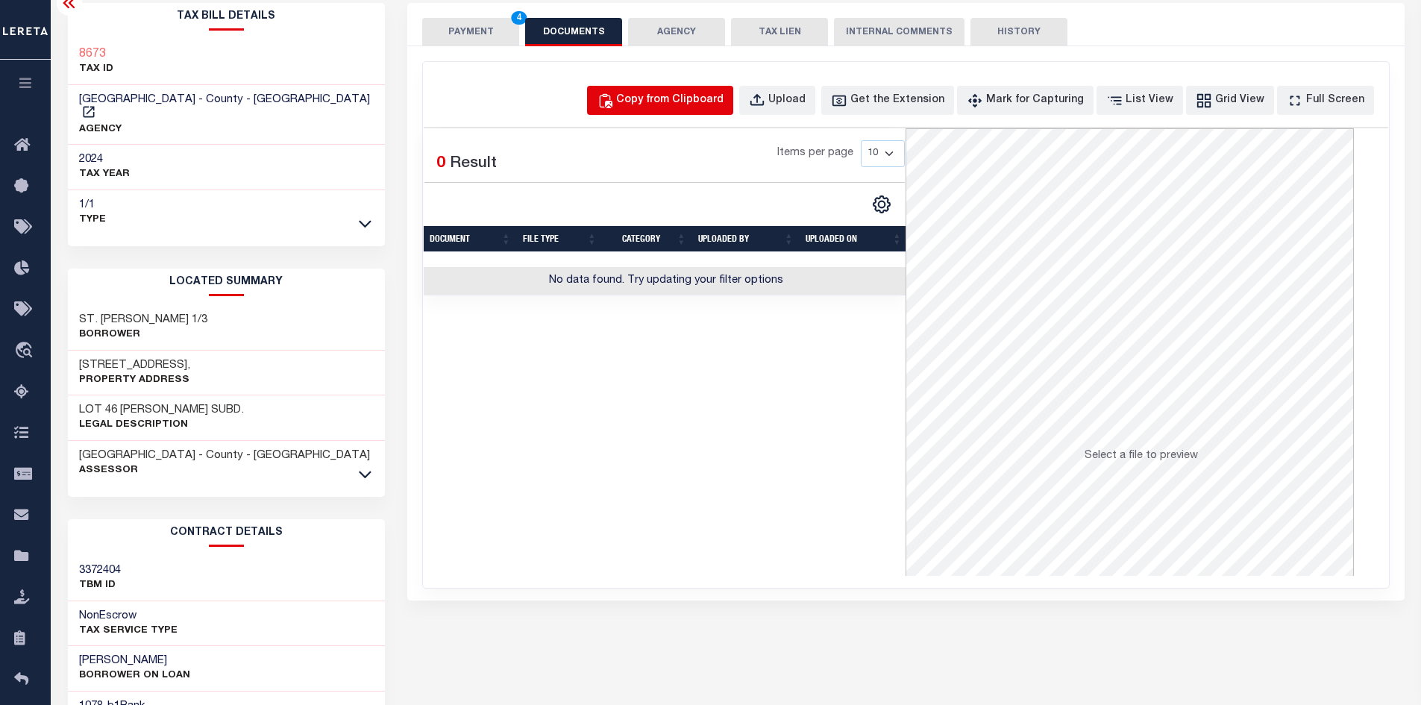
click at [679, 98] on div "Copy from Clipboard" at bounding box center [669, 101] width 107 height 16
select select "POP"
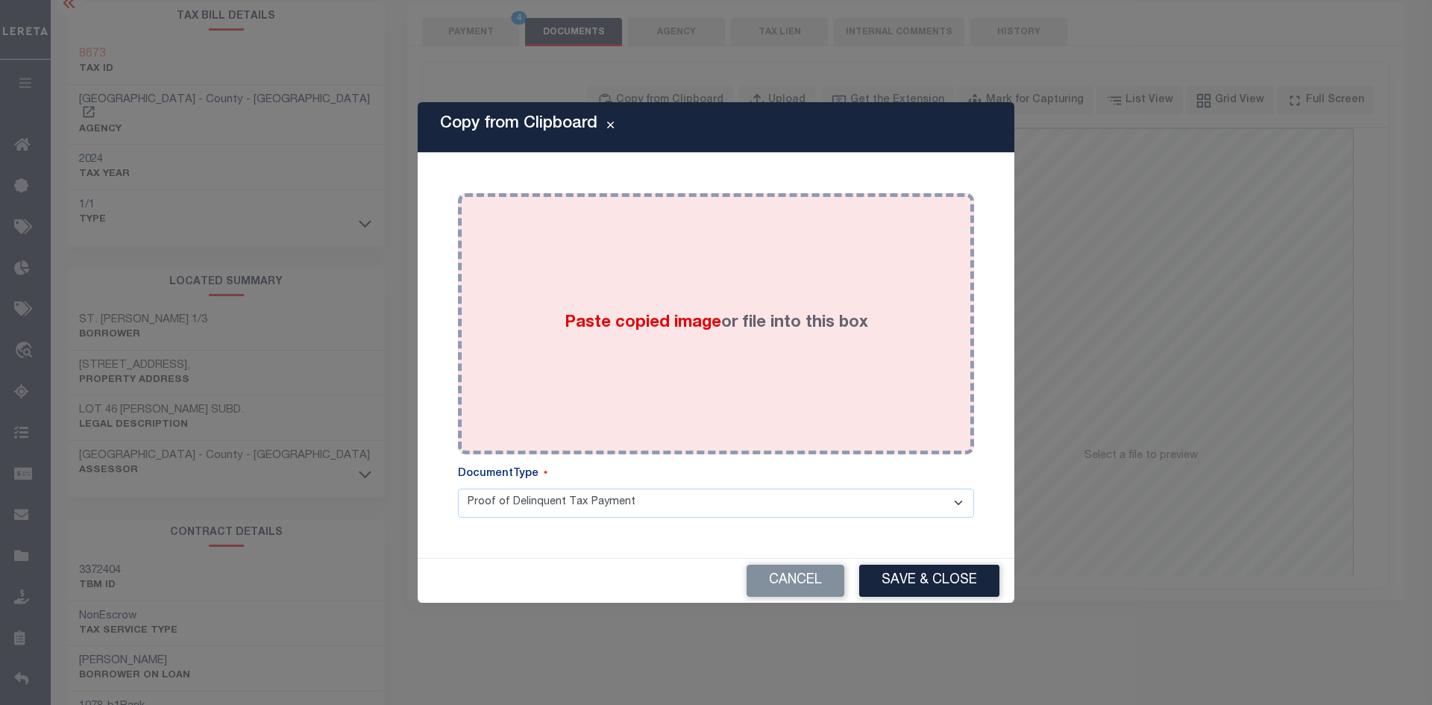
click at [662, 322] on span "Paste copied image" at bounding box center [643, 323] width 157 height 16
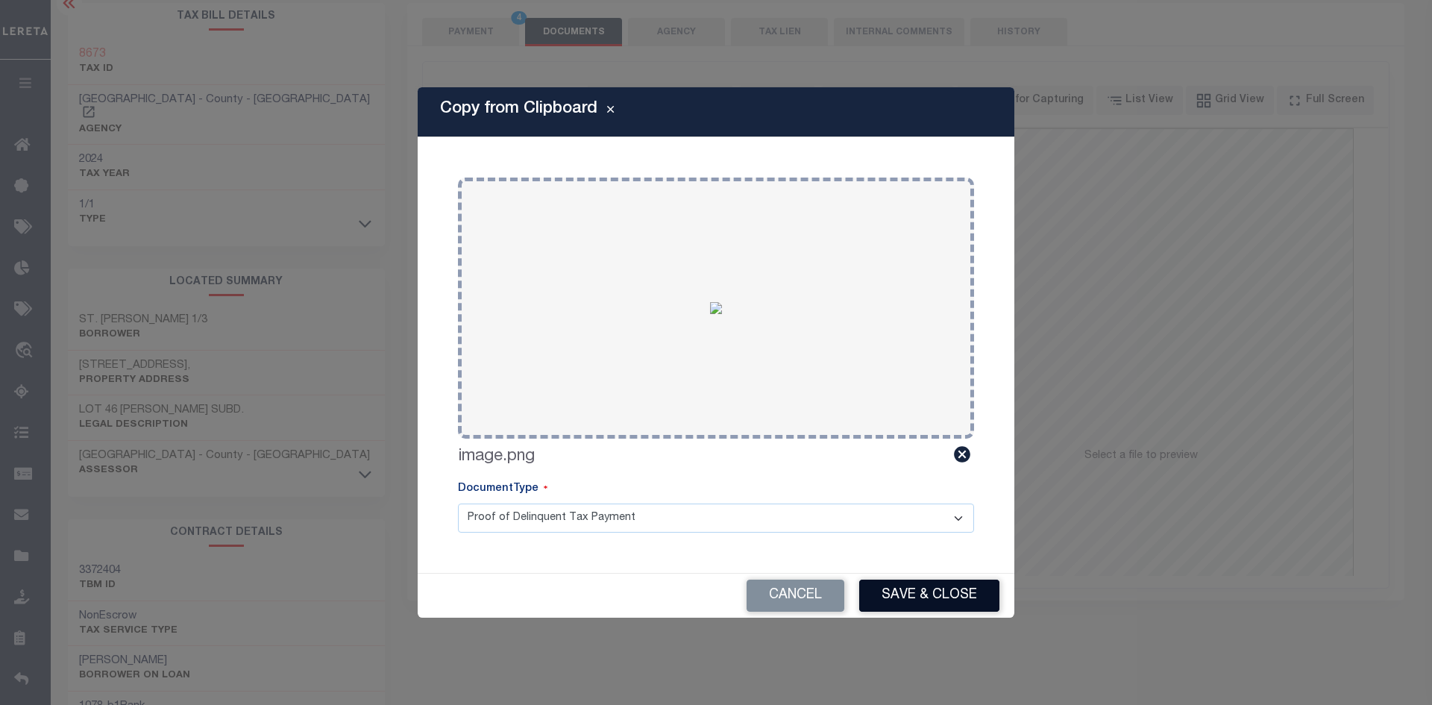
click at [921, 592] on button "Save & Close" at bounding box center [929, 596] width 140 height 32
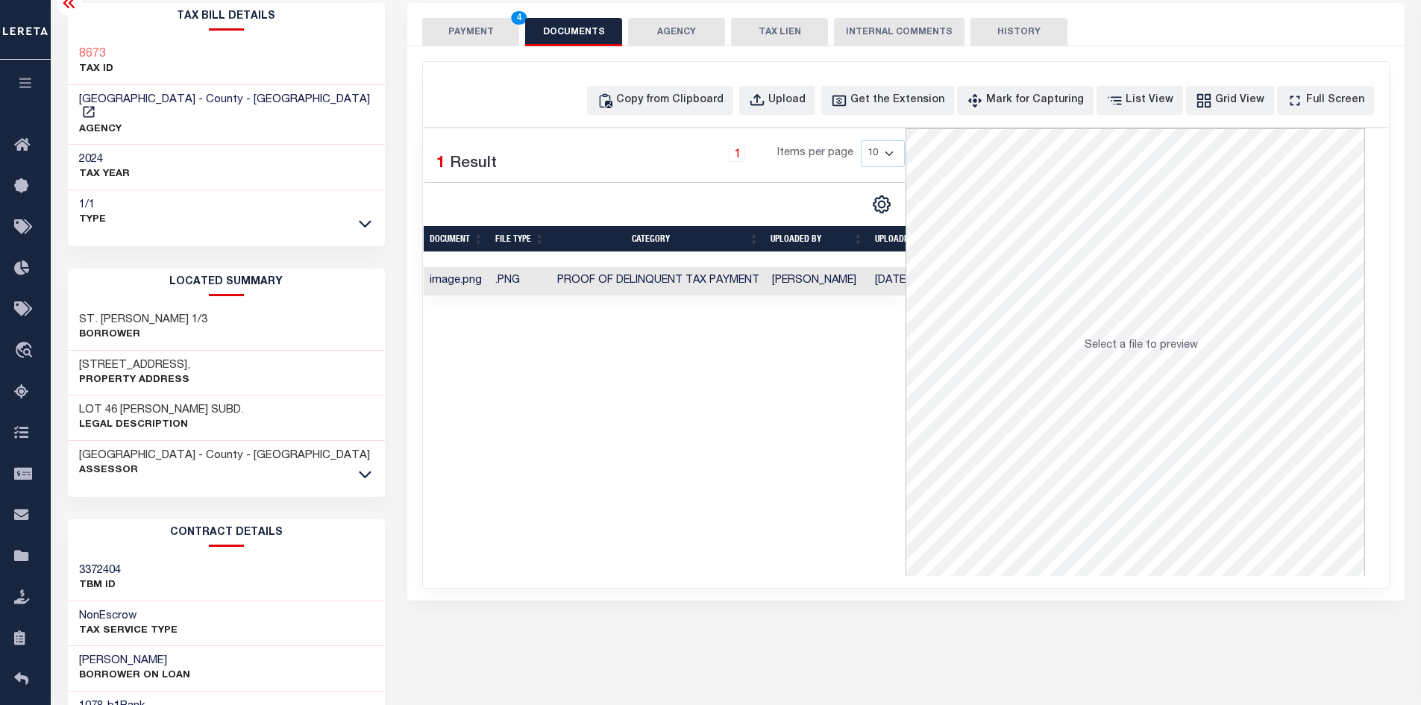
click at [467, 31] on button "PAYMENT 4" at bounding box center [470, 32] width 97 height 28
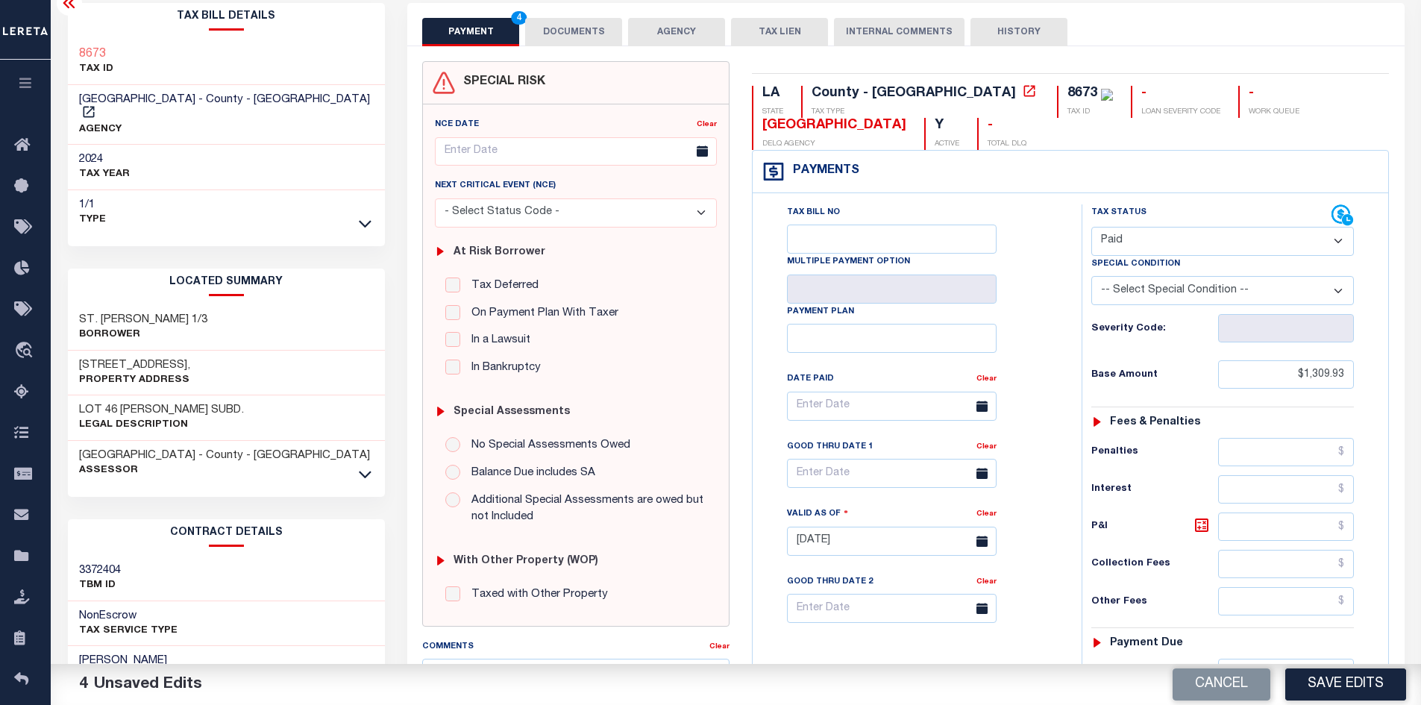
click at [1346, 681] on button "Save Edits" at bounding box center [1346, 684] width 121 height 32
checkbox input "false"
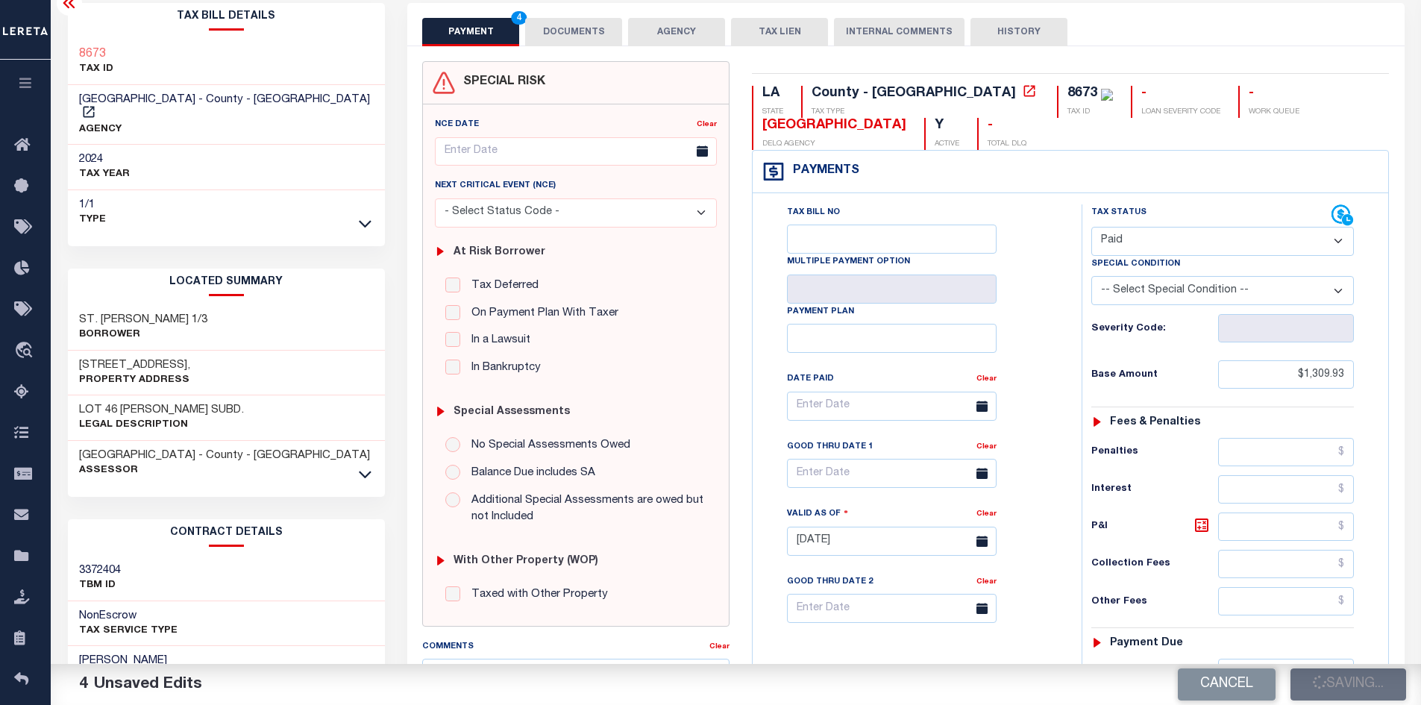
type input "$1,309.93"
type input "$0"
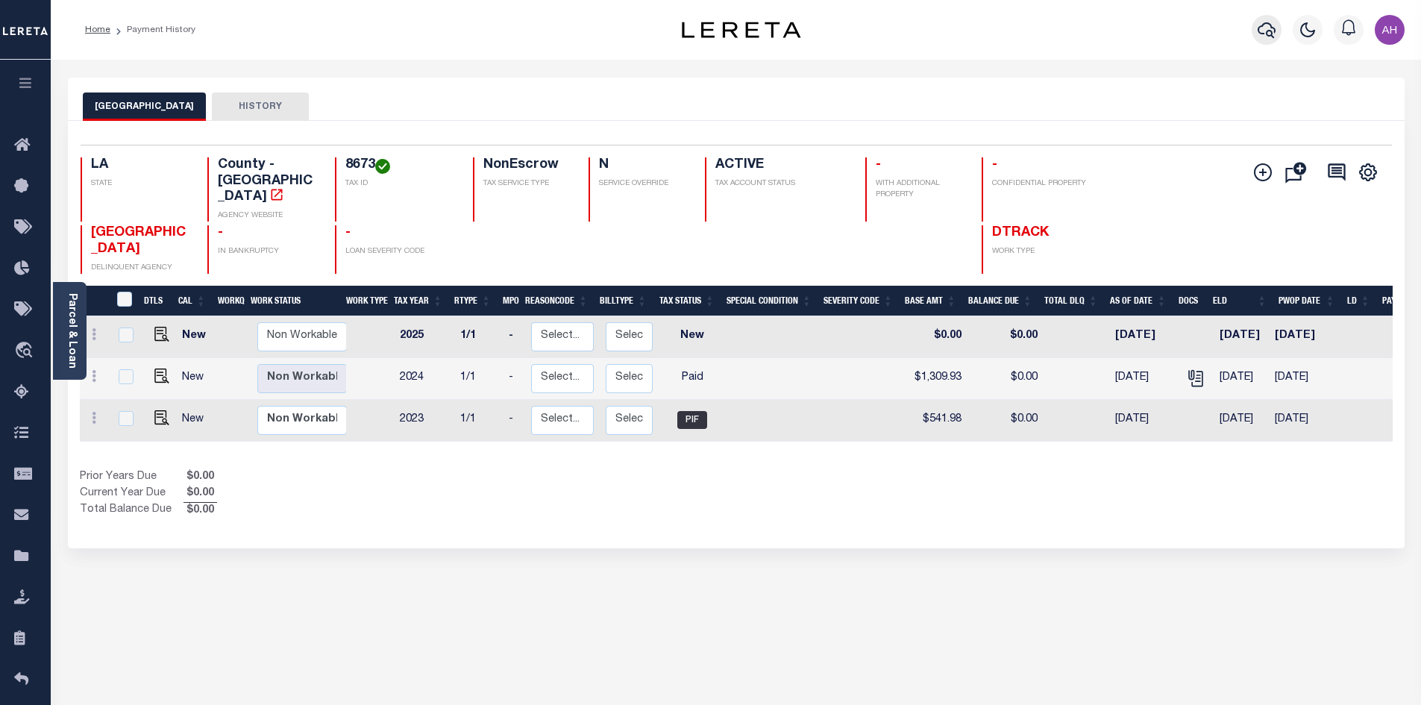
click at [1262, 34] on icon "button" at bounding box center [1267, 30] width 18 height 16
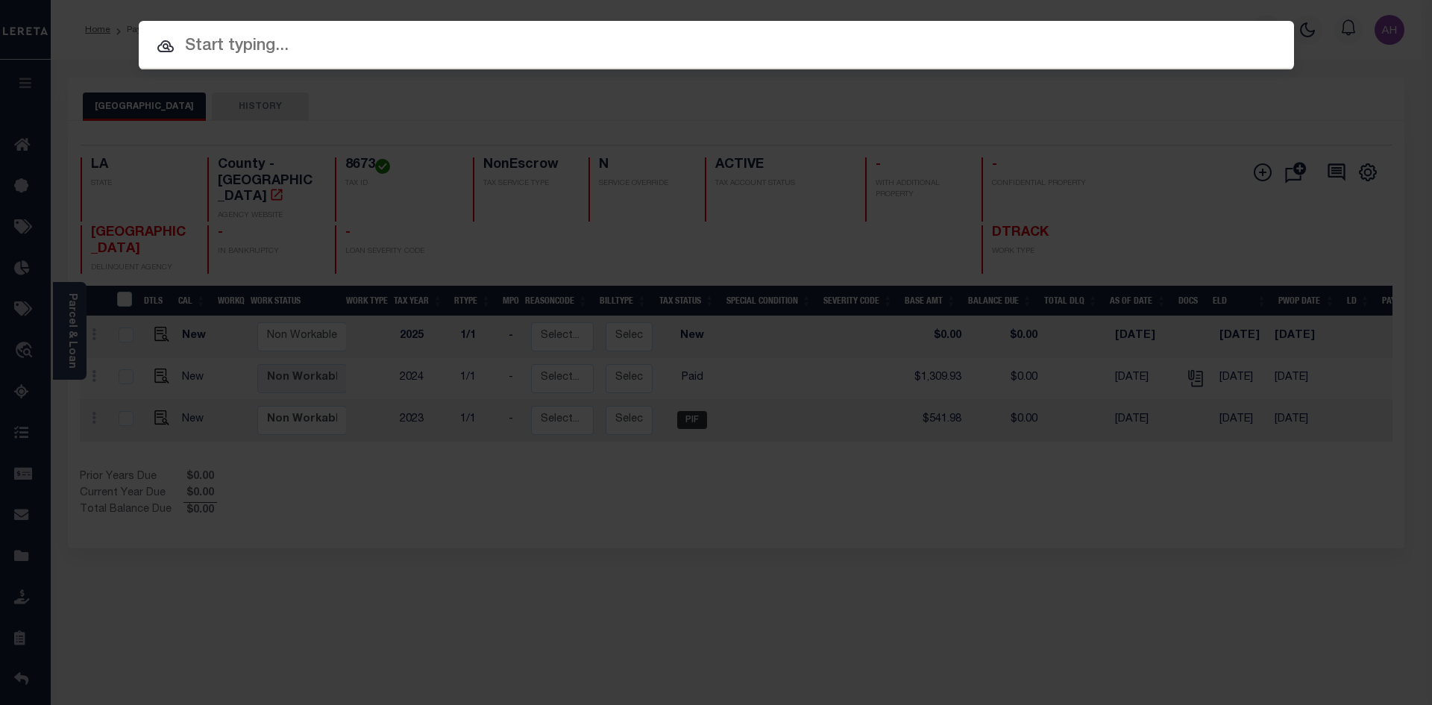
paste input "17219121"
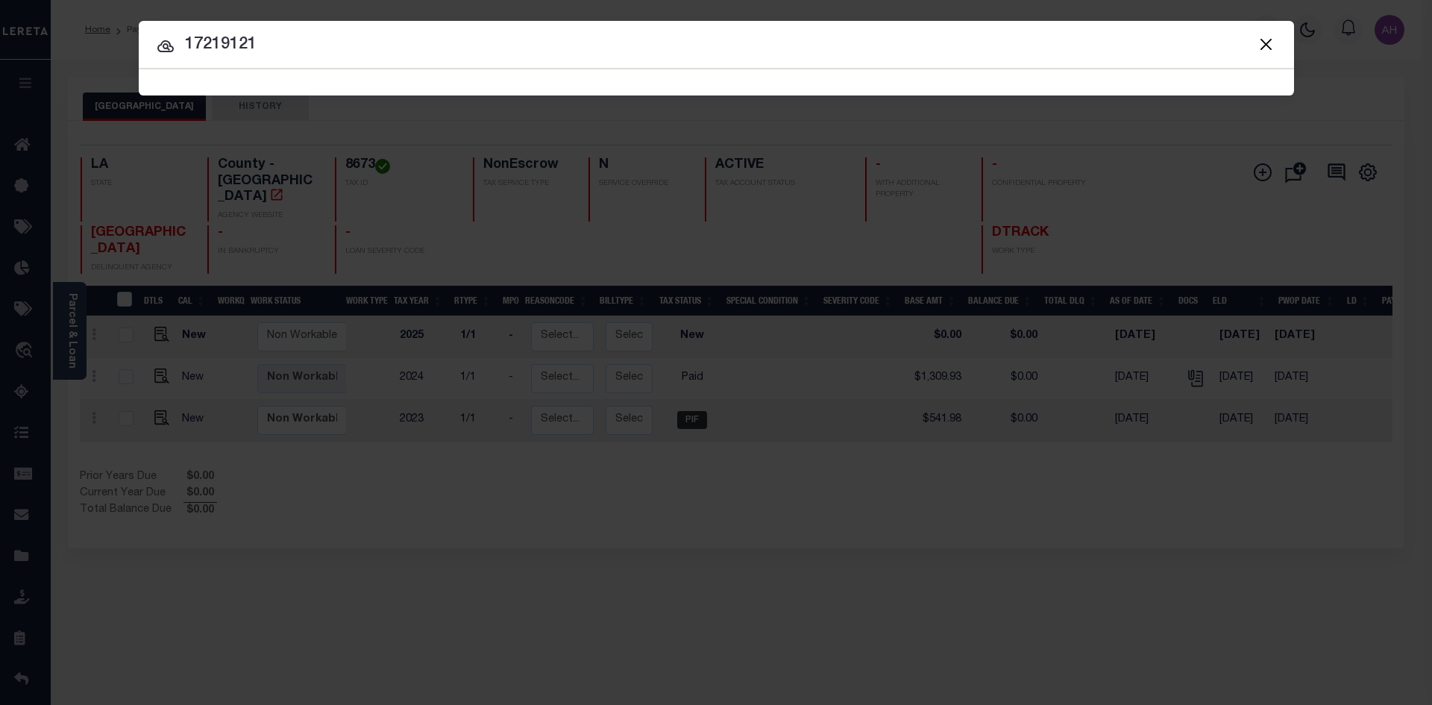
type input "17219121"
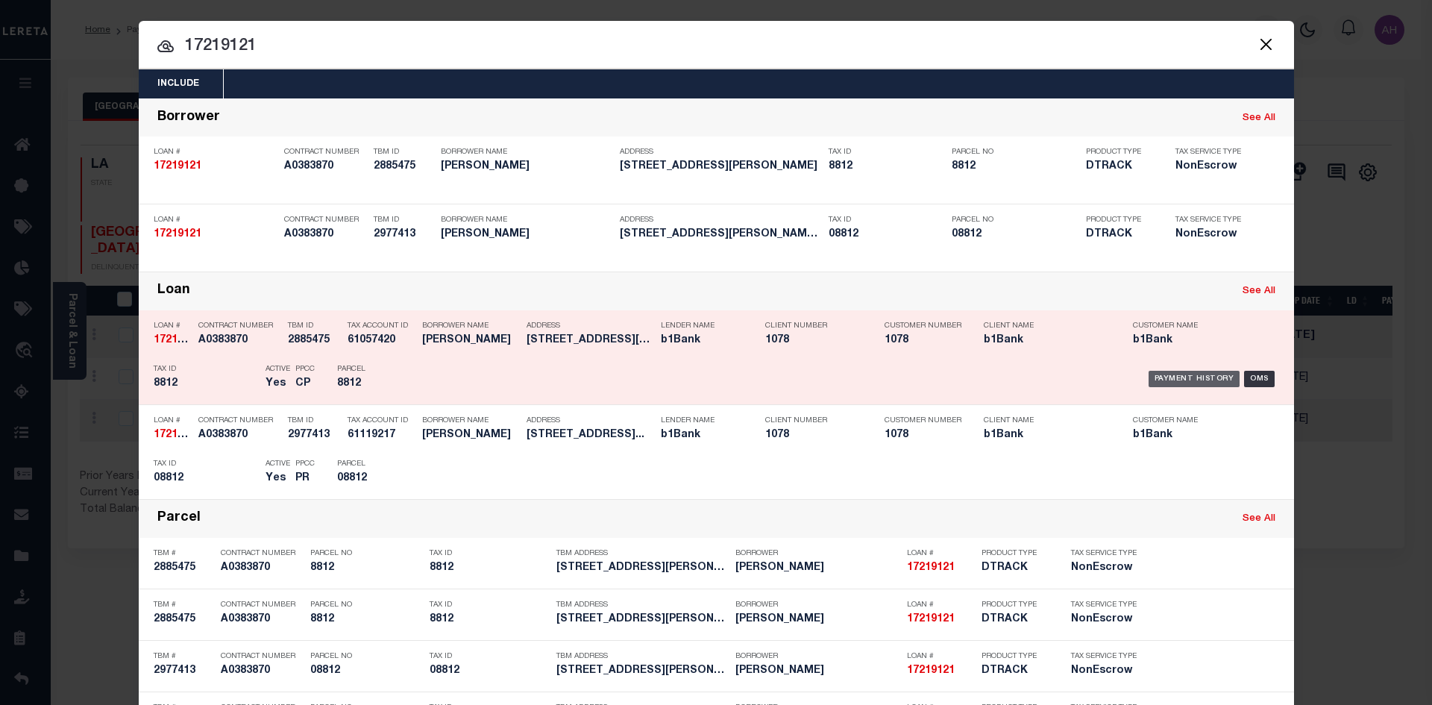
click at [1191, 375] on div "Payment History" at bounding box center [1195, 379] width 92 height 16
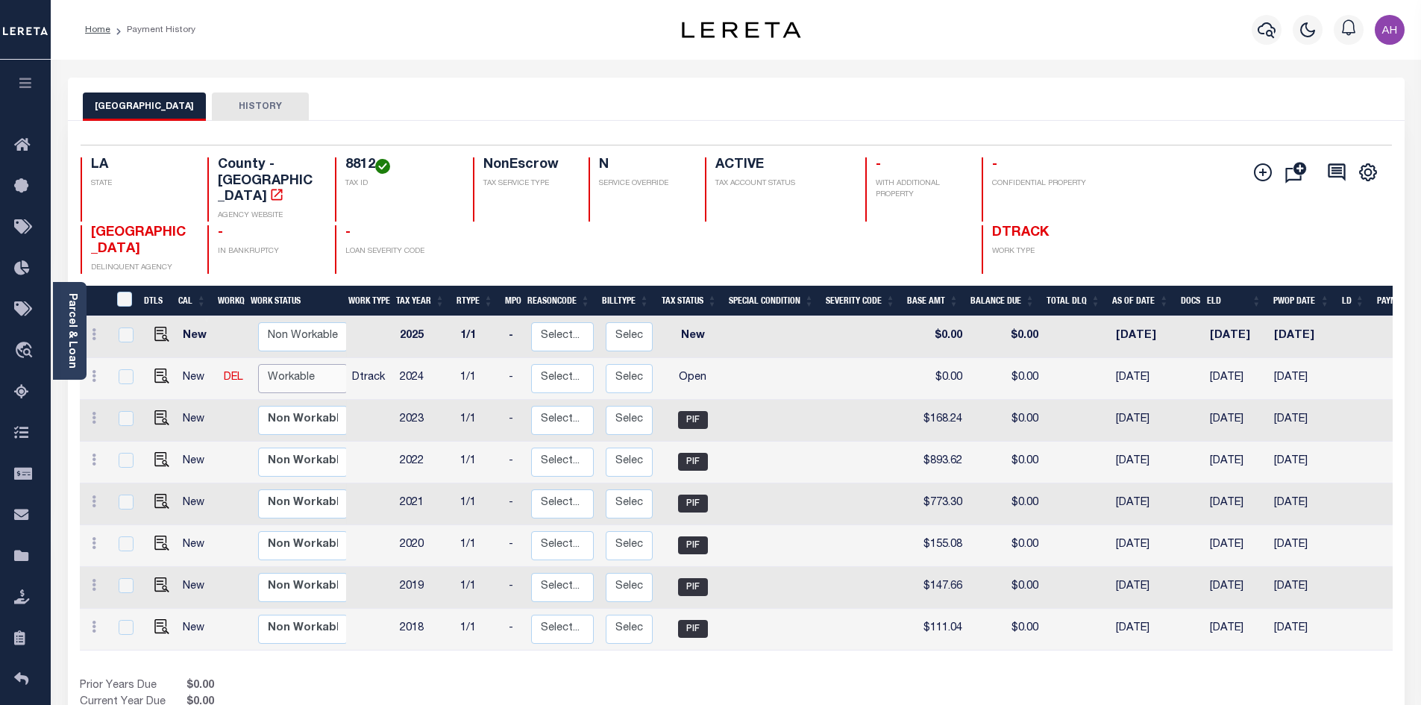
click at [305, 364] on select "Non Workable Workable" at bounding box center [303, 378] width 90 height 29
checkbox input "true"
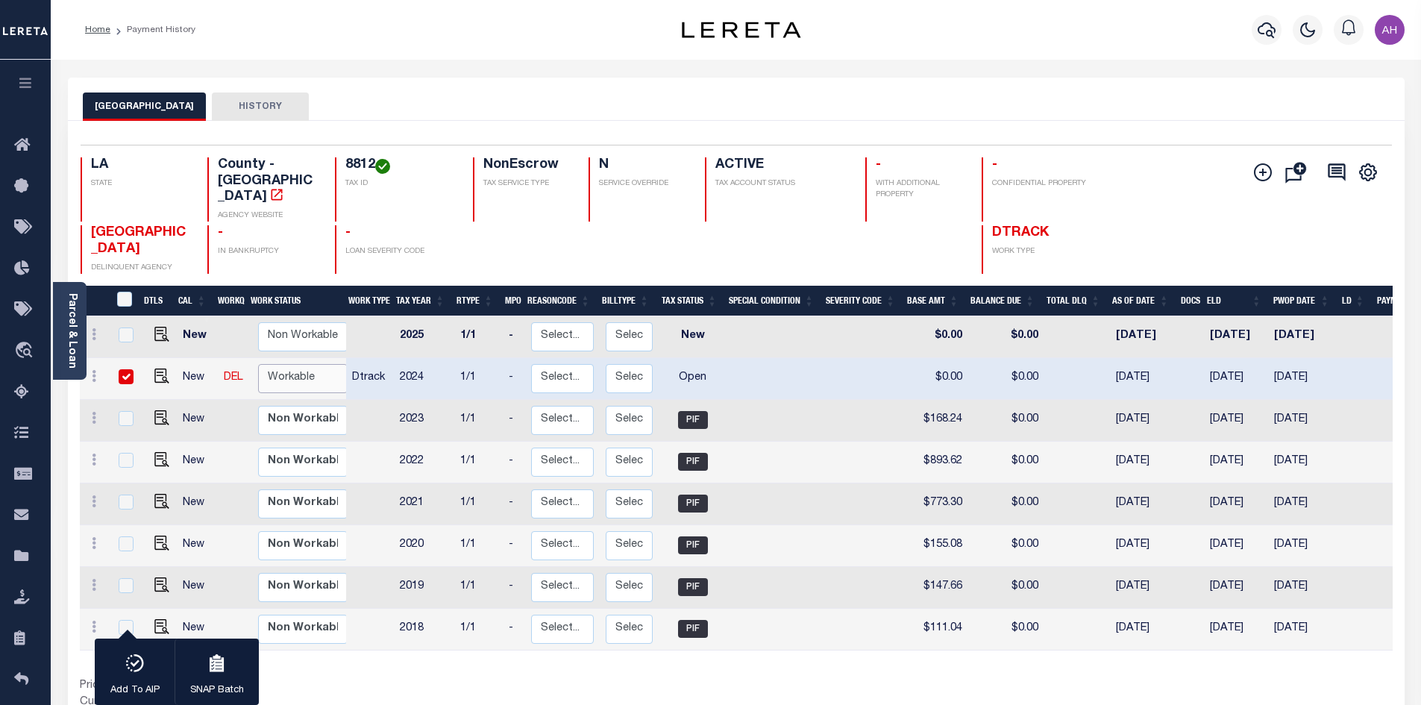
select select "true"
click at [258, 364] on select "Non Workable Workable" at bounding box center [303, 378] width 90 height 29
checkbox input "false"
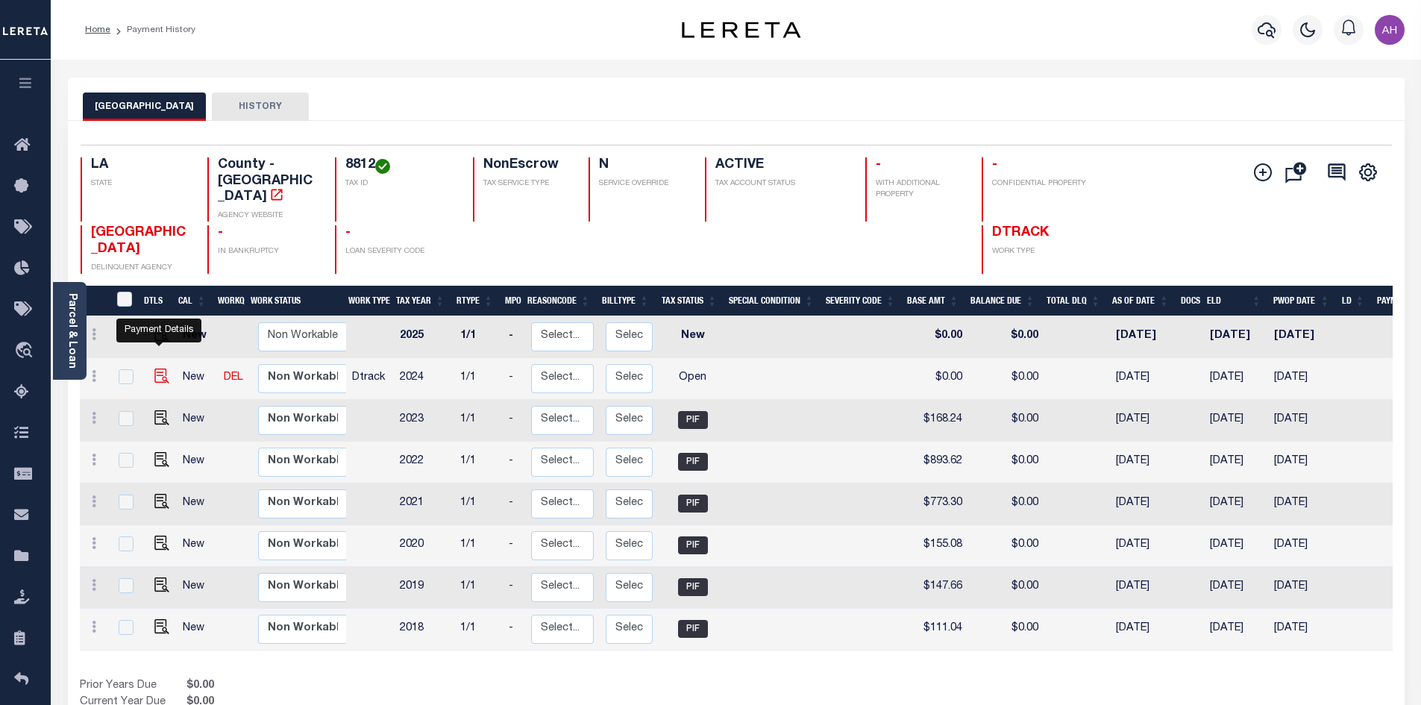
click at [159, 369] on img "" at bounding box center [161, 376] width 15 height 15
checkbox input "true"
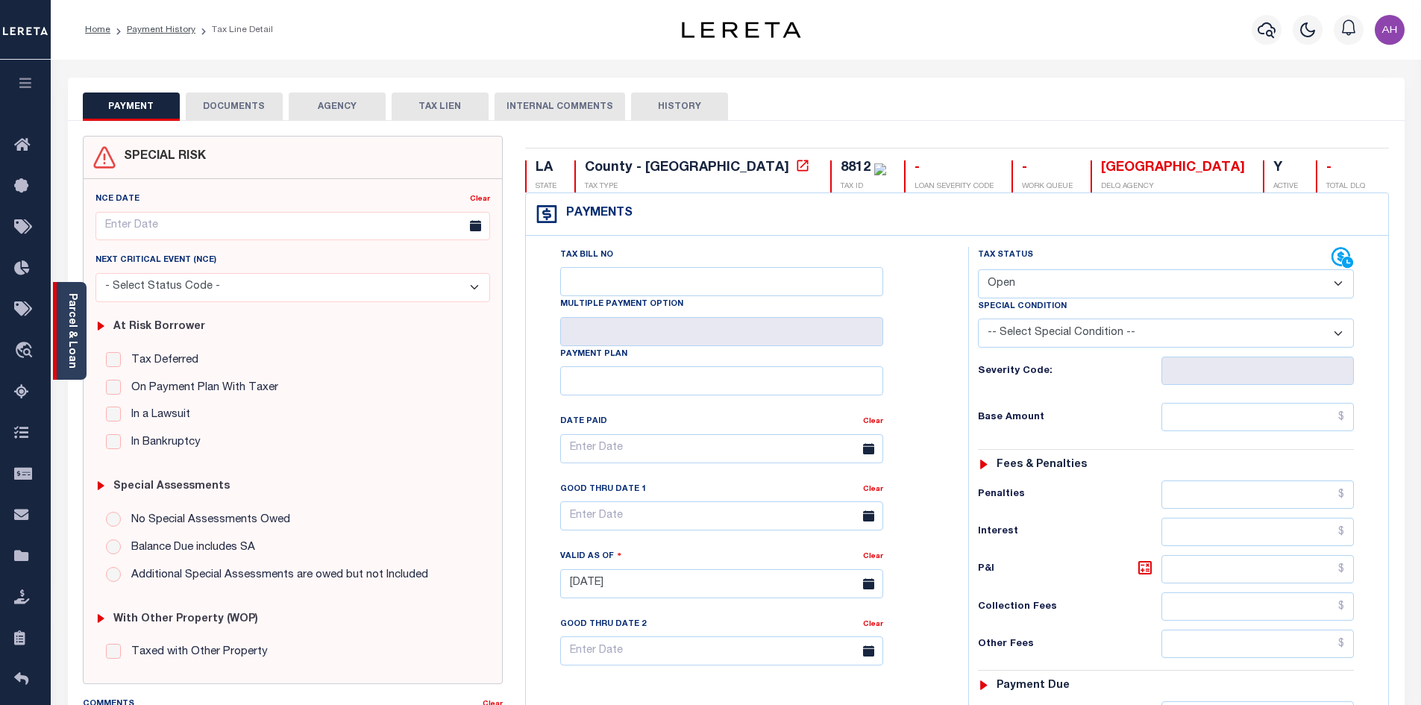
click at [83, 345] on div "Parcel & Loan" at bounding box center [70, 331] width 34 height 98
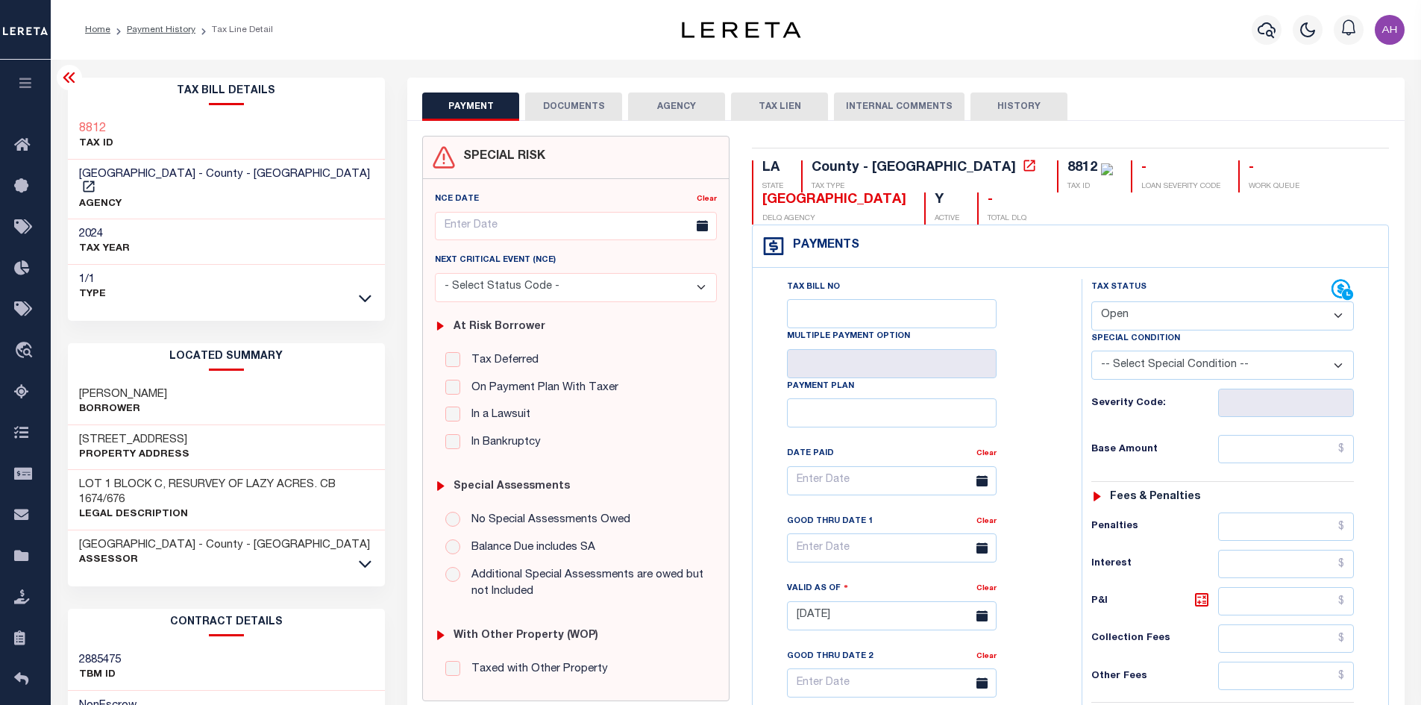
click at [1150, 314] on select "- Select Status Code - Open Due/Unpaid Paid Incomplete No Tax Due Internal Refu…" at bounding box center [1223, 315] width 263 height 29
select select "PYD"
click at [1092, 302] on select "- Select Status Code - Open Due/Unpaid Paid Incomplete No Tax Due Internal Refu…" at bounding box center [1223, 315] width 263 height 29
type input "[DATE]"
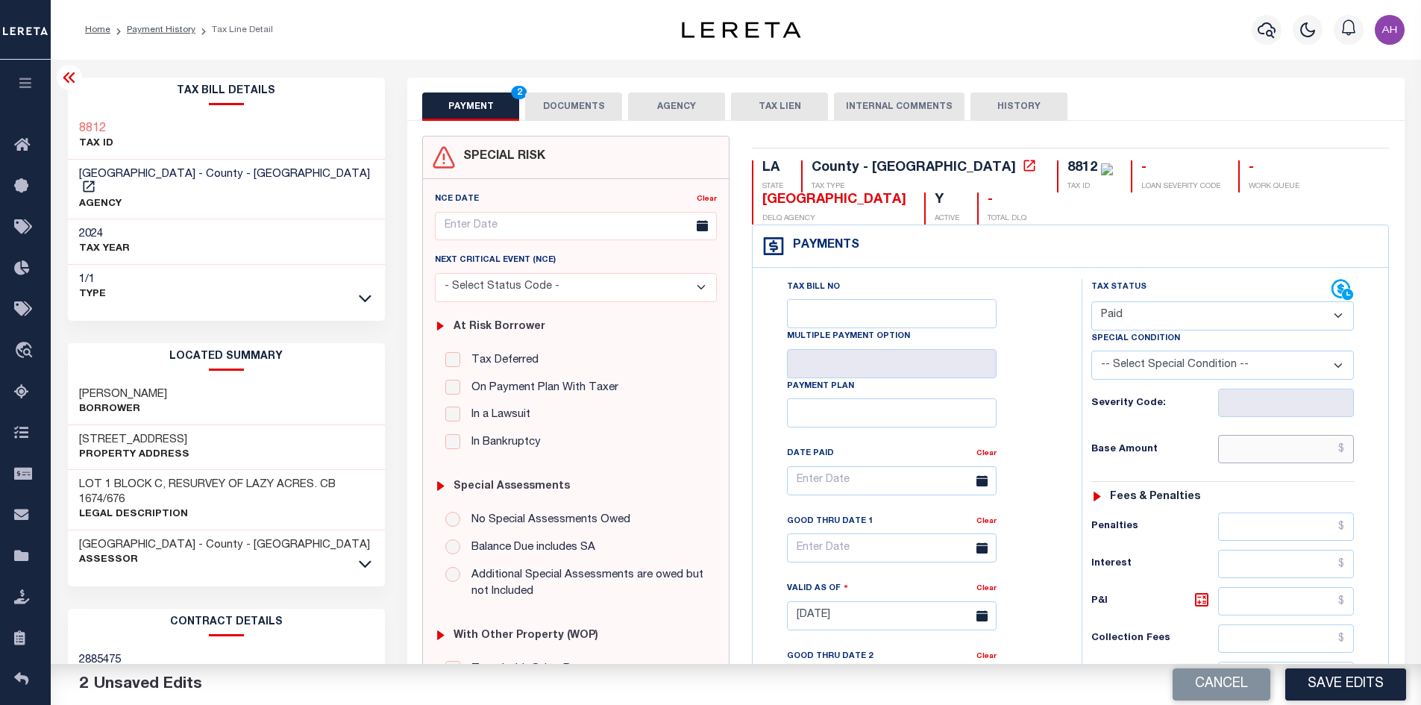
click at [1260, 458] on input "text" at bounding box center [1286, 449] width 137 height 28
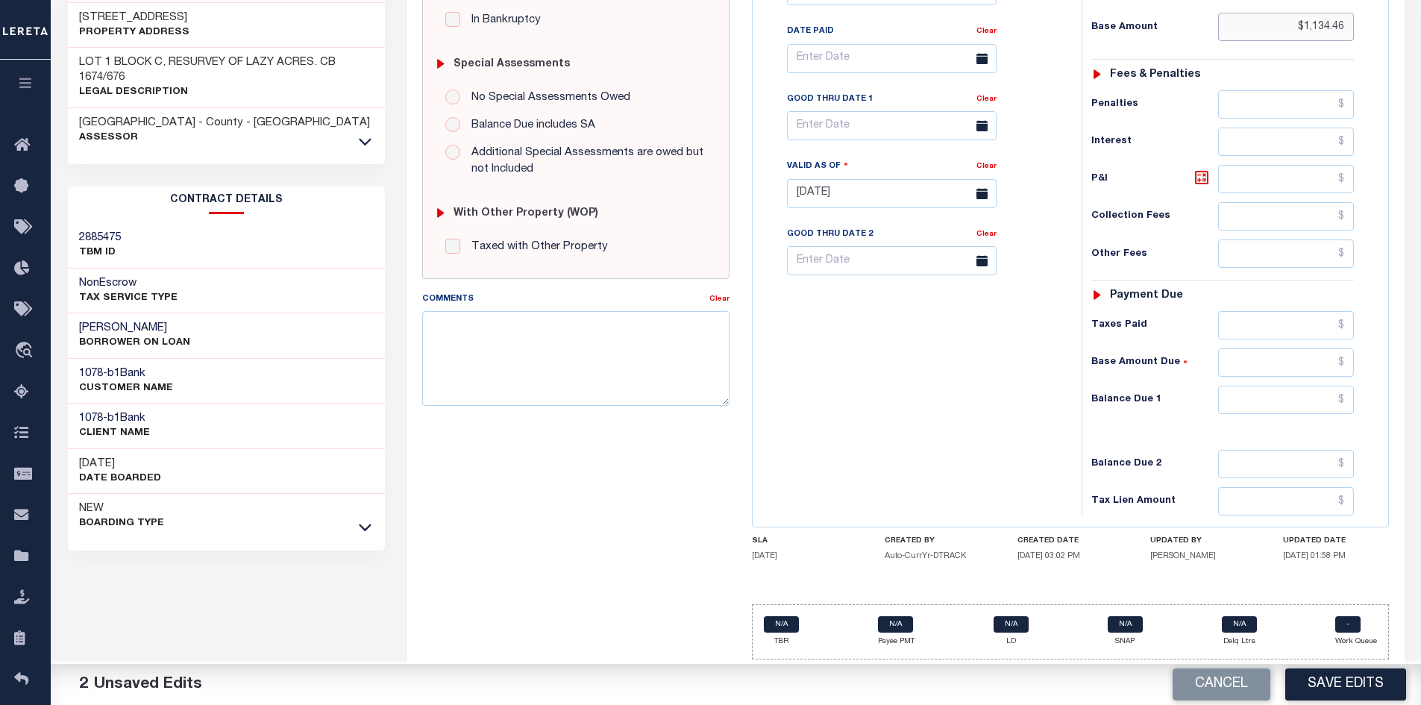
scroll to position [425, 0]
type input "$1,134.46"
click at [1304, 402] on input "text" at bounding box center [1286, 399] width 137 height 28
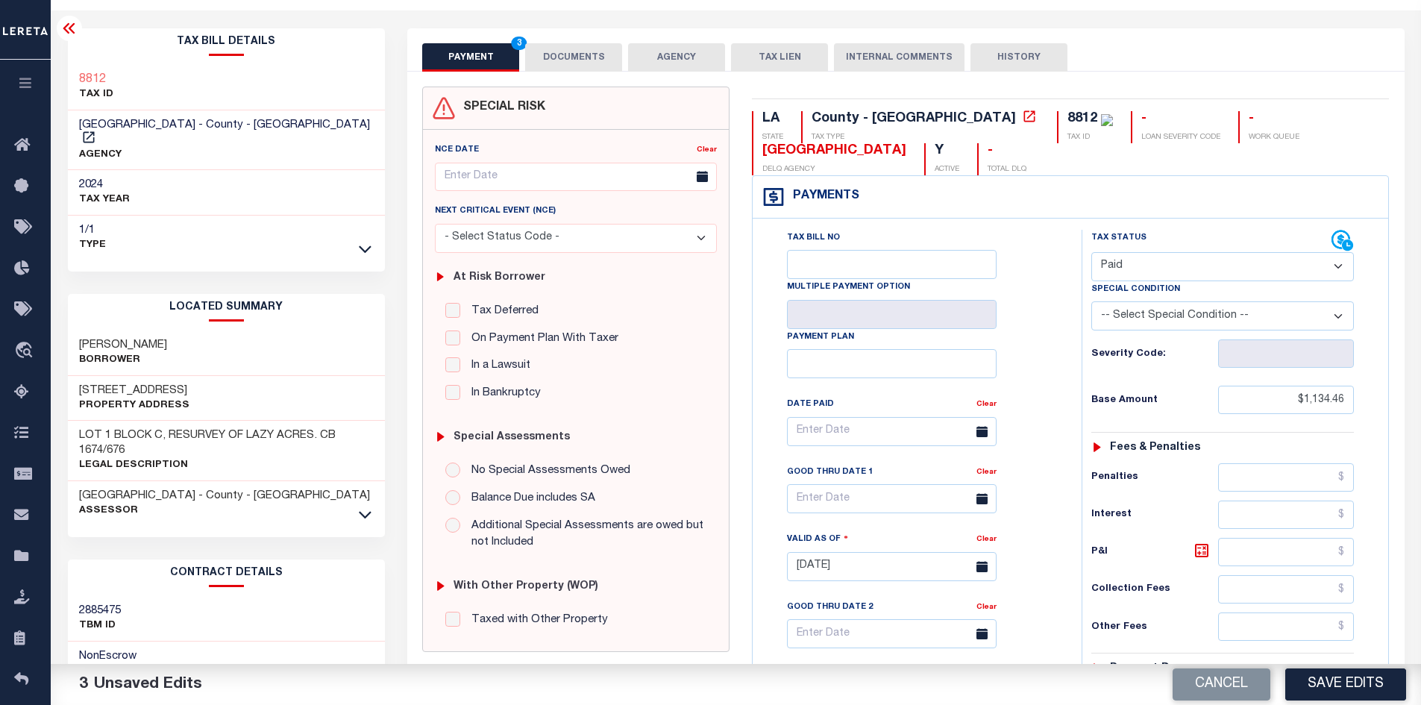
scroll to position [0, 0]
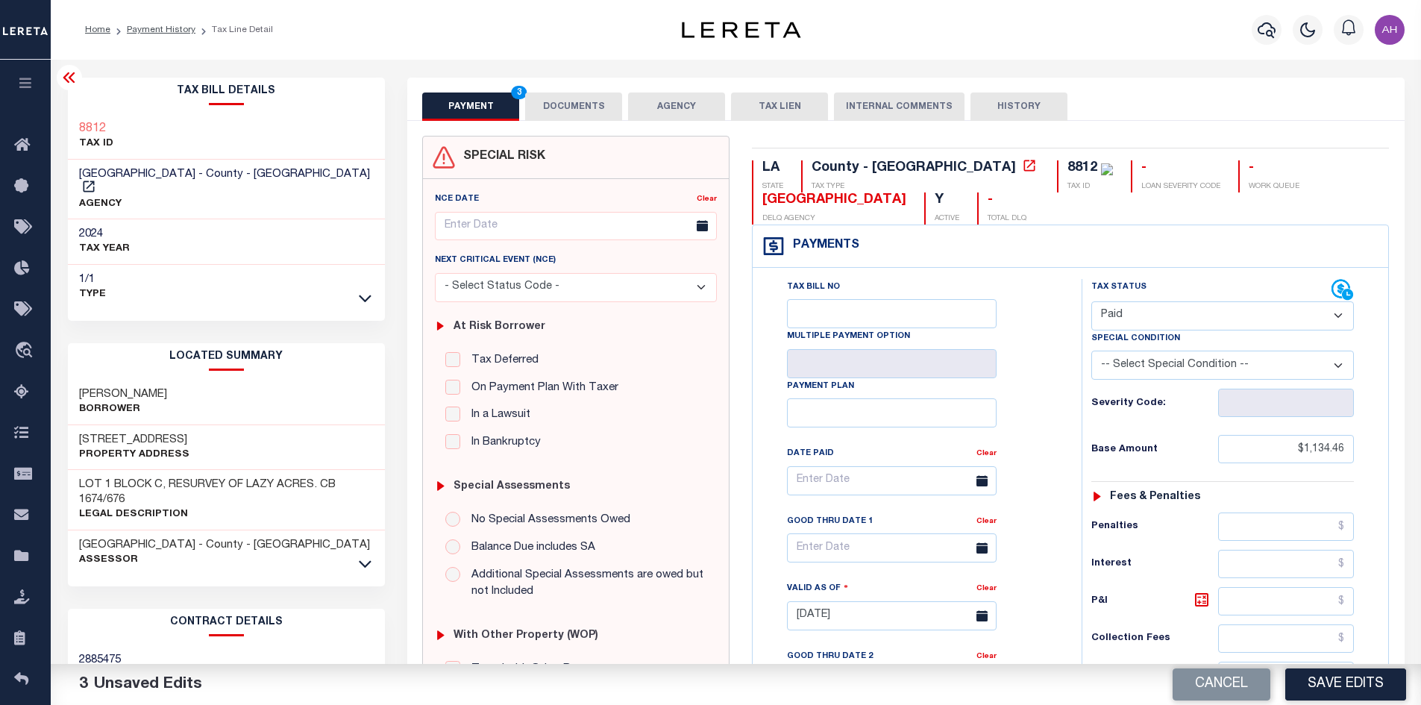
type input "$0.00"
click at [588, 113] on button "DOCUMENTS" at bounding box center [573, 107] width 97 height 28
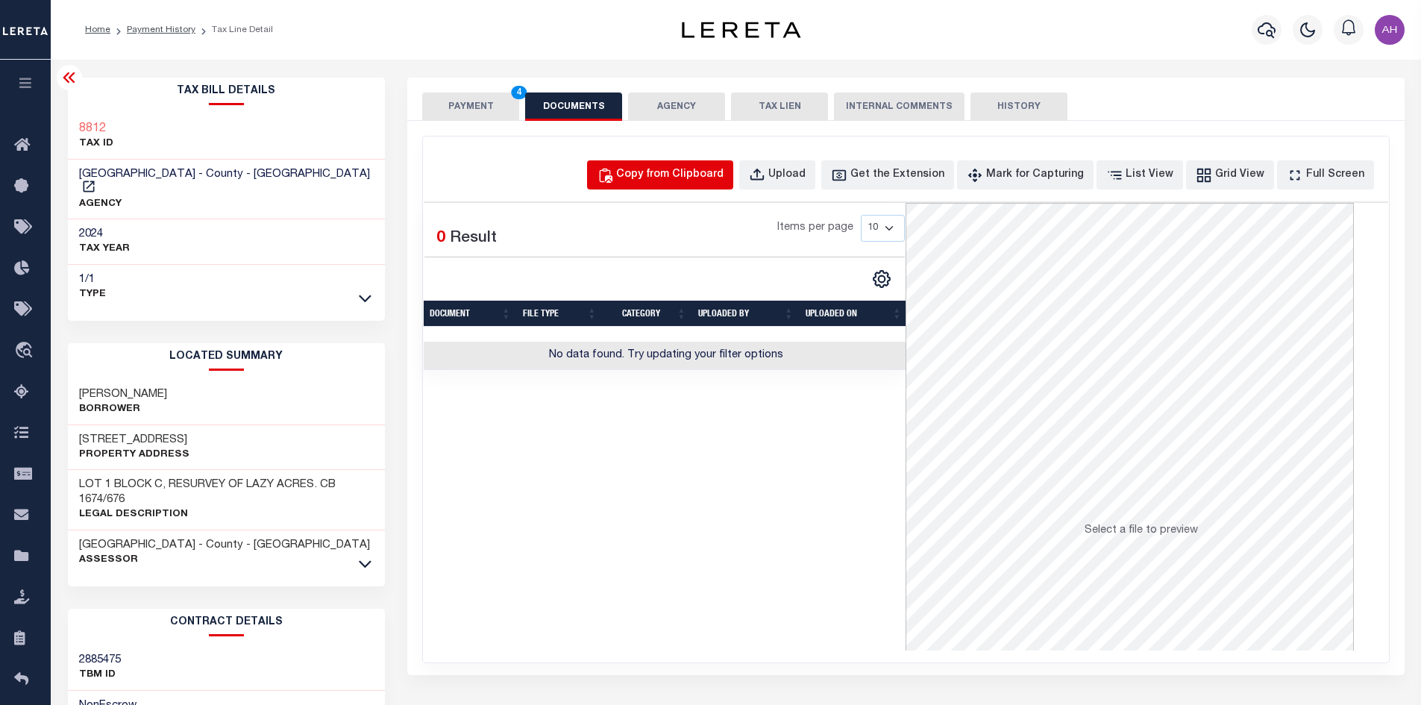
click at [670, 180] on div "Copy from Clipboard" at bounding box center [669, 175] width 107 height 16
select select "POP"
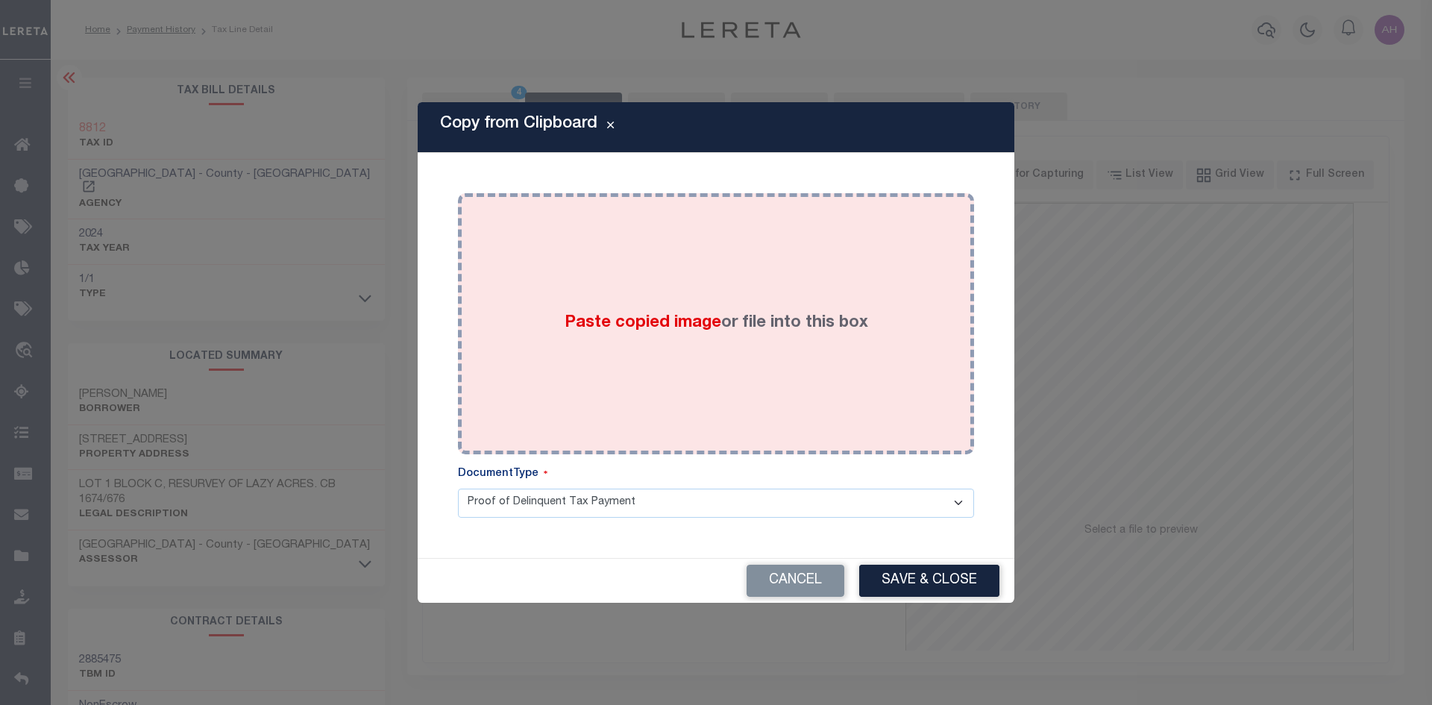
click at [645, 316] on span "Paste copied image" at bounding box center [643, 323] width 157 height 16
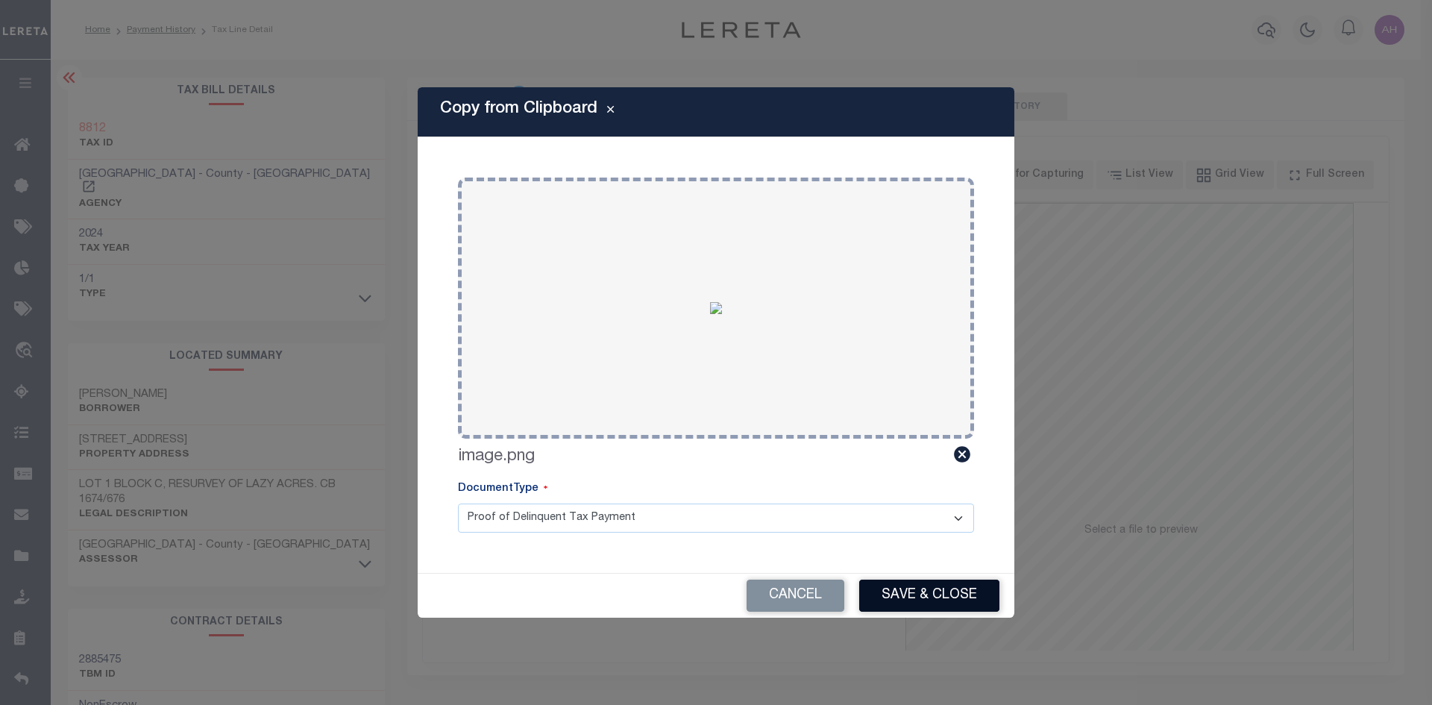
click at [955, 594] on button "Save & Close" at bounding box center [929, 596] width 140 height 32
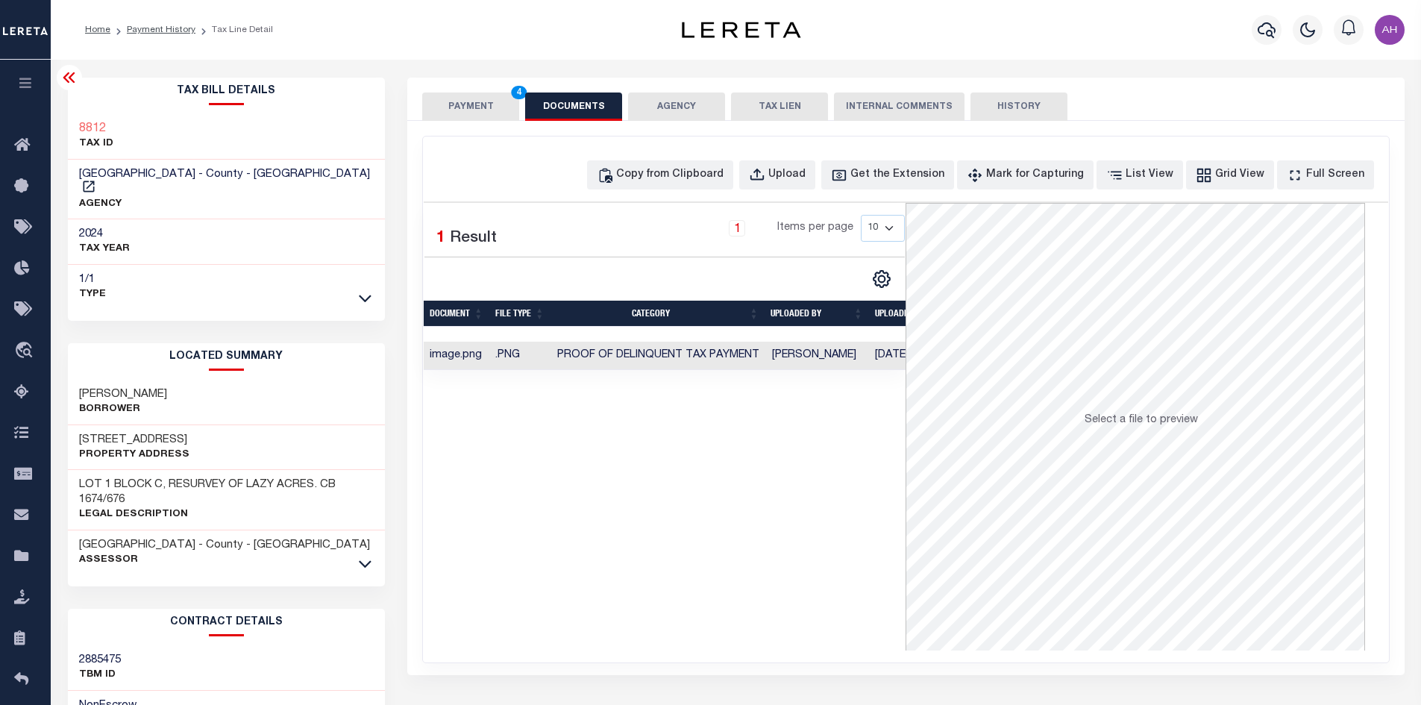
click at [477, 112] on button "PAYMENT 4" at bounding box center [470, 107] width 97 height 28
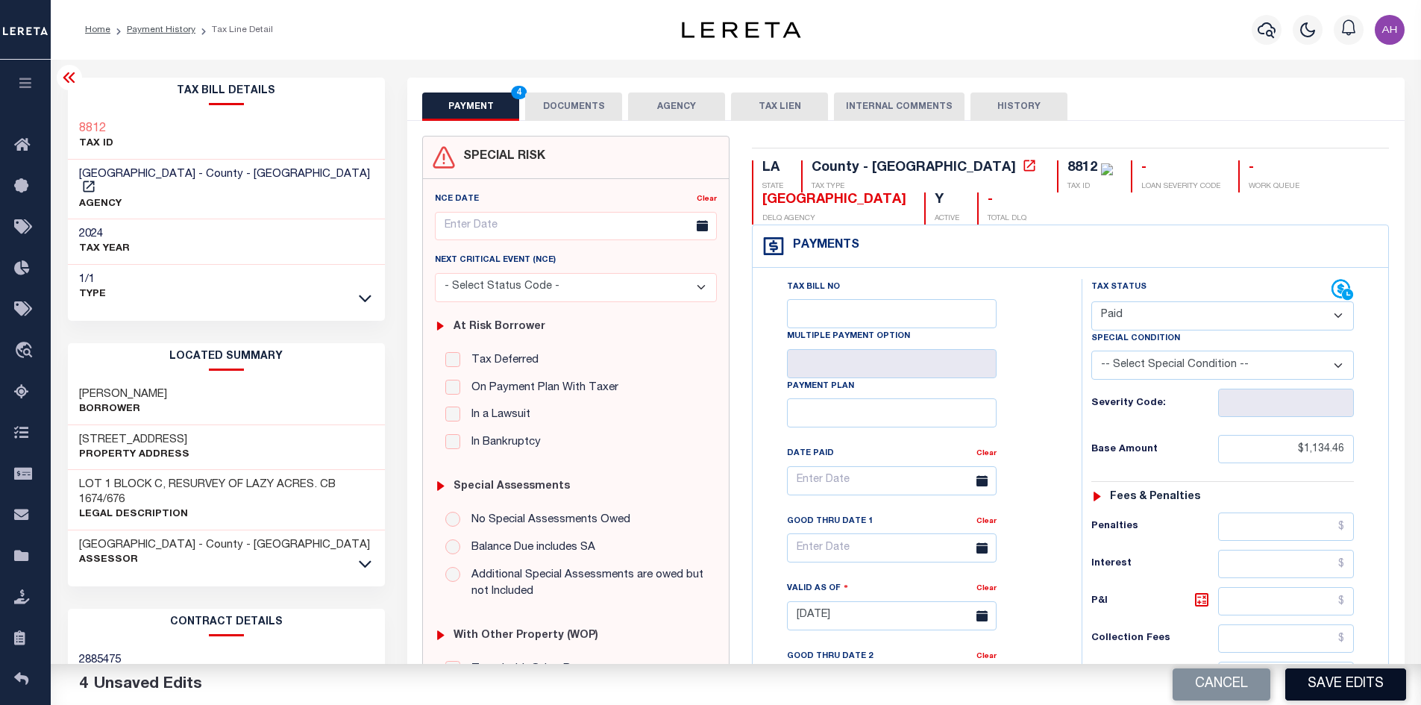
click at [1347, 676] on button "Save Edits" at bounding box center [1346, 684] width 121 height 32
checkbox input "false"
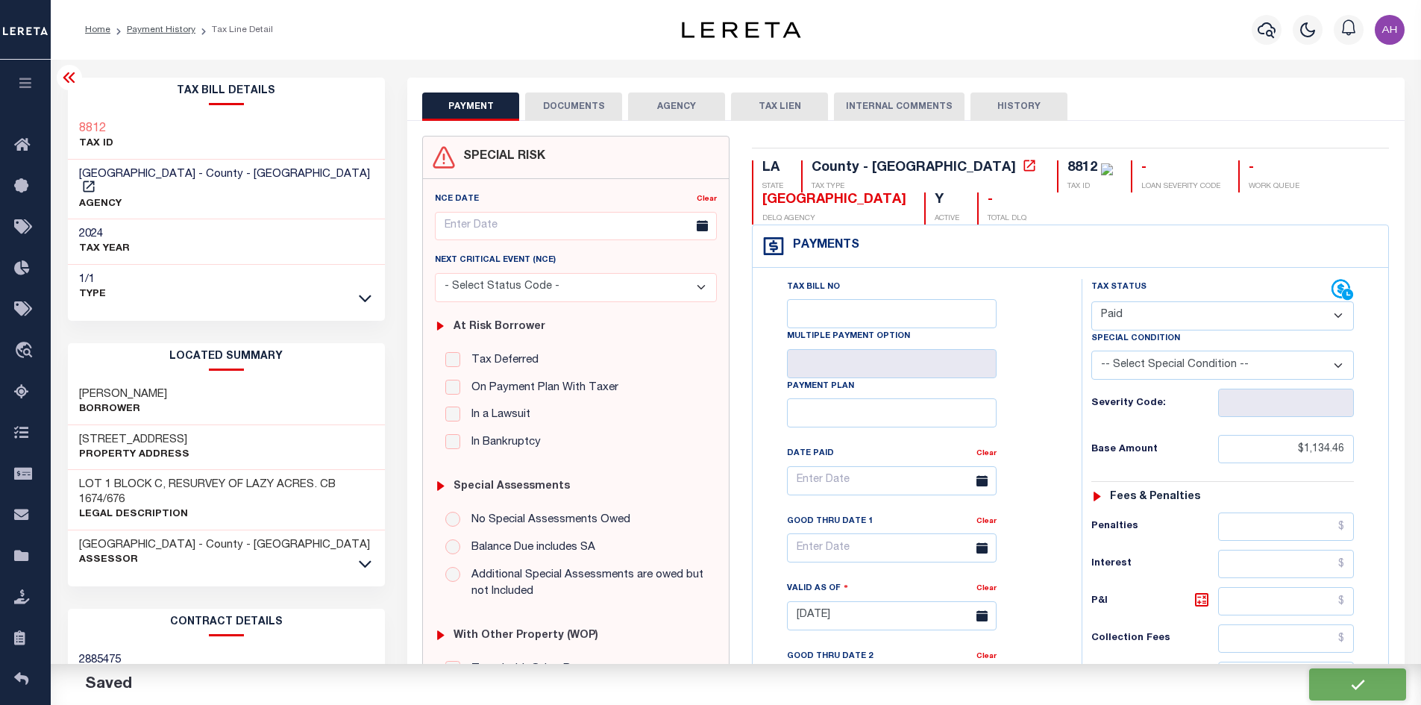
type input "$1,134.46"
type input "$0"
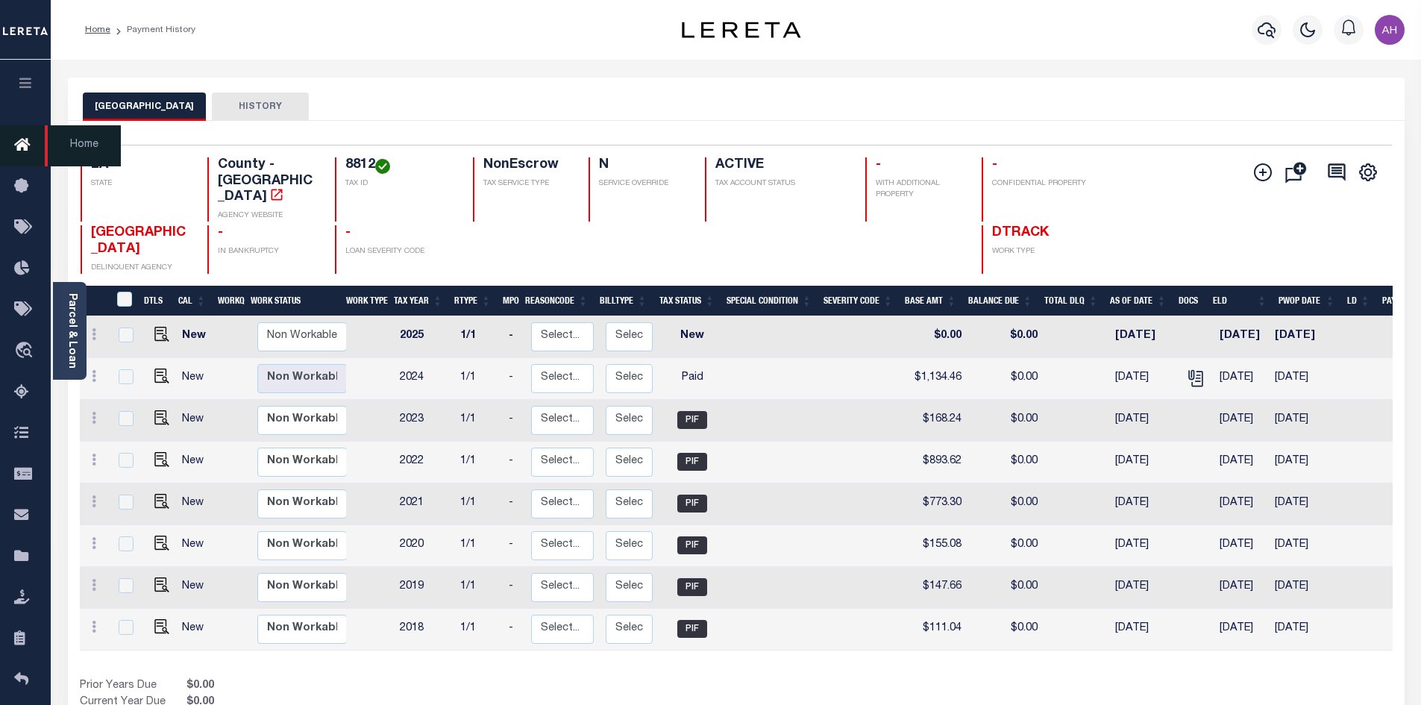
click at [17, 141] on icon at bounding box center [26, 146] width 24 height 19
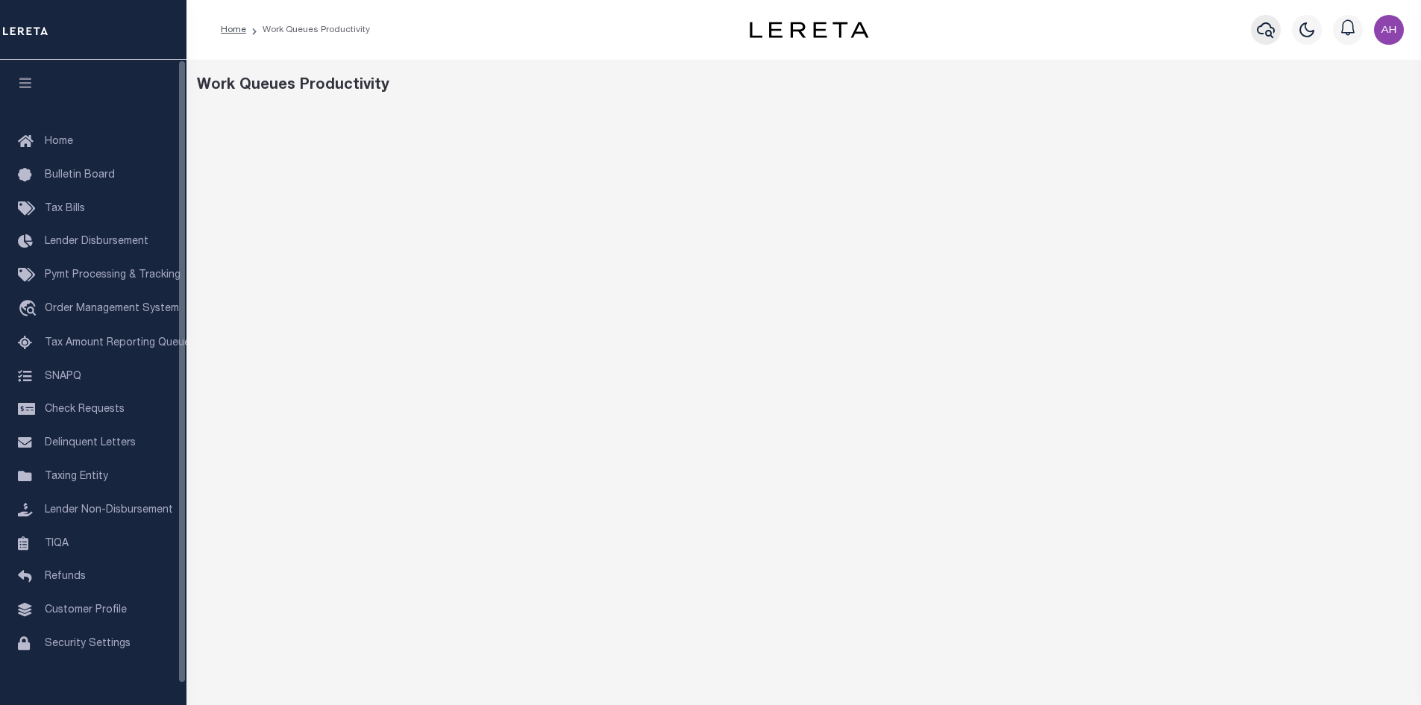
click at [1269, 32] on icon "button" at bounding box center [1266, 30] width 18 height 16
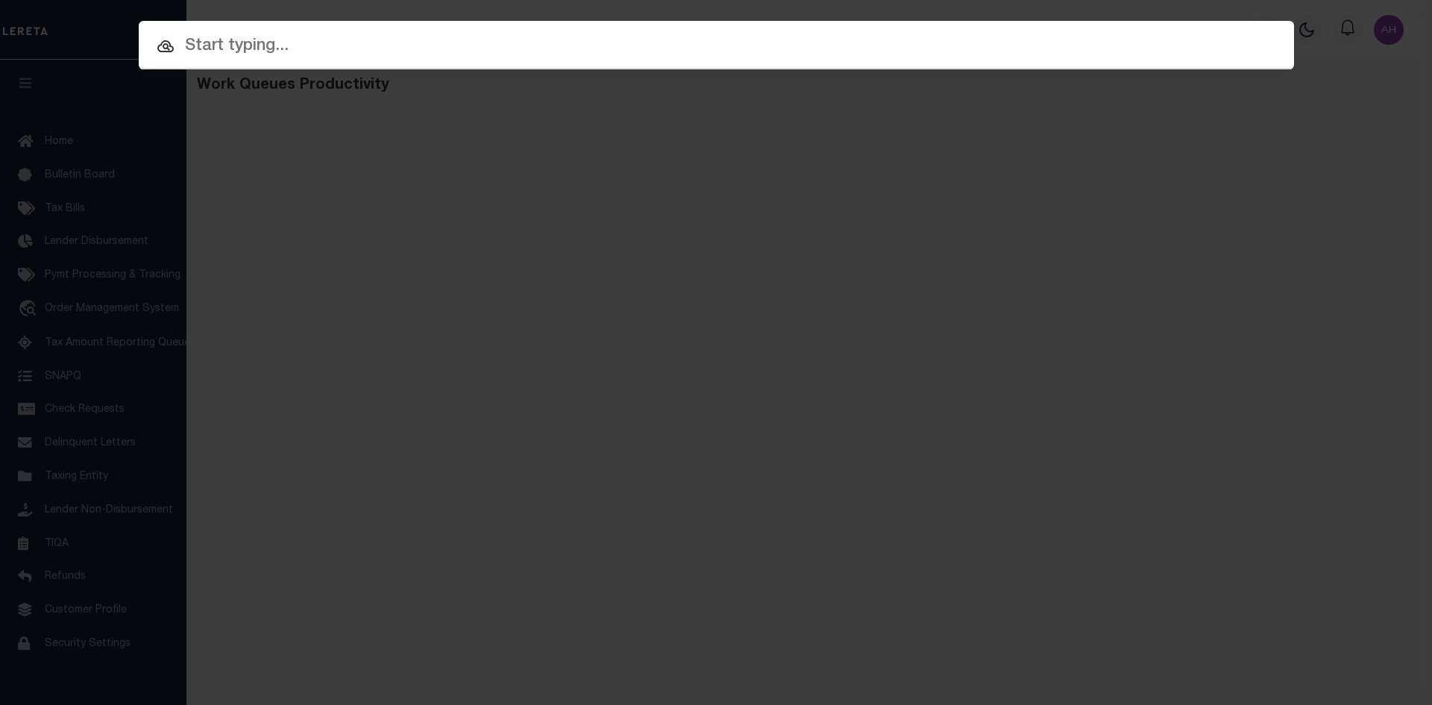
paste input "17219121"
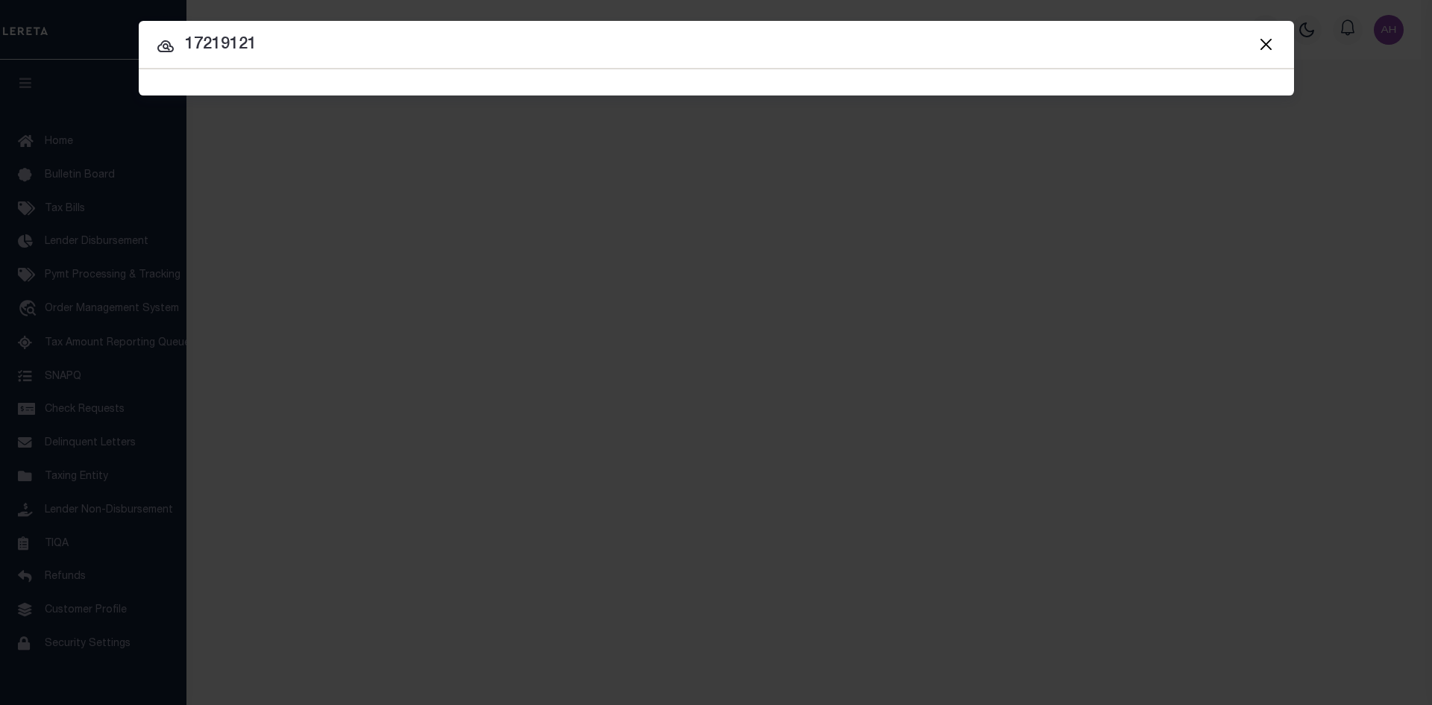
type input "17219121"
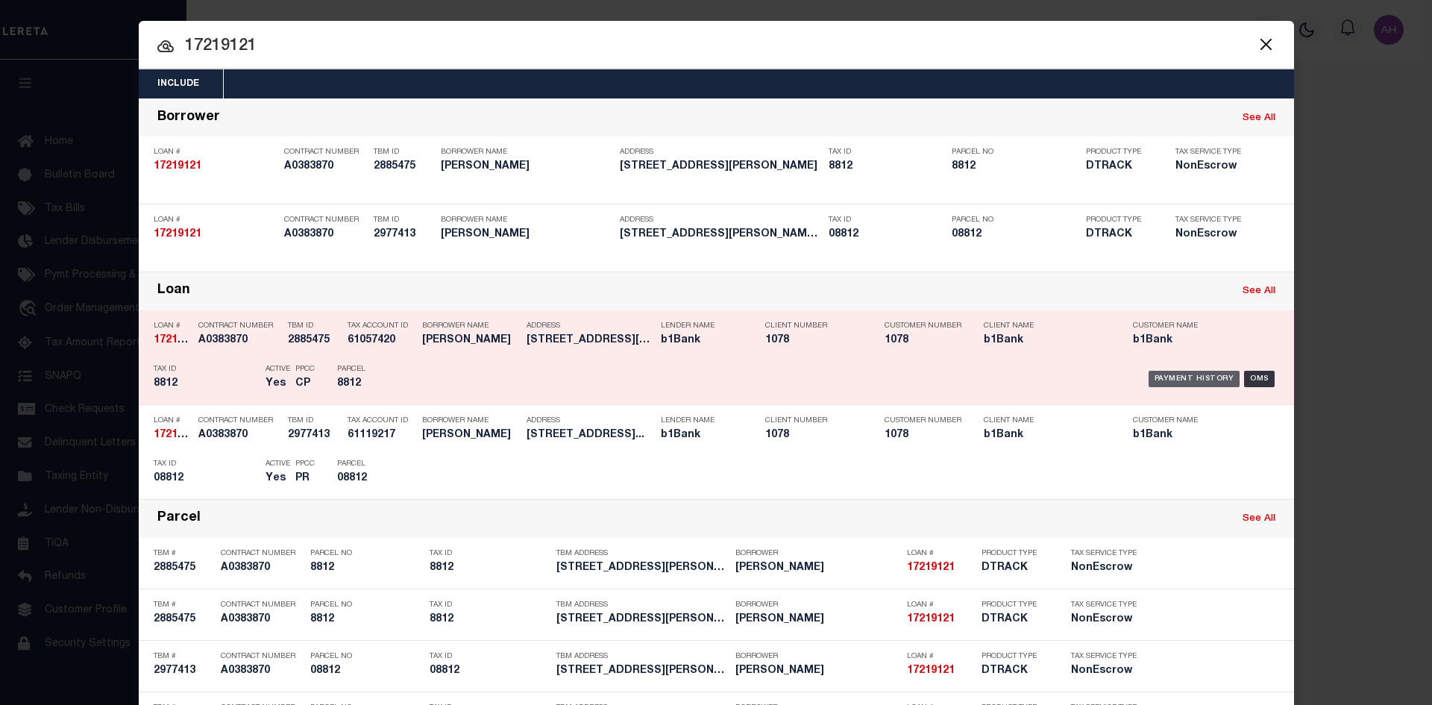
click at [1176, 381] on div "Payment History" at bounding box center [1195, 379] width 92 height 16
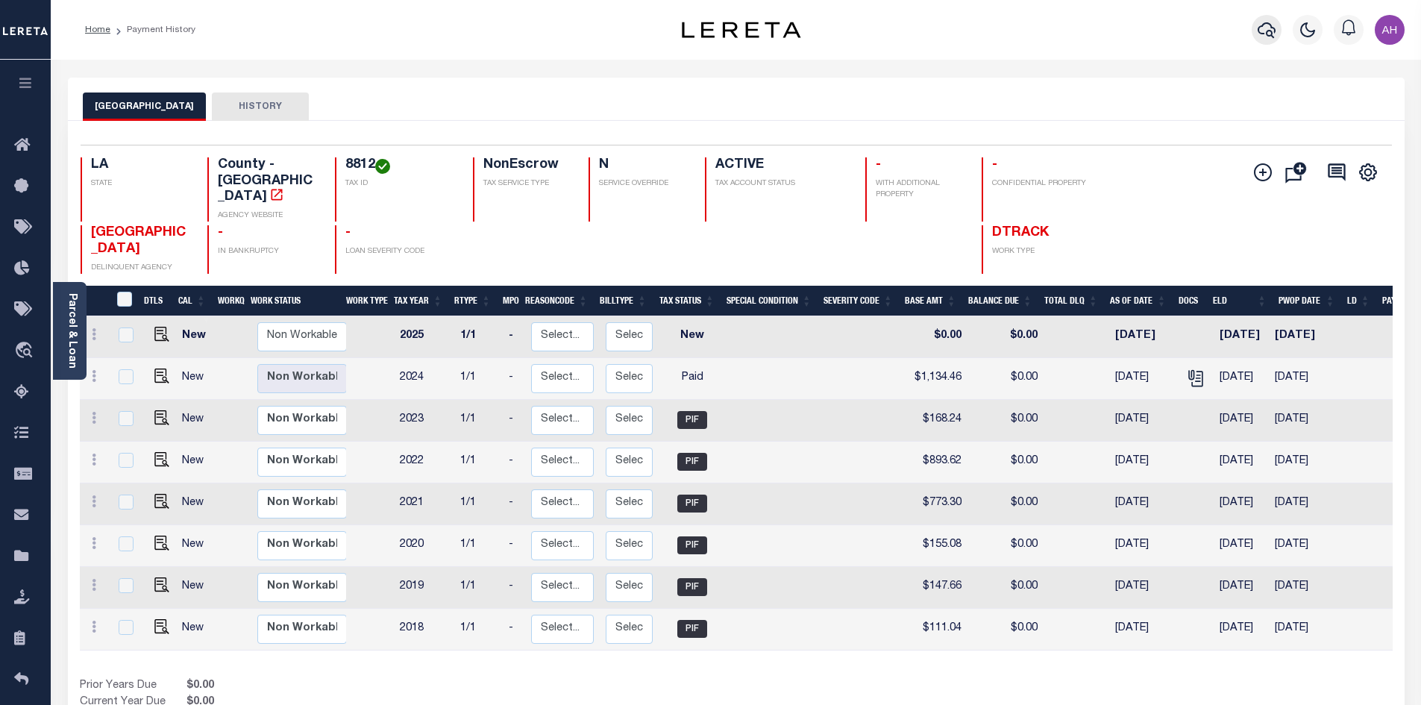
click at [1272, 30] on icon "button" at bounding box center [1267, 30] width 18 height 18
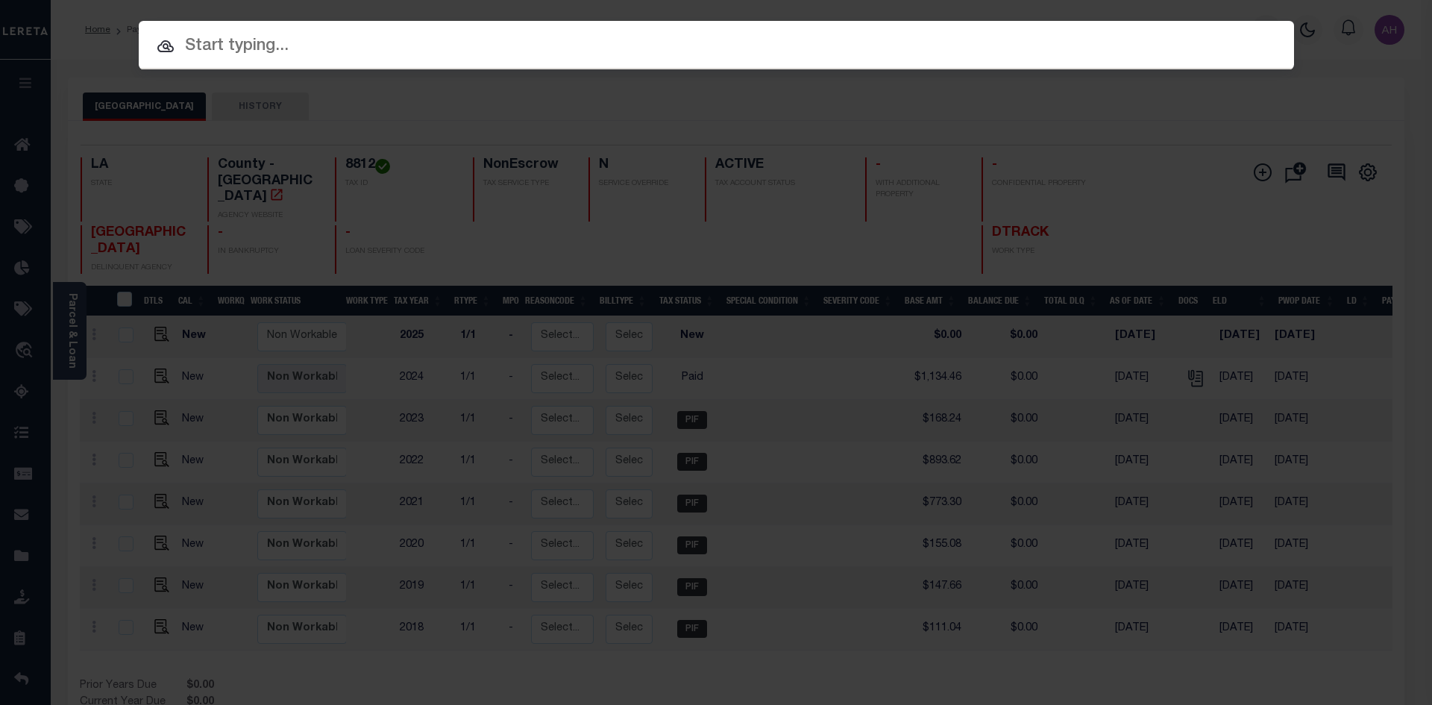
paste input "942200006297"
type input "942200006297"
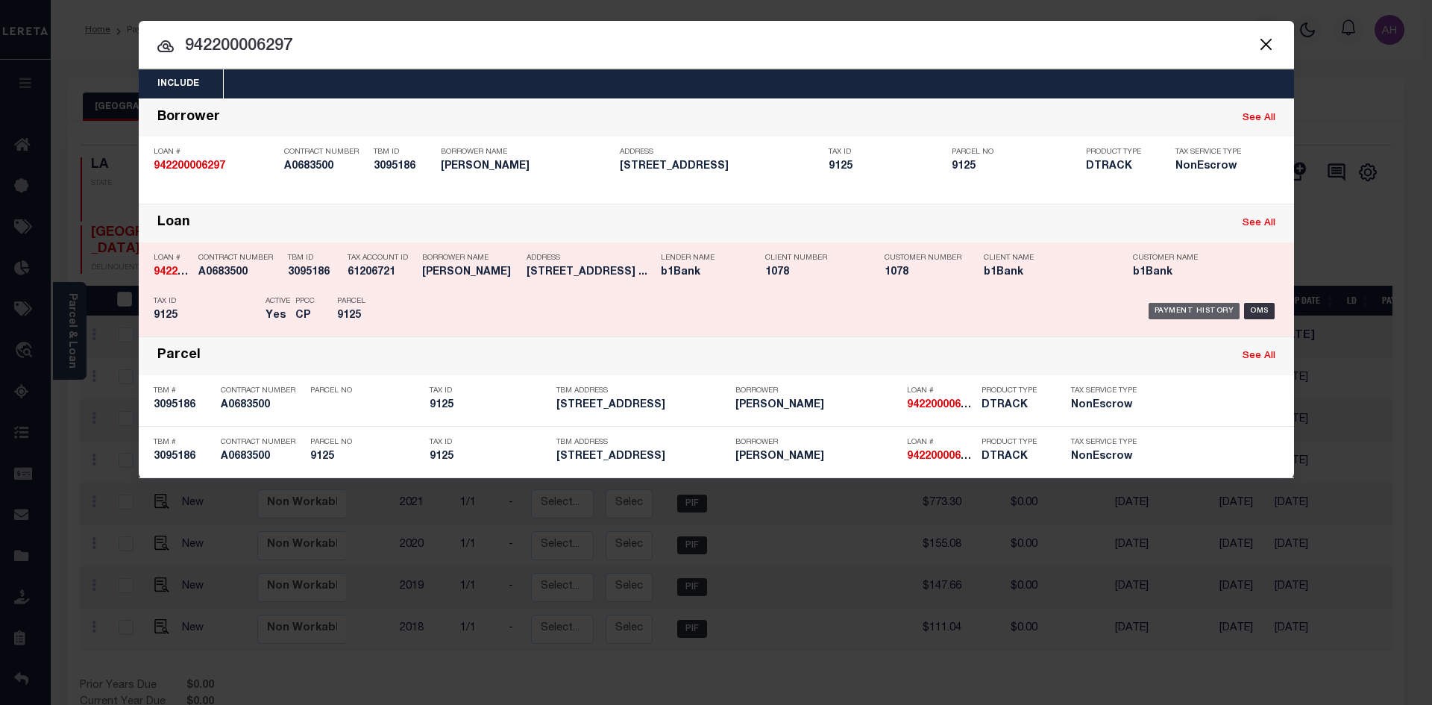
click at [1202, 313] on div "Payment History" at bounding box center [1195, 311] width 92 height 16
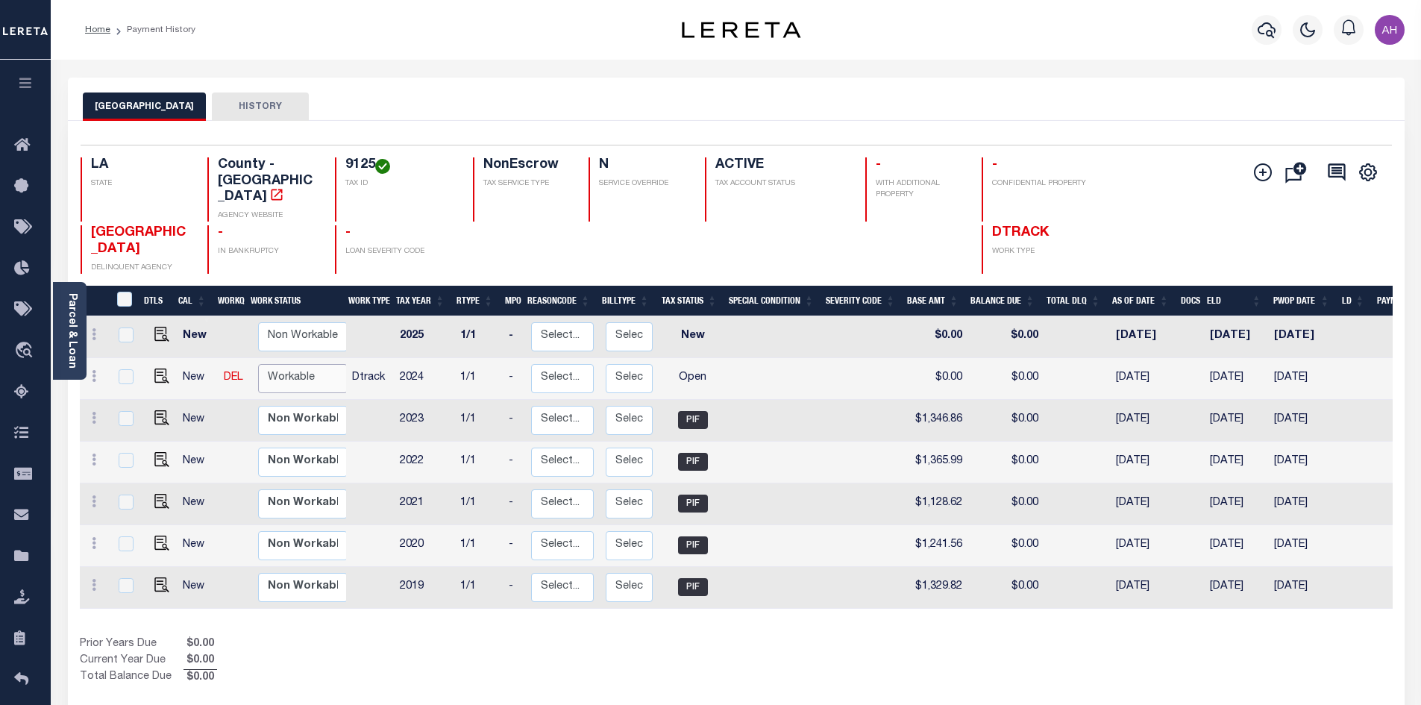
click at [310, 364] on select "Non Workable Workable" at bounding box center [303, 378] width 90 height 29
checkbox input "true"
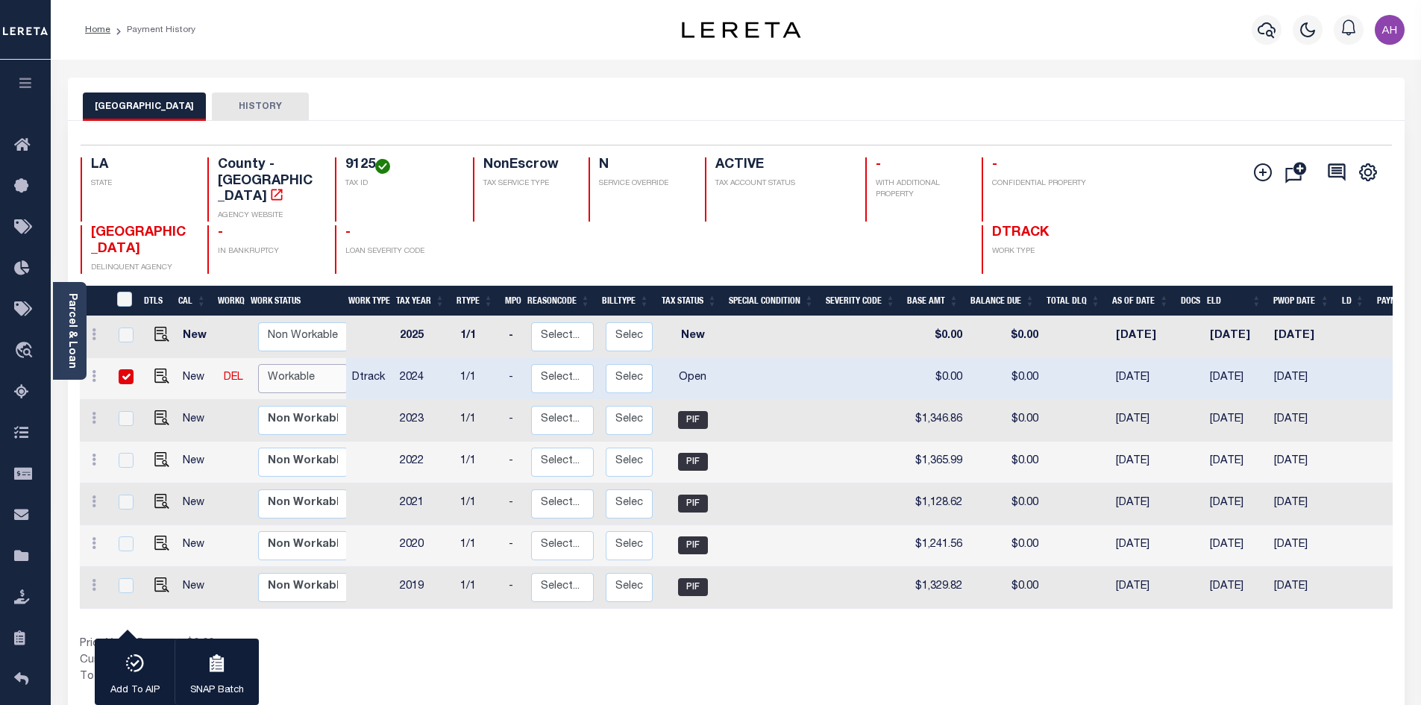
select select "true"
click at [258, 364] on select "Non Workable Workable" at bounding box center [303, 378] width 90 height 29
checkbox input "false"
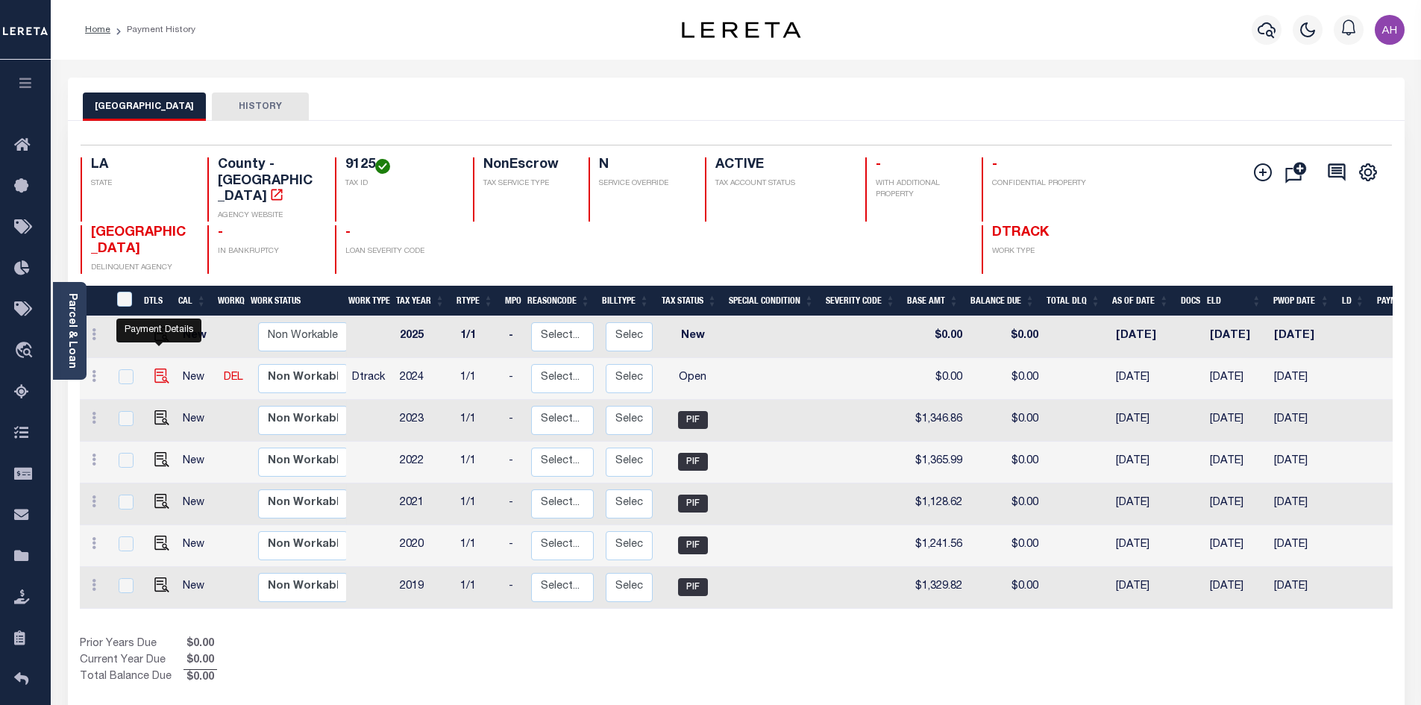
click at [154, 369] on img "" at bounding box center [161, 376] width 15 height 15
checkbox input "true"
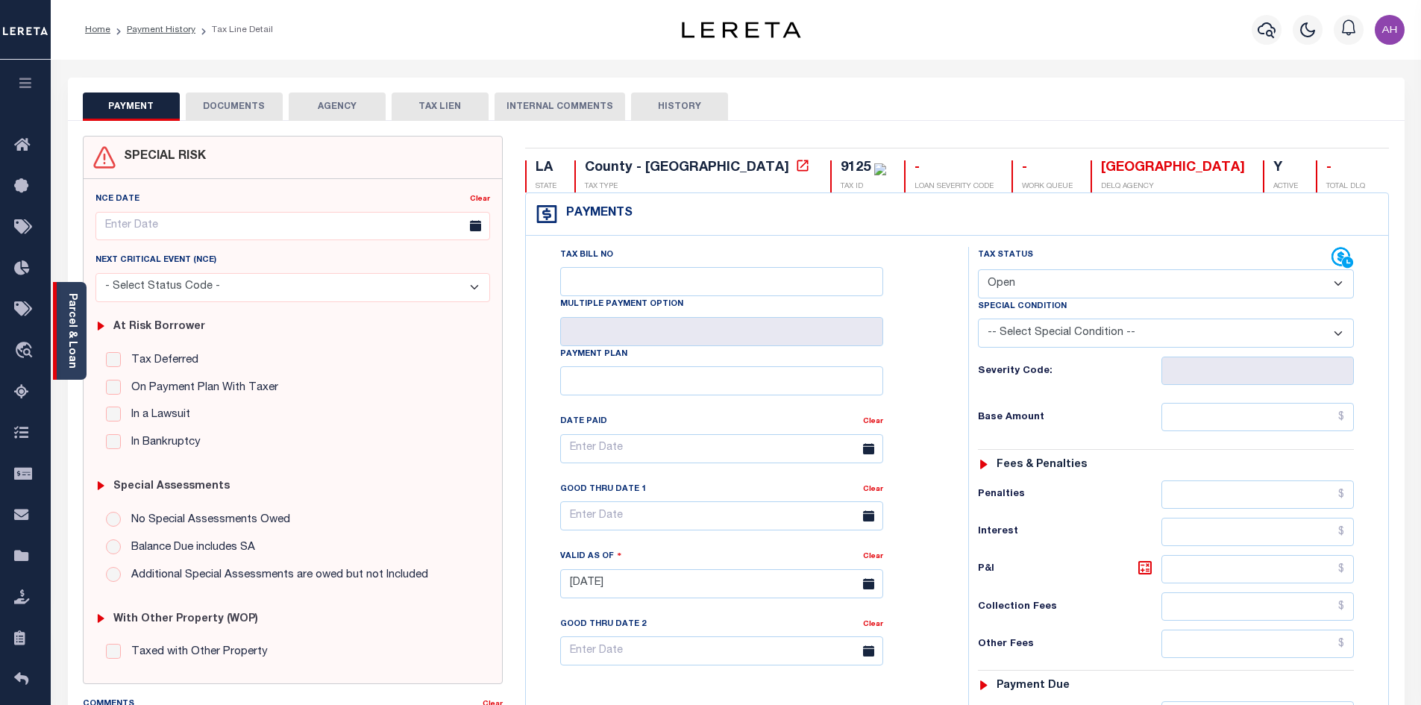
click at [73, 332] on link "Parcel & Loan" at bounding box center [71, 330] width 10 height 75
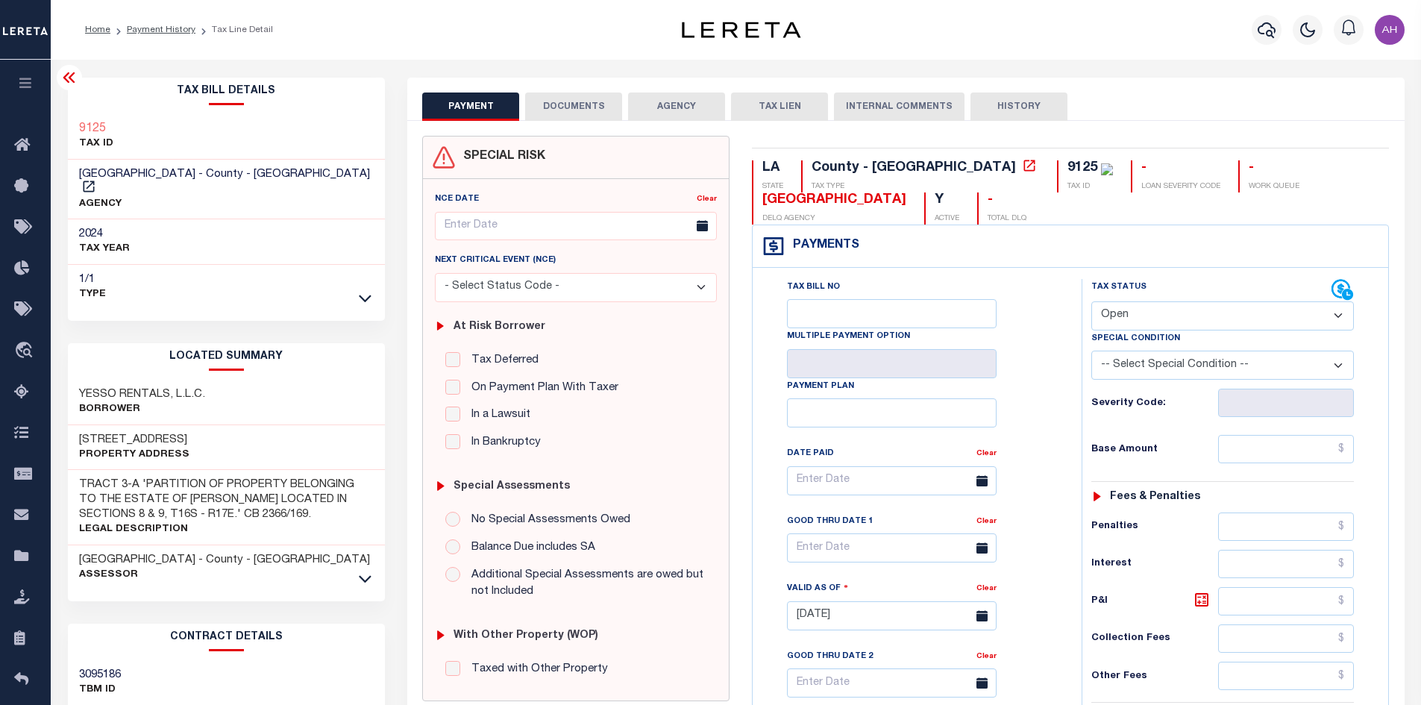
click at [1132, 313] on select "- Select Status Code - Open Due/Unpaid Paid Incomplete No Tax Due Internal Refu…" at bounding box center [1223, 315] width 263 height 29
select select "PYD"
click at [1092, 302] on select "- Select Status Code - Open Due/Unpaid Paid Incomplete No Tax Due Internal Refu…" at bounding box center [1223, 315] width 263 height 29
type input "[DATE]"
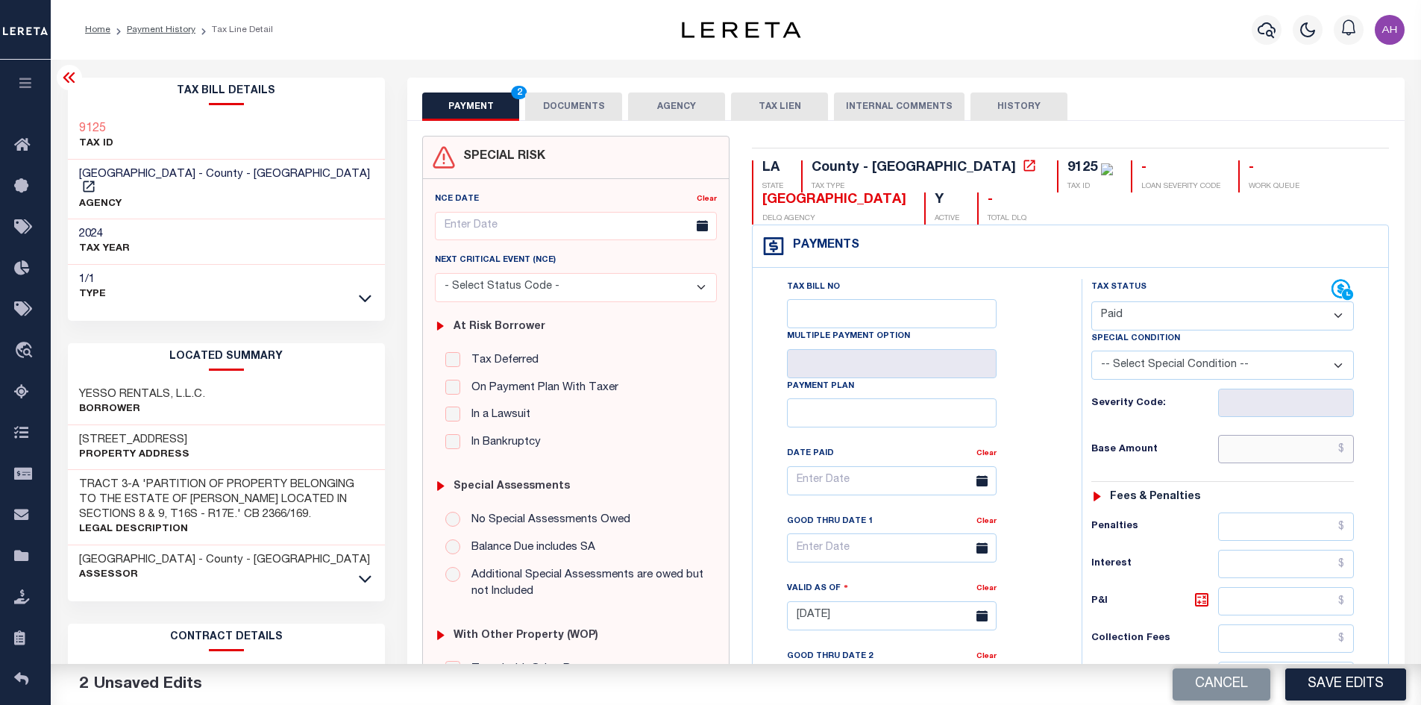
click at [1271, 459] on input "text" at bounding box center [1286, 449] width 137 height 28
click at [1250, 460] on input "text" at bounding box center [1286, 449] width 137 height 28
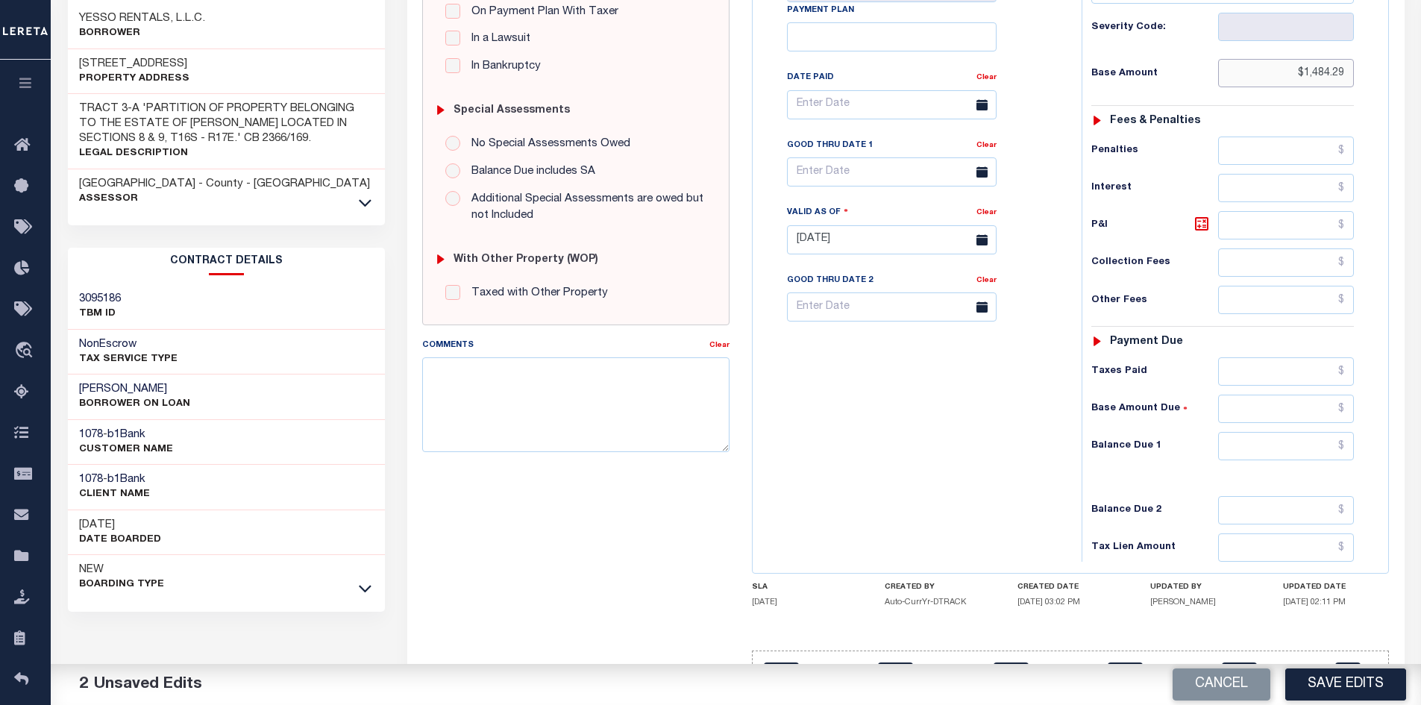
scroll to position [425, 0]
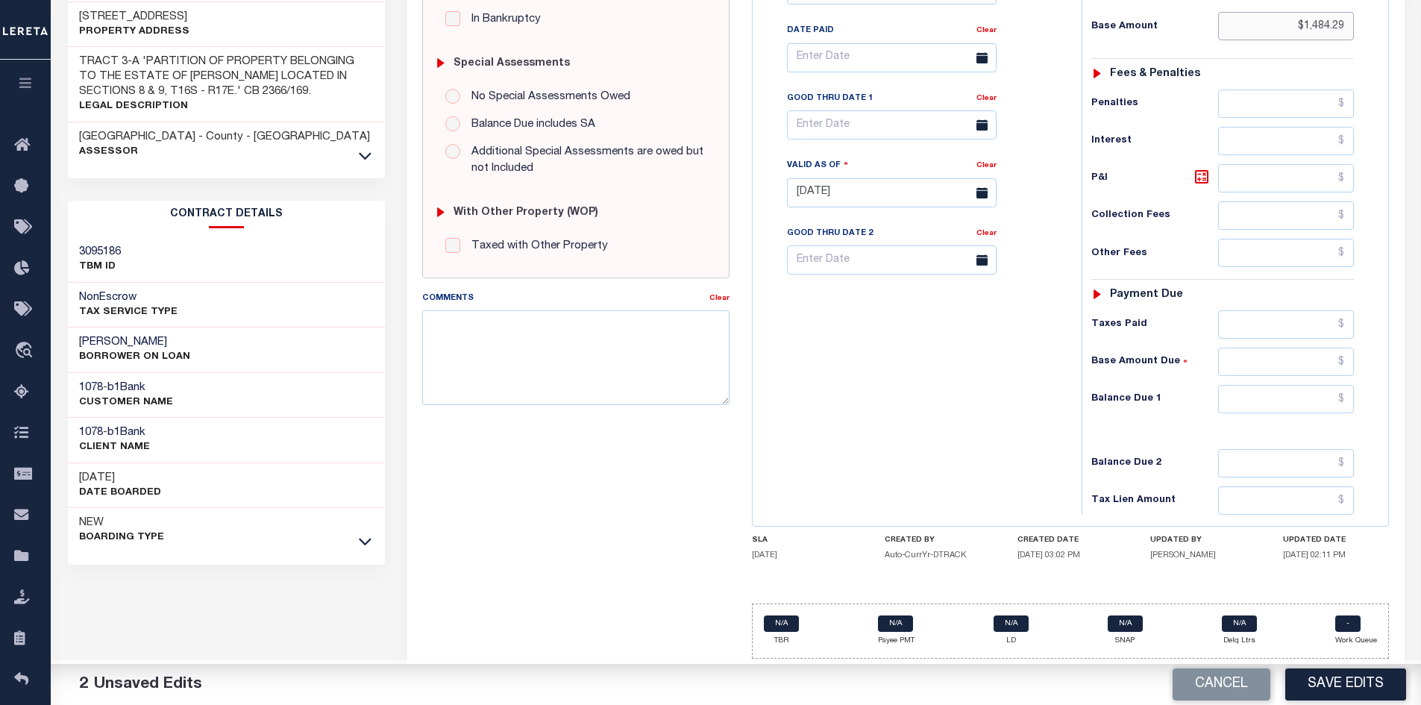
type input "$1,484.29"
click at [1287, 401] on input "text" at bounding box center [1286, 399] width 137 height 28
type input "$0"
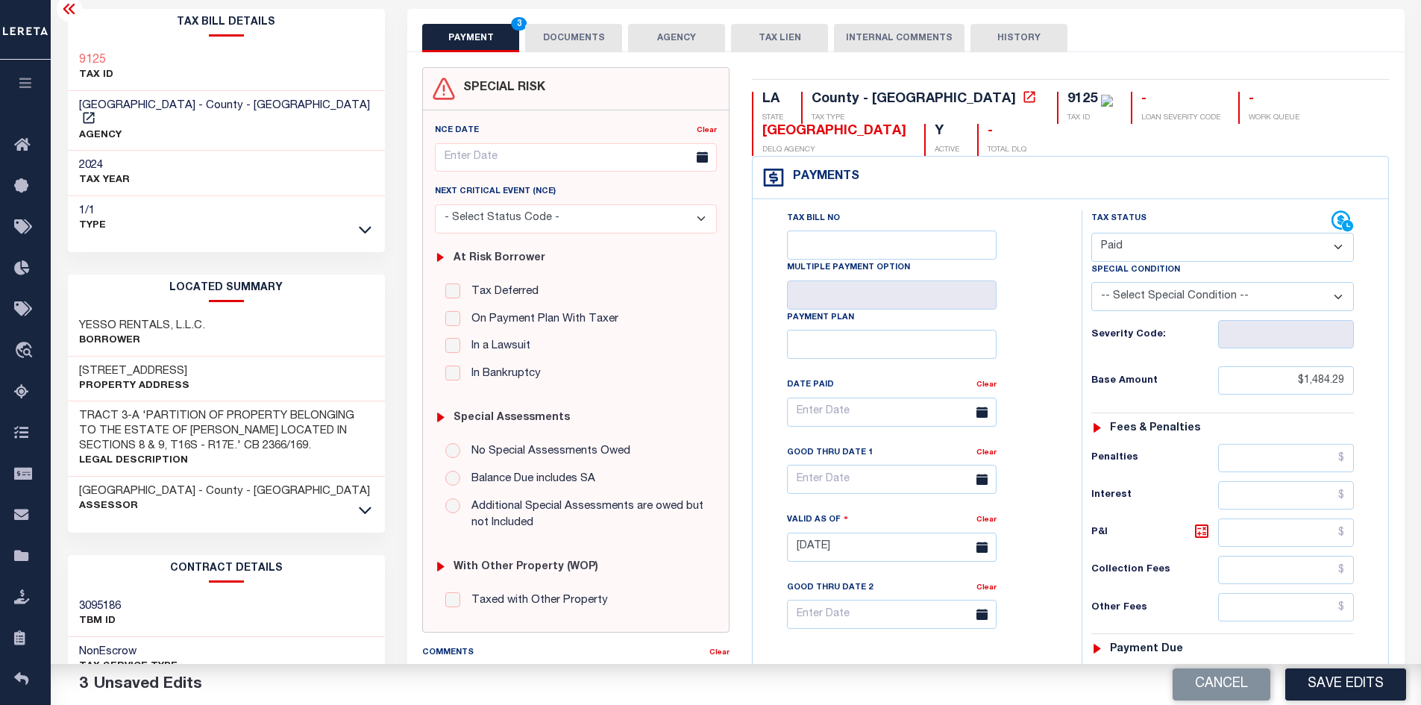
scroll to position [52, 0]
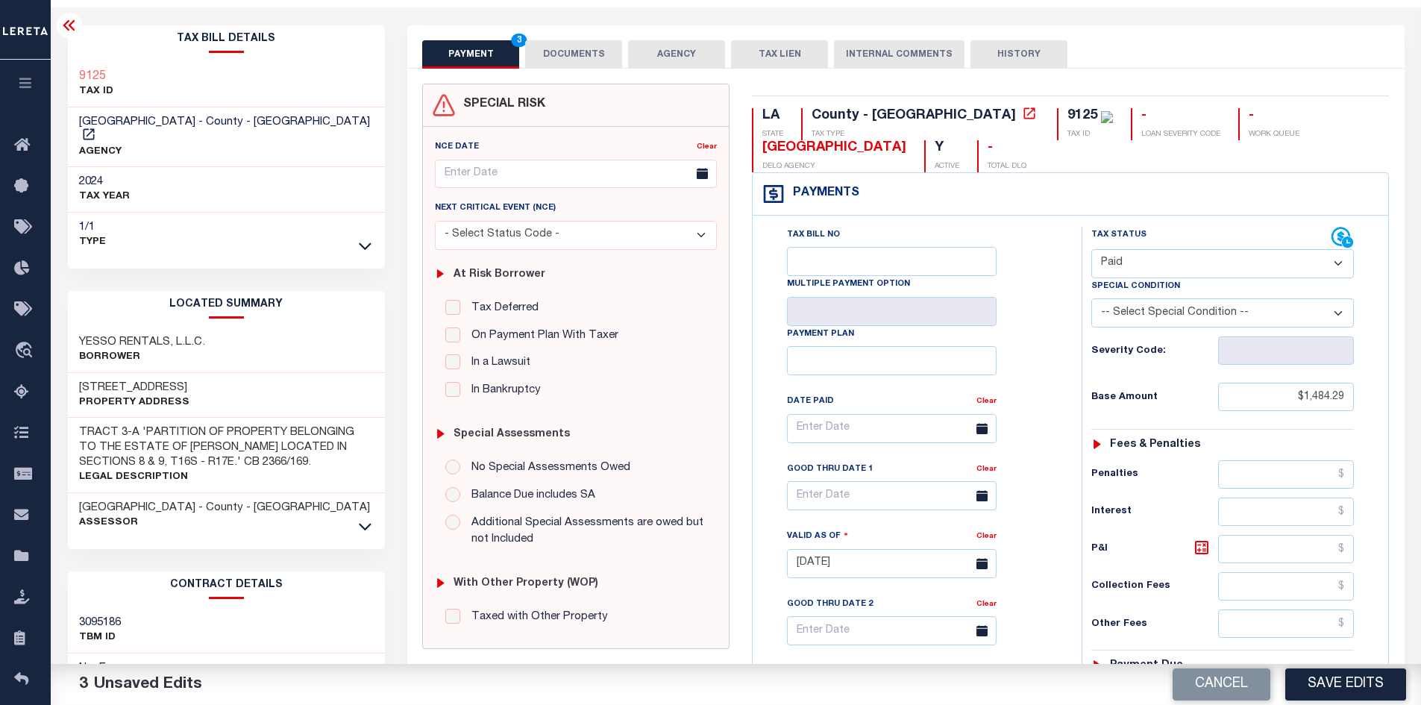
click at [567, 55] on button "DOCUMENTS" at bounding box center [573, 54] width 97 height 28
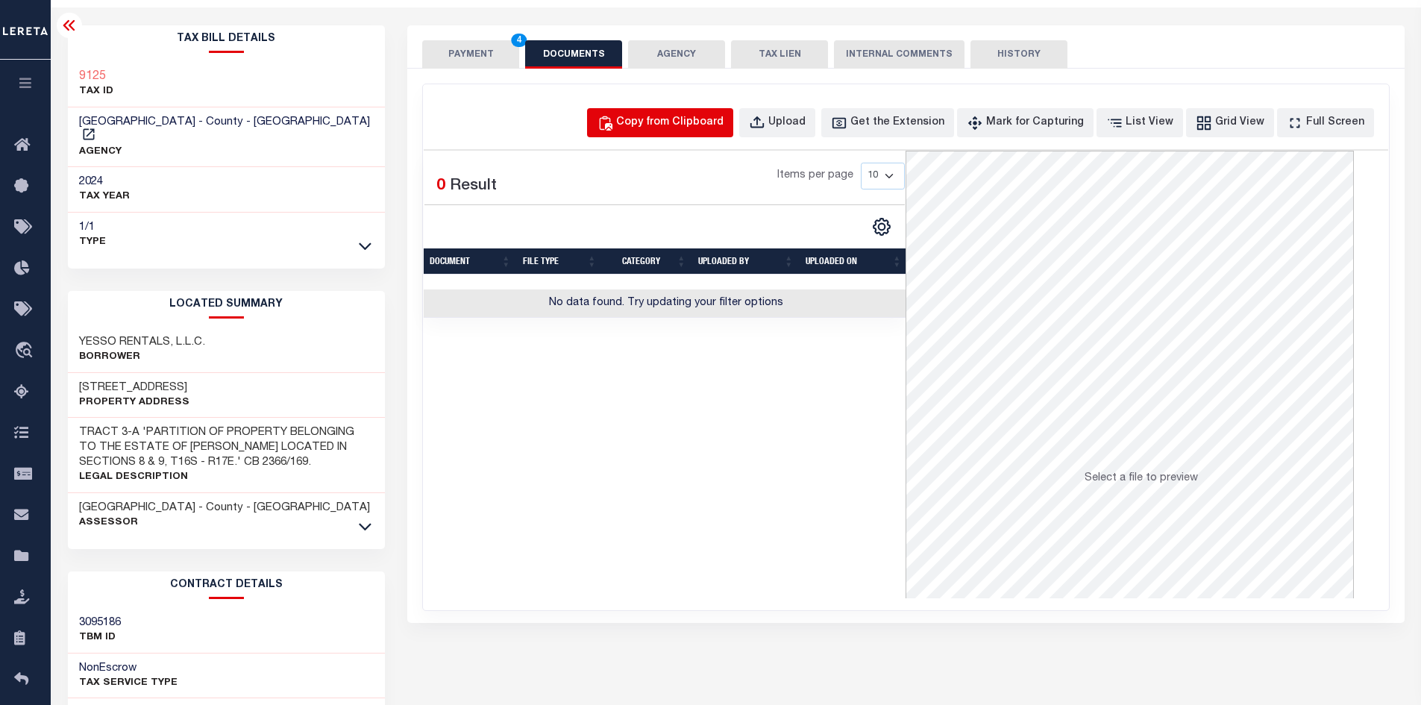
click at [678, 122] on div "Copy from Clipboard" at bounding box center [669, 123] width 107 height 16
select select "POP"
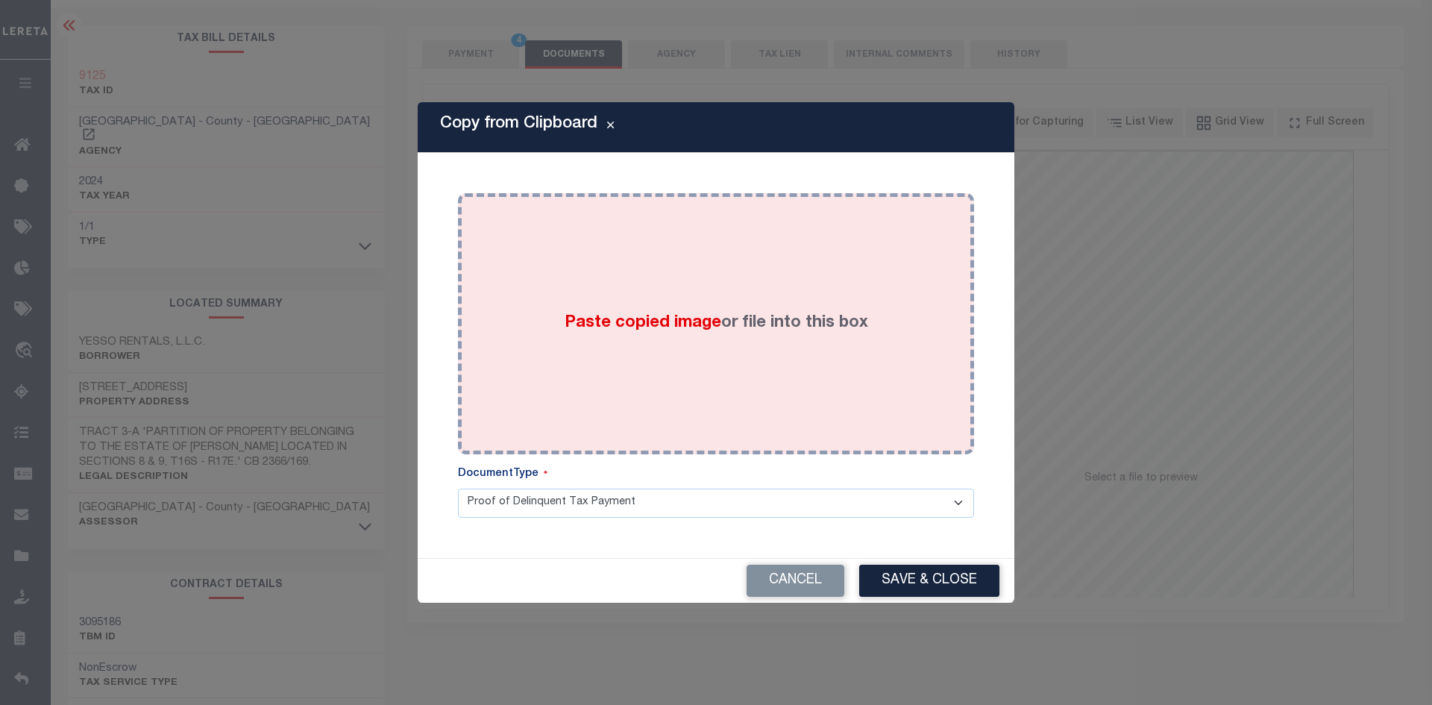
click at [691, 313] on label "Paste copied image or file into this box" at bounding box center [717, 323] width 304 height 25
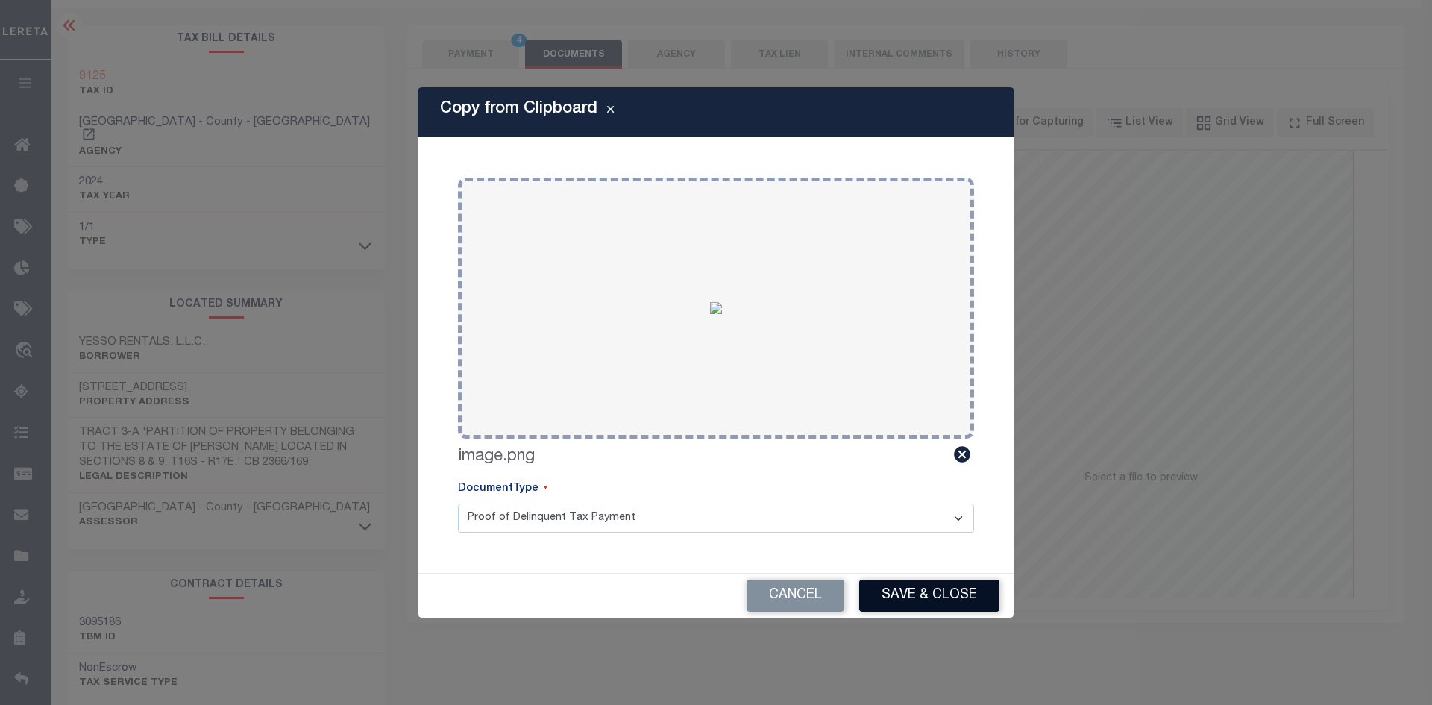
click at [948, 594] on button "Save & Close" at bounding box center [929, 596] width 140 height 32
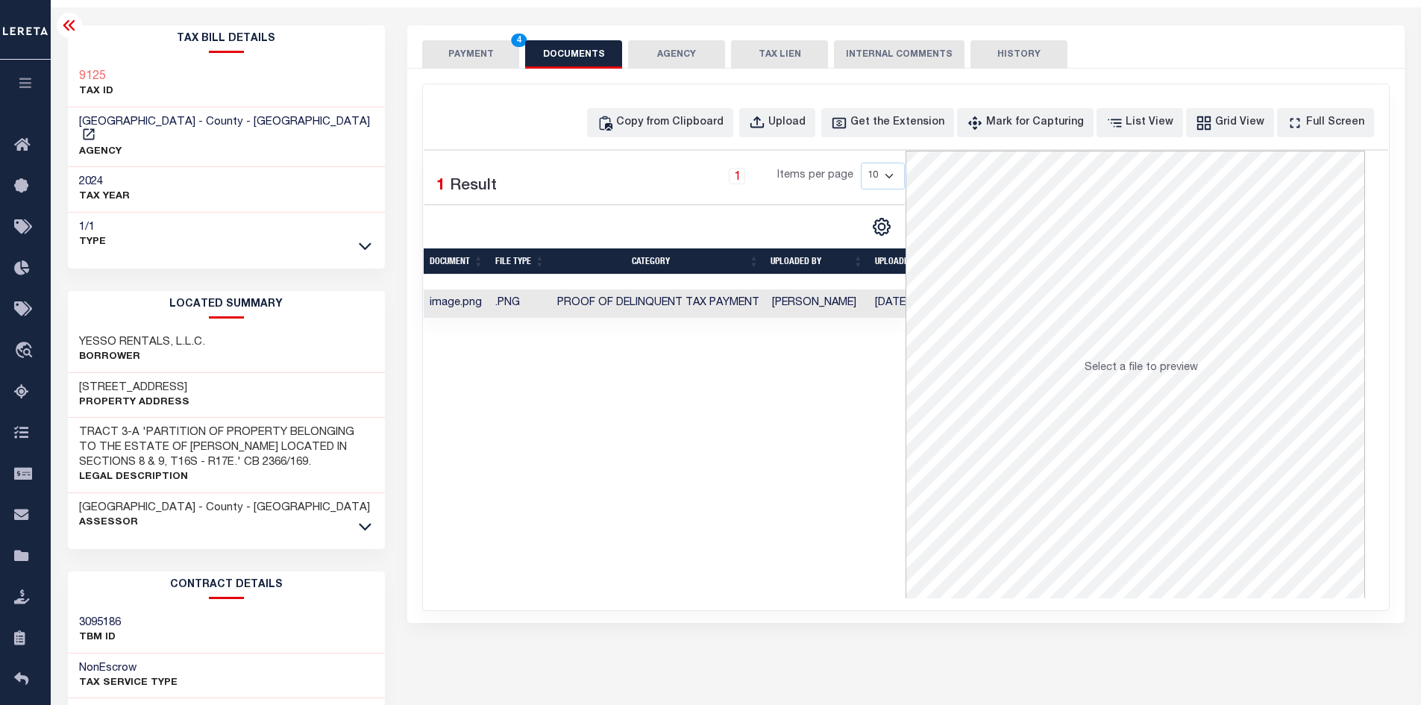
click at [494, 54] on button "PAYMENT 4" at bounding box center [470, 54] width 97 height 28
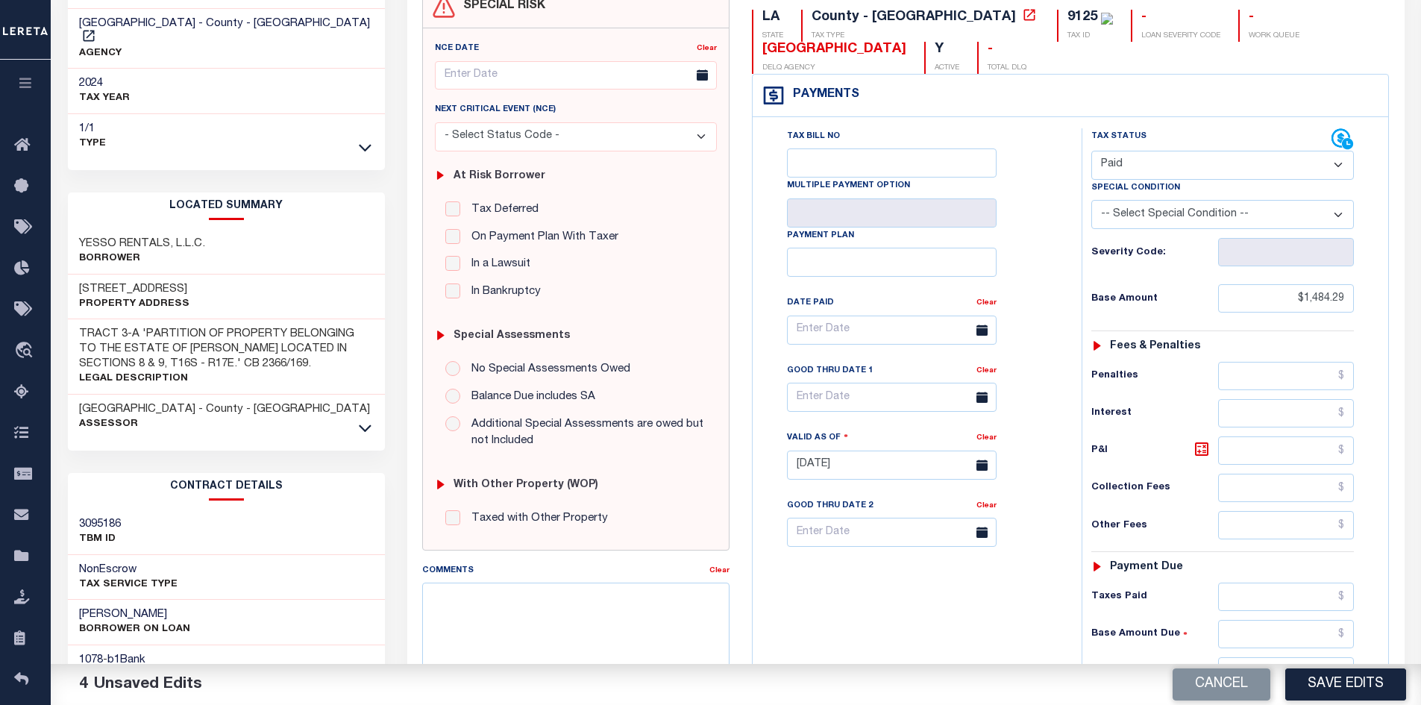
scroll to position [276, 0]
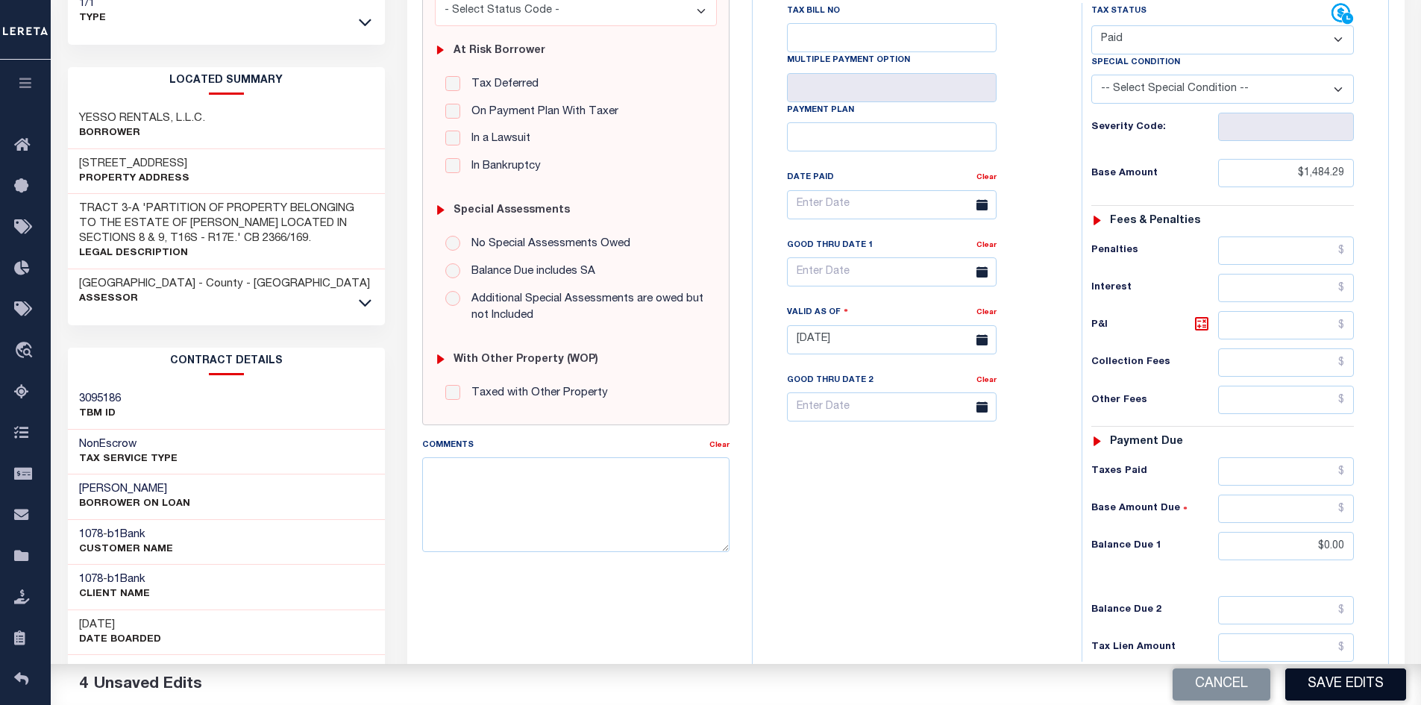
click at [1358, 685] on button "Save Edits" at bounding box center [1346, 684] width 121 height 32
checkbox input "false"
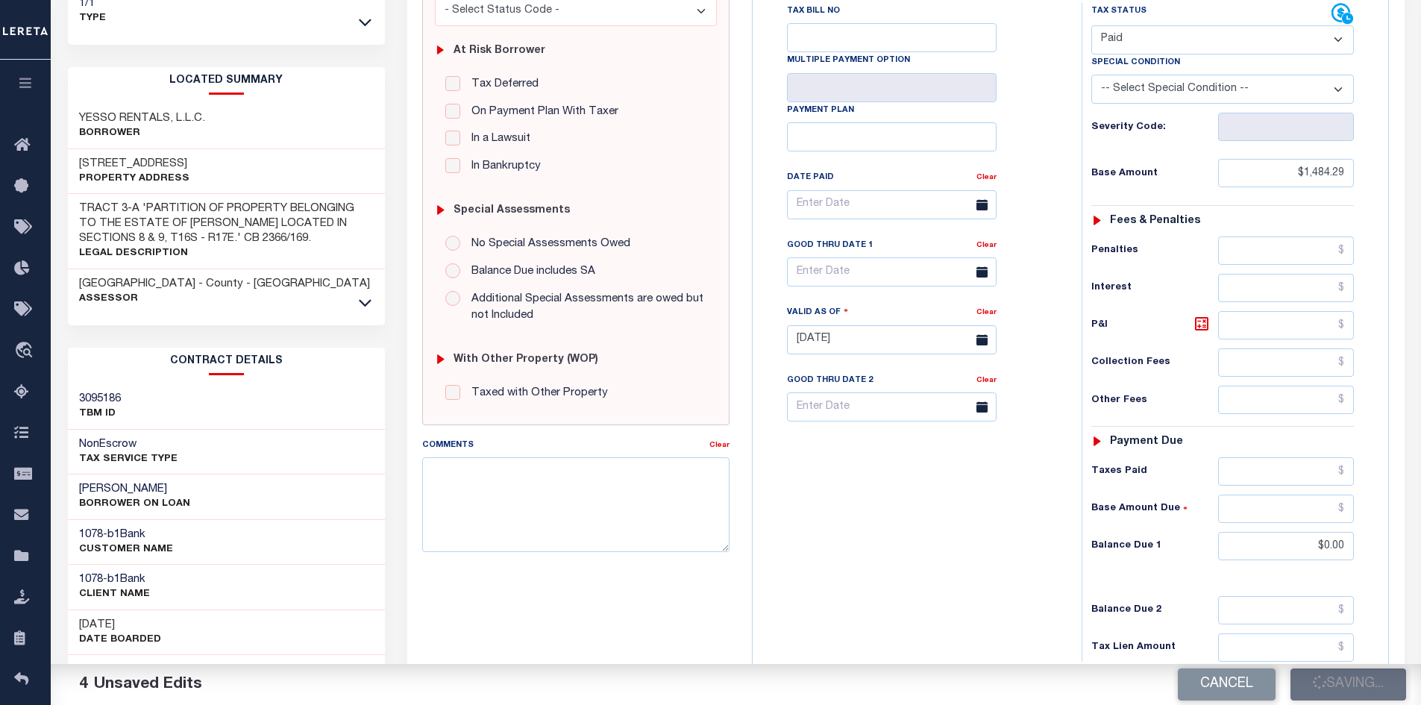
type input "$1,484.29"
type input "$0"
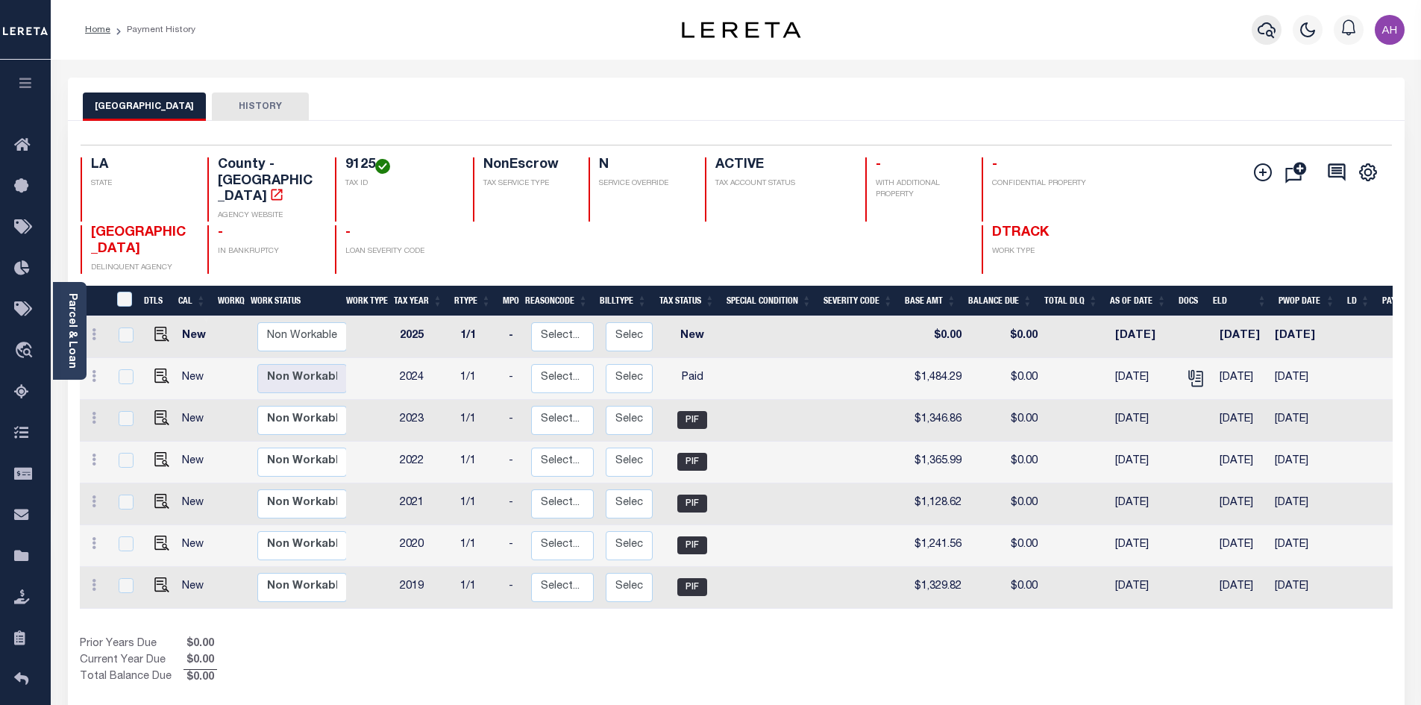
click at [1277, 30] on button "button" at bounding box center [1267, 30] width 30 height 30
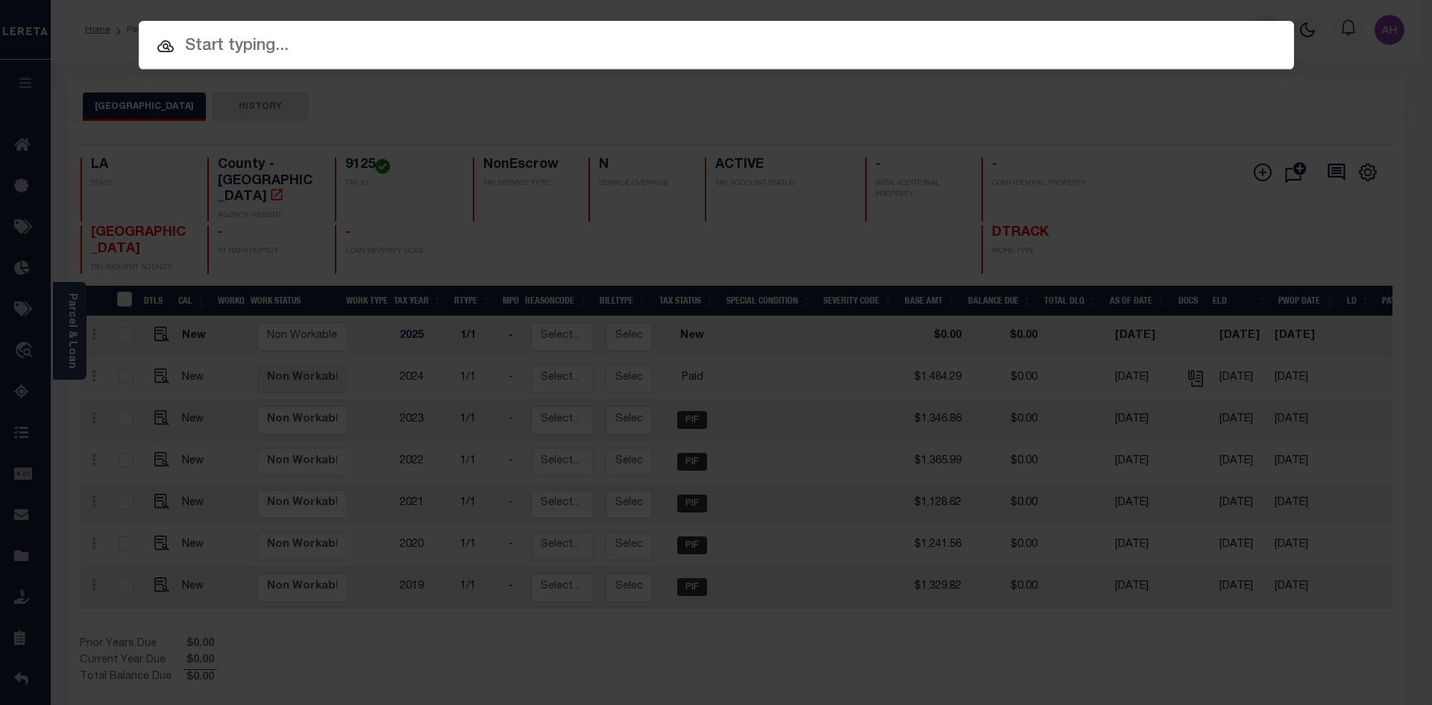
paste input "17032226"
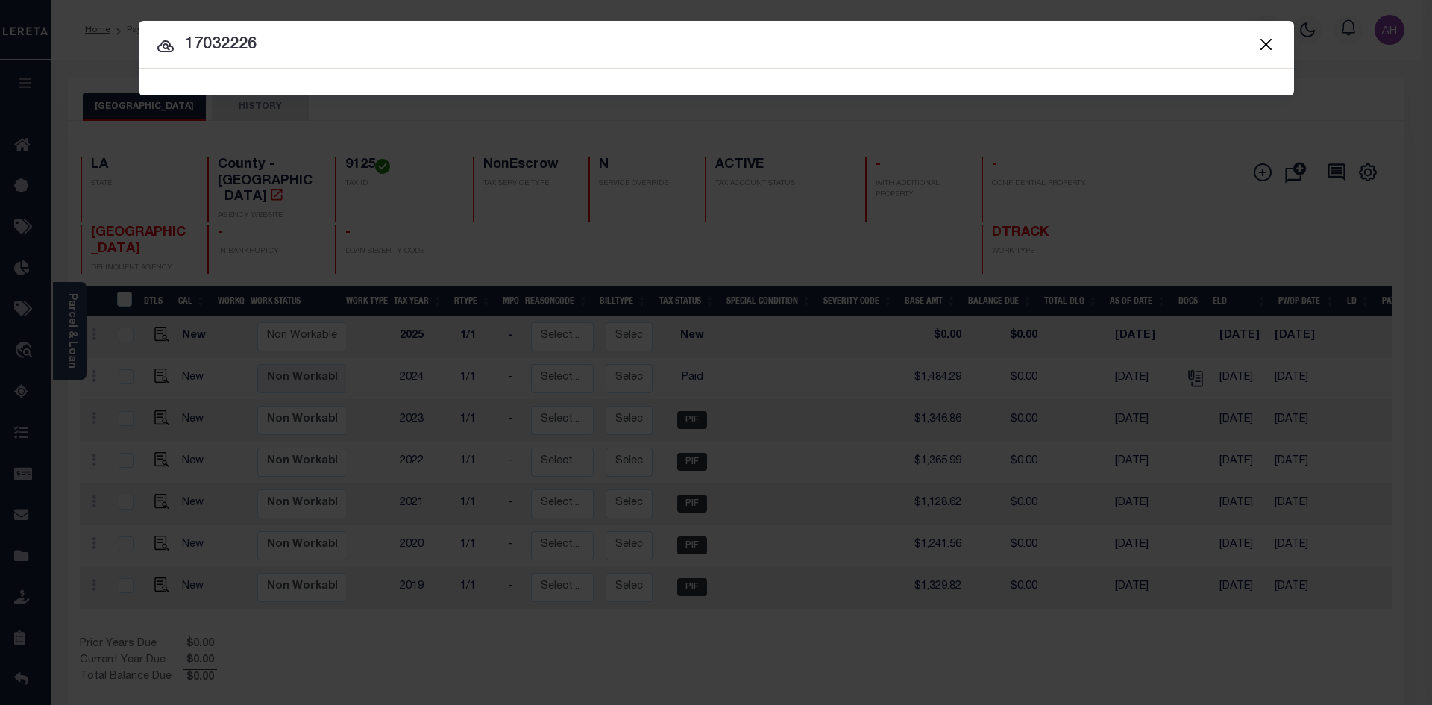
type input "17032226"
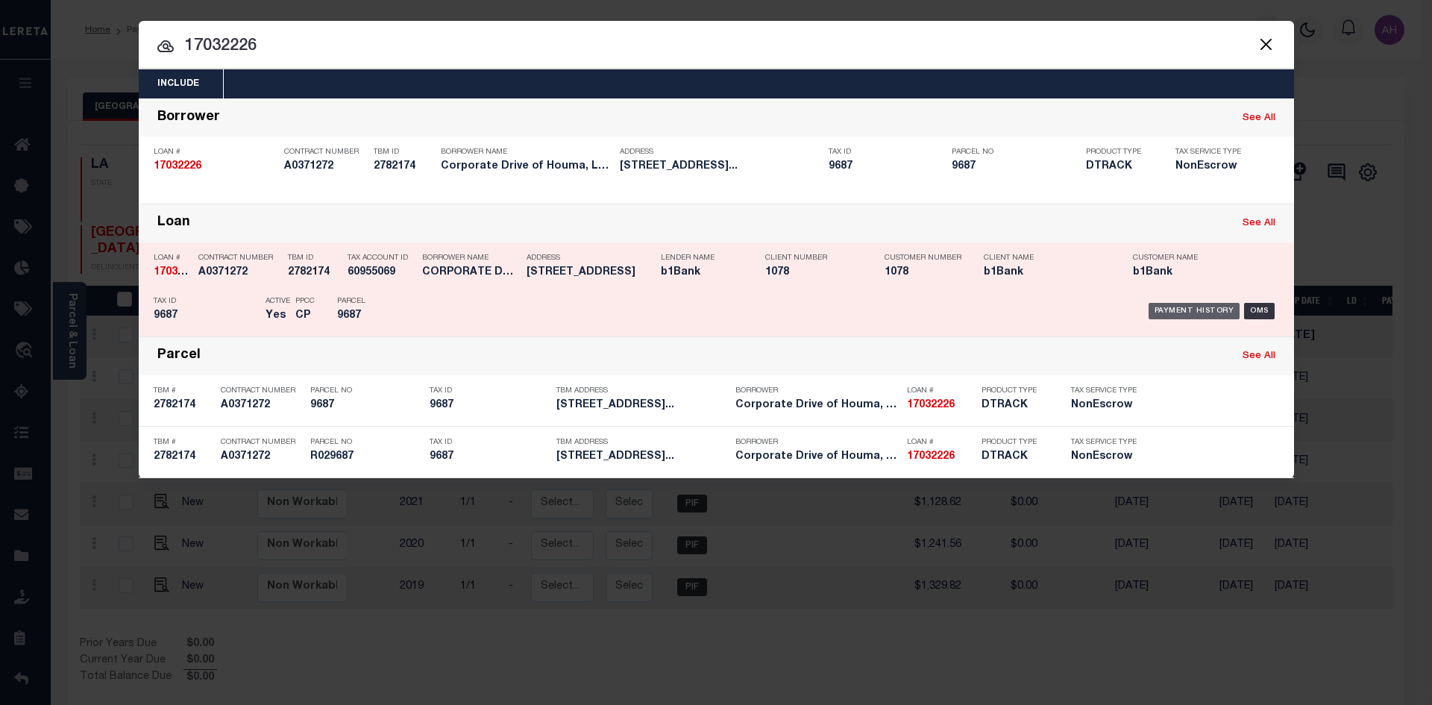
click at [1168, 307] on div "Payment History" at bounding box center [1195, 311] width 92 height 16
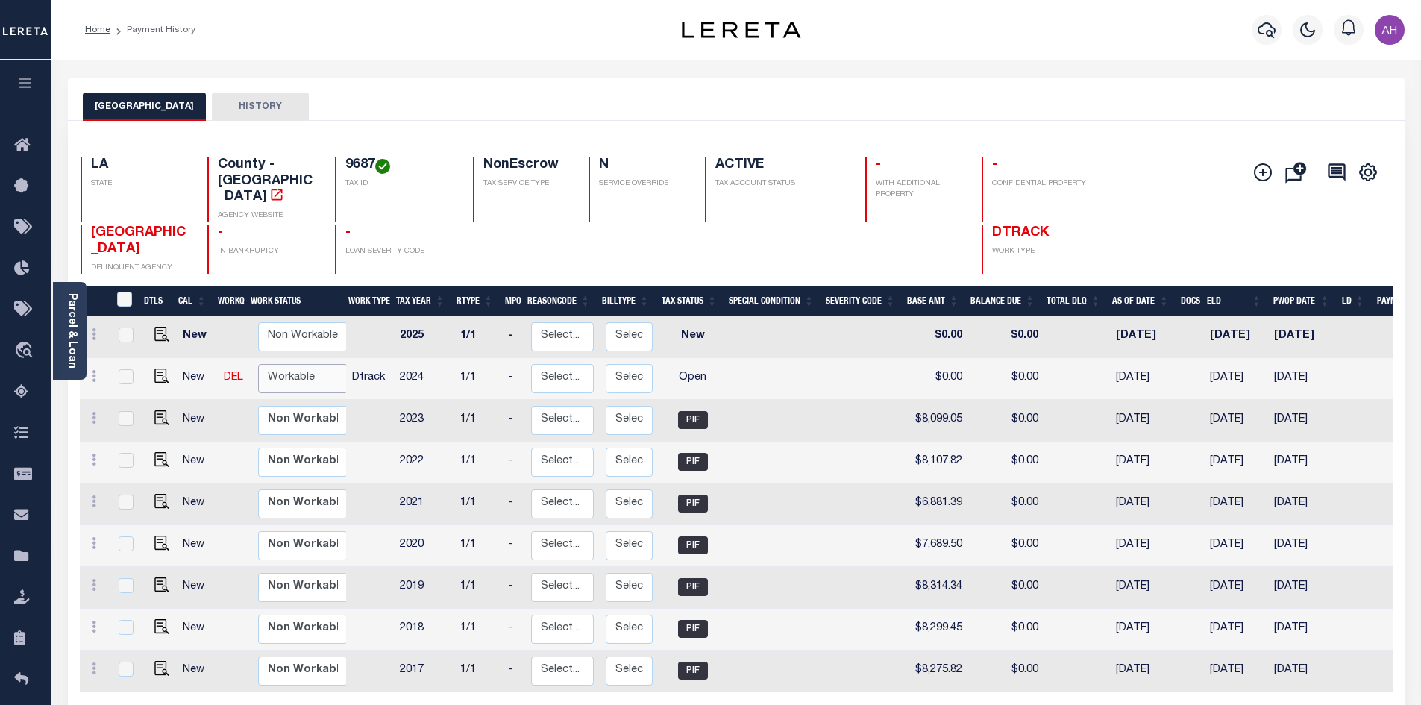
click at [316, 364] on select "Non Workable Workable" at bounding box center [303, 378] width 90 height 29
checkbox input "true"
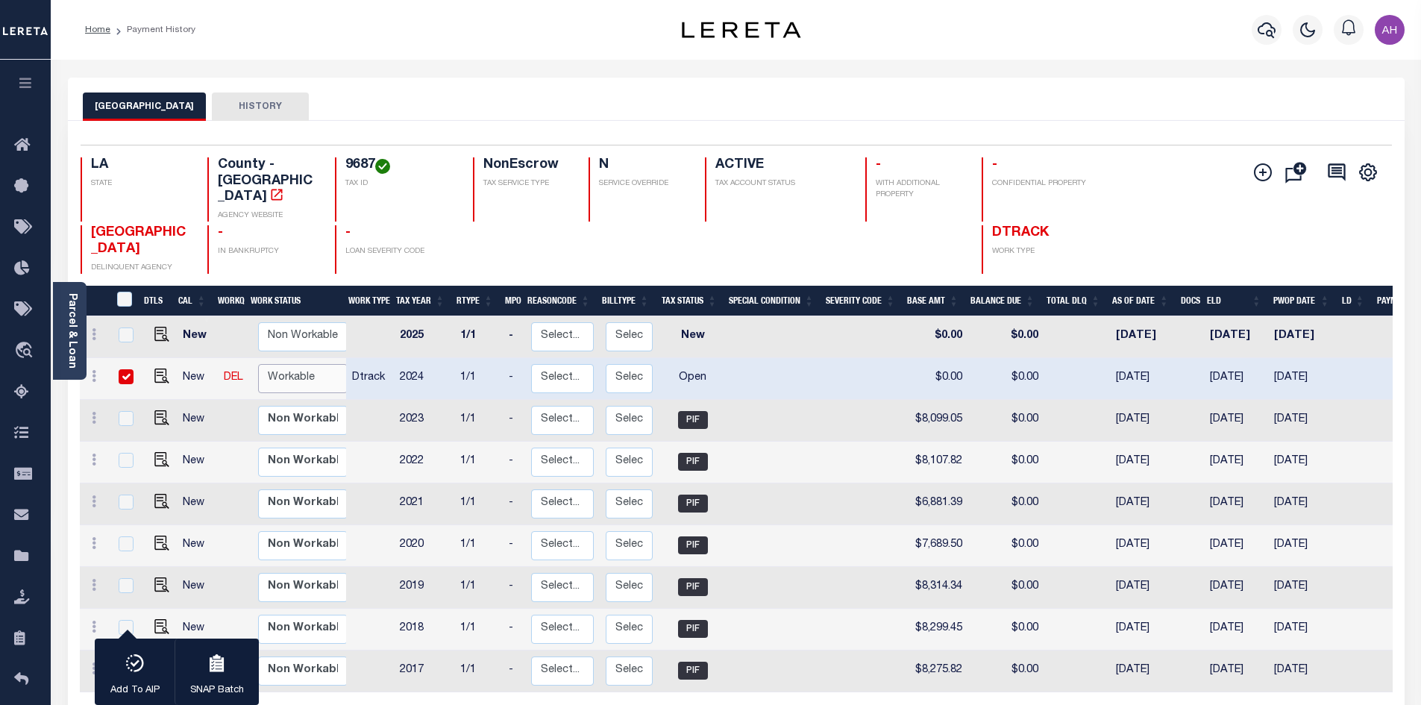
select select "true"
click at [258, 364] on select "Non Workable Workable" at bounding box center [303, 378] width 90 height 29
checkbox input "false"
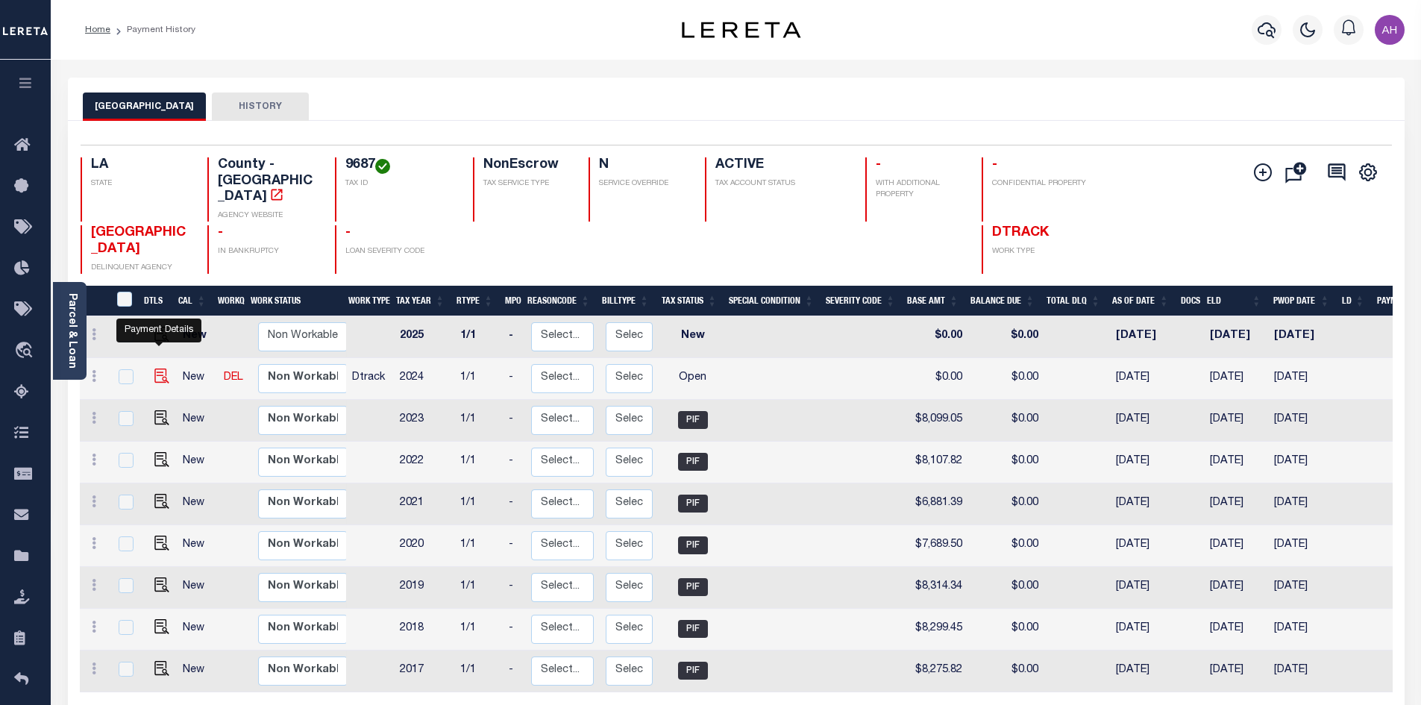
click at [162, 369] on img "" at bounding box center [161, 376] width 15 height 15
checkbox input "true"
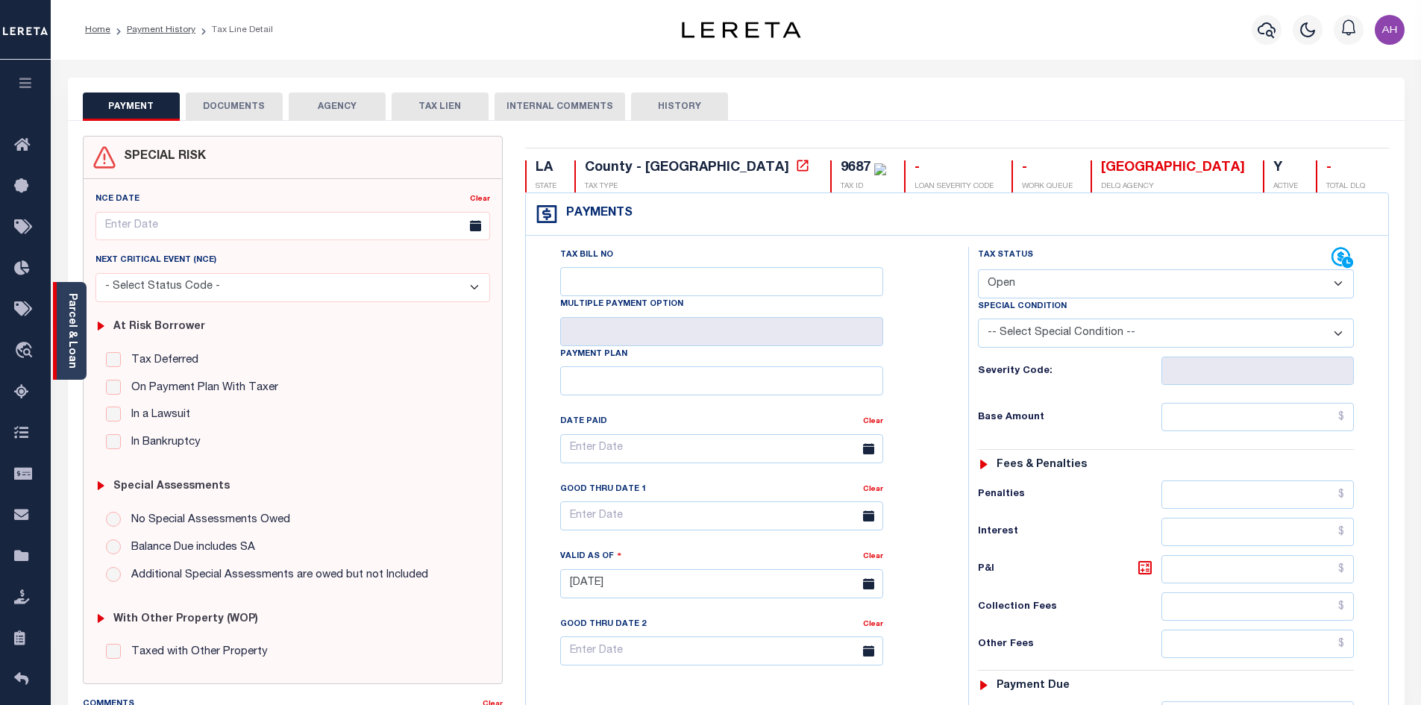
click at [77, 319] on link "Parcel & Loan" at bounding box center [71, 330] width 10 height 75
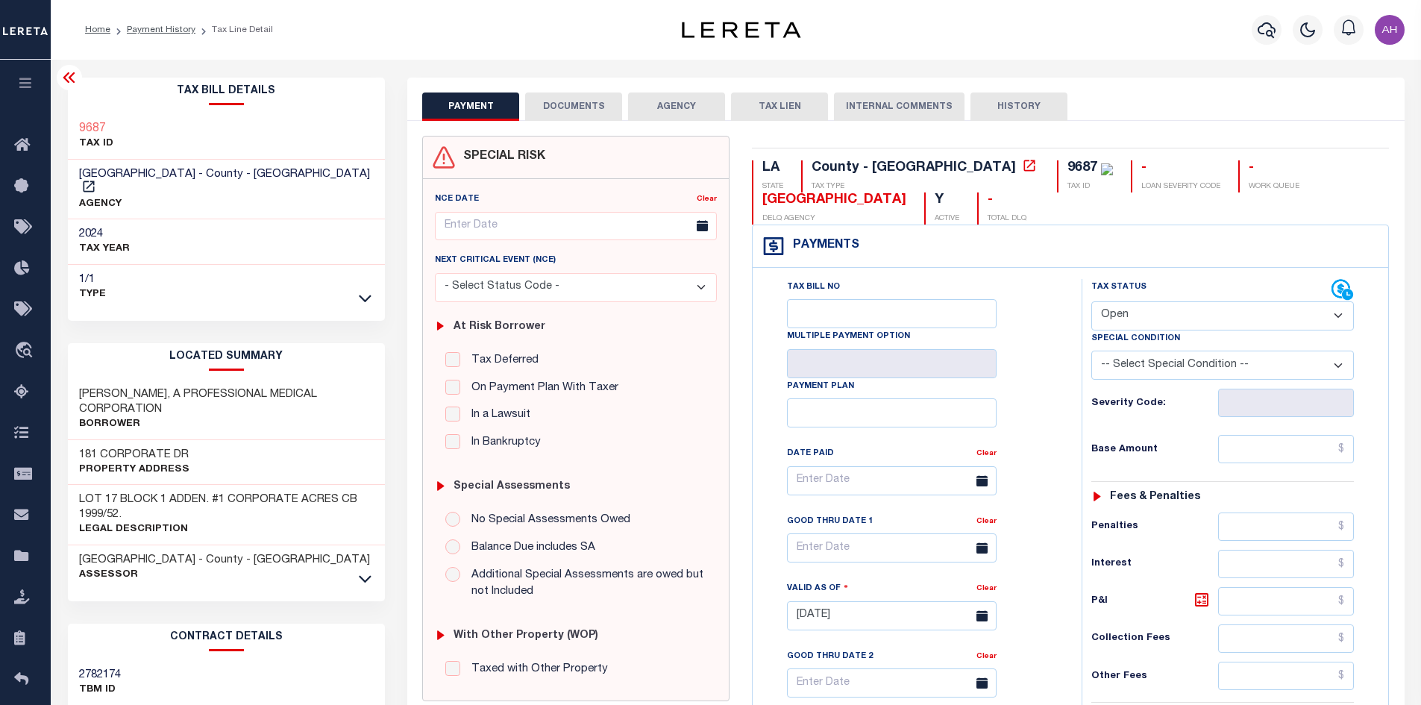
click at [1137, 310] on select "- Select Status Code - Open Due/Unpaid Paid Incomplete No Tax Due Internal Refu…" at bounding box center [1223, 315] width 263 height 29
select select "PYD"
click at [1092, 302] on select "- Select Status Code - Open Due/Unpaid Paid Incomplete No Tax Due Internal Refu…" at bounding box center [1223, 315] width 263 height 29
type input "[DATE]"
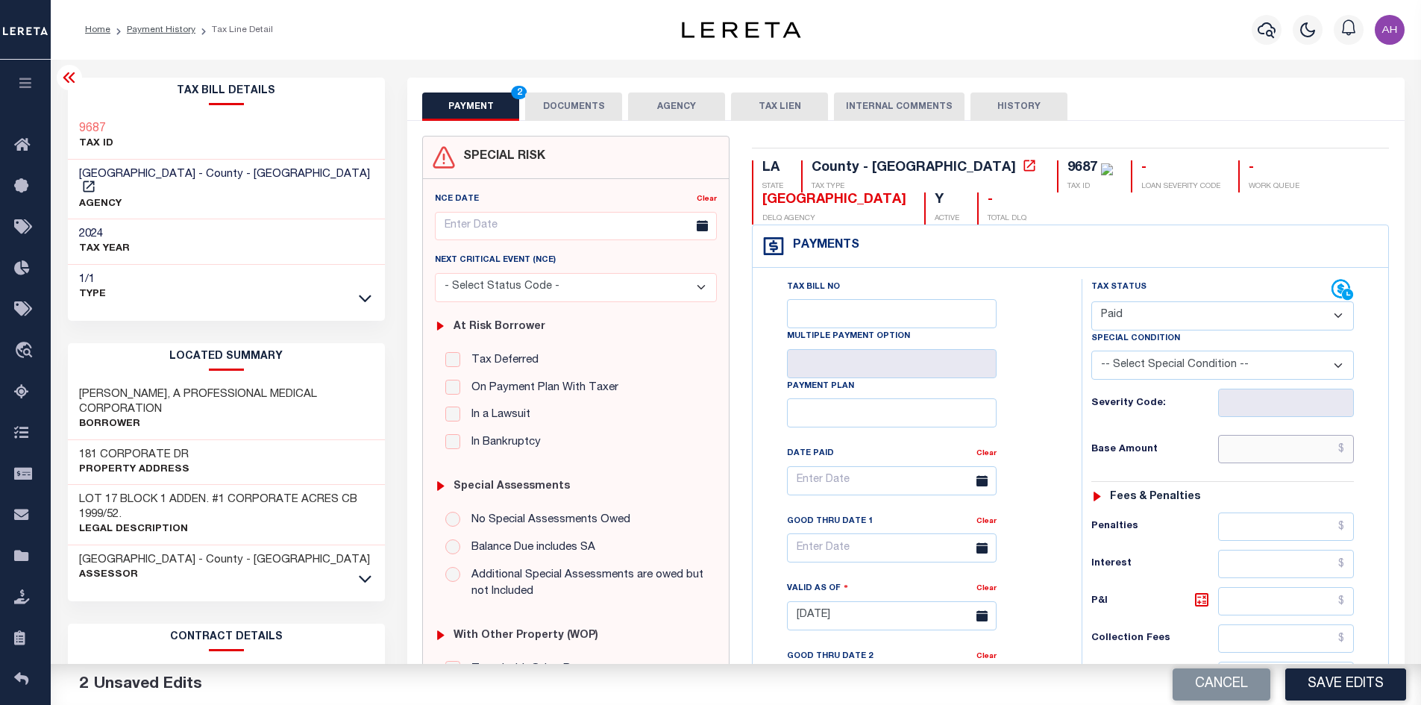
drag, startPoint x: 1274, startPoint y: 442, endPoint x: 1277, endPoint y: 432, distance: 10.9
click at [1274, 441] on input "text" at bounding box center [1286, 449] width 137 height 28
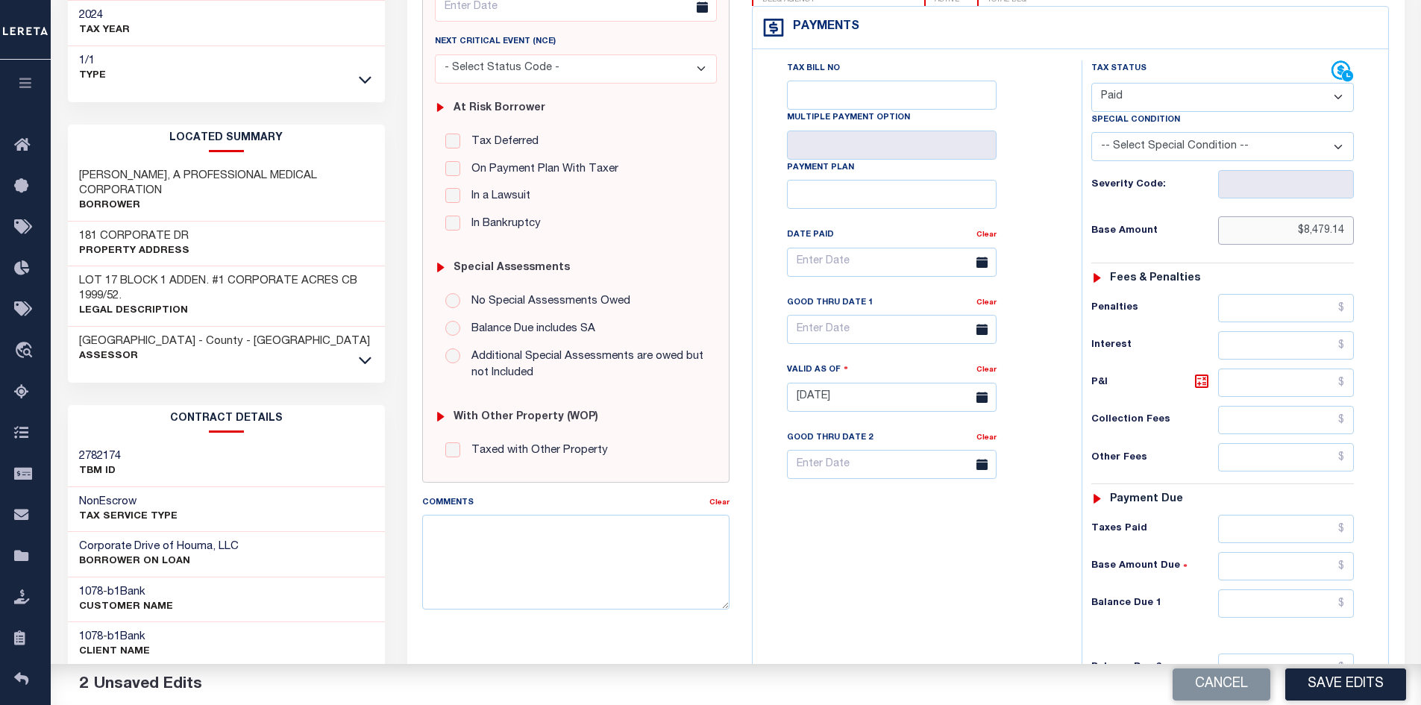
scroll to position [224, 0]
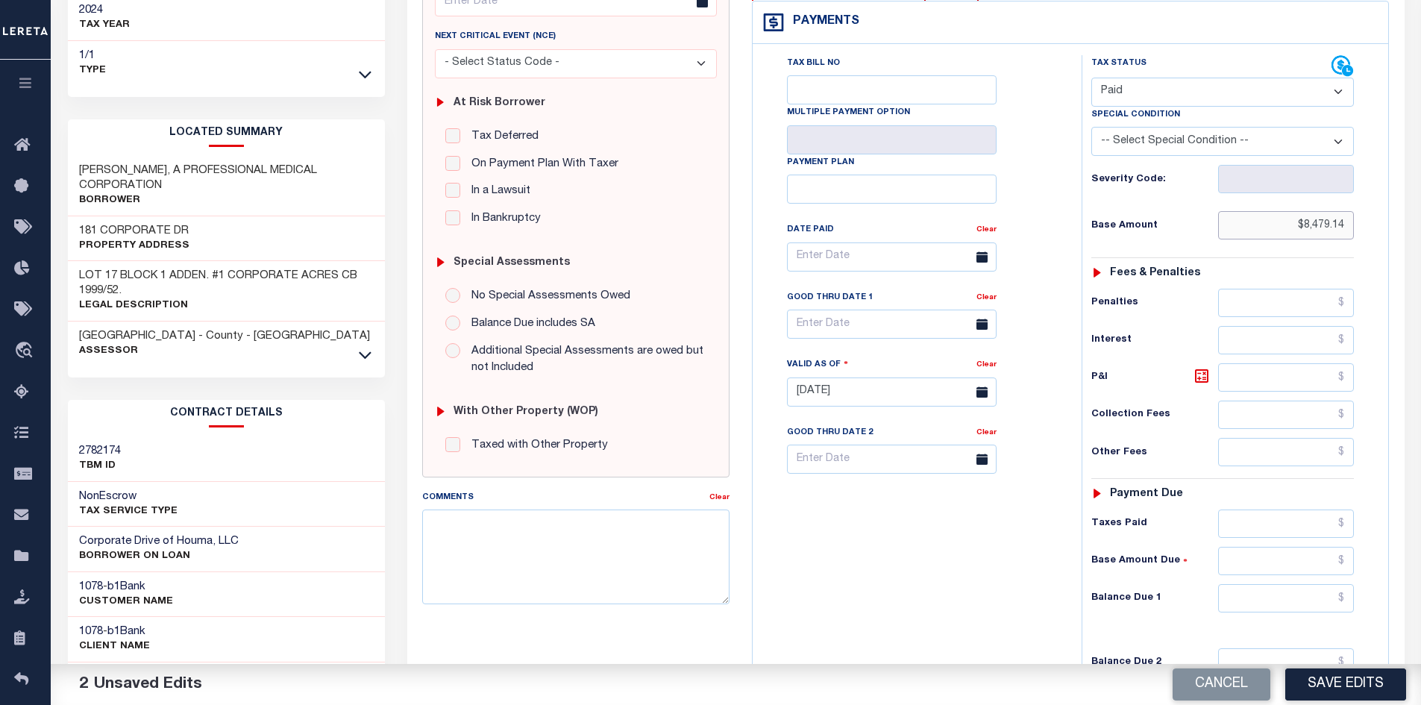
type input "$8,479.14"
click at [1283, 607] on input "text" at bounding box center [1286, 598] width 137 height 28
type input "$0.00"
click at [1339, 691] on button "Save Edits" at bounding box center [1346, 684] width 121 height 32
checkbox input "false"
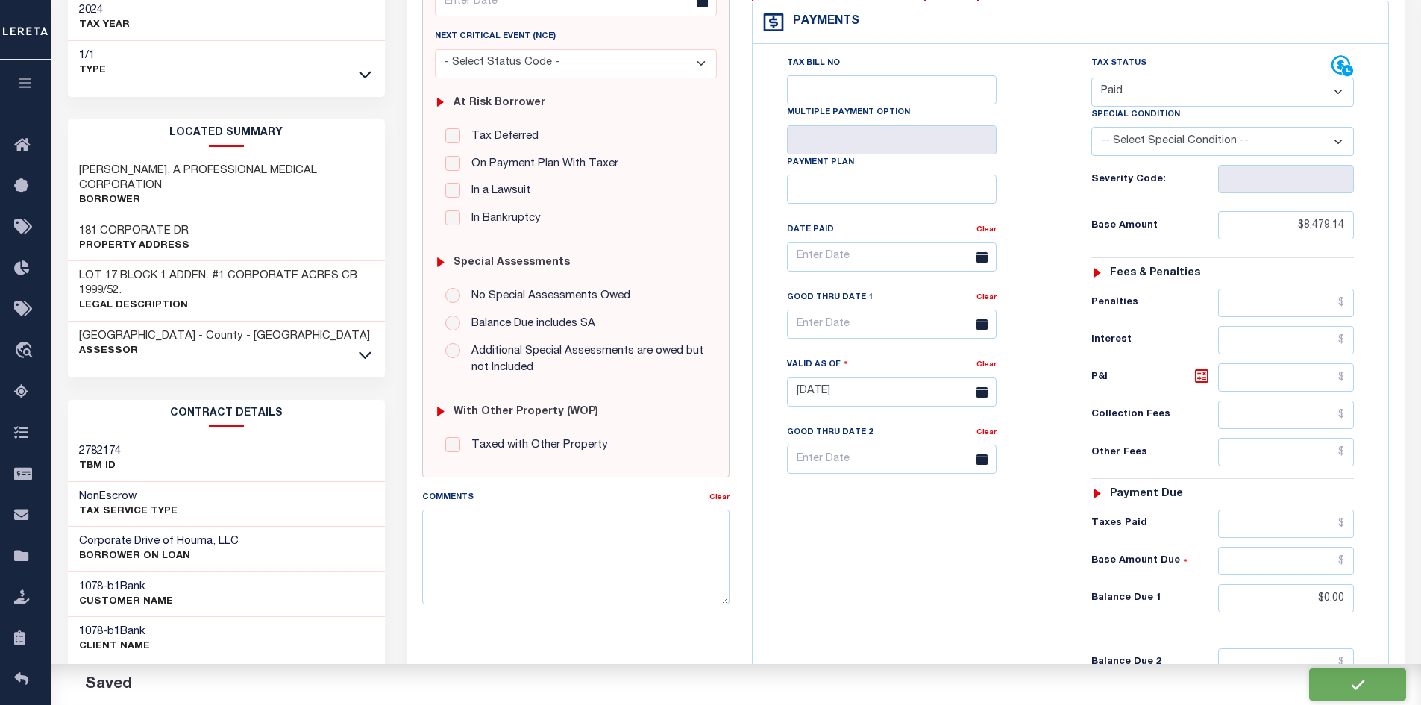
type input "$8,479.14"
type input "$0"
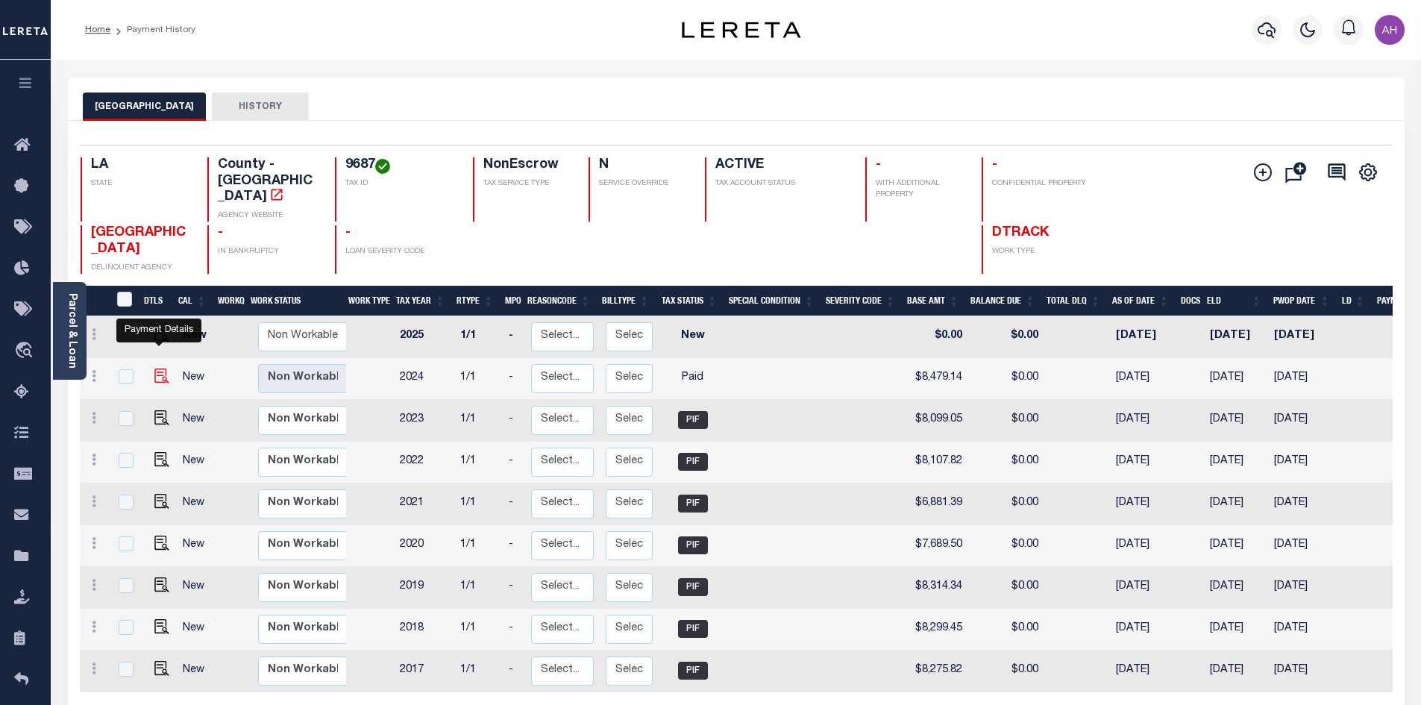
click at [157, 369] on img "" at bounding box center [161, 376] width 15 height 15
checkbox input "true"
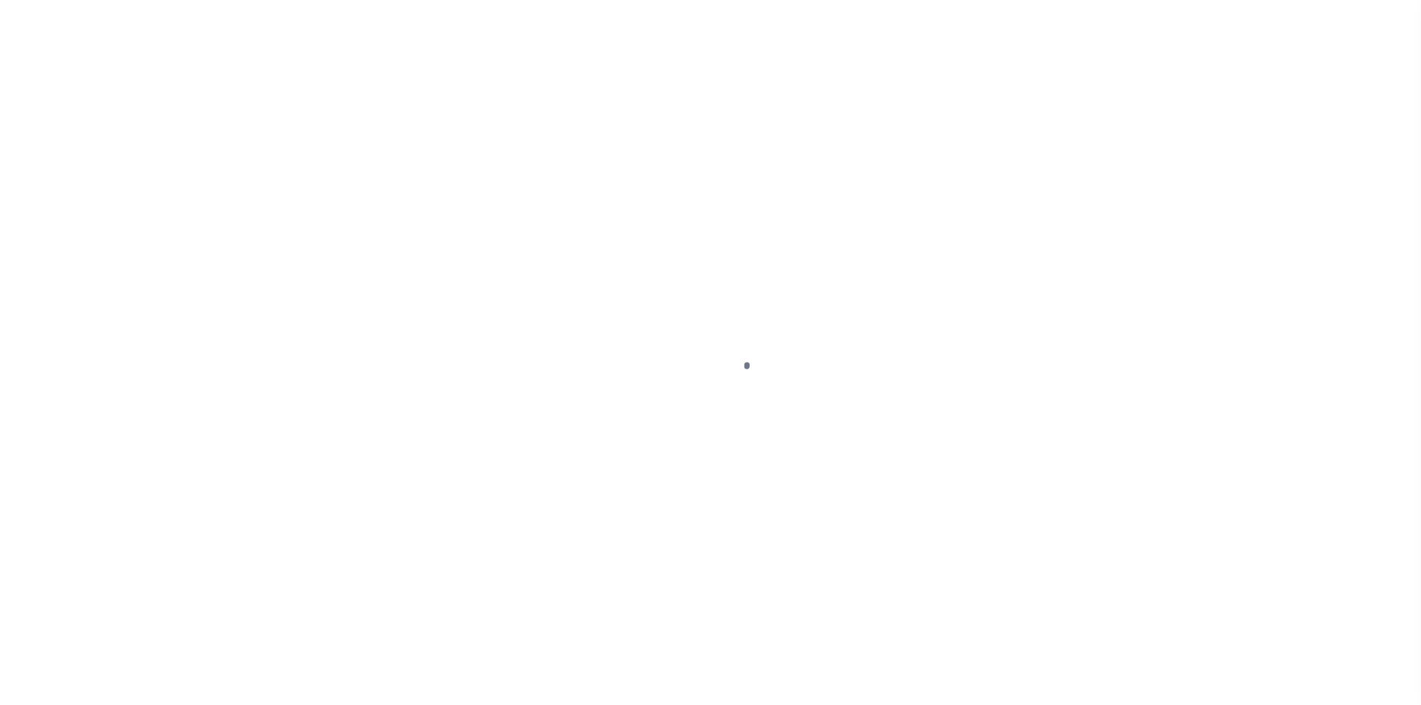
select select "PYD"
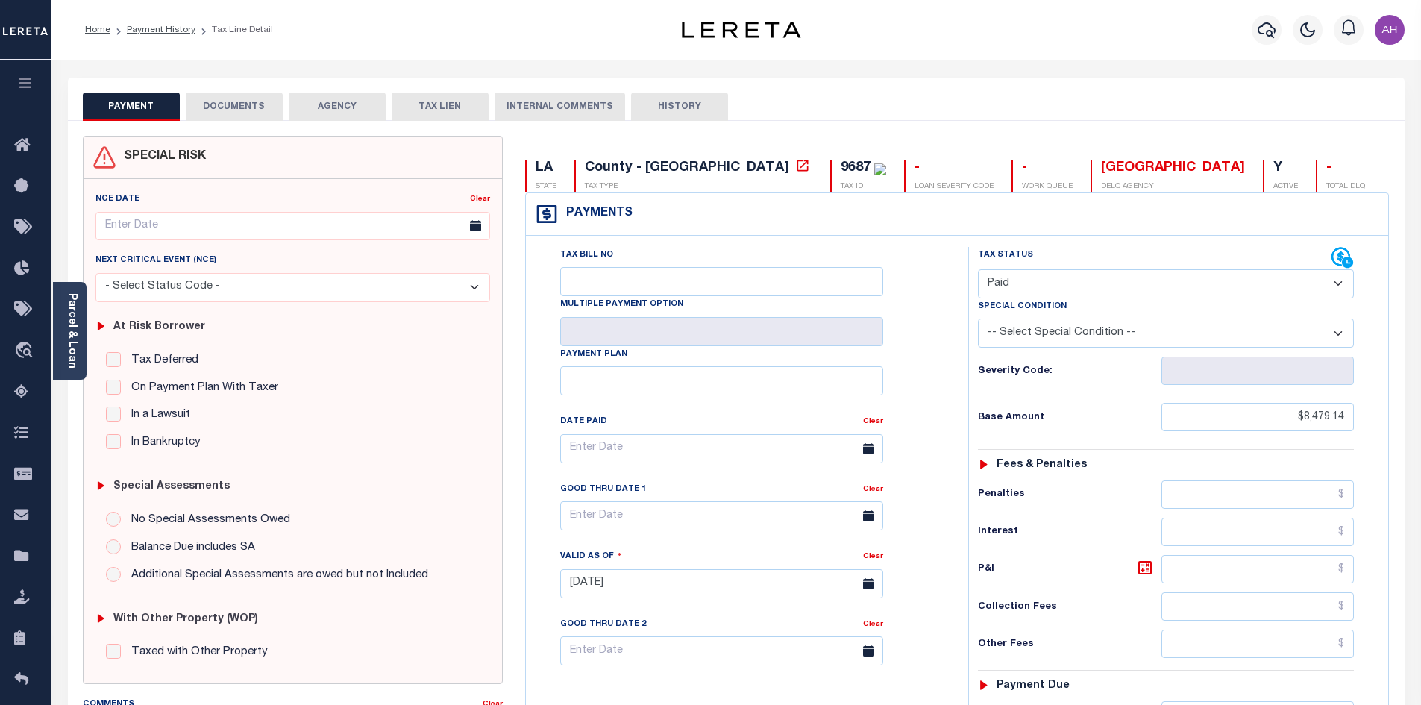
click at [245, 114] on button "DOCUMENTS" at bounding box center [234, 107] width 97 height 28
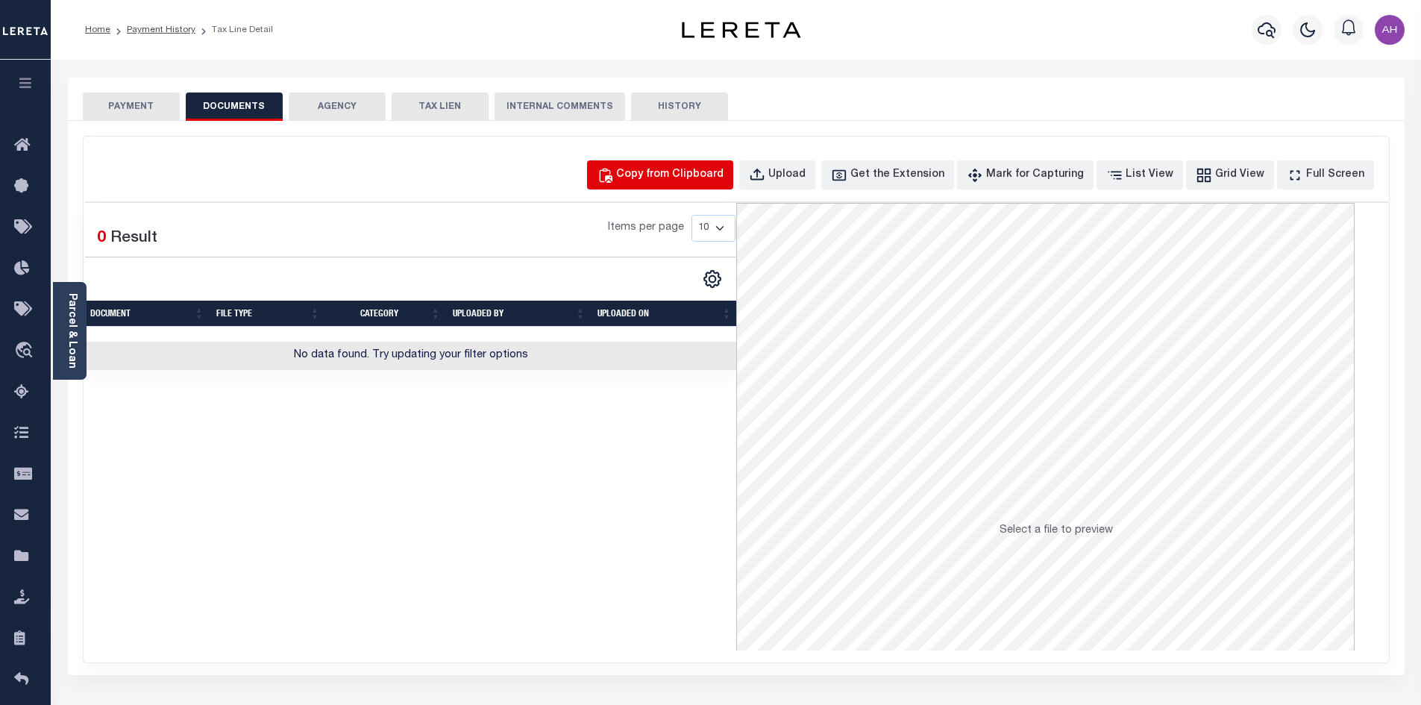
click at [709, 185] on button "Copy from Clipboard" at bounding box center [660, 174] width 146 height 29
select select "POP"
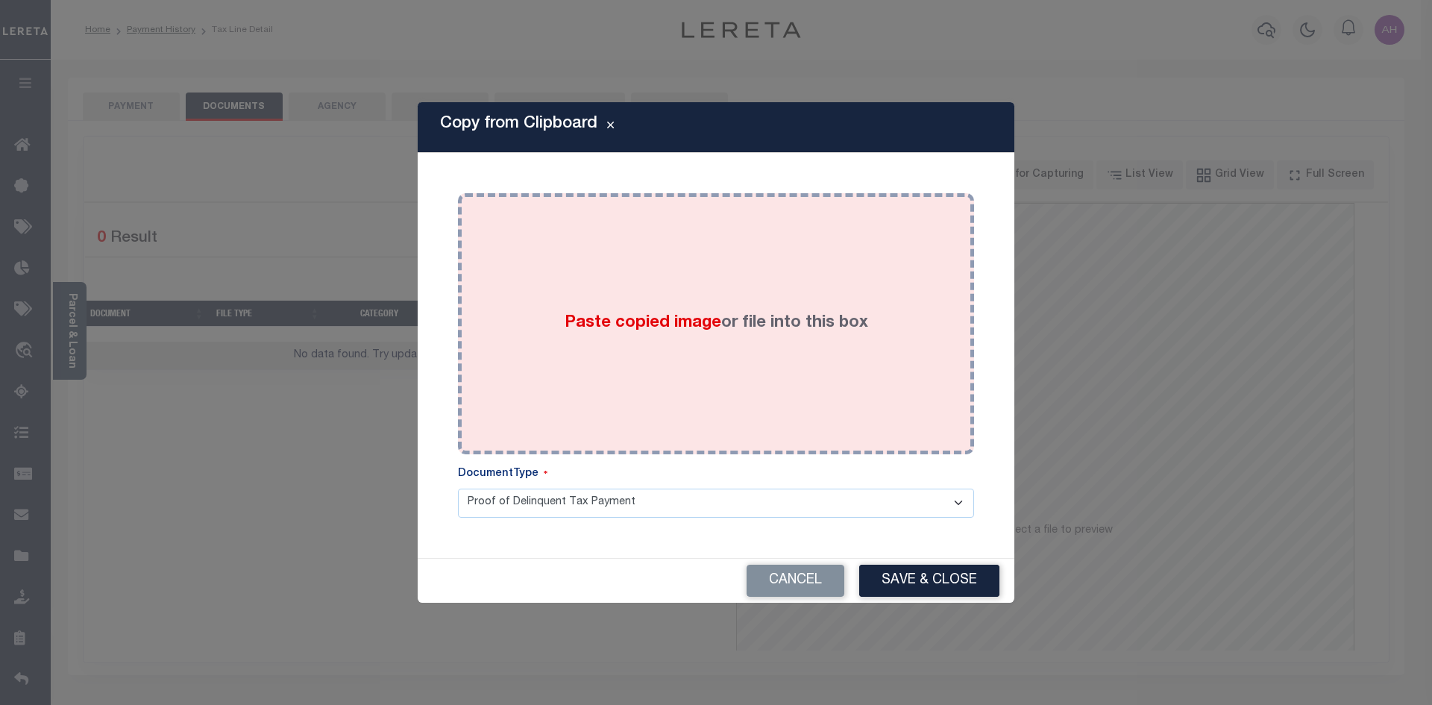
click at [677, 323] on span "Paste copied image" at bounding box center [643, 323] width 157 height 16
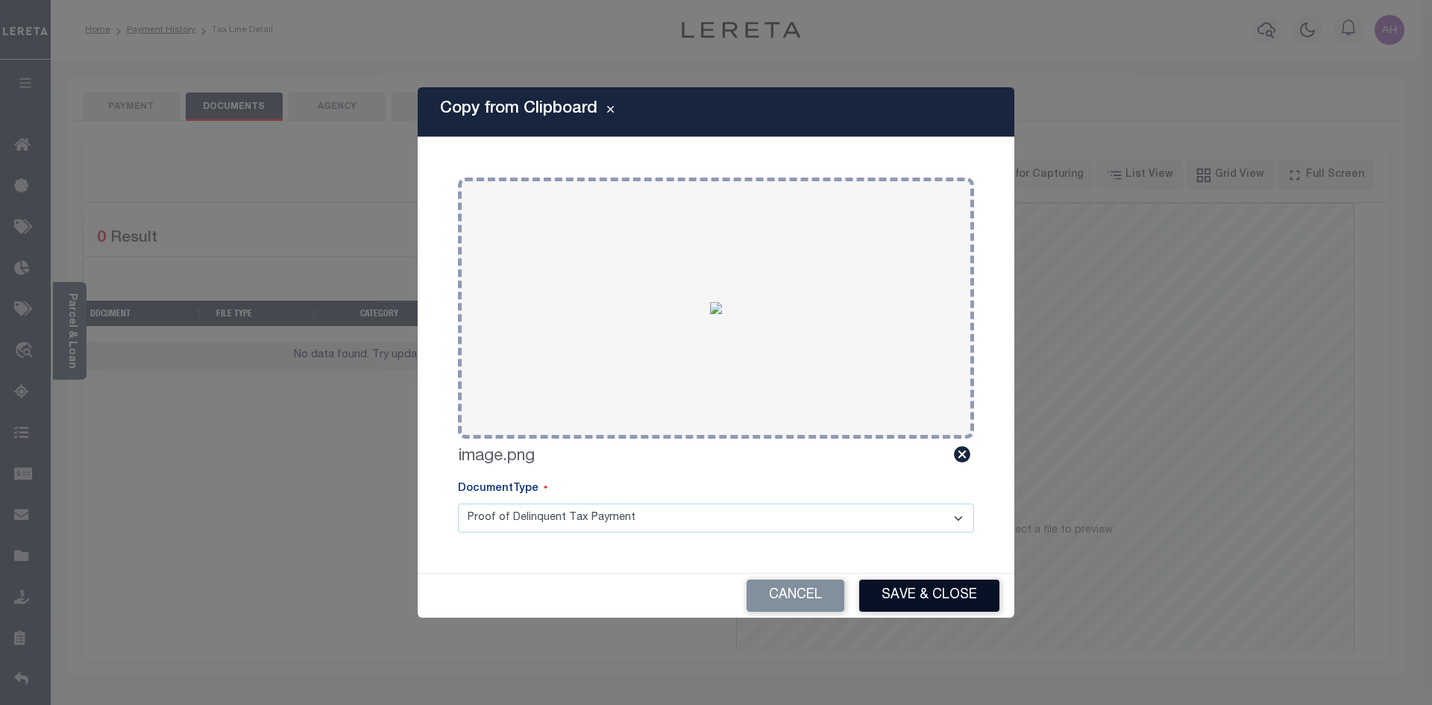
click at [962, 599] on button "Save & Close" at bounding box center [929, 596] width 140 height 32
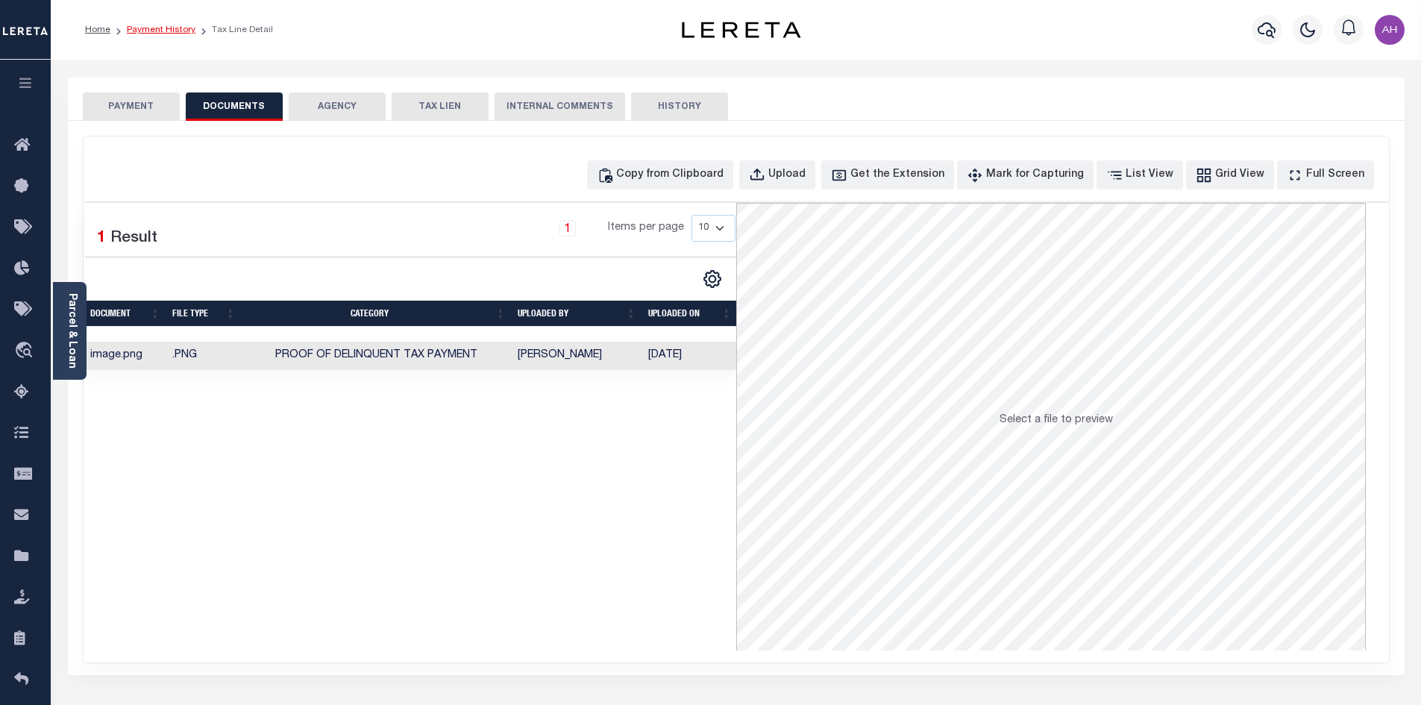
click at [166, 30] on link "Payment History" at bounding box center [161, 29] width 69 height 9
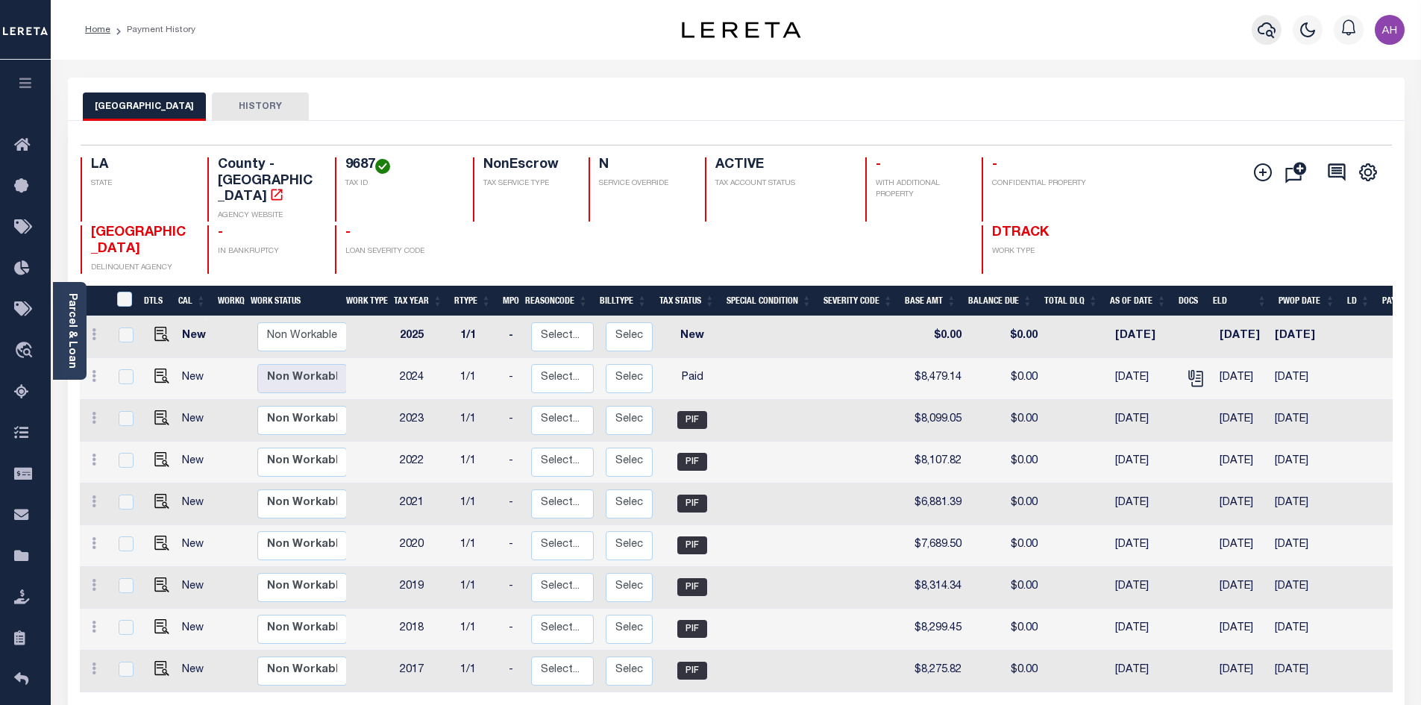
click at [1268, 25] on icon "button" at bounding box center [1267, 30] width 18 height 18
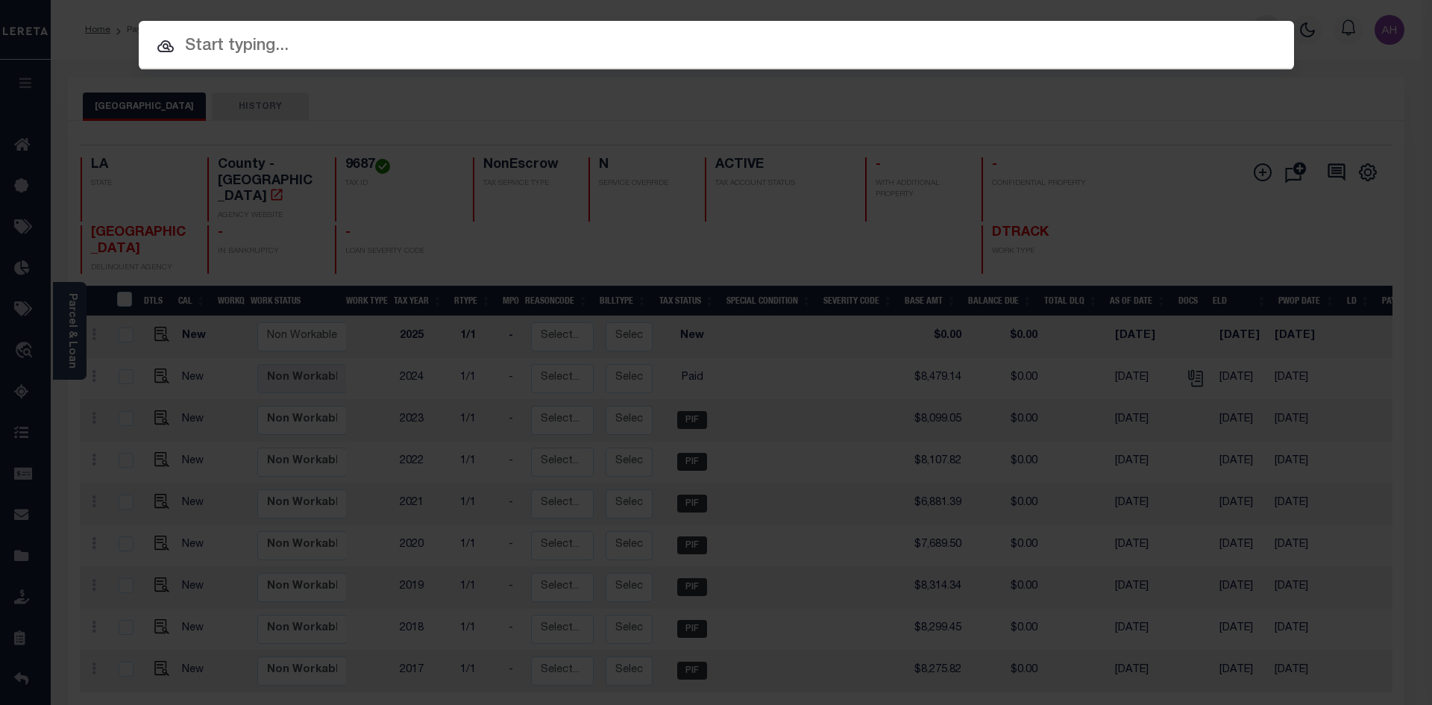
paste input "17092290"
type input "17092290"
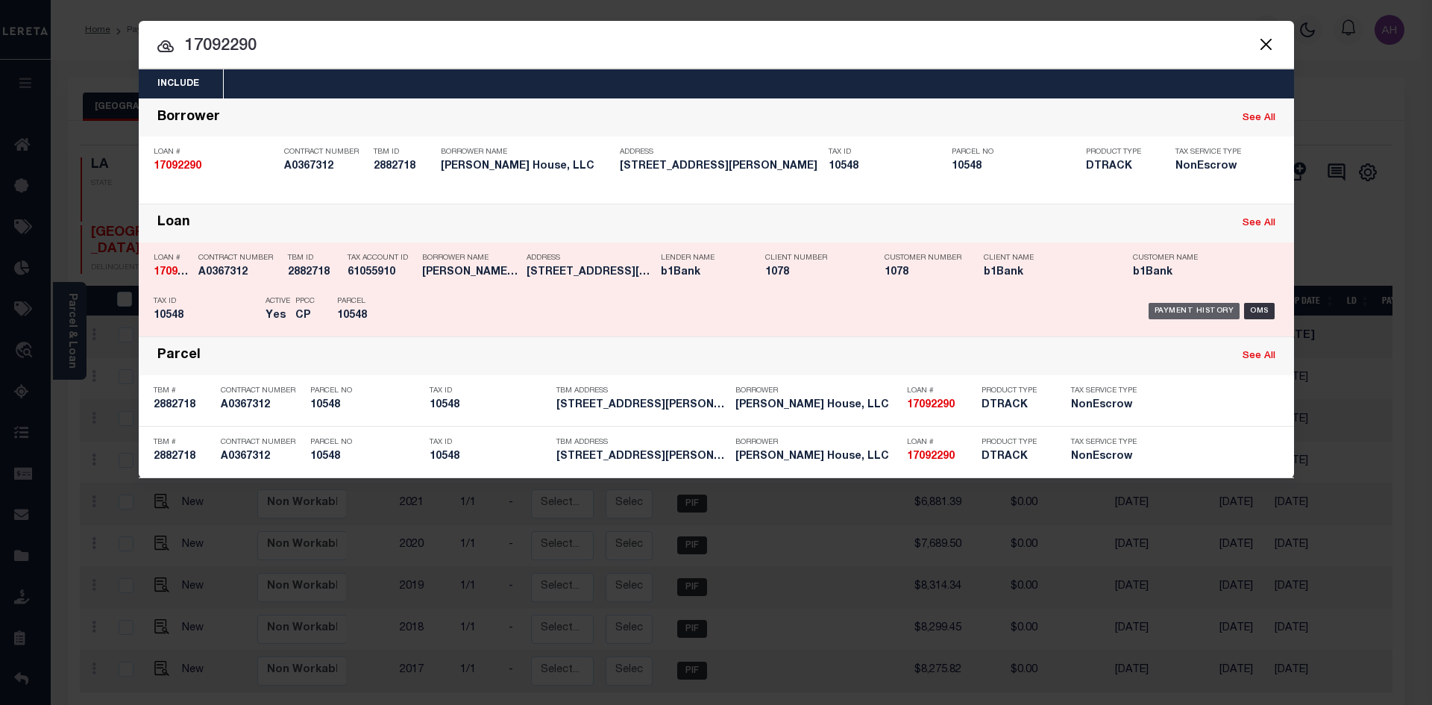
click at [1195, 312] on div "Payment History" at bounding box center [1195, 311] width 92 height 16
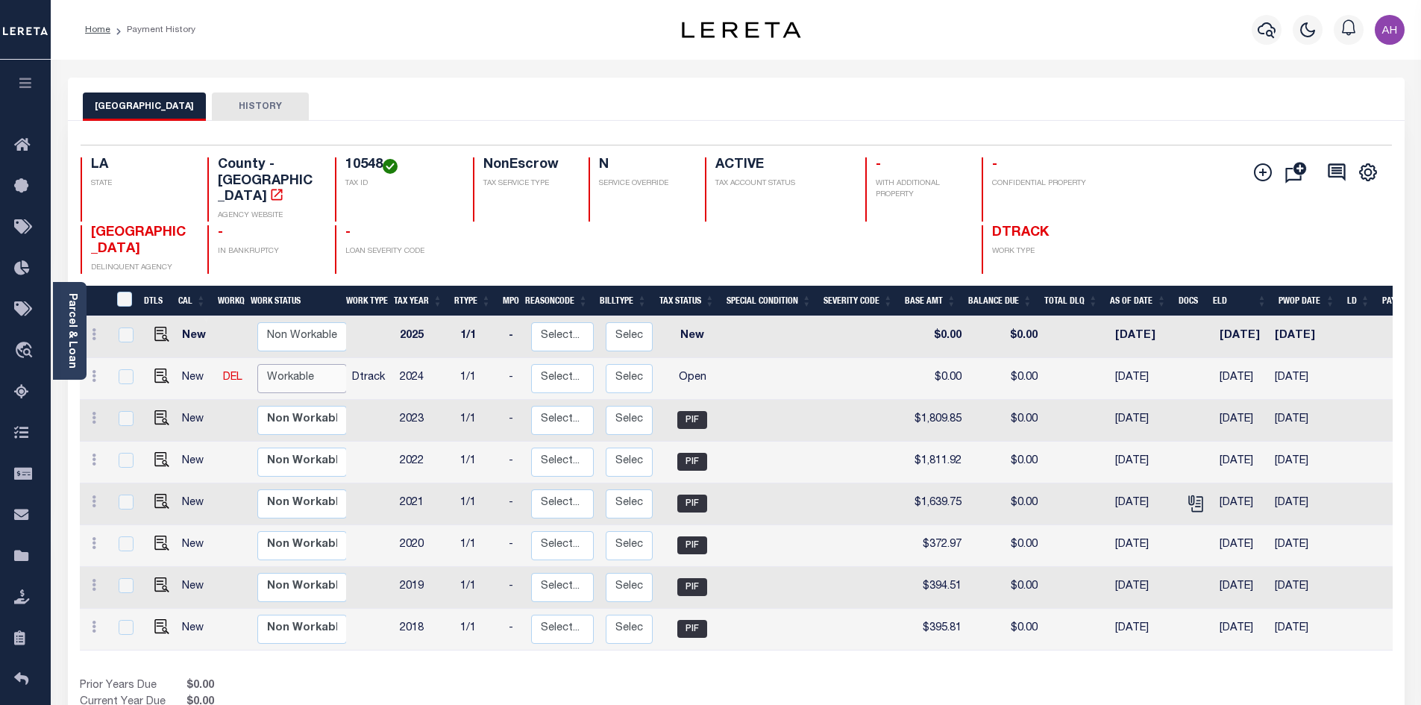
click at [308, 364] on select "Non Workable Workable" at bounding box center [302, 378] width 90 height 29
checkbox input "true"
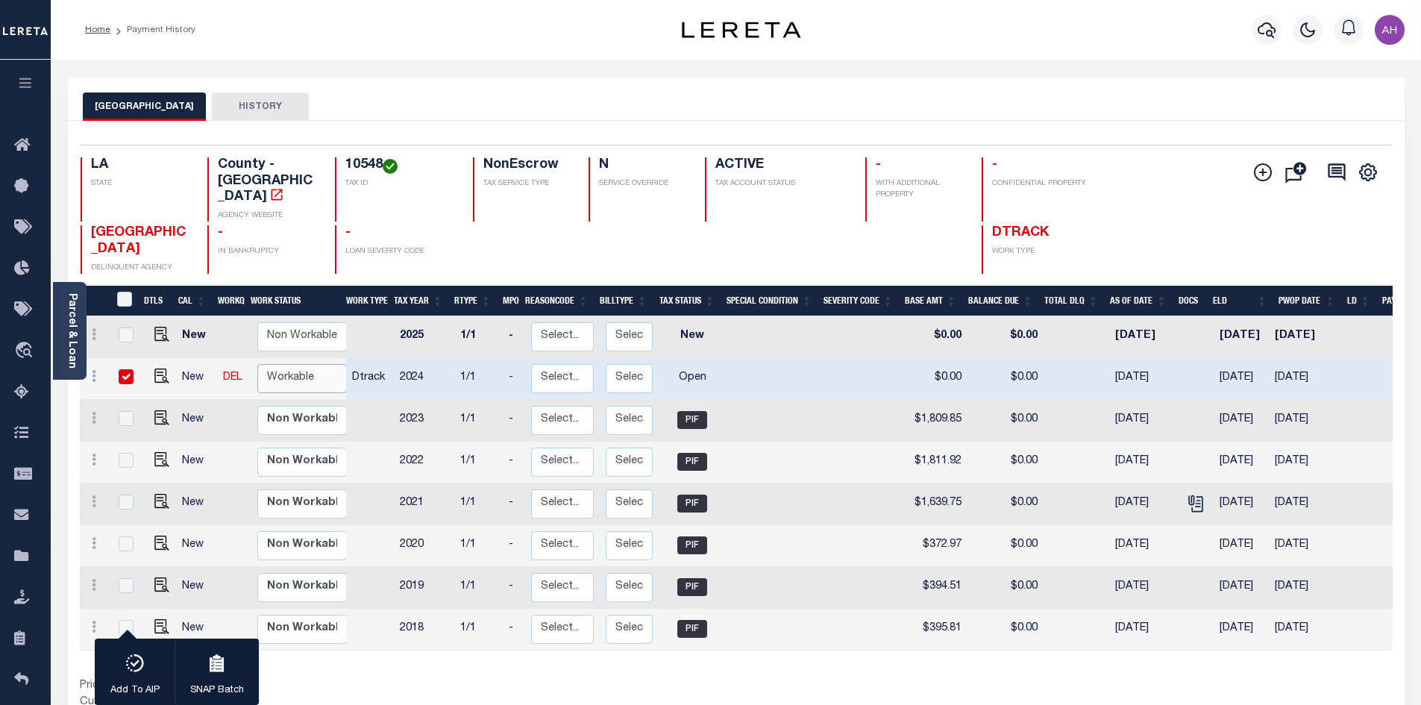
select select "true"
click at [257, 364] on select "Non Workable Workable" at bounding box center [302, 378] width 90 height 29
checkbox input "false"
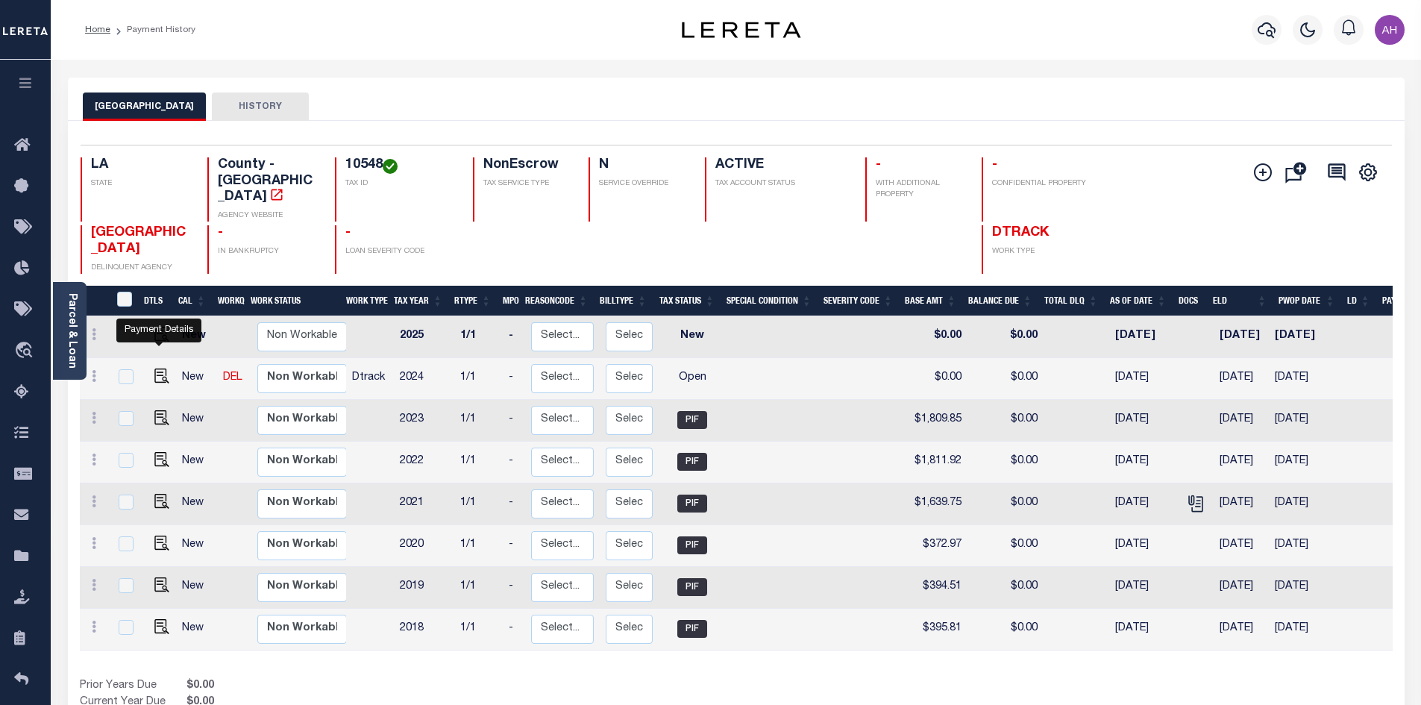
click at [166, 369] on img "" at bounding box center [161, 376] width 15 height 15
checkbox input "true"
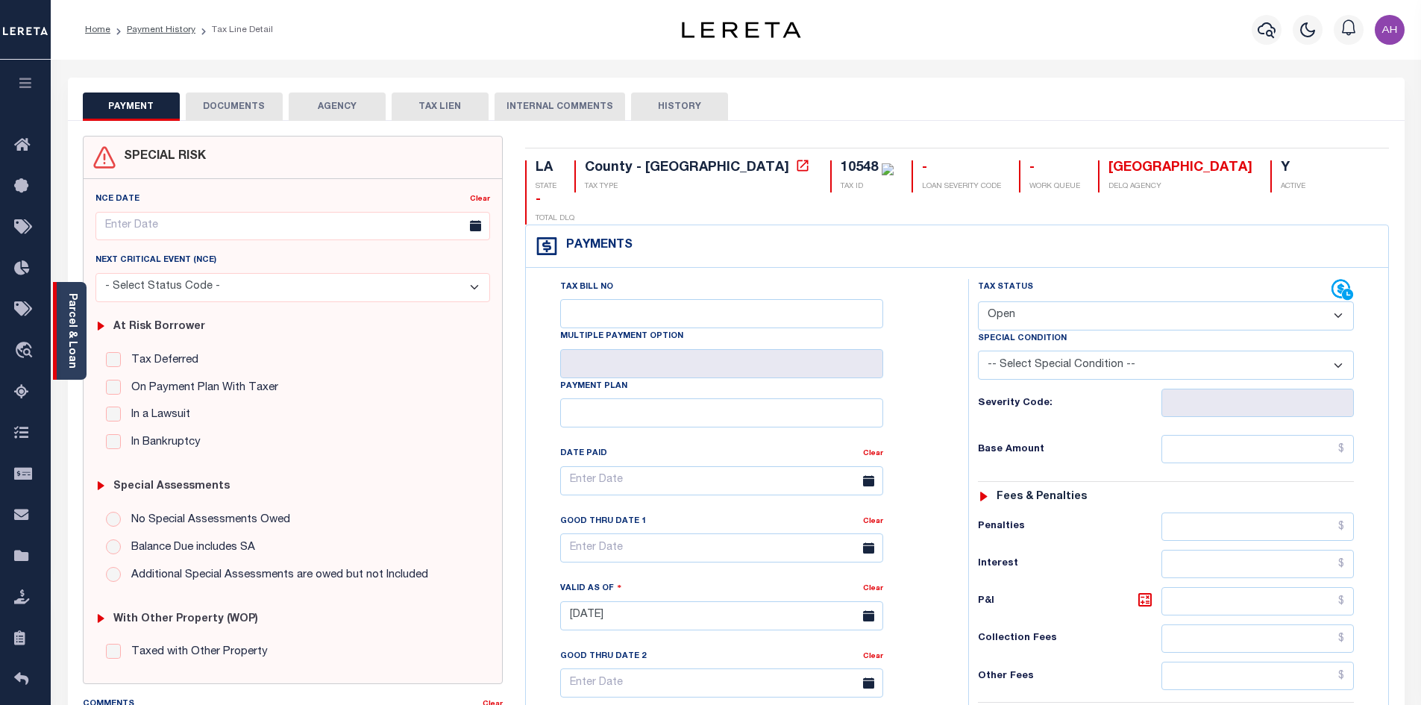
click at [78, 313] on div "Parcel & Loan" at bounding box center [70, 331] width 34 height 98
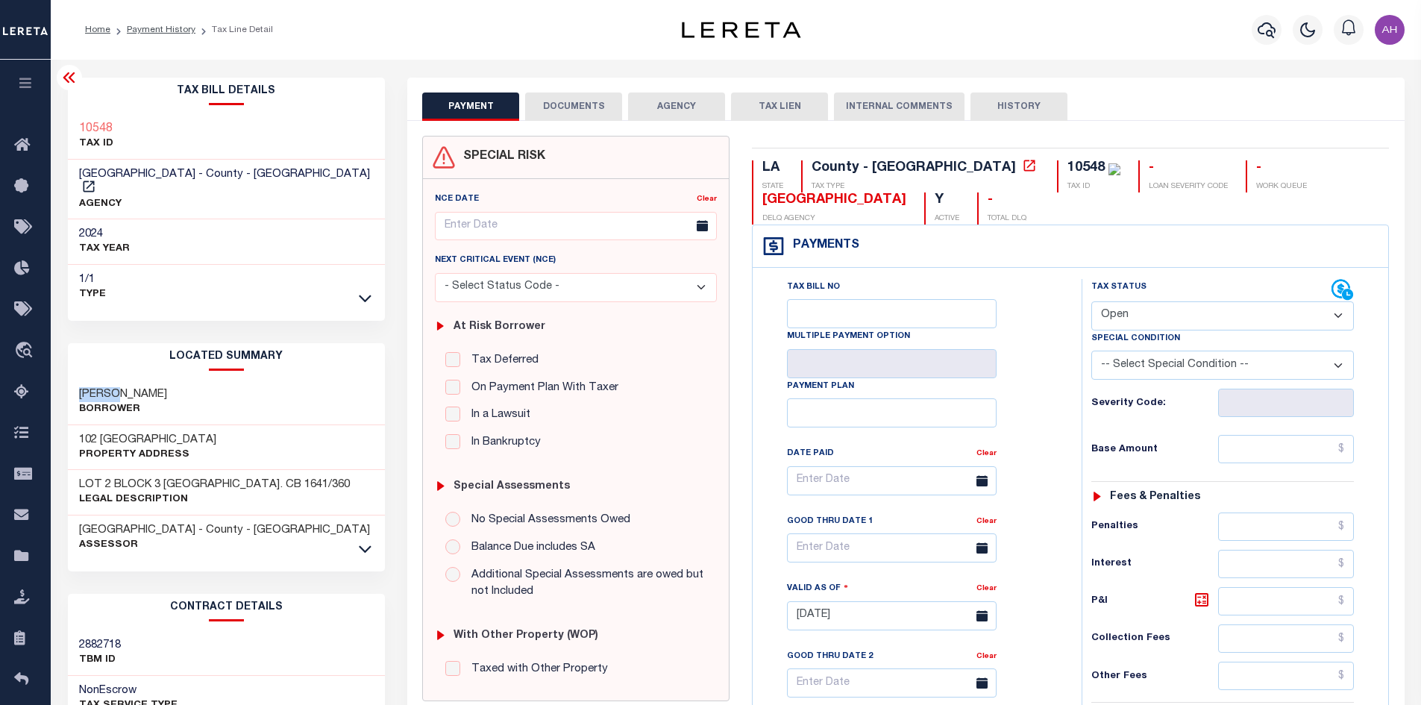
drag, startPoint x: 122, startPoint y: 379, endPoint x: 72, endPoint y: 378, distance: 50.7
click at [72, 380] on div "BREAUX, WINNIE T Borrower" at bounding box center [227, 403] width 318 height 46
copy h3 "BREAUX"
drag, startPoint x: 1176, startPoint y: 310, endPoint x: 1187, endPoint y: 323, distance: 16.9
click at [1176, 310] on select "- Select Status Code - Open Due/Unpaid Paid Incomplete No Tax Due Internal Refu…" at bounding box center [1223, 315] width 263 height 29
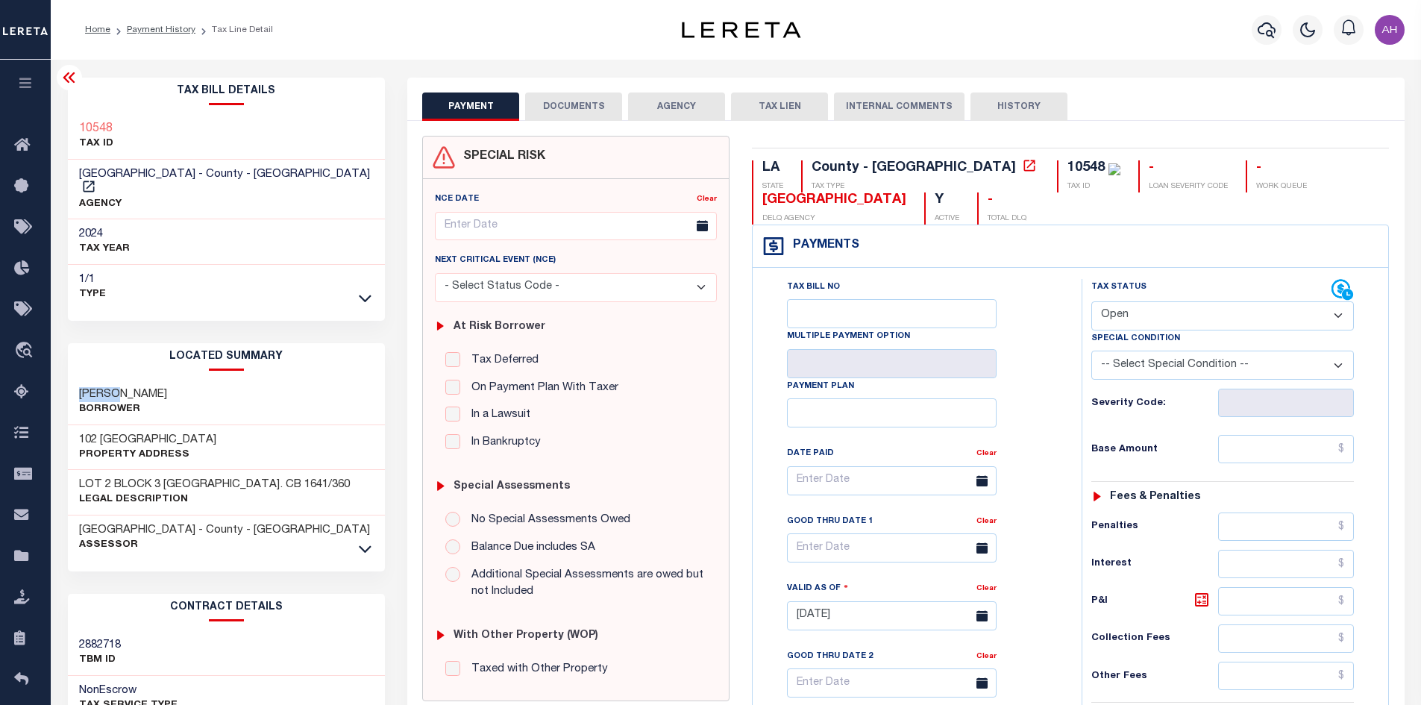
select select "PYD"
click at [1092, 302] on select "- Select Status Code - Open Due/Unpaid Paid Incomplete No Tax Due Internal Refu…" at bounding box center [1223, 315] width 263 height 29
type input "[DATE]"
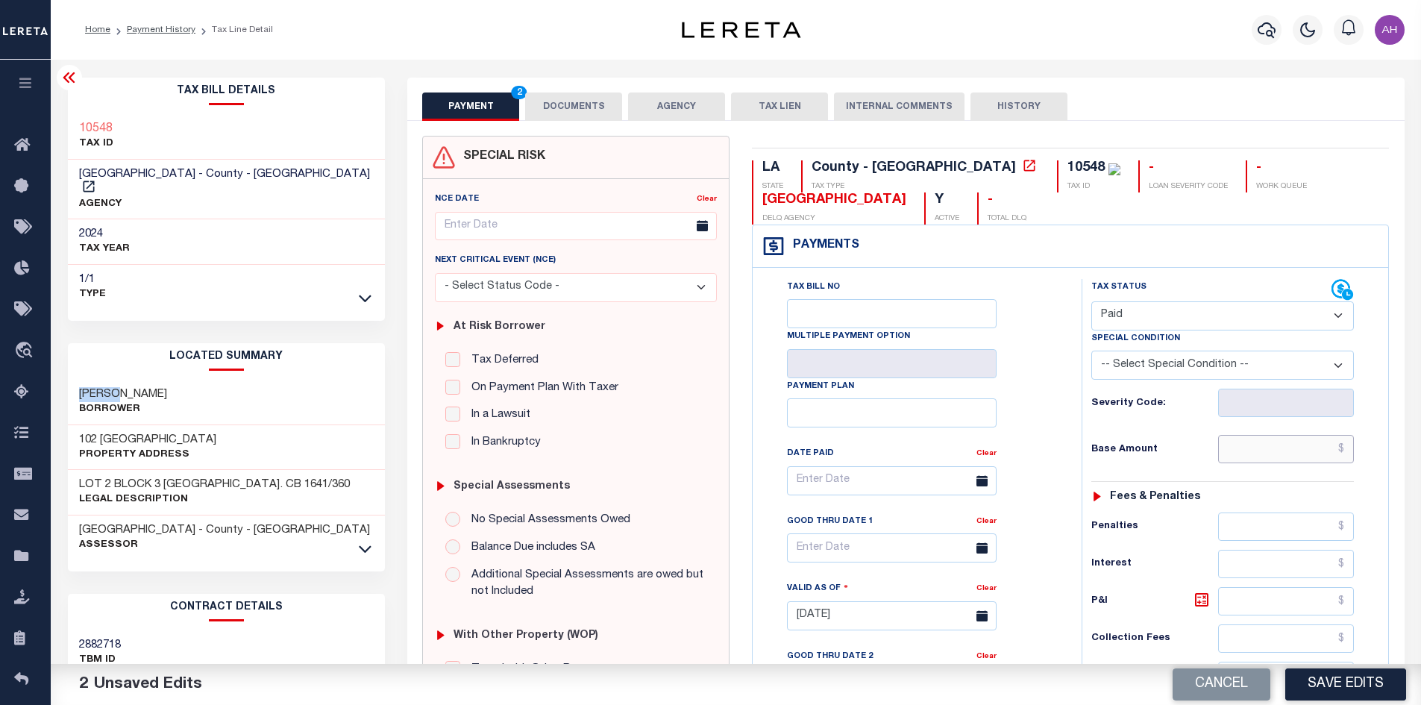
click at [1260, 448] on input "text" at bounding box center [1286, 449] width 137 height 28
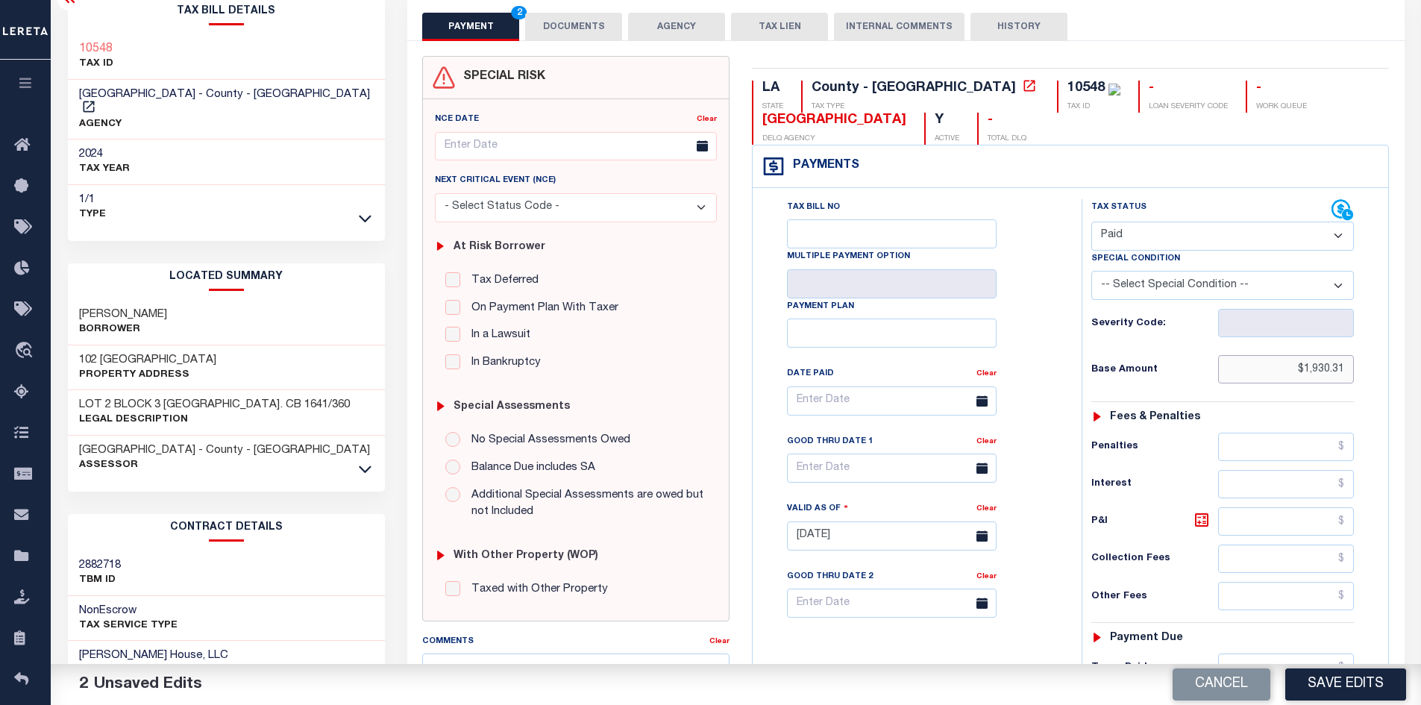
scroll to position [298, 0]
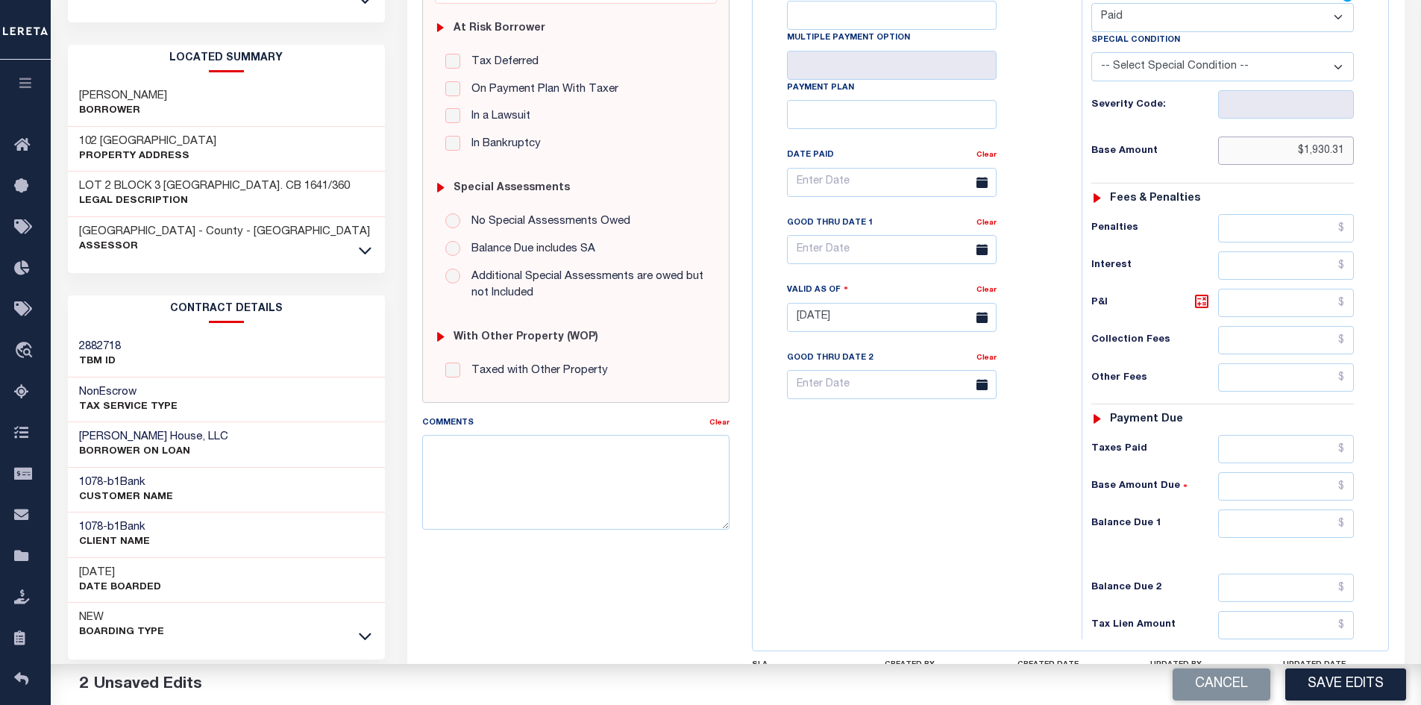
type input "$1,930.31"
click at [1259, 526] on input "text" at bounding box center [1286, 524] width 137 height 28
type input "$0.00"
click at [1388, 691] on button "Save Edits" at bounding box center [1346, 684] width 121 height 32
checkbox input "false"
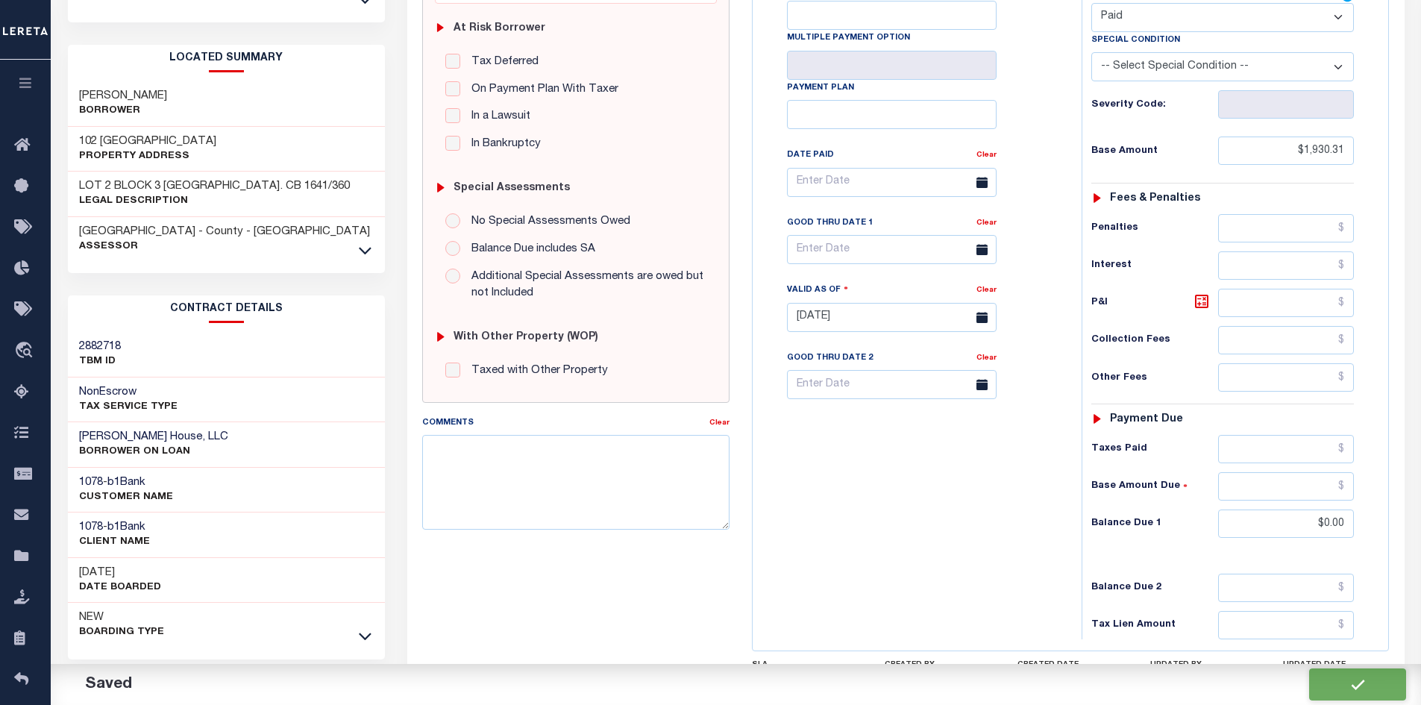
type input "$1,930.31"
type input "$0"
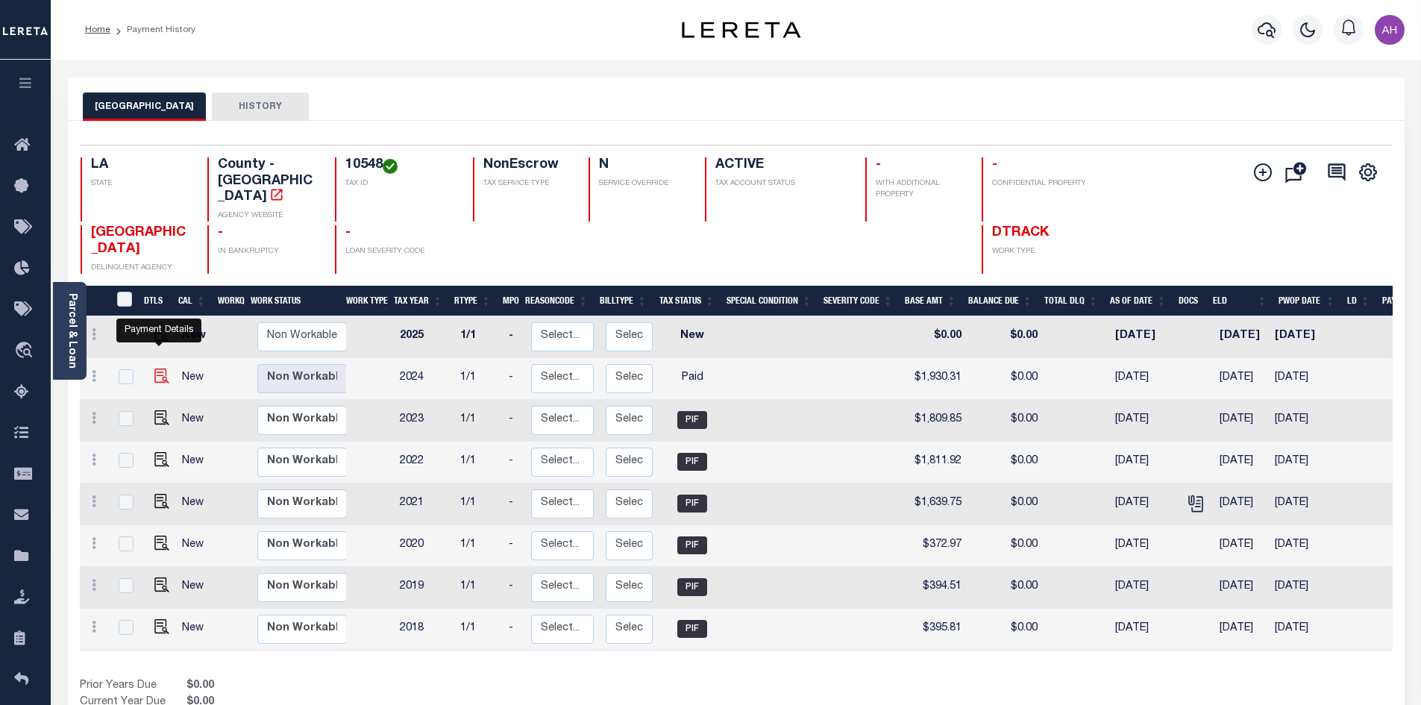
click at [159, 369] on img "" at bounding box center [161, 376] width 15 height 15
checkbox input "true"
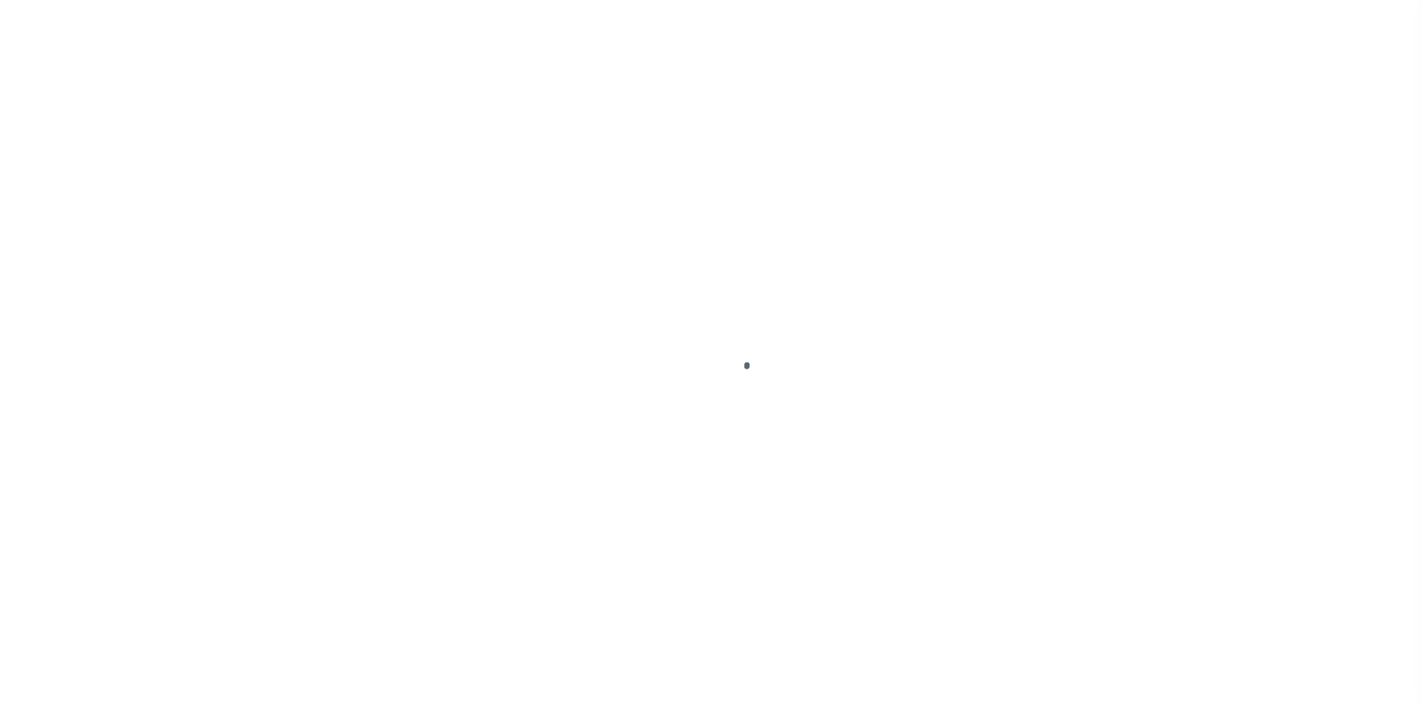
select select "PYD"
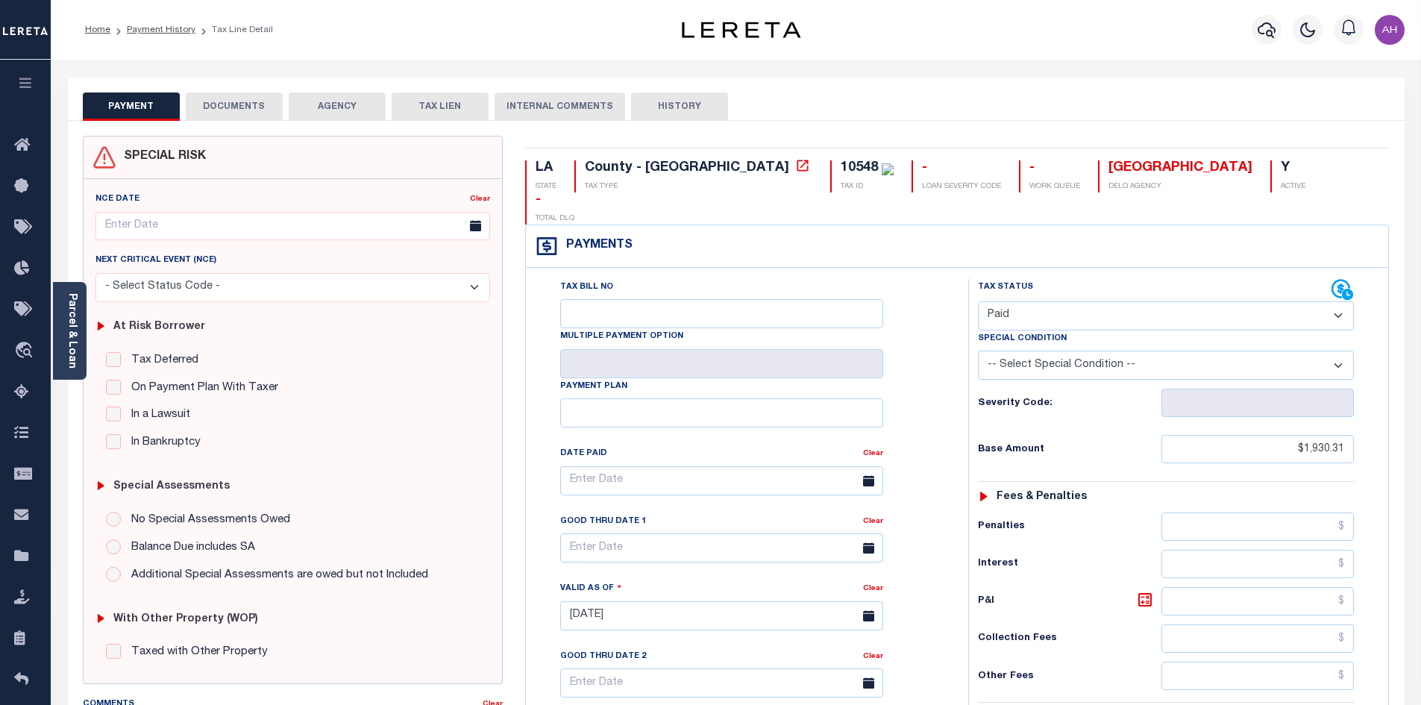
click at [221, 103] on button "DOCUMENTS" at bounding box center [234, 107] width 97 height 28
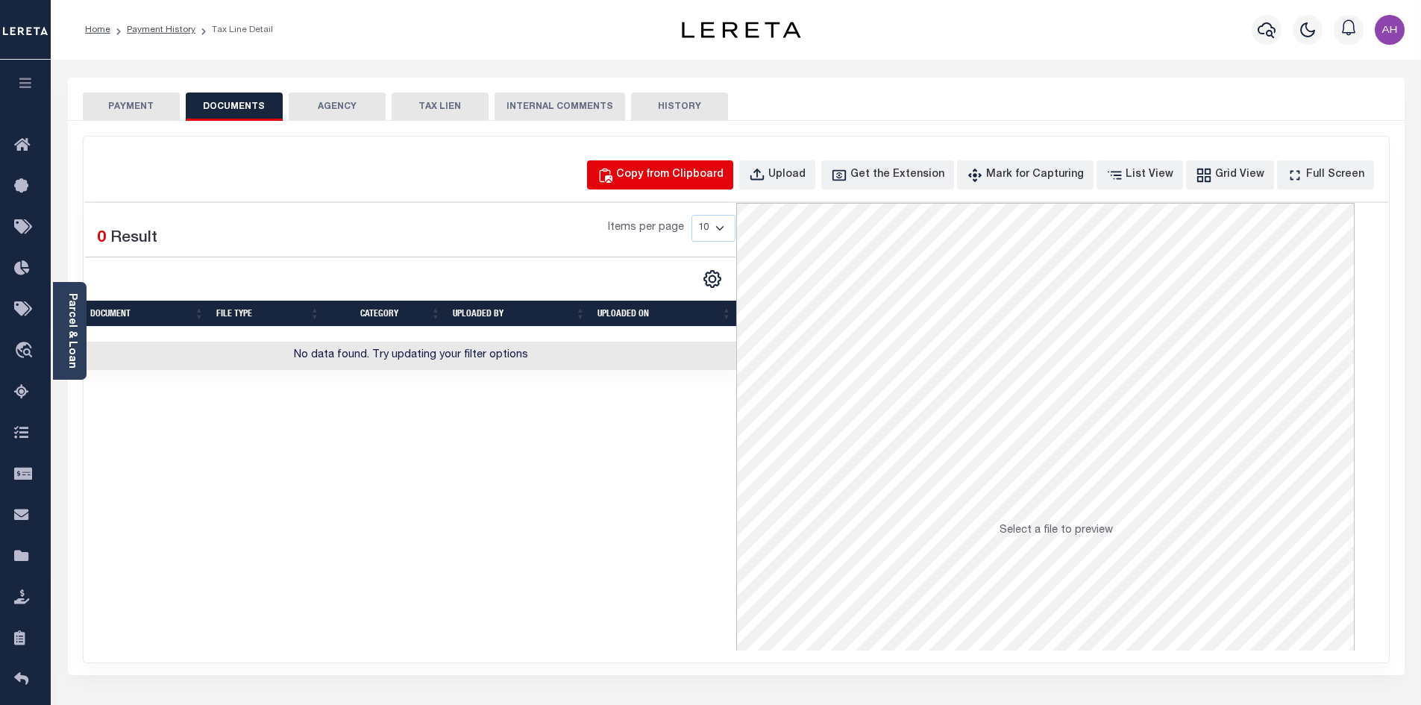
click at [698, 174] on div "Copy from Clipboard" at bounding box center [669, 175] width 107 height 16
select select "POP"
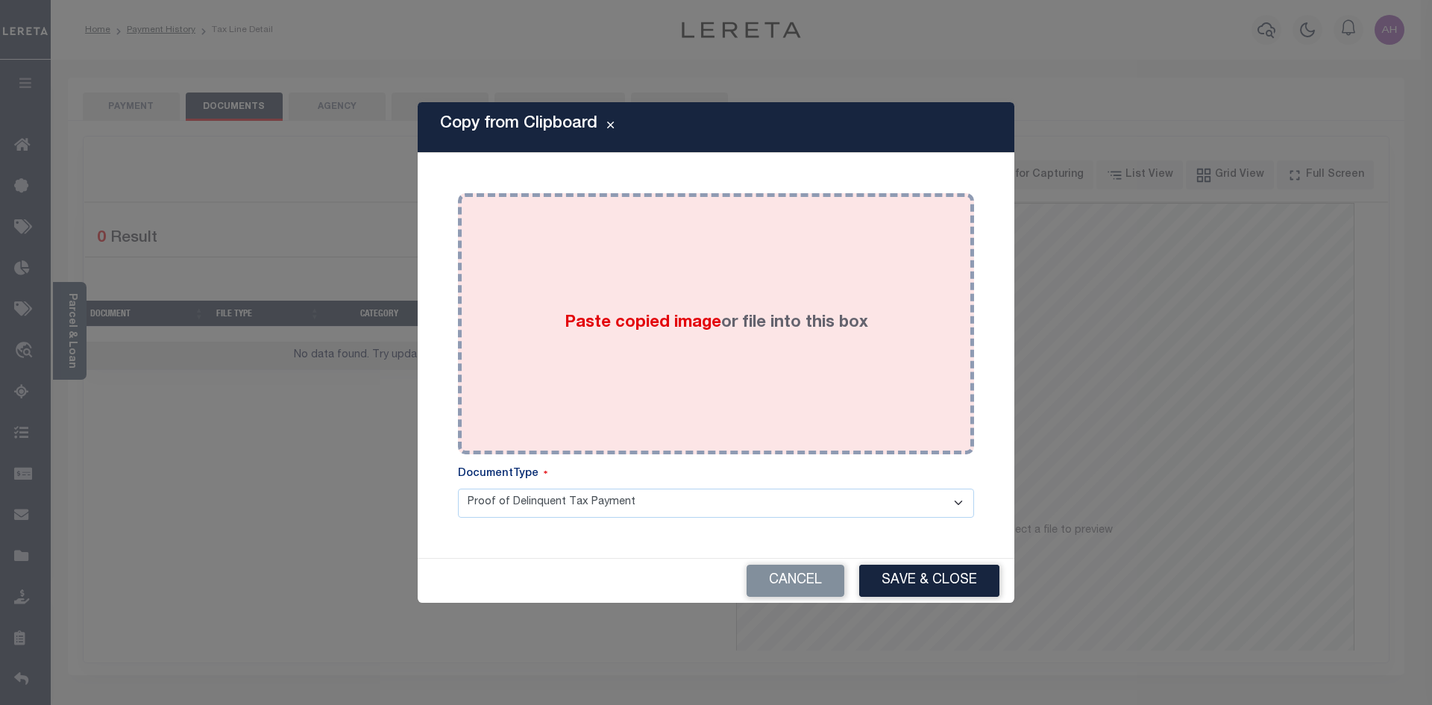
click at [568, 331] on span "Paste copied image" at bounding box center [643, 323] width 157 height 16
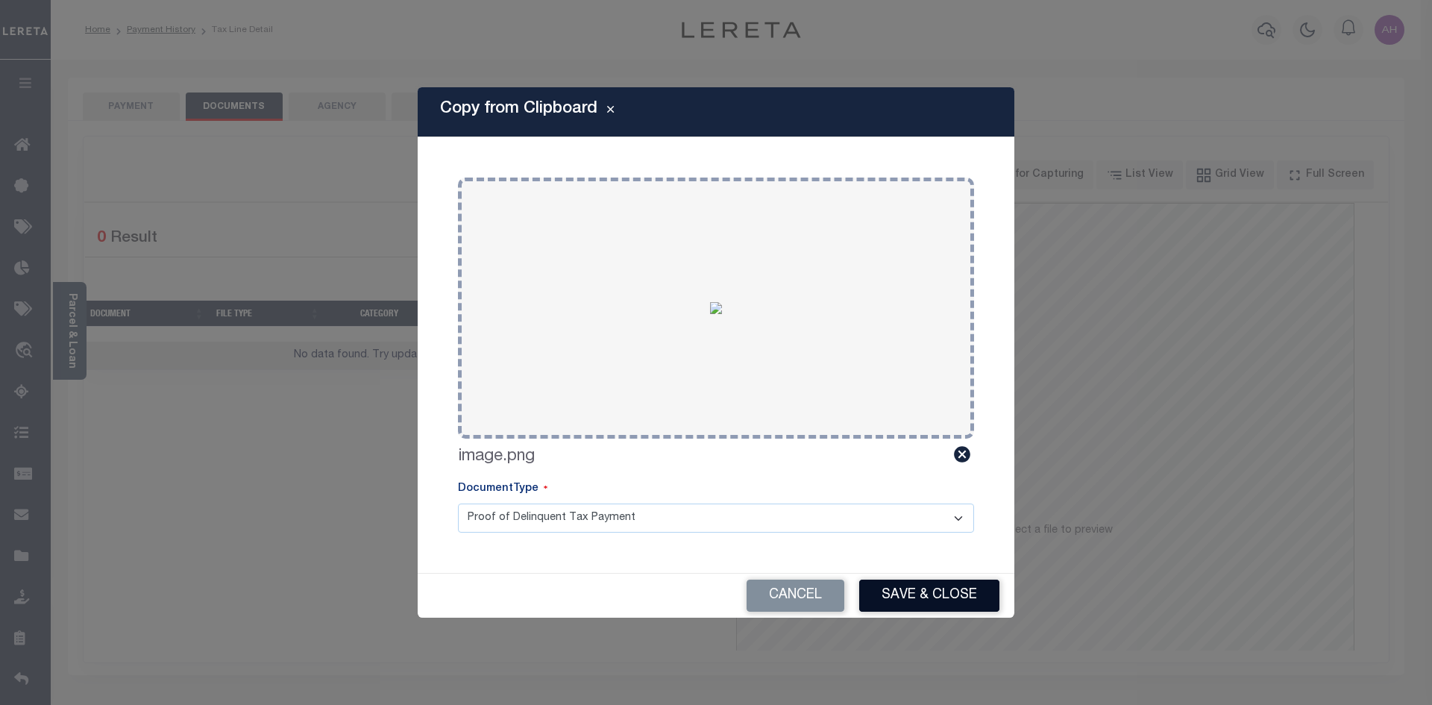
click at [939, 589] on button "Save & Close" at bounding box center [929, 596] width 140 height 32
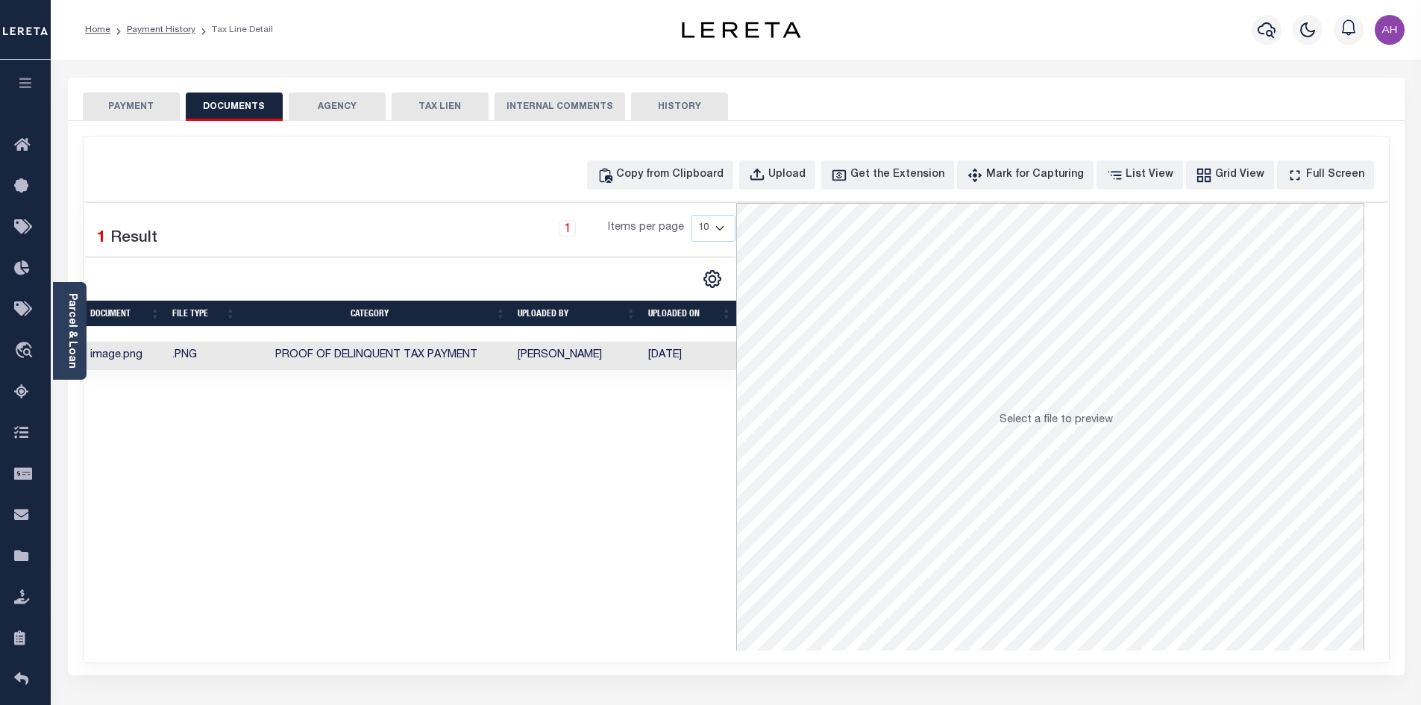
click at [132, 102] on button "PAYMENT" at bounding box center [131, 107] width 97 height 28
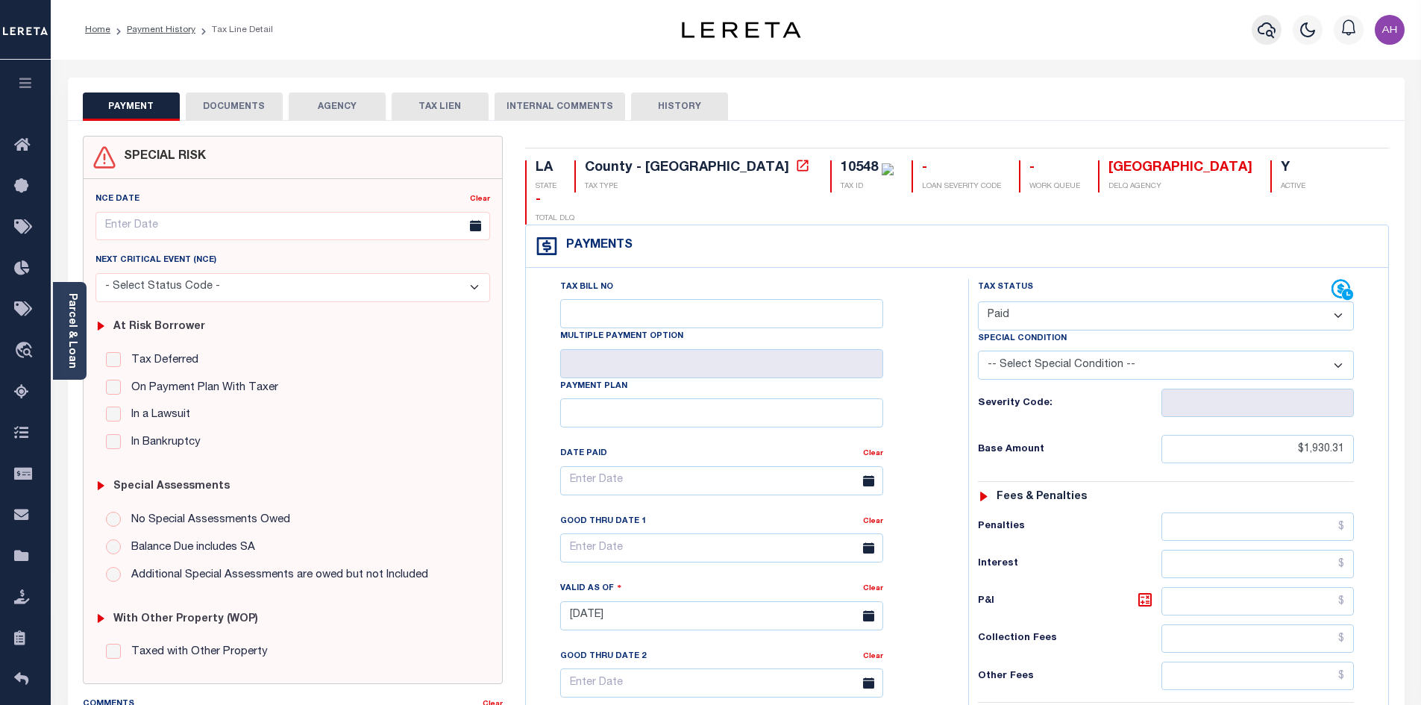
click at [1264, 32] on icon "button" at bounding box center [1267, 30] width 18 height 18
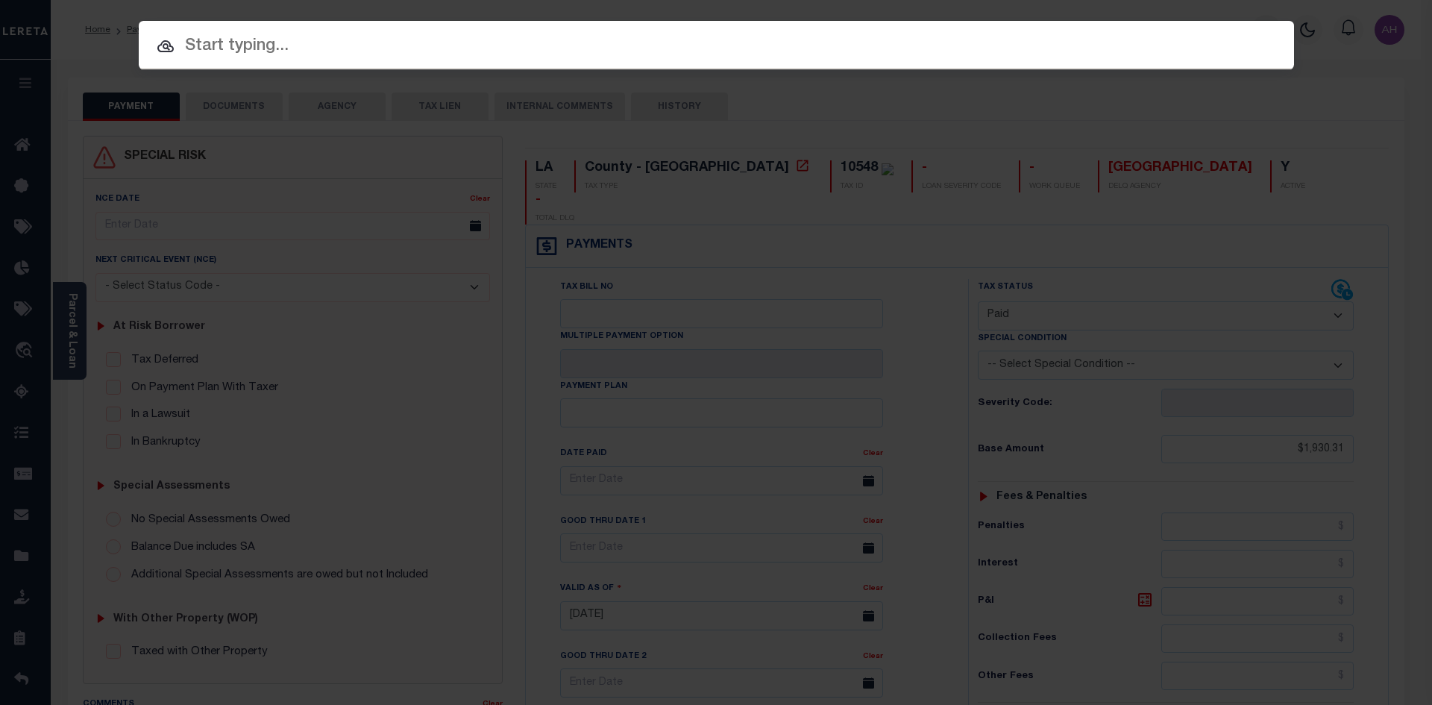
paste input "17198918"
type input "17198918"
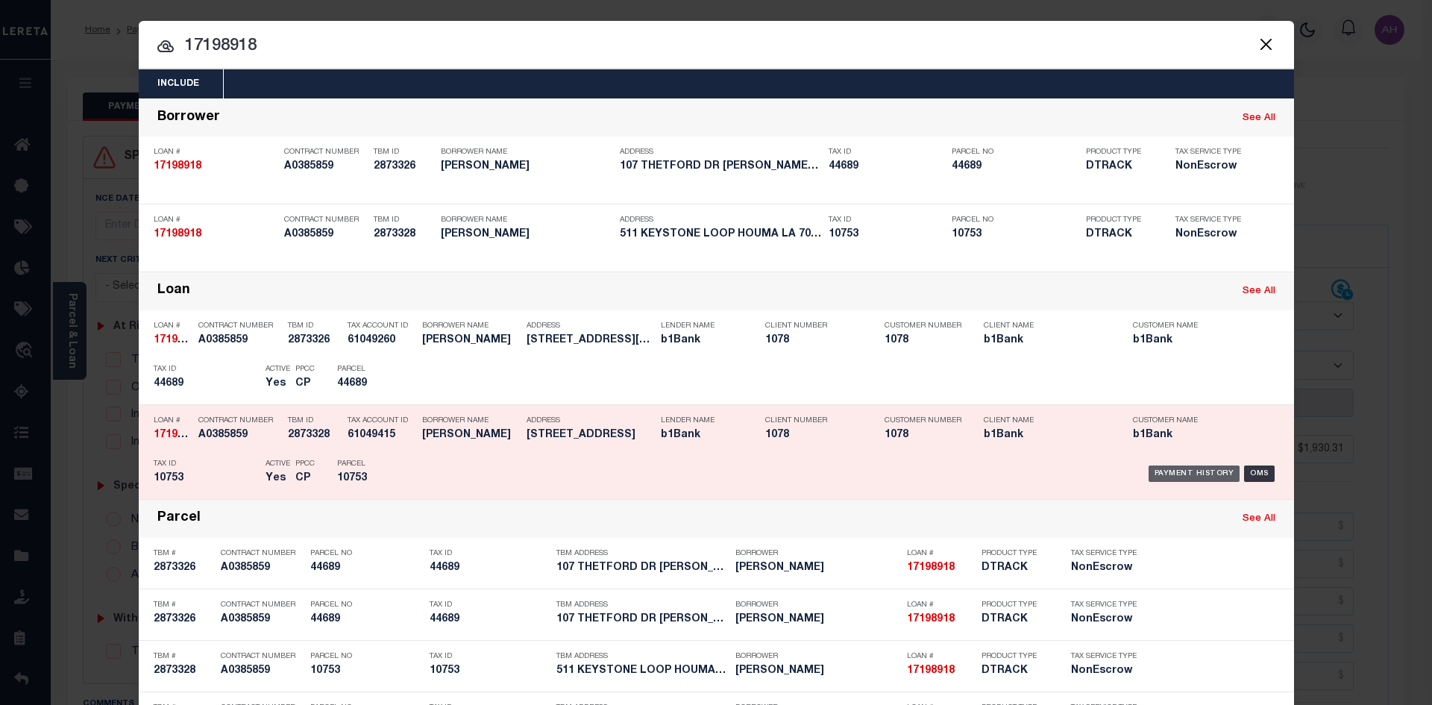
click at [1164, 474] on div "Payment History" at bounding box center [1195, 474] width 92 height 16
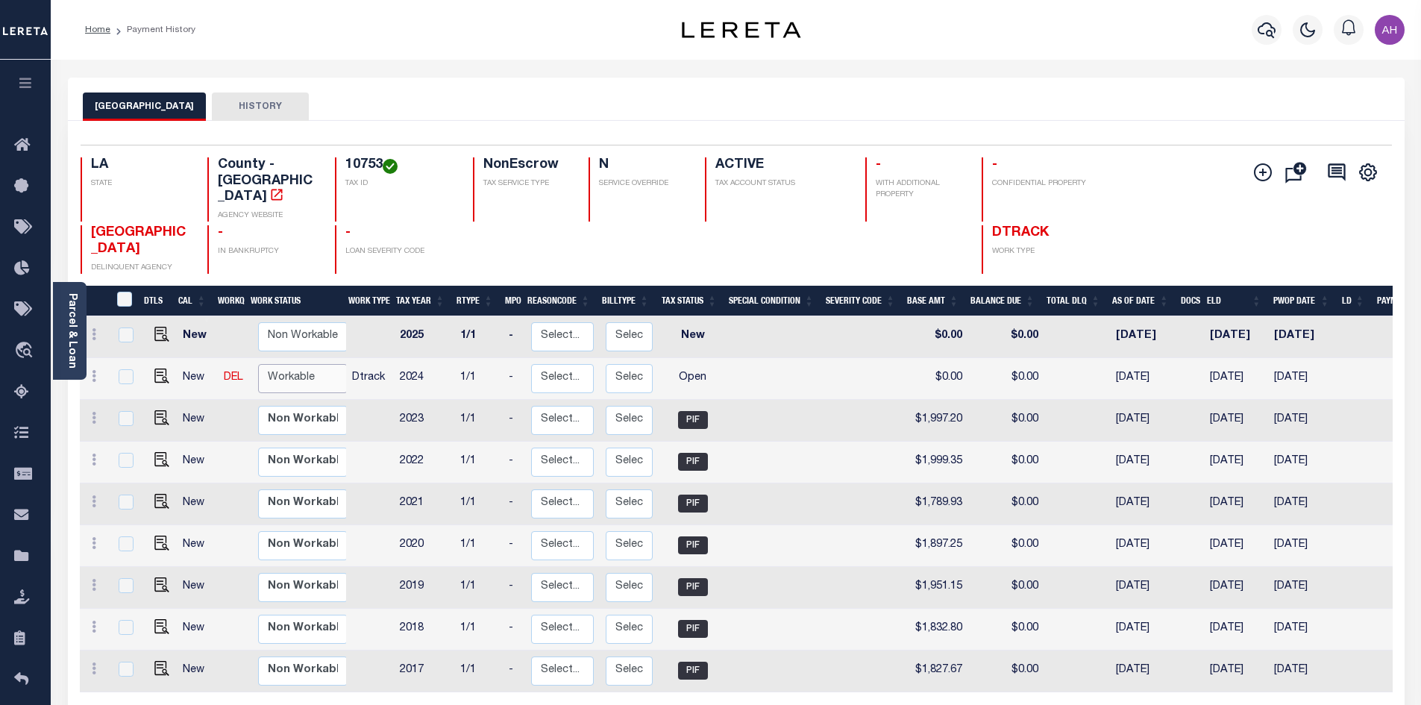
click at [301, 364] on select "Non Workable Workable" at bounding box center [303, 378] width 90 height 29
checkbox input "true"
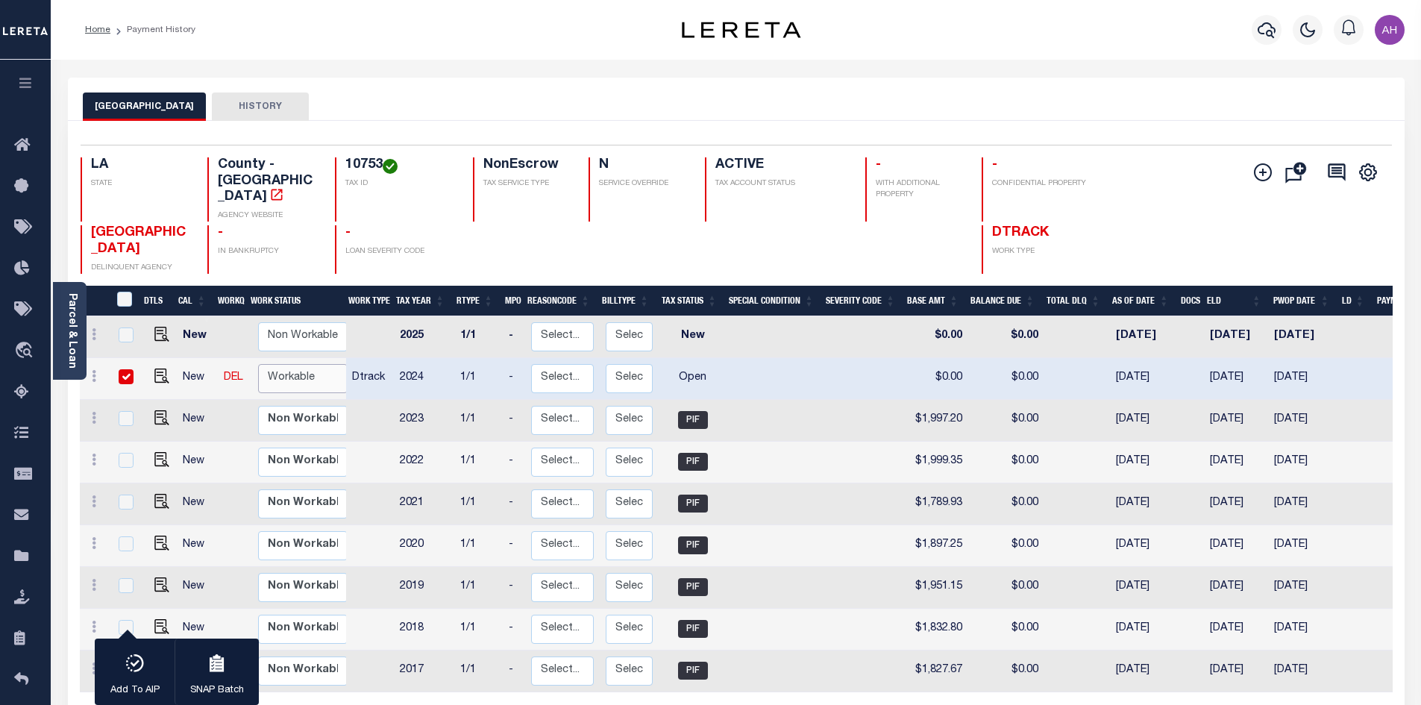
select select "true"
click at [258, 364] on select "Non Workable Workable" at bounding box center [303, 378] width 90 height 29
checkbox input "false"
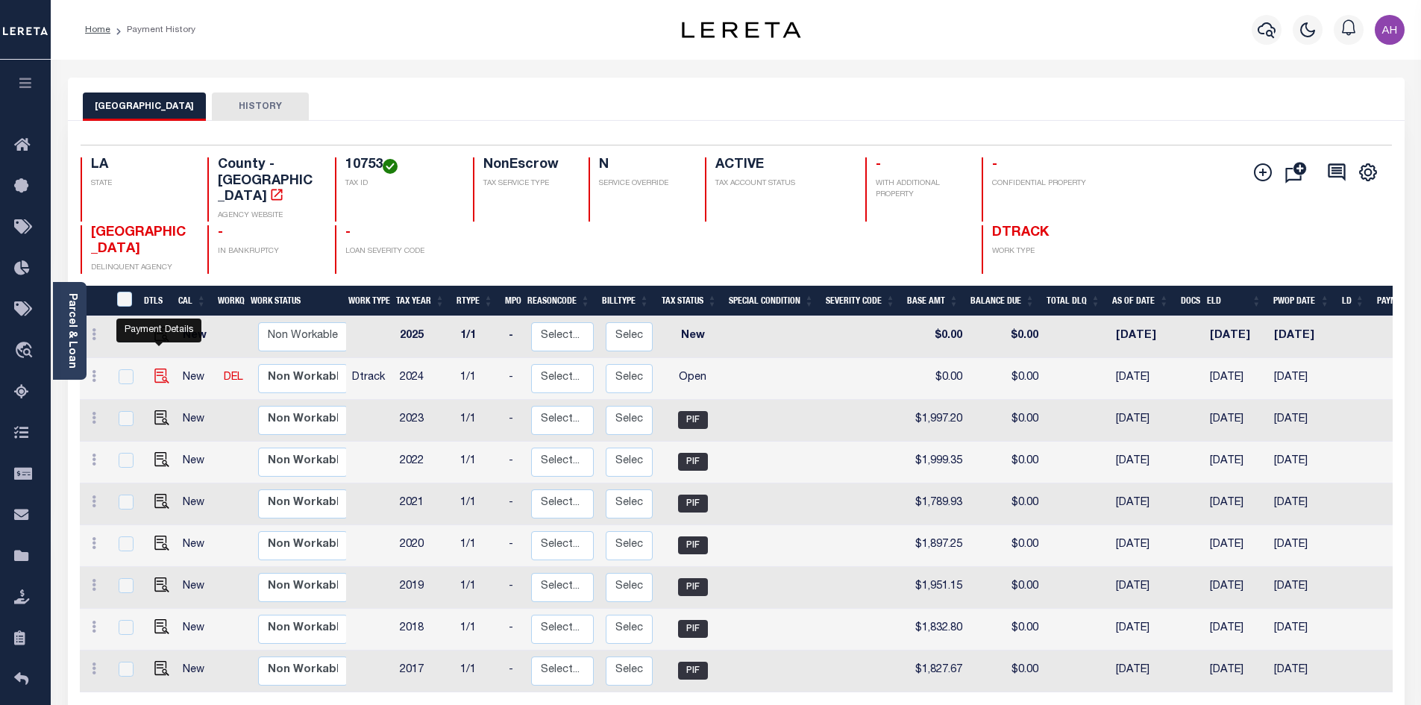
click at [164, 369] on img "" at bounding box center [161, 376] width 15 height 15
checkbox input "true"
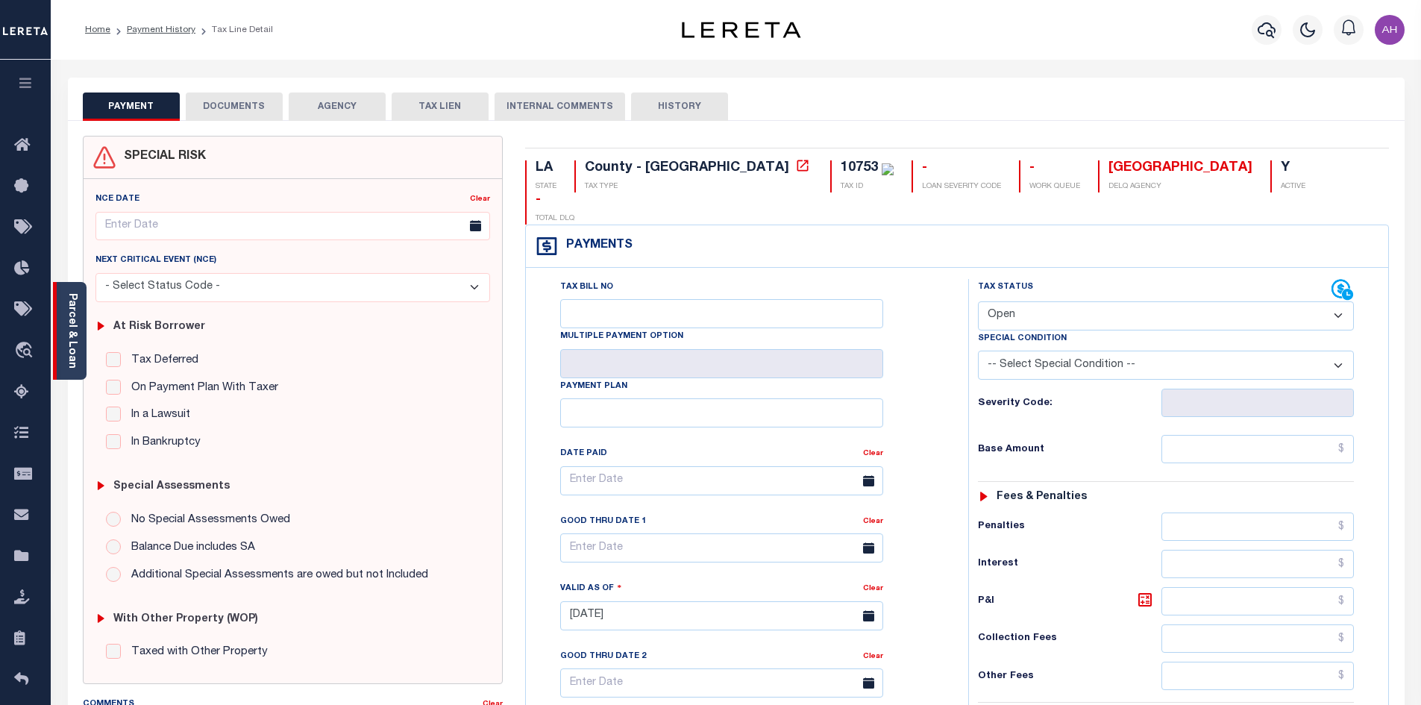
click at [73, 351] on link "Parcel & Loan" at bounding box center [71, 330] width 10 height 75
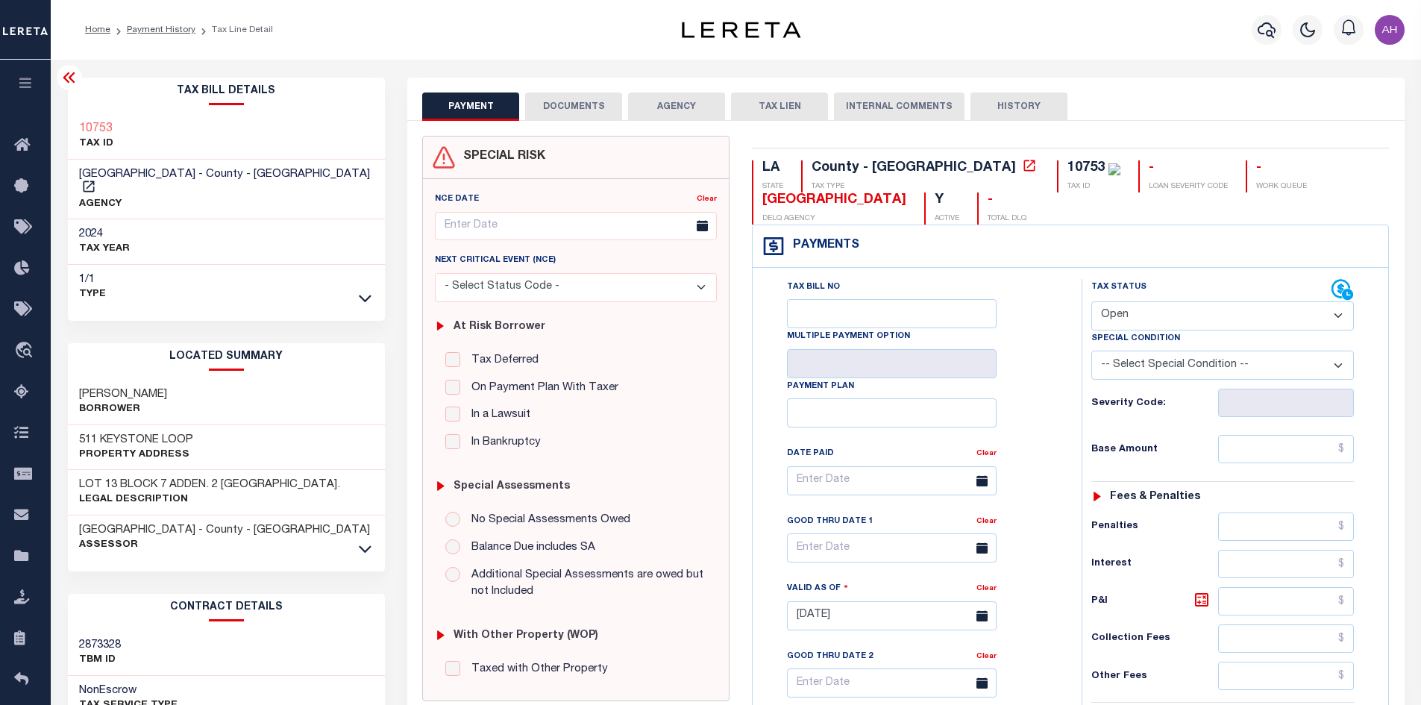
click at [1133, 320] on select "- Select Status Code - Open Due/Unpaid Paid Incomplete No Tax Due Internal Refu…" at bounding box center [1223, 315] width 263 height 29
select select "PYD"
click at [1092, 302] on select "- Select Status Code - Open Due/Unpaid Paid Incomplete No Tax Due Internal Refu…" at bounding box center [1223, 315] width 263 height 29
type input "10/01/2025"
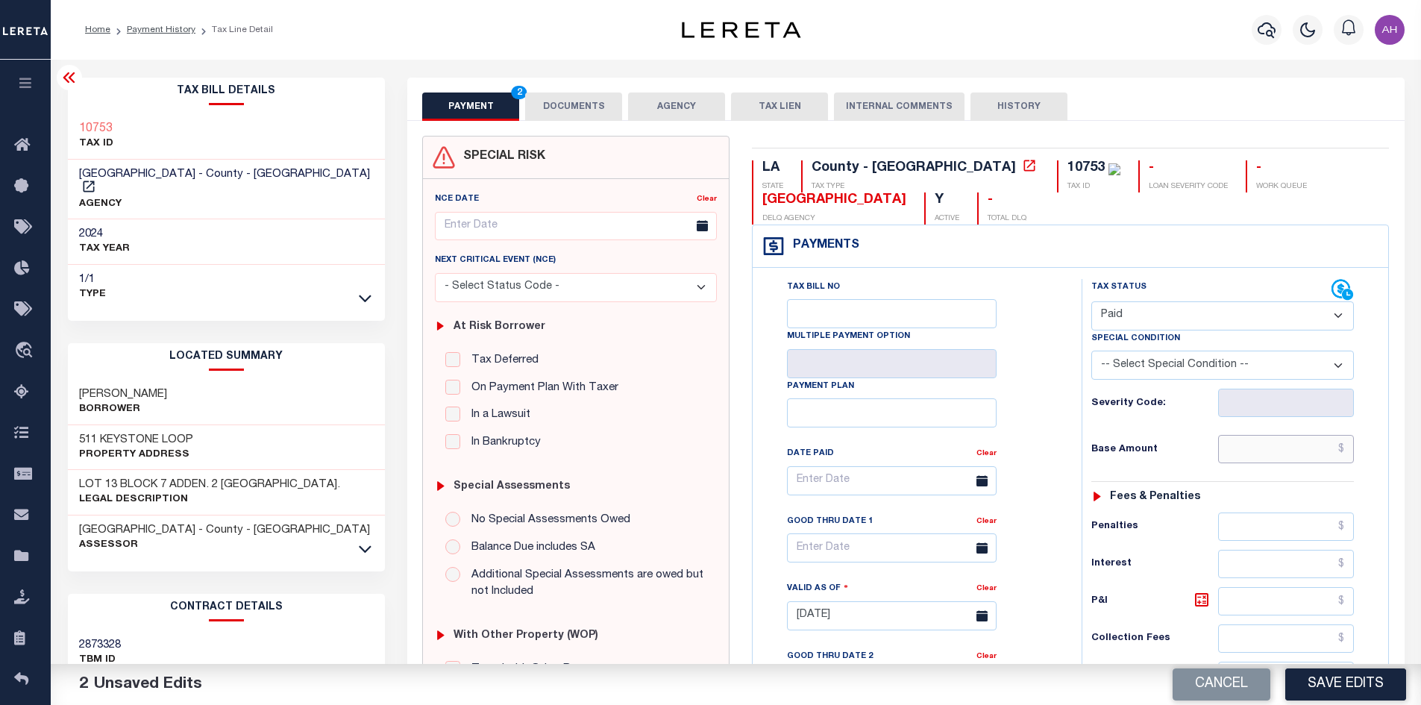
click at [1253, 454] on input "text" at bounding box center [1286, 449] width 137 height 28
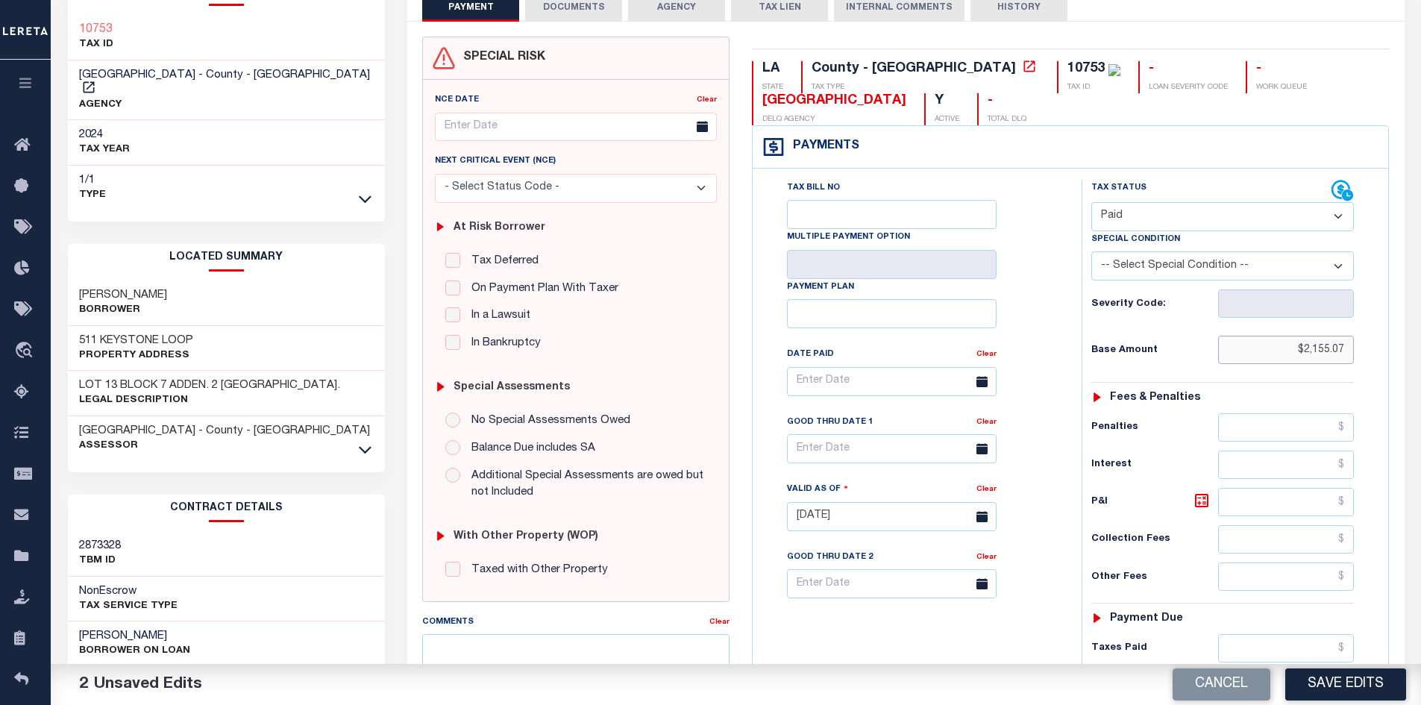
scroll to position [298, 0]
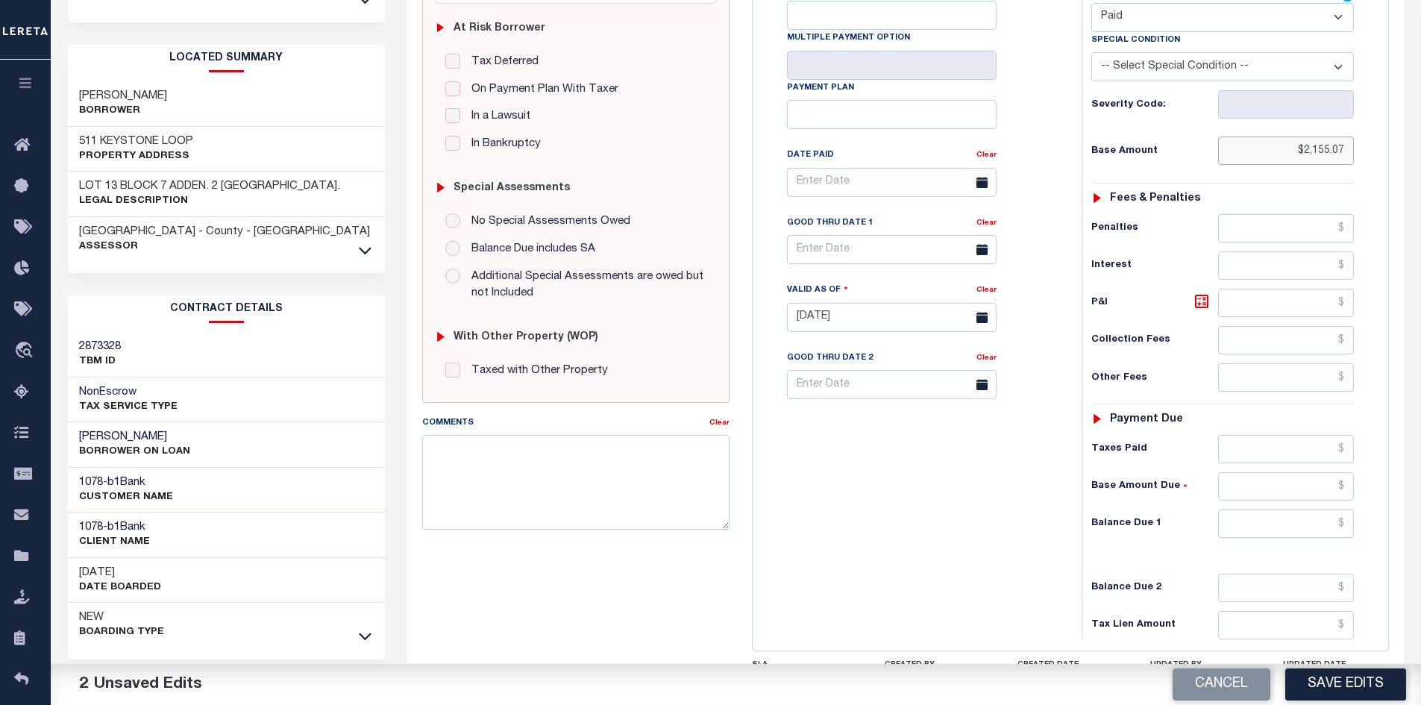
type input "$2,155.07"
click at [1279, 522] on input "text" at bounding box center [1286, 524] width 137 height 28
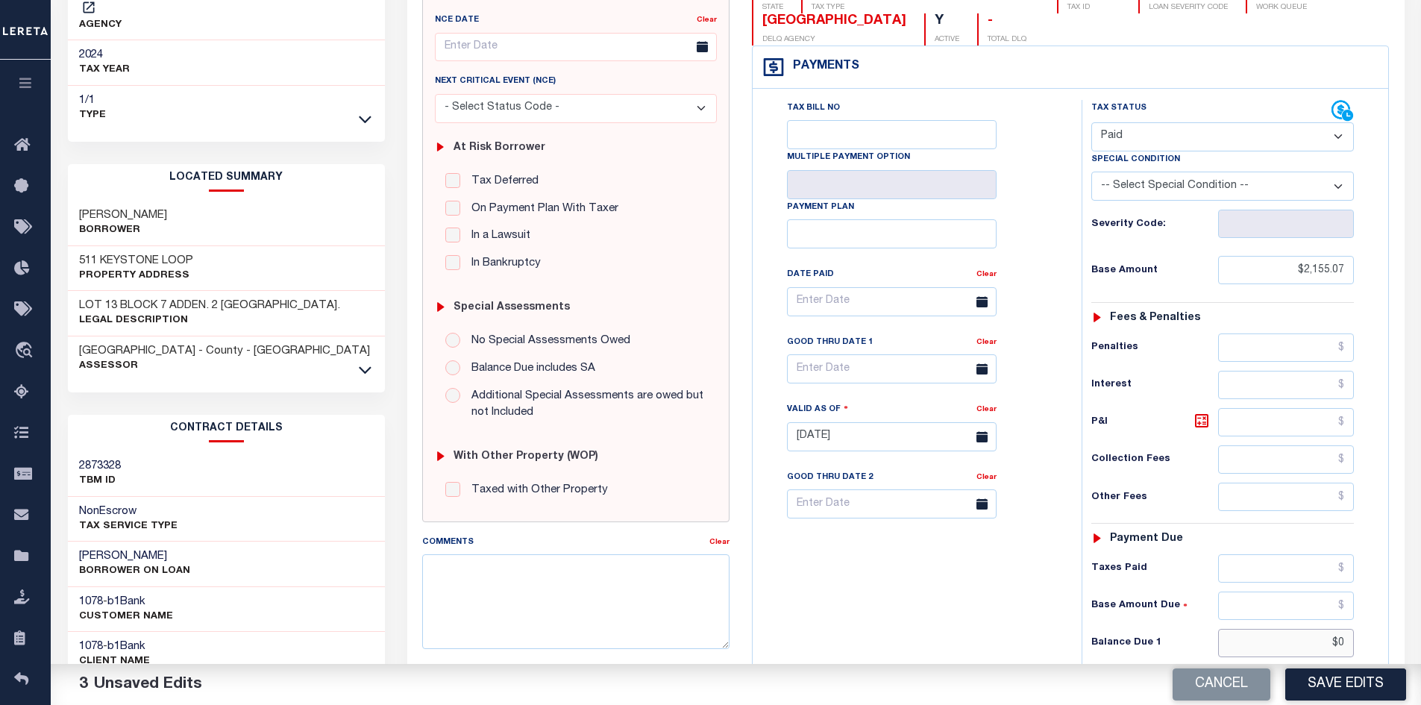
scroll to position [75, 0]
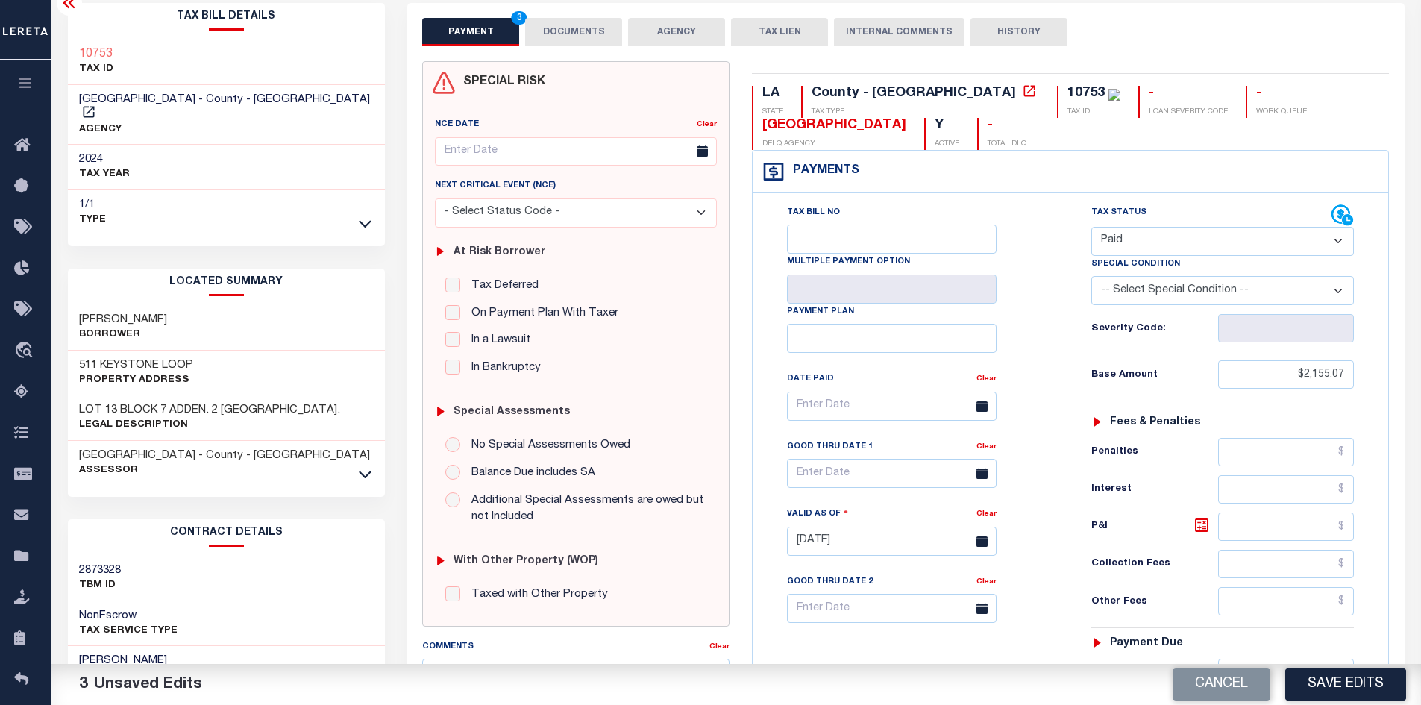
type input "$0.00"
click at [584, 36] on button "DOCUMENTS" at bounding box center [573, 32] width 97 height 28
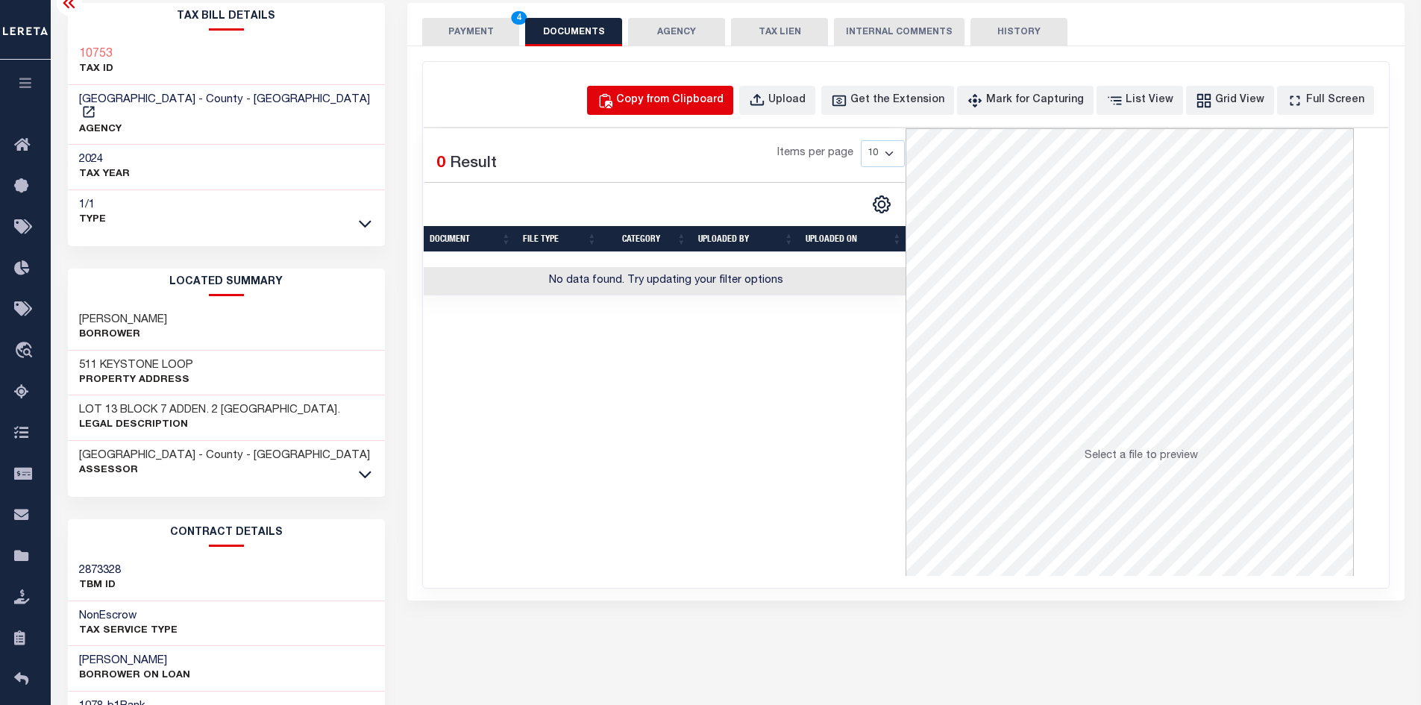
click at [702, 95] on div "Copy from Clipboard" at bounding box center [669, 101] width 107 height 16
select select "POP"
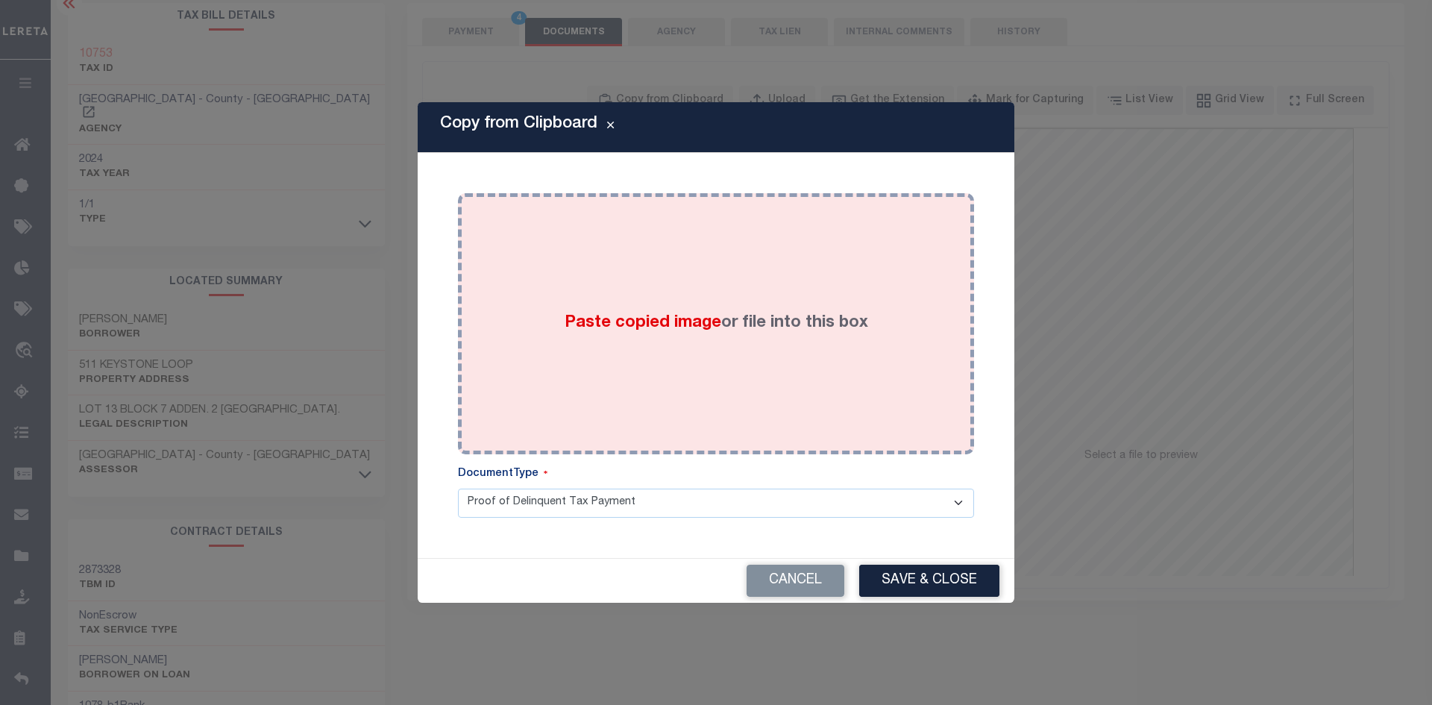
click at [634, 320] on span "Paste copied image" at bounding box center [643, 323] width 157 height 16
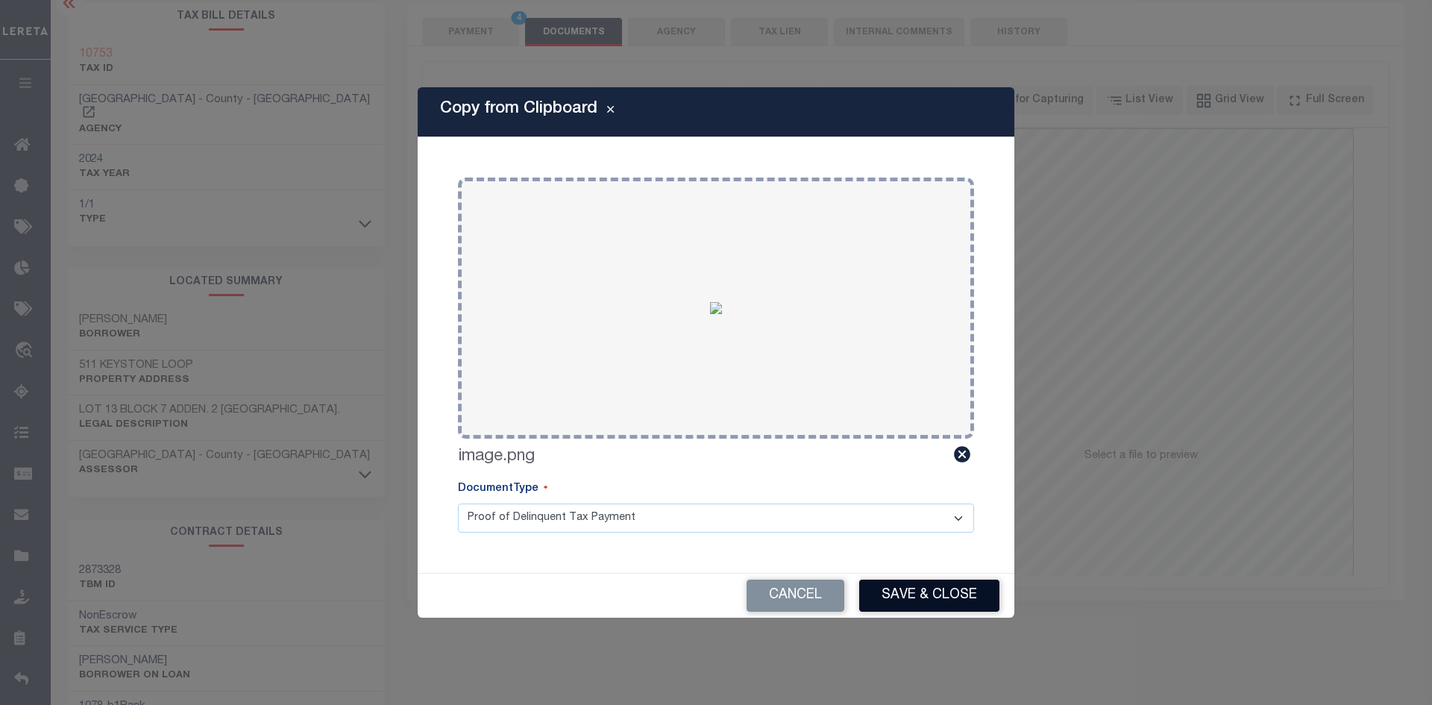
click at [938, 589] on button "Save & Close" at bounding box center [929, 596] width 140 height 32
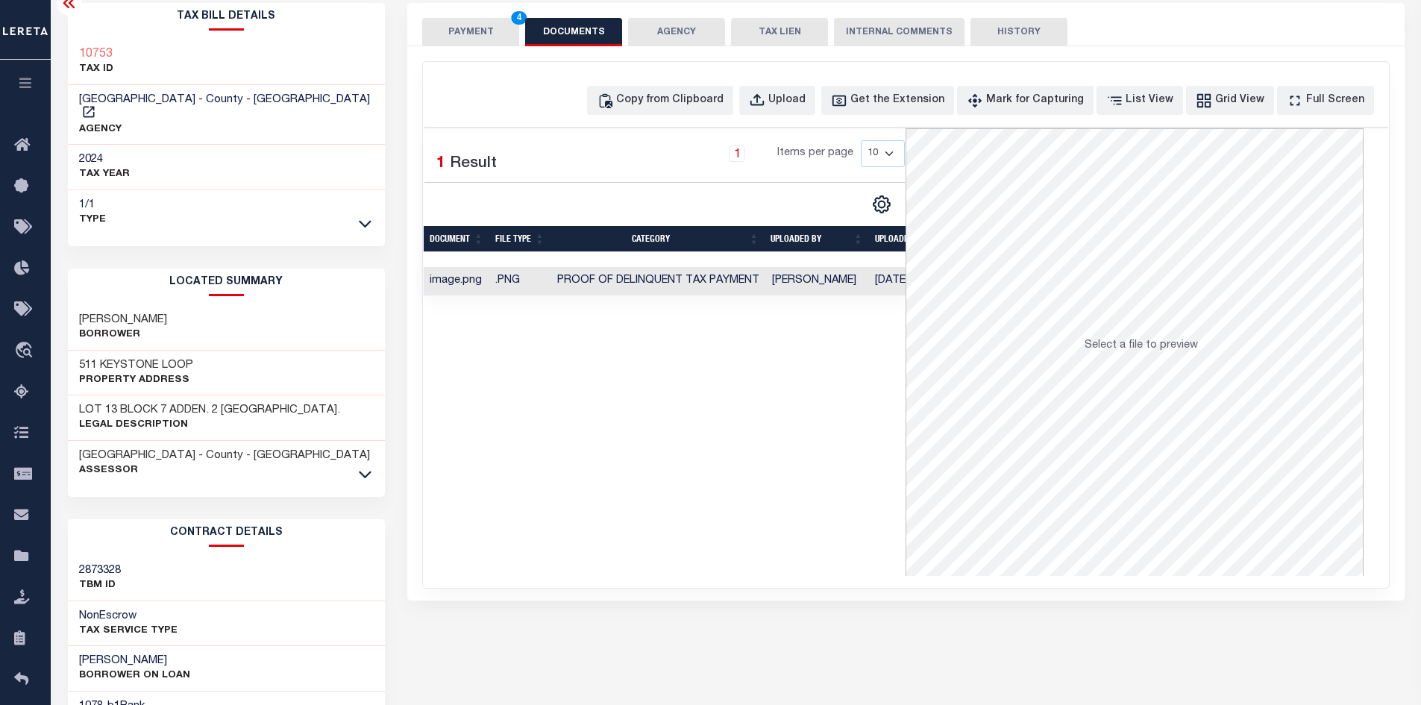
click at [436, 28] on button "PAYMENT 4" at bounding box center [470, 32] width 97 height 28
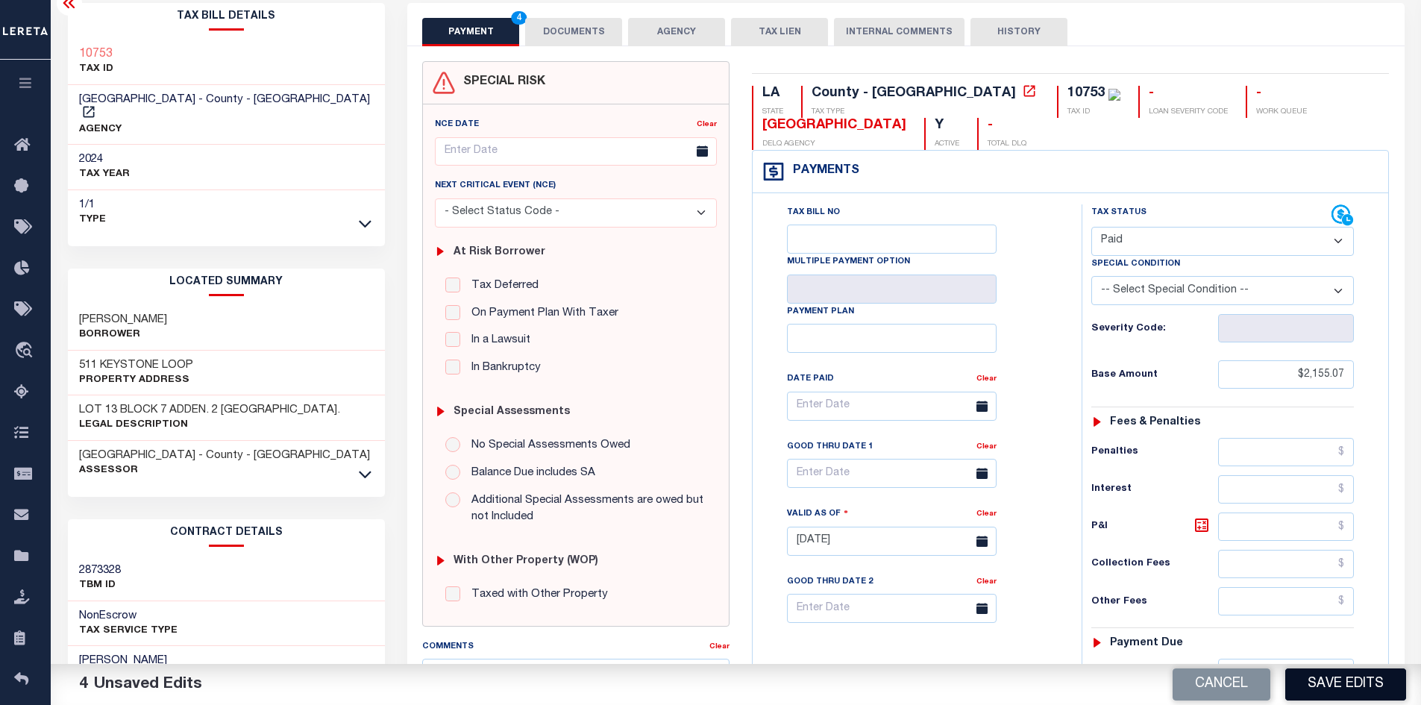
click at [1327, 671] on button "Save Edits" at bounding box center [1346, 684] width 121 height 32
checkbox input "false"
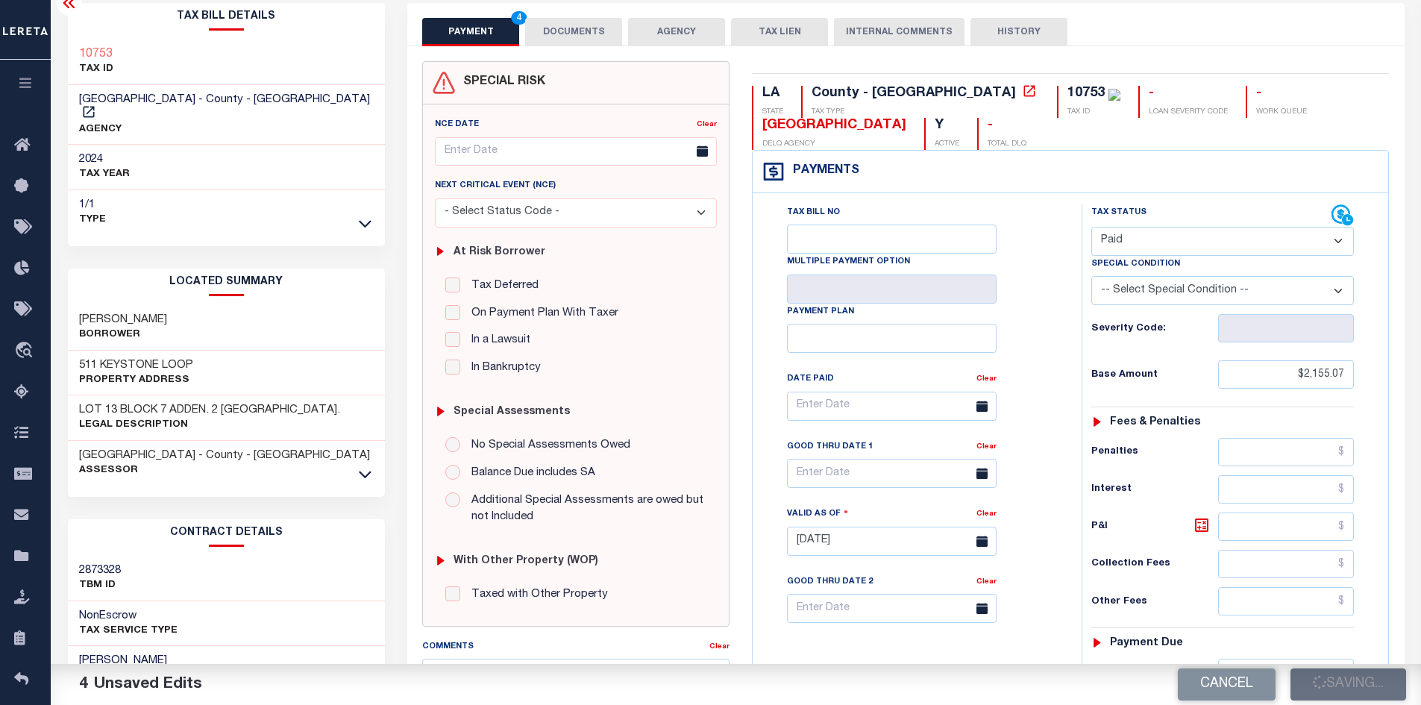
type input "$2,155.07"
type input "$0"
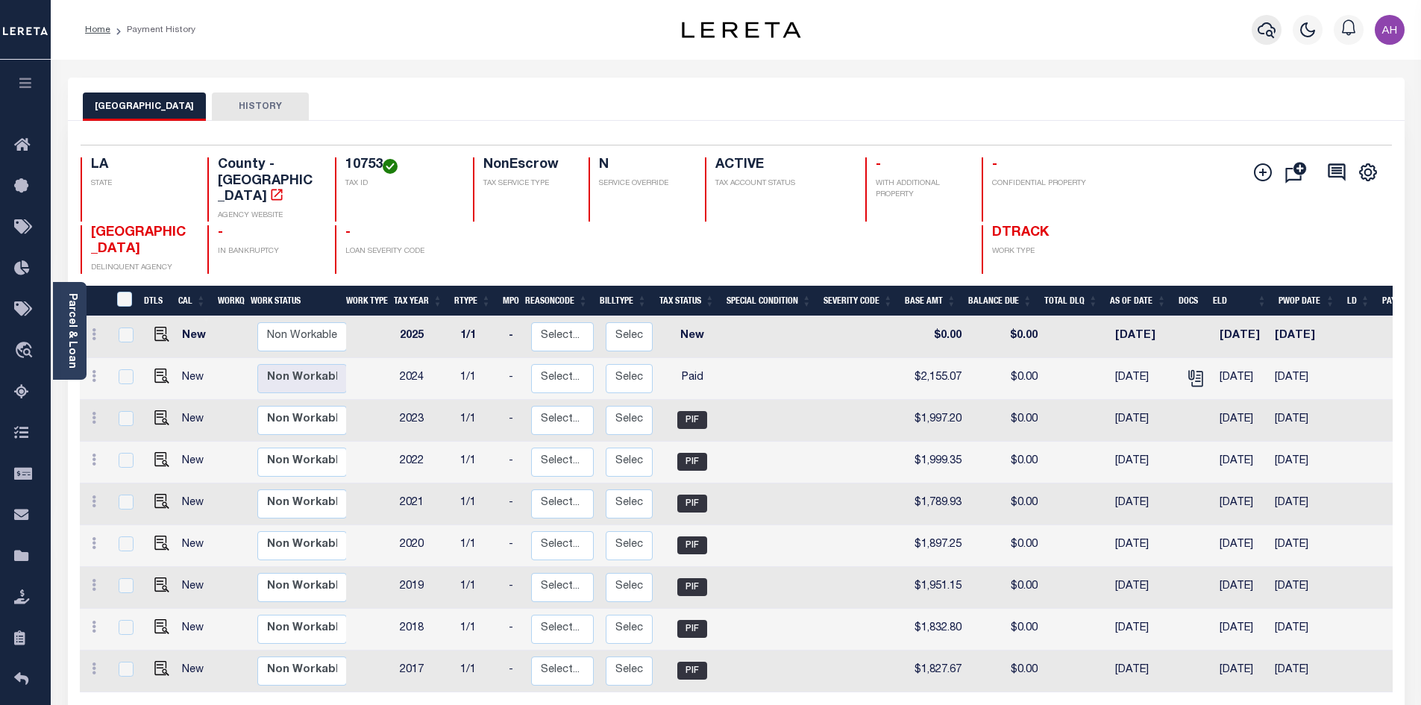
click at [1272, 28] on icon "button" at bounding box center [1267, 30] width 18 height 18
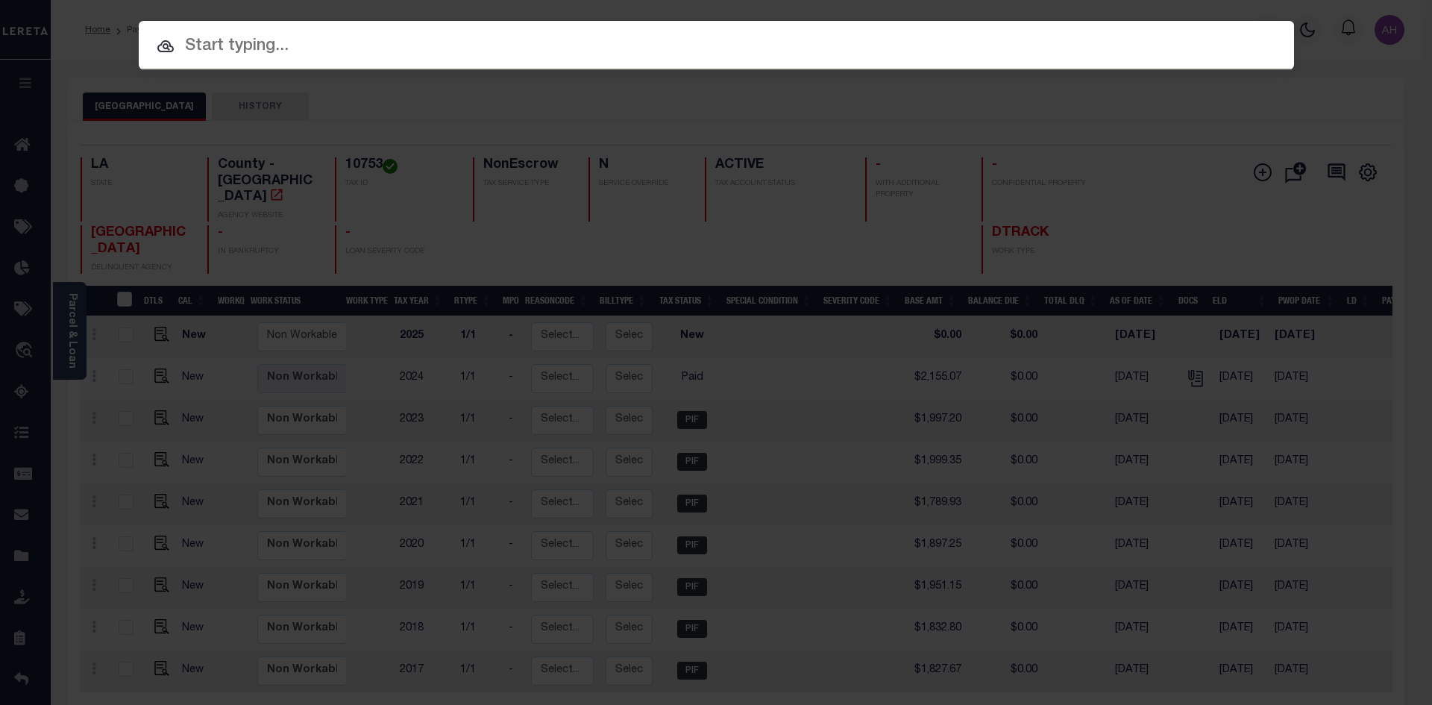
paste input "942400021211"
type input "942400021211"
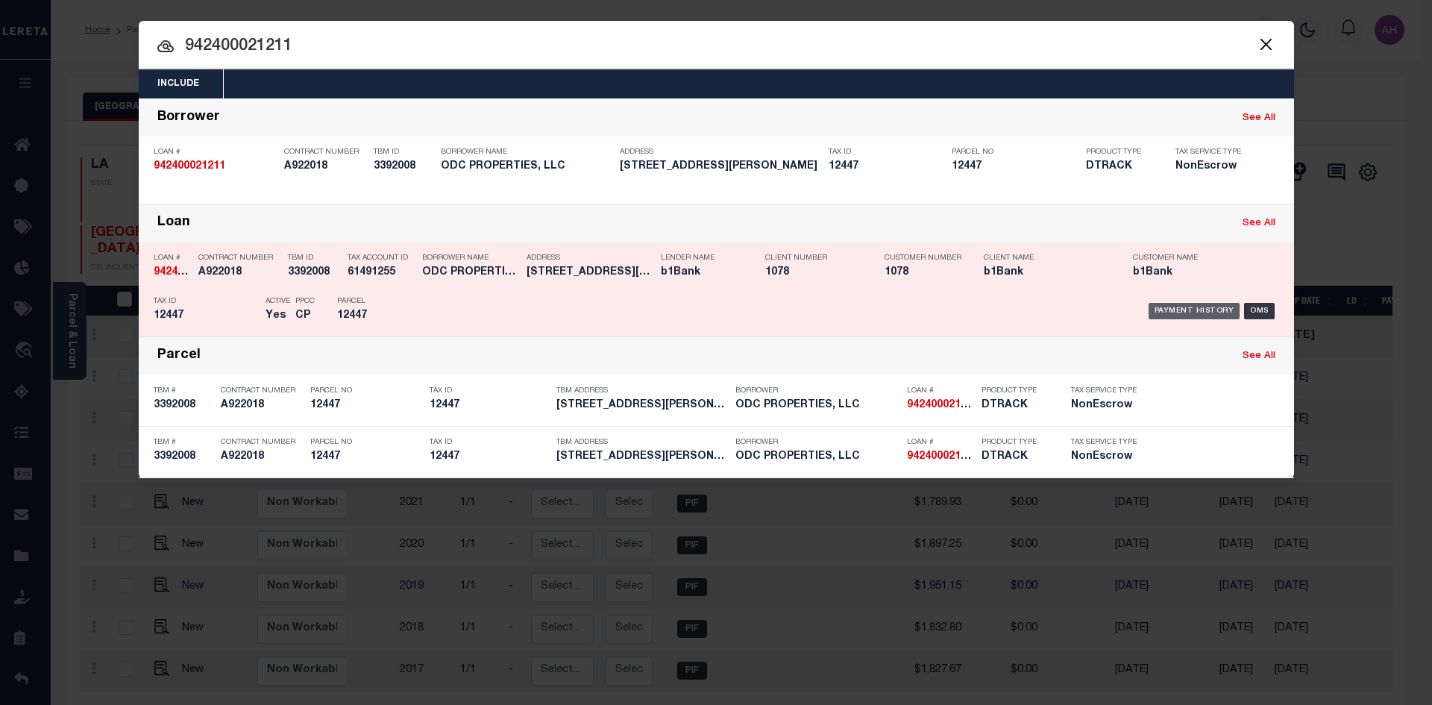
click at [1197, 311] on div "Payment History" at bounding box center [1195, 311] width 92 height 16
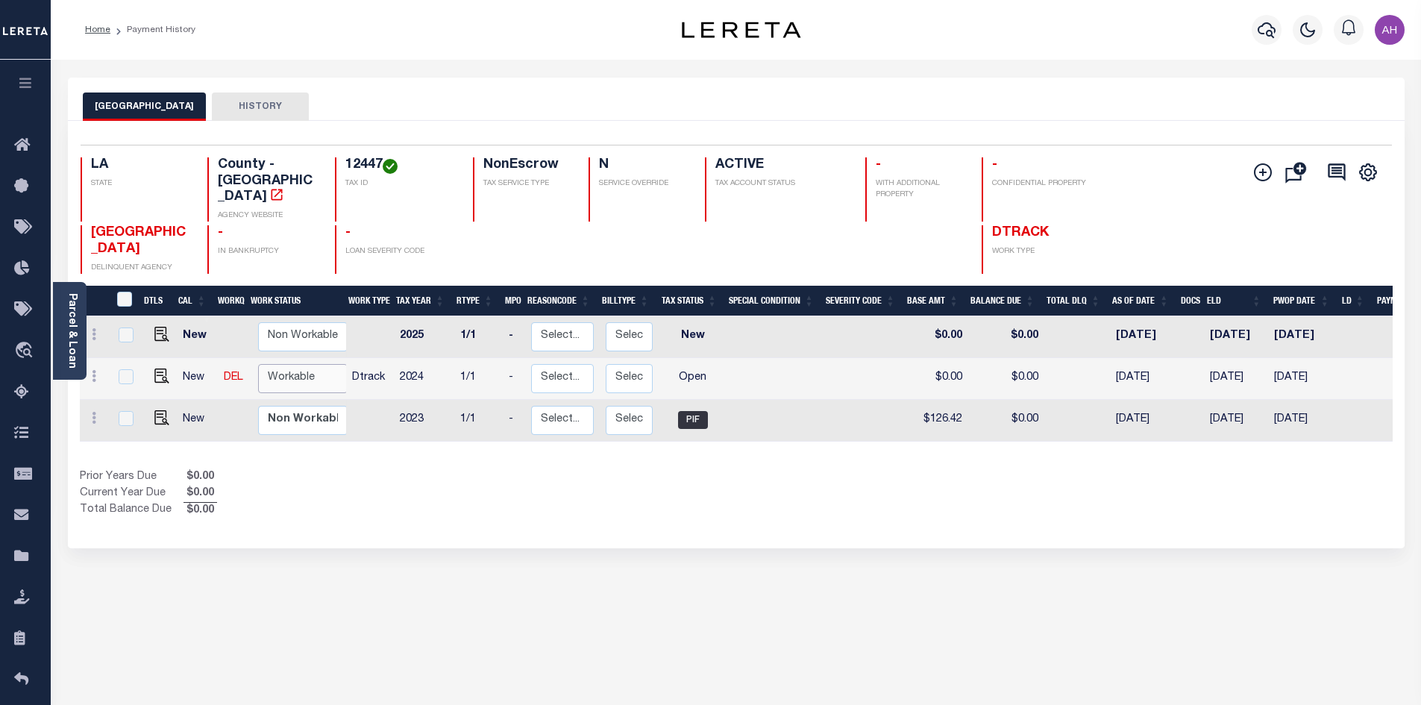
click at [300, 364] on select "Non Workable Workable" at bounding box center [303, 378] width 90 height 29
checkbox input "true"
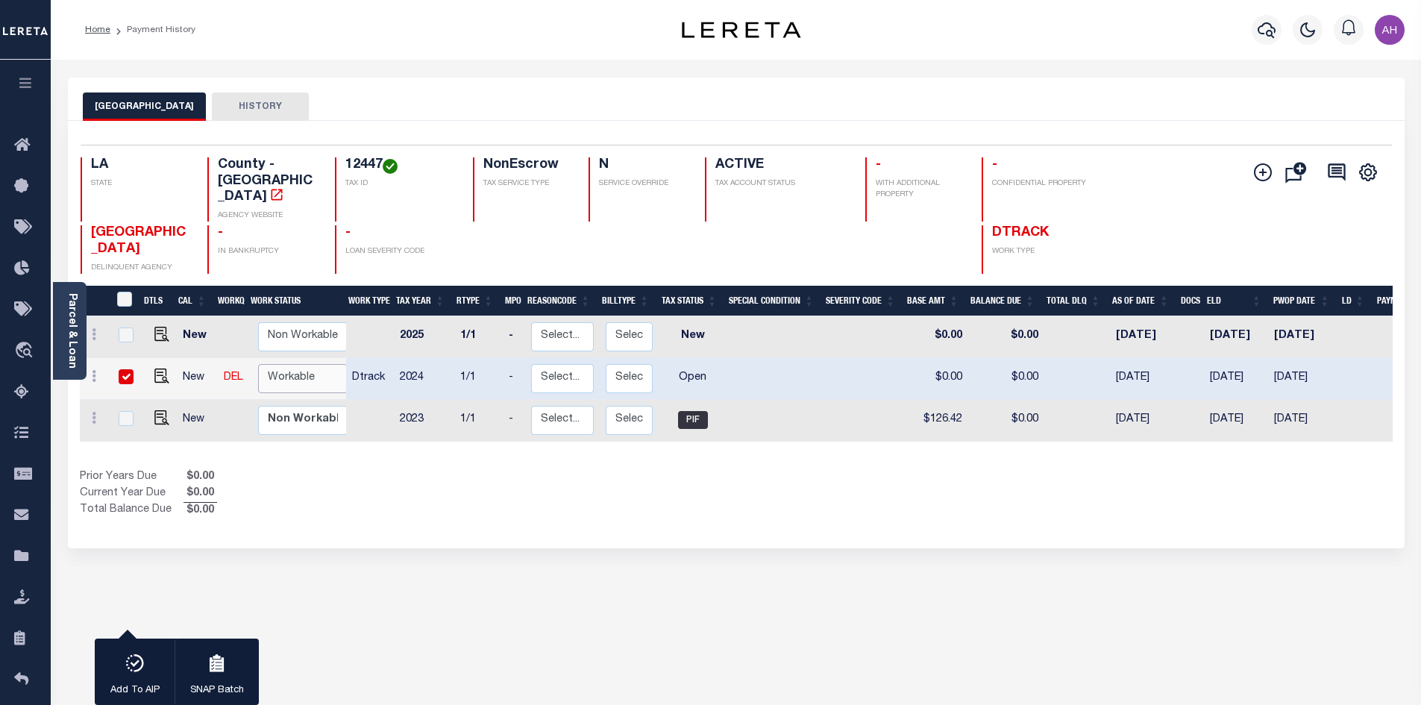
select select "true"
click at [258, 364] on select "Non Workable Workable" at bounding box center [303, 378] width 90 height 29
checkbox input "false"
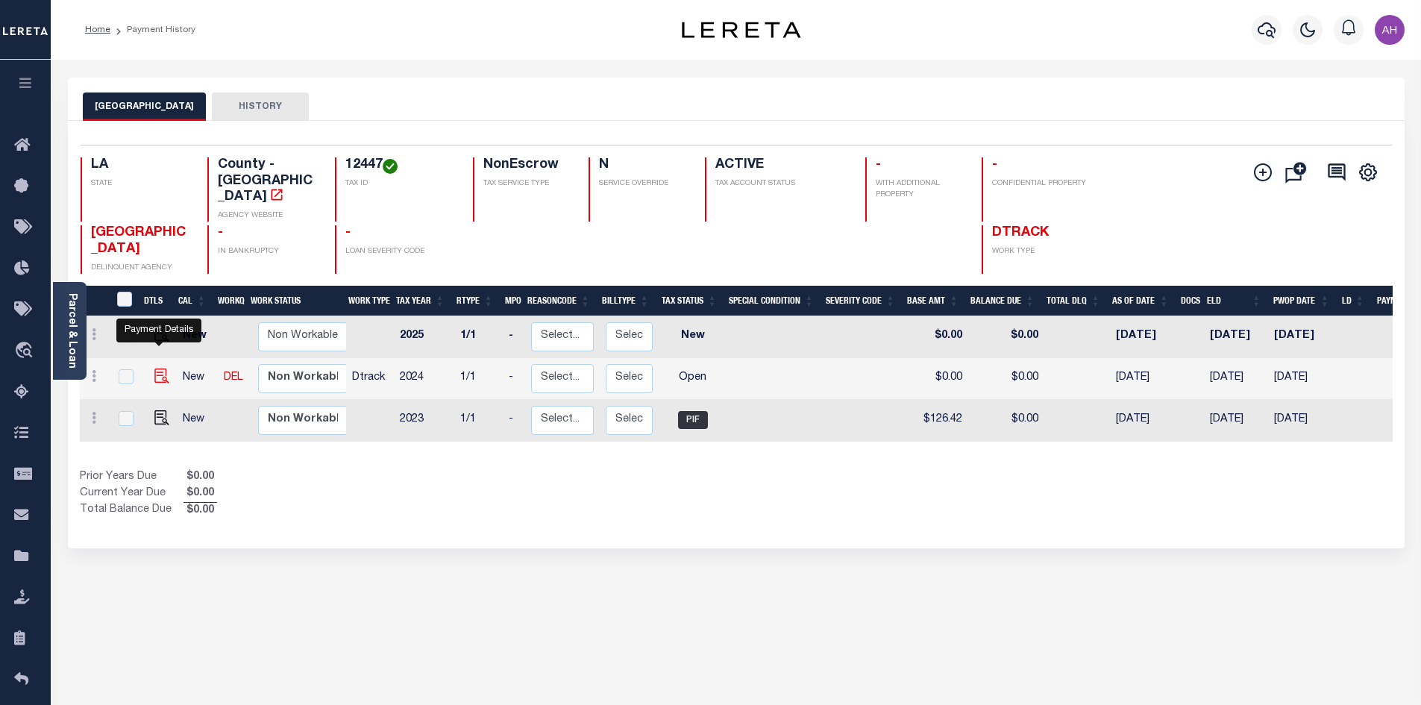
click at [158, 369] on img "" at bounding box center [161, 376] width 15 height 15
checkbox input "true"
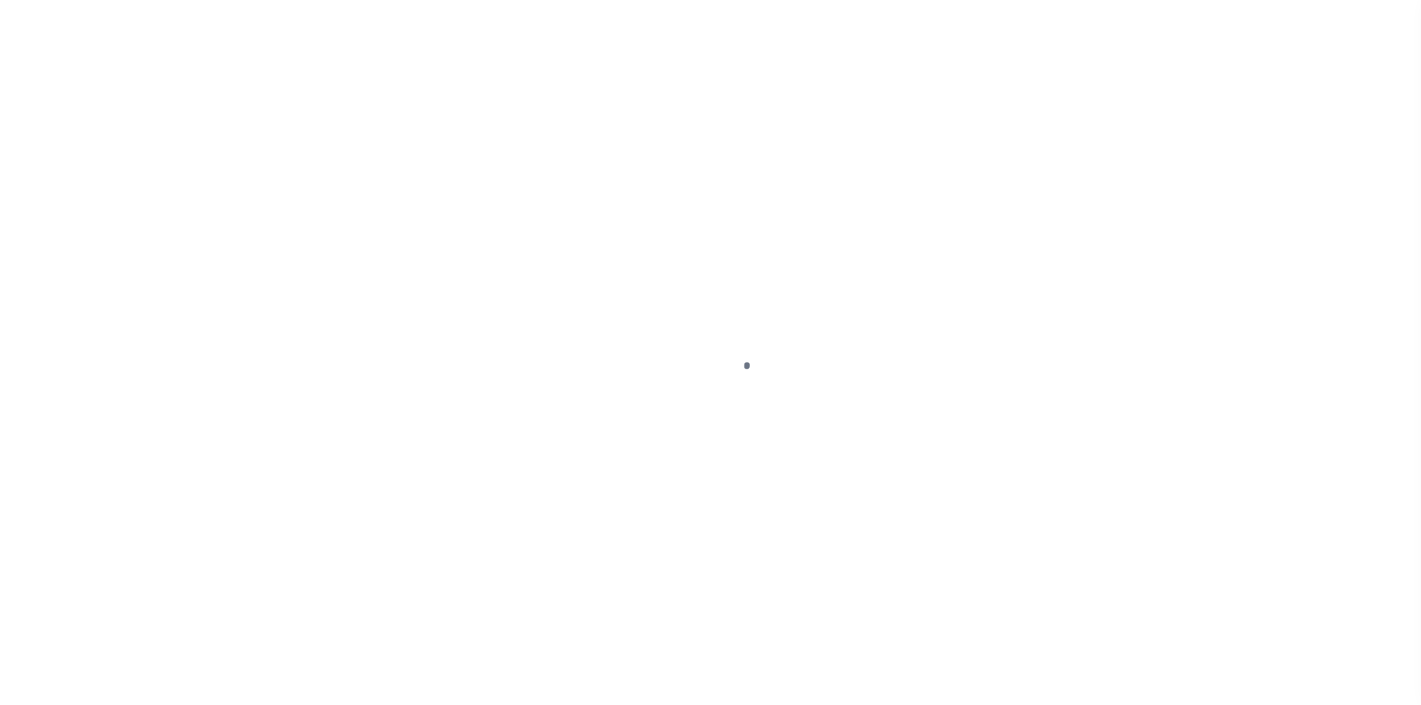
select select "OP2"
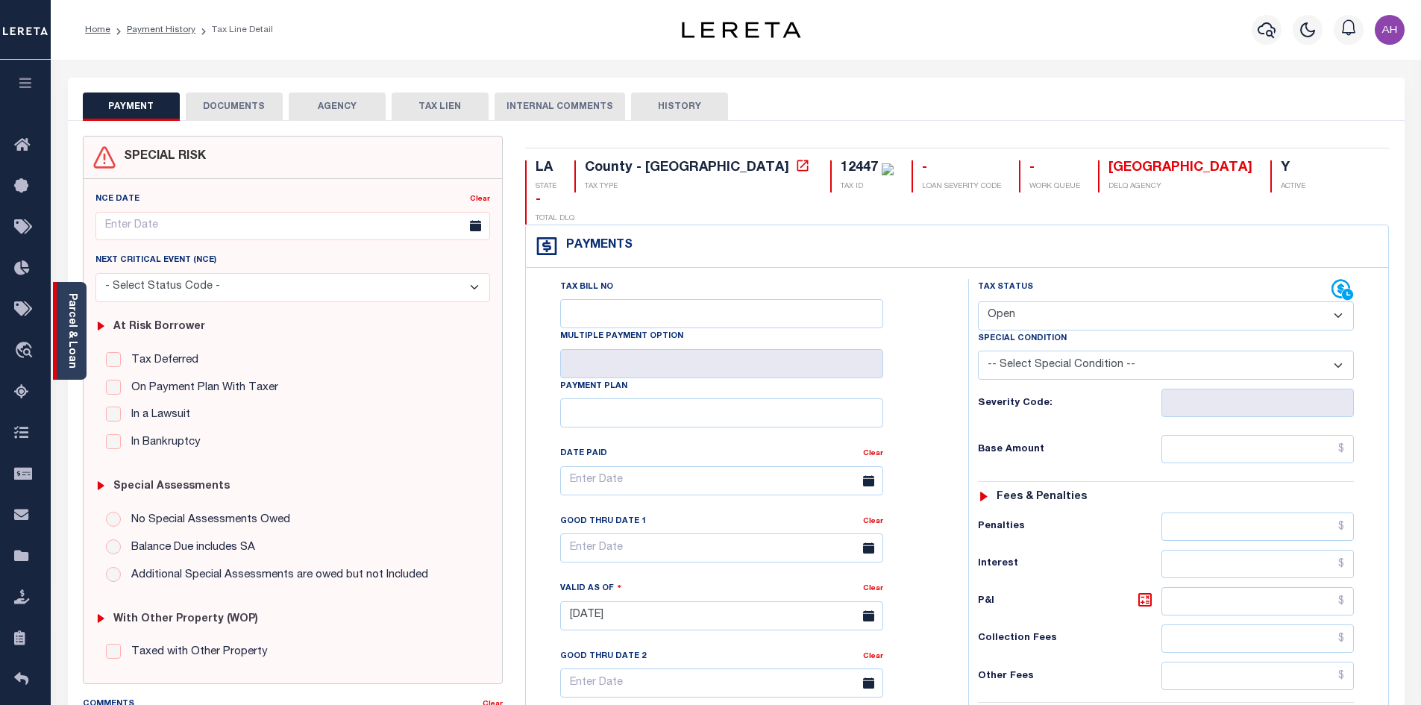
click at [78, 325] on div "Parcel & Loan" at bounding box center [70, 331] width 34 height 98
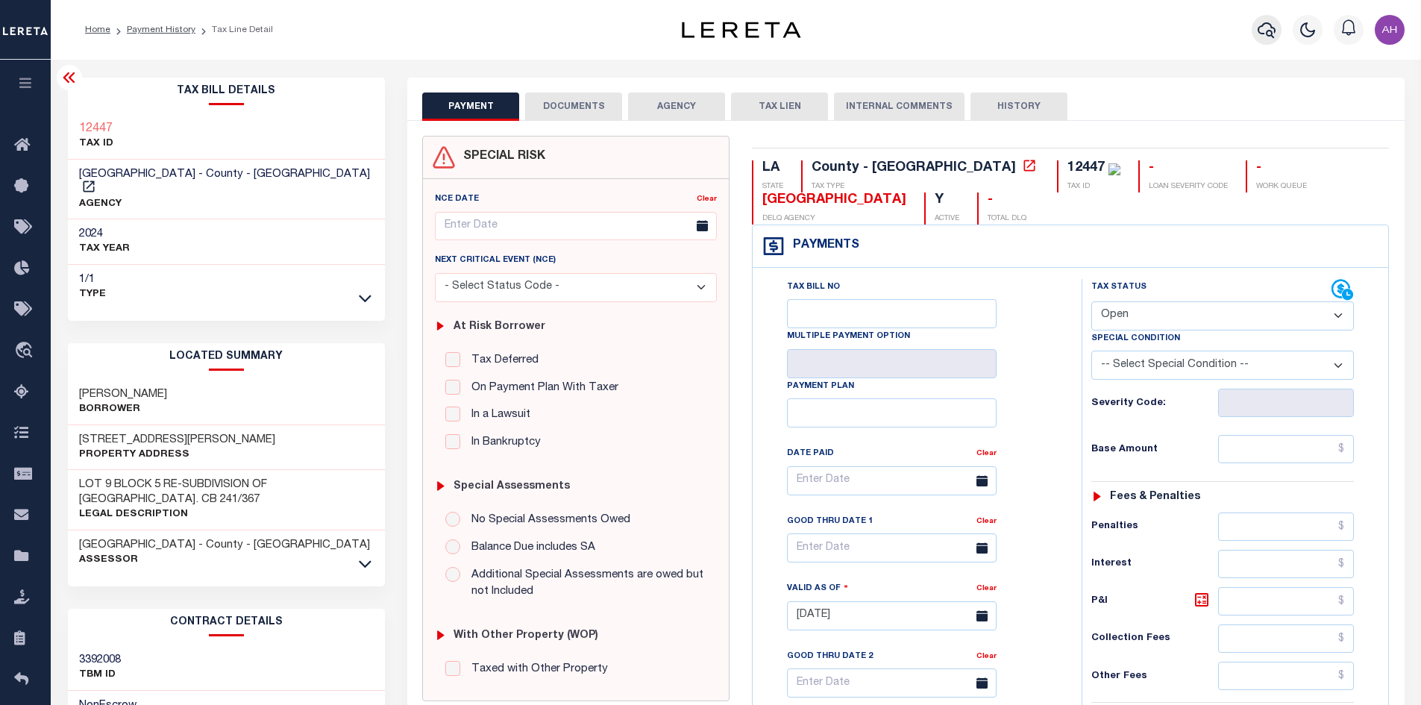
click at [1269, 28] on icon "button" at bounding box center [1267, 30] width 18 height 18
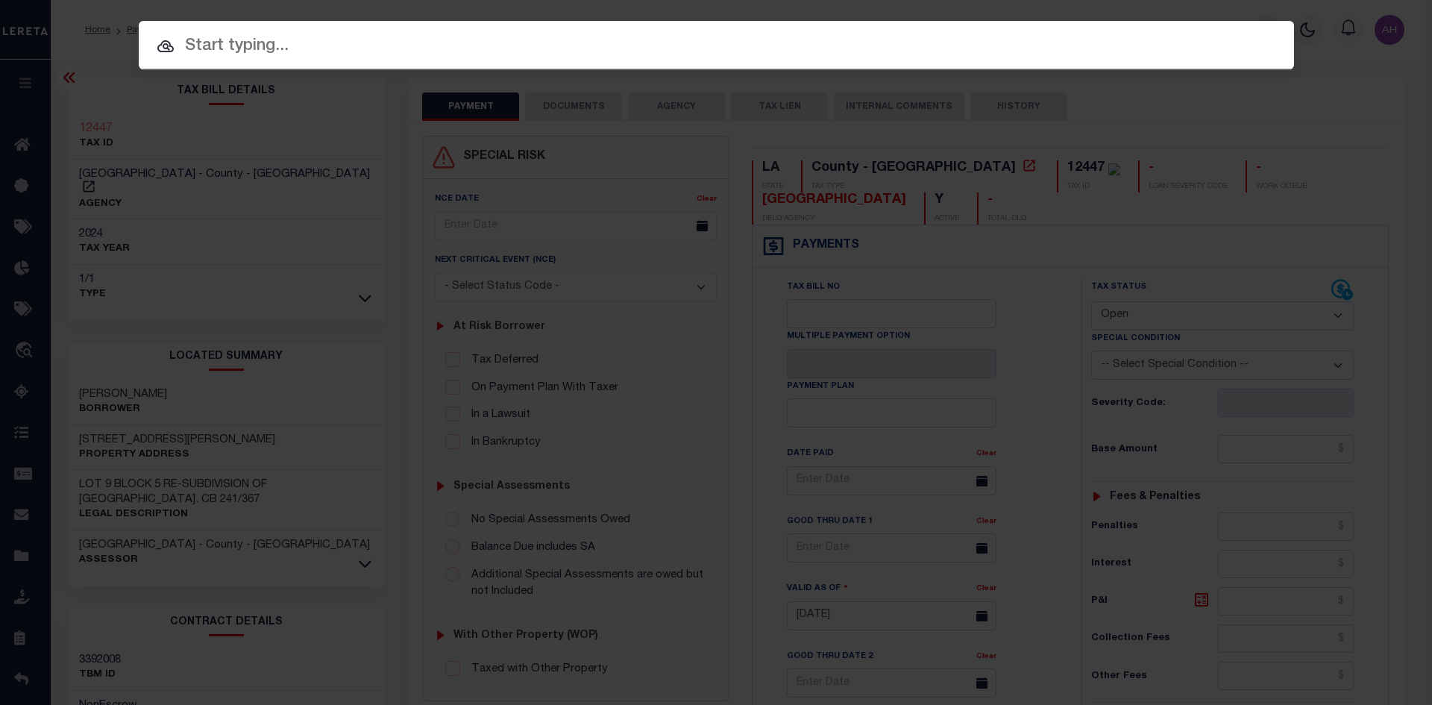
paste input "942300014407"
type input "942300014407"
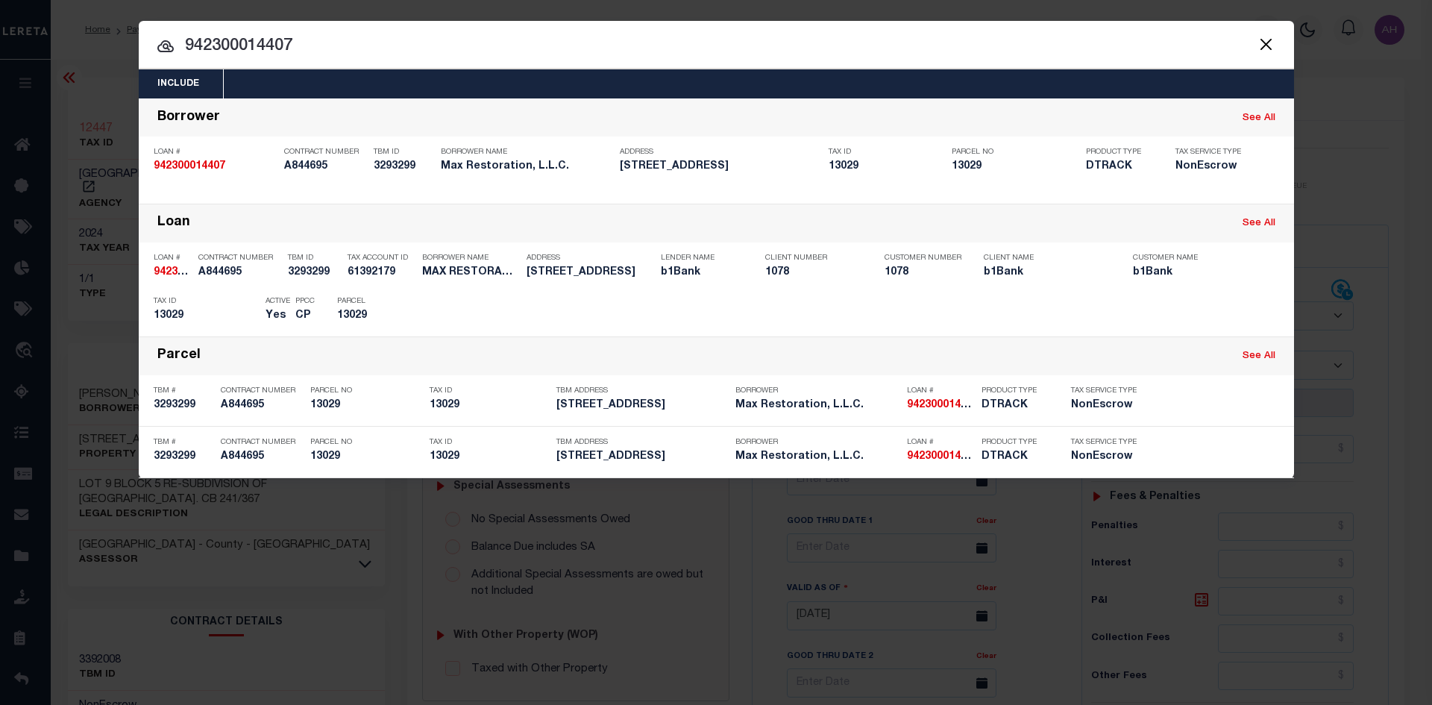
click at [1267, 40] on button "Close" at bounding box center [1266, 43] width 19 height 19
